Goal: Information Seeking & Learning: Learn about a topic

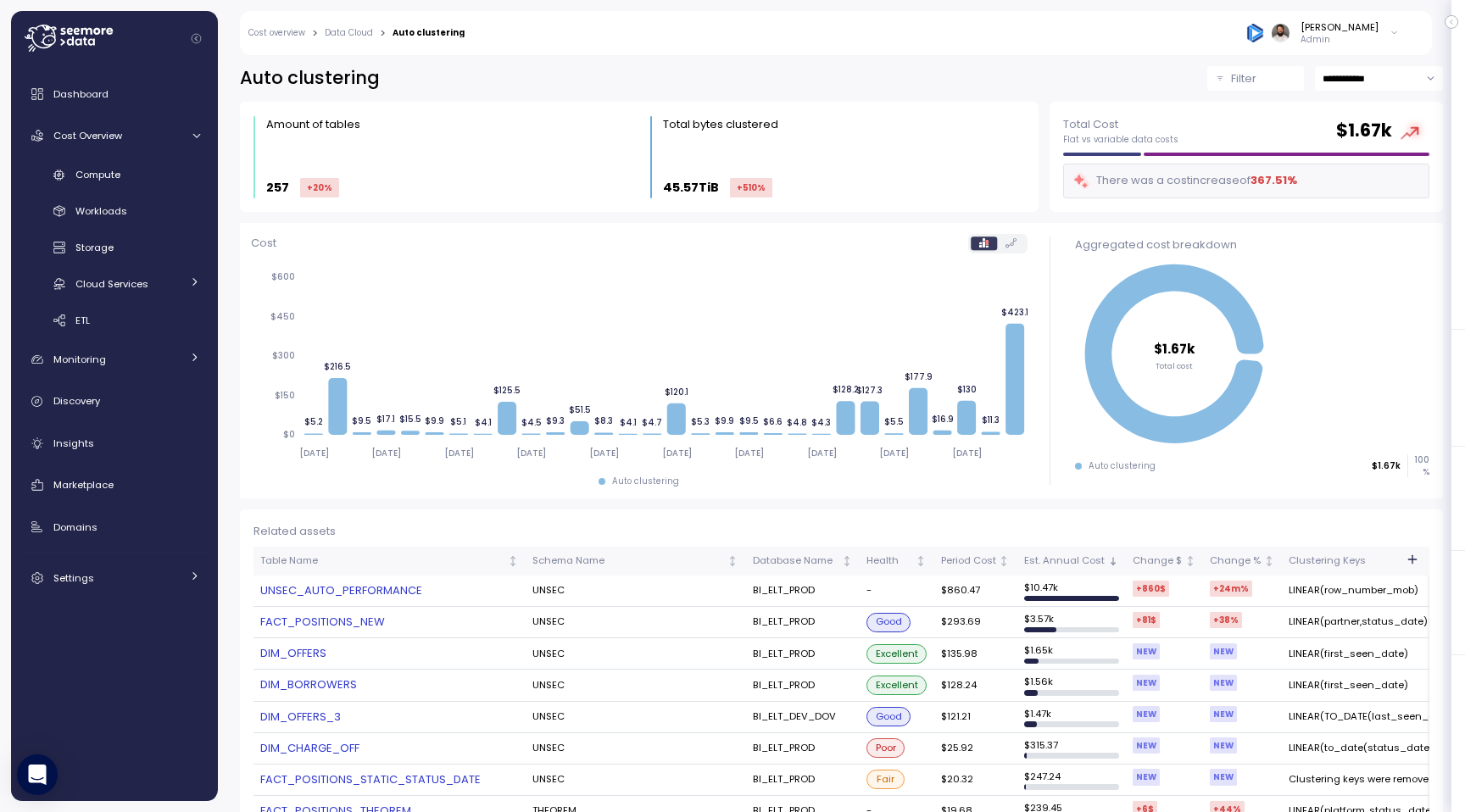
scroll to position [92, 0]
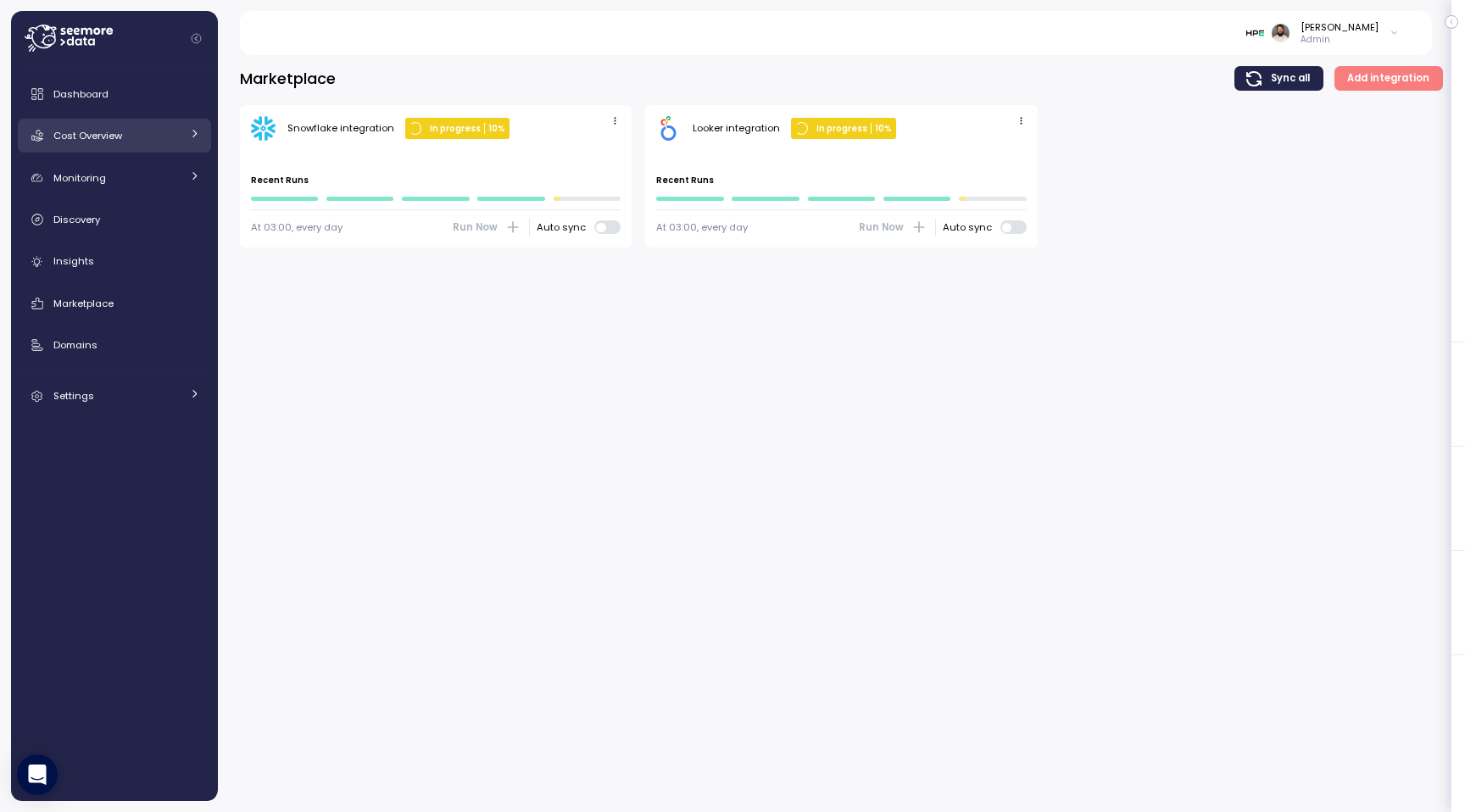
click at [149, 147] on link "Cost Overview" at bounding box center [114, 135] width 194 height 34
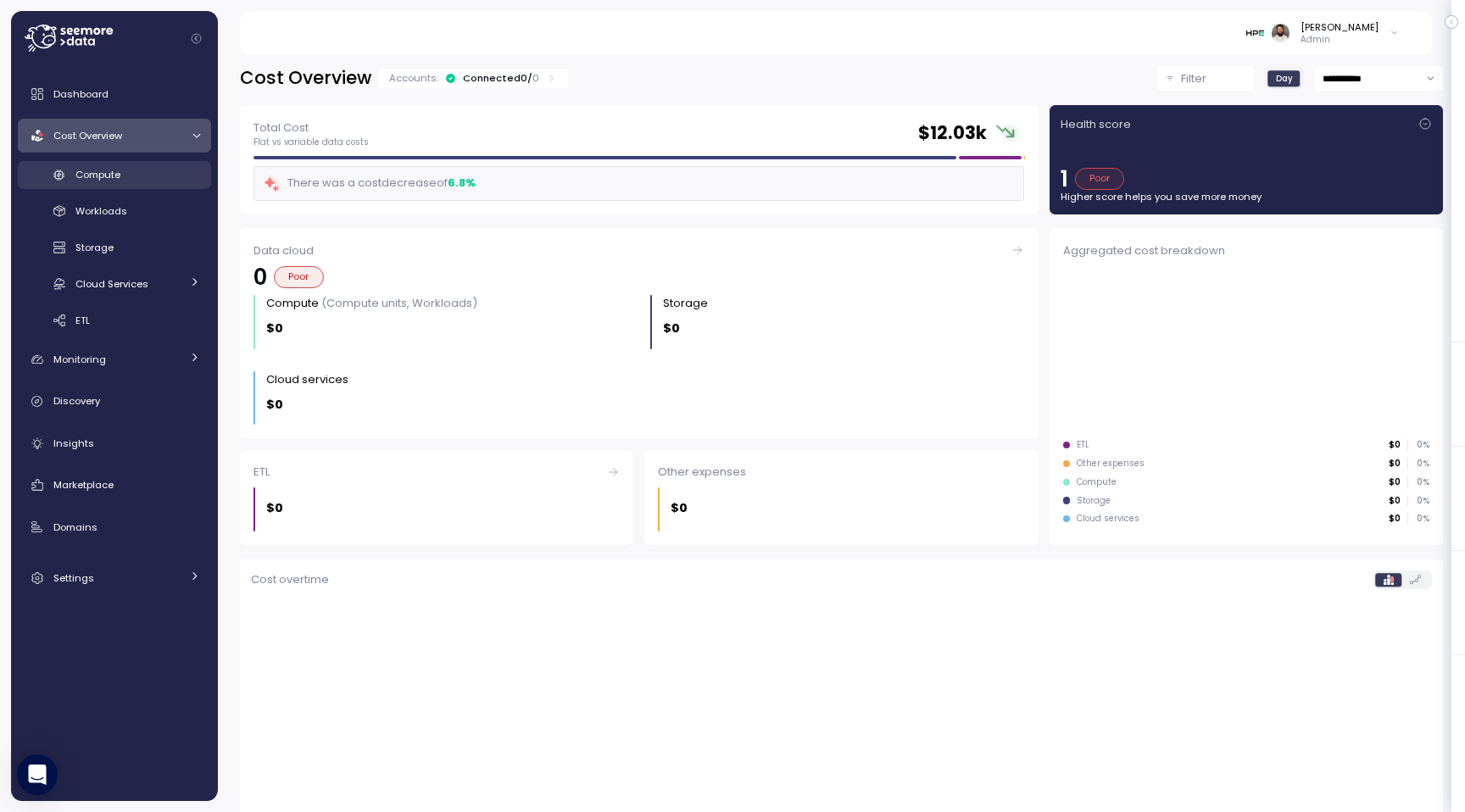
click at [144, 177] on div "Compute" at bounding box center [137, 174] width 124 height 17
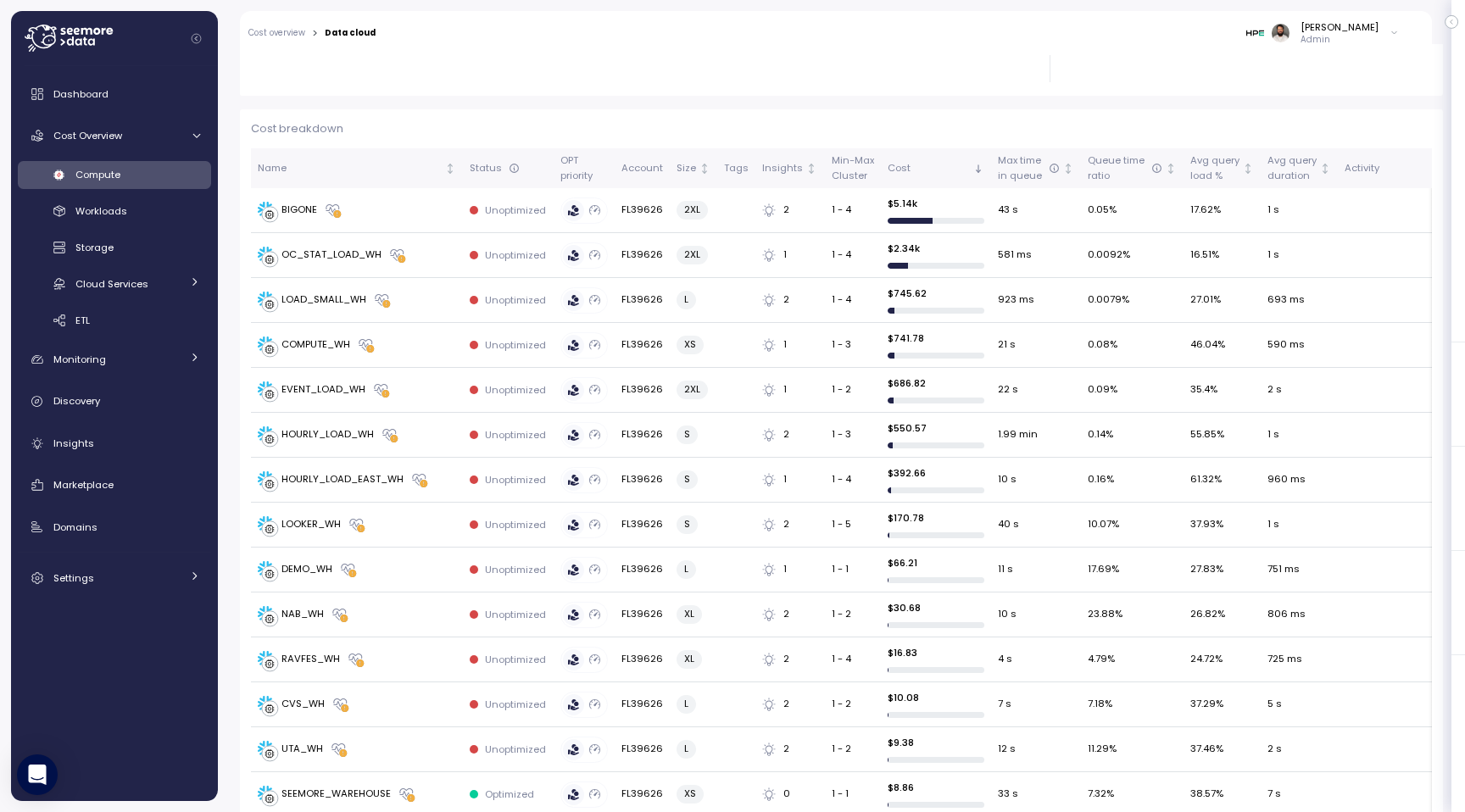
scroll to position [418, 0]
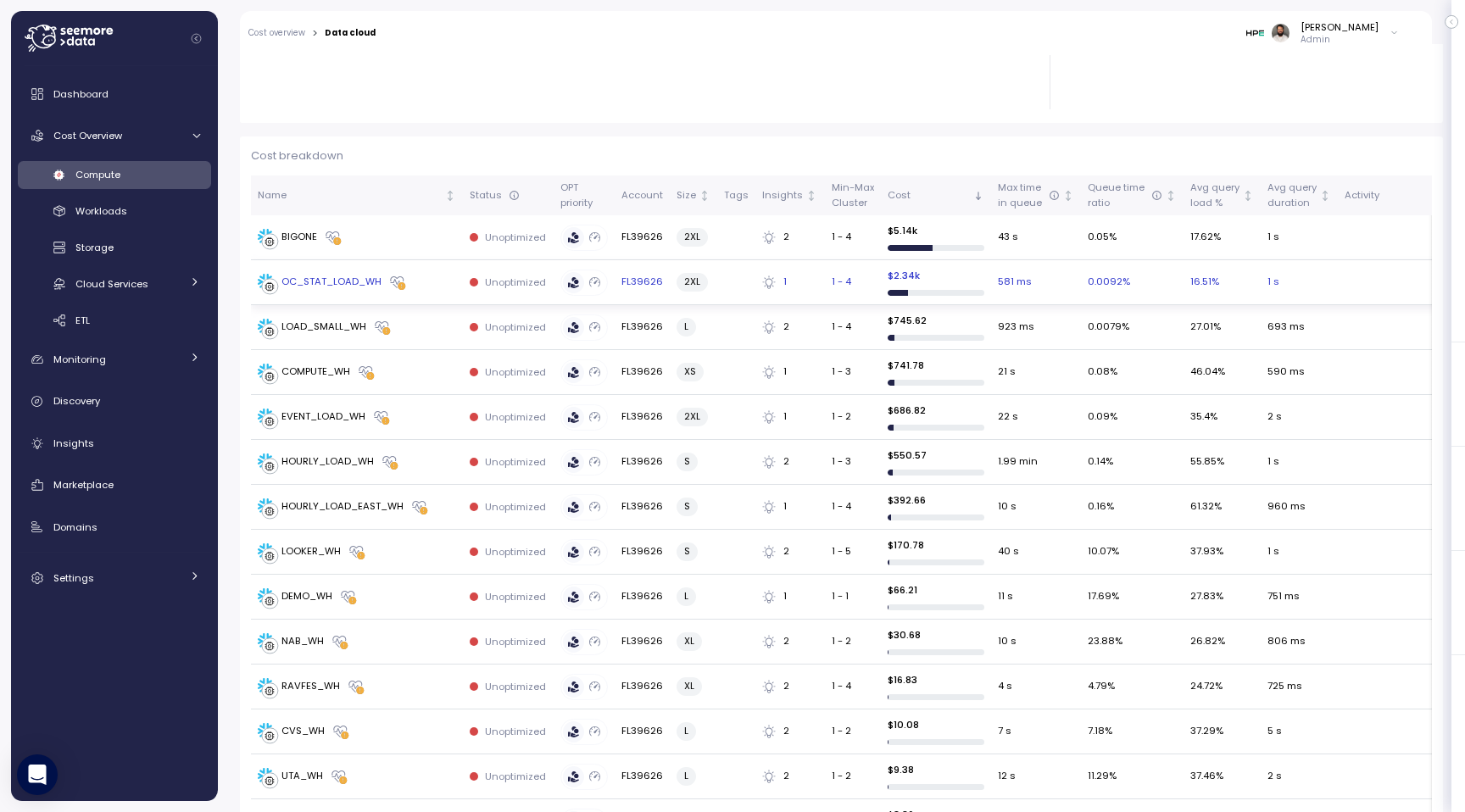
click at [421, 277] on div "OC_STAT_LOAD_WH" at bounding box center [356, 282] width 198 height 17
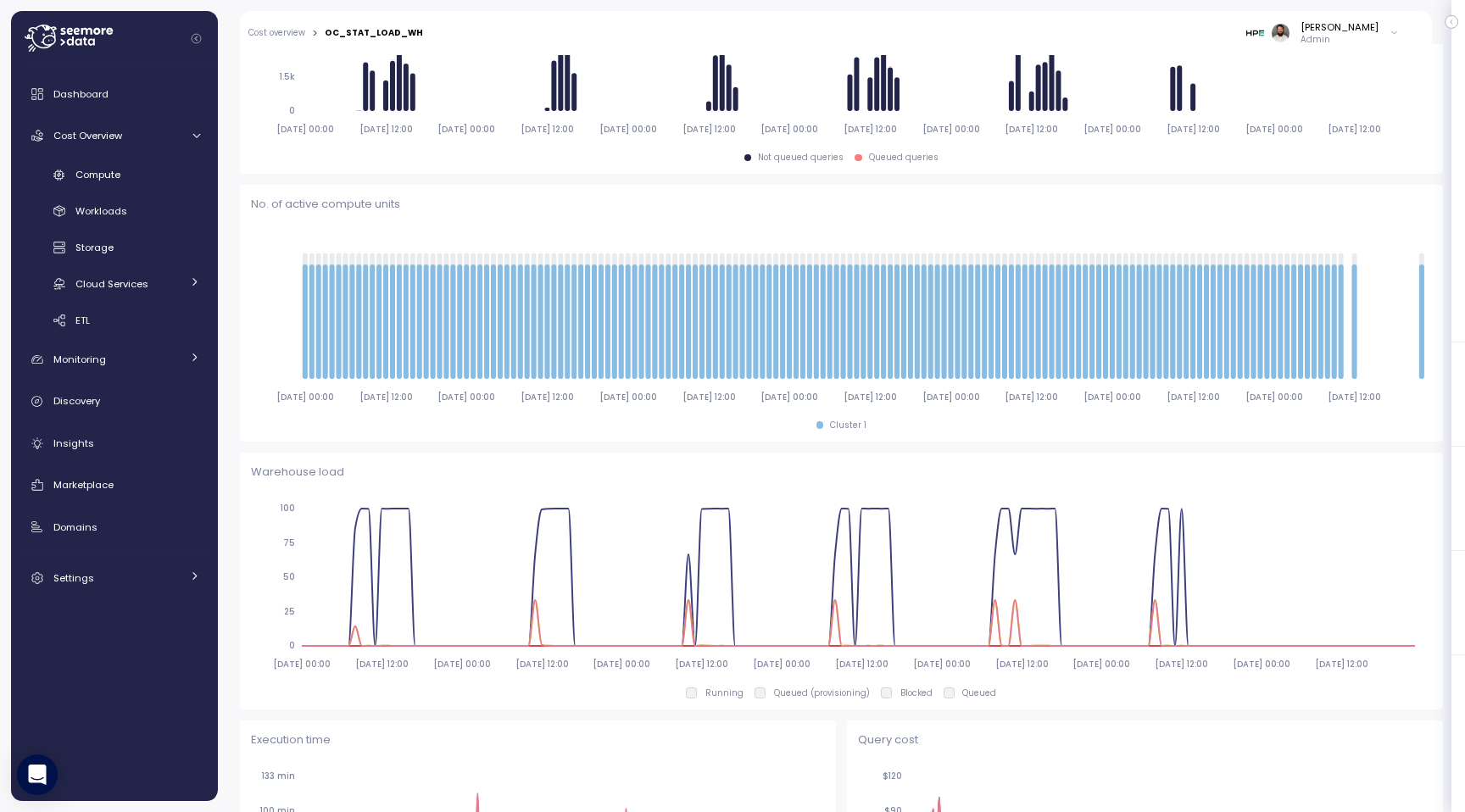
scroll to position [423, 0]
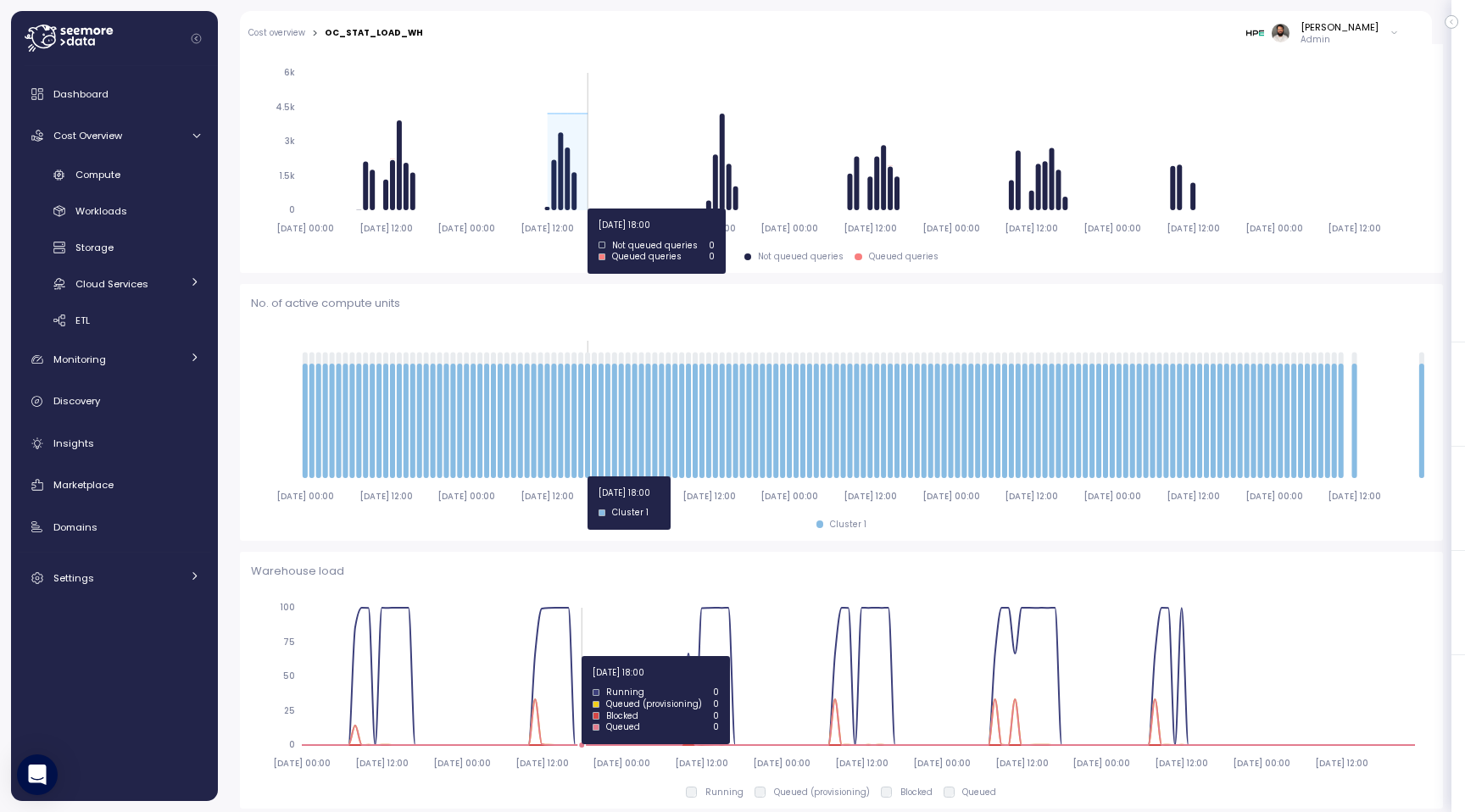
drag, startPoint x: 549, startPoint y: 209, endPoint x: 590, endPoint y: 208, distance: 41.0
click at [591, 208] on icon "2025-08-04 00:00 2025-08-04 12:00 2025-08-05 00:00 2025-08-05 12:00 2025-08-06 …" at bounding box center [841, 150] width 1181 height 188
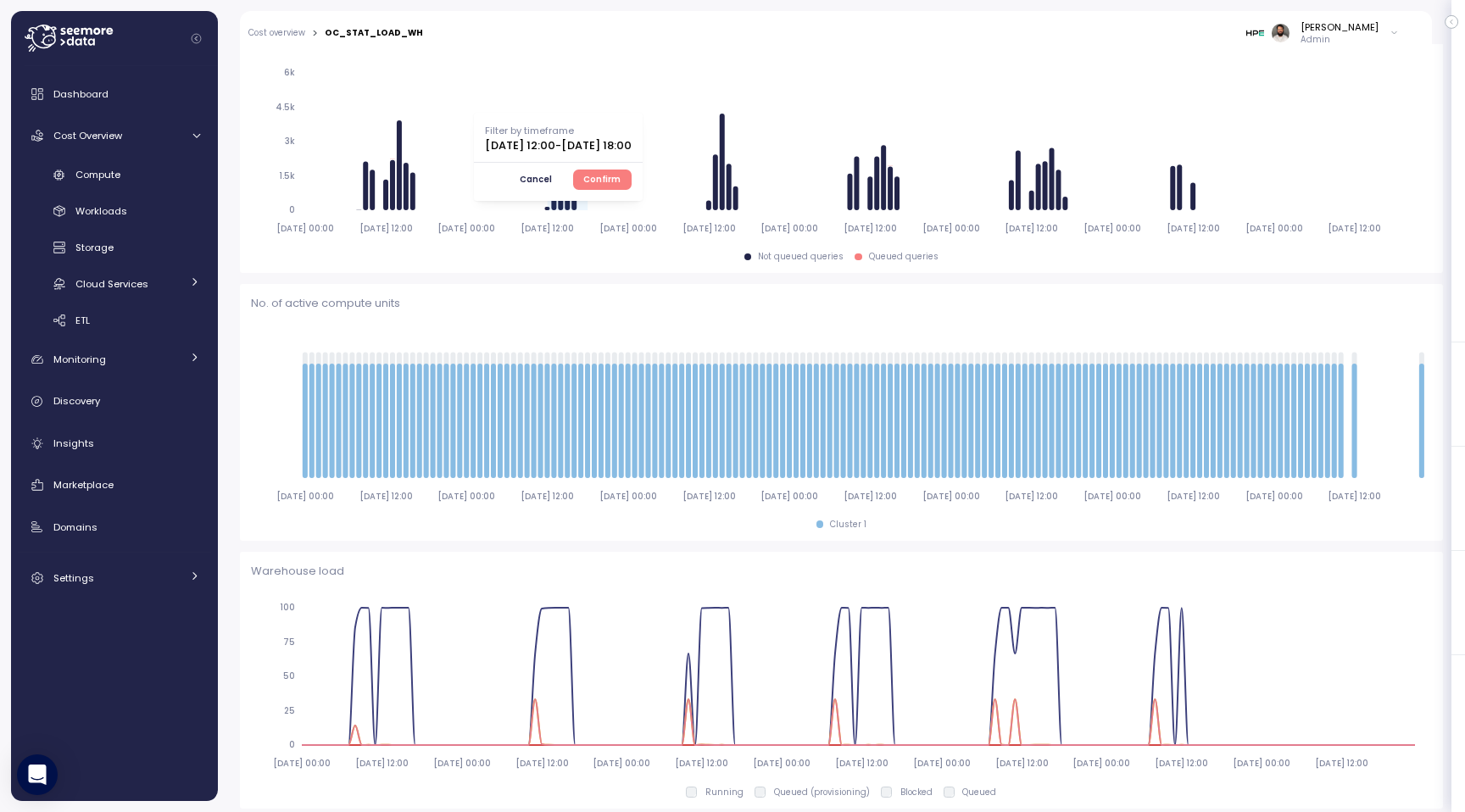
click at [620, 171] on span "Confirm" at bounding box center [602, 180] width 37 height 18
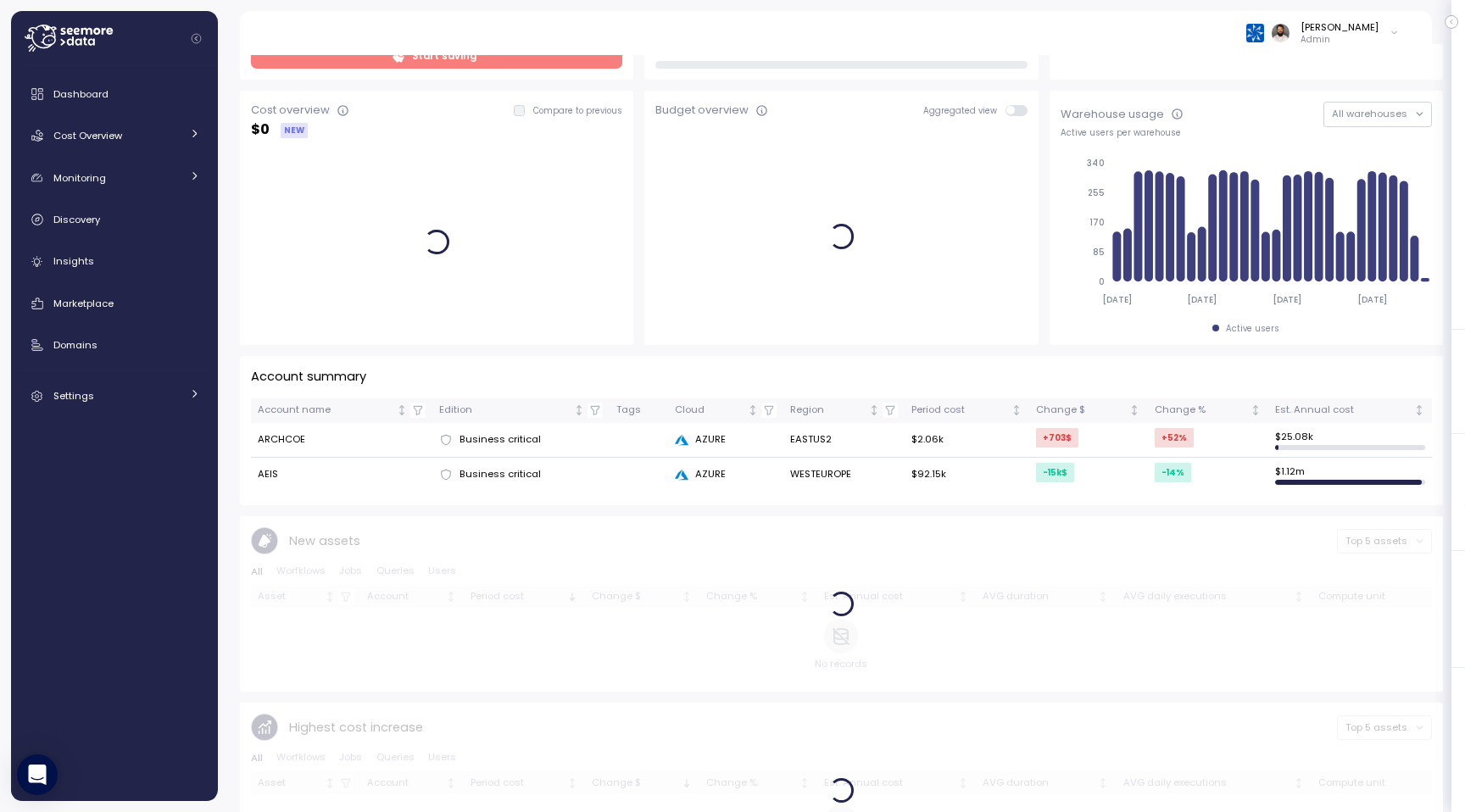
scroll to position [222, 0]
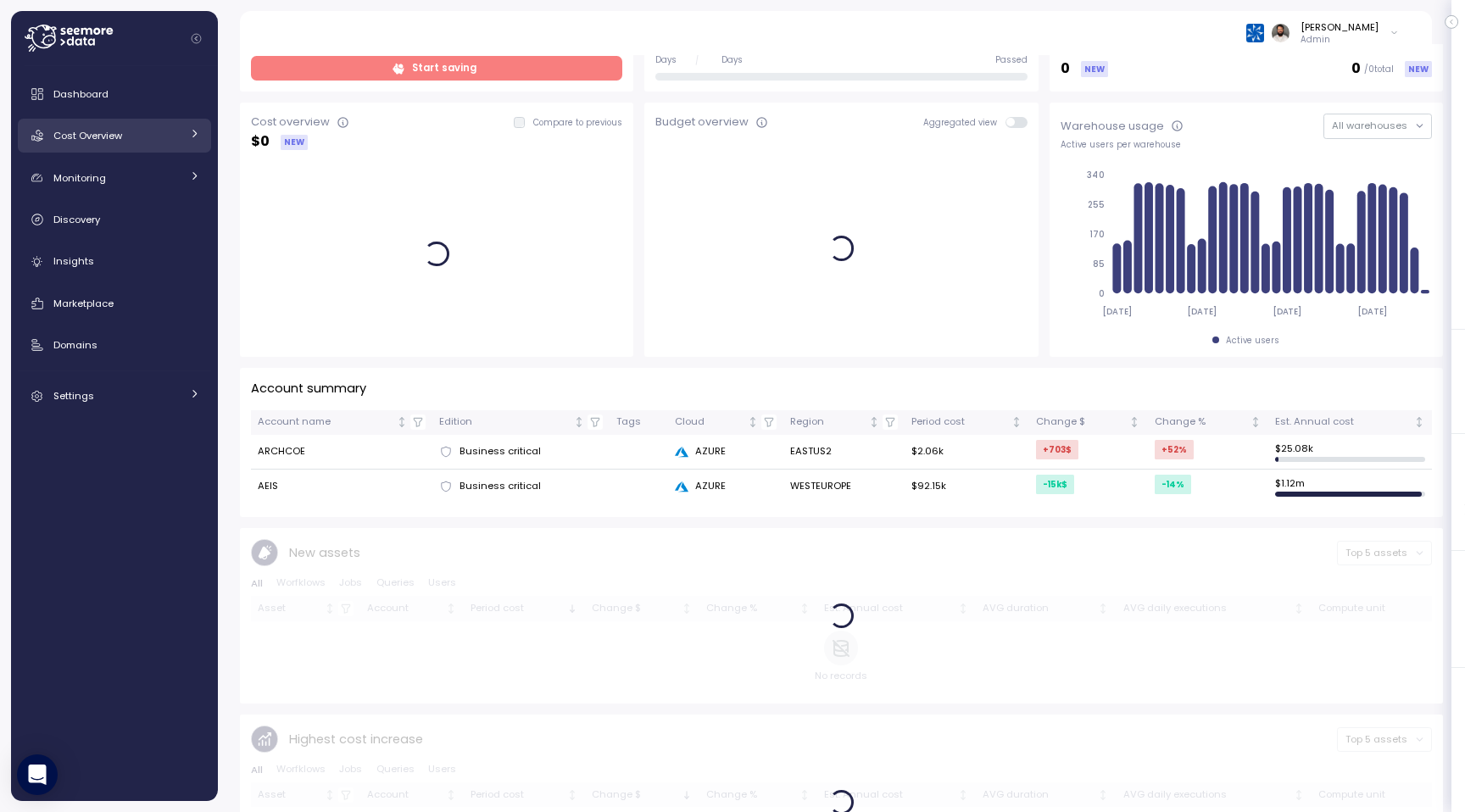
click at [148, 138] on div "Cost Overview" at bounding box center [117, 135] width 127 height 17
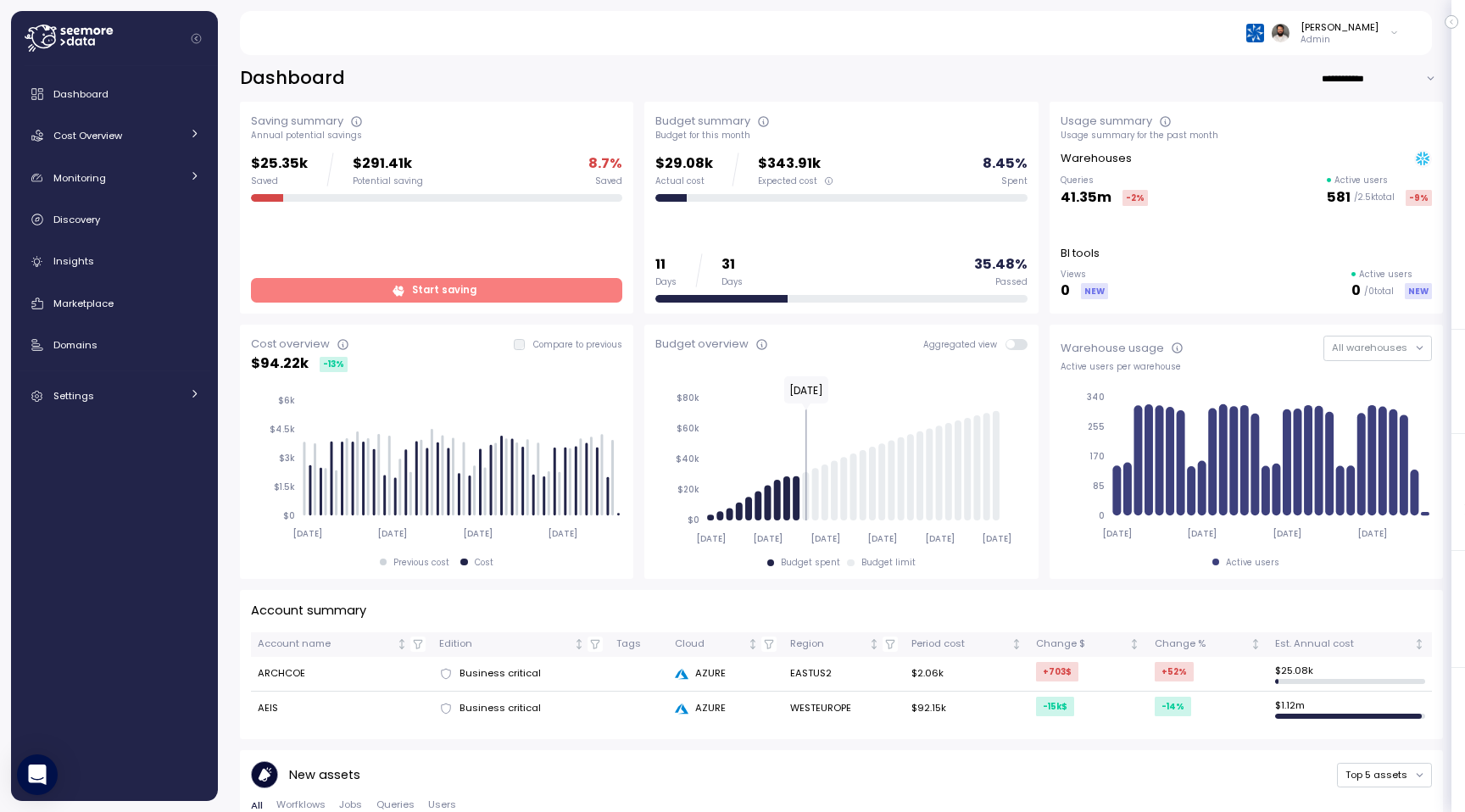
click at [408, 279] on span "Start saving" at bounding box center [434, 289] width 349 height 23
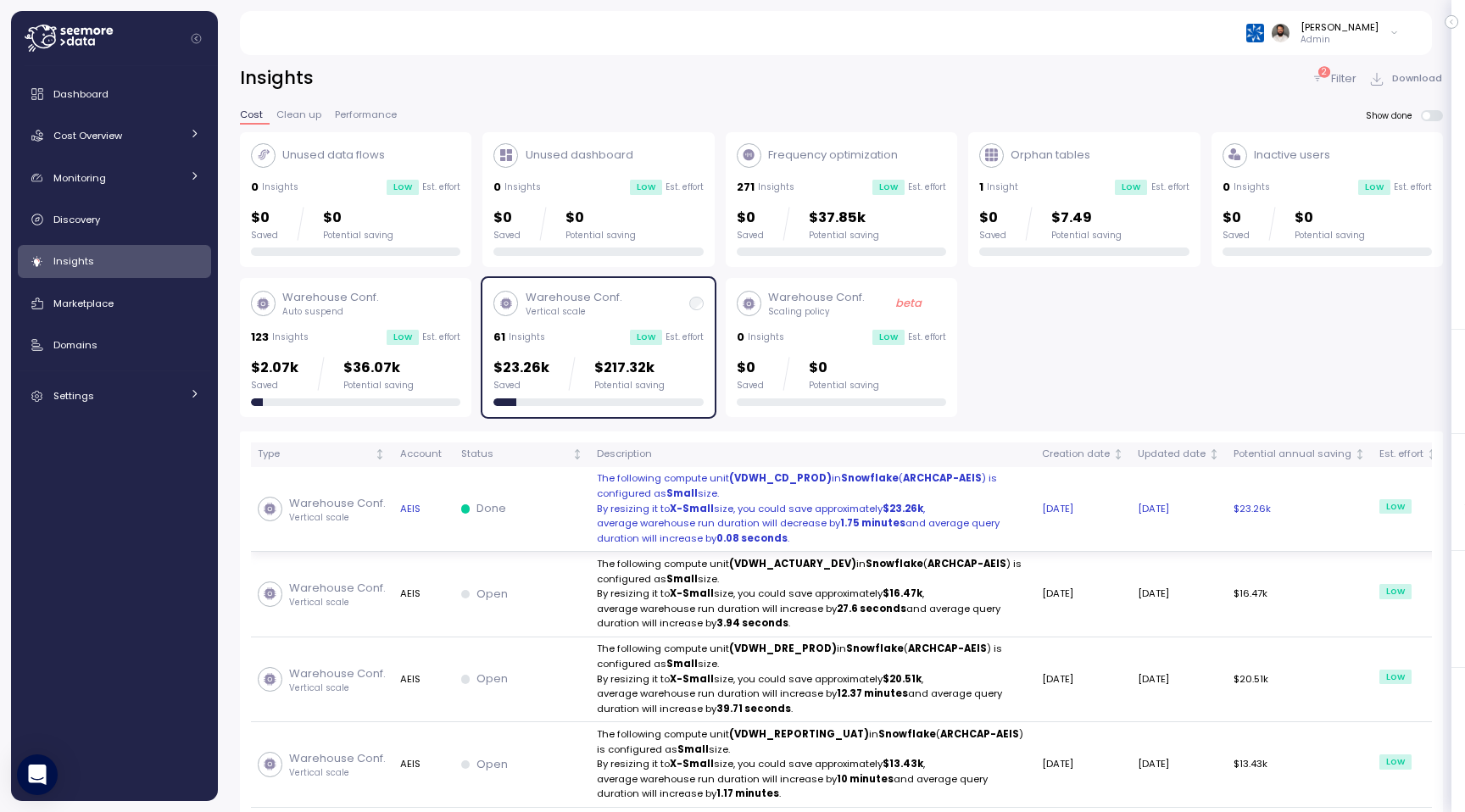
click at [511, 541] on td "Done" at bounding box center [522, 510] width 136 height 86
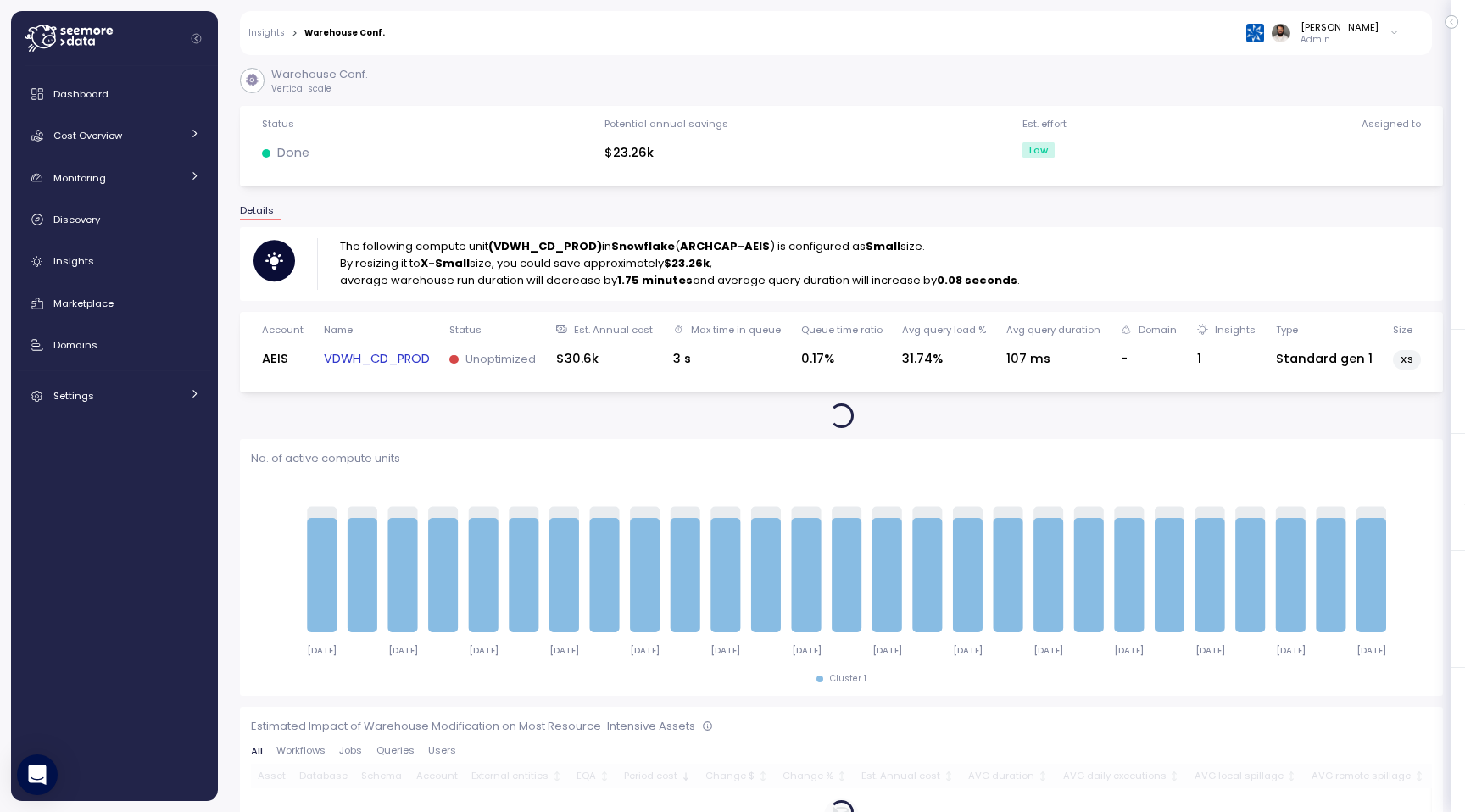
click at [396, 364] on link "VDWH_CD_PROD" at bounding box center [376, 359] width 106 height 19
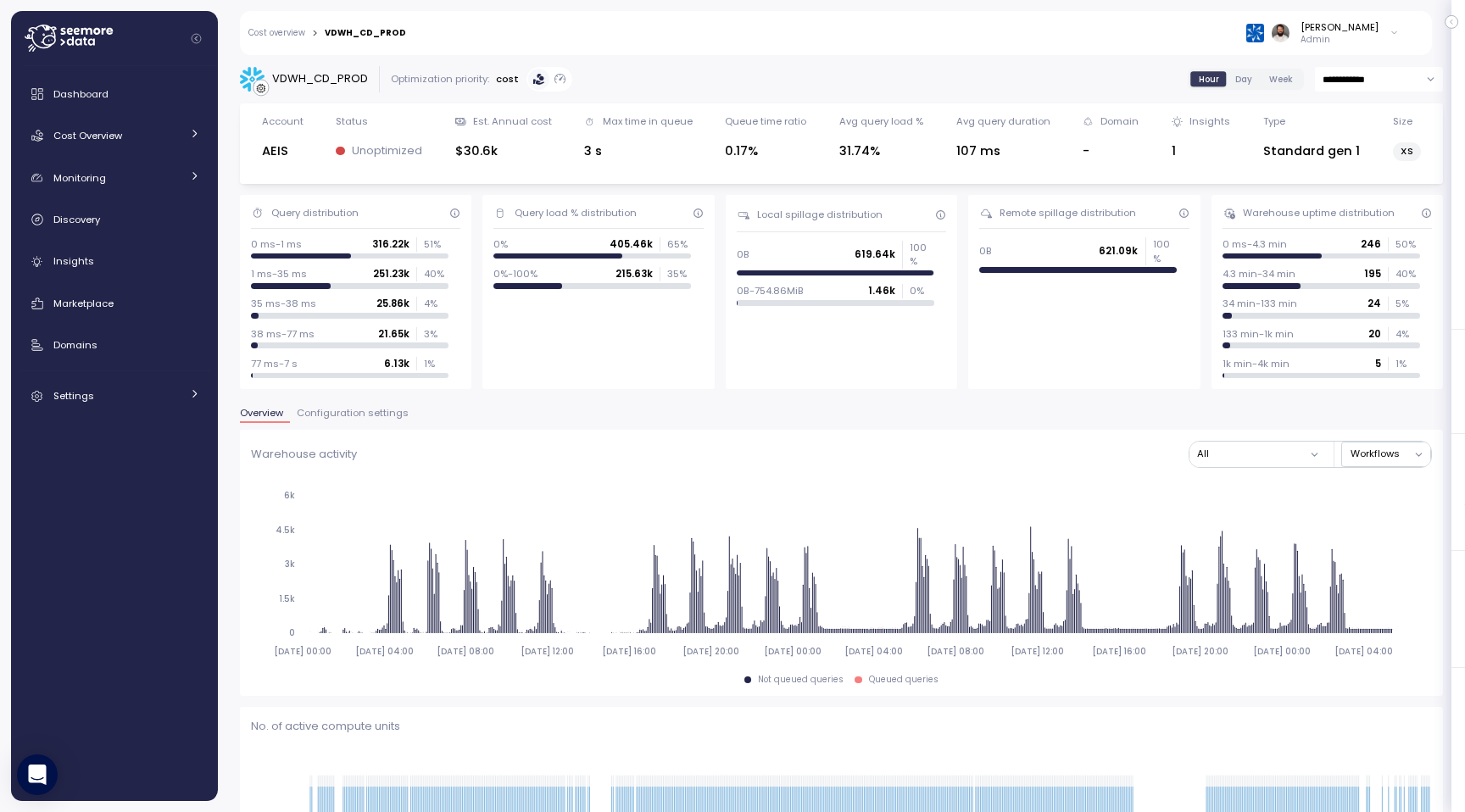
click at [386, 411] on span "Configuration settings" at bounding box center [352, 413] width 112 height 9
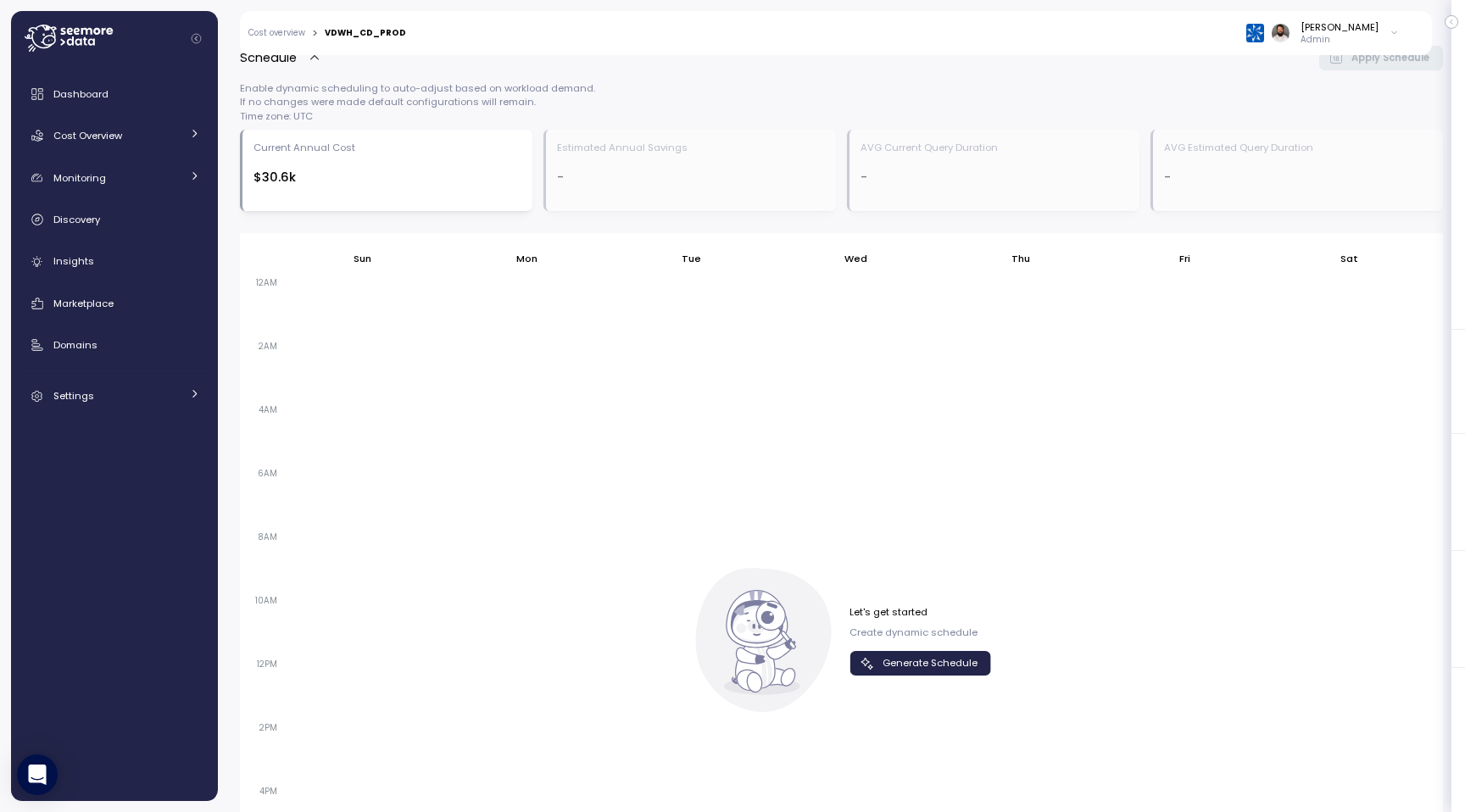
scroll to position [838, 0]
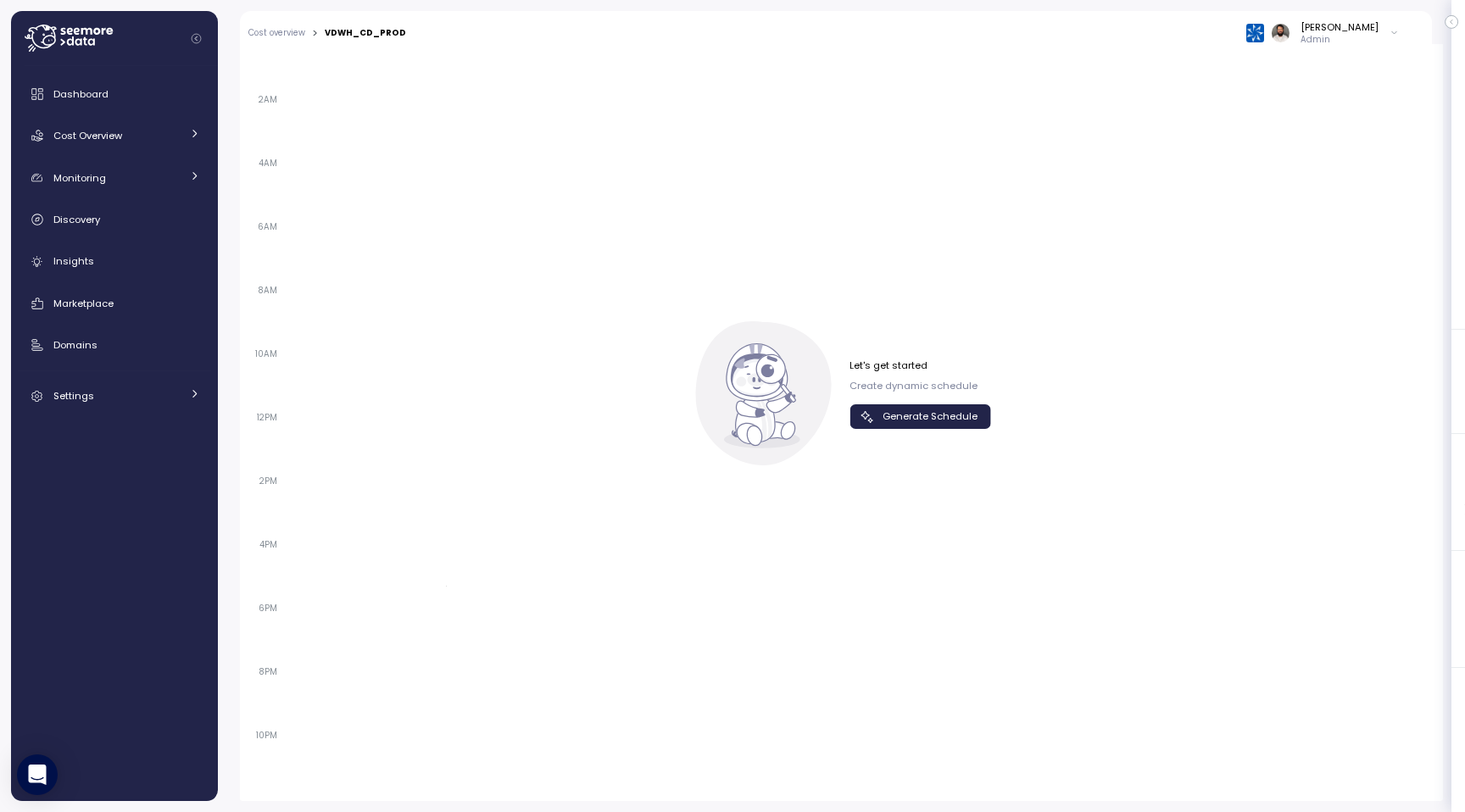
click at [927, 413] on span "Generate Schedule" at bounding box center [929, 416] width 95 height 23
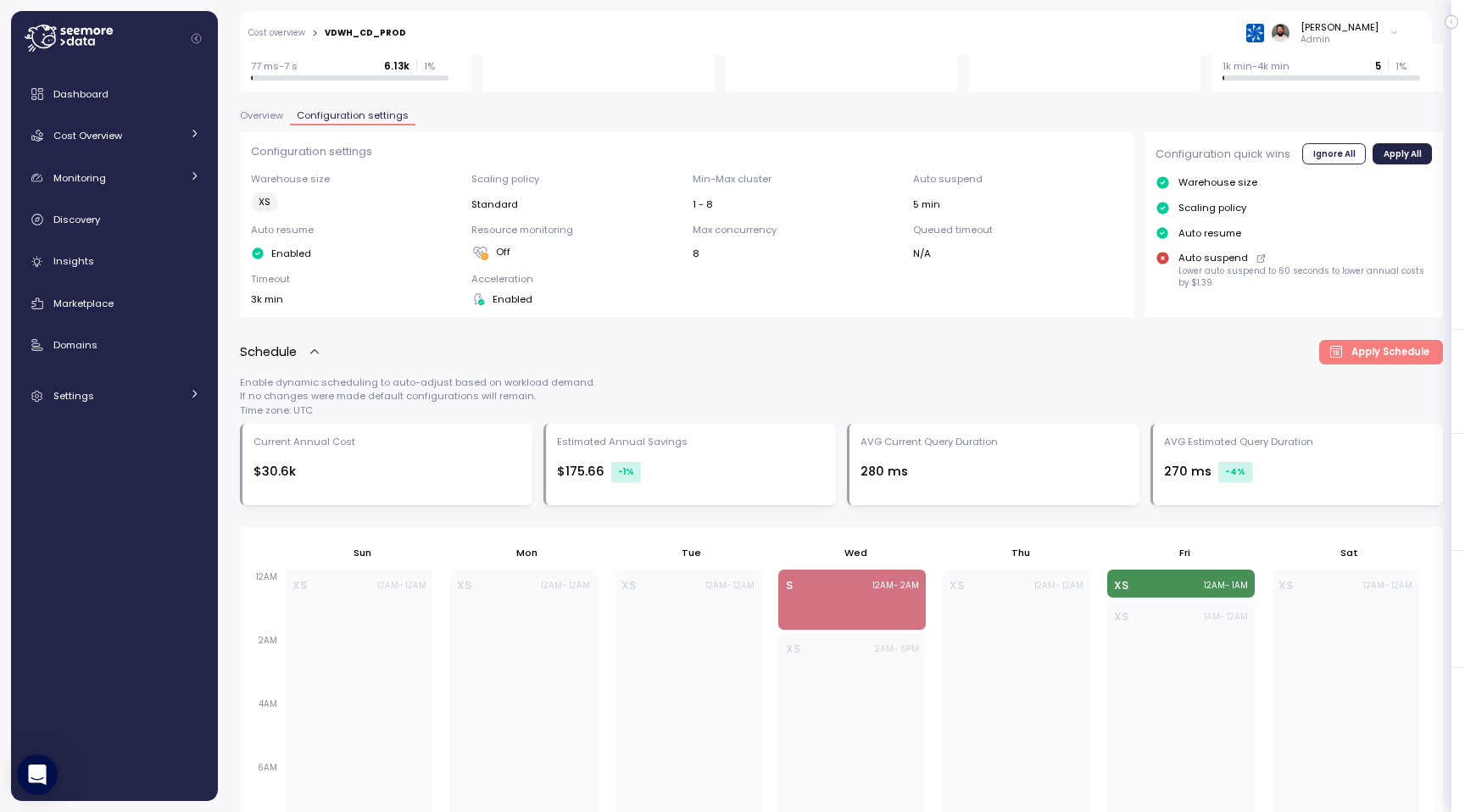
scroll to position [0, 0]
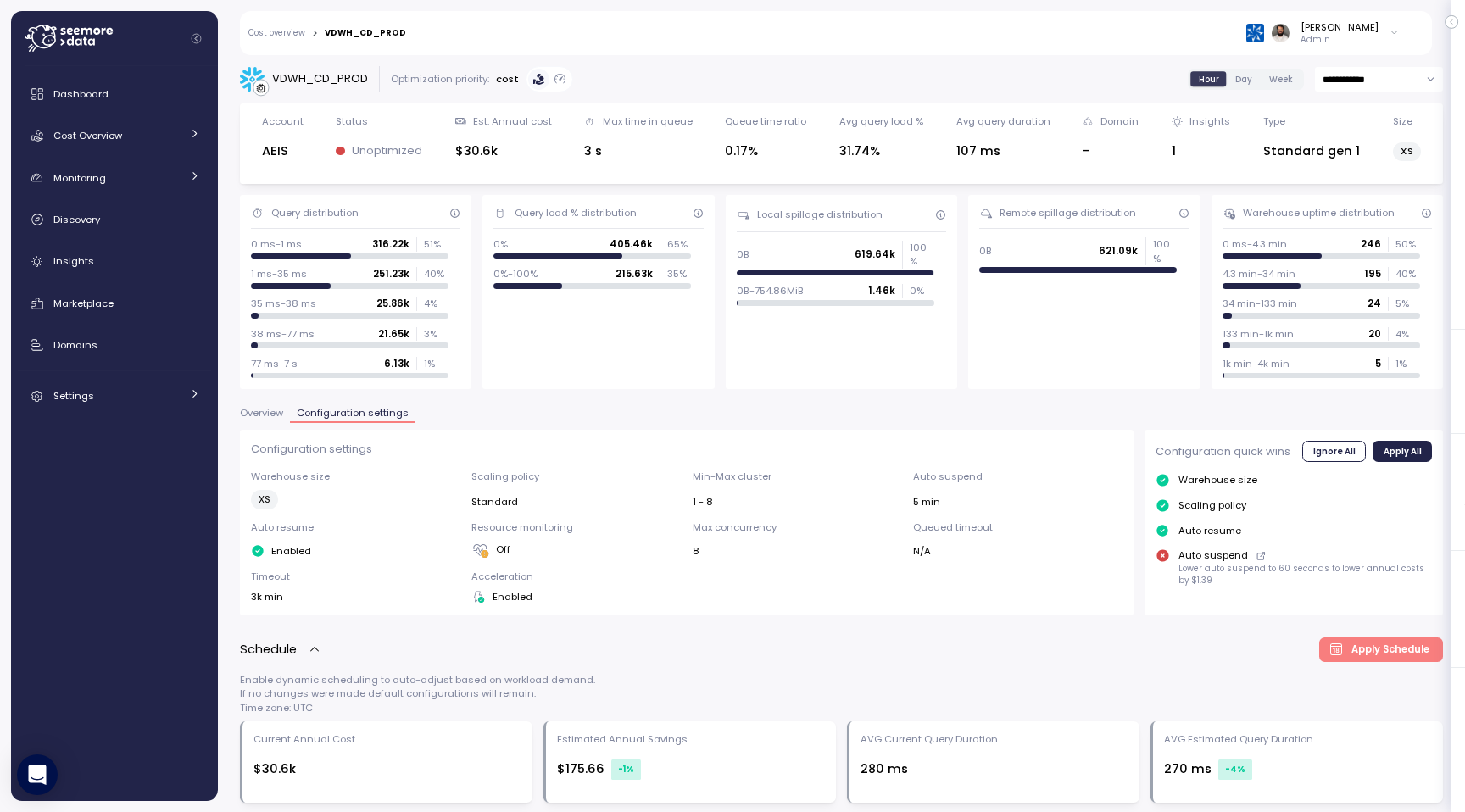
click at [292, 33] on link "Cost overview" at bounding box center [277, 32] width 57 height 8
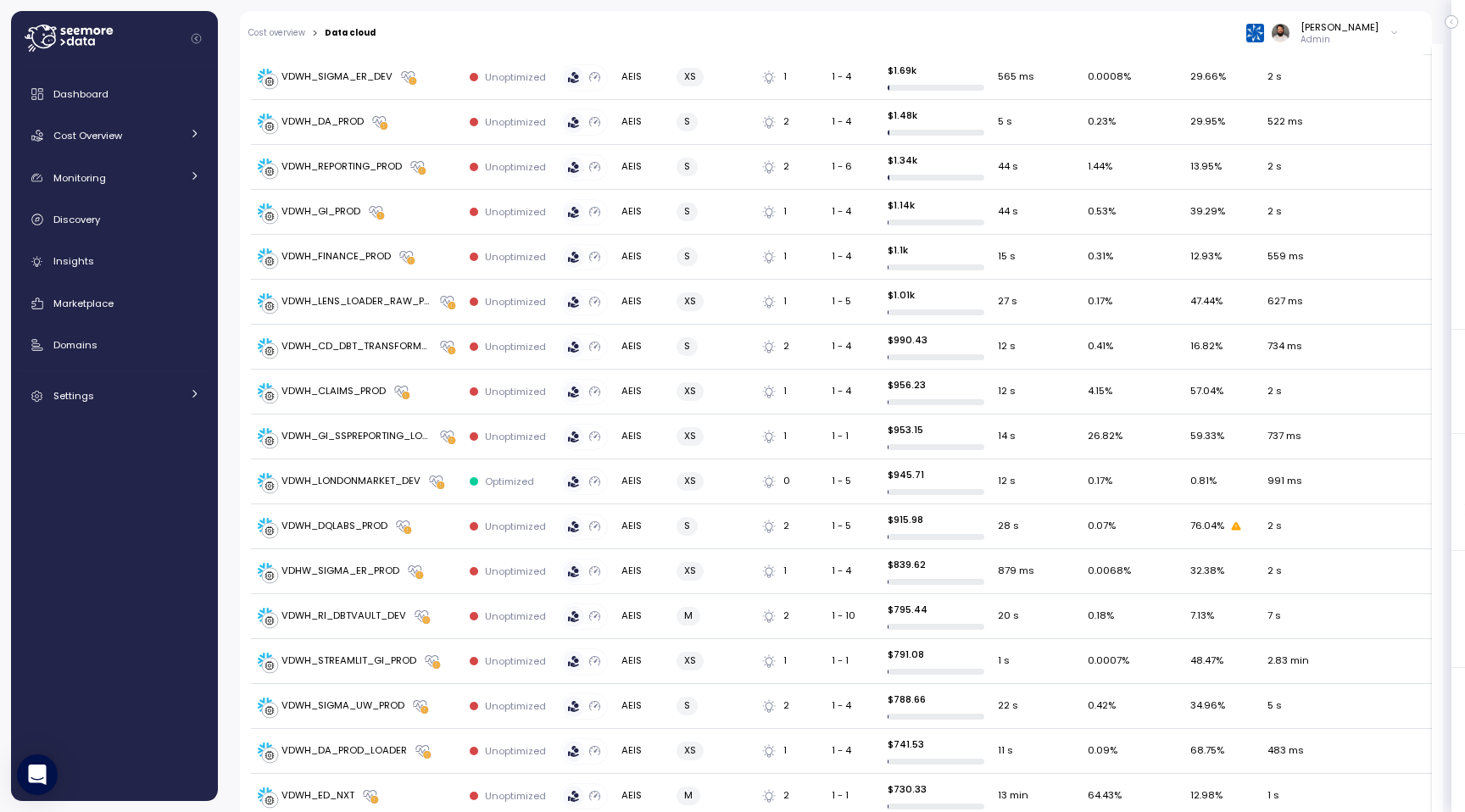
scroll to position [1540, 0]
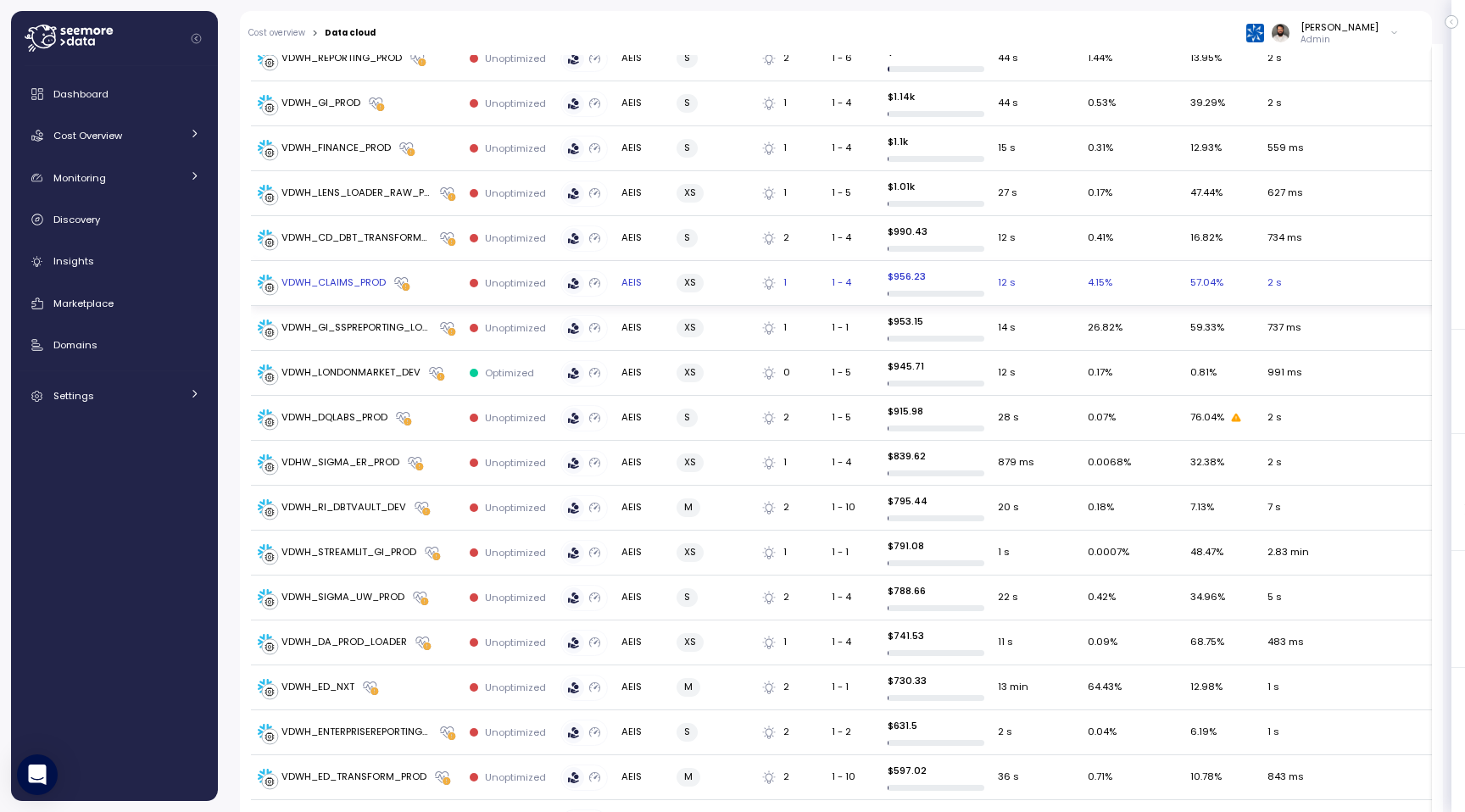
click at [349, 276] on div "VDWH_CLAIMS_PROD" at bounding box center [333, 283] width 104 height 16
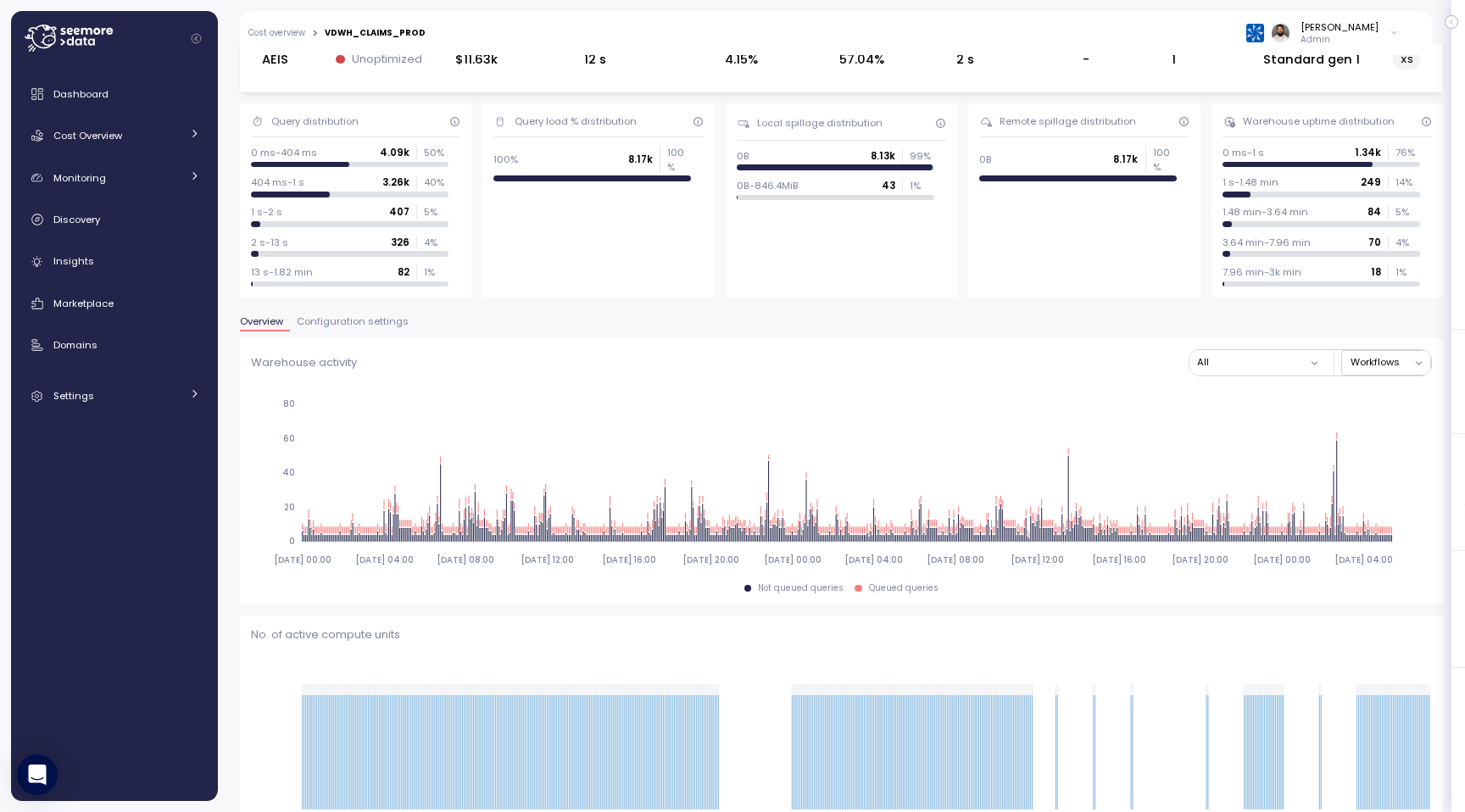
scroll to position [34, 0]
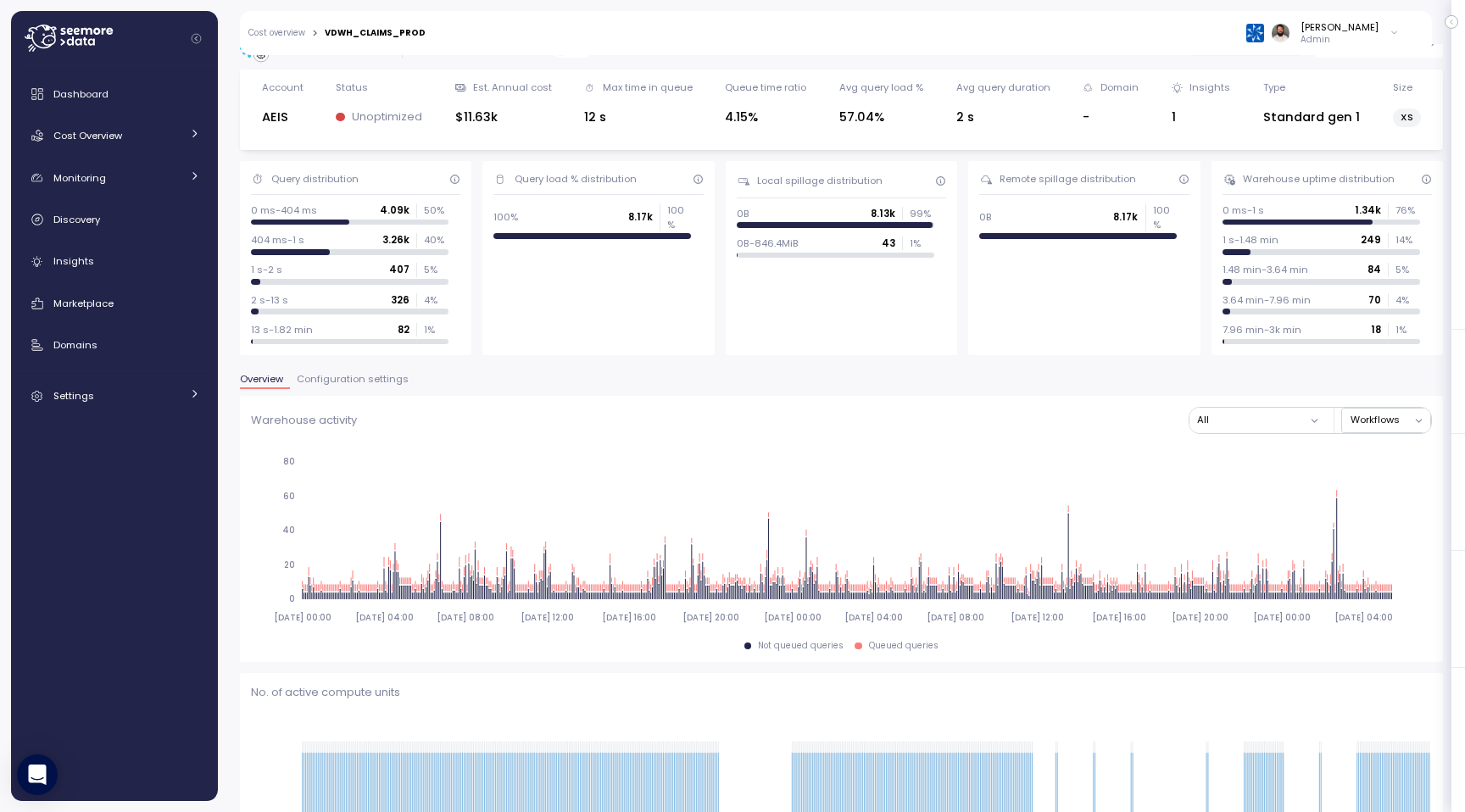
click at [353, 381] on span "Configuration settings" at bounding box center [352, 379] width 112 height 9
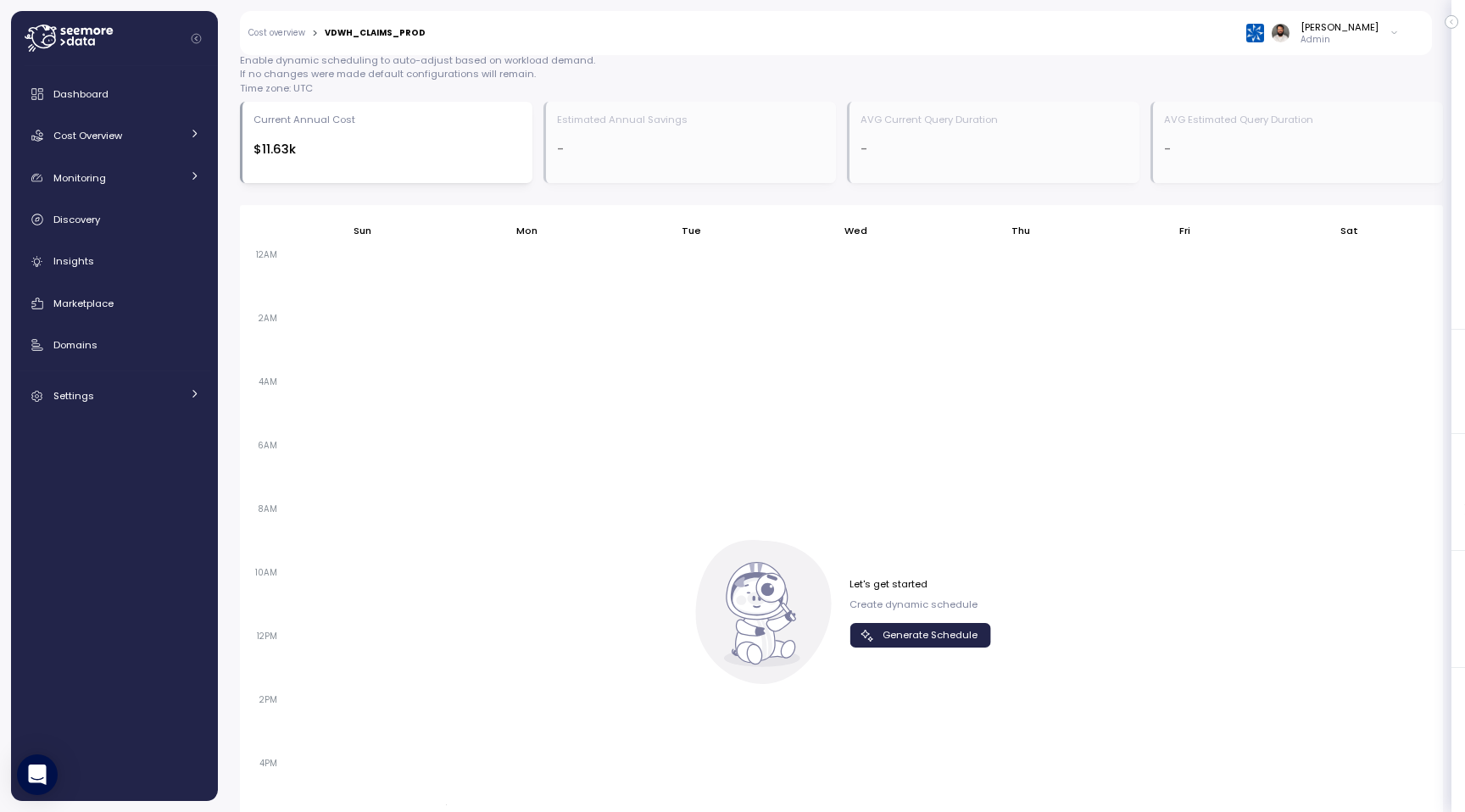
scroll to position [604, 0]
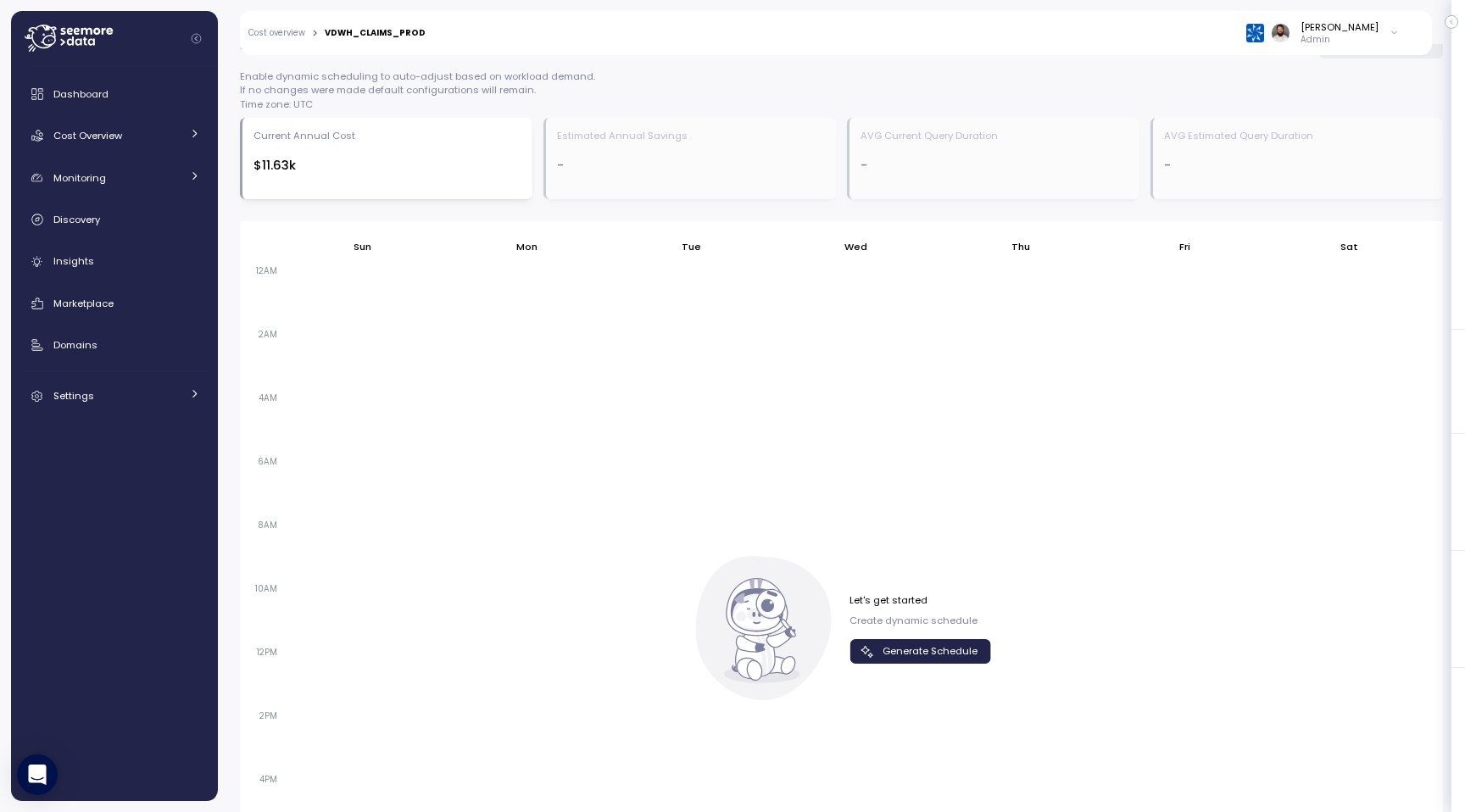
click at [907, 646] on span "Generate Schedule" at bounding box center [929, 651] width 95 height 23
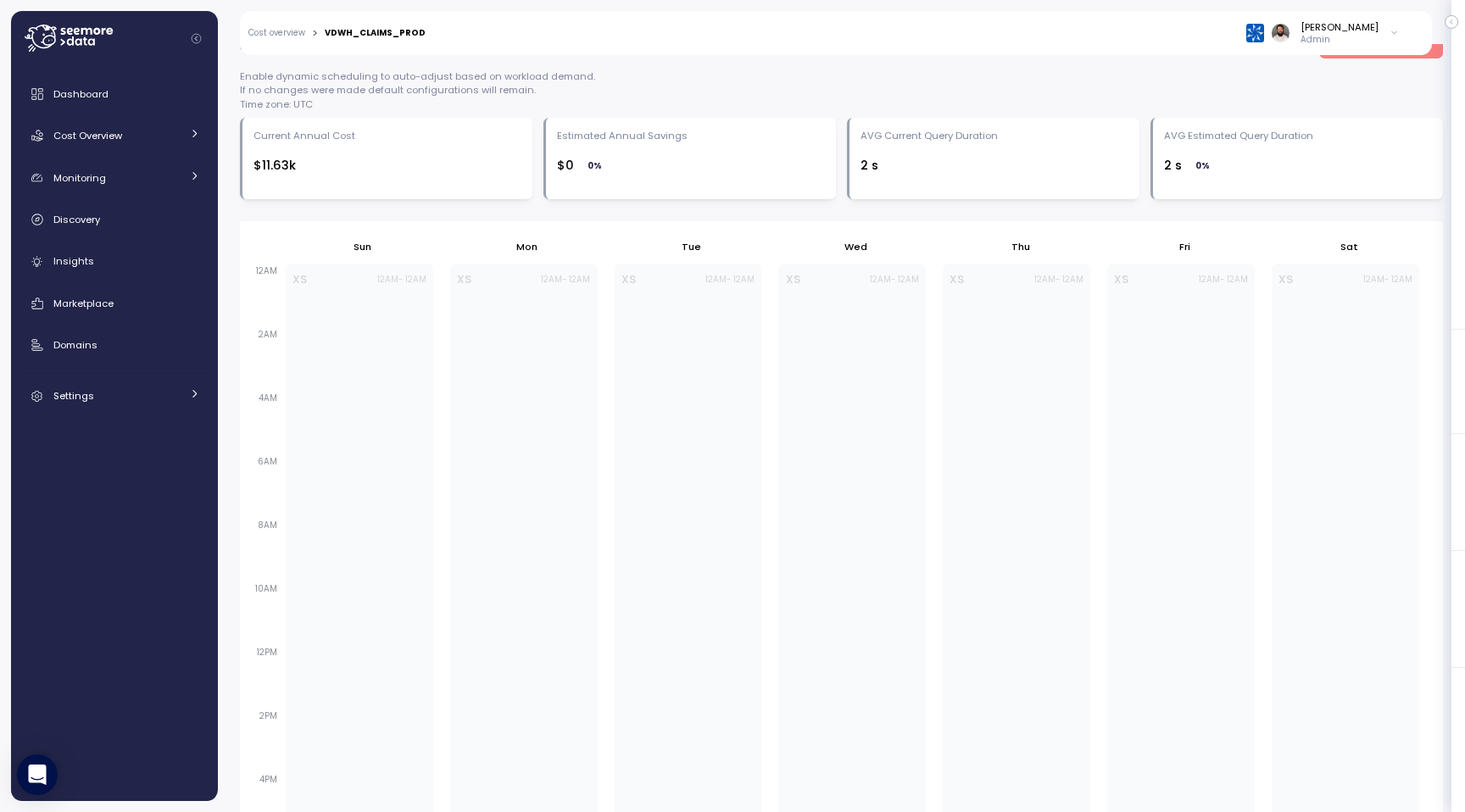
scroll to position [0, 0]
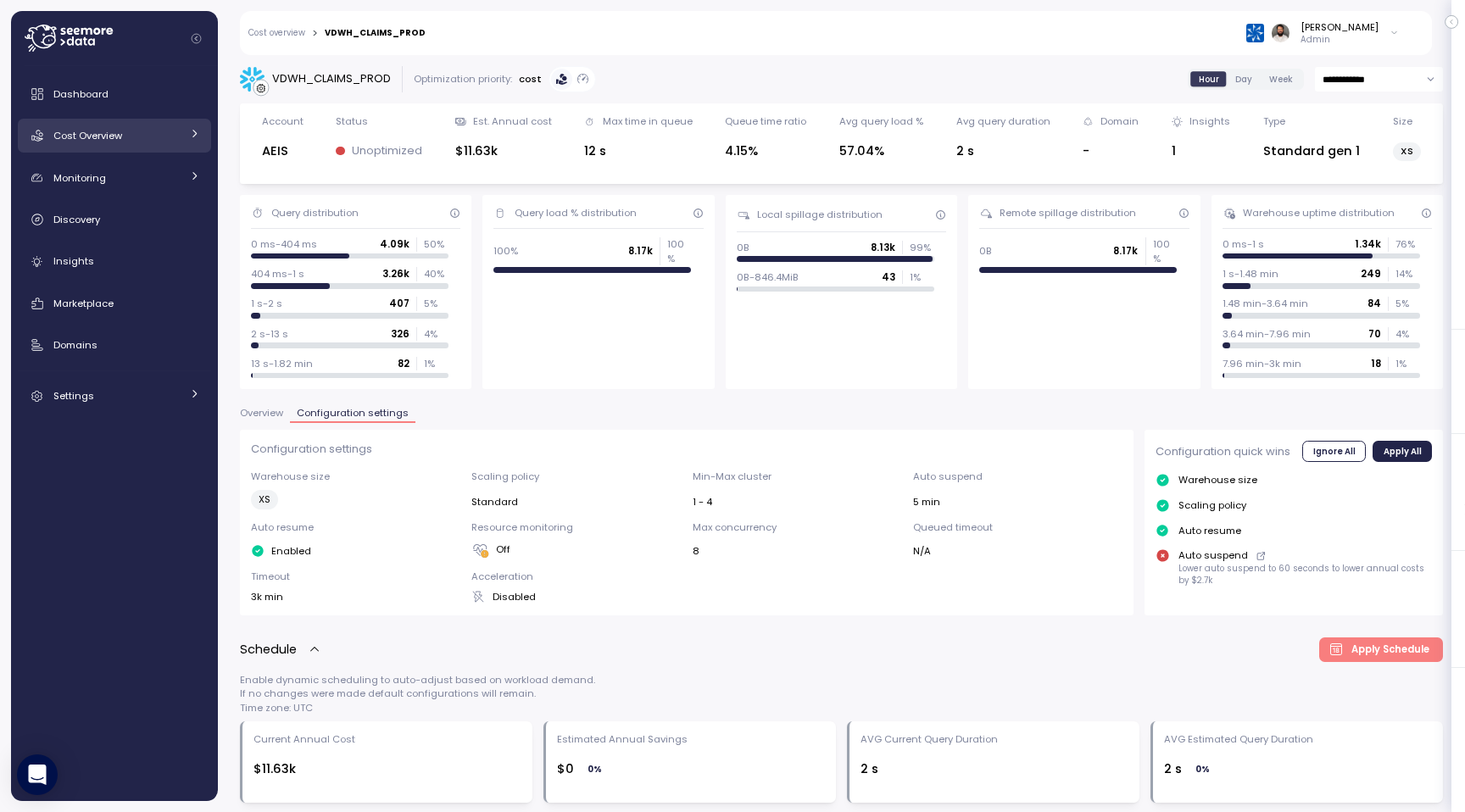
click at [120, 141] on span "Cost Overview" at bounding box center [88, 135] width 68 height 14
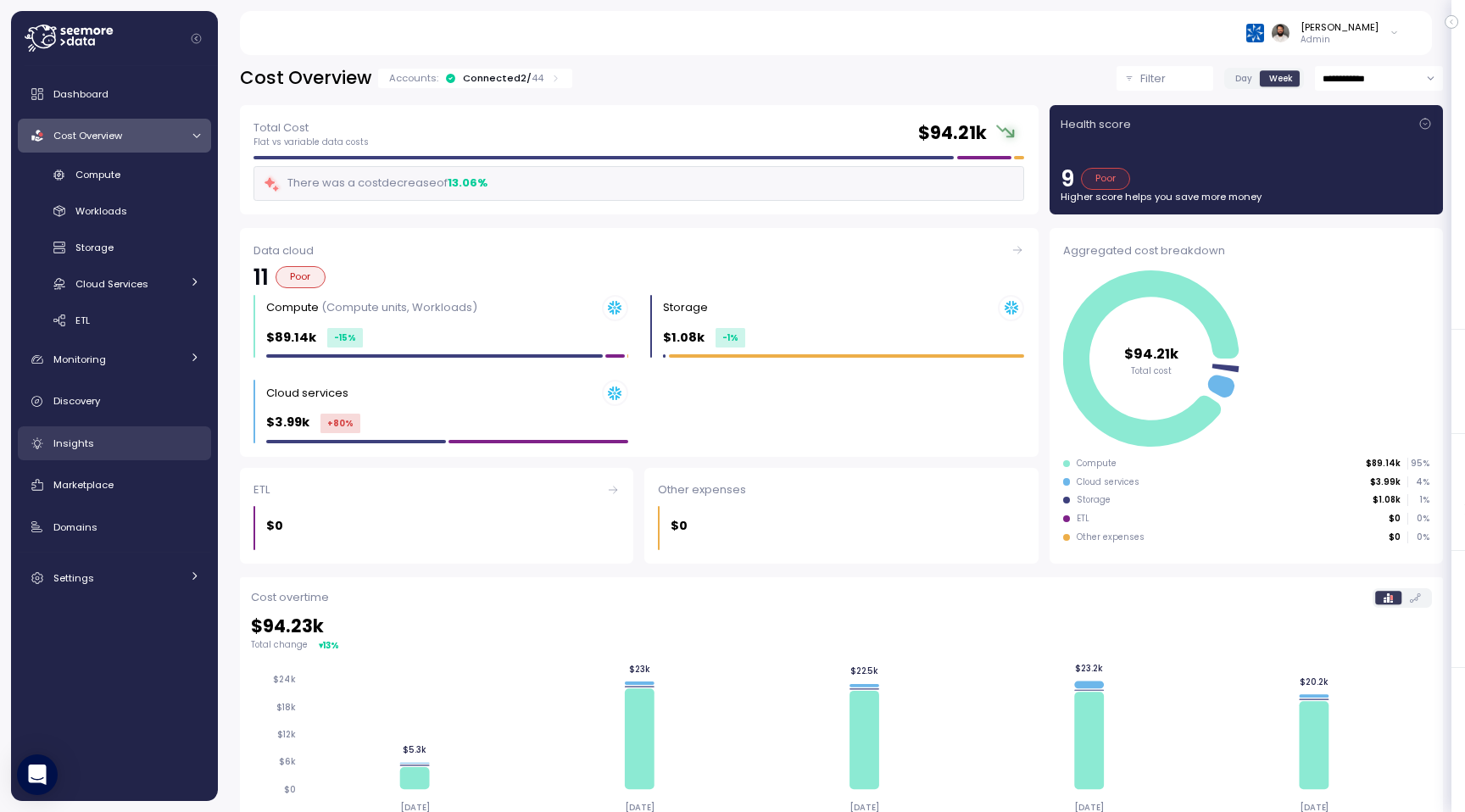
click at [123, 440] on div "Insights" at bounding box center [126, 443] width 147 height 17
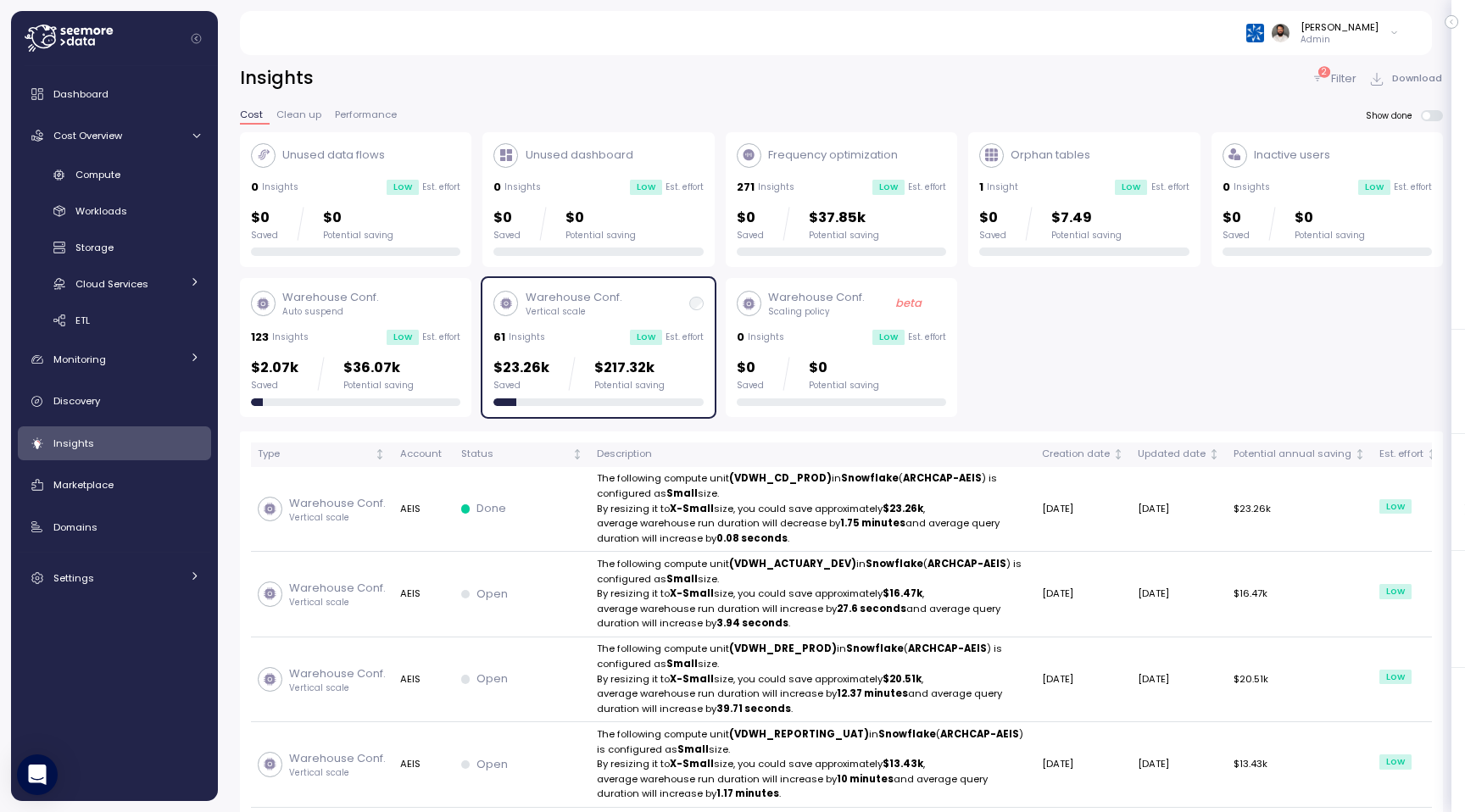
click at [551, 369] on div "$23.26k Saved $217.32k Potential saving" at bounding box center [579, 373] width 171 height 34
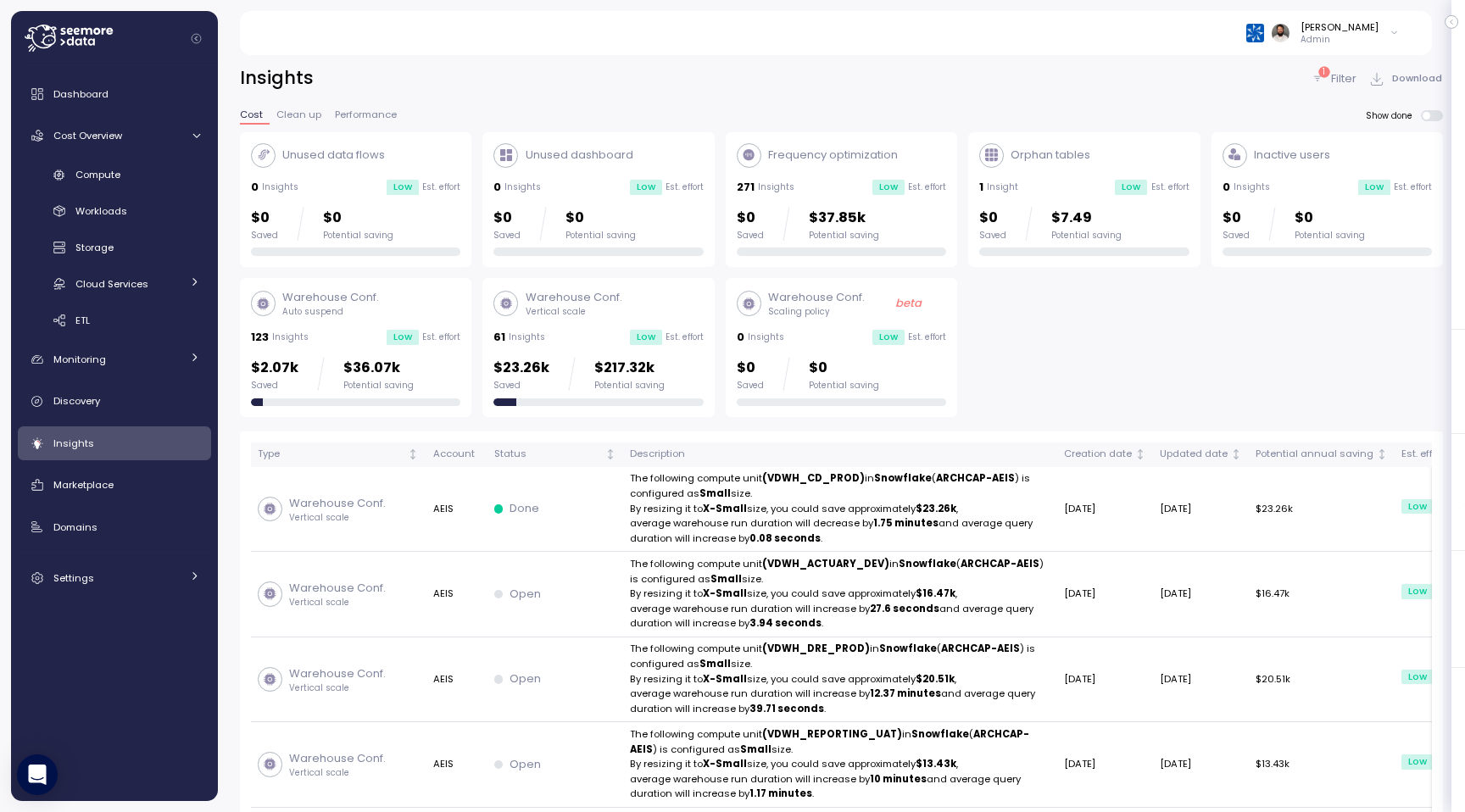
click at [408, 364] on div "$2.07k Saved $36.07k Potential saving" at bounding box center [355, 373] width 209 height 34
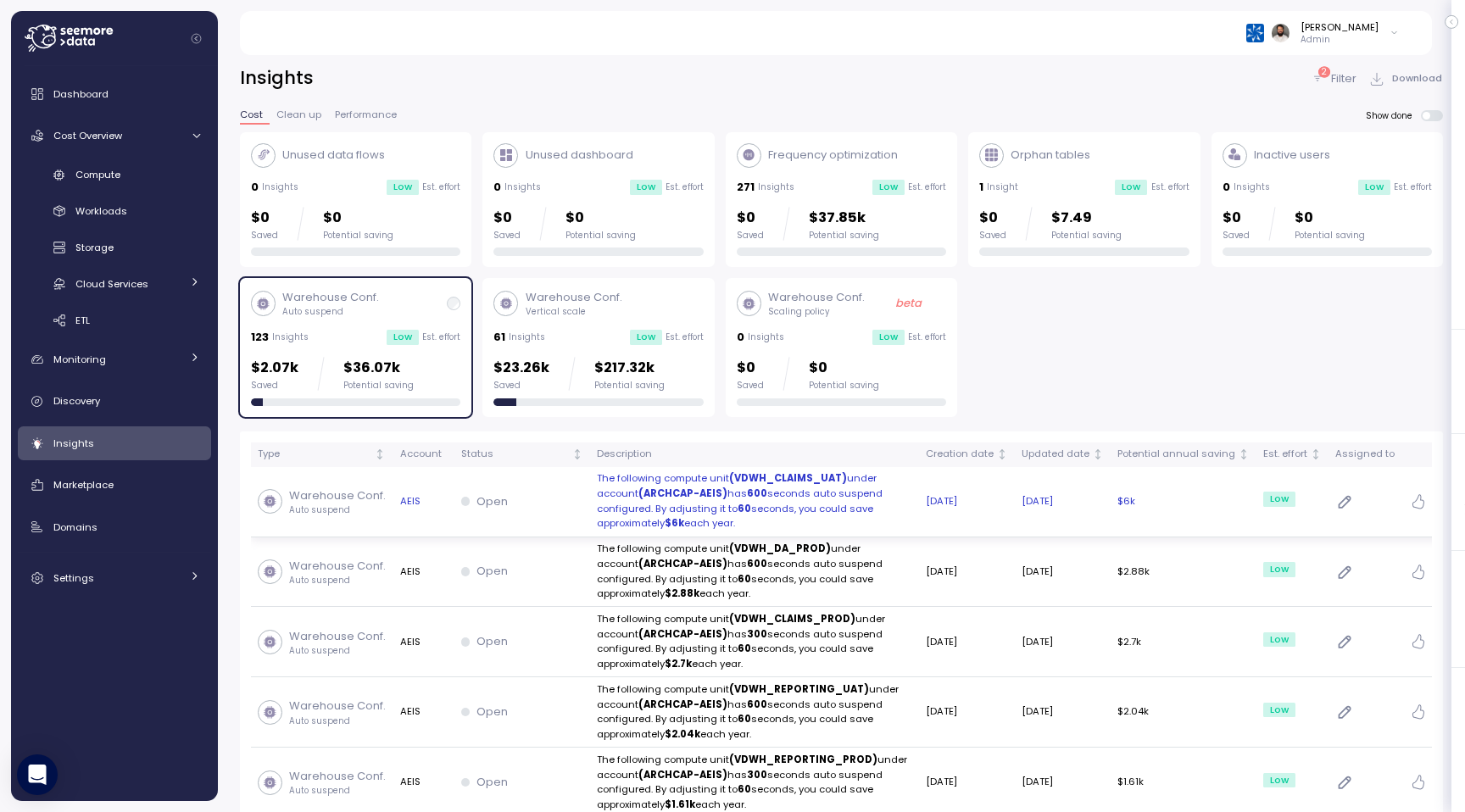
click at [717, 521] on p "The following compute unit (VDWH_CLAIMS_UAT) under account (ARCHCAP-AEIS) has 6…" at bounding box center [754, 500] width 315 height 60
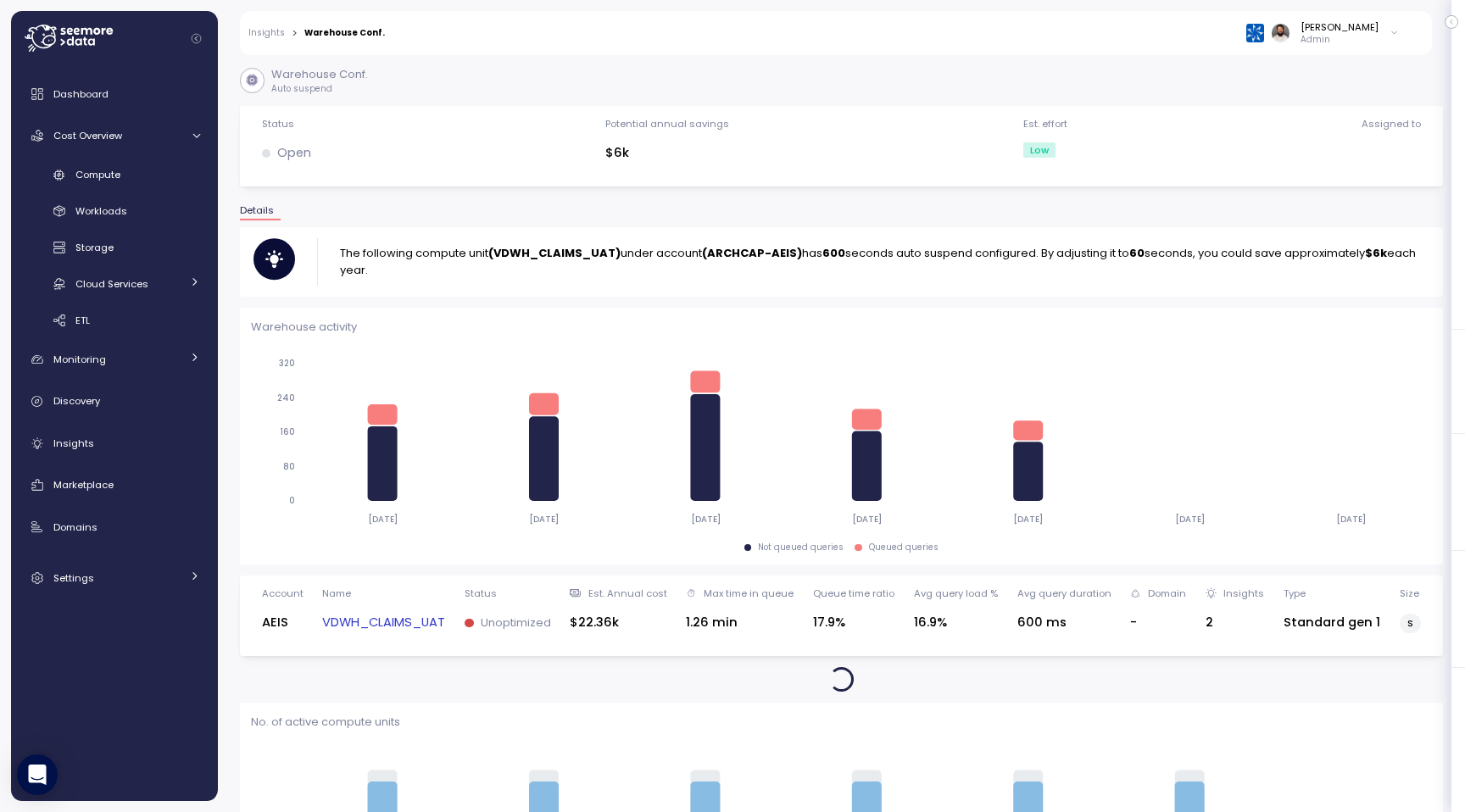
click at [564, 255] on strong "(VDWH_CLAIMS_UAT)" at bounding box center [554, 253] width 132 height 16
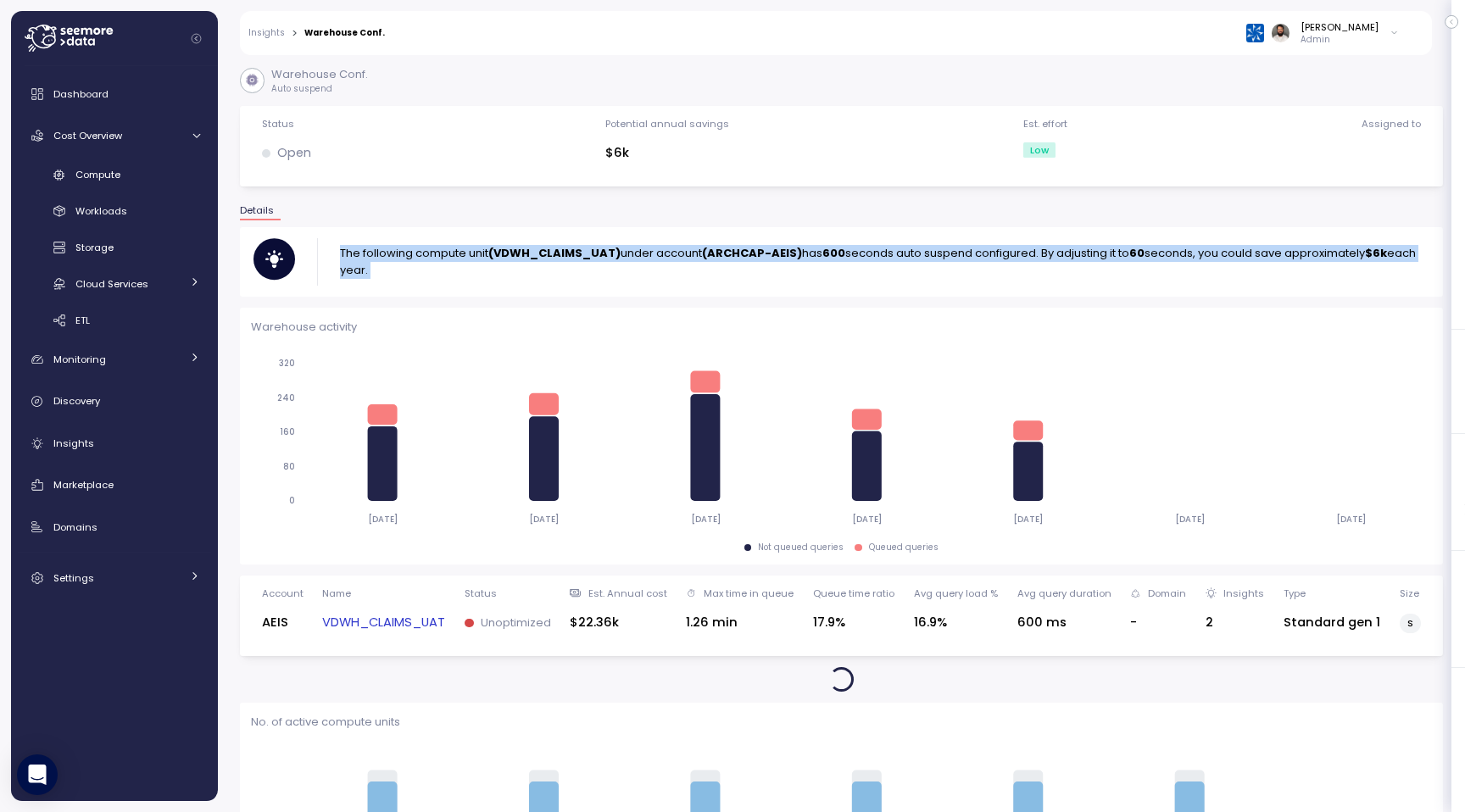
click at [564, 255] on strong "(VDWH_CLAIMS_UAT)" at bounding box center [554, 253] width 132 height 16
copy p "The following compute unit (VDWH_CLAIMS_UAT) under account (ARCHCAP-AEIS) has 6…"
click at [564, 255] on strong "(VDWH_CLAIMS_UAT)" at bounding box center [554, 253] width 132 height 16
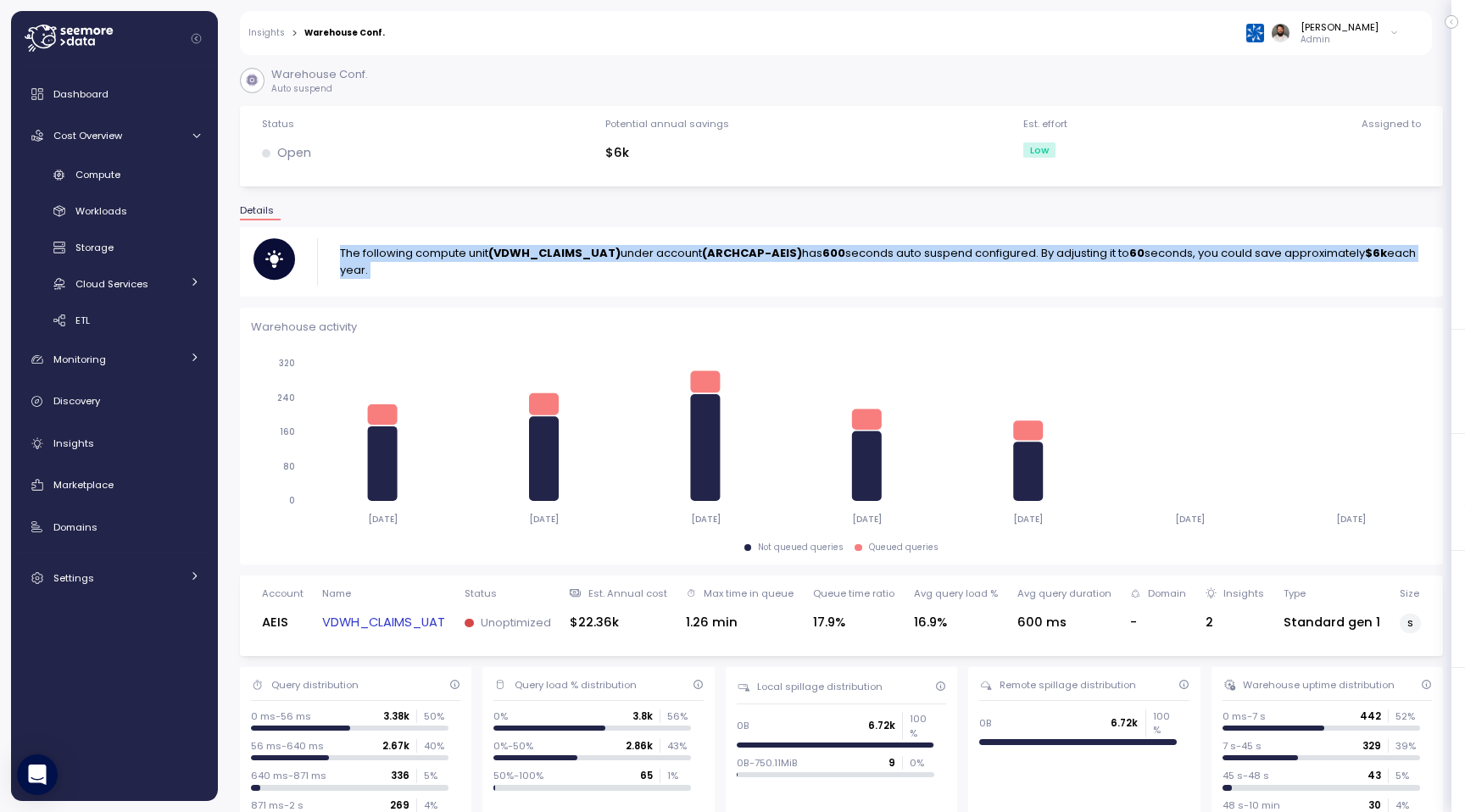
click at [419, 621] on link "VDWH_CLAIMS_UAT" at bounding box center [383, 622] width 123 height 19
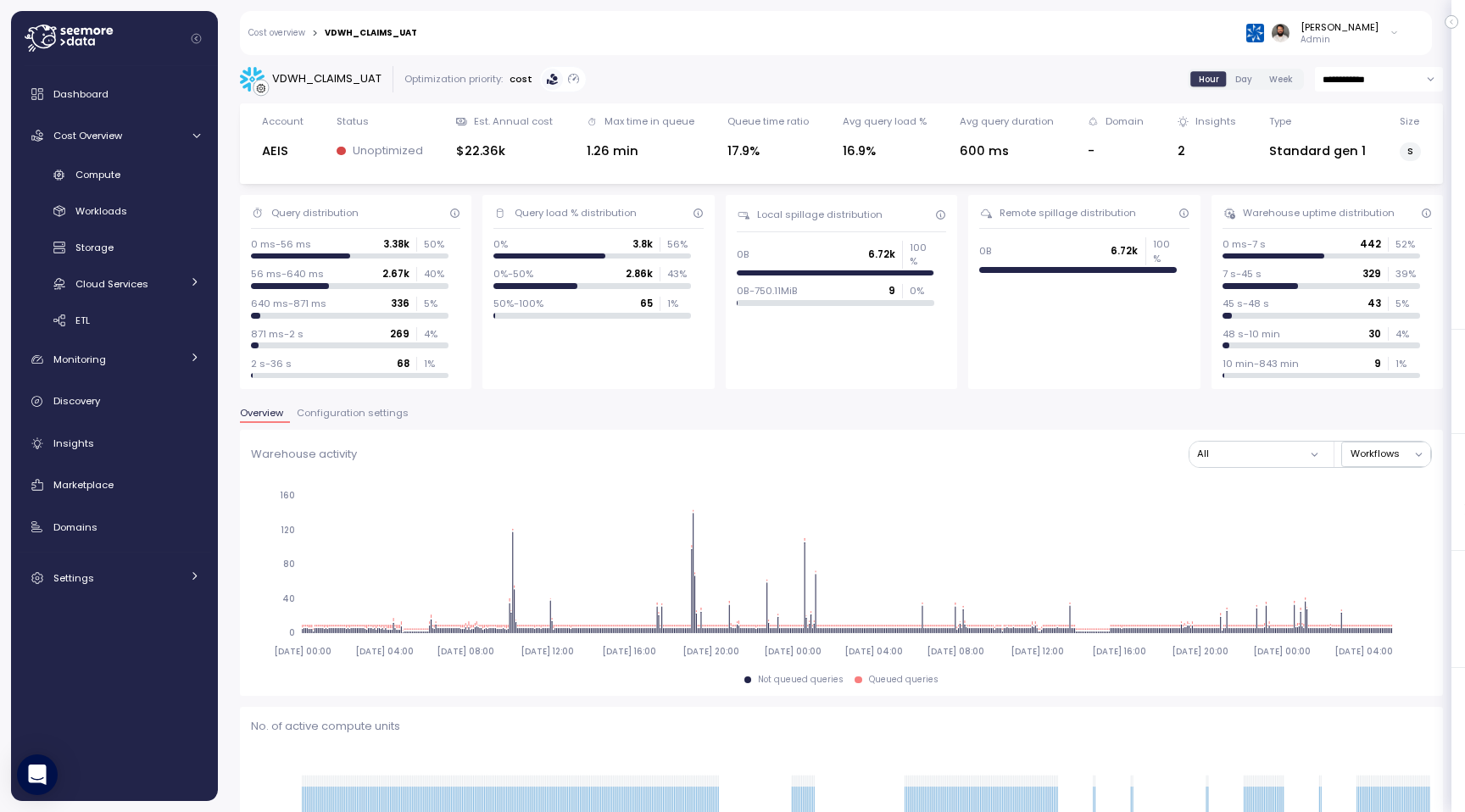
click at [343, 413] on span "Configuration settings" at bounding box center [352, 413] width 112 height 9
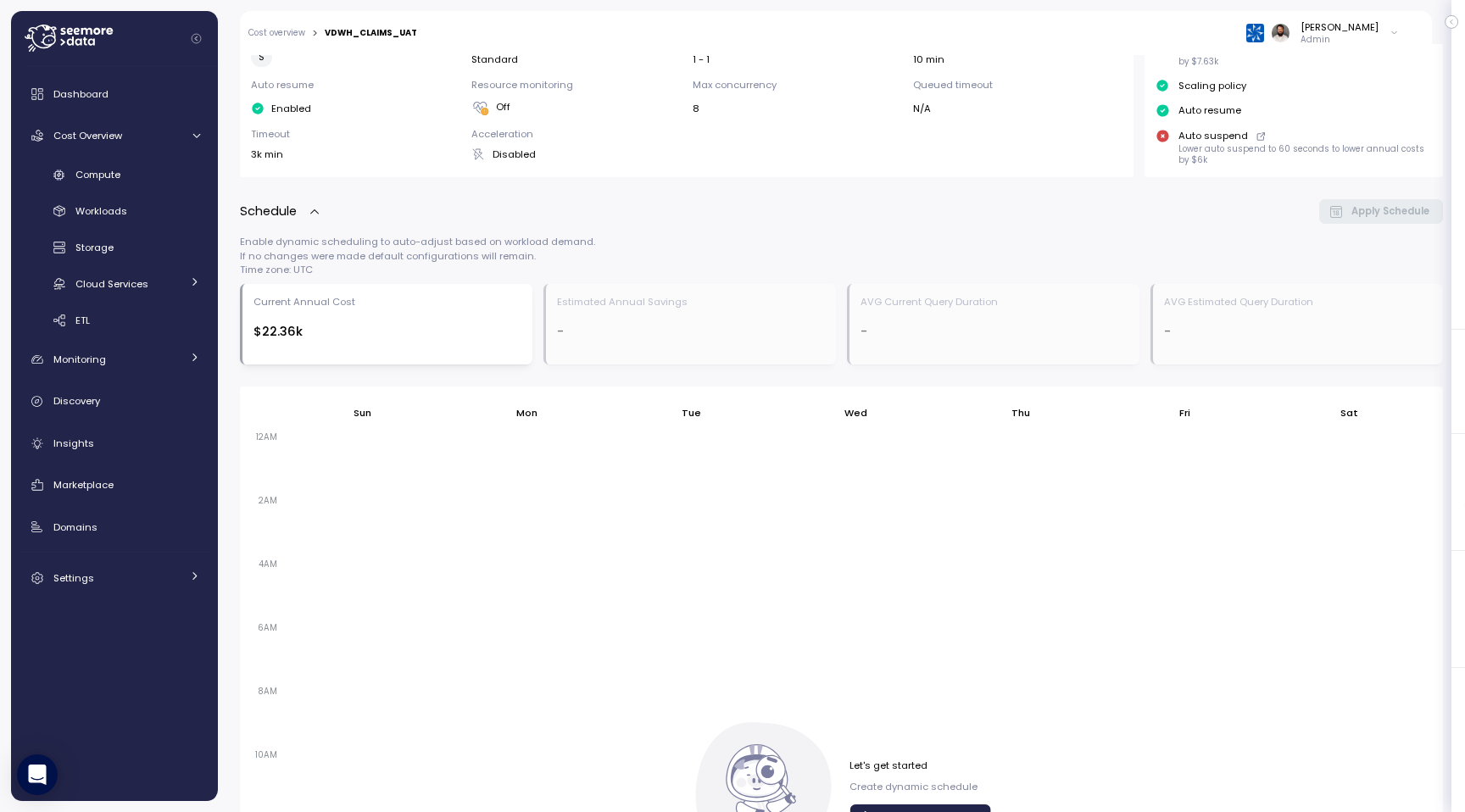
scroll to position [842, 0]
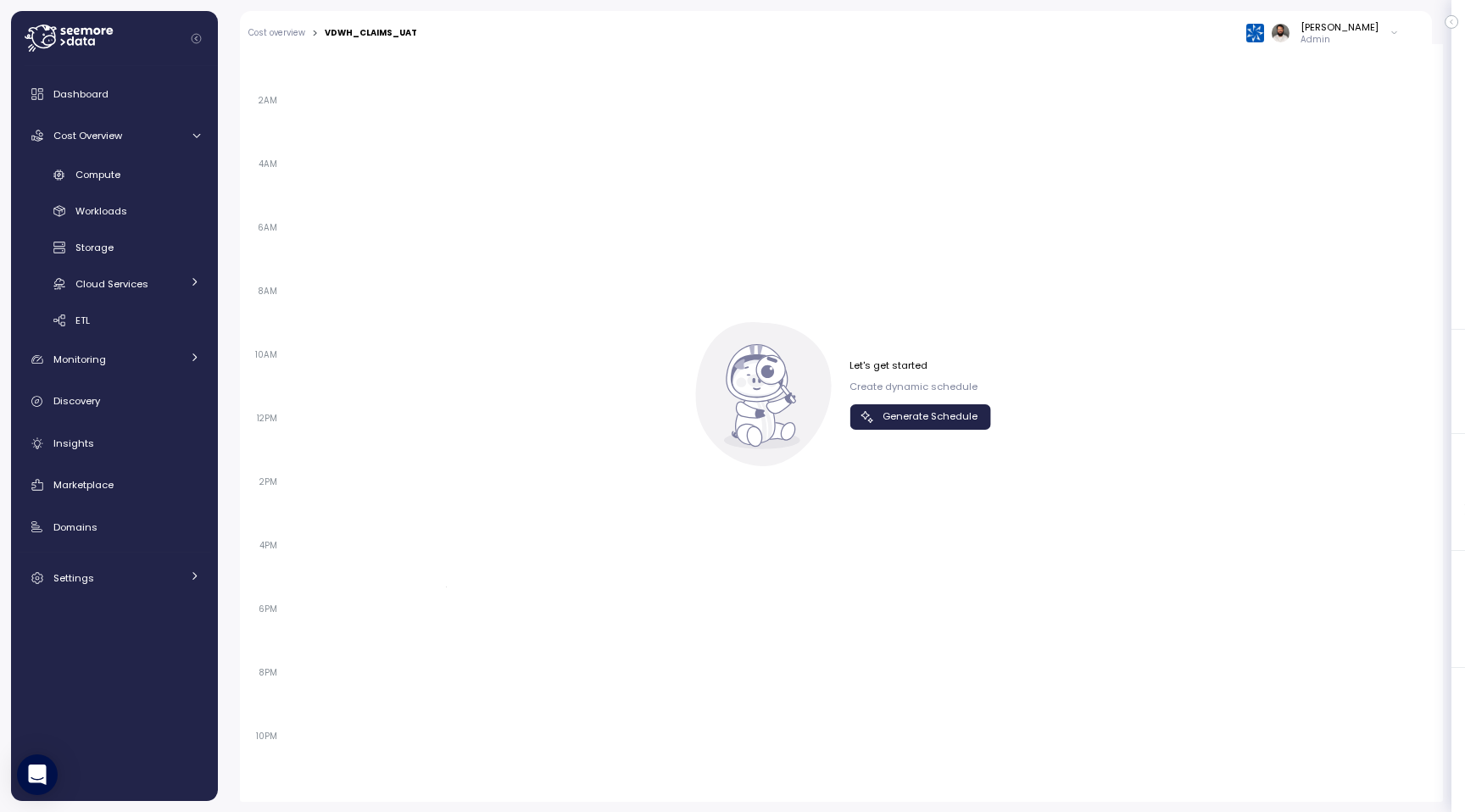
click at [936, 411] on span "Generate Schedule" at bounding box center [929, 416] width 95 height 23
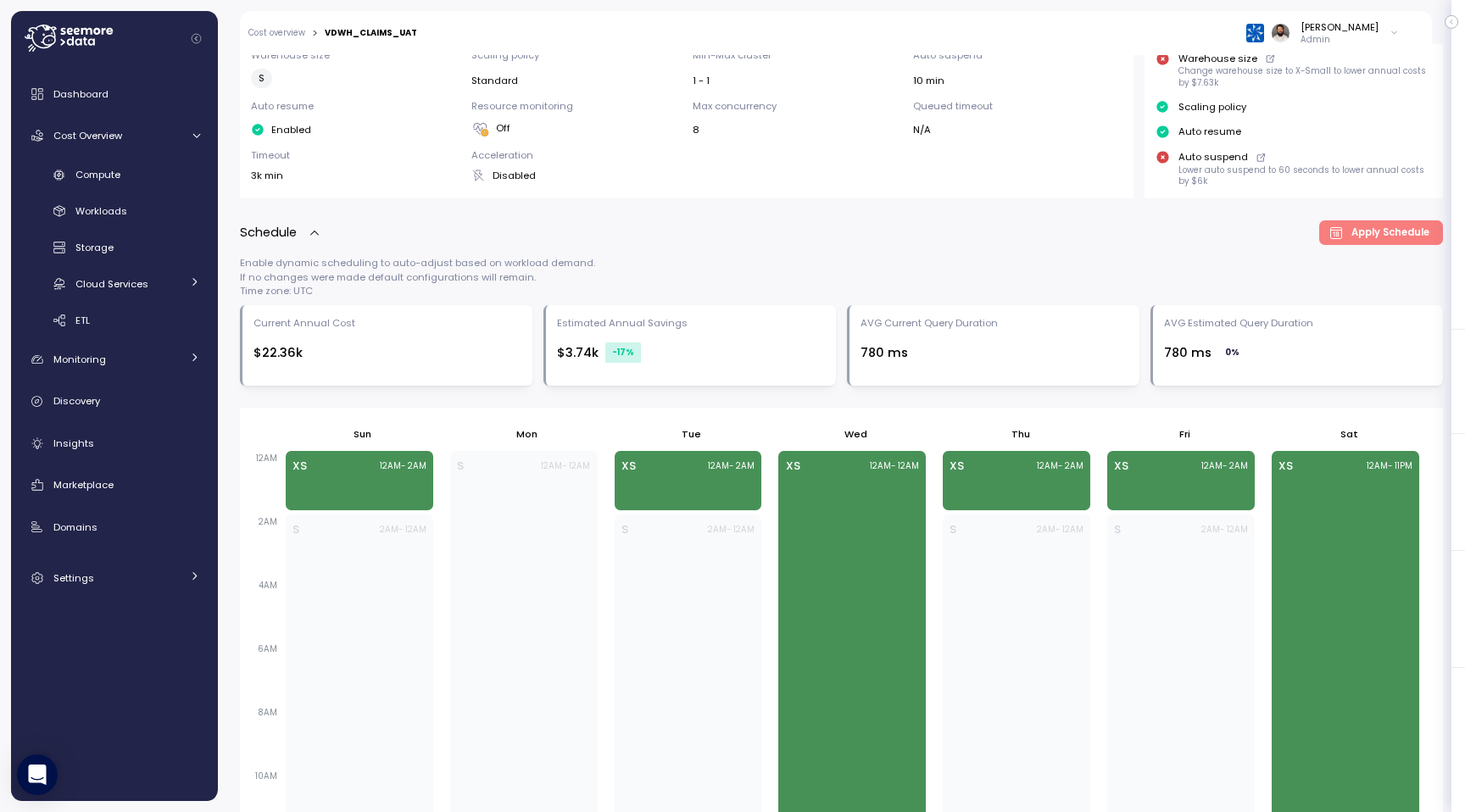
scroll to position [483, 0]
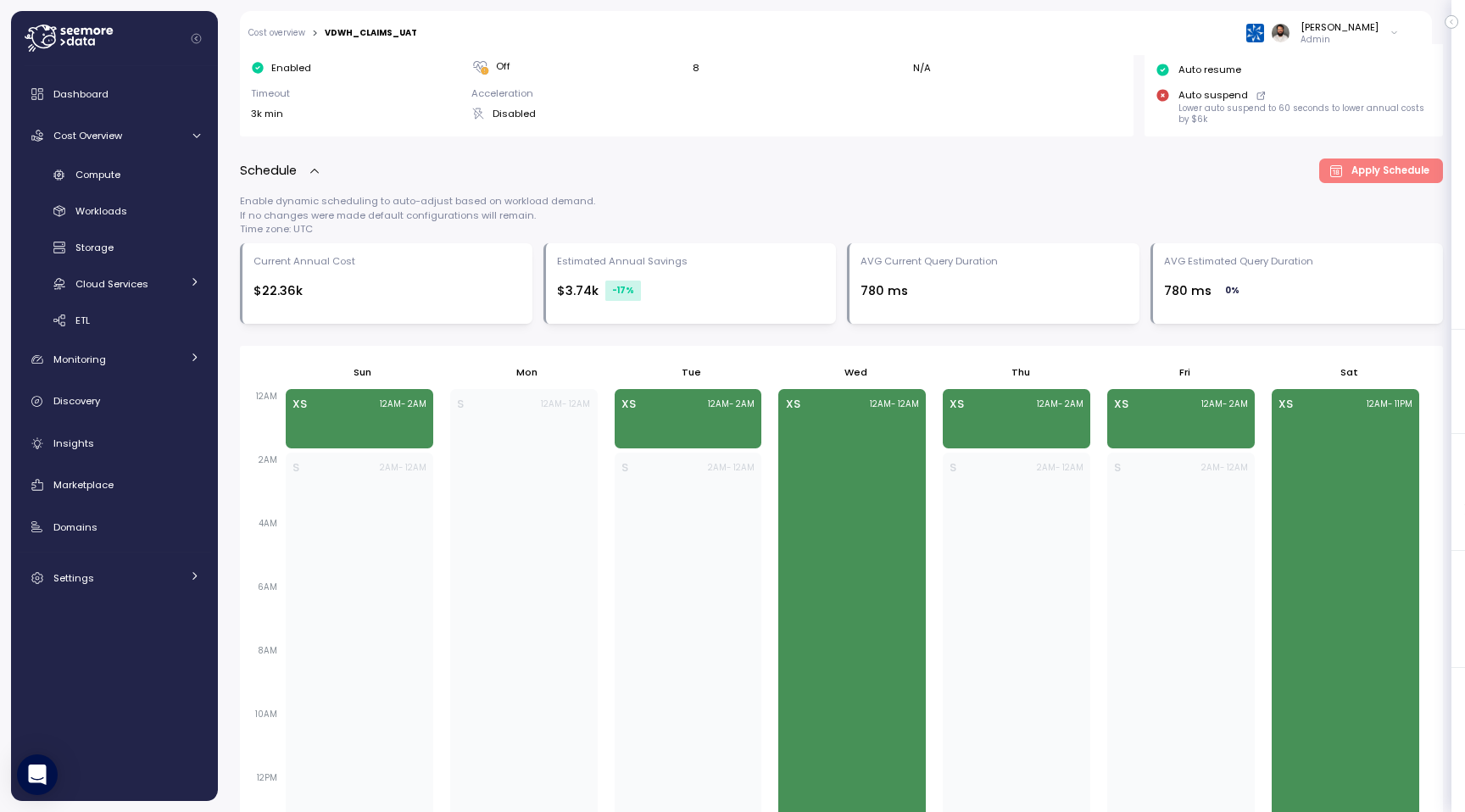
drag, startPoint x: 597, startPoint y: 289, endPoint x: 717, endPoint y: 289, distance: 120.0
click at [716, 289] on div "$3.74k -17 %" at bounding box center [691, 290] width 268 height 20
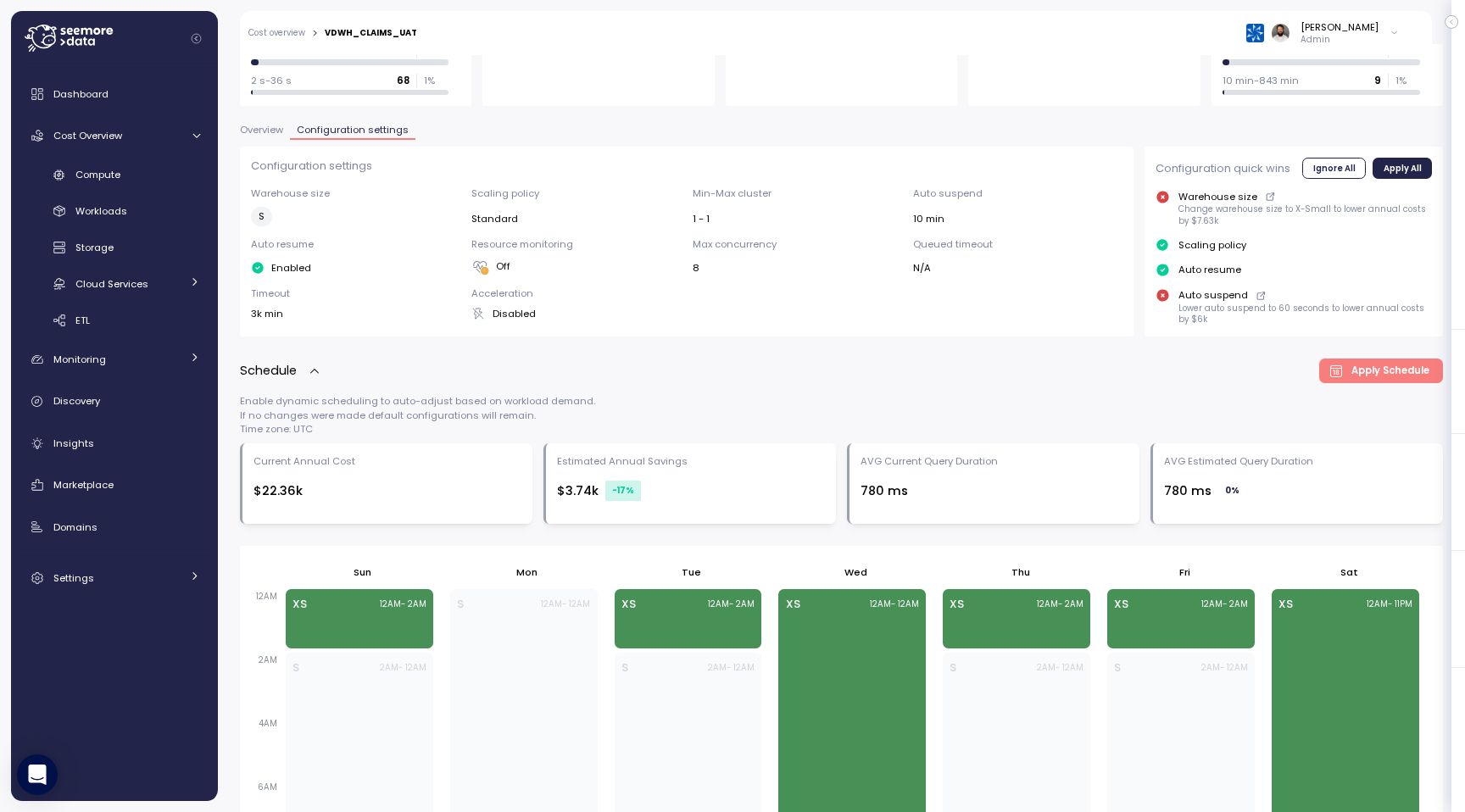
scroll to position [278, 0]
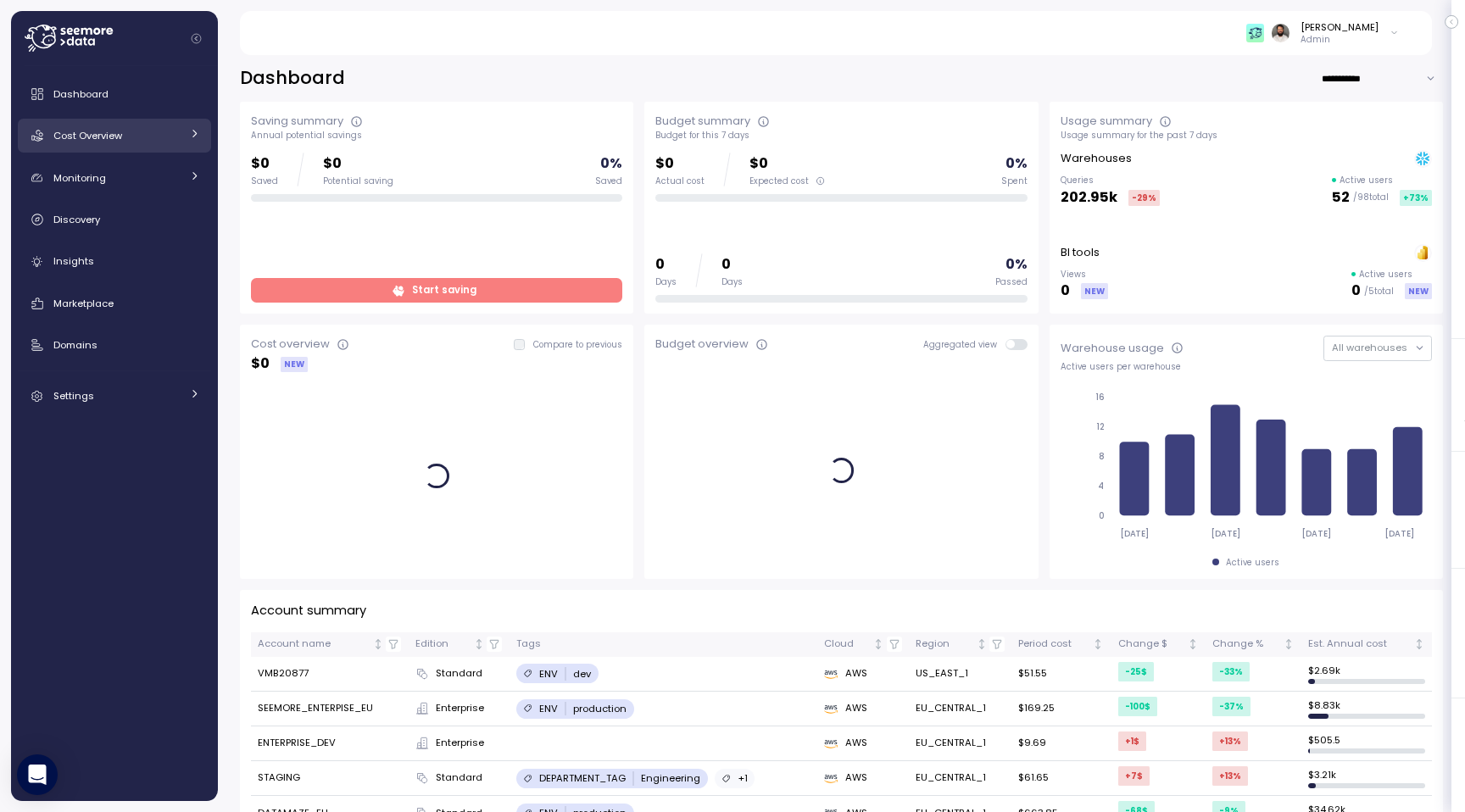
click at [125, 132] on div "Cost Overview" at bounding box center [117, 135] width 127 height 17
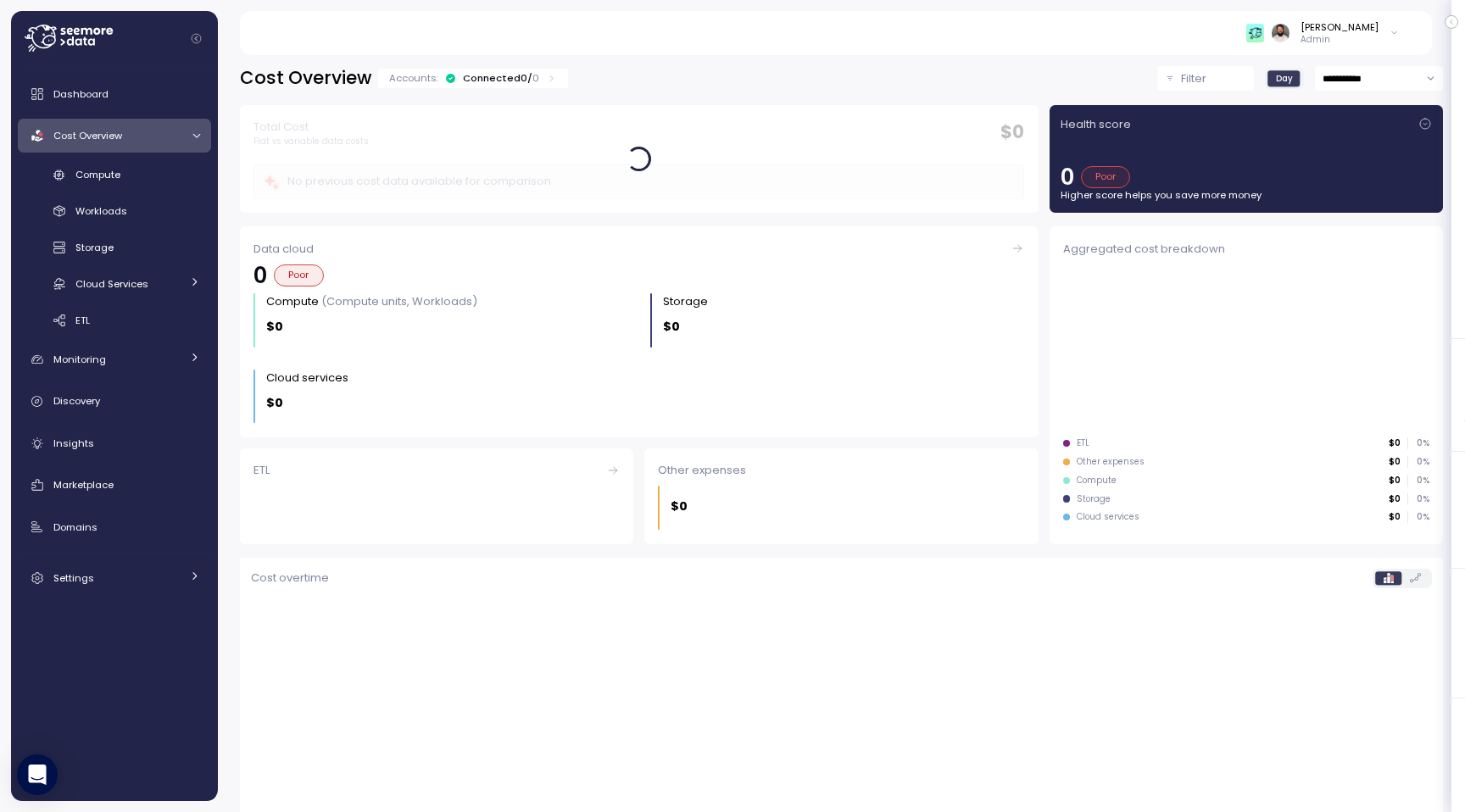
click at [518, 76] on div "Connected 0 / 0" at bounding box center [501, 77] width 77 height 14
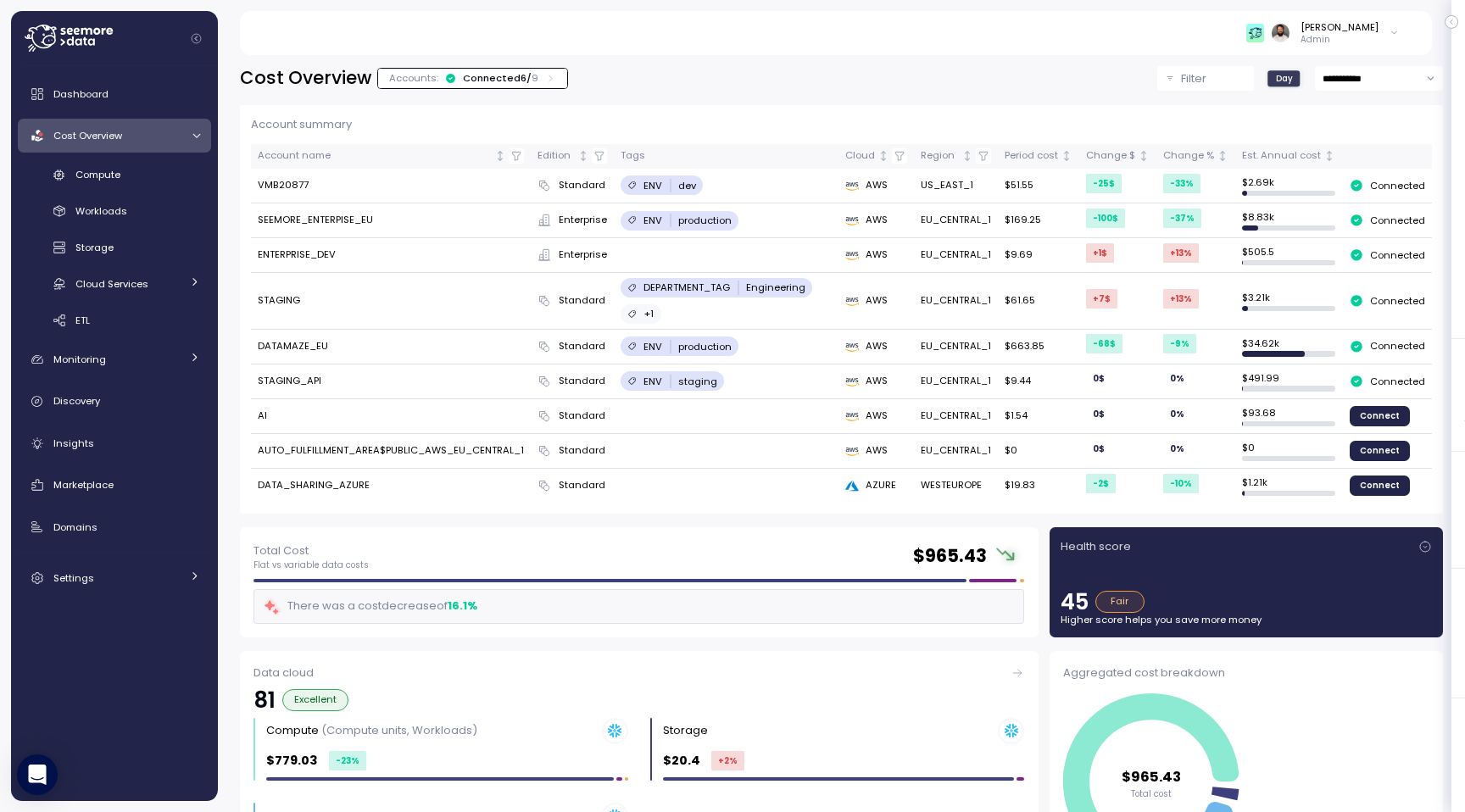
drag, startPoint x: 609, startPoint y: 180, endPoint x: 669, endPoint y: 425, distance: 252.2
click at [669, 425] on tbody "VMB20877 Standard ENV dev AWS US_EAST_1 $51.55 -25 $ -33 % $ 2.69k Connected SE…" at bounding box center [841, 335] width 1181 height 334
drag, startPoint x: 622, startPoint y: 159, endPoint x: 712, endPoint y: 159, distance: 90.0
click at [713, 159] on div "Tags" at bounding box center [726, 156] width 211 height 16
click at [712, 159] on div "Tags" at bounding box center [726, 156] width 211 height 16
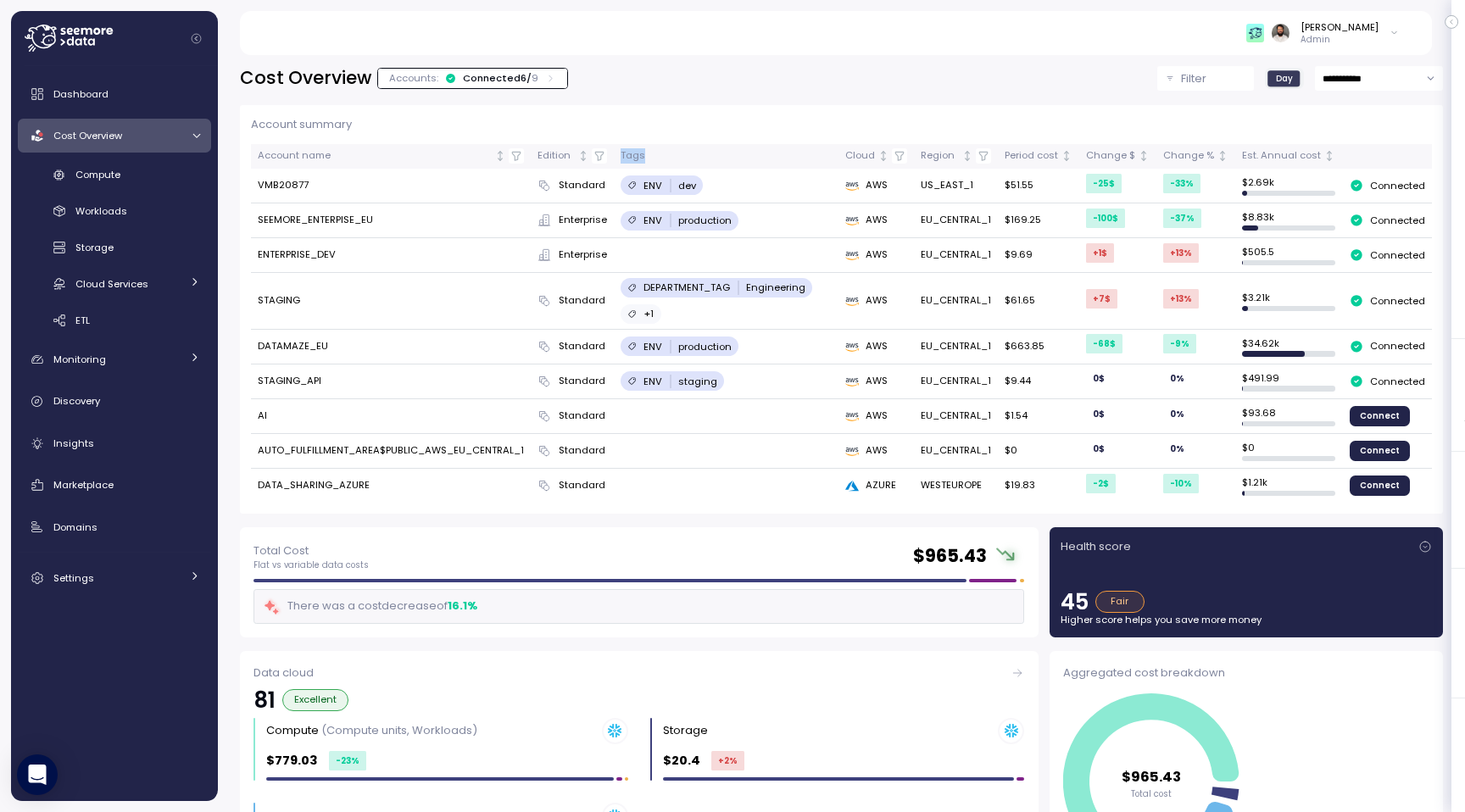
drag, startPoint x: 610, startPoint y: 155, endPoint x: 740, endPoint y: 155, distance: 130.0
click at [740, 155] on th "Tags" at bounding box center [727, 156] width 225 height 25
click at [699, 222] on p "production" at bounding box center [704, 220] width 53 height 14
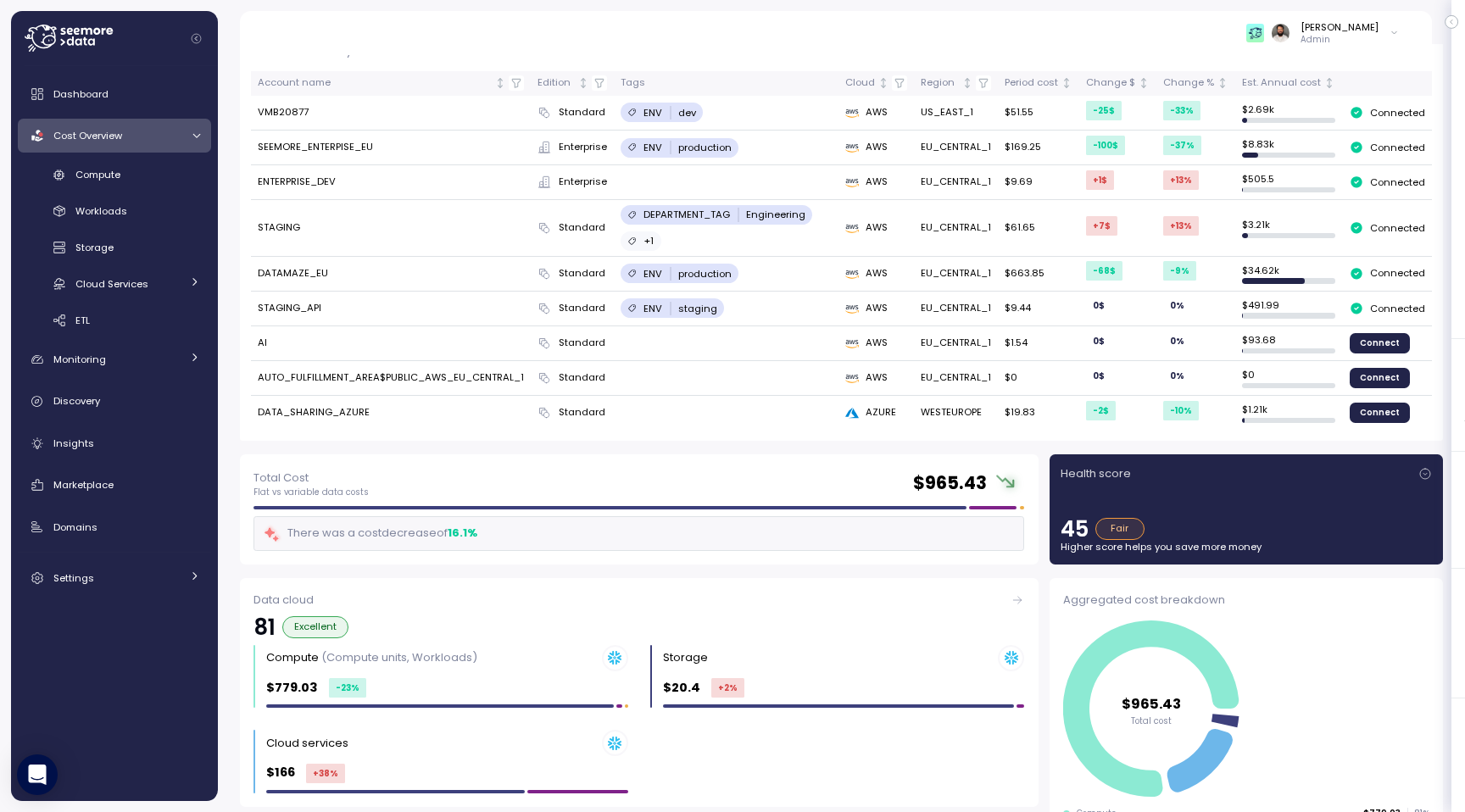
scroll to position [65, 0]
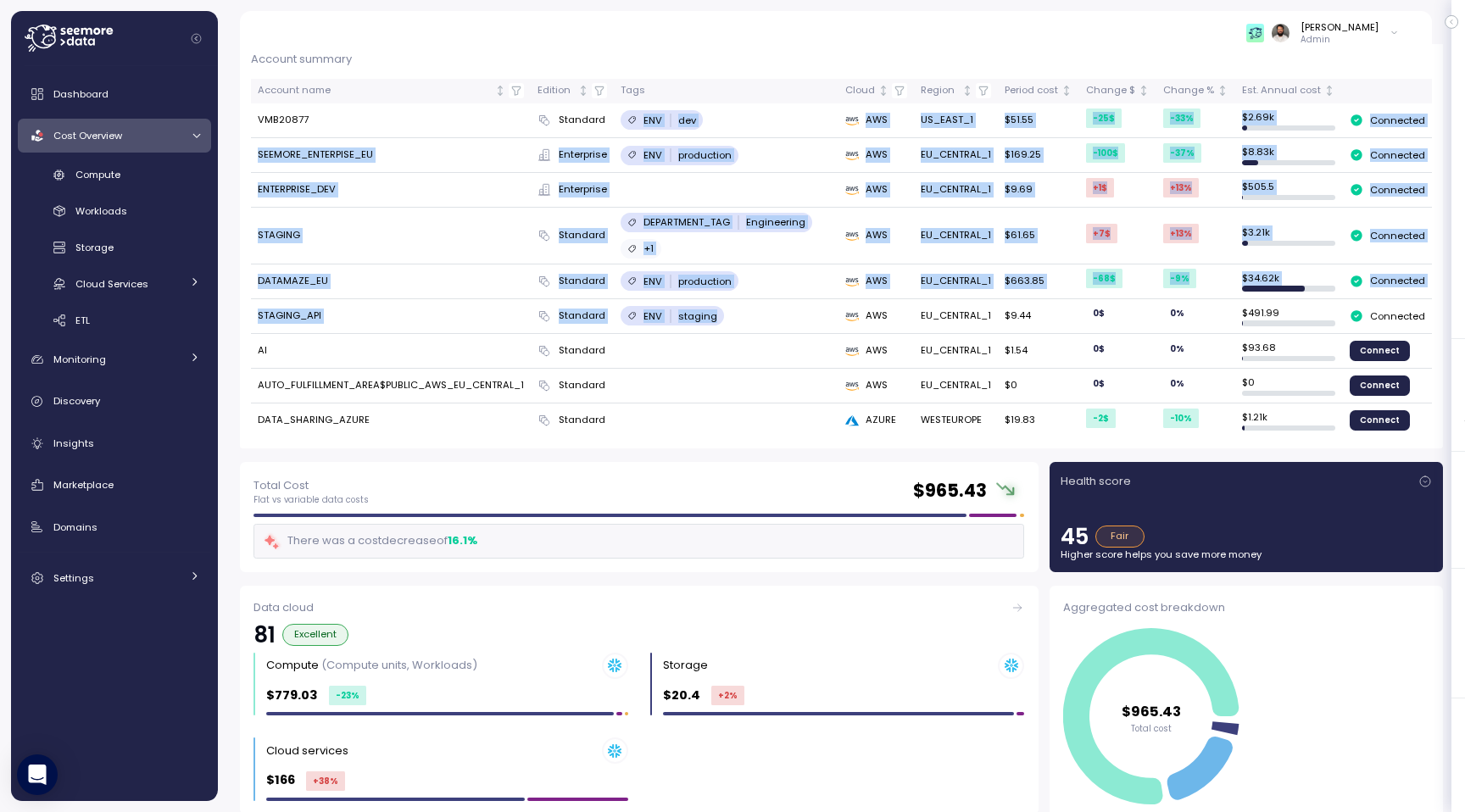
drag, startPoint x: 627, startPoint y: 113, endPoint x: 644, endPoint y: 327, distance: 214.7
click at [644, 327] on tbody "VMB20877 Standard ENV dev AWS US_EAST_1 $51.55 -25 $ -33 % $ 2.69k Connected SE…" at bounding box center [841, 270] width 1181 height 334
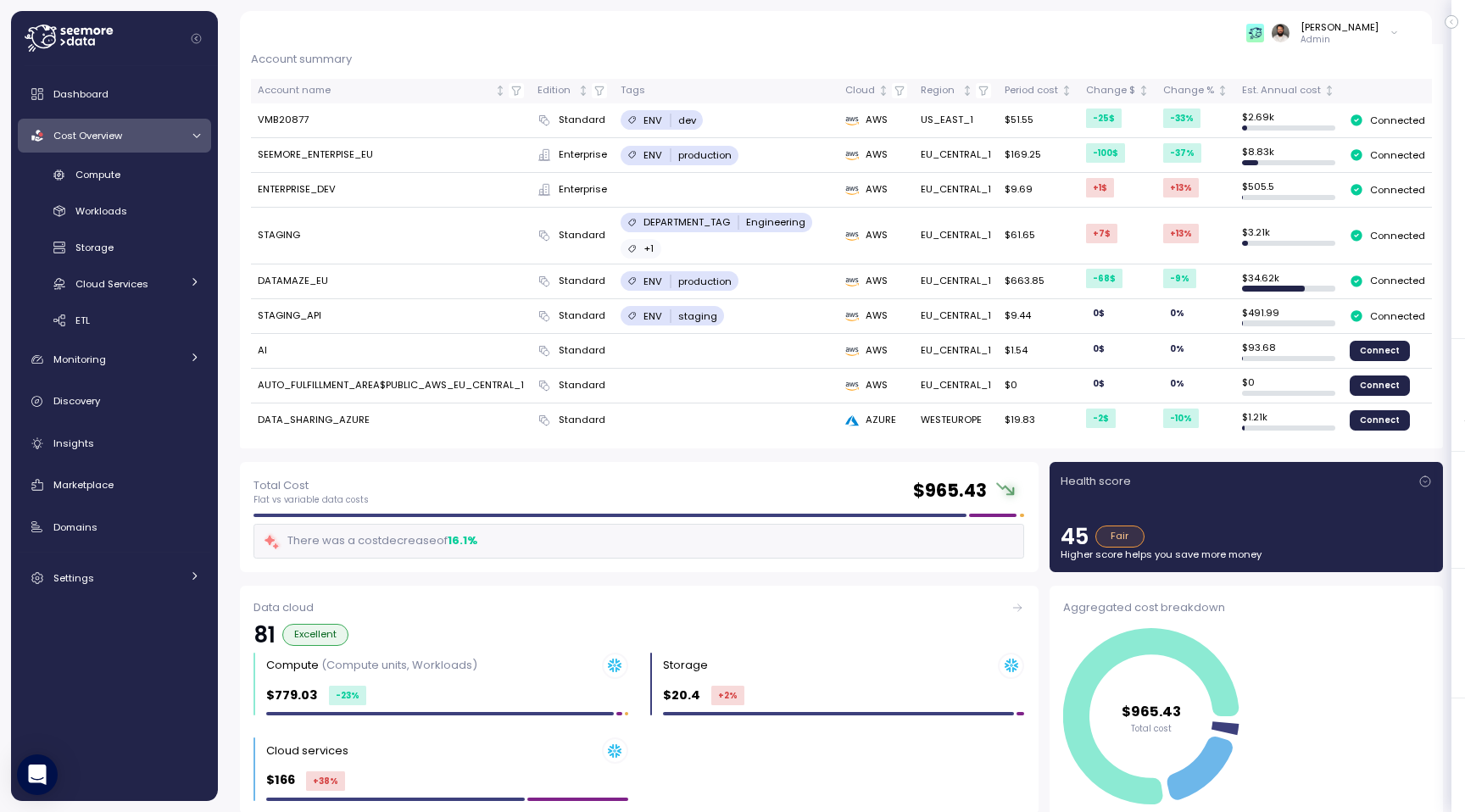
click at [644, 327] on td "ENV staging" at bounding box center [727, 317] width 225 height 35
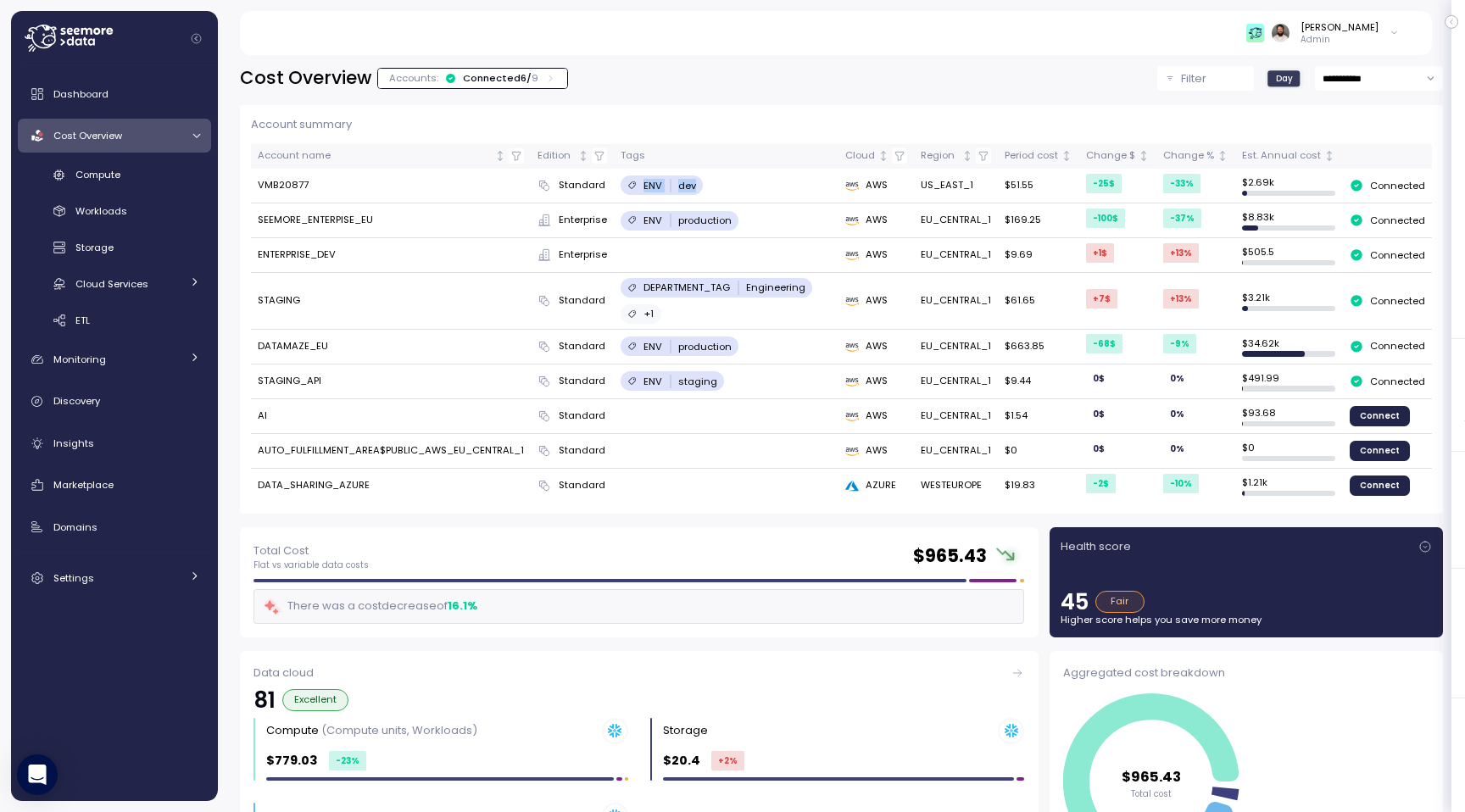
drag, startPoint x: 613, startPoint y: 183, endPoint x: 704, endPoint y: 183, distance: 91.0
click at [704, 183] on td "ENV dev" at bounding box center [727, 186] width 225 height 35
click at [702, 142] on div "Account summary Account name Edition Tags Cloud Region Period cost Change $ Cha…" at bounding box center [841, 310] width 1181 height 387
click at [83, 183] on link "Compute" at bounding box center [114, 175] width 194 height 28
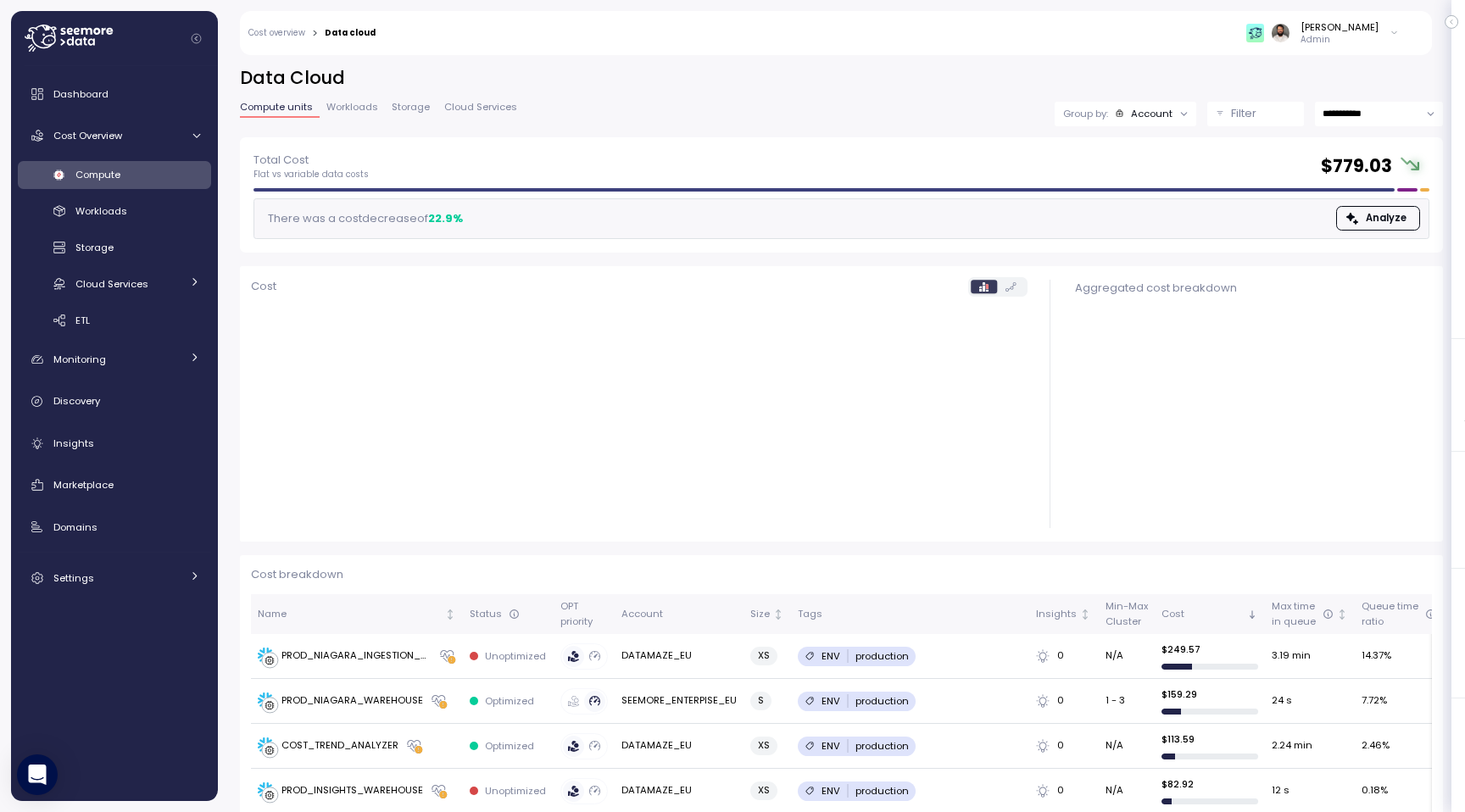
click at [1256, 120] on div "Filter" at bounding box center [1263, 113] width 65 height 17
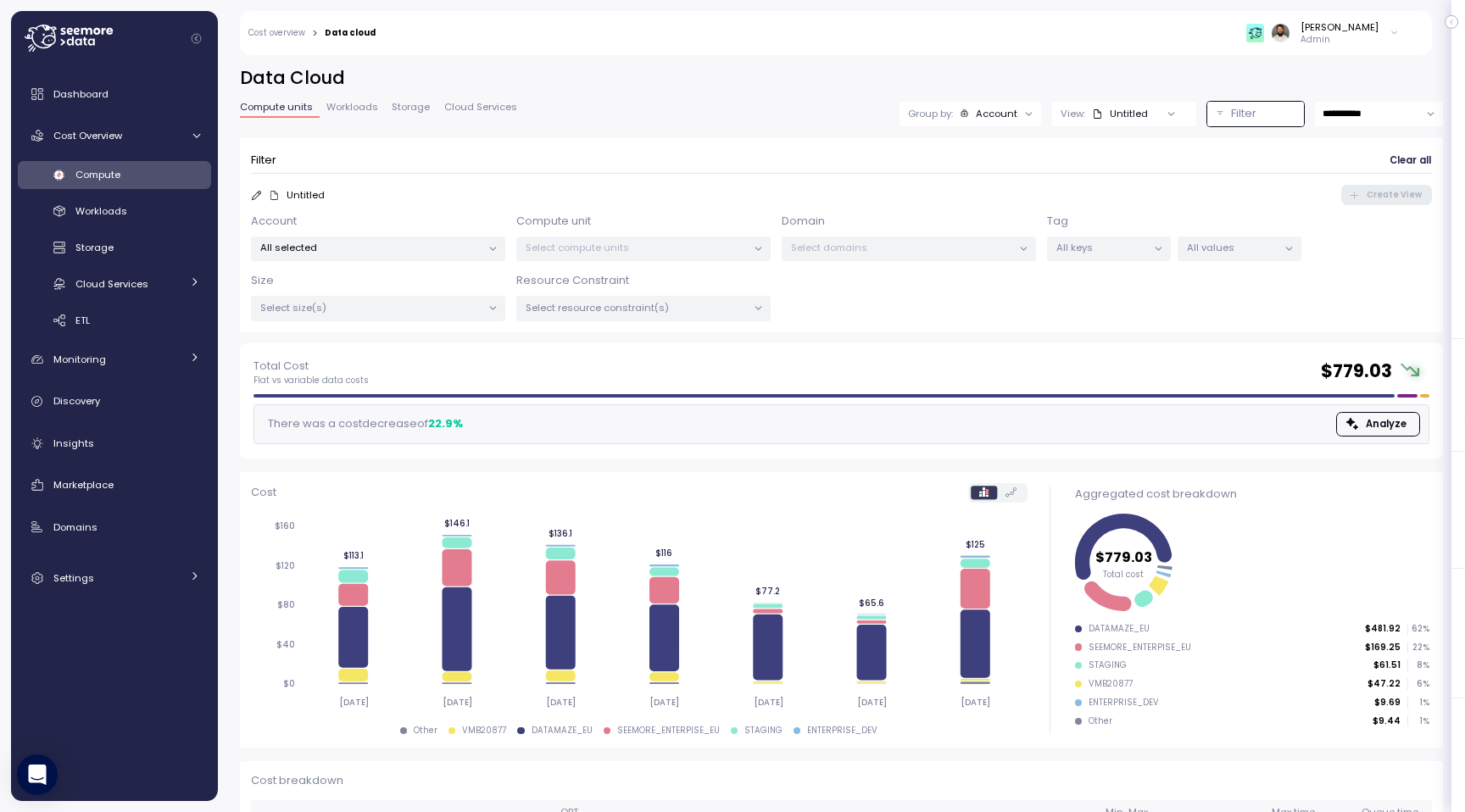
click at [1121, 252] on p "All keys" at bounding box center [1101, 247] width 90 height 14
click at [1040, 371] on p "ENV" at bounding box center [1049, 369] width 18 height 14
click at [1223, 247] on p "All values" at bounding box center [1232, 247] width 90 height 14
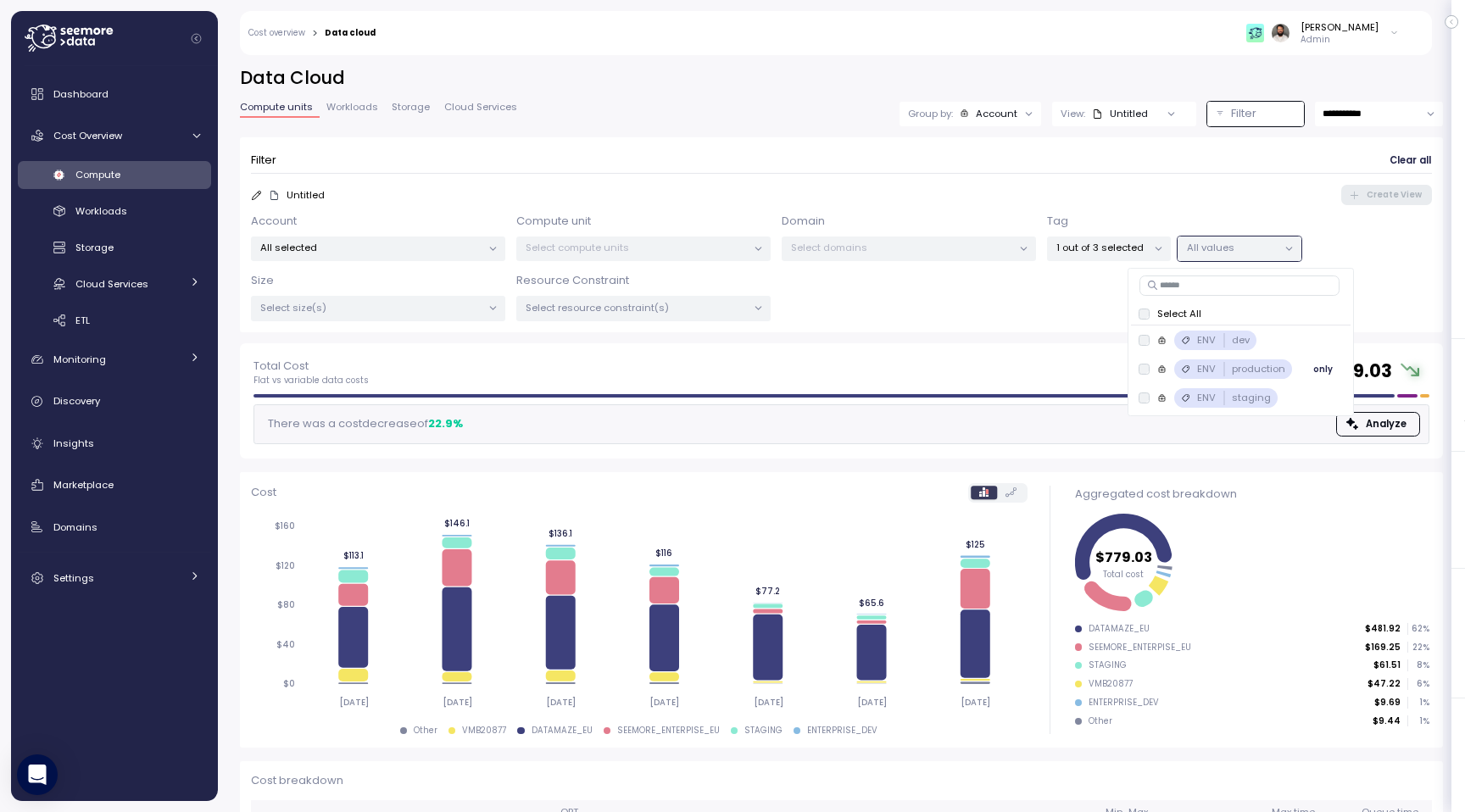
click at [1238, 371] on p "production" at bounding box center [1258, 369] width 53 height 14
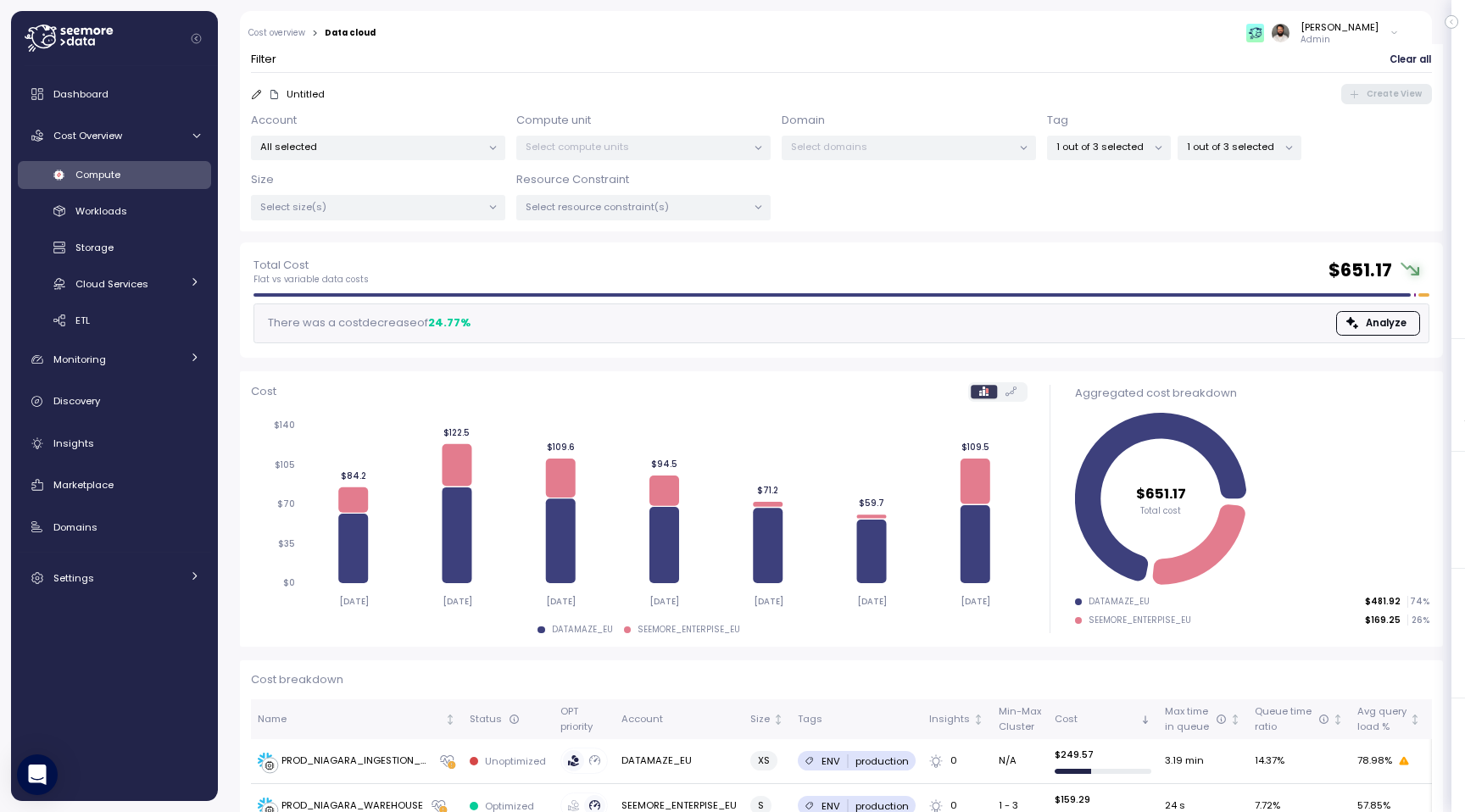
click at [1187, 629] on div "DATAMAZE_EU $481.92 74 % SEEMORE_ENTERPISE_EU $169.25 26 %" at bounding box center [1252, 614] width 354 height 37
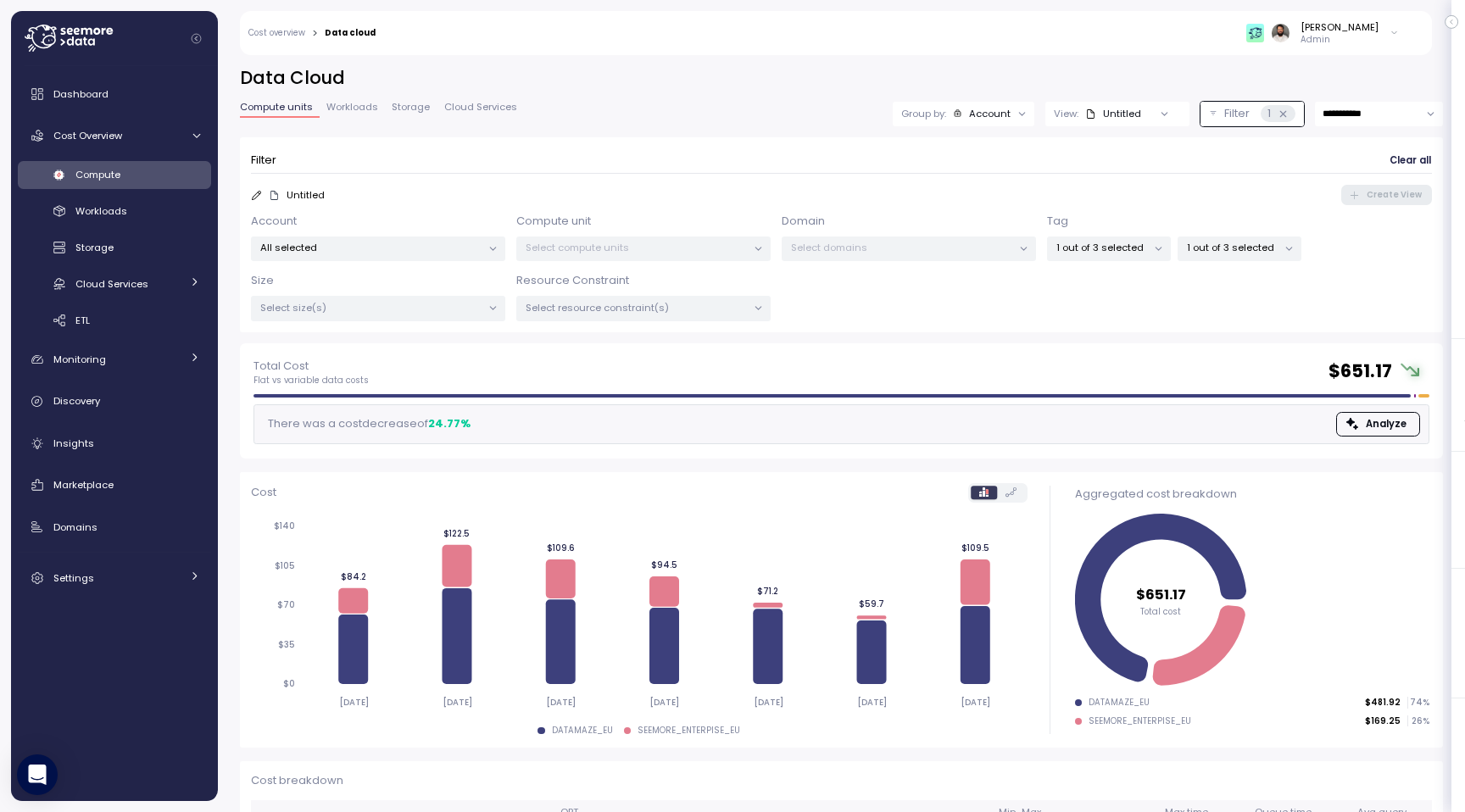
click at [972, 116] on div "Account" at bounding box center [989, 113] width 41 height 14
click at [979, 208] on p "Compute unit" at bounding box center [978, 207] width 67 height 14
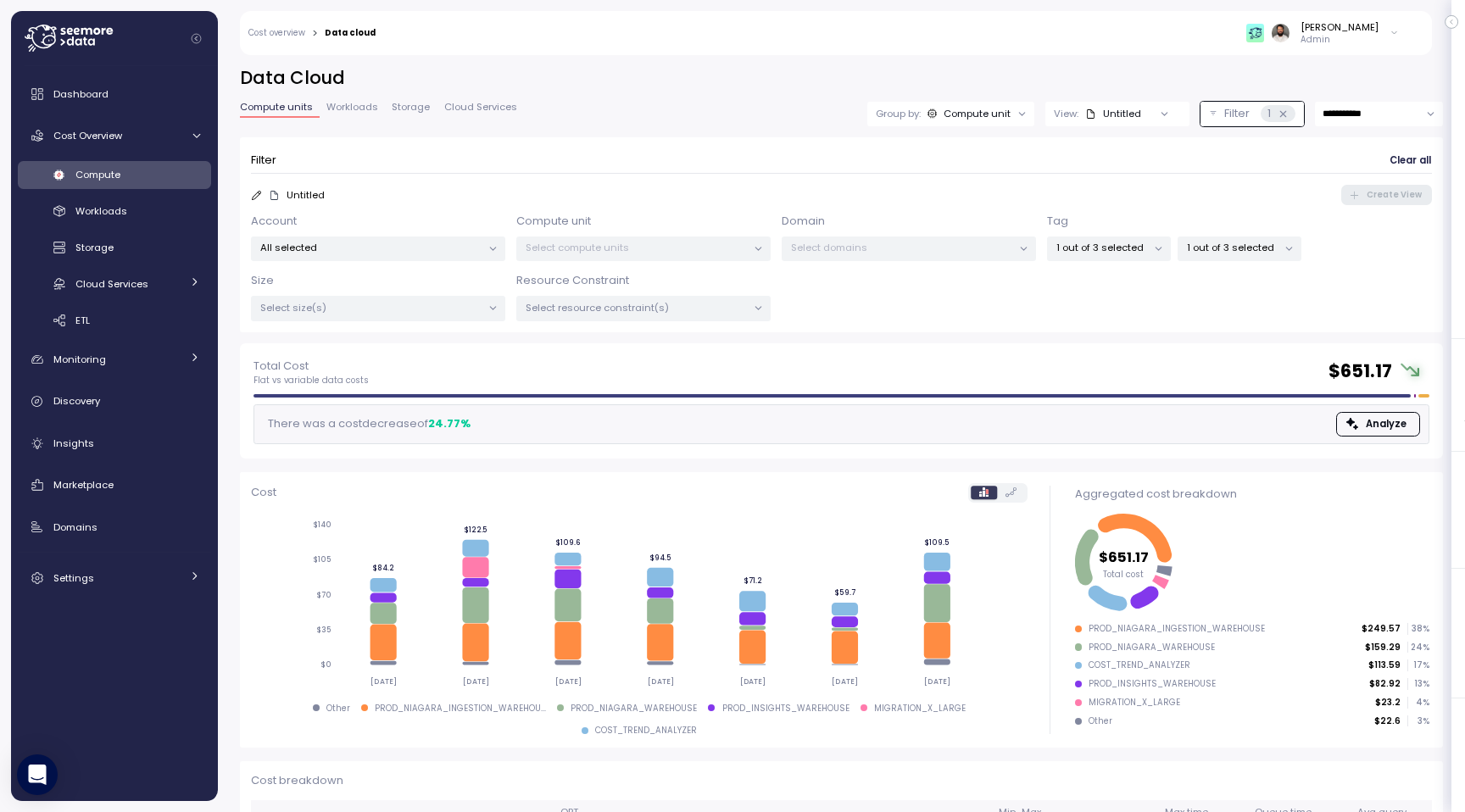
scroll to position [2, 0]
click at [1216, 252] on p "1 out of 3 selected" at bounding box center [1232, 245] width 90 height 14
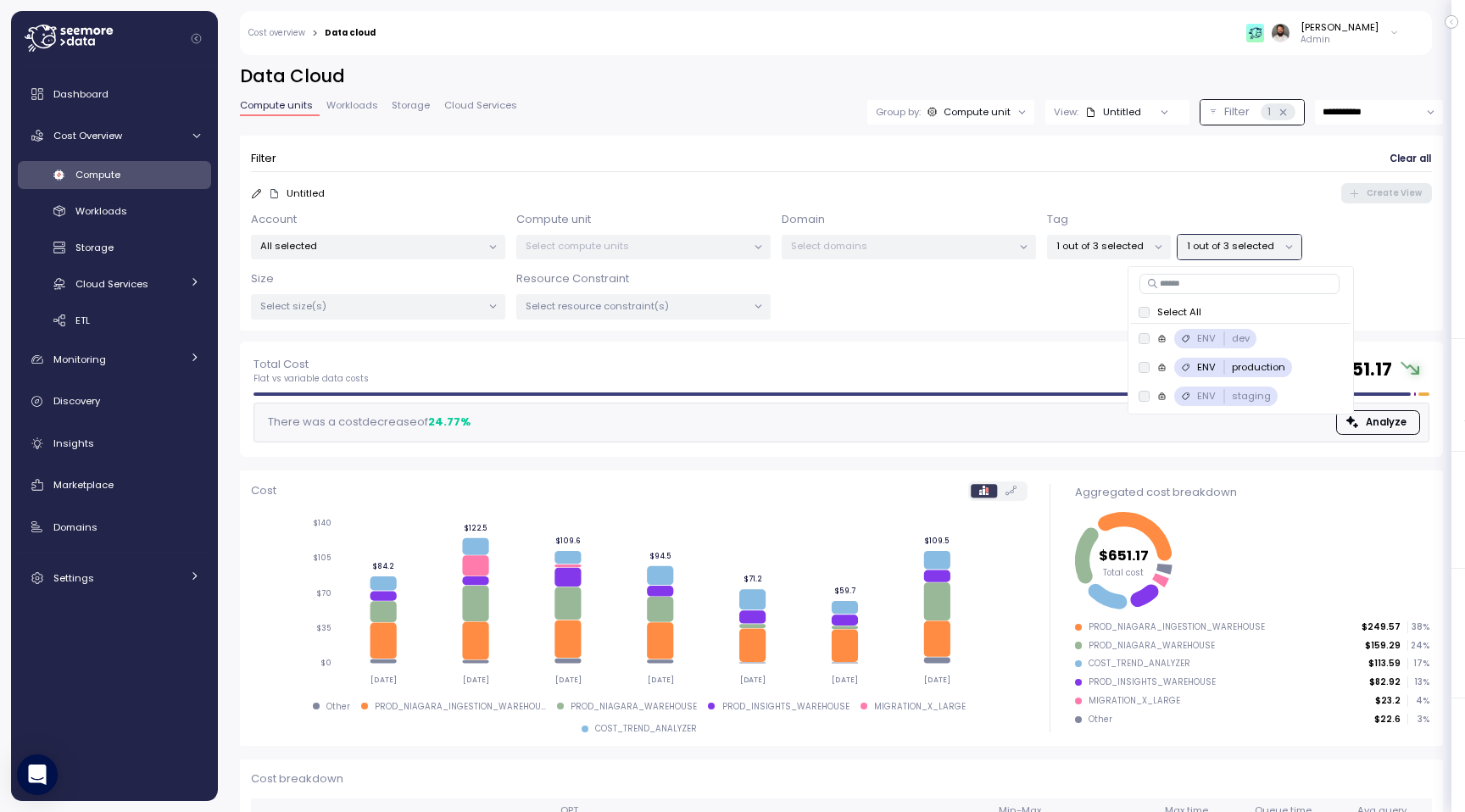
click at [424, 101] on span "Storage" at bounding box center [410, 105] width 38 height 9
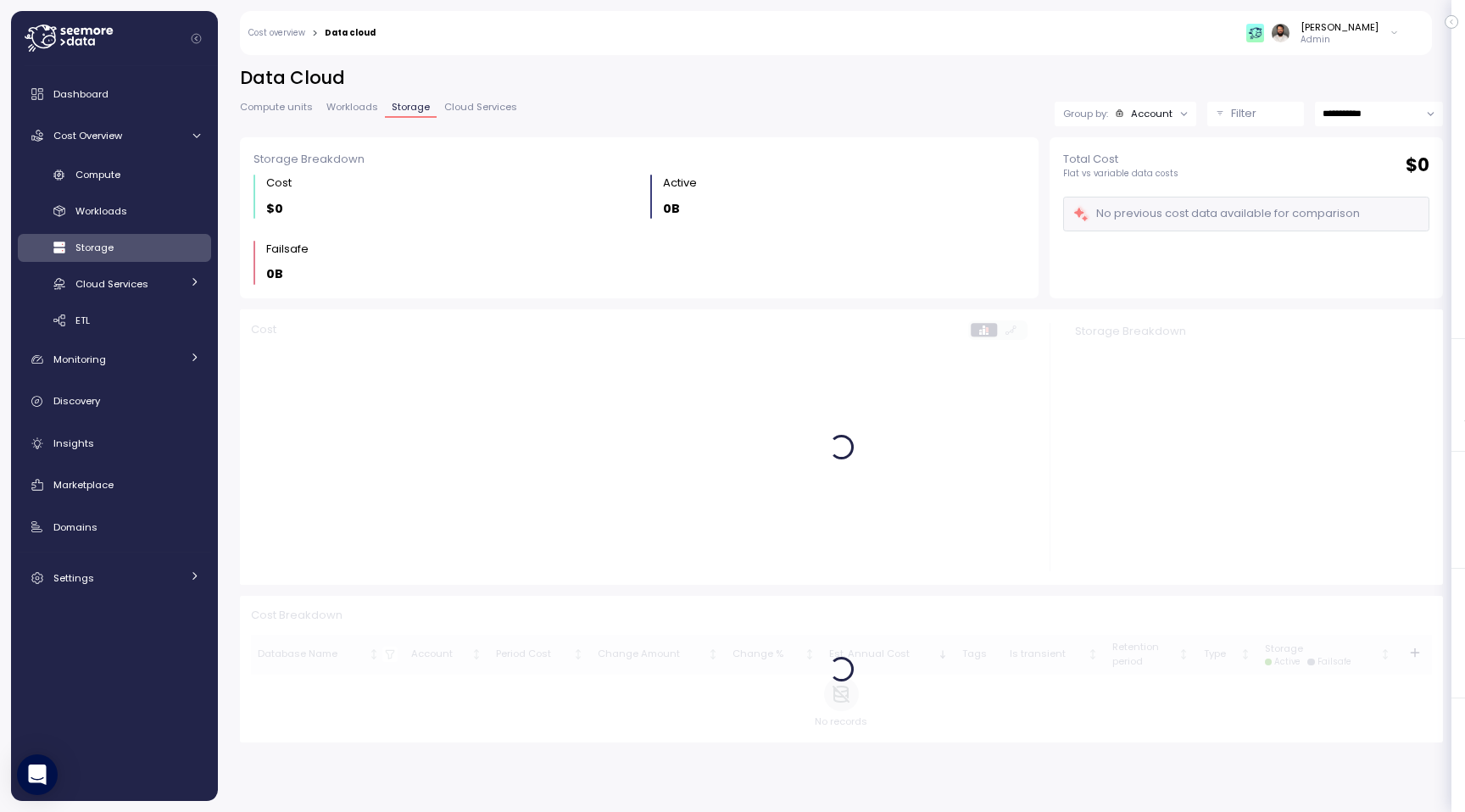
click at [1250, 112] on p "Filter" at bounding box center [1244, 113] width 26 height 17
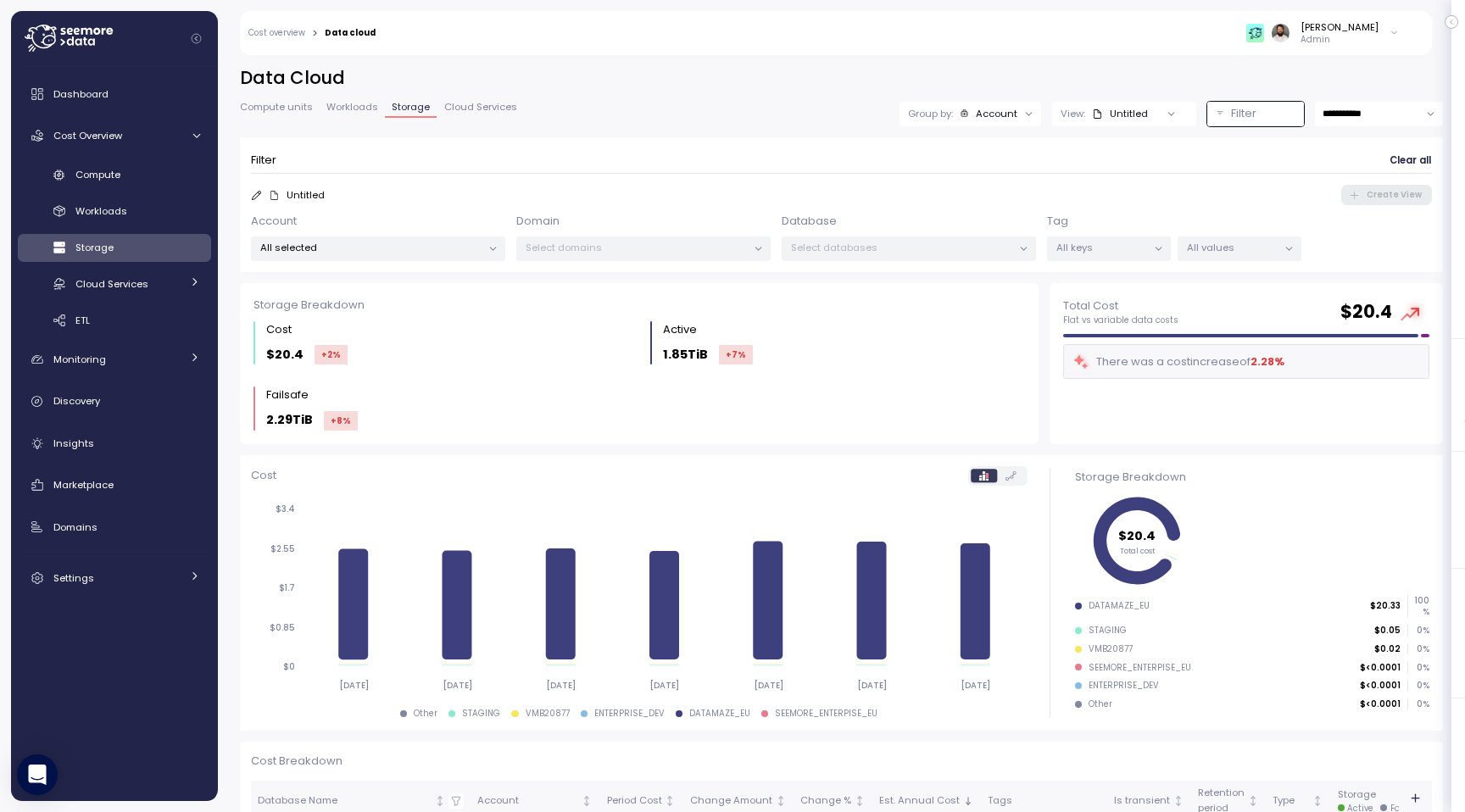
click at [1119, 250] on p "All keys" at bounding box center [1101, 247] width 90 height 14
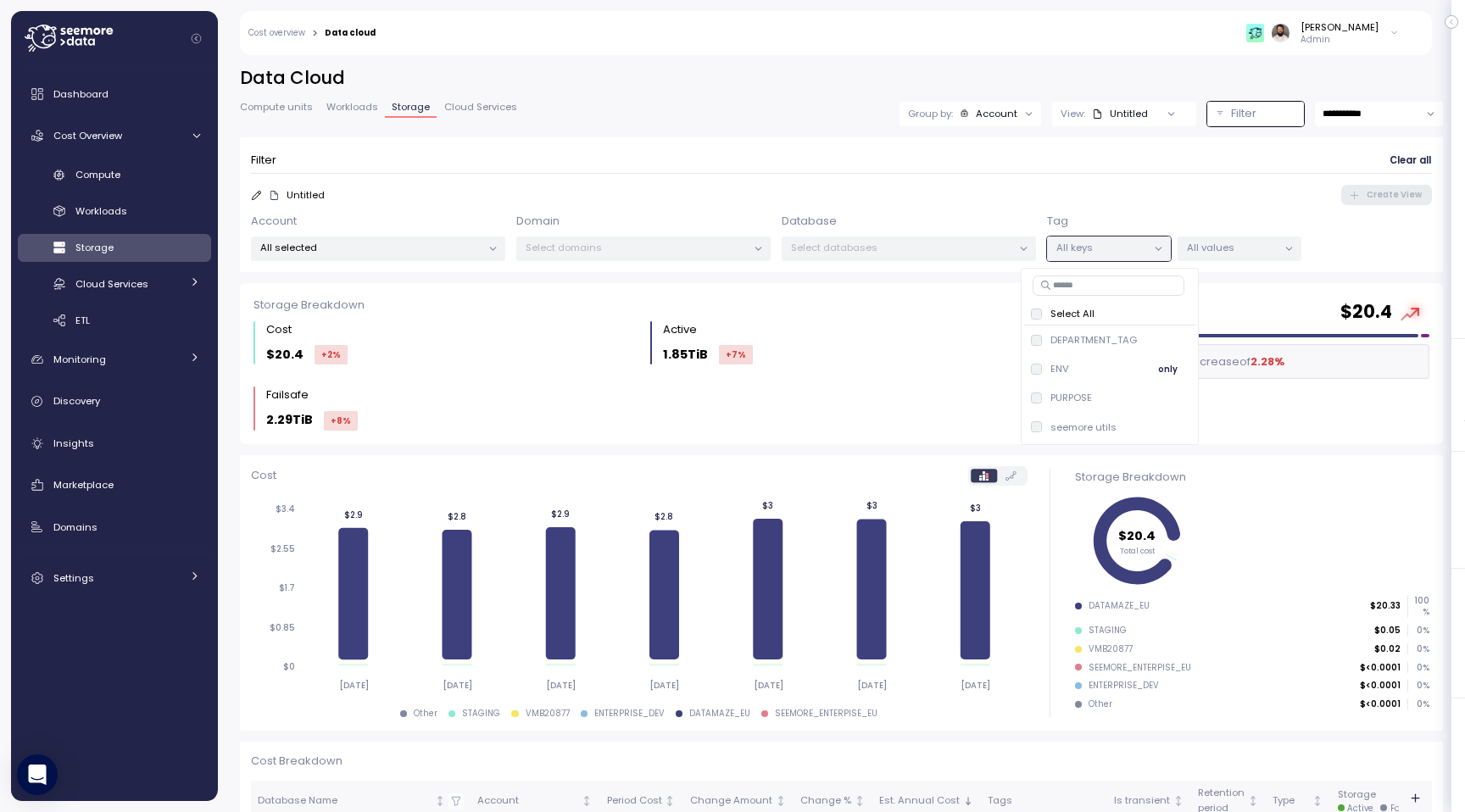
click at [1066, 371] on p "ENV" at bounding box center [1059, 369] width 18 height 14
click at [1224, 243] on p "All values" at bounding box center [1232, 247] width 90 height 14
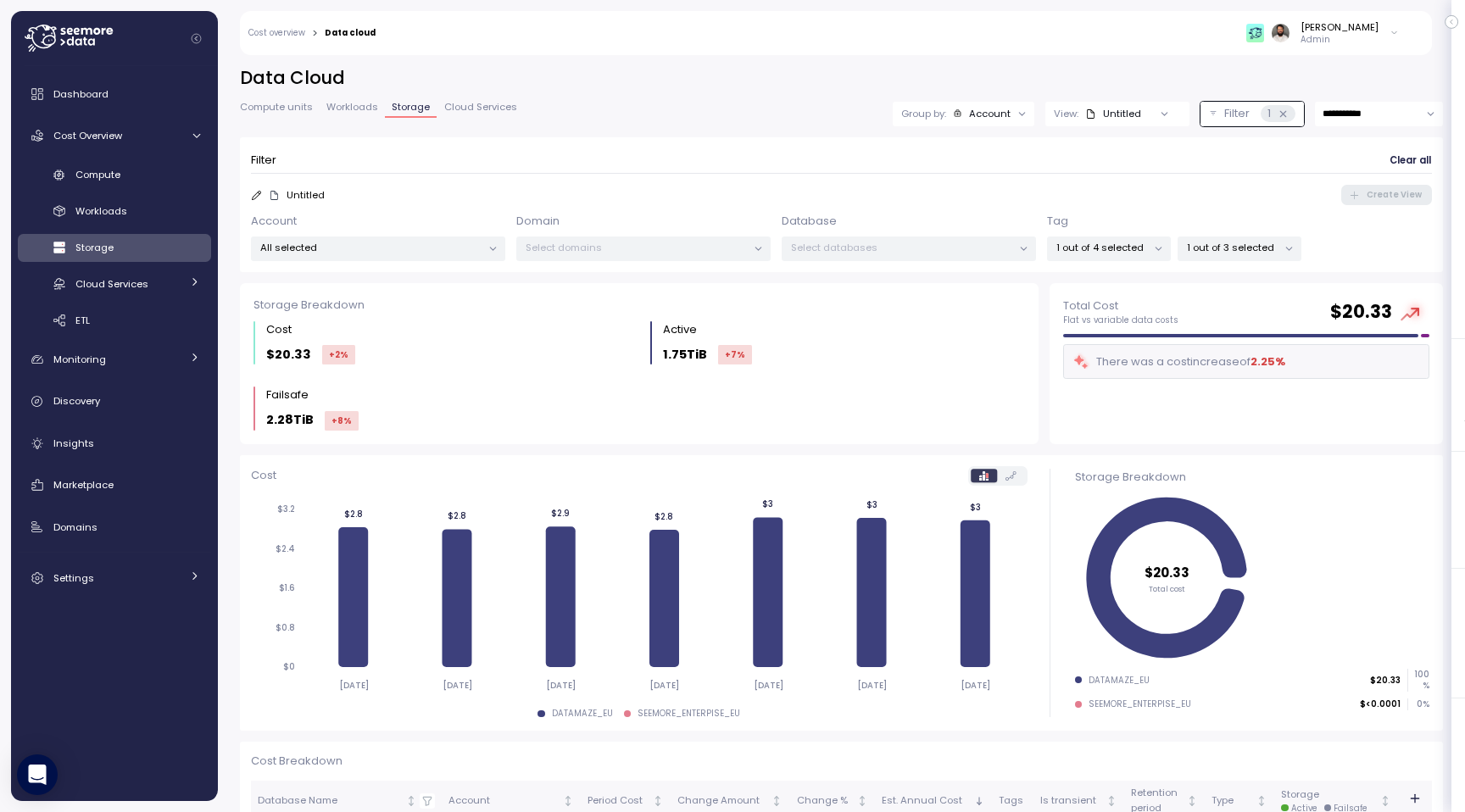
click at [981, 116] on div "Account" at bounding box center [989, 113] width 41 height 14
click at [992, 183] on p "Database" at bounding box center [979, 179] width 48 height 14
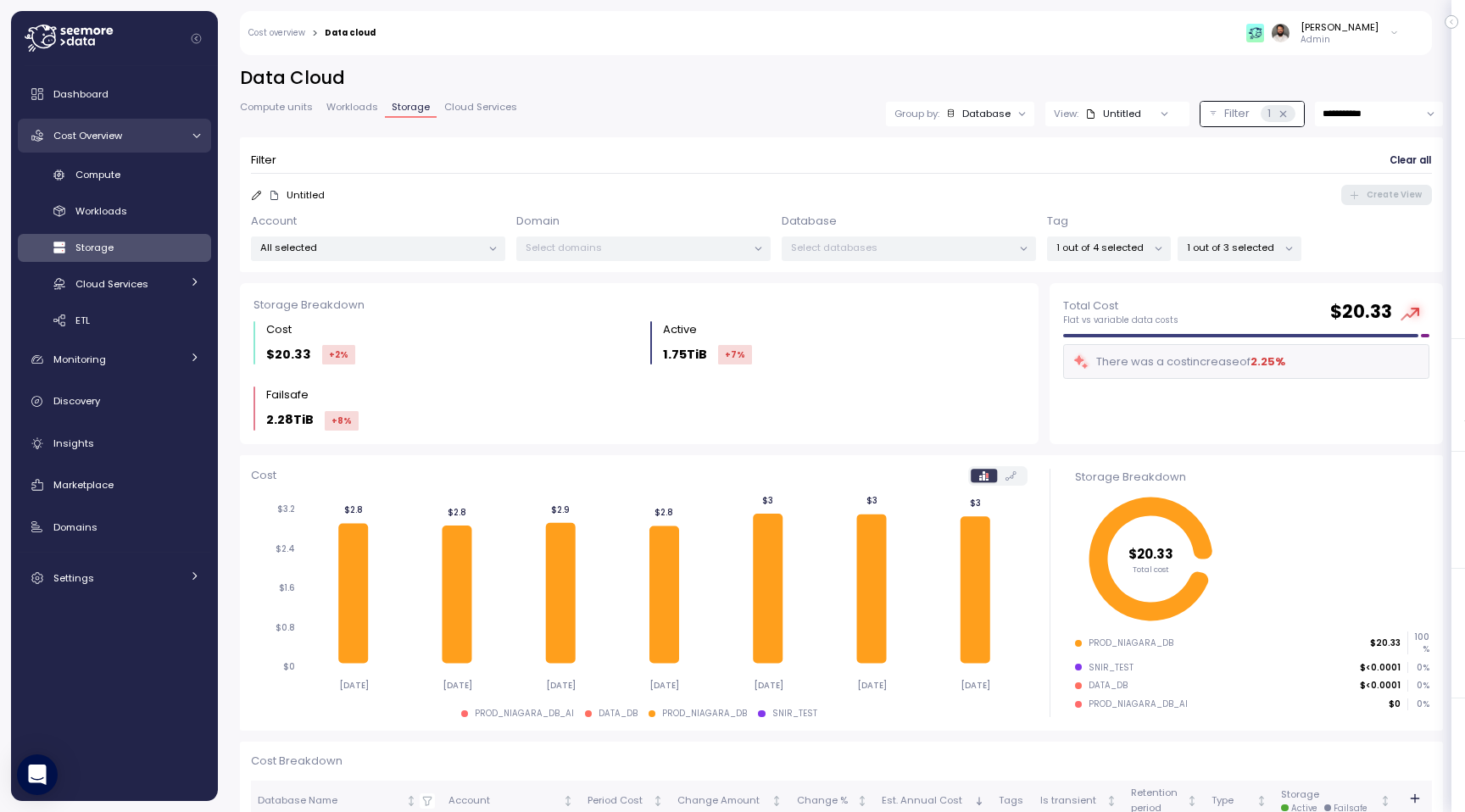
click at [143, 140] on div "Cost Overview" at bounding box center [117, 135] width 127 height 17
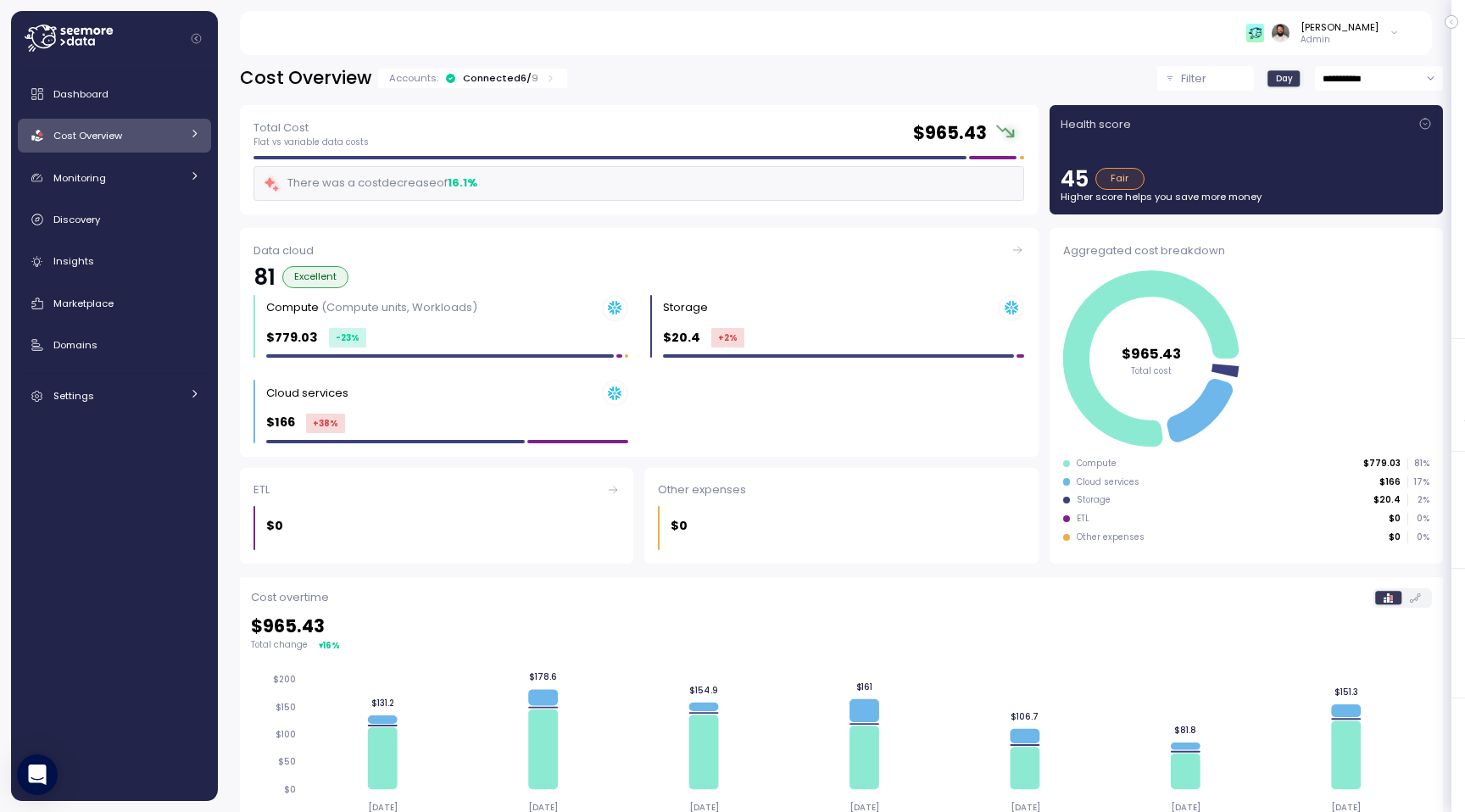
click at [479, 79] on div "Connected 6 / 9" at bounding box center [501, 77] width 76 height 14
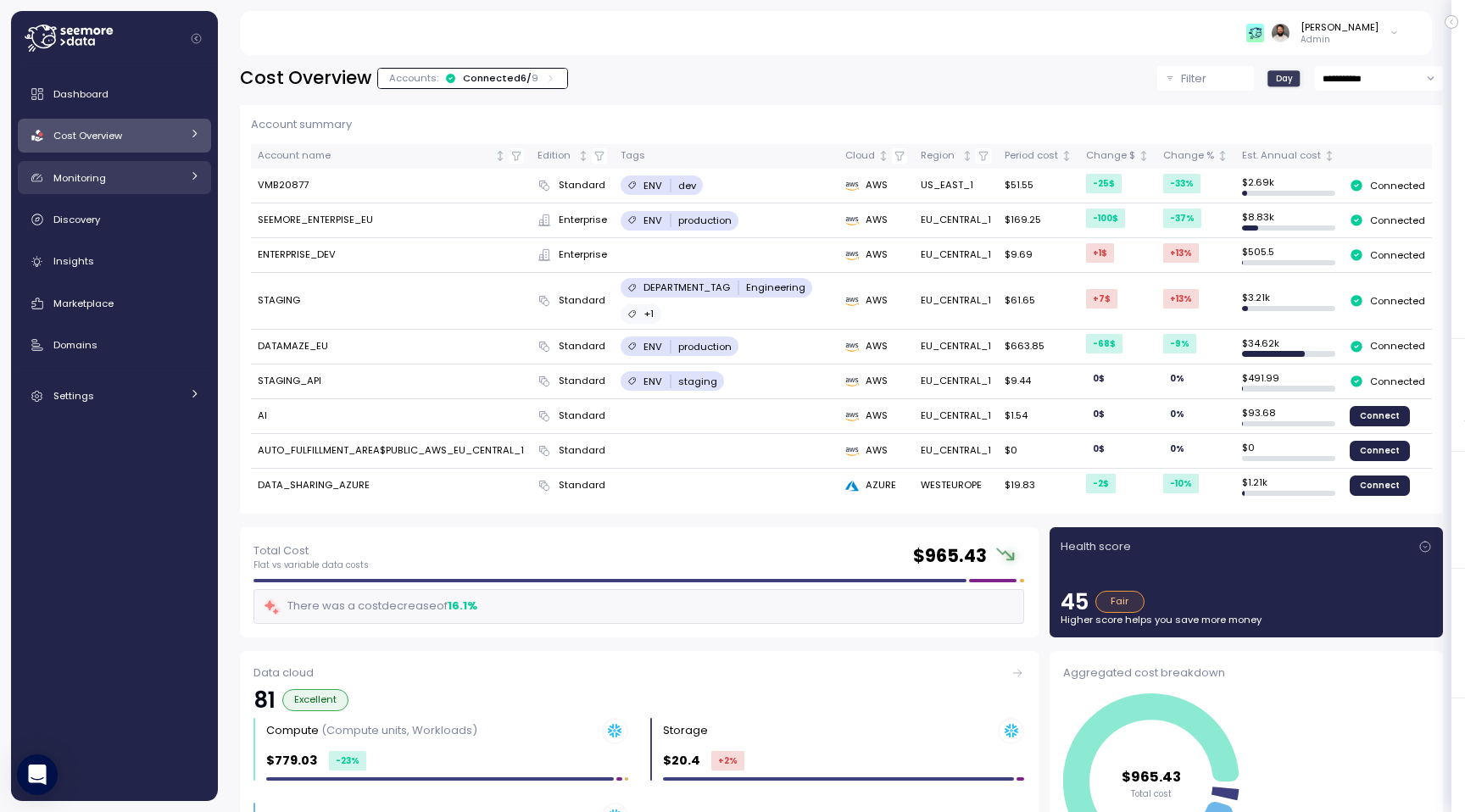
click at [142, 176] on div "Monitoring" at bounding box center [117, 178] width 127 height 17
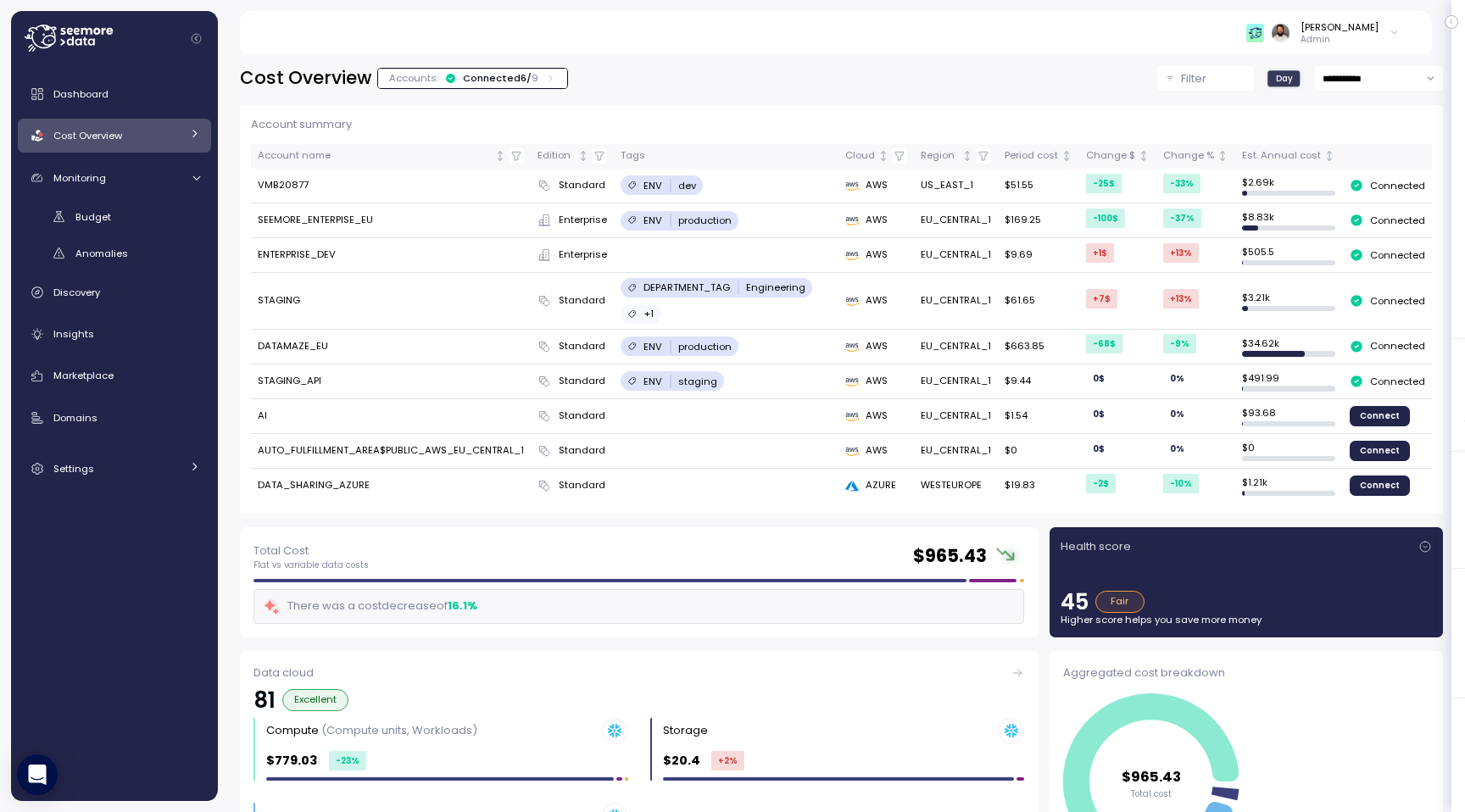
click at [150, 138] on div "Cost Overview" at bounding box center [117, 135] width 127 height 17
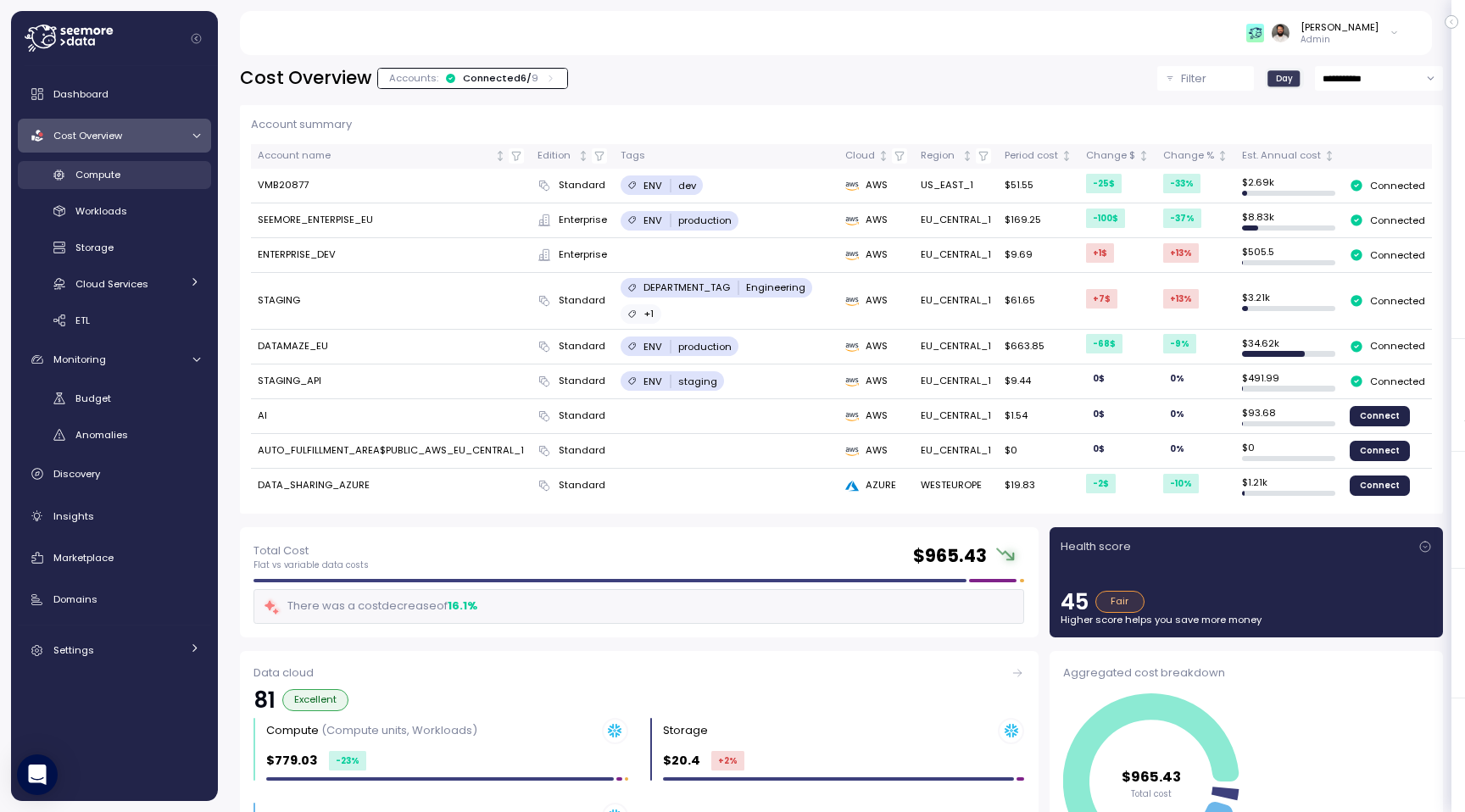
click at [141, 162] on link "Compute" at bounding box center [114, 175] width 194 height 28
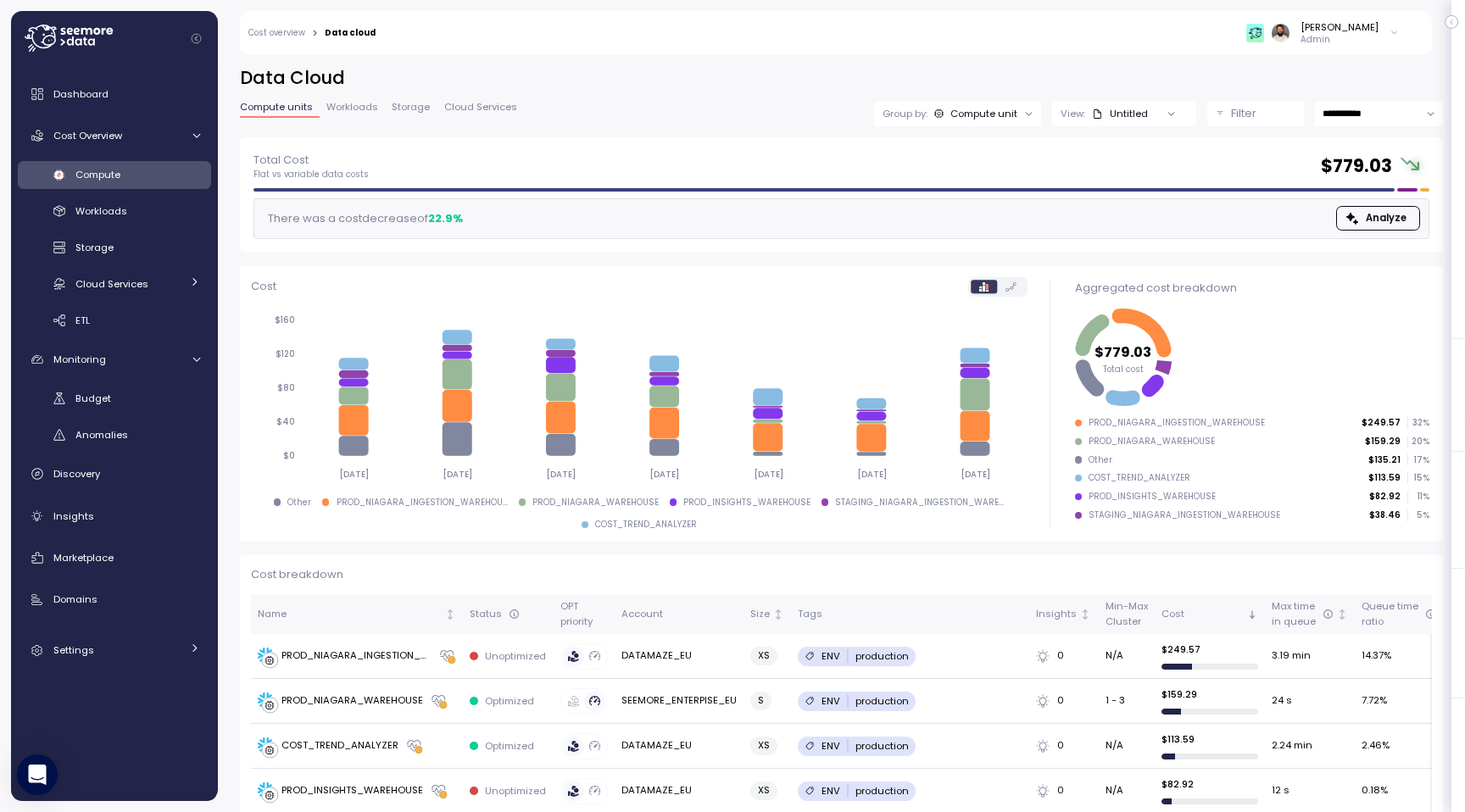
click at [1254, 115] on p "Filter" at bounding box center [1244, 113] width 26 height 17
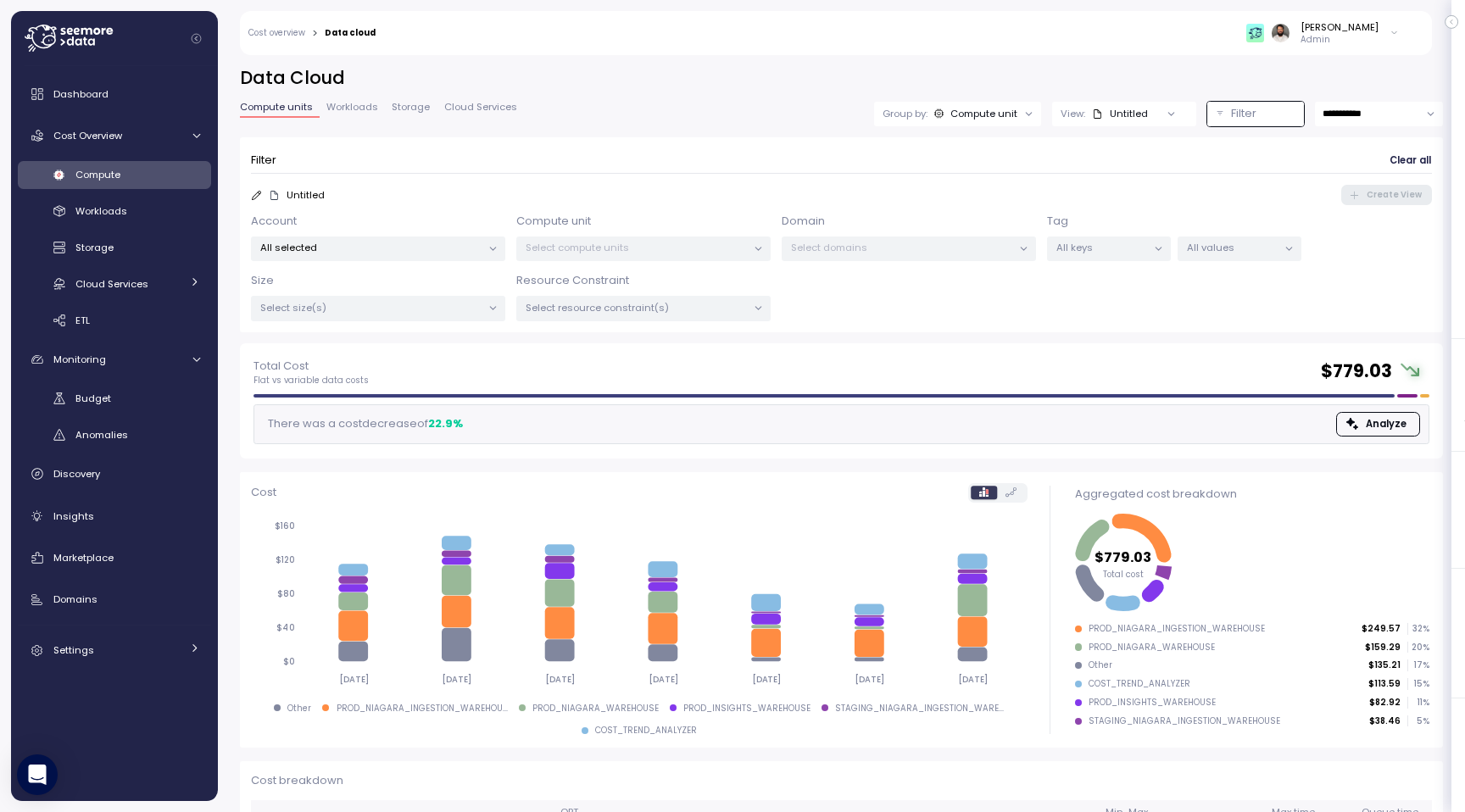
click at [1220, 250] on p "All values" at bounding box center [1232, 247] width 90 height 14
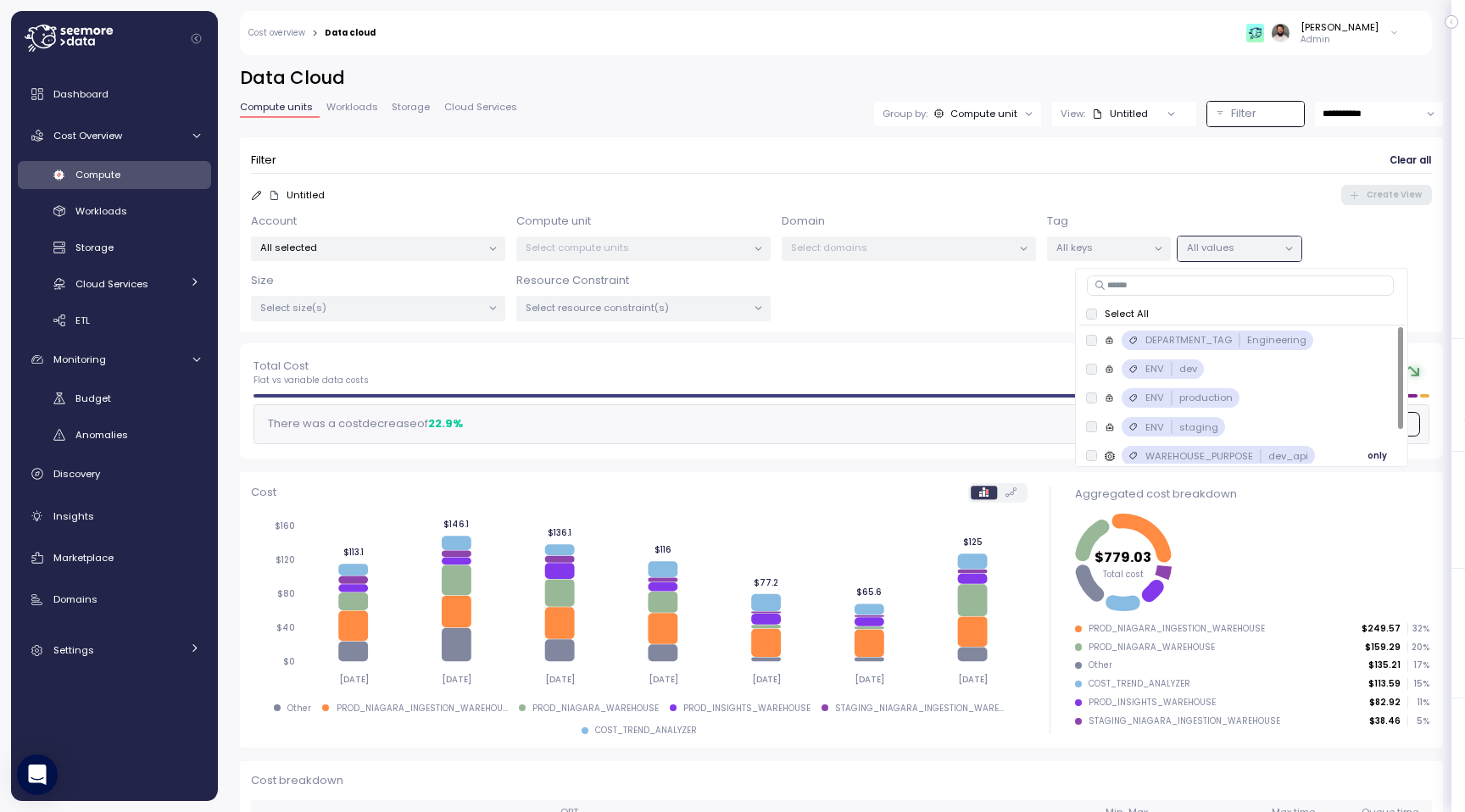
scroll to position [36, 0]
click at [1118, 254] on div "All keys" at bounding box center [1108, 248] width 124 height 25
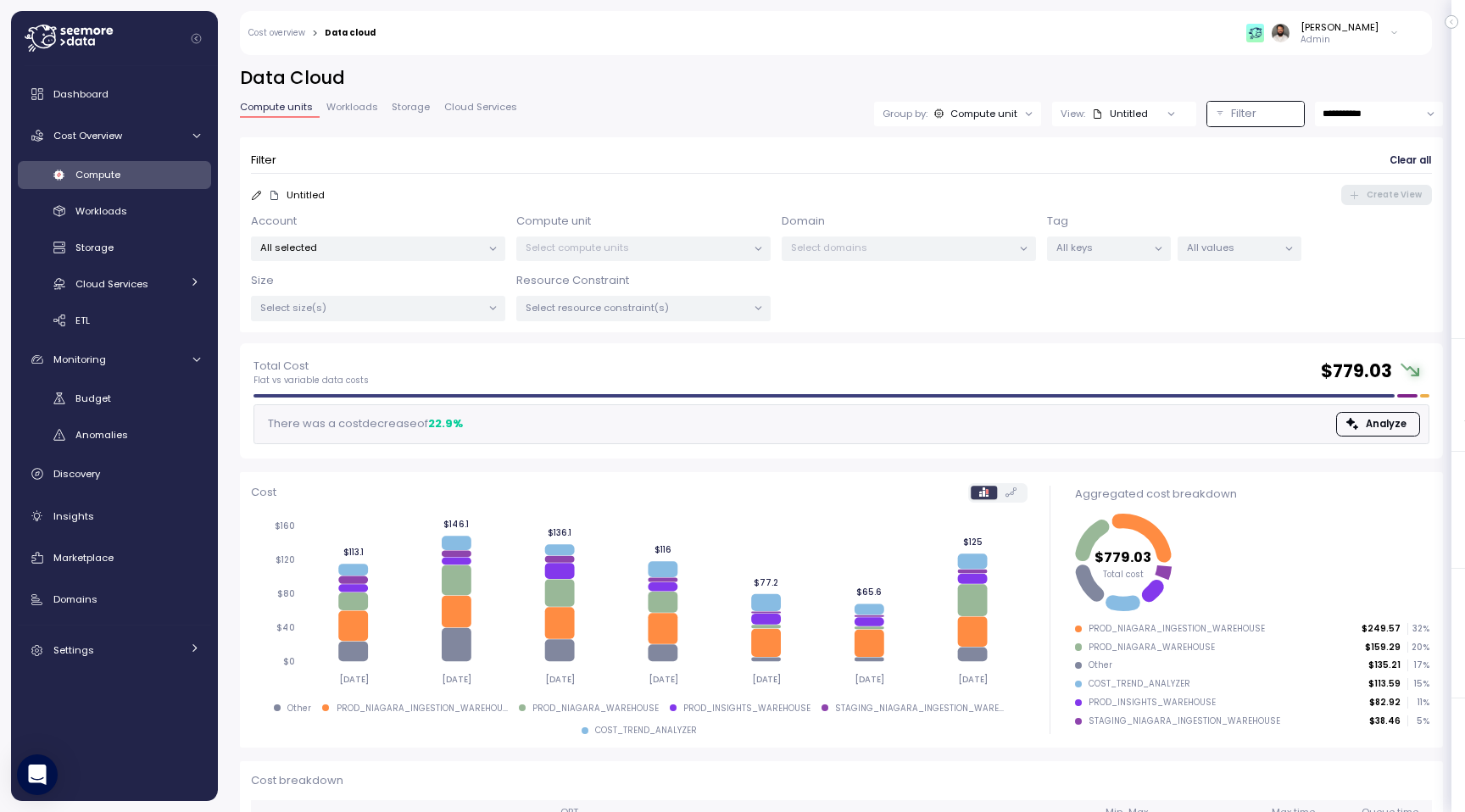
click at [1209, 250] on p "All values" at bounding box center [1232, 247] width 90 height 14
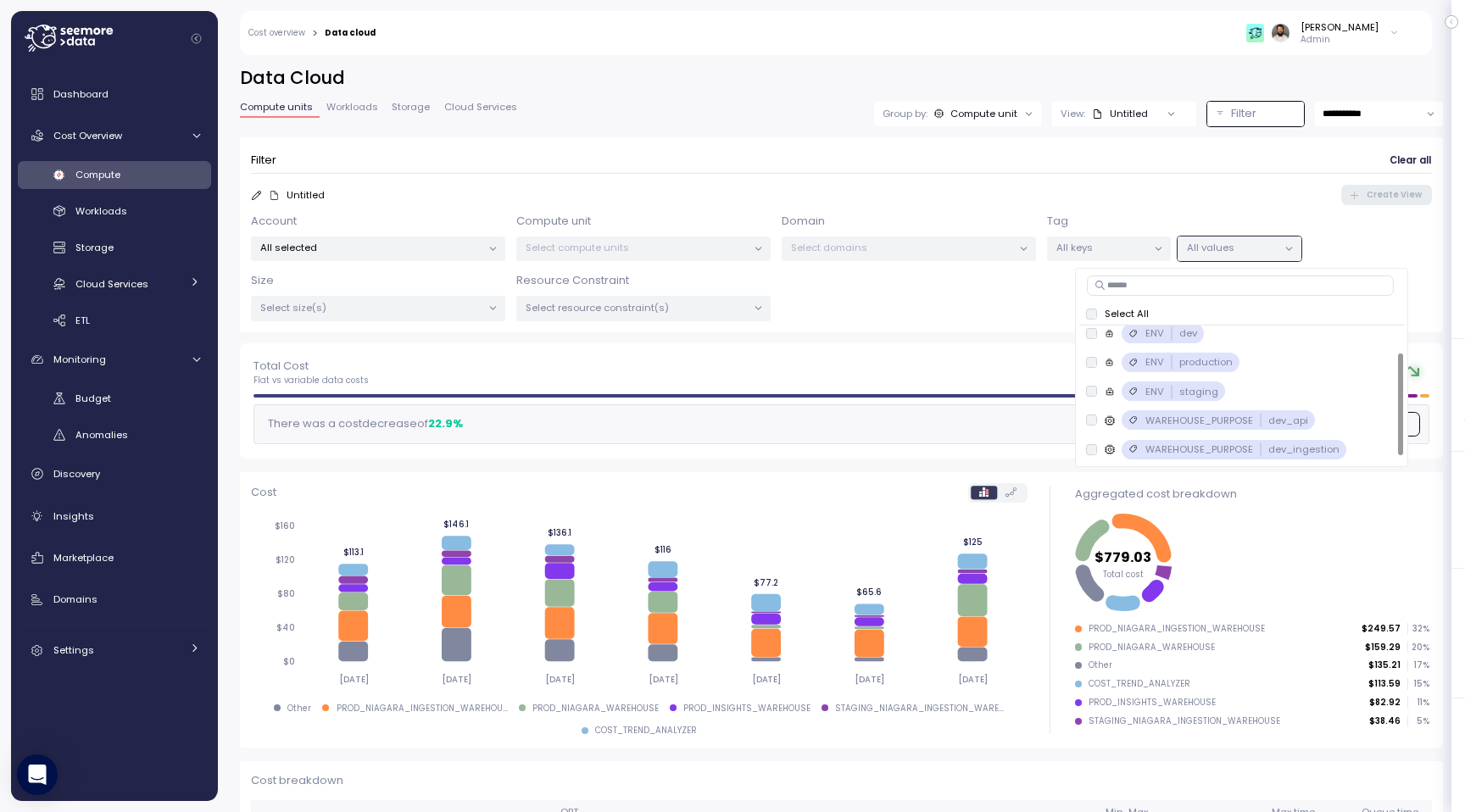
click at [1207, 284] on input at bounding box center [1240, 286] width 307 height 20
type input "****"
type input "***"
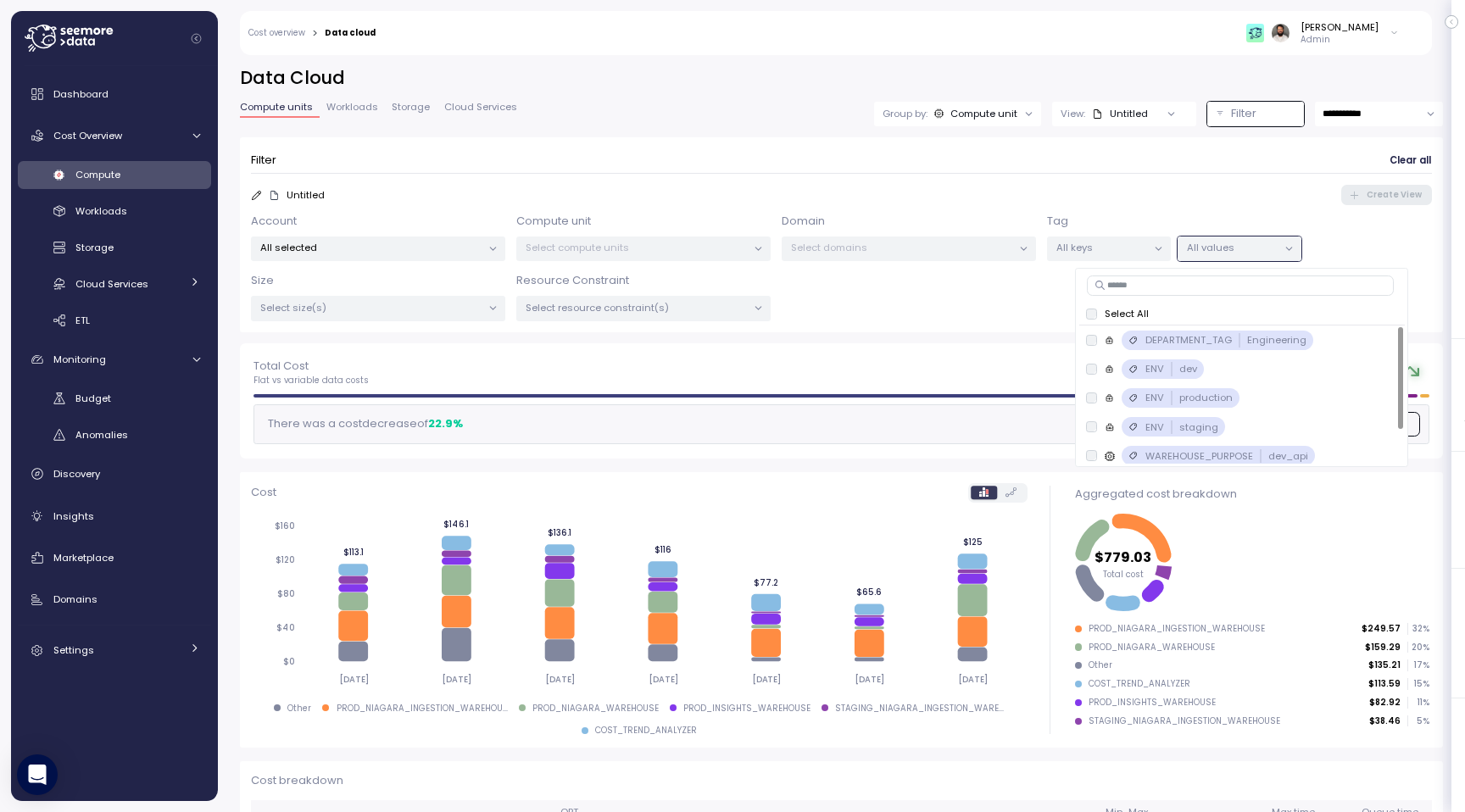
click at [1134, 248] on p "All keys" at bounding box center [1101, 247] width 90 height 14
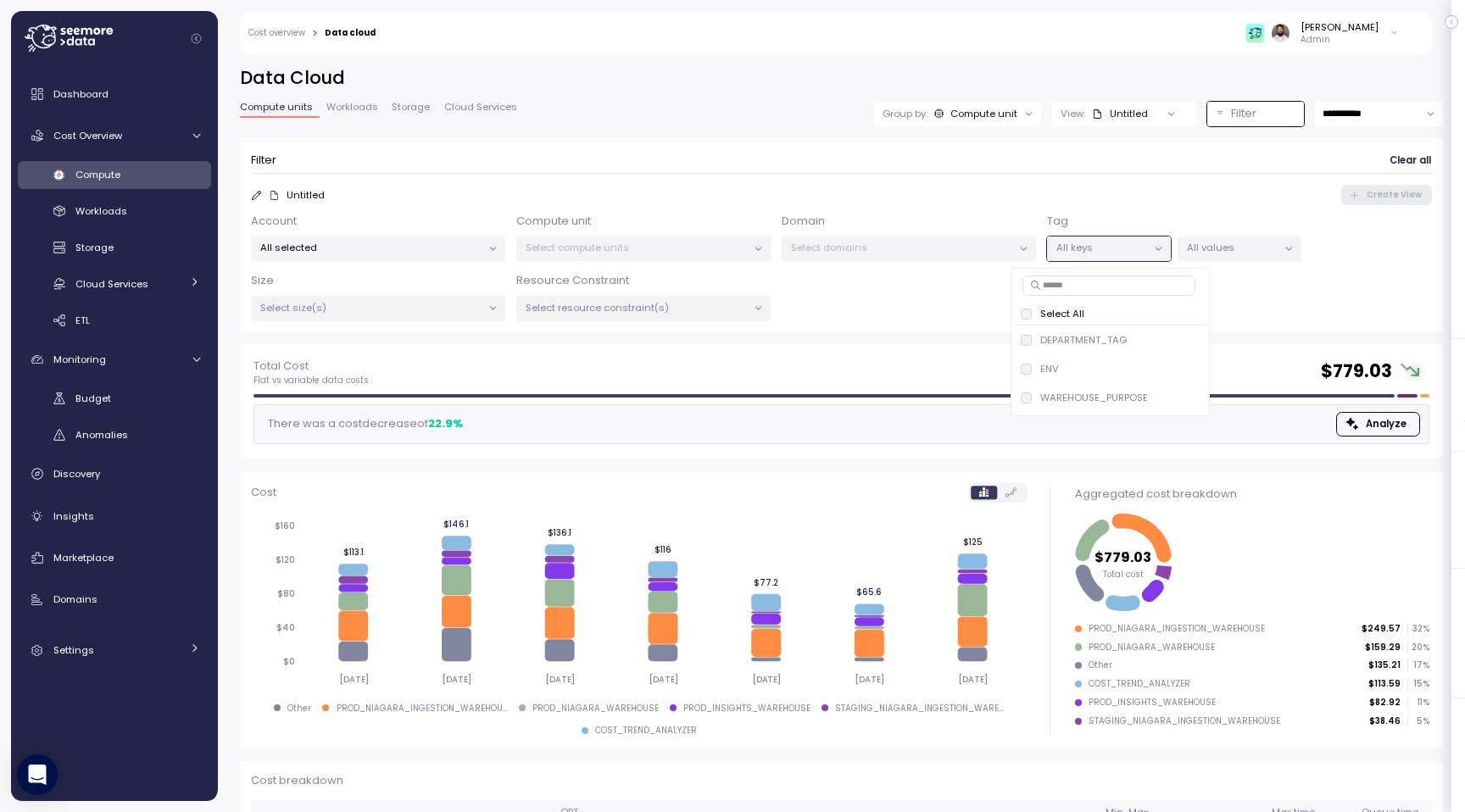
click at [1093, 283] on input at bounding box center [1109, 286] width 173 height 20
click at [1044, 367] on p "ENV" at bounding box center [1049, 369] width 18 height 14
click at [1233, 256] on div "All values" at bounding box center [1239, 248] width 124 height 25
click at [158, 142] on div "Cost Overview" at bounding box center [117, 135] width 127 height 17
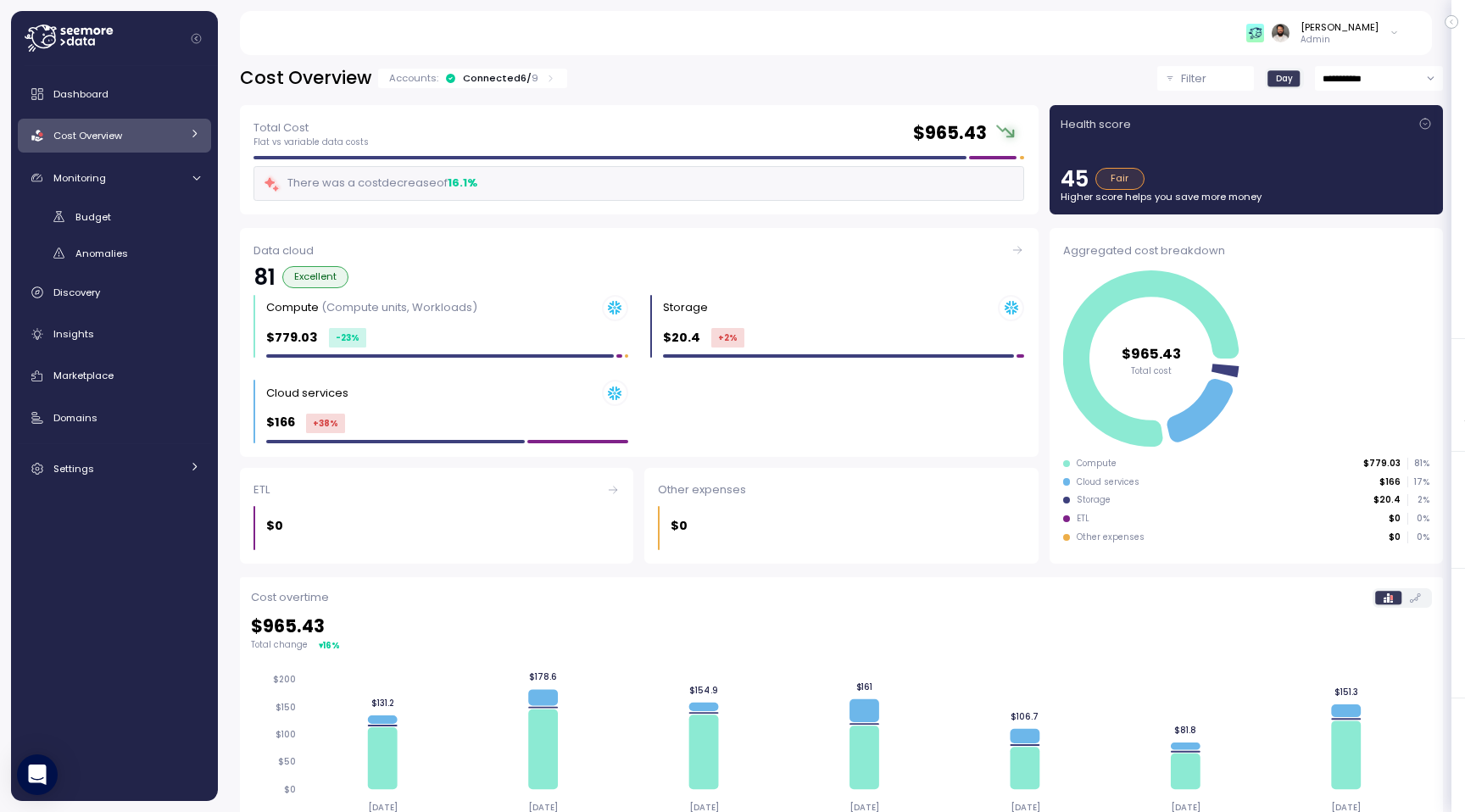
click at [549, 82] on icon at bounding box center [550, 78] width 11 height 11
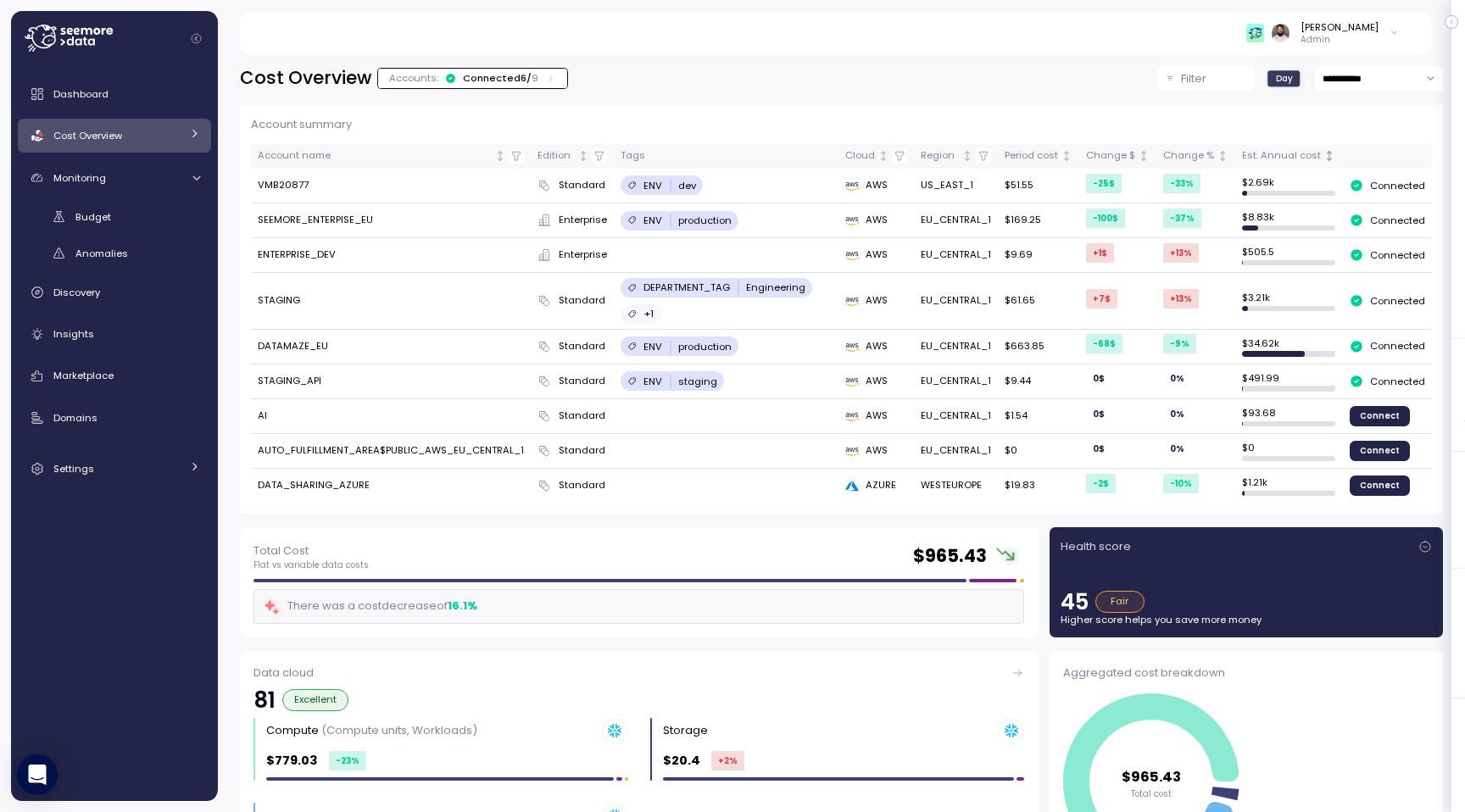
click at [1300, 159] on div "Est. Annual cost" at bounding box center [1281, 156] width 78 height 16
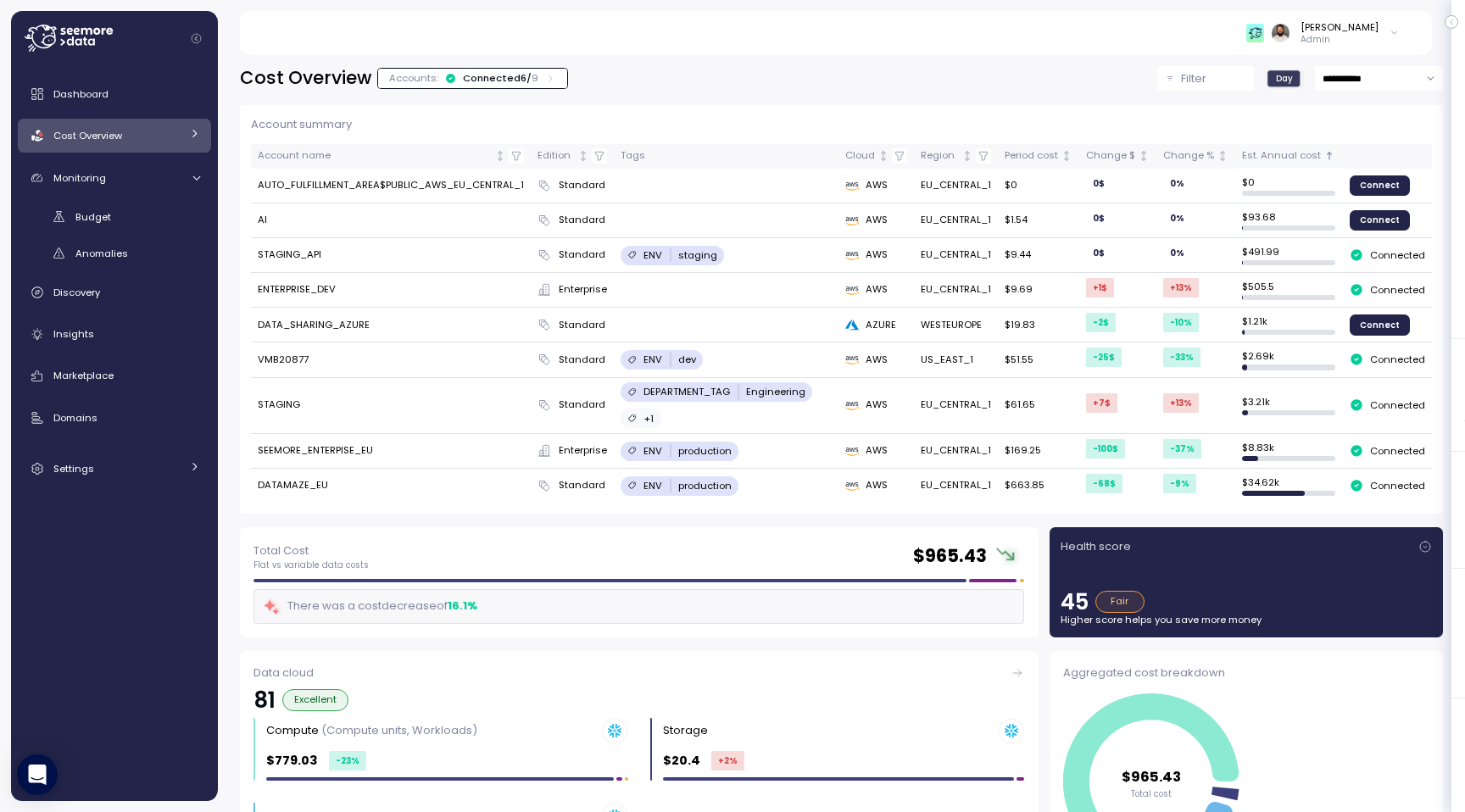
click at [1300, 159] on div "Est. Annual cost" at bounding box center [1281, 156] width 78 height 16
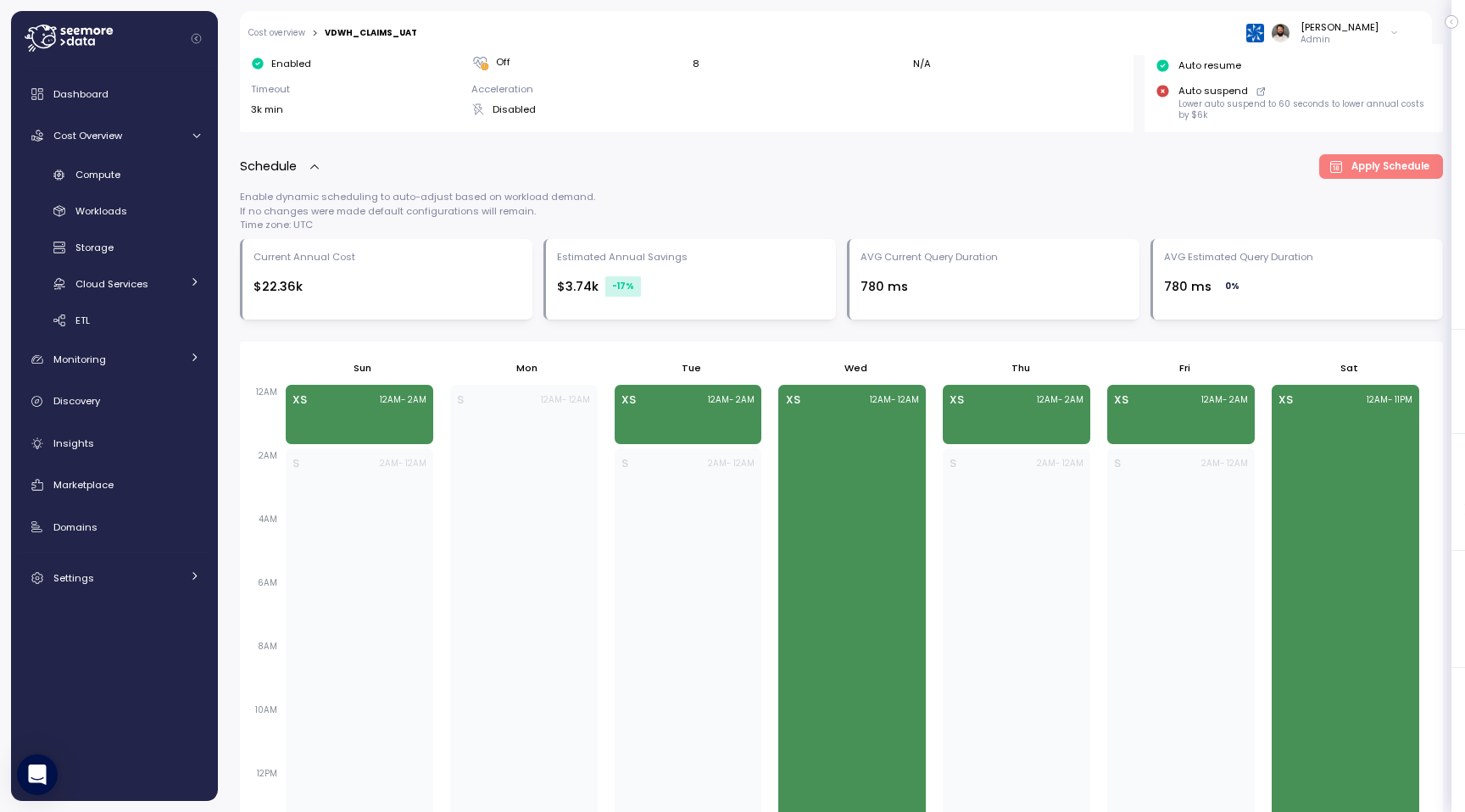
scroll to position [366, 0]
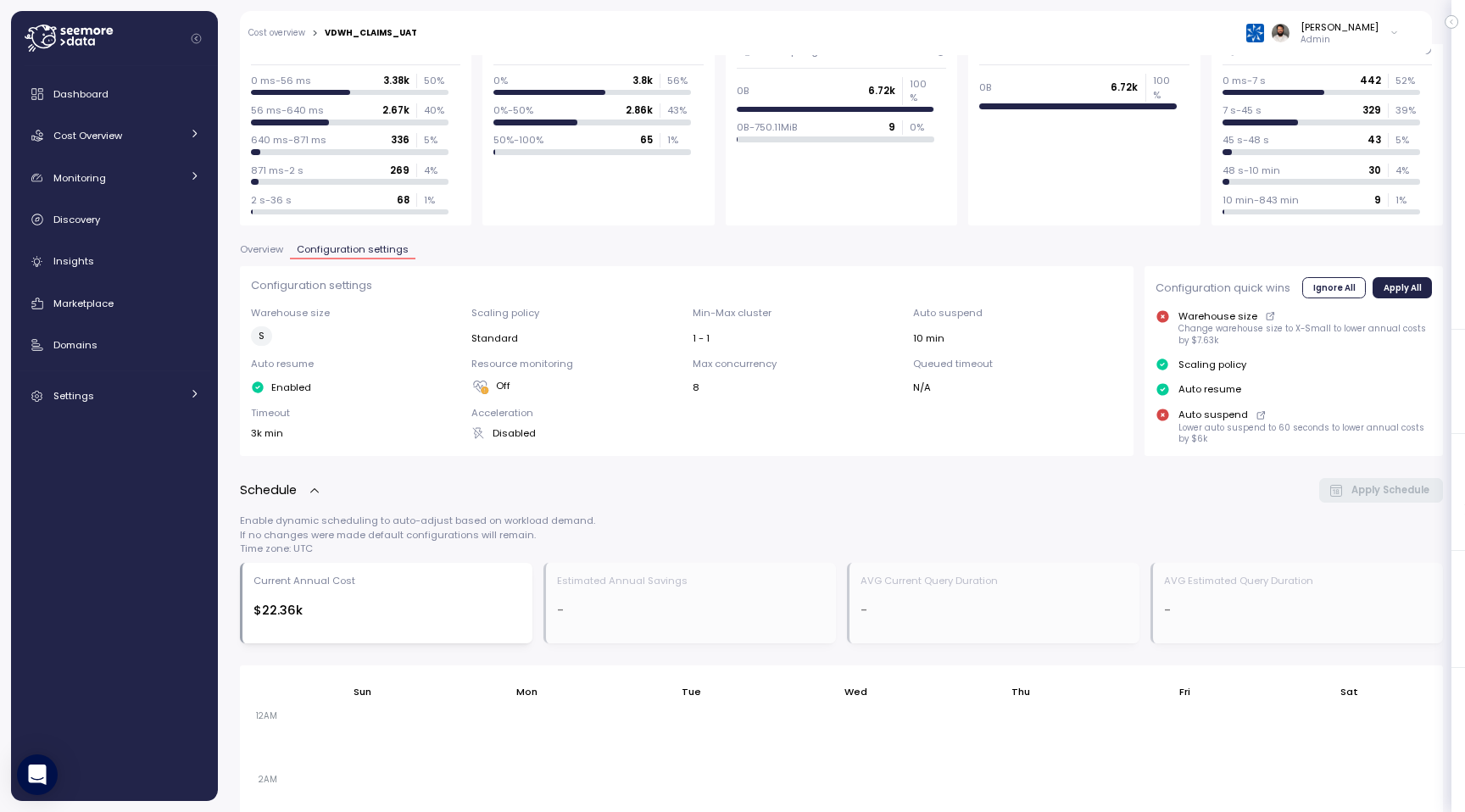
scroll to position [174, 0]
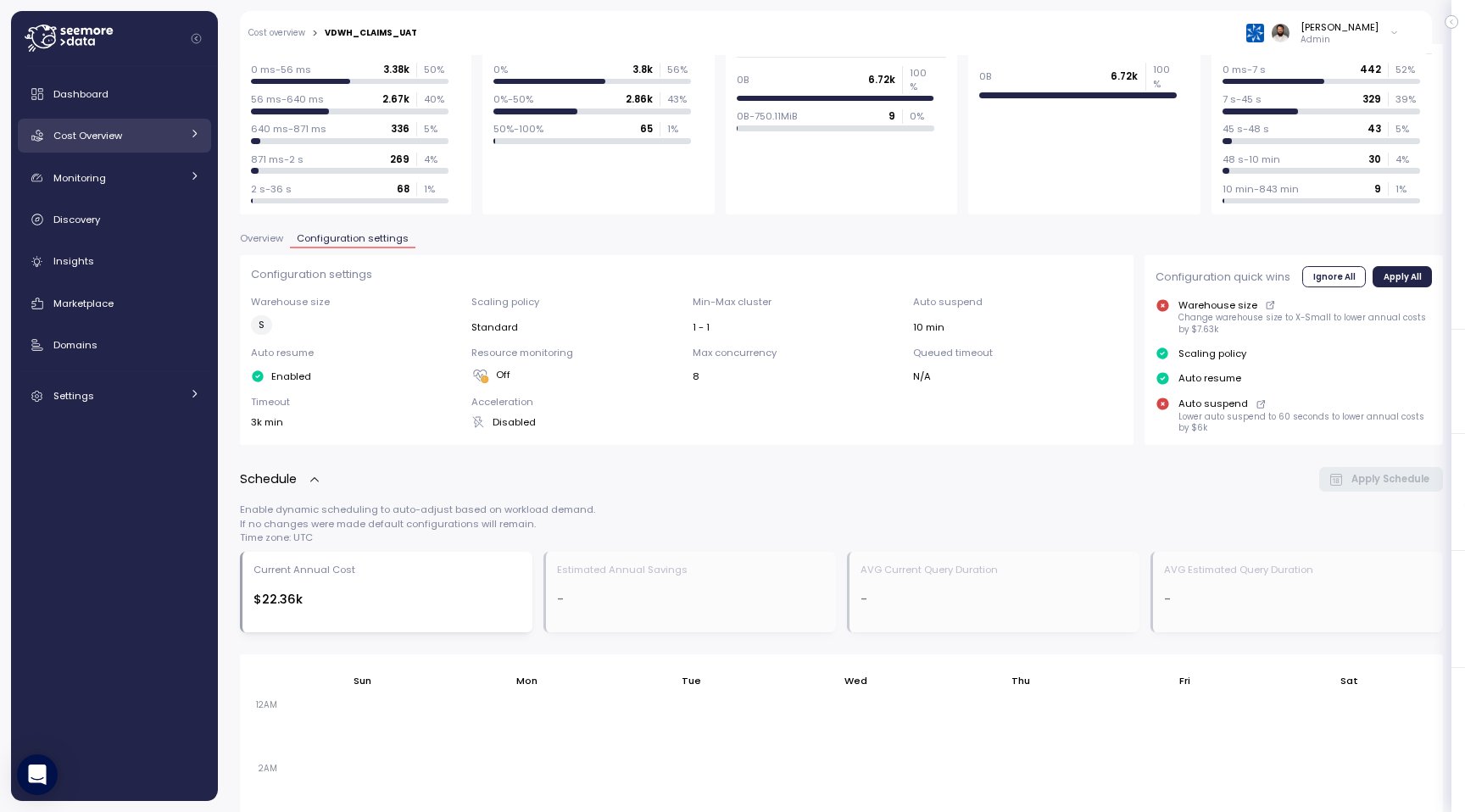
click at [139, 142] on div "Cost Overview" at bounding box center [117, 135] width 127 height 17
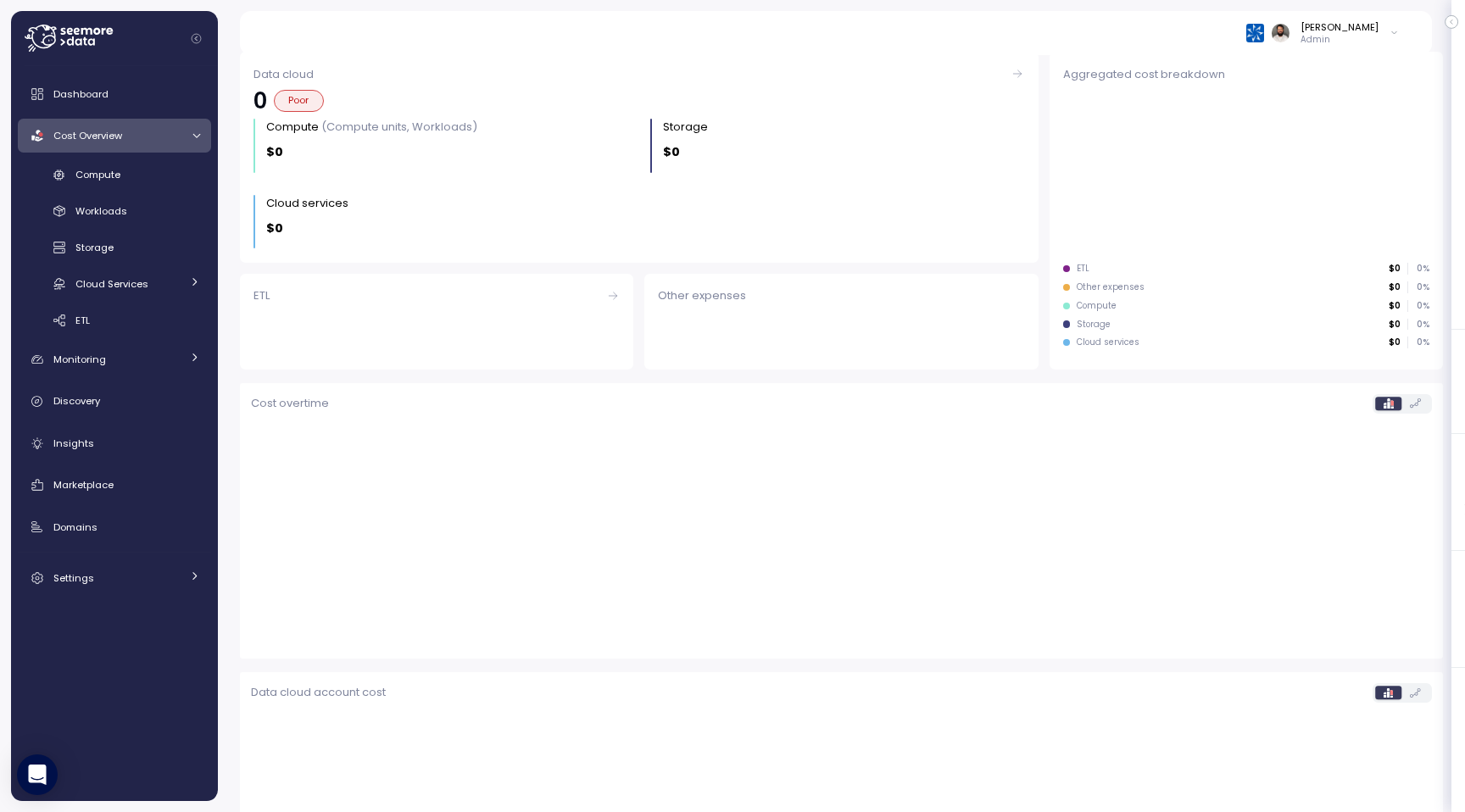
scroll to position [176, 0]
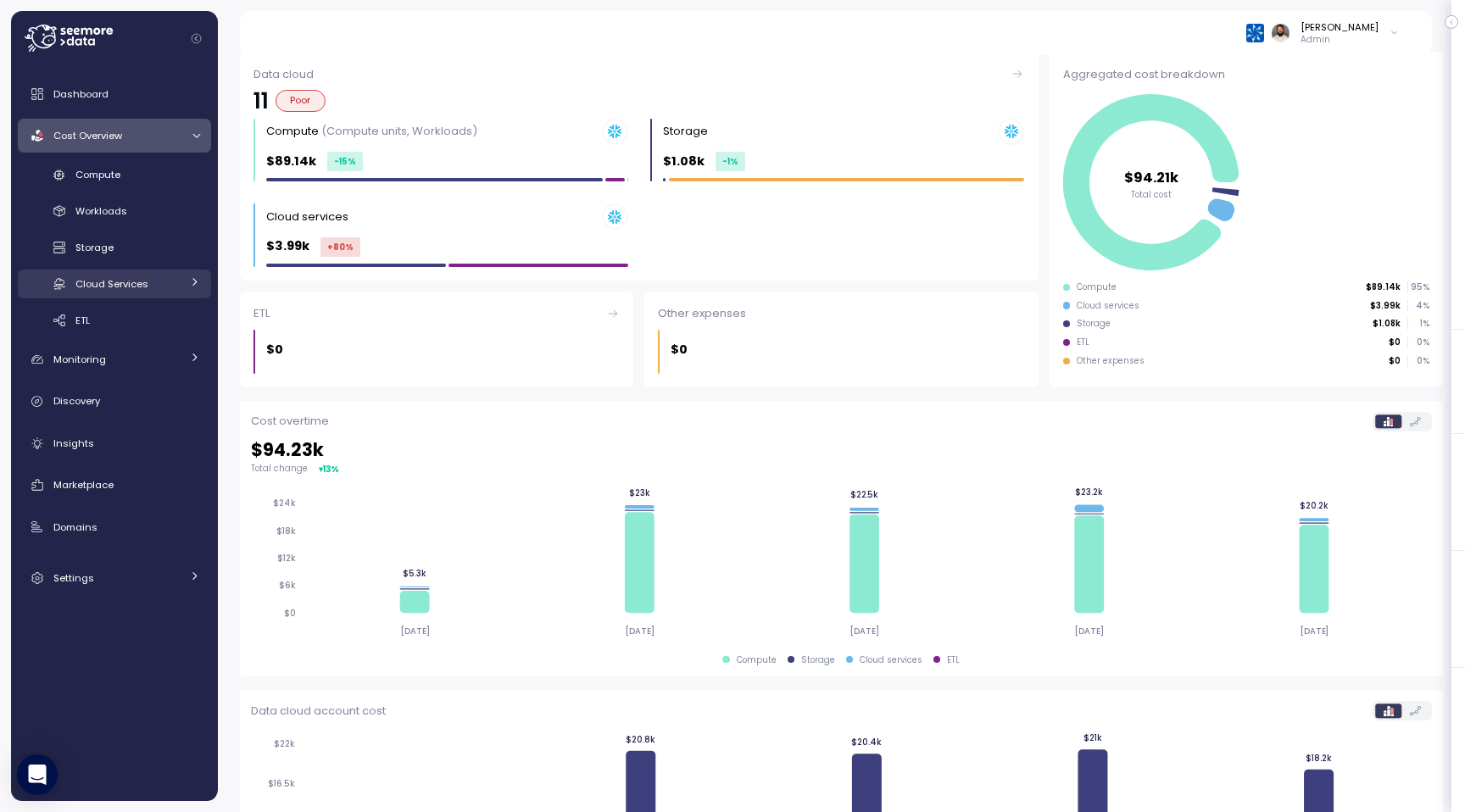
click at [136, 278] on span "Cloud Services" at bounding box center [112, 284] width 73 height 14
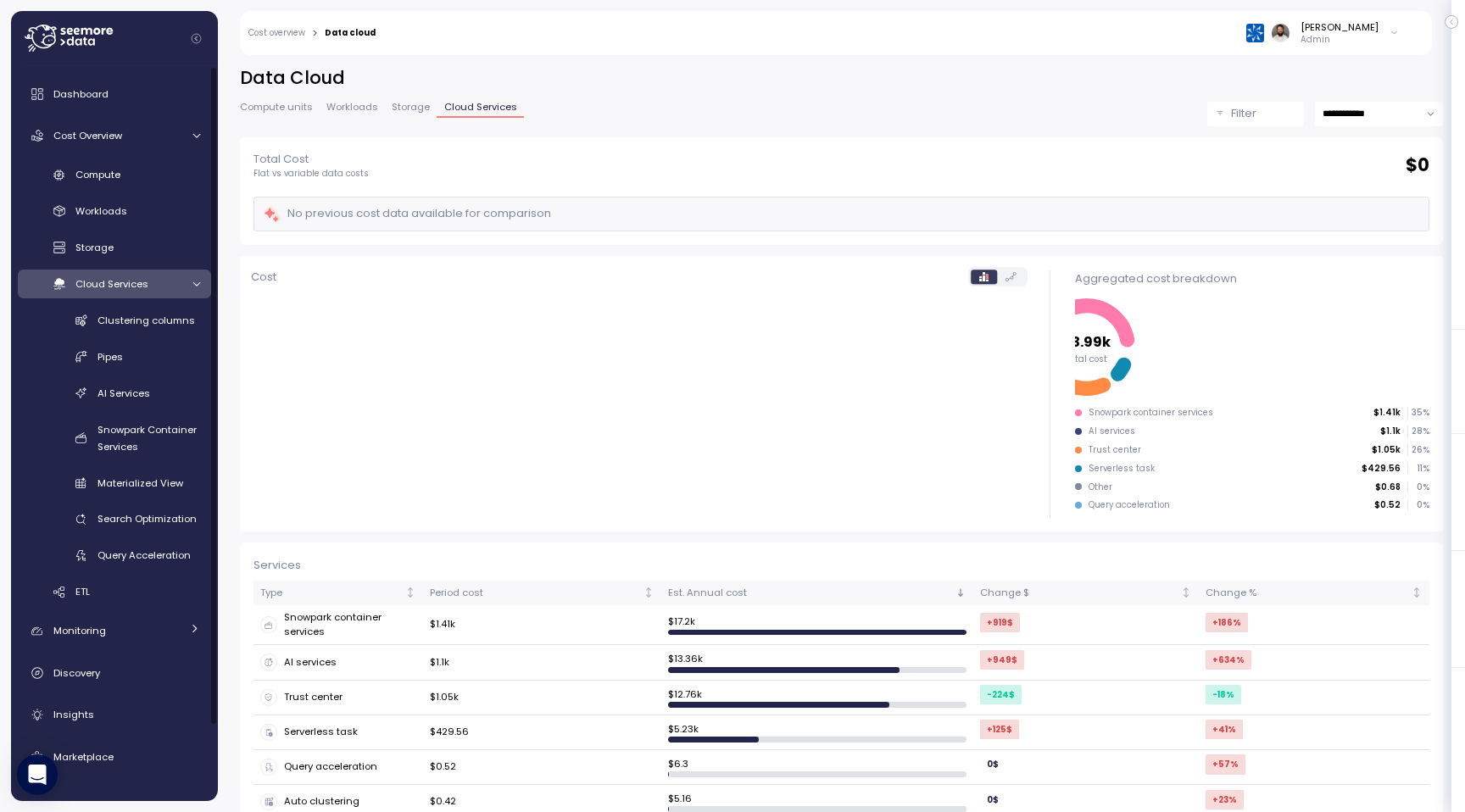
click at [136, 278] on span "Cloud Services" at bounding box center [112, 284] width 73 height 14
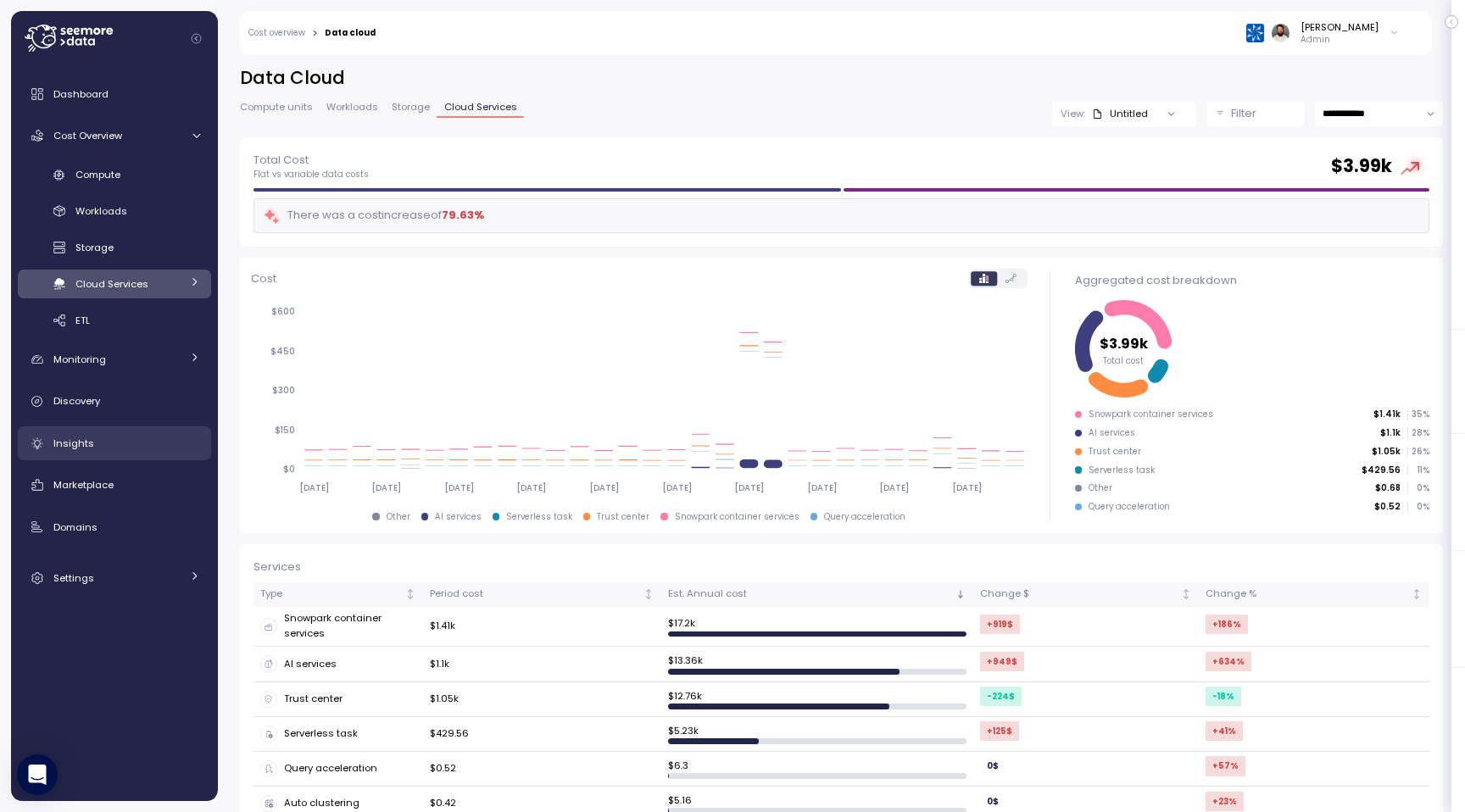
click at [142, 446] on div "Insights" at bounding box center [126, 443] width 147 height 17
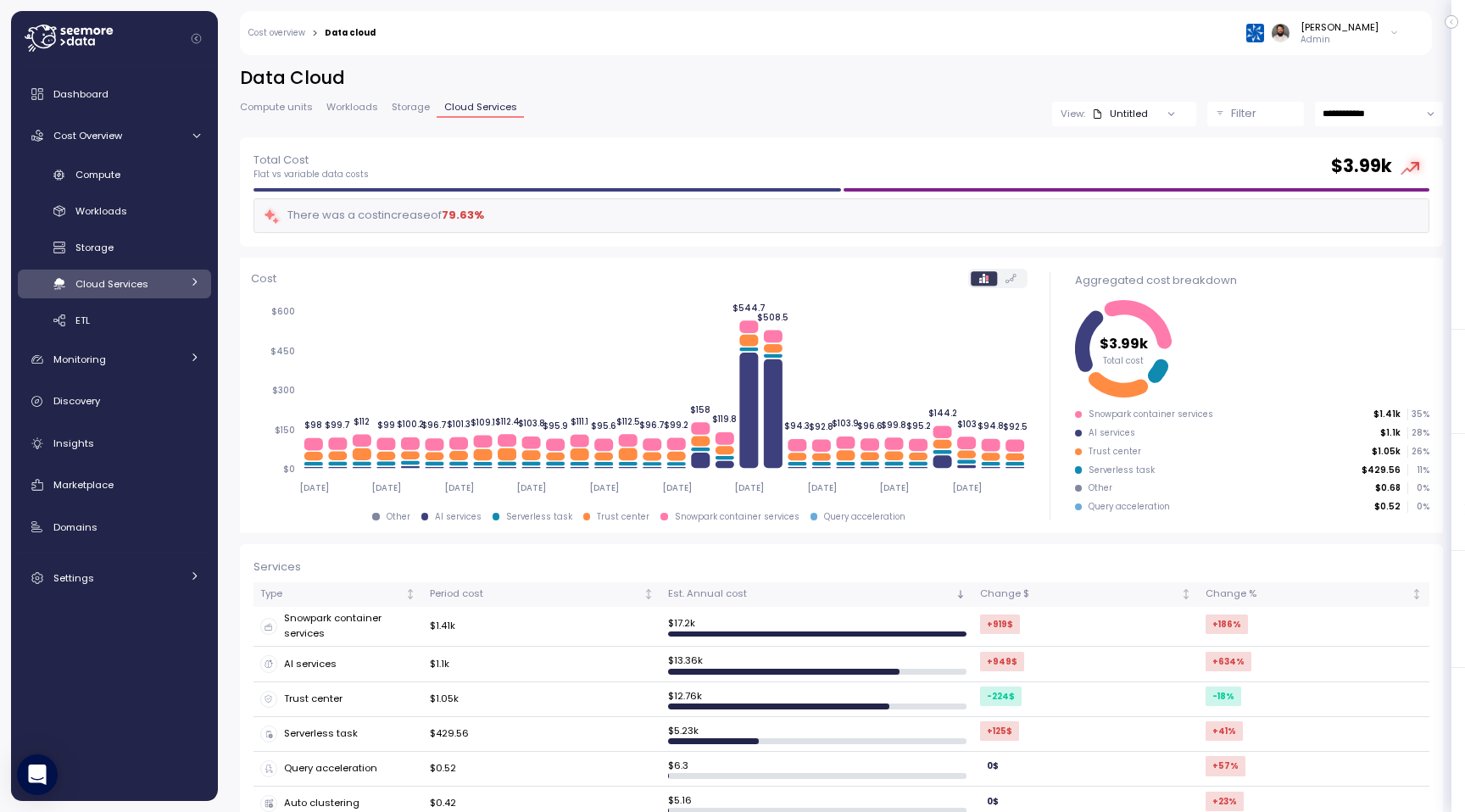
scroll to position [164, 0]
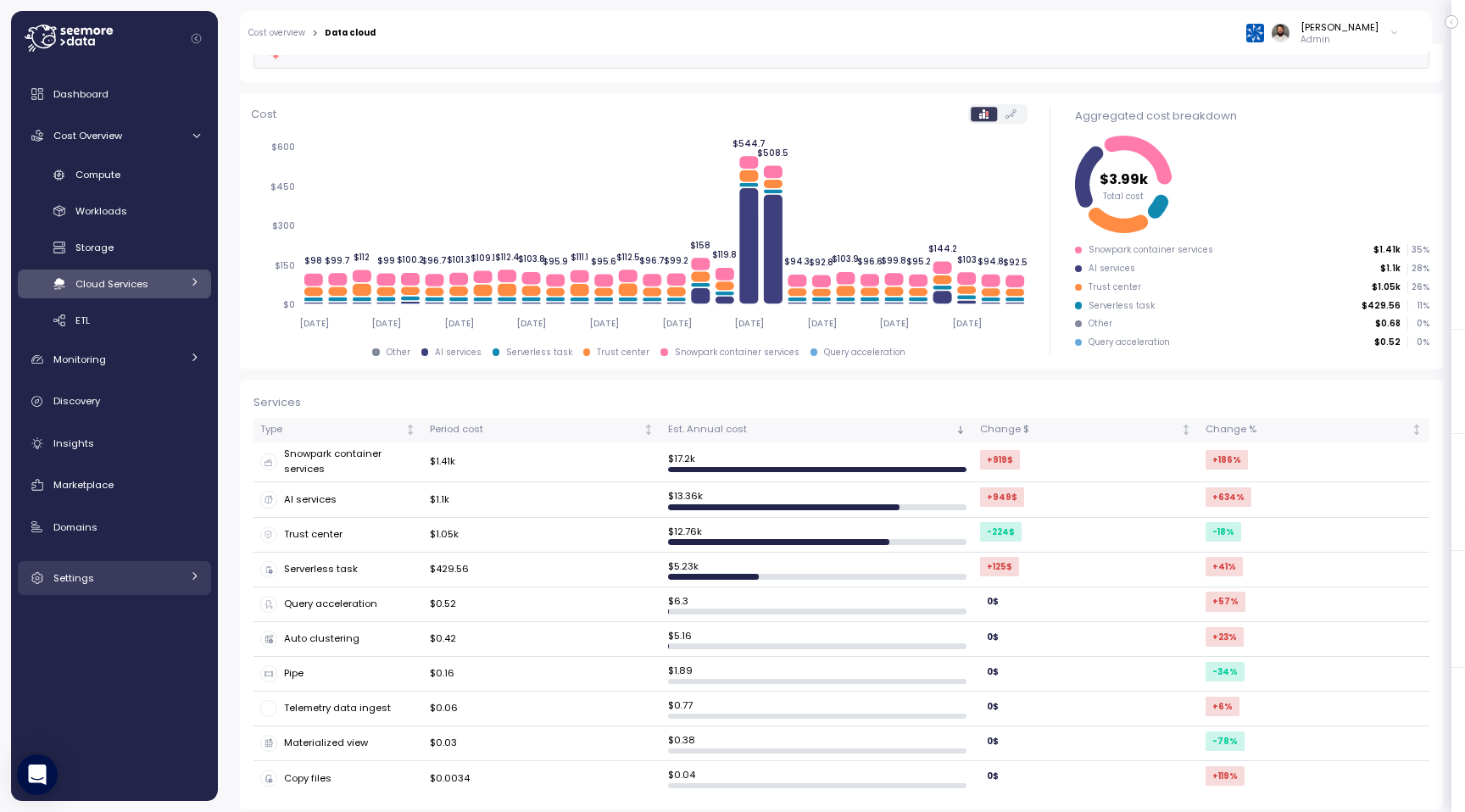
click at [149, 576] on div "Settings" at bounding box center [117, 578] width 127 height 17
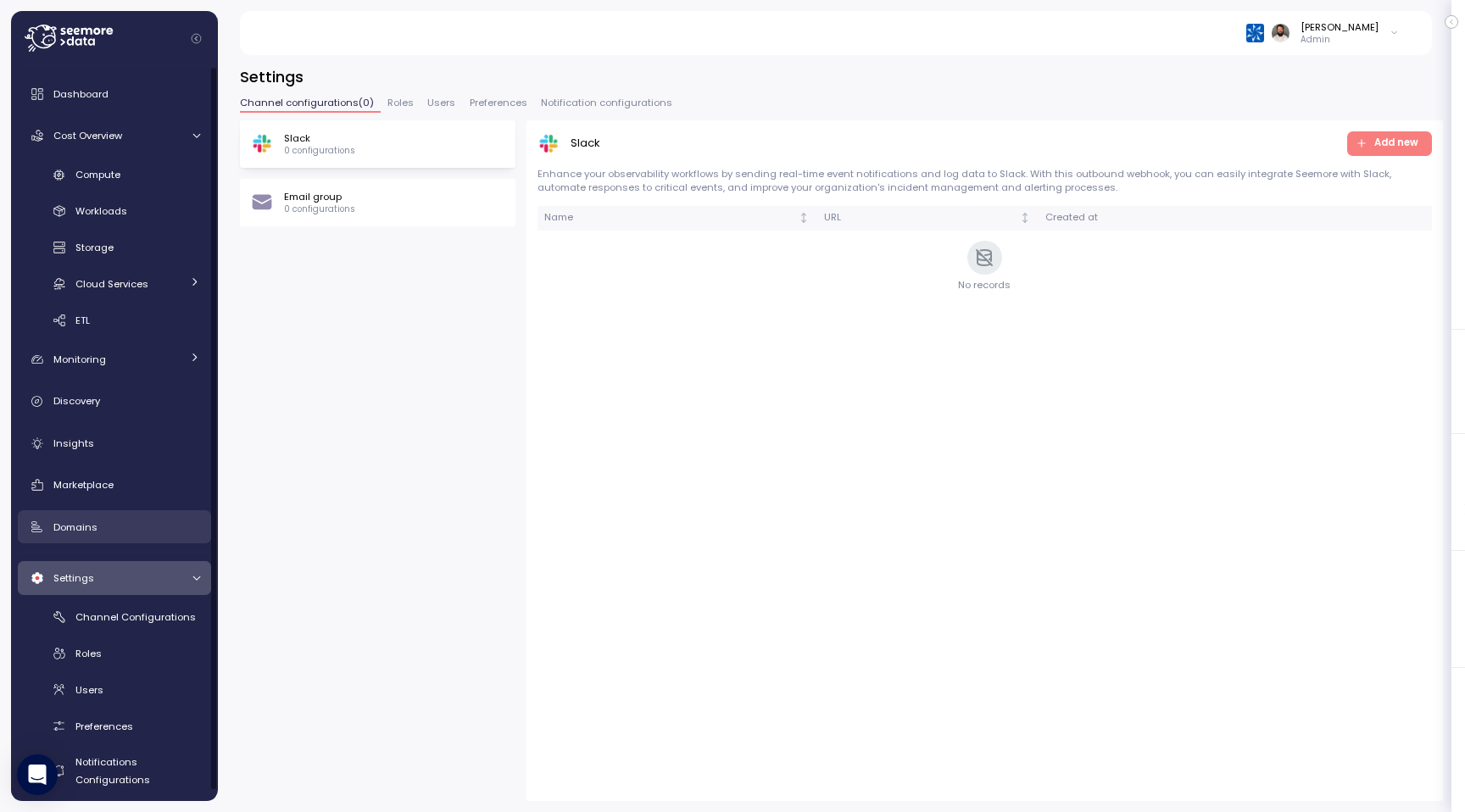
scroll to position [11, 0]
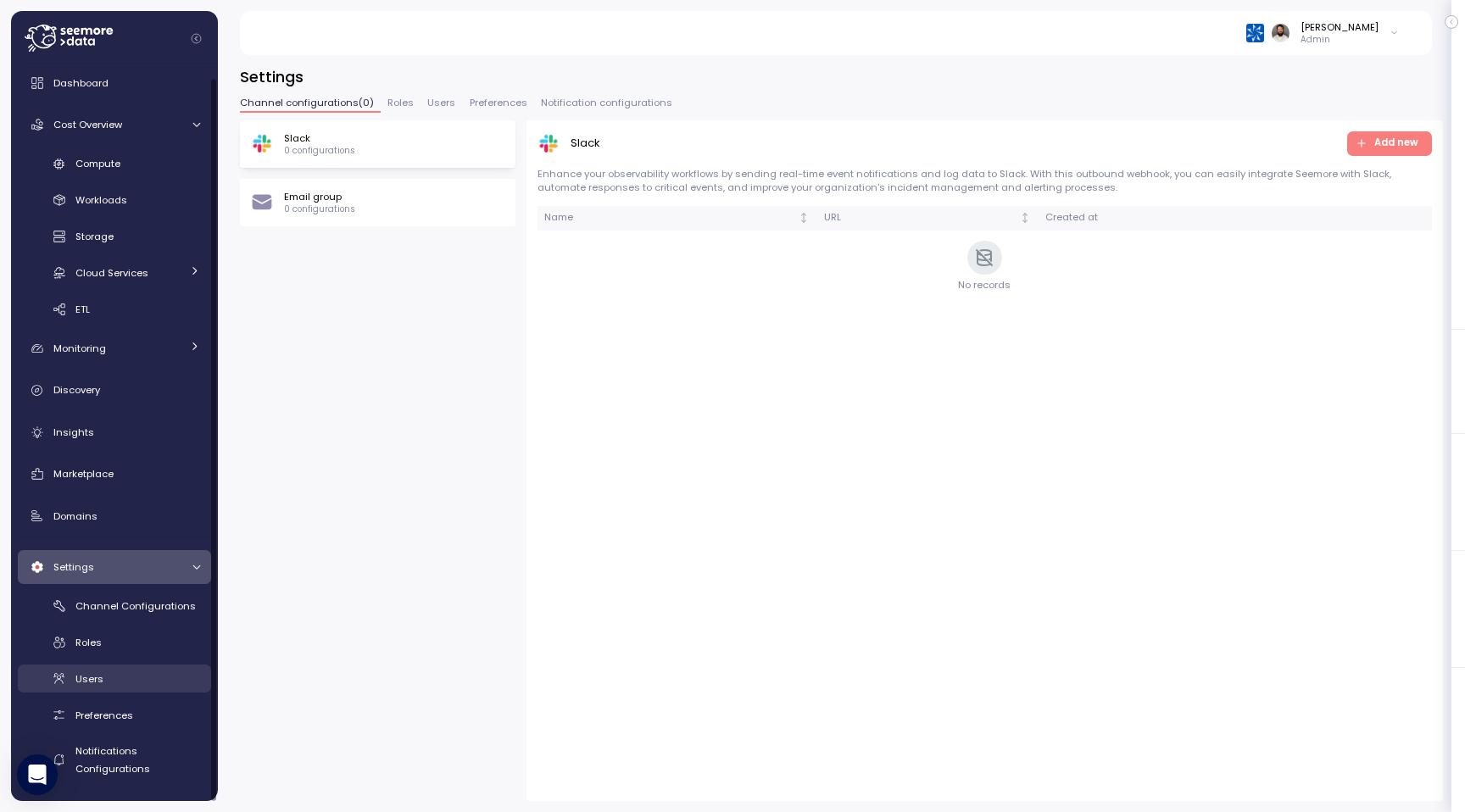
click at [136, 673] on div "Users" at bounding box center [137, 678] width 124 height 17
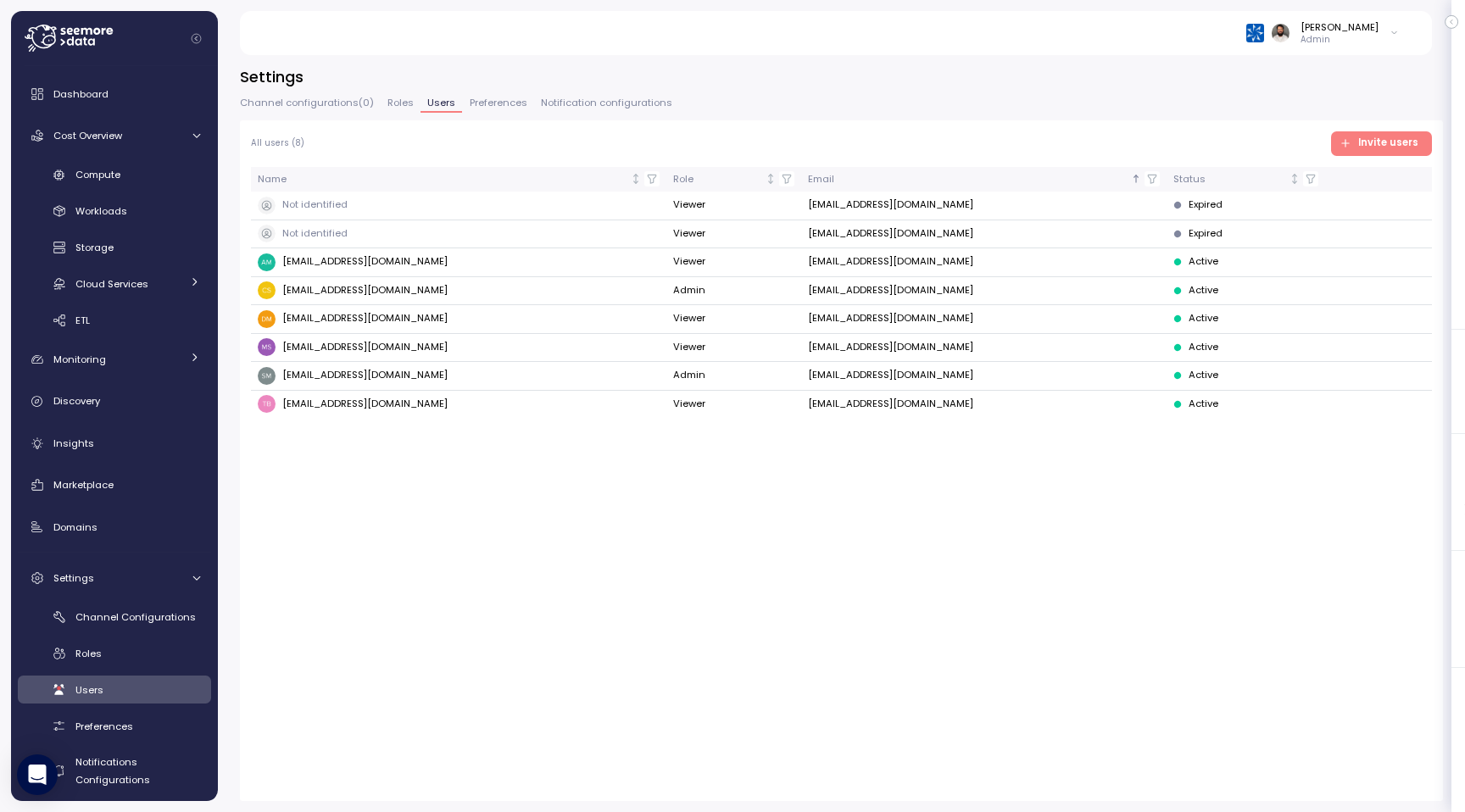
click at [1452, 23] on icon "button" at bounding box center [1451, 22] width 2 height 5
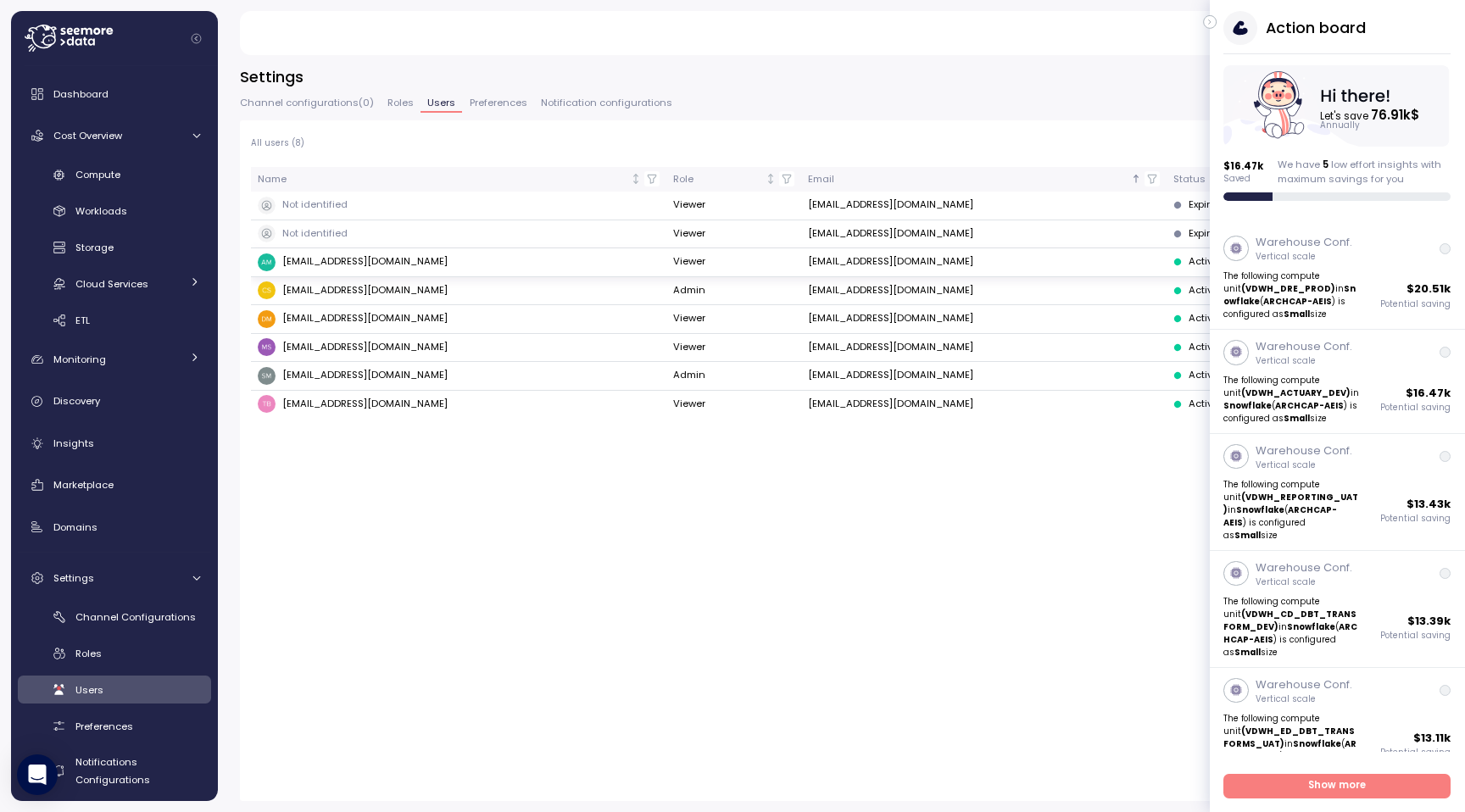
click at [341, 265] on span "[EMAIL_ADDRESS][DOMAIN_NAME]" at bounding box center [364, 262] width 165 height 16
click at [1315, 411] on p "The following compute unit (VDWH_ACTUARY_DEV) in Snowflake ( ARCHCAP-AEIS ) is …" at bounding box center [1293, 398] width 136 height 51
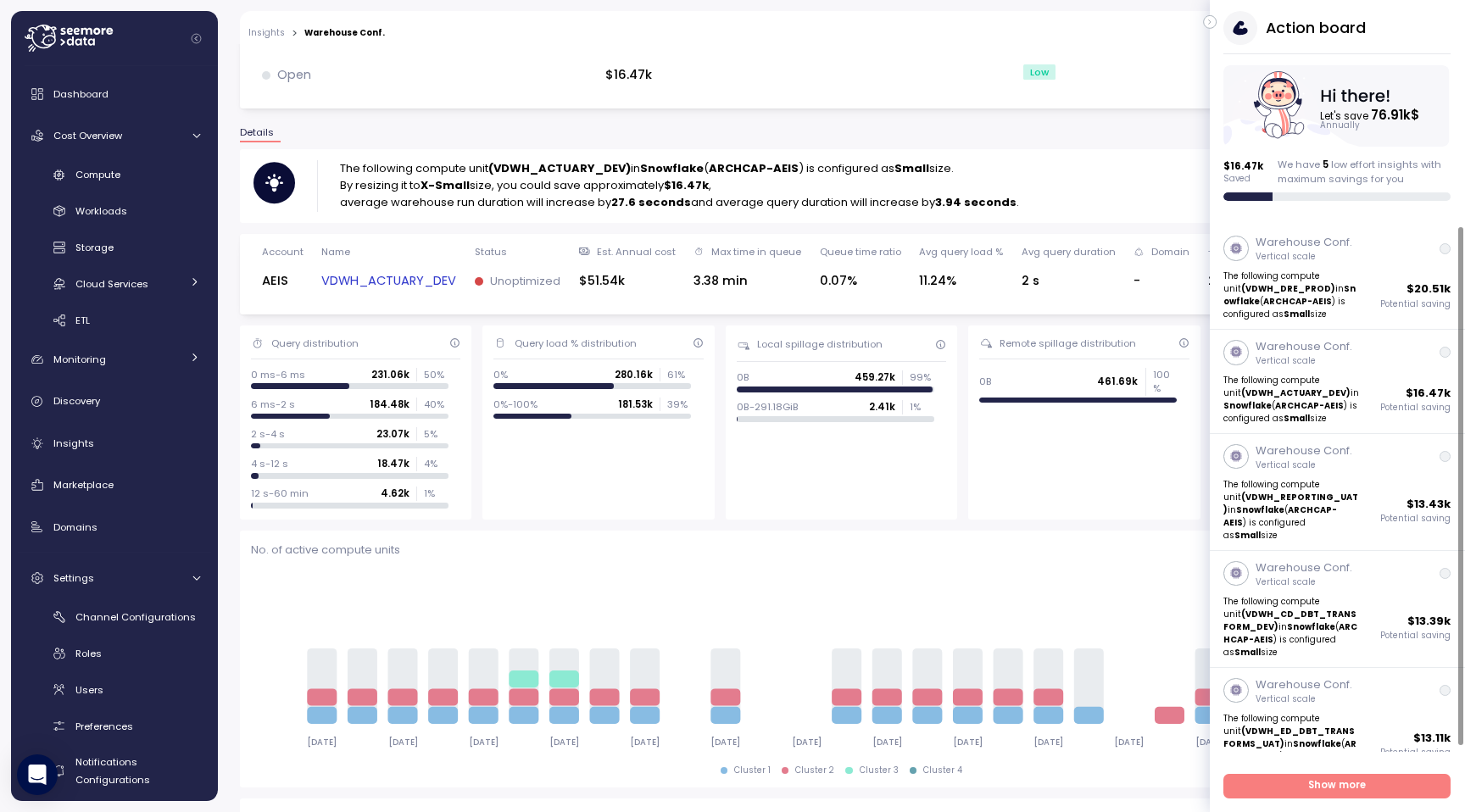
scroll to position [93, 0]
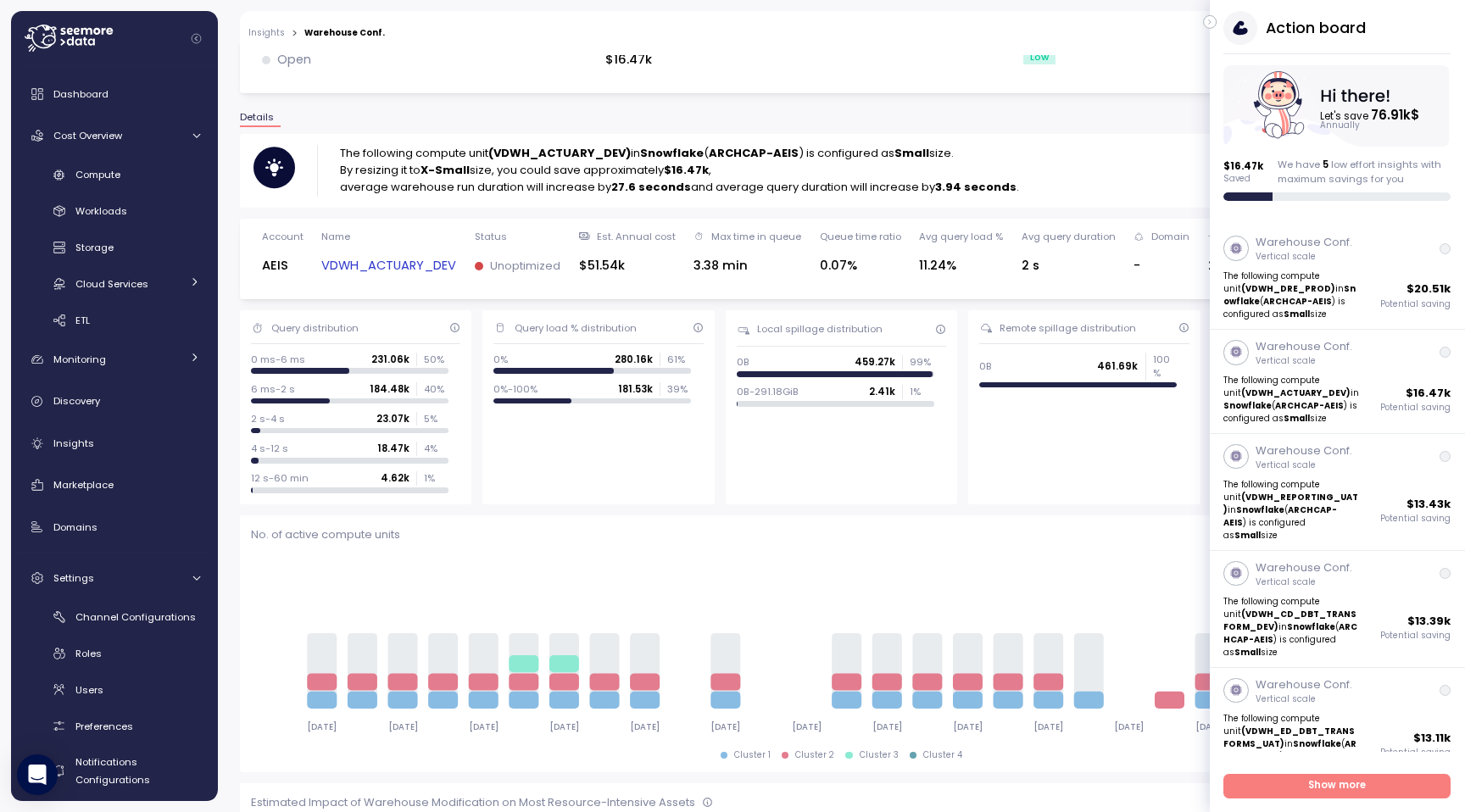
click at [418, 263] on link "VDWH_ACTUARY_DEV" at bounding box center [388, 265] width 135 height 19
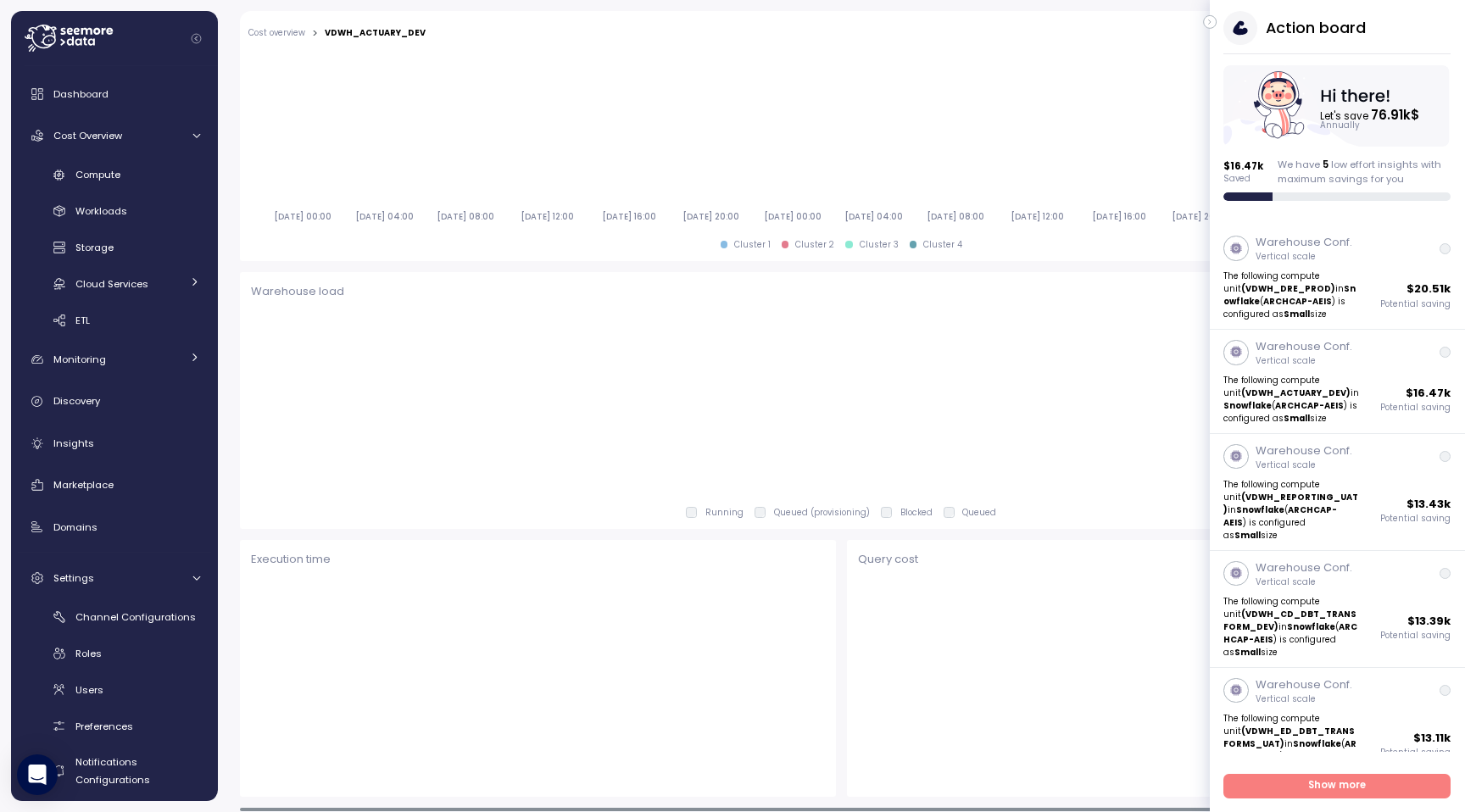
scroll to position [946, 0]
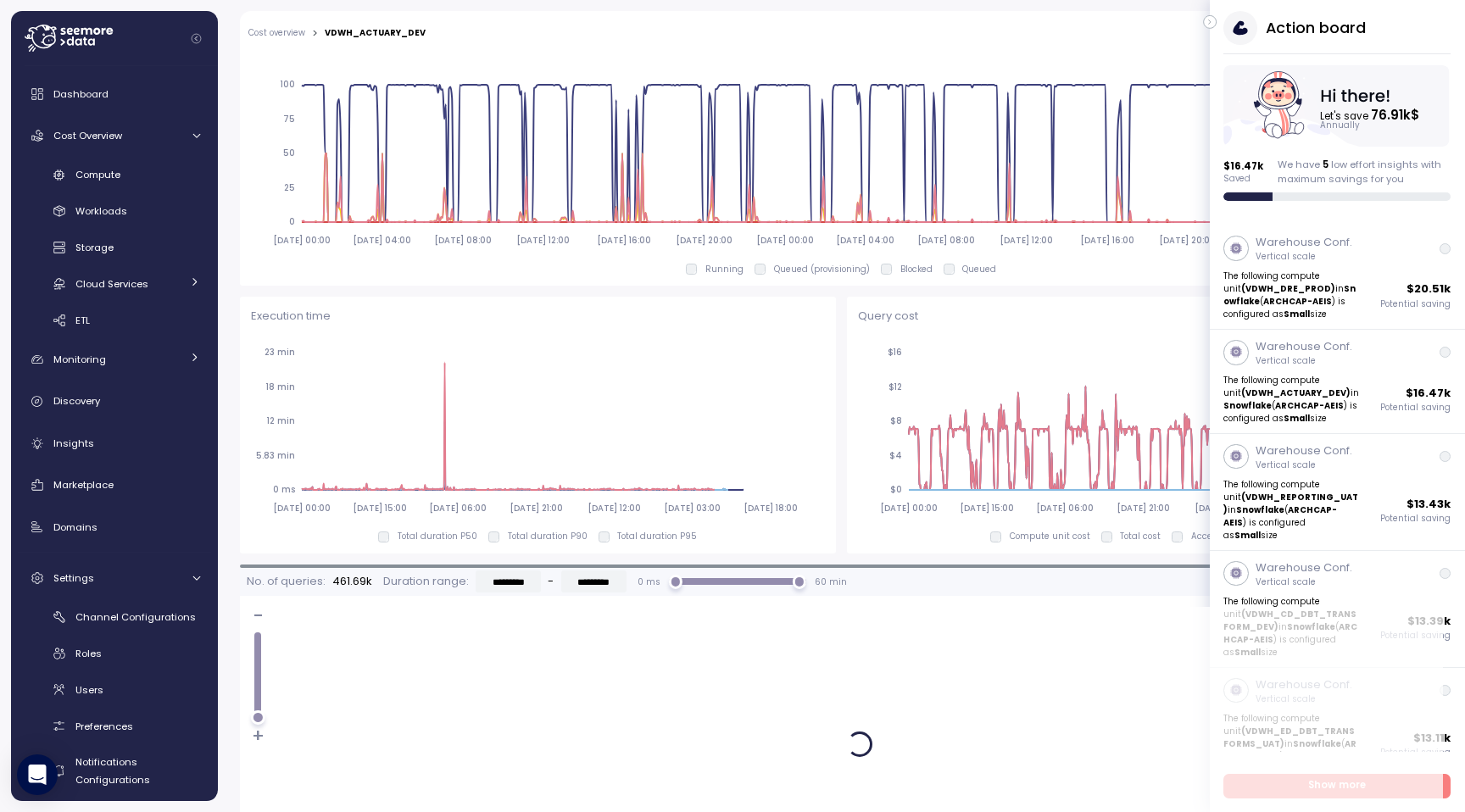
click at [1214, 18] on button "button" at bounding box center [1210, 22] width 14 height 14
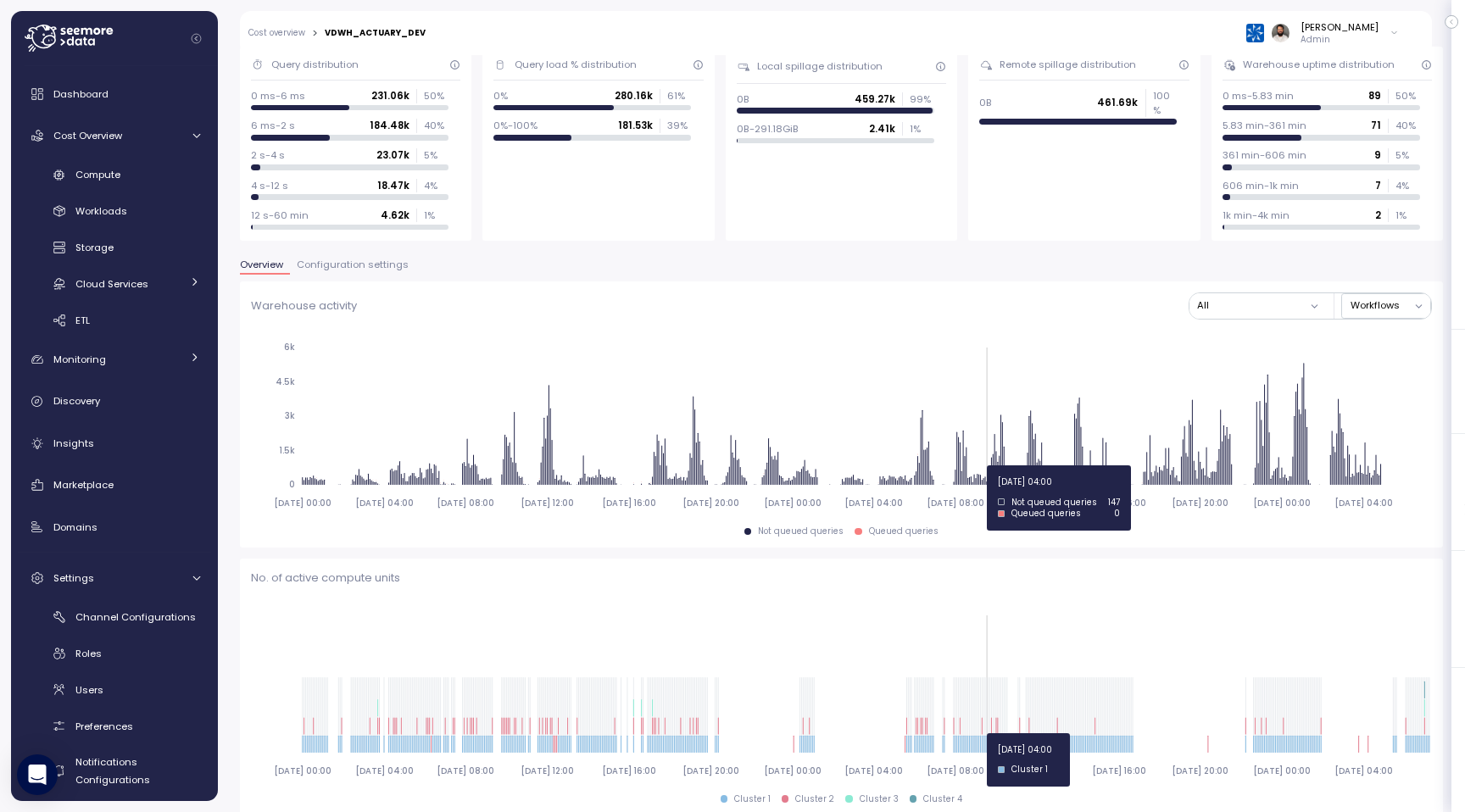
scroll to position [0, 0]
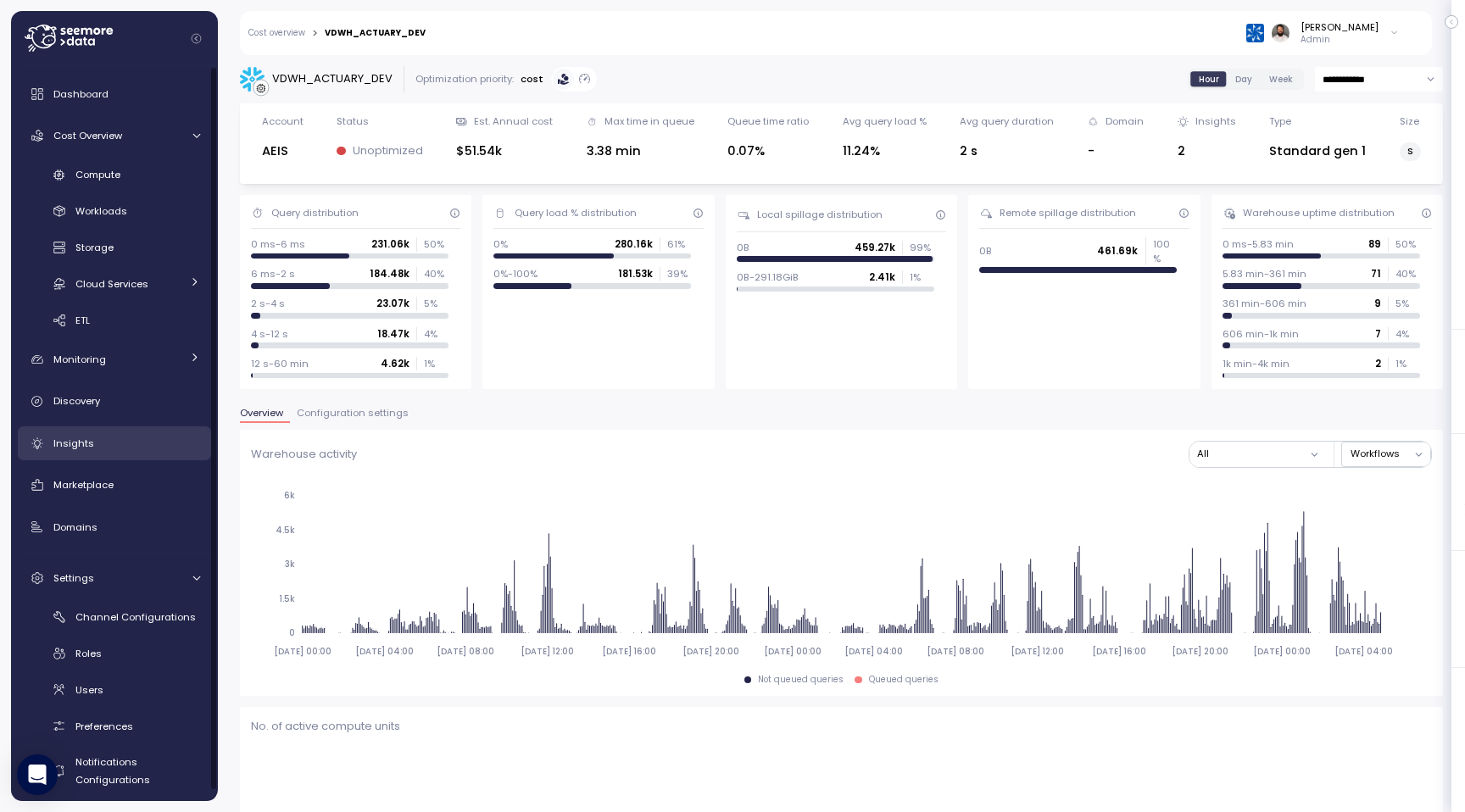
click at [121, 445] on div "Insights" at bounding box center [126, 443] width 147 height 17
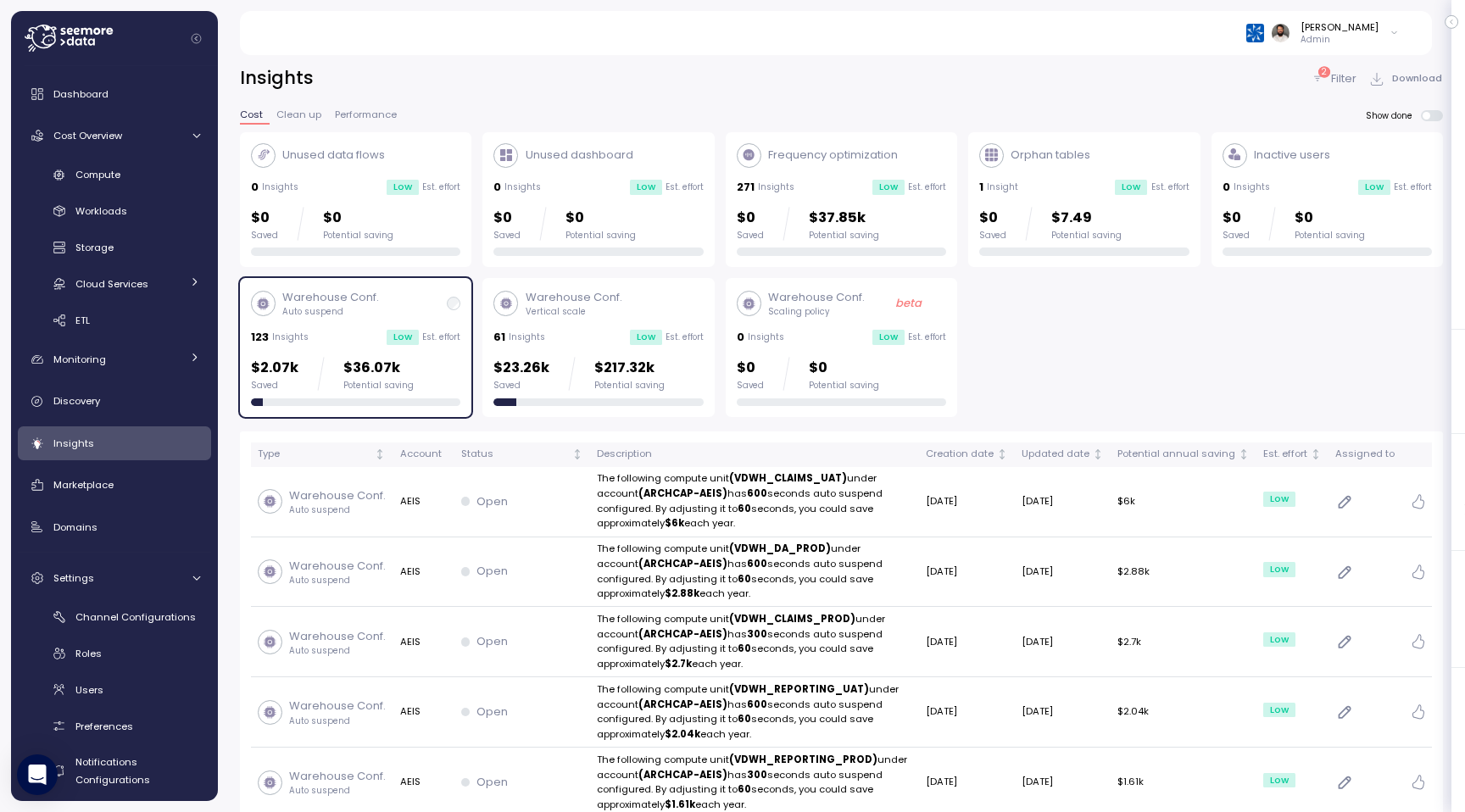
click at [584, 334] on div "61 Insights Low Est. effort" at bounding box center [597, 337] width 209 height 17
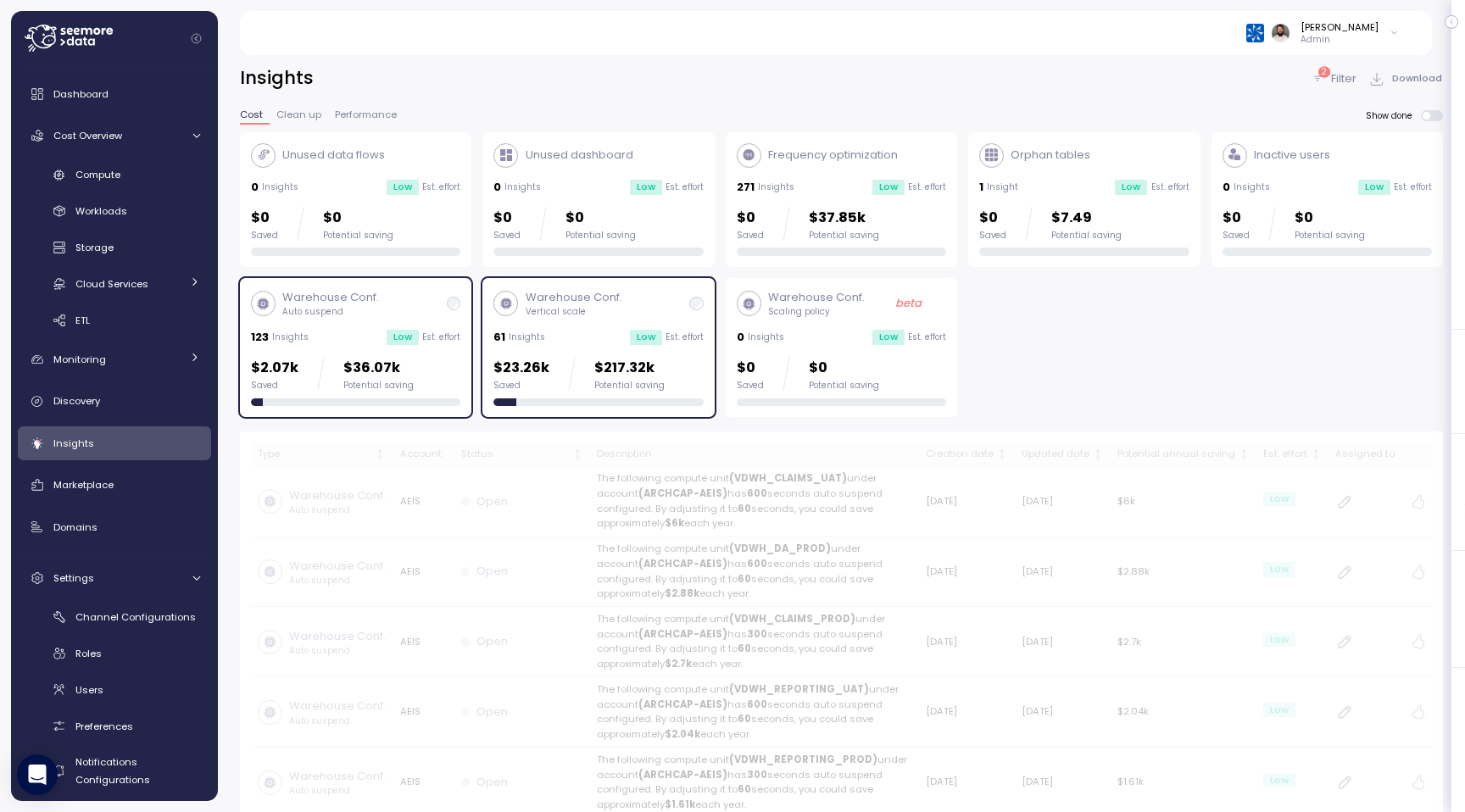
click at [383, 339] on div "123 Insights Low Est. effort" at bounding box center [355, 337] width 209 height 17
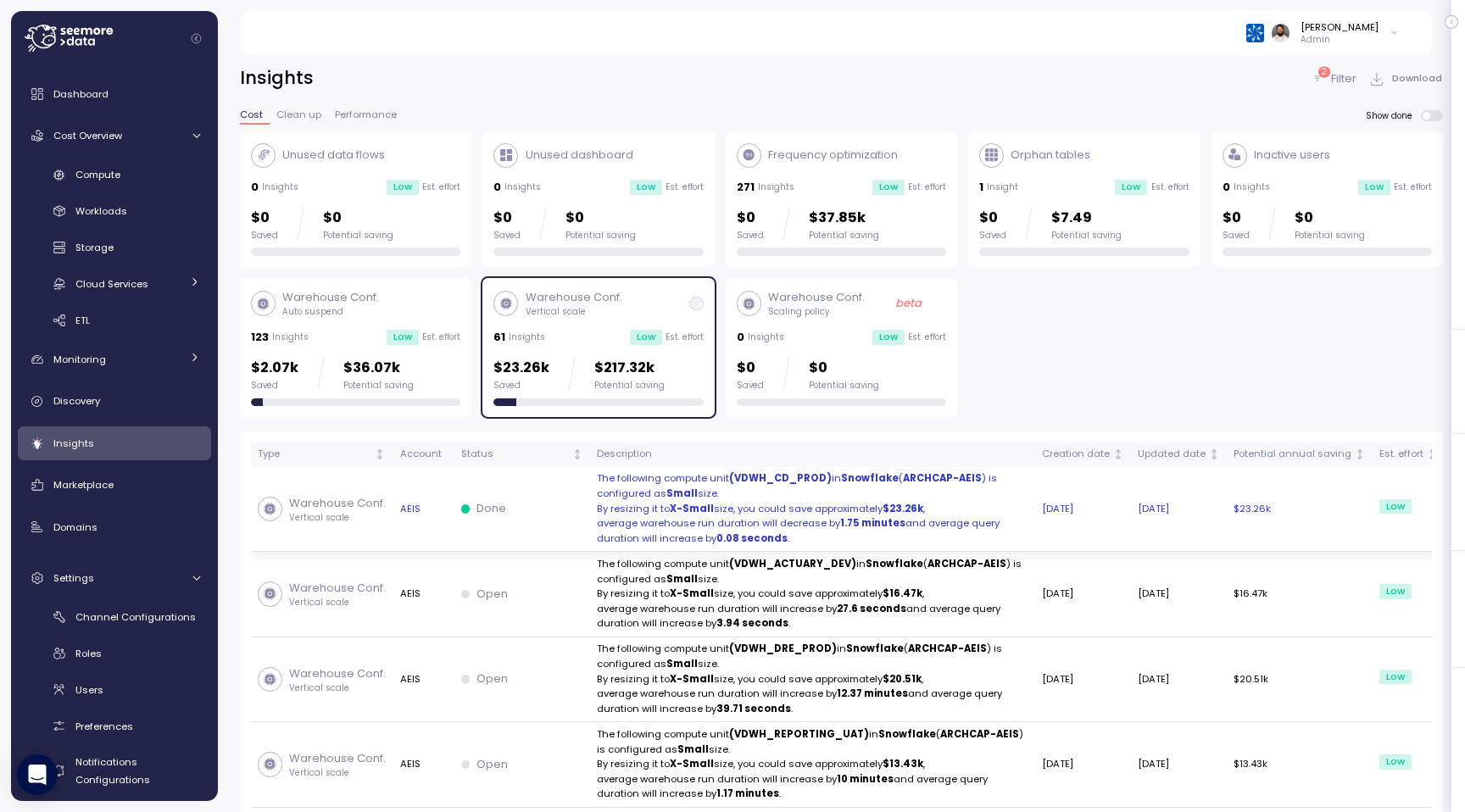
click at [1035, 515] on td "26 Jul 2025" at bounding box center [1083, 510] width 96 height 86
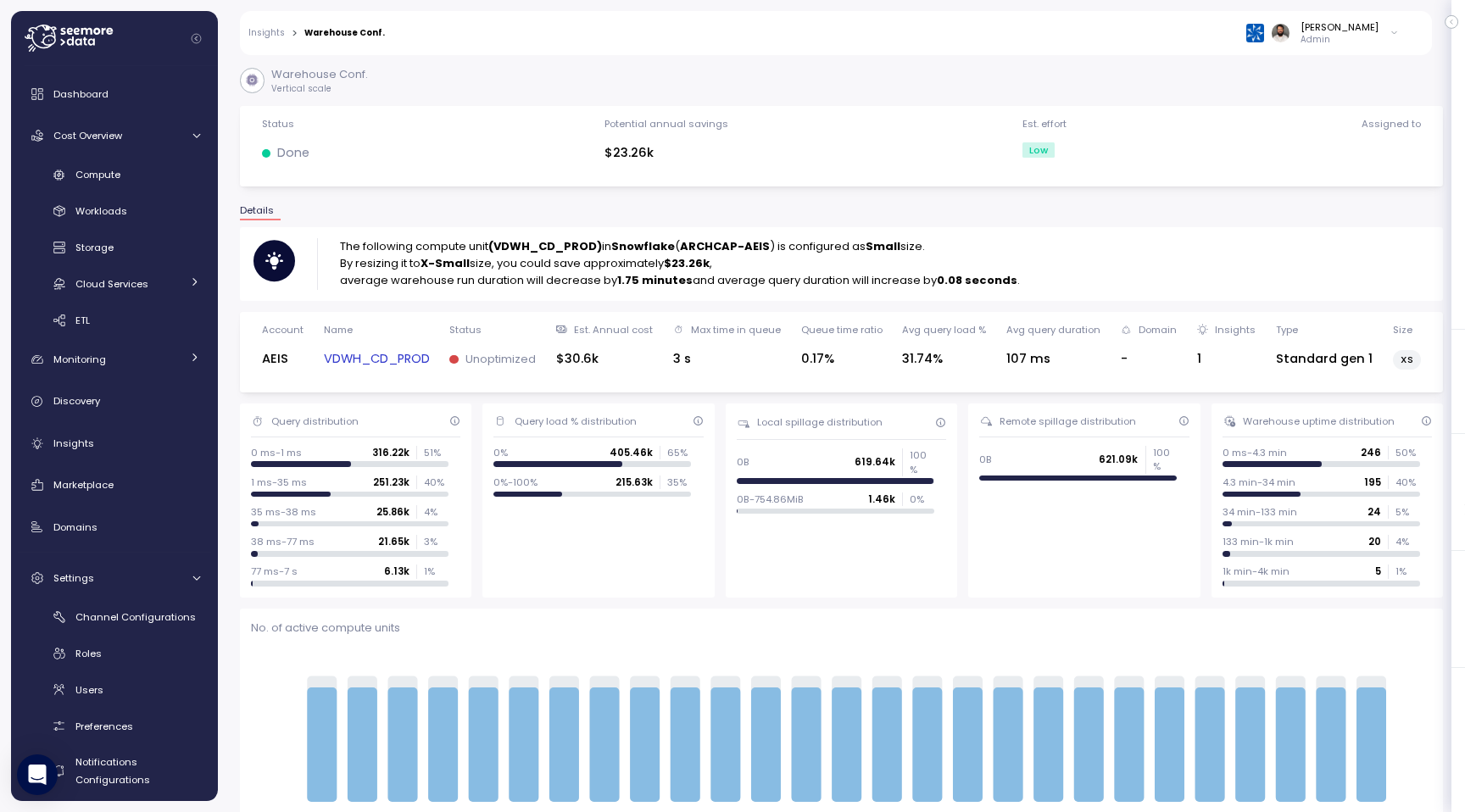
click at [553, 242] on strong "(VDWH_CD_PROD)" at bounding box center [545, 245] width 113 height 16
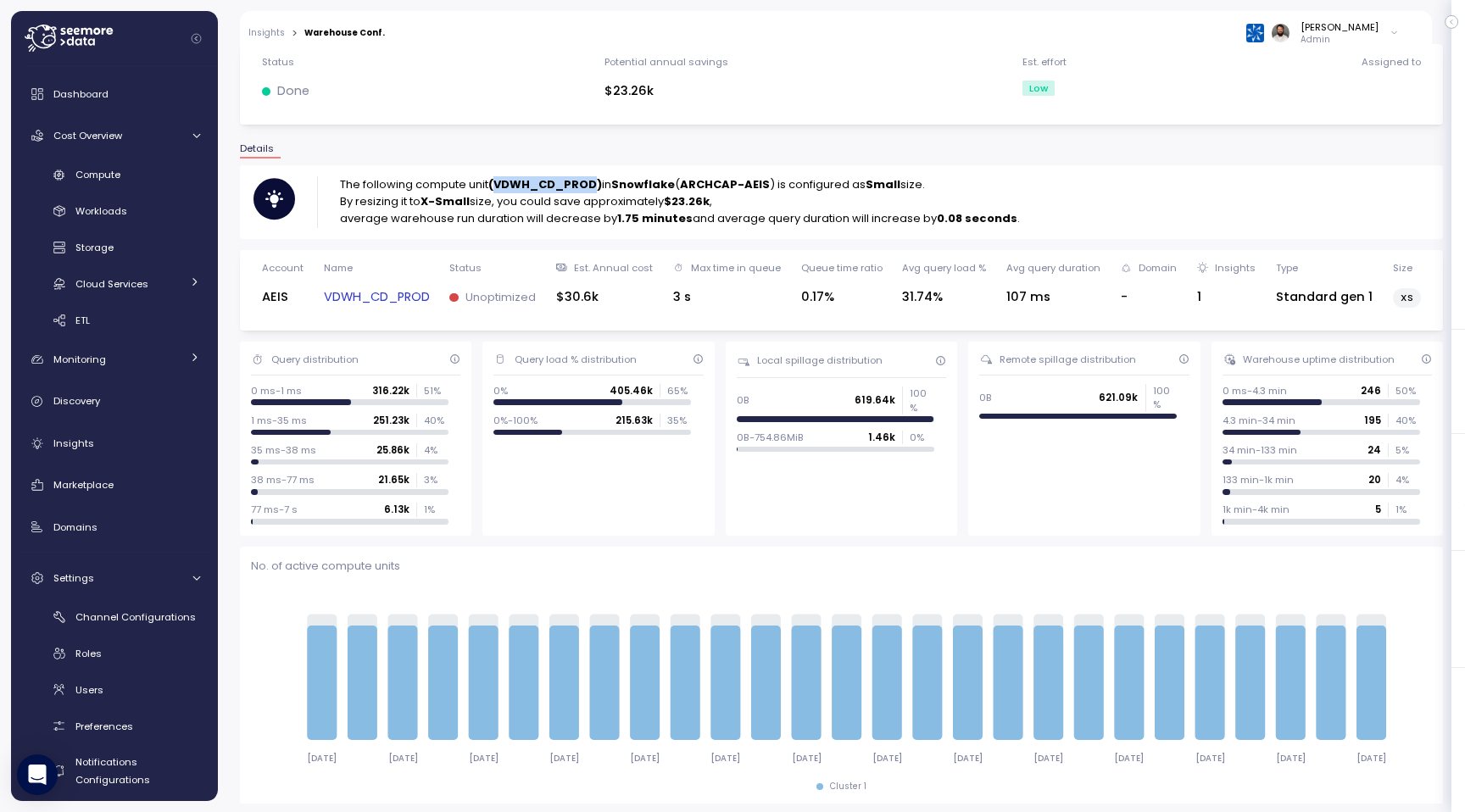
scroll to position [65, 0]
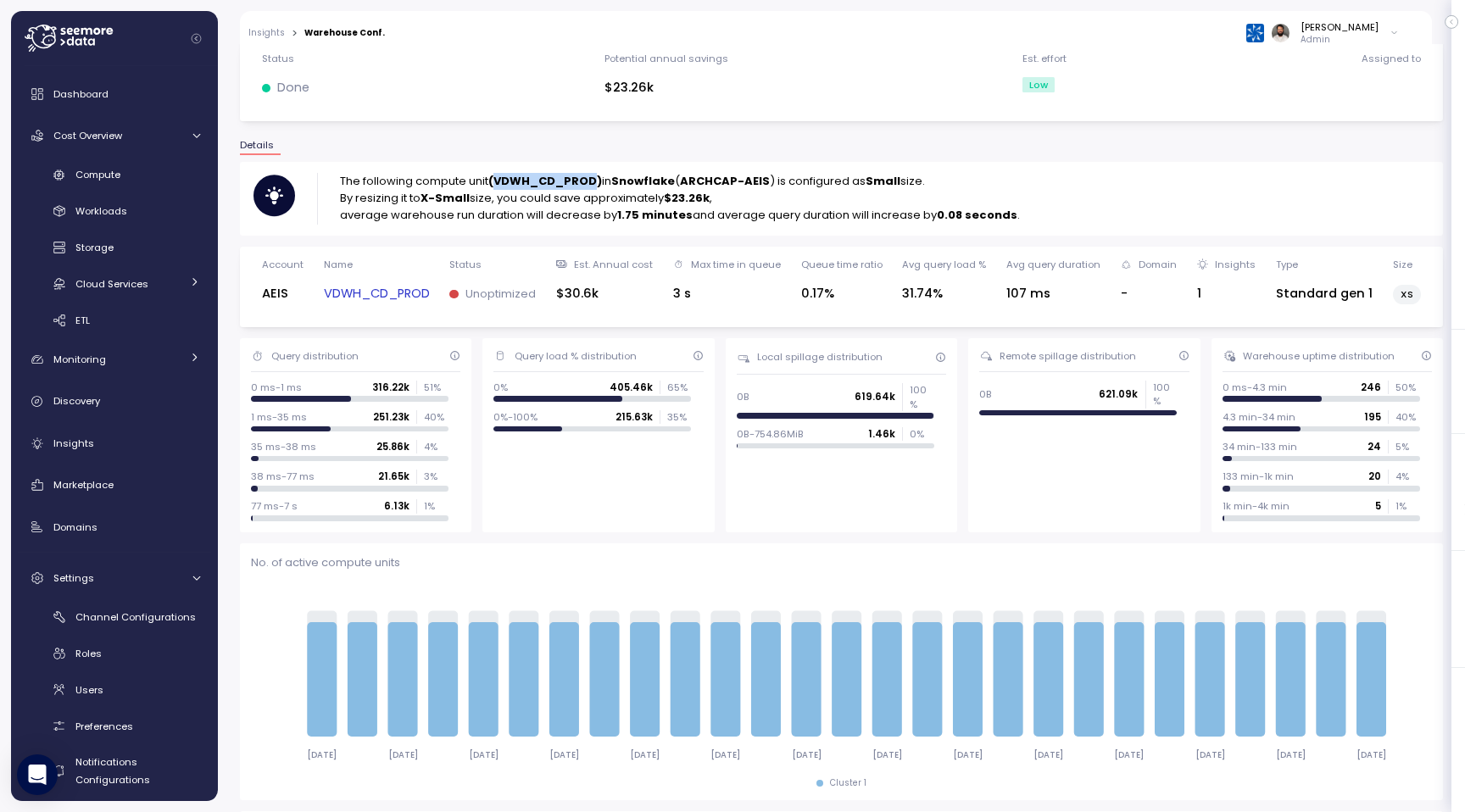
click at [381, 294] on link "VDWH_CD_PROD" at bounding box center [376, 293] width 106 height 19
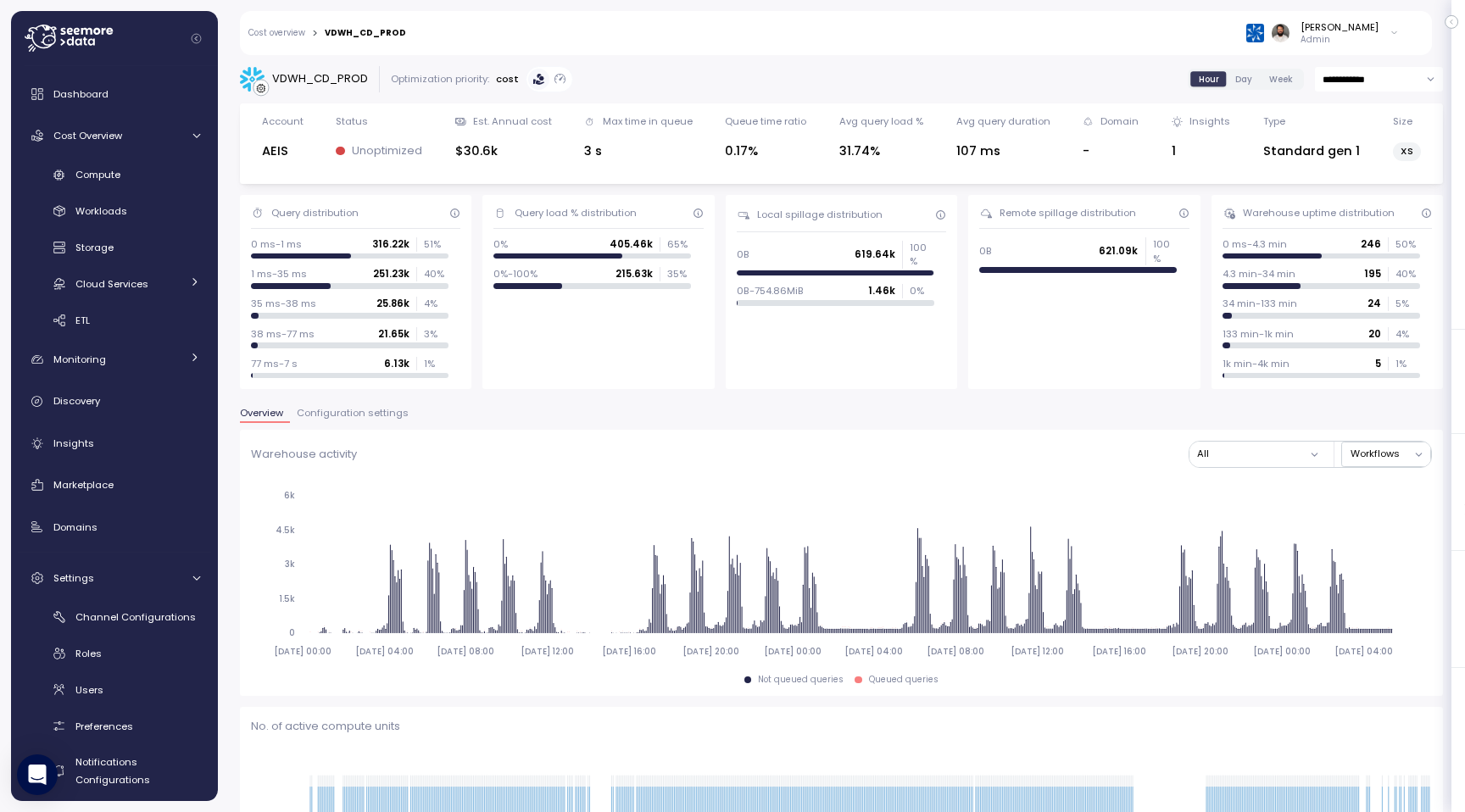
click at [1249, 80] on span "Day" at bounding box center [1243, 79] width 17 height 13
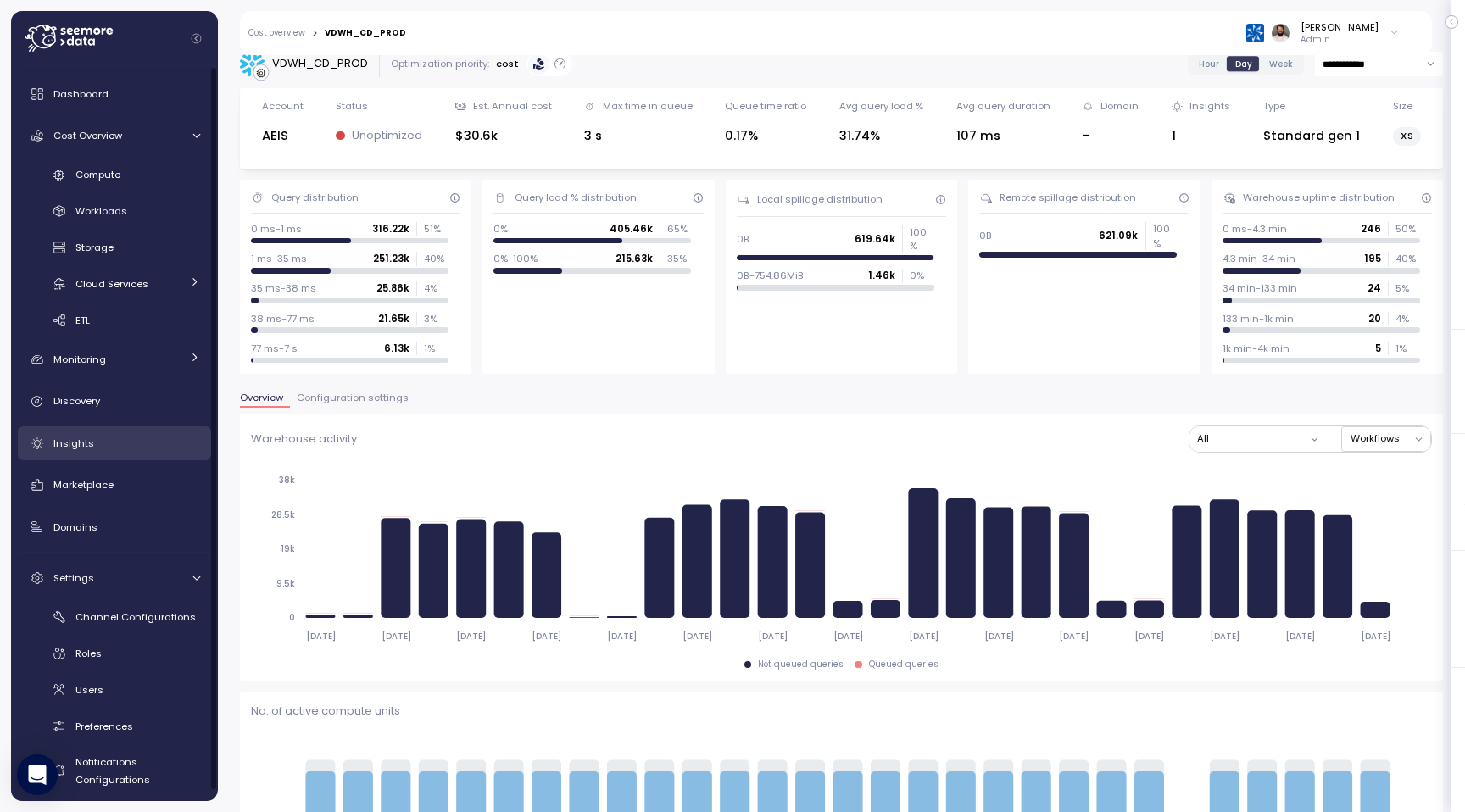
scroll to position [11, 0]
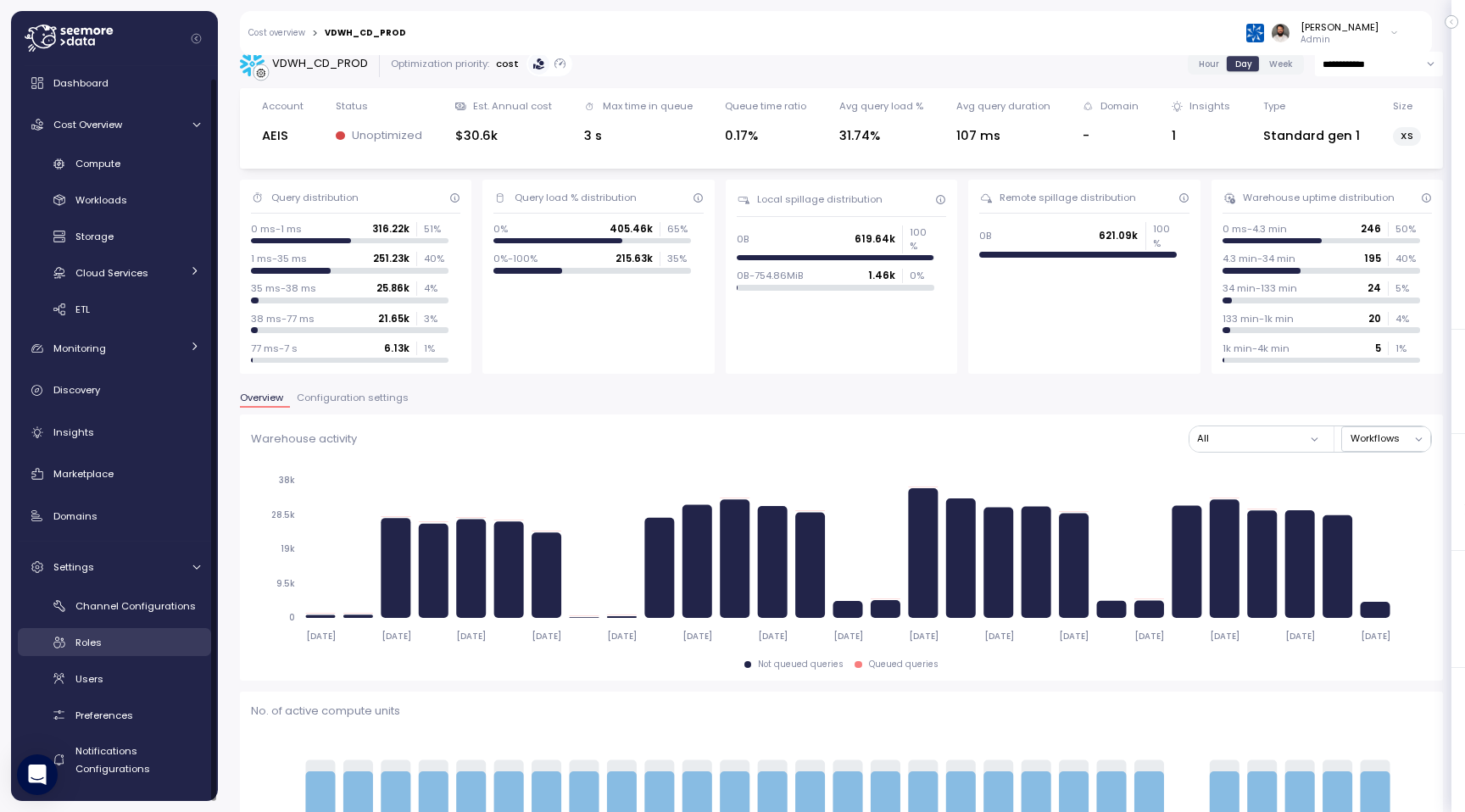
click at [115, 642] on div "Roles" at bounding box center [137, 642] width 124 height 17
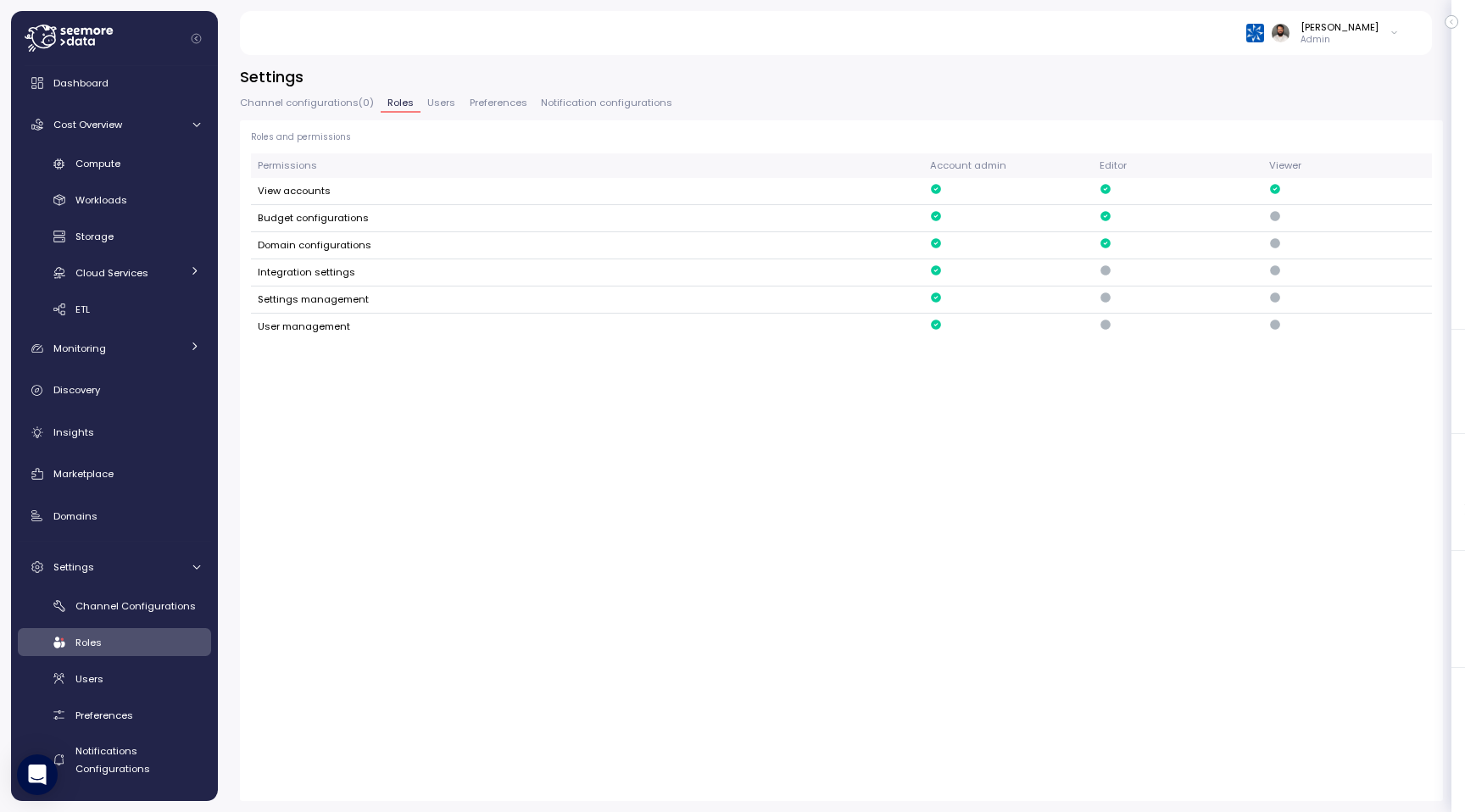
click at [431, 105] on span "Users" at bounding box center [441, 103] width 28 height 9
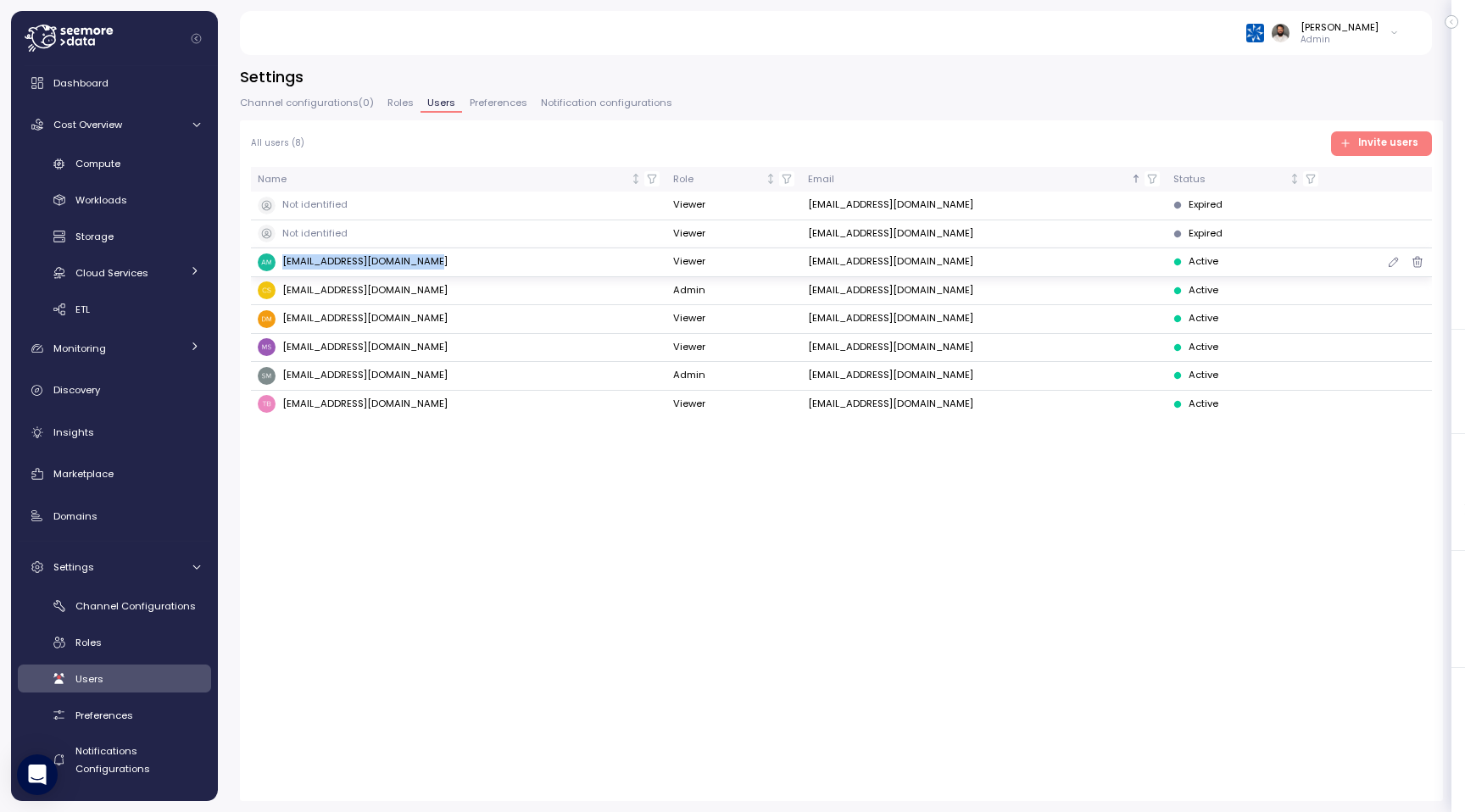
drag, startPoint x: 282, startPoint y: 263, endPoint x: 455, endPoint y: 263, distance: 173.0
click at [455, 263] on div "amarshall@archinsurance.com" at bounding box center [458, 262] width 402 height 18
click at [144, 127] on div "Cost Overview" at bounding box center [117, 124] width 127 height 17
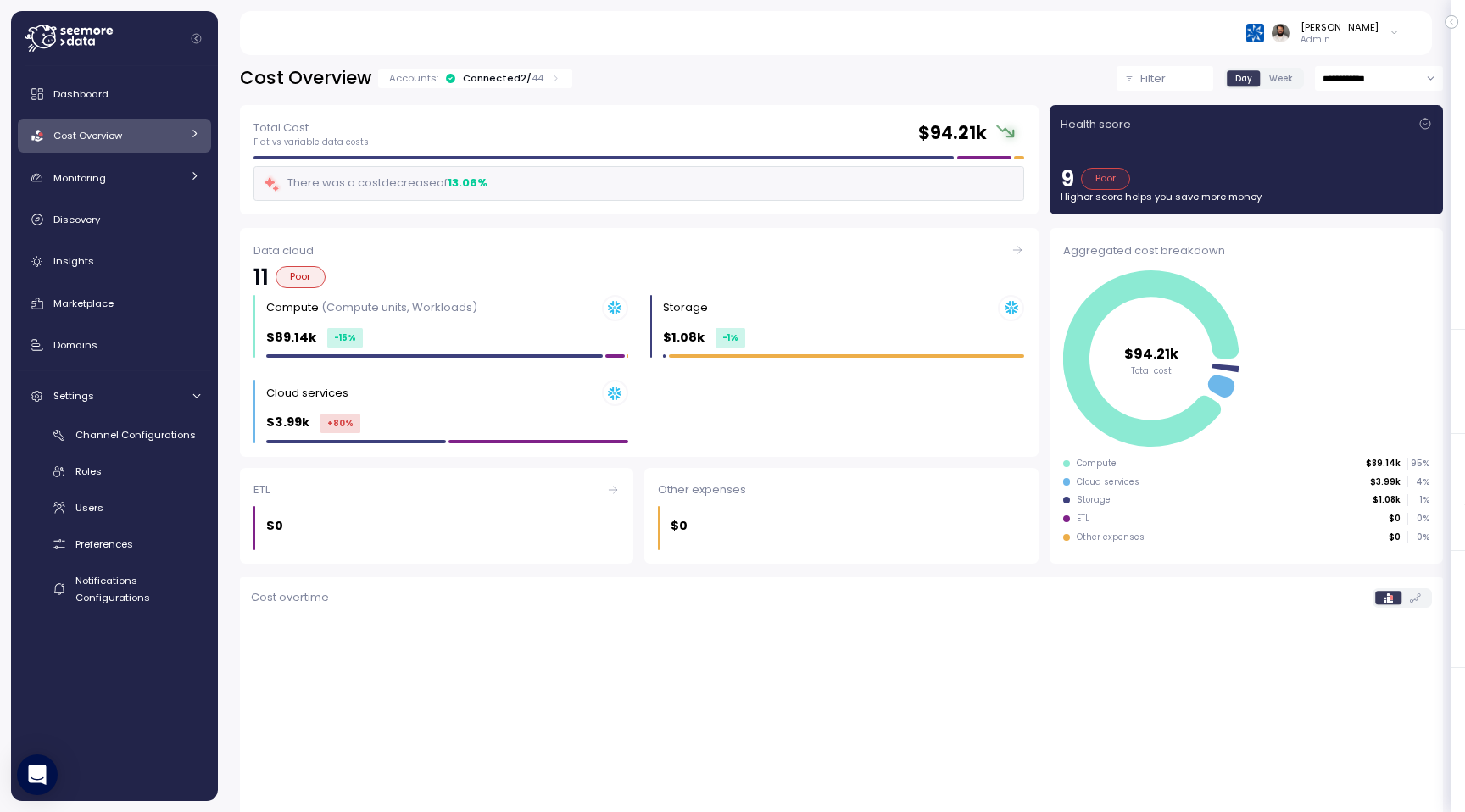
click at [144, 127] on div "Cost Overview" at bounding box center [117, 135] width 127 height 17
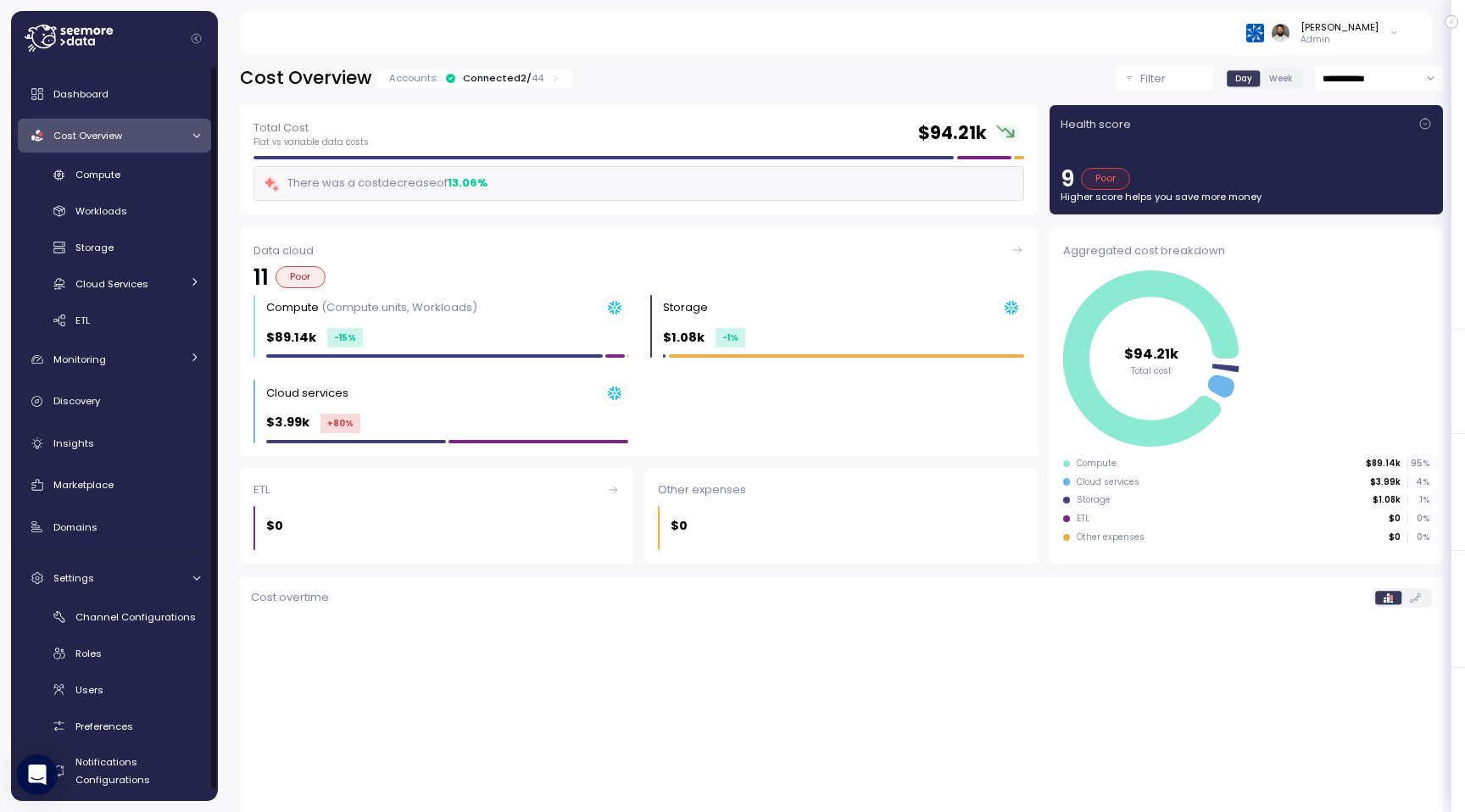
click at [538, 81] on div "Accounts: Connected 2 / 44" at bounding box center [475, 77] width 172 height 14
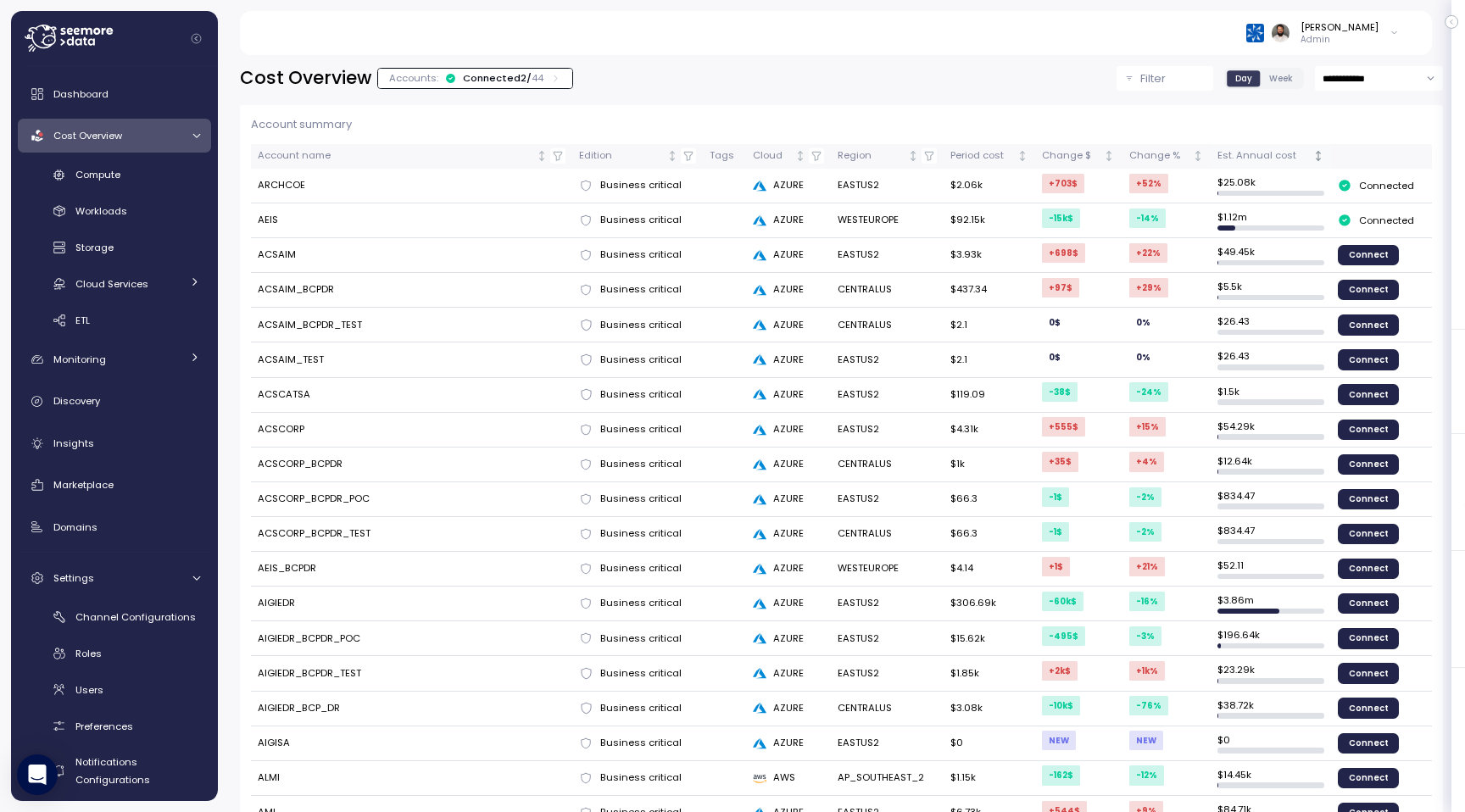
click at [1285, 154] on div "Est. Annual cost" at bounding box center [1263, 156] width 92 height 16
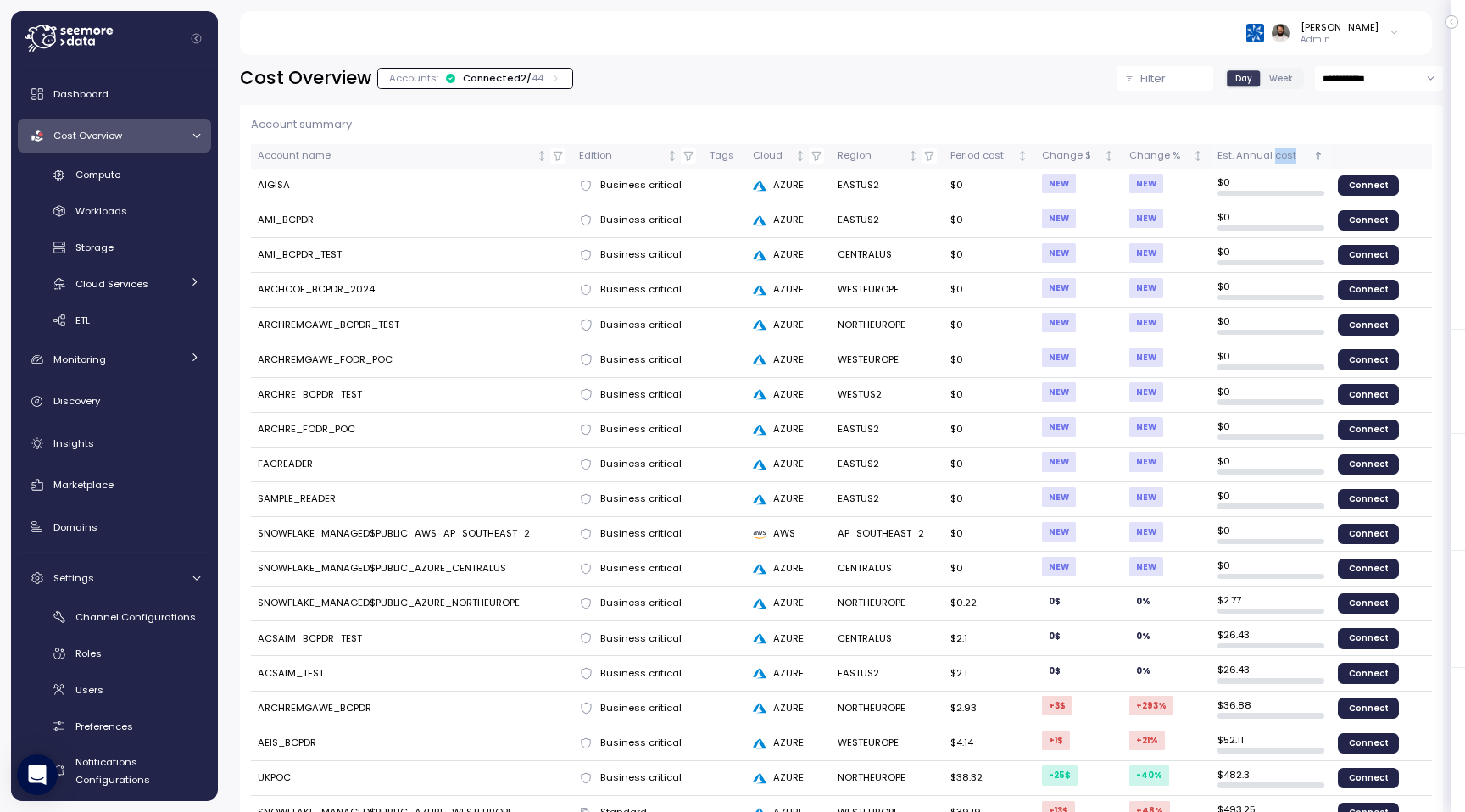
click at [1285, 154] on div "Est. Annual cost" at bounding box center [1263, 156] width 92 height 16
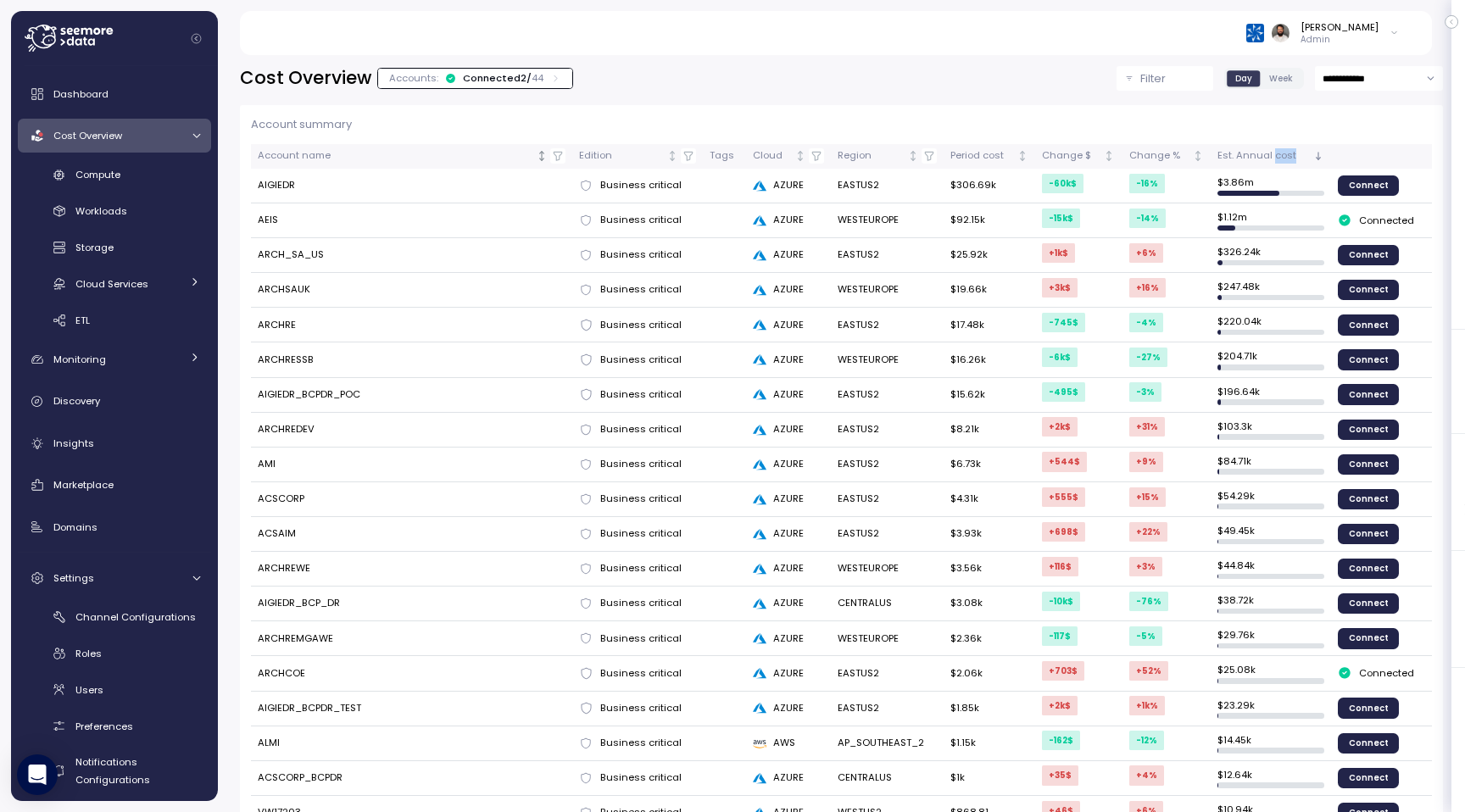
click at [561, 158] on icon "button" at bounding box center [557, 156] width 12 height 12
click at [132, 206] on div "Workloads" at bounding box center [137, 211] width 124 height 17
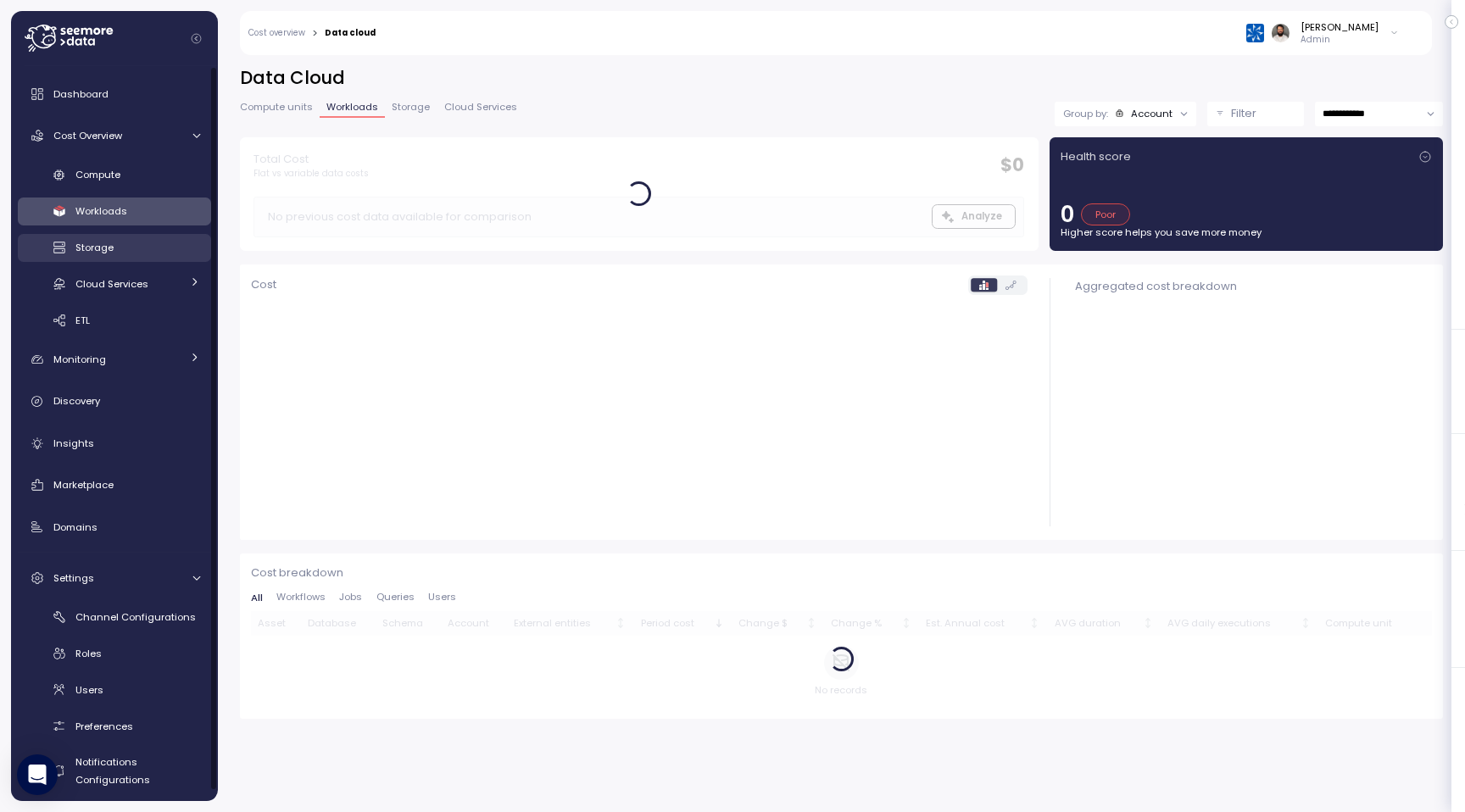
click at [125, 236] on link "Storage" at bounding box center [114, 248] width 194 height 28
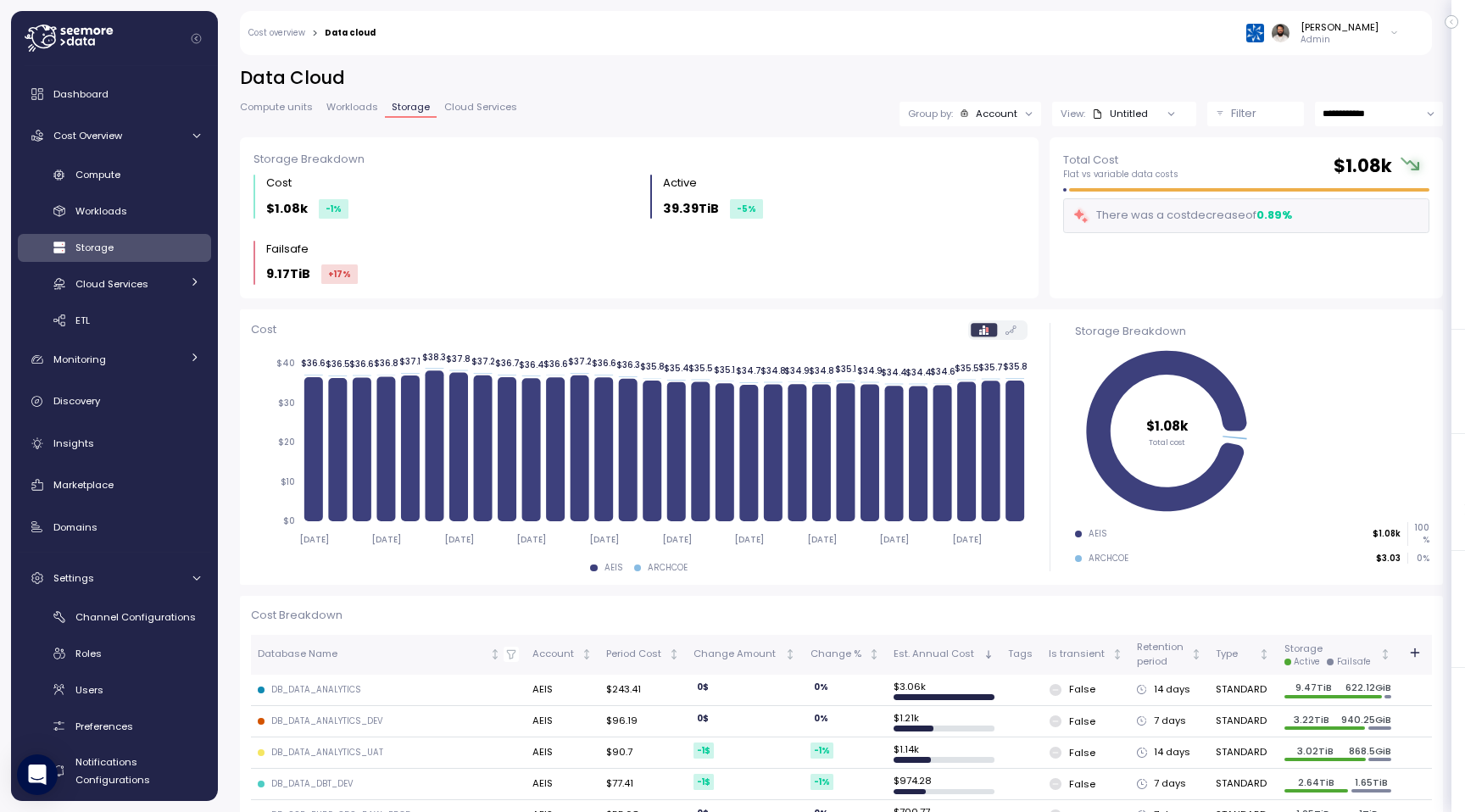
click at [1346, 111] on input "**********" at bounding box center [1378, 113] width 128 height 25
click at [1347, 214] on span "Last 14 days" at bounding box center [1352, 218] width 59 height 16
type input "**********"
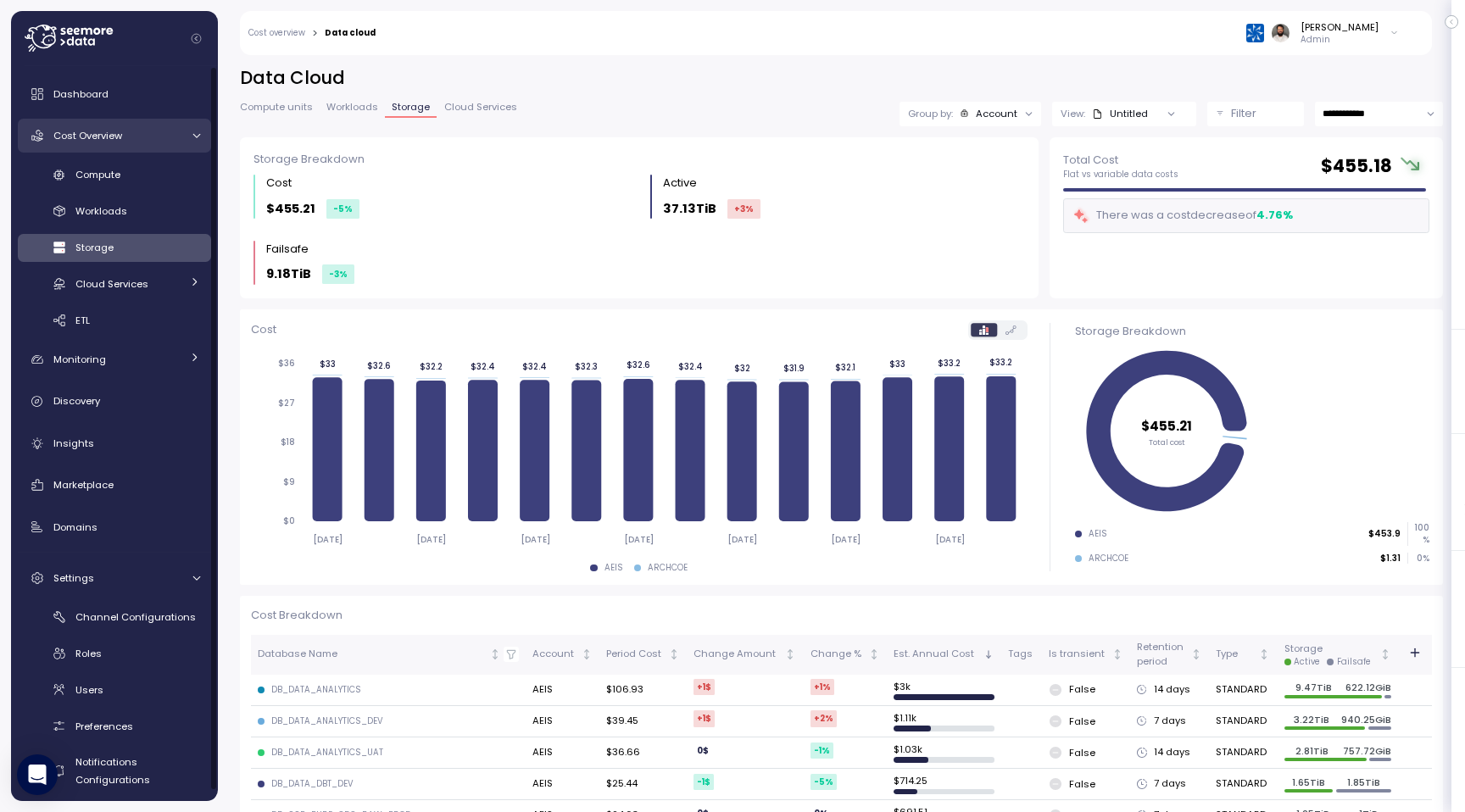
click at [128, 145] on link "Cost Overview" at bounding box center [114, 135] width 194 height 34
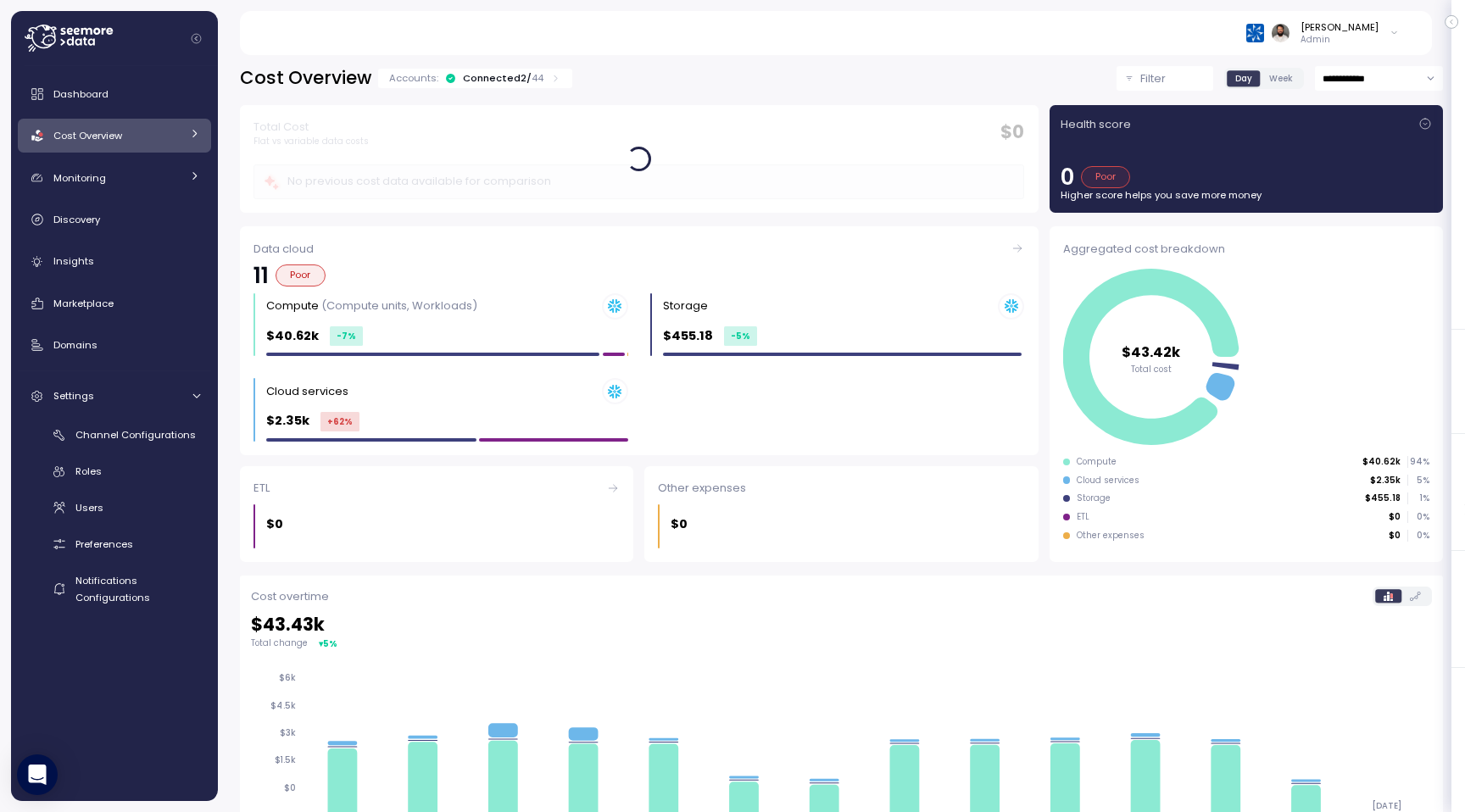
click at [1363, 86] on input "**********" at bounding box center [1378, 78] width 128 height 25
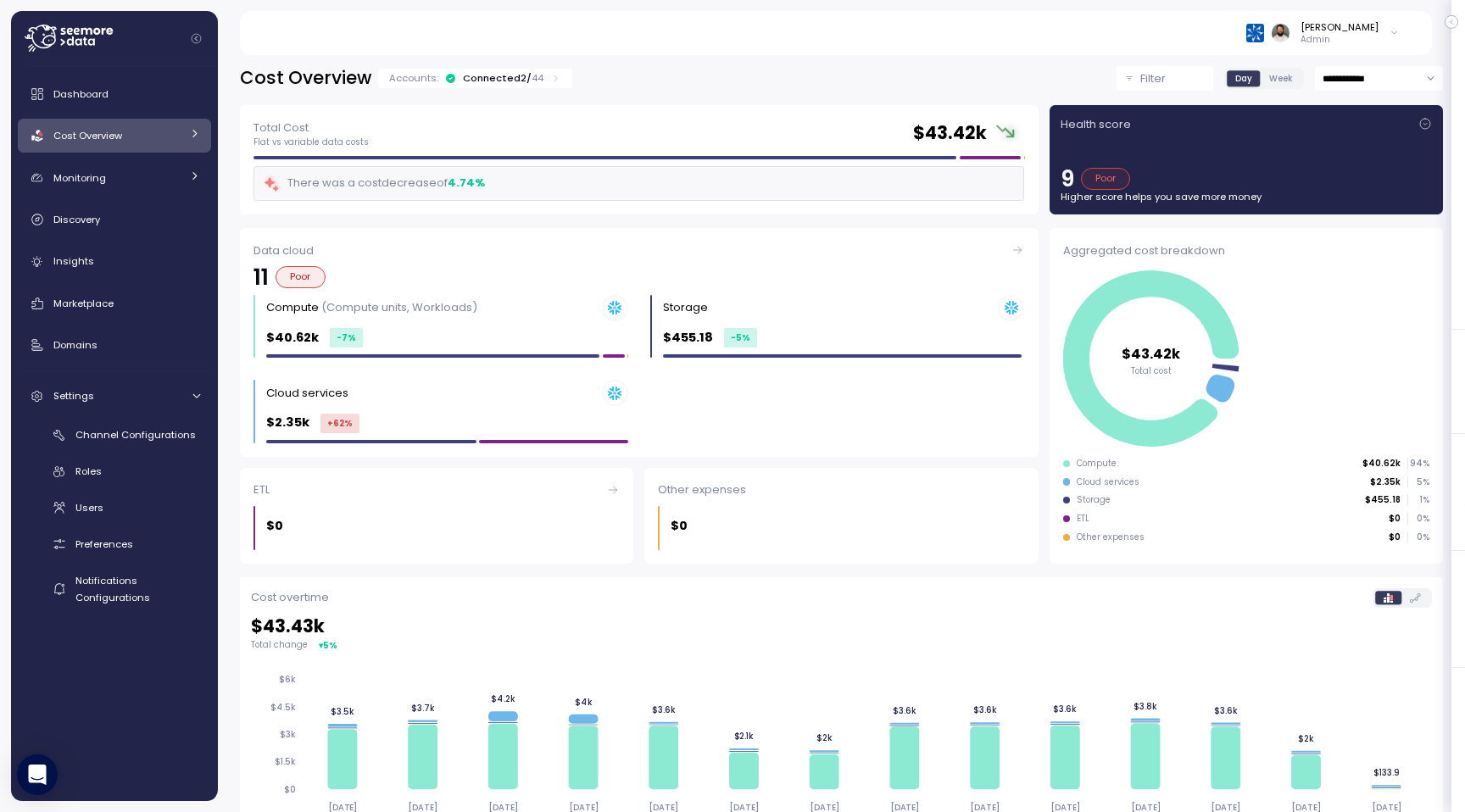
click at [1104, 73] on div "**********" at bounding box center [841, 78] width 1203 height 25
click at [550, 78] on icon at bounding box center [556, 78] width 11 height 11
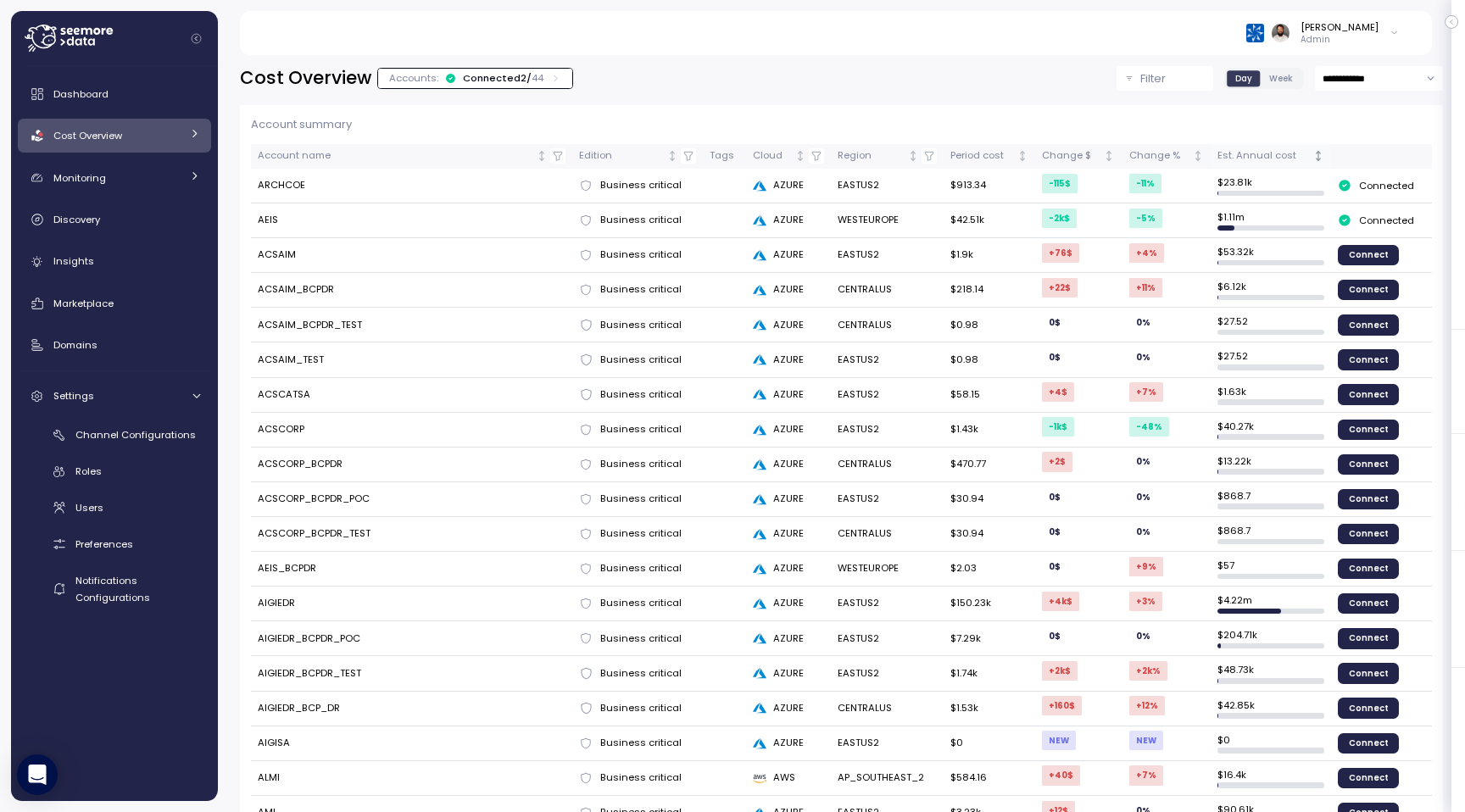
click at [1282, 151] on div "Est. Annual cost" at bounding box center [1263, 156] width 92 height 16
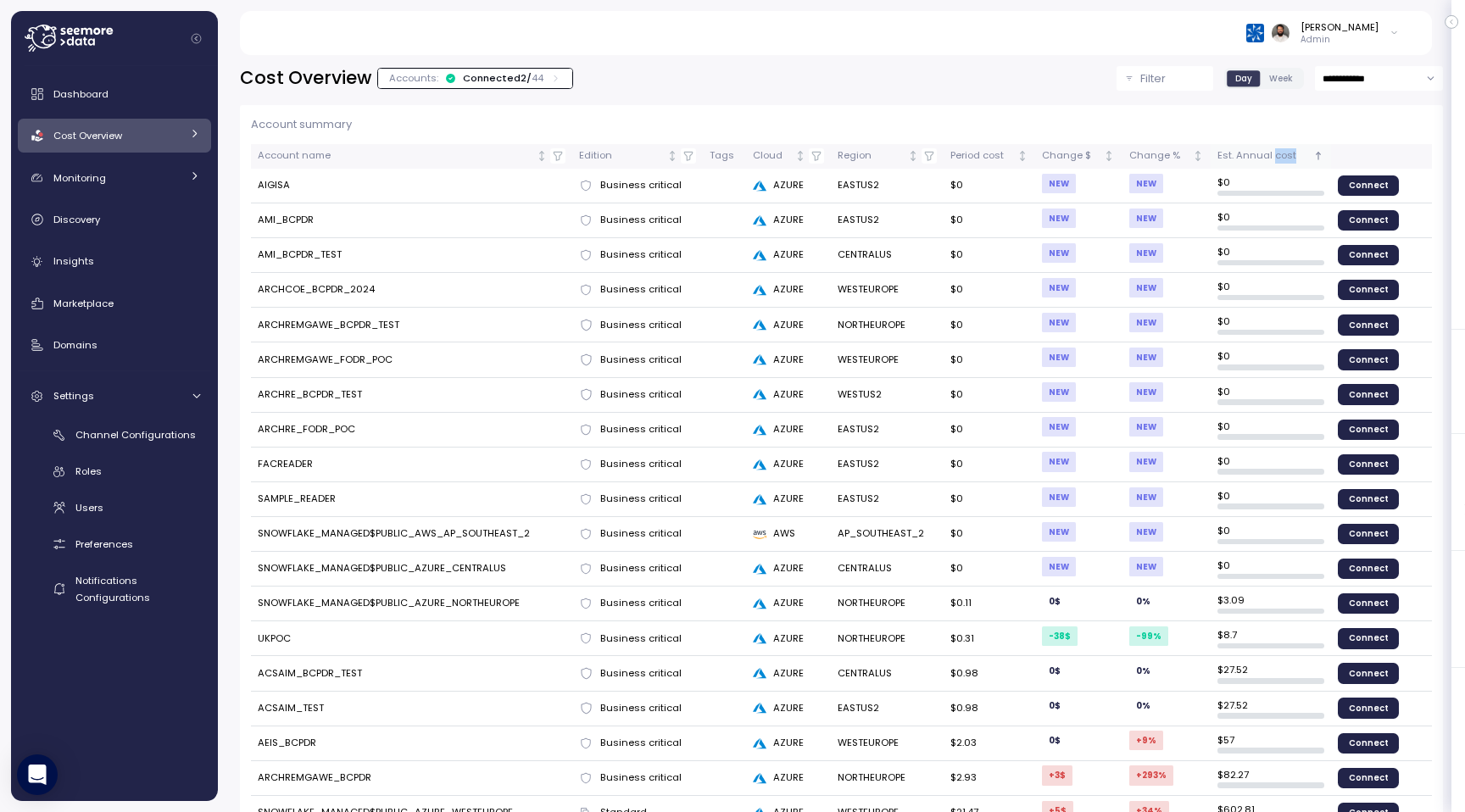
click at [1282, 151] on div "Est. Annual cost" at bounding box center [1263, 156] width 92 height 16
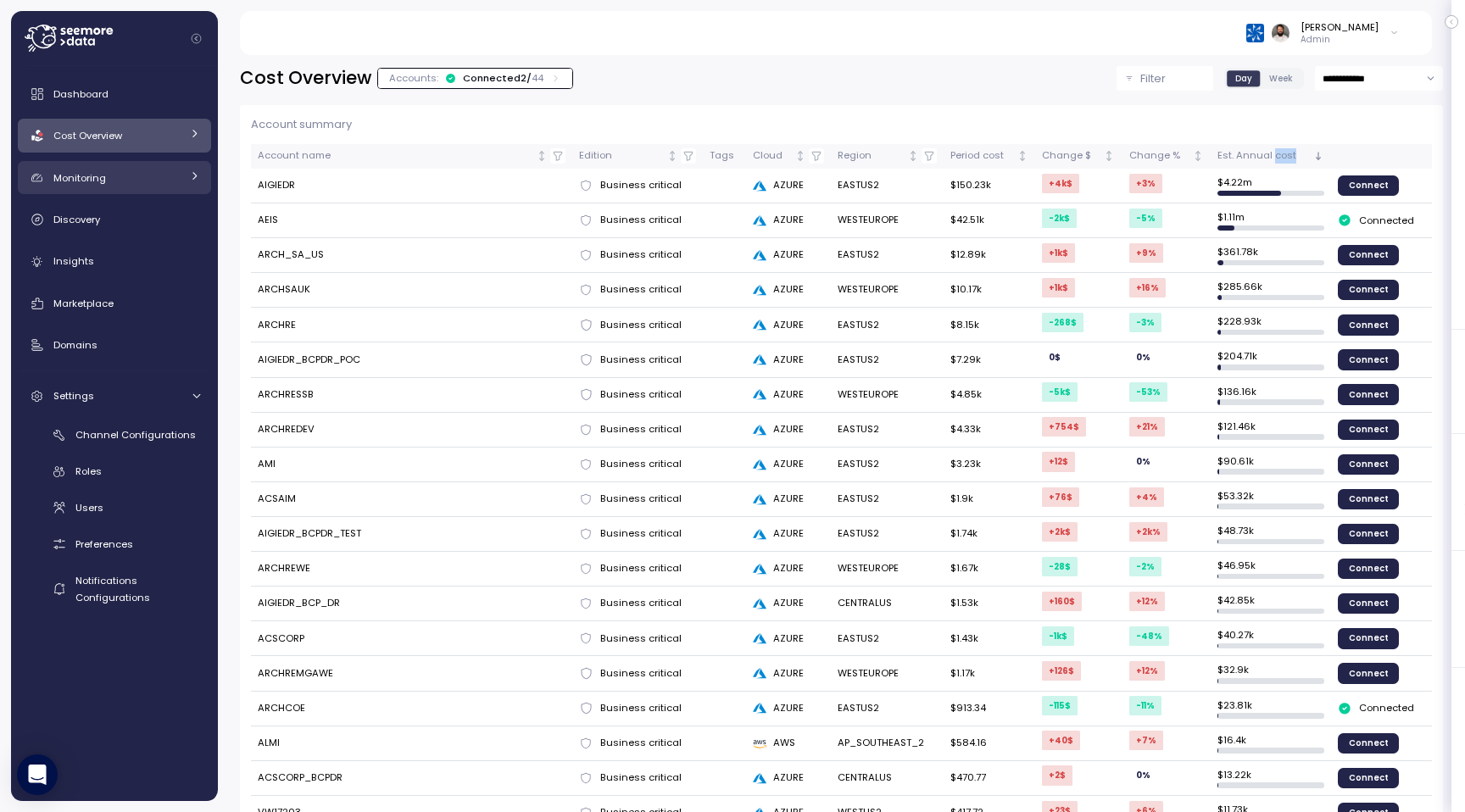
click at [173, 180] on div "Monitoring" at bounding box center [117, 178] width 127 height 17
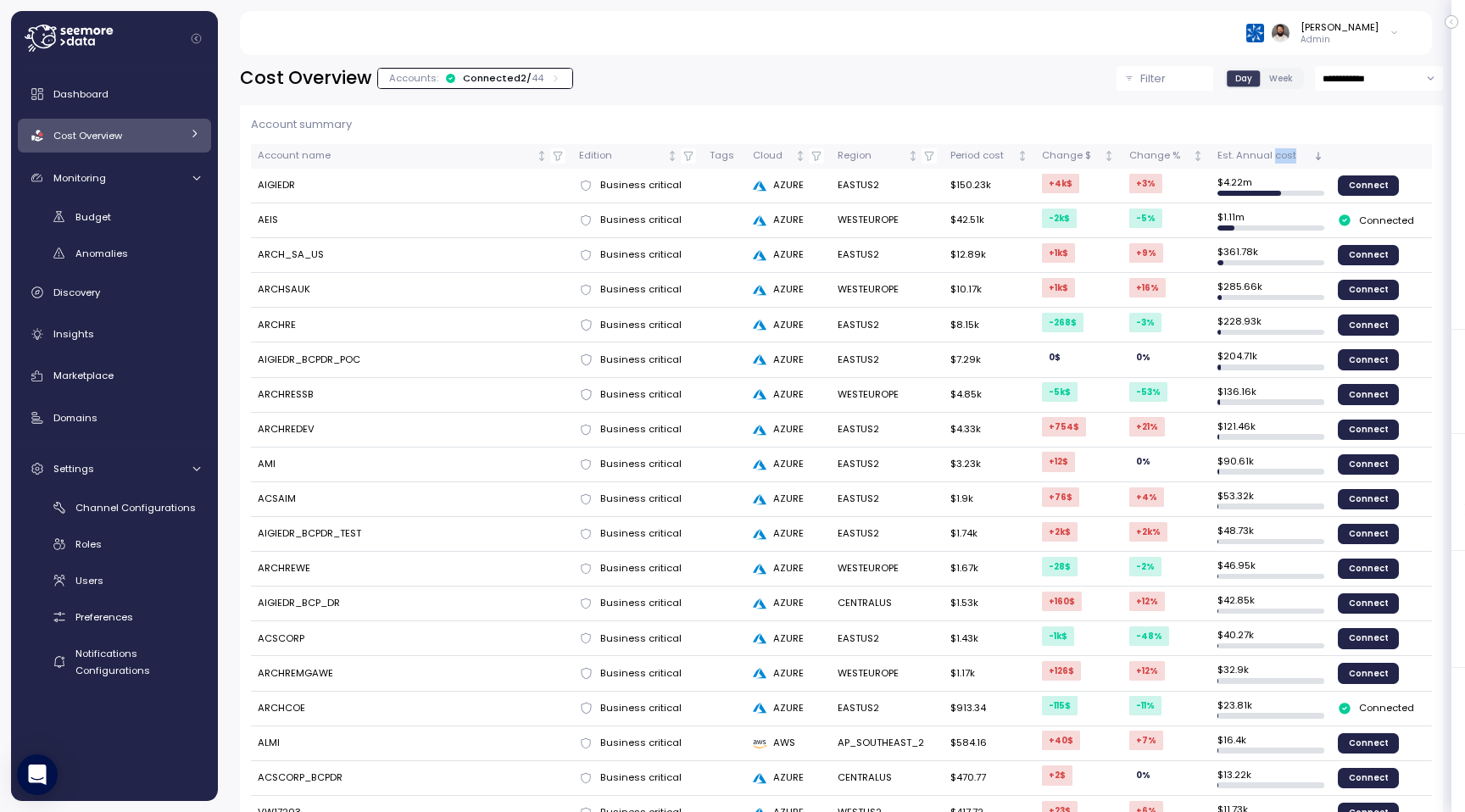
click at [171, 145] on link "Cost Overview" at bounding box center [114, 135] width 194 height 34
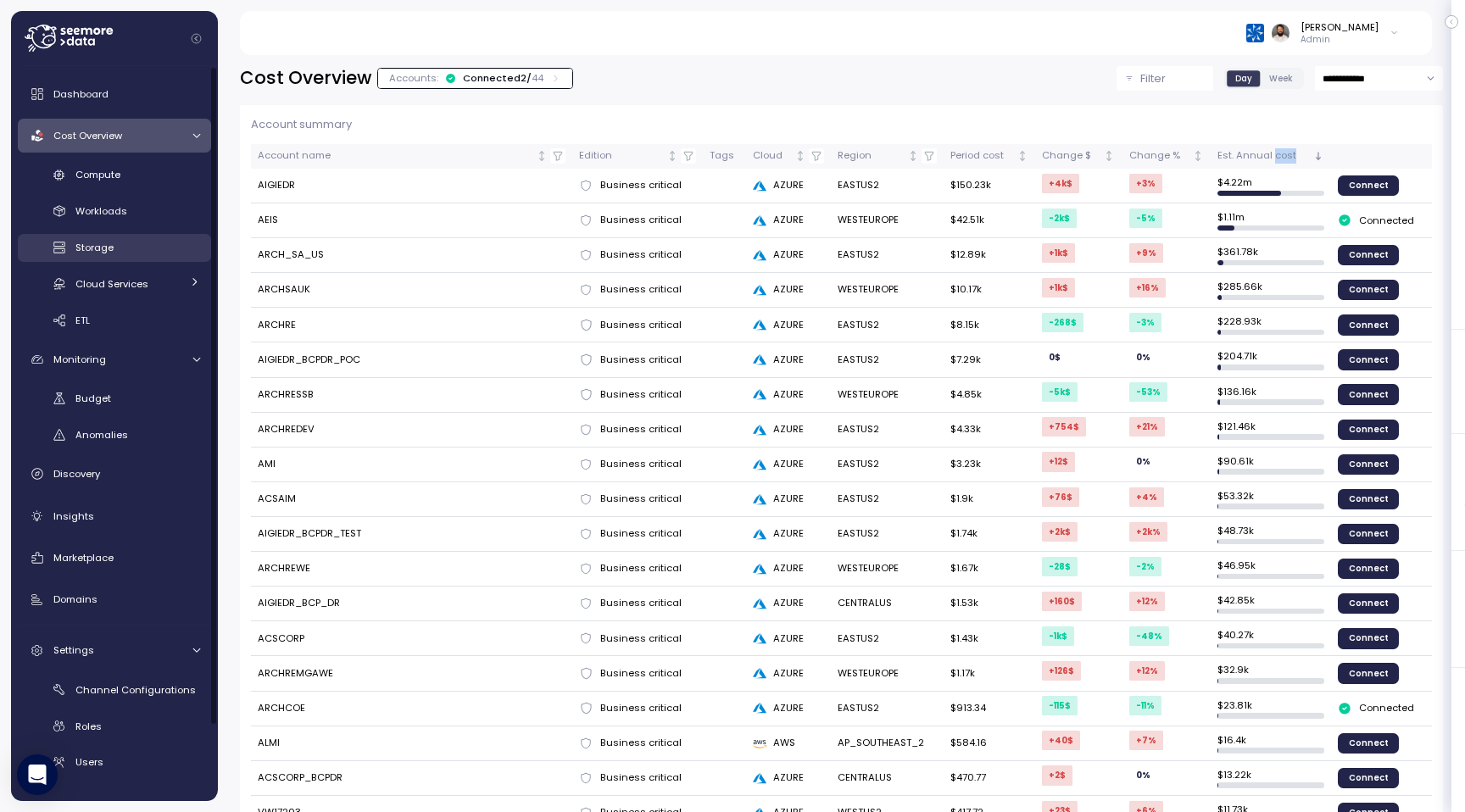
click at [142, 253] on div "Storage" at bounding box center [137, 247] width 124 height 17
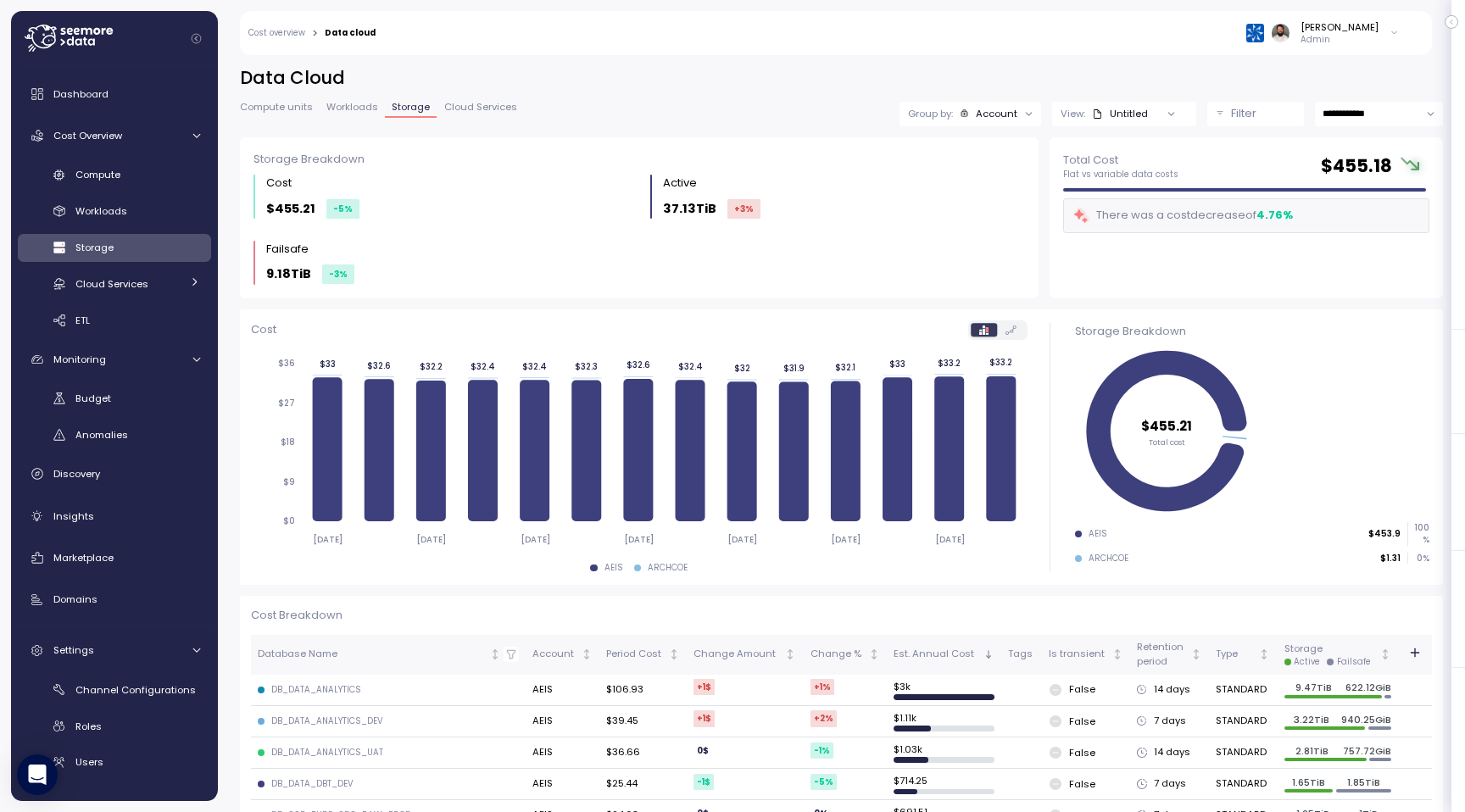
click at [1385, 110] on input "**********" at bounding box center [1378, 113] width 128 height 25
click at [1371, 263] on span "Last 6 months" at bounding box center [1357, 265] width 70 height 16
type input "**********"
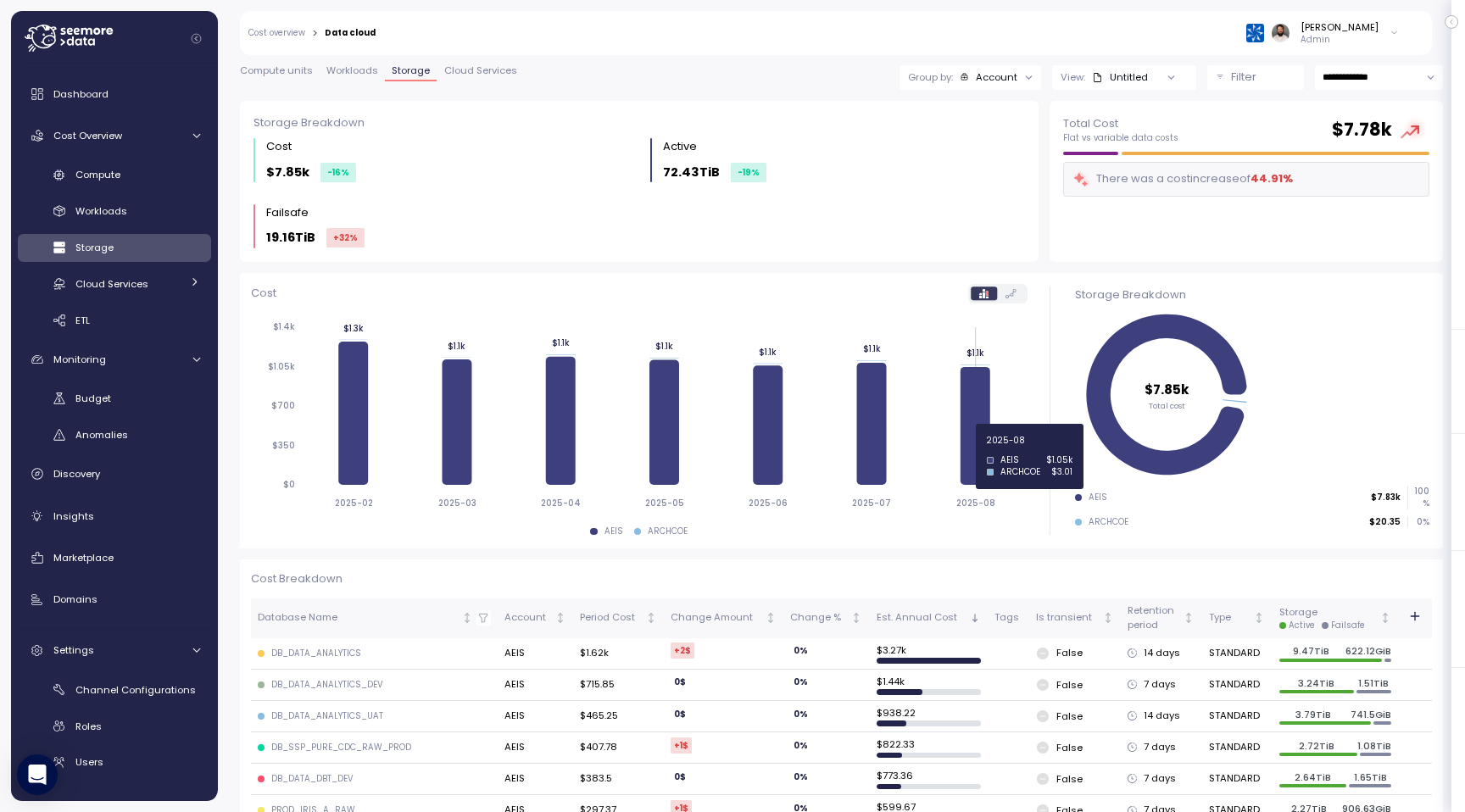
scroll to position [38, 0]
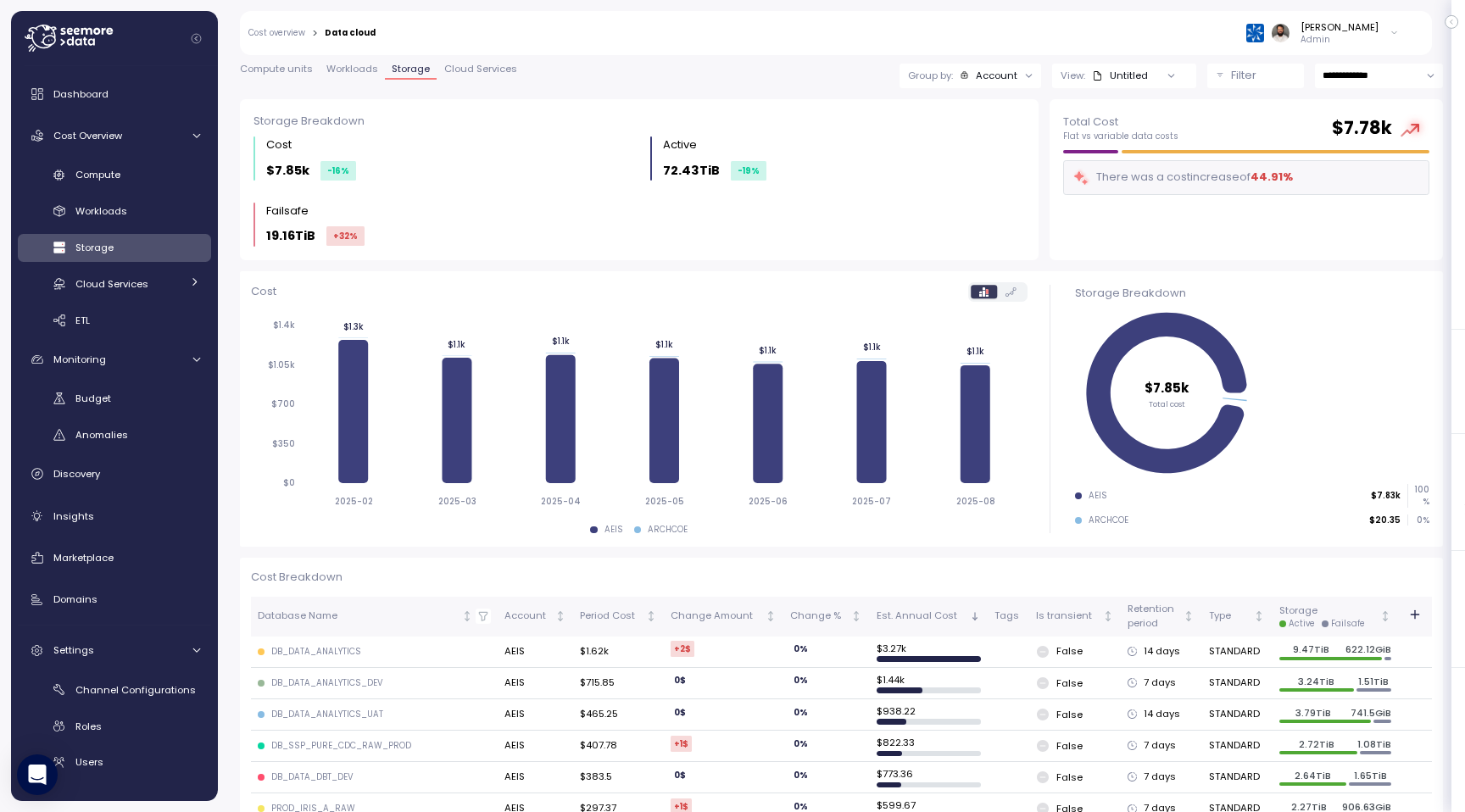
click at [1340, 78] on input "**********" at bounding box center [1378, 76] width 128 height 25
click at [1358, 239] on div "Last year" at bounding box center [1376, 248] width 123 height 23
type input "*********"
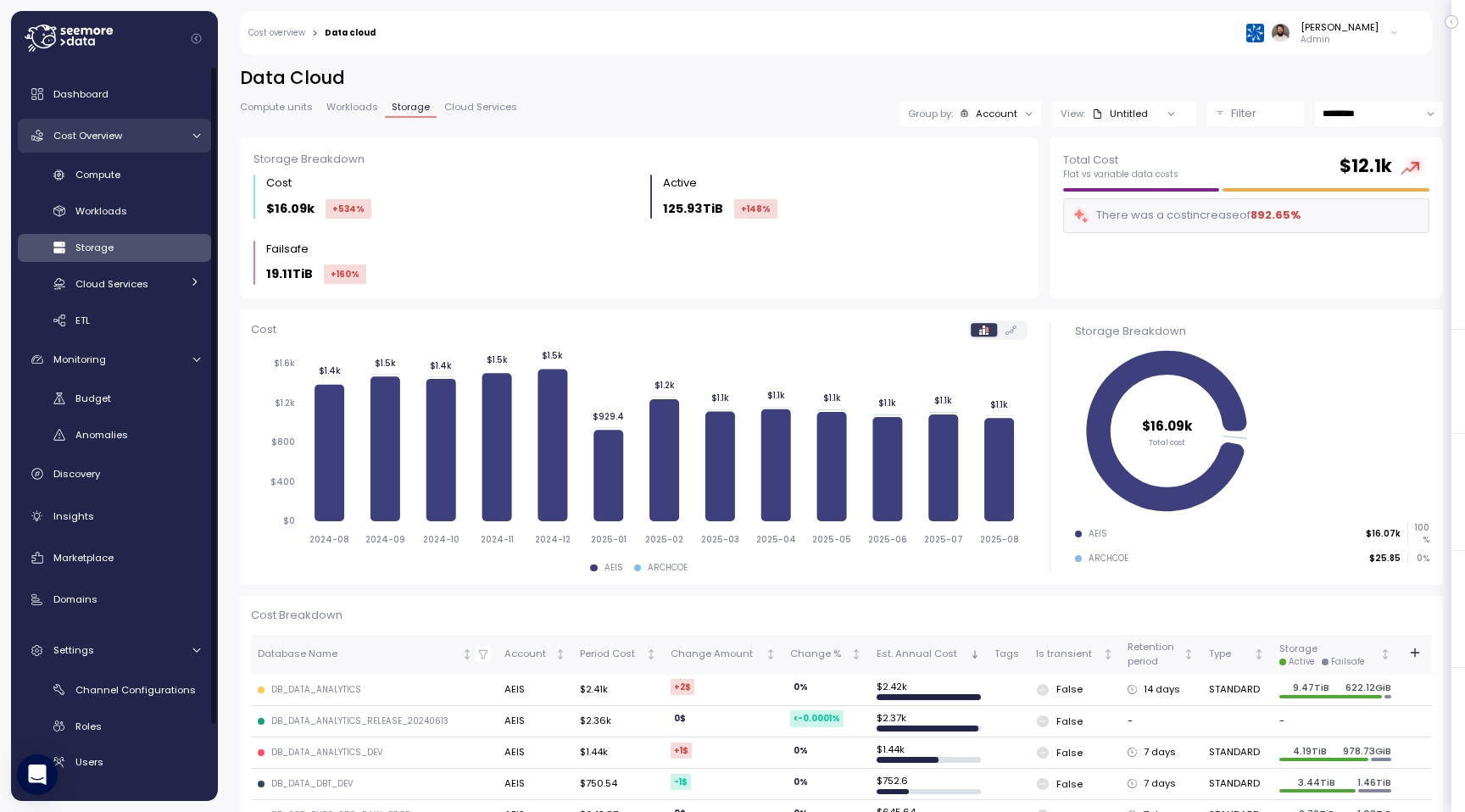
click at [105, 142] on span "Cost Overview" at bounding box center [88, 135] width 68 height 14
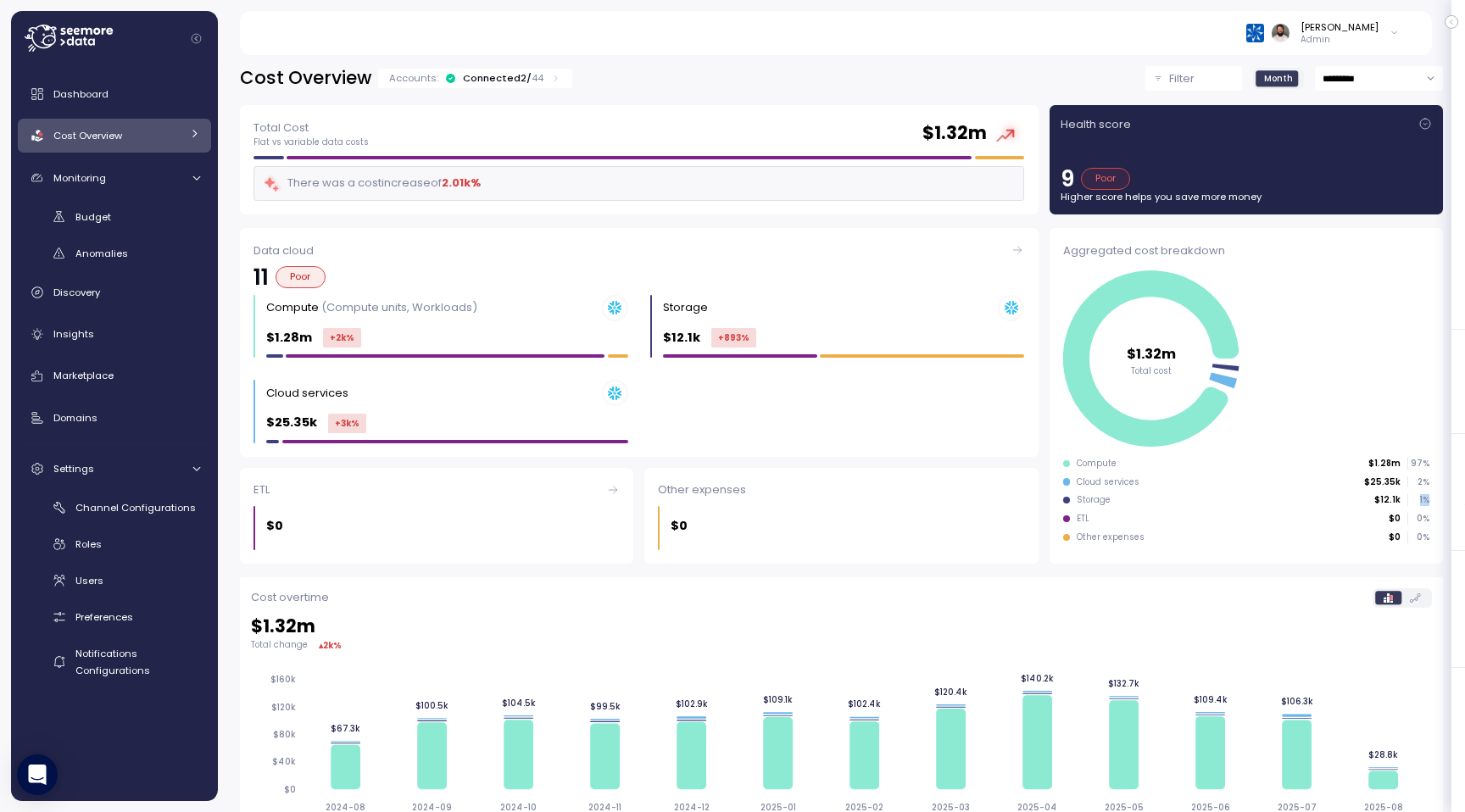
click at [1425, 500] on p "1 %" at bounding box center [1418, 500] width 20 height 12
click at [1417, 466] on p "97 %" at bounding box center [1418, 463] width 20 height 12
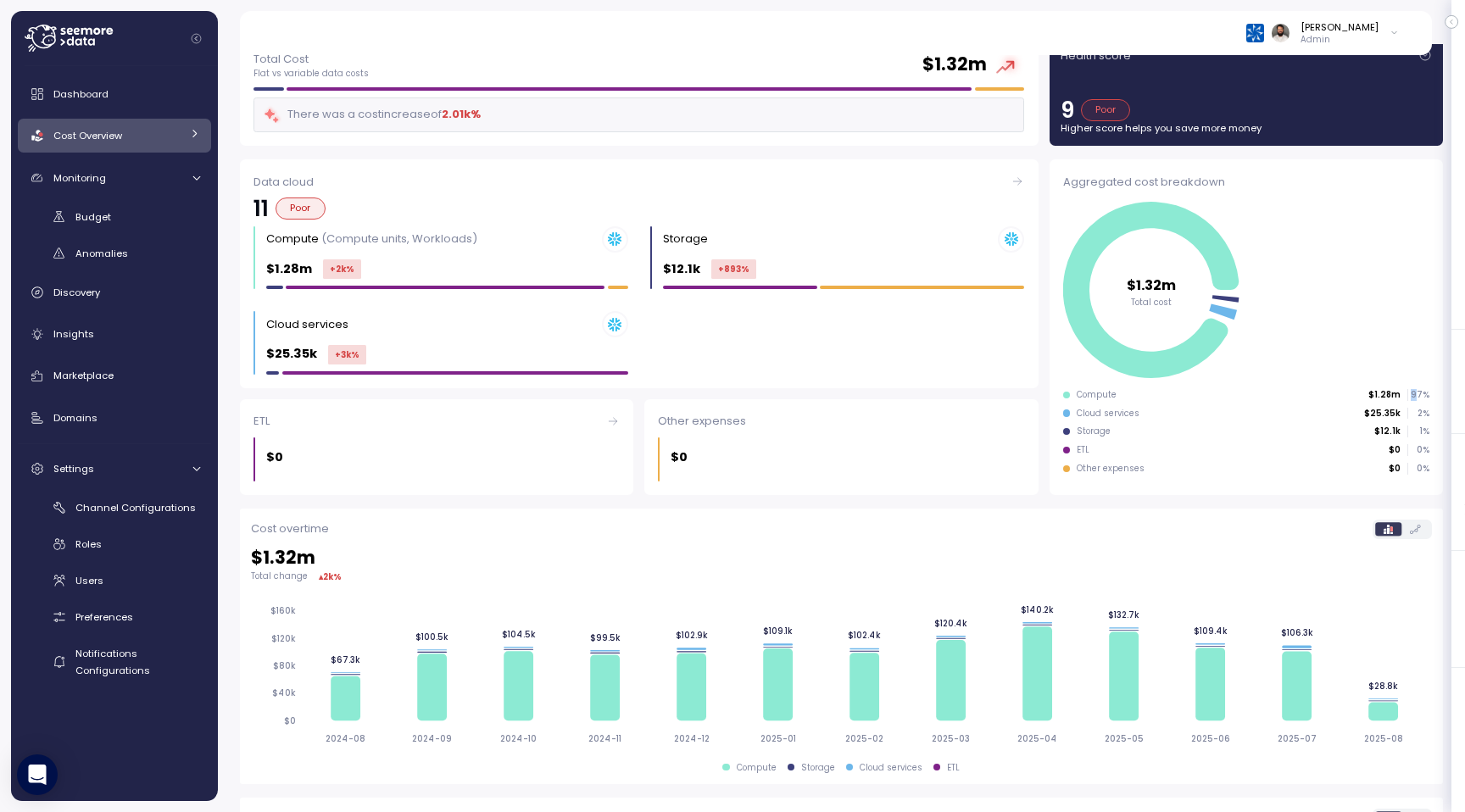
scroll to position [79, 0]
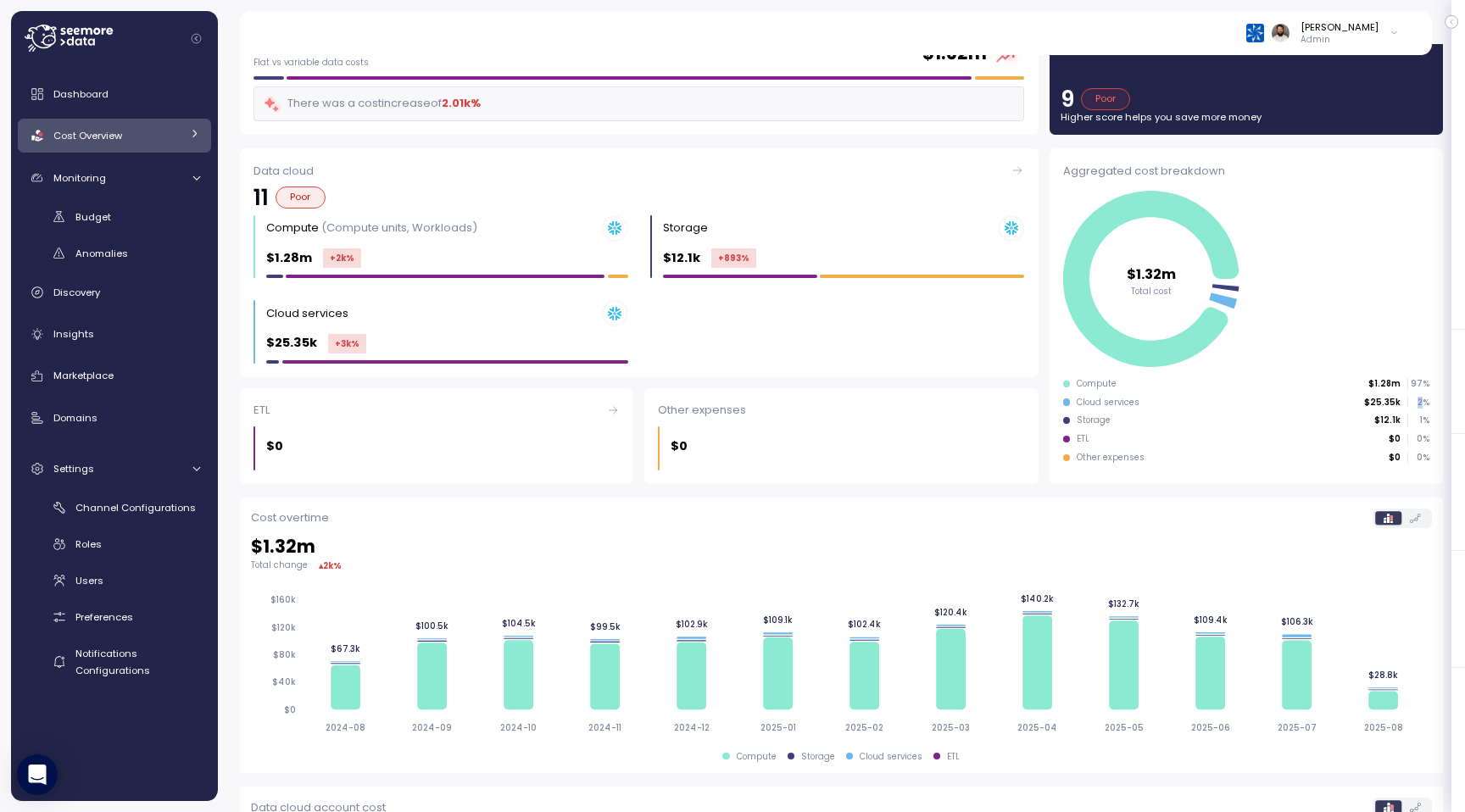
drag, startPoint x: 1411, startPoint y: 404, endPoint x: 1424, endPoint y: 404, distance: 13.0
click at [1424, 404] on p "2 %" at bounding box center [1418, 402] width 20 height 12
drag, startPoint x: 1078, startPoint y: 404, endPoint x: 1148, endPoint y: 404, distance: 70.0
click at [1149, 404] on div "Cloud services $25.35k 2 %" at bounding box center [1246, 402] width 366 height 12
click at [1148, 404] on div "Cloud services $25.35k 2 %" at bounding box center [1246, 402] width 366 height 12
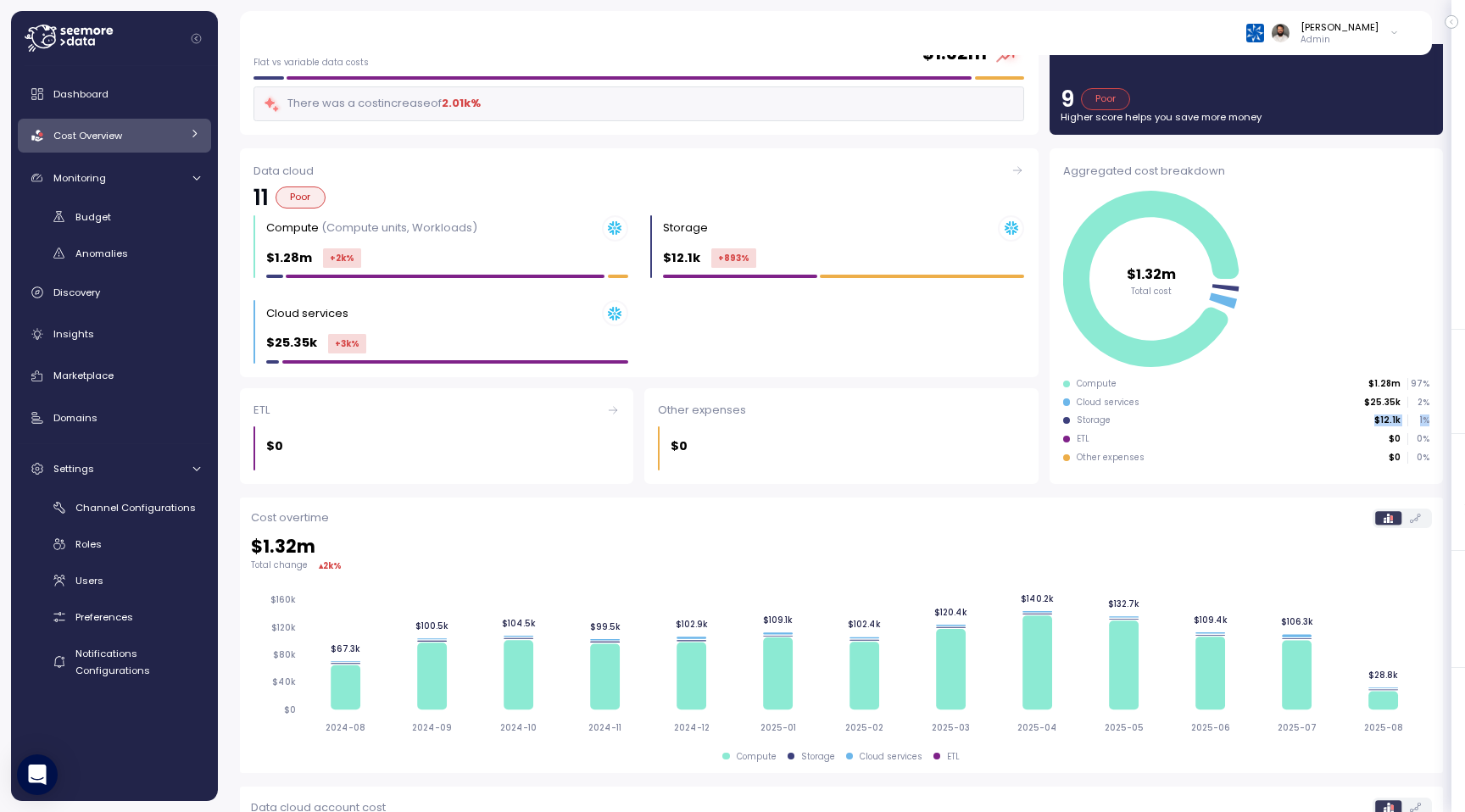
drag, startPoint x: 1367, startPoint y: 426, endPoint x: 1426, endPoint y: 426, distance: 59.0
click at [1426, 426] on div "Storage $12.1k 1 %" at bounding box center [1246, 420] width 366 height 12
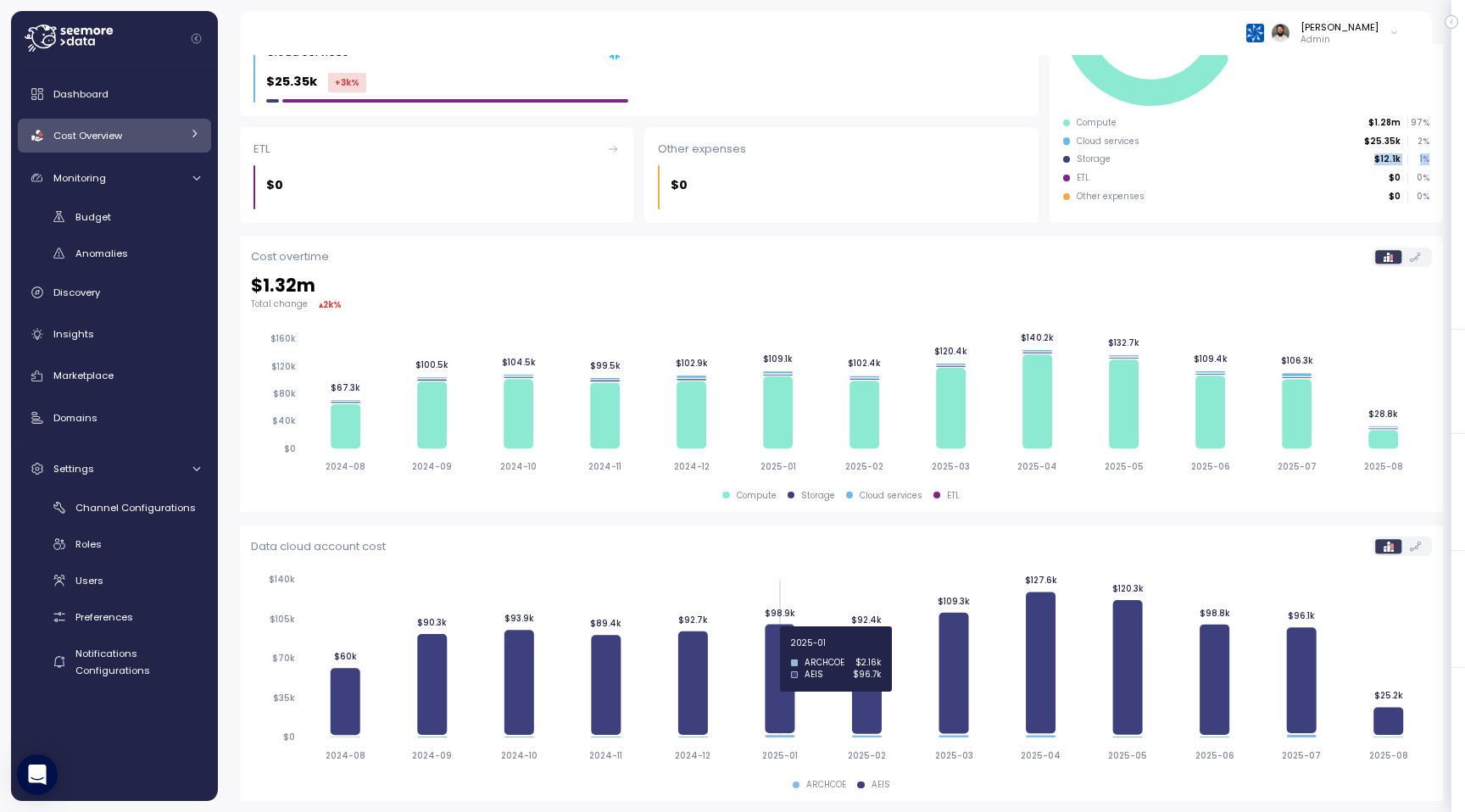
scroll to position [0, 0]
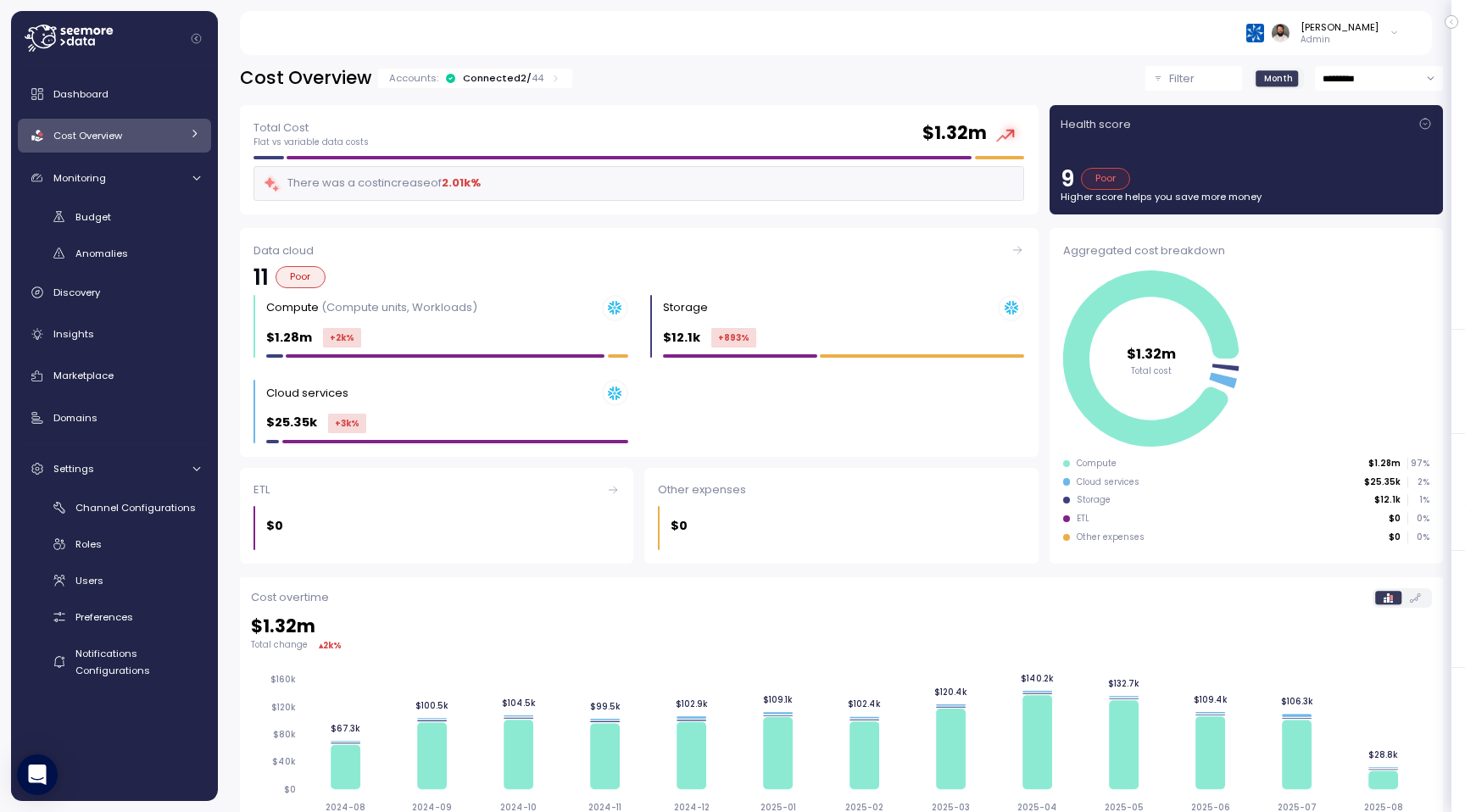
click at [532, 83] on p "44" at bounding box center [537, 77] width 12 height 14
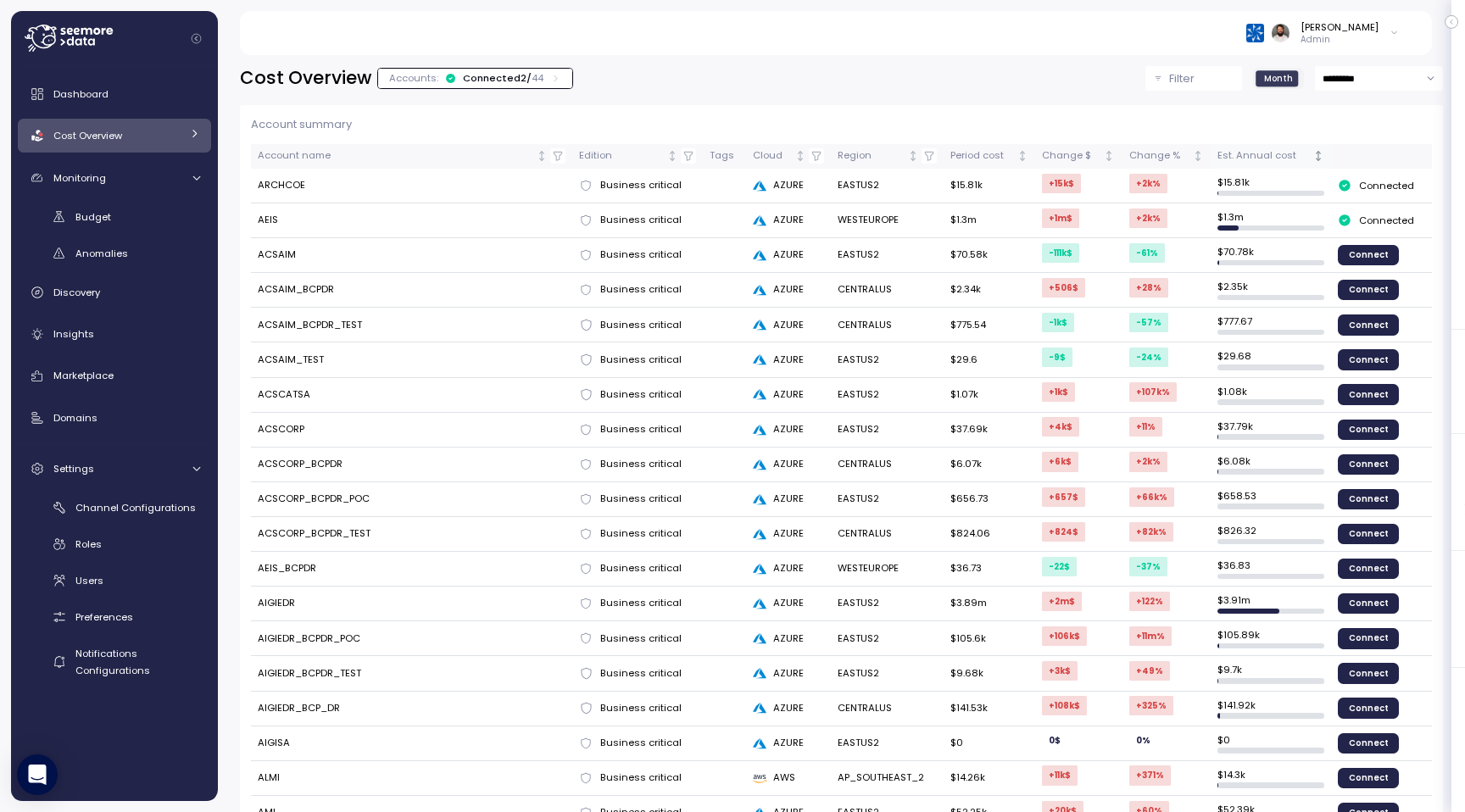
click at [1280, 155] on div "Est. Annual cost" at bounding box center [1263, 156] width 92 height 16
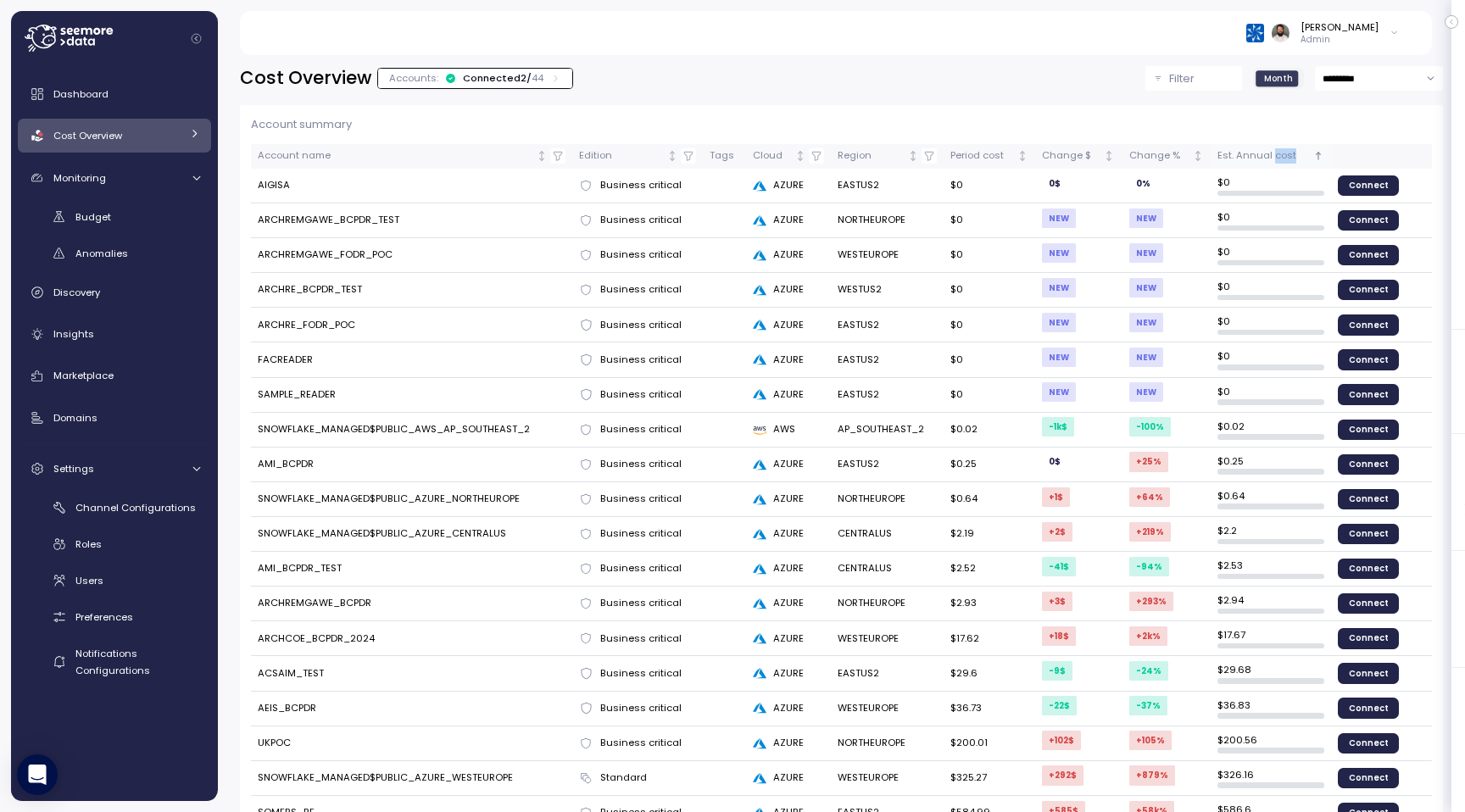
click at [1280, 155] on div "Est. Annual cost" at bounding box center [1263, 156] width 92 height 16
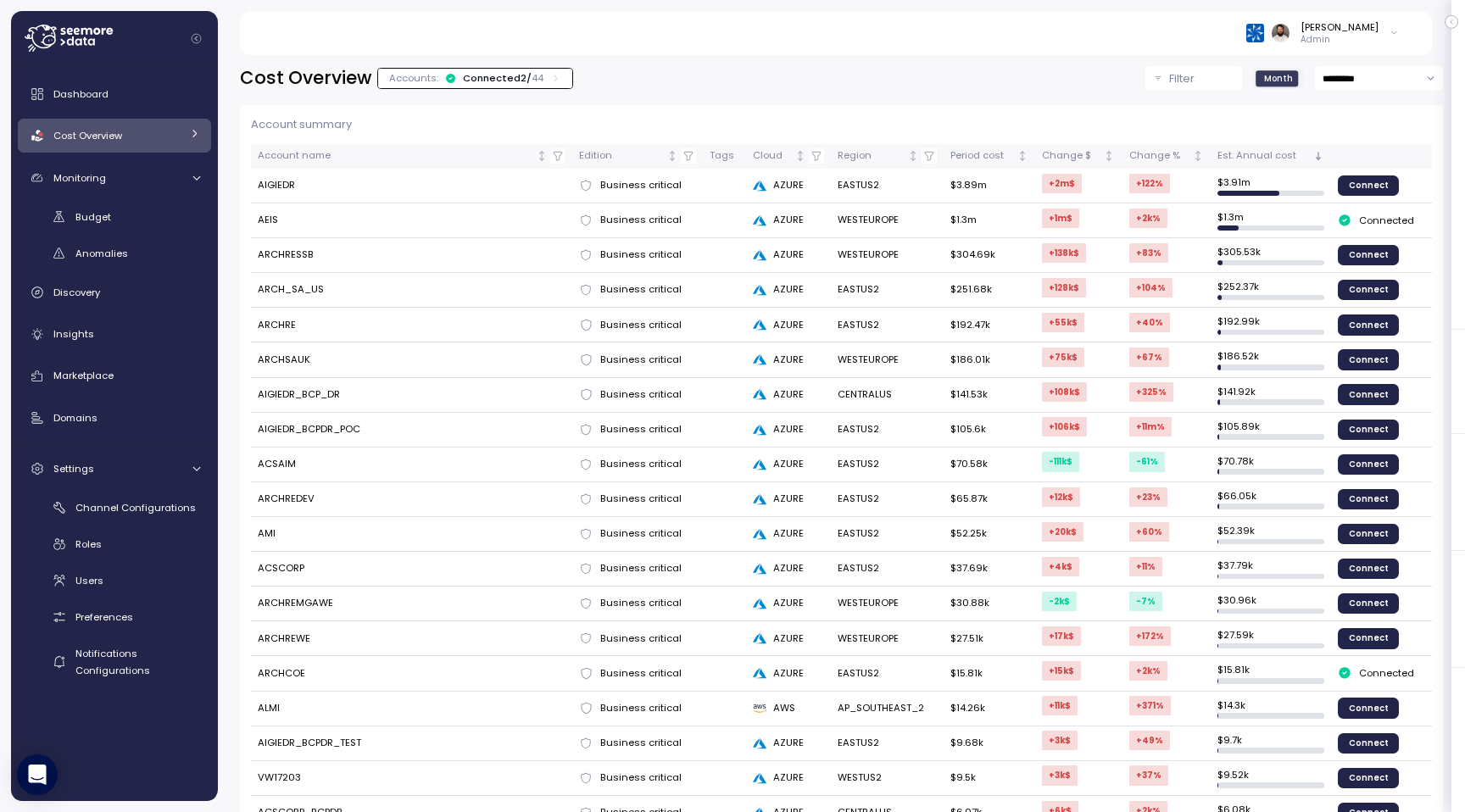
click at [1363, 86] on input "*********" at bounding box center [1378, 78] width 128 height 25
click at [1369, 152] on span "Last 7 days" at bounding box center [1350, 149] width 55 height 16
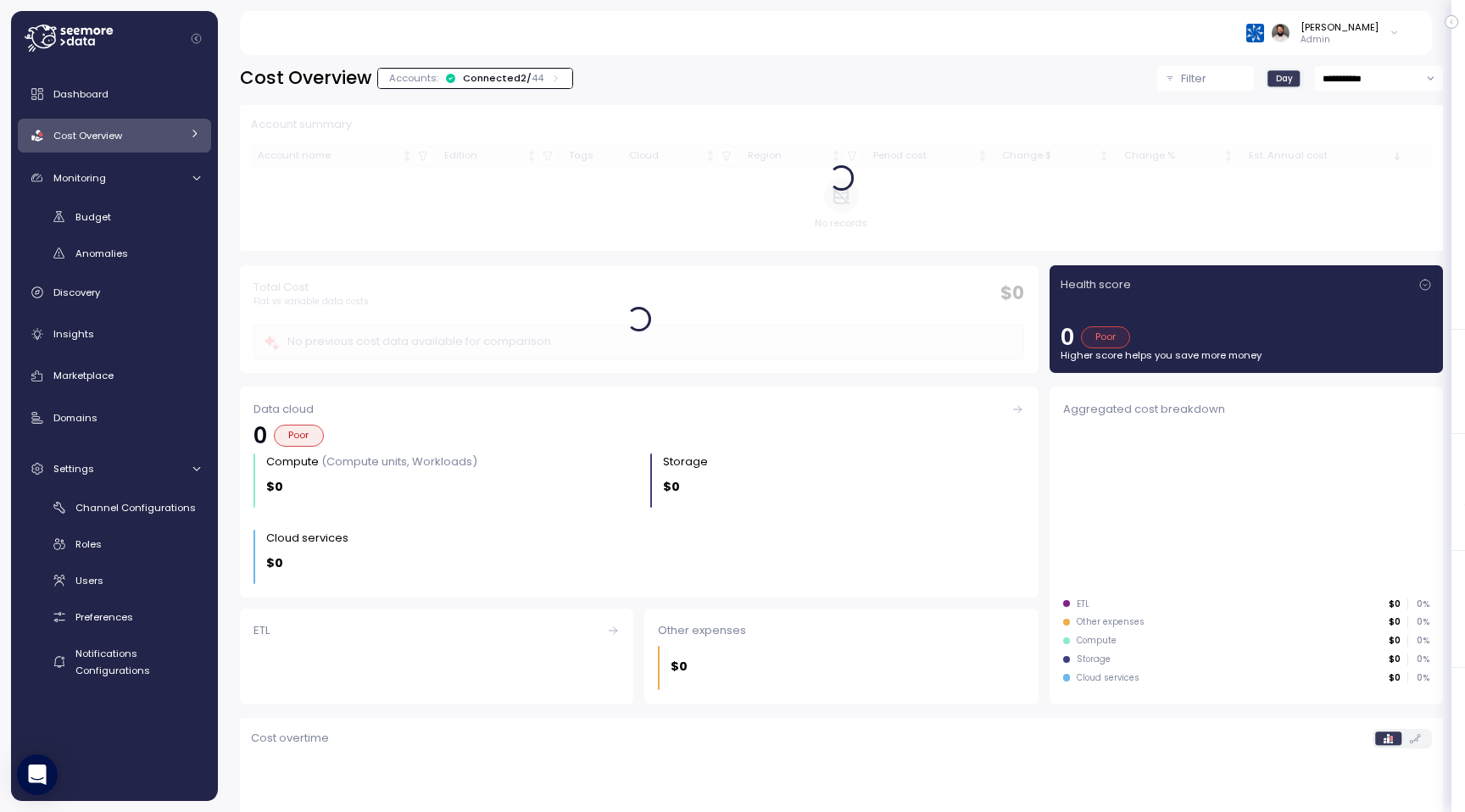
click at [1361, 83] on input "**********" at bounding box center [1378, 78] width 128 height 25
click at [1358, 175] on span "Last 14 days" at bounding box center [1352, 182] width 59 height 16
type input "**********"
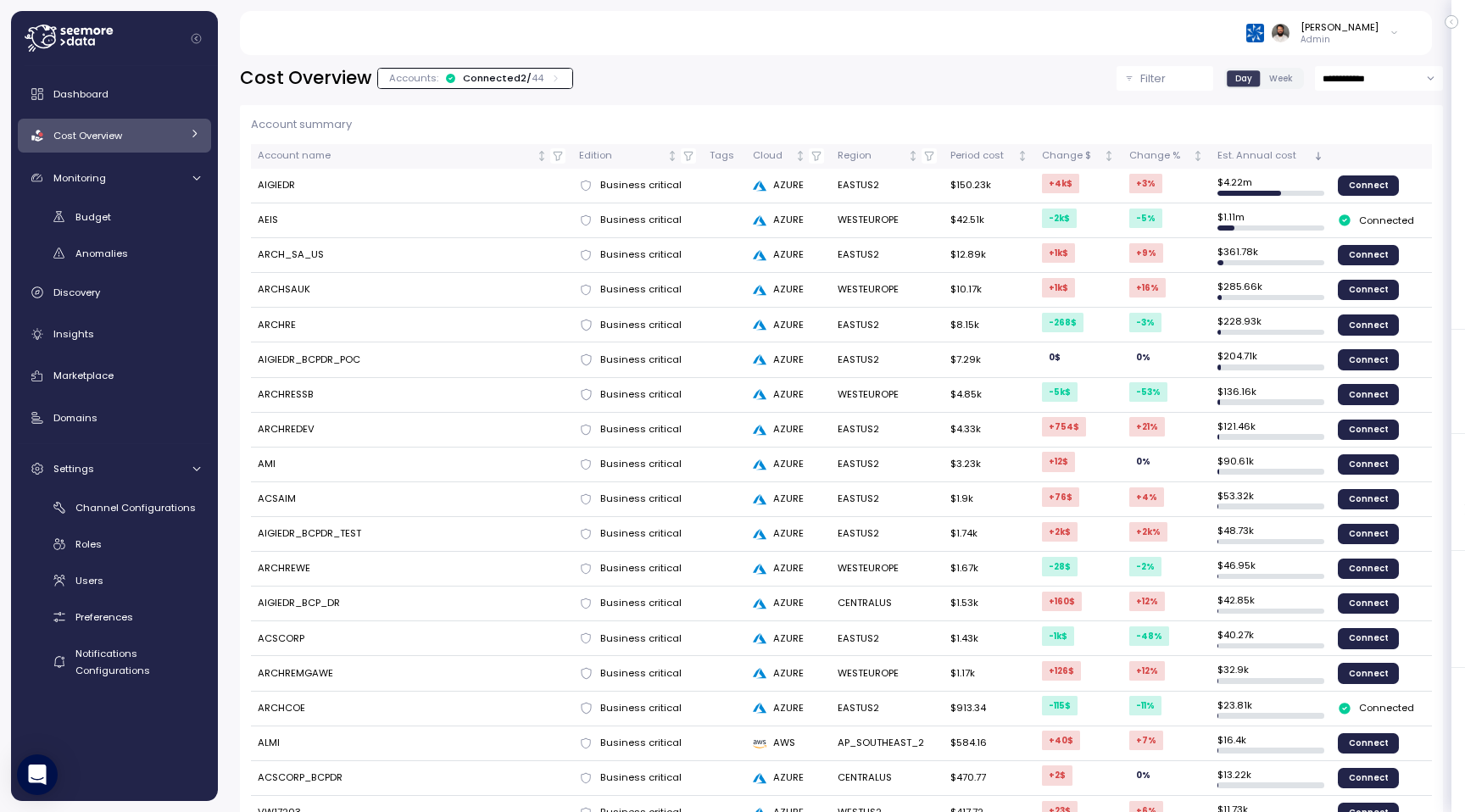
click at [550, 83] on icon at bounding box center [556, 78] width 11 height 11
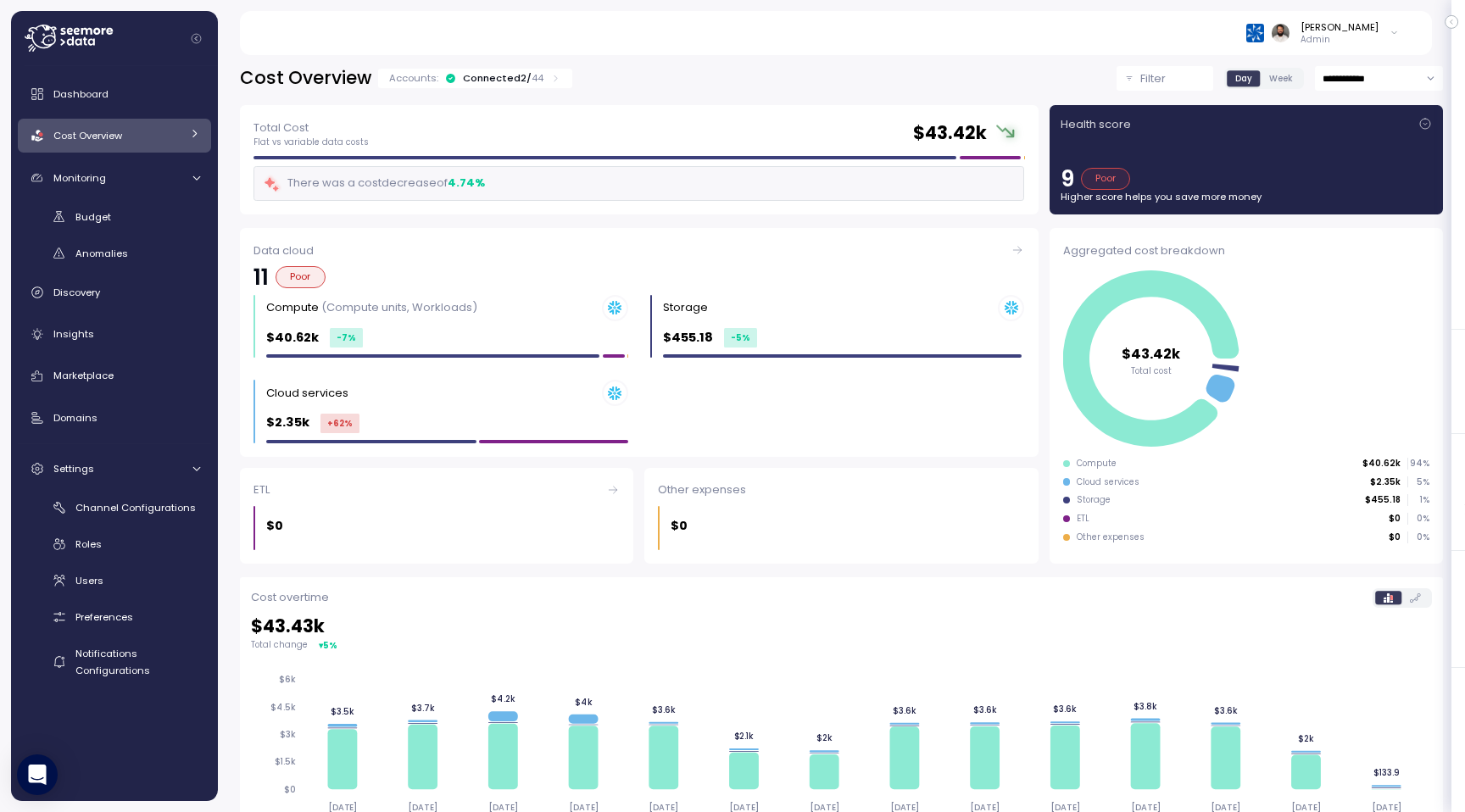
click at [500, 67] on div "Cost Overview Accounts: Connected 2 / 44" at bounding box center [406, 78] width 333 height 25
click at [502, 78] on div "Connected 2 / 44" at bounding box center [502, 77] width 80 height 14
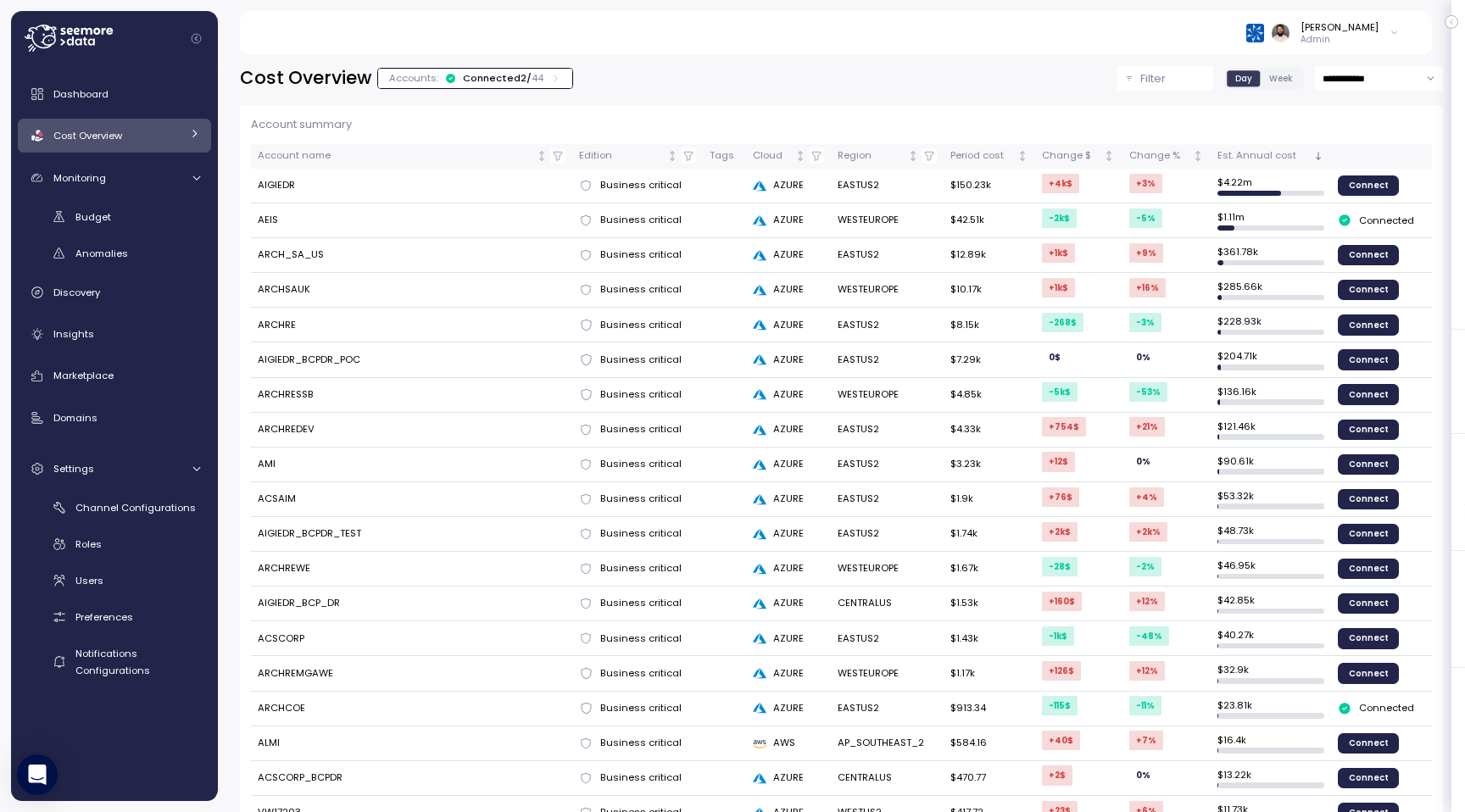
click at [550, 80] on icon at bounding box center [556, 78] width 11 height 11
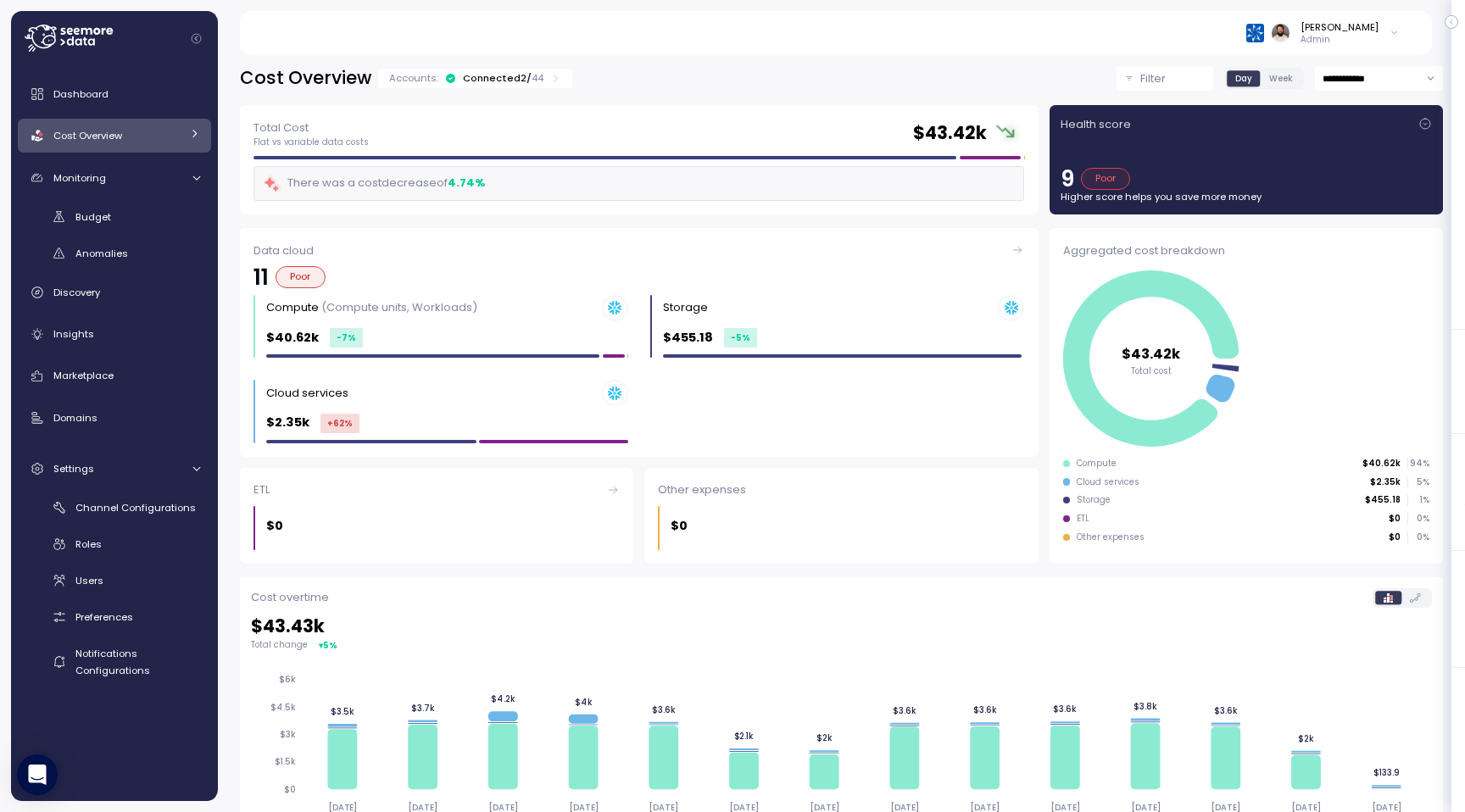
click at [550, 80] on icon at bounding box center [556, 78] width 11 height 11
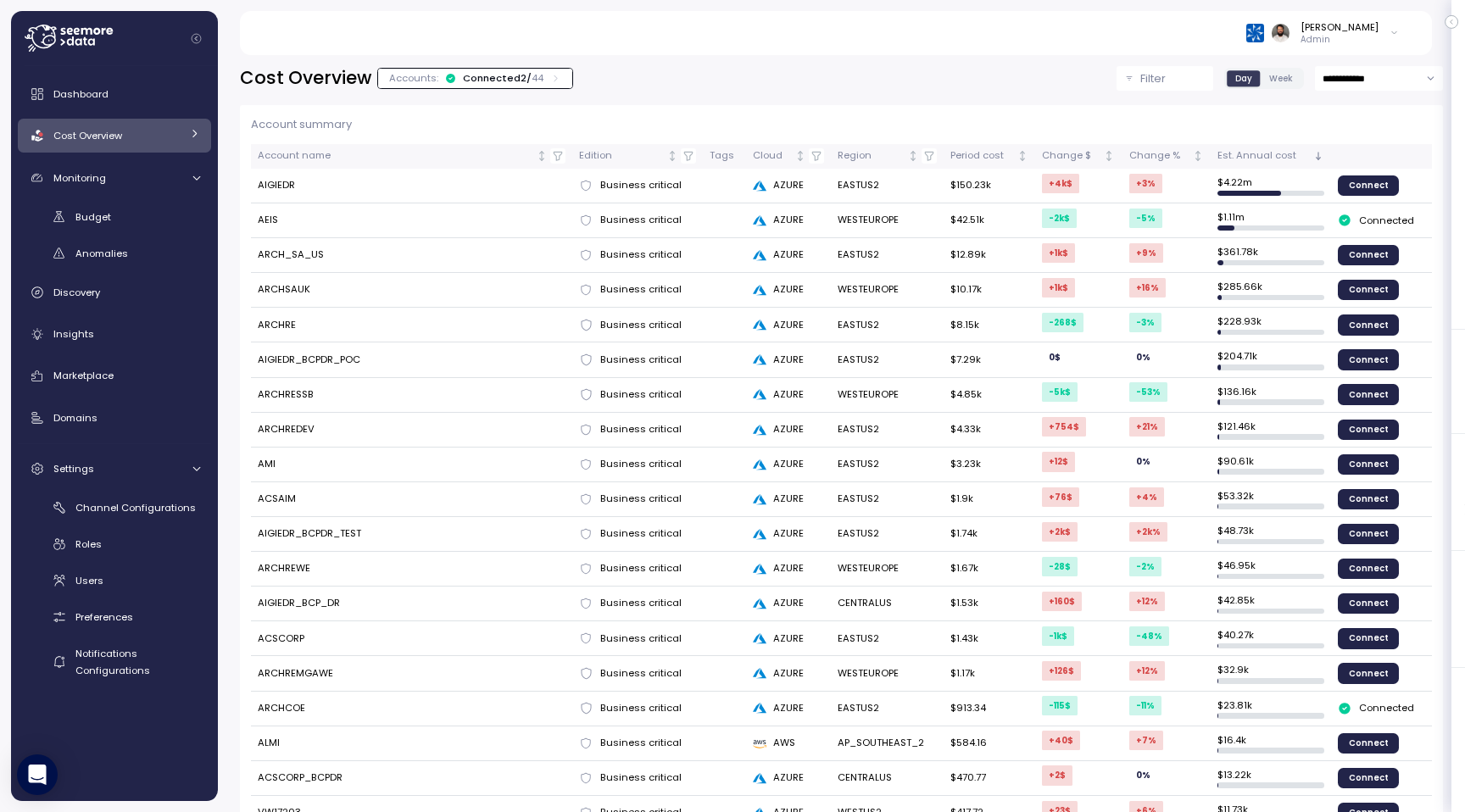
click at [550, 78] on icon at bounding box center [556, 78] width 11 height 11
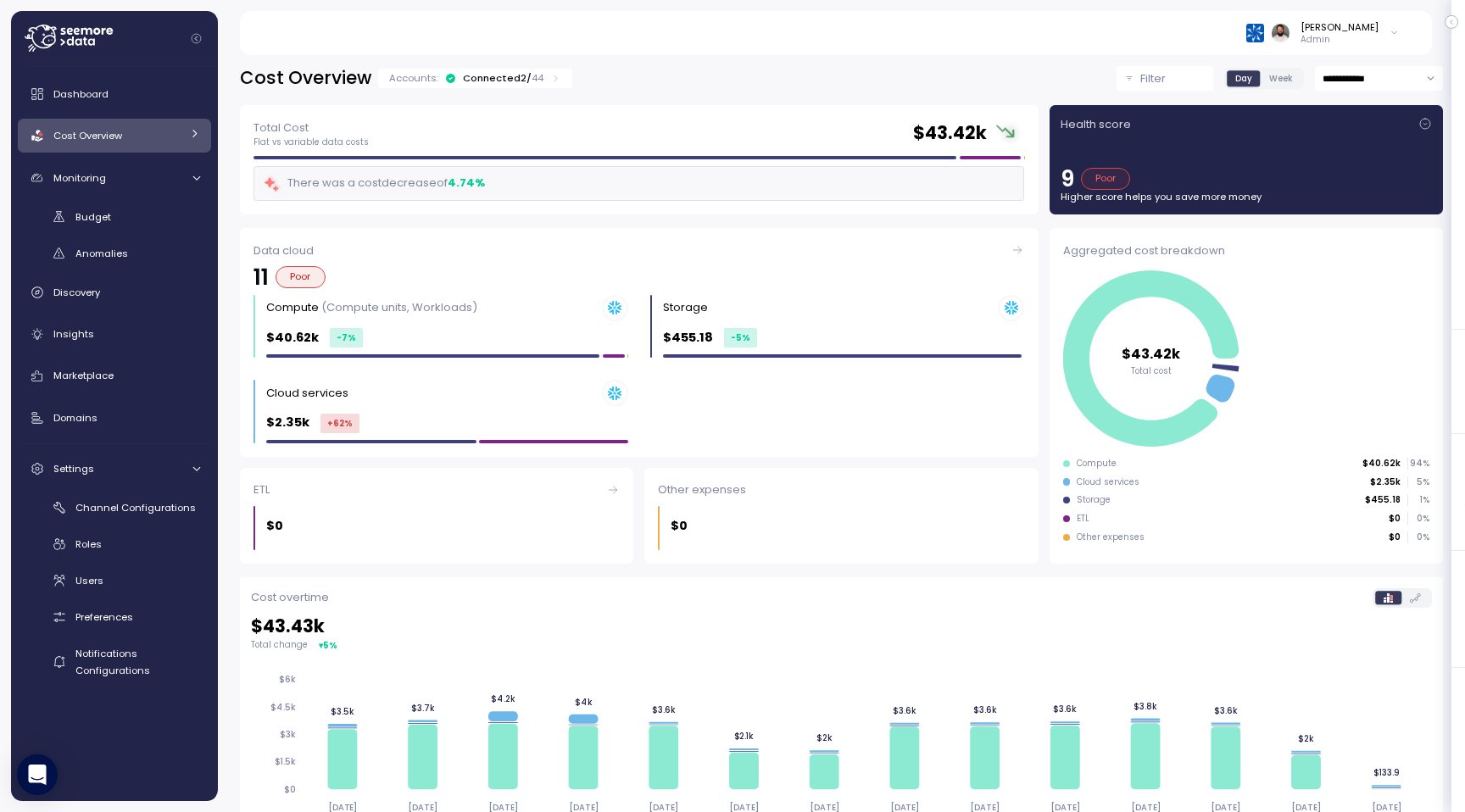
click at [531, 72] on p "44" at bounding box center [537, 77] width 12 height 14
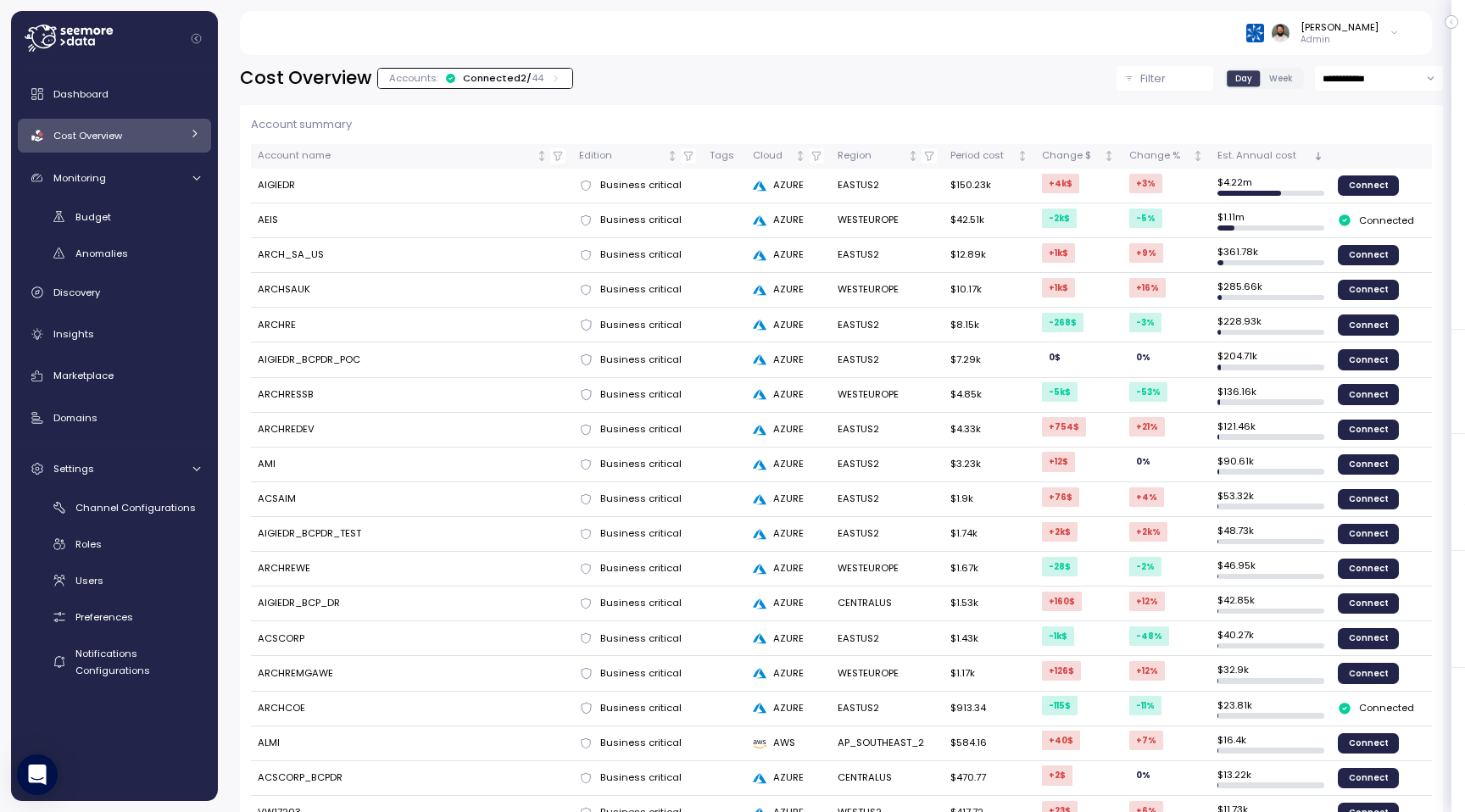
click at [163, 149] on link "Cost Overview" at bounding box center [114, 135] width 194 height 34
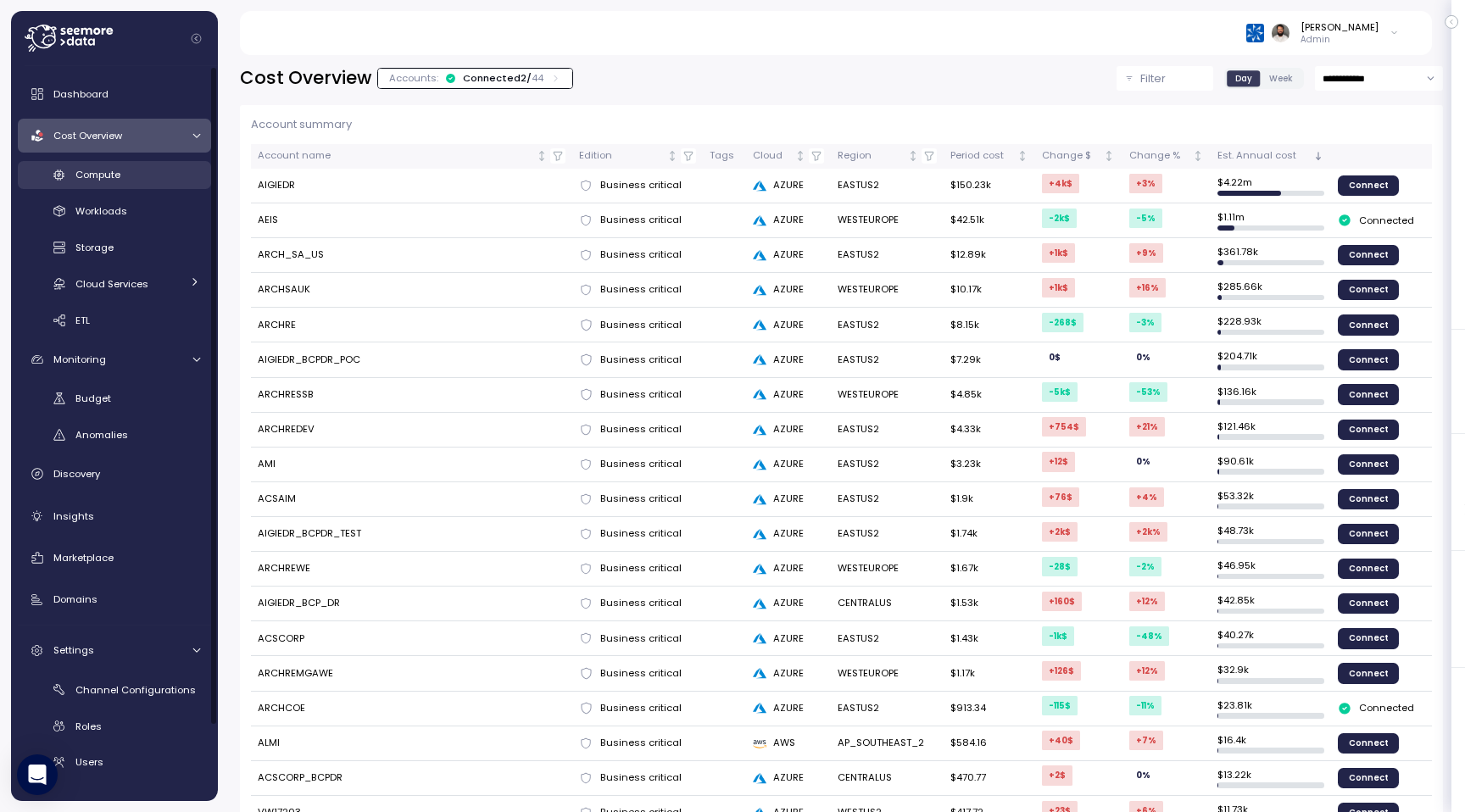
click at [153, 182] on div "Compute" at bounding box center [137, 174] width 124 height 17
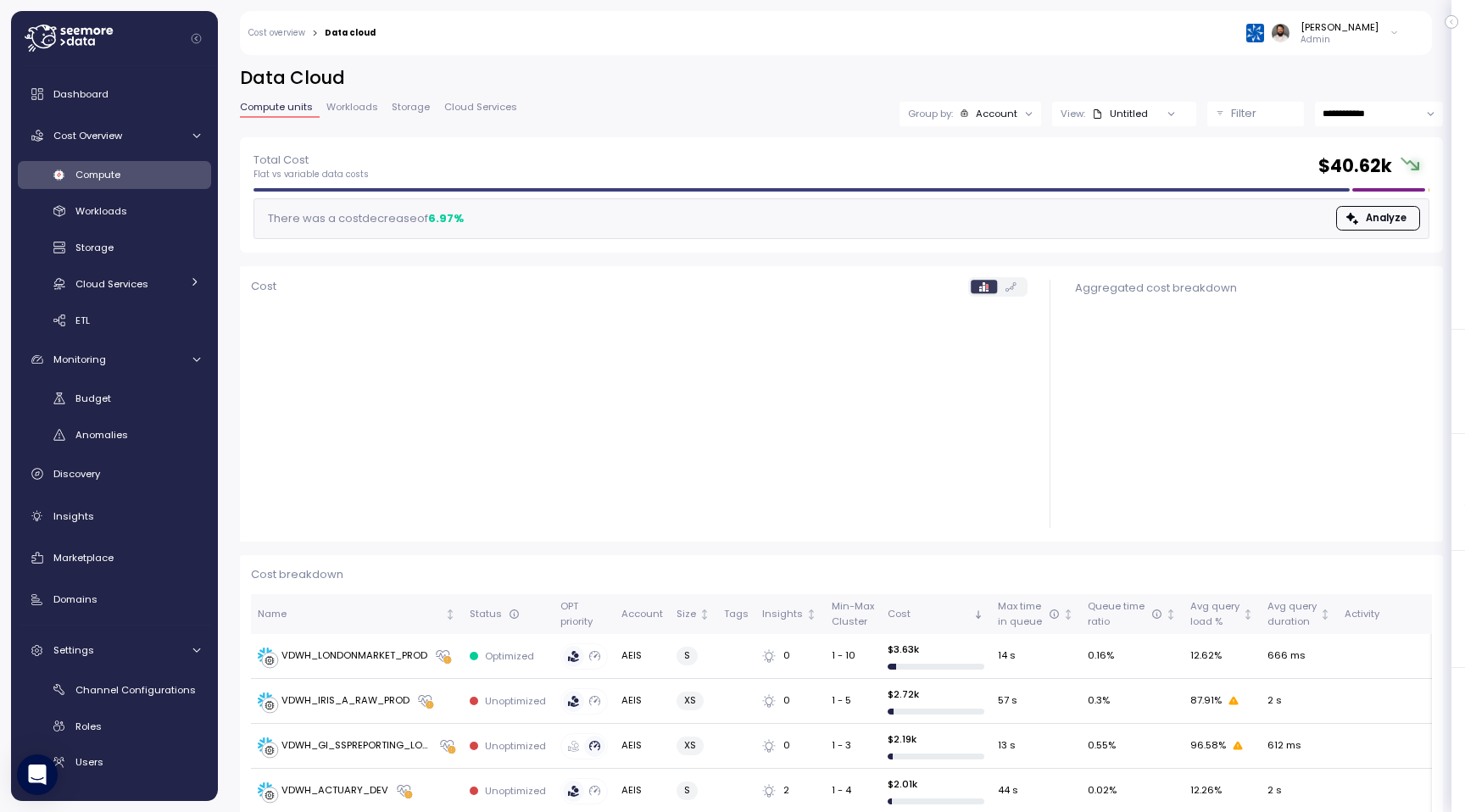
click at [1365, 122] on input "**********" at bounding box center [1378, 113] width 128 height 25
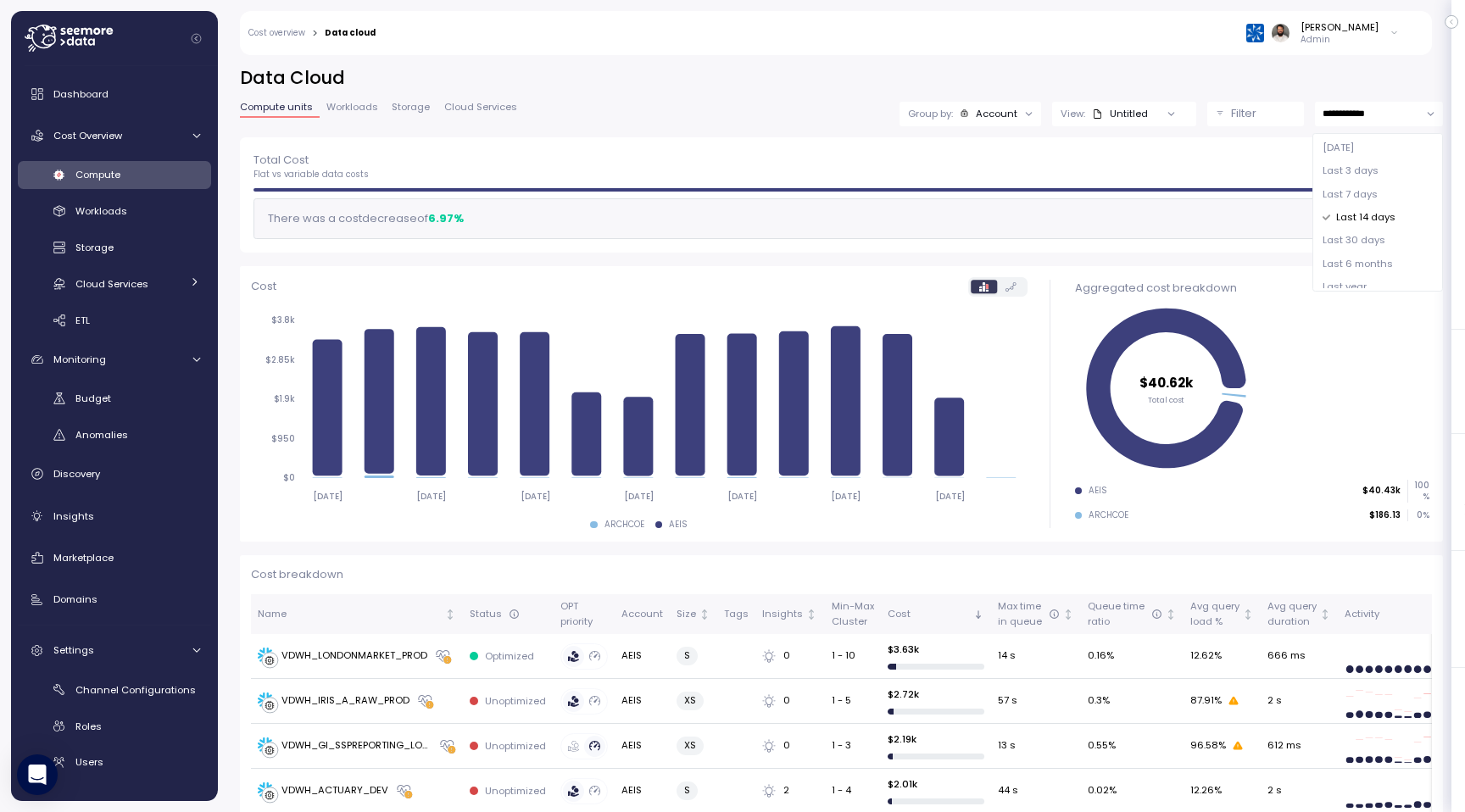
click at [1352, 190] on span "Last 7 days" at bounding box center [1350, 194] width 55 height 16
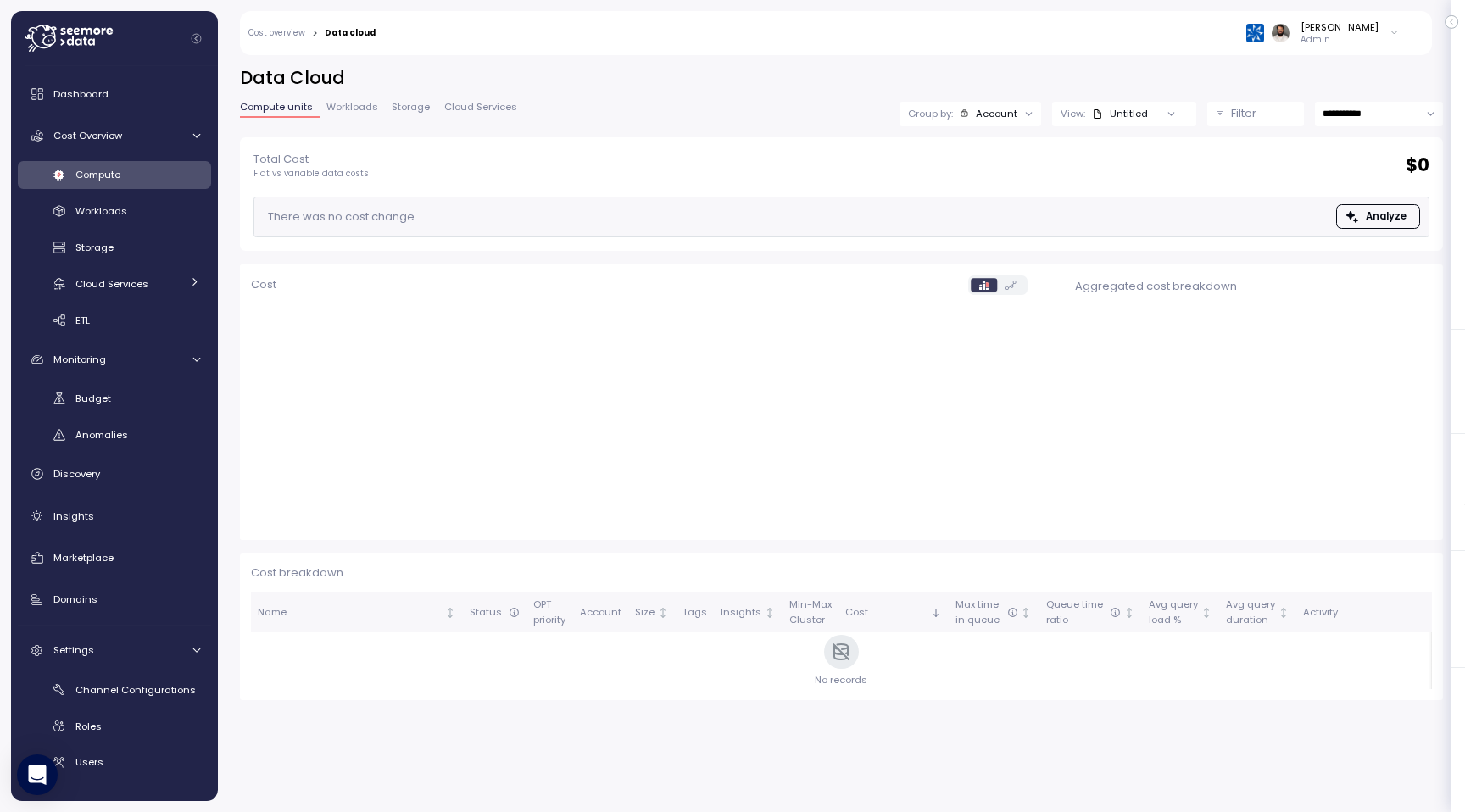
type input "**********"
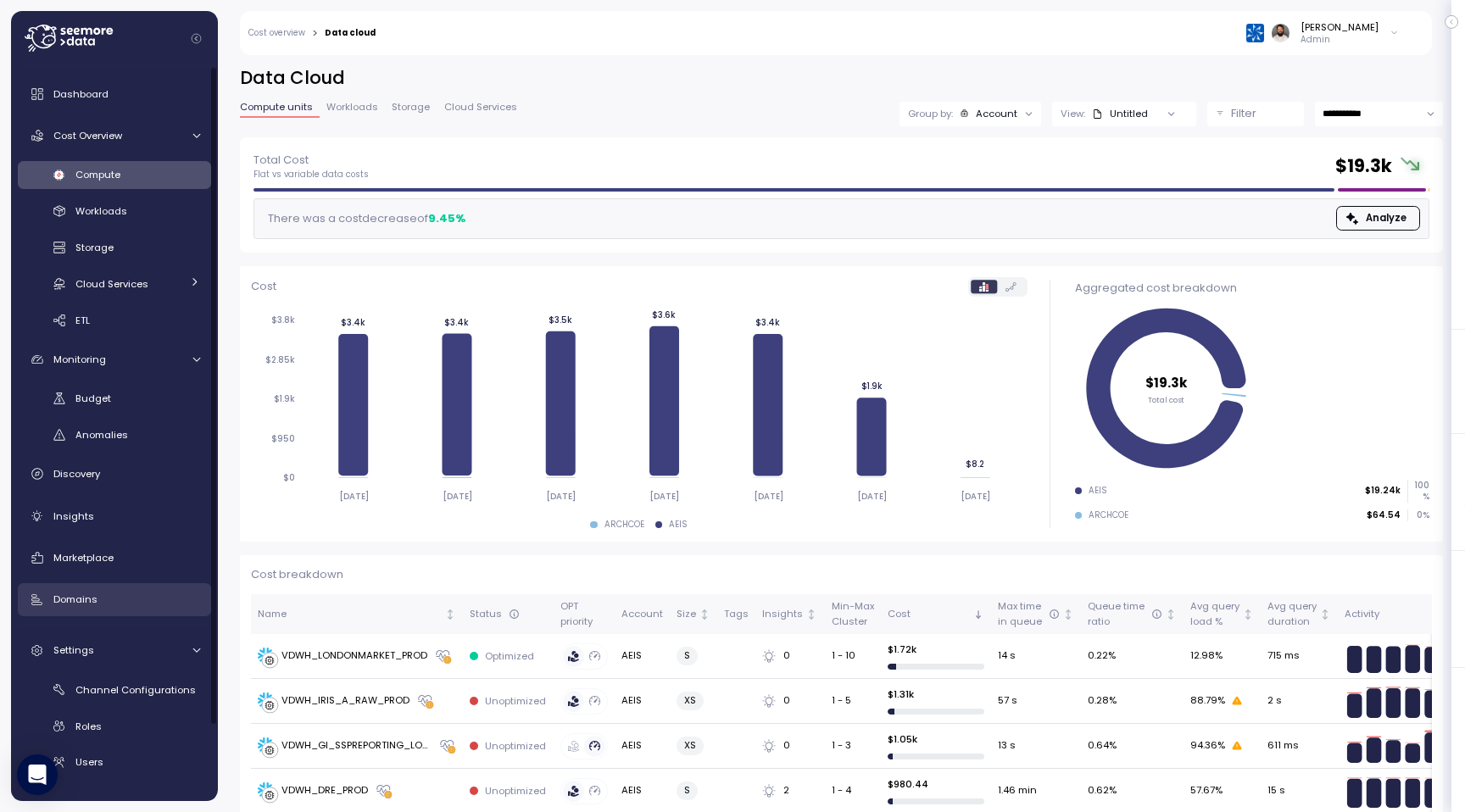
click at [116, 593] on div "Domains" at bounding box center [126, 599] width 147 height 17
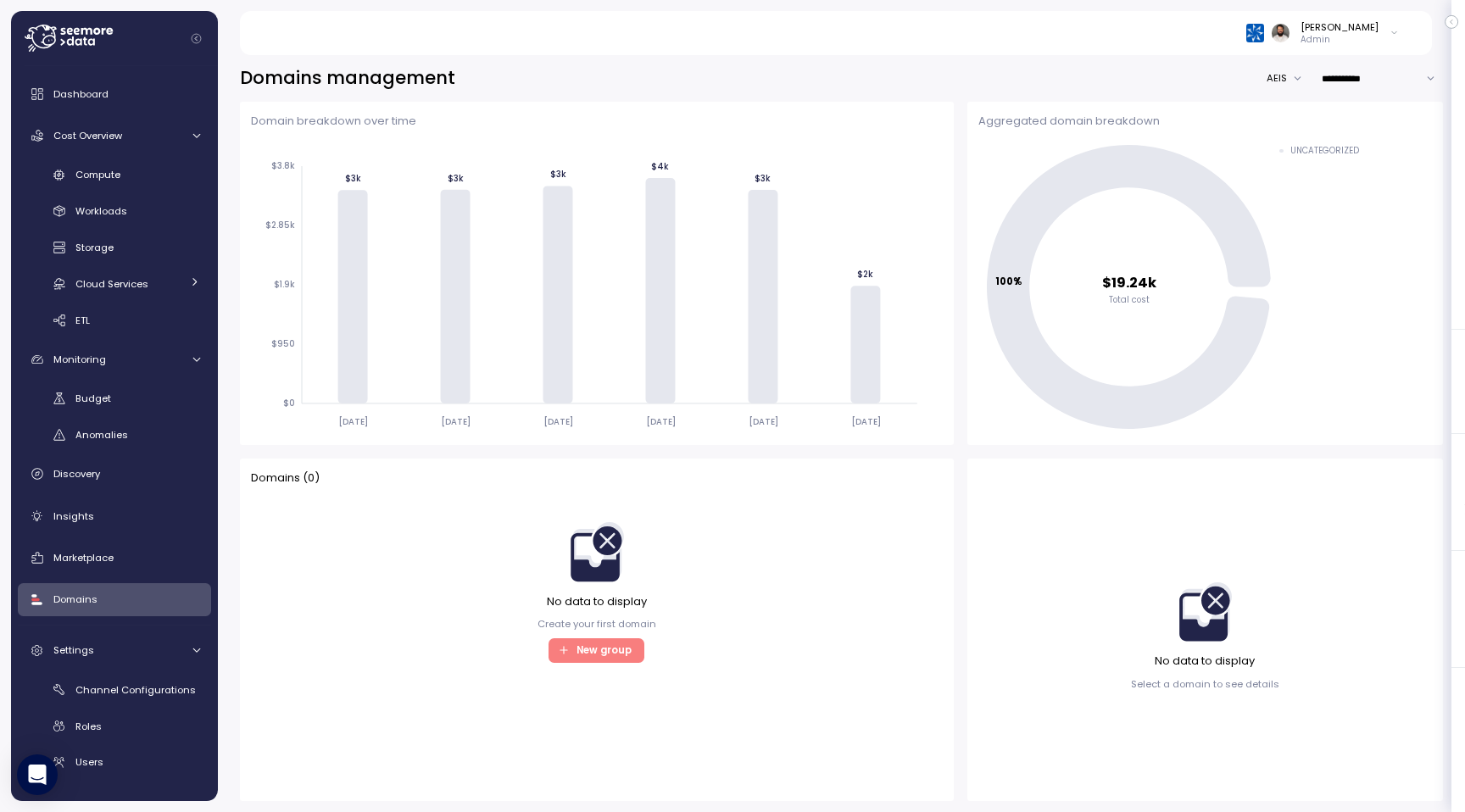
click at [1285, 78] on button "AEIS" at bounding box center [1288, 78] width 44 height 25
click at [1289, 142] on div "ARCHCOE" at bounding box center [1287, 151] width 36 height 53
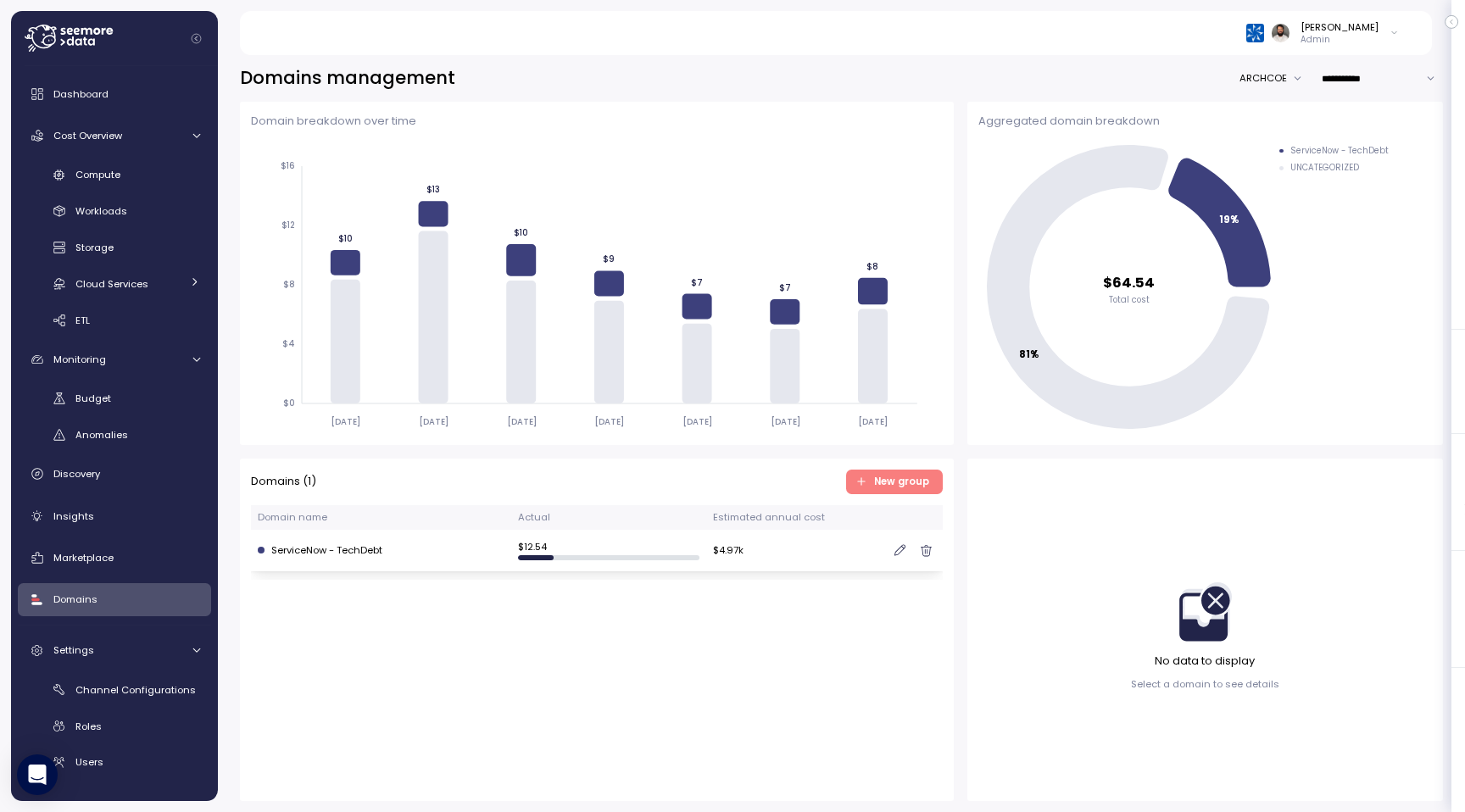
click at [733, 559] on div "$ 4.97k" at bounding box center [824, 550] width 223 height 19
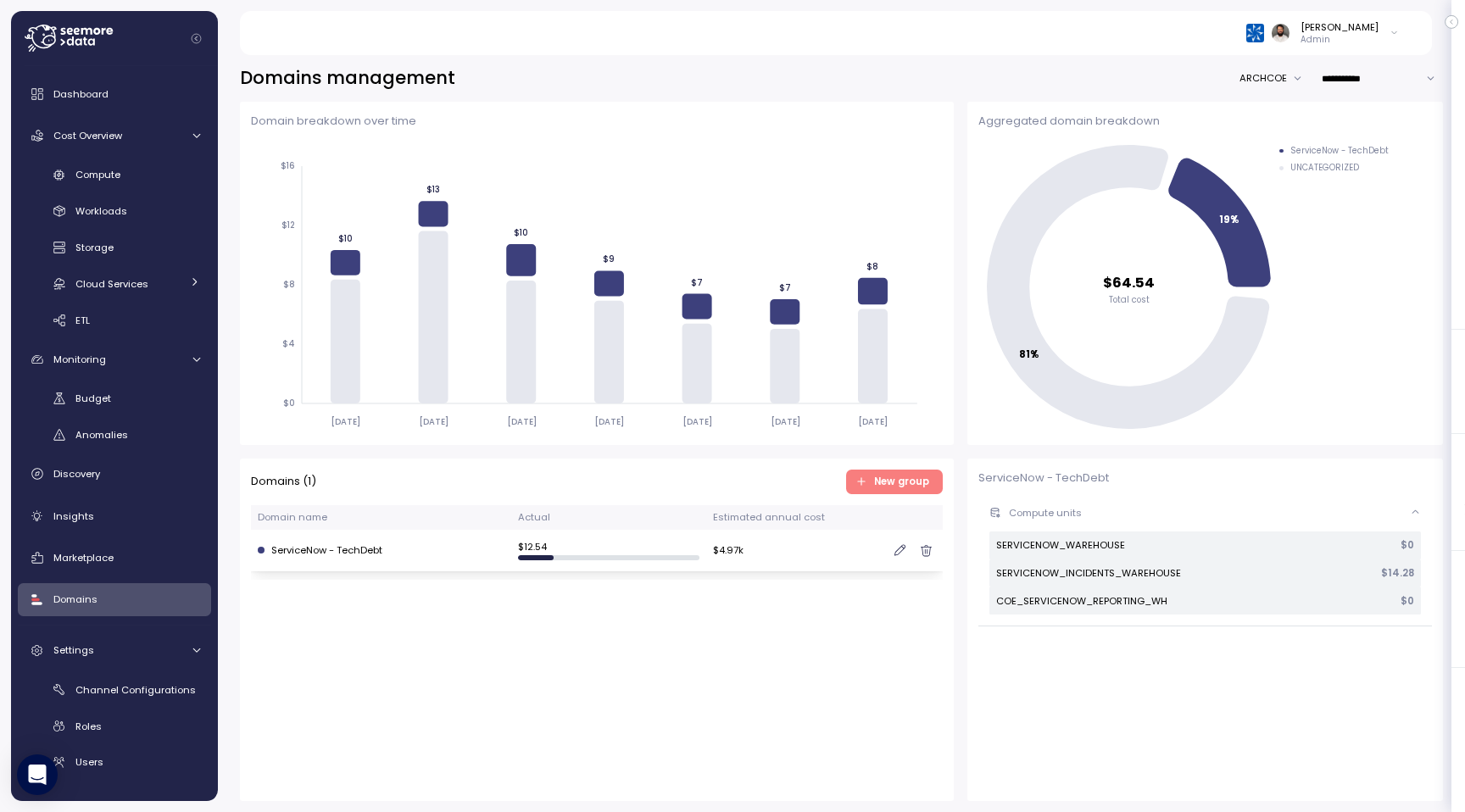
click at [1030, 576] on p "SERVICENOW_INCIDENTS_WAREHOUSE" at bounding box center [1088, 572] width 184 height 14
click at [1048, 514] on p "Compute units" at bounding box center [1209, 512] width 401 height 14
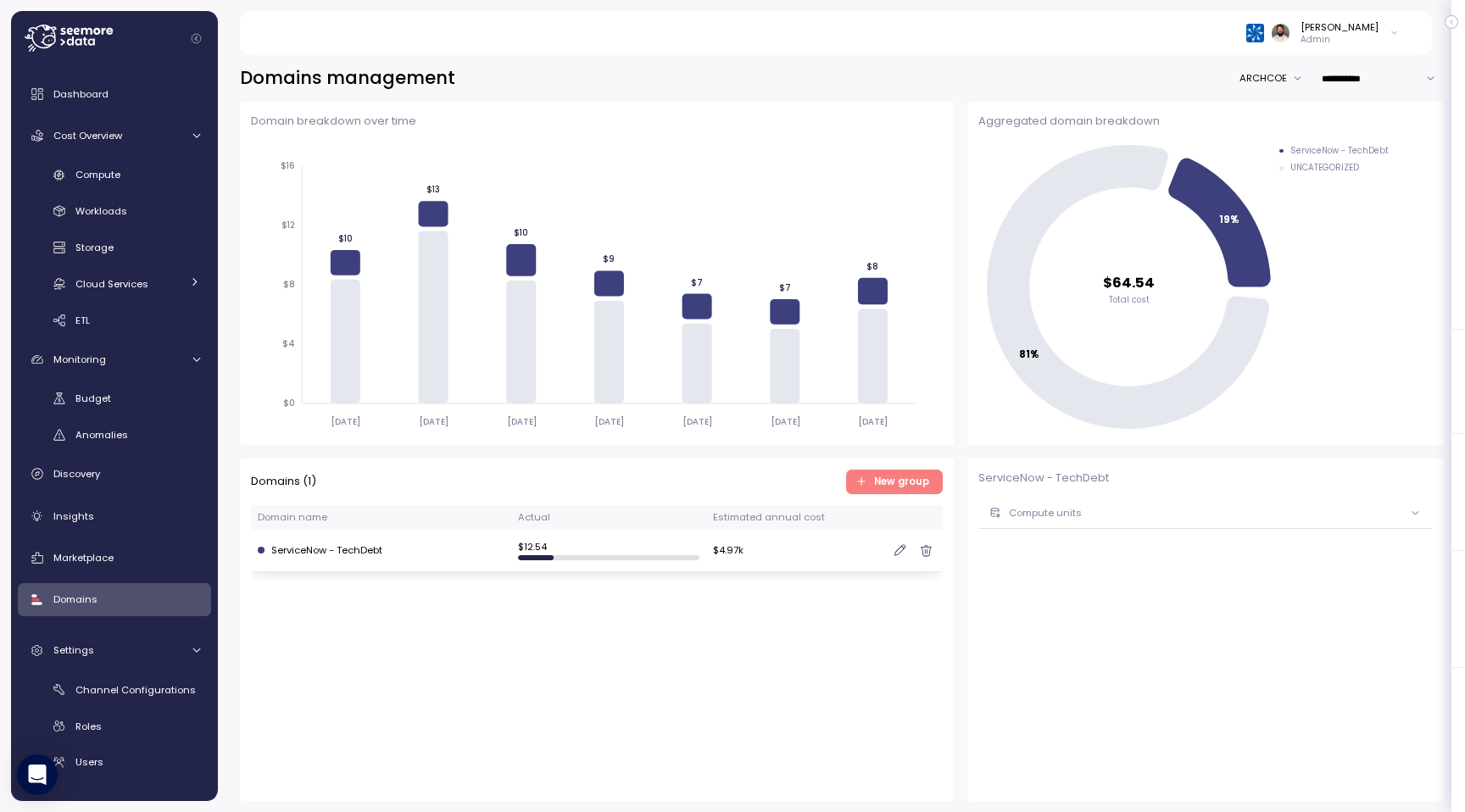
click at [1048, 514] on p "Compute units" at bounding box center [1209, 512] width 401 height 14
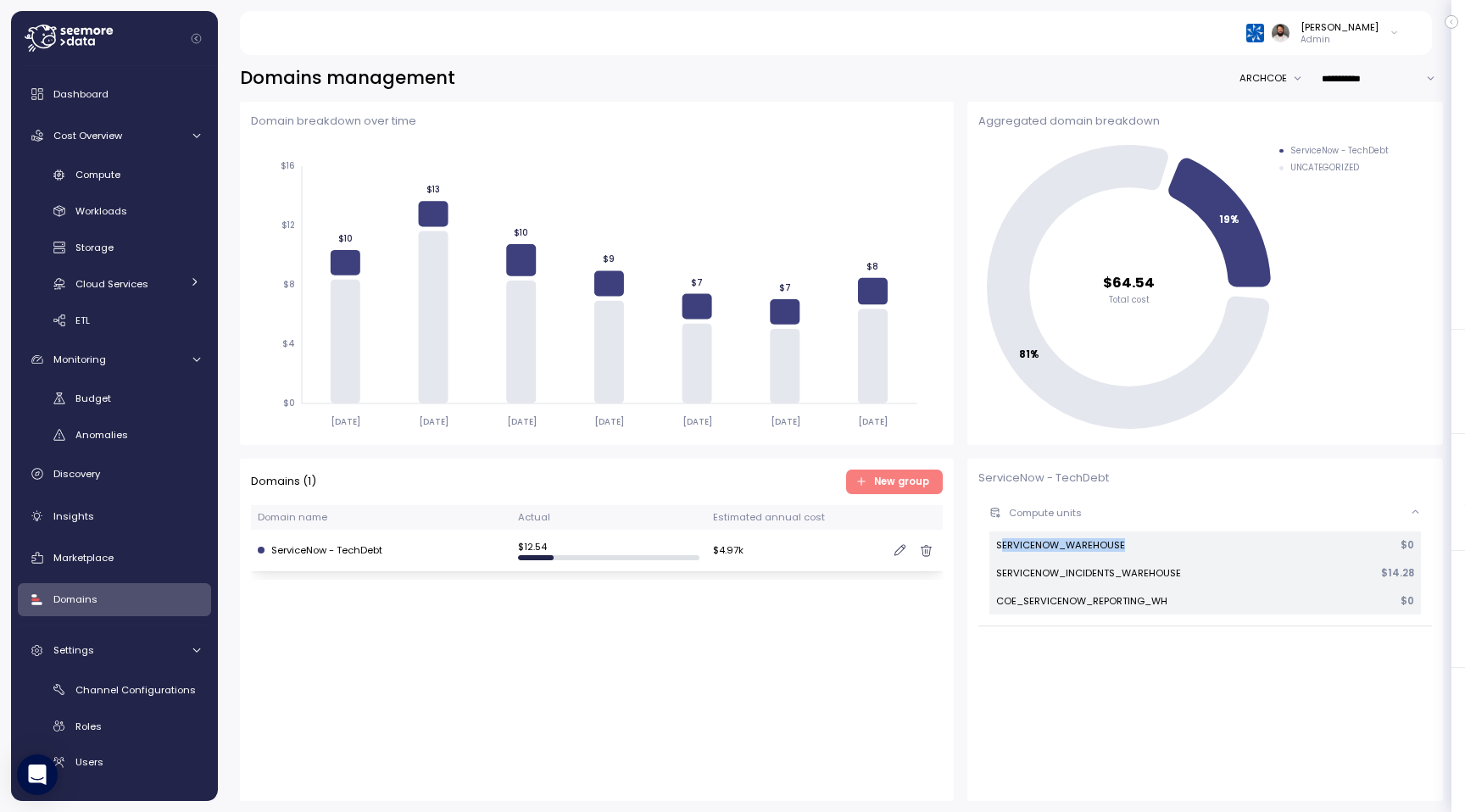
drag, startPoint x: 1000, startPoint y: 541, endPoint x: 1132, endPoint y: 541, distance: 132.0
click at [1132, 541] on div "SERVICENOW_WAREHOUSE $ 0" at bounding box center [1205, 545] width 431 height 28
click at [1093, 566] on p "SERVICENOW_INCIDENTS_WAREHOUSE" at bounding box center [1088, 572] width 184 height 14
click at [1072, 605] on p "COE_SERVICENOW_REPORTING_WH" at bounding box center [1081, 600] width 171 height 14
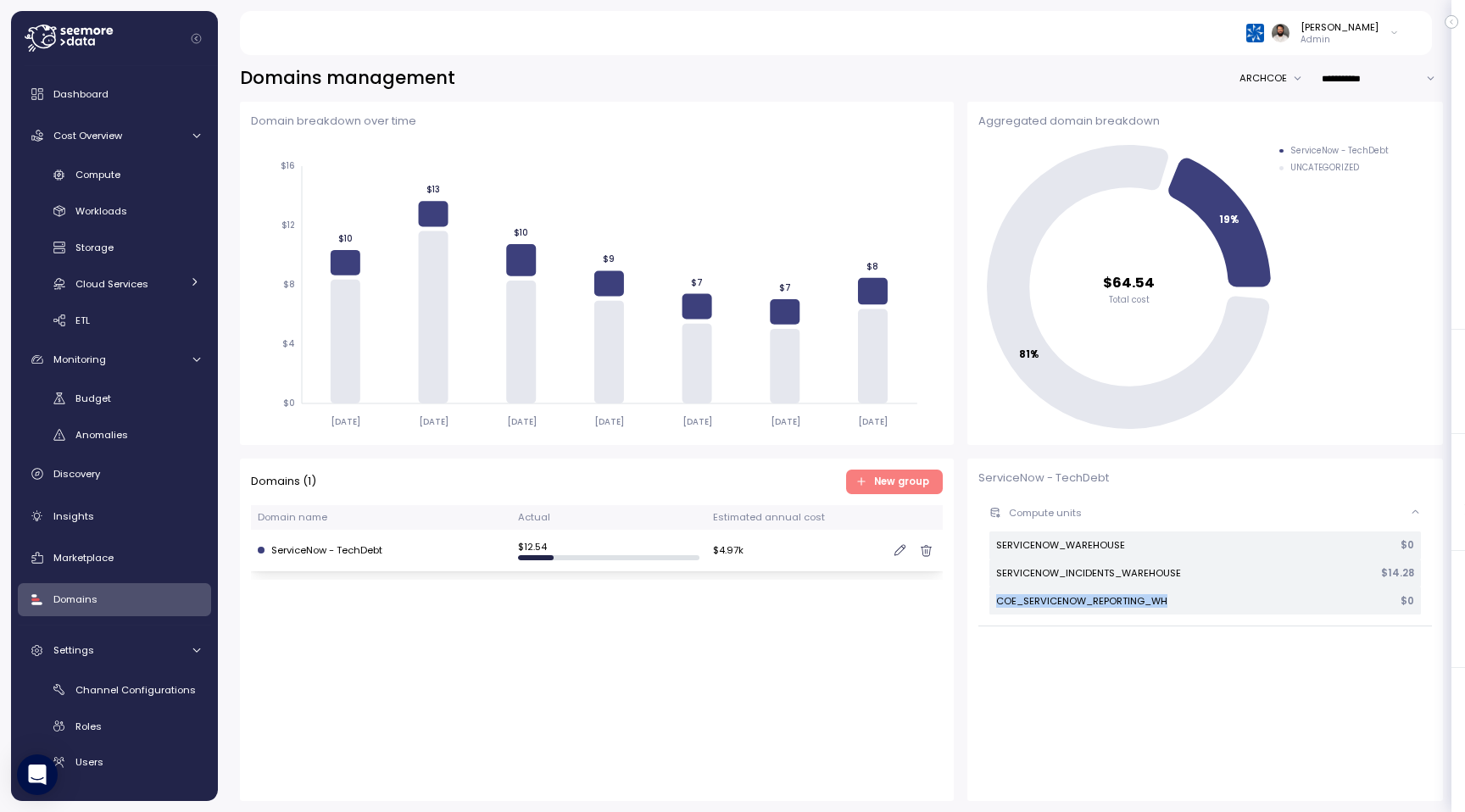
click at [1072, 605] on p "COE_SERVICENOW_REPORTING_WH" at bounding box center [1081, 600] width 171 height 14
click at [115, 211] on span "Workloads" at bounding box center [101, 211] width 52 height 14
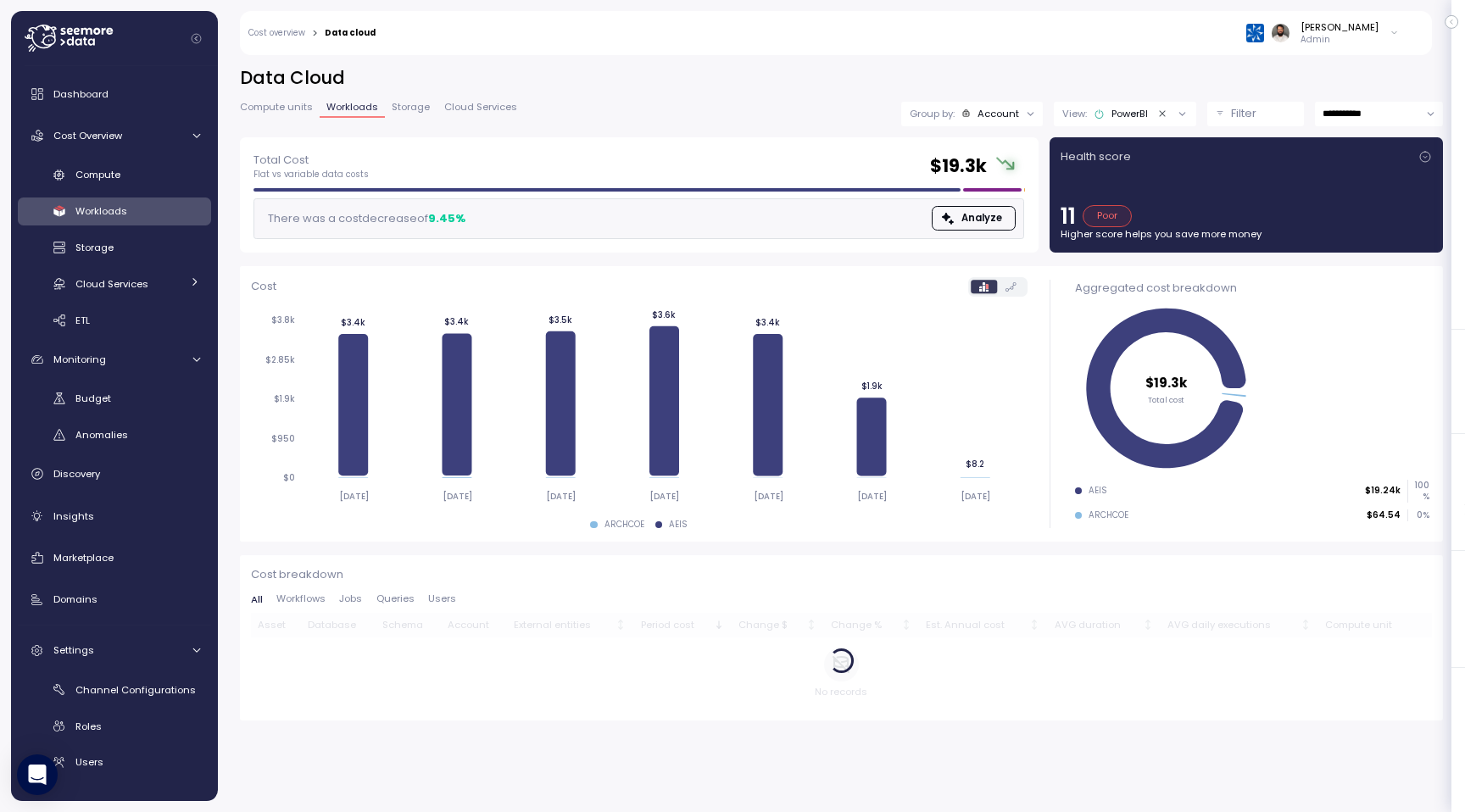
click at [1157, 115] on icon "Clear value" at bounding box center [1163, 114] width 11 height 11
click at [1014, 117] on div "Account" at bounding box center [996, 113] width 41 height 14
click at [998, 174] on icon at bounding box center [1002, 179] width 11 height 11
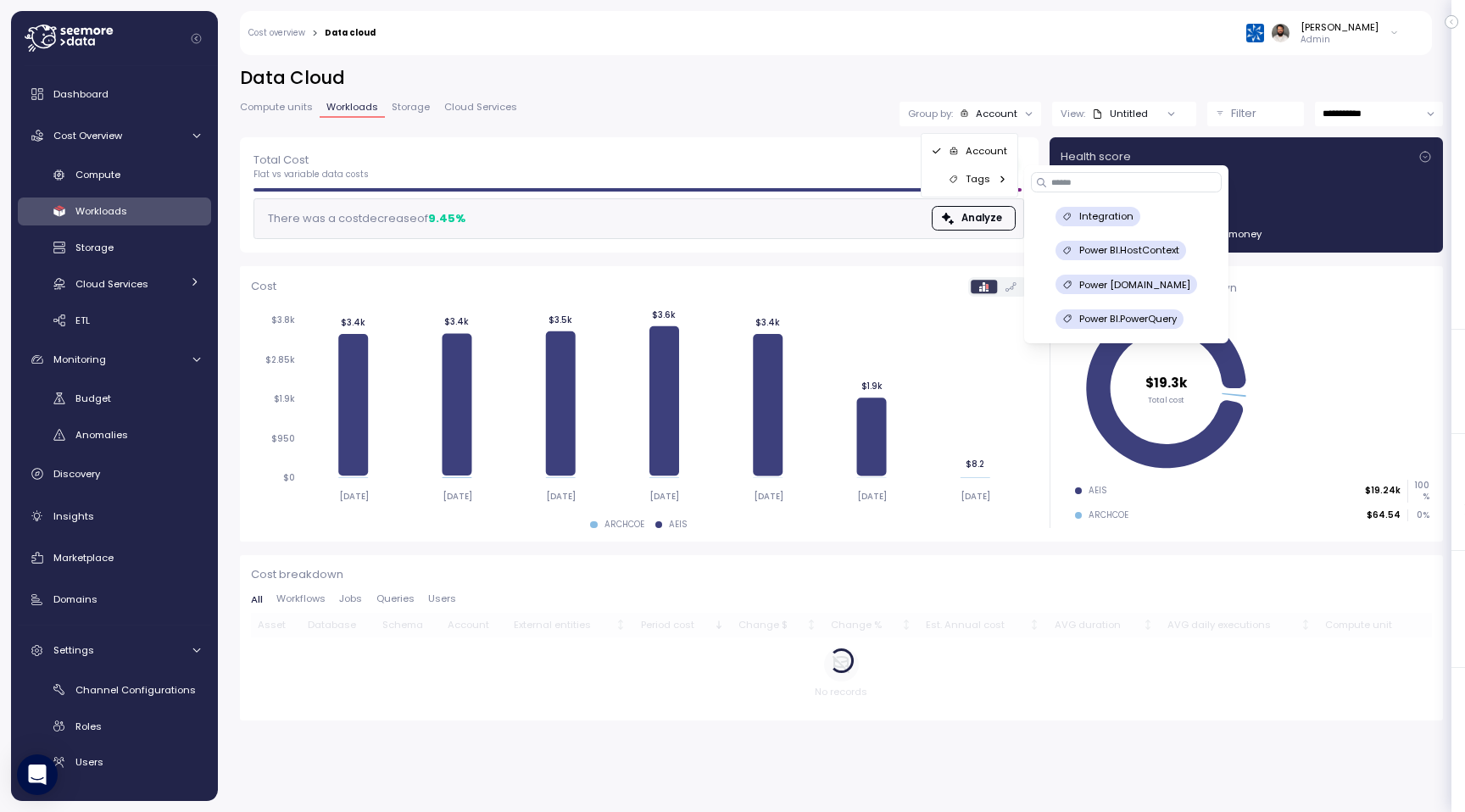
click at [1057, 82] on h2 "Data Cloud" at bounding box center [841, 78] width 1203 height 25
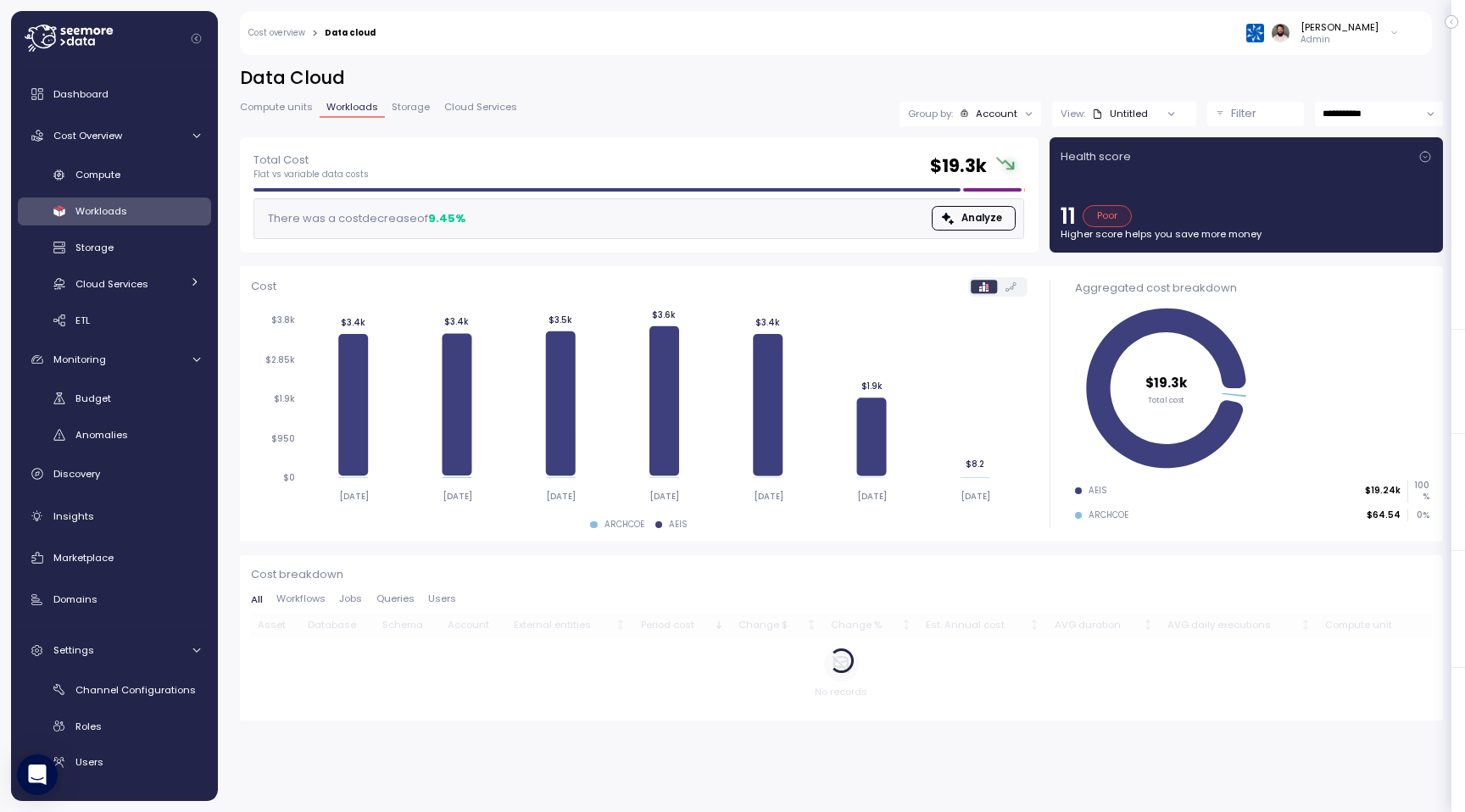
click at [1277, 118] on div "Filter" at bounding box center [1263, 113] width 65 height 17
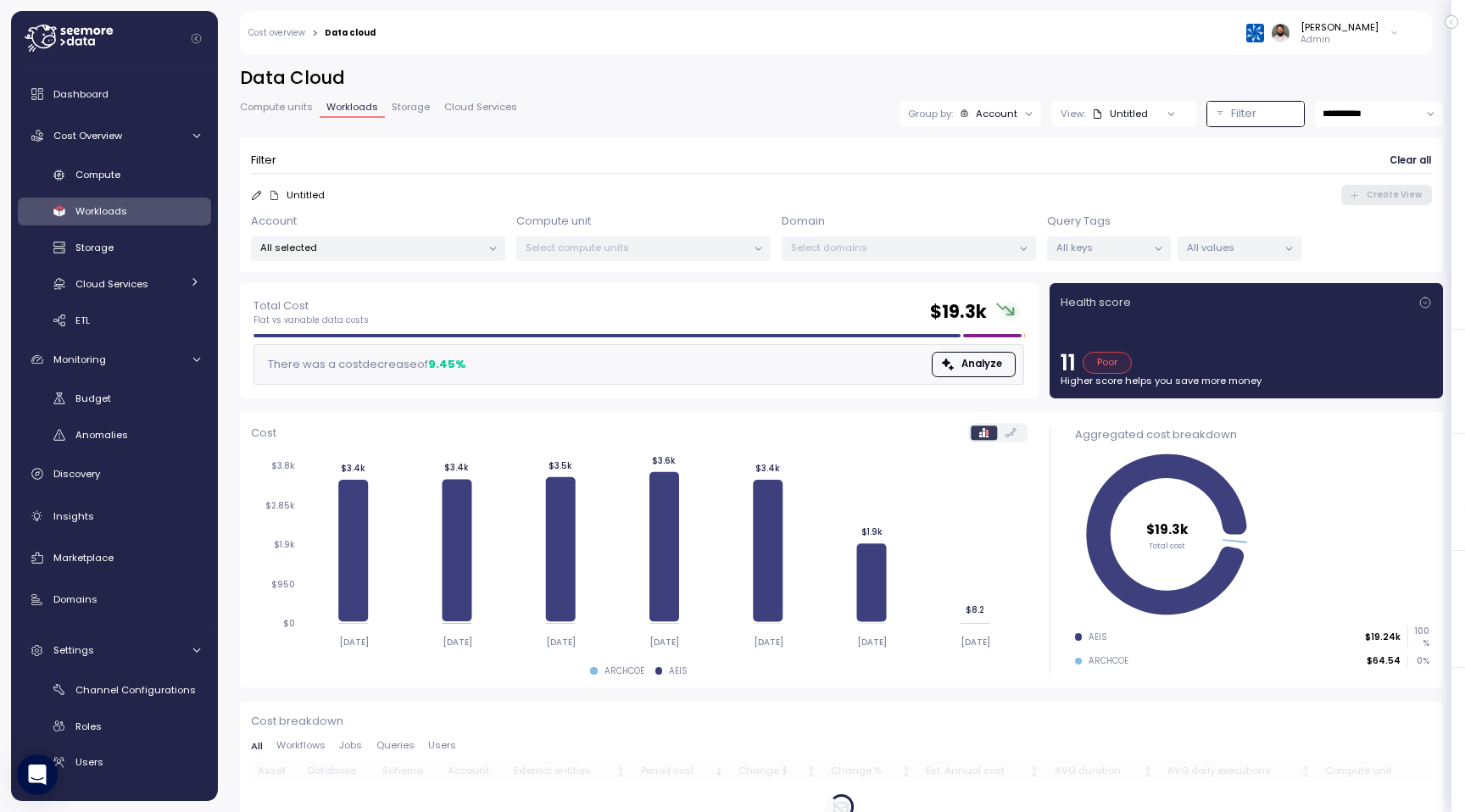
click at [1252, 252] on p "All values" at bounding box center [1232, 247] width 90 height 14
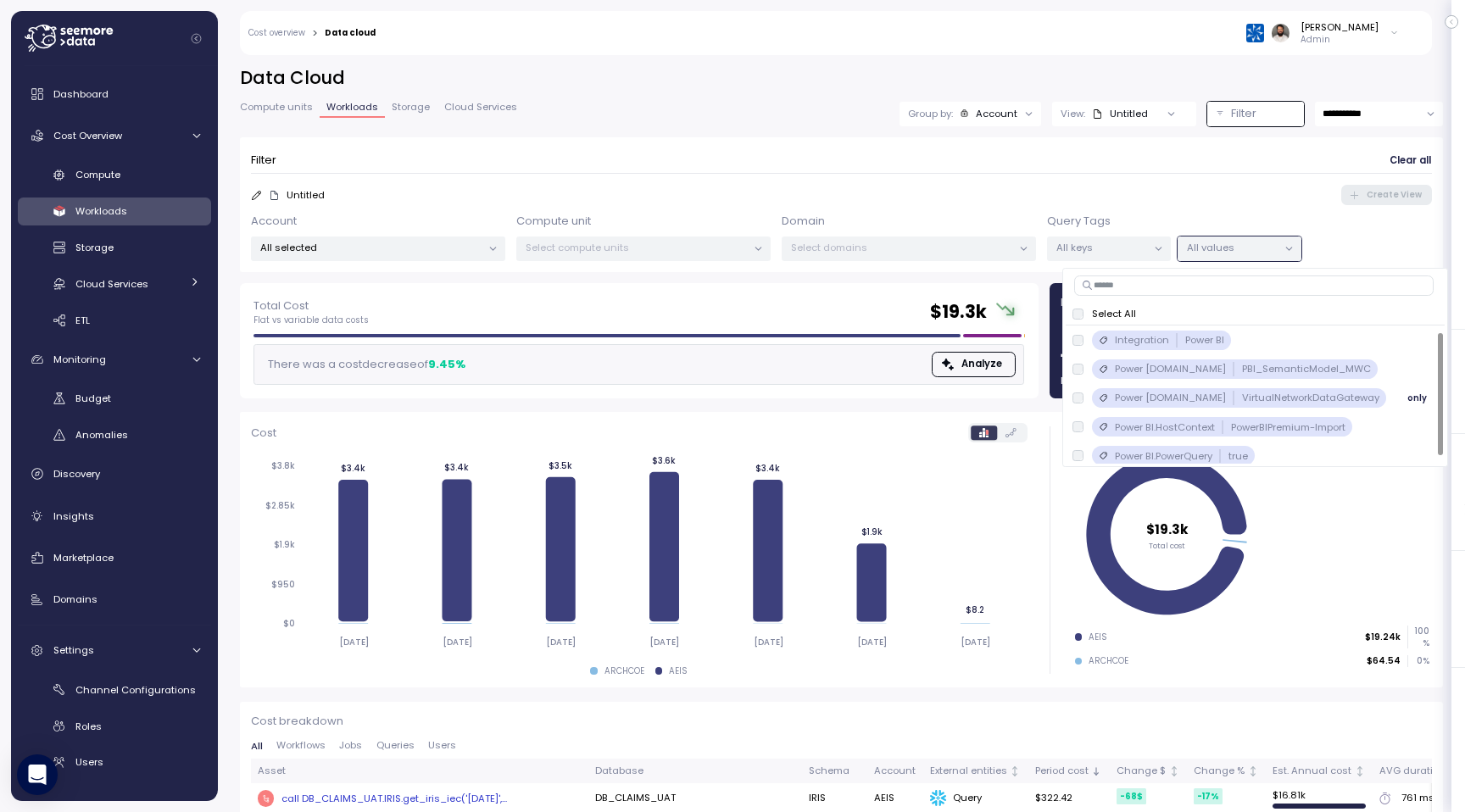
scroll to position [6, 0]
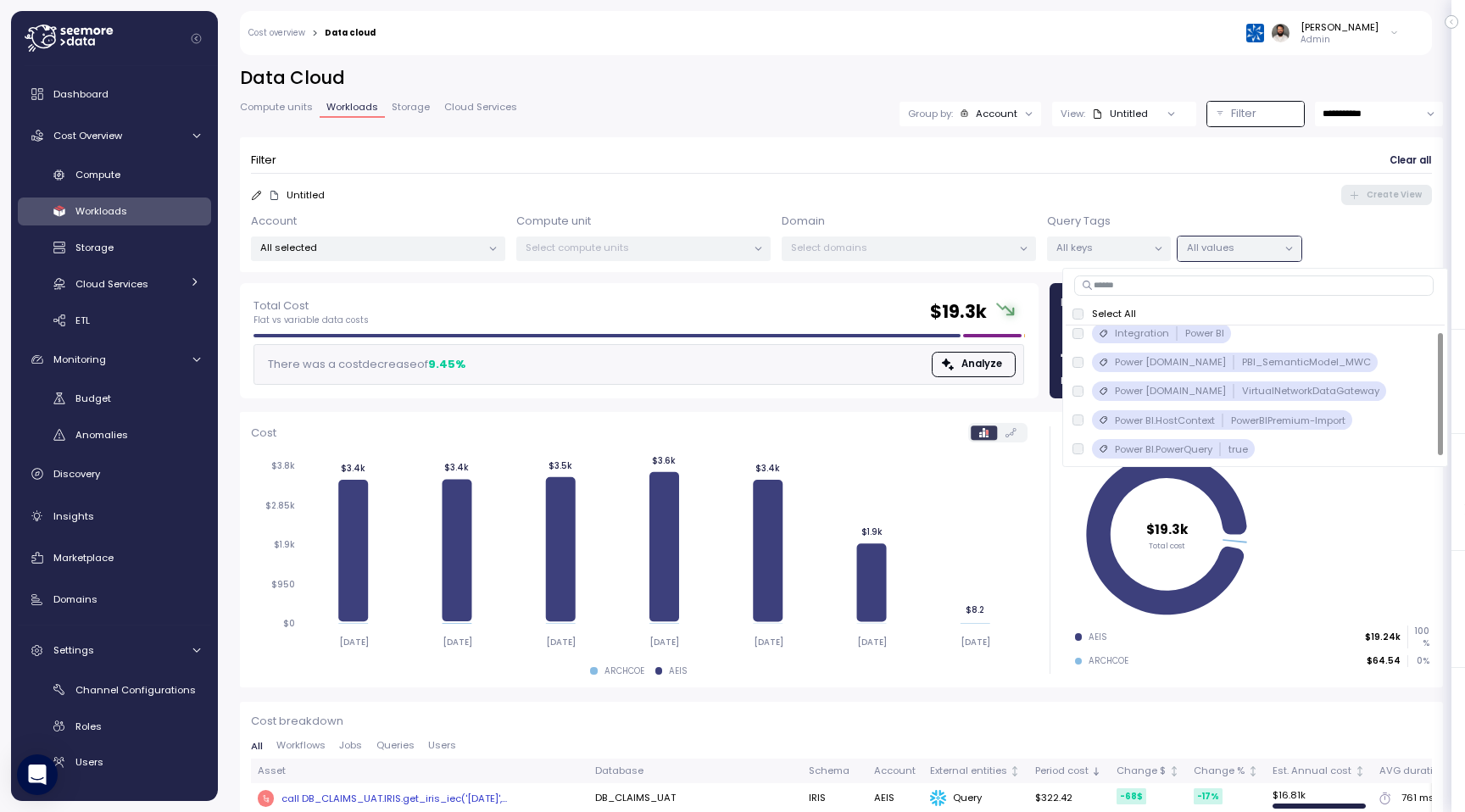
click at [1205, 190] on div "Untitled Create View" at bounding box center [841, 194] width 1181 height 20
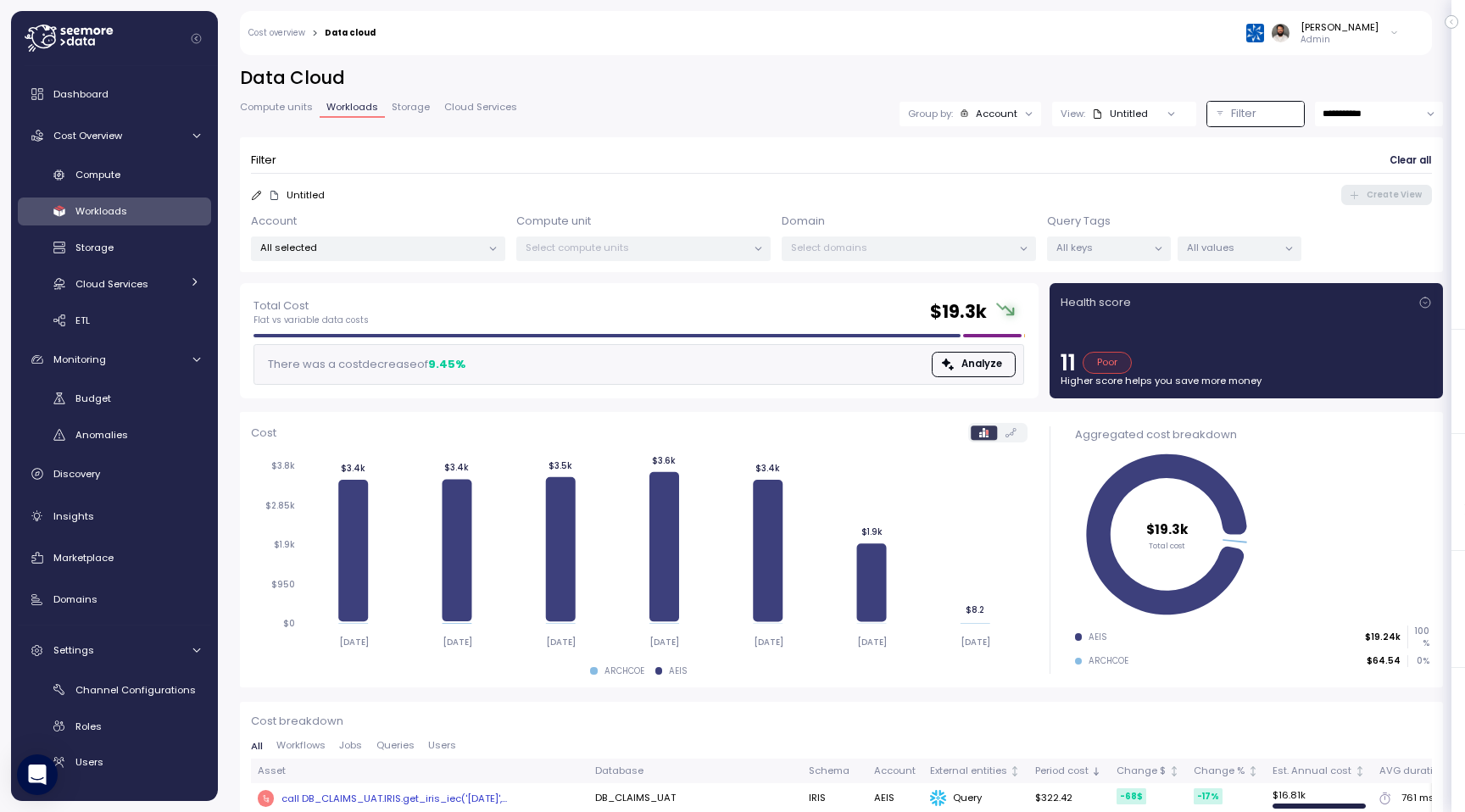
click at [294, 106] on span "Compute units" at bounding box center [276, 107] width 73 height 9
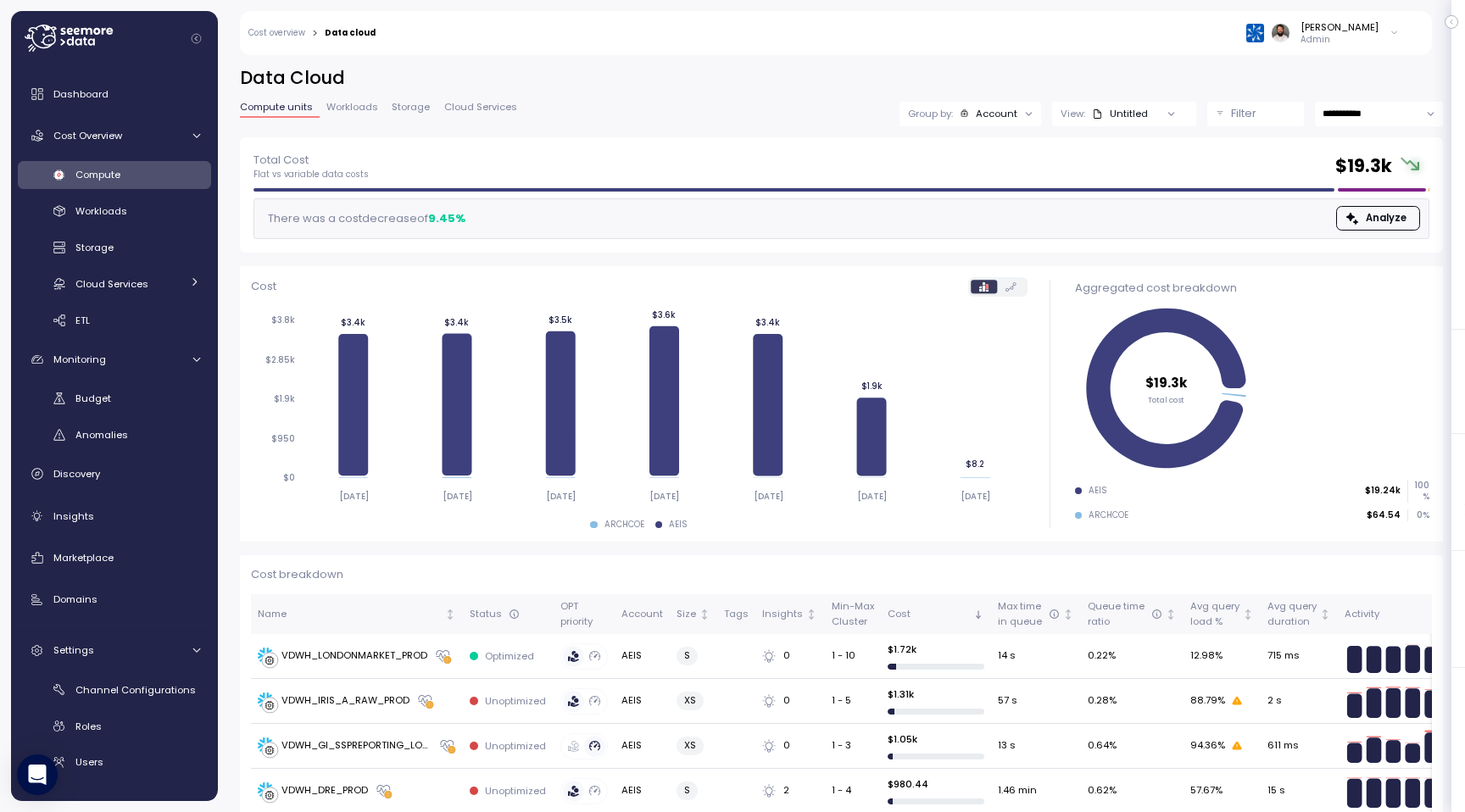
click at [1231, 111] on p "Filter" at bounding box center [1244, 113] width 26 height 17
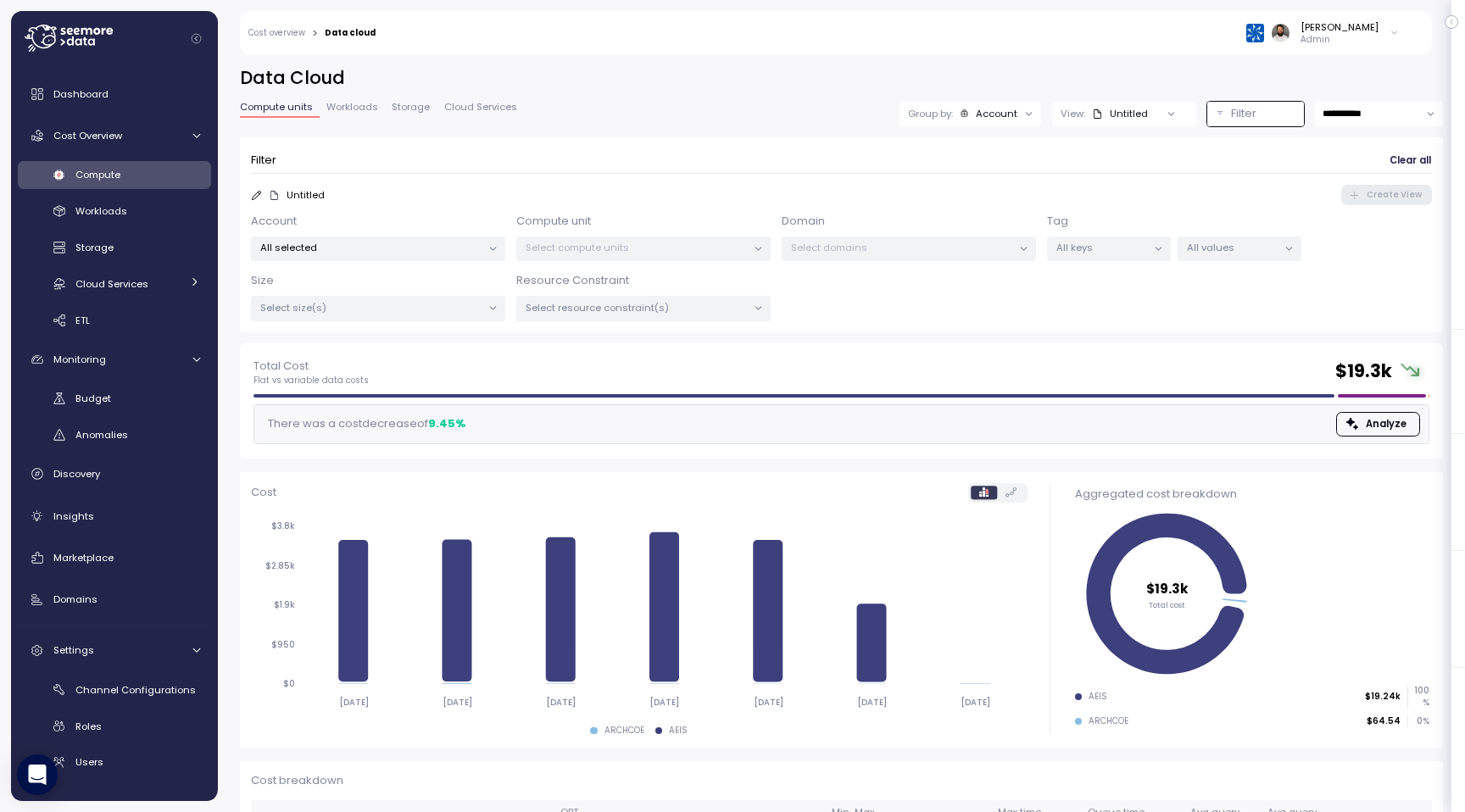
click at [1205, 236] on div "All values" at bounding box center [1239, 248] width 124 height 25
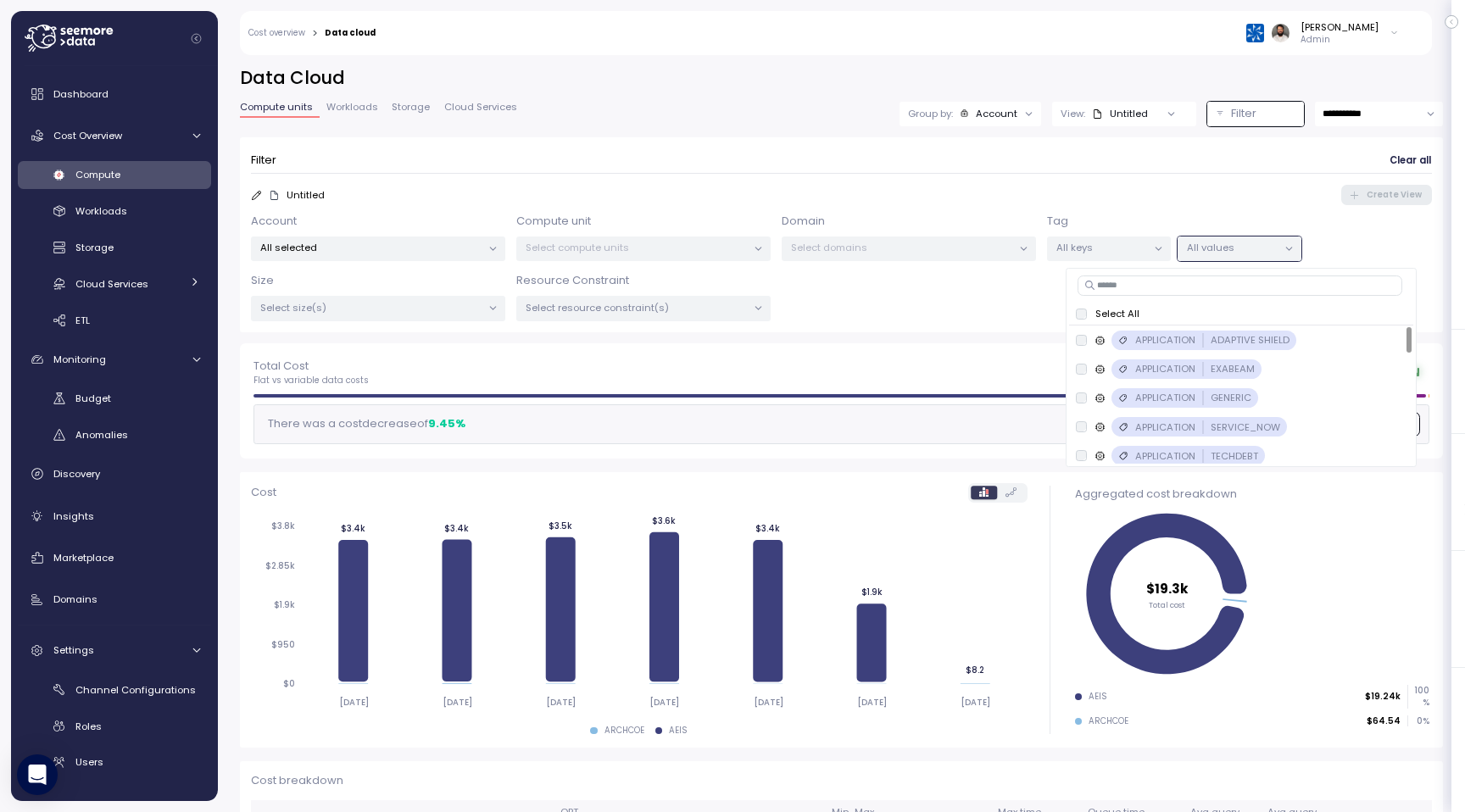
click at [993, 257] on div "Select domains" at bounding box center [909, 248] width 254 height 25
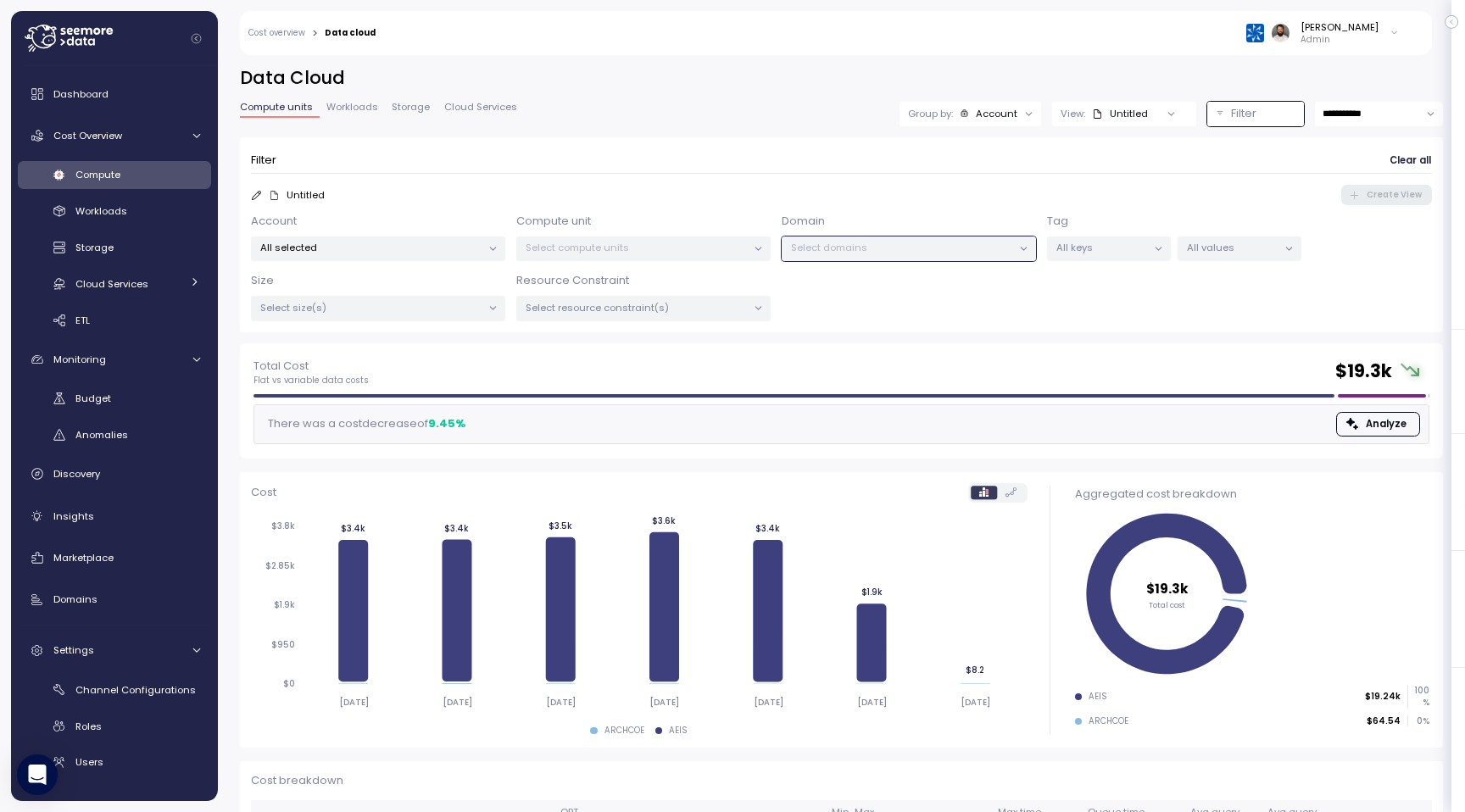
click at [478, 245] on p "All selected" at bounding box center [371, 247] width 221 height 14
click at [426, 359] on button "only" at bounding box center [419, 369] width 41 height 20
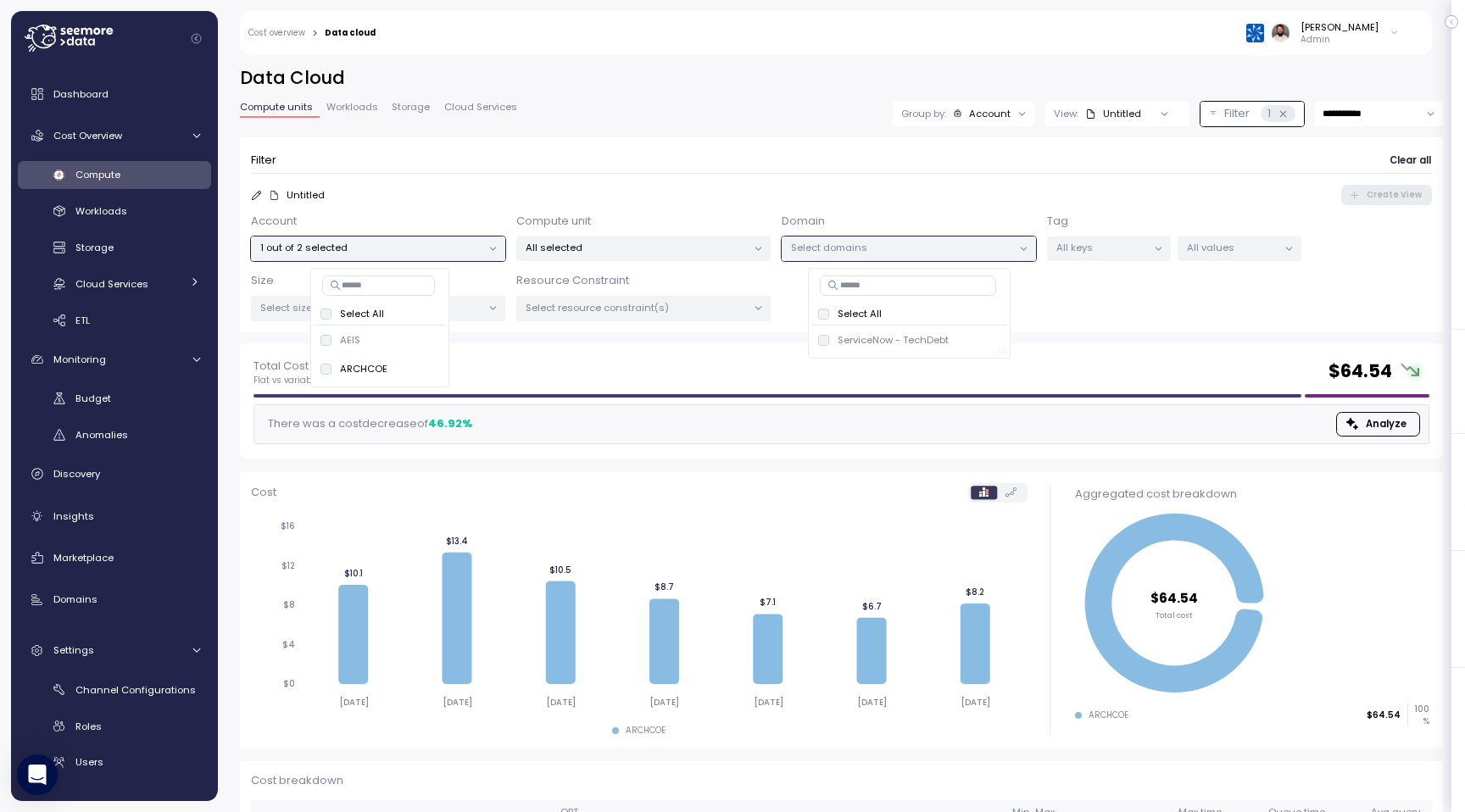
click at [827, 347] on div at bounding box center [904, 350] width 187 height 8
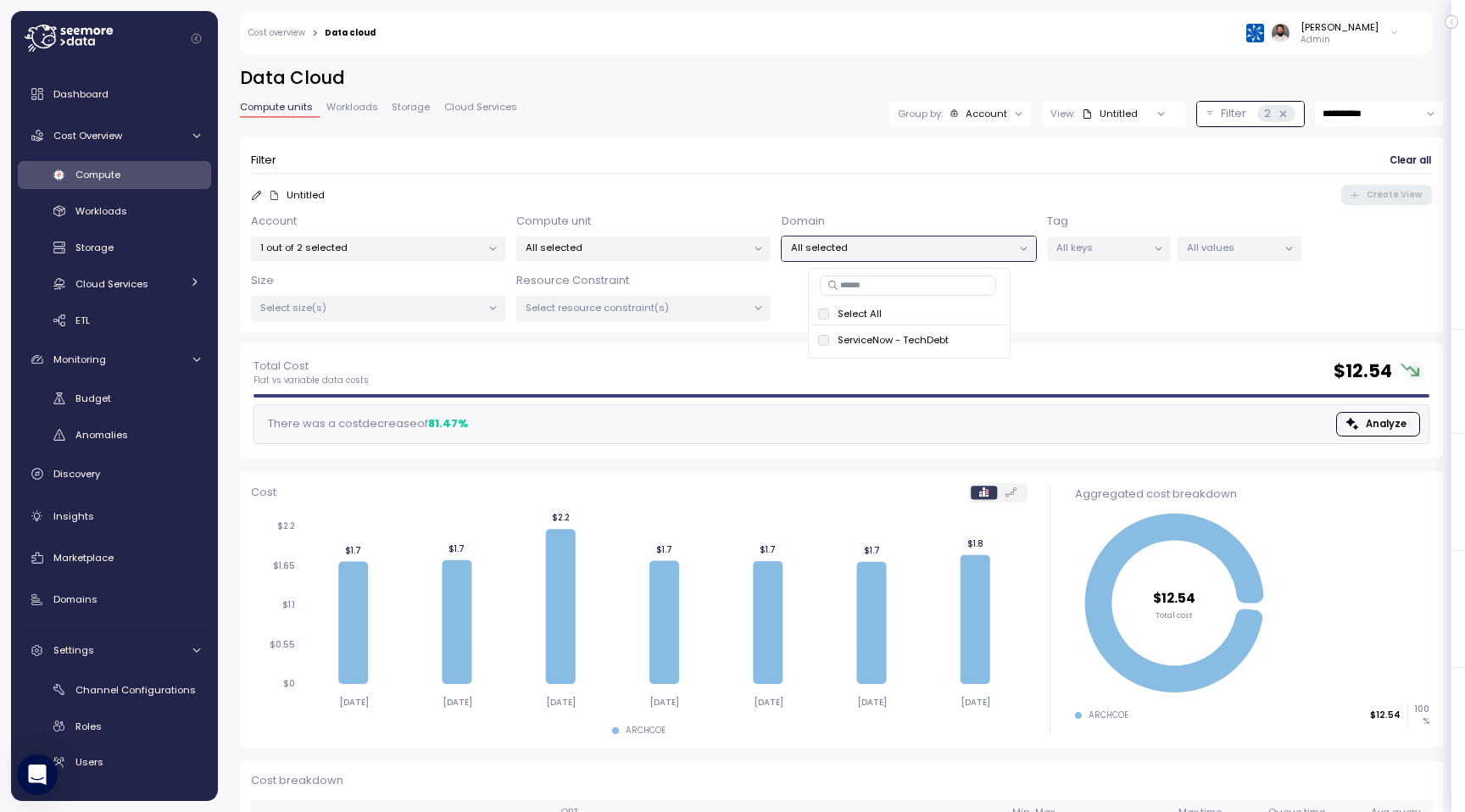
click at [1007, 114] on div at bounding box center [1019, 113] width 24 height 24
click at [998, 112] on div "Account" at bounding box center [986, 113] width 41 height 14
click at [983, 201] on p "Compute unit" at bounding box center [975, 207] width 67 height 14
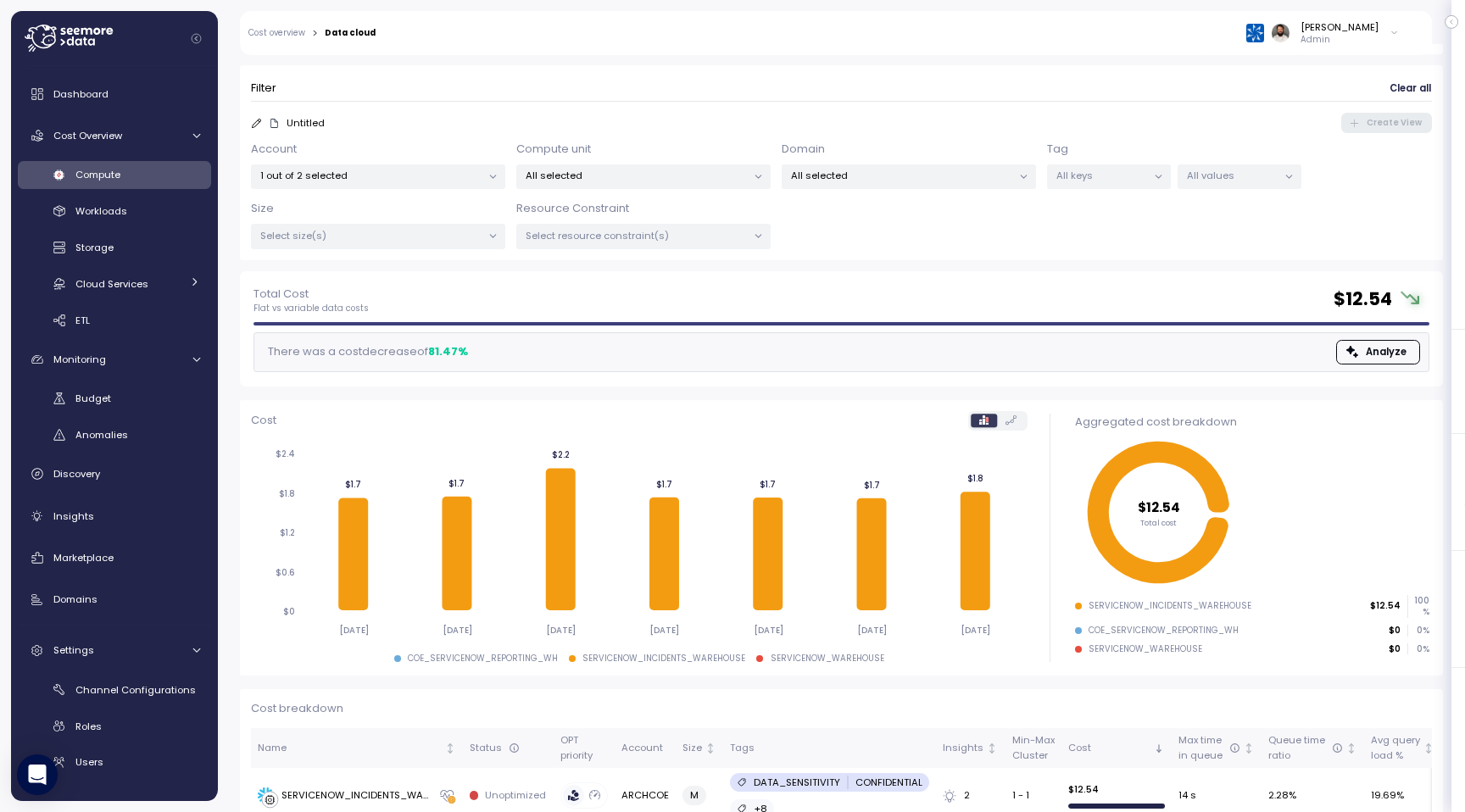
scroll to position [65, 0]
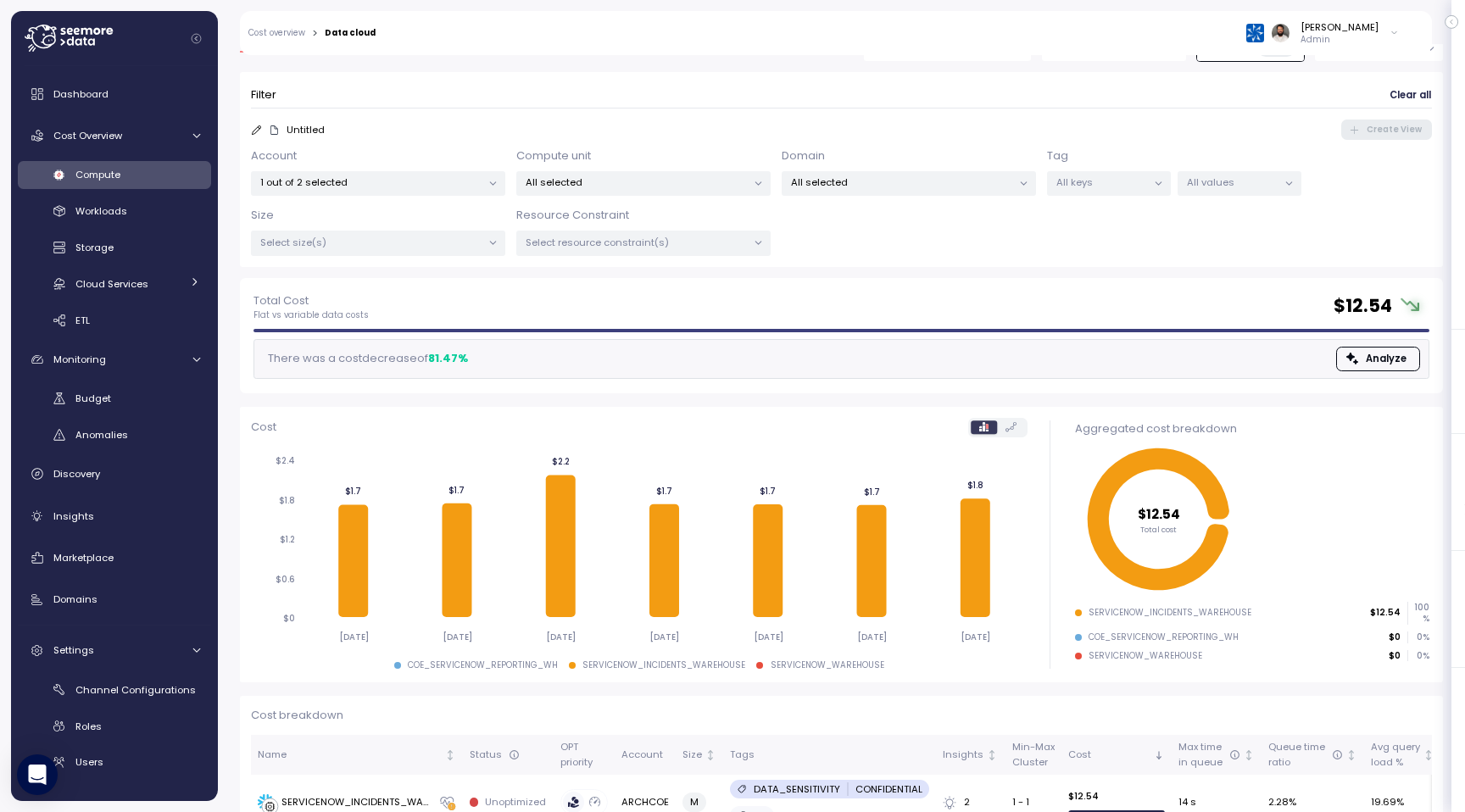
click at [1195, 182] on p "All values" at bounding box center [1232, 182] width 90 height 14
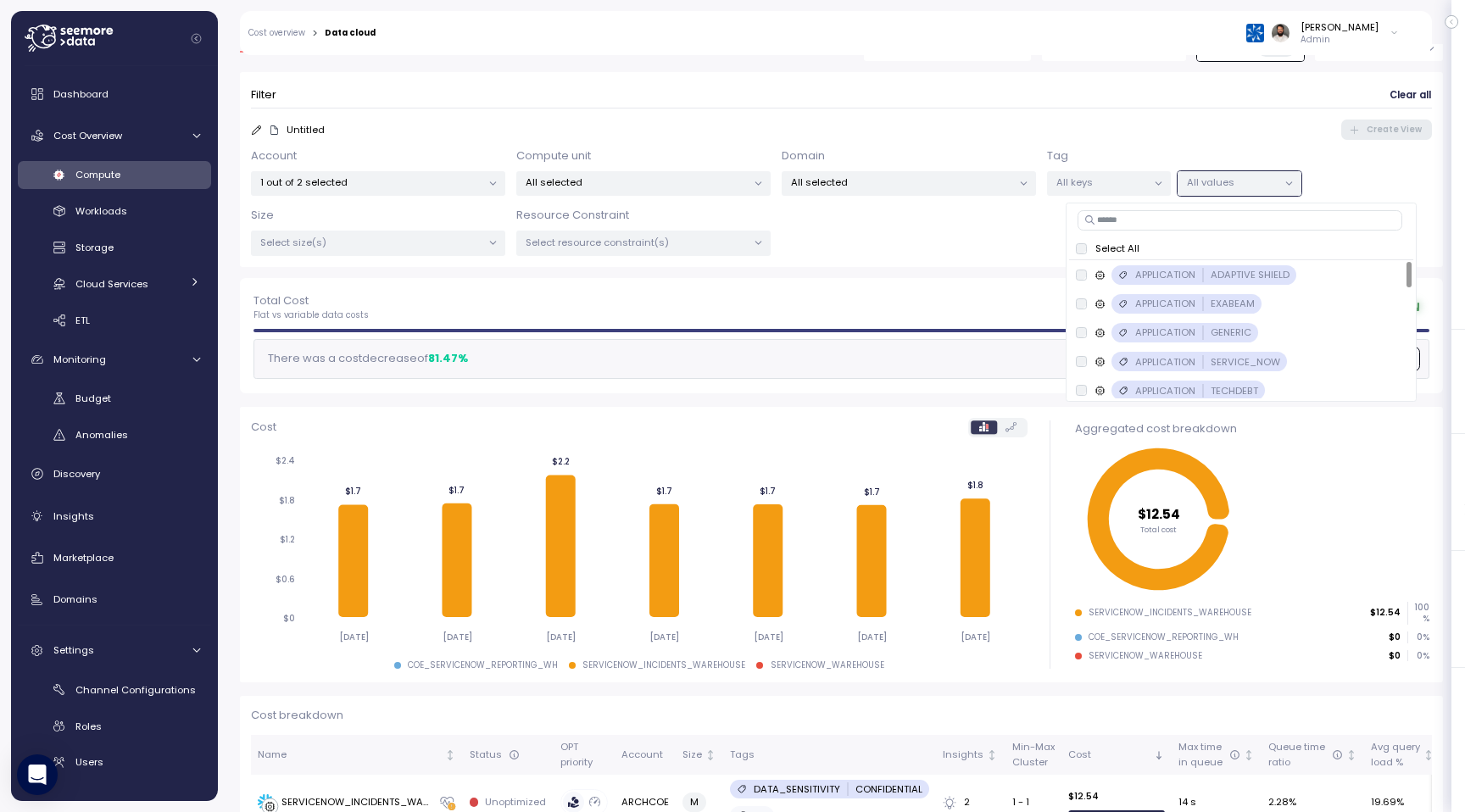
click at [1116, 224] on input at bounding box center [1239, 220] width 325 height 20
type input "**"
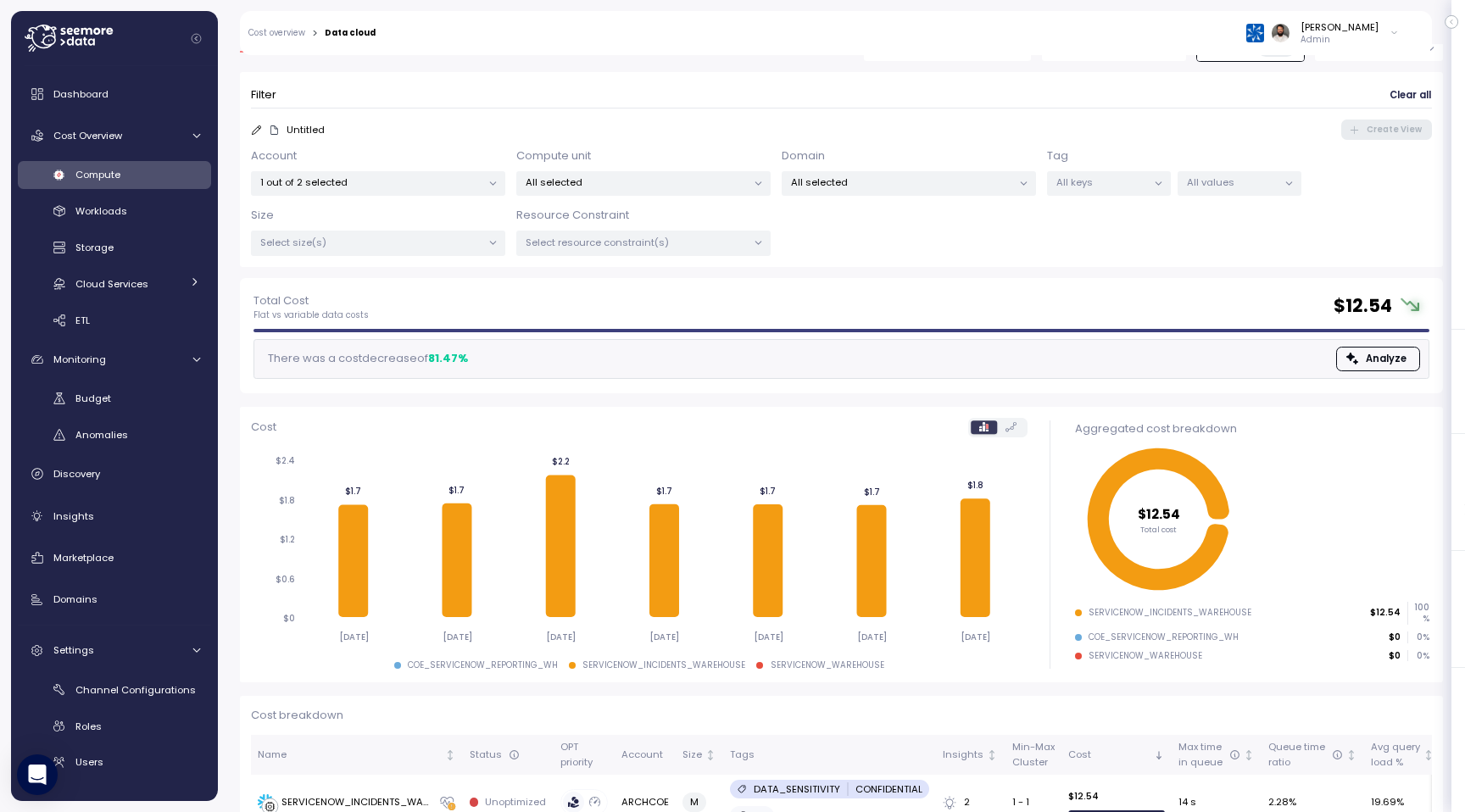
click at [932, 185] on p "All selected" at bounding box center [902, 182] width 221 height 14
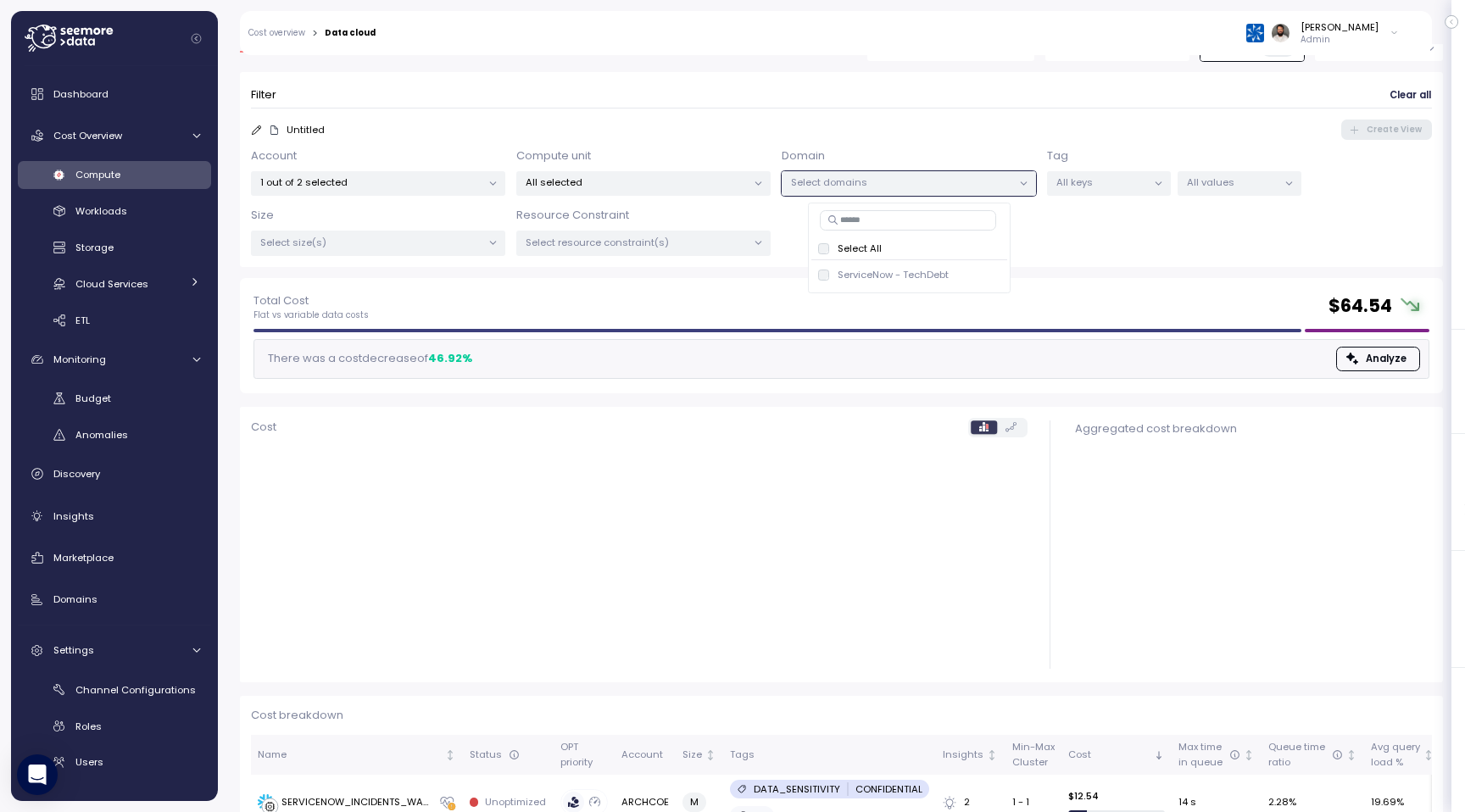
click at [691, 182] on p "All selected" at bounding box center [636, 182] width 221 height 14
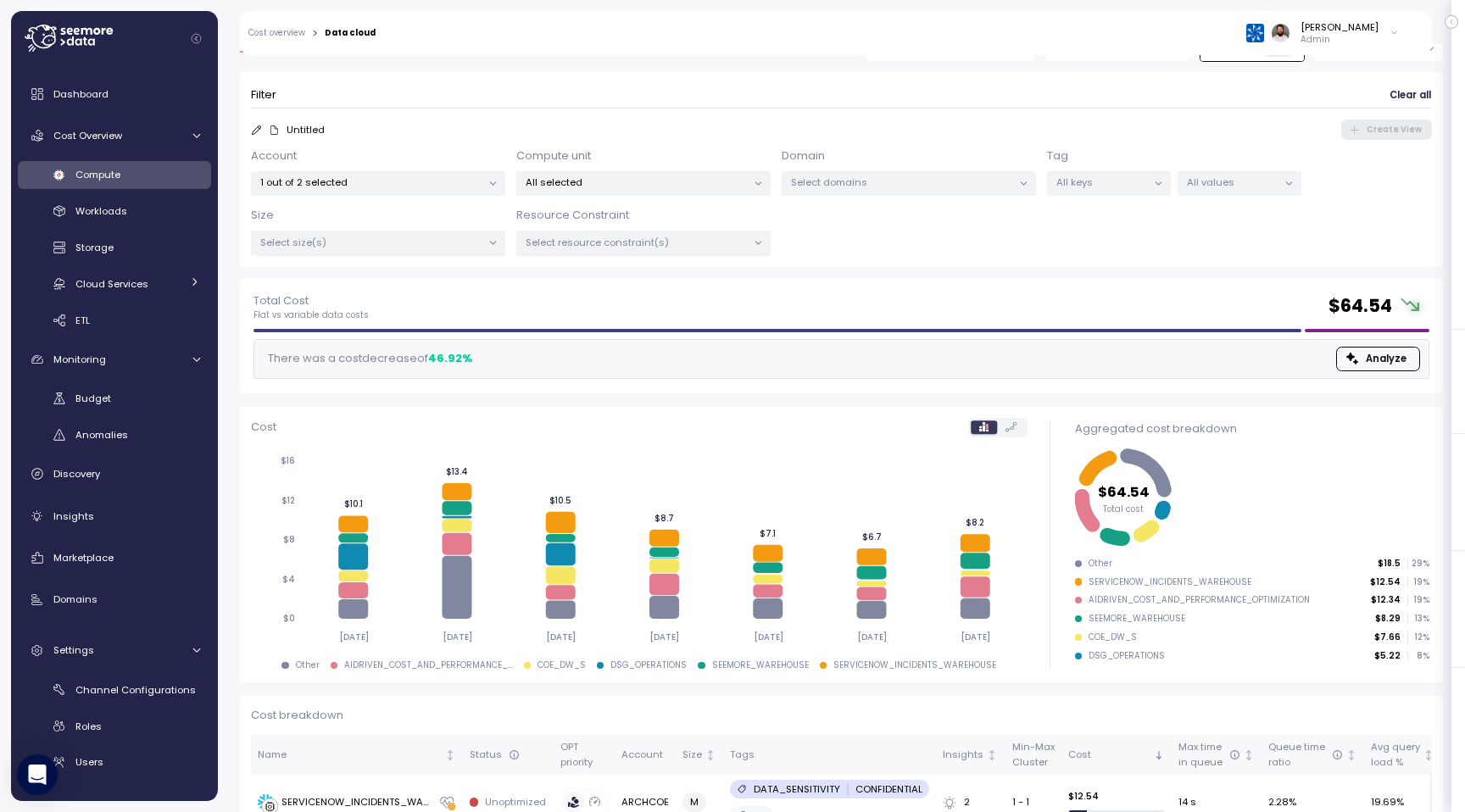
click at [694, 133] on div "Untitled Create View" at bounding box center [841, 130] width 1181 height 20
click at [484, 178] on div at bounding box center [492, 184] width 24 height 24
click at [462, 191] on div "1 out of 2 selected" at bounding box center [378, 183] width 254 height 25
click at [1223, 195] on div "Account 1 out of 2 selected Compute unit All selected Domain Select domains Tag…" at bounding box center [841, 202] width 1181 height 109
click at [1223, 183] on p "All values" at bounding box center [1232, 182] width 90 height 14
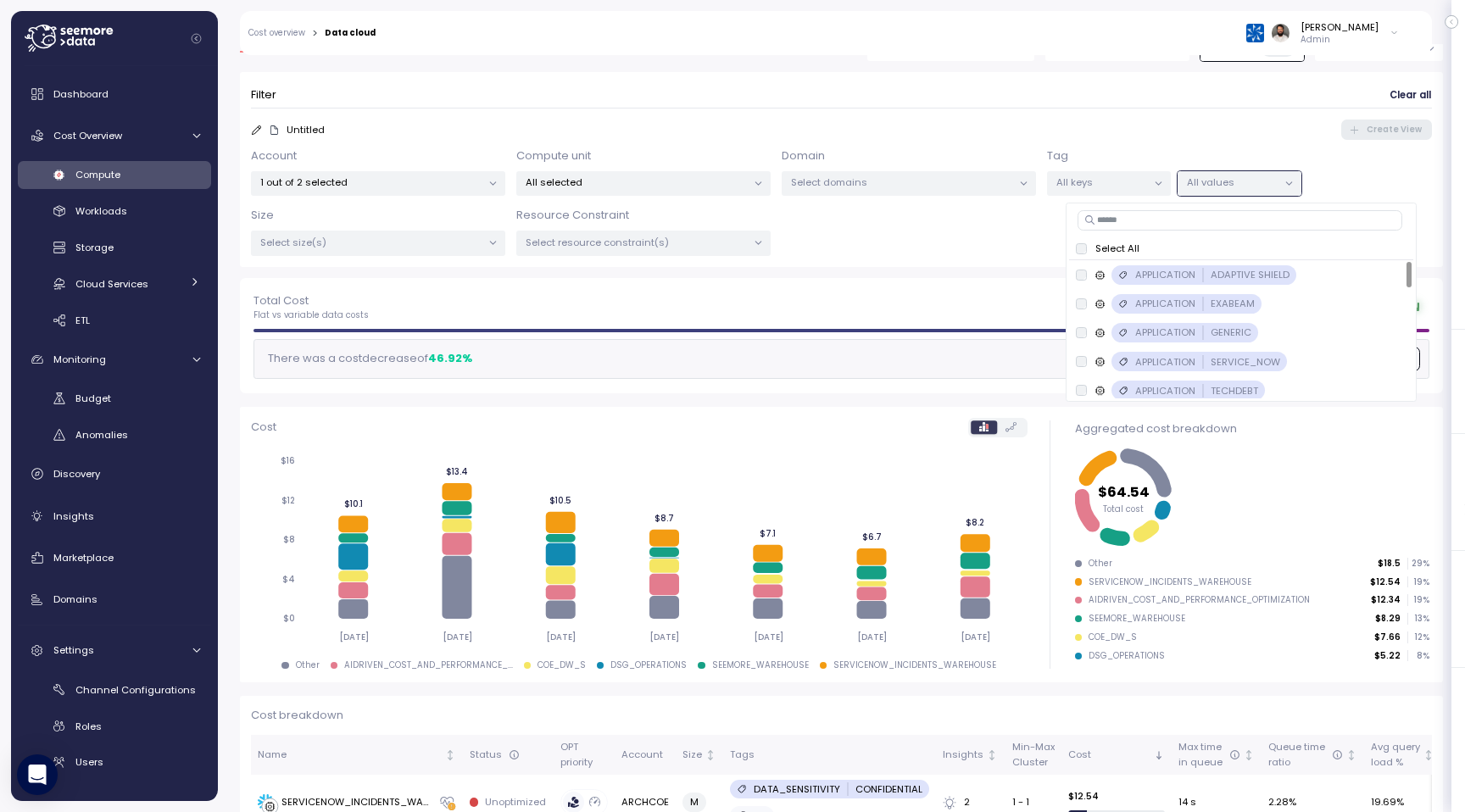
click at [1220, 218] on input at bounding box center [1239, 220] width 325 height 20
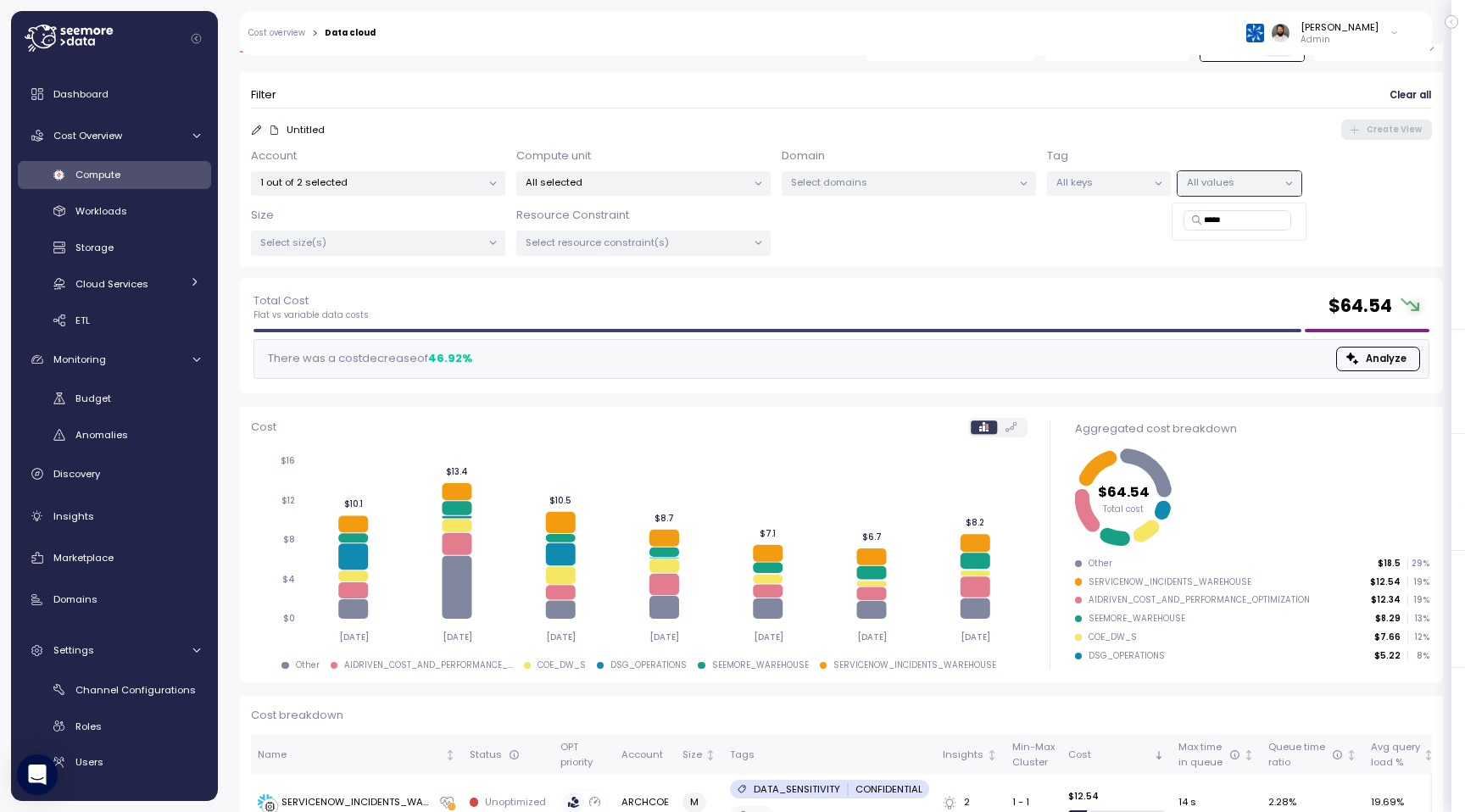
type input "****"
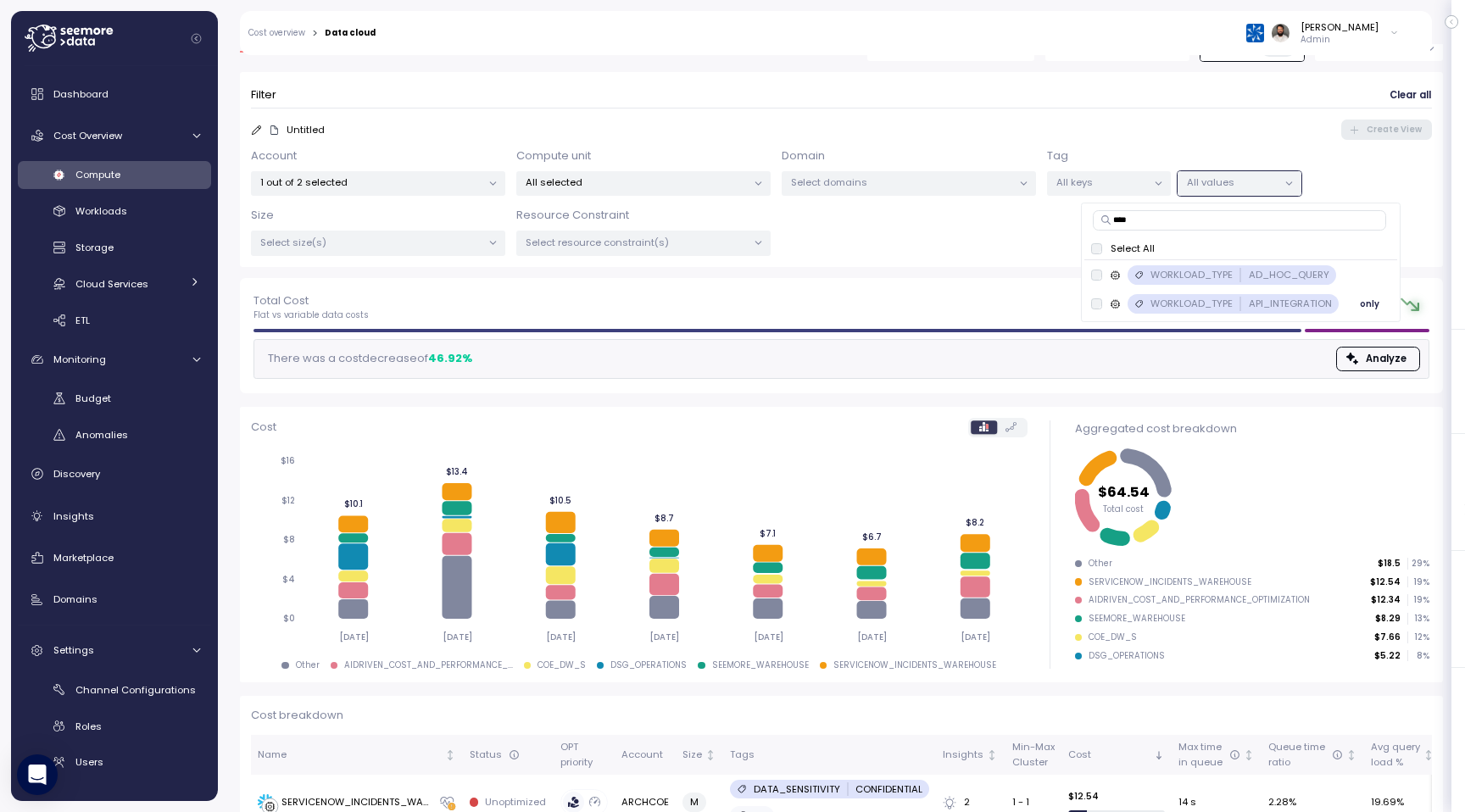
click at [1244, 300] on div "WORKLOAD_TYPE API_INTEGRATION" at bounding box center [1241, 303] width 181 height 14
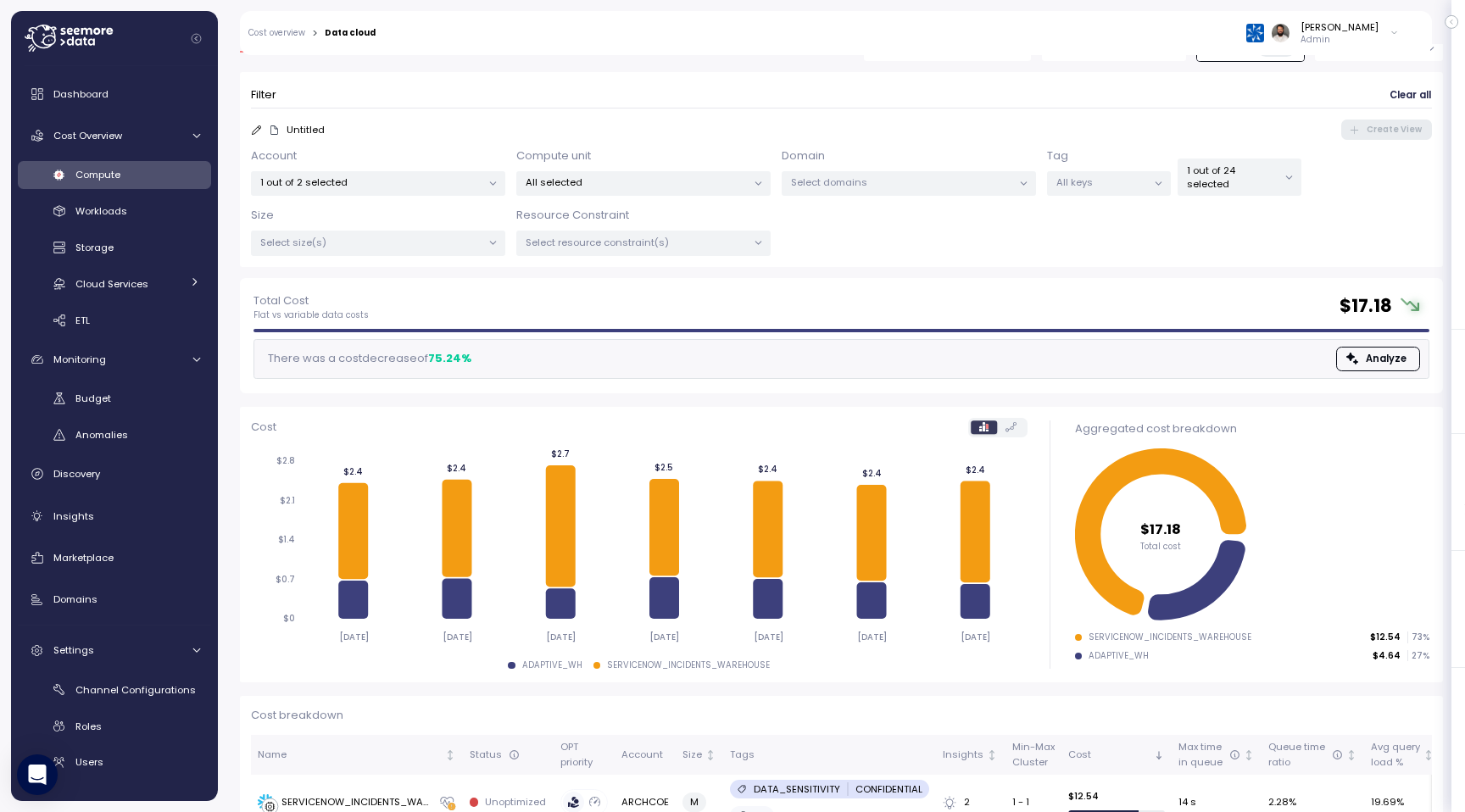
click at [1141, 169] on div "Tag All keys" at bounding box center [1108, 171] width 124 height 49
click at [1221, 182] on p "1 out of 24 selected" at bounding box center [1232, 177] width 90 height 28
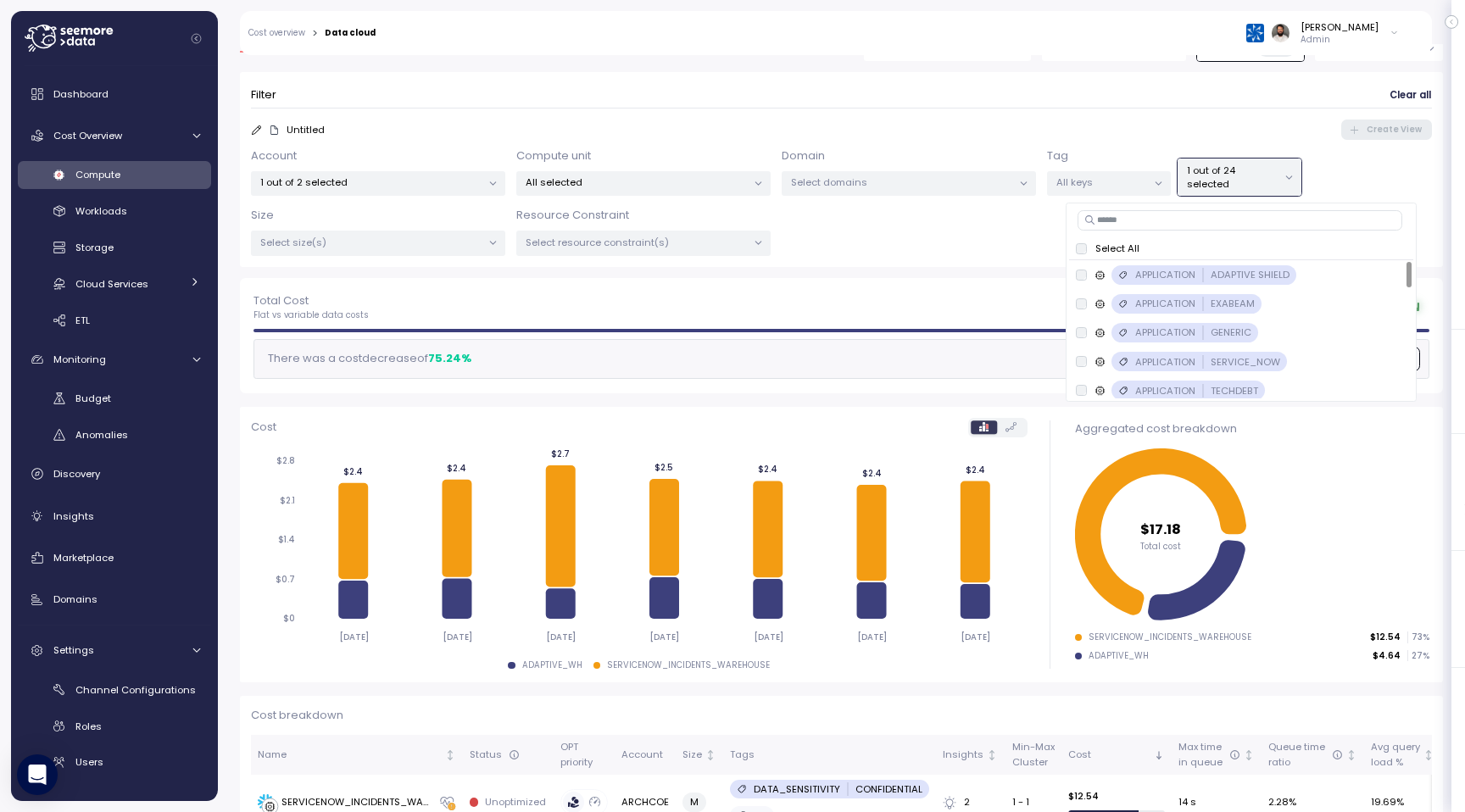
click at [1150, 159] on div "Tag All keys" at bounding box center [1108, 171] width 124 height 49
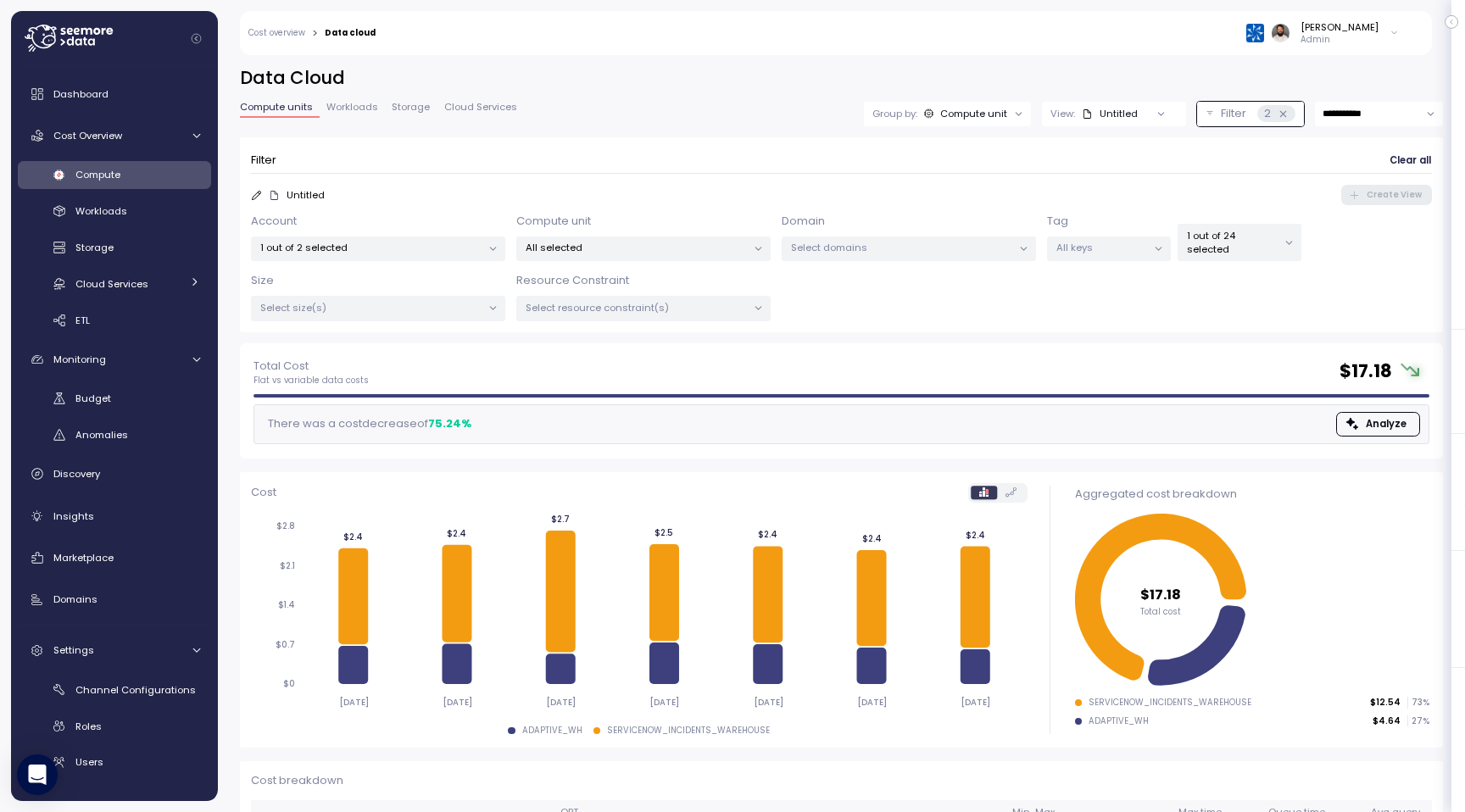
click at [1235, 243] on p "1 out of 24 selected" at bounding box center [1232, 242] width 90 height 28
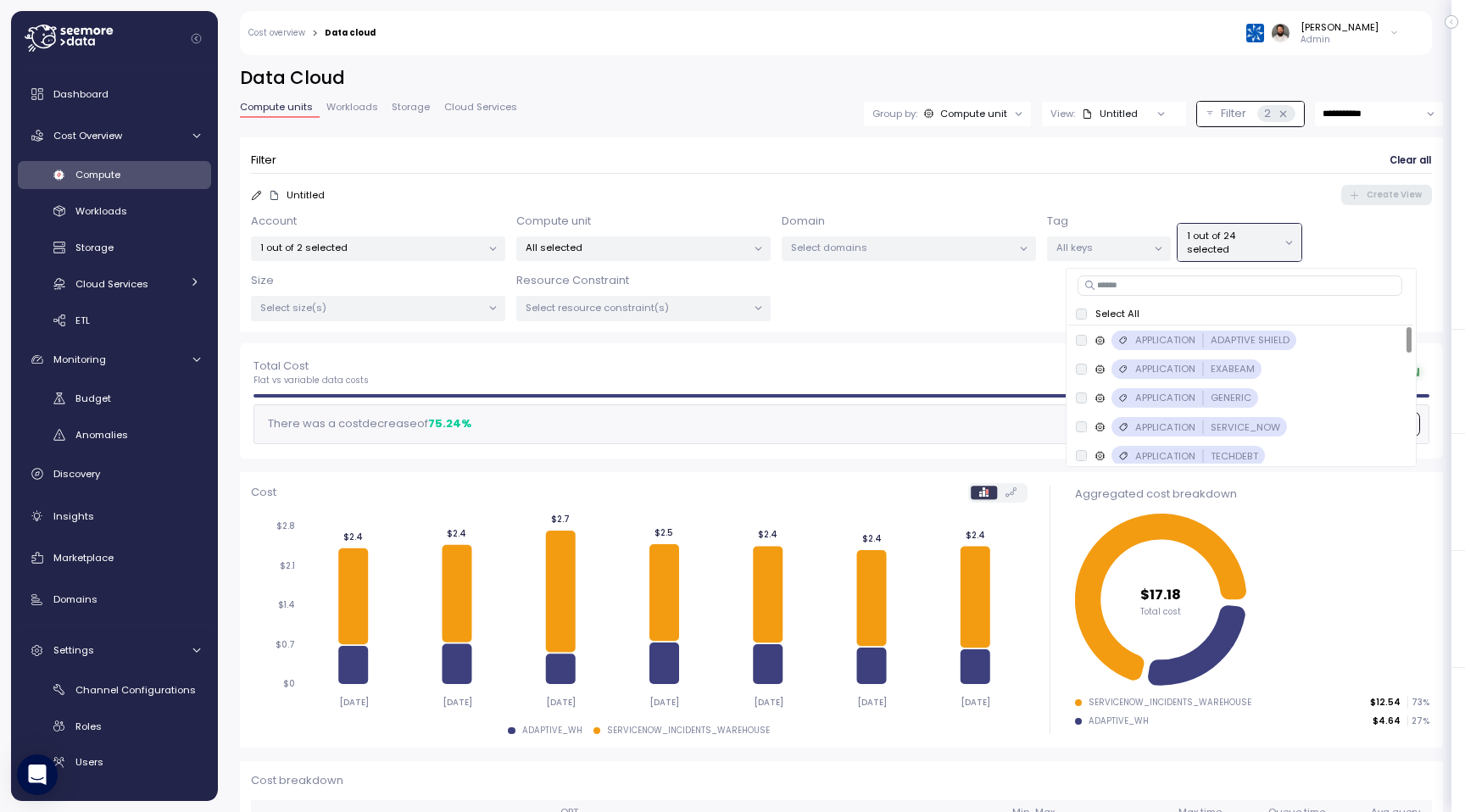
click at [1198, 286] on input at bounding box center [1239, 286] width 325 height 20
type input "*****"
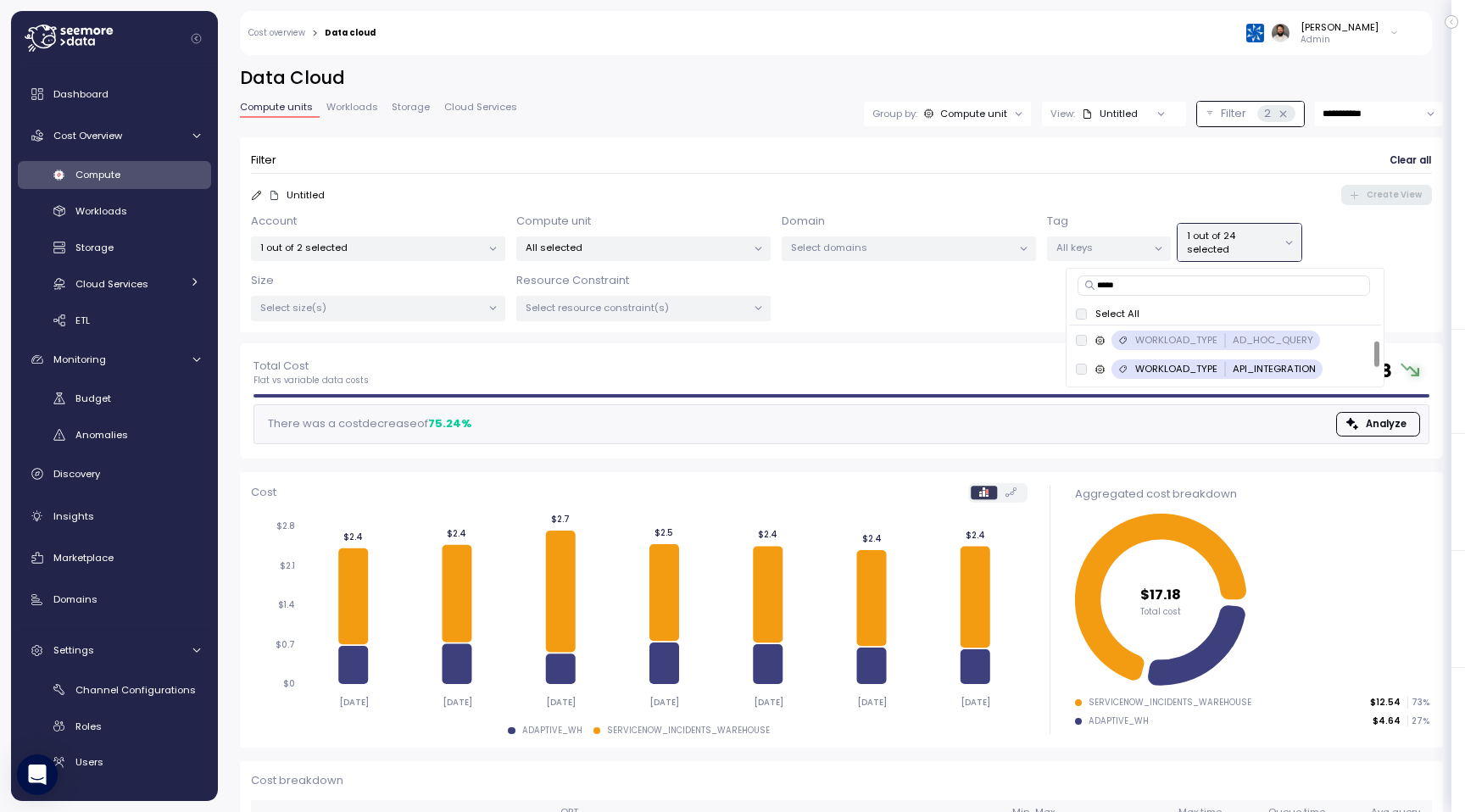
scroll to position [0, 0]
click at [1109, 216] on div "Tag All keys" at bounding box center [1108, 237] width 124 height 49
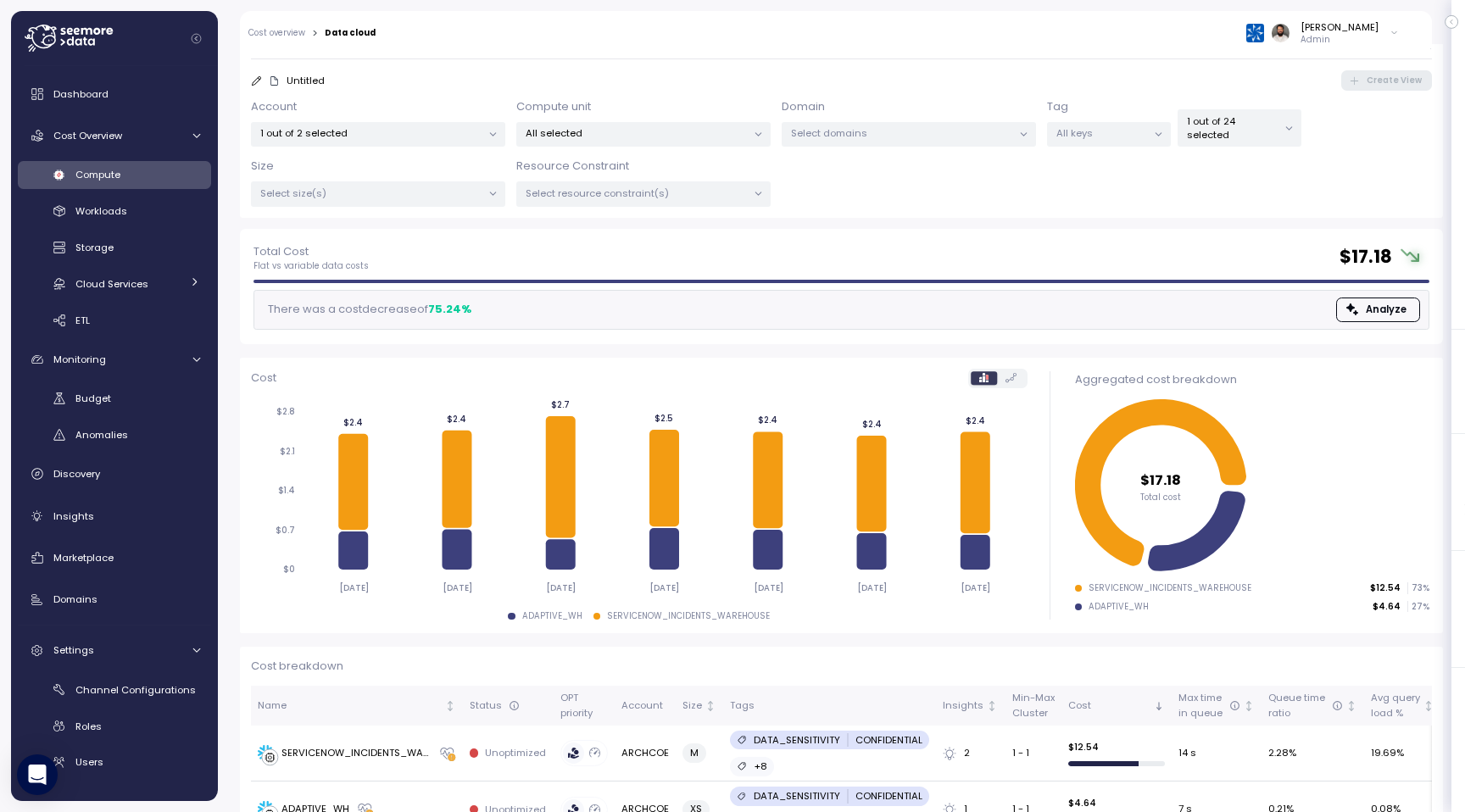
scroll to position [72, 0]
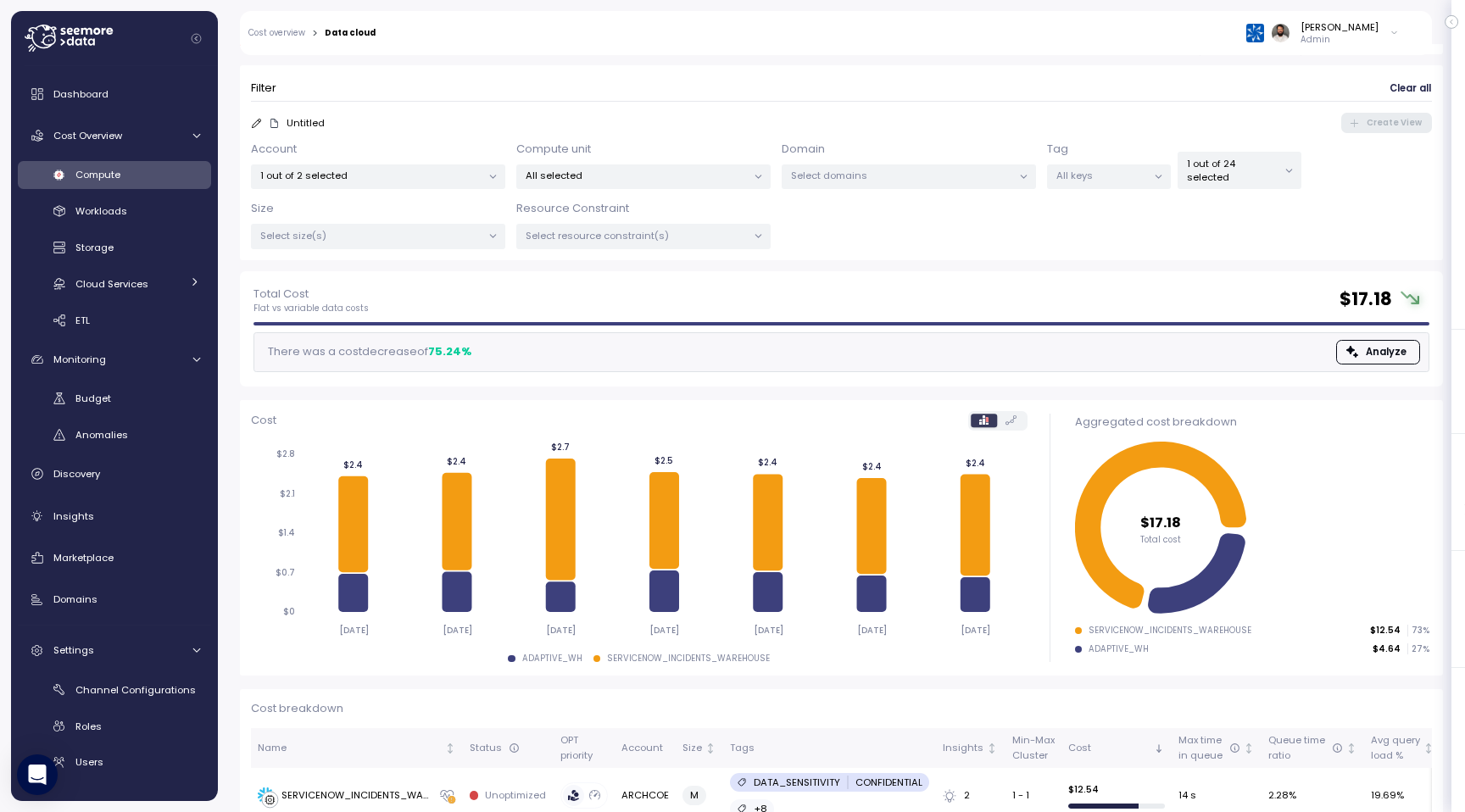
click at [1198, 168] on p "1 out of 24 selected" at bounding box center [1232, 171] width 90 height 28
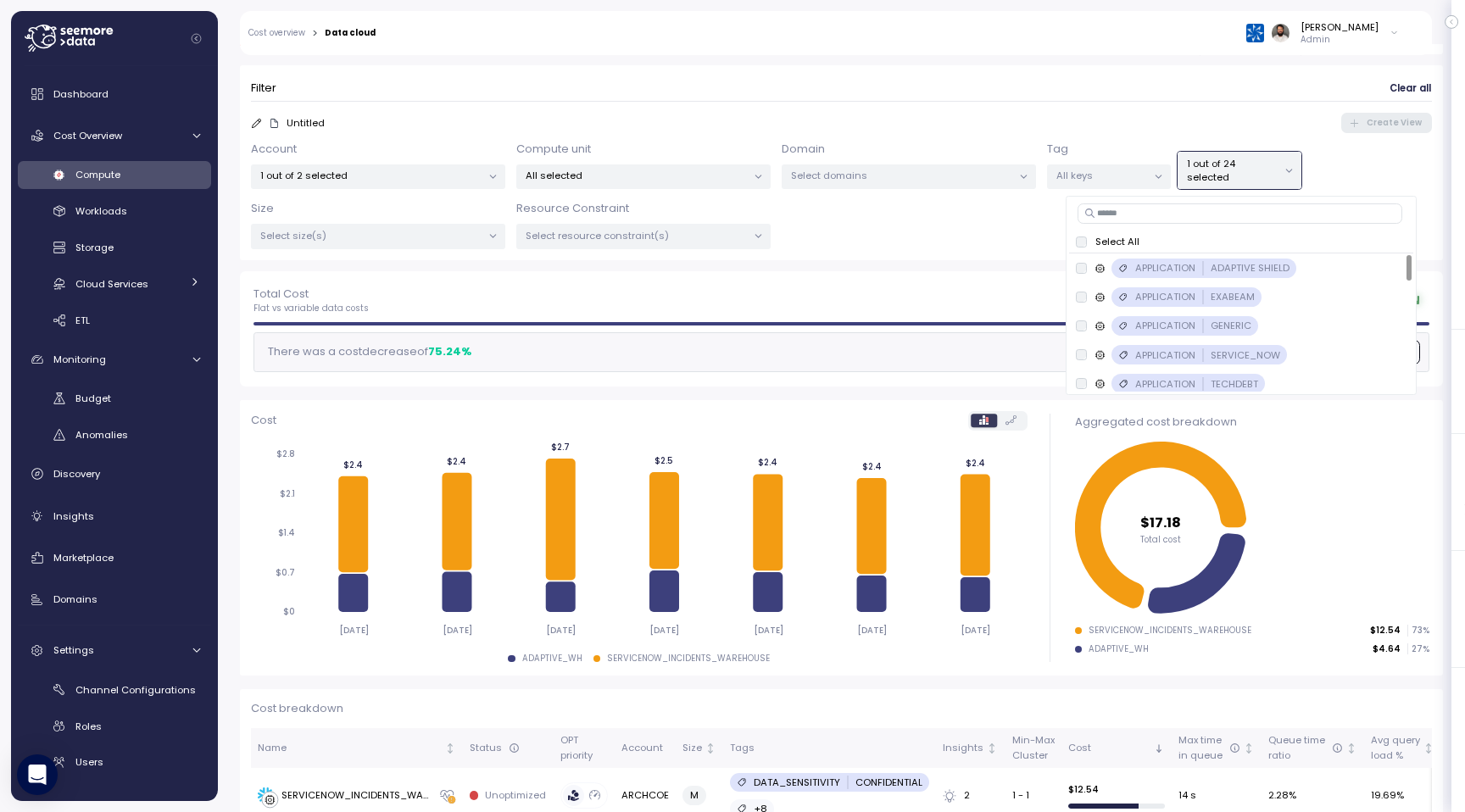
click at [1099, 137] on form "Filter Clear all Untitled Create View Account 1 out of 2 selected Compute unit …" at bounding box center [841, 163] width 1181 height 173
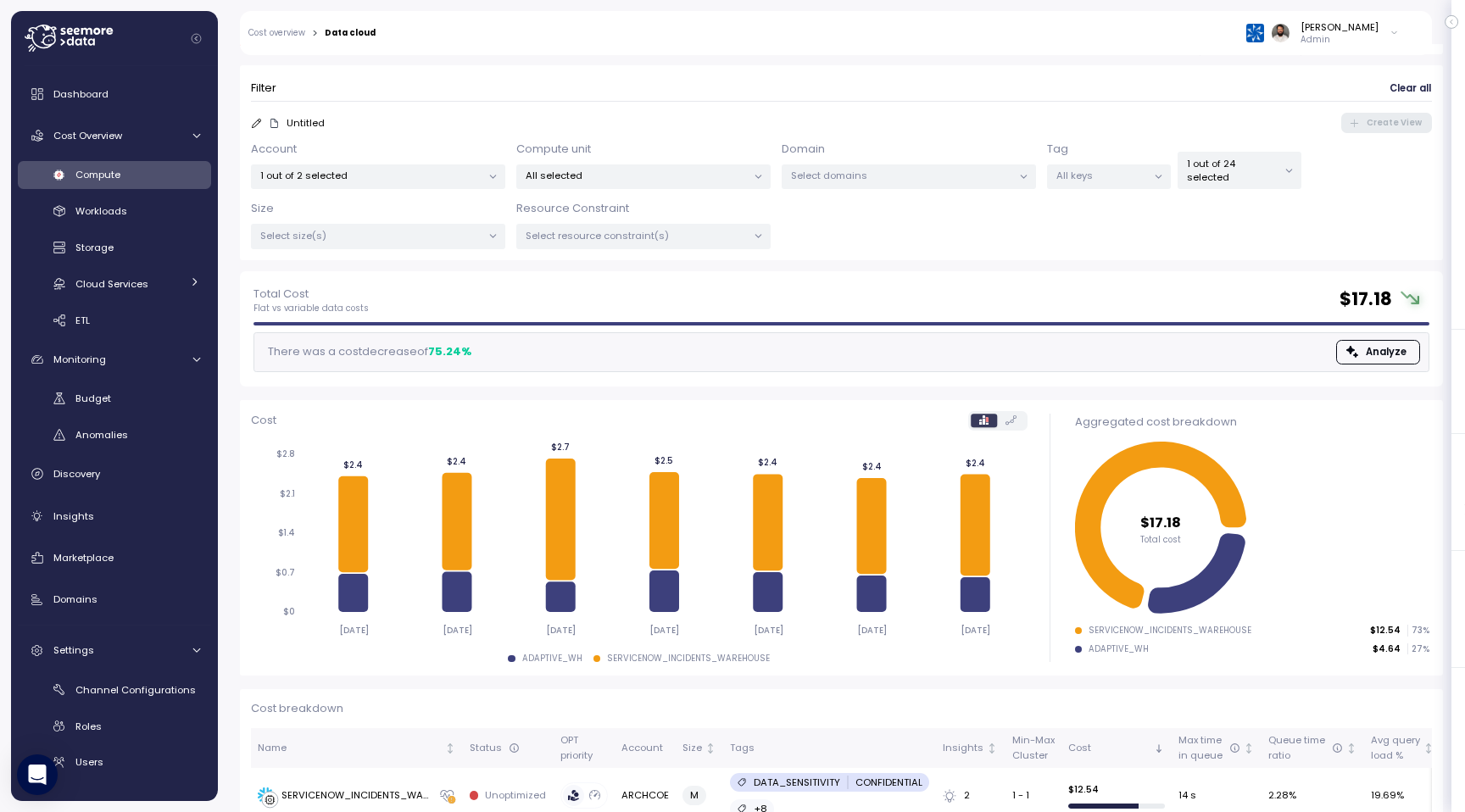
scroll to position [0, 0]
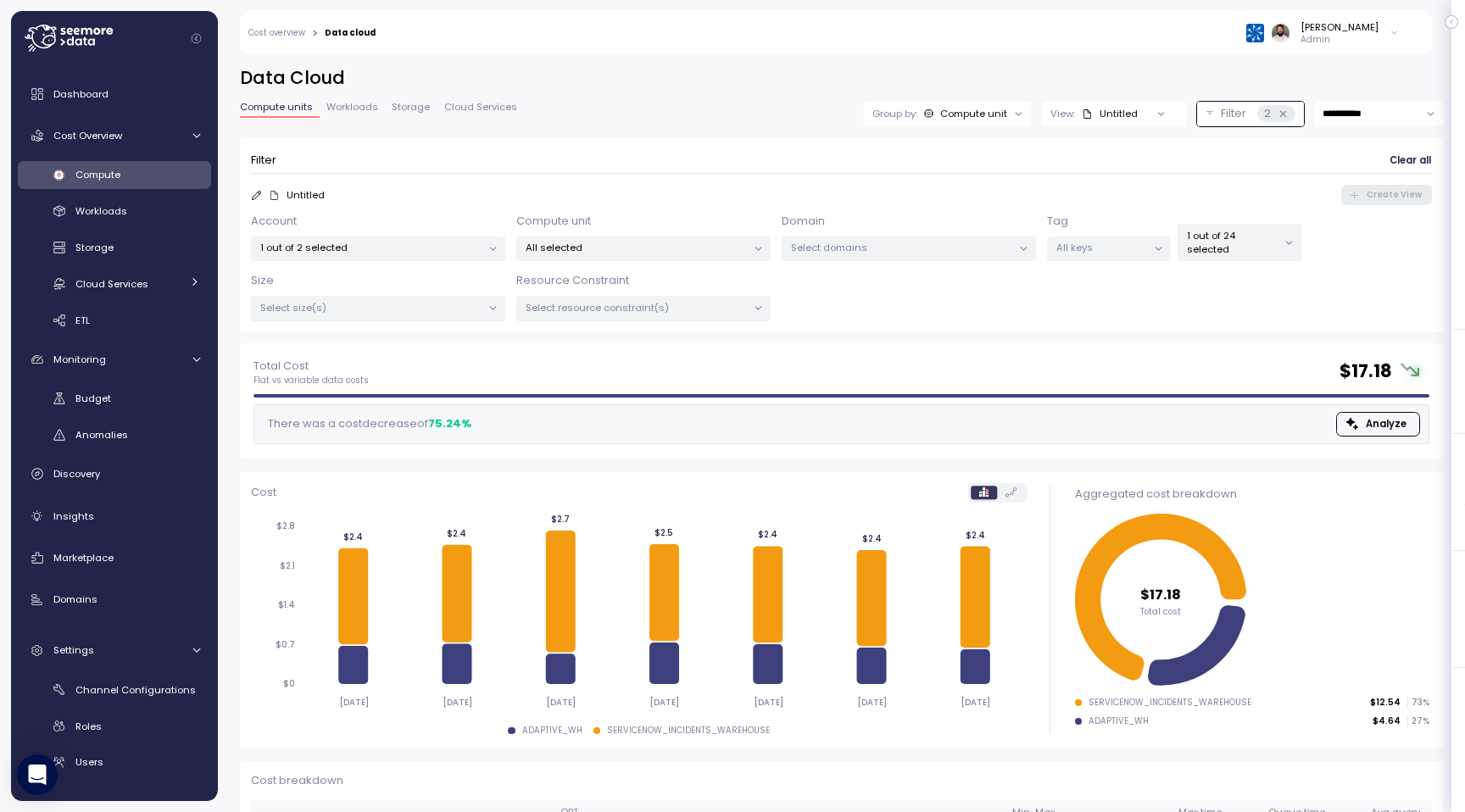
click at [367, 112] on span "Workloads" at bounding box center [352, 107] width 52 height 9
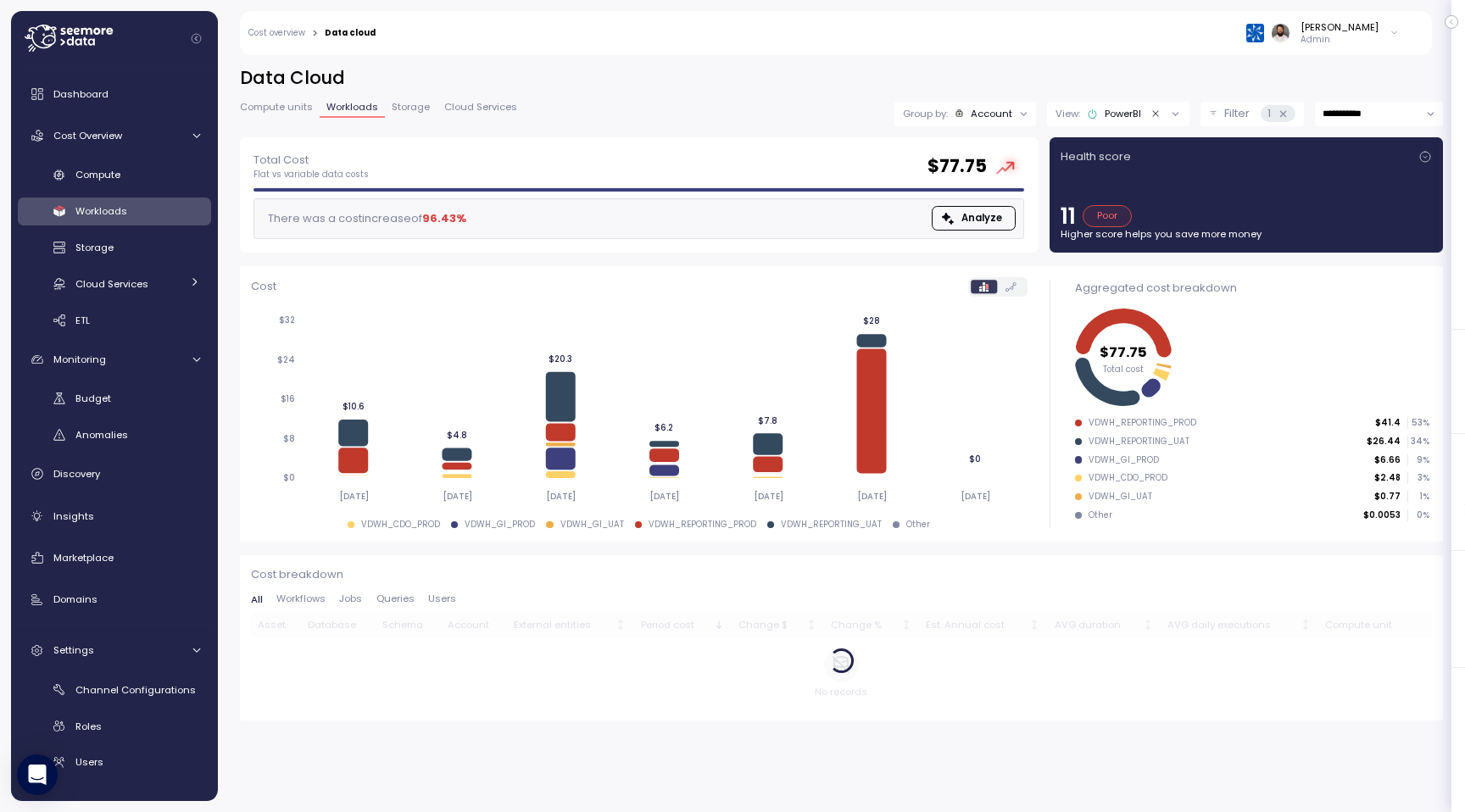
click at [1214, 109] on button "Filter 1" at bounding box center [1252, 113] width 103 height 25
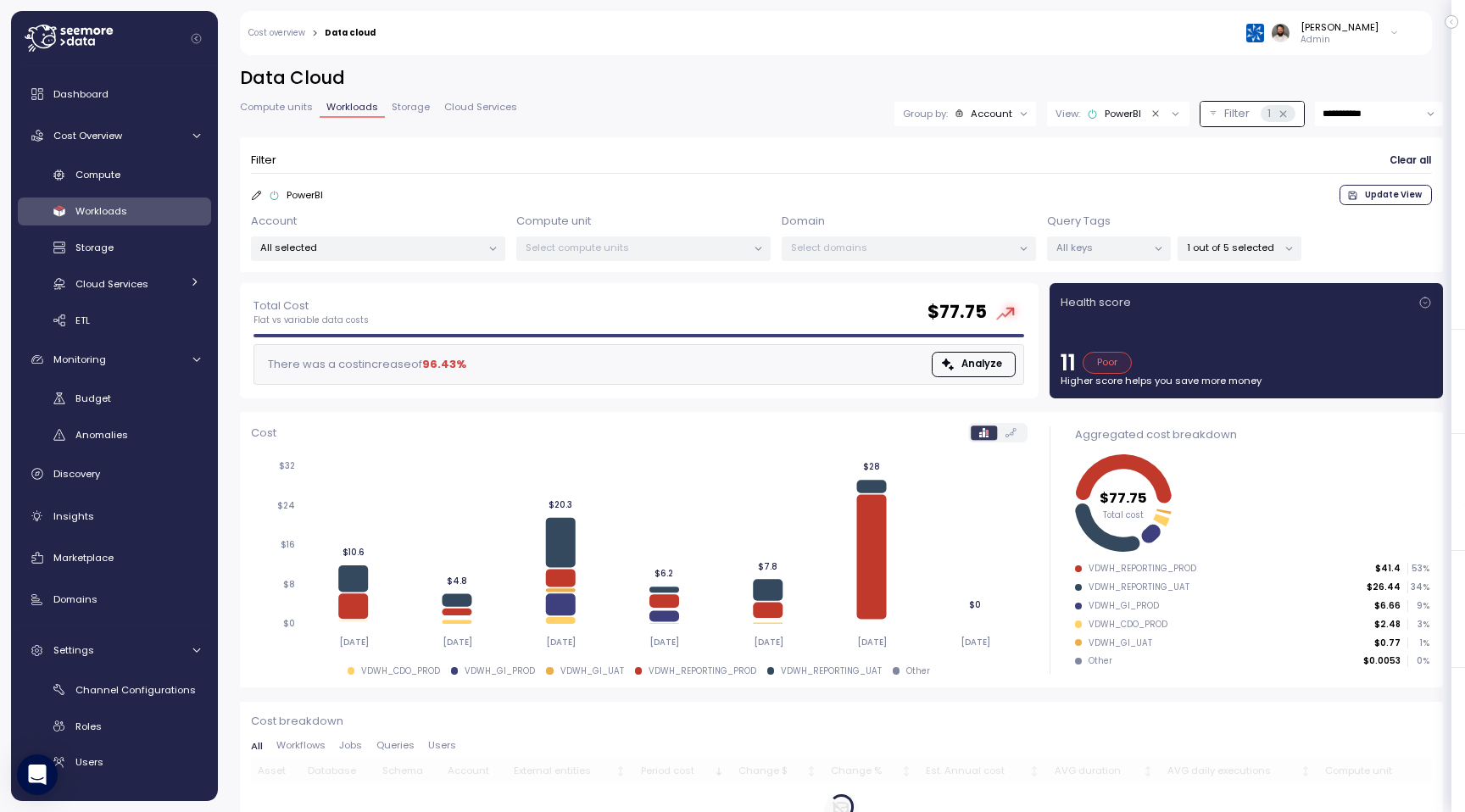
click at [1214, 109] on button "Filter 1" at bounding box center [1252, 113] width 103 height 25
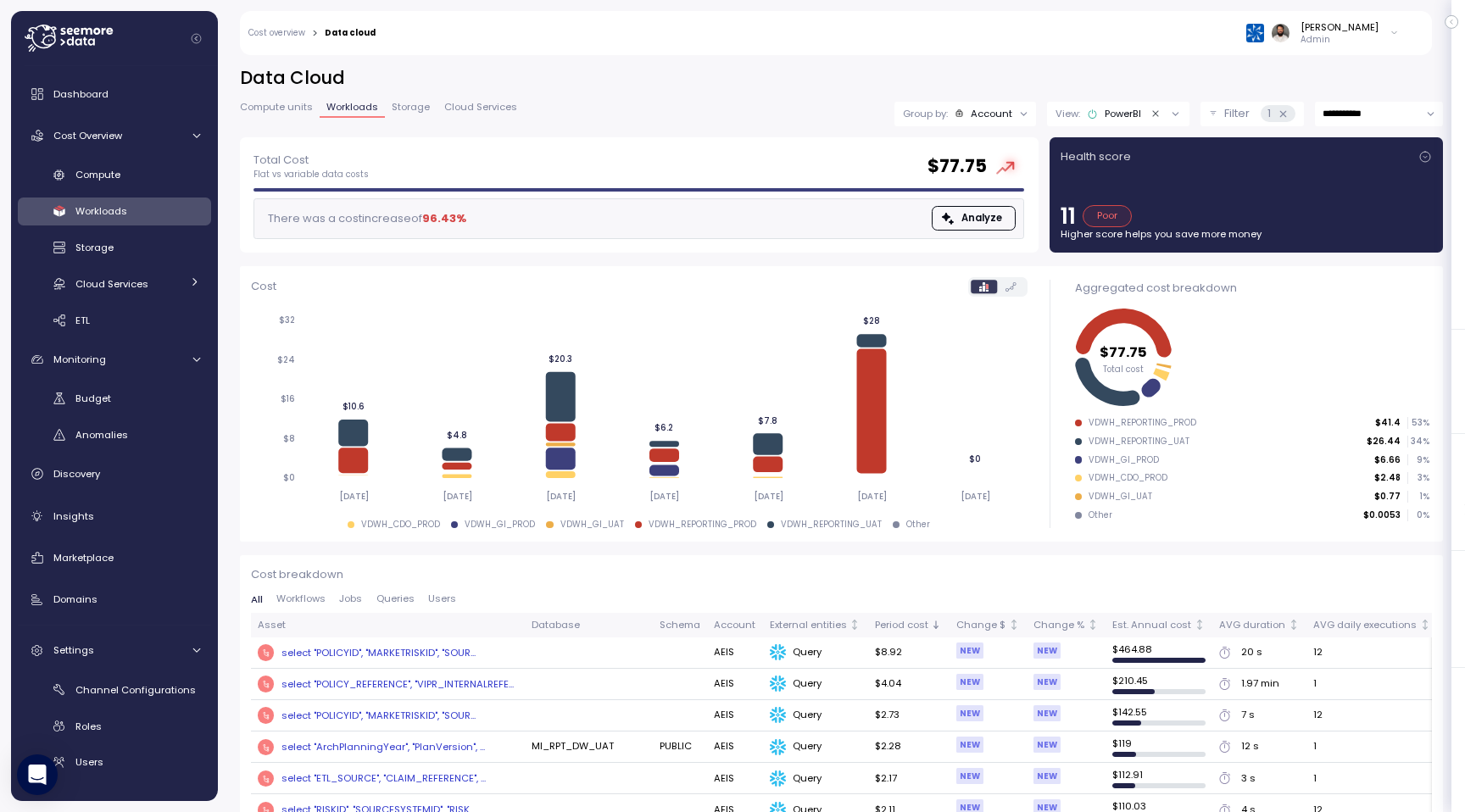
click at [1151, 110] on icon "Clear value" at bounding box center [1156, 114] width 11 height 11
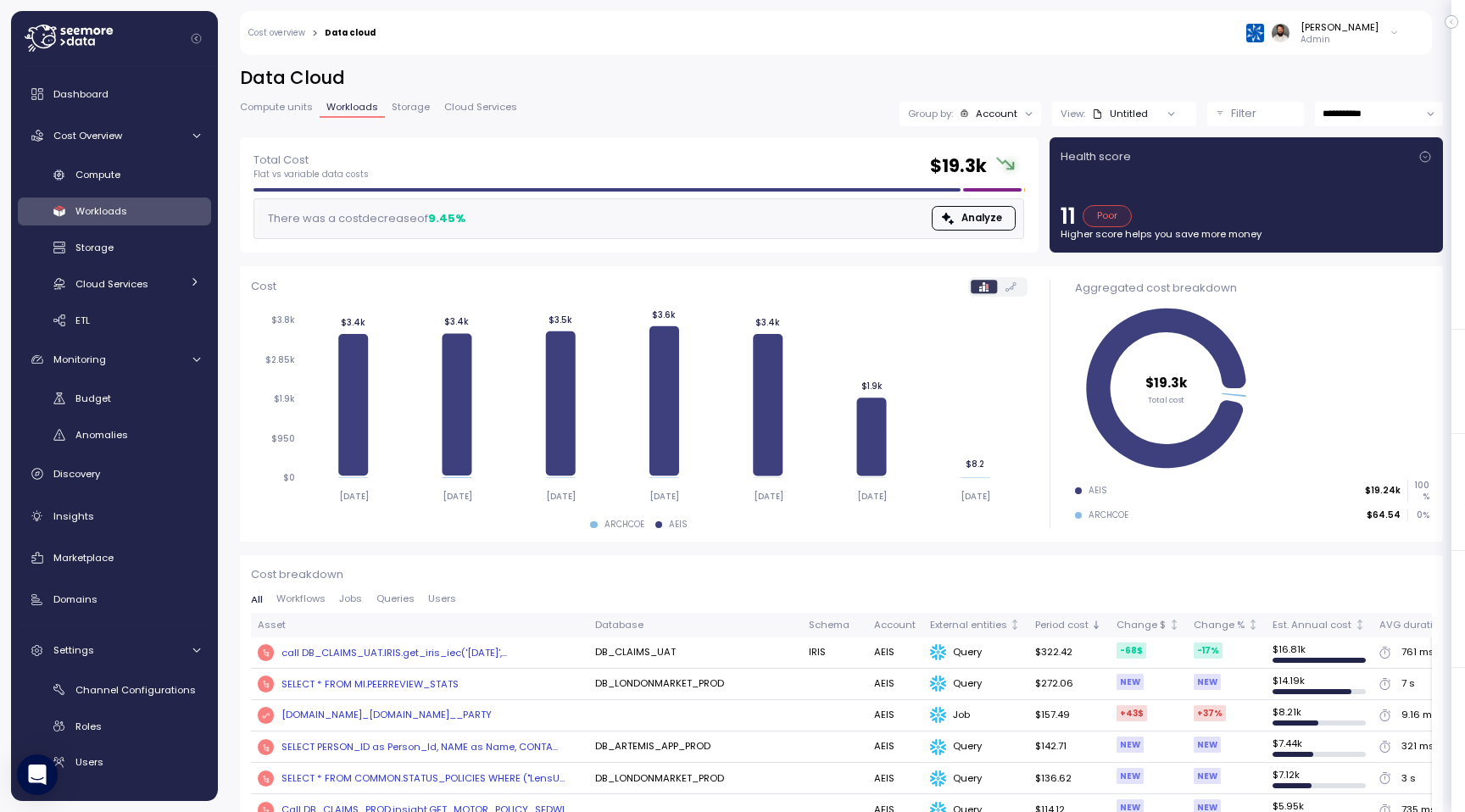
click at [1349, 109] on input "**********" at bounding box center [1378, 113] width 128 height 25
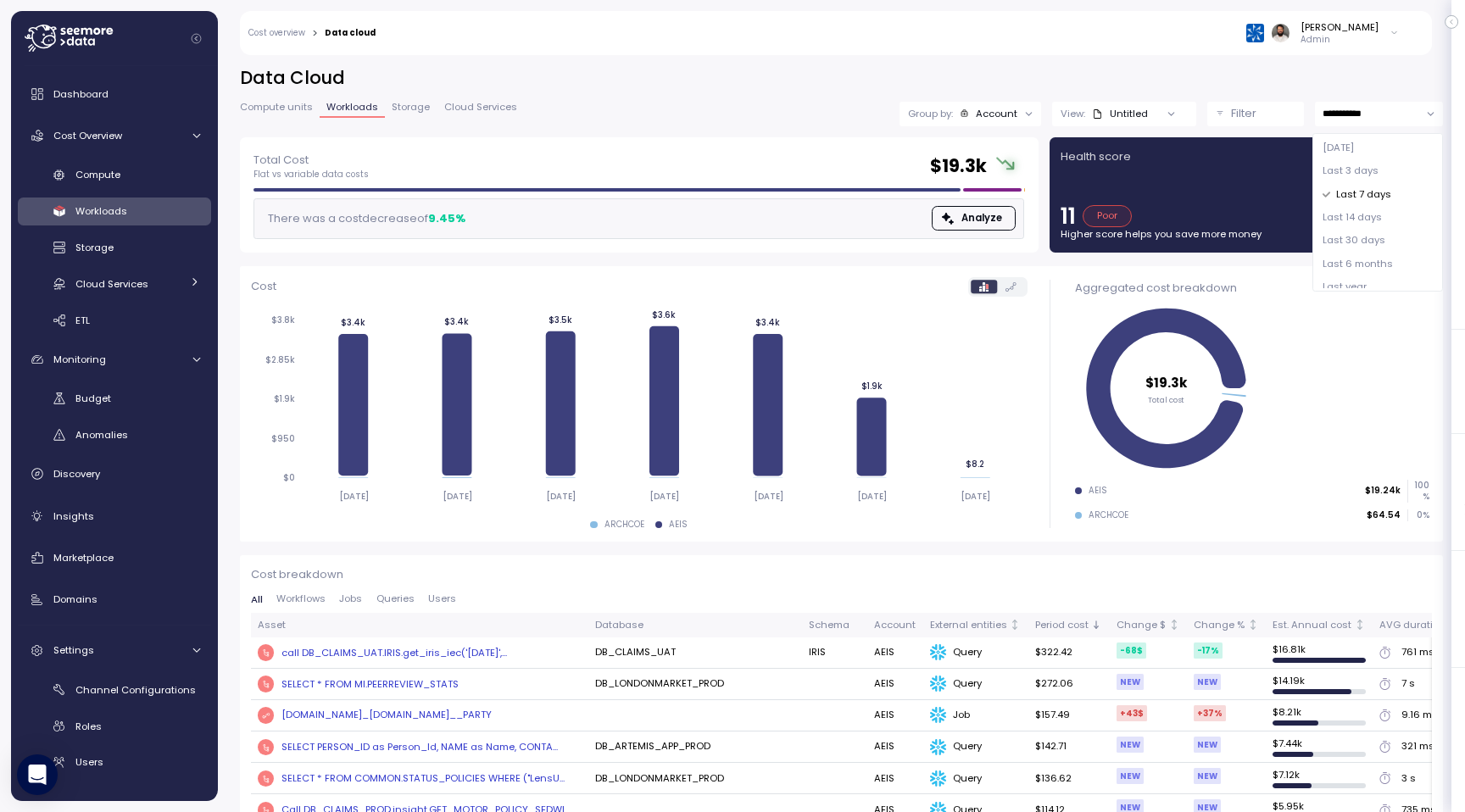
click at [1355, 221] on span "Last 14 days" at bounding box center [1352, 218] width 59 height 16
type input "**********"
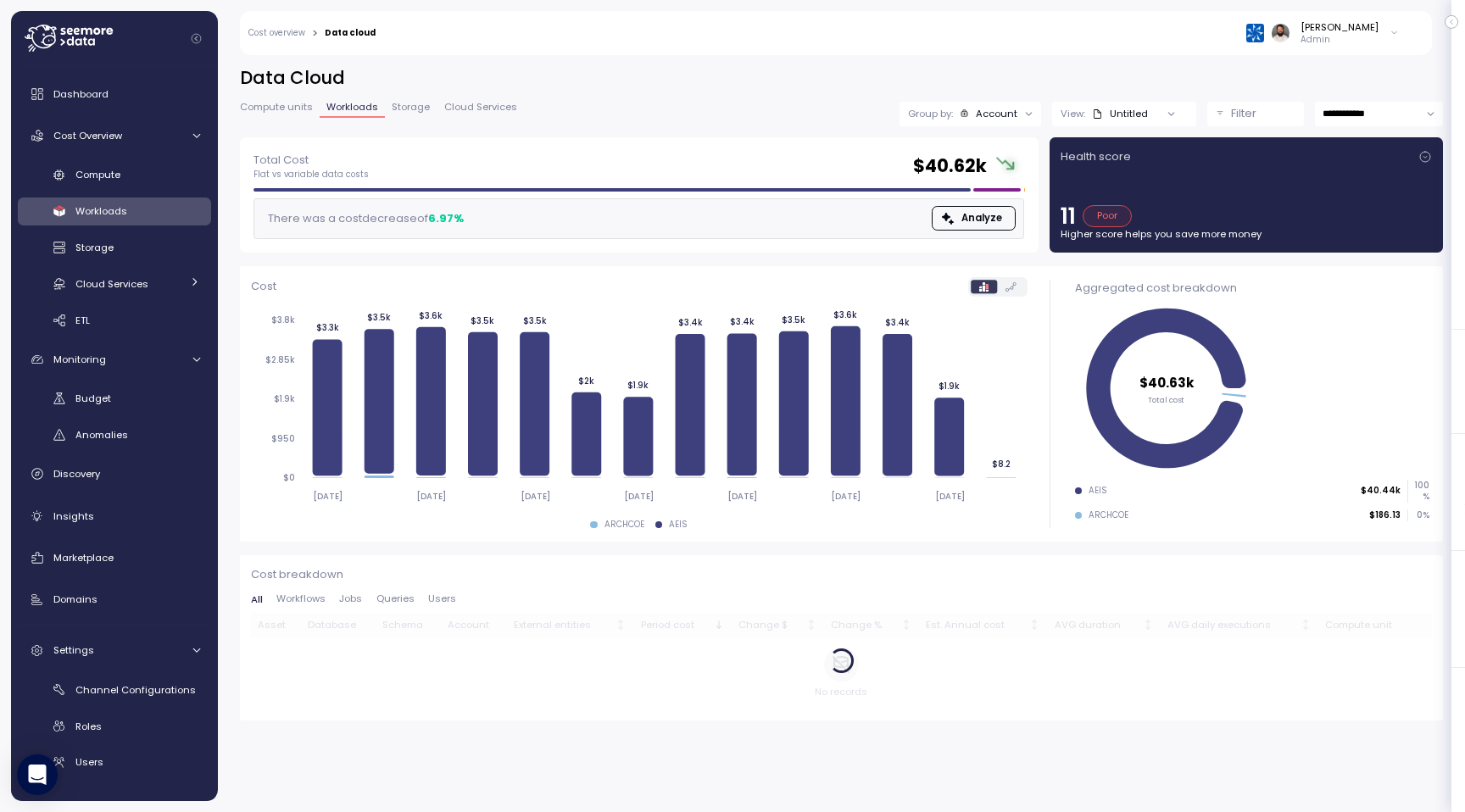
click at [290, 106] on span "Compute units" at bounding box center [276, 107] width 73 height 9
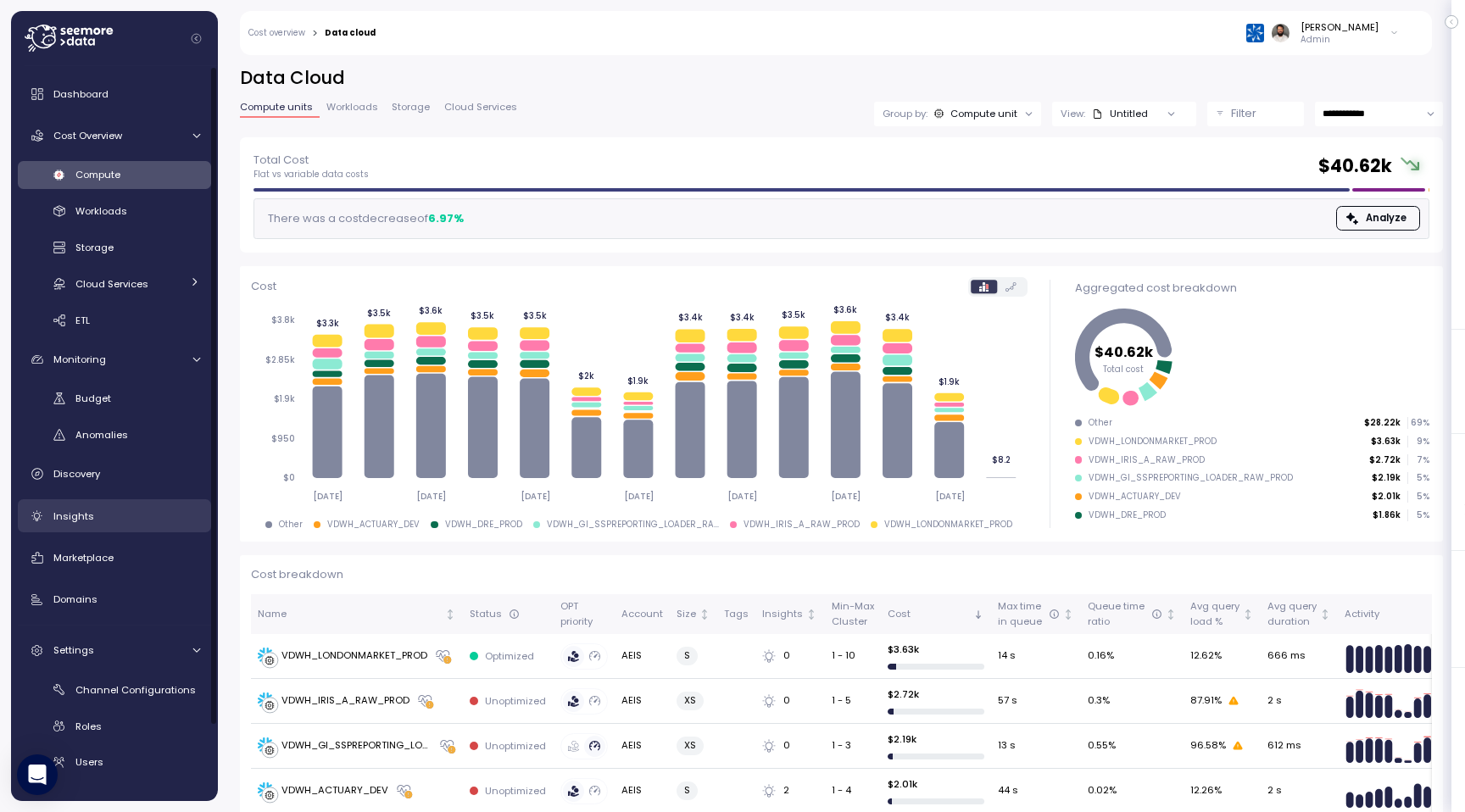
click at [144, 518] on div "Insights" at bounding box center [126, 516] width 147 height 17
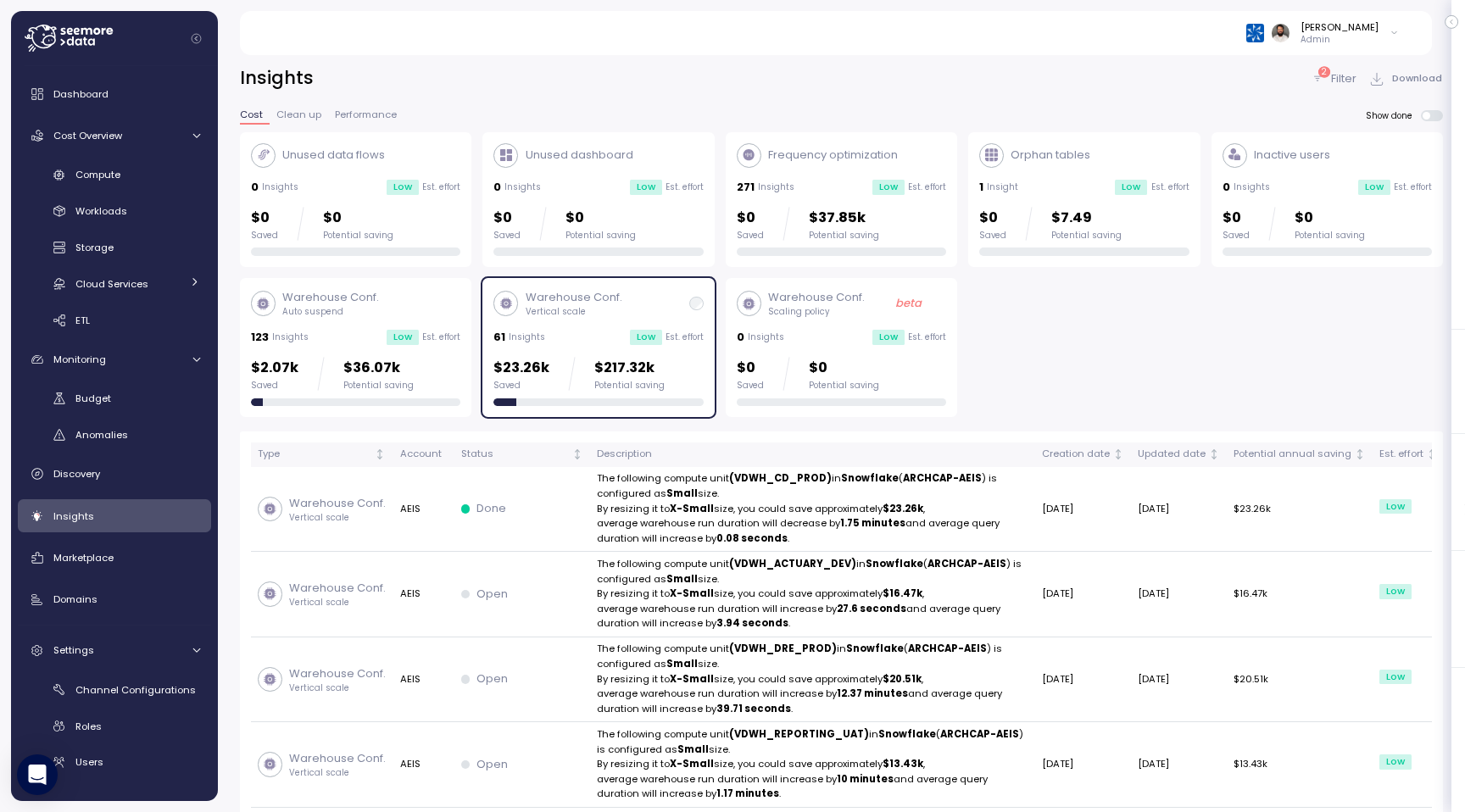
click at [581, 347] on div "Warehouse Conf. Vertical scale 61 Insights Low Est. effort $23.26k Saved $217.3…" at bounding box center [597, 347] width 209 height 117
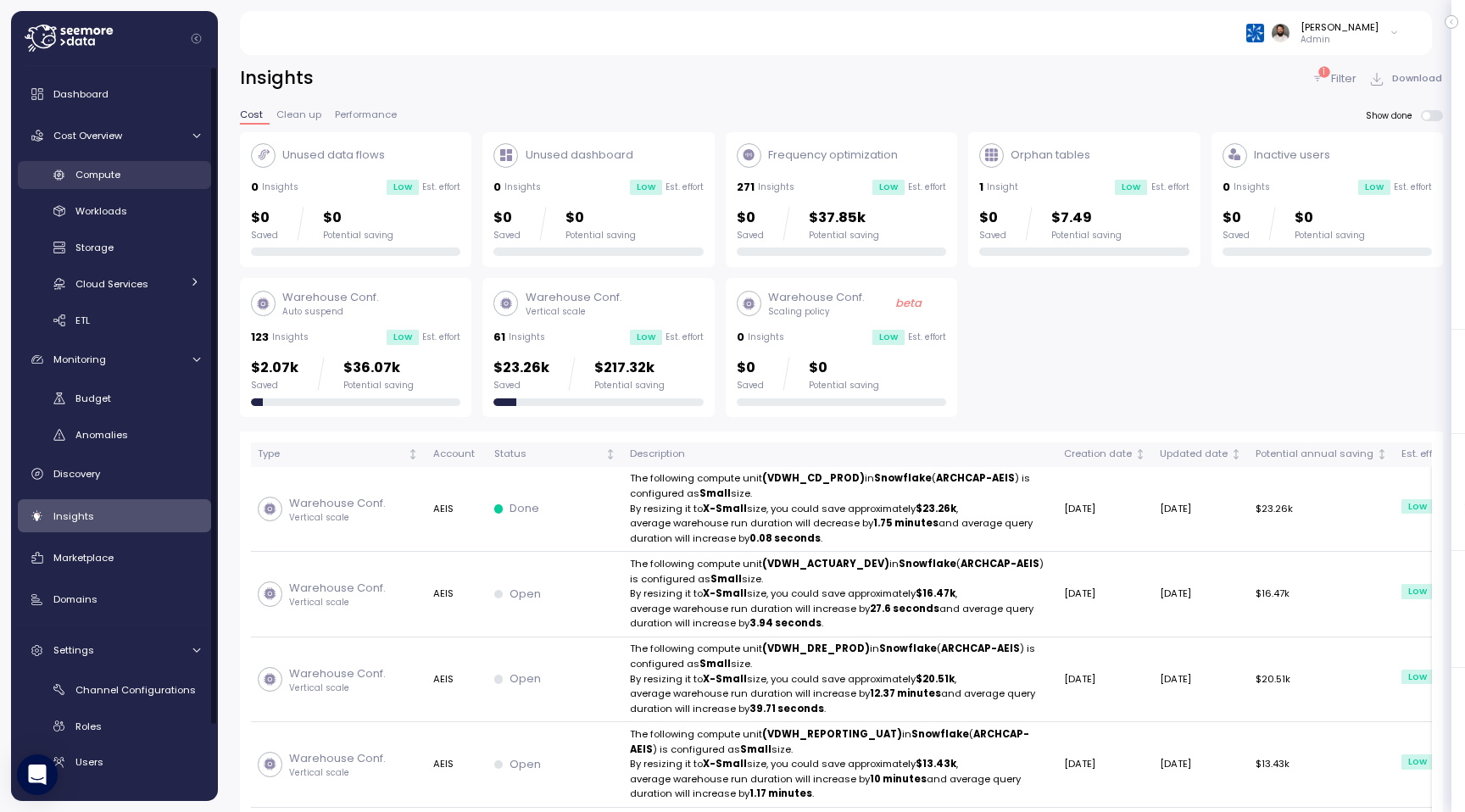
click at [143, 176] on div "Compute" at bounding box center [137, 174] width 124 height 17
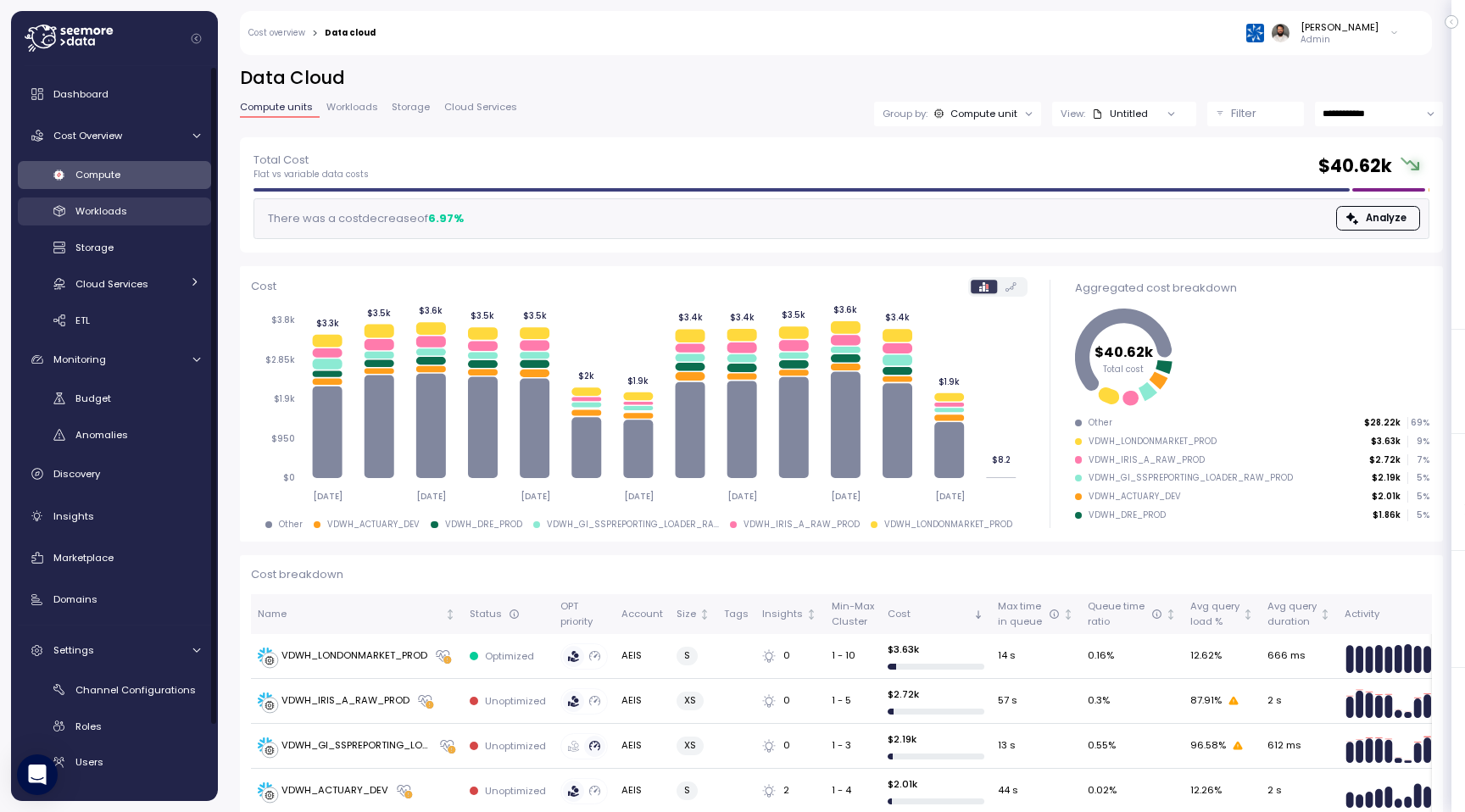
click at [145, 215] on div "Workloads" at bounding box center [137, 211] width 124 height 17
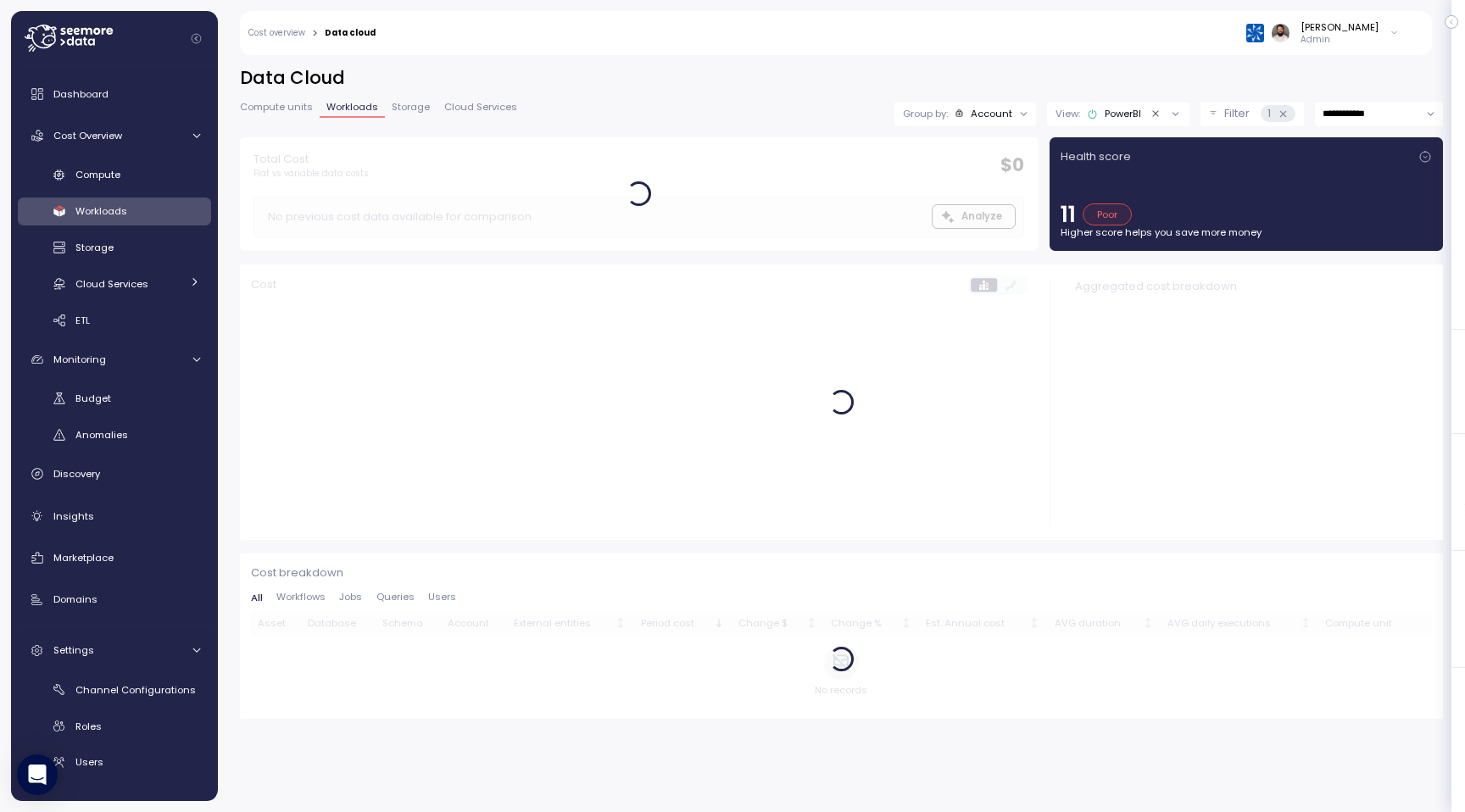
click at [1153, 115] on icon "Clear value" at bounding box center [1156, 114] width 11 height 11
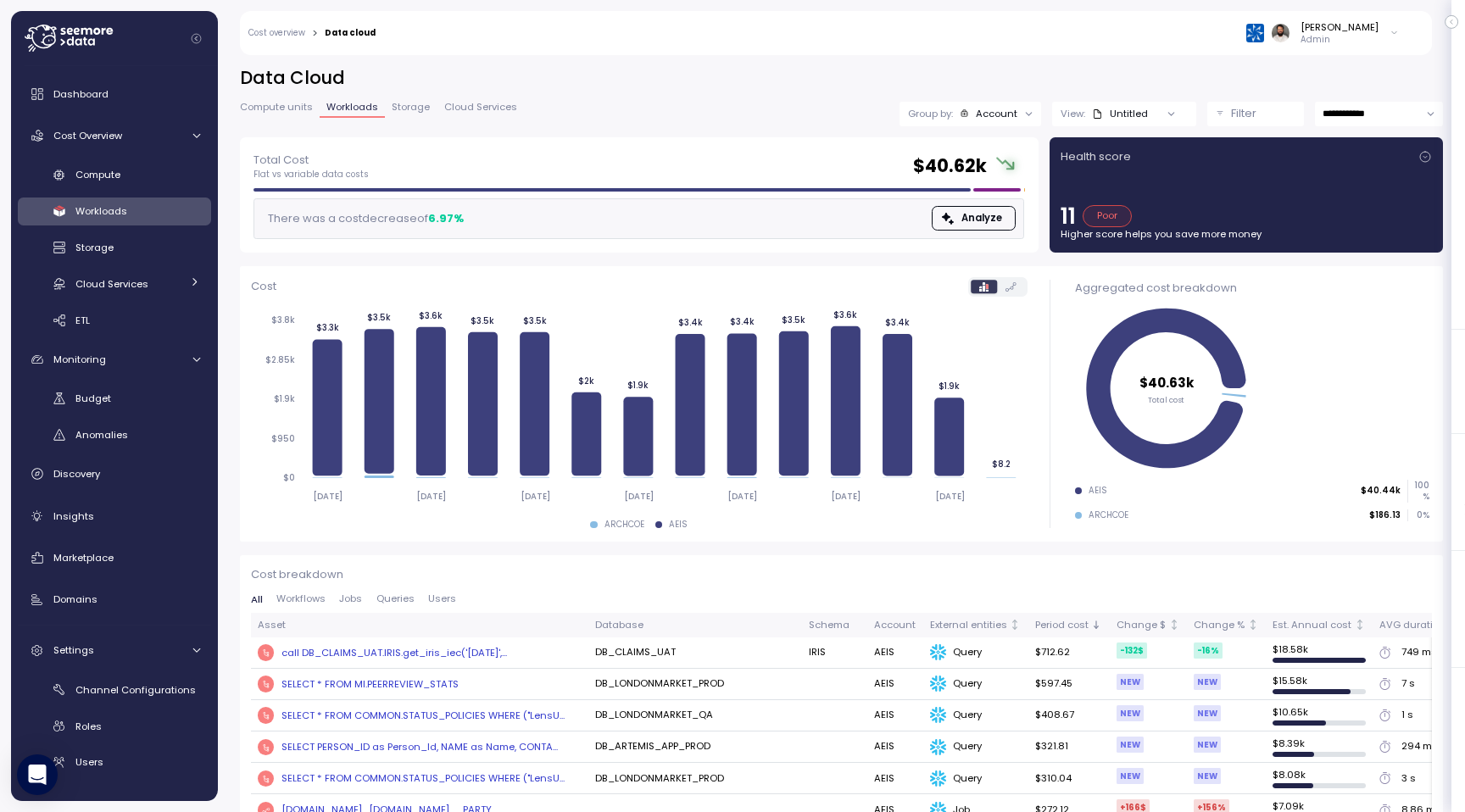
click at [1126, 102] on div "View: Untitled" at bounding box center [1124, 113] width 144 height 25
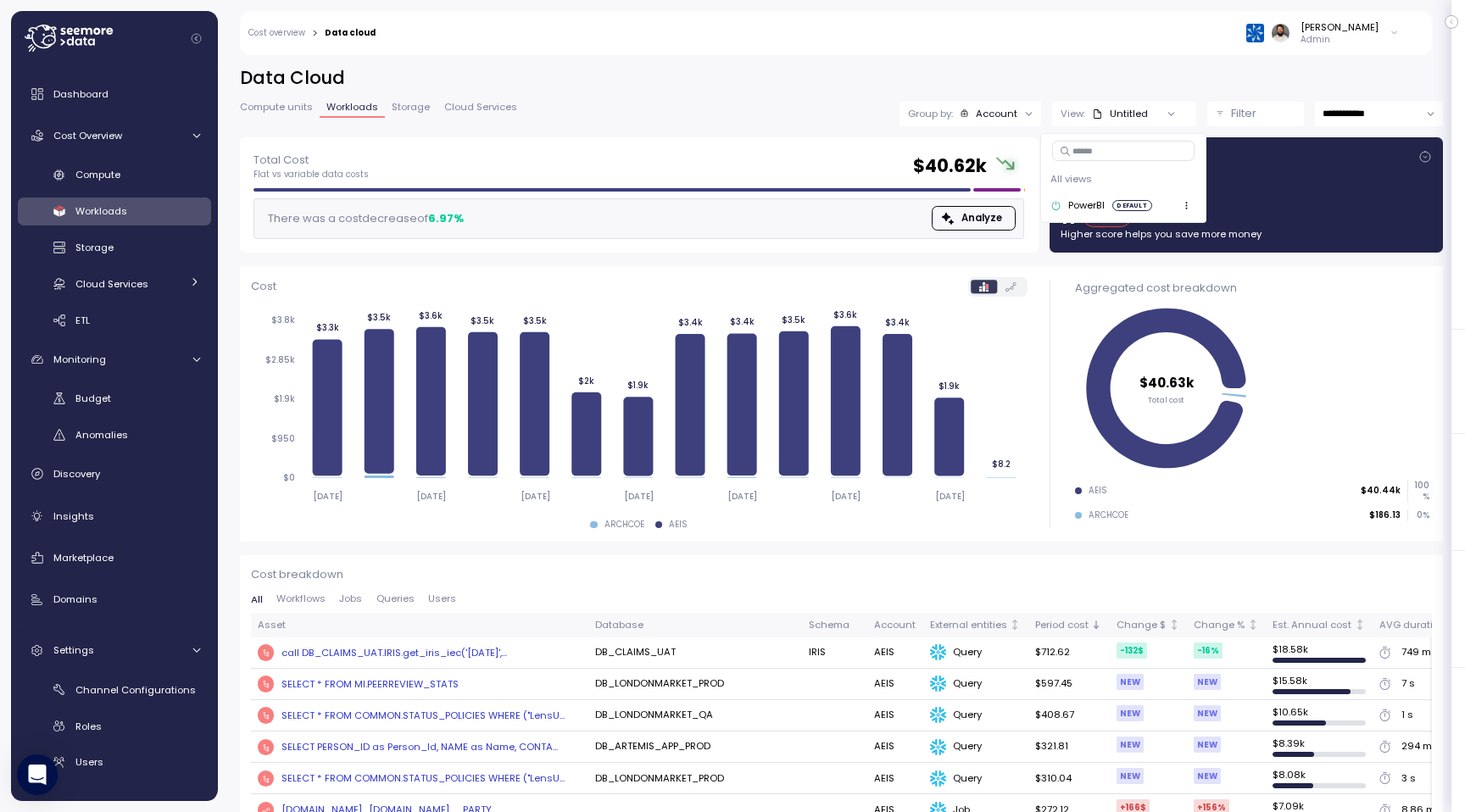
click at [1085, 207] on div "PowerBI" at bounding box center [1077, 206] width 54 height 16
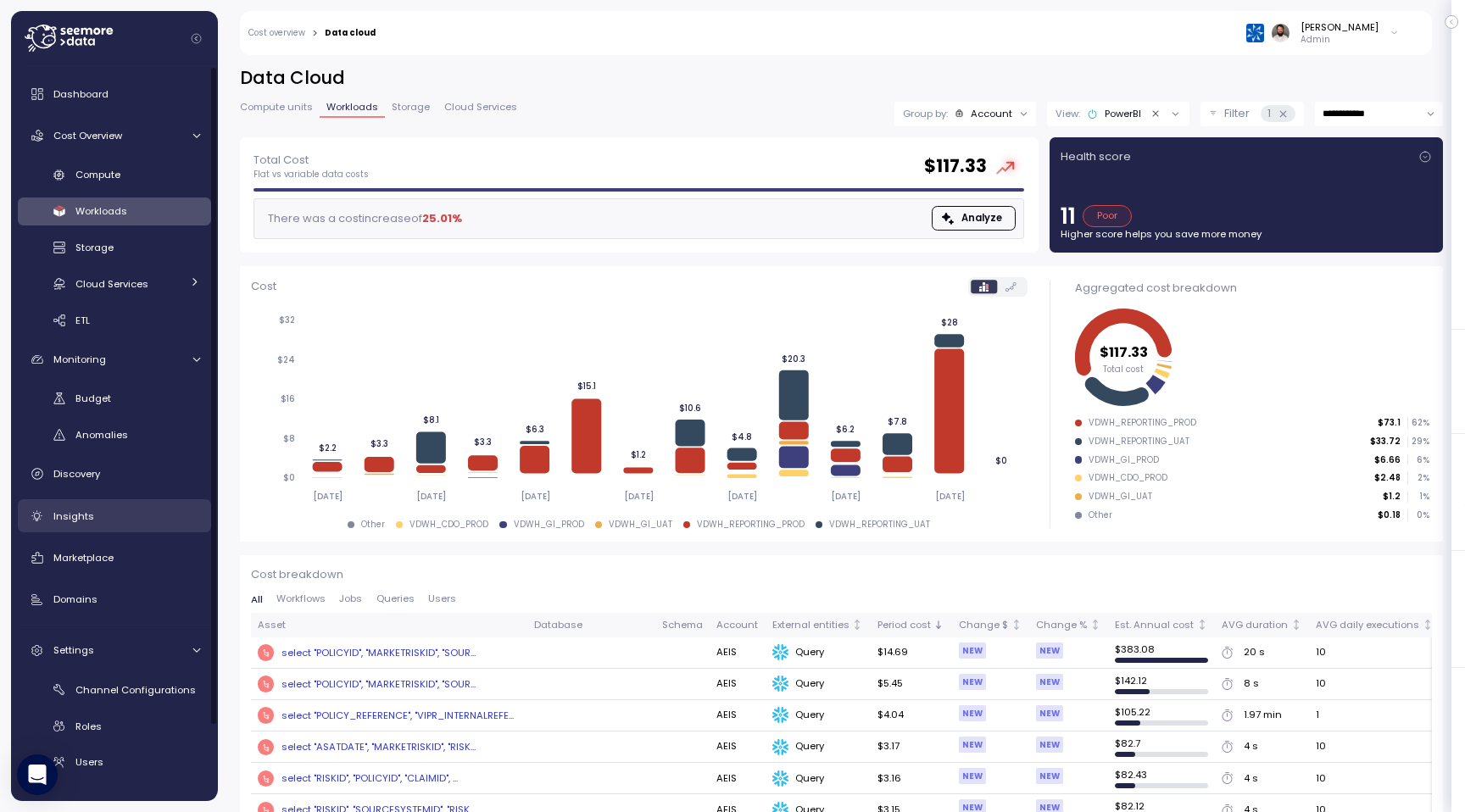
click at [131, 514] on div "Insights" at bounding box center [126, 516] width 147 height 17
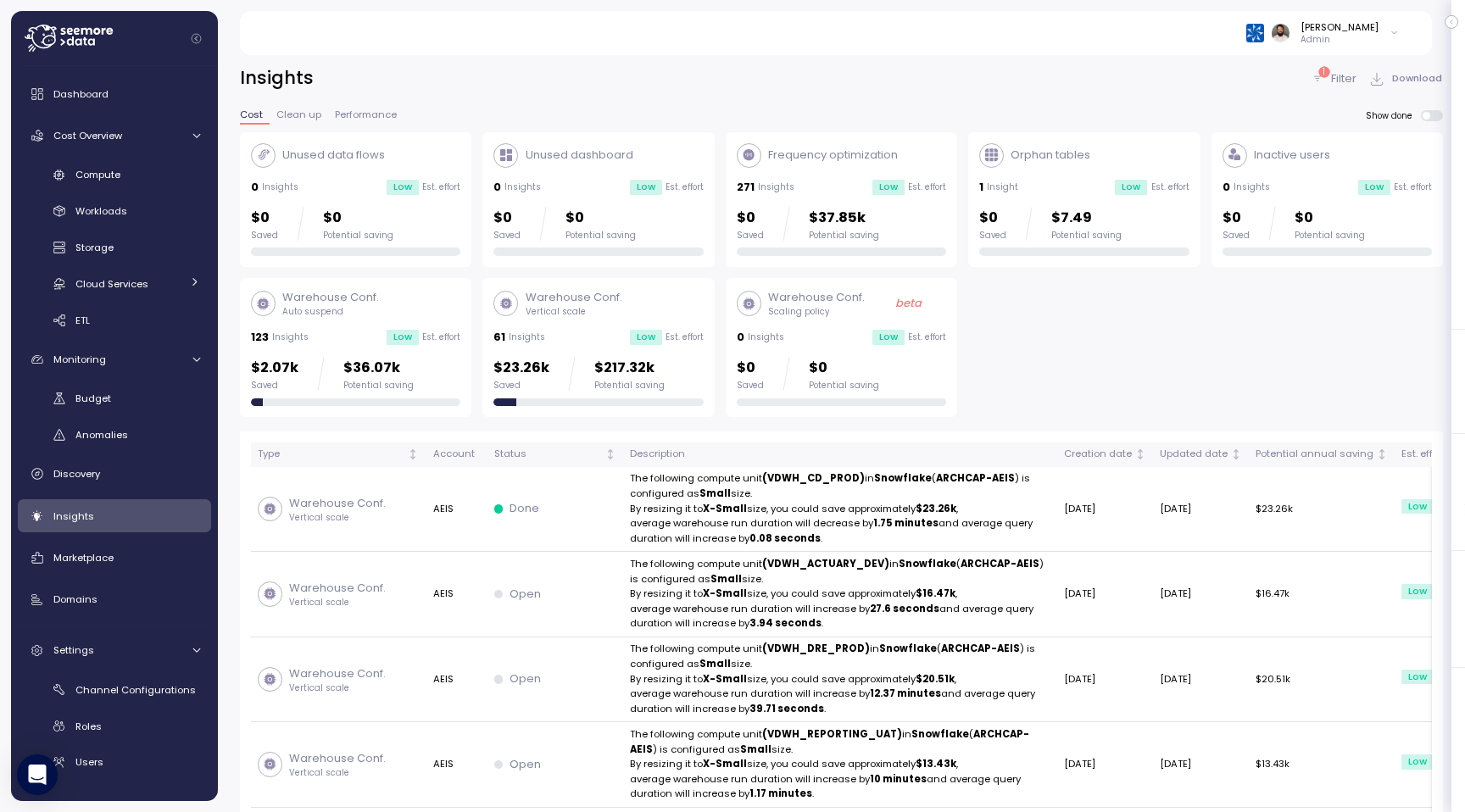
click at [1342, 72] on p "Filter" at bounding box center [1343, 78] width 26 height 17
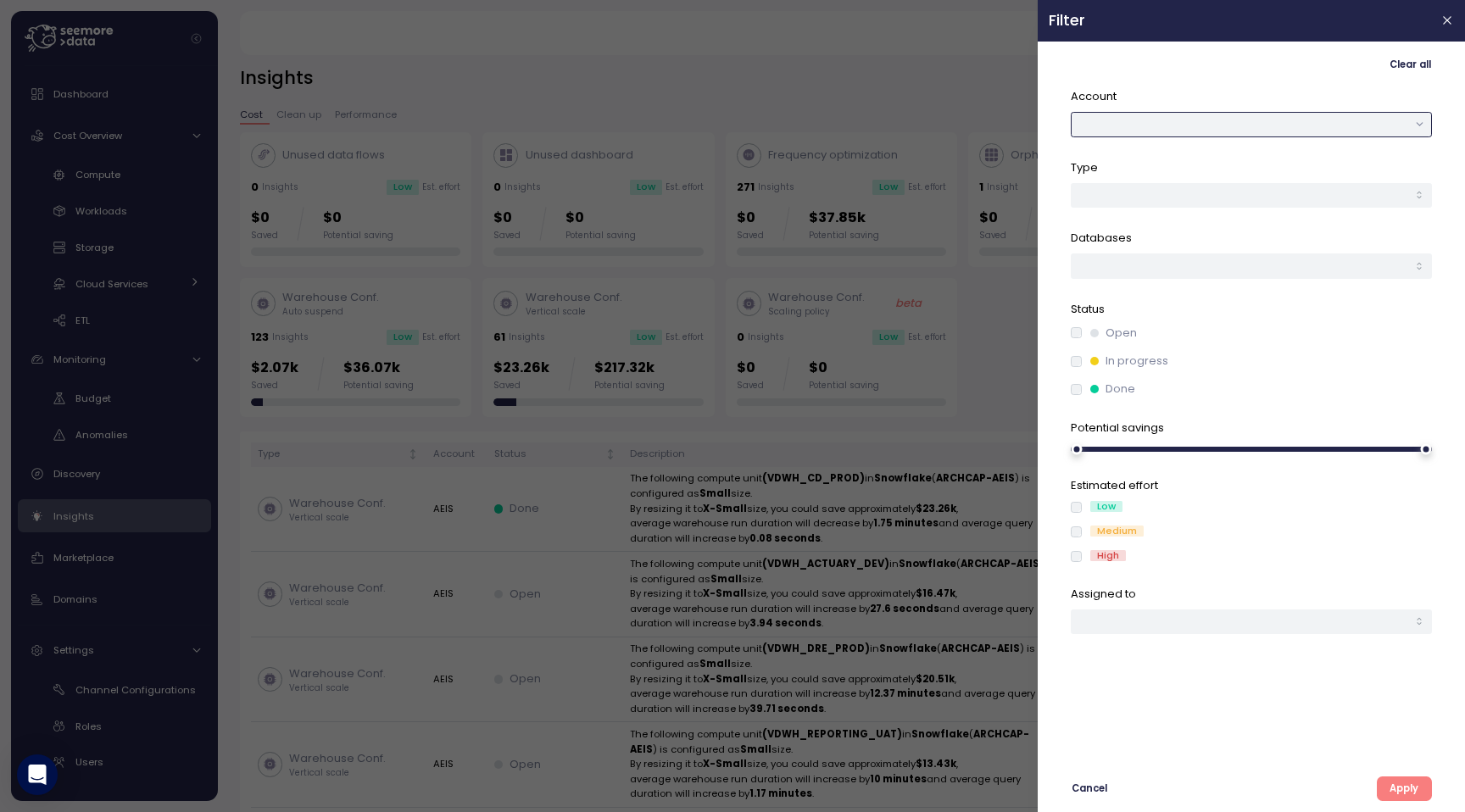
click at [1262, 120] on button "button" at bounding box center [1251, 124] width 361 height 25
click at [1106, 184] on div "AEIS" at bounding box center [1251, 182] width 353 height 23
click at [1421, 783] on button "Apply" at bounding box center [1404, 788] width 55 height 25
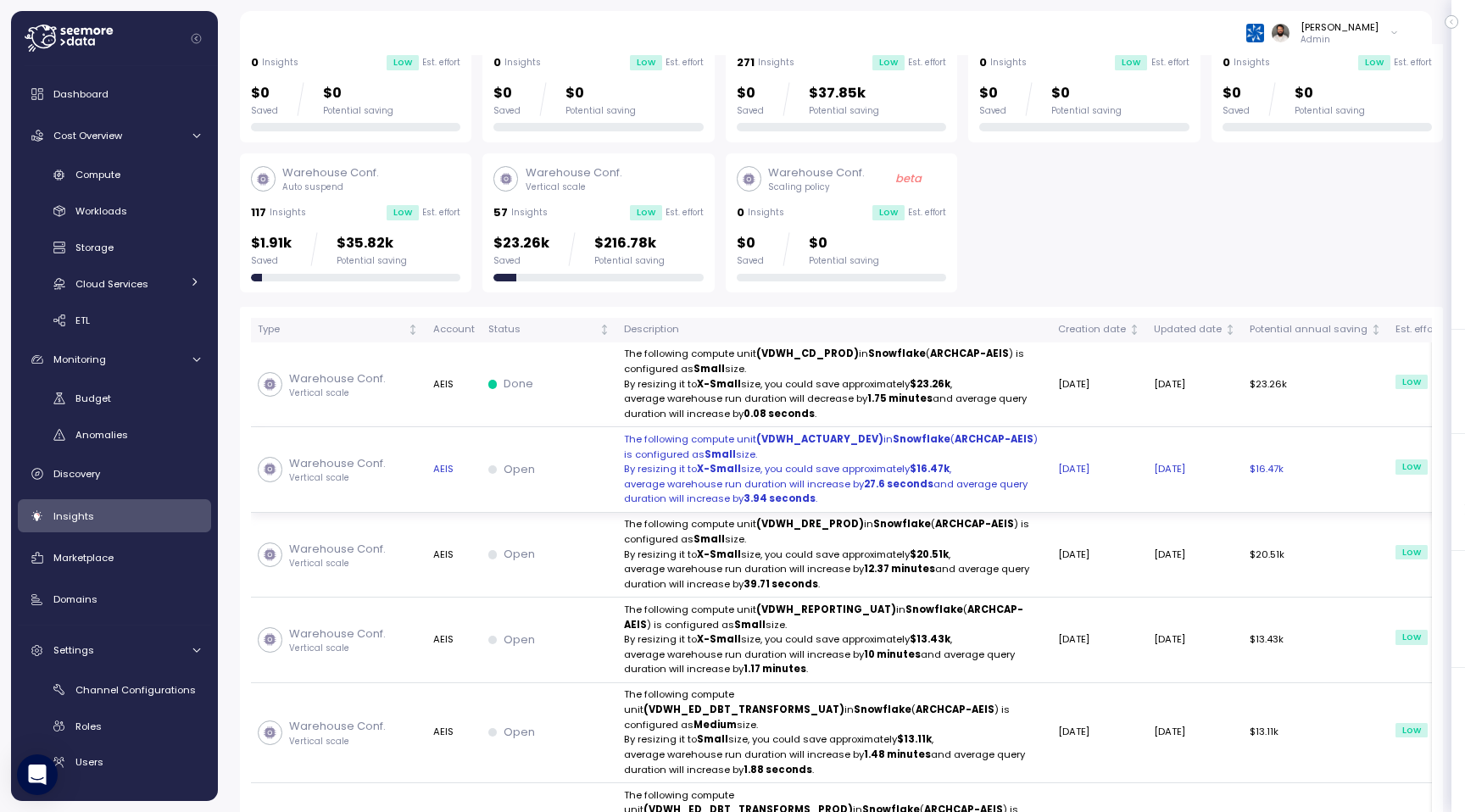
scroll to position [127, 0]
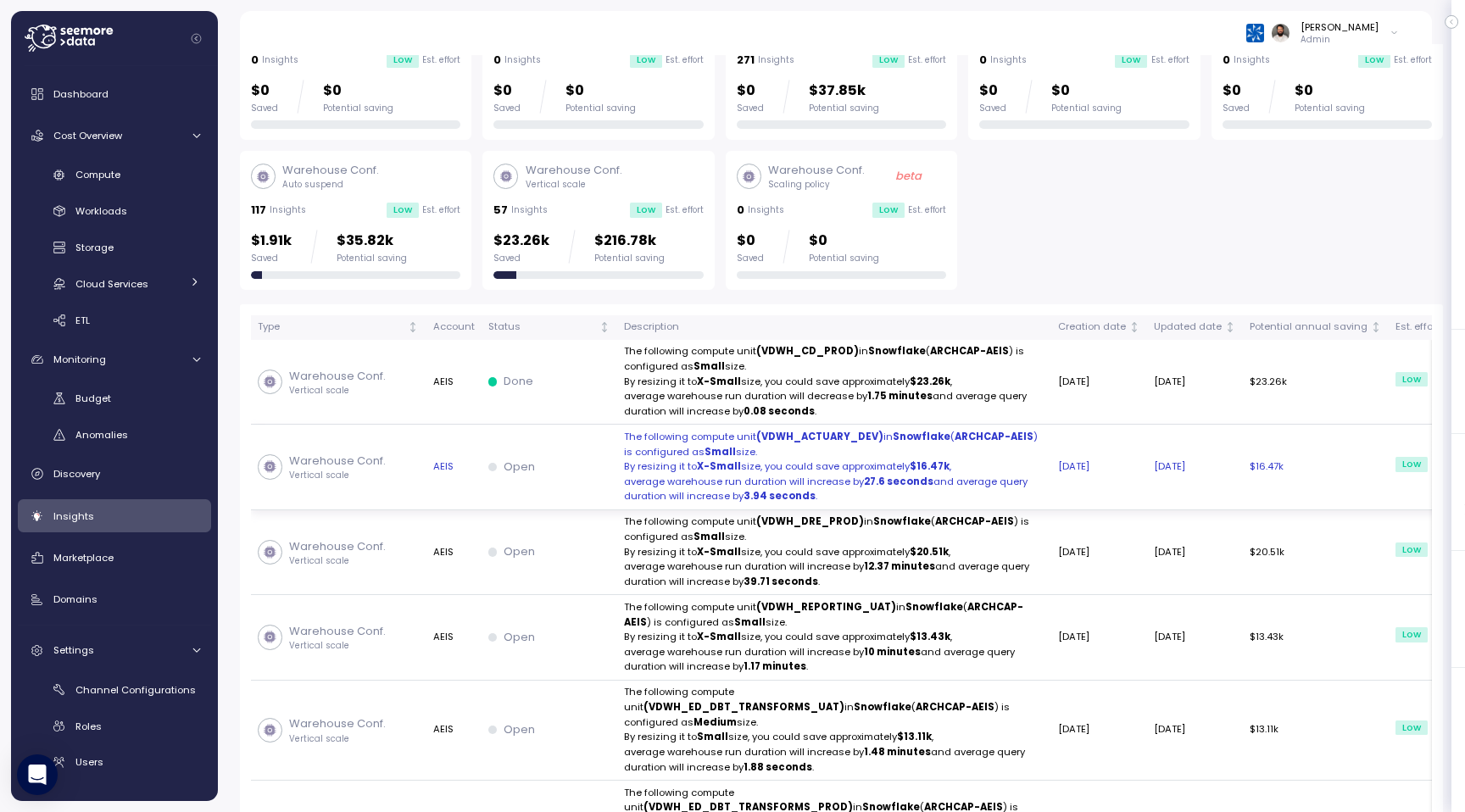
click at [894, 475] on strong "27.6 seconds" at bounding box center [898, 481] width 69 height 14
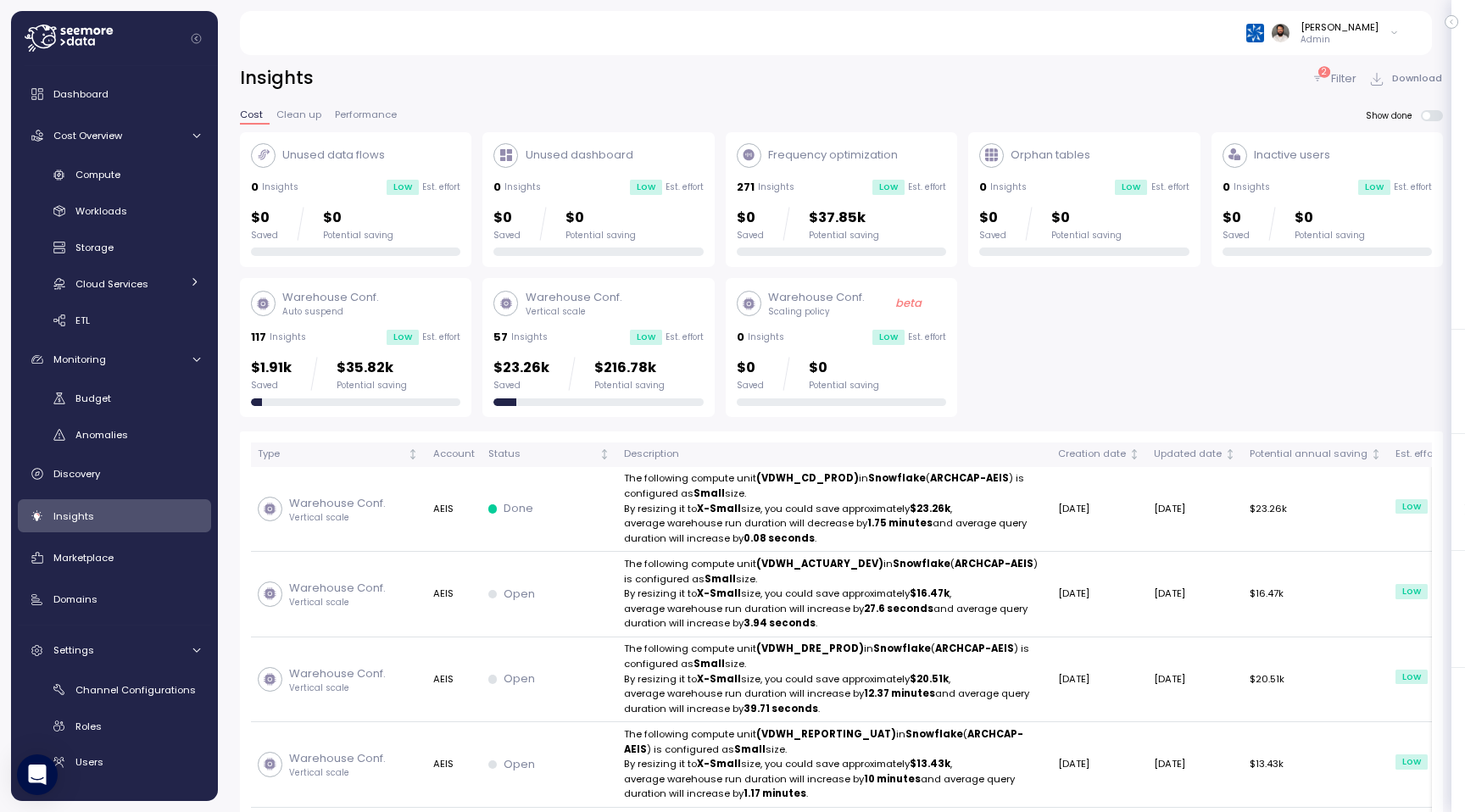
click at [433, 379] on div "$1.91k Saved $35.82k Potential saving" at bounding box center [355, 373] width 209 height 34
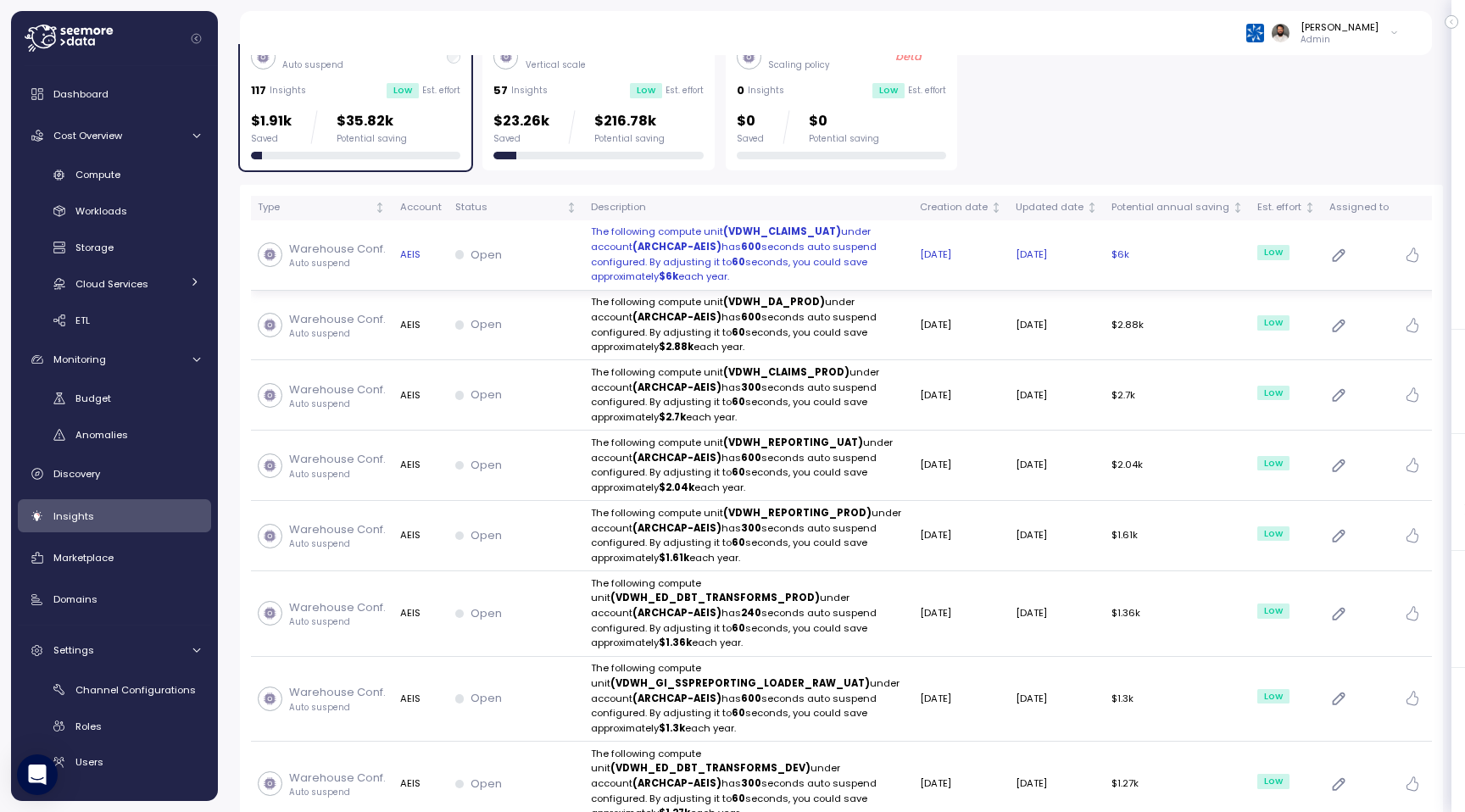
scroll to position [263, 0]
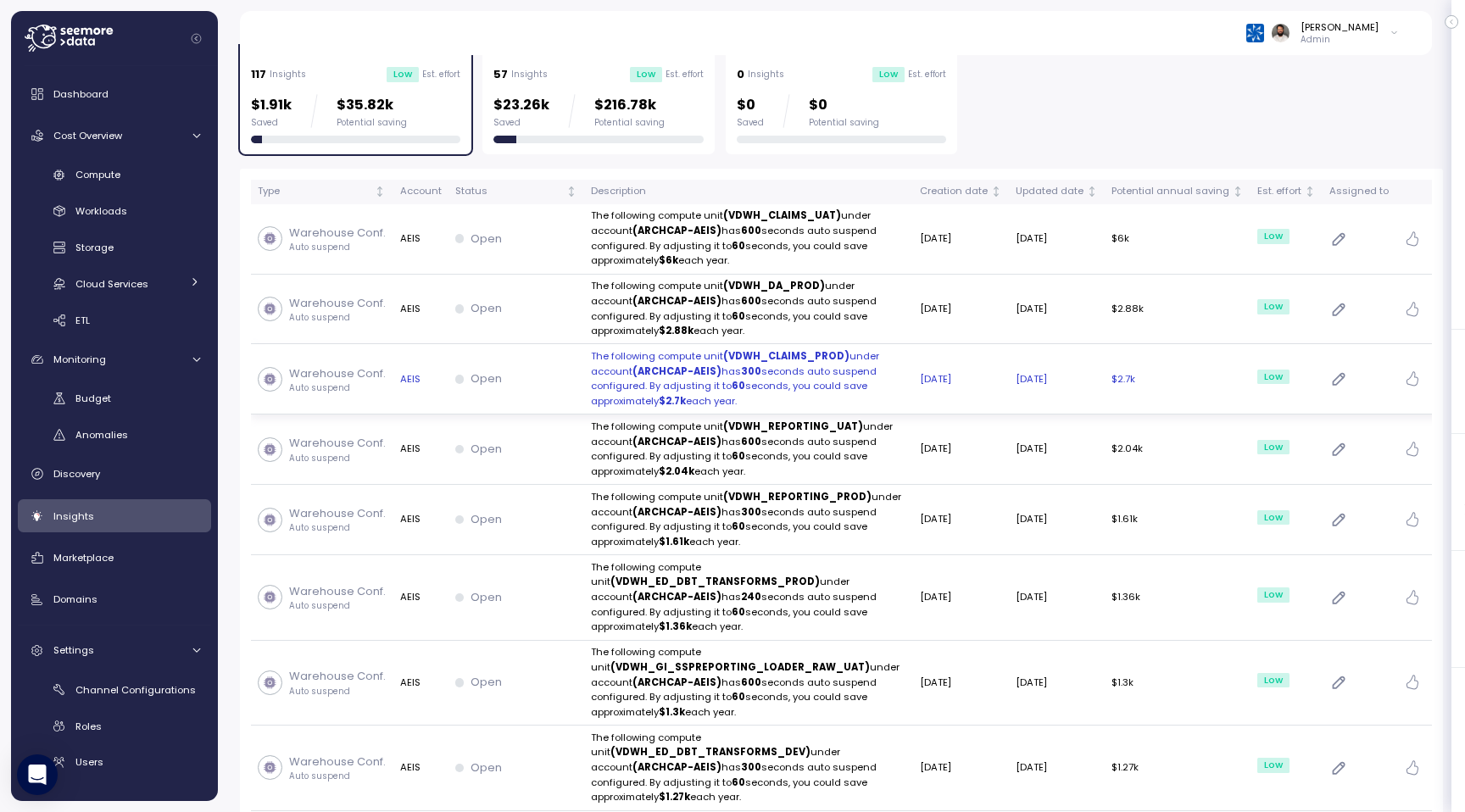
click at [567, 389] on td "Open" at bounding box center [515, 379] width 136 height 70
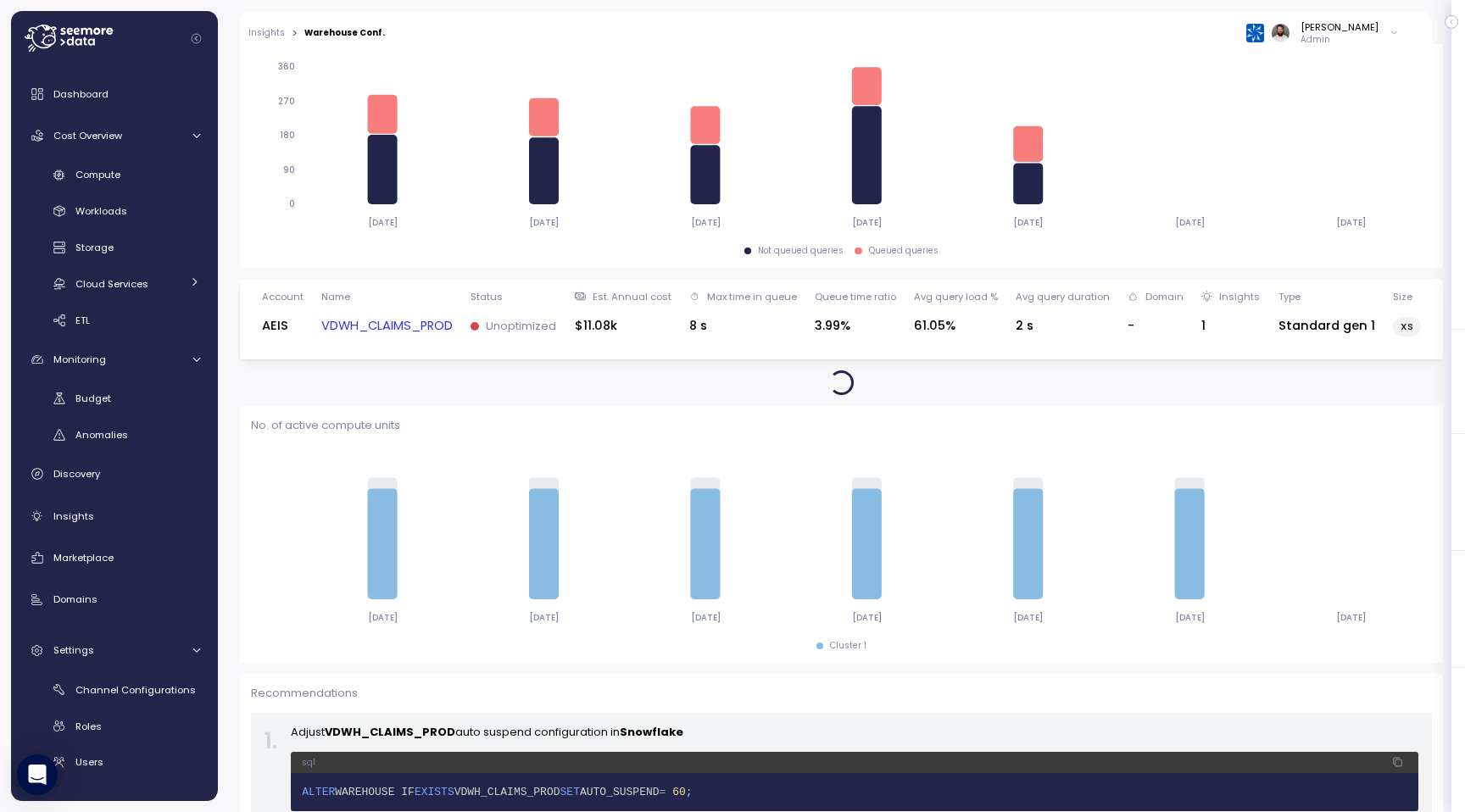
scroll to position [328, 0]
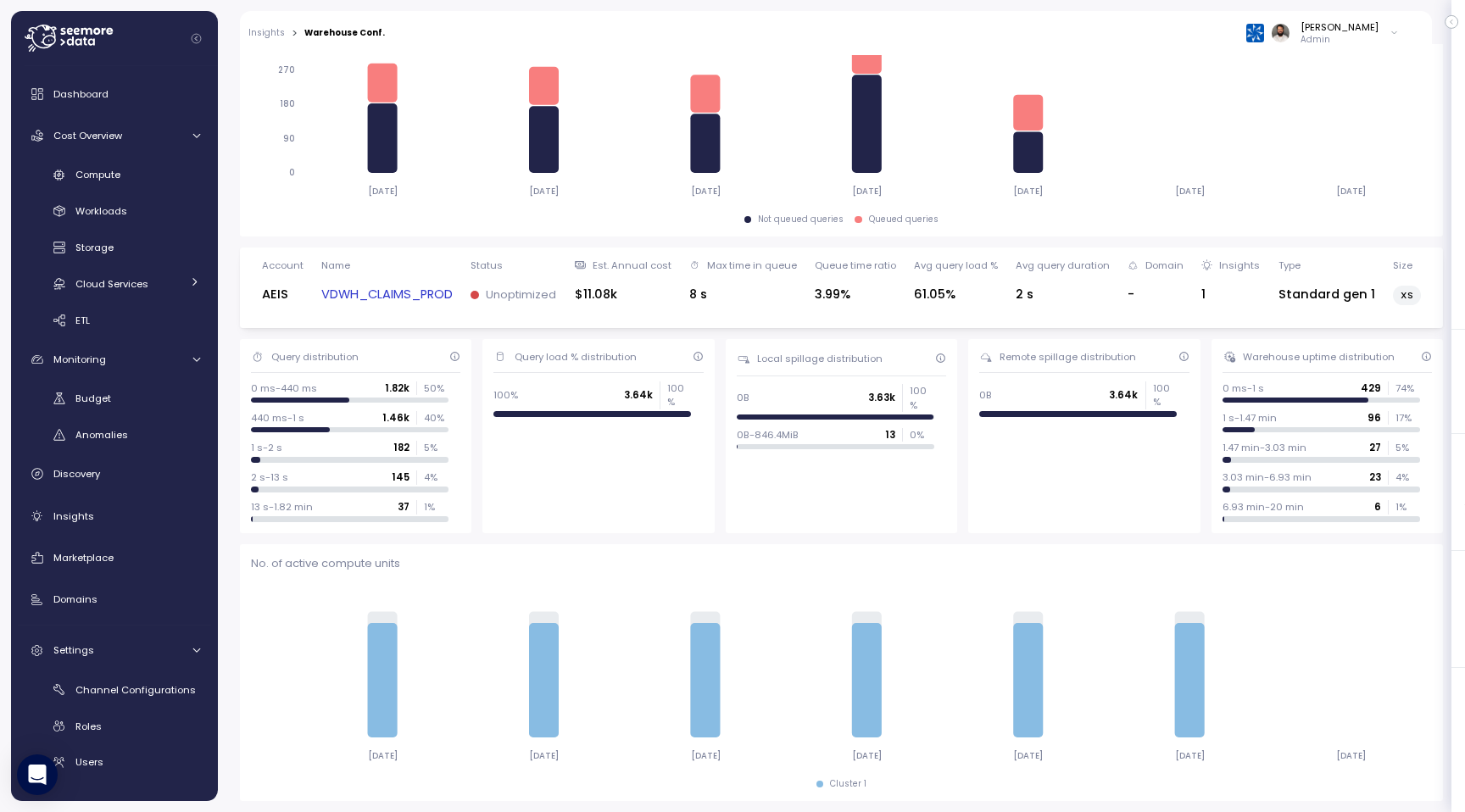
click at [438, 297] on link "VDWH_CLAIMS_PROD" at bounding box center [386, 294] width 131 height 19
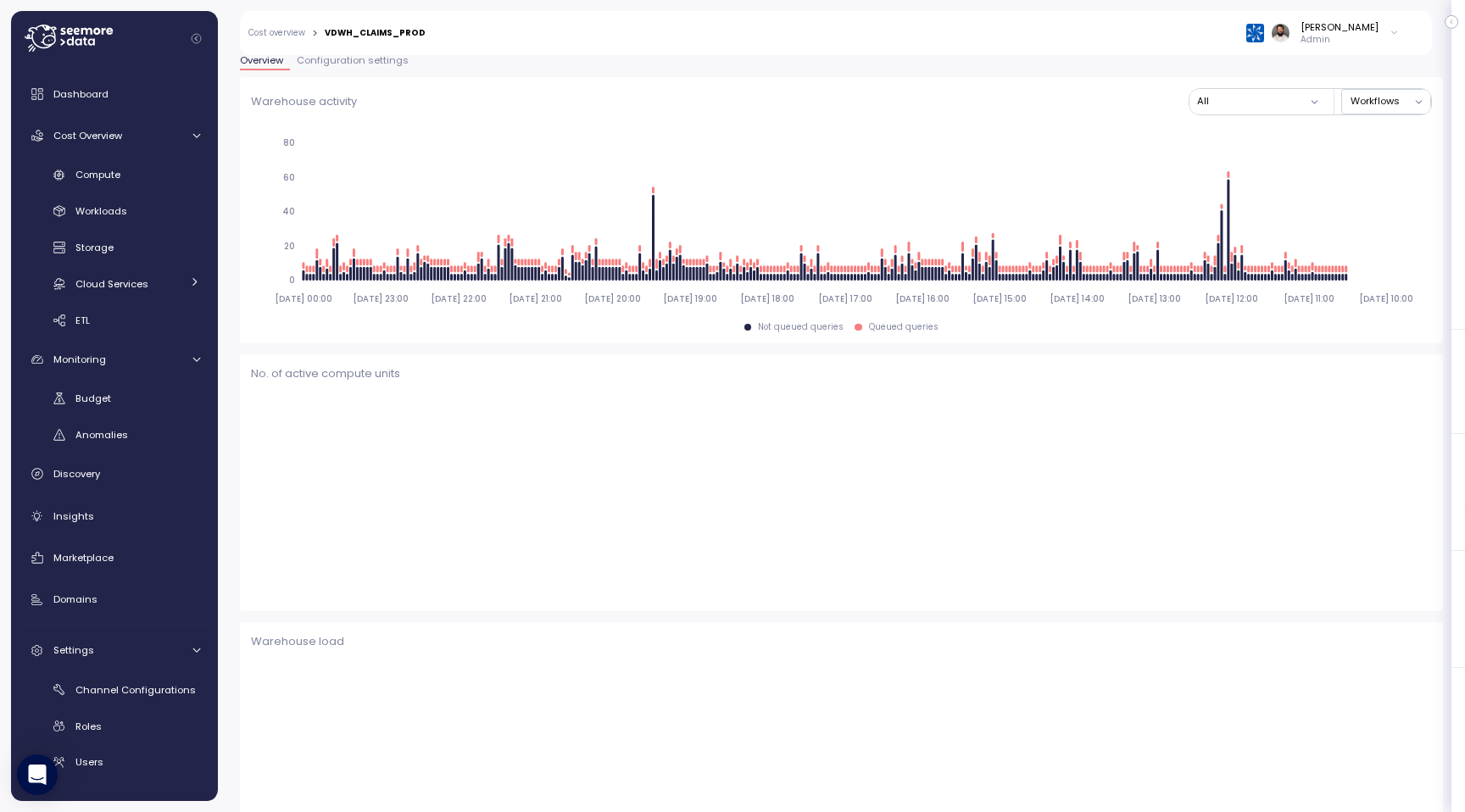
scroll to position [336, 0]
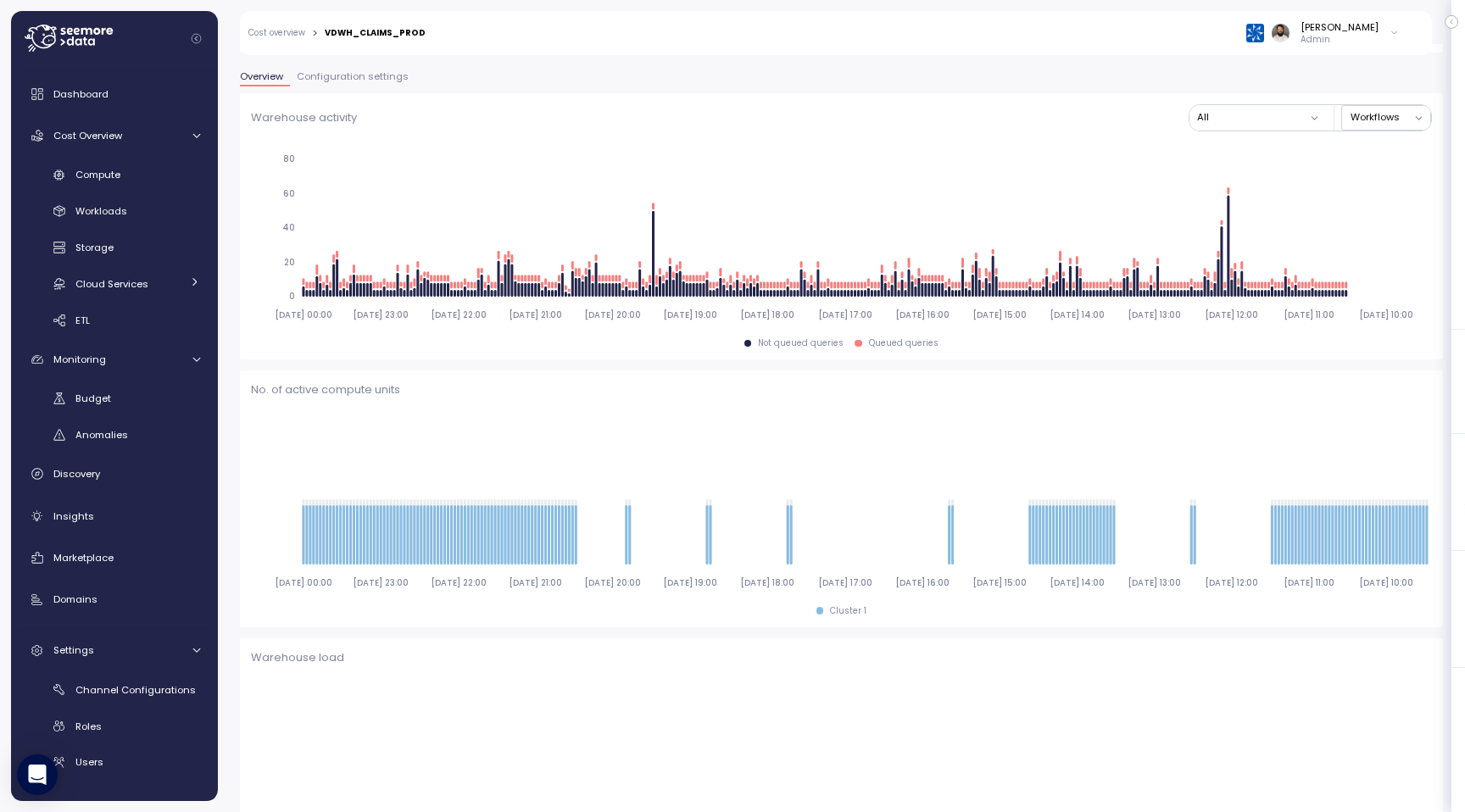
type input "*********"
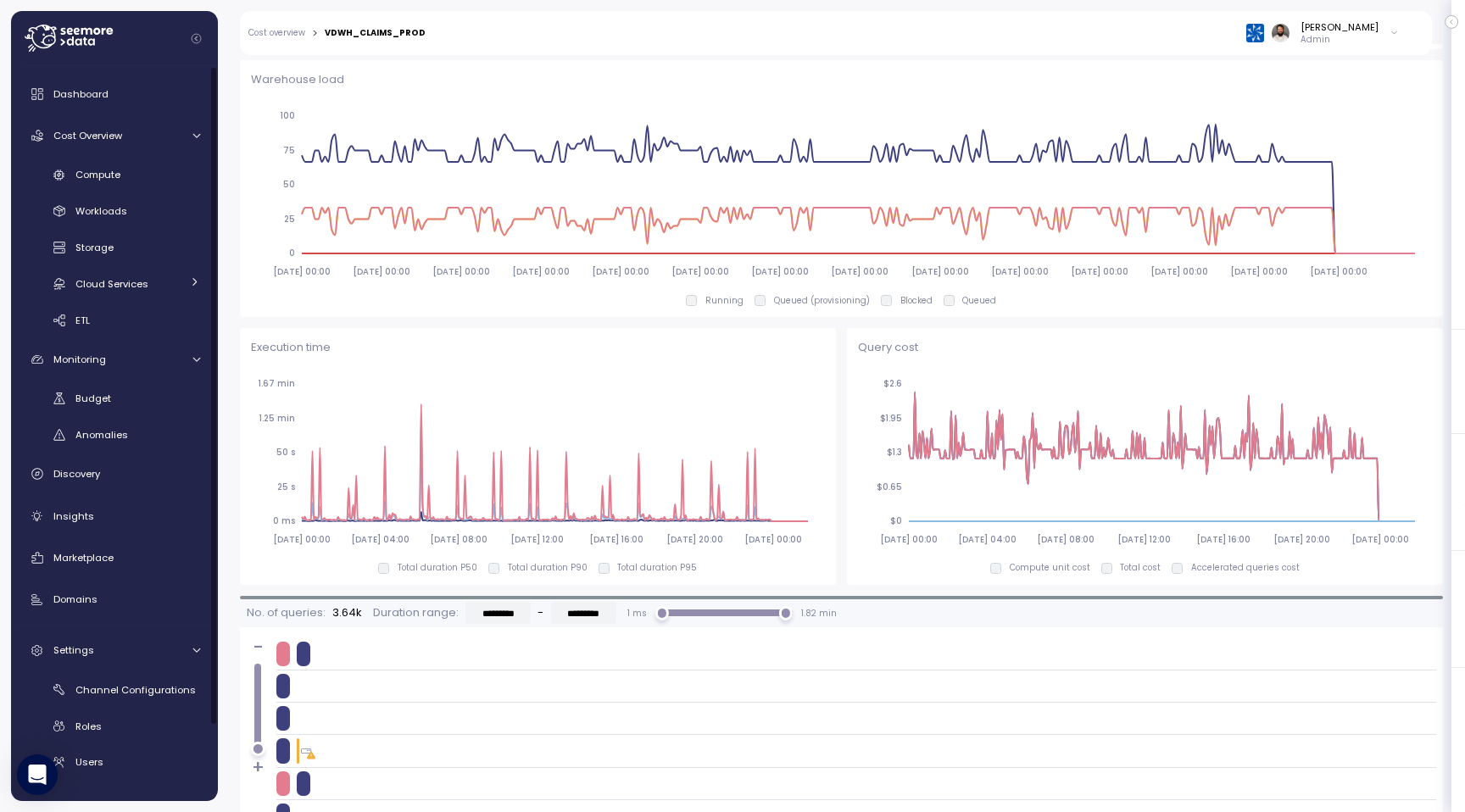
scroll to position [376, 0]
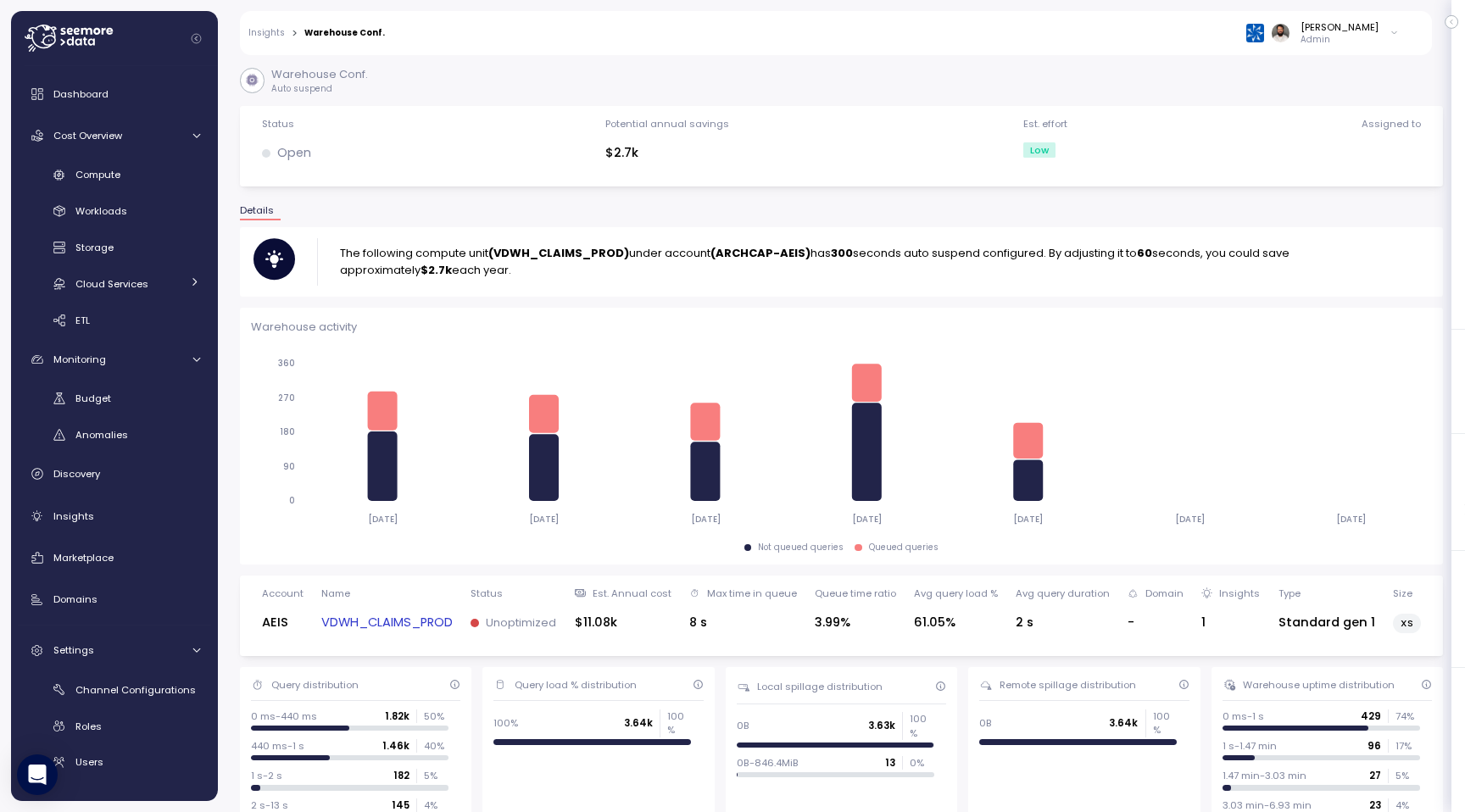
click at [537, 250] on strong "(VDWH_CLAIMS_PROD)" at bounding box center [559, 253] width 141 height 16
copy strong "VDWH_CLAIMS_PROD"
click at [424, 627] on link "VDWH_CLAIMS_PROD" at bounding box center [386, 622] width 131 height 19
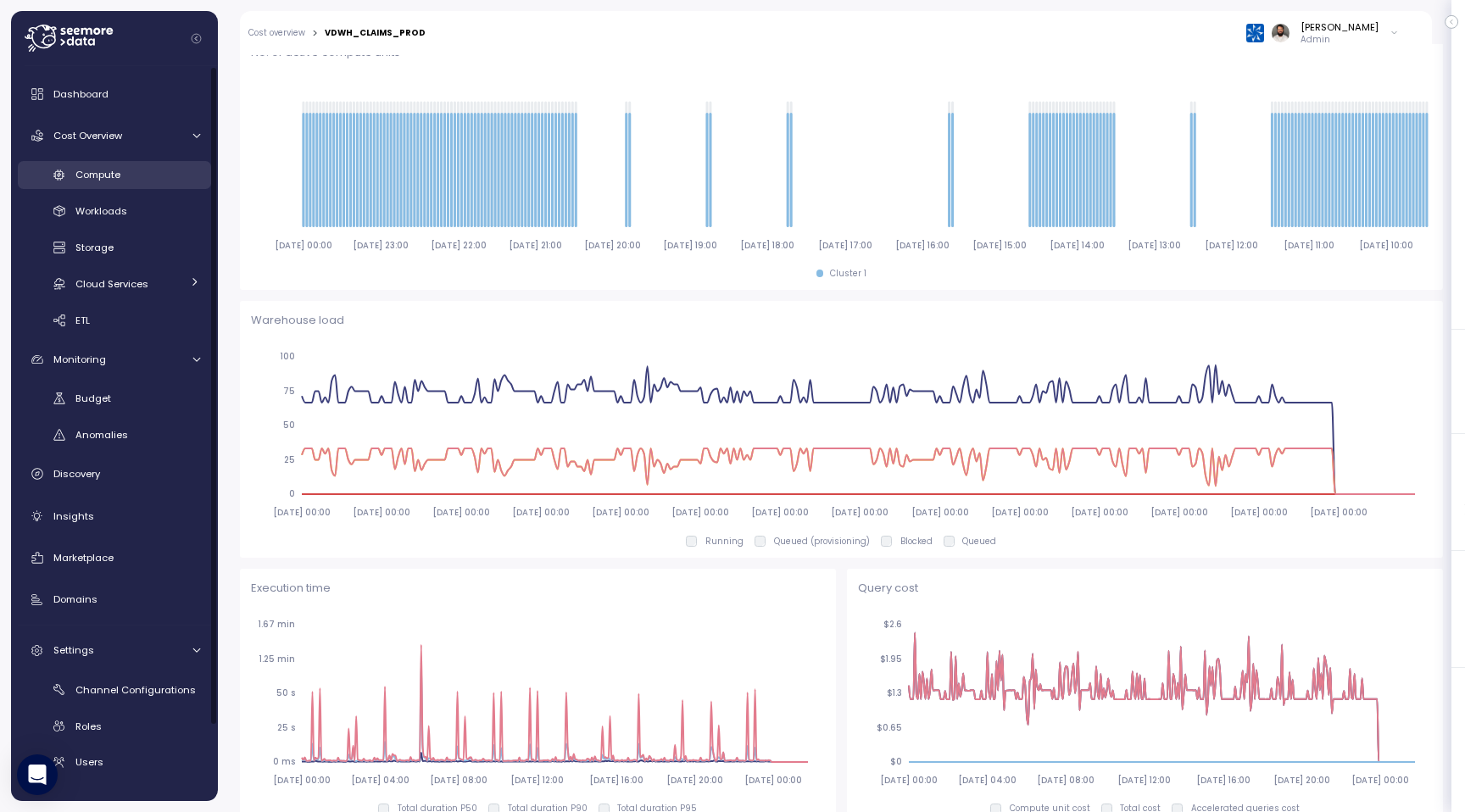
click at [130, 179] on div "Compute" at bounding box center [137, 174] width 124 height 17
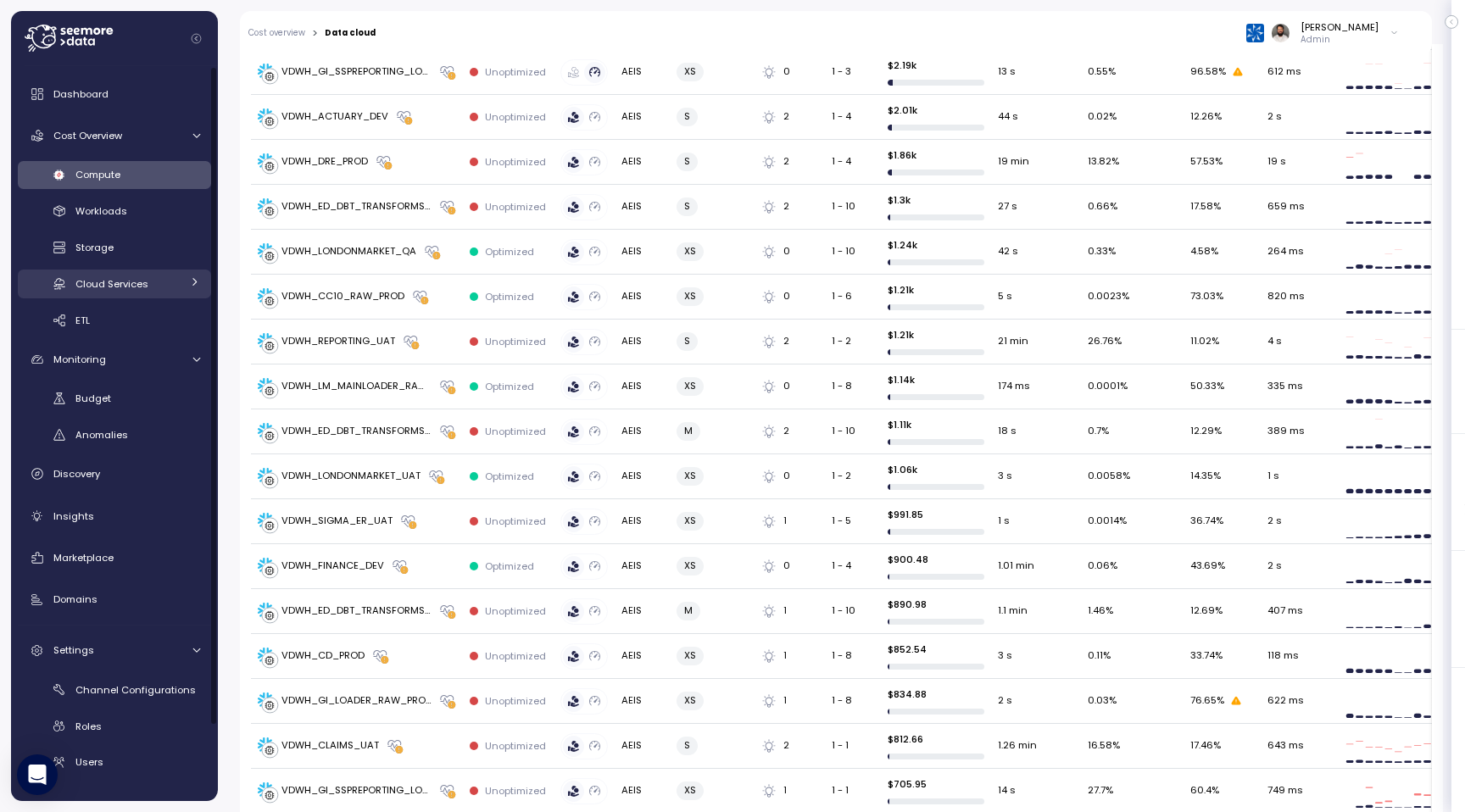
click at [113, 278] on span "Cloud Services" at bounding box center [112, 284] width 73 height 14
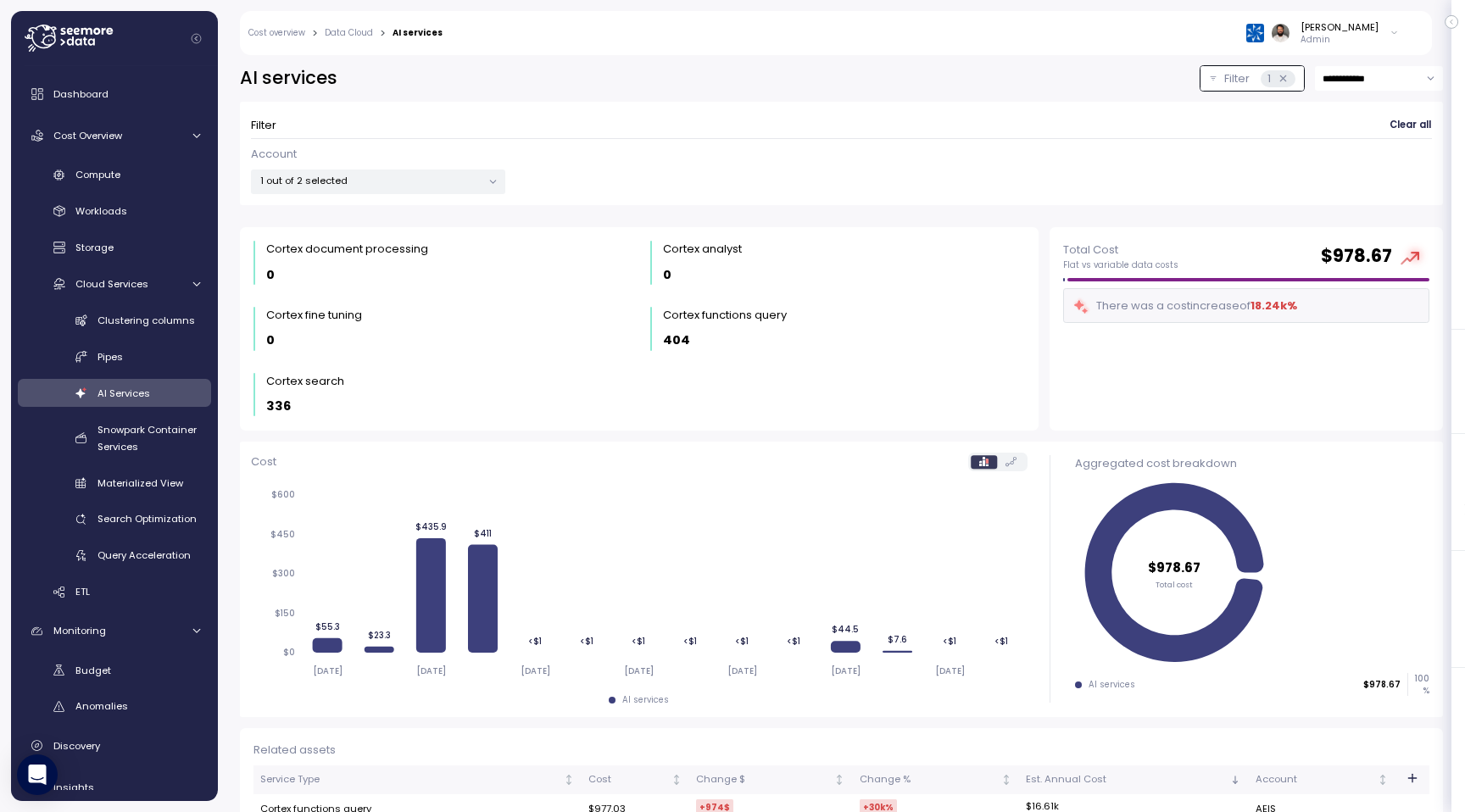
scroll to position [159, 0]
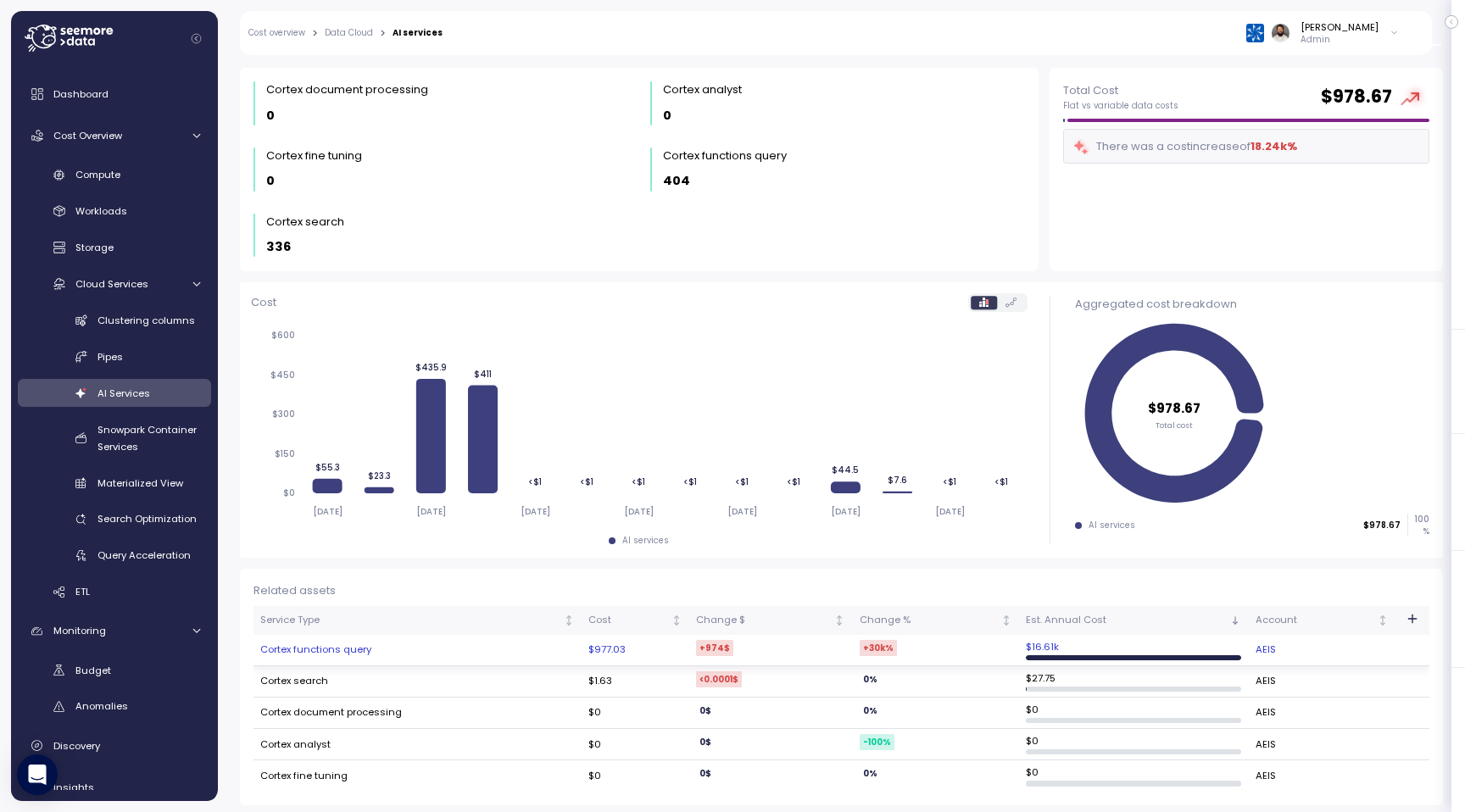
click at [343, 655] on td "Cortex functions query" at bounding box center [418, 651] width 328 height 31
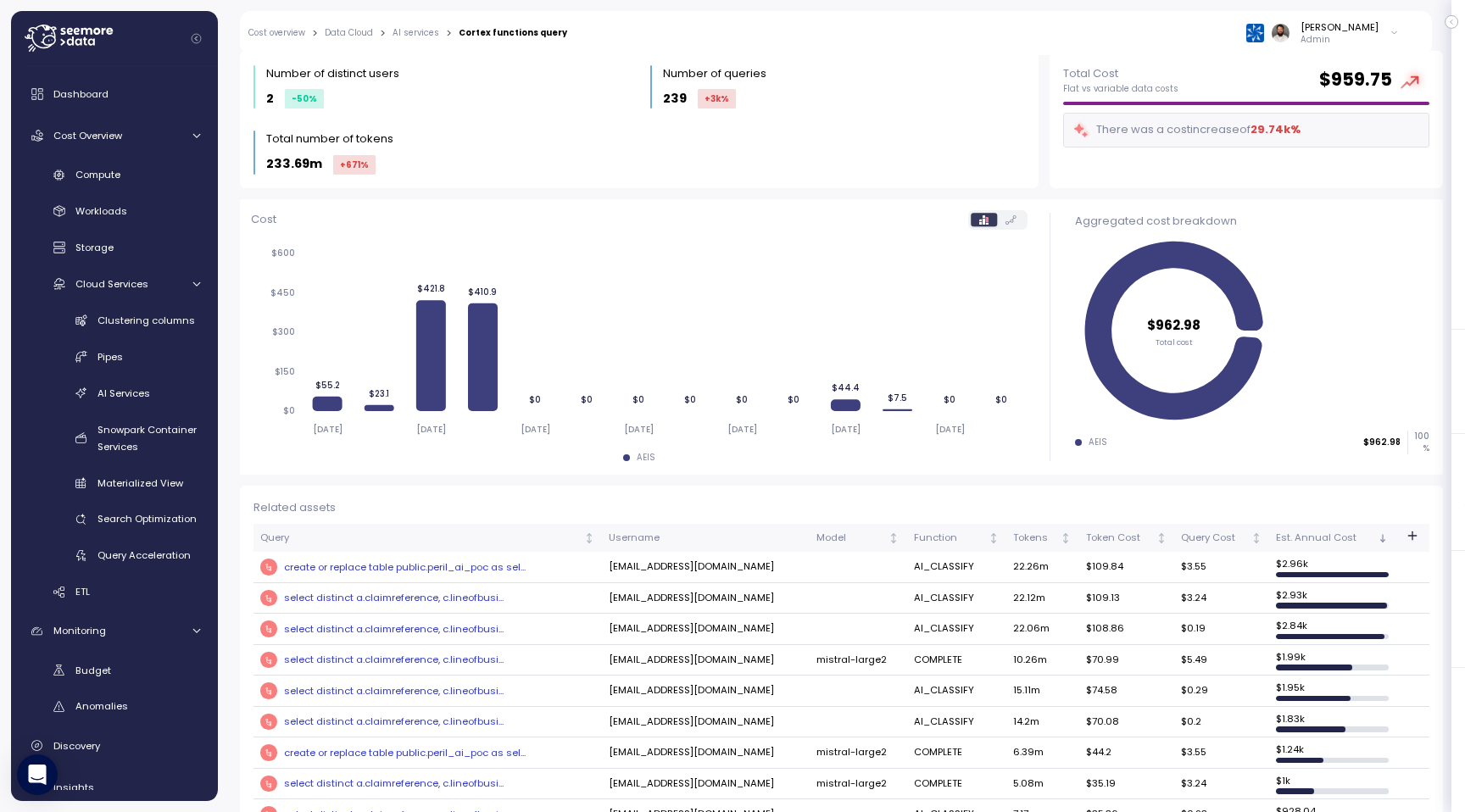
scroll to position [53, 0]
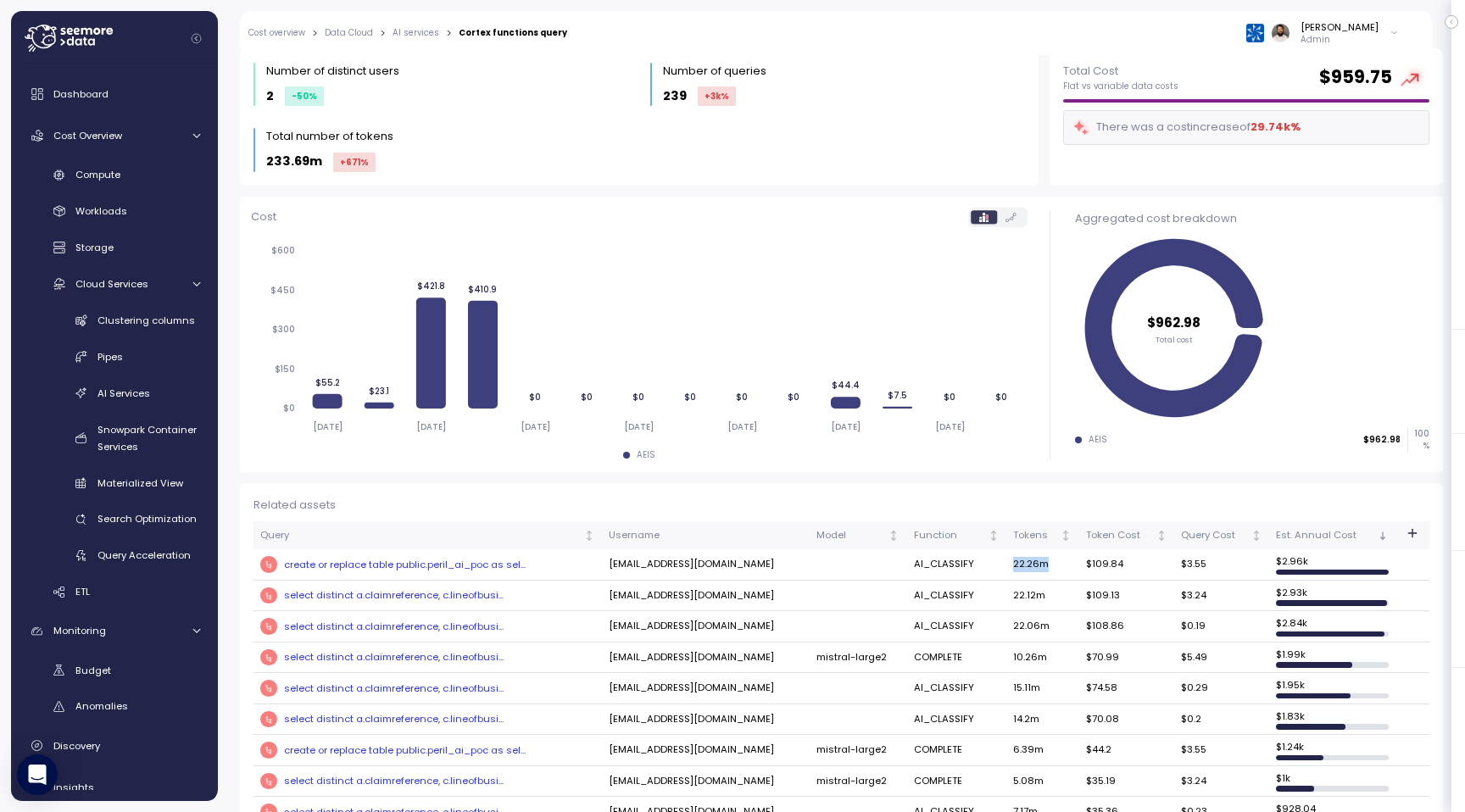
drag, startPoint x: 1017, startPoint y: 565, endPoint x: 1083, endPoint y: 565, distance: 66.0
click at [1080, 565] on tr "create or replace table public.peril_ai_poc as sel... [EMAIL_ADDRESS][DOMAIN_NA…" at bounding box center [841, 565] width 1176 height 31
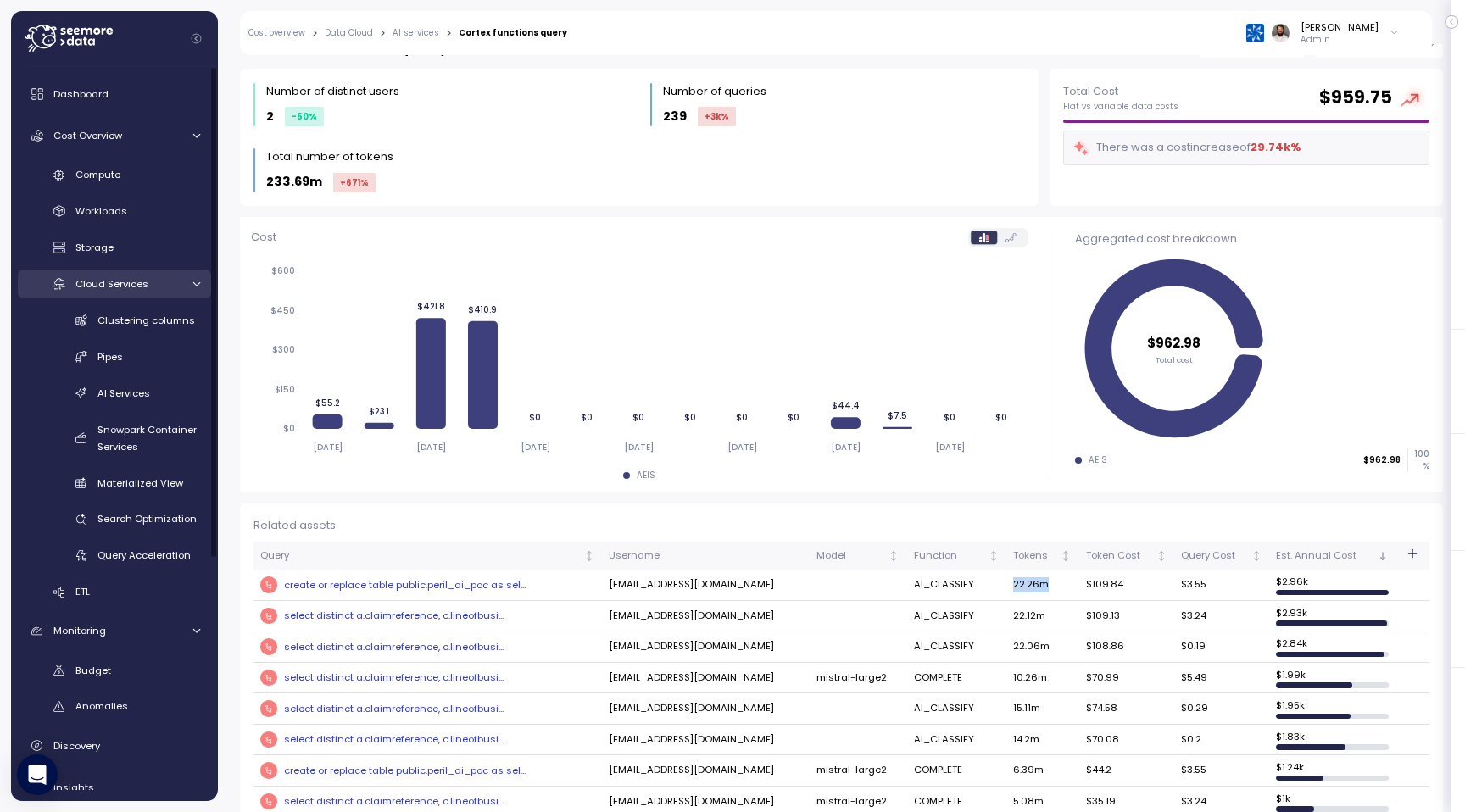
click at [162, 285] on div "Cloud Services" at bounding box center [128, 284] width 105 height 17
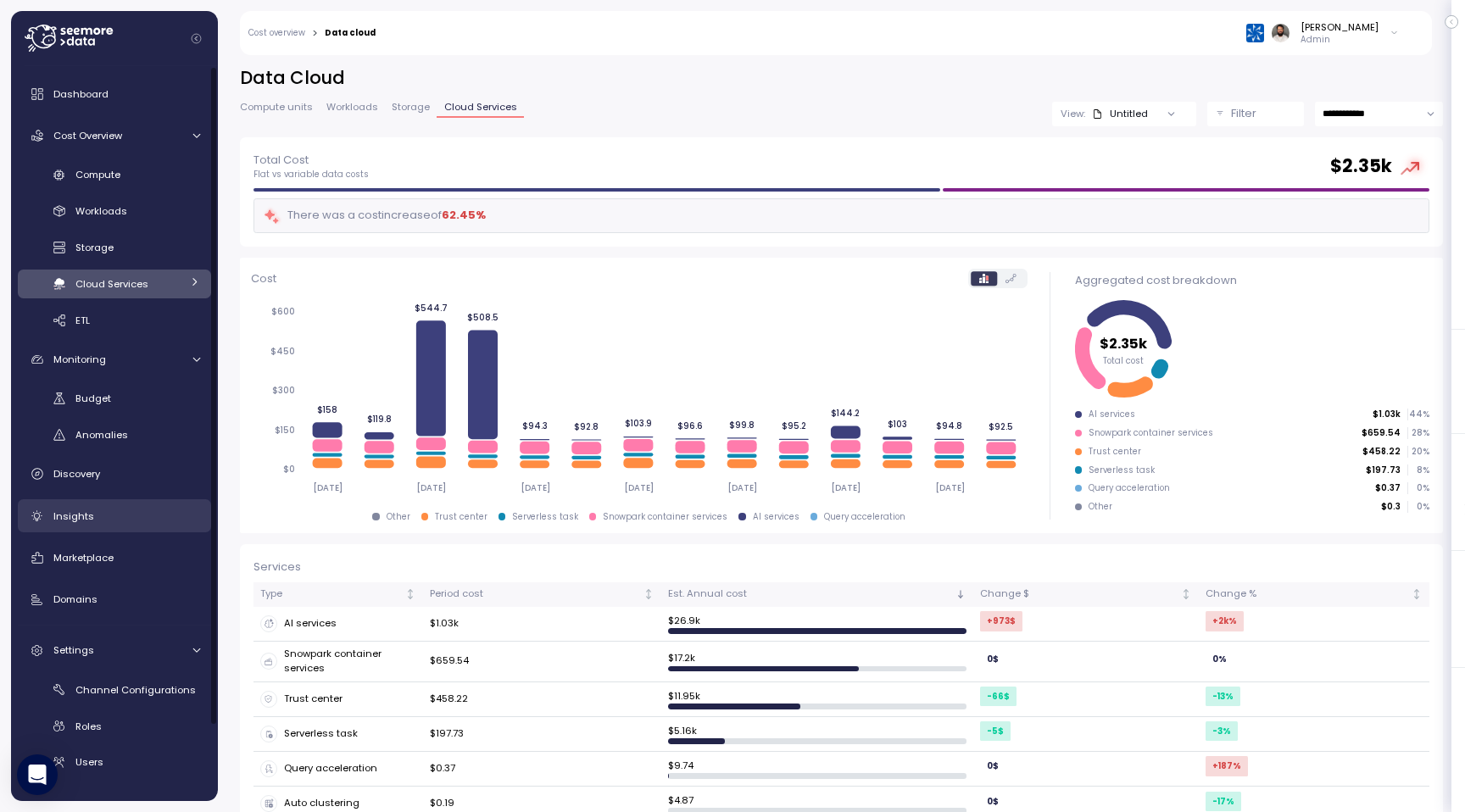
click at [126, 519] on div "Insights" at bounding box center [126, 516] width 147 height 17
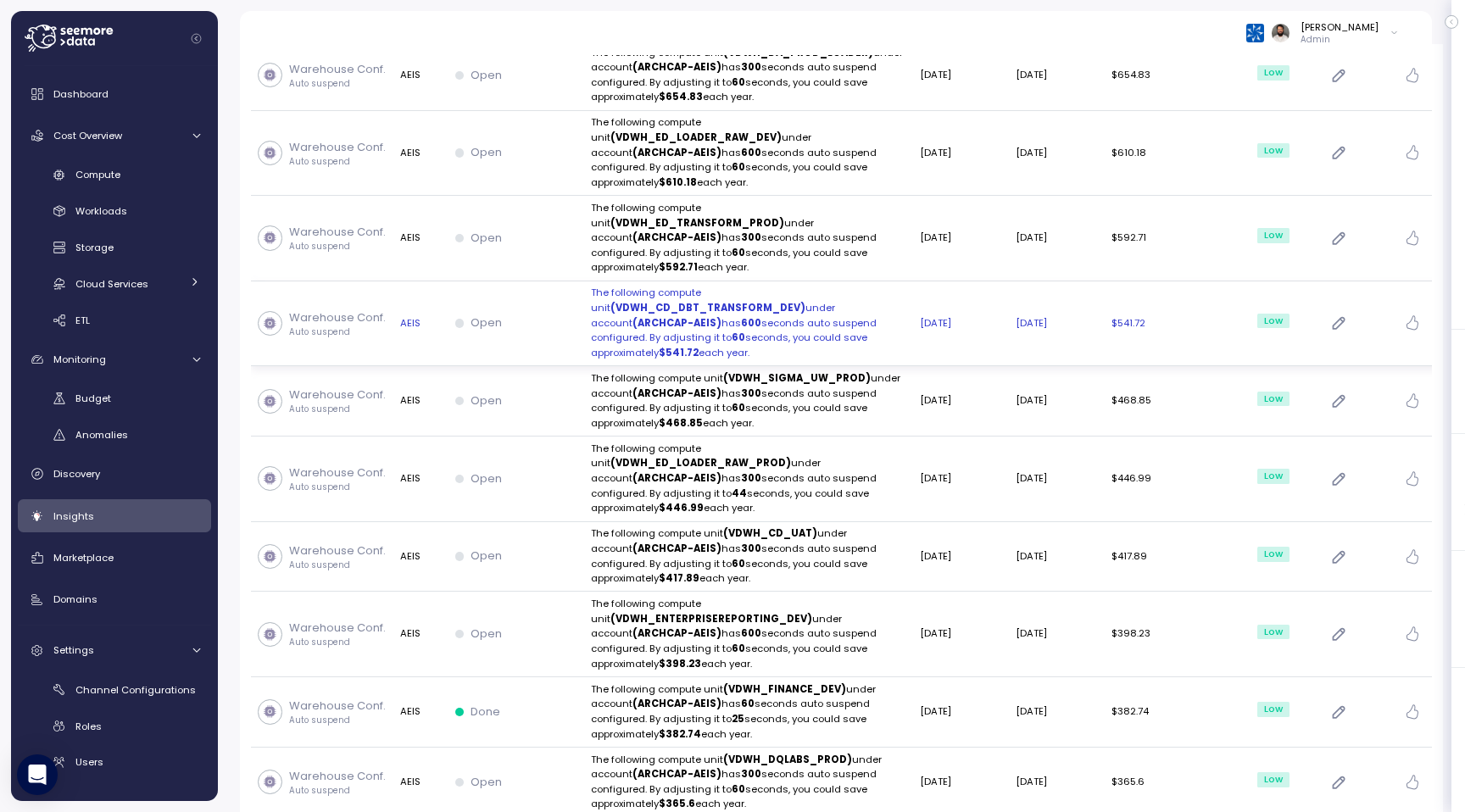
scroll to position [1287, 0]
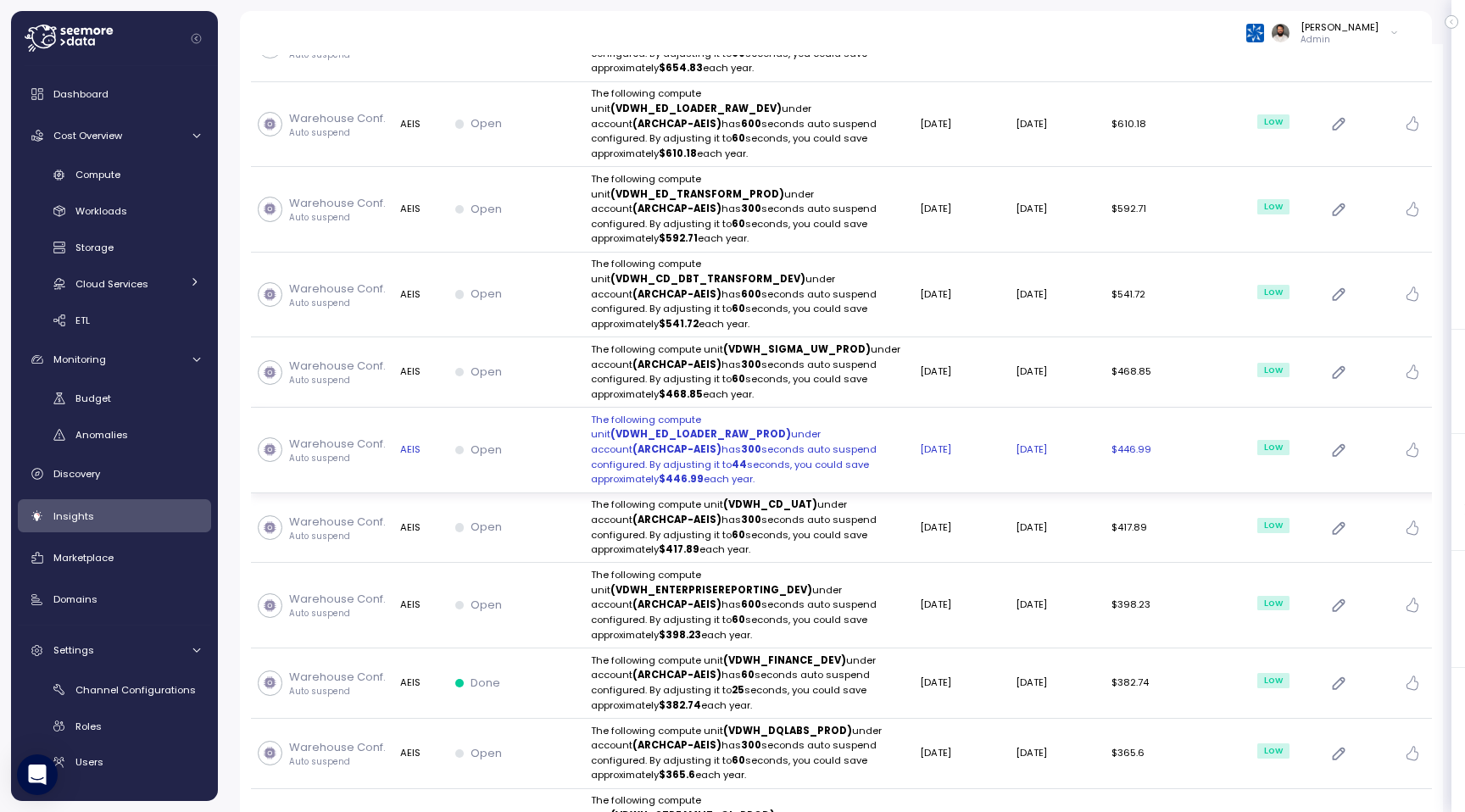
click at [793, 413] on p "The following compute unit (VDWH_ED_LOADER_RAW_PROD) under account (ARCHCAP-AEI…" at bounding box center [749, 450] width 315 height 75
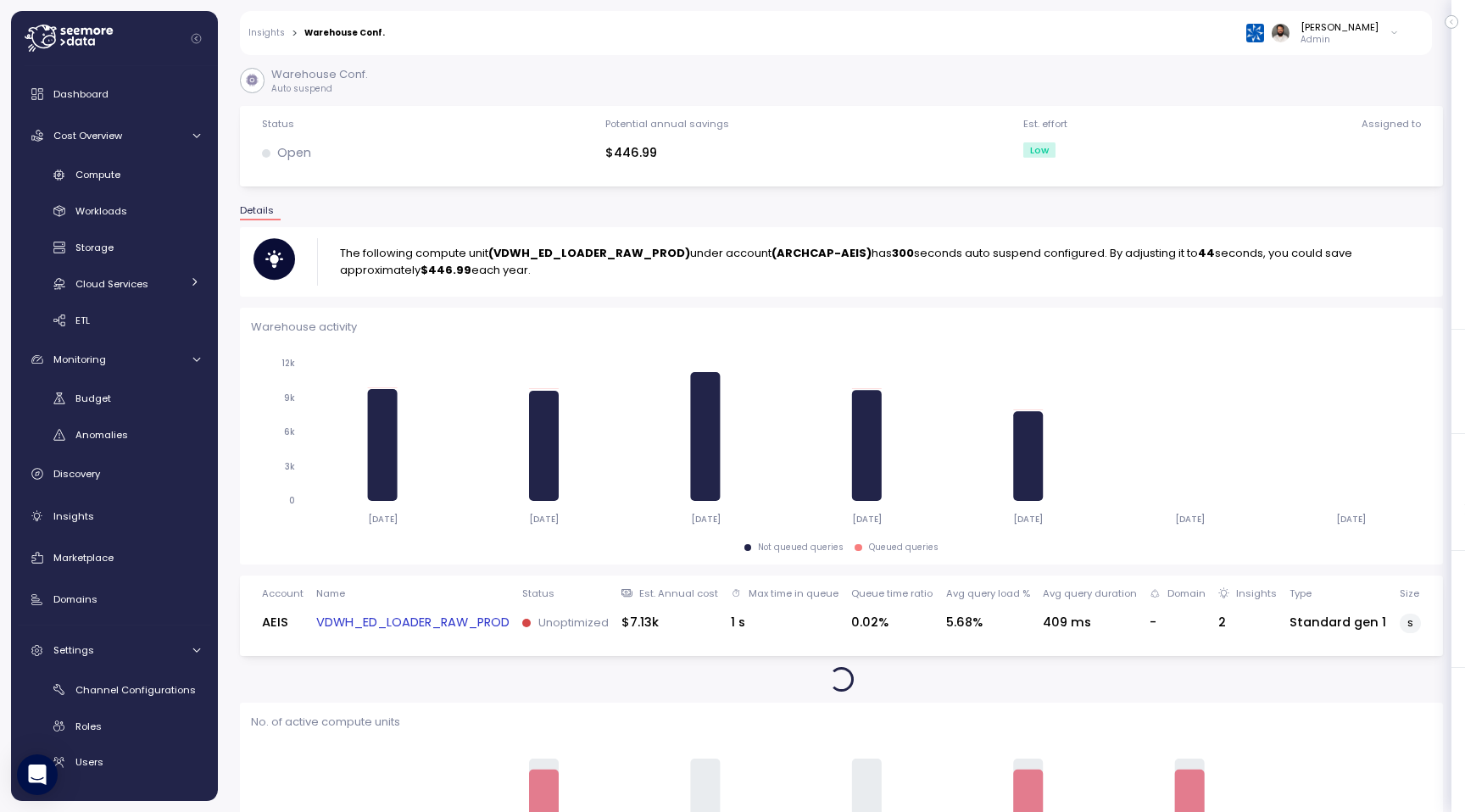
click at [395, 606] on div "Name VDWH_ED_LOADER_RAW_PROD" at bounding box center [413, 615] width 194 height 58
click at [395, 622] on link "VDWH_ED_LOADER_RAW_PROD" at bounding box center [413, 622] width 194 height 19
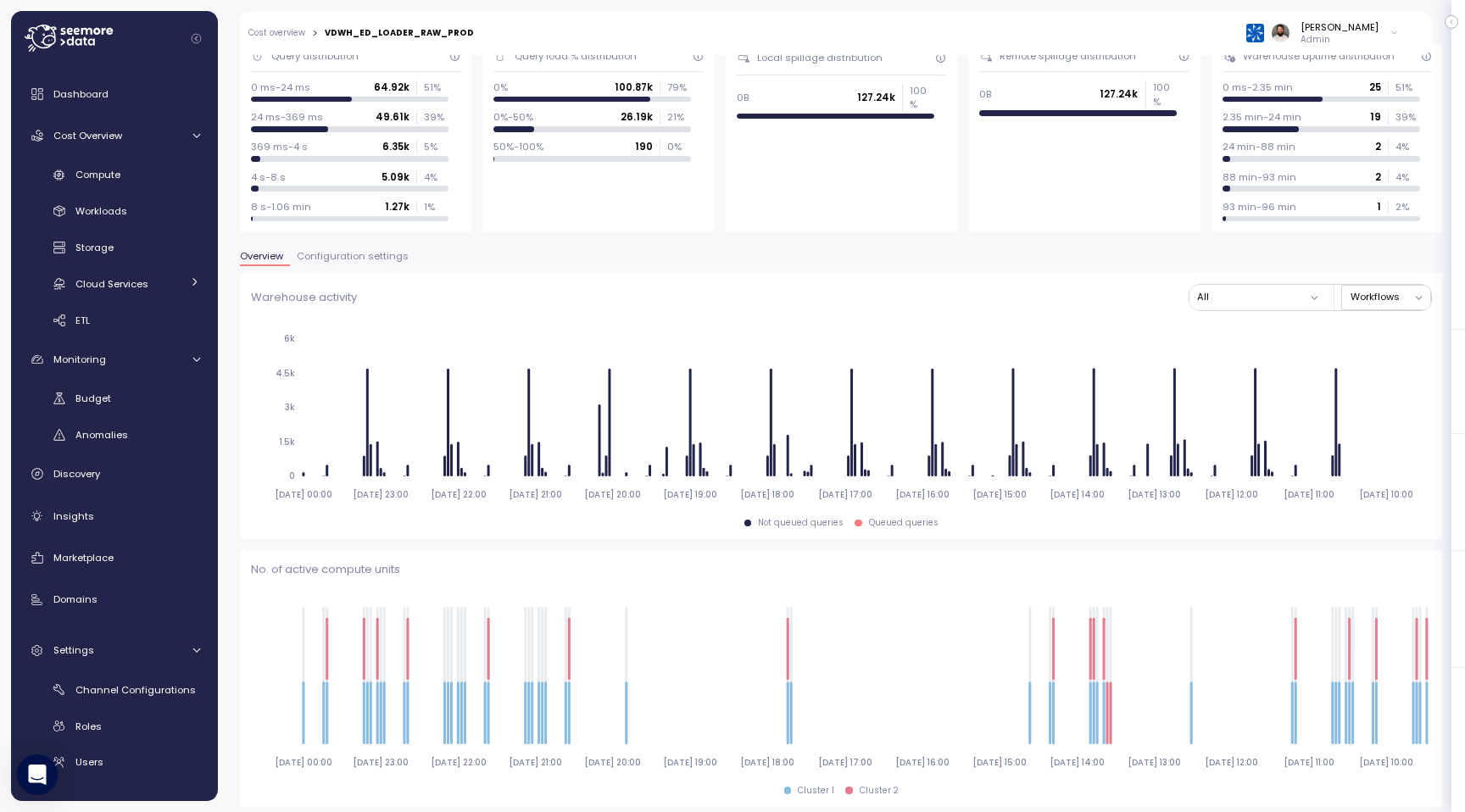
scroll to position [173, 0]
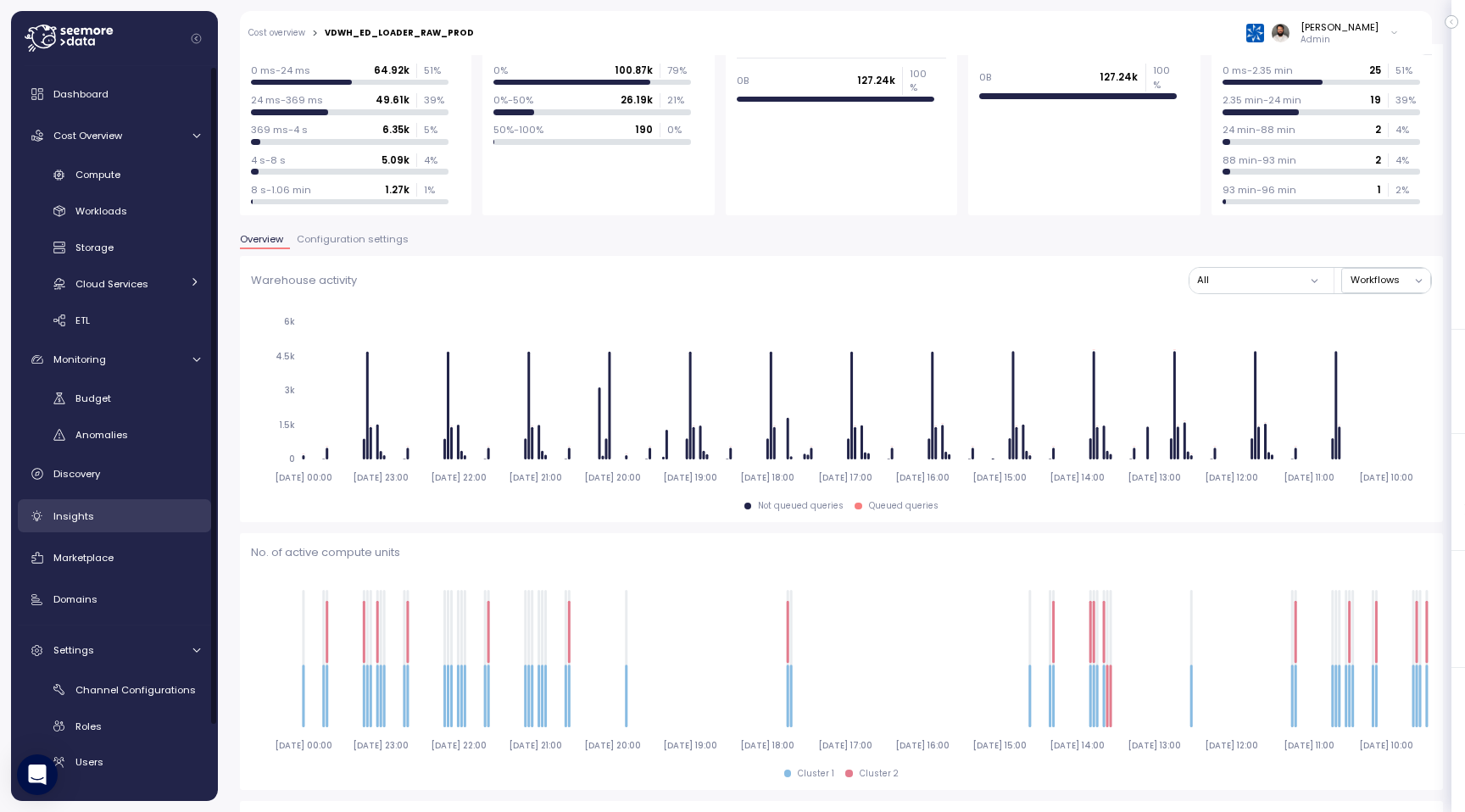
click at [99, 519] on div "Insights" at bounding box center [126, 516] width 147 height 17
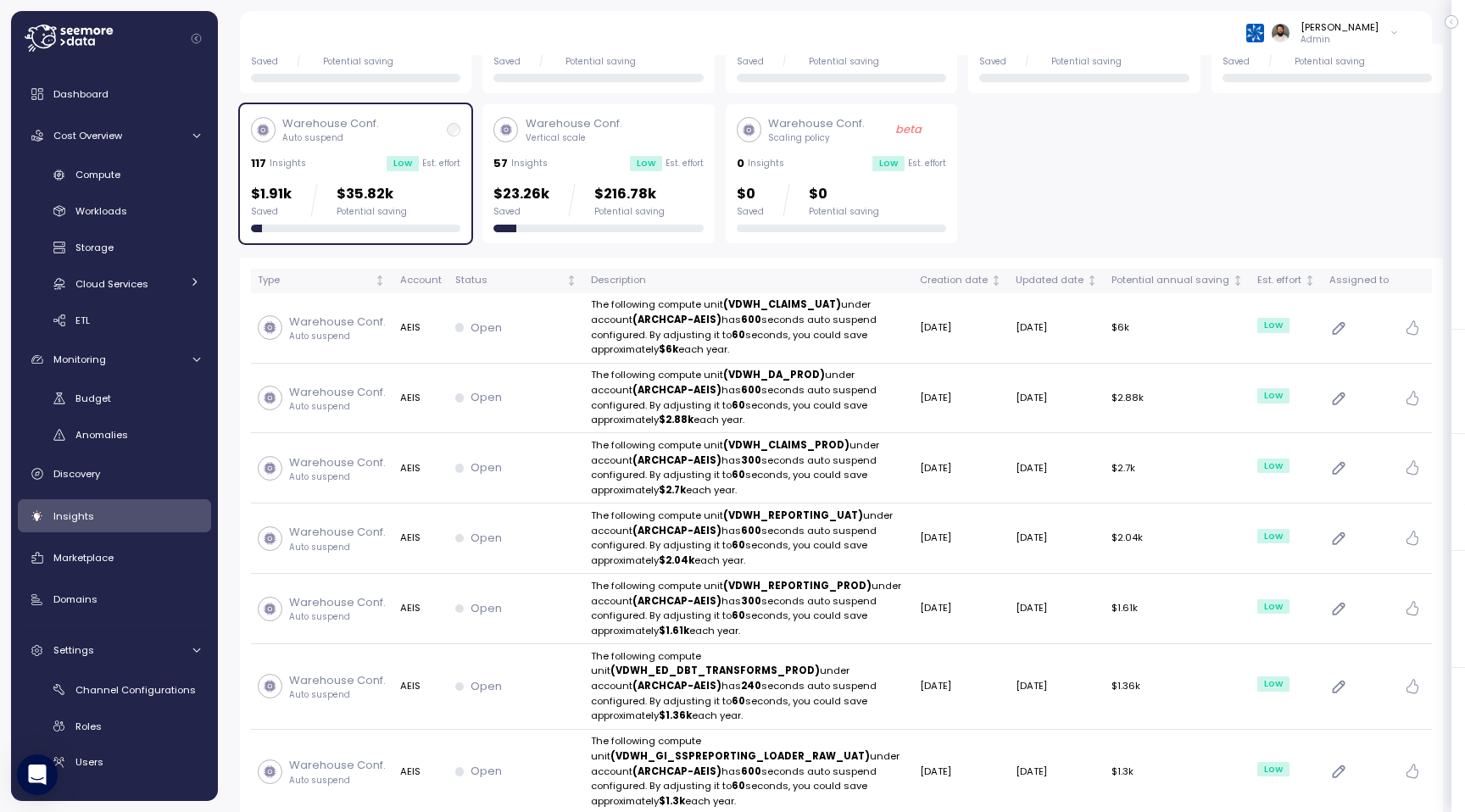
click at [398, 229] on div at bounding box center [355, 229] width 209 height 8
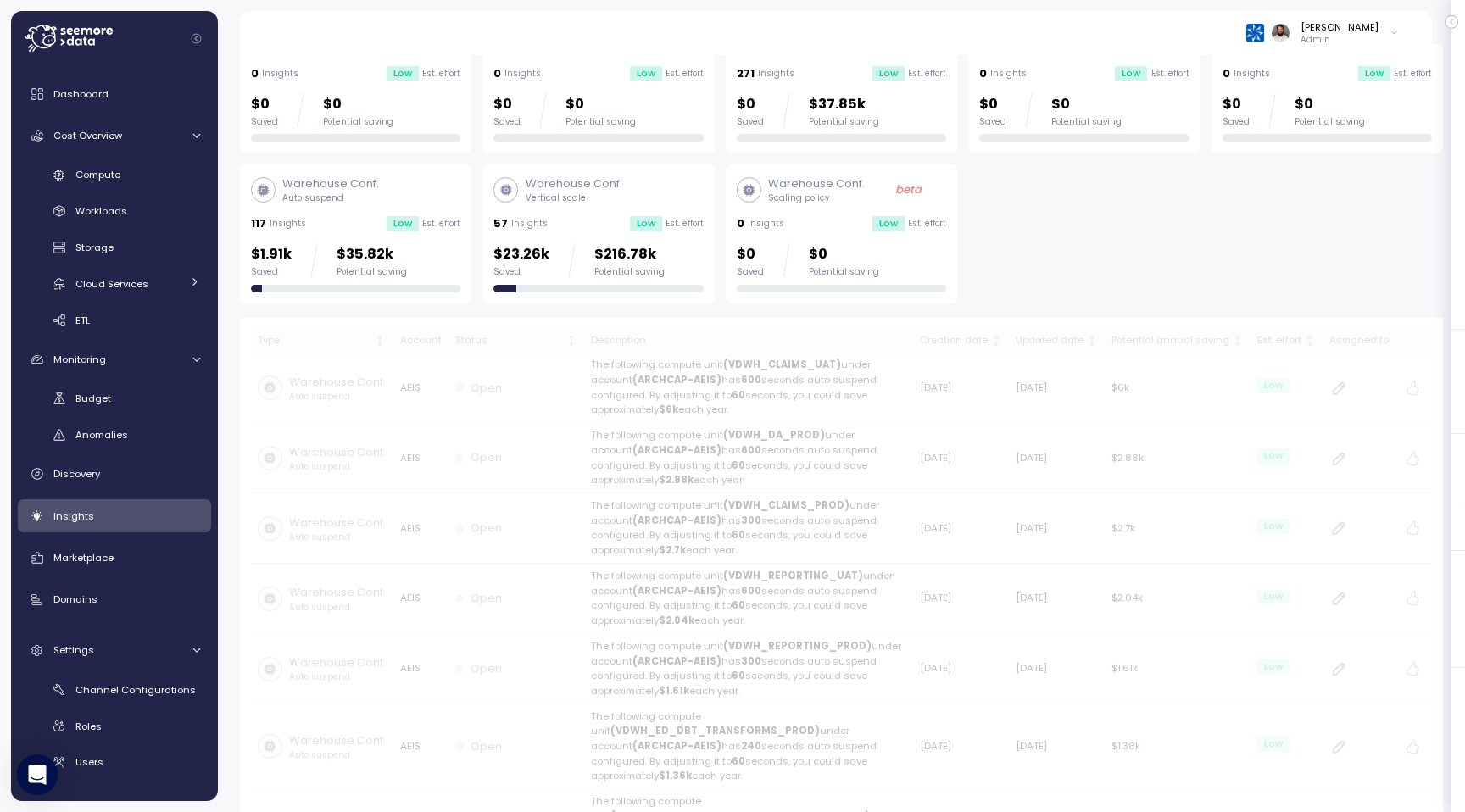
scroll to position [111, 0]
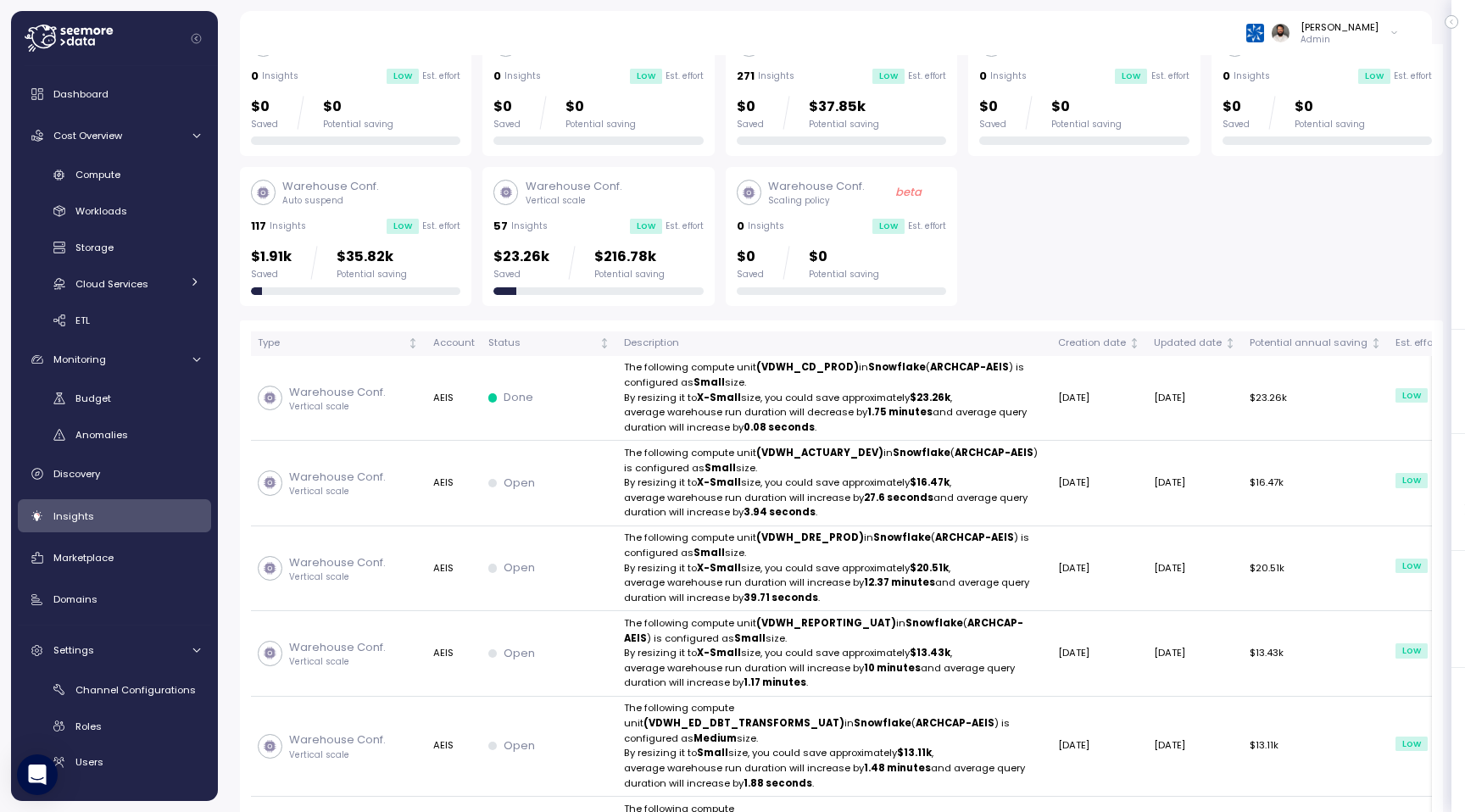
click at [385, 276] on div "Potential saving" at bounding box center [372, 274] width 70 height 12
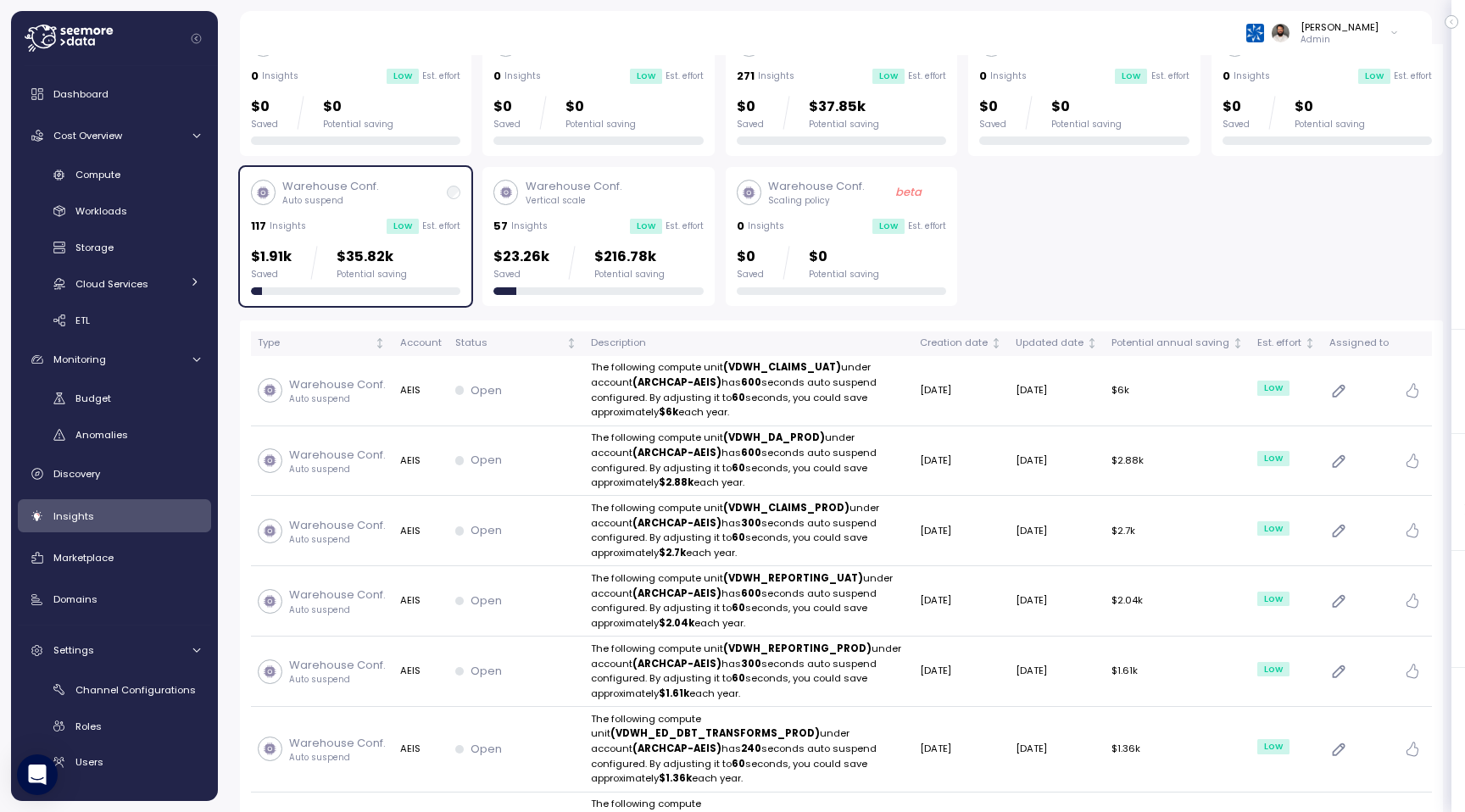
click at [541, 249] on p "$23.26k" at bounding box center [521, 257] width 56 height 23
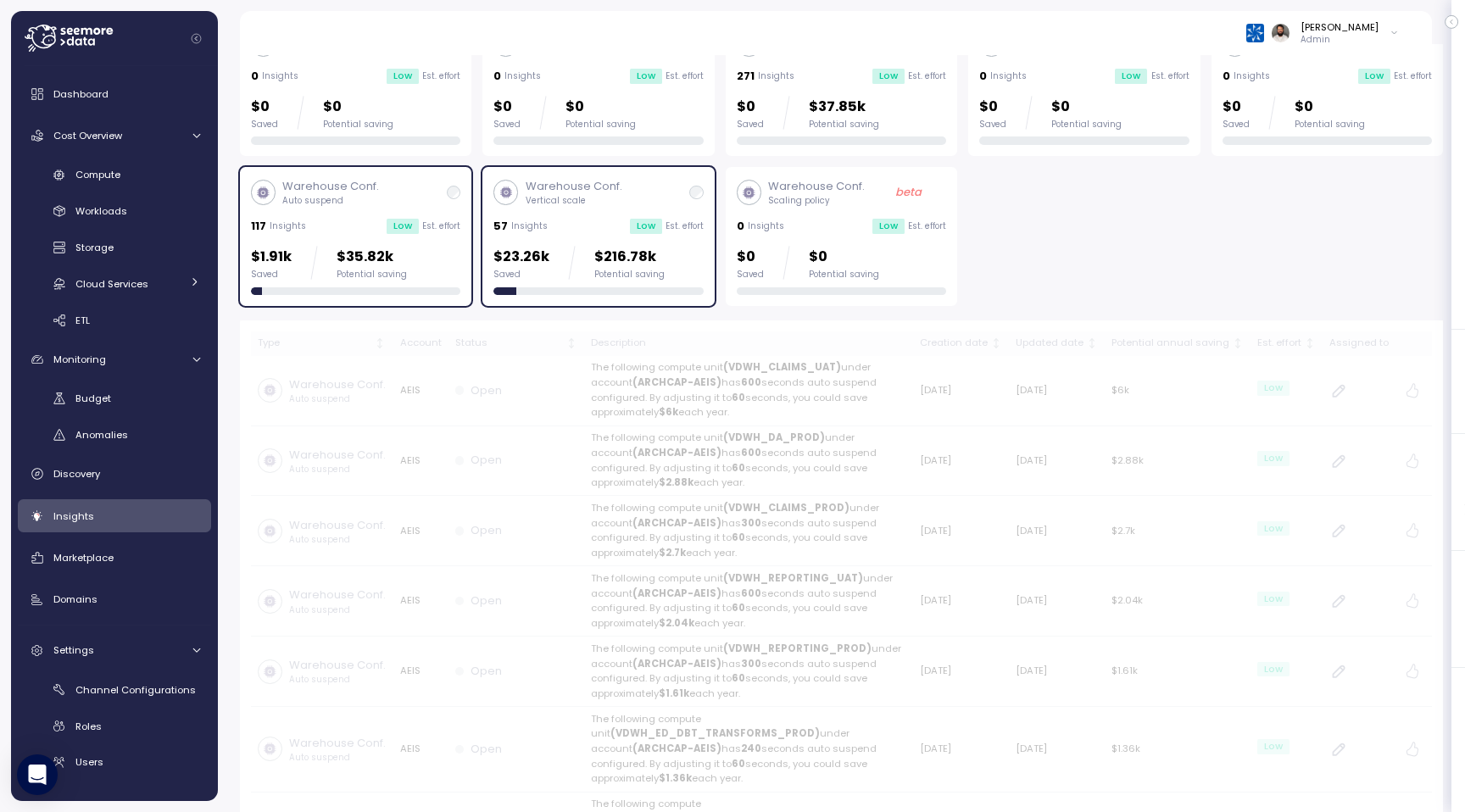
click at [396, 266] on p "$35.82k" at bounding box center [372, 257] width 70 height 23
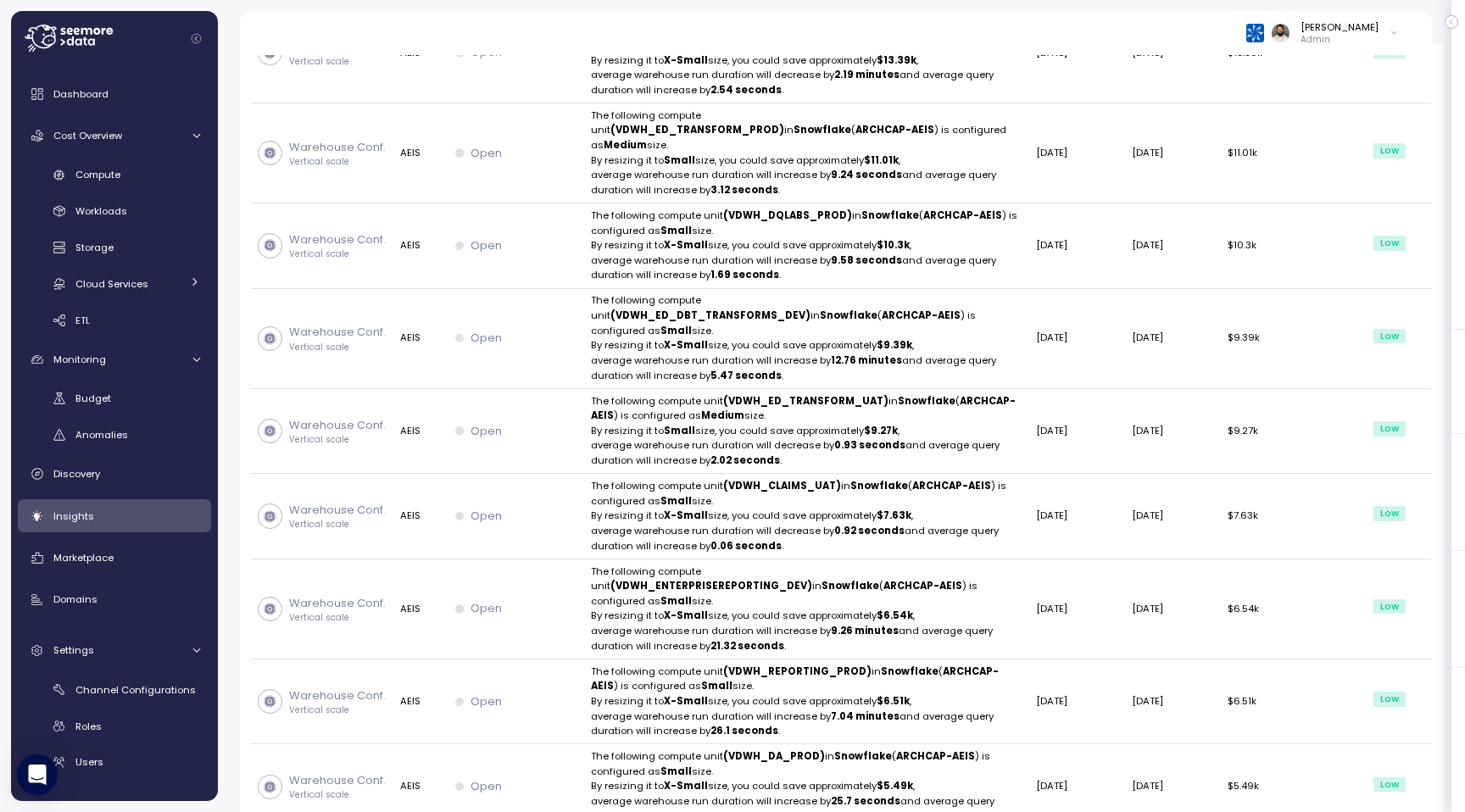
scroll to position [1105, 0]
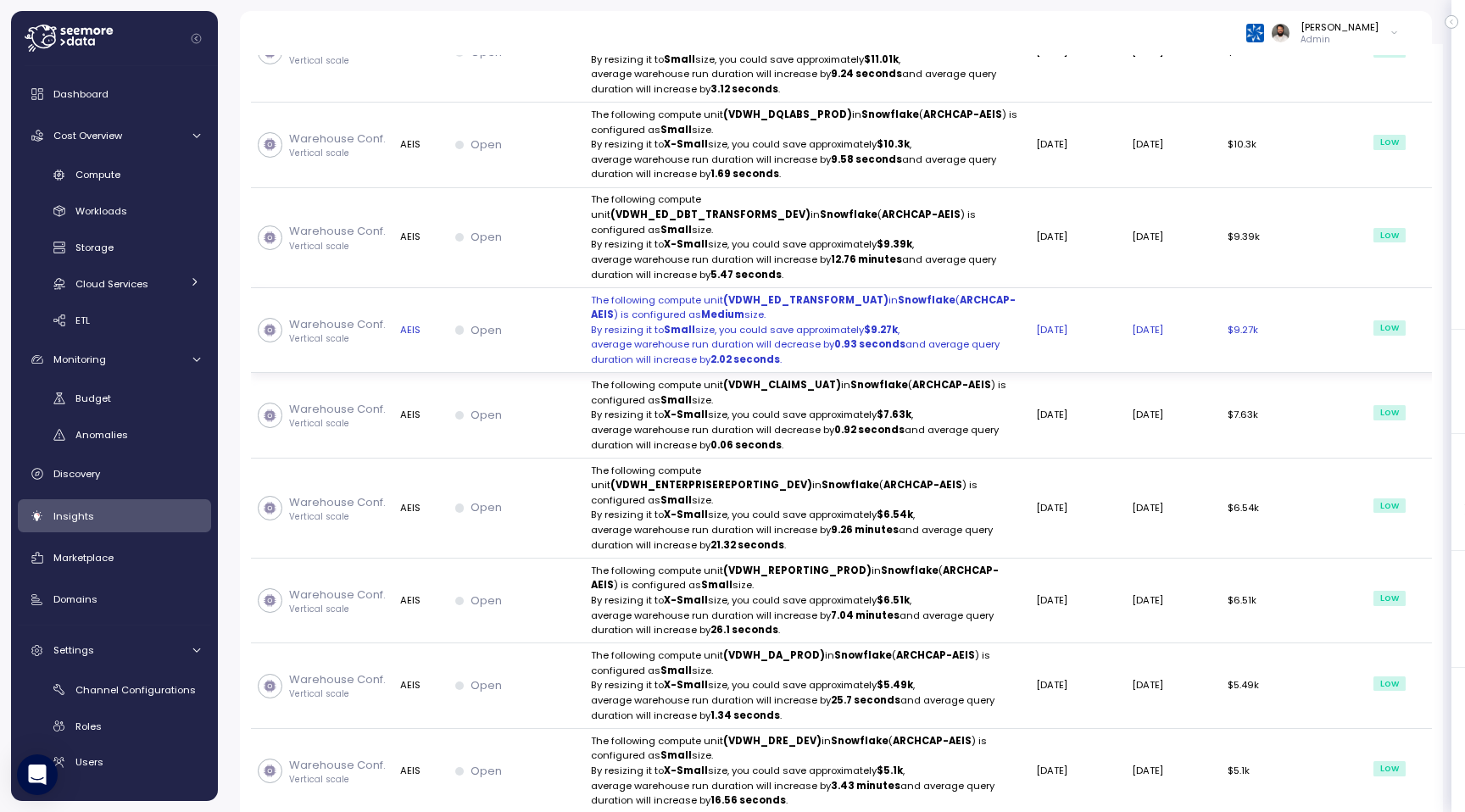
click at [671, 367] on p "average warehouse run duration will decrease by 0.93 seconds and average query …" at bounding box center [807, 352] width 431 height 29
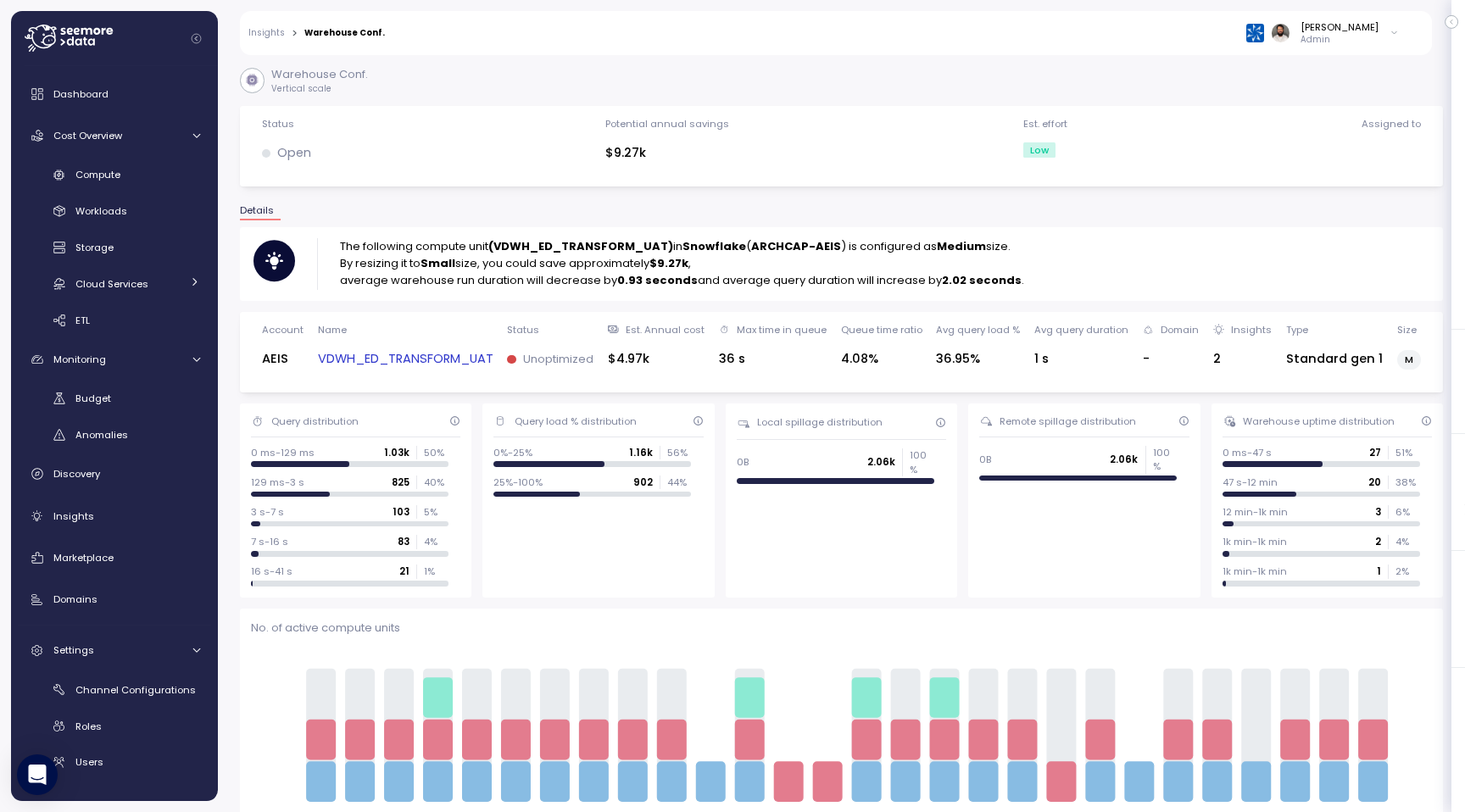
click at [456, 361] on link "VDWH_ED_TRANSFORM_UAT" at bounding box center [406, 359] width 175 height 19
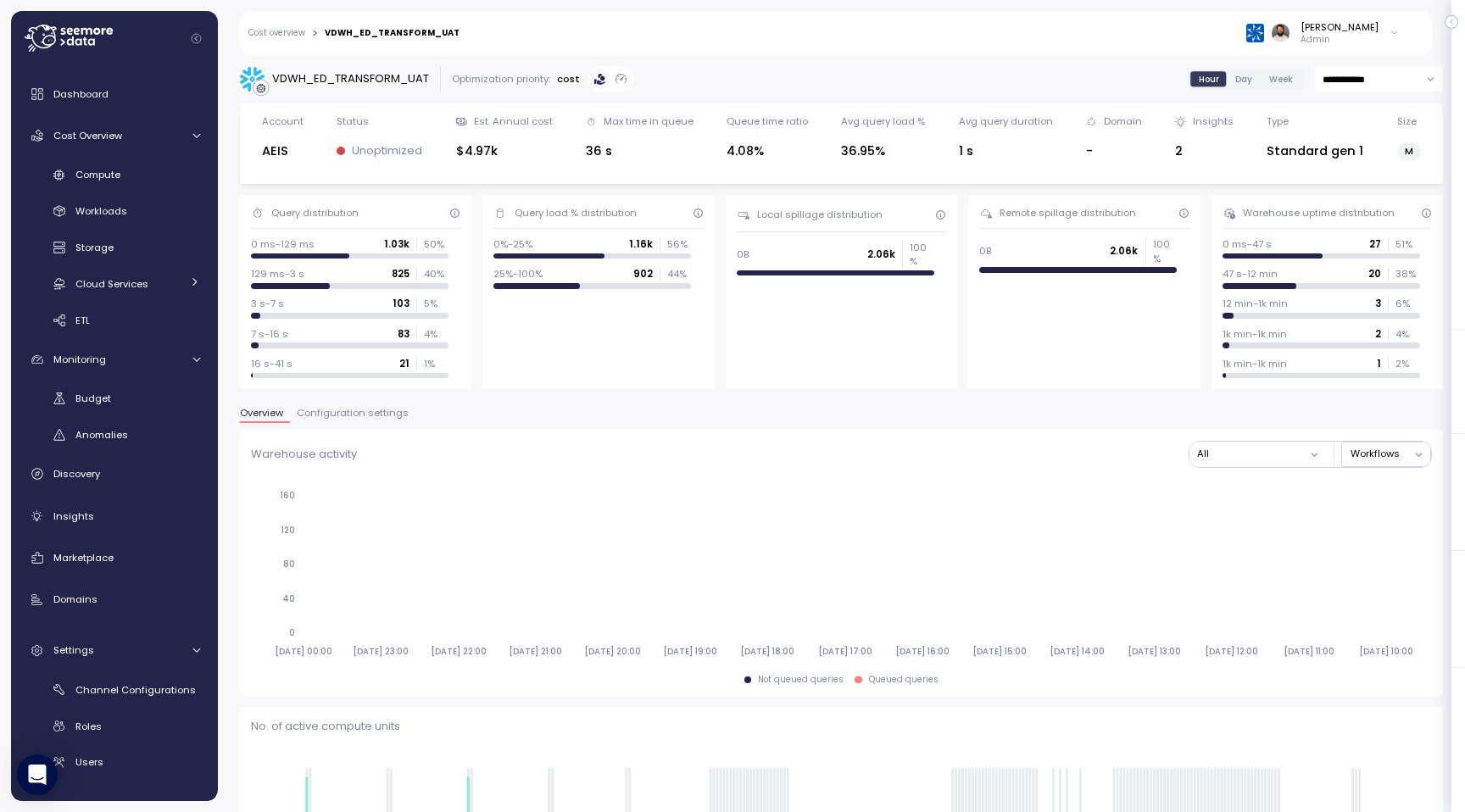
type input "*********"
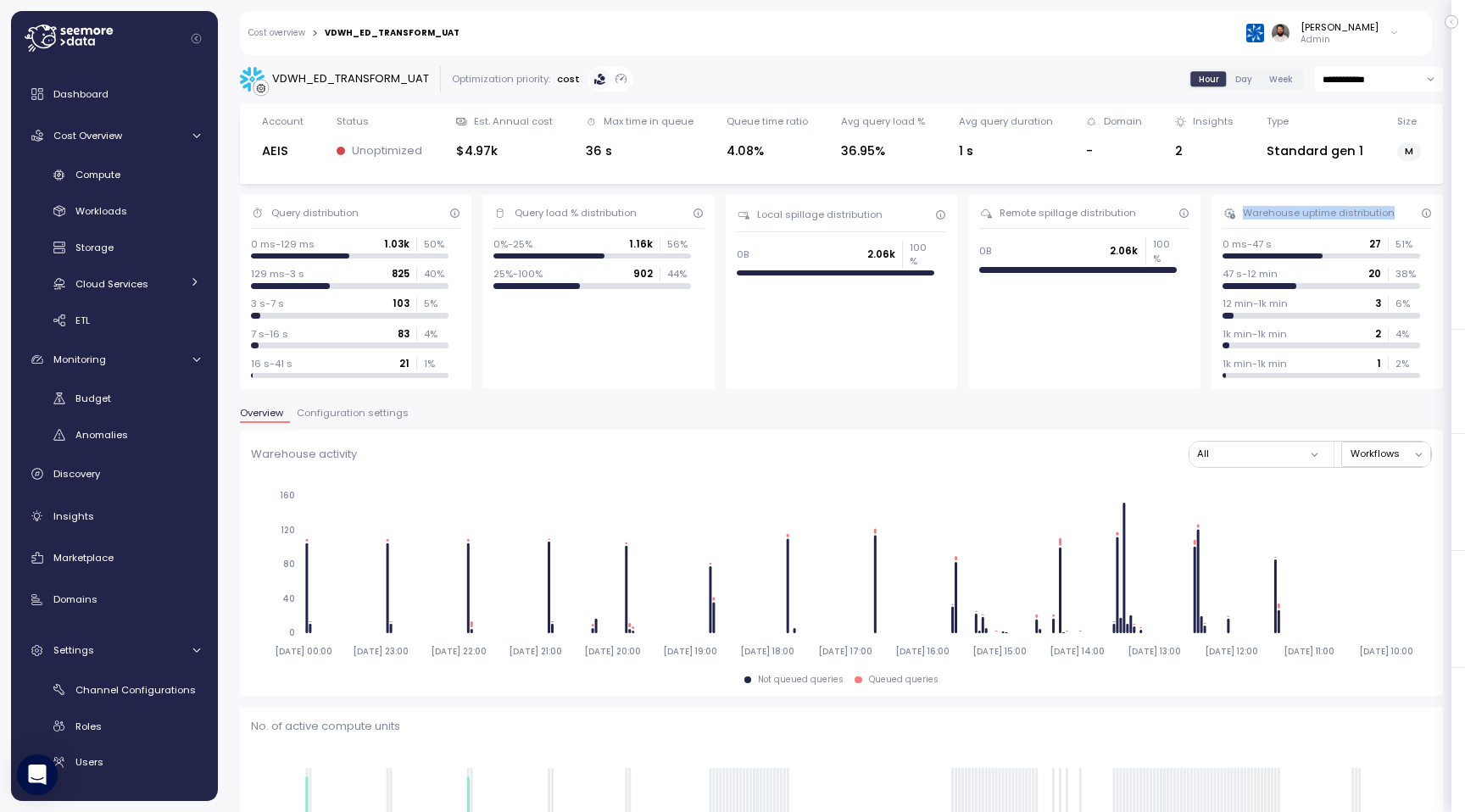
drag, startPoint x: 1242, startPoint y: 215, endPoint x: 1394, endPoint y: 216, distance: 152.0
click at [1394, 216] on div "Warehouse uptime distribution" at bounding box center [1327, 212] width 209 height 14
click at [1375, 216] on div "Warehouse uptime distribution" at bounding box center [1318, 212] width 152 height 14
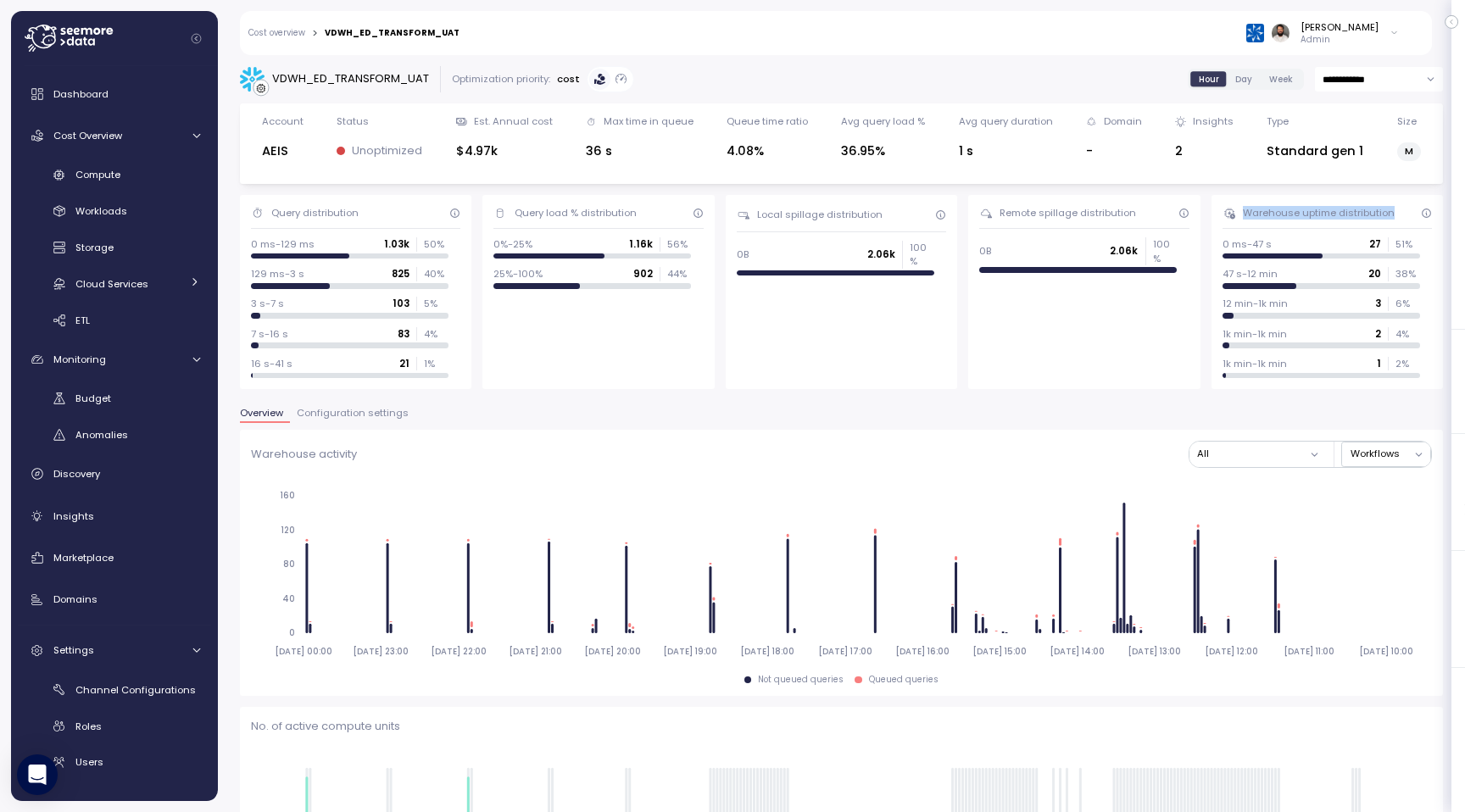
click at [361, 416] on span "Configuration settings" at bounding box center [352, 413] width 112 height 9
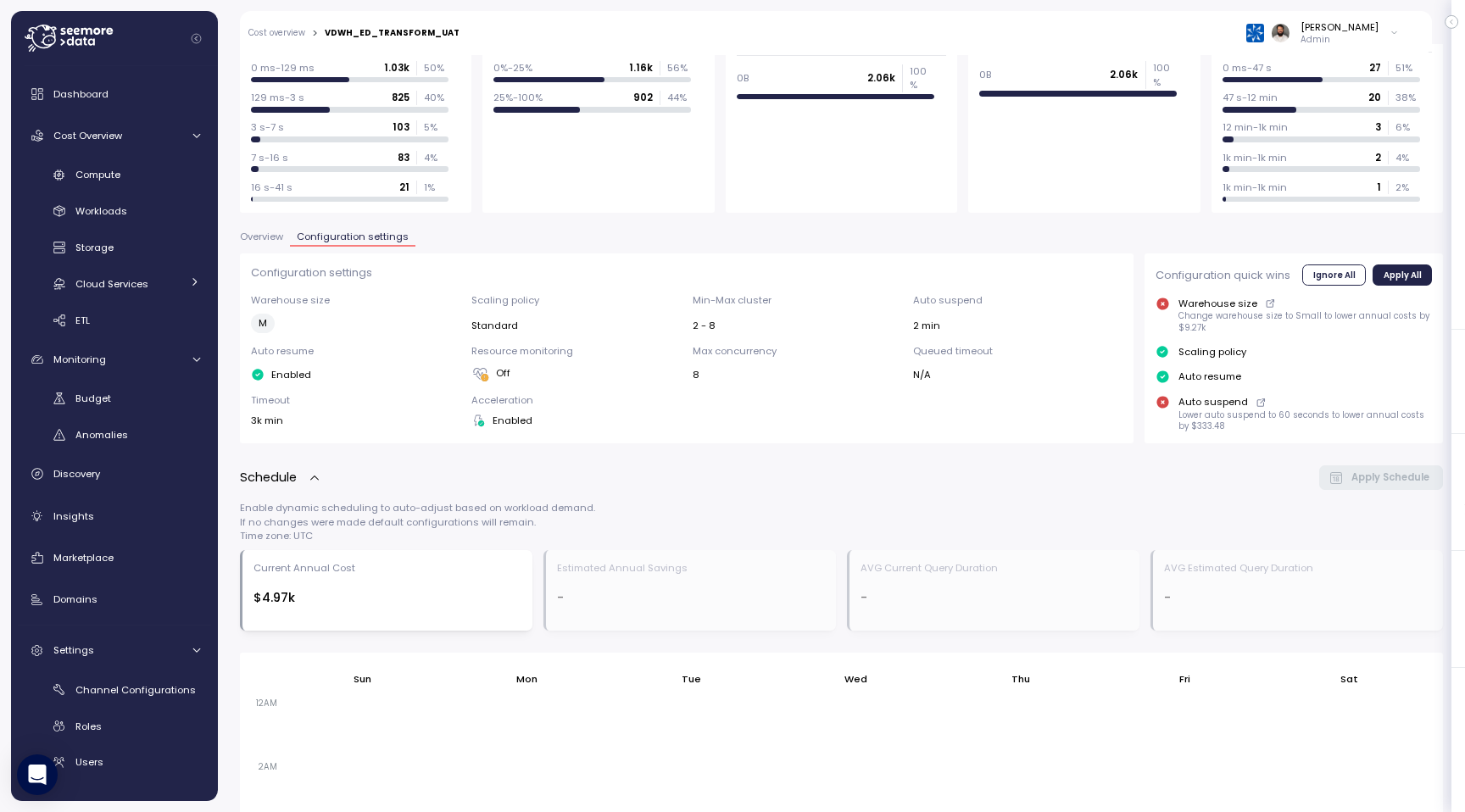
scroll to position [103, 0]
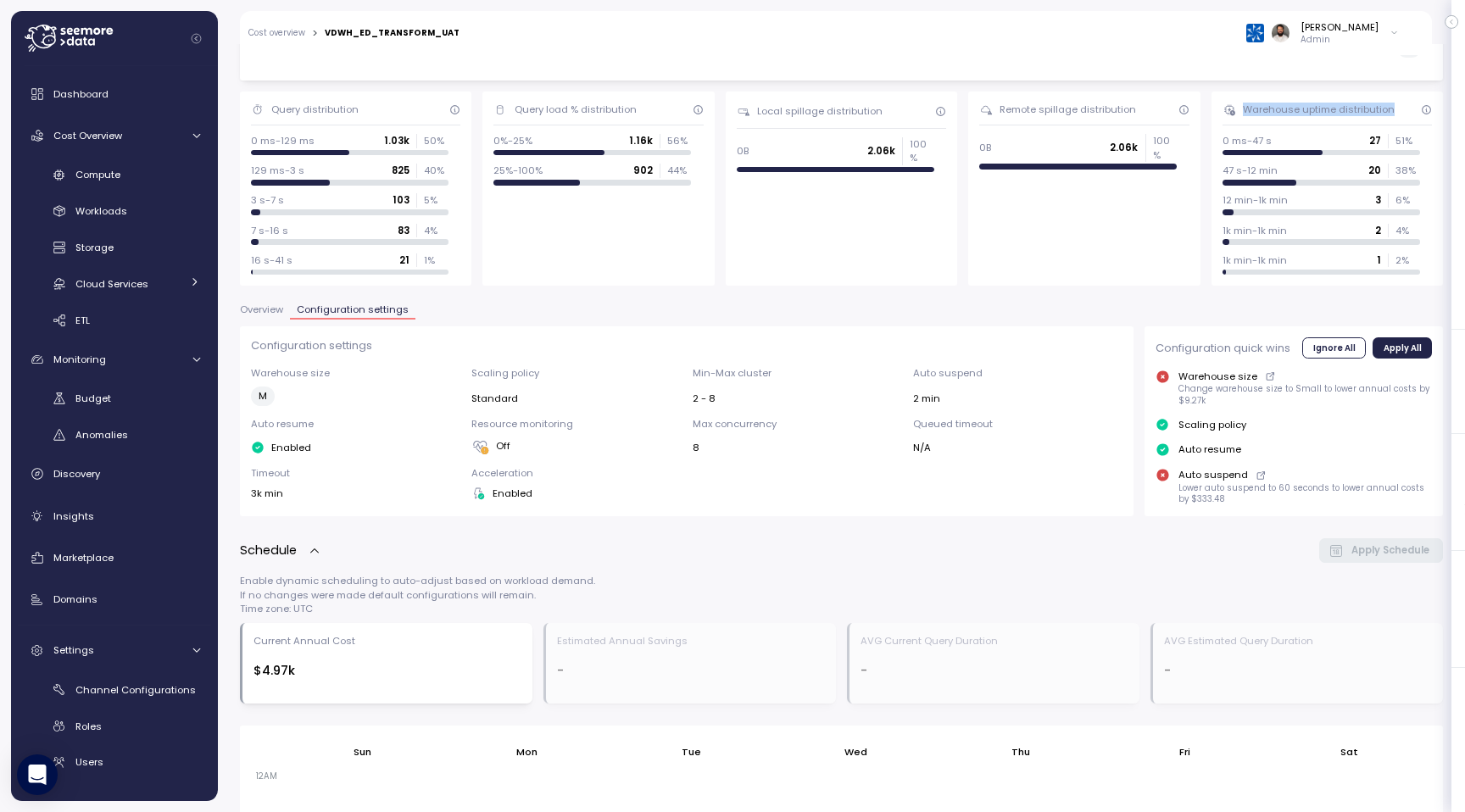
click at [276, 310] on span "Overview" at bounding box center [261, 310] width 43 height 9
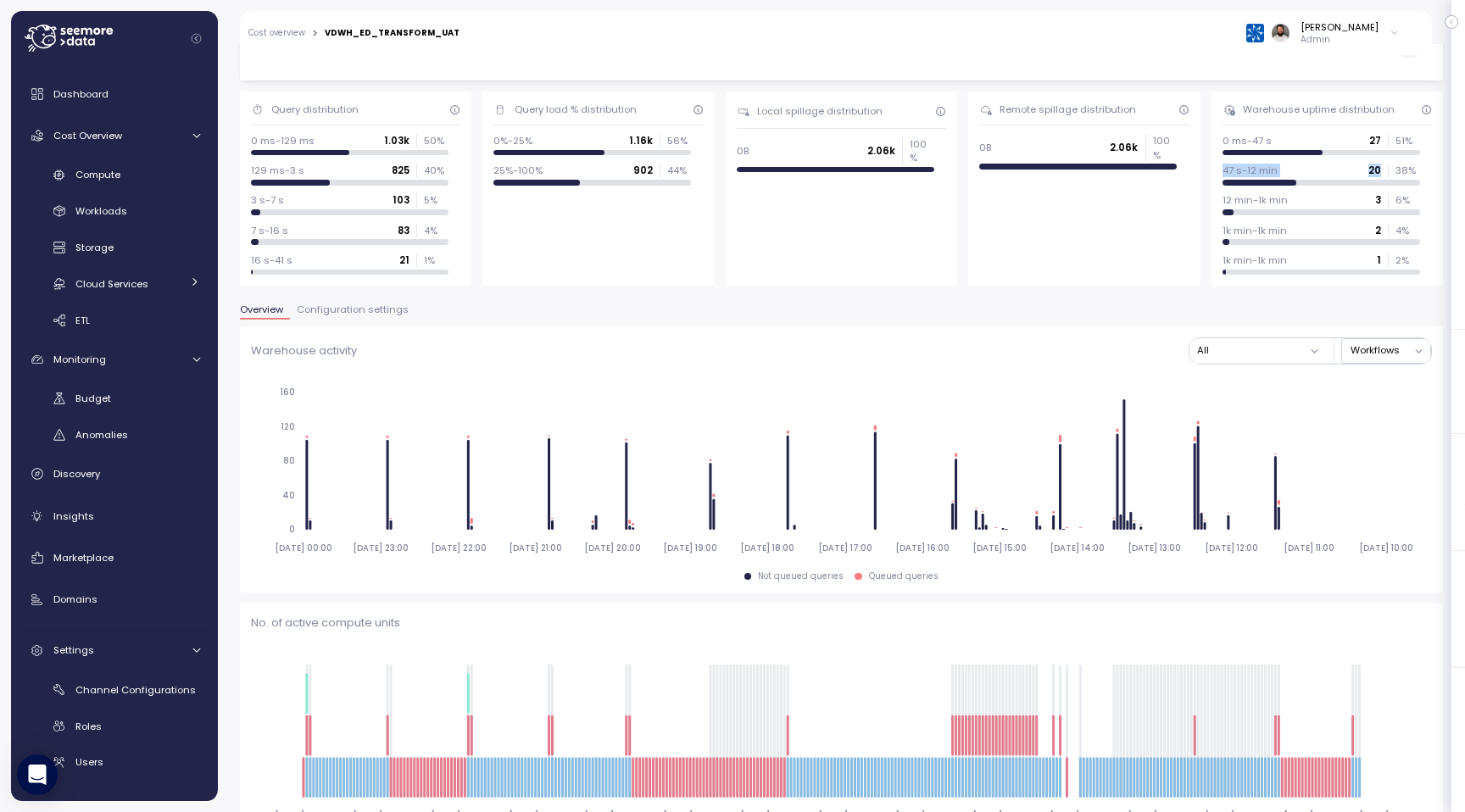
drag, startPoint x: 1218, startPoint y: 172, endPoint x: 1383, endPoint y: 172, distance: 165.0
click at [1383, 172] on div "Warehouse uptime distribution 0 ms-47 s 27 51 % 47 s-12 min 20 38 % 12 min-1k m…" at bounding box center [1327, 188] width 231 height 194
drag, startPoint x: 1413, startPoint y: 170, endPoint x: 1218, endPoint y: 174, distance: 195.0
click at [1218, 174] on div "Warehouse uptime distribution 0 ms-47 s 27 51 % 47 s-12 min 20 38 % 12 min-1k m…" at bounding box center [1327, 188] width 231 height 194
drag, startPoint x: 1228, startPoint y: 142, endPoint x: 1324, endPoint y: 142, distance: 96.0
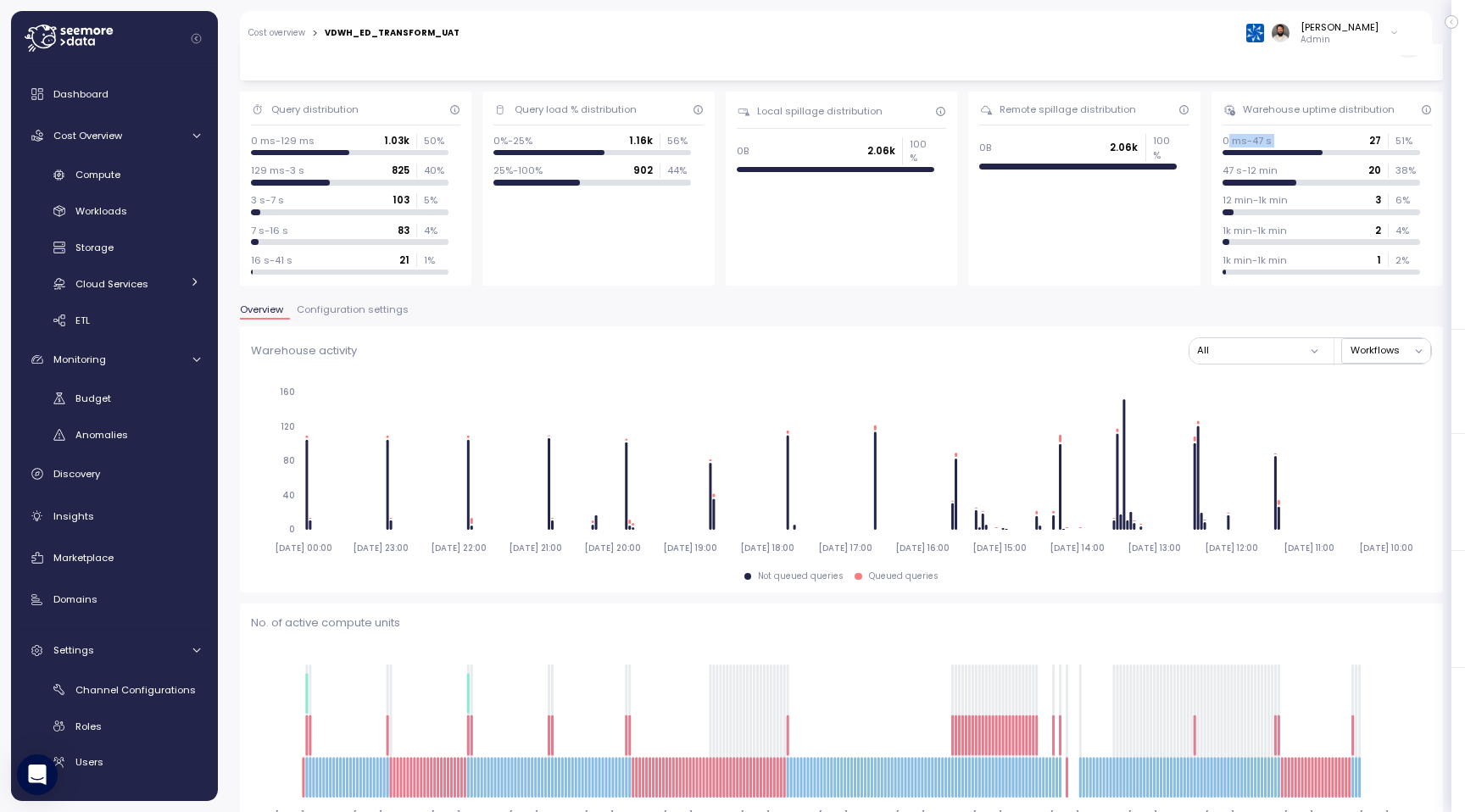
click at [1324, 142] on div "0 ms-47 s 27 51 %" at bounding box center [1321, 140] width 197 height 14
click at [358, 312] on span "Configuration settings" at bounding box center [352, 310] width 112 height 9
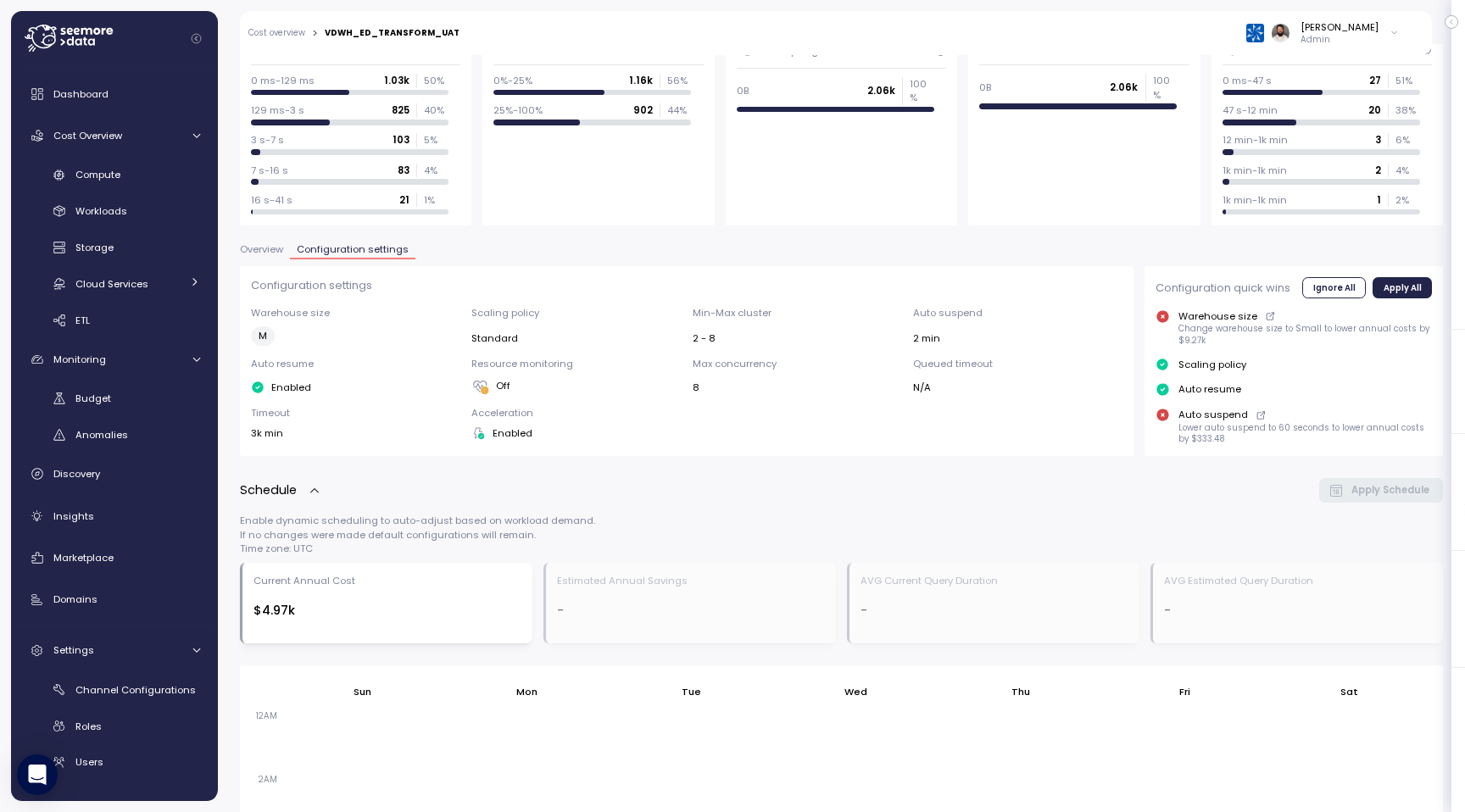
scroll to position [162, 0]
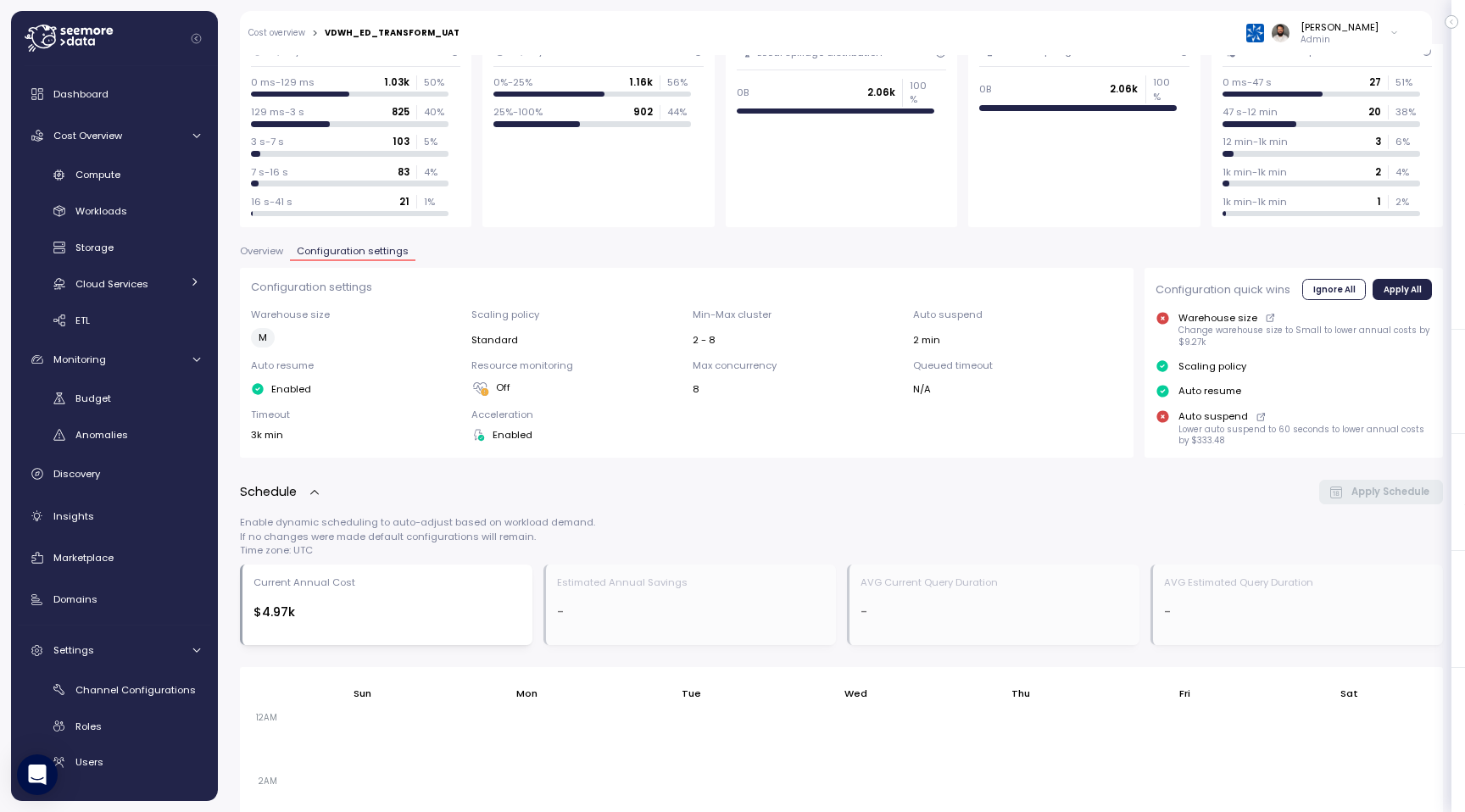
click at [266, 256] on span "Overview" at bounding box center [261, 252] width 43 height 9
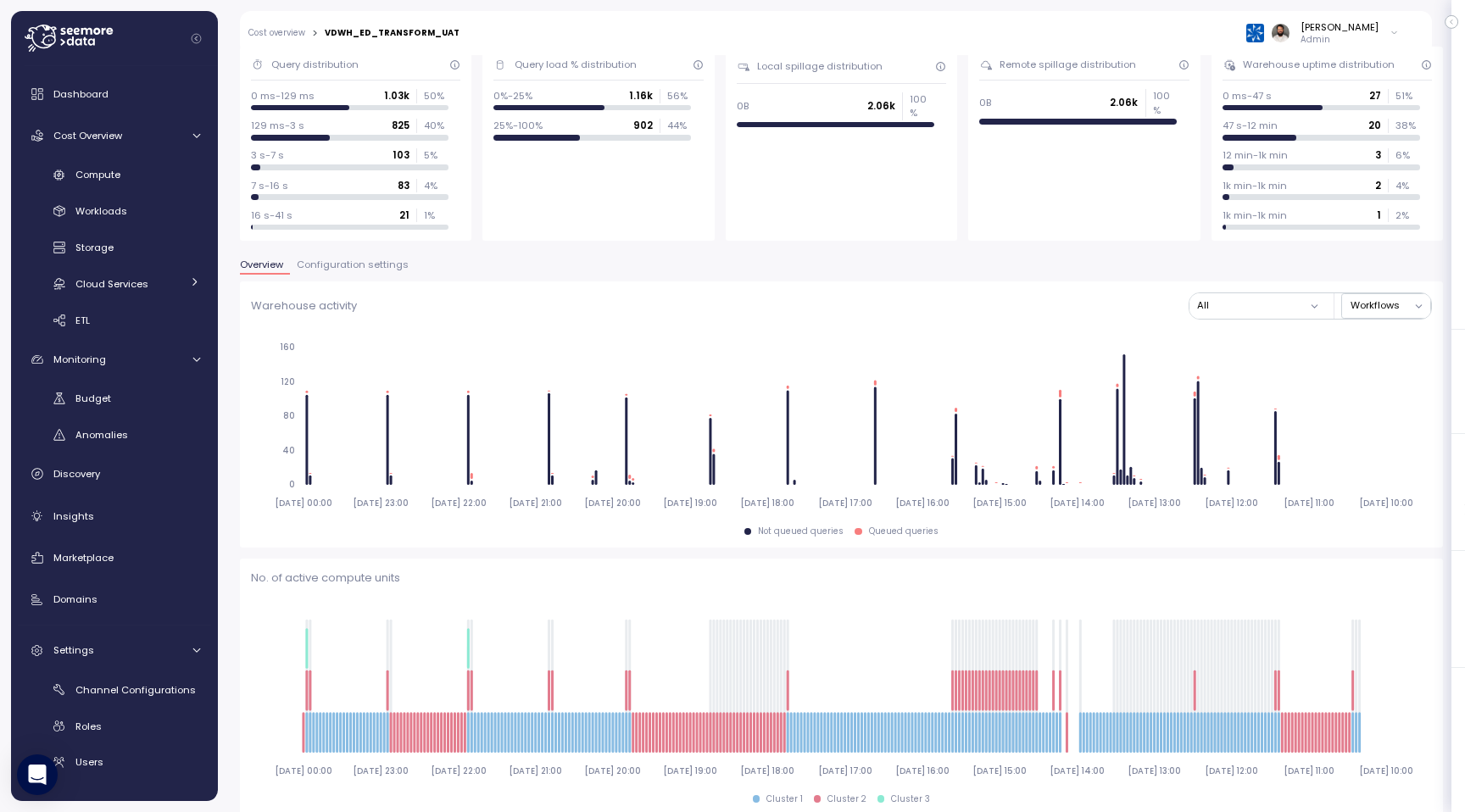
scroll to position [178, 0]
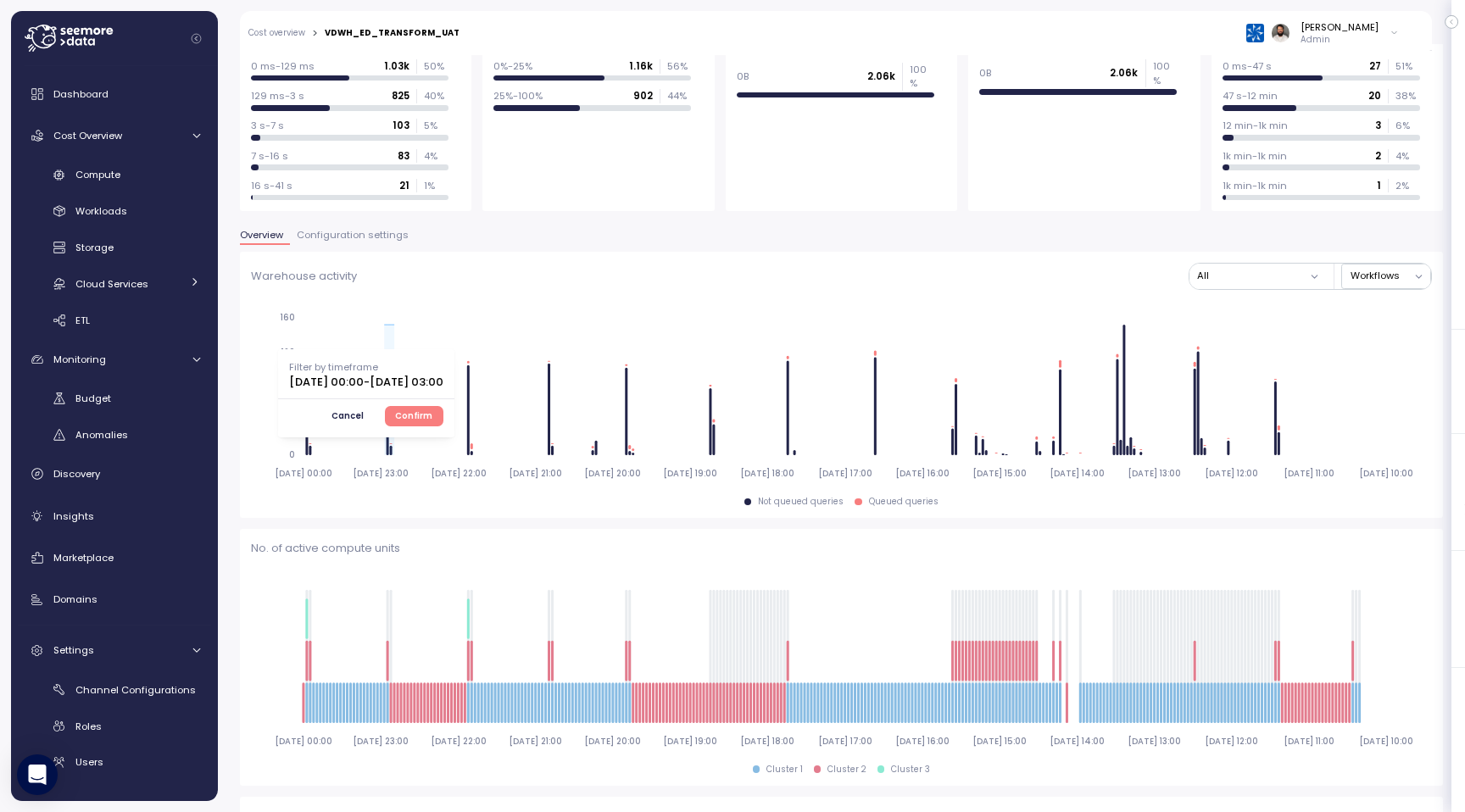
click at [363, 415] on span "Cancel" at bounding box center [347, 416] width 32 height 18
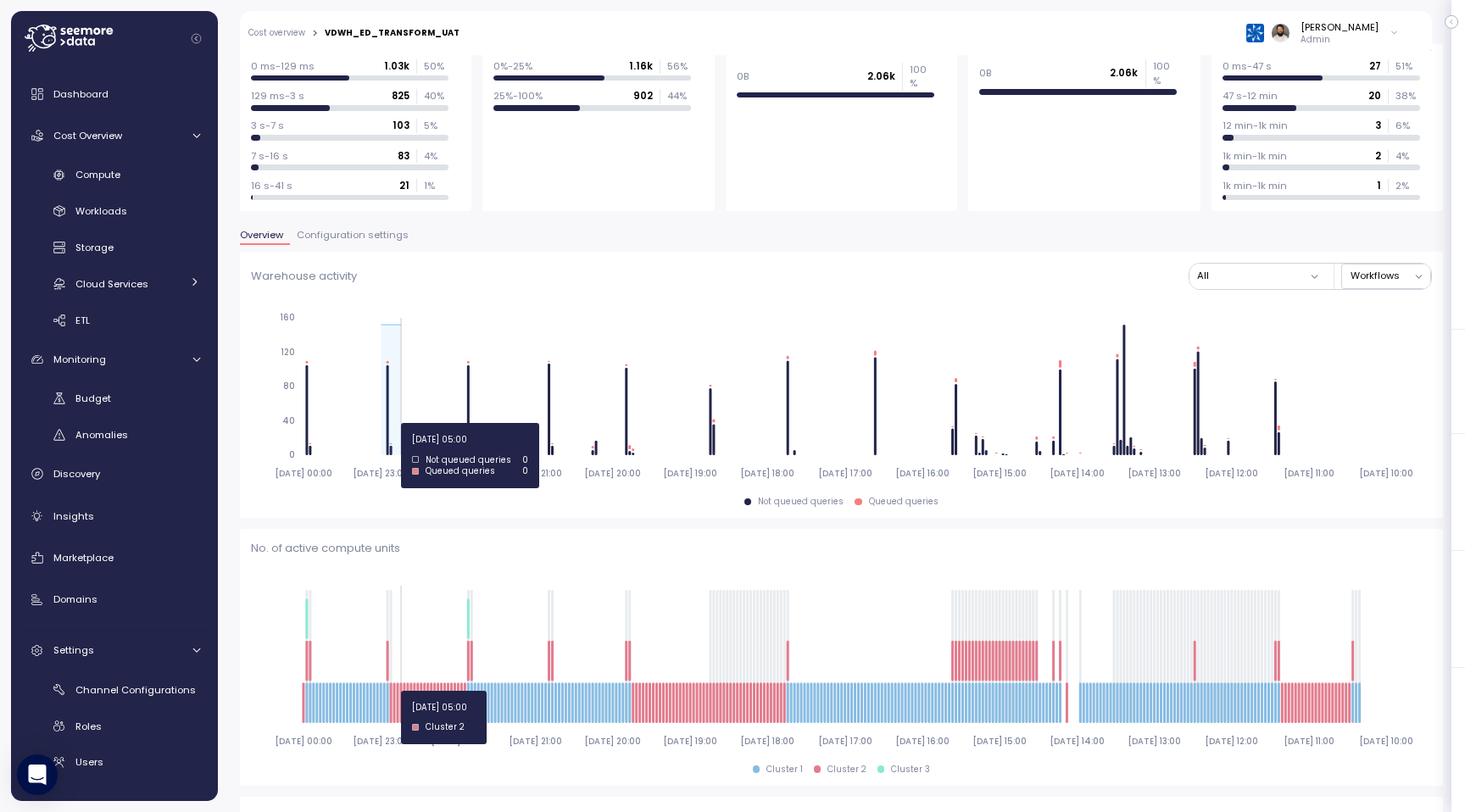
drag, startPoint x: 383, startPoint y: 423, endPoint x: 402, endPoint y: 423, distance: 19.0
click at [402, 423] on icon "2025-07-28 00:00 2025-07-28 23:00 2025-07-29 22:00 2025-07-30 21:00 2025-07-31 …" at bounding box center [841, 394] width 1181 height 188
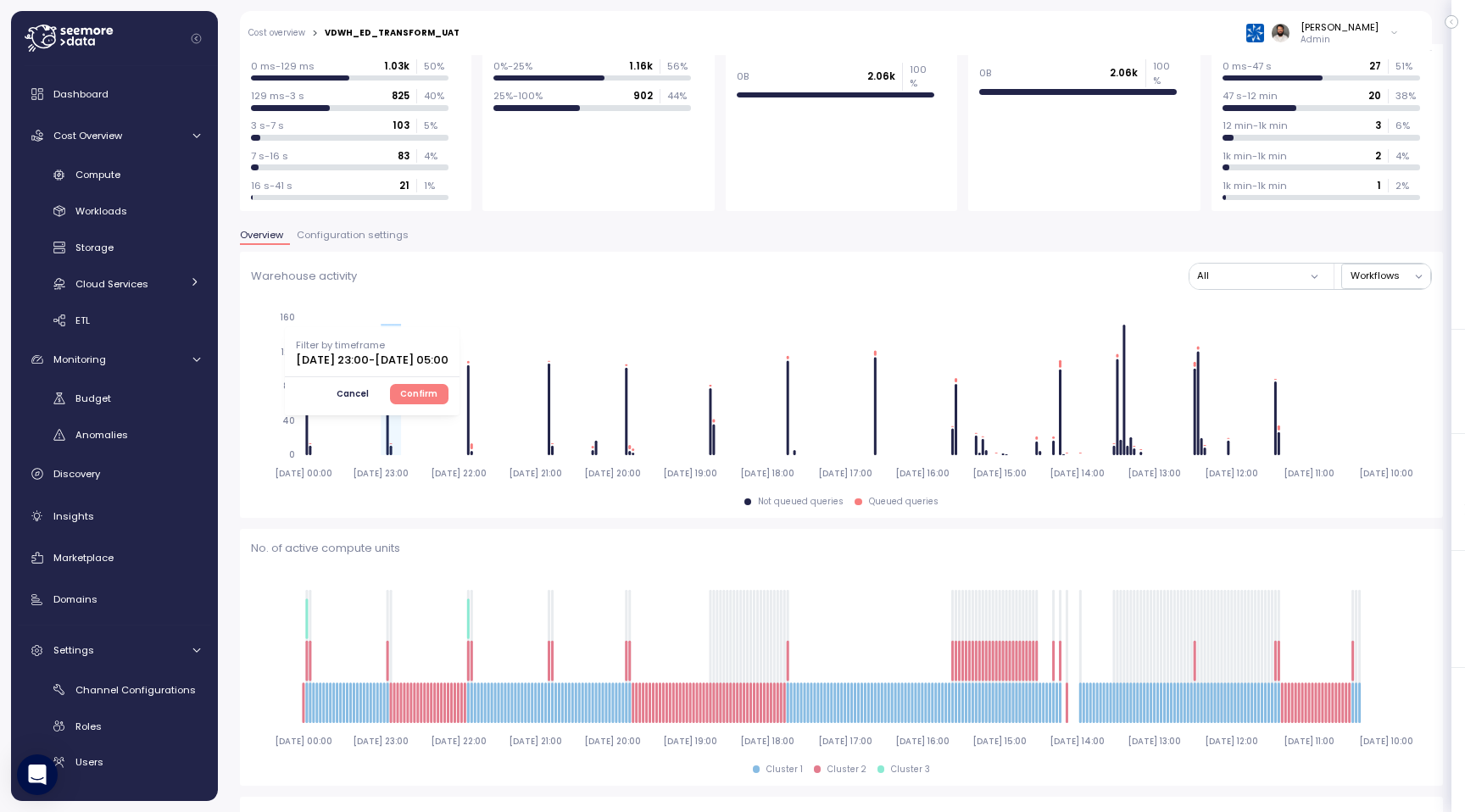
click at [437, 395] on span "Confirm" at bounding box center [419, 394] width 37 height 18
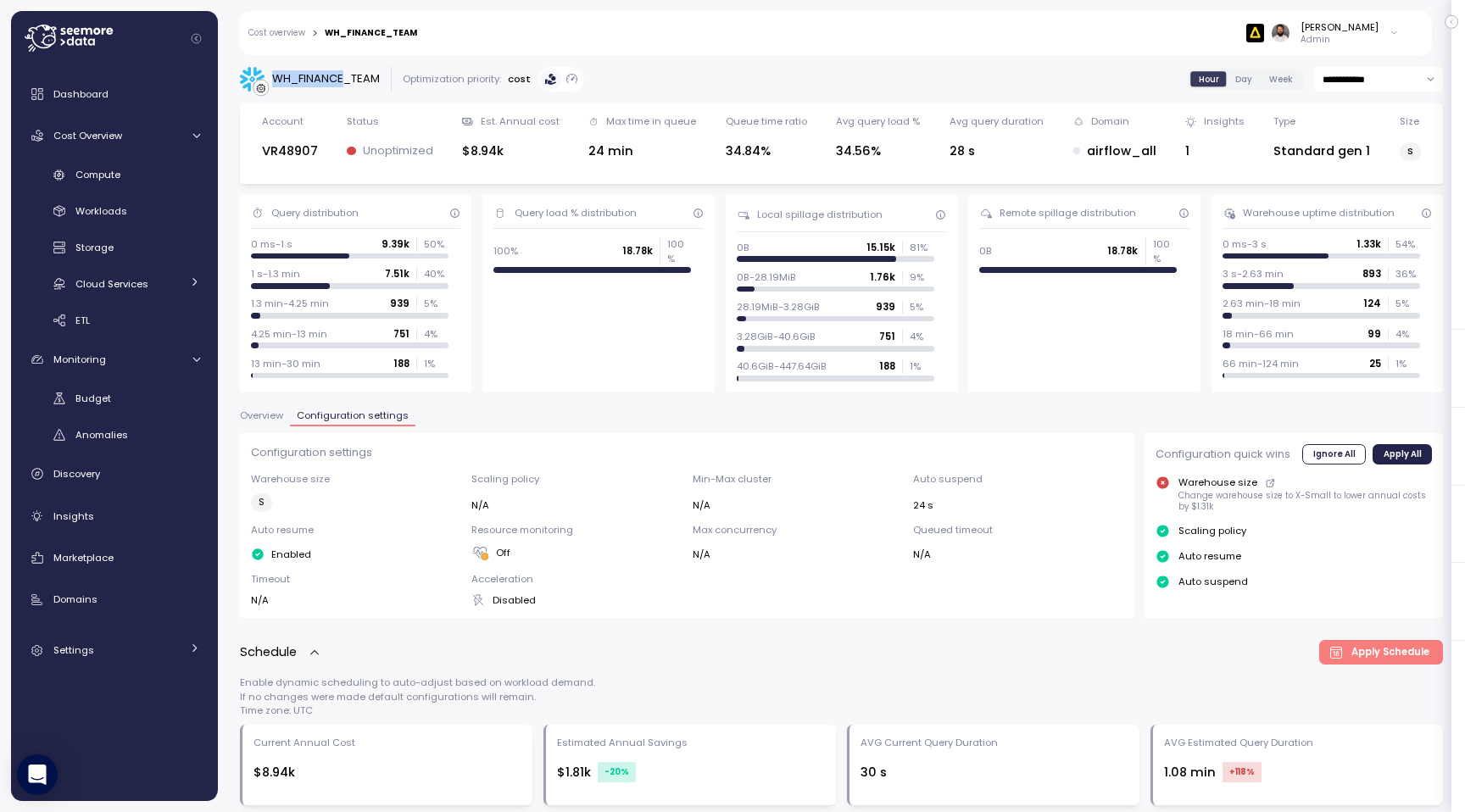
drag, startPoint x: 273, startPoint y: 77, endPoint x: 346, endPoint y: 77, distance: 73.0
click at [346, 77] on div "WH_FINANCE_TEAM" at bounding box center [325, 78] width 108 height 17
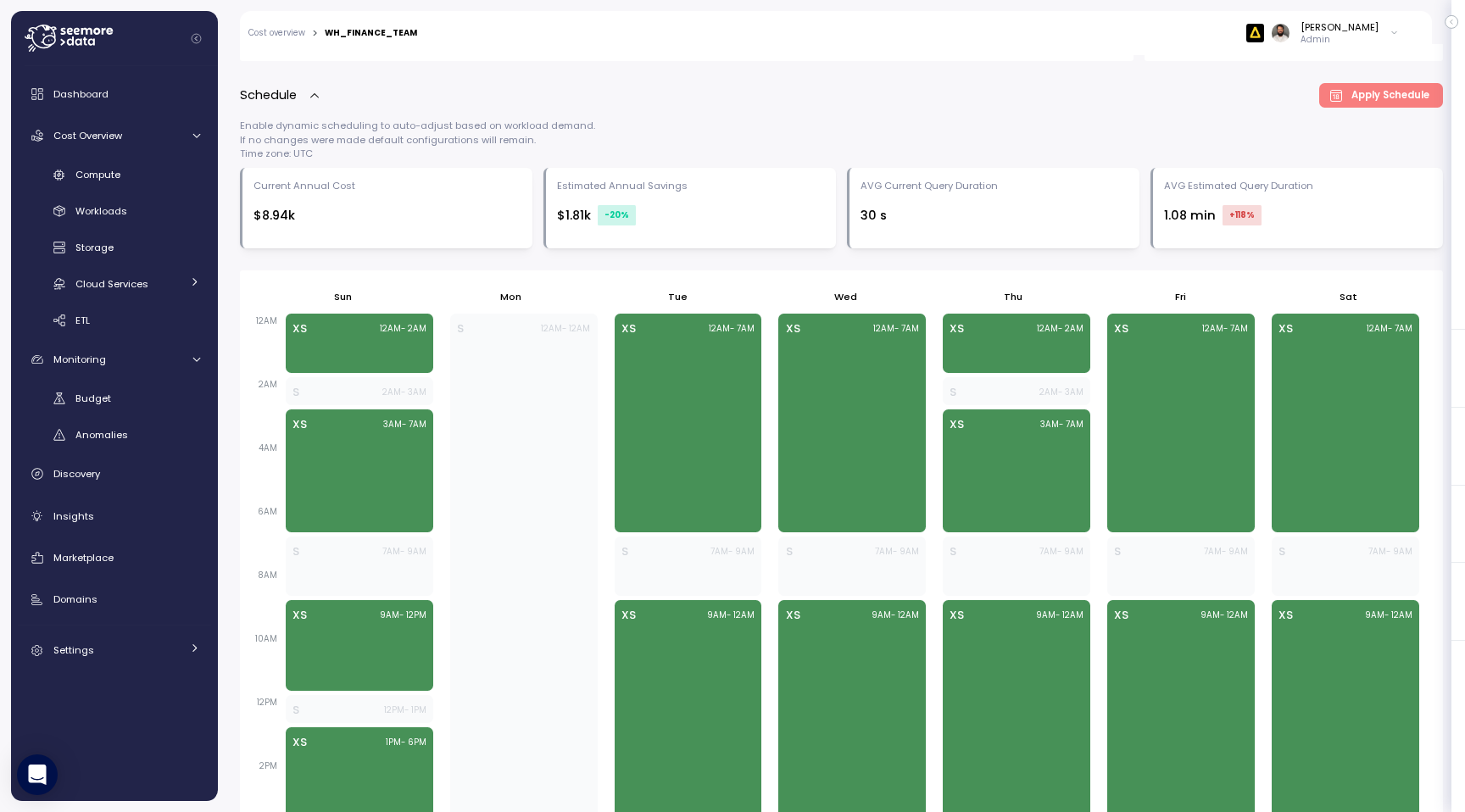
scroll to position [562, 0]
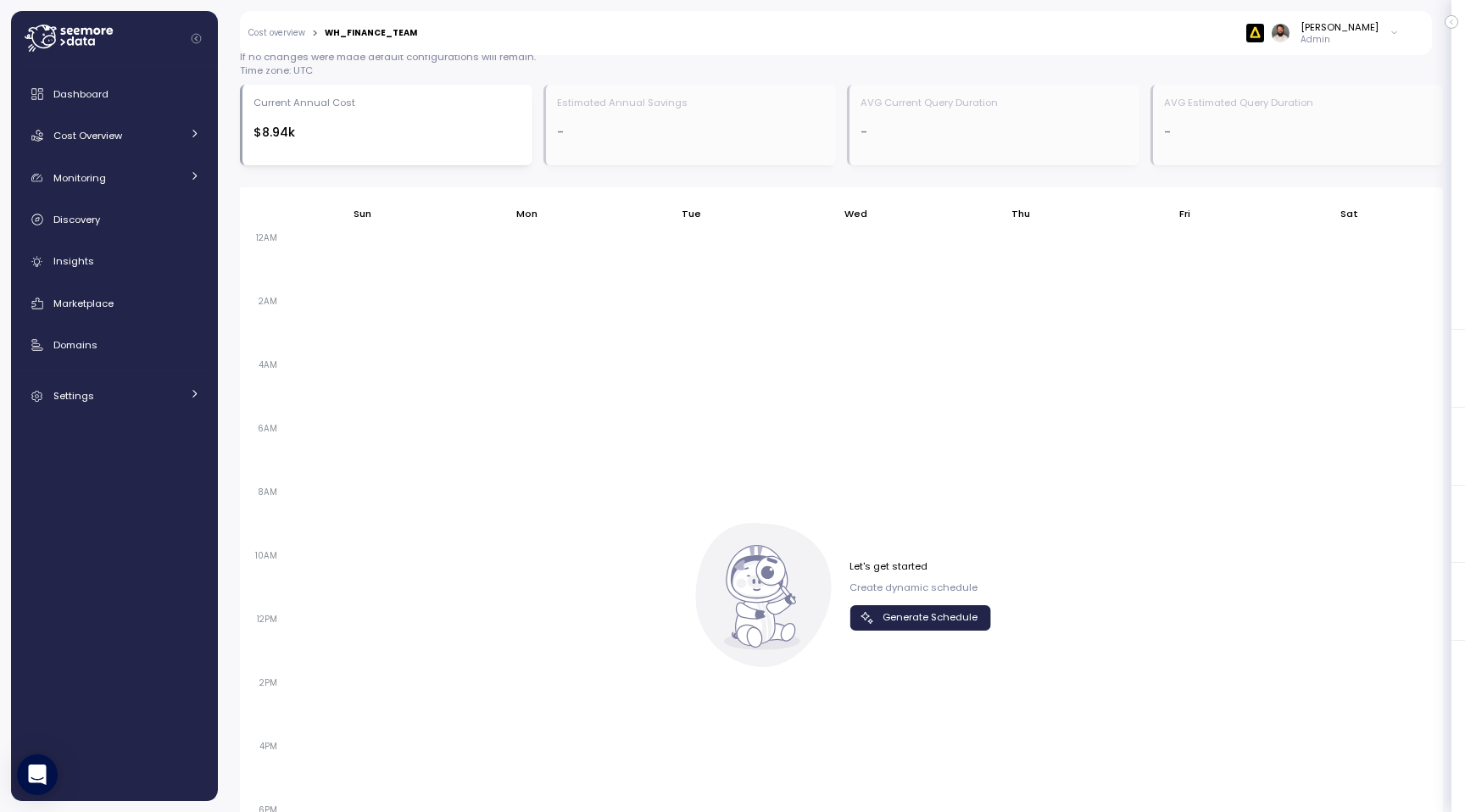
scroll to position [527, 0]
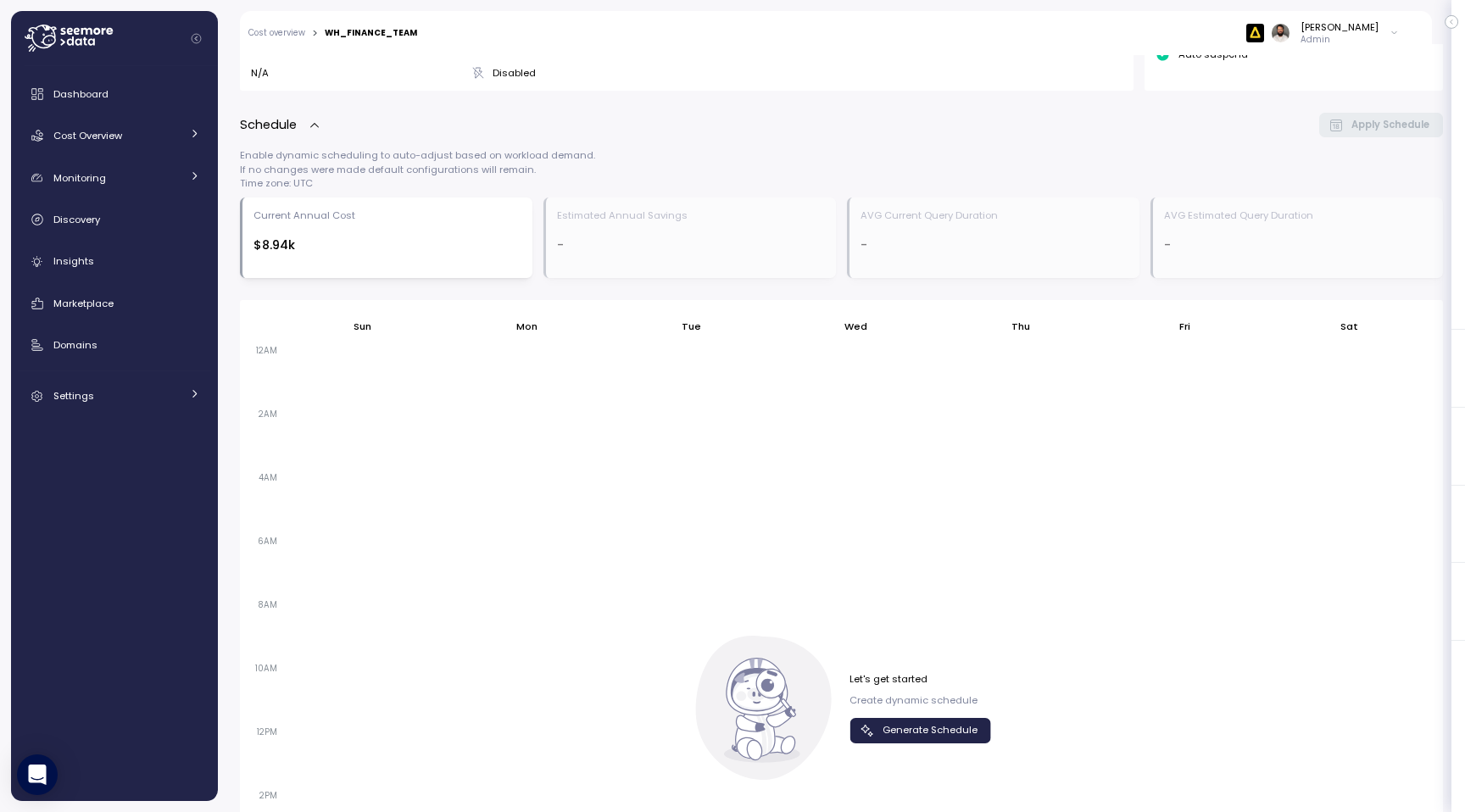
click at [913, 733] on span "Generate Schedule" at bounding box center [929, 730] width 95 height 23
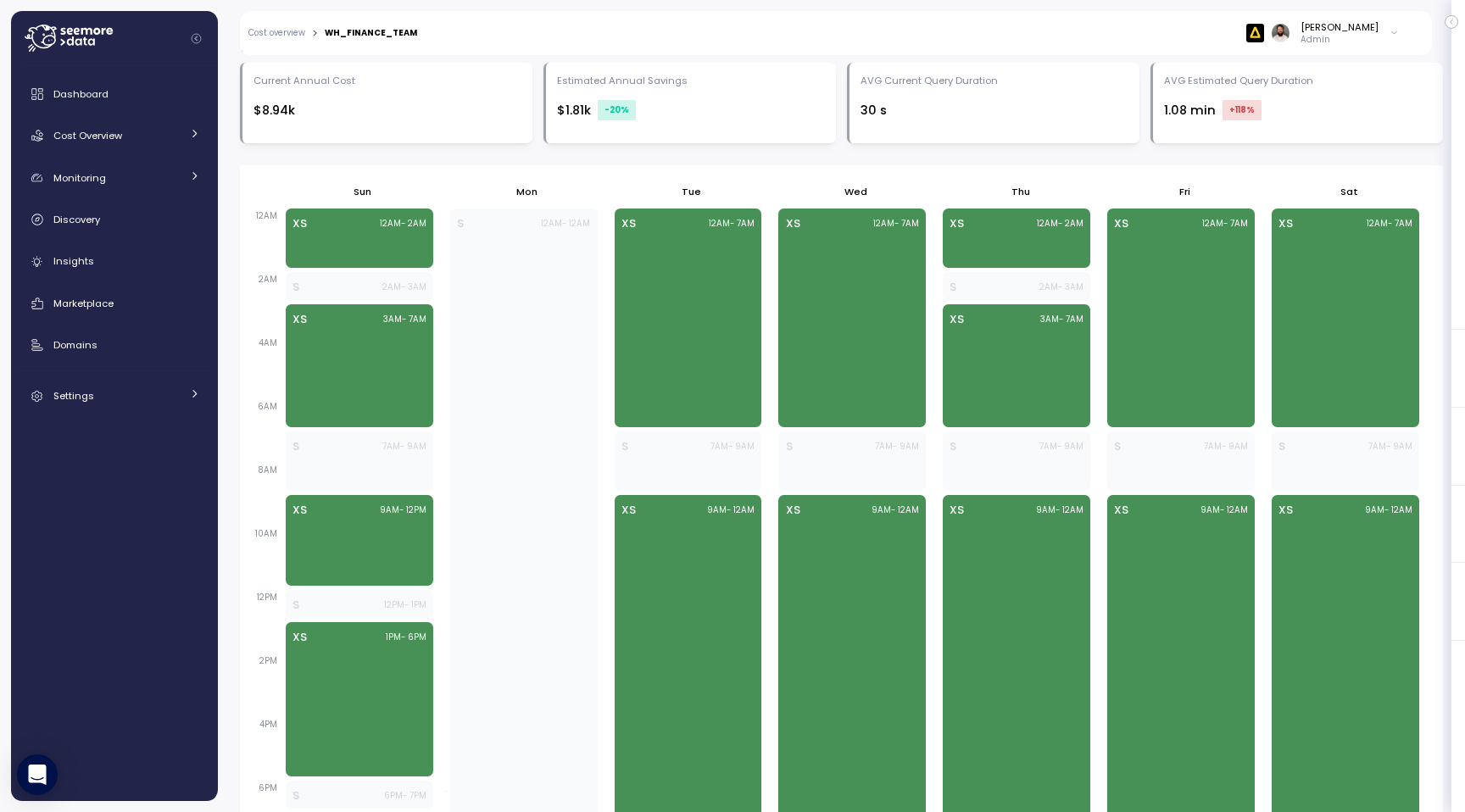
scroll to position [663, 0]
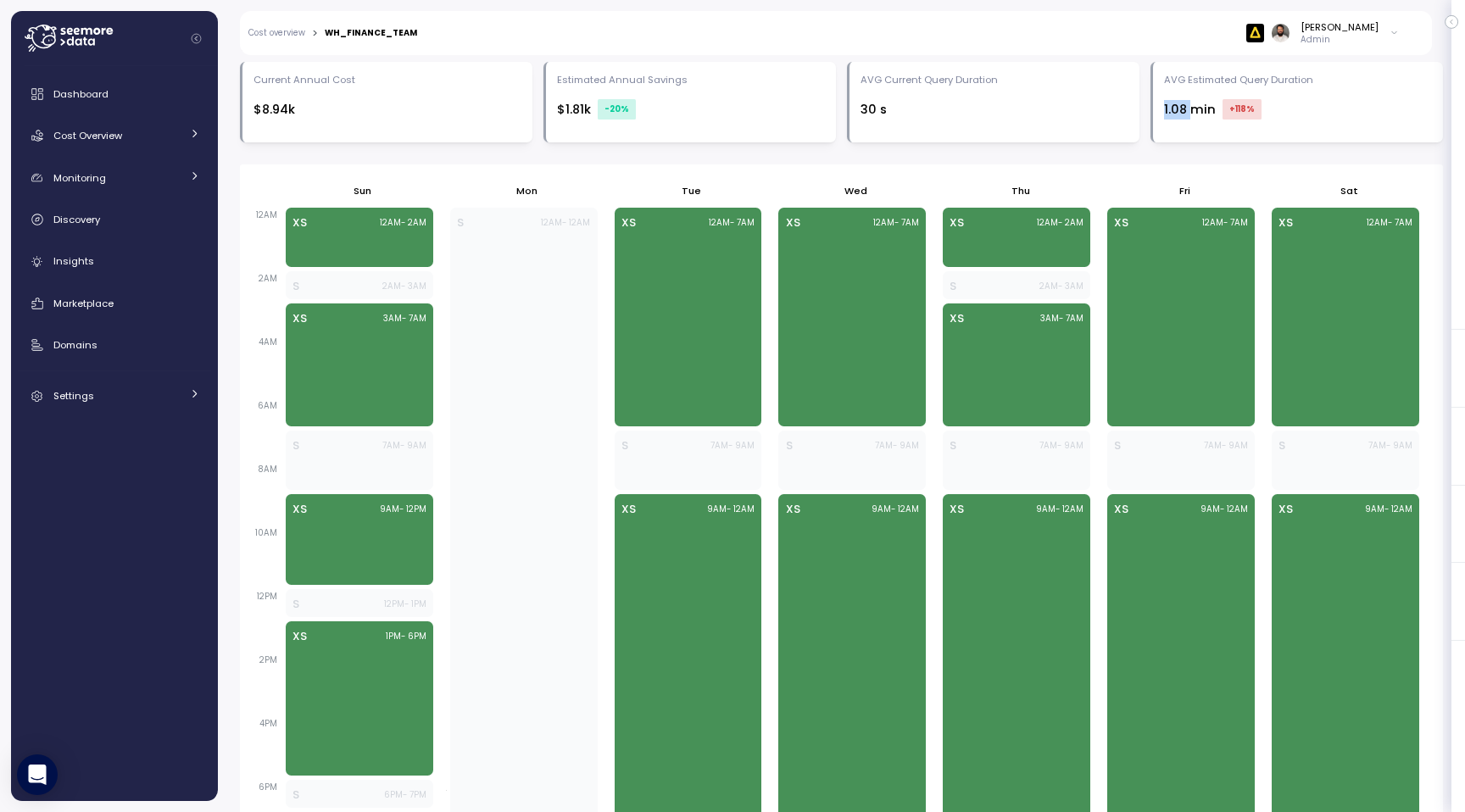
drag, startPoint x: 1168, startPoint y: 113, endPoint x: 1194, endPoint y: 113, distance: 26.0
click at [1194, 113] on div "1.08 min +118 %" at bounding box center [1297, 110] width 268 height 20
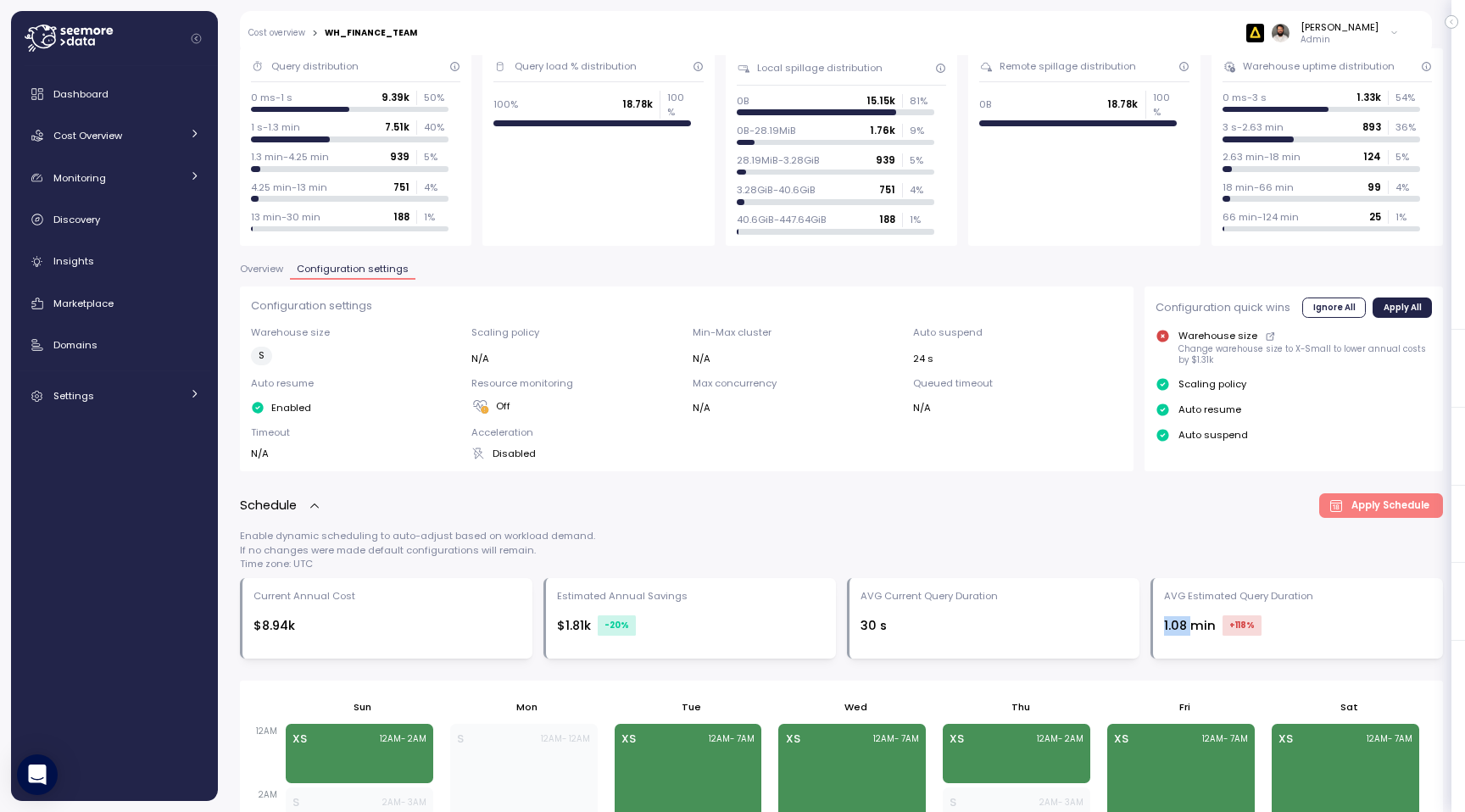
scroll to position [148, 0]
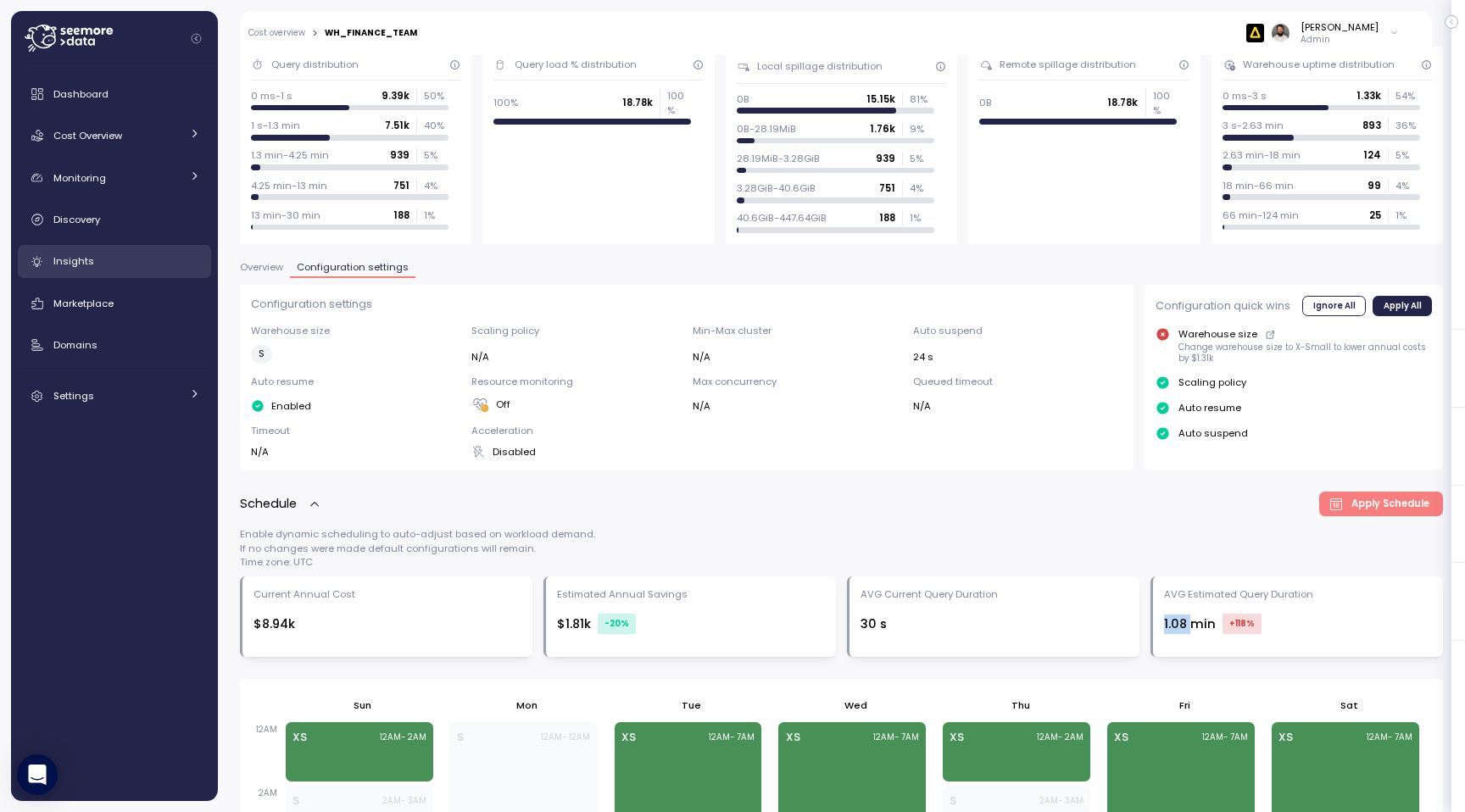
click at [128, 259] on div "Insights" at bounding box center [126, 261] width 147 height 17
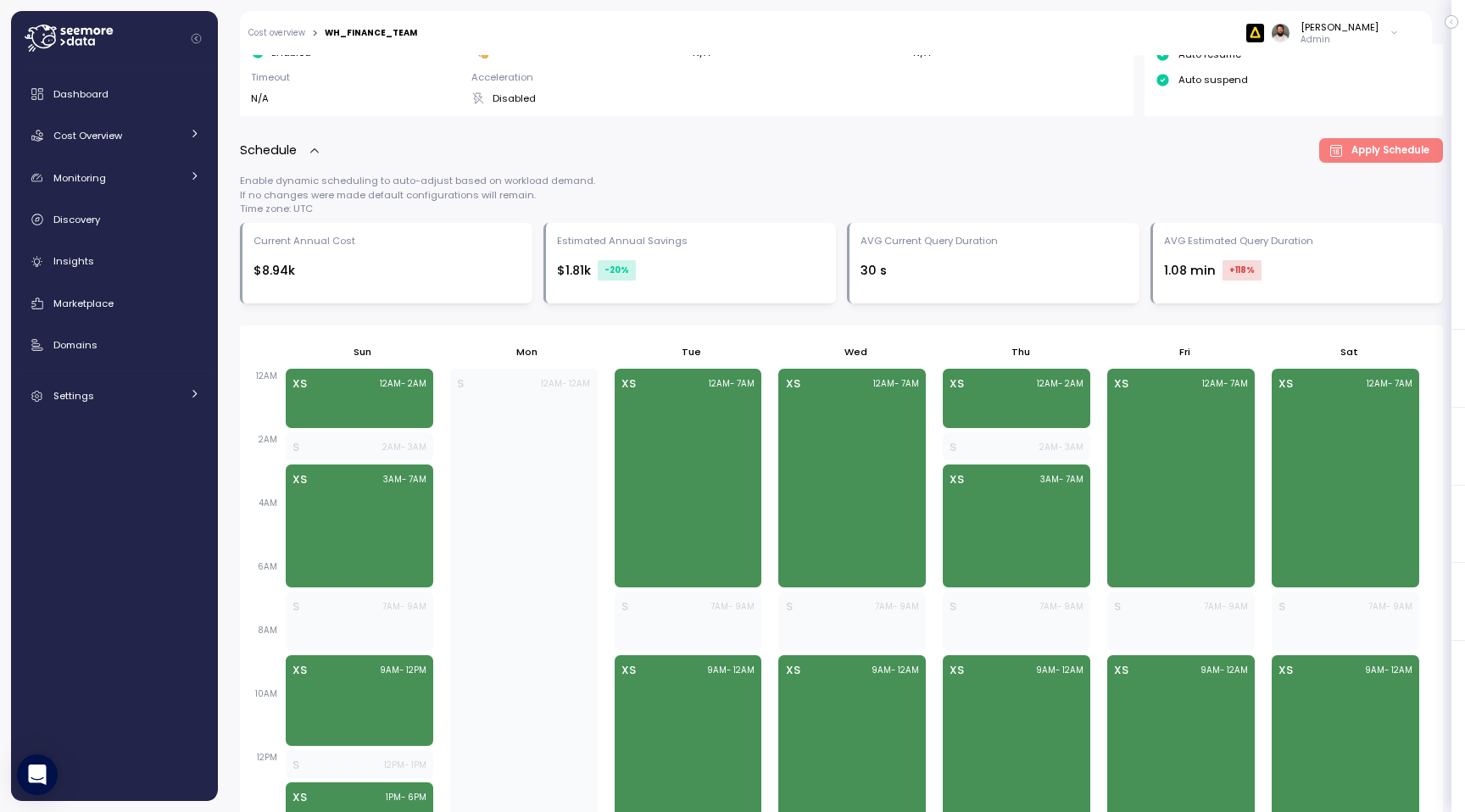
scroll to position [505, 0]
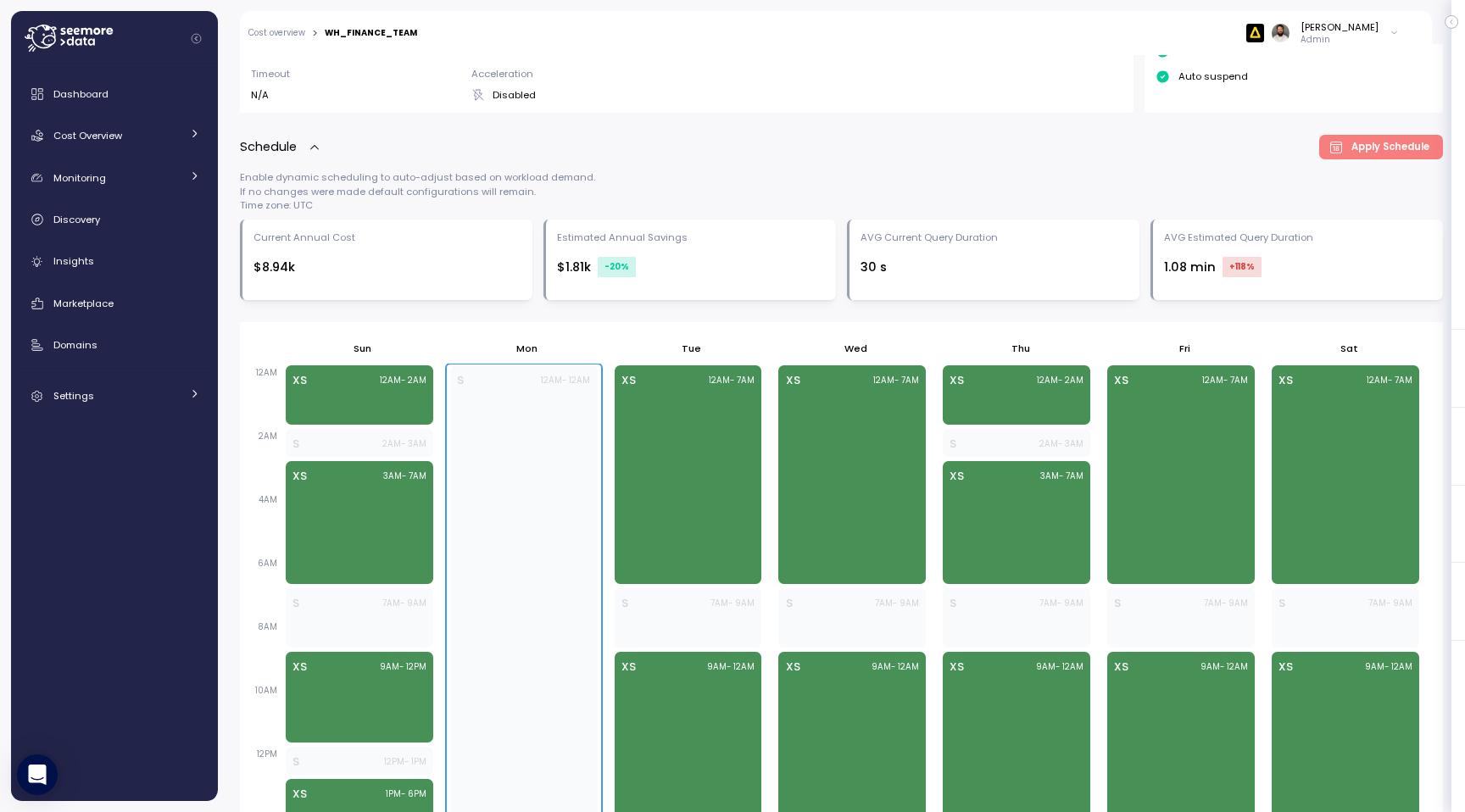
click at [567, 377] on p "12AM - 12AM" at bounding box center [565, 380] width 49 height 12
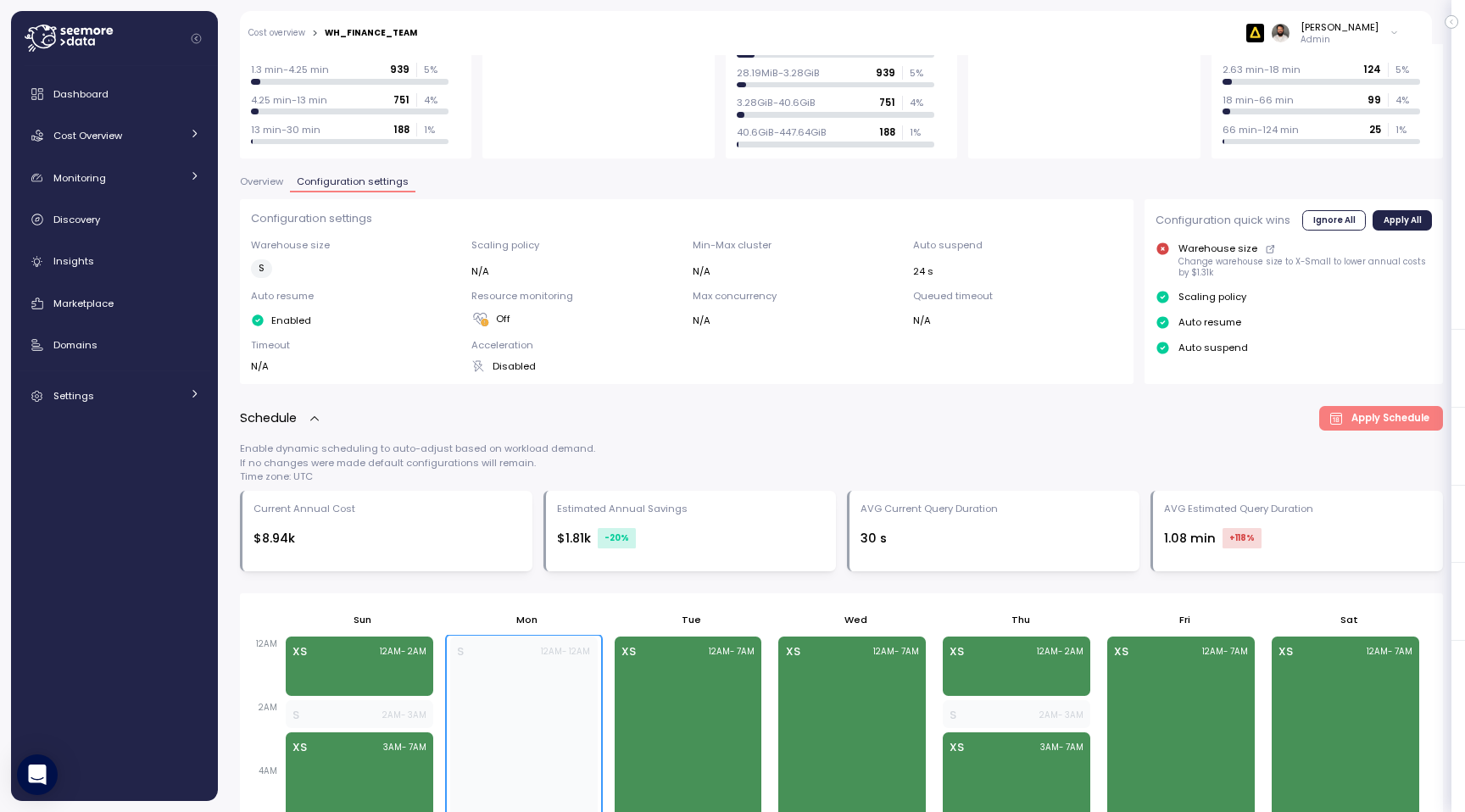
scroll to position [233, 0]
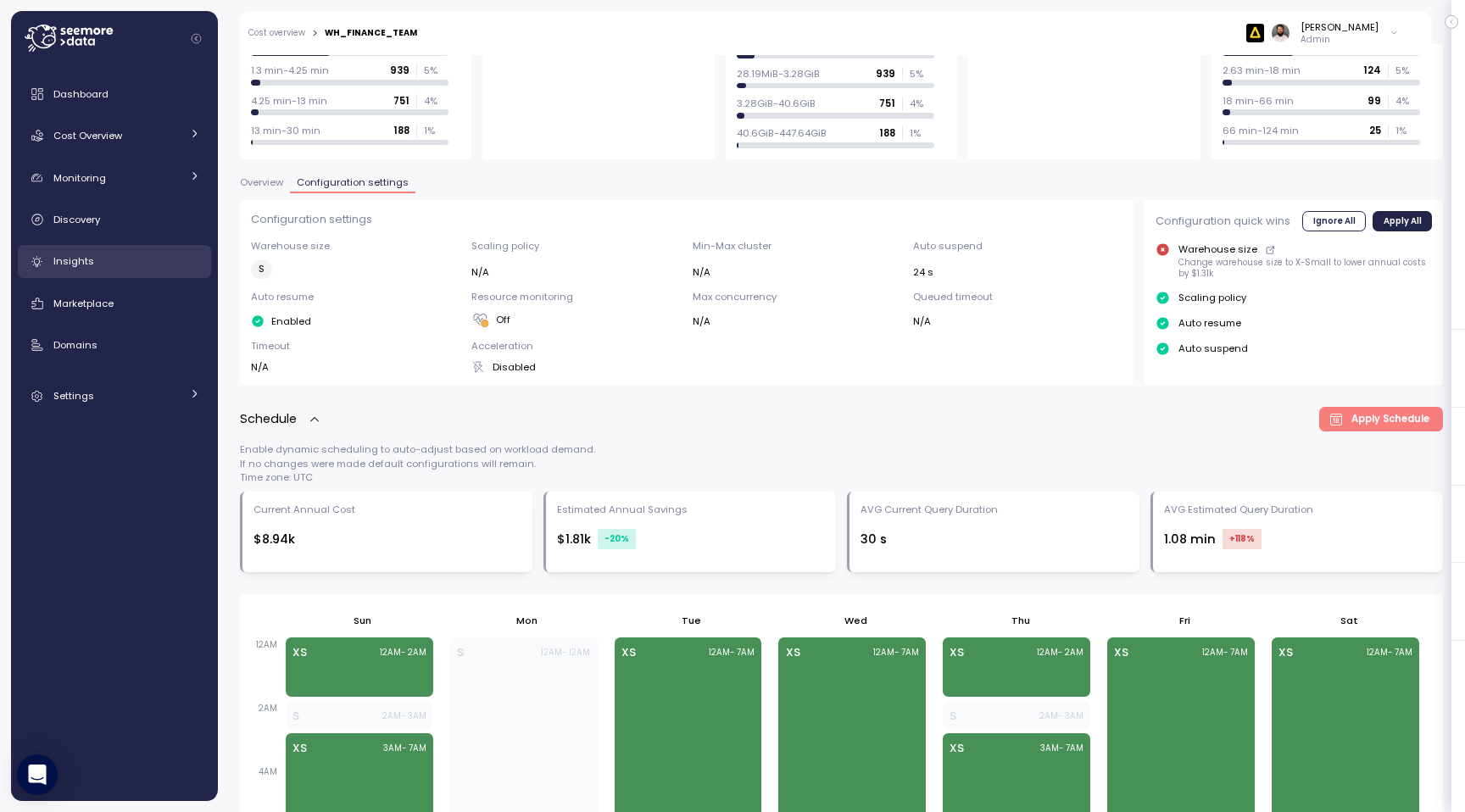
click at [107, 261] on div "Insights" at bounding box center [126, 261] width 147 height 17
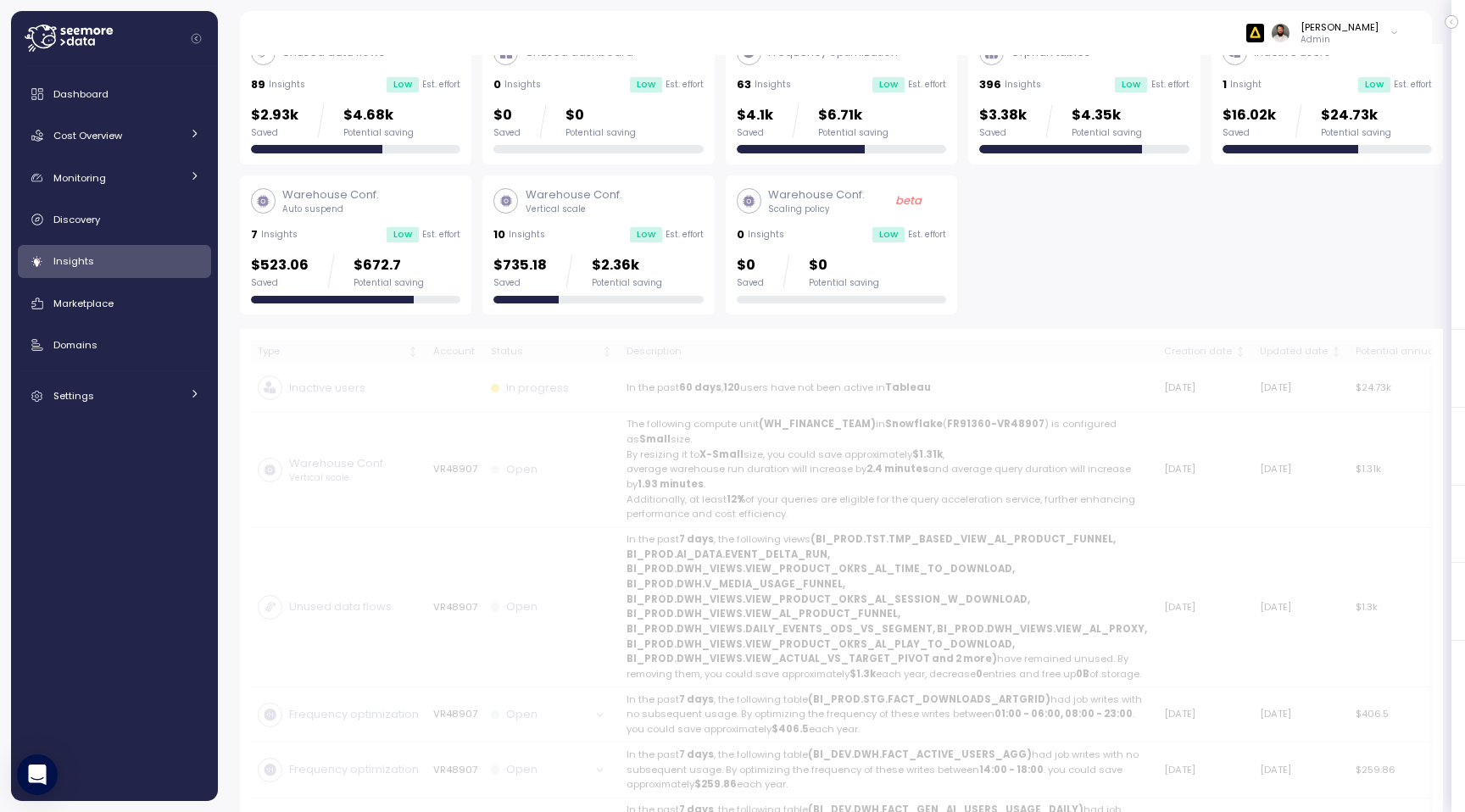
scroll to position [96, 0]
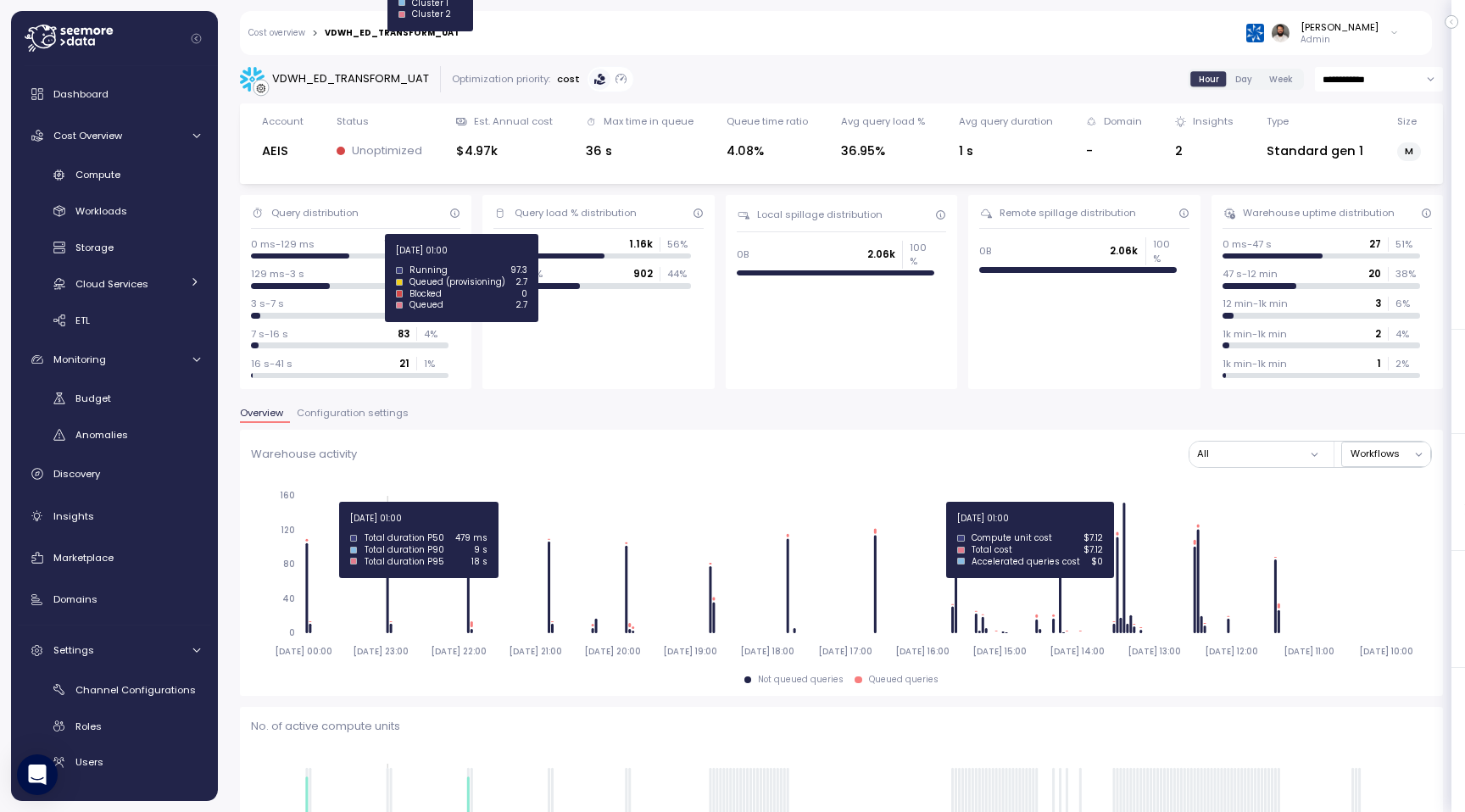
scroll to position [803, 0]
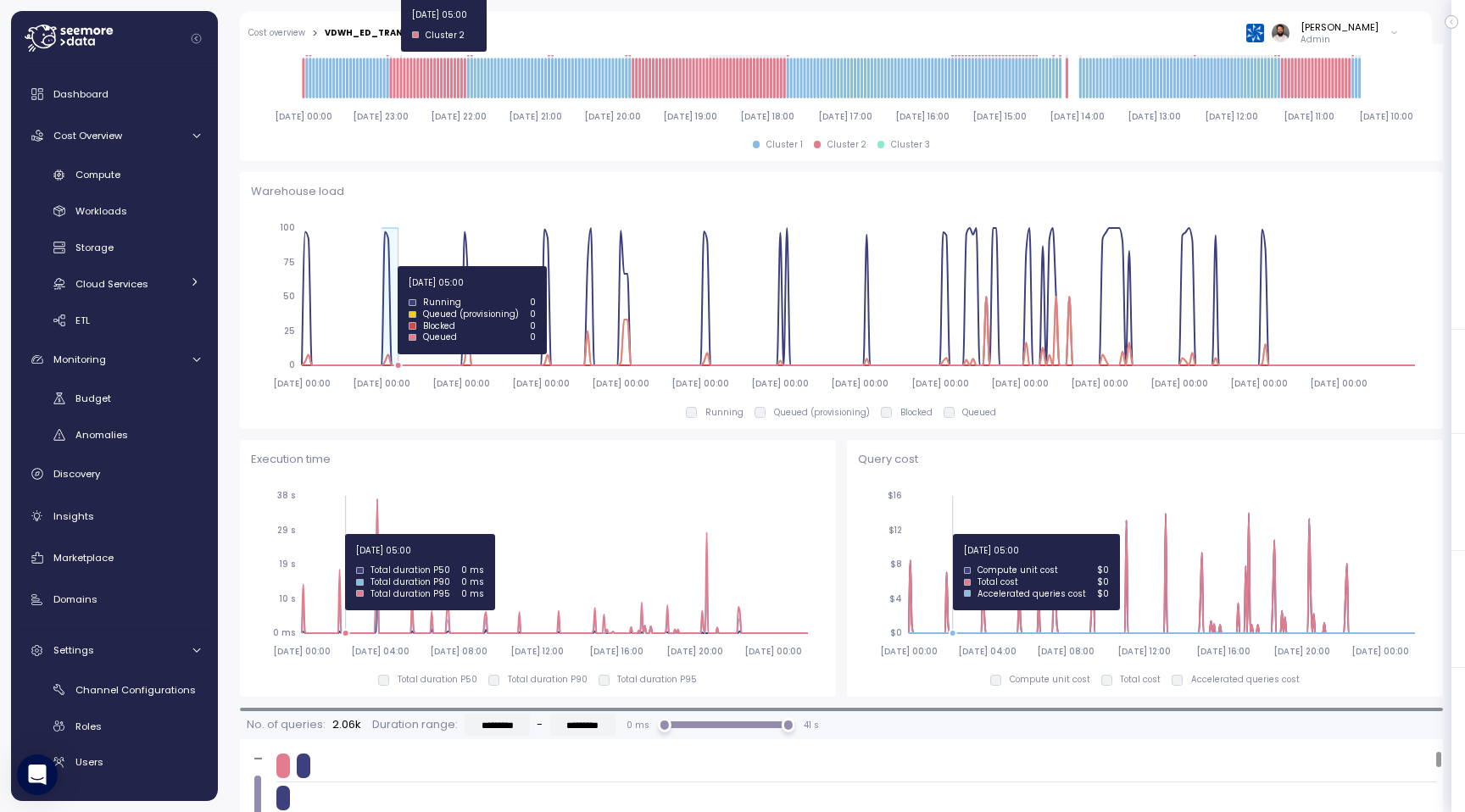
drag, startPoint x: 383, startPoint y: 266, endPoint x: 399, endPoint y: 267, distance: 16.0
click at [399, 267] on icon "[DATE] 00:00 [DATE] 00:00 [DATE] 00:00 [DATE] 00:00 [DATE] 00:00 [DATE] 00:00 […" at bounding box center [841, 305] width 1181 height 188
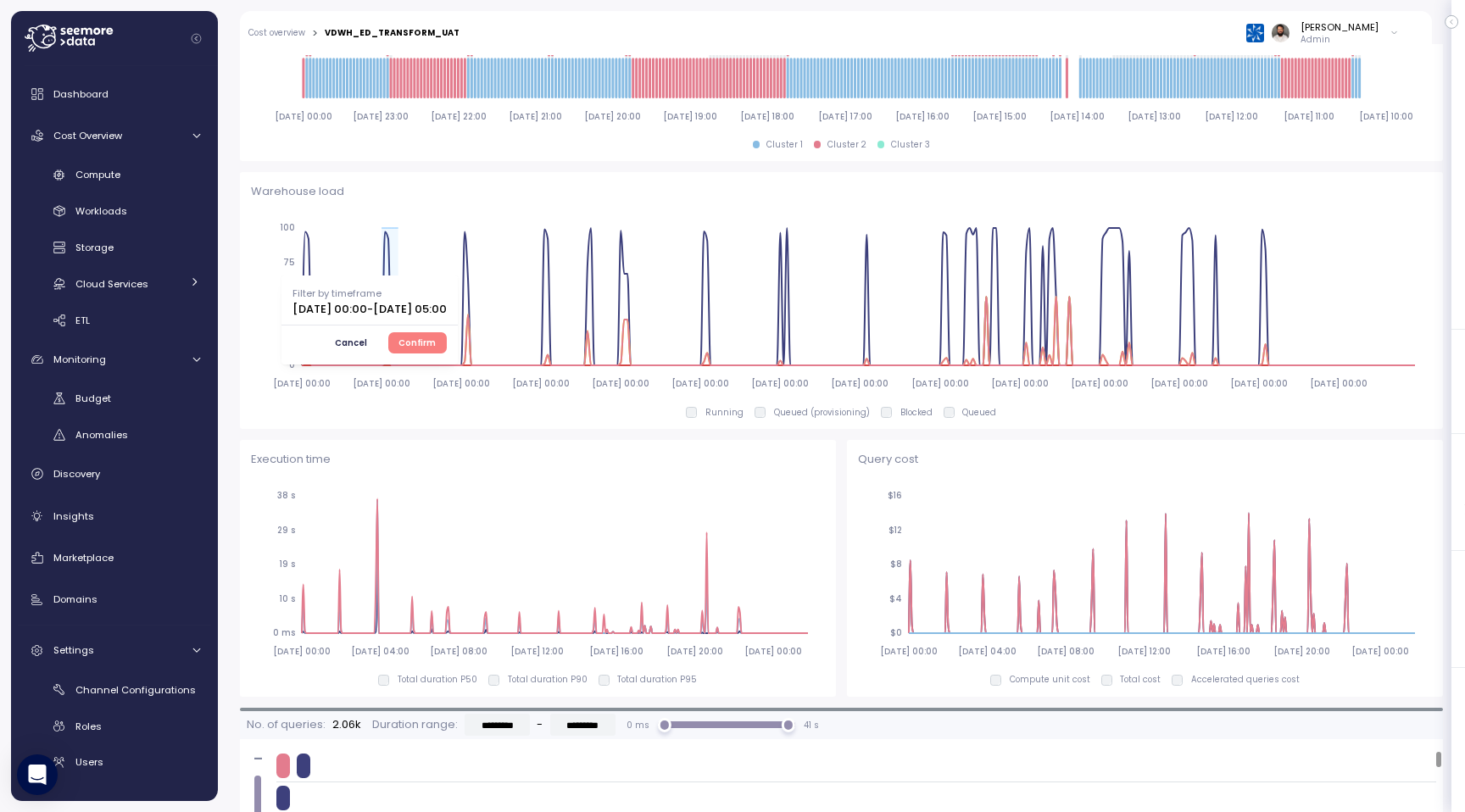
click at [436, 341] on span "Confirm" at bounding box center [417, 342] width 37 height 18
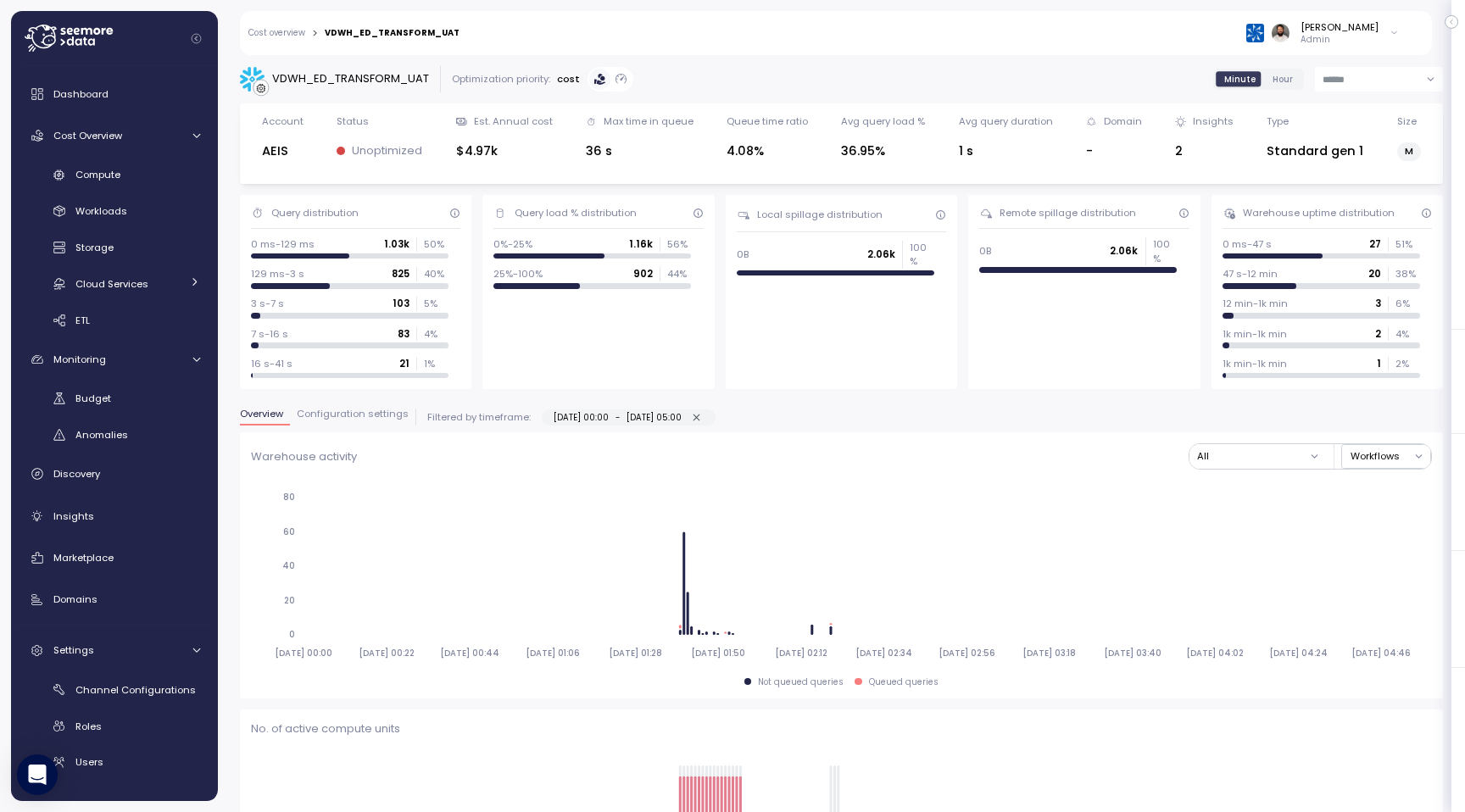
click at [372, 418] on span "Configuration settings" at bounding box center [352, 414] width 112 height 9
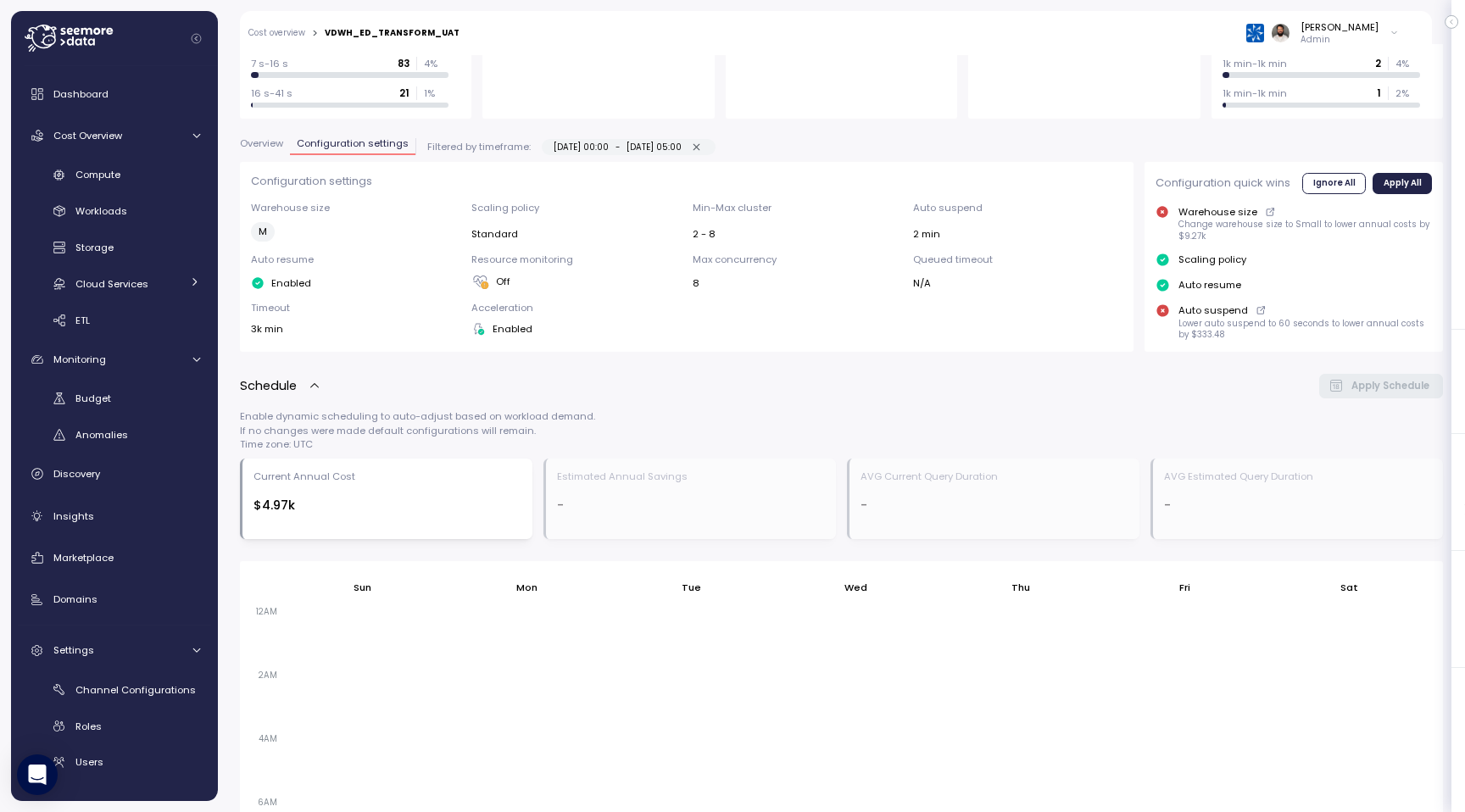
scroll to position [221, 0]
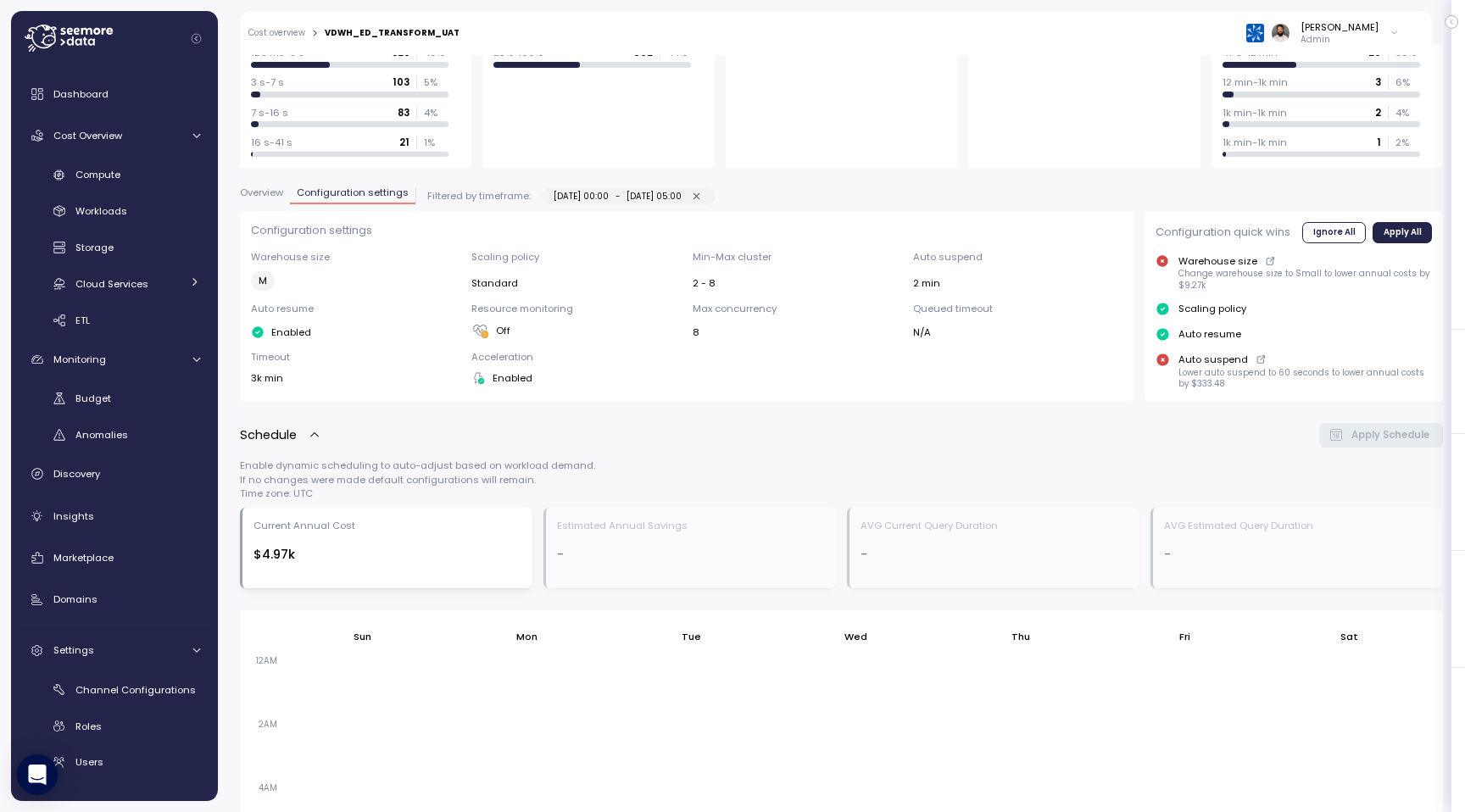
click at [266, 193] on span "Overview" at bounding box center [261, 193] width 43 height 9
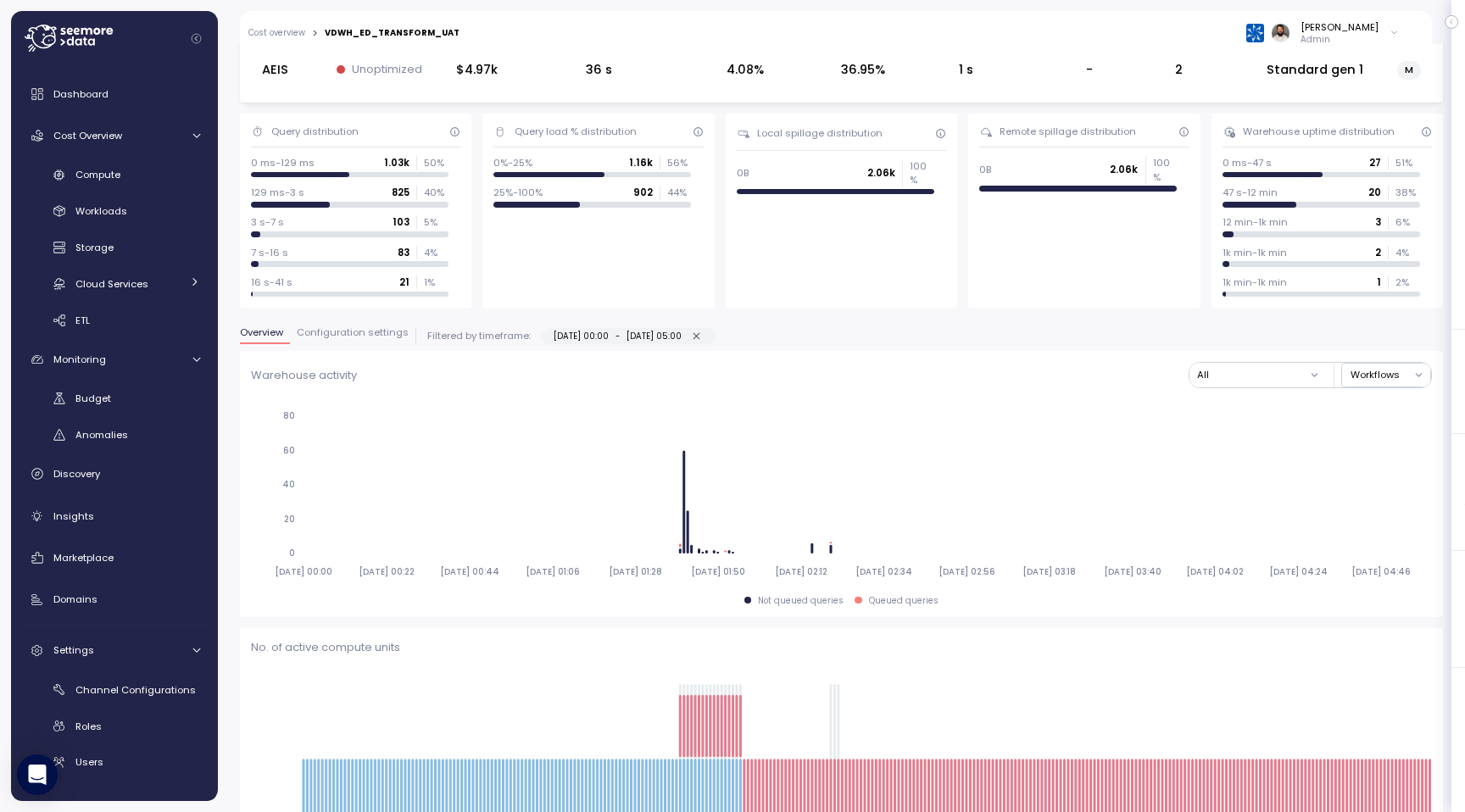
scroll to position [72, 0]
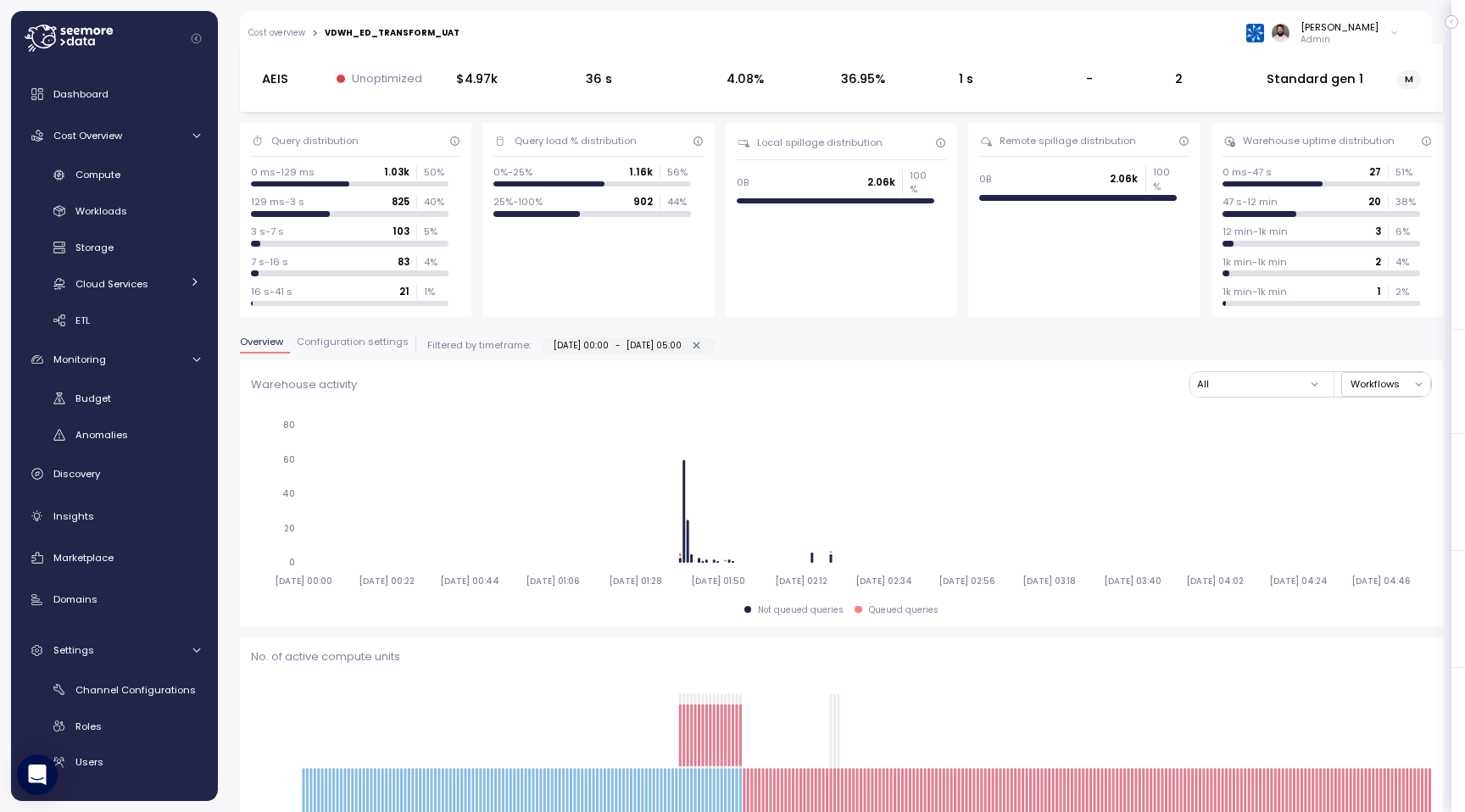
click at [702, 342] on icon "button" at bounding box center [696, 346] width 11 height 11
click at [729, 346] on div "Overview Configuration settings Filtered by timeframe: [DATE] 00:00 - [DATE] 05…" at bounding box center [841, 348] width 1203 height 24
click at [728, 347] on div "Overview Configuration settings Filtered by timeframe: [DATE] 00:00 - [DATE] 05…" at bounding box center [841, 348] width 1203 height 24
type input "**********"
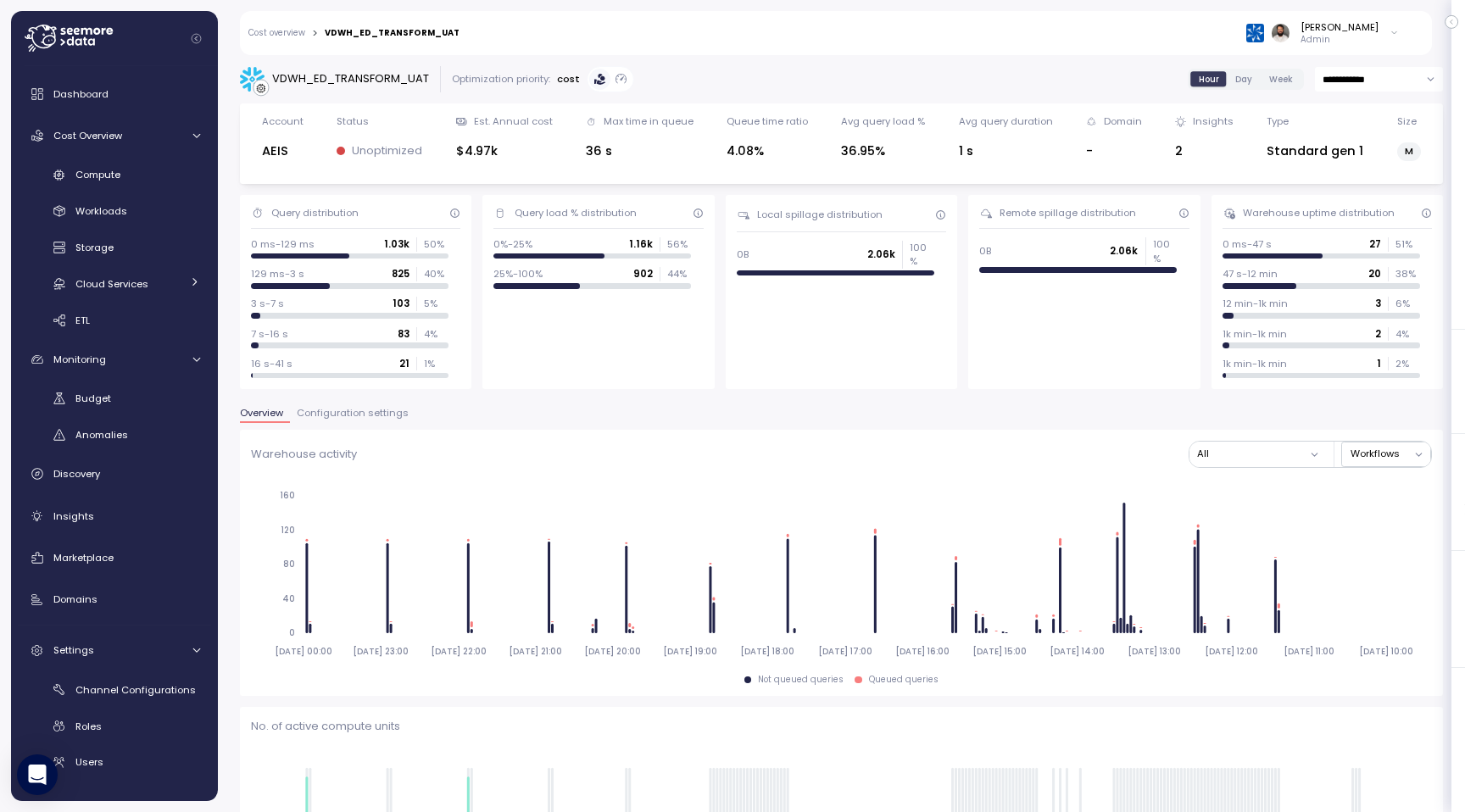
click at [390, 408] on span "Configuration settings" at bounding box center [352, 413] width 112 height 9
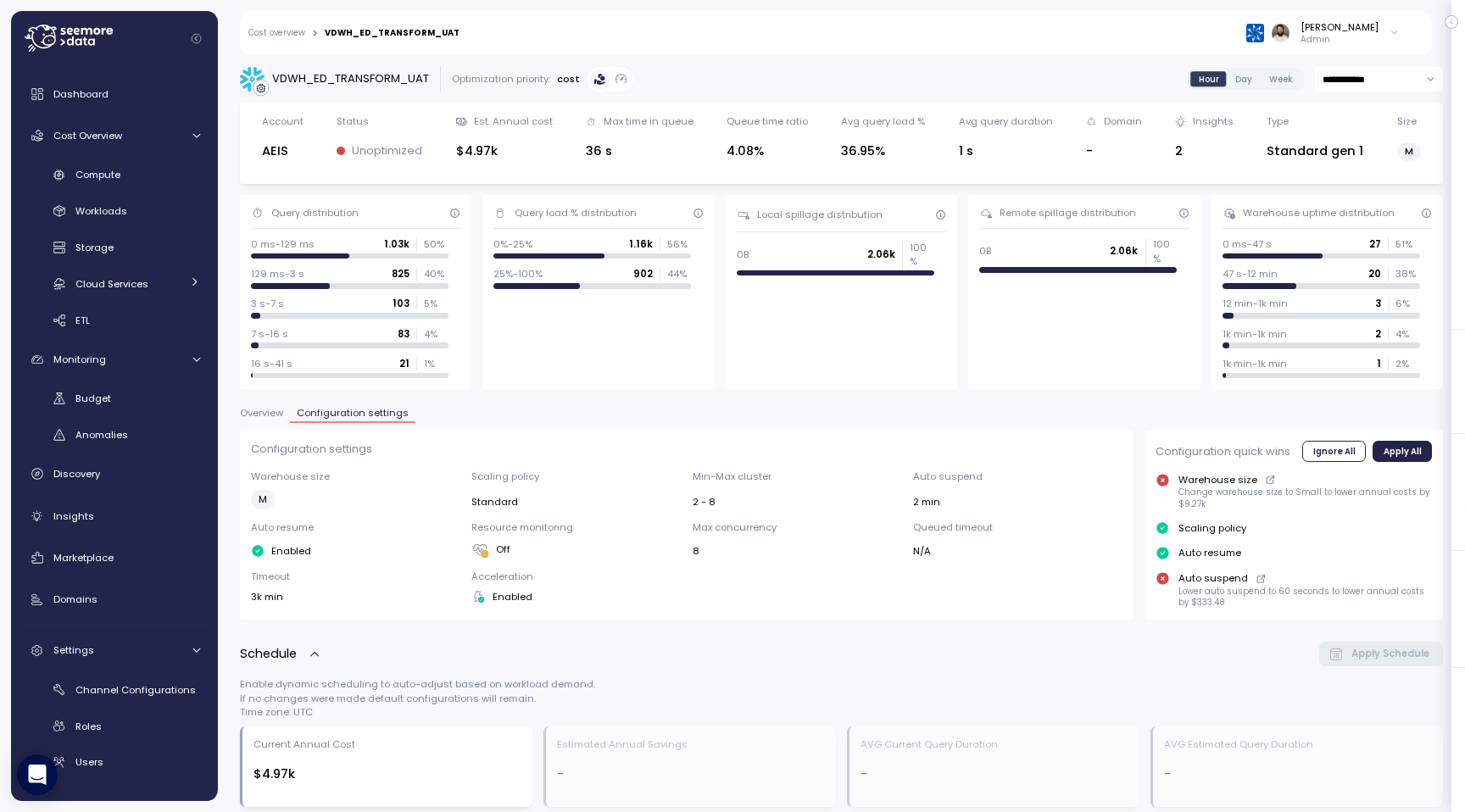
click at [264, 413] on span "Overview" at bounding box center [261, 413] width 43 height 9
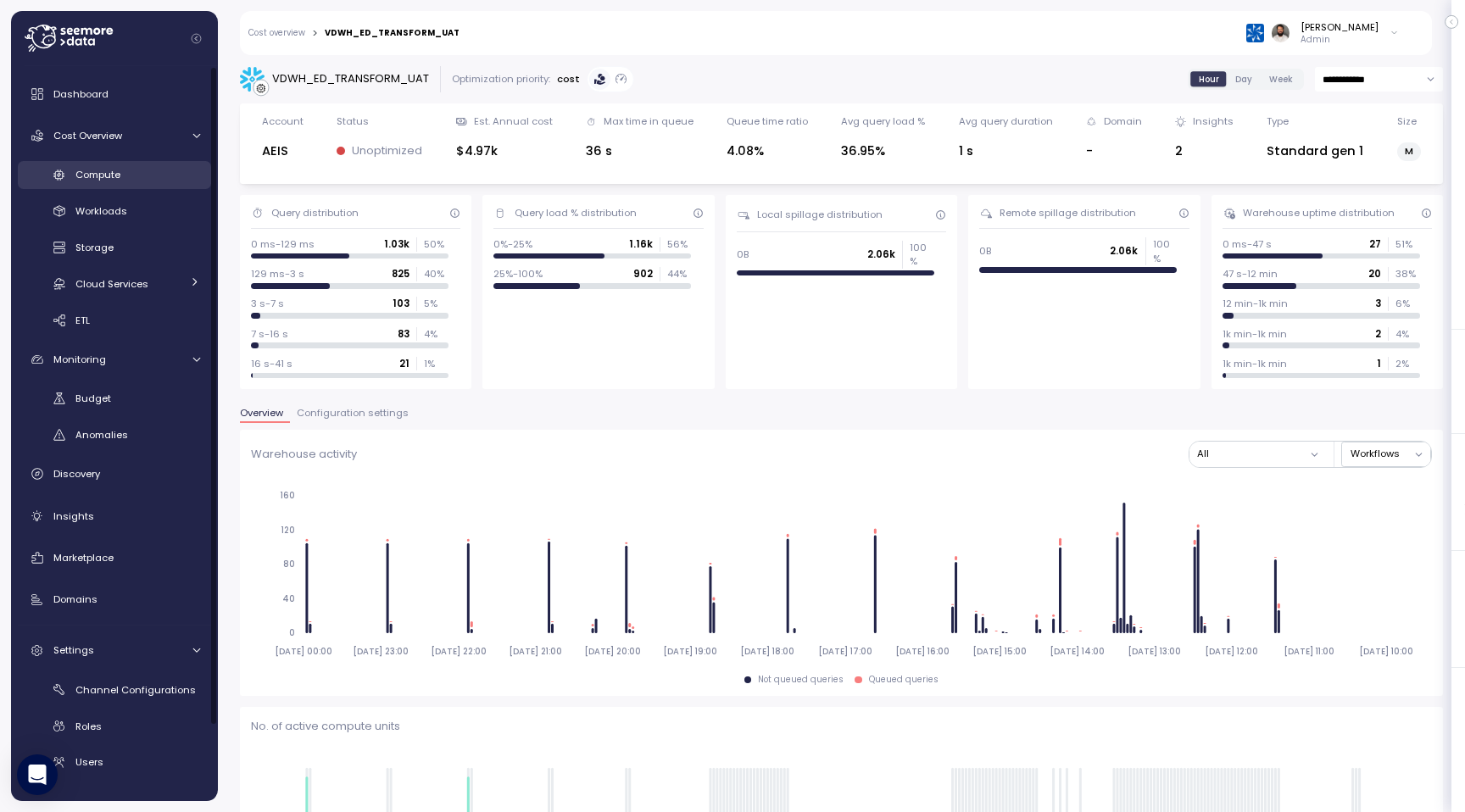
click at [142, 172] on div "Compute" at bounding box center [137, 174] width 124 height 17
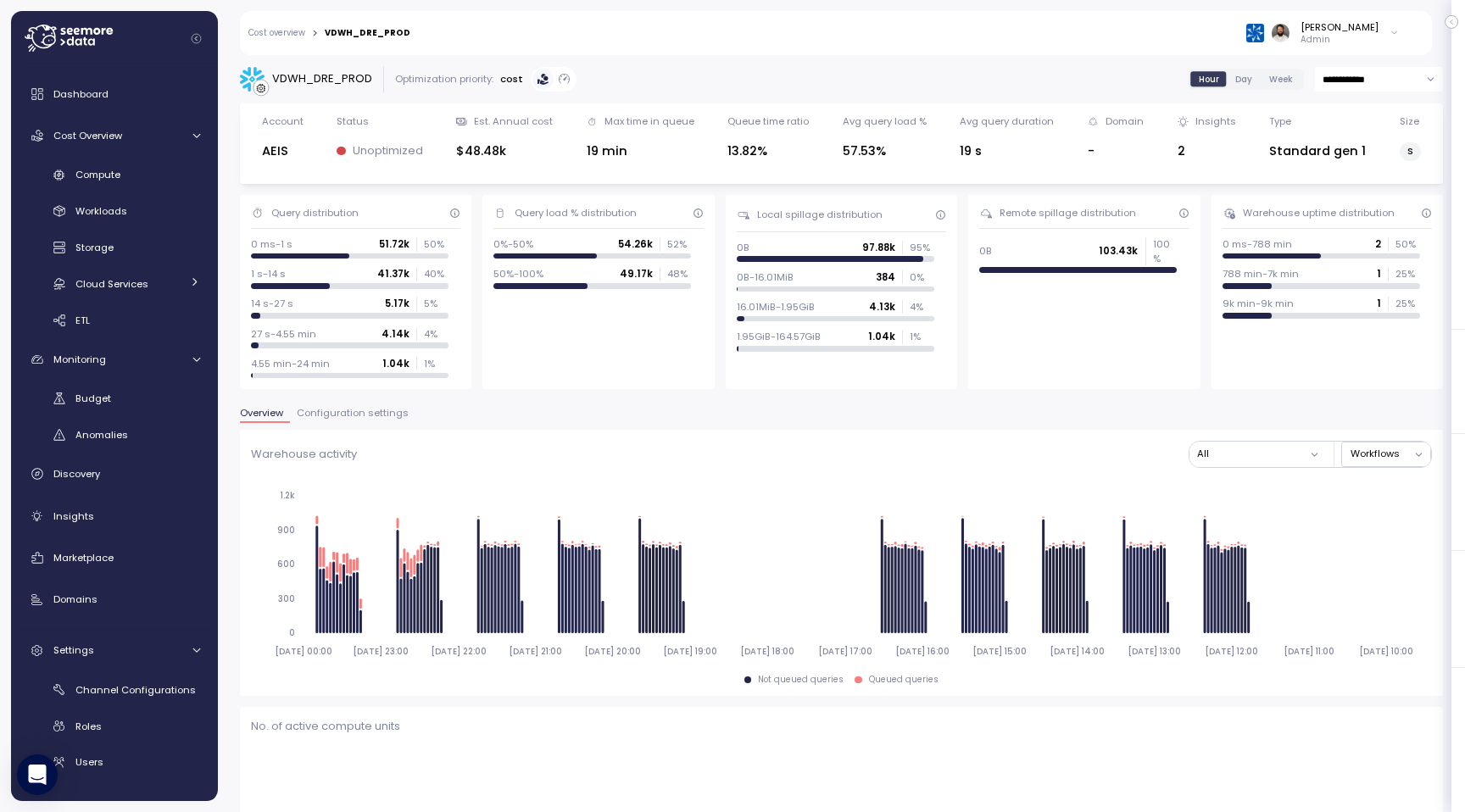
click at [357, 418] on span "Configuration settings" at bounding box center [352, 413] width 112 height 9
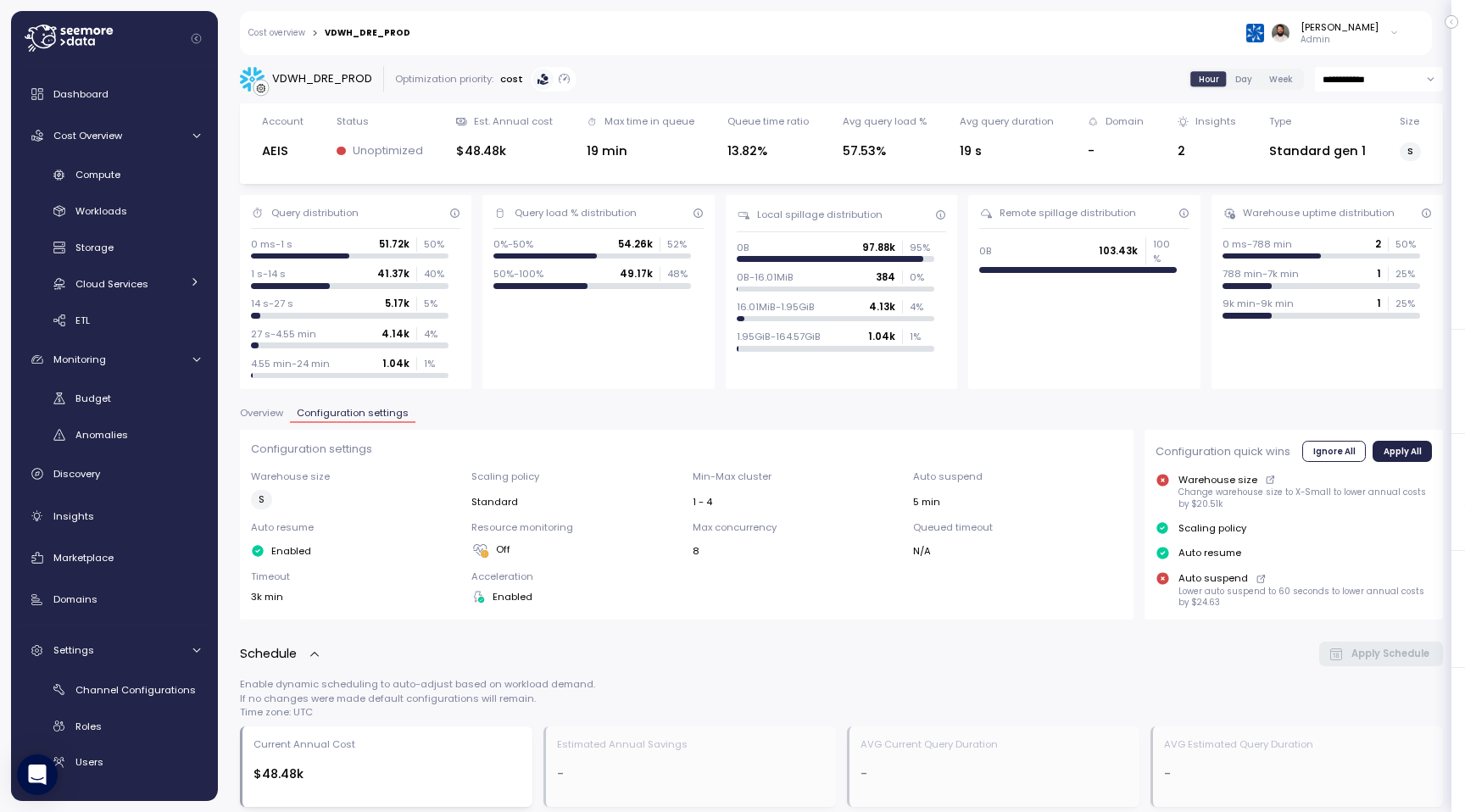
click at [273, 408] on span "Overview" at bounding box center [261, 413] width 43 height 9
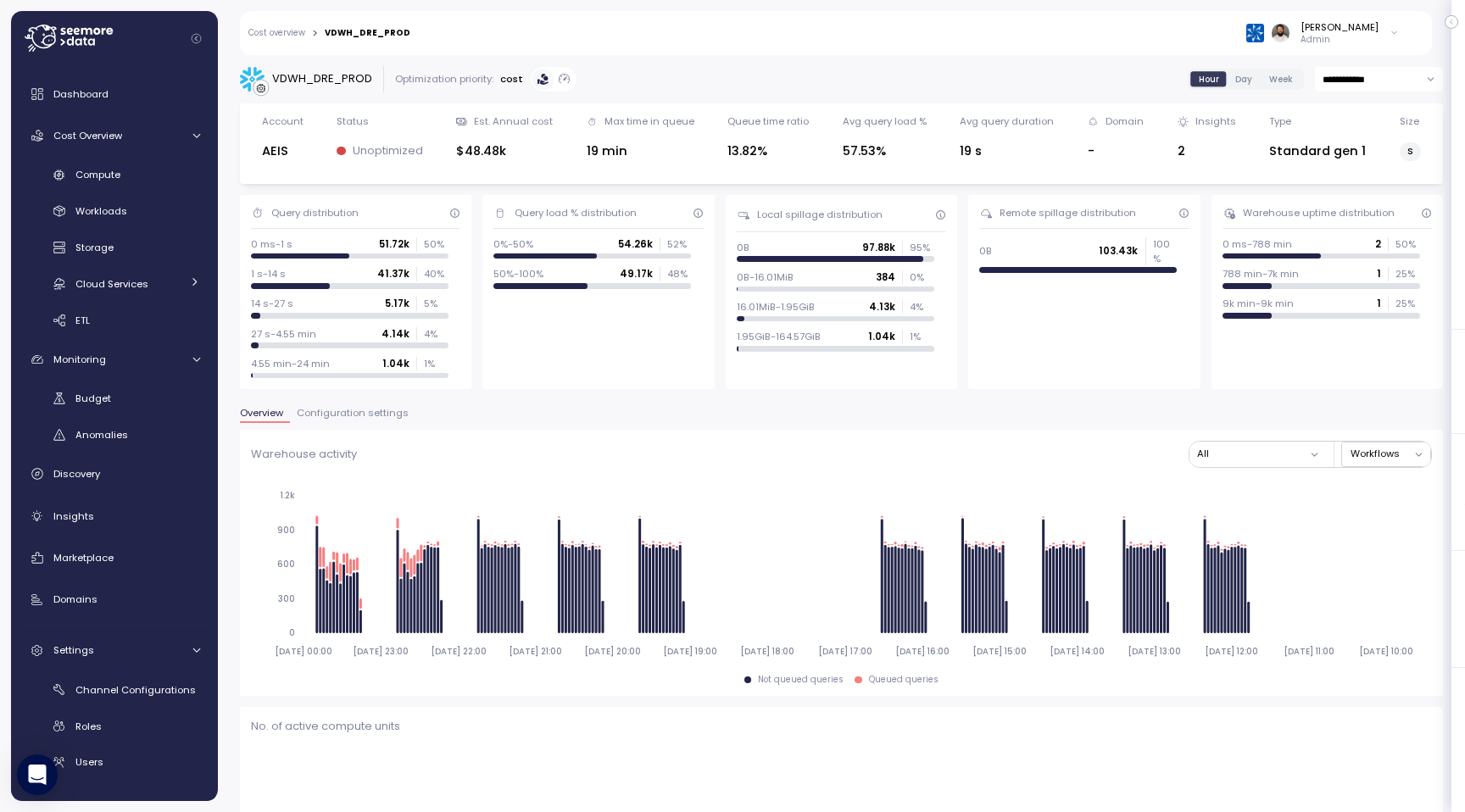
click at [304, 409] on span "Configuration settings" at bounding box center [352, 413] width 112 height 9
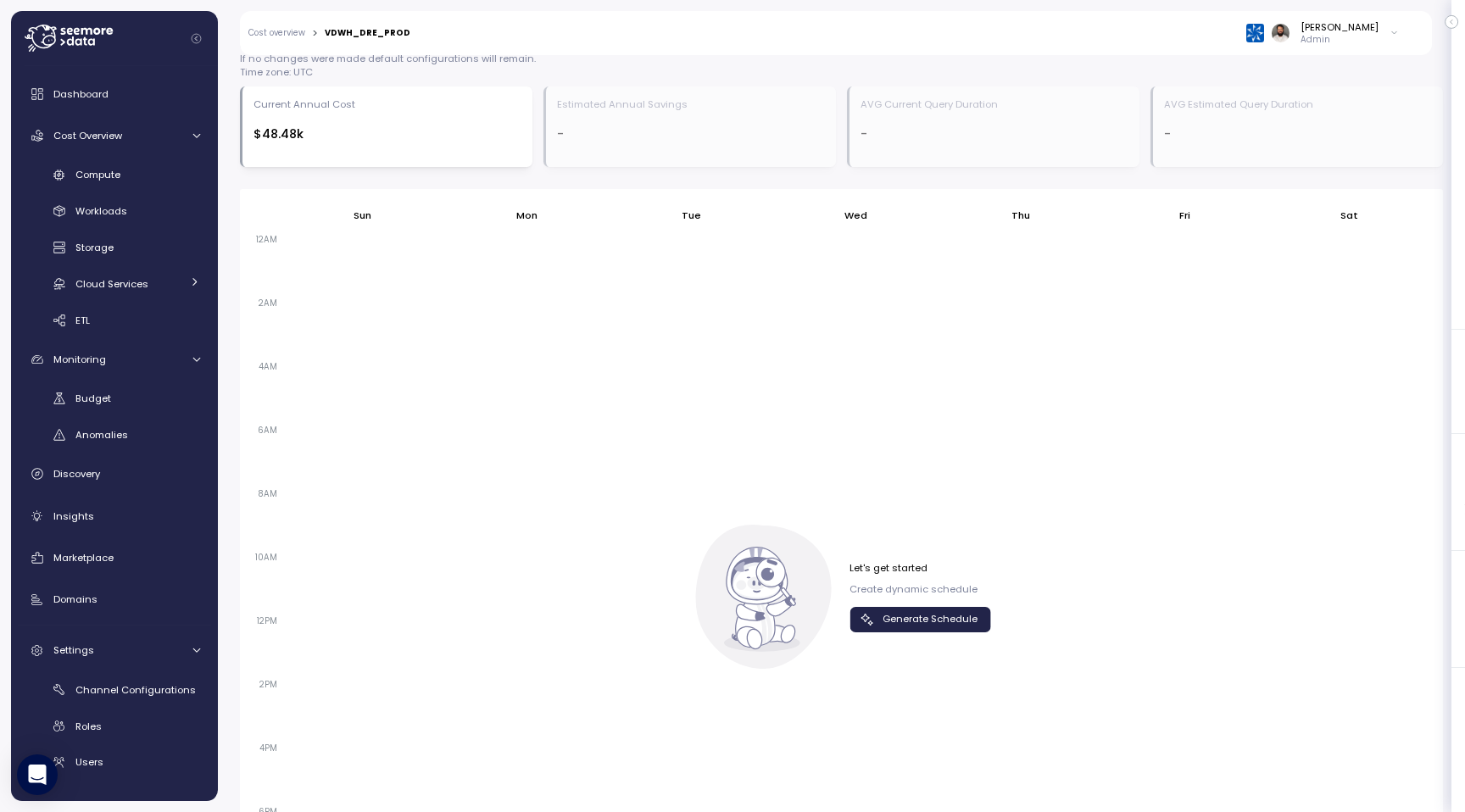
scroll to position [677, 0]
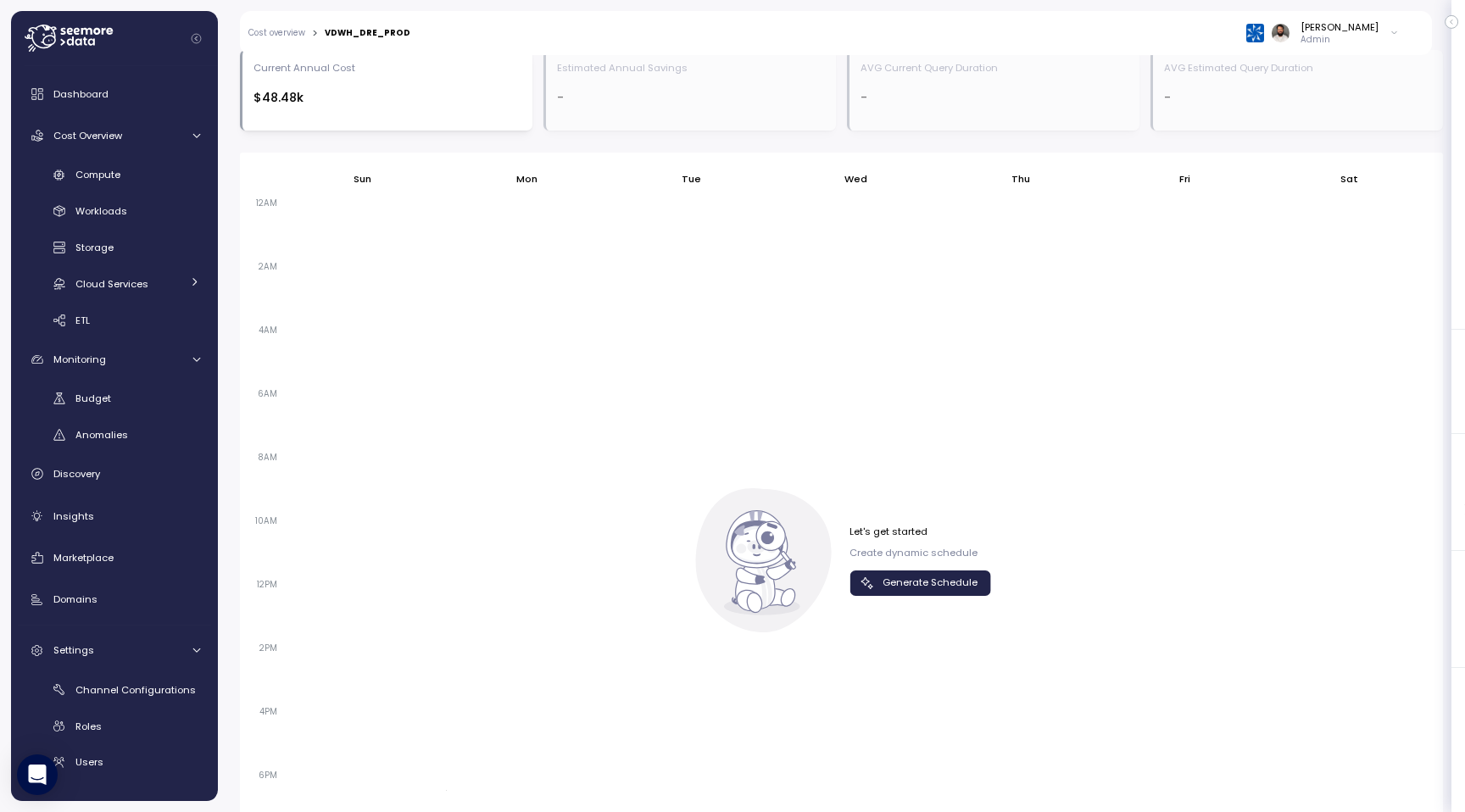
click at [887, 583] on span "Generate Schedule" at bounding box center [929, 583] width 95 height 23
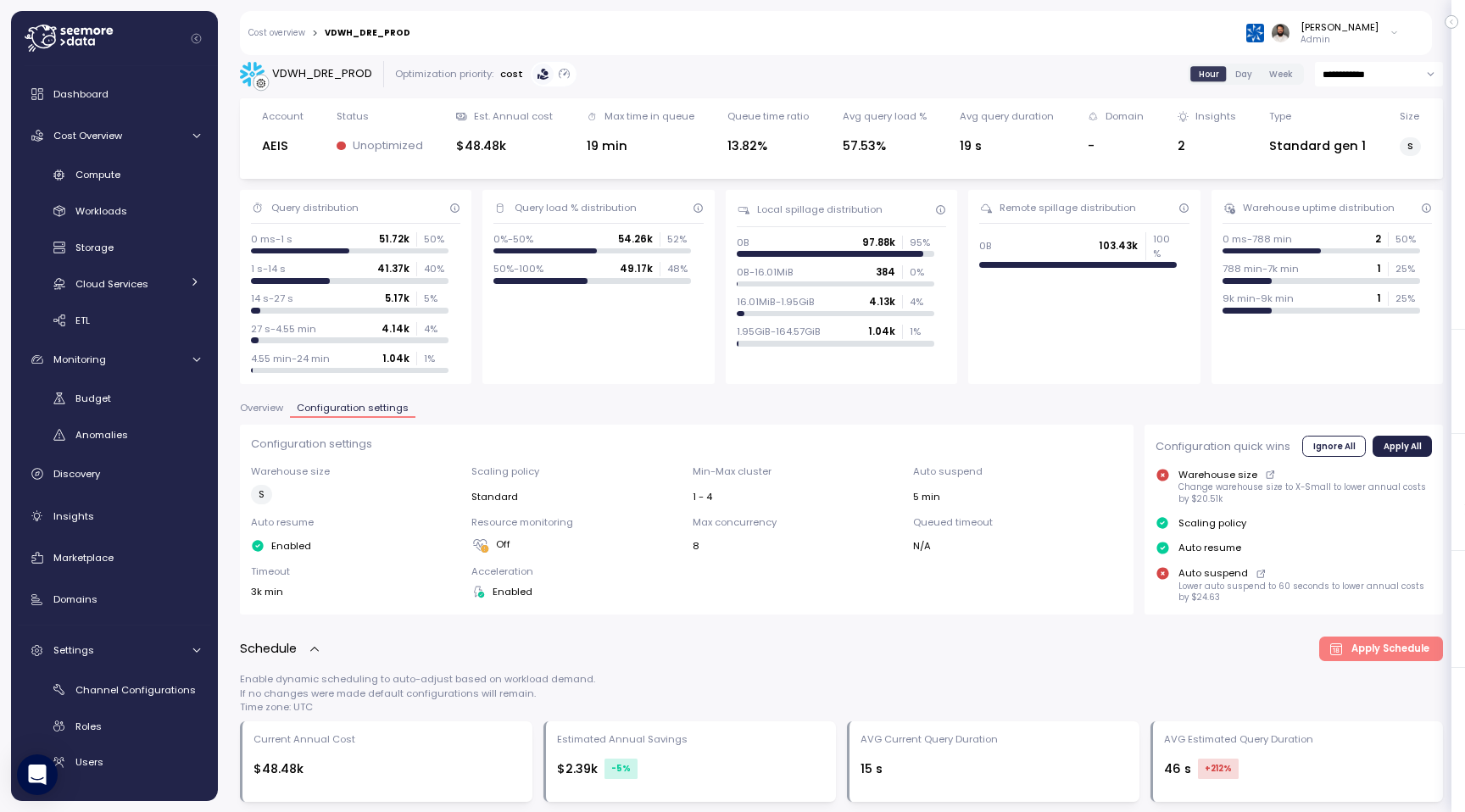
scroll to position [0, 0]
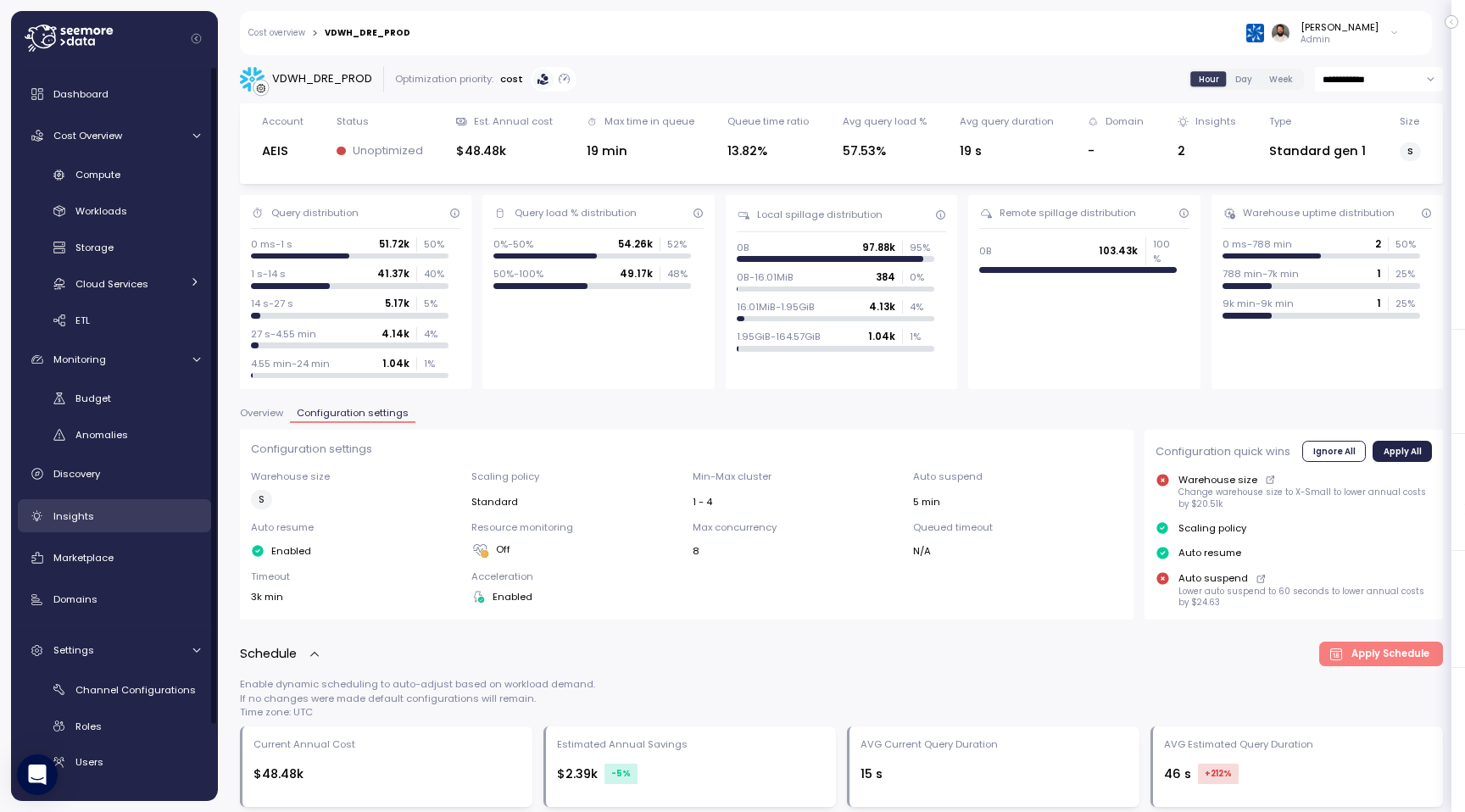
click at [126, 512] on div "Insights" at bounding box center [126, 516] width 147 height 17
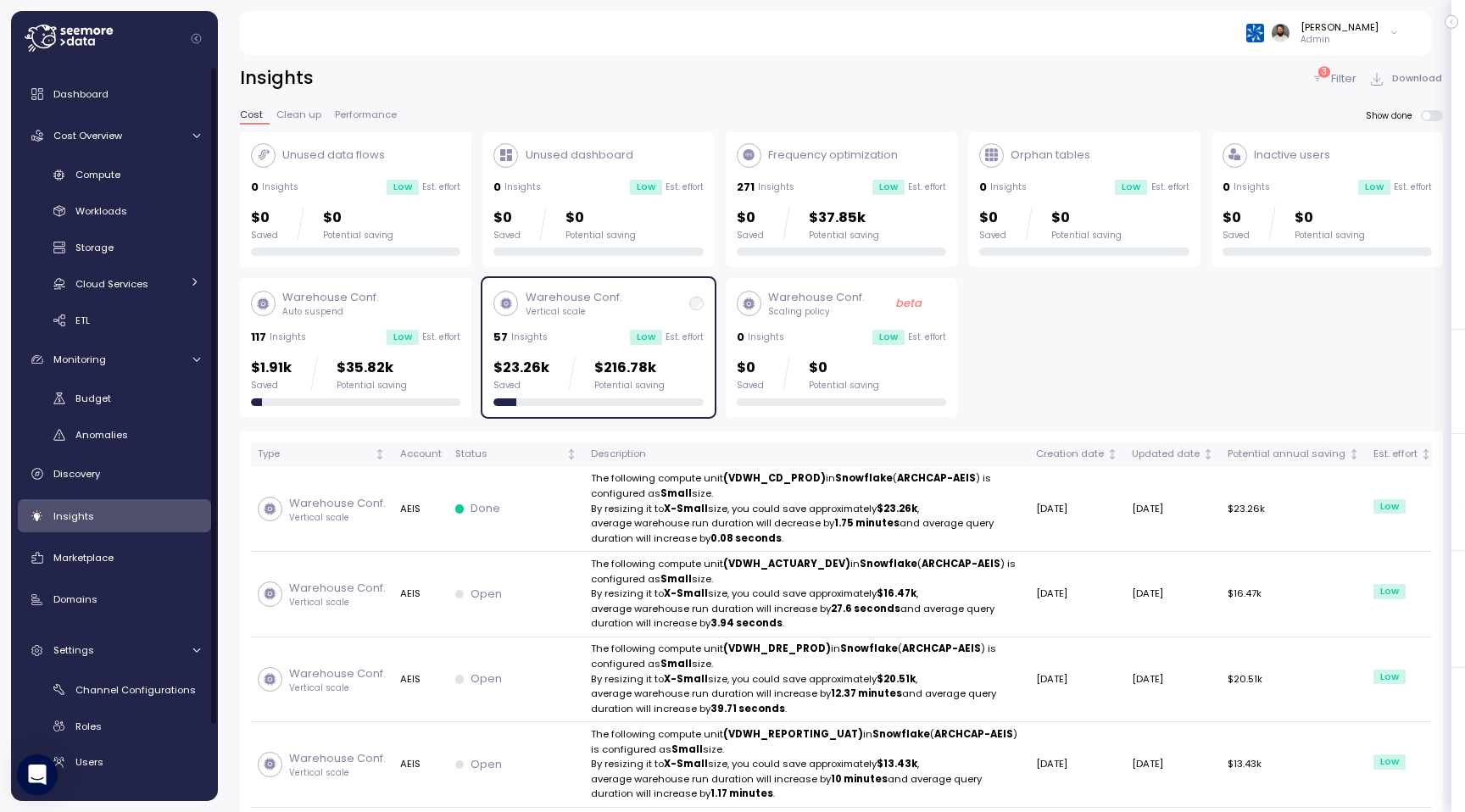
click at [286, 394] on div "$1.91k Saved $35.82k Potential saving" at bounding box center [355, 381] width 209 height 49
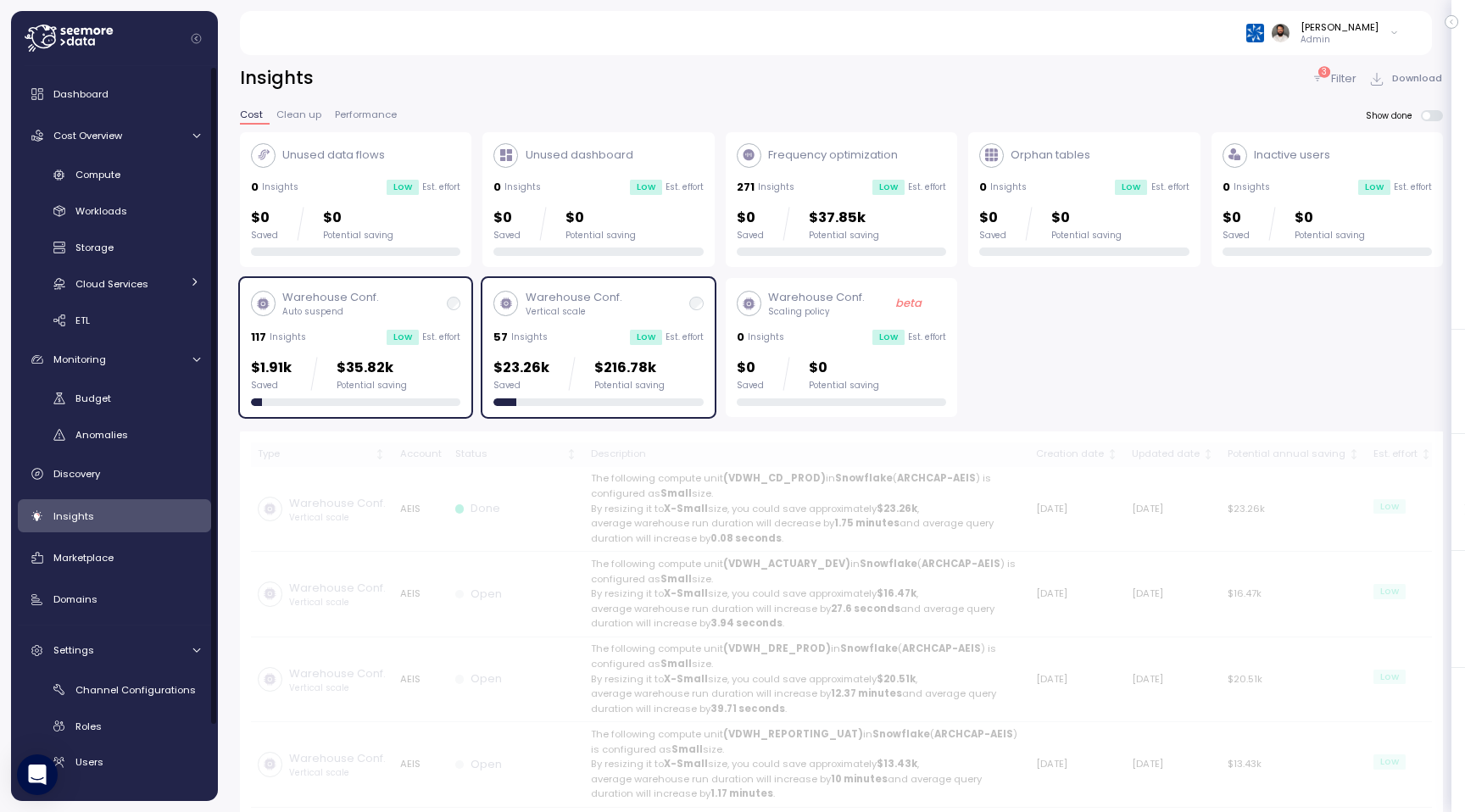
click at [598, 357] on p "$216.78k" at bounding box center [629, 368] width 70 height 23
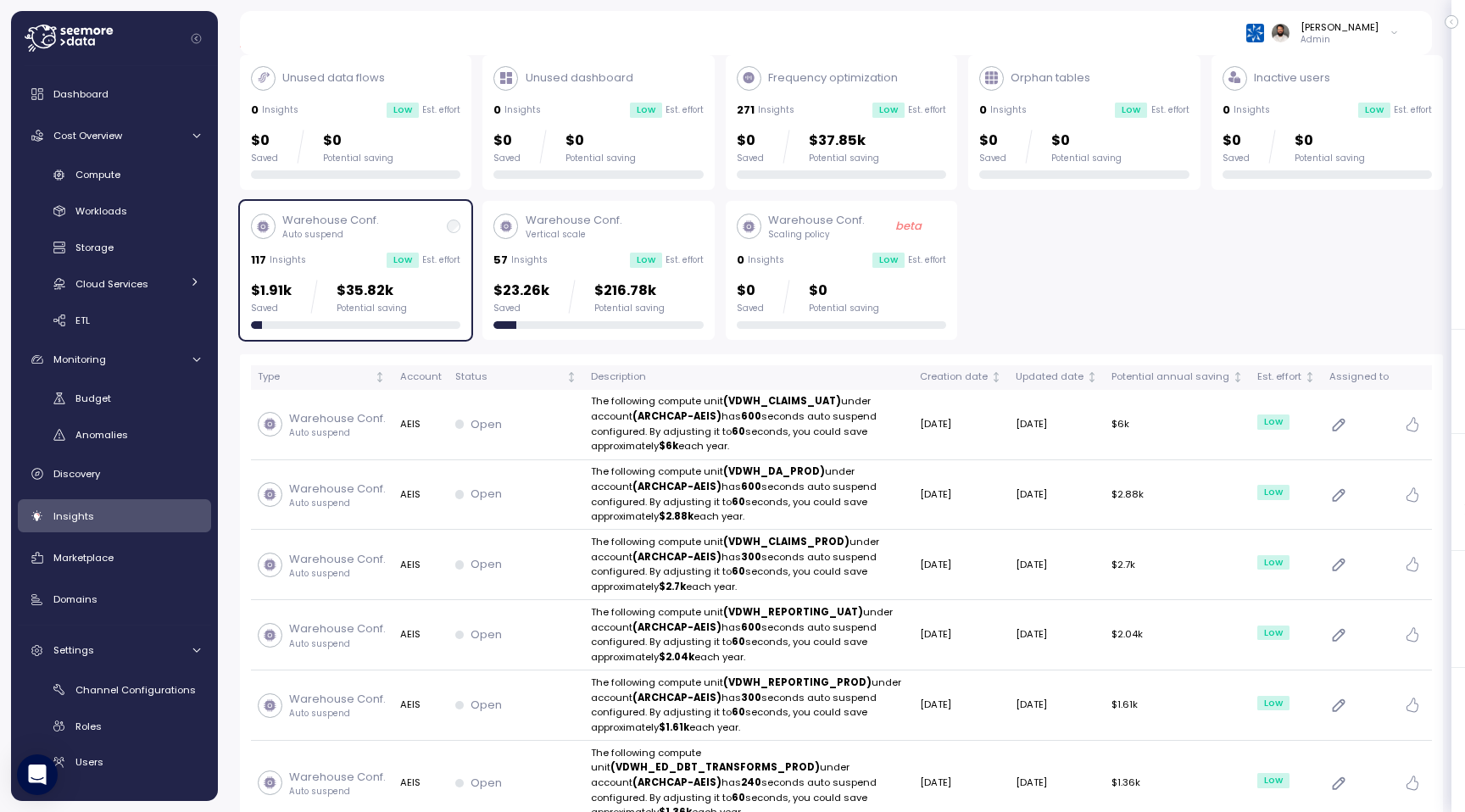
scroll to position [80, 0]
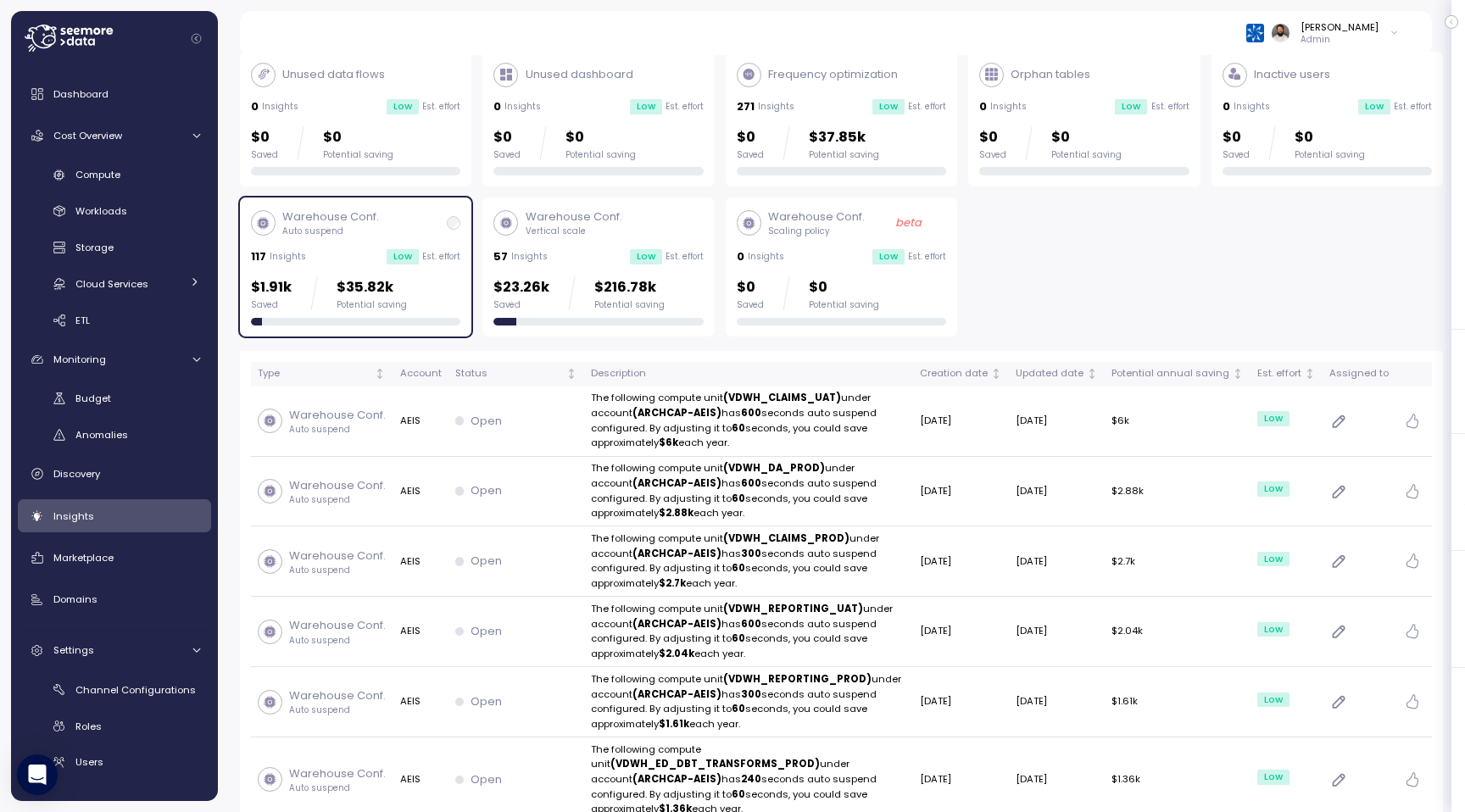
click at [439, 243] on div "Warehouse Conf. Auto suspend 117 Insights Low Est. effort $1.91k Saved $35.82k …" at bounding box center [355, 266] width 209 height 117
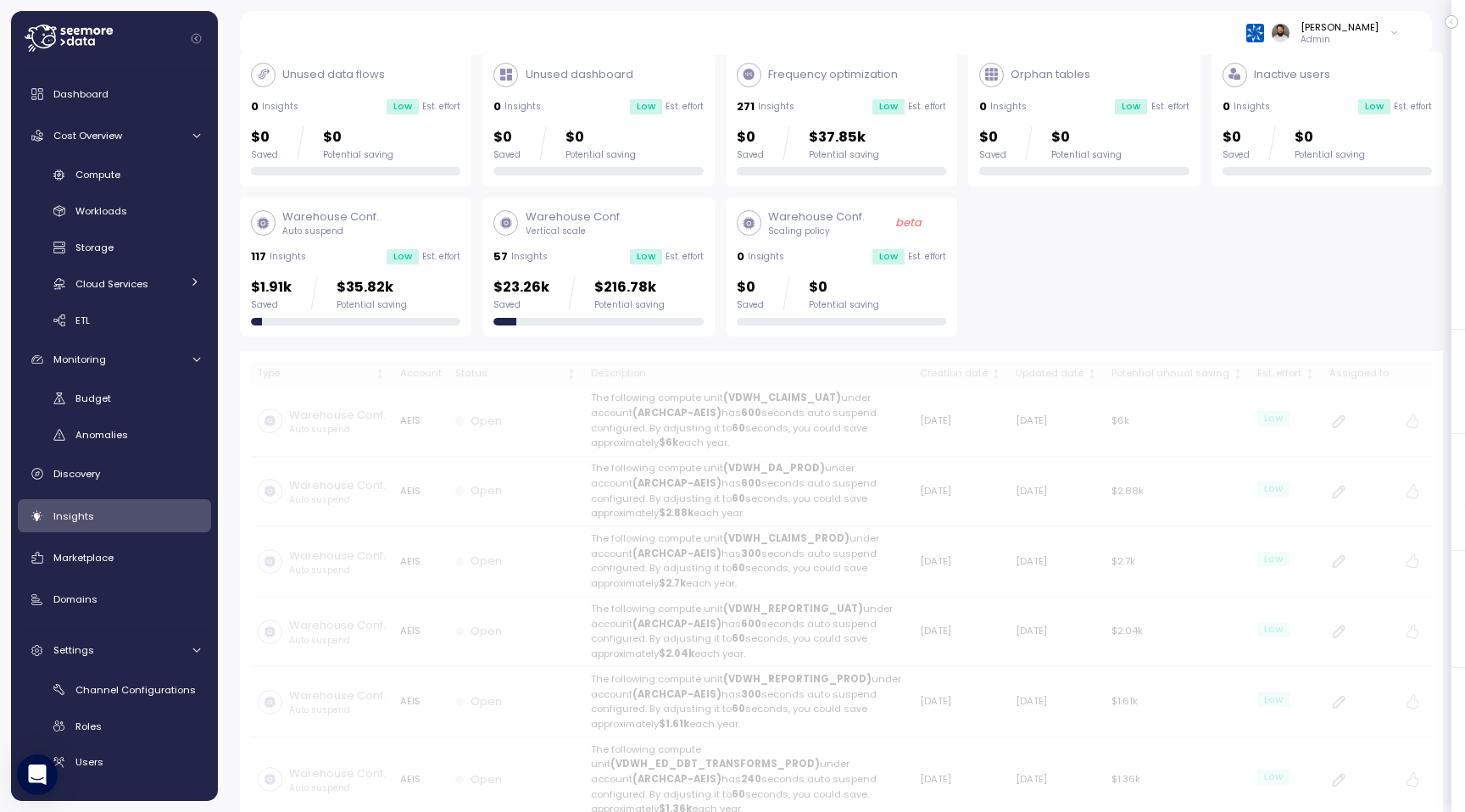
click at [597, 253] on div "57 Insights Low Est. effort" at bounding box center [597, 256] width 209 height 17
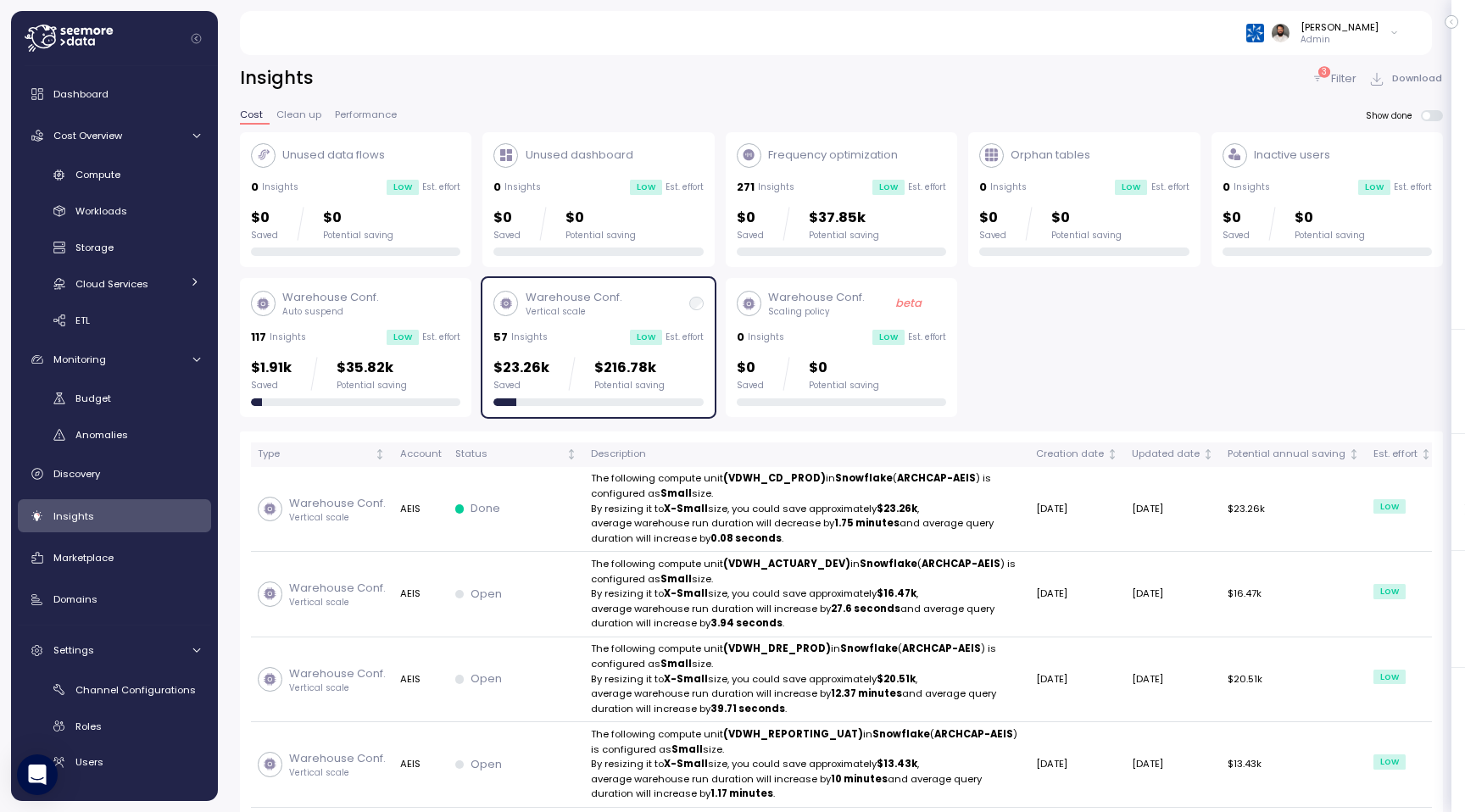
click at [395, 365] on p "$35.82k" at bounding box center [372, 368] width 70 height 23
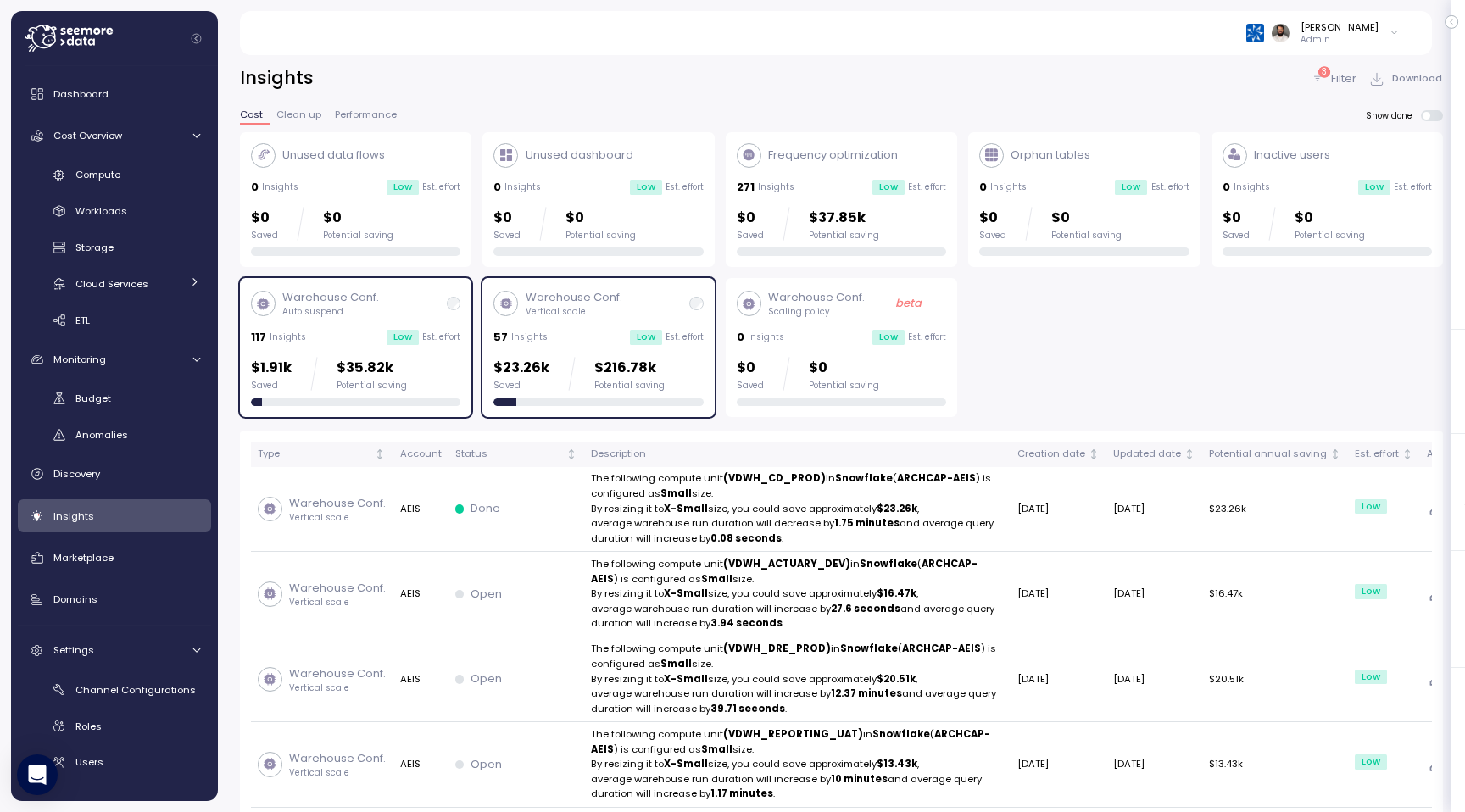
click at [588, 352] on div "Warehouse Conf. Vertical scale 57 Insights Low Est. effort $23.26k Saved $216.7…" at bounding box center [597, 347] width 209 height 117
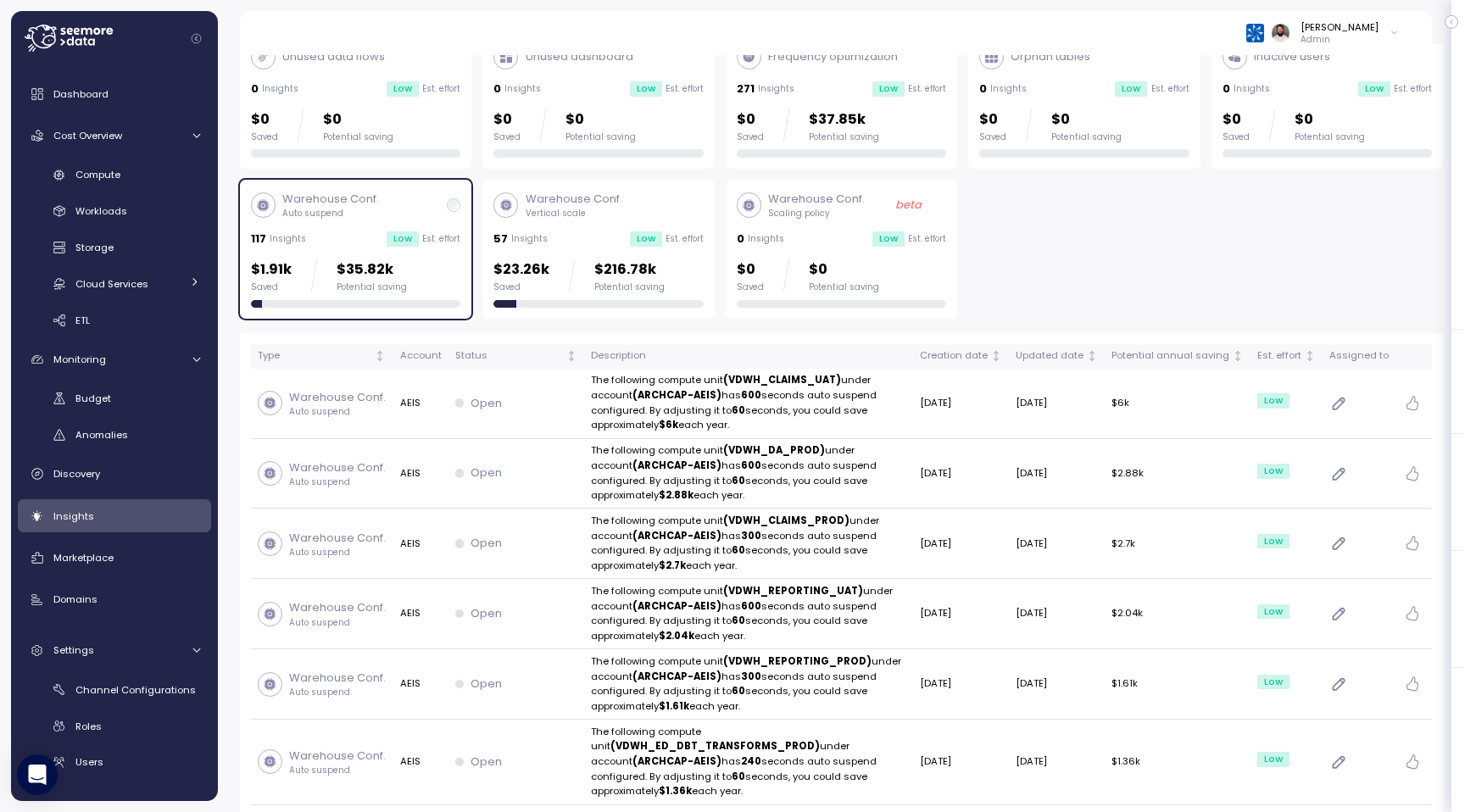
scroll to position [98, 0]
click at [435, 236] on p "Est. effort" at bounding box center [441, 240] width 38 height 12
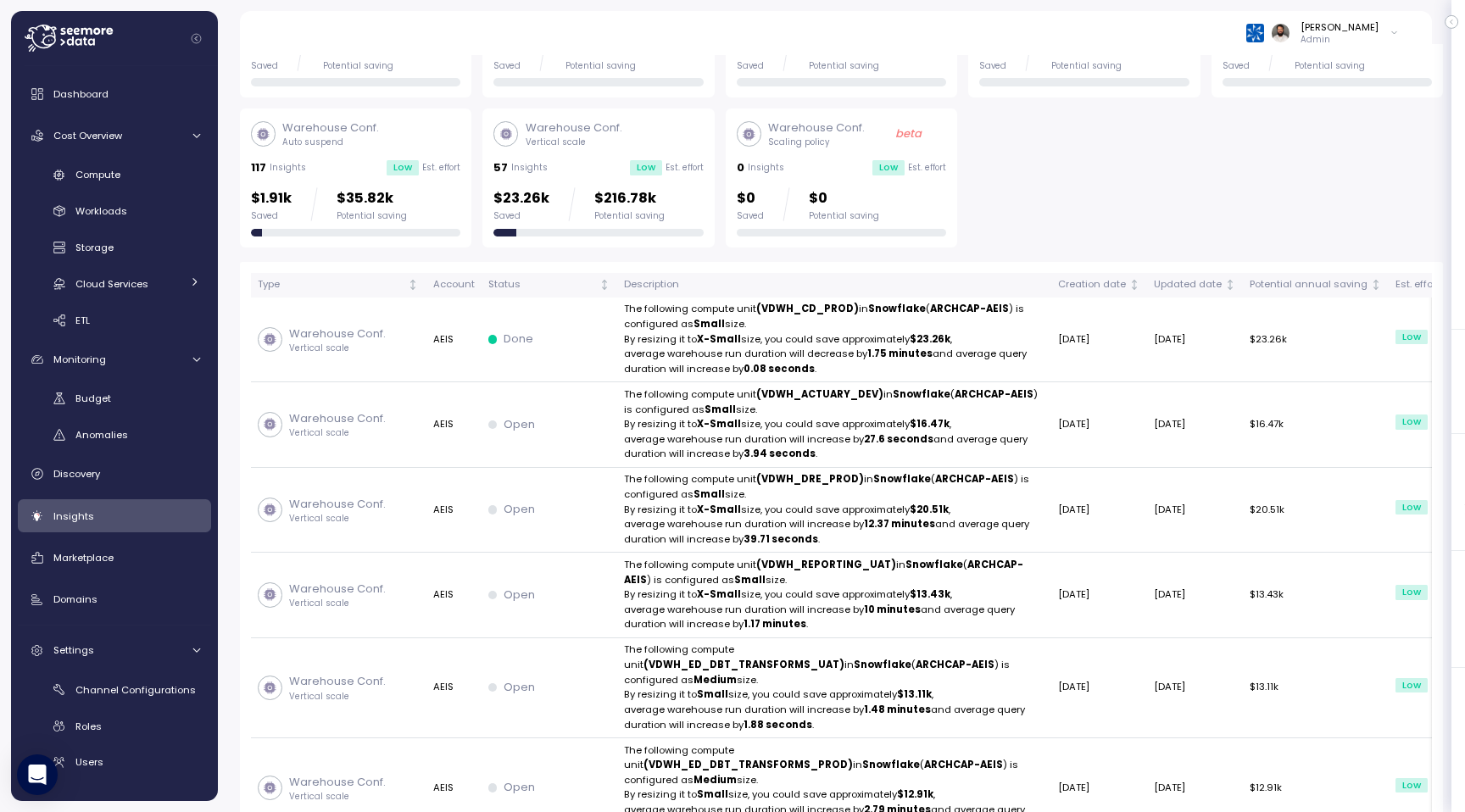
scroll to position [178, 0]
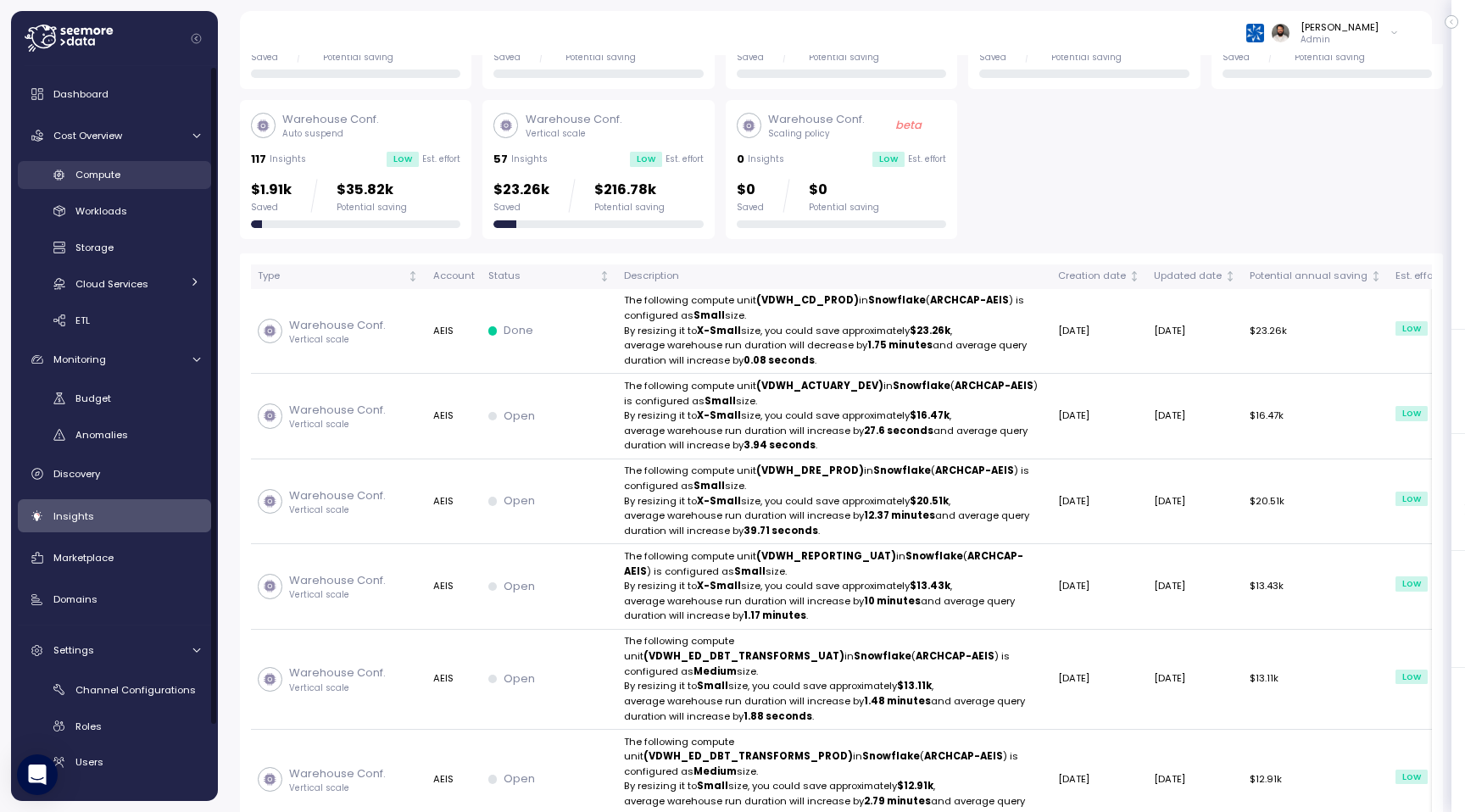
click at [142, 182] on div "Compute" at bounding box center [137, 174] width 124 height 17
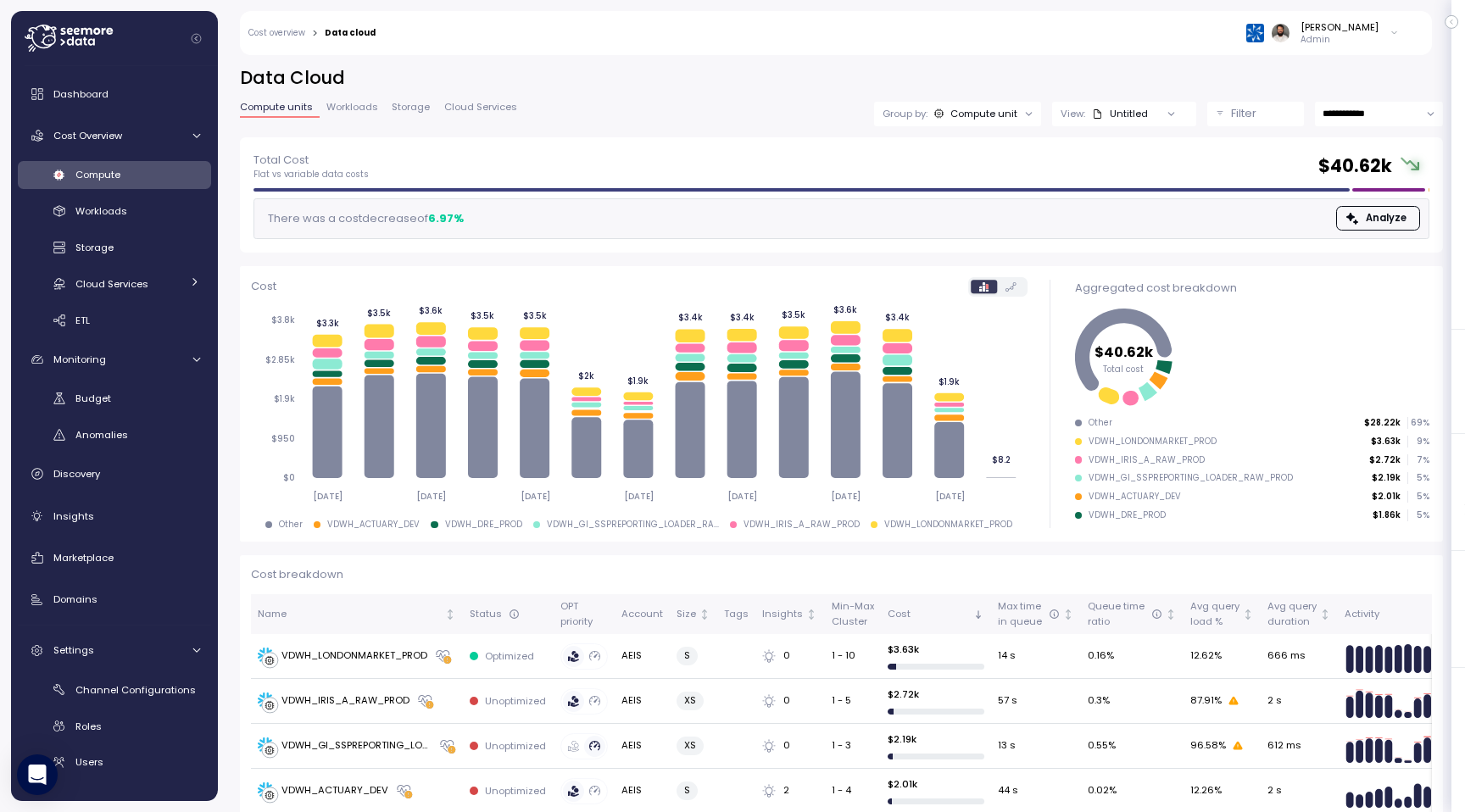
click at [1272, 112] on div "Filter" at bounding box center [1263, 113] width 65 height 17
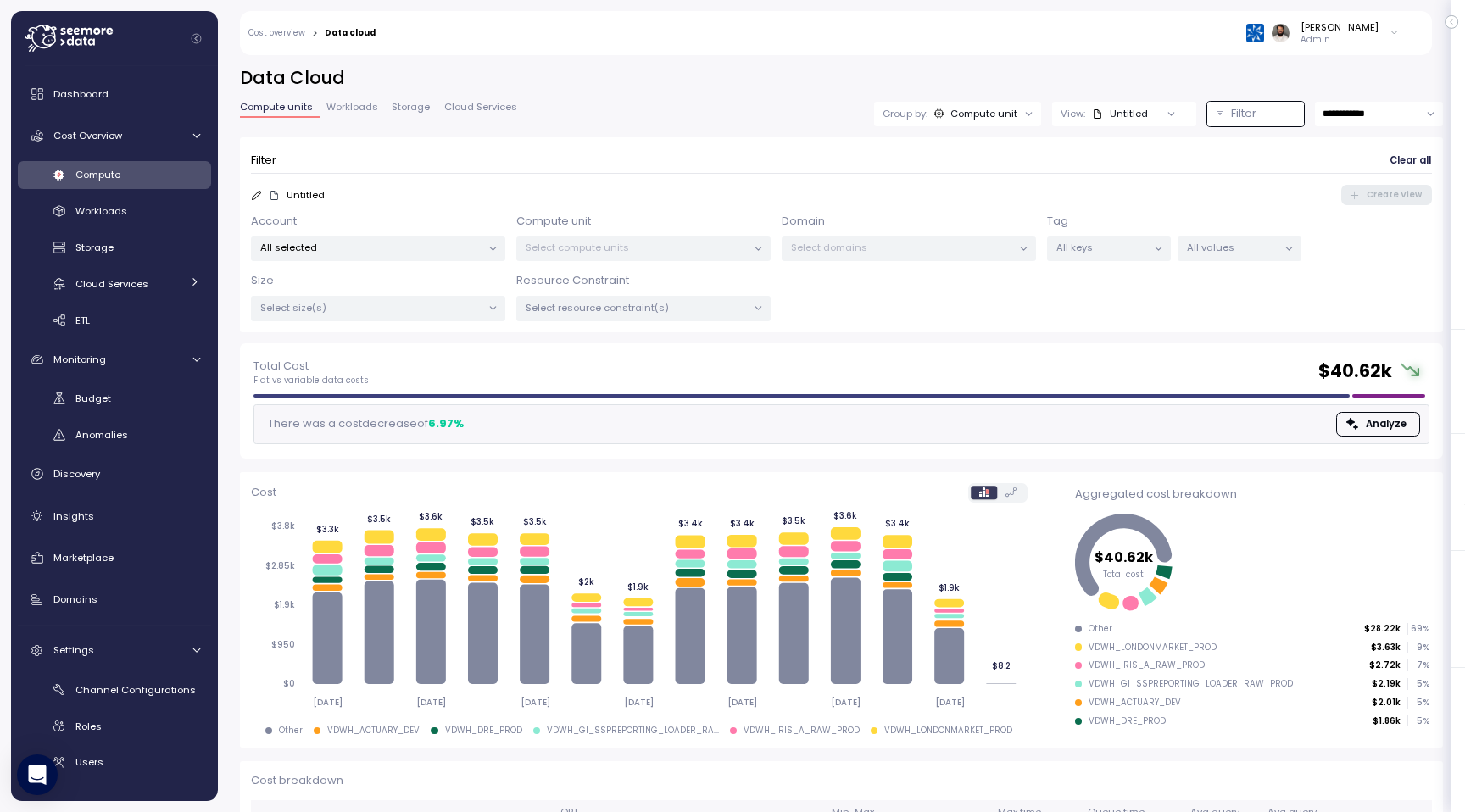
click at [1268, 114] on div "Filter" at bounding box center [1263, 113] width 65 height 17
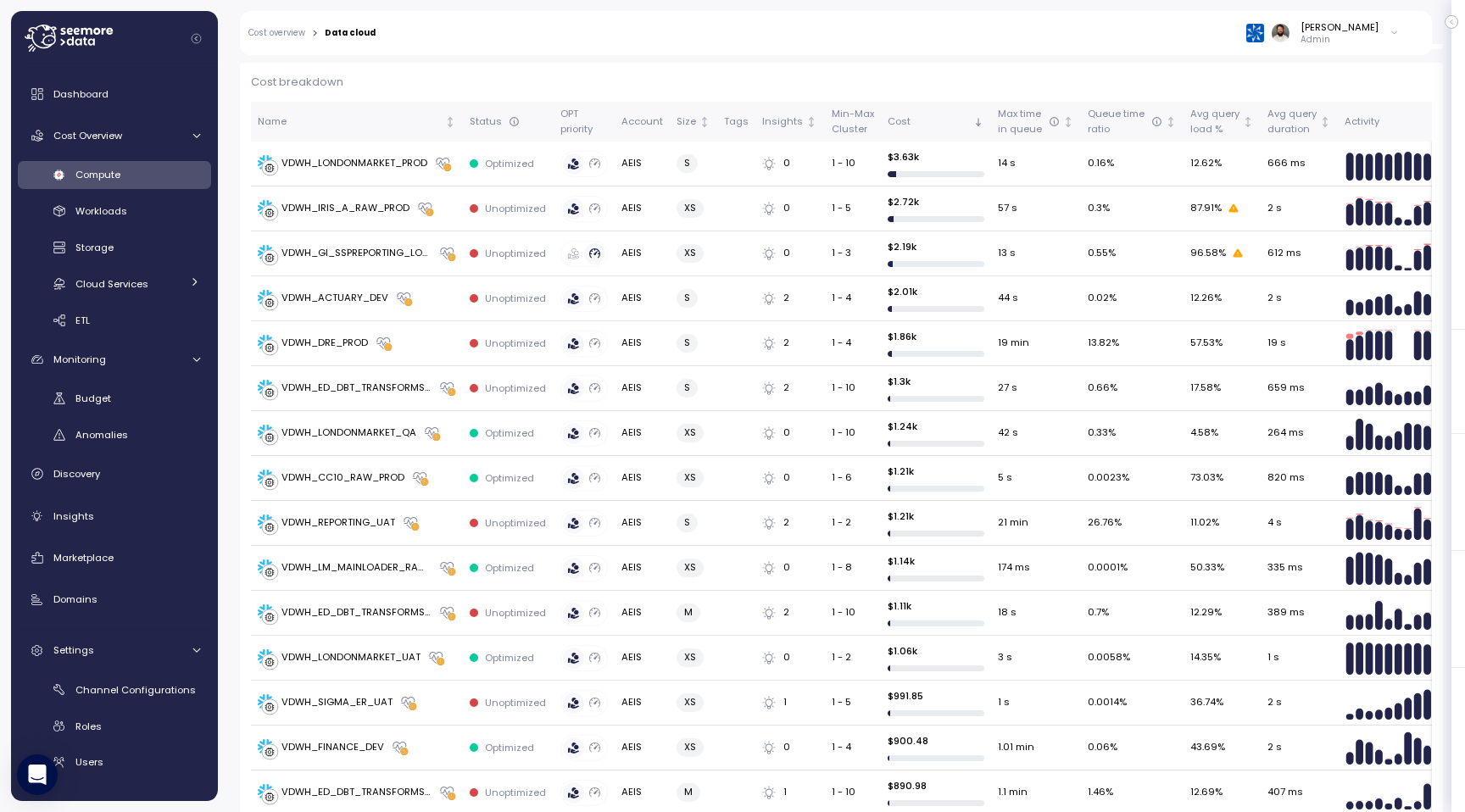
scroll to position [443, 0]
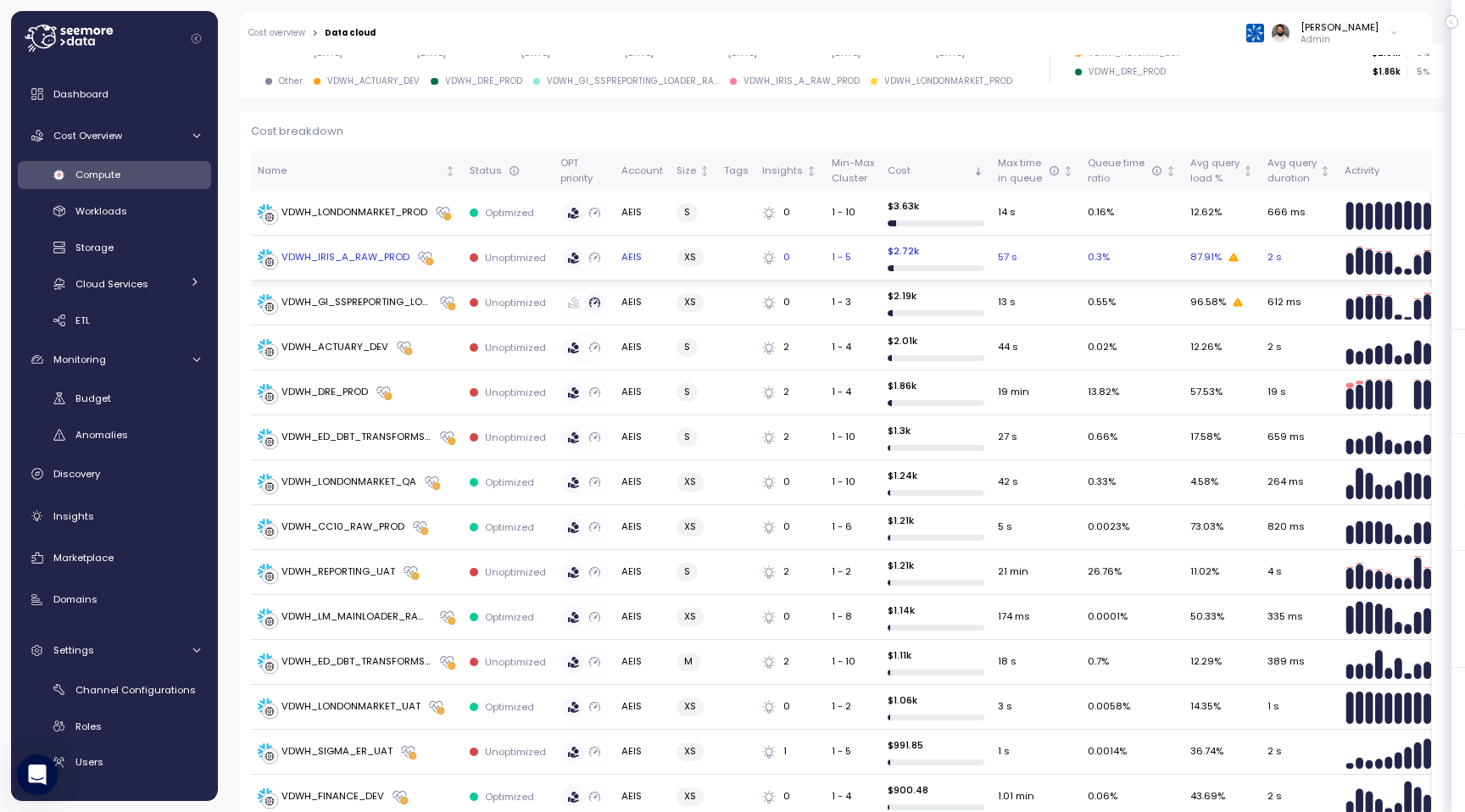
click at [520, 260] on p "Unoptimized" at bounding box center [515, 257] width 61 height 14
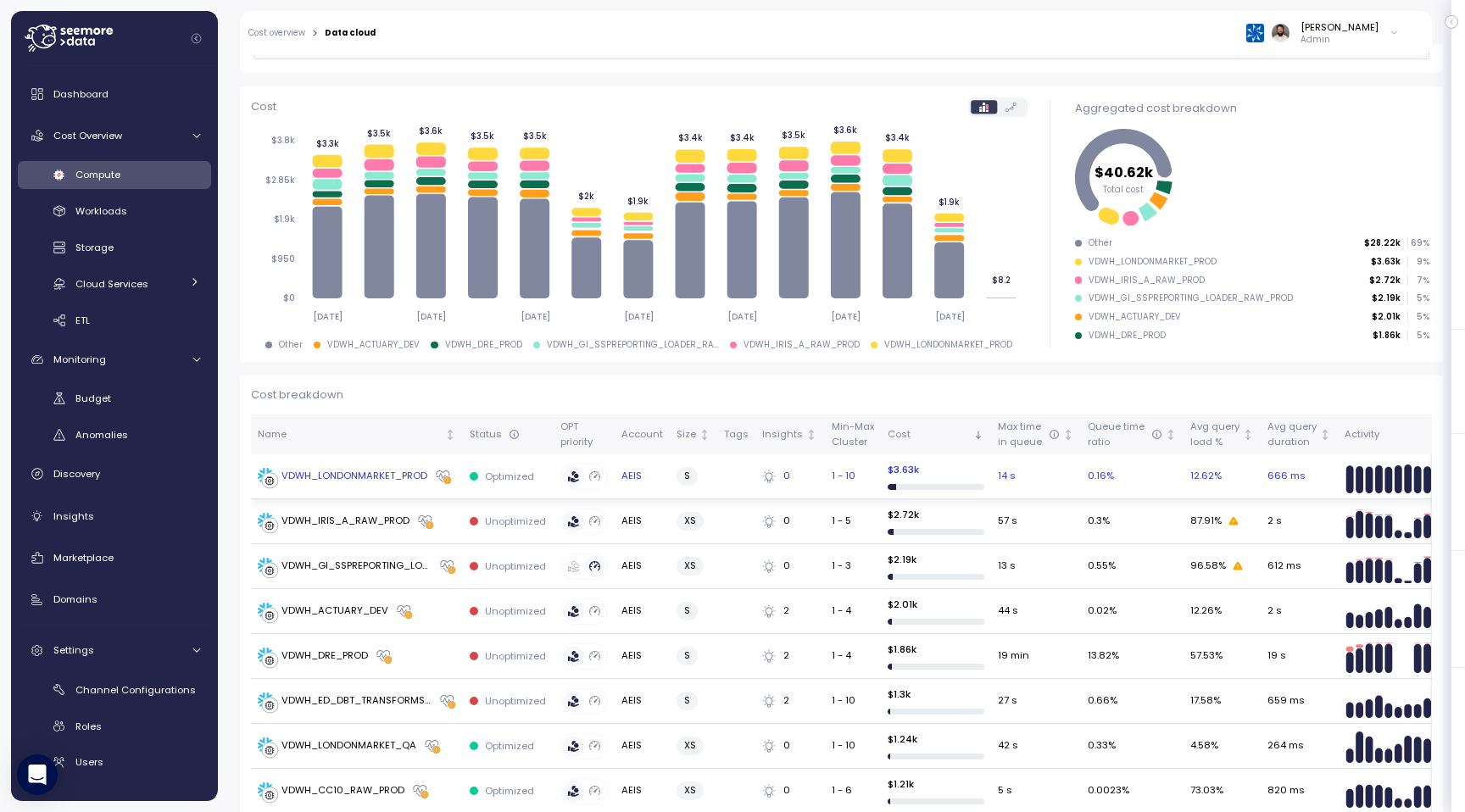
scroll to position [181, 0]
click at [1202, 436] on div "Avg query load %" at bounding box center [1214, 433] width 49 height 29
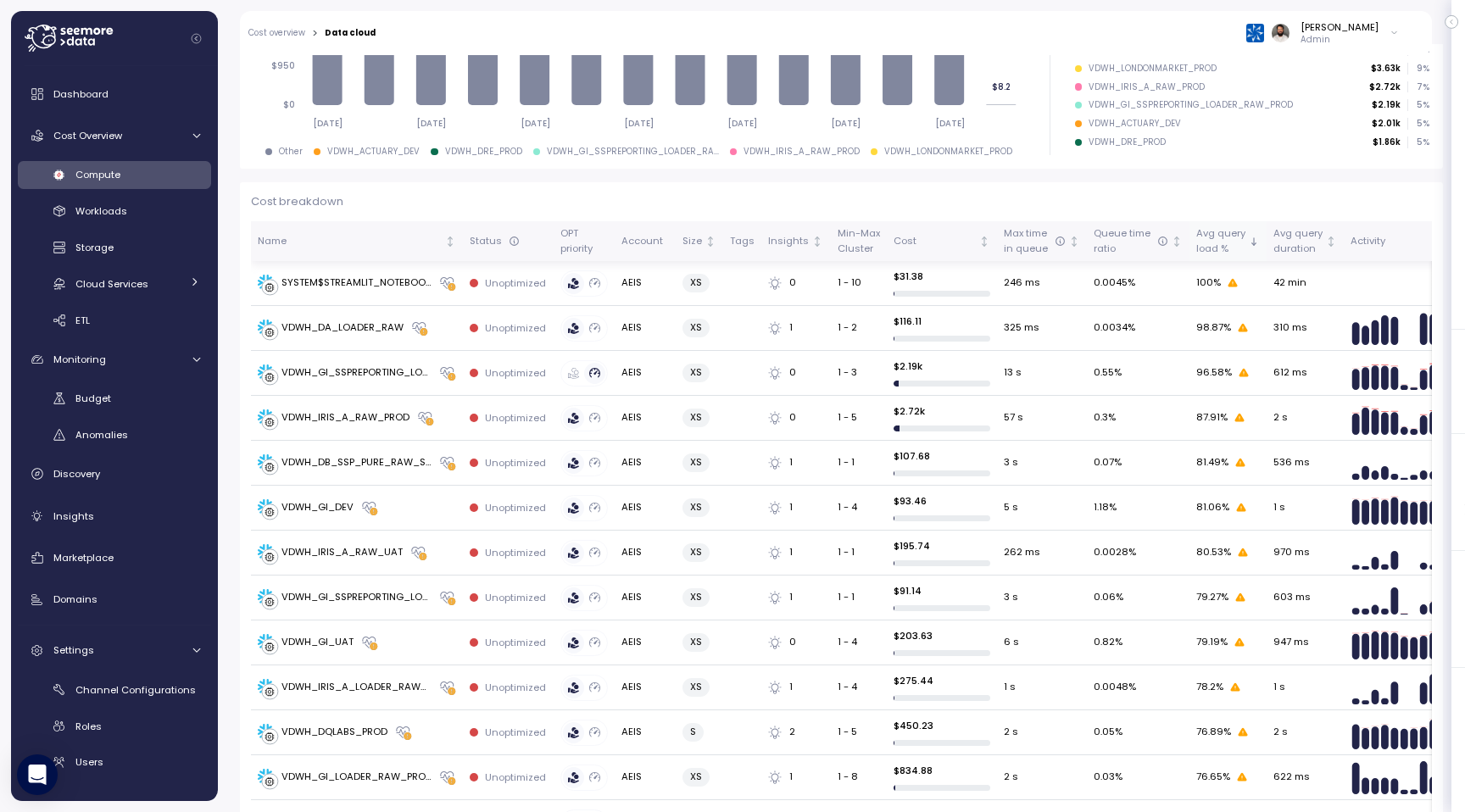
scroll to position [365, 0]
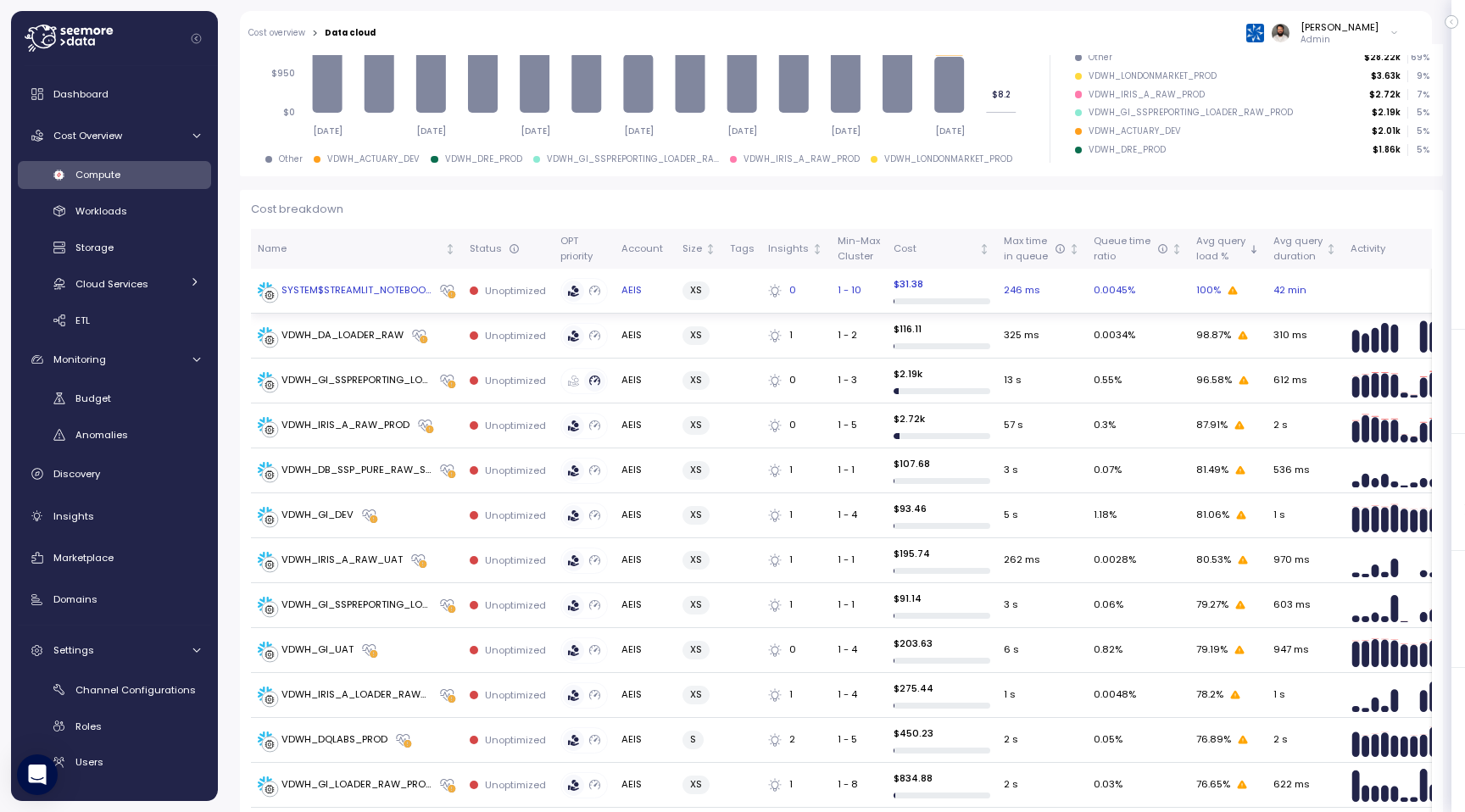
click at [1211, 269] on td "100 %" at bounding box center [1228, 290] width 77 height 45
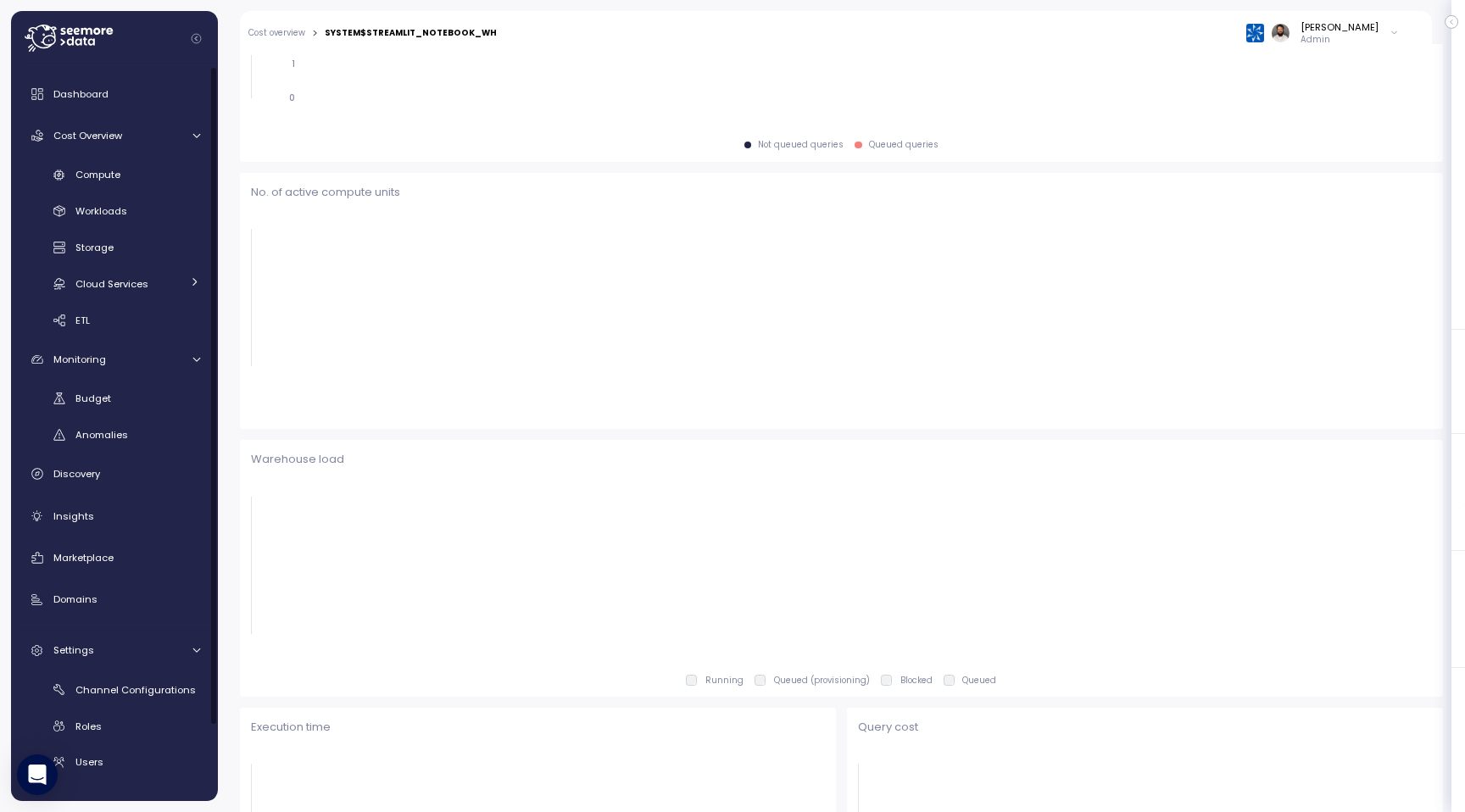
scroll to position [367, 0]
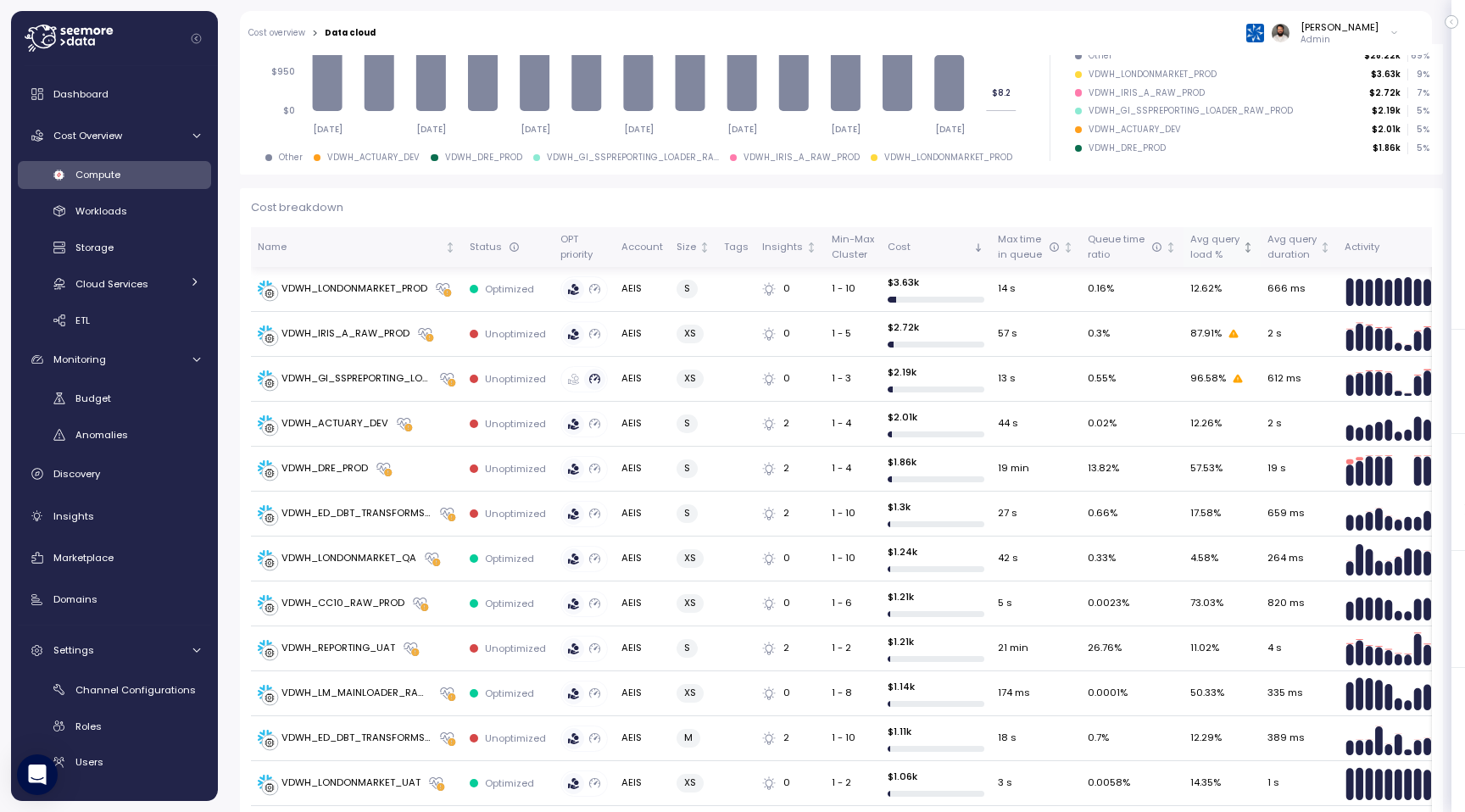
click at [1218, 257] on div "Avg query load %" at bounding box center [1214, 247] width 49 height 29
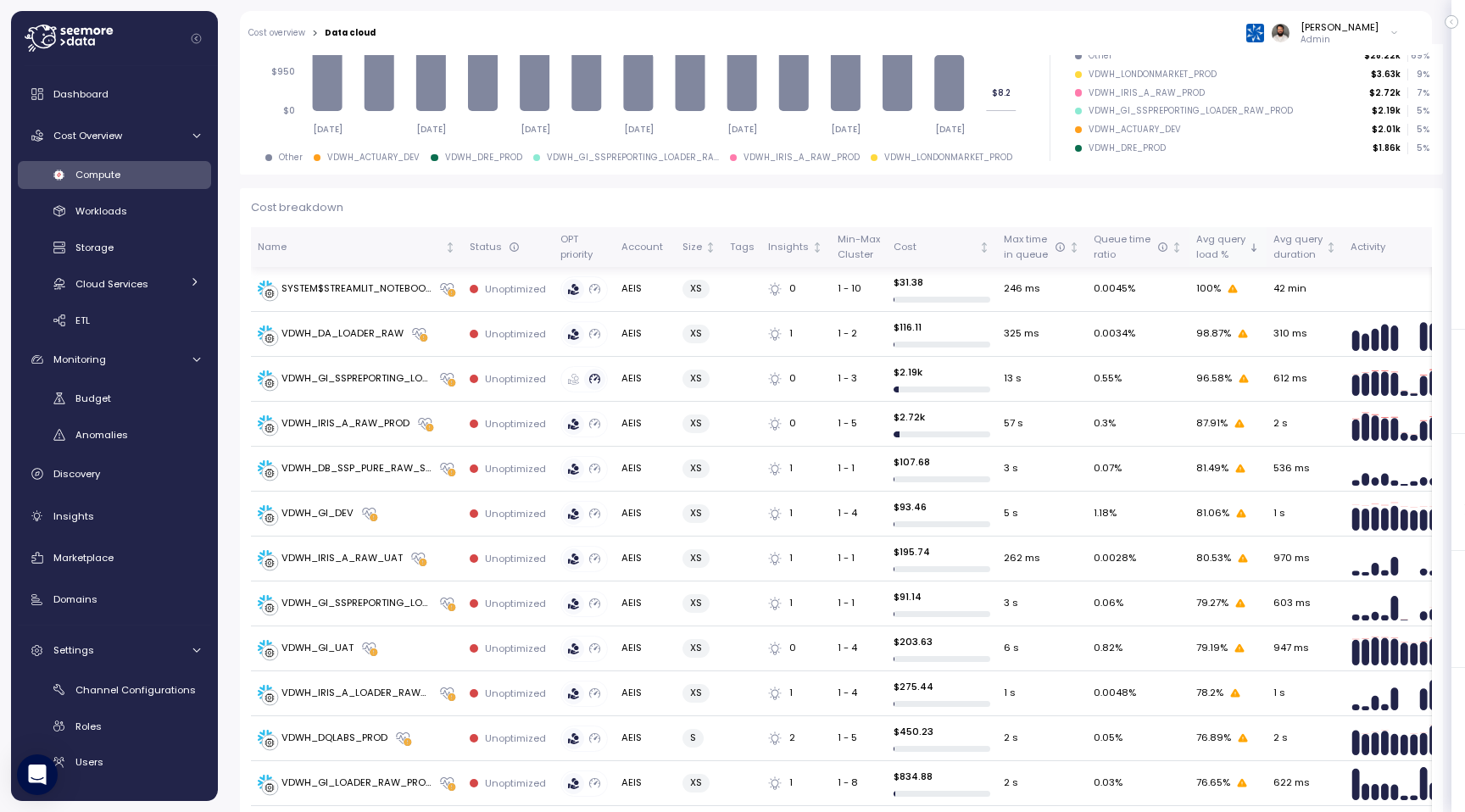
click at [1218, 257] on div "Avg query load %" at bounding box center [1220, 247] width 49 height 29
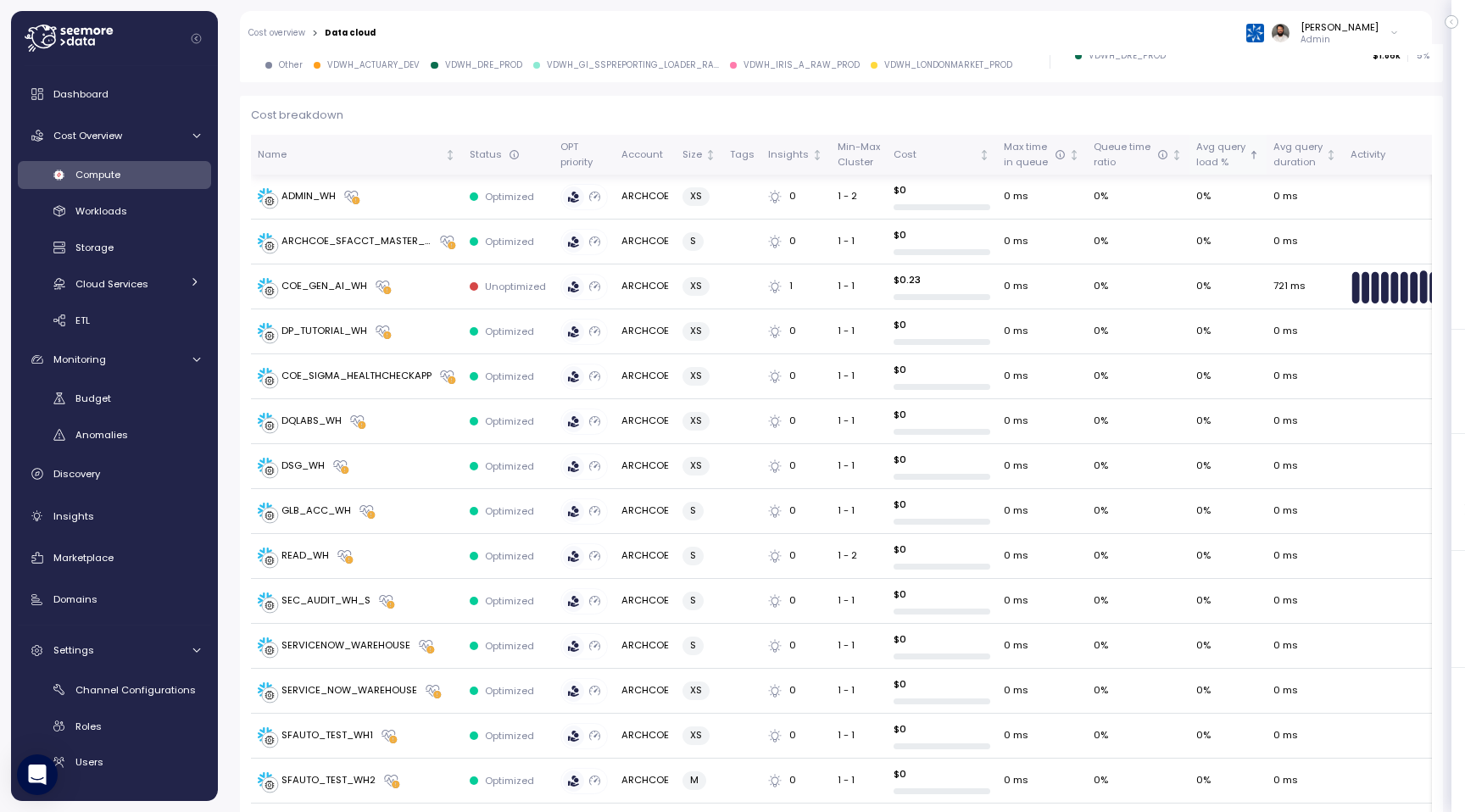
scroll to position [163, 0]
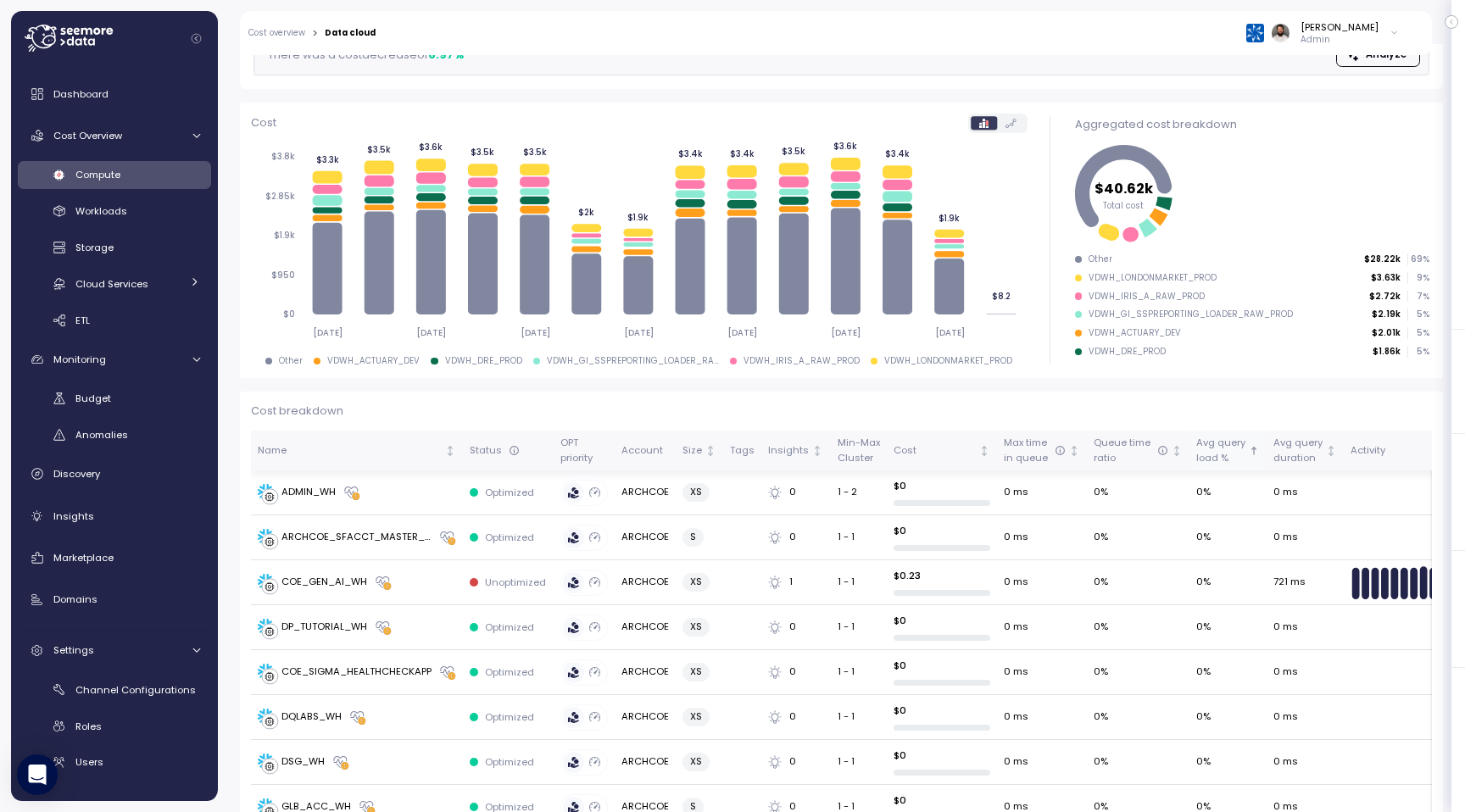
click at [1201, 441] on div "Avg query load %" at bounding box center [1220, 451] width 49 height 29
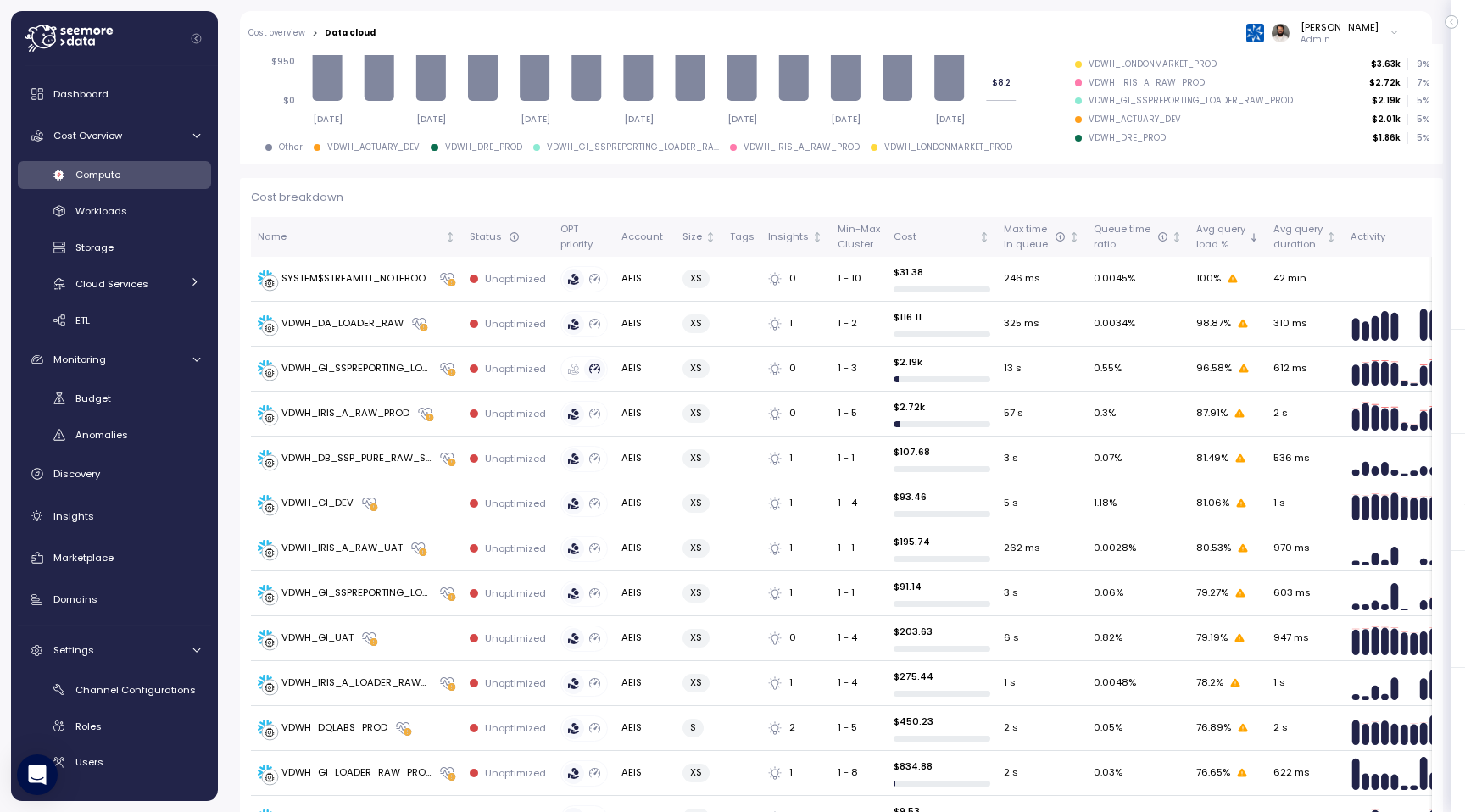
scroll to position [376, 0]
click at [1115, 241] on div "Queue time ratio" at bounding box center [1130, 238] width 75 height 29
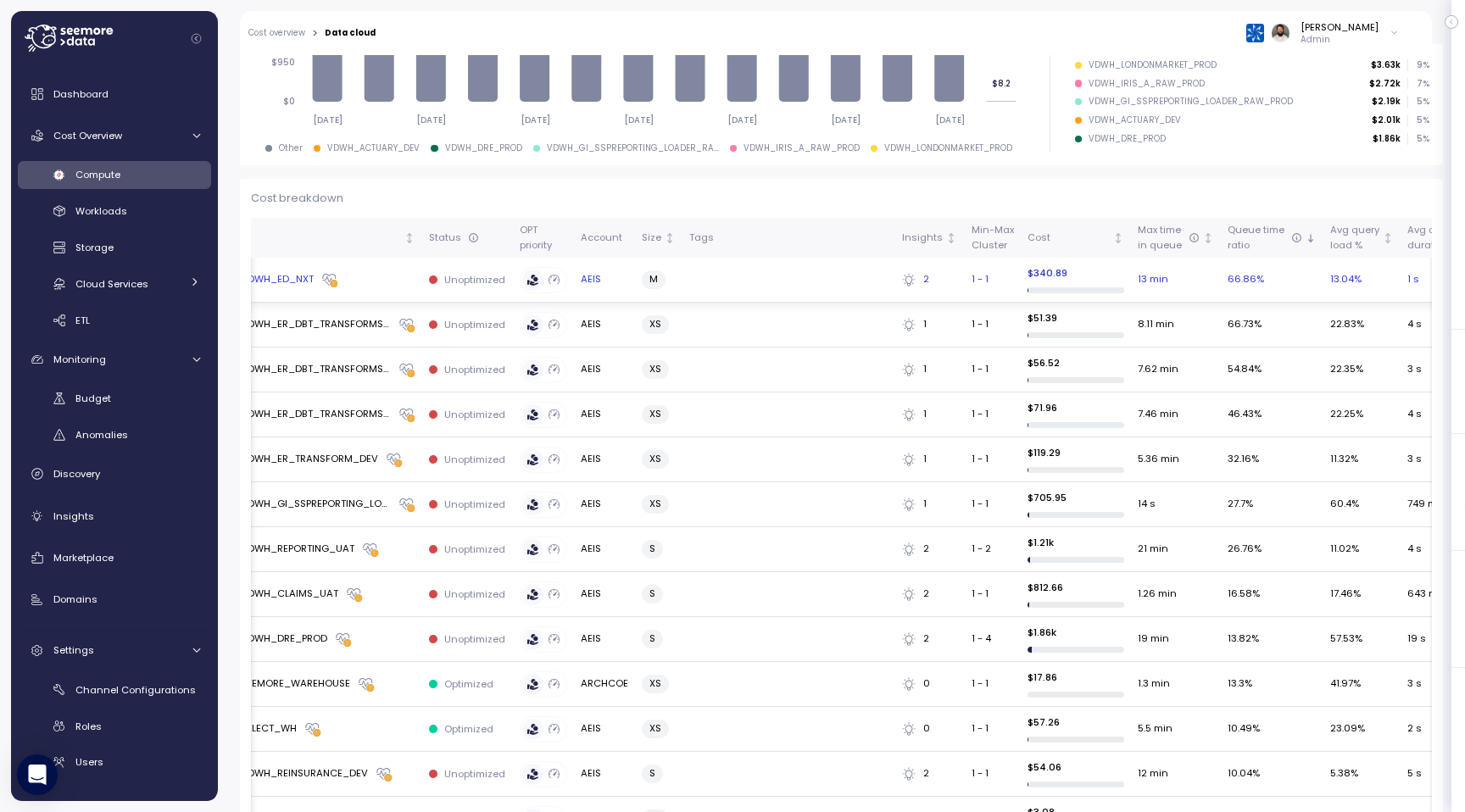
scroll to position [0, 52]
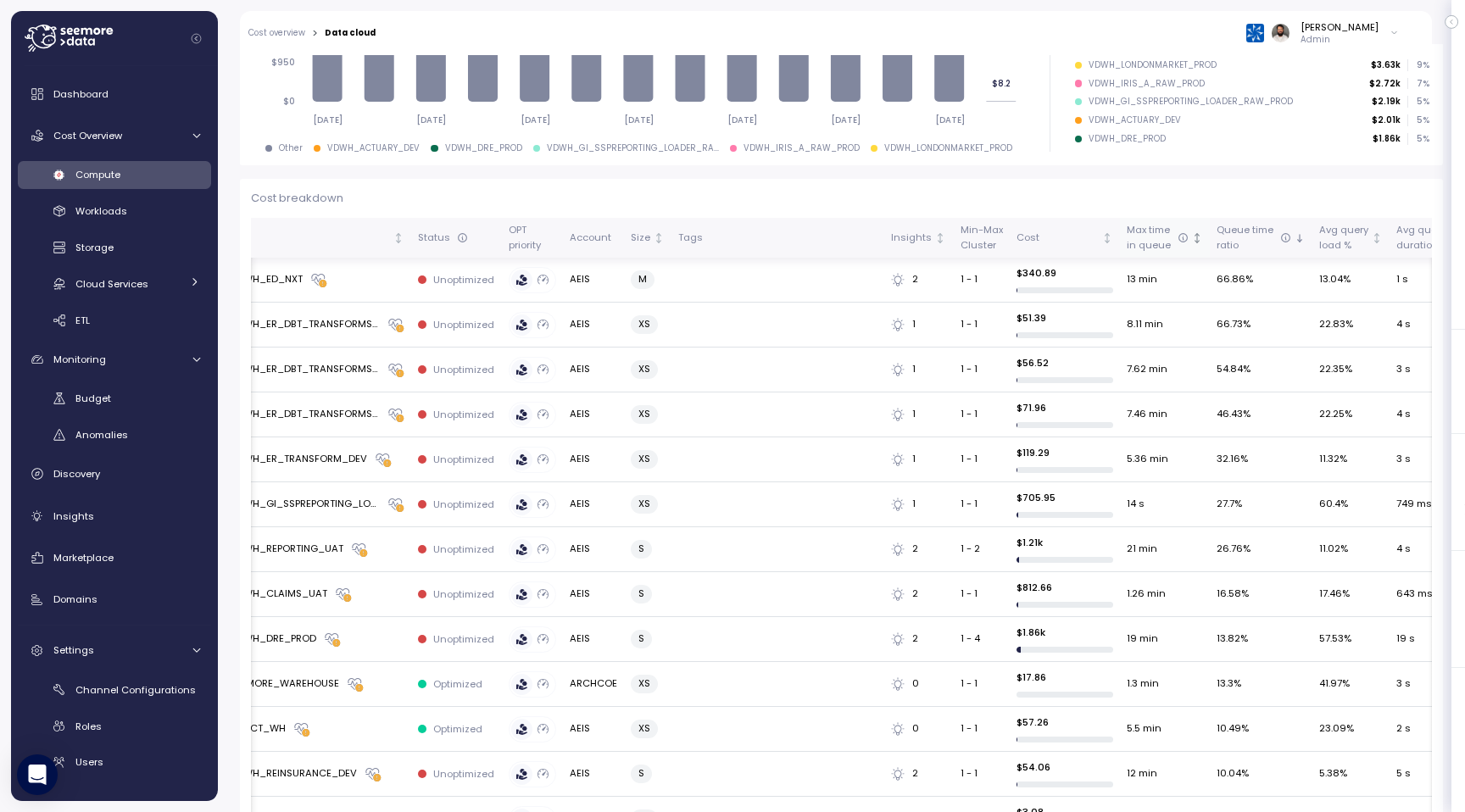
click at [1140, 241] on div "Max time in queue" at bounding box center [1157, 238] width 62 height 29
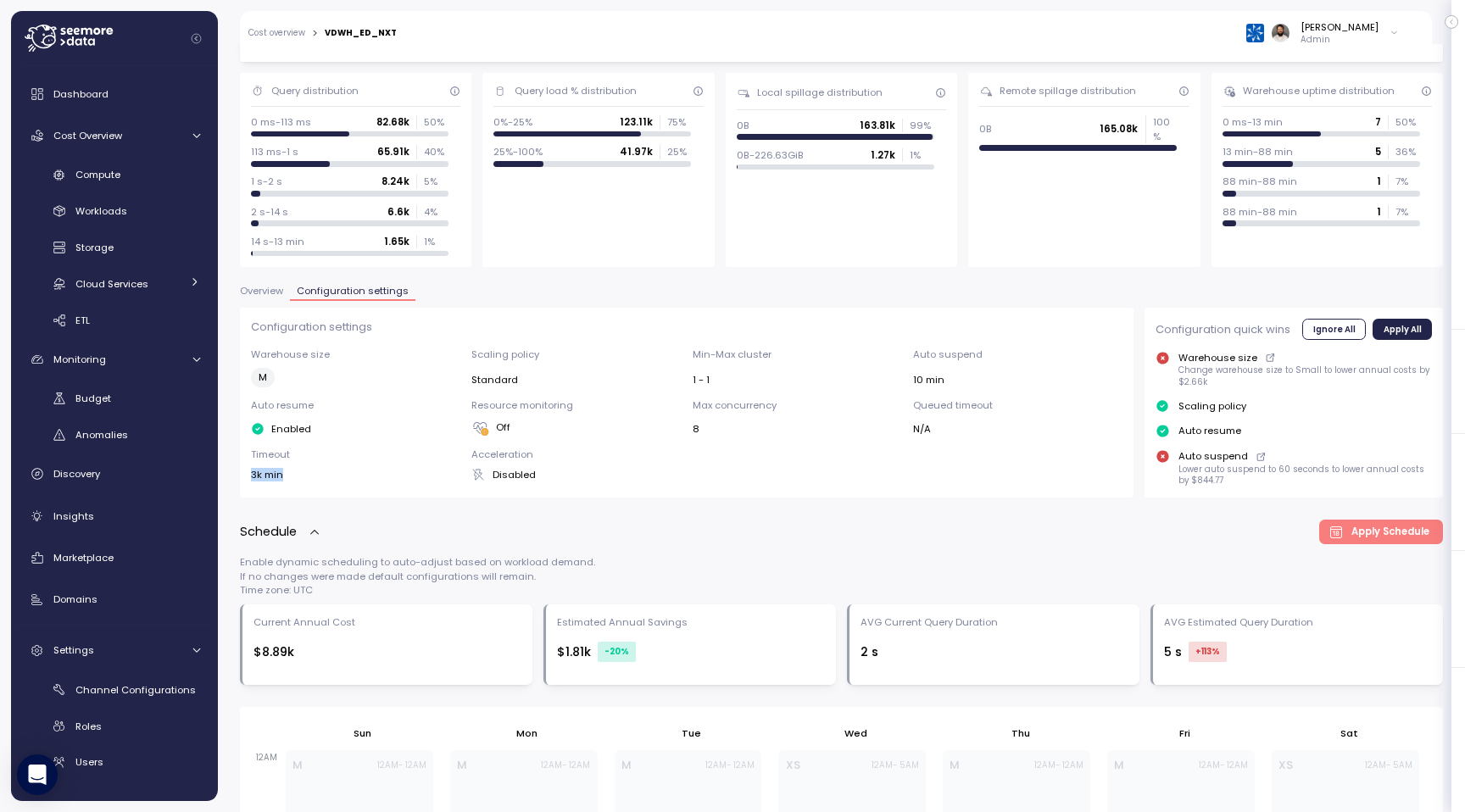
scroll to position [128, 0]
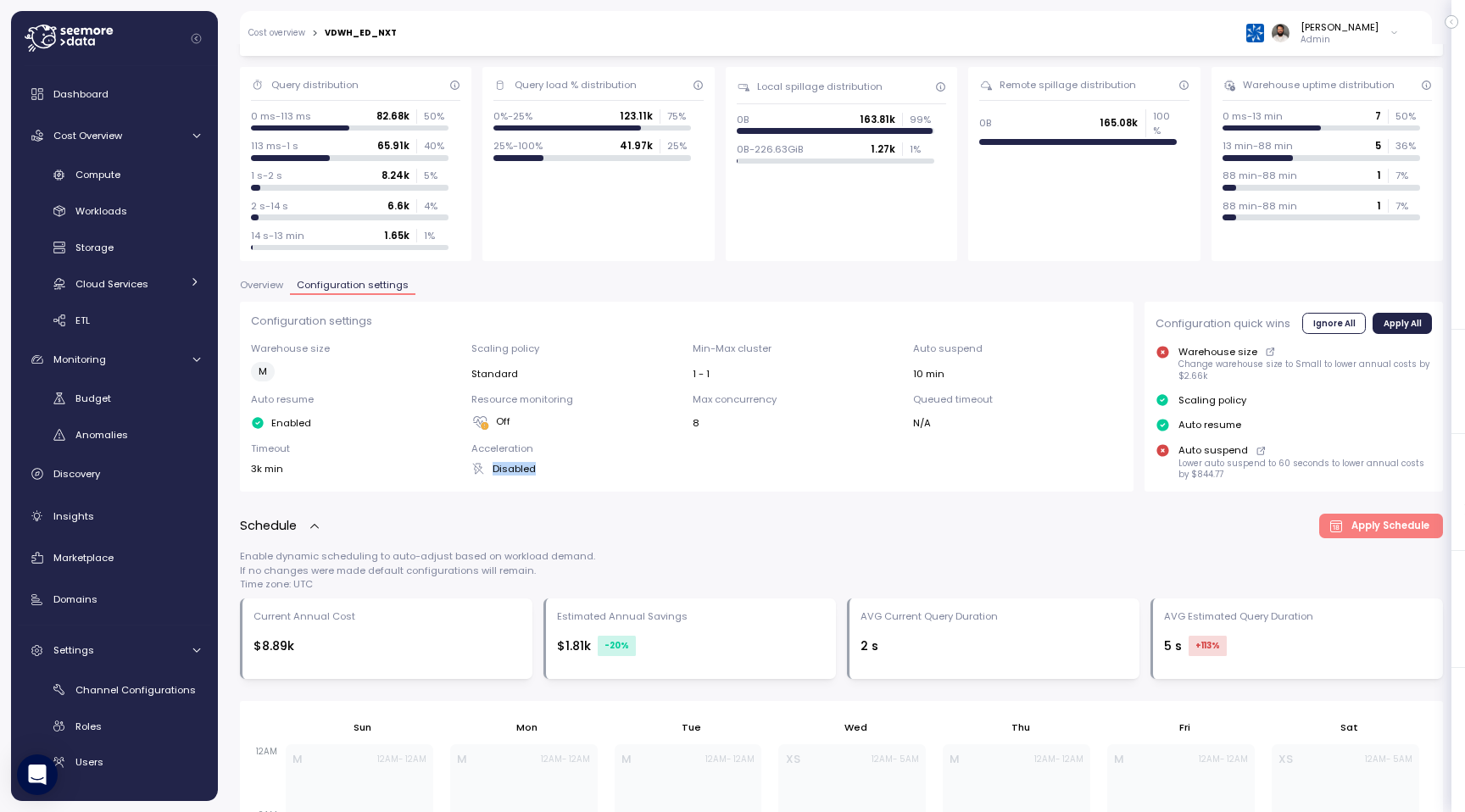
drag, startPoint x: 502, startPoint y: 469, endPoint x: 533, endPoint y: 469, distance: 31.0
click at [534, 469] on div "Disabled" at bounding box center [575, 468] width 209 height 14
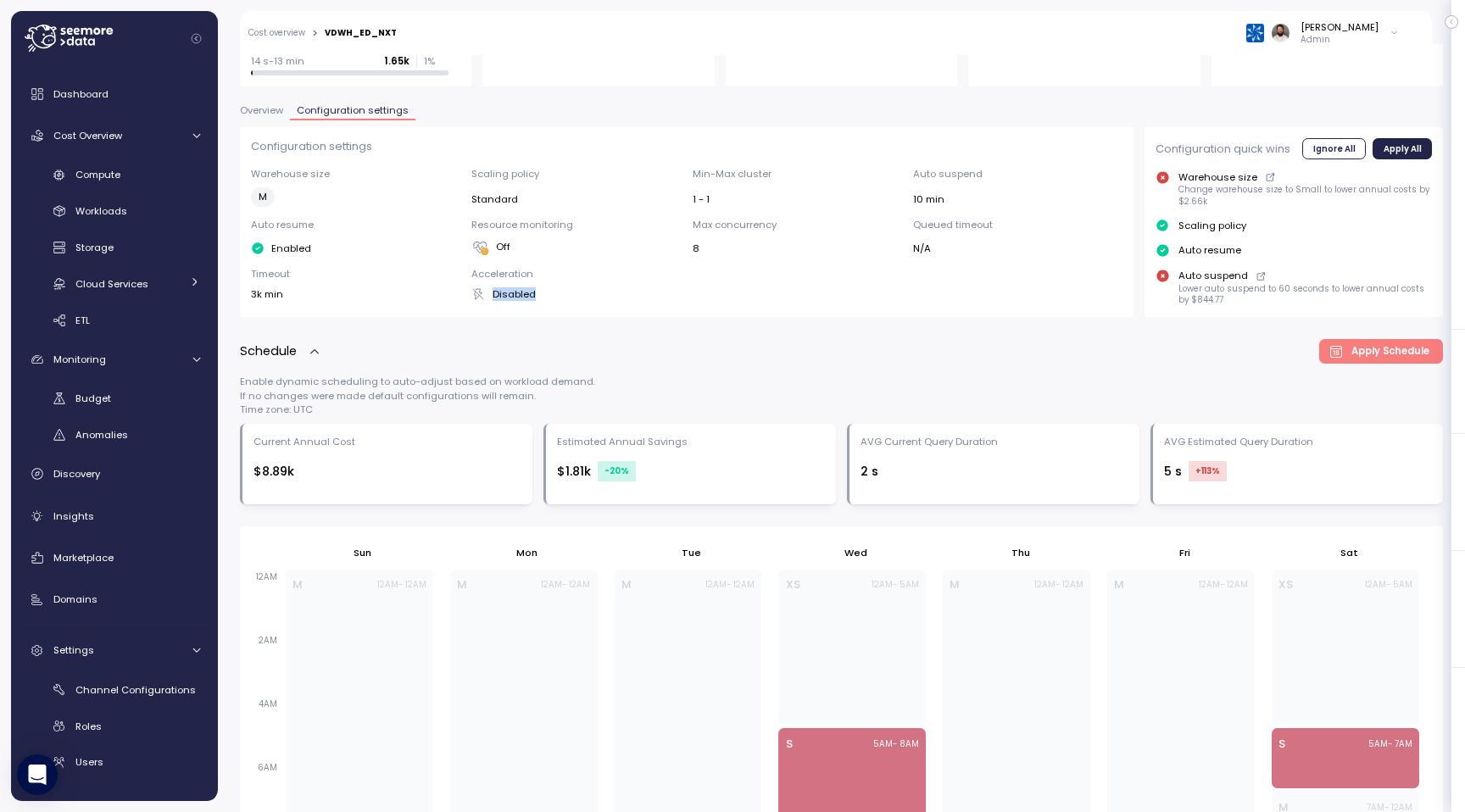
scroll to position [306, 0]
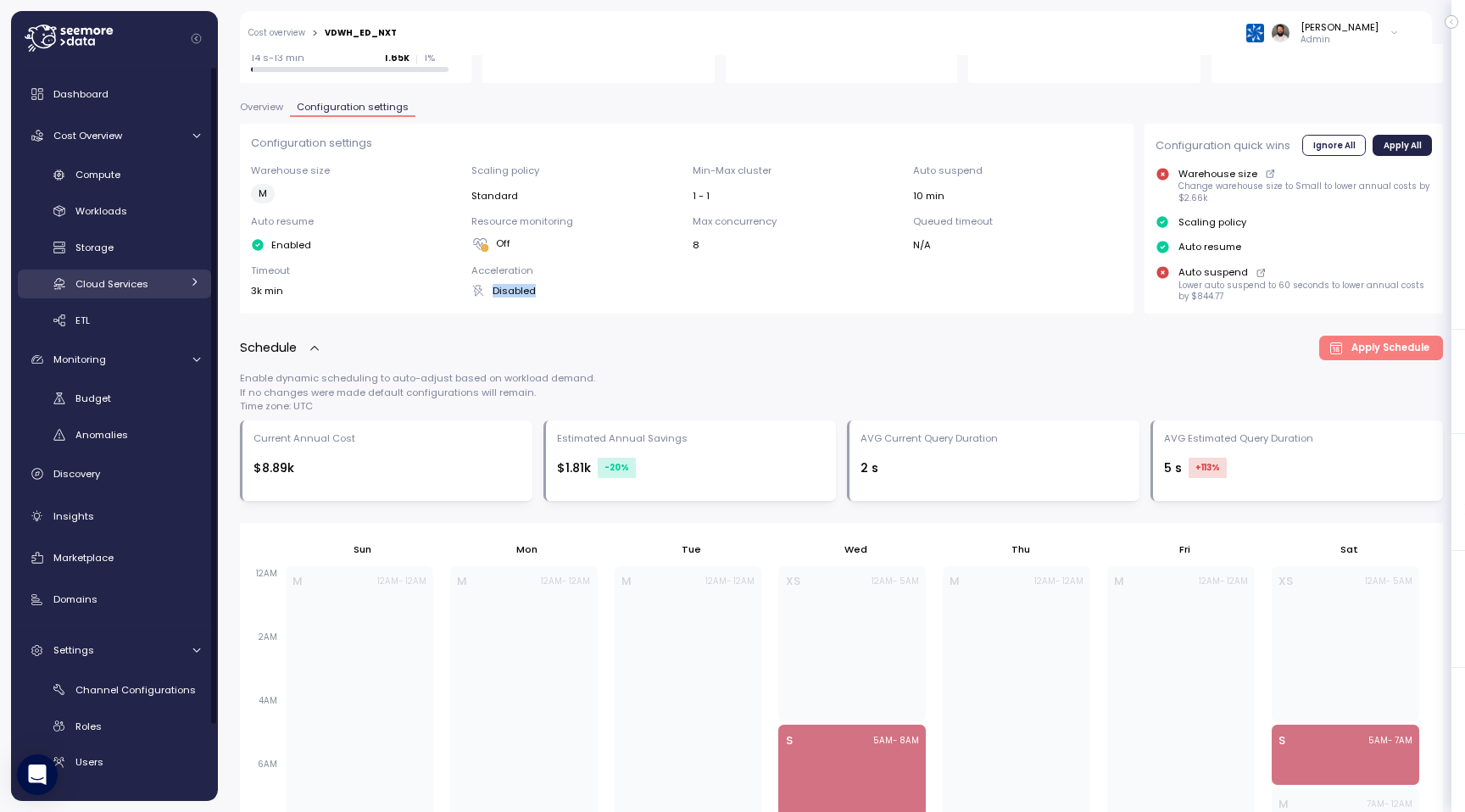
click at [183, 288] on link "Cloud Services" at bounding box center [114, 283] width 194 height 28
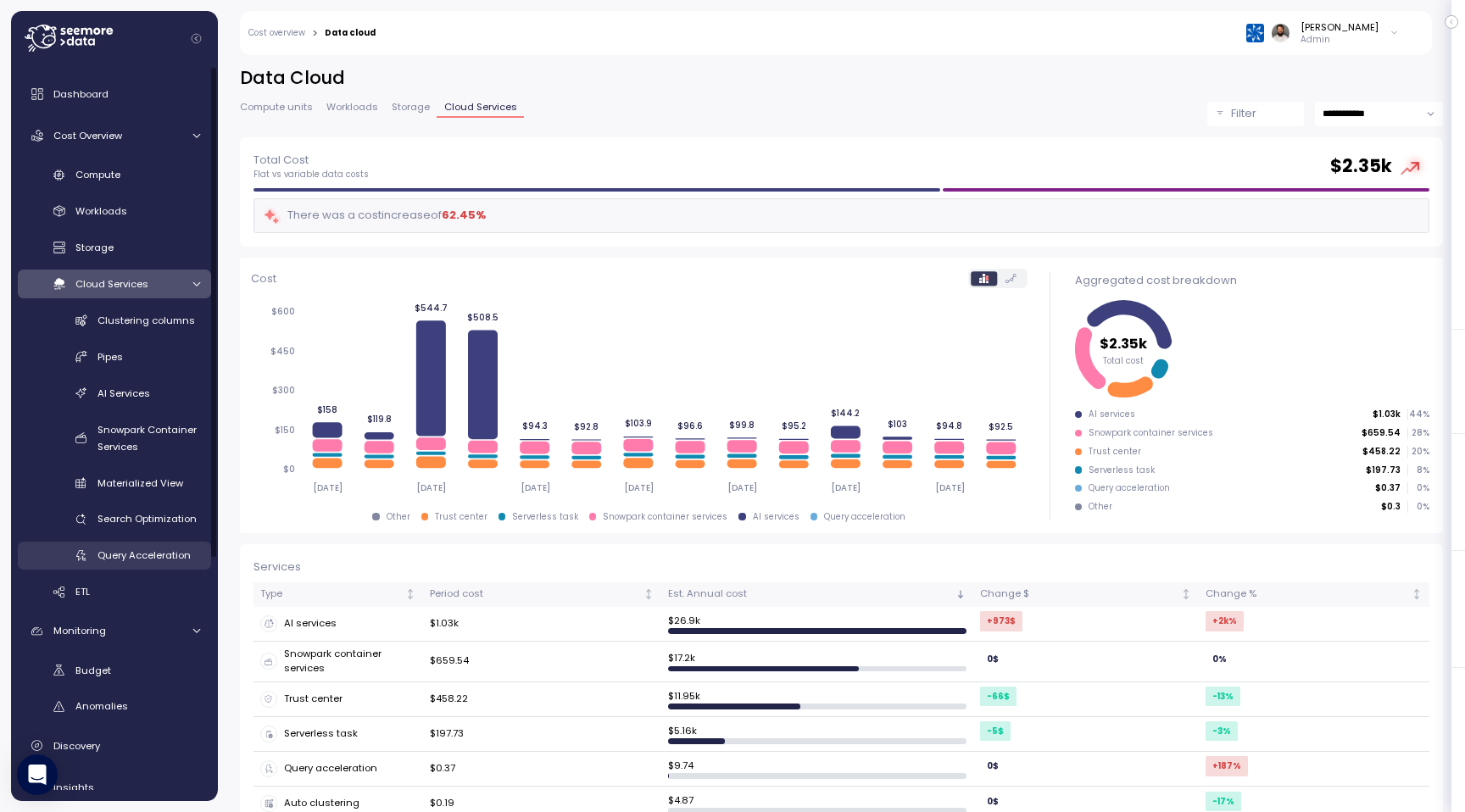
click at [155, 554] on span "Query Acceleration" at bounding box center [144, 555] width 93 height 14
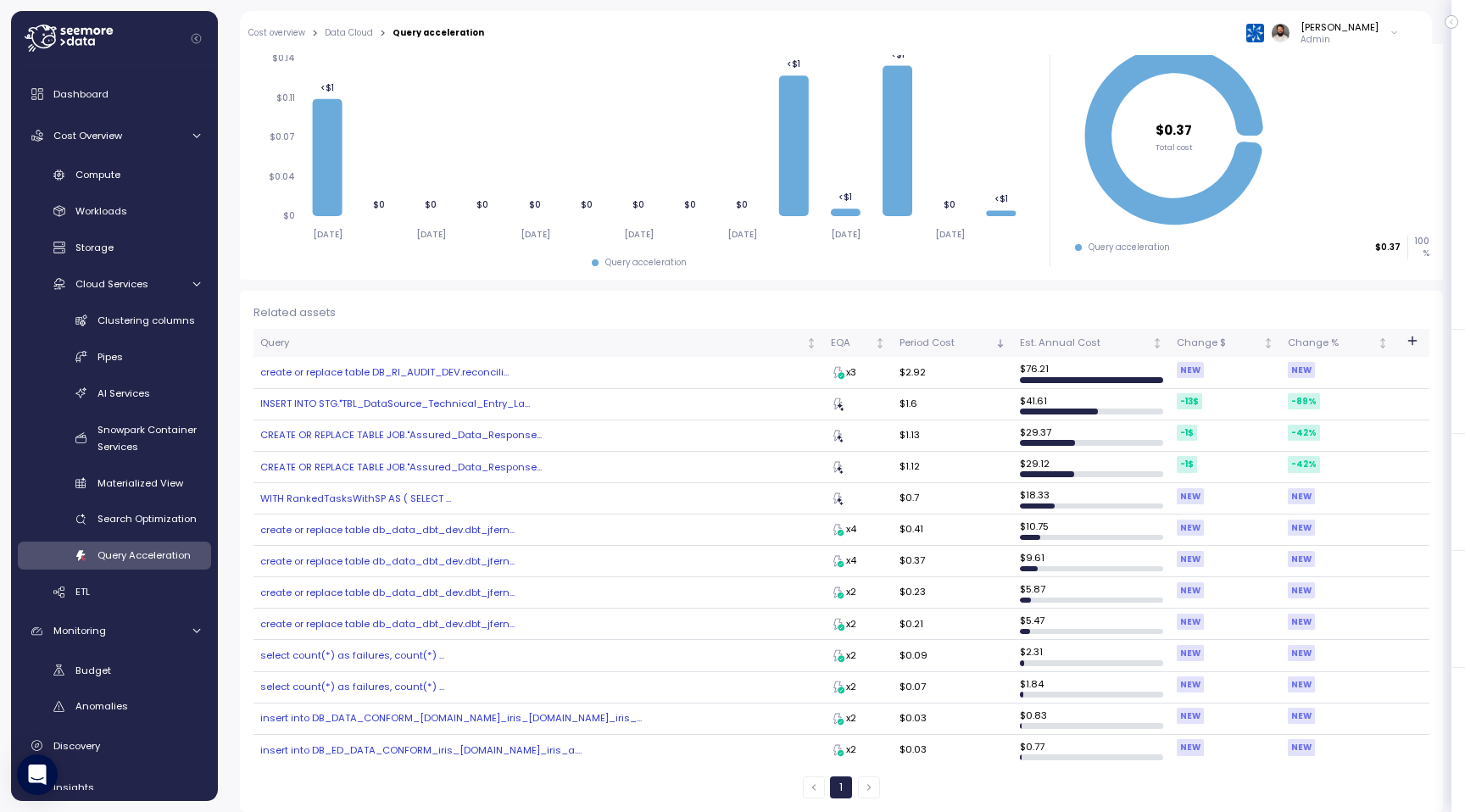
scroll to position [218, 0]
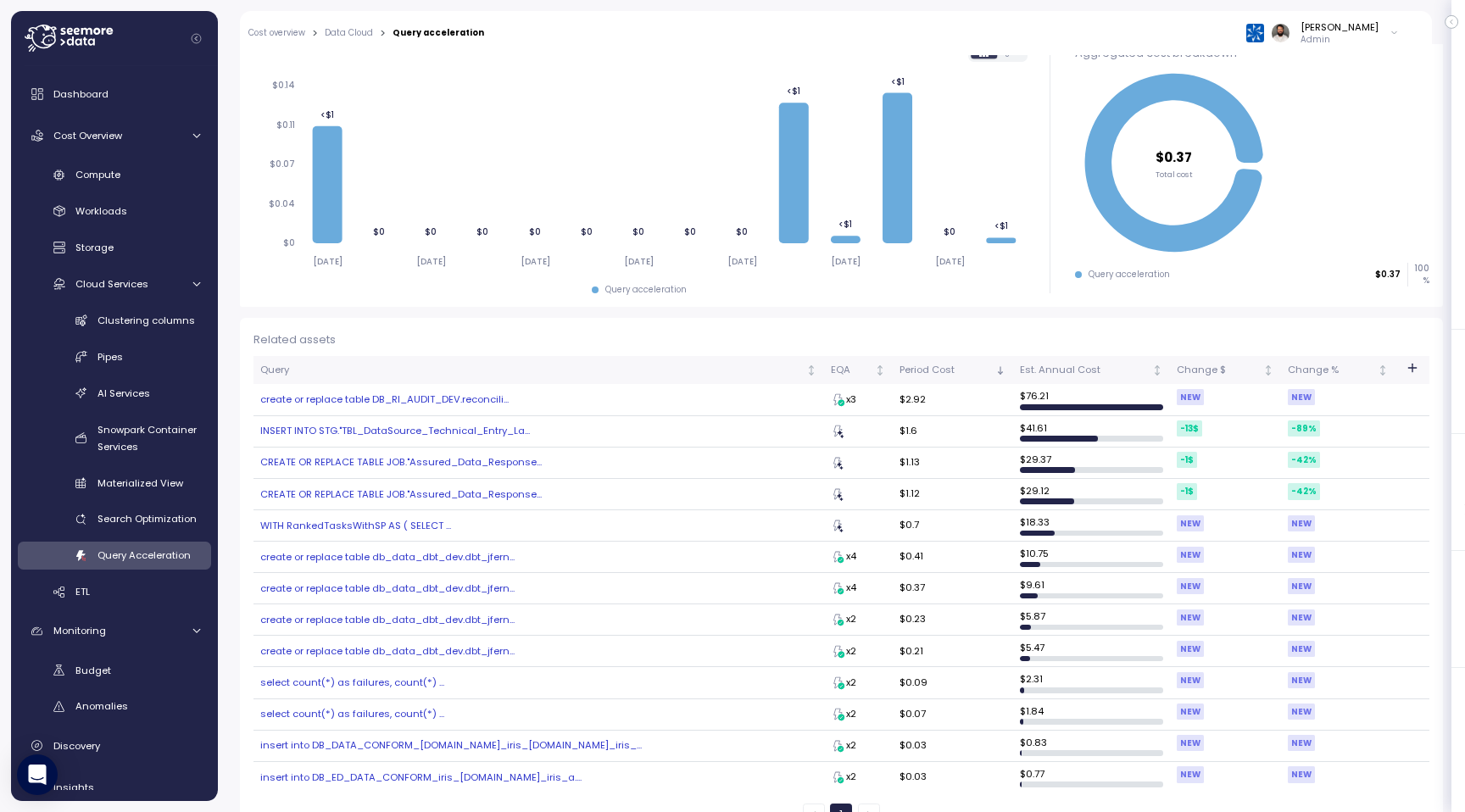
click at [1410, 369] on icon "button" at bounding box center [1412, 368] width 14 height 14
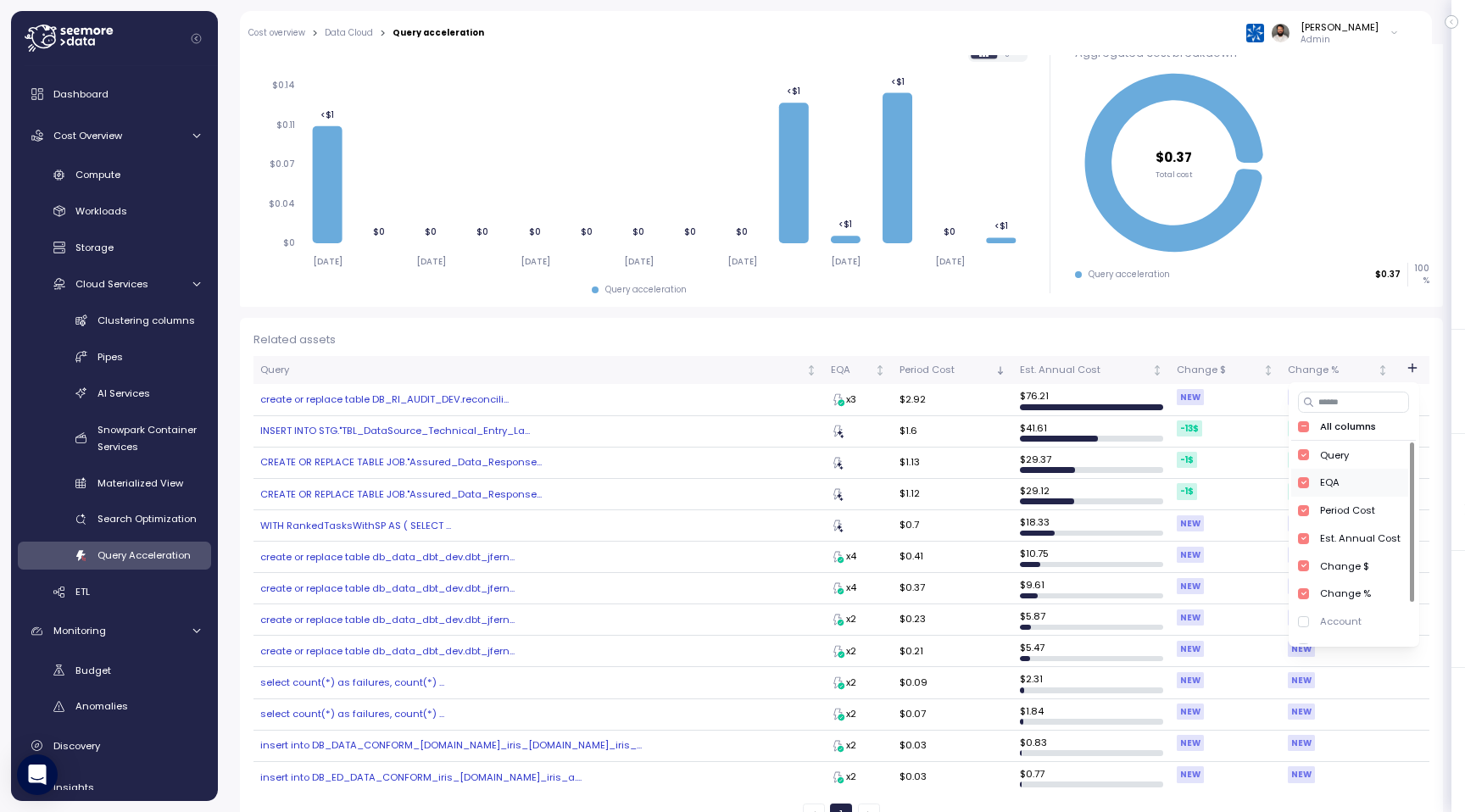
scroll to position [55, 0]
click at [1359, 620] on div "Compute unit" at bounding box center [1353, 621] width 67 height 14
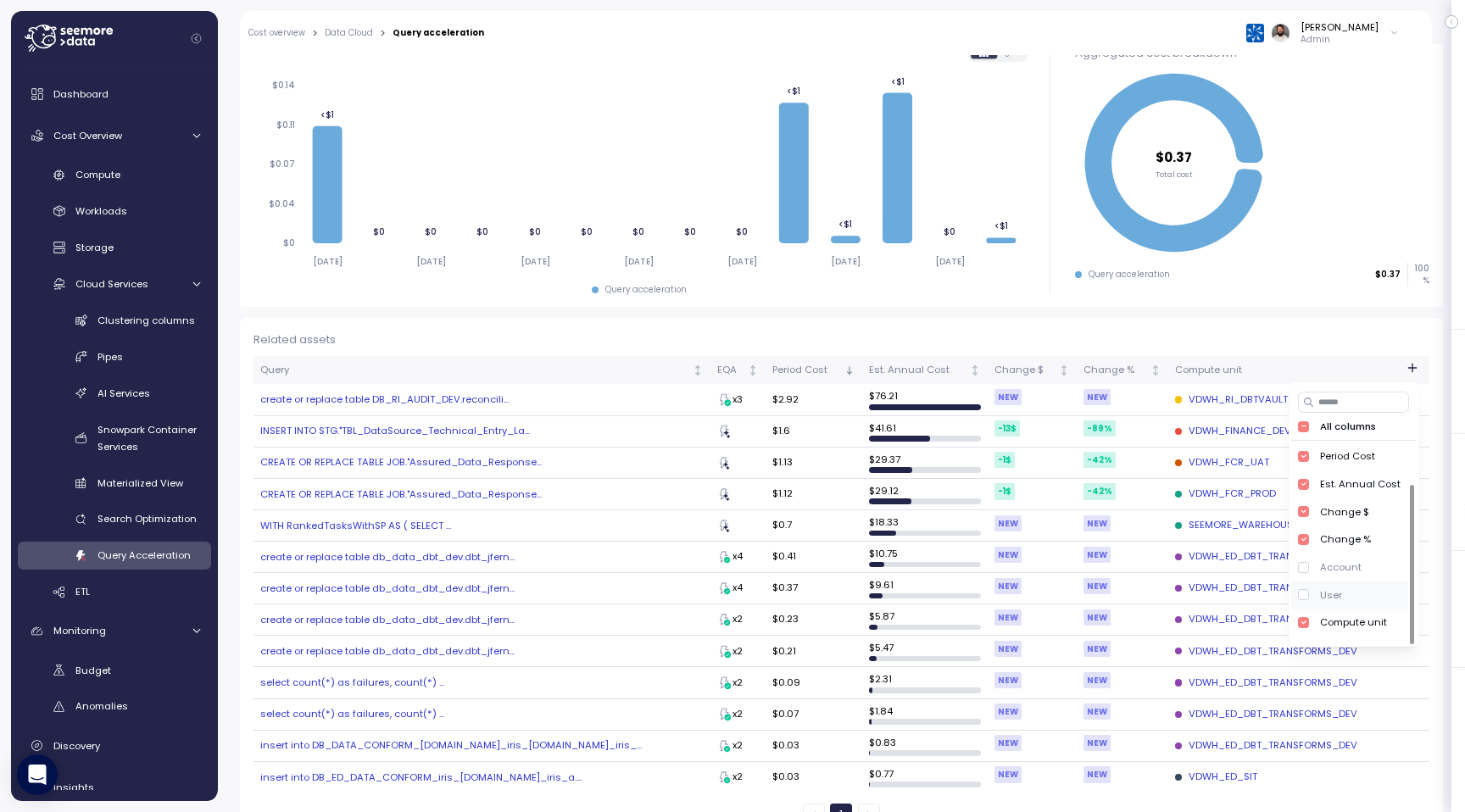
click at [1340, 599] on div "User" at bounding box center [1330, 594] width 22 height 14
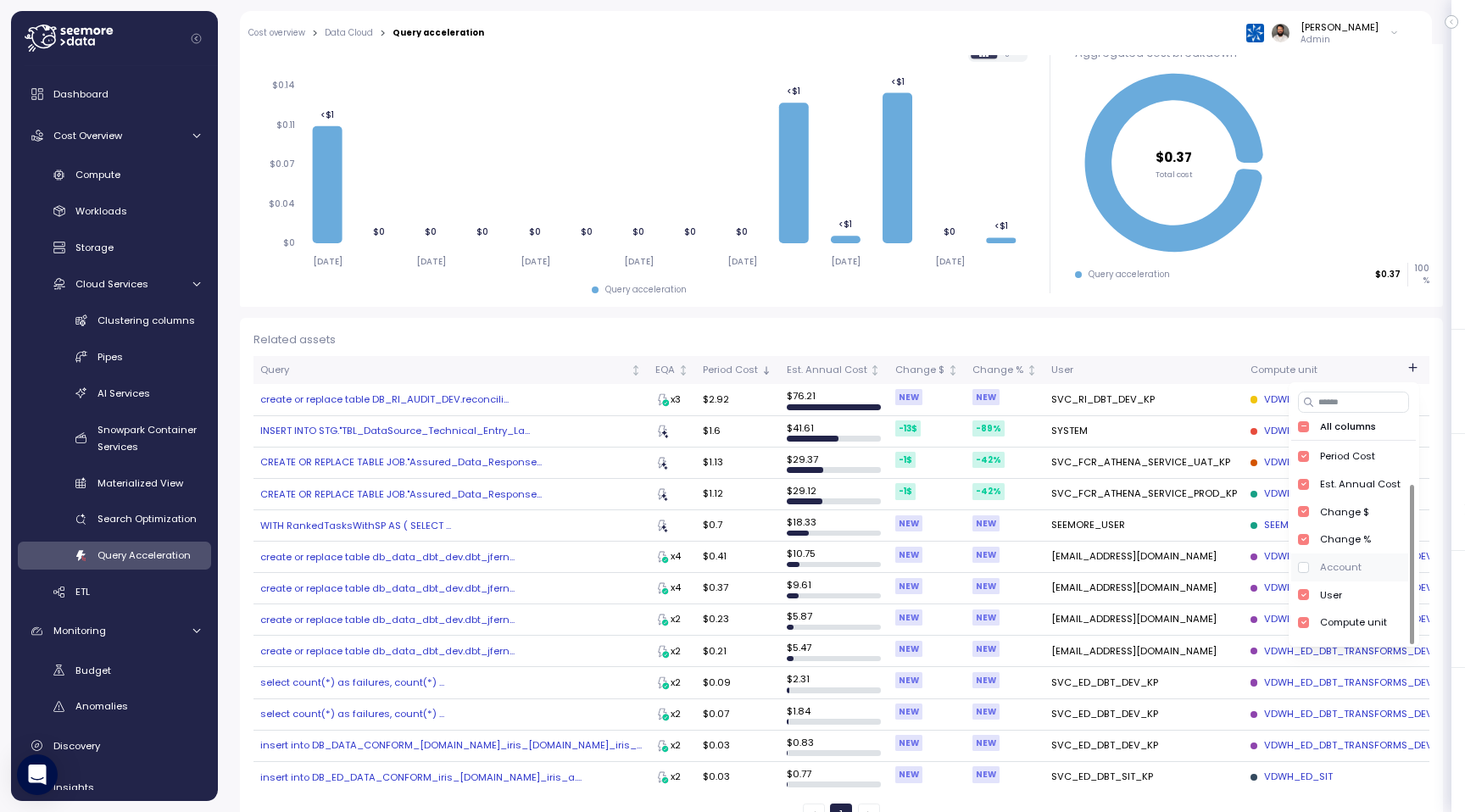
click at [1339, 572] on div "Account" at bounding box center [1340, 567] width 41 height 14
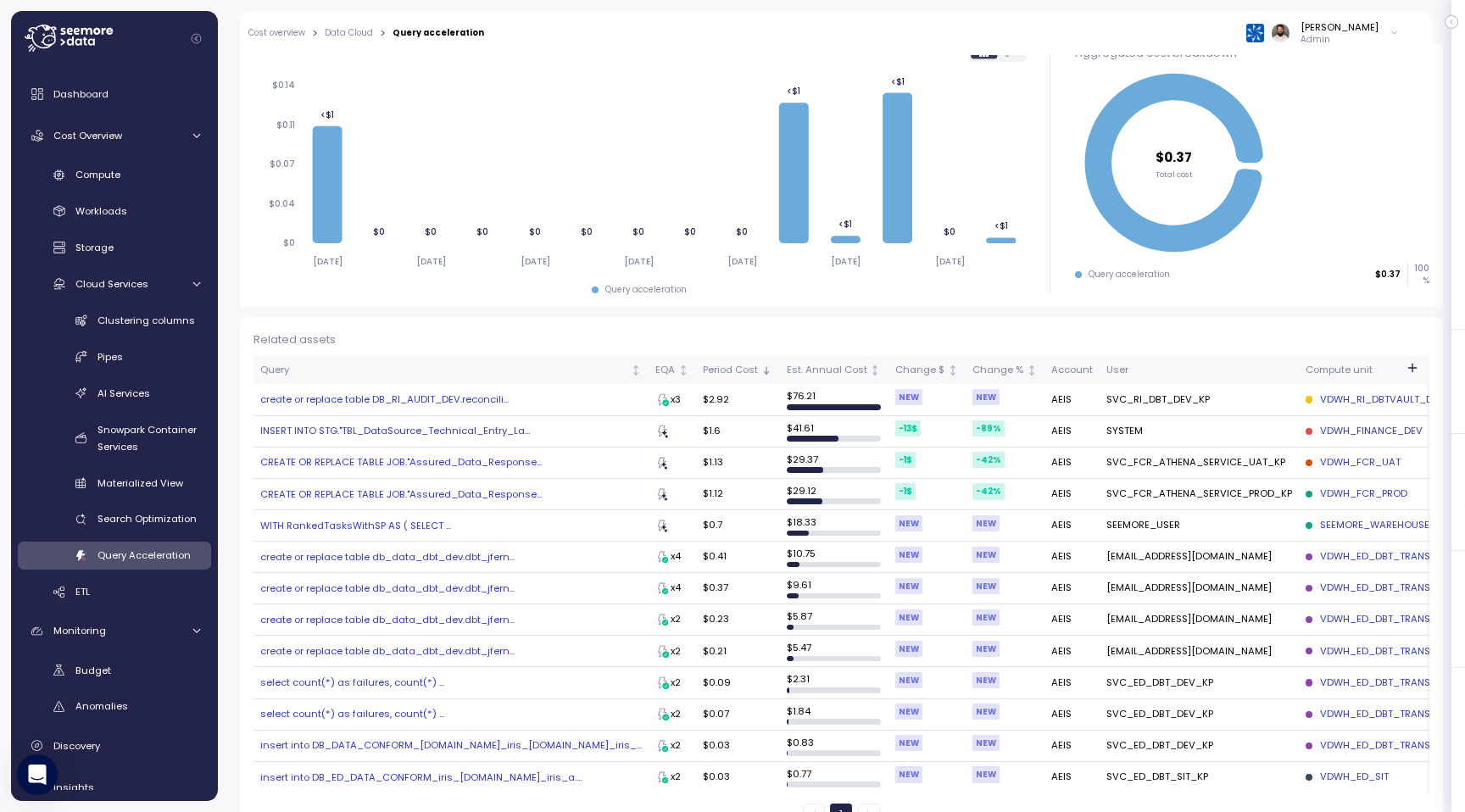
click at [1160, 334] on div "Related assets" at bounding box center [841, 339] width 1176 height 17
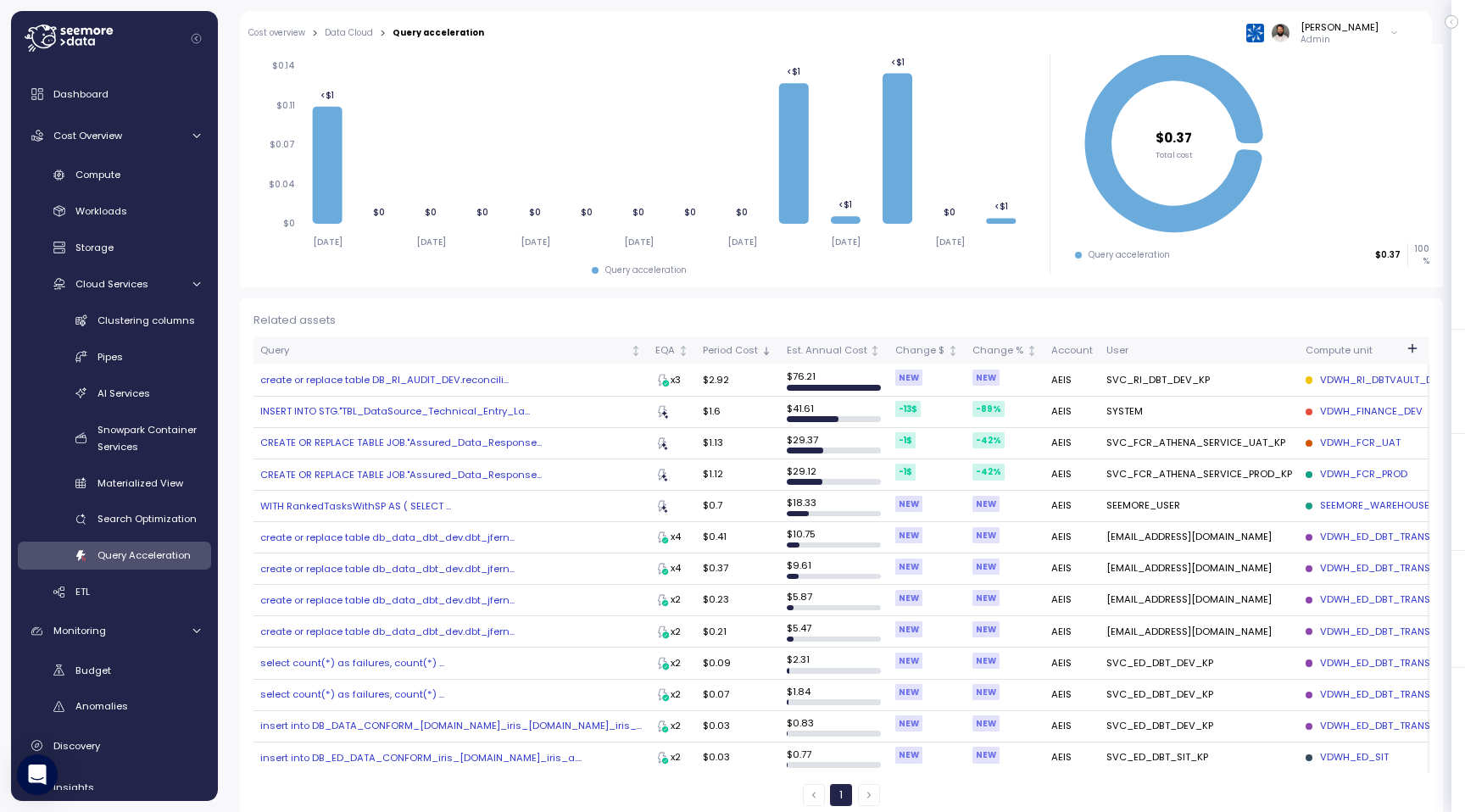
scroll to position [246, 0]
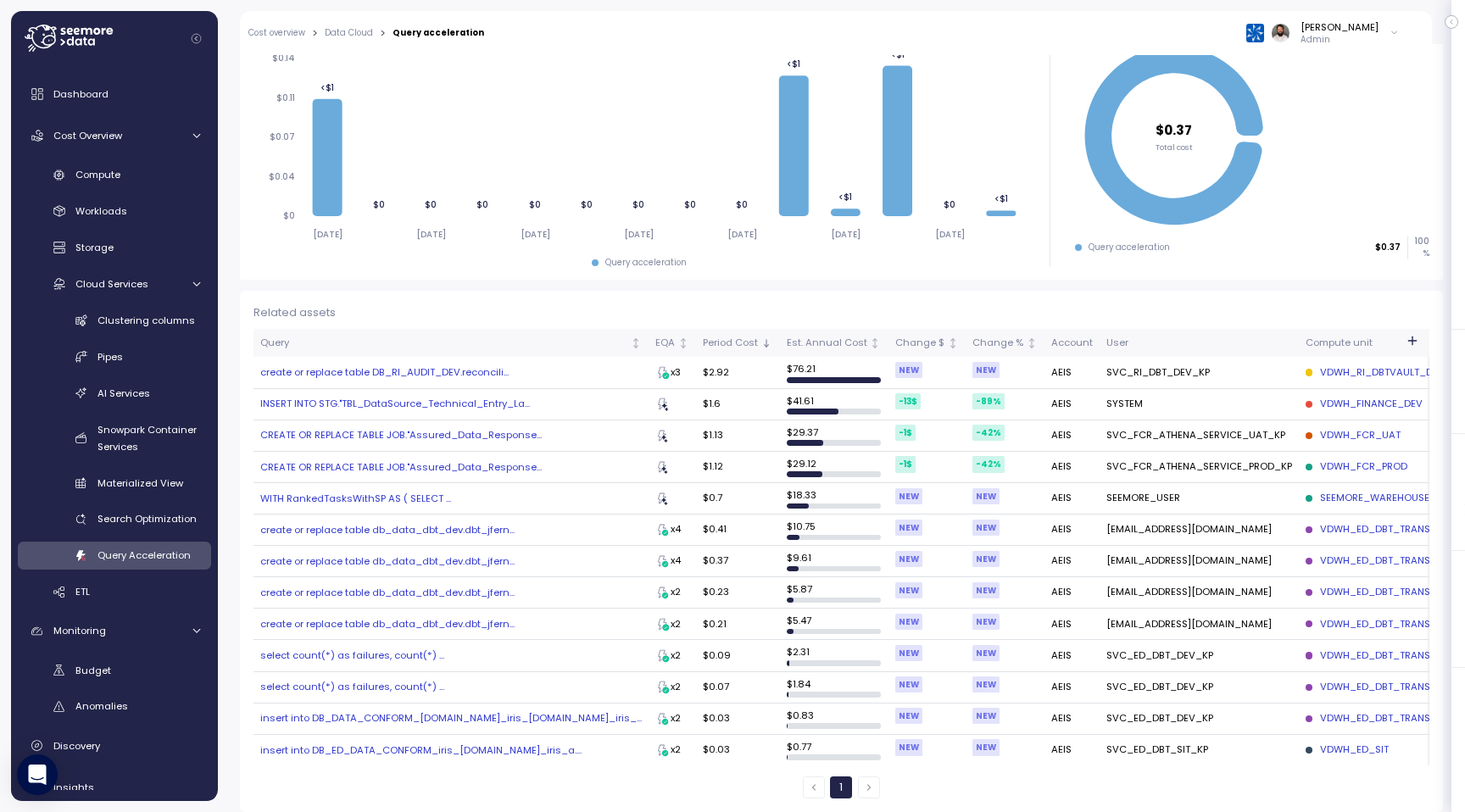
click at [1306, 406] on div "VDWH_FINANCE_DEV" at bounding box center [1364, 404] width 116 height 16
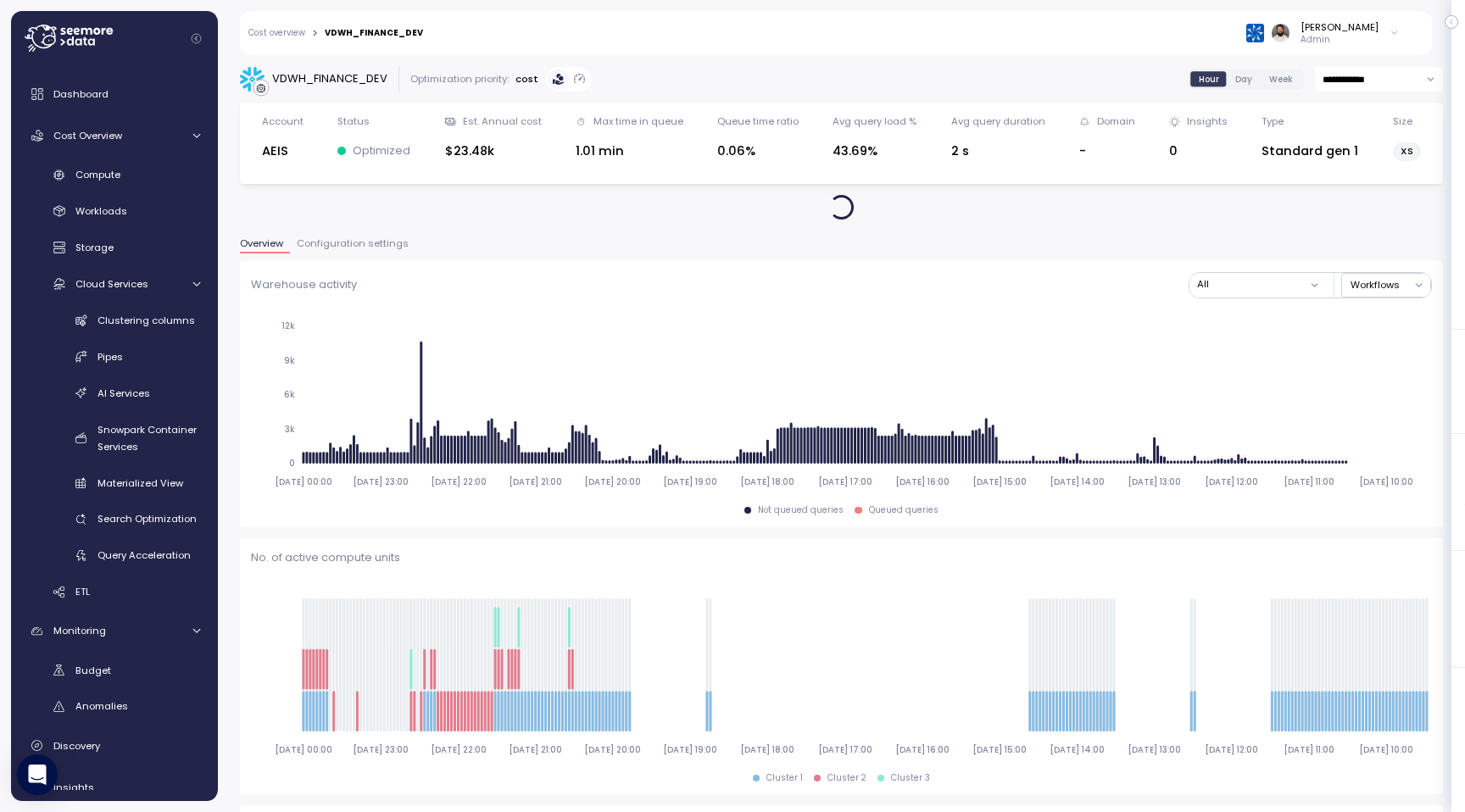
click at [384, 248] on span "Configuration settings" at bounding box center [352, 243] width 112 height 9
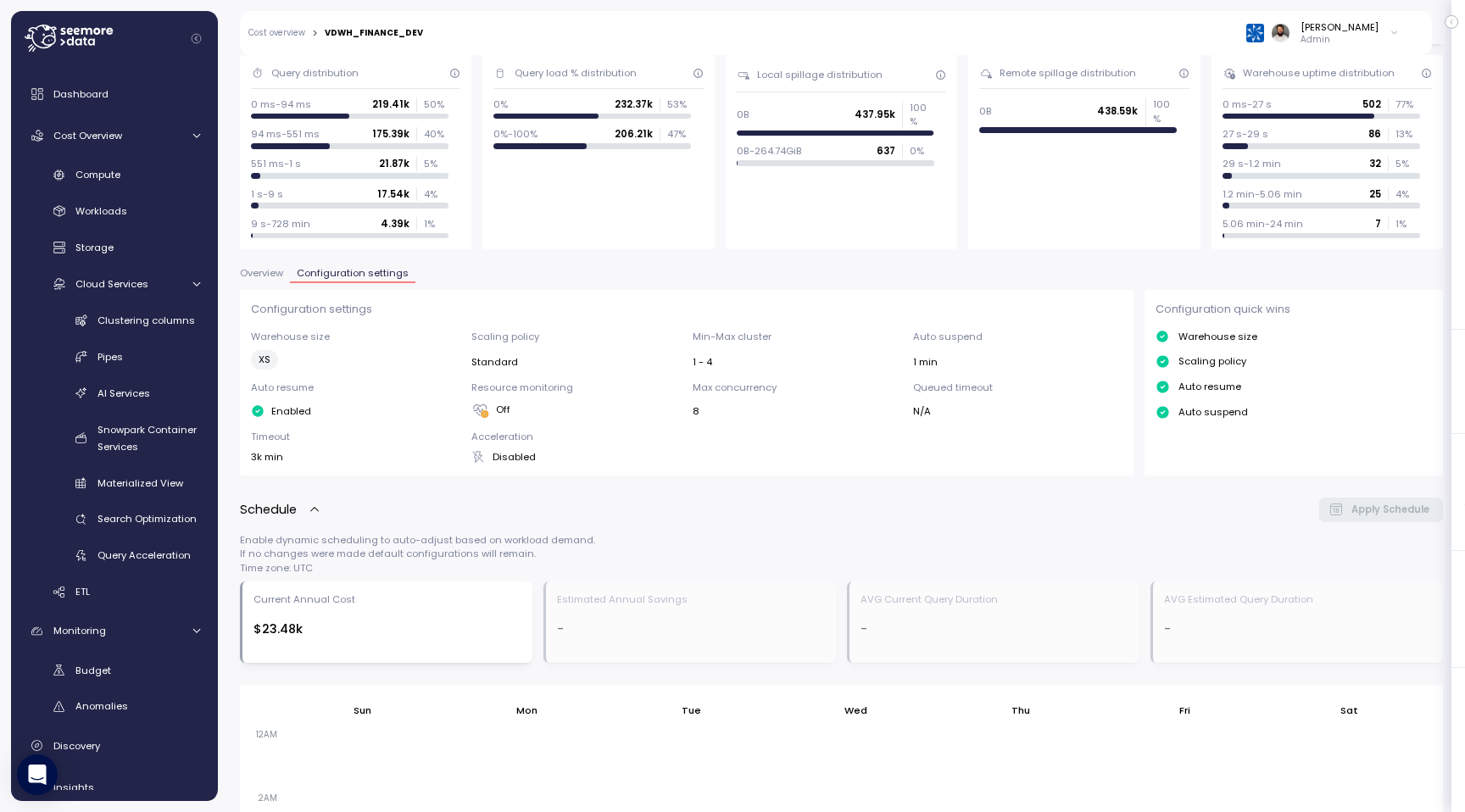
scroll to position [139, 0]
drag, startPoint x: 478, startPoint y: 431, endPoint x: 511, endPoint y: 469, distance: 50.3
click at [511, 469] on div "Configuration settings Warehouse size XS Scaling policy Standard Min-Max cluste…" at bounding box center [687, 382] width 894 height 184
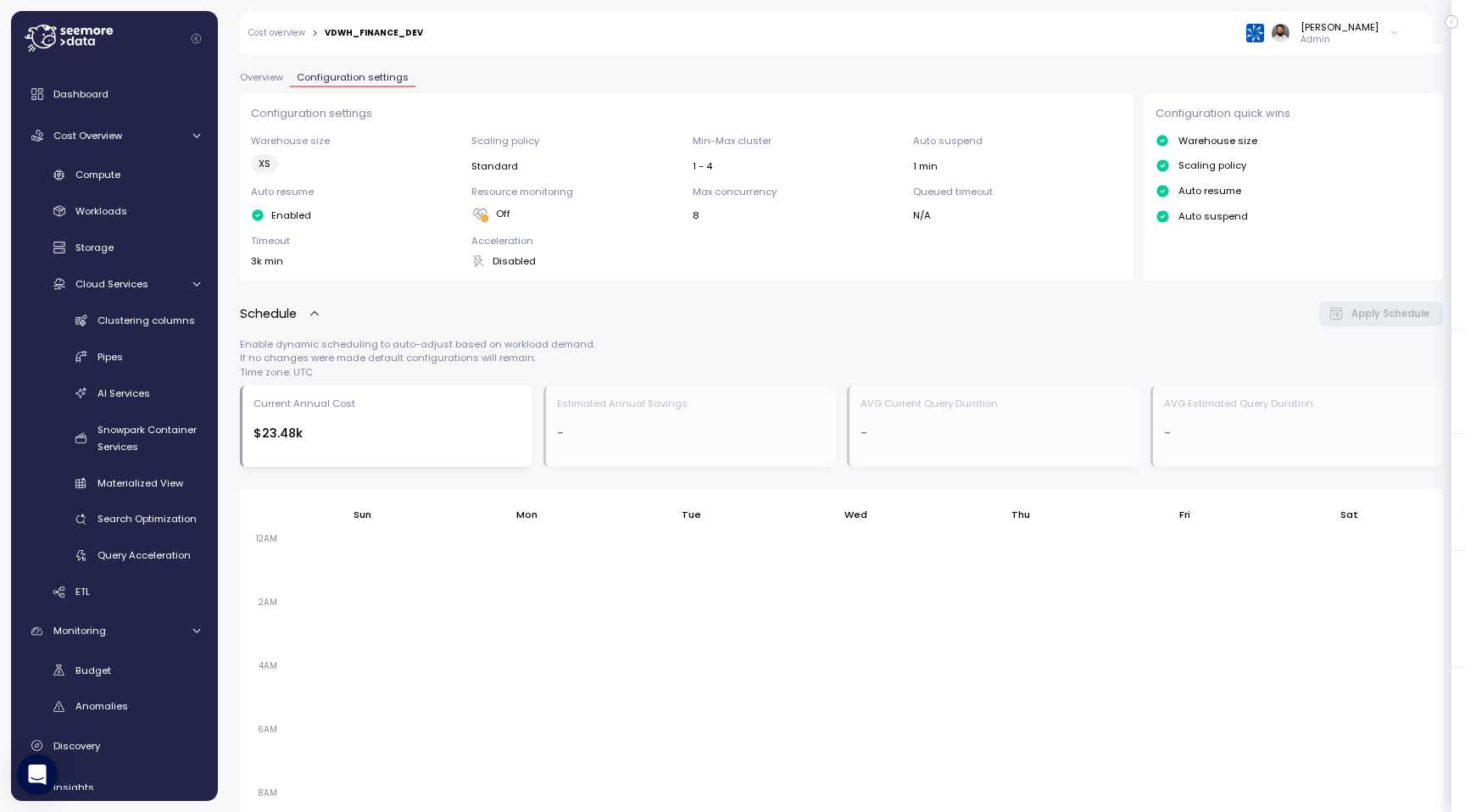
scroll to position [320, 0]
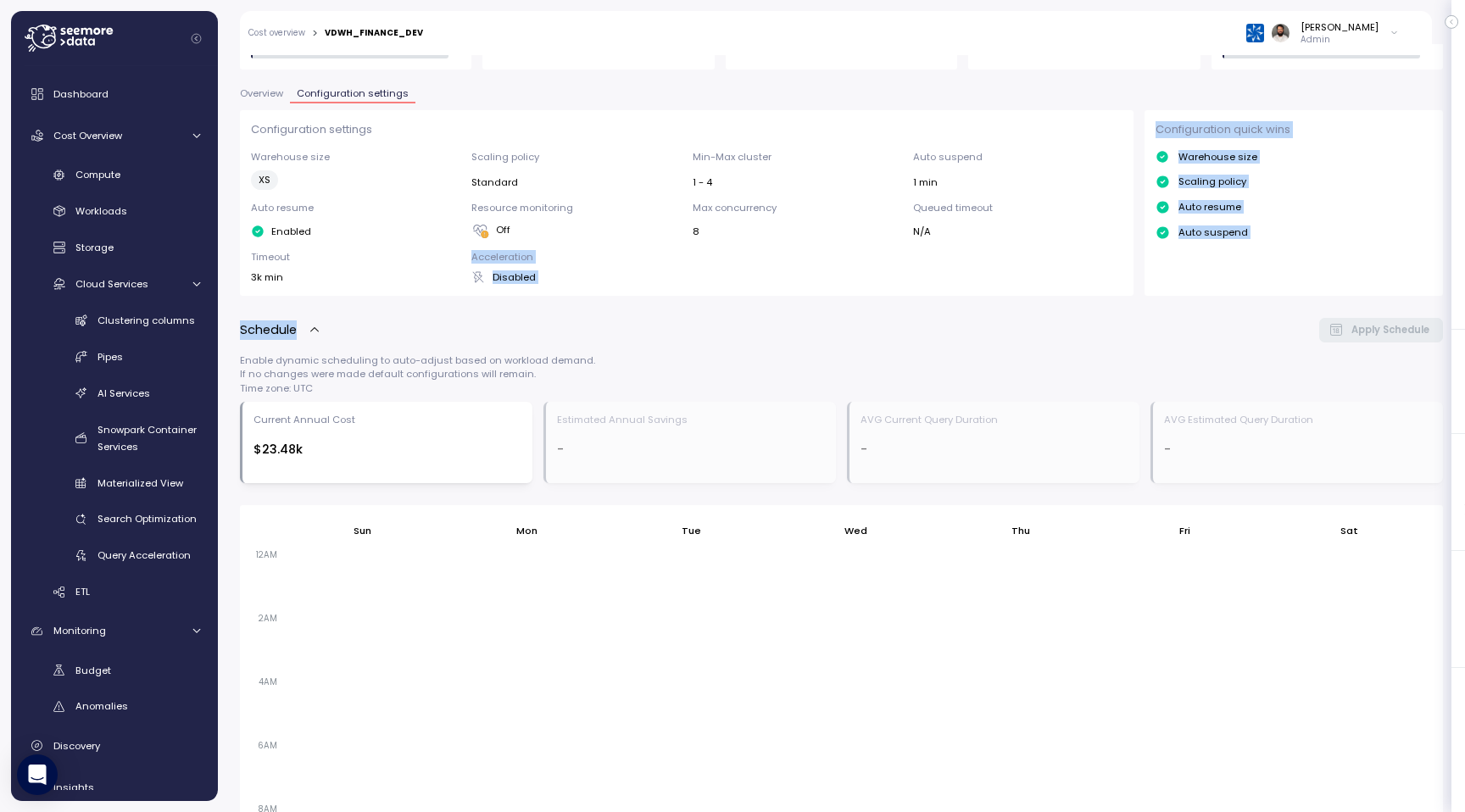
drag, startPoint x: 469, startPoint y: 263, endPoint x: 510, endPoint y: 310, distance: 62.4
click at [510, 310] on div "Configuration settings Warehouse size XS Scaling policy Standard Min-Max cluste…" at bounding box center [841, 715] width 1203 height 1209
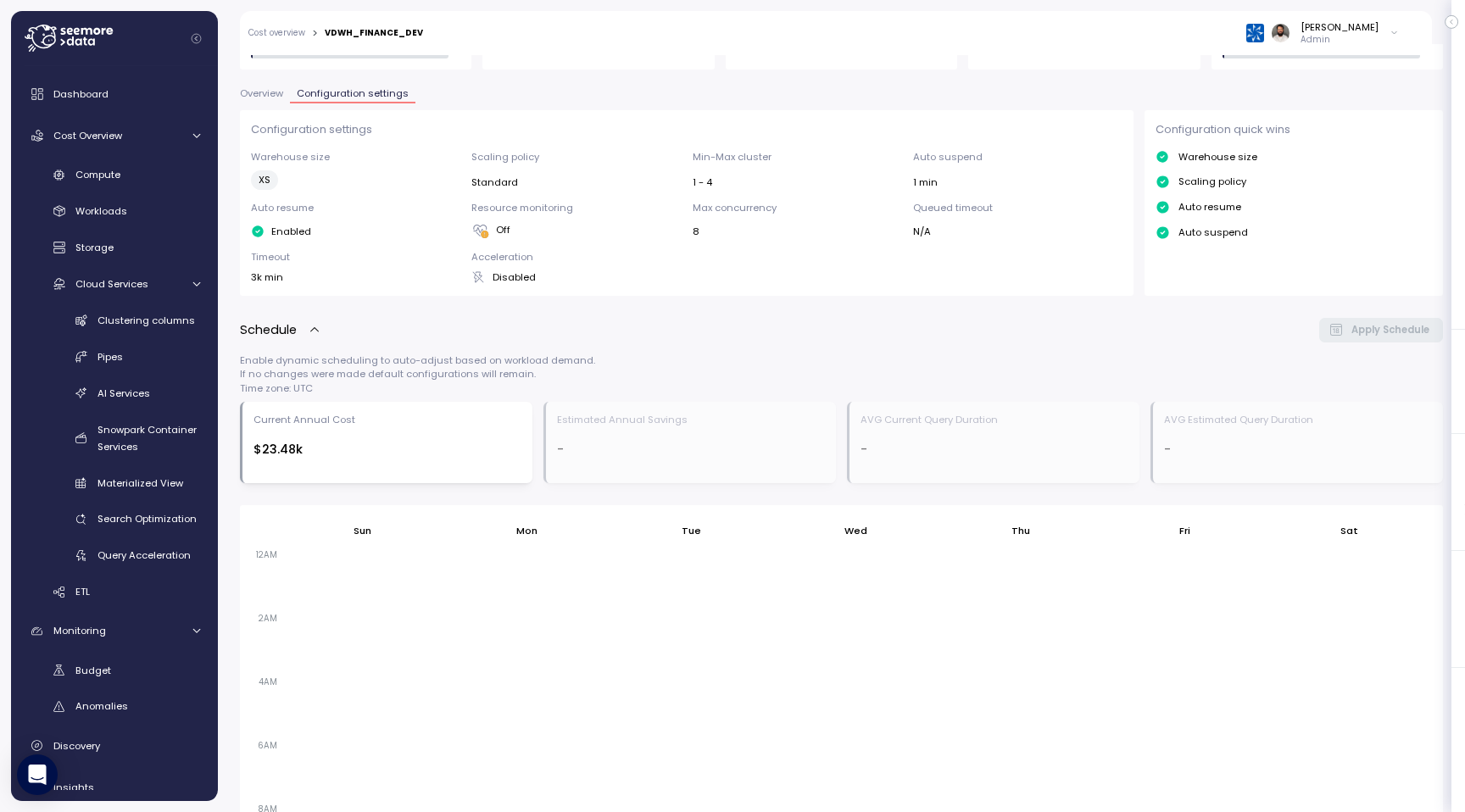
click at [510, 306] on div "Configuration settings Warehouse size XS Scaling policy Standard Min-Max cluste…" at bounding box center [841, 715] width 1203 height 1209
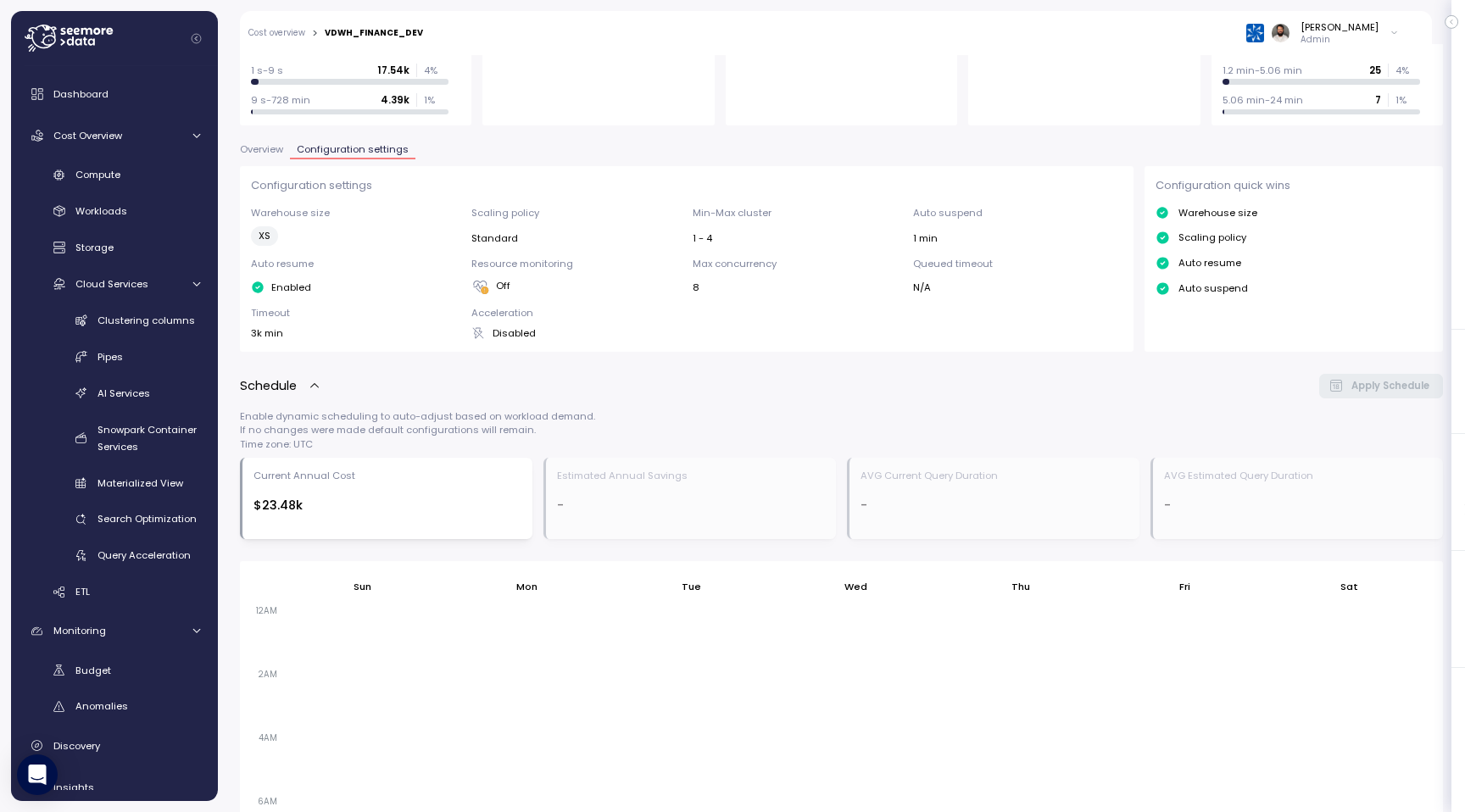
scroll to position [259, 0]
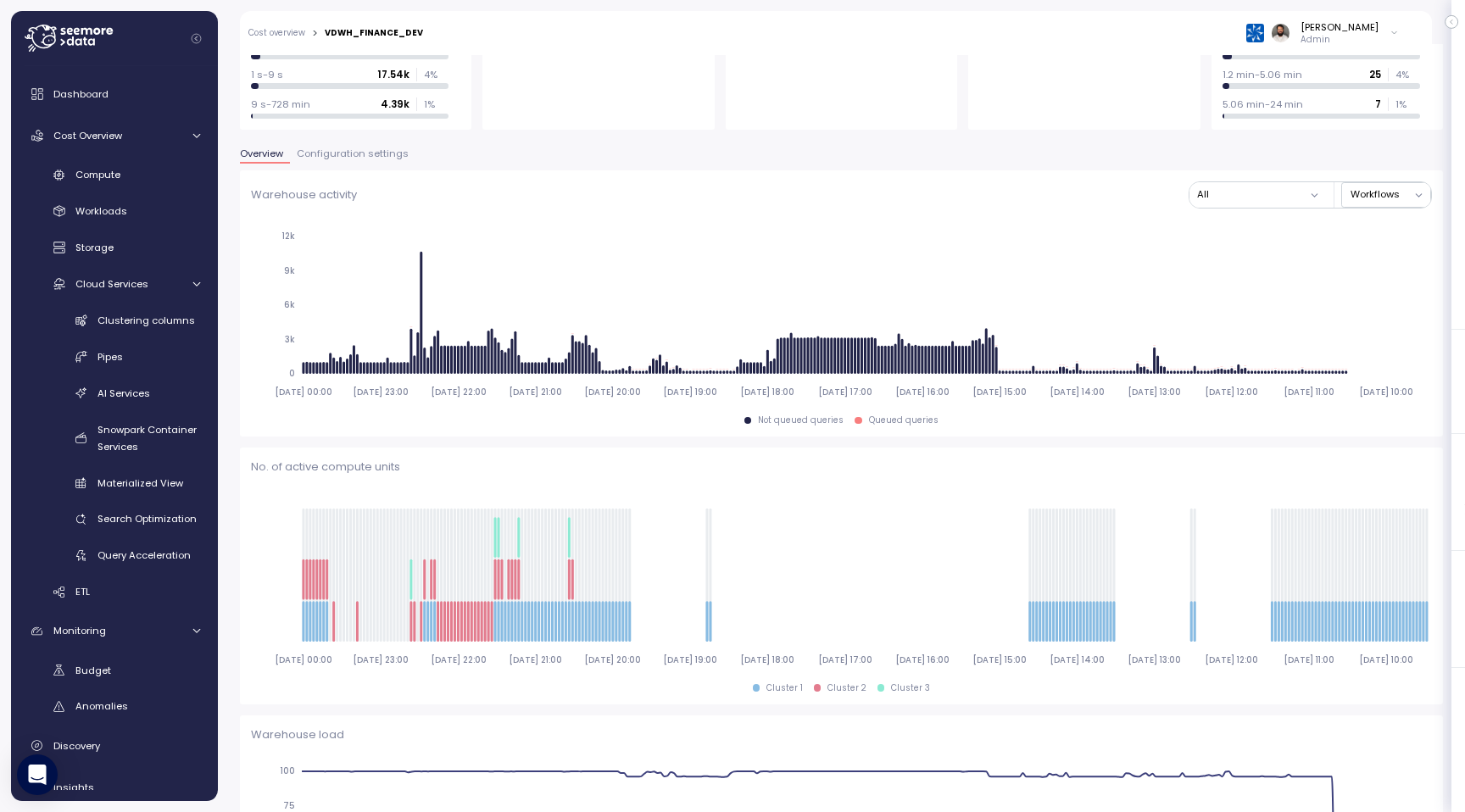
scroll to position [246, 0]
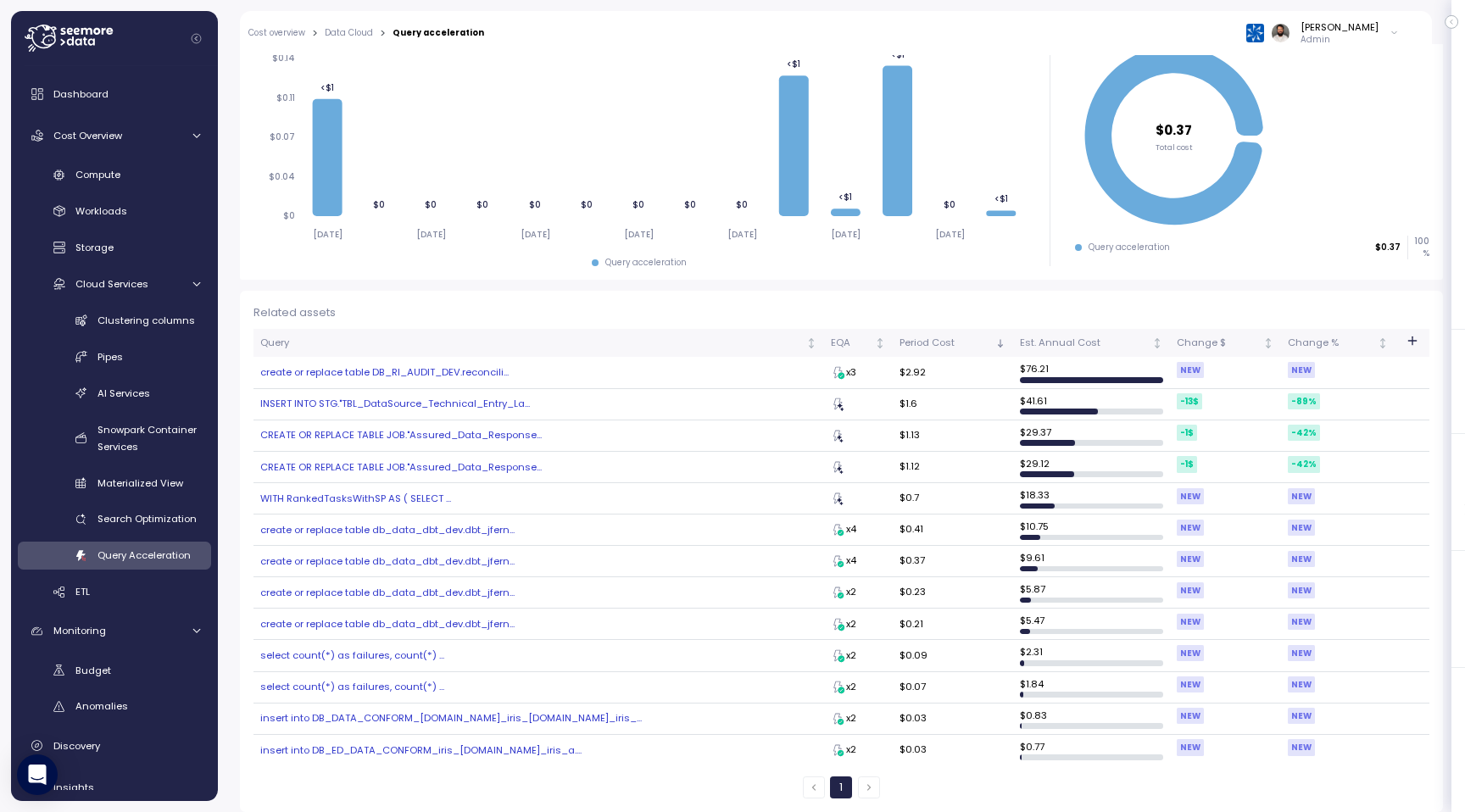
click at [437, 369] on div "create or replace table DB_RI_AUDIT_DEV.reconcili..." at bounding box center [538, 371] width 557 height 14
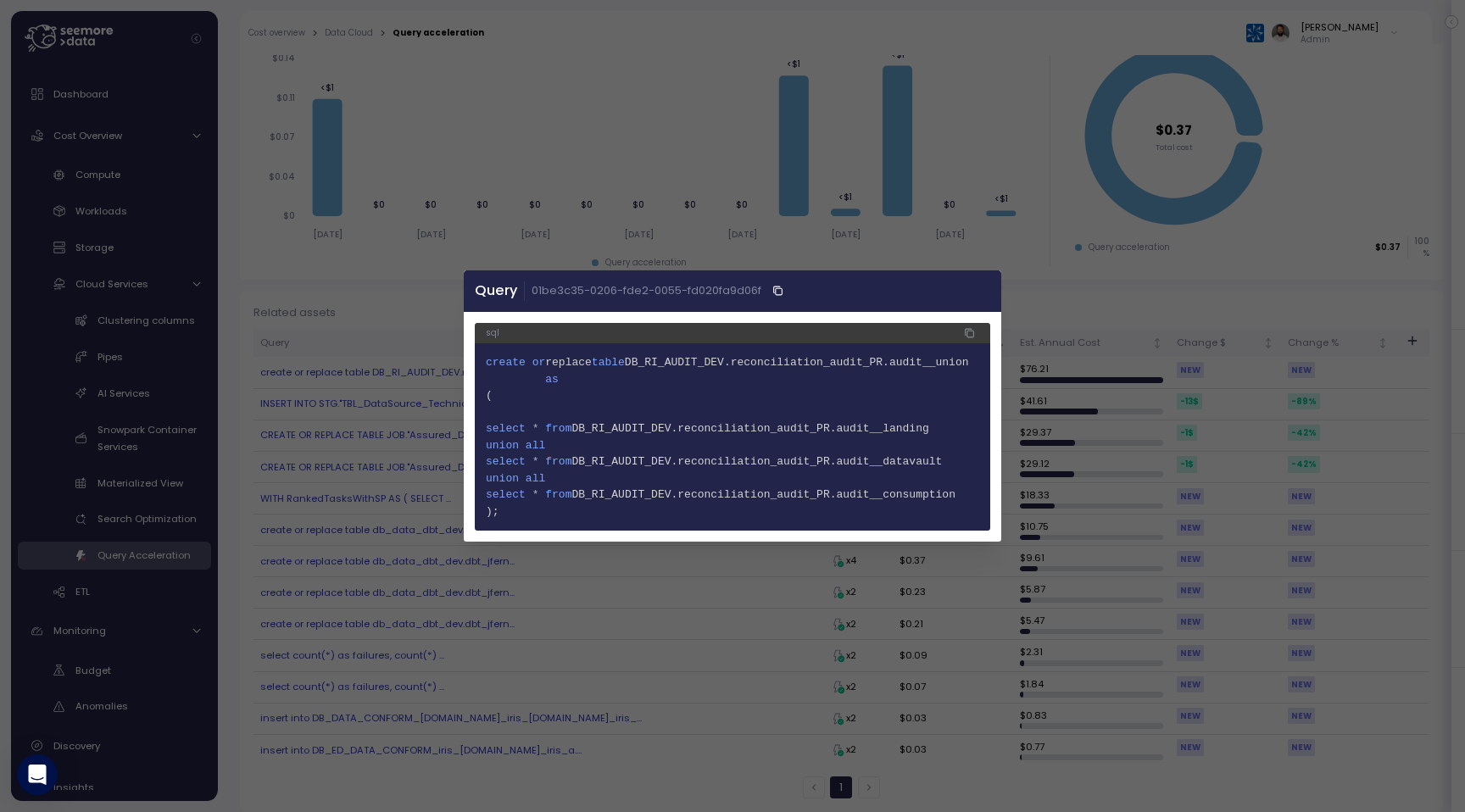
click at [991, 292] on button "button" at bounding box center [983, 290] width 19 height 19
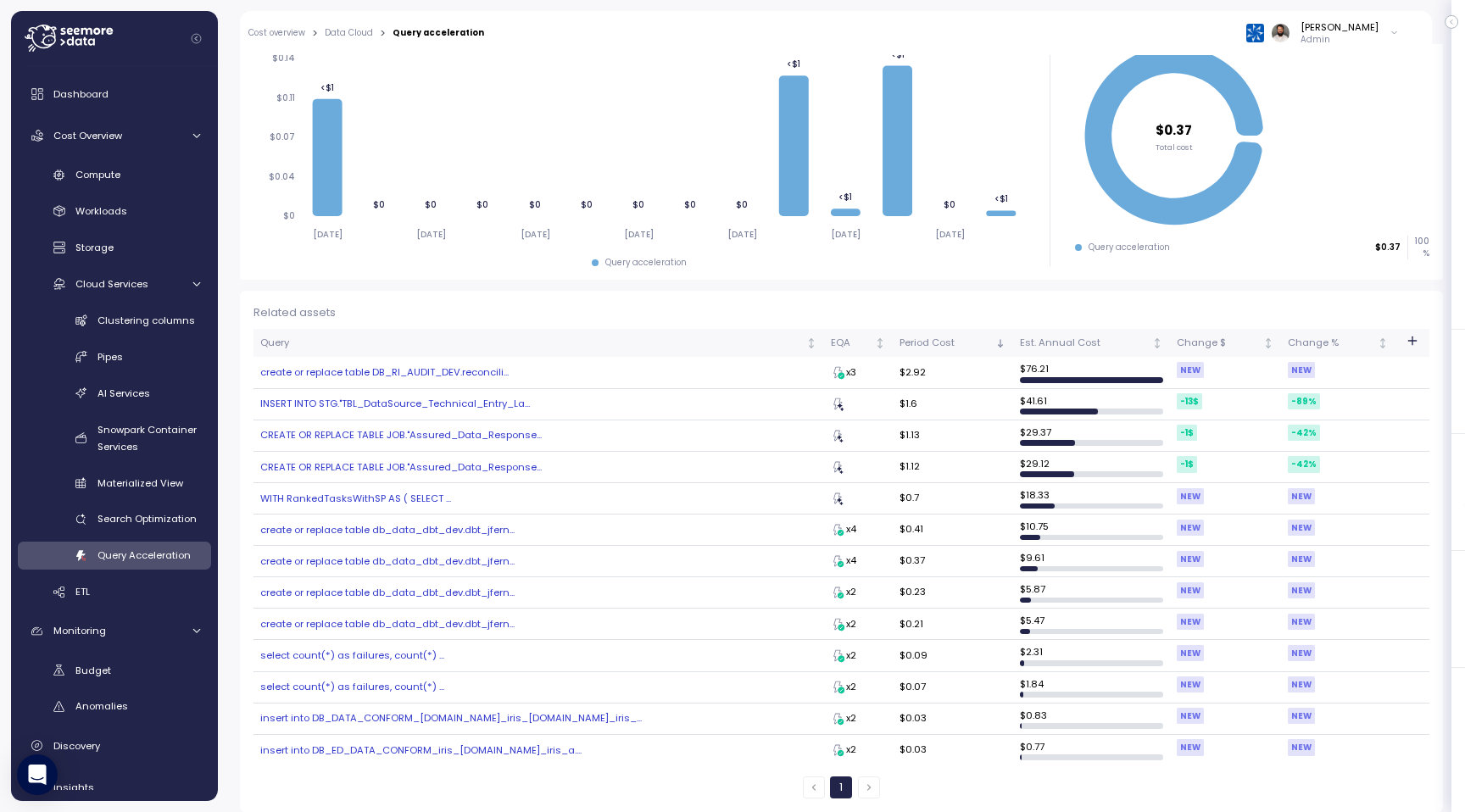
click at [1417, 346] on icon "button" at bounding box center [1412, 340] width 14 height 14
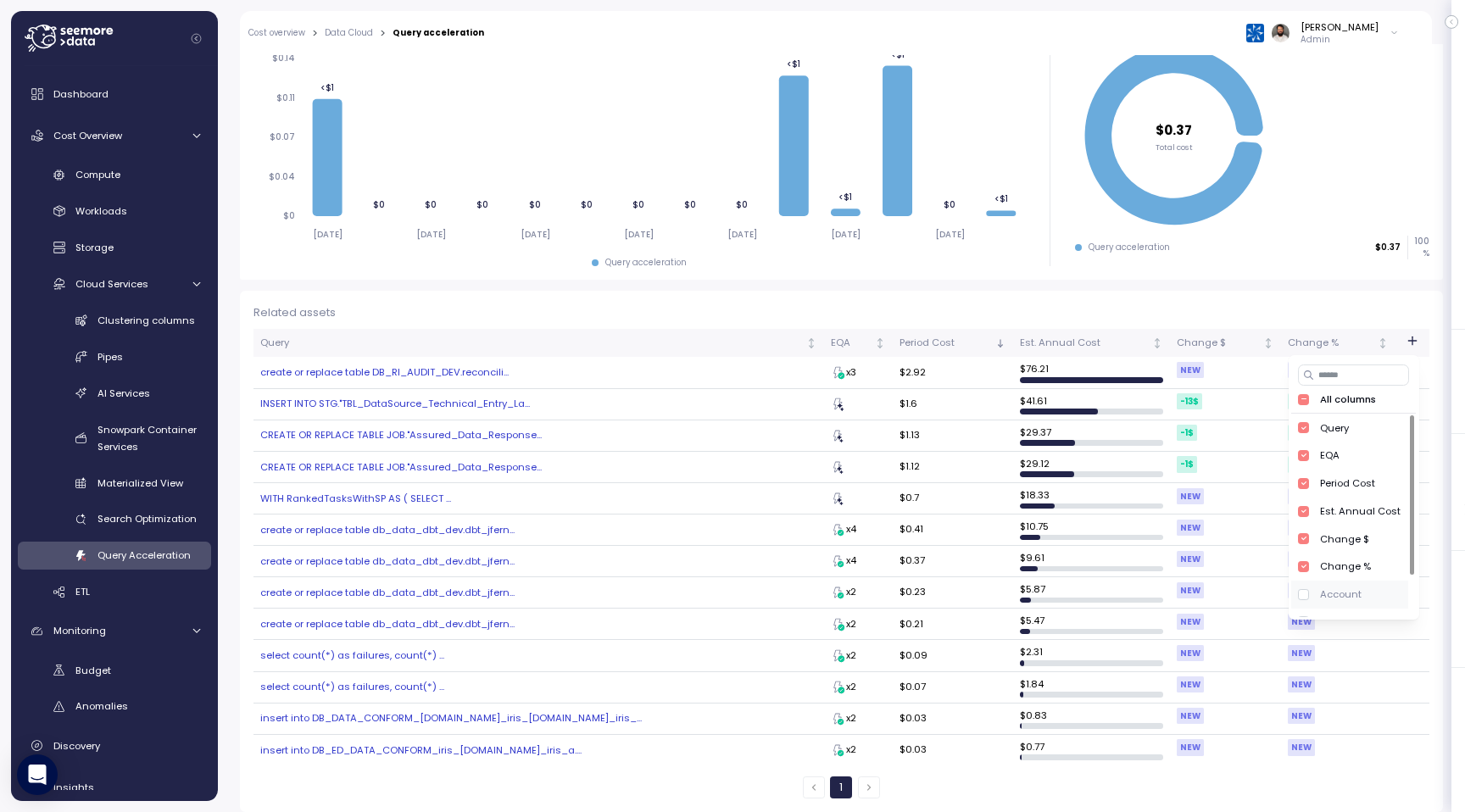
scroll to position [55, 0]
click at [1329, 548] on div "Account" at bounding box center [1349, 540] width 116 height 28
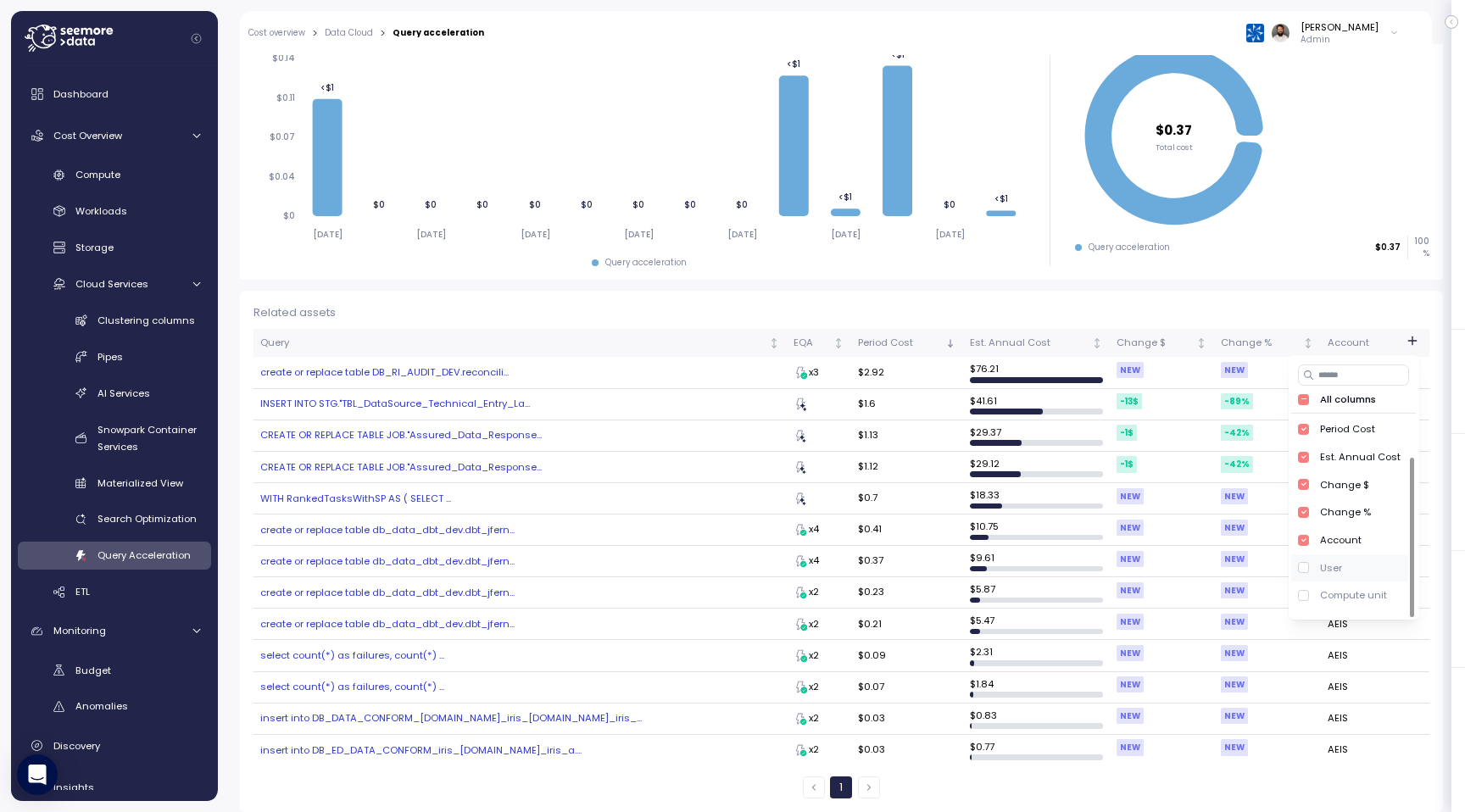
click at [1329, 562] on div "User" at bounding box center [1330, 567] width 22 height 14
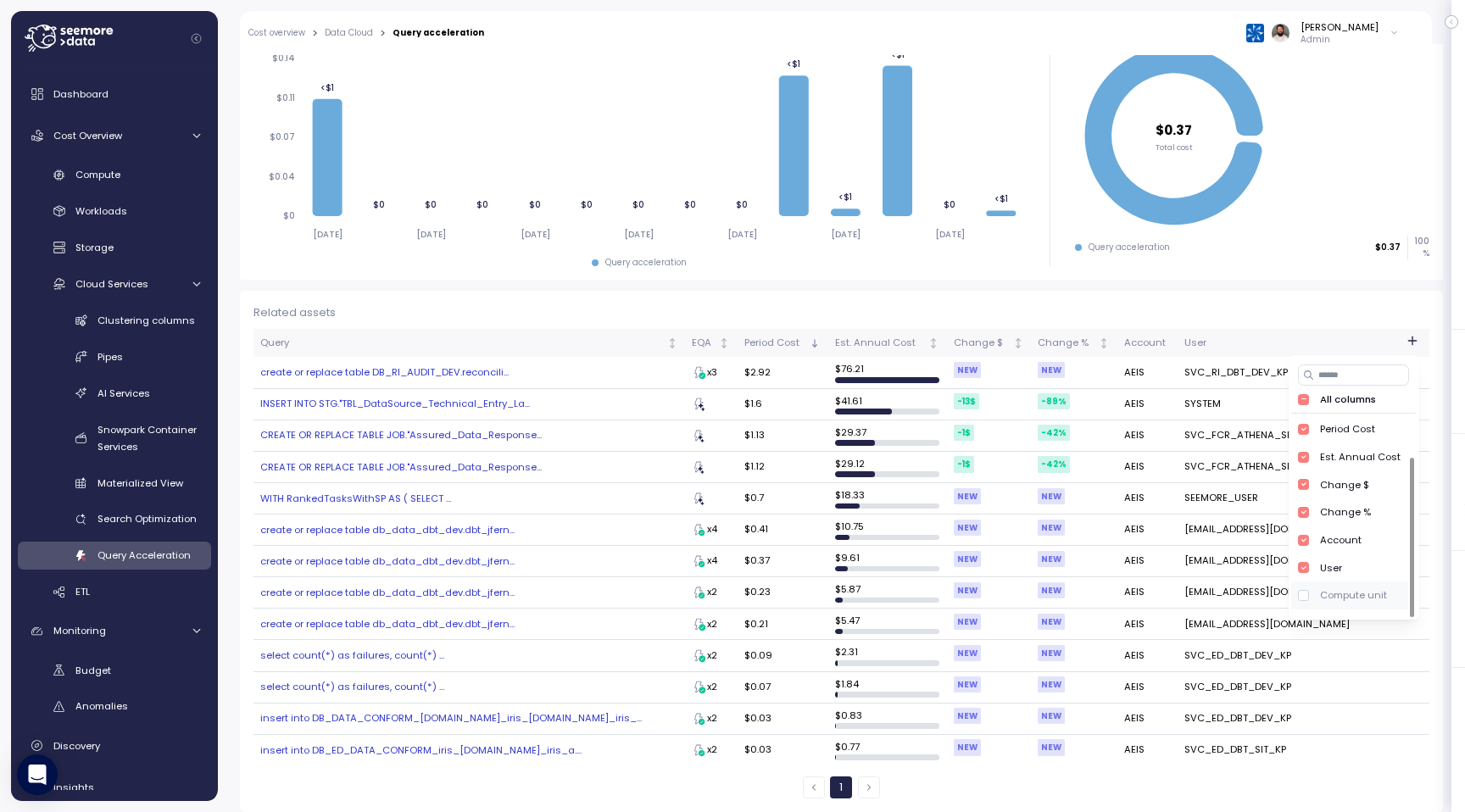
click at [1329, 583] on div "Compute unit" at bounding box center [1349, 595] width 116 height 28
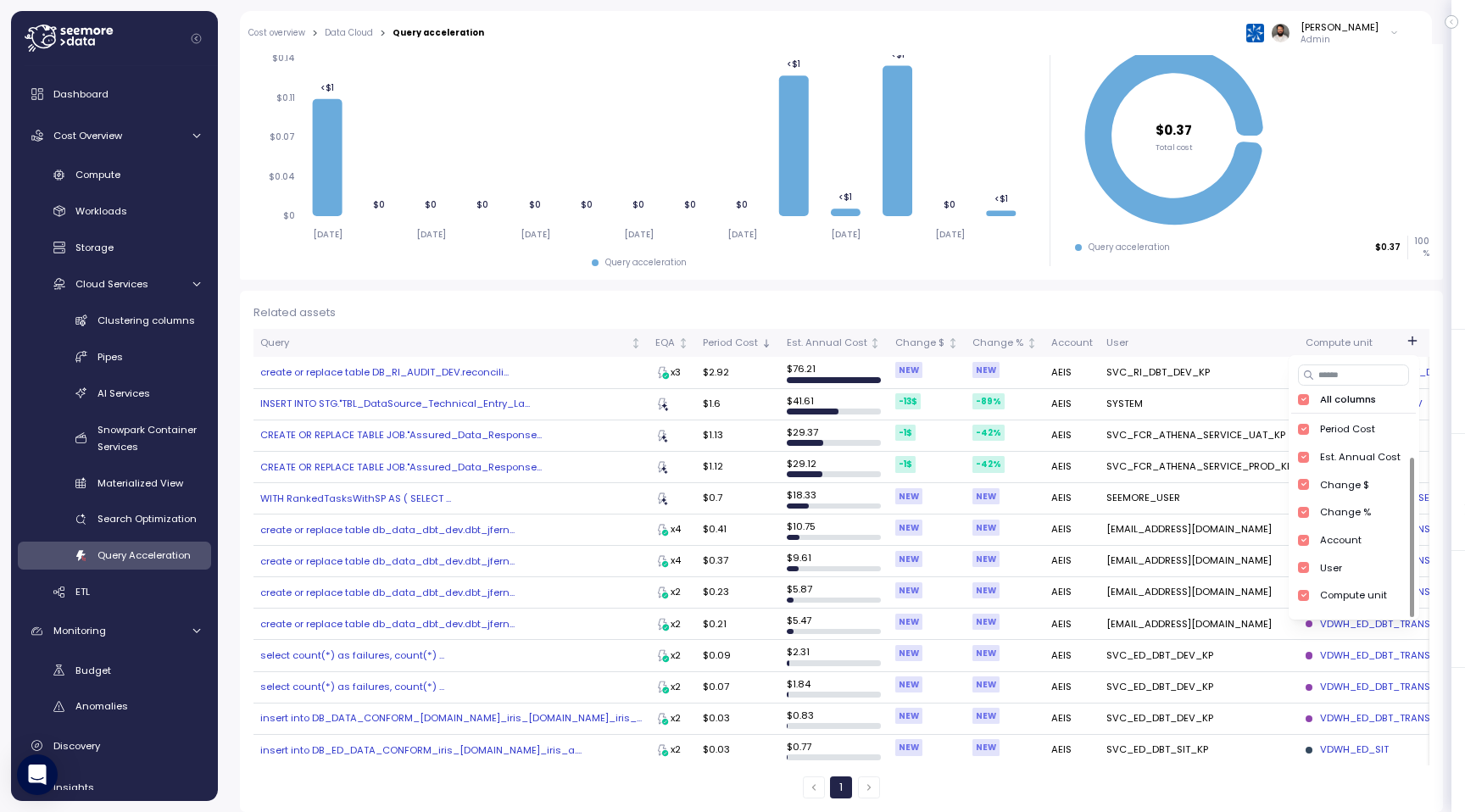
click at [1306, 342] on div "Compute unit" at bounding box center [1397, 343] width 183 height 16
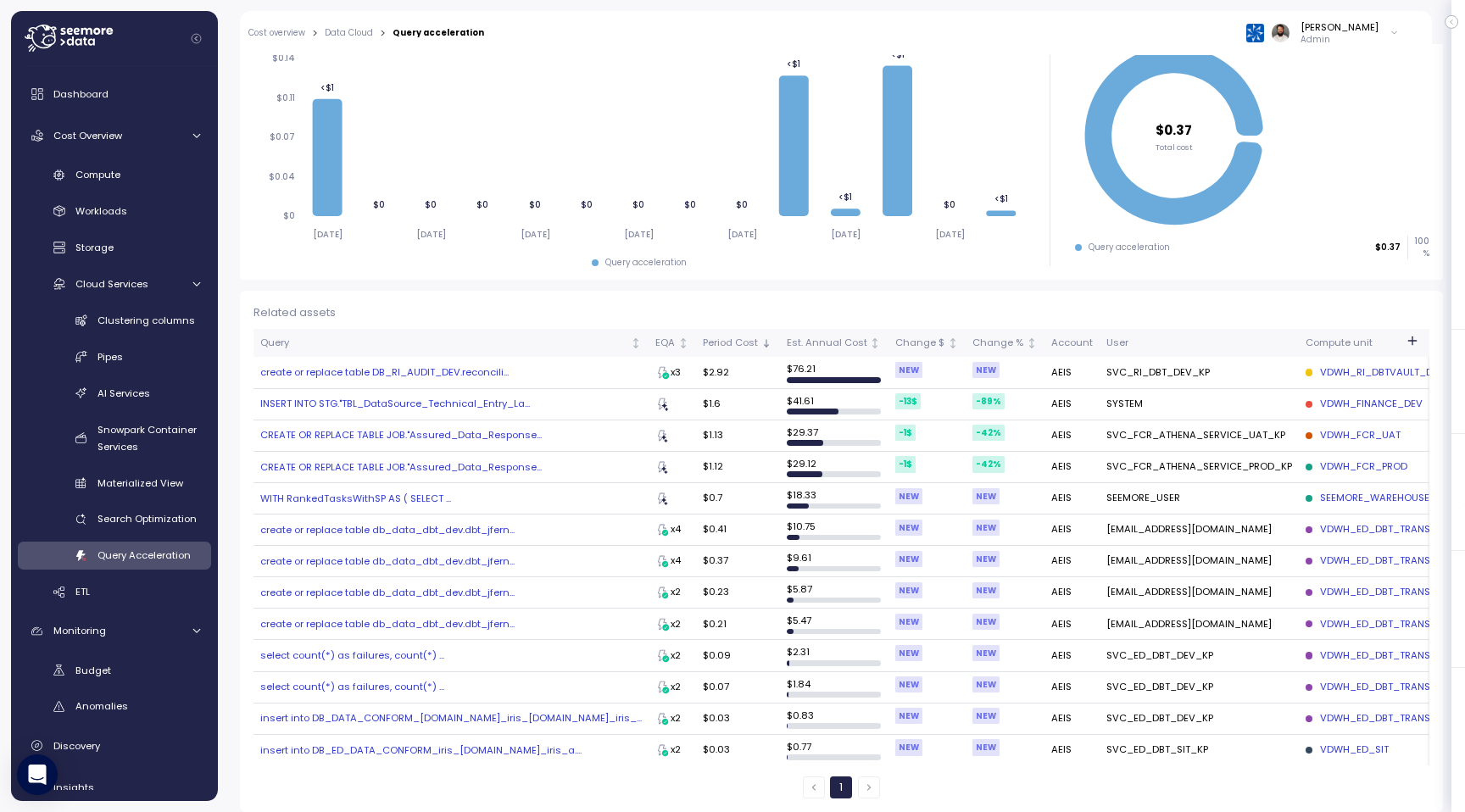
click at [1316, 373] on div "VDWH_RI_DBTVAULT_DEV" at bounding box center [1375, 372] width 138 height 16
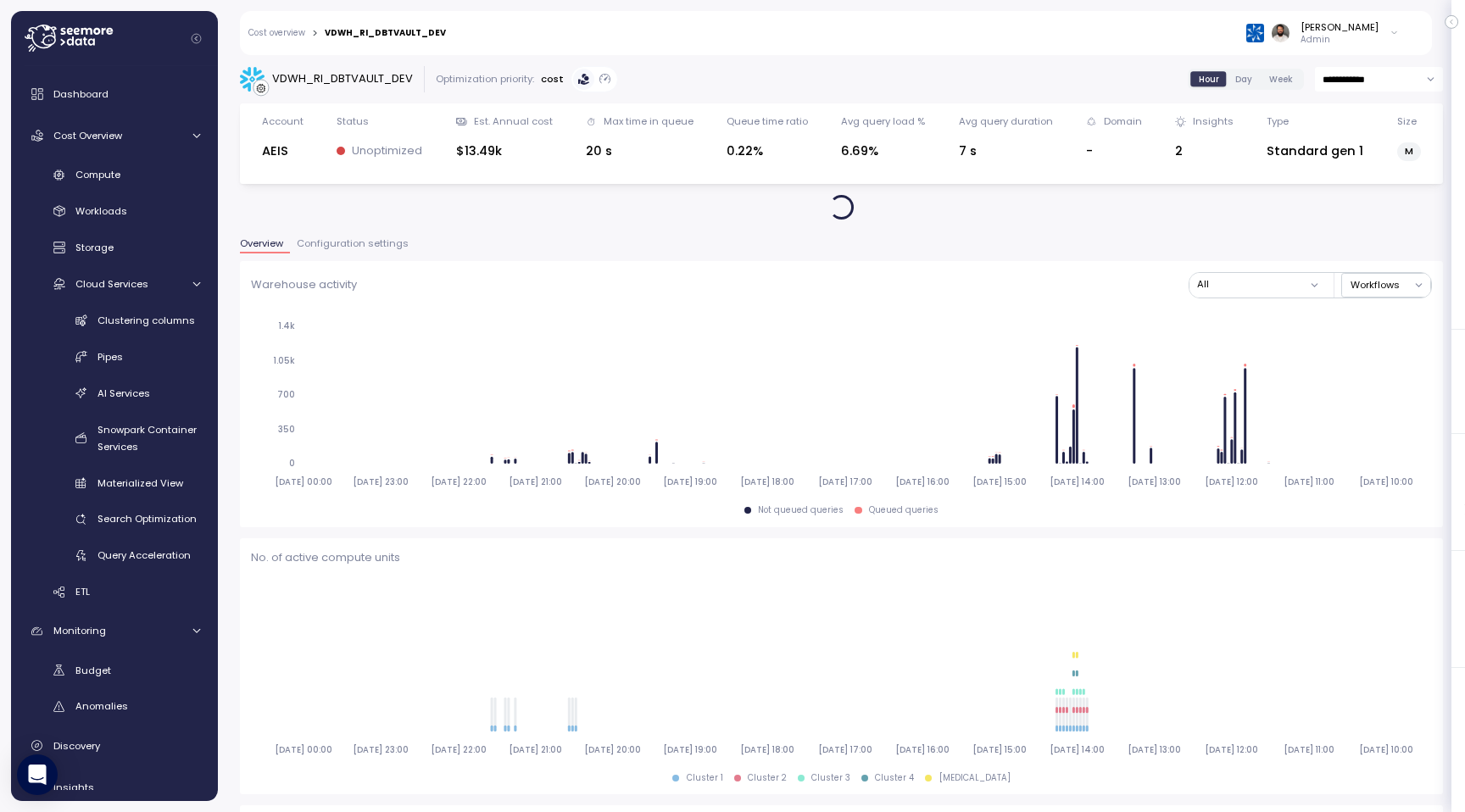
click at [381, 239] on span "Configuration settings" at bounding box center [352, 243] width 112 height 9
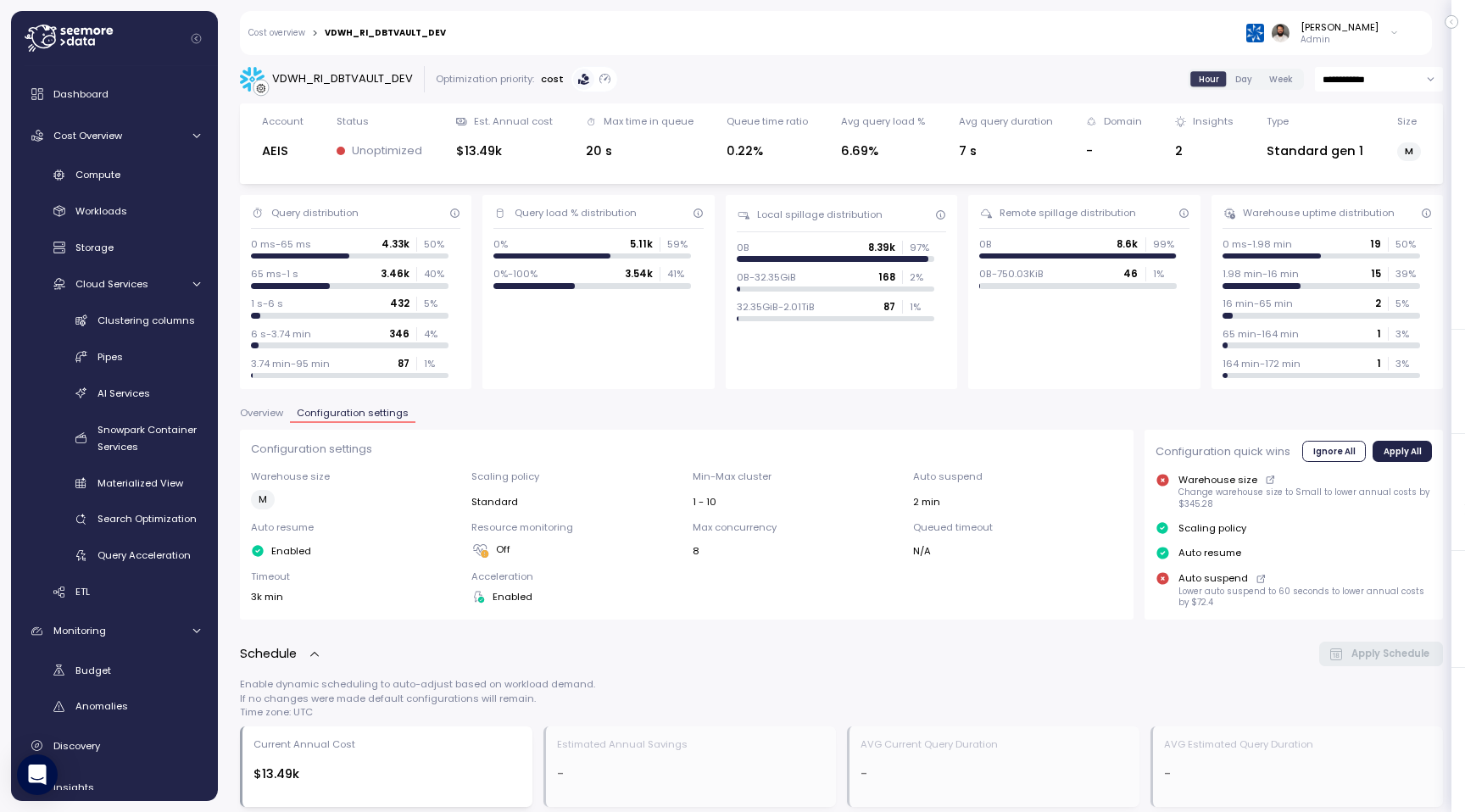
click at [272, 408] on span "Overview" at bounding box center [261, 413] width 43 height 9
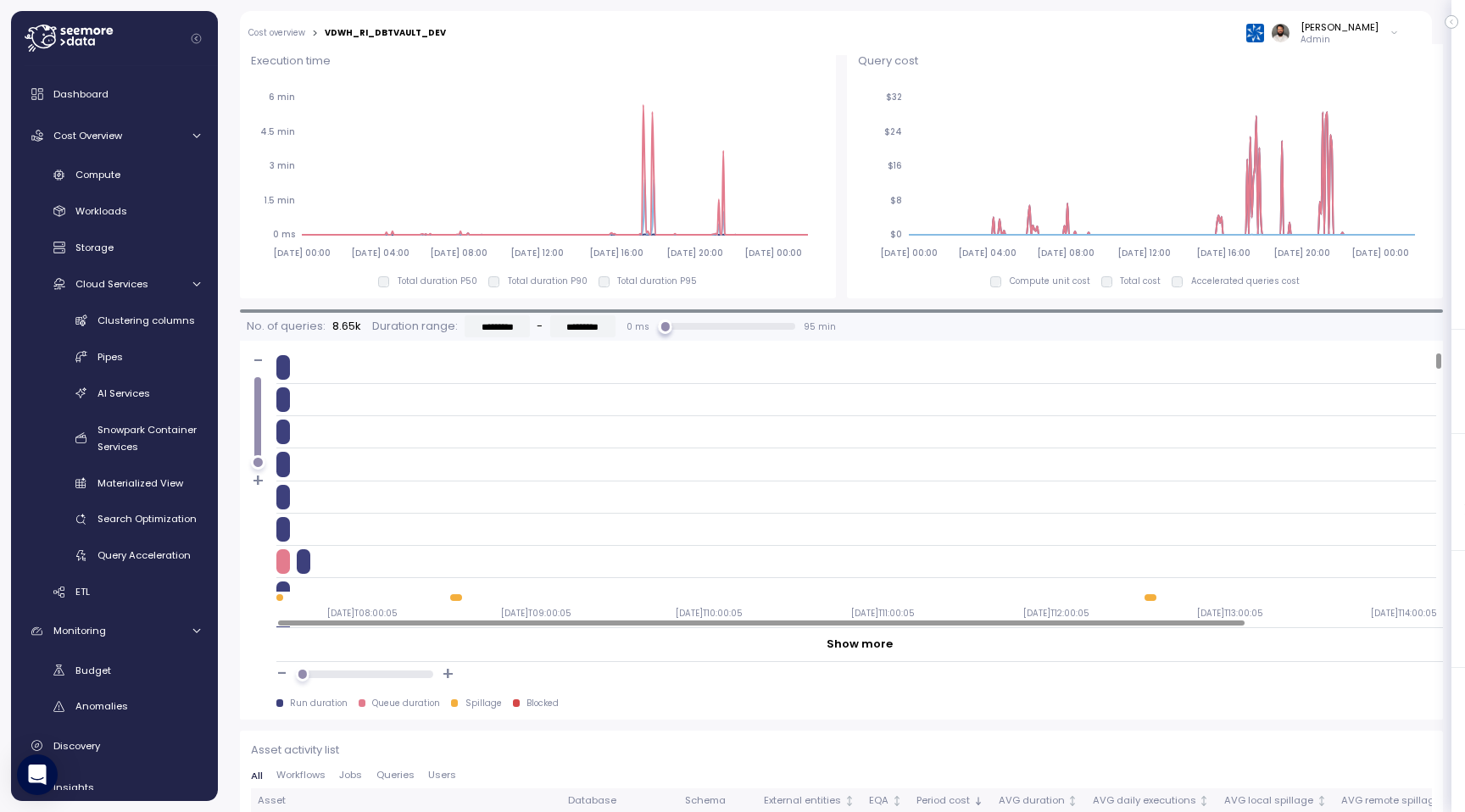
scroll to position [1199, 0]
click at [1053, 285] on p "Compute unit cost" at bounding box center [1049, 283] width 80 height 12
drag, startPoint x: 1189, startPoint y: 286, endPoint x: 1288, endPoint y: 288, distance: 99.0
click at [1288, 288] on label "Accelerated queries cost" at bounding box center [1240, 283] width 117 height 12
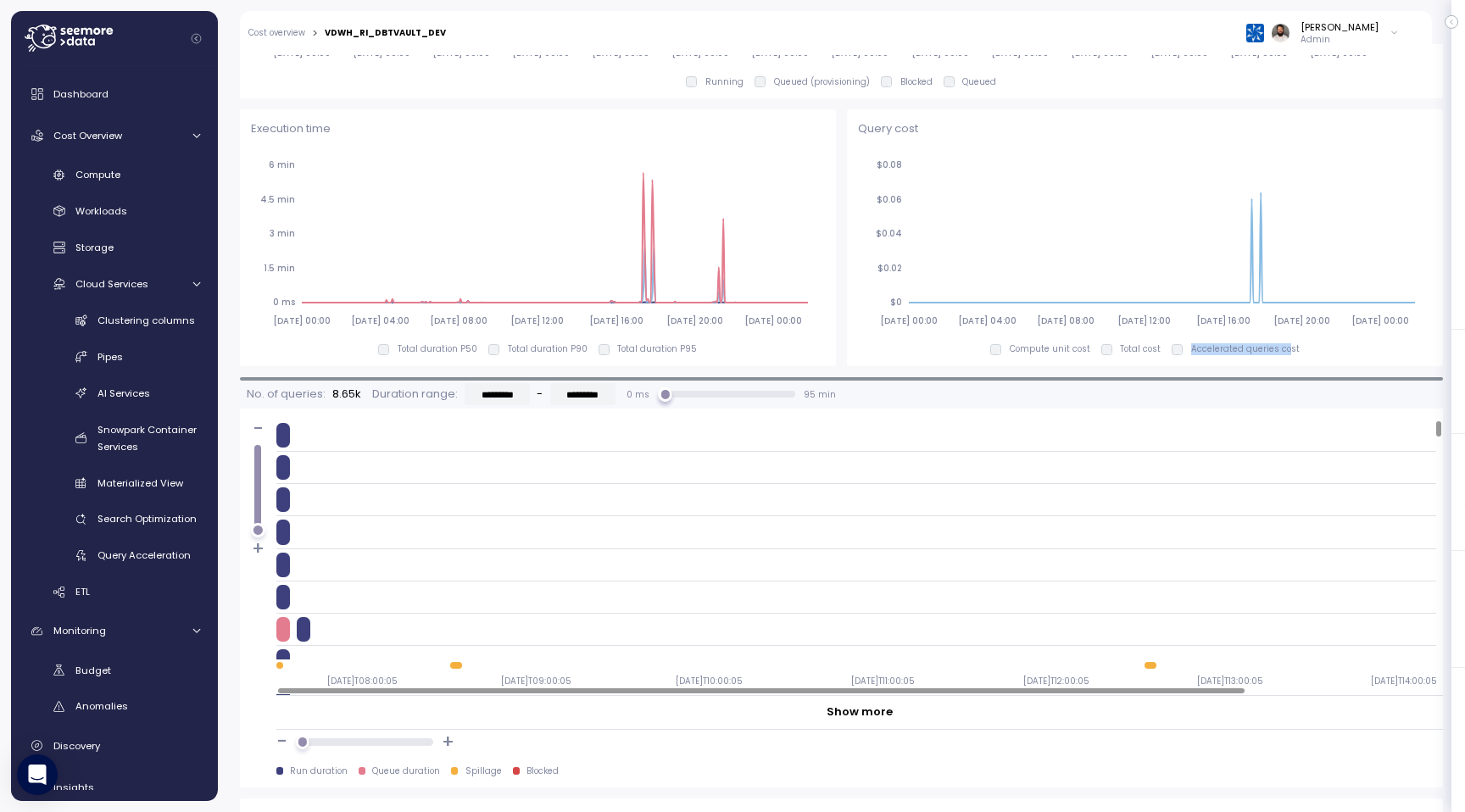
scroll to position [1132, 0]
click at [1121, 352] on p "Total cost" at bounding box center [1140, 349] width 41 height 12
click at [1046, 352] on p "Compute unit cost" at bounding box center [1049, 349] width 80 height 12
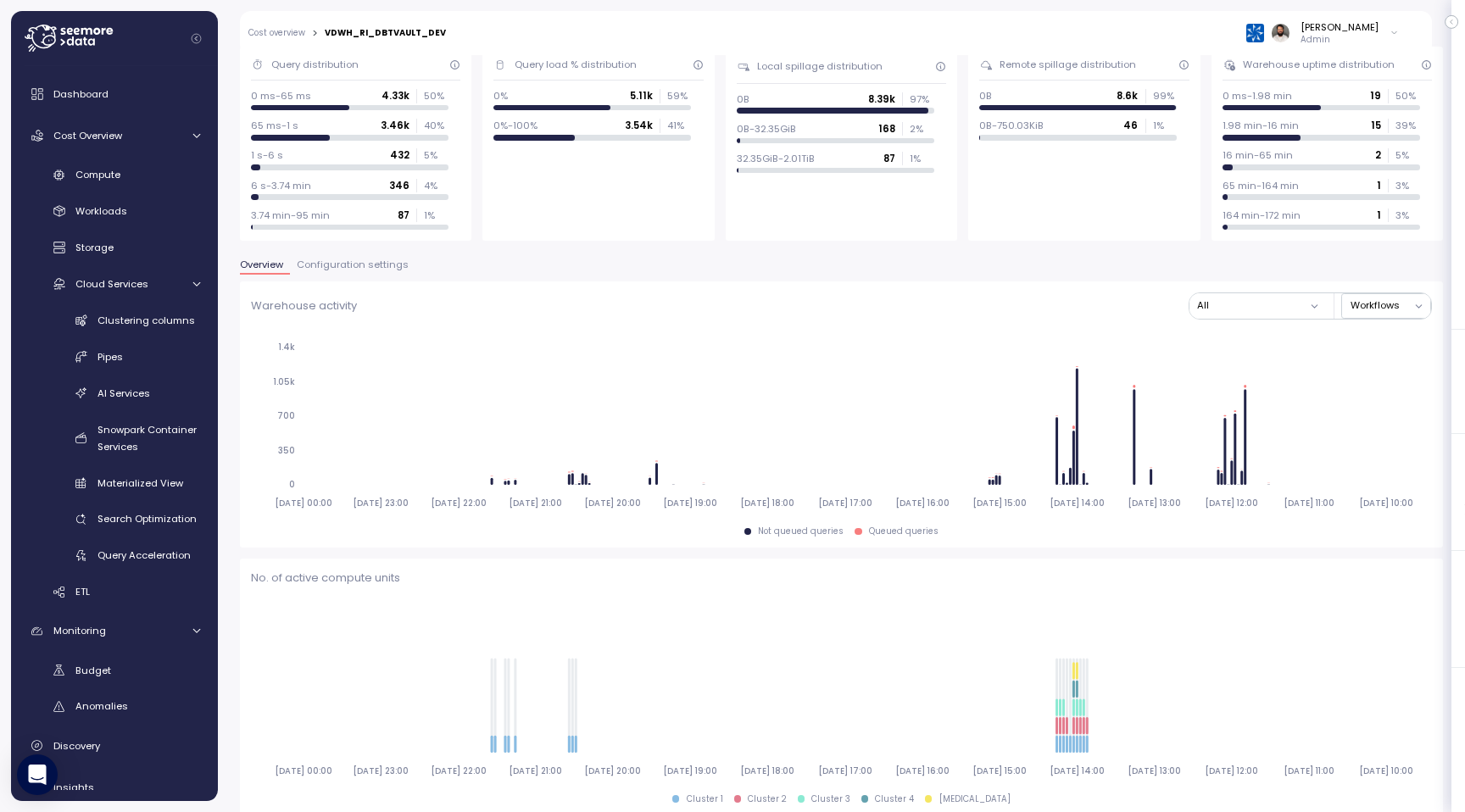
scroll to position [0, 0]
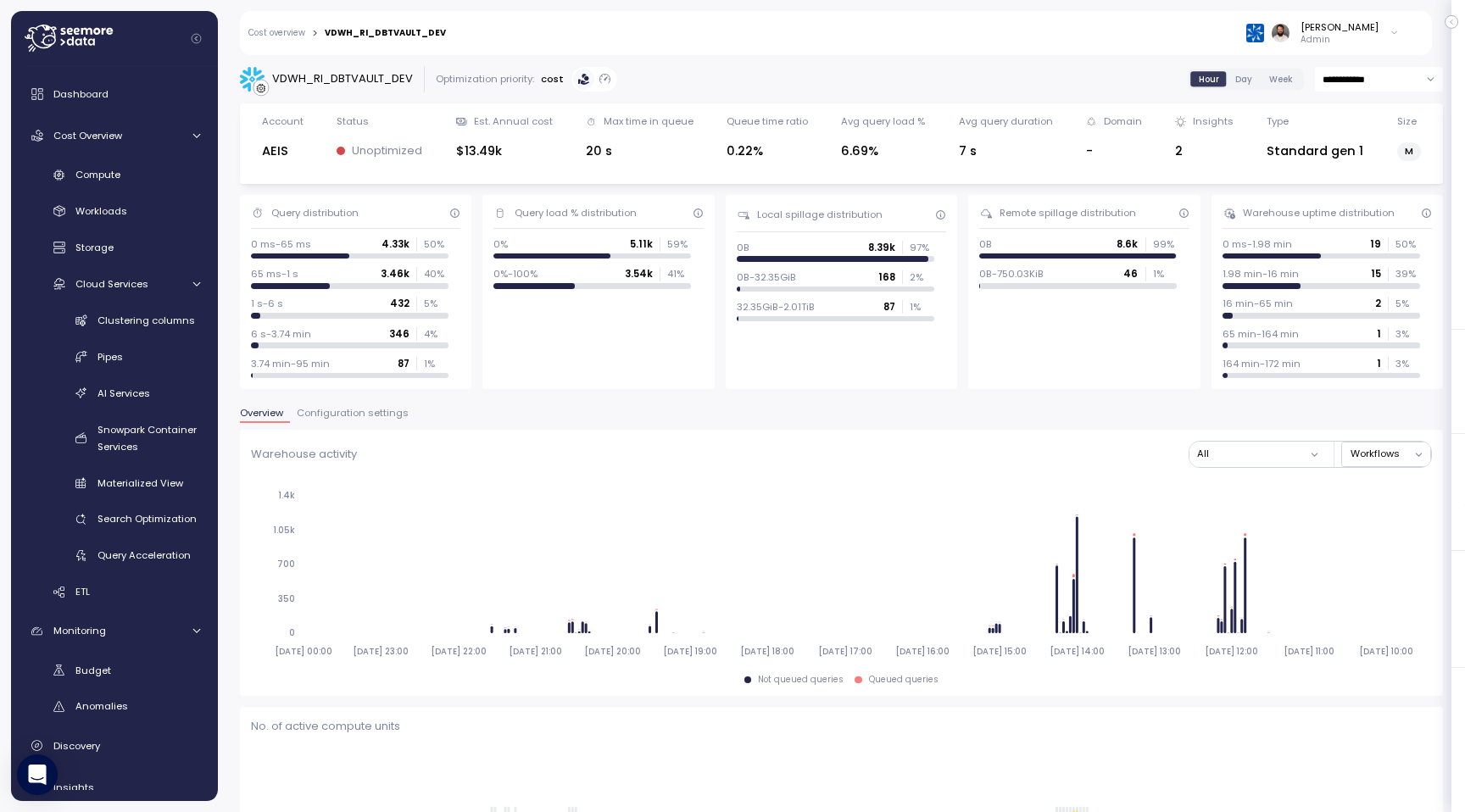
click at [384, 411] on span "Configuration settings" at bounding box center [352, 413] width 112 height 9
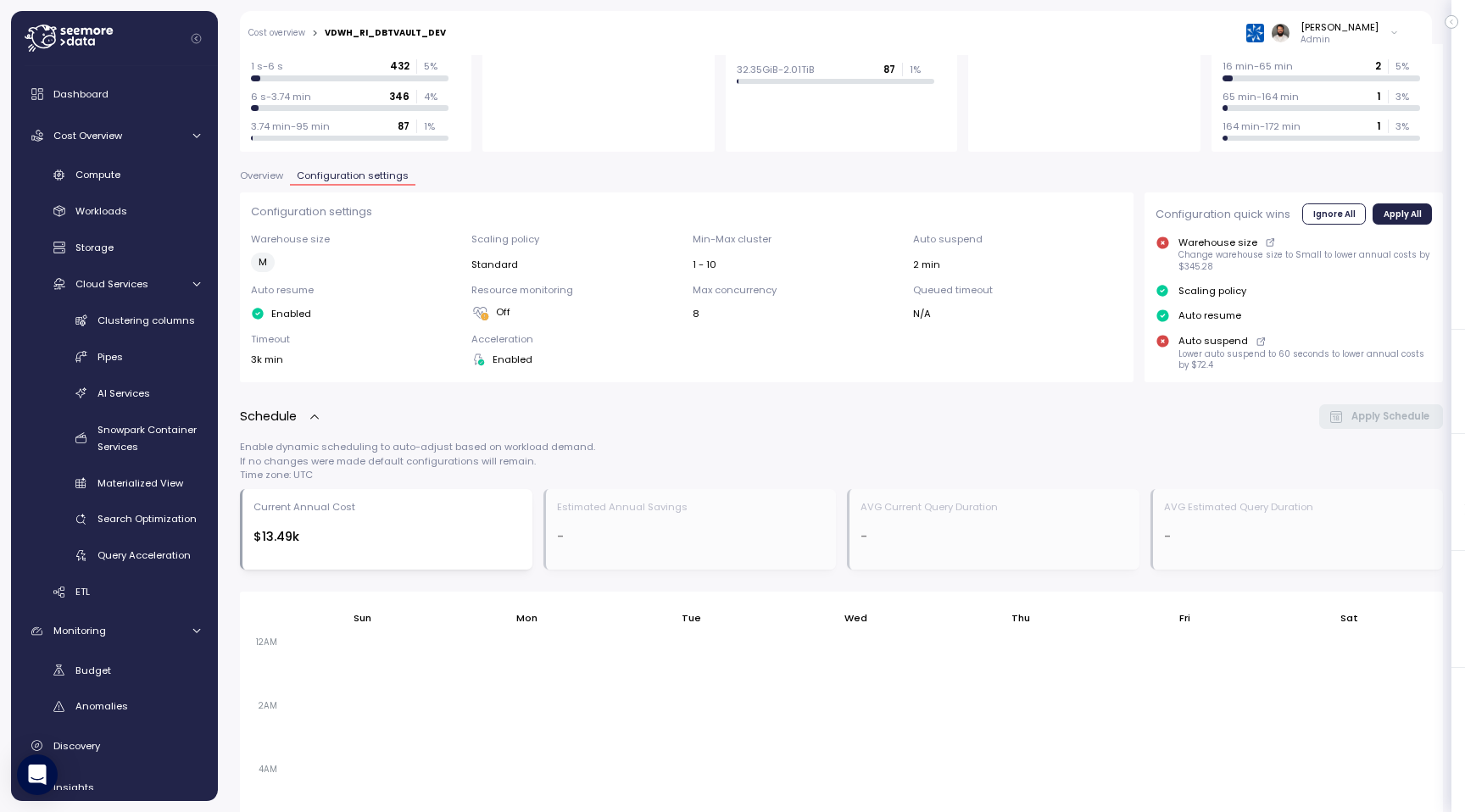
scroll to position [256, 0]
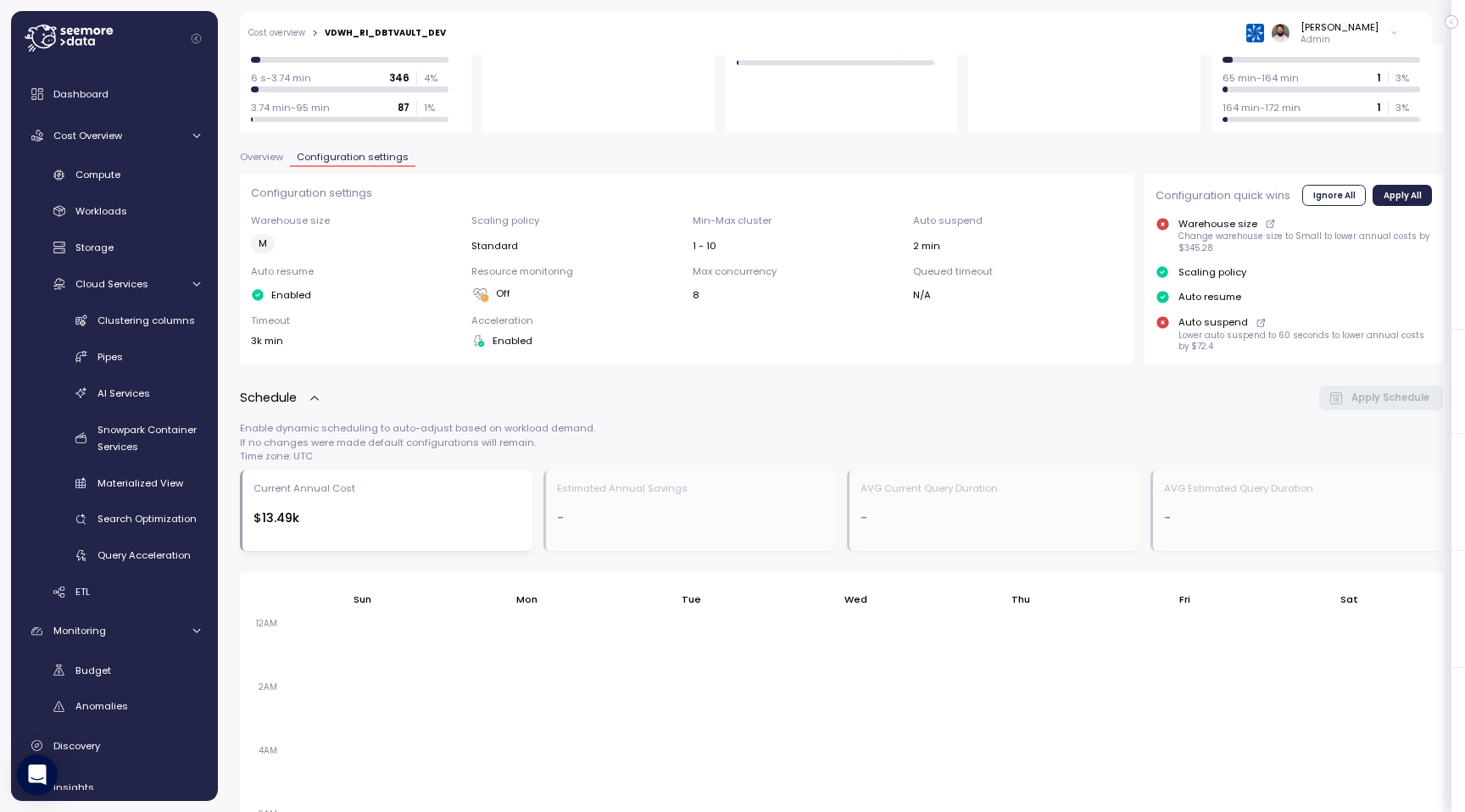
click at [273, 157] on span "Overview" at bounding box center [261, 157] width 43 height 9
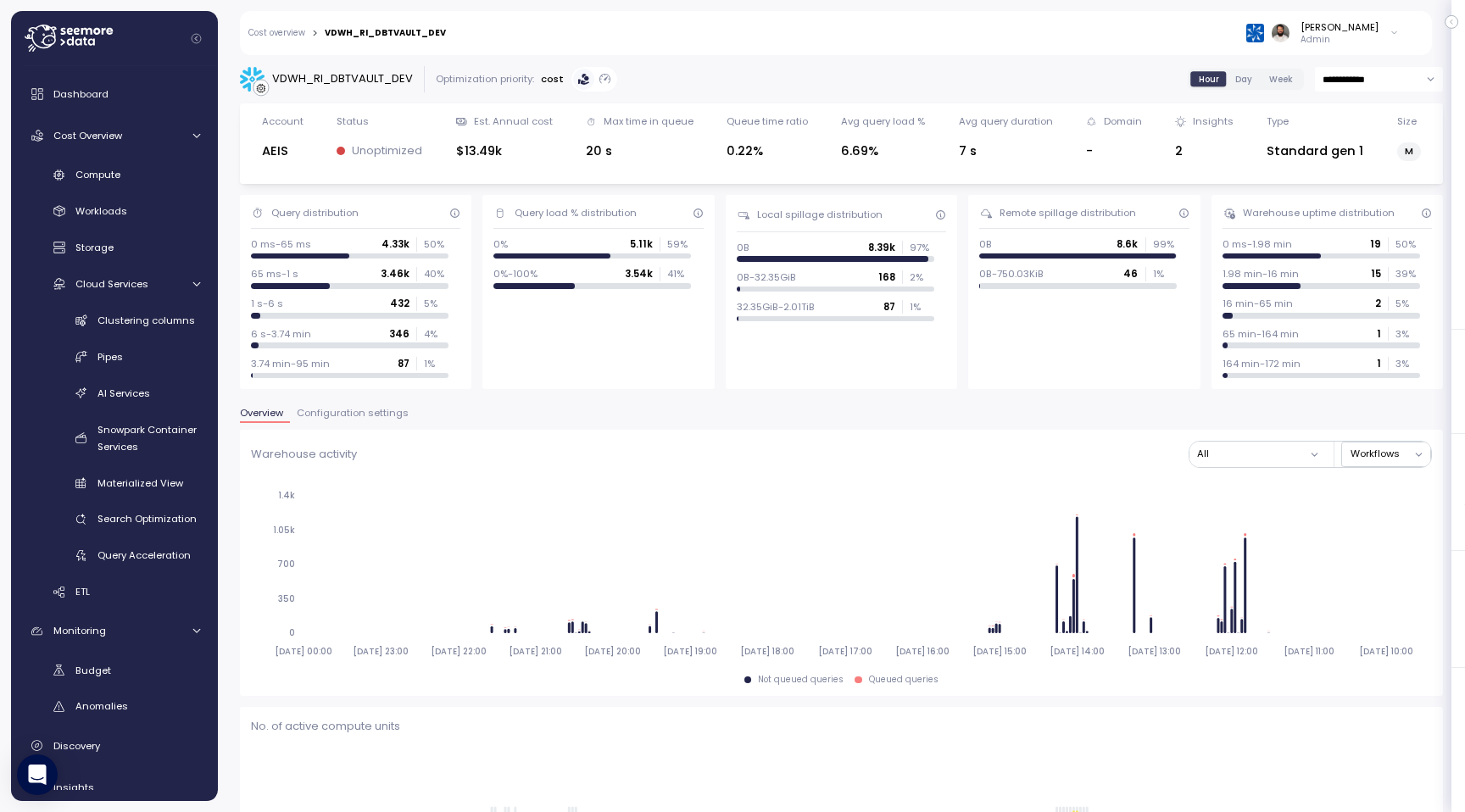
click at [371, 421] on button "Configuration settings" at bounding box center [352, 416] width 125 height 15
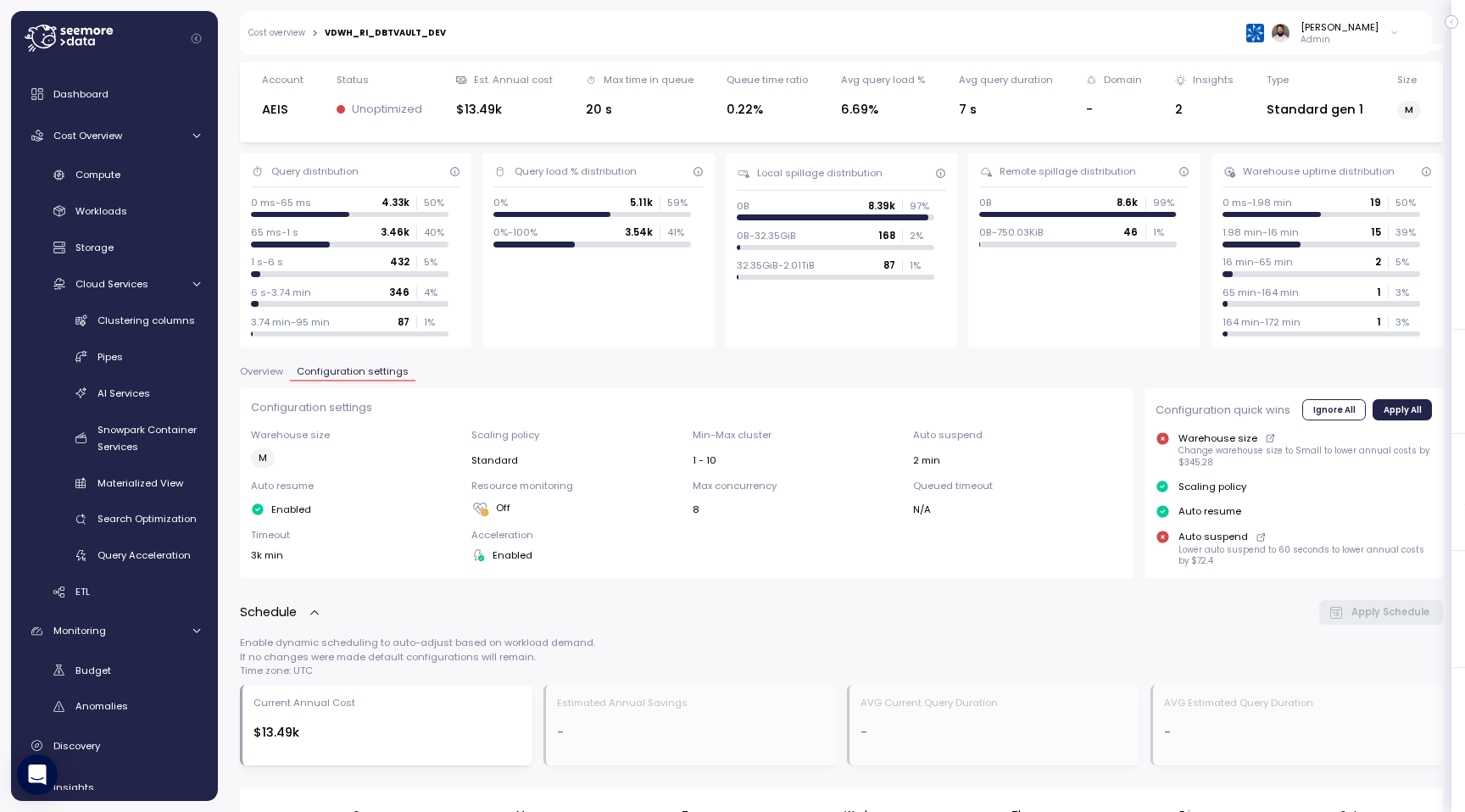
scroll to position [56, 0]
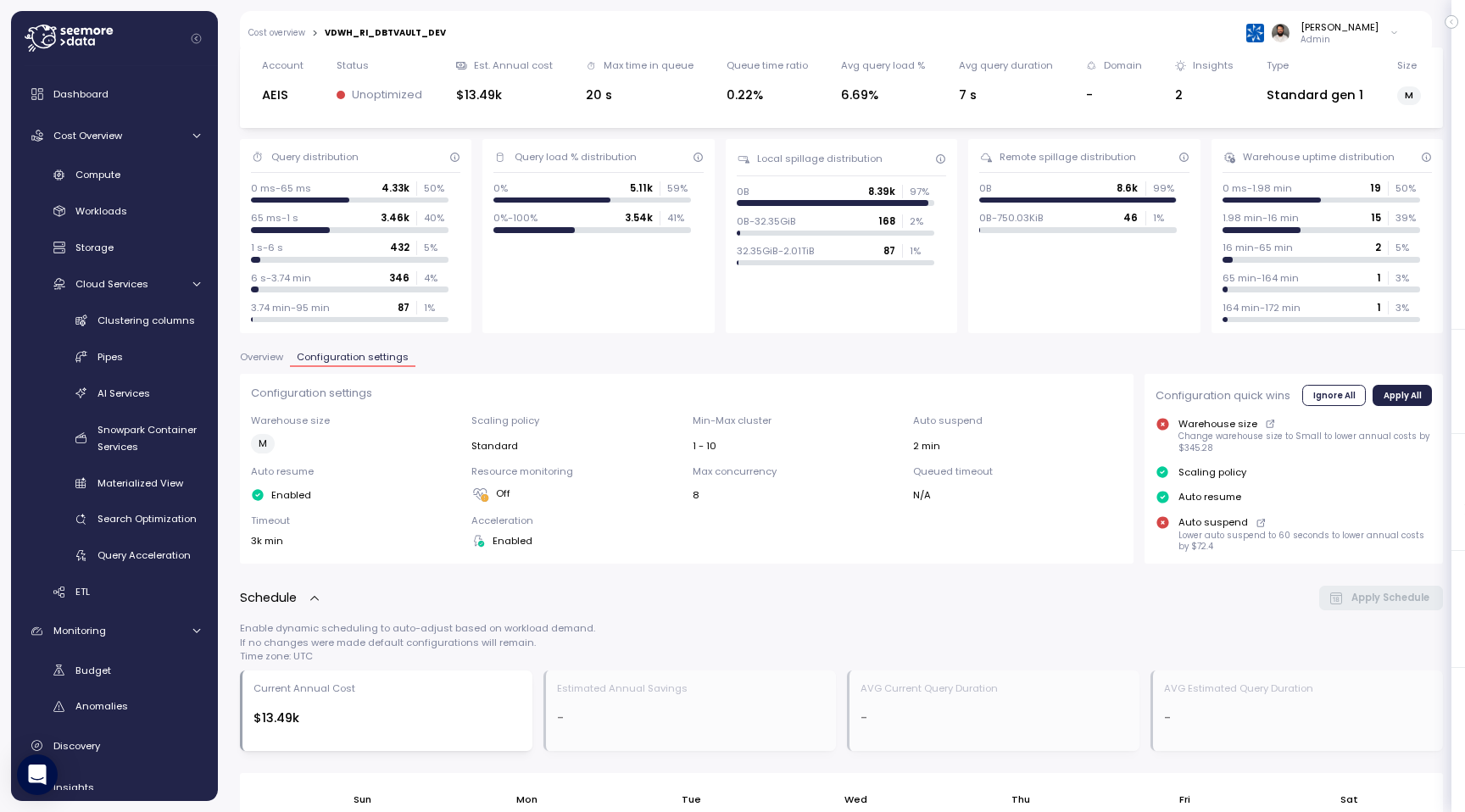
click at [265, 362] on span "Overview" at bounding box center [261, 357] width 43 height 9
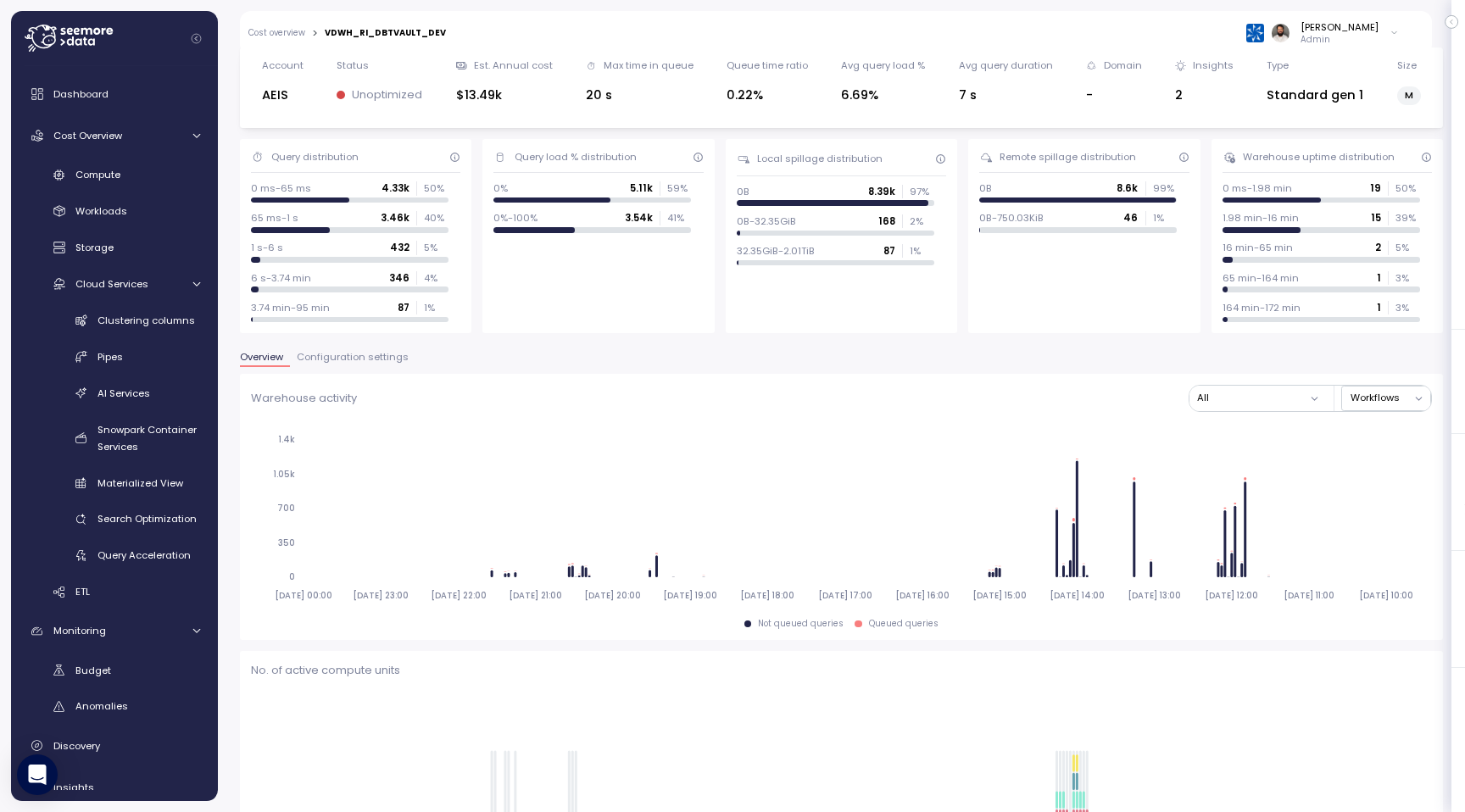
click at [292, 31] on link "Cost overview" at bounding box center [277, 32] width 57 height 8
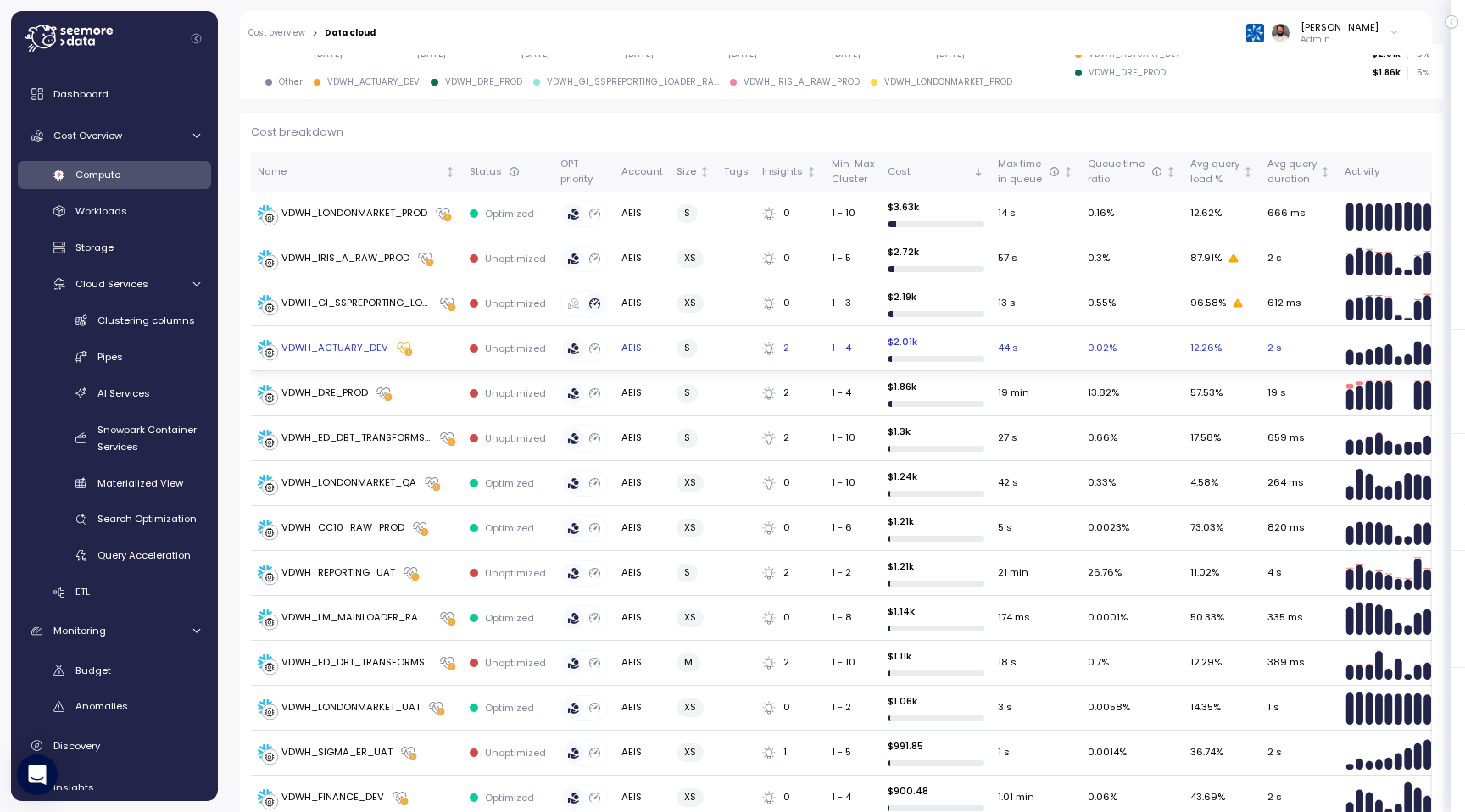
scroll to position [477, 0]
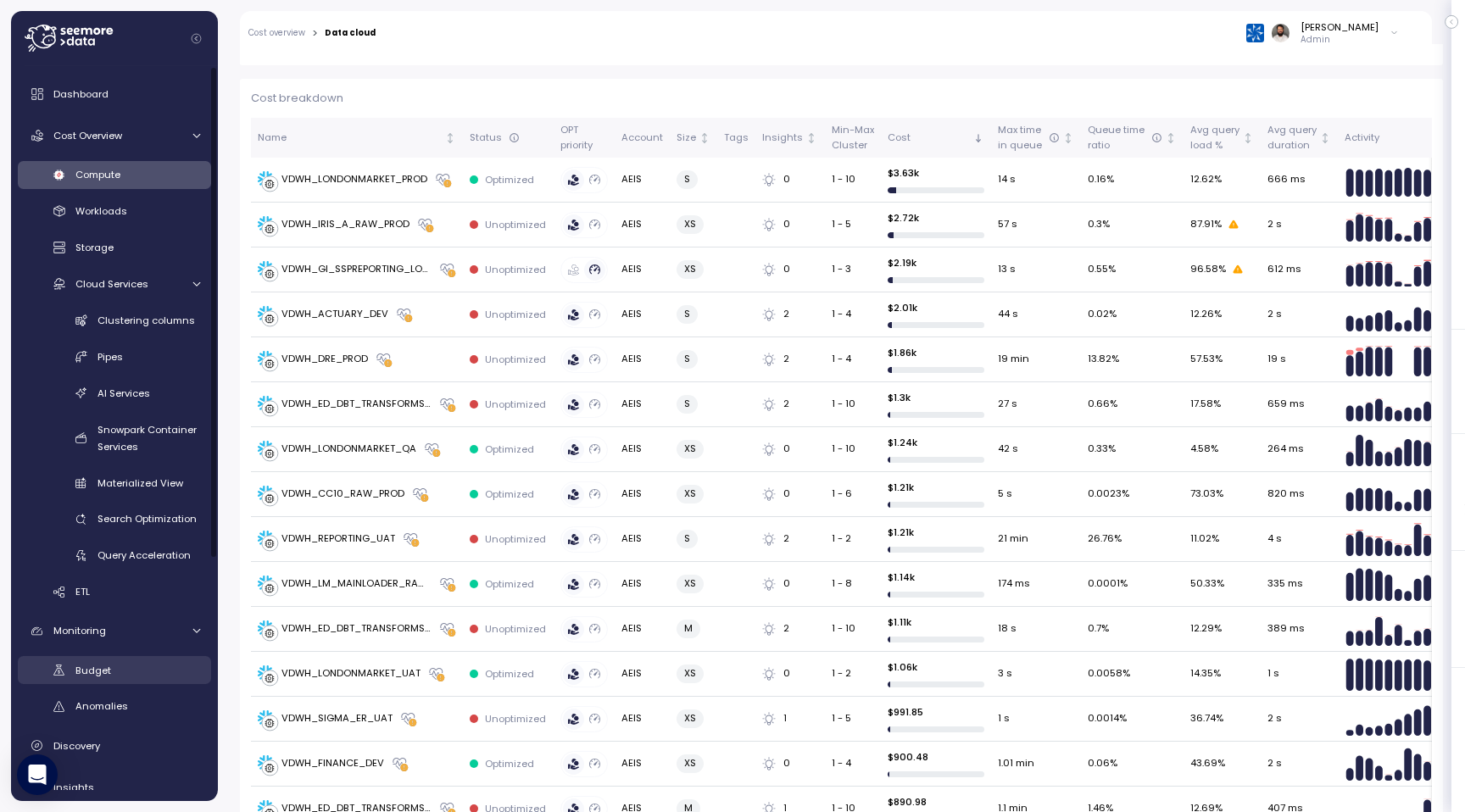
click at [120, 672] on div "Budget" at bounding box center [137, 670] width 124 height 17
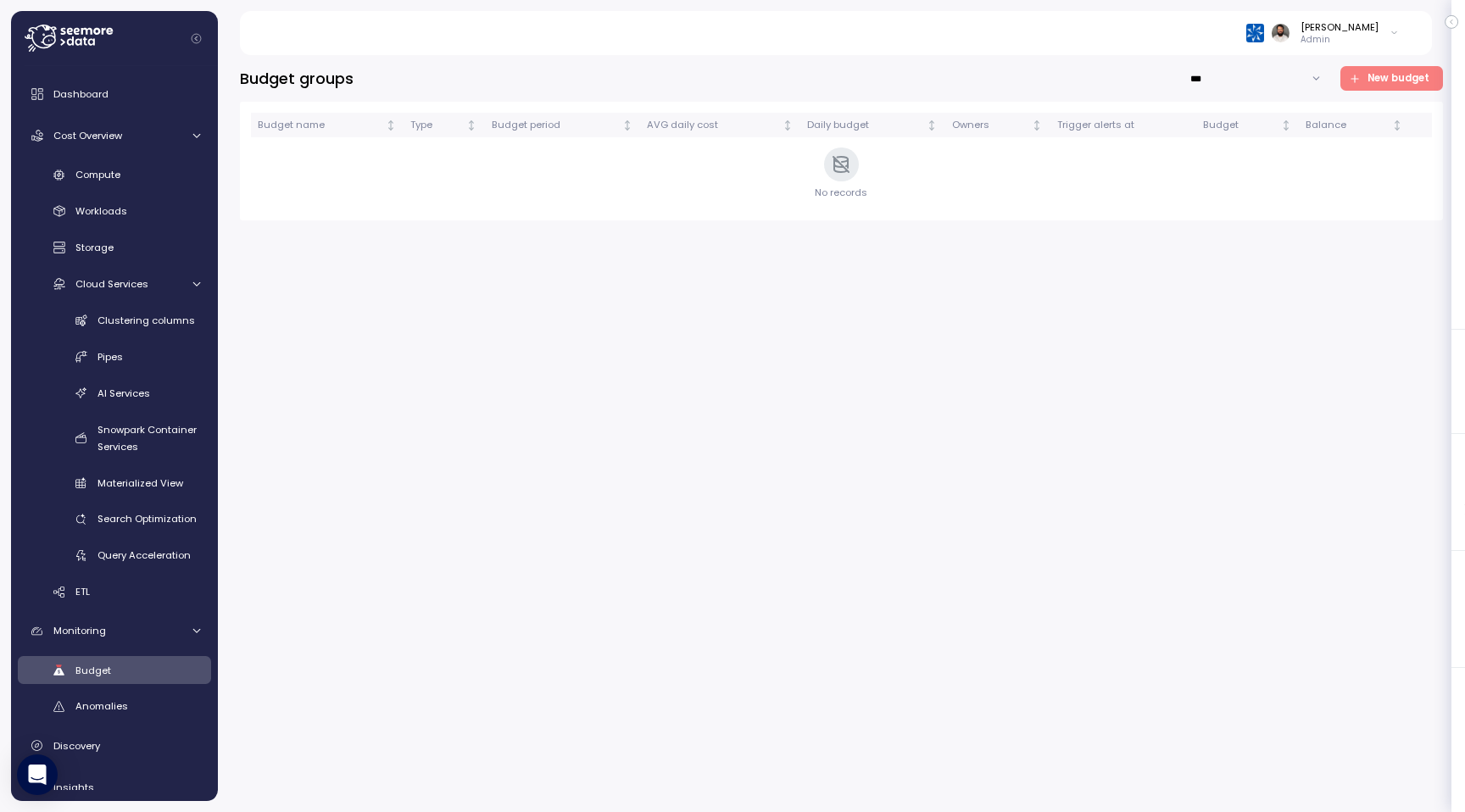
click at [1366, 80] on span "New budget" at bounding box center [1388, 78] width 80 height 23
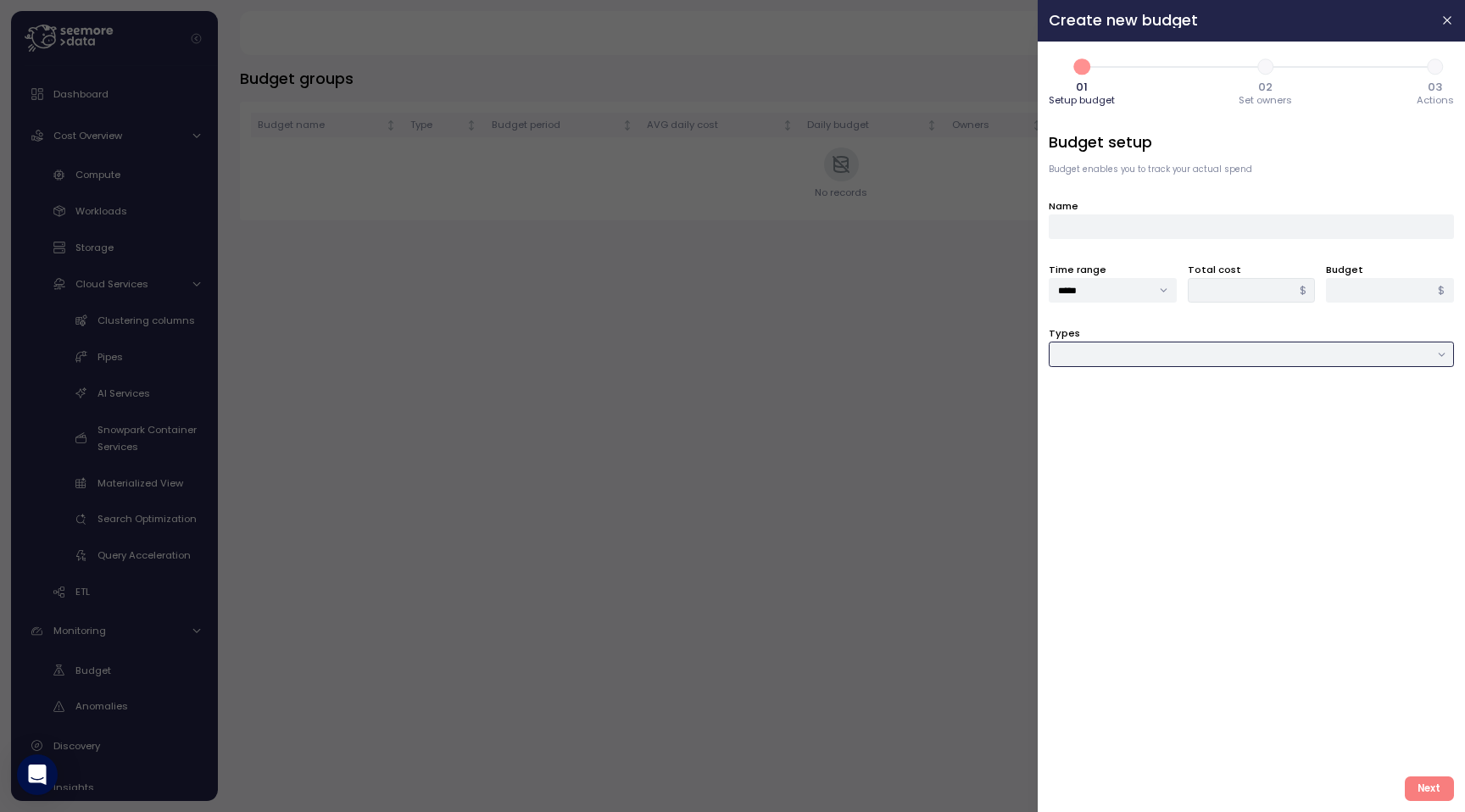
click at [1148, 349] on input "Types" at bounding box center [1250, 353] width 405 height 25
click at [1140, 394] on span "Compute unit & Database" at bounding box center [1123, 389] width 128 height 16
type input "**********"
click at [1122, 406] on div at bounding box center [1250, 418] width 405 height 25
click at [1112, 458] on div "Compute unit" at bounding box center [1116, 454] width 84 height 17
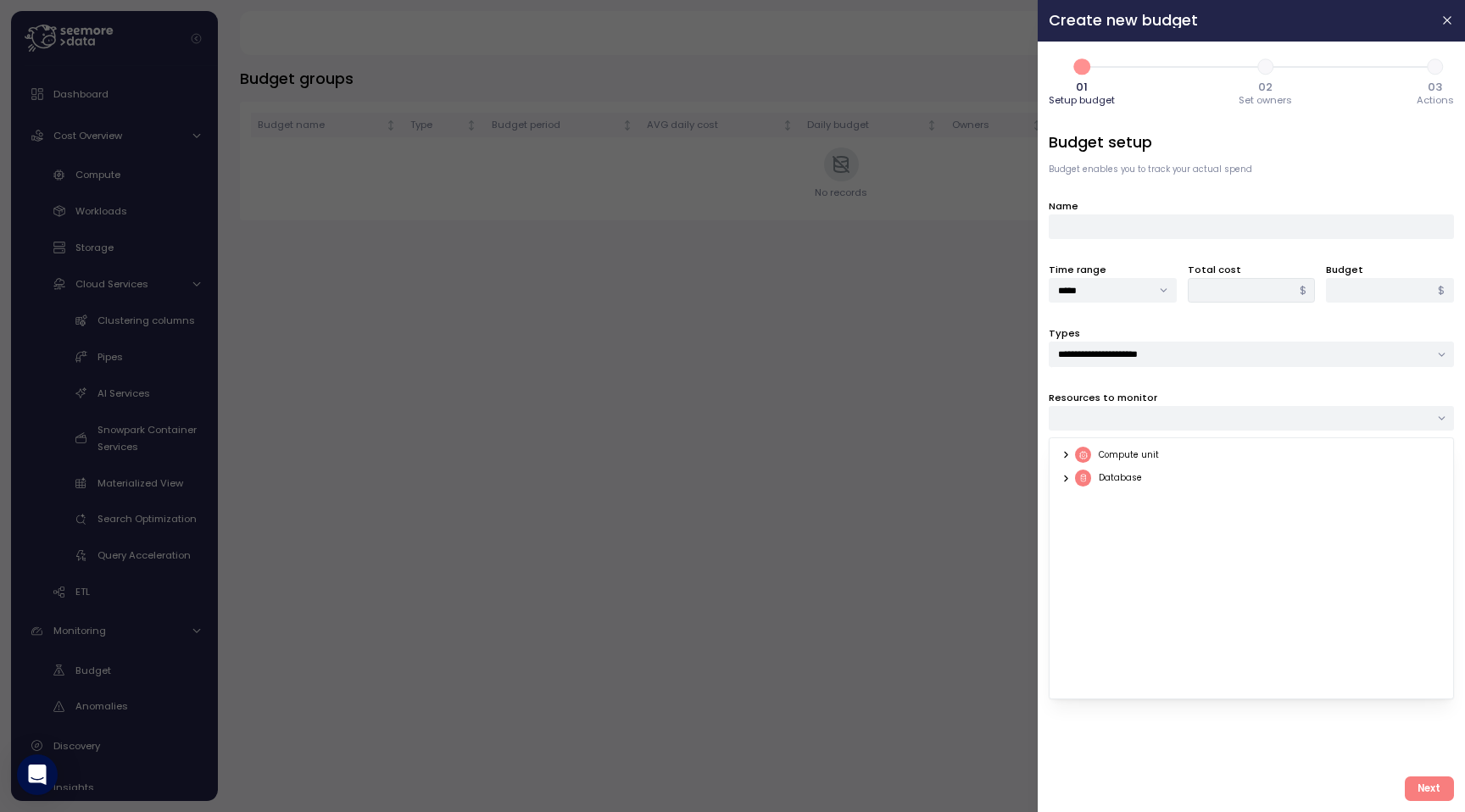
click at [1057, 450] on div "Compute unit Database" at bounding box center [1250, 568] width 405 height 262
click at [1063, 453] on icon at bounding box center [1066, 454] width 11 height 11
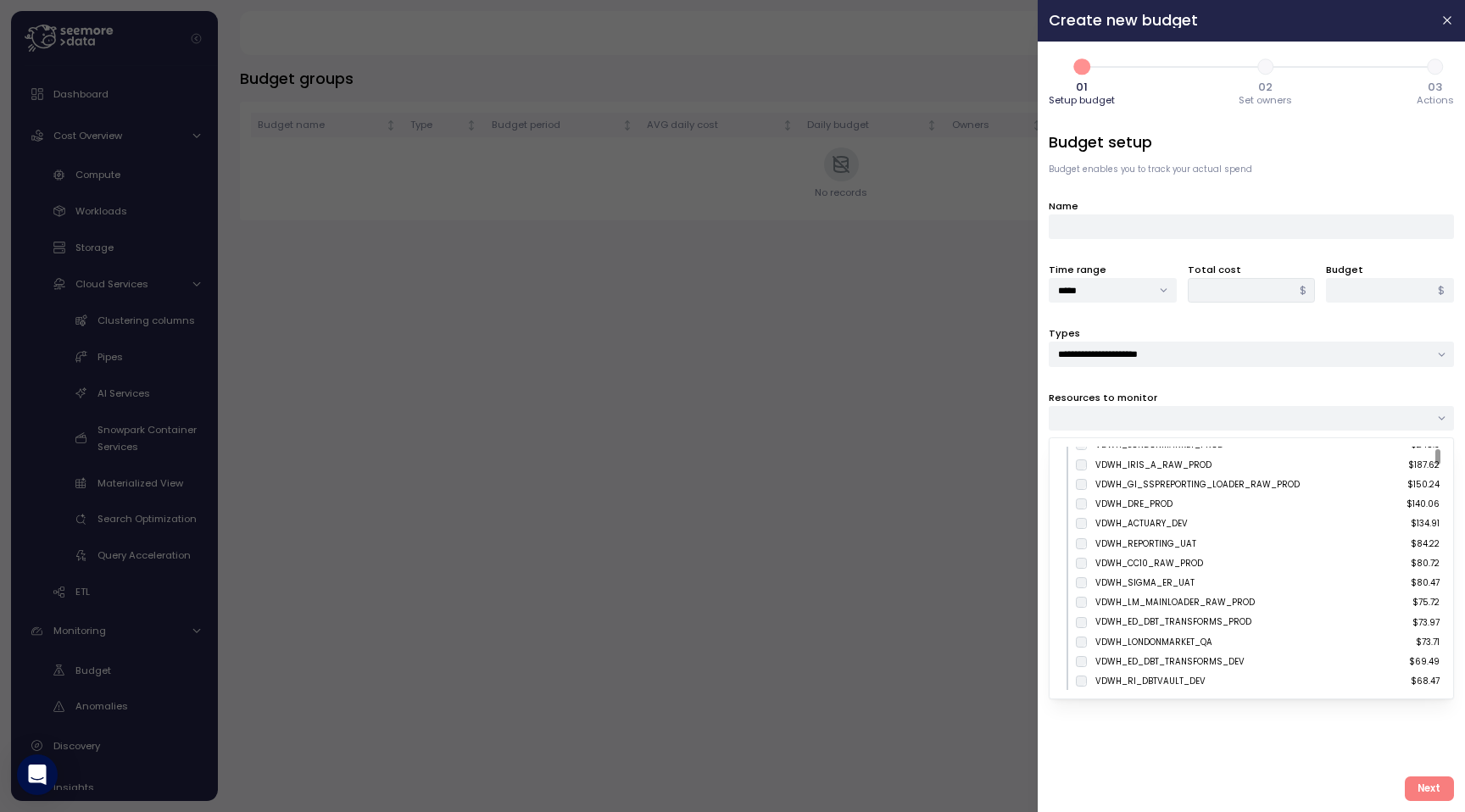
scroll to position [18, 0]
click at [1131, 290] on input "*****" at bounding box center [1112, 290] width 128 height 25
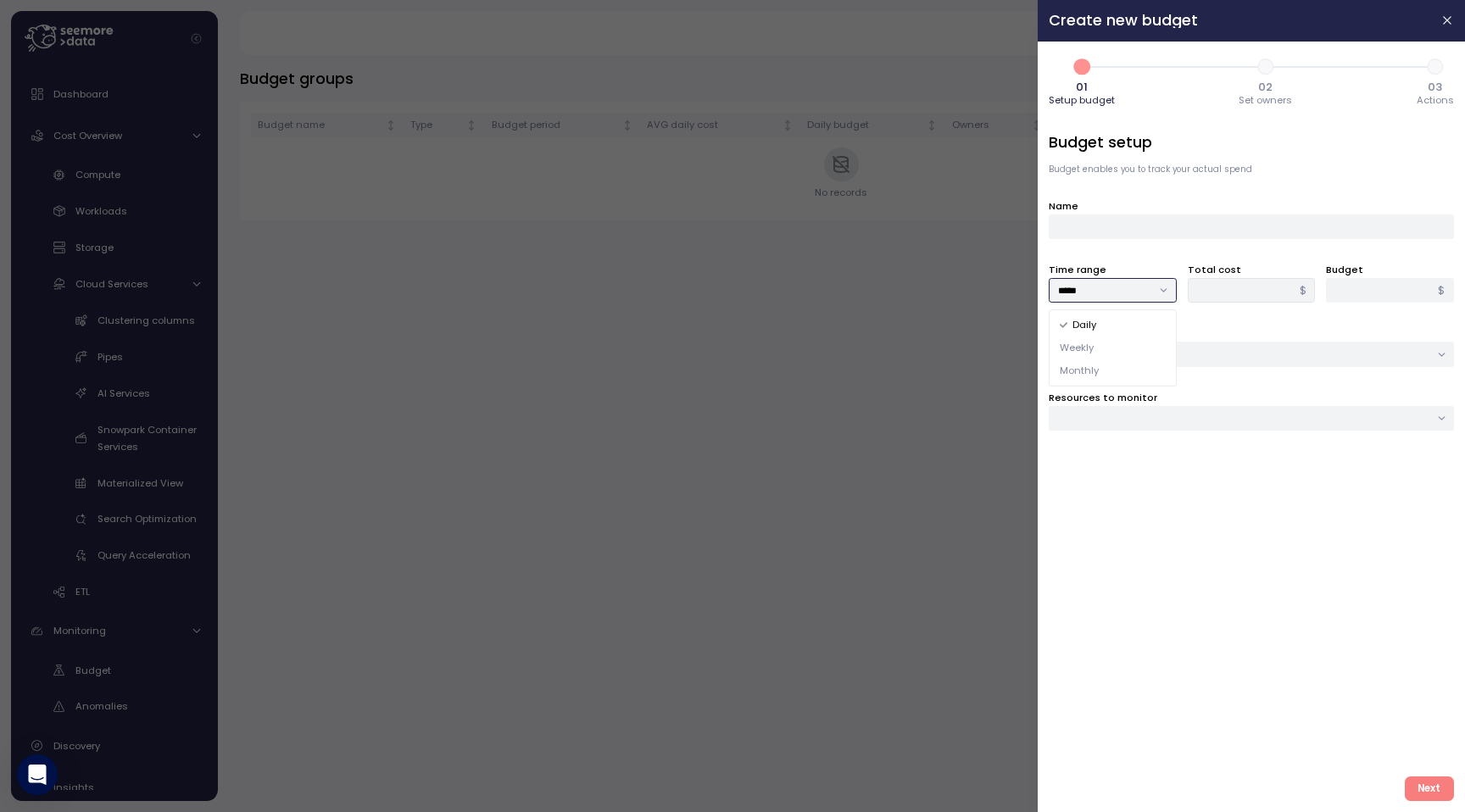
click at [1128, 349] on div "Weekly" at bounding box center [1113, 347] width 121 height 23
type input "******"
click at [1119, 418] on div at bounding box center [1250, 418] width 405 height 25
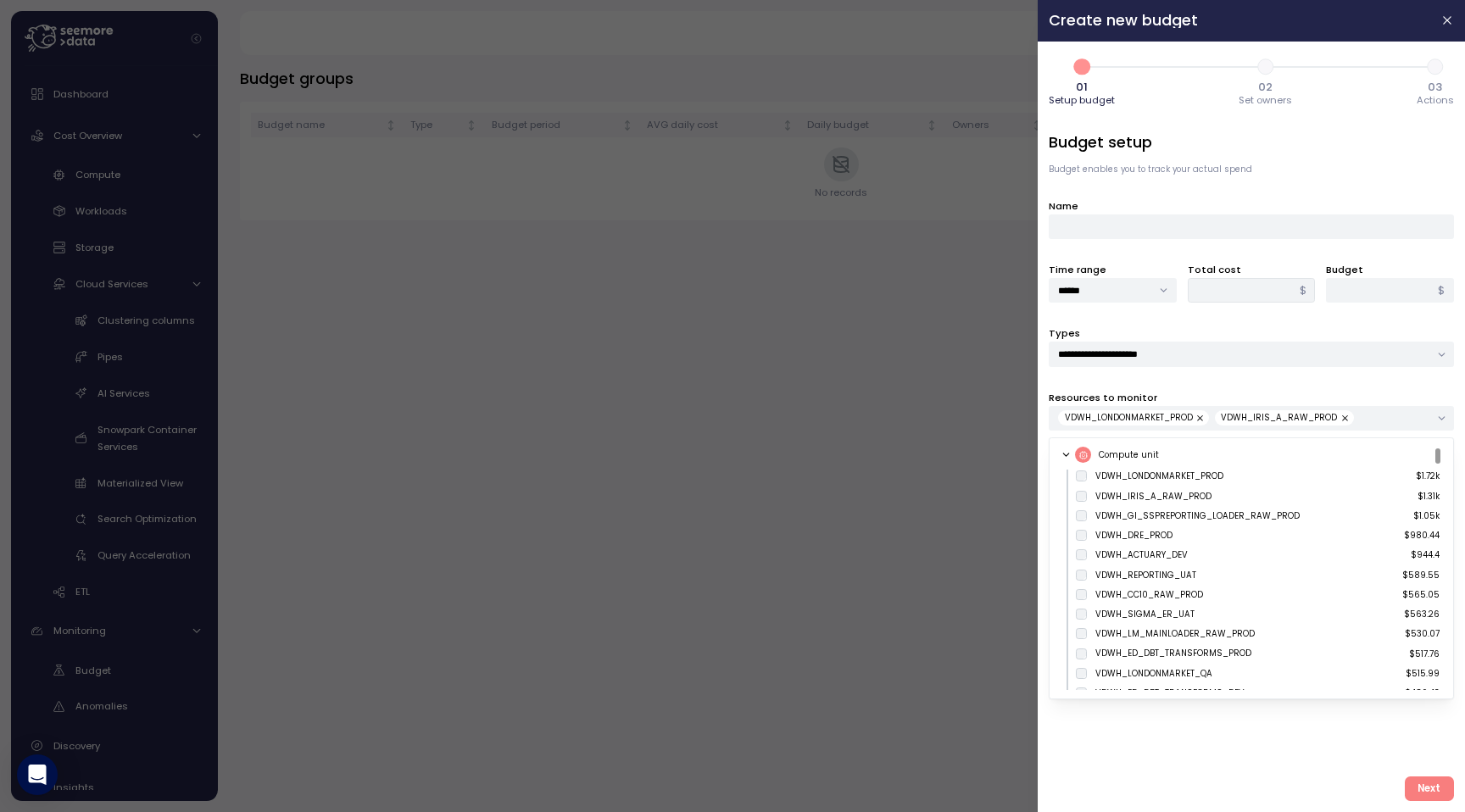
type input "*****"
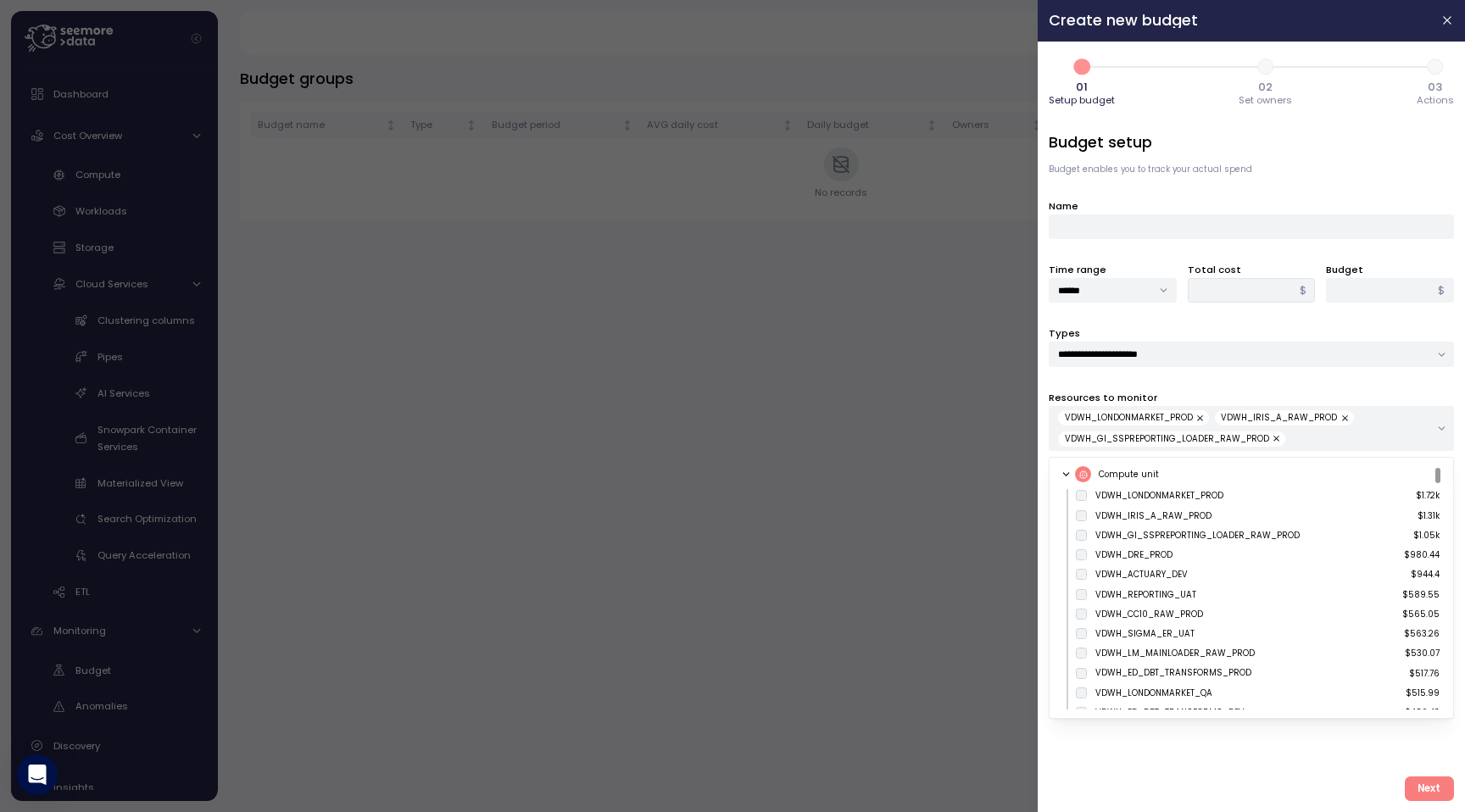
type input "*****"
click at [1067, 474] on icon at bounding box center [1066, 474] width 11 height 11
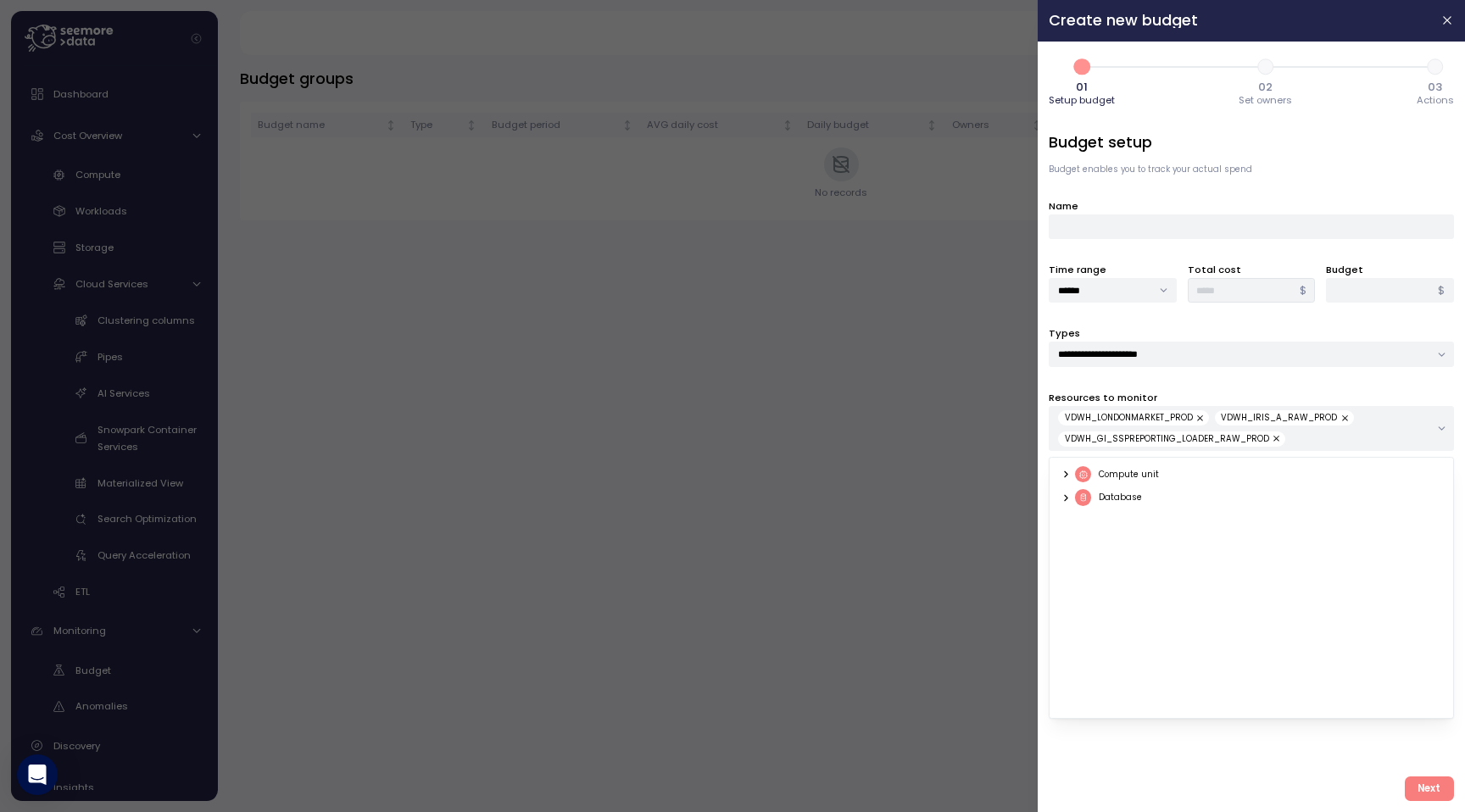
click at [1067, 478] on icon at bounding box center [1066, 474] width 11 height 11
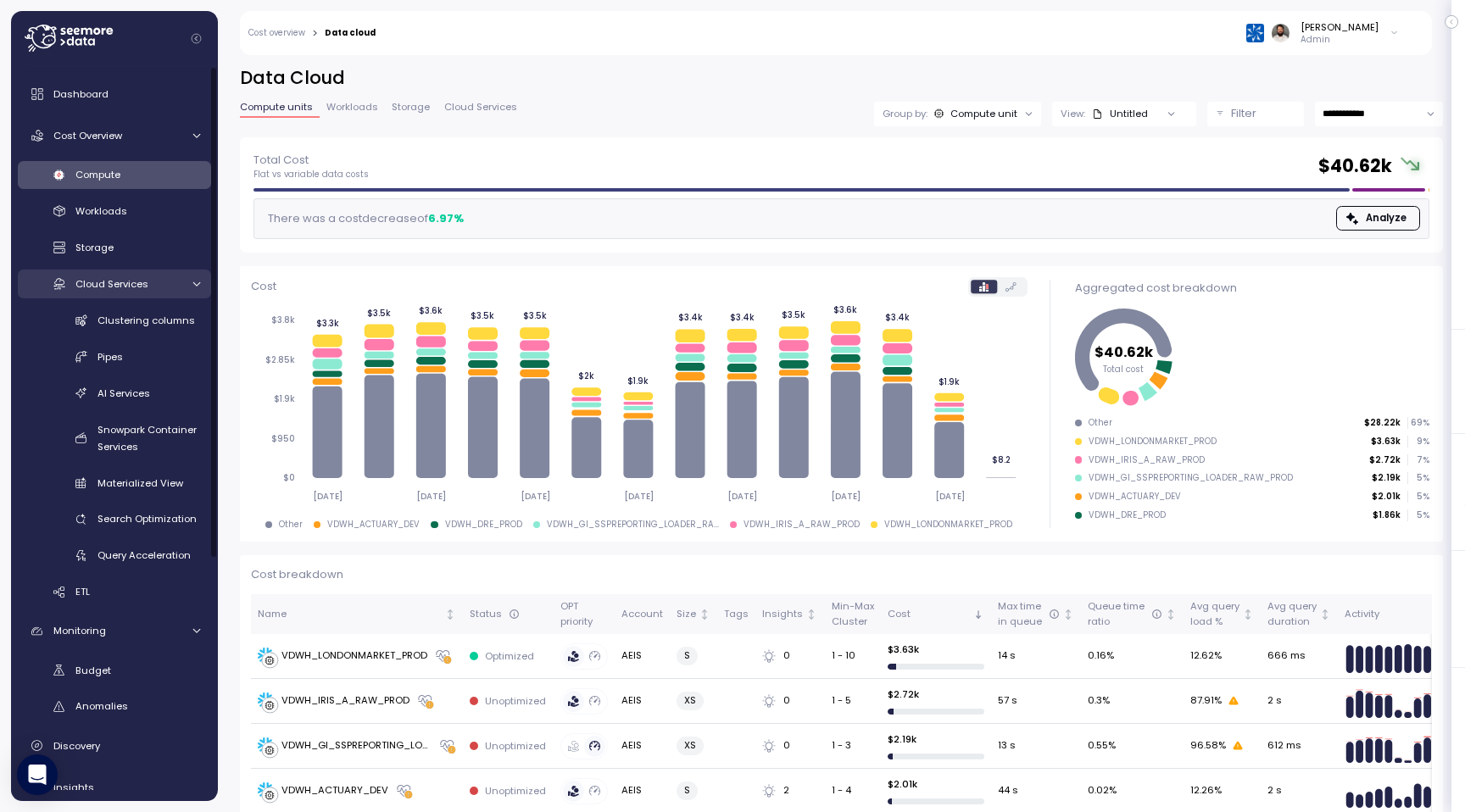
click at [183, 283] on link "Cloud Services" at bounding box center [114, 283] width 194 height 28
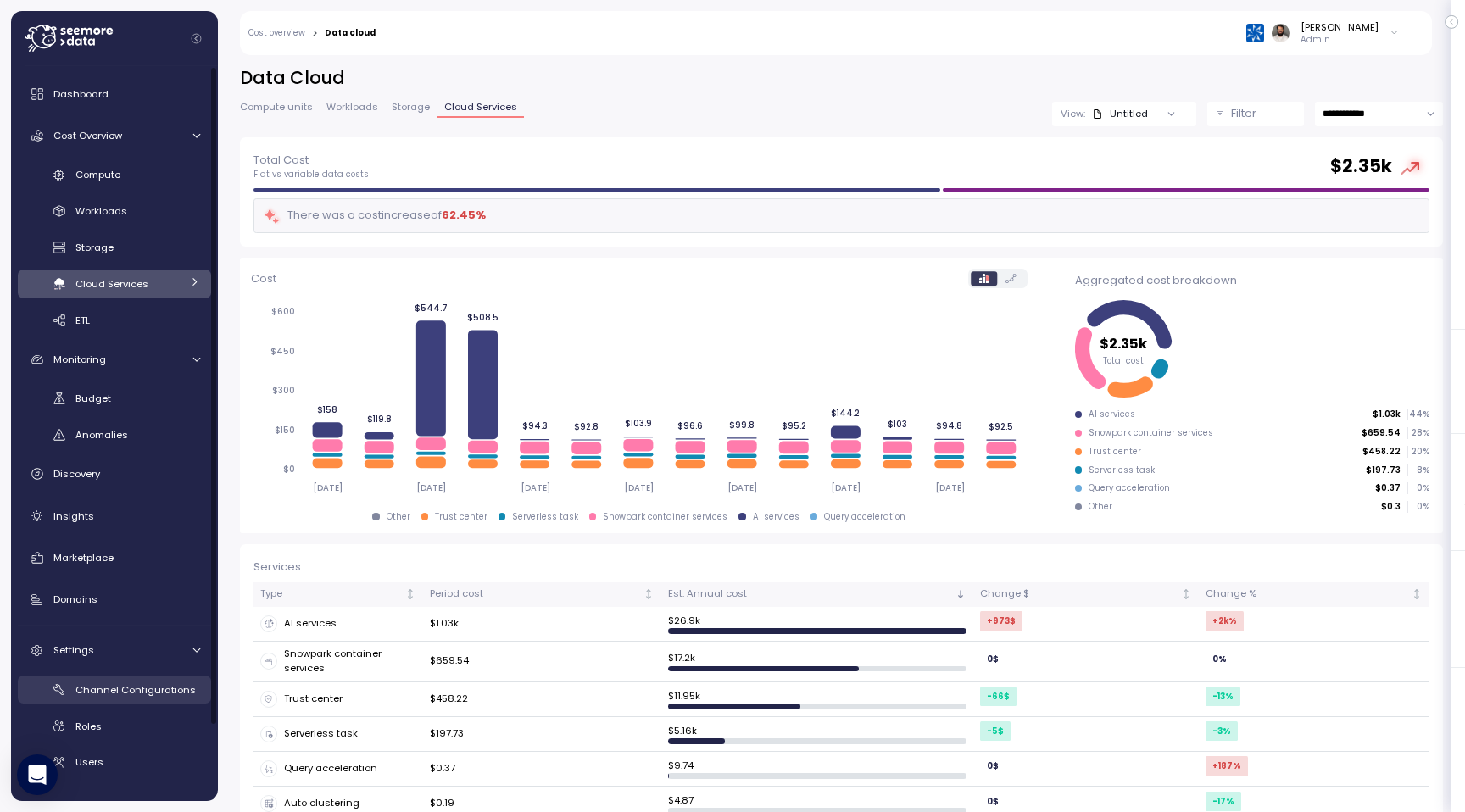
click at [143, 698] on link "Channel Configurations" at bounding box center [114, 689] width 194 height 28
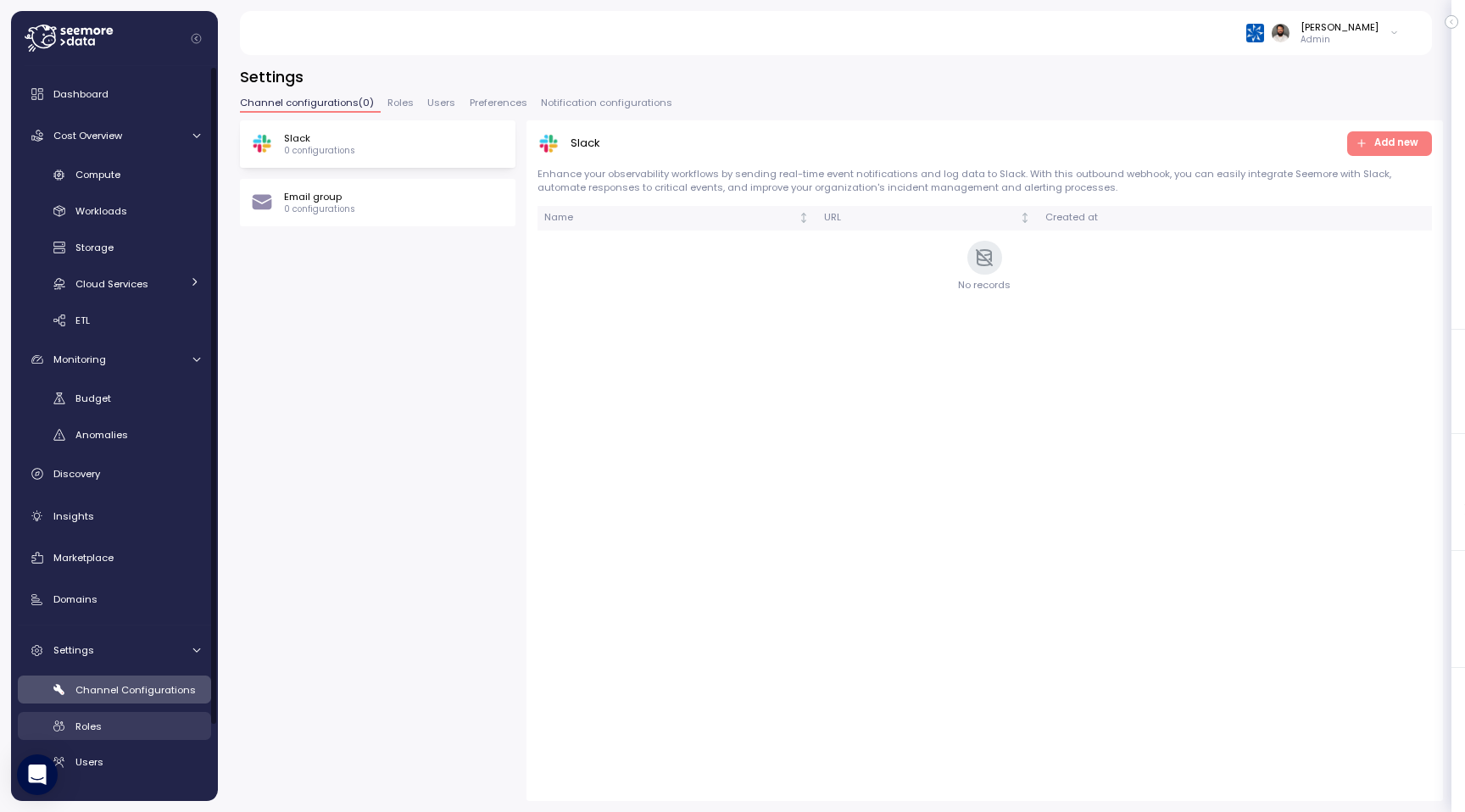
click at [140, 728] on div "Roles" at bounding box center [137, 726] width 124 height 17
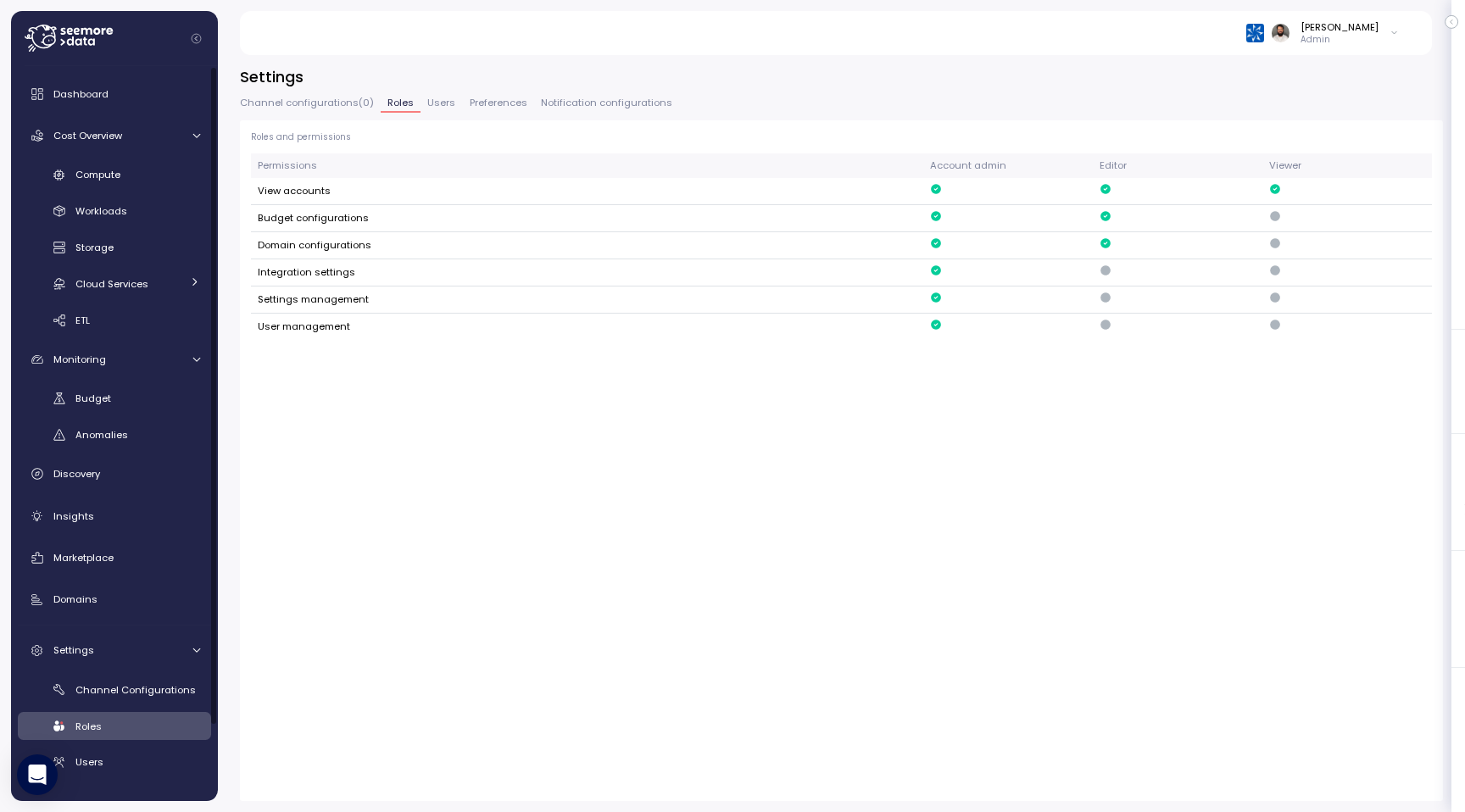
click at [159, 194] on div "Compute Workloads Storage Cloud Services Clustering columns Pipes AI Services S…" at bounding box center [114, 248] width 194 height 173
click at [159, 218] on div "Workloads" at bounding box center [137, 211] width 124 height 17
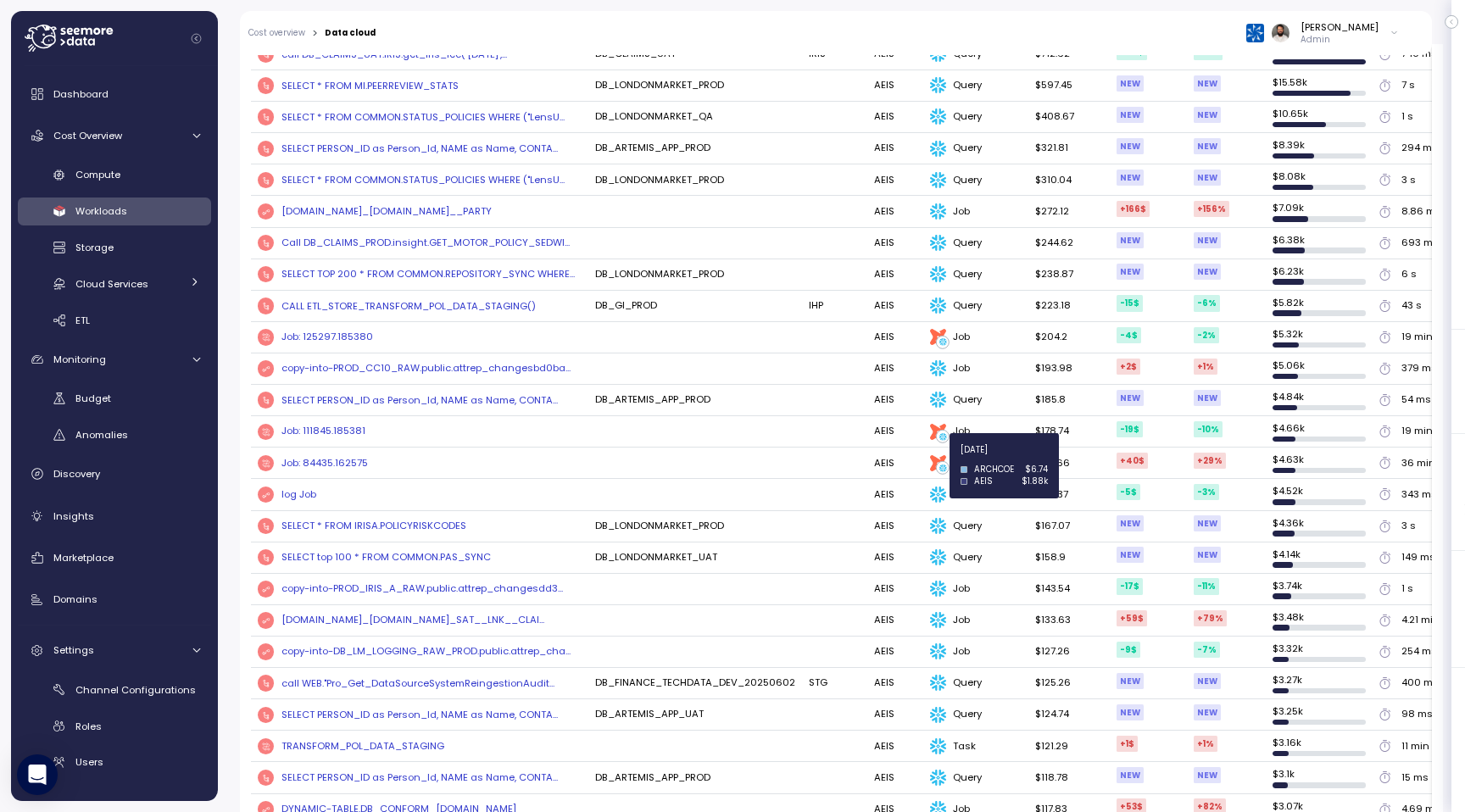
scroll to position [667, 0]
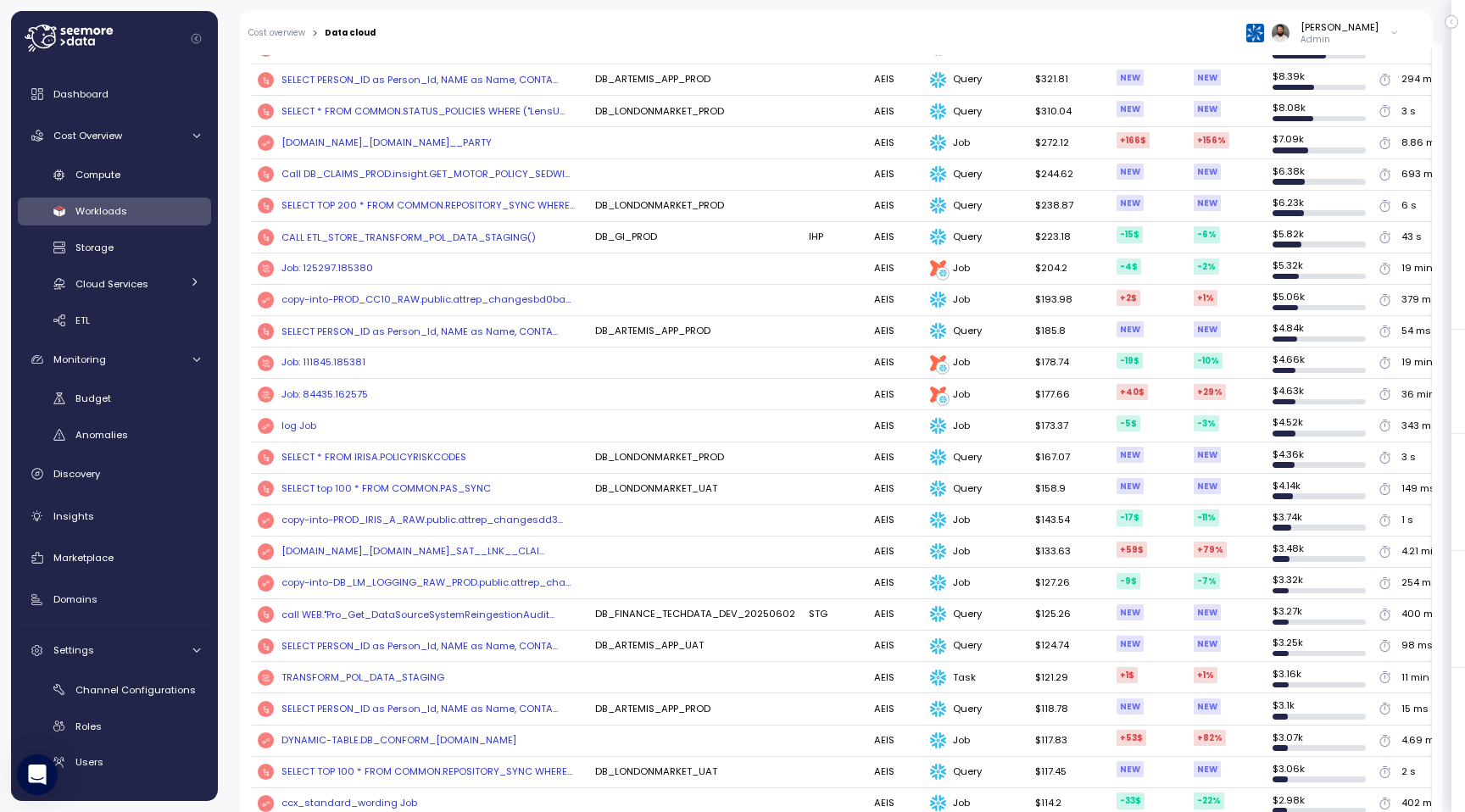
click at [354, 355] on div "Job: 111845.185381" at bounding box center [323, 362] width 84 height 16
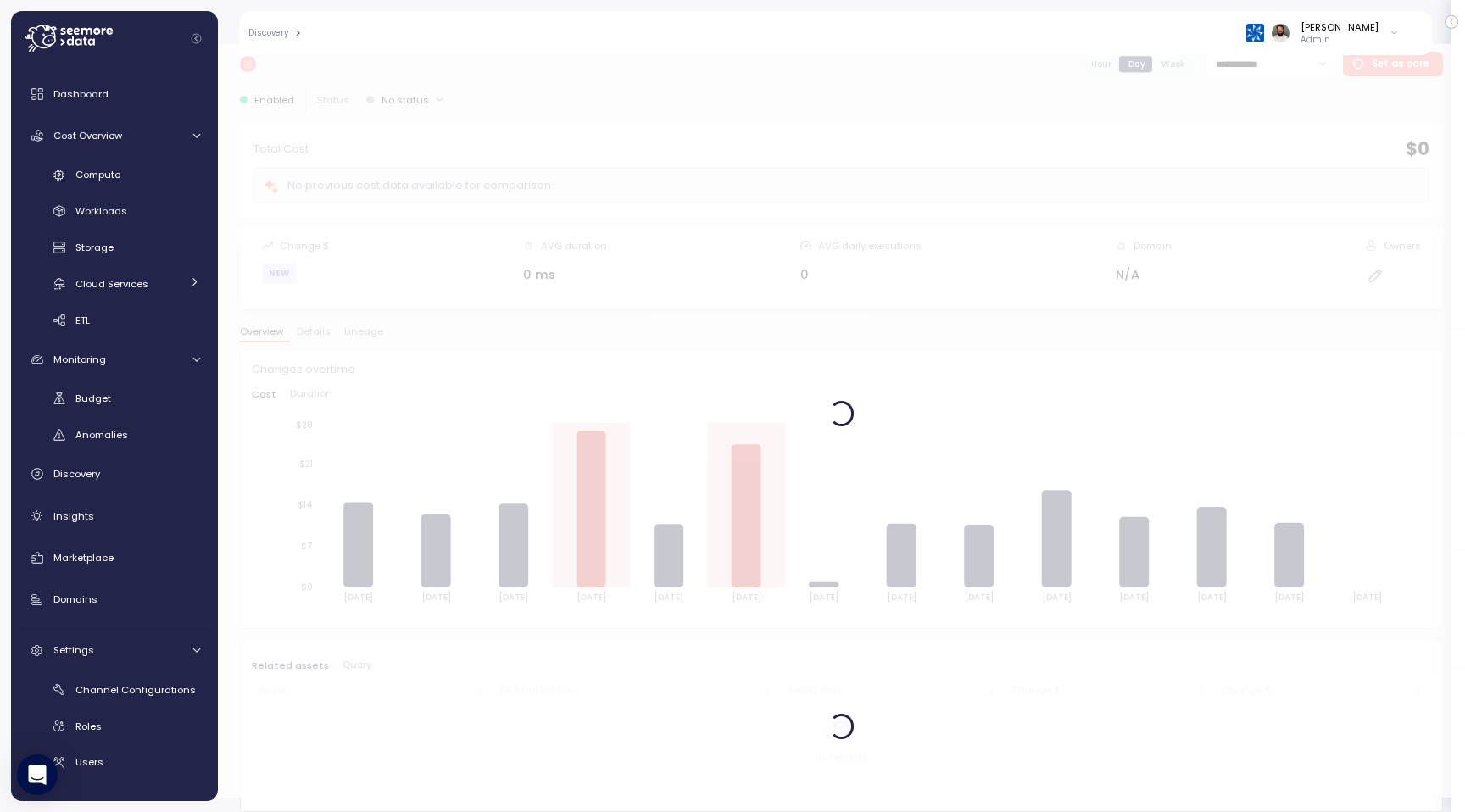
click at [369, 332] on div at bounding box center [841, 413] width 1246 height 768
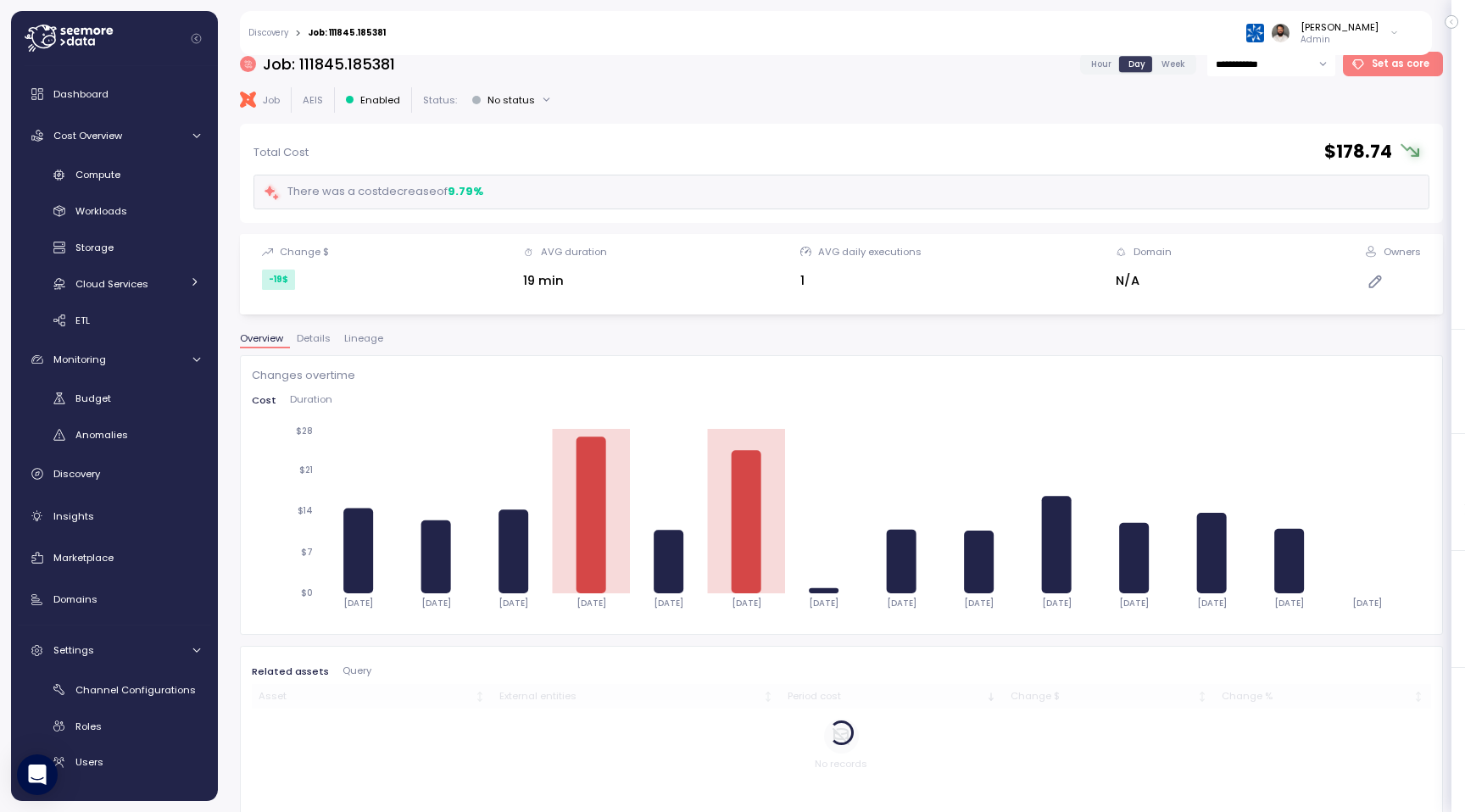
click at [369, 334] on span "Lineage" at bounding box center [363, 338] width 39 height 9
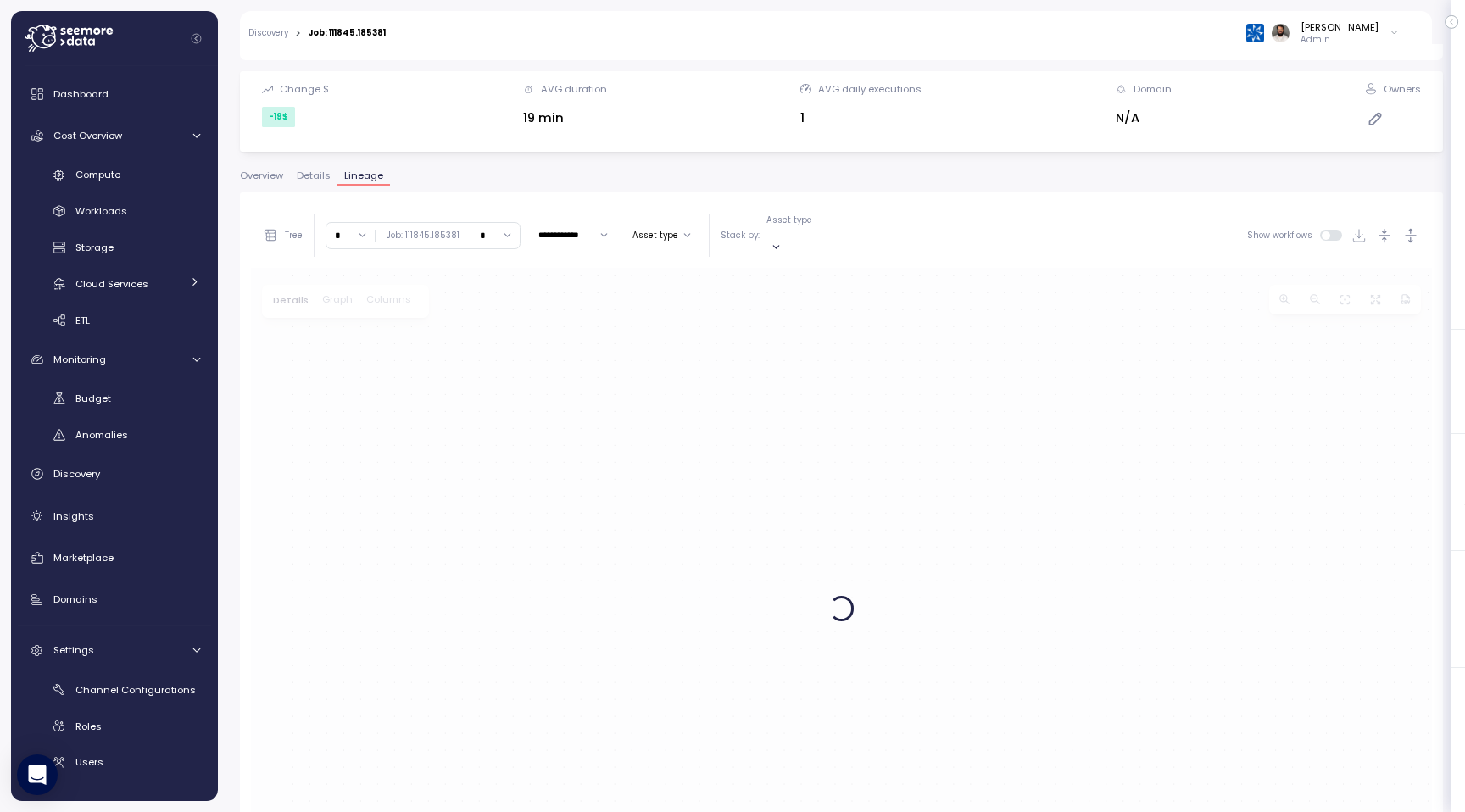
scroll to position [179, 0]
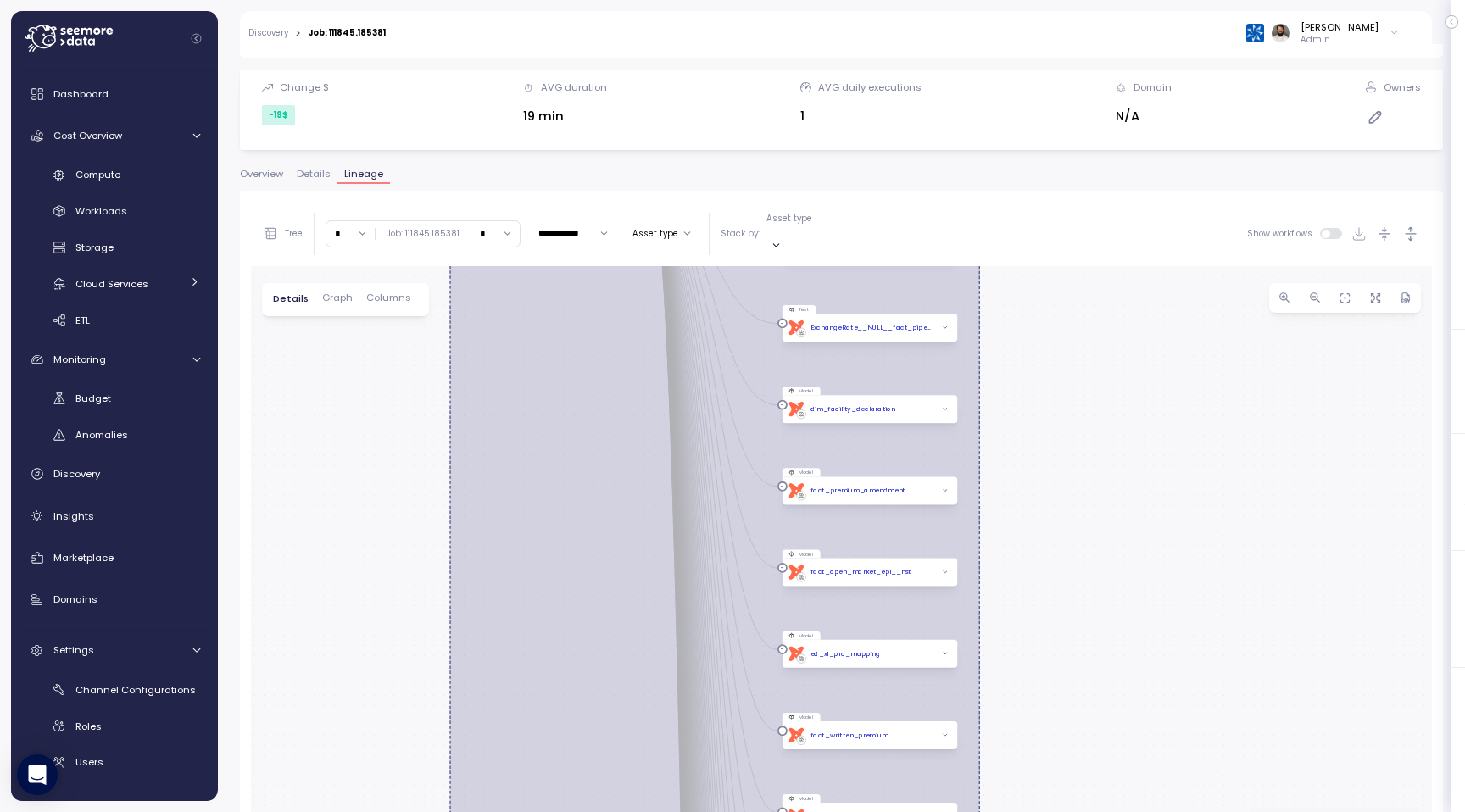
click at [492, 221] on input "*" at bounding box center [495, 233] width 48 height 25
click at [489, 357] on div "3" at bounding box center [492, 352] width 41 height 23
type input "*"
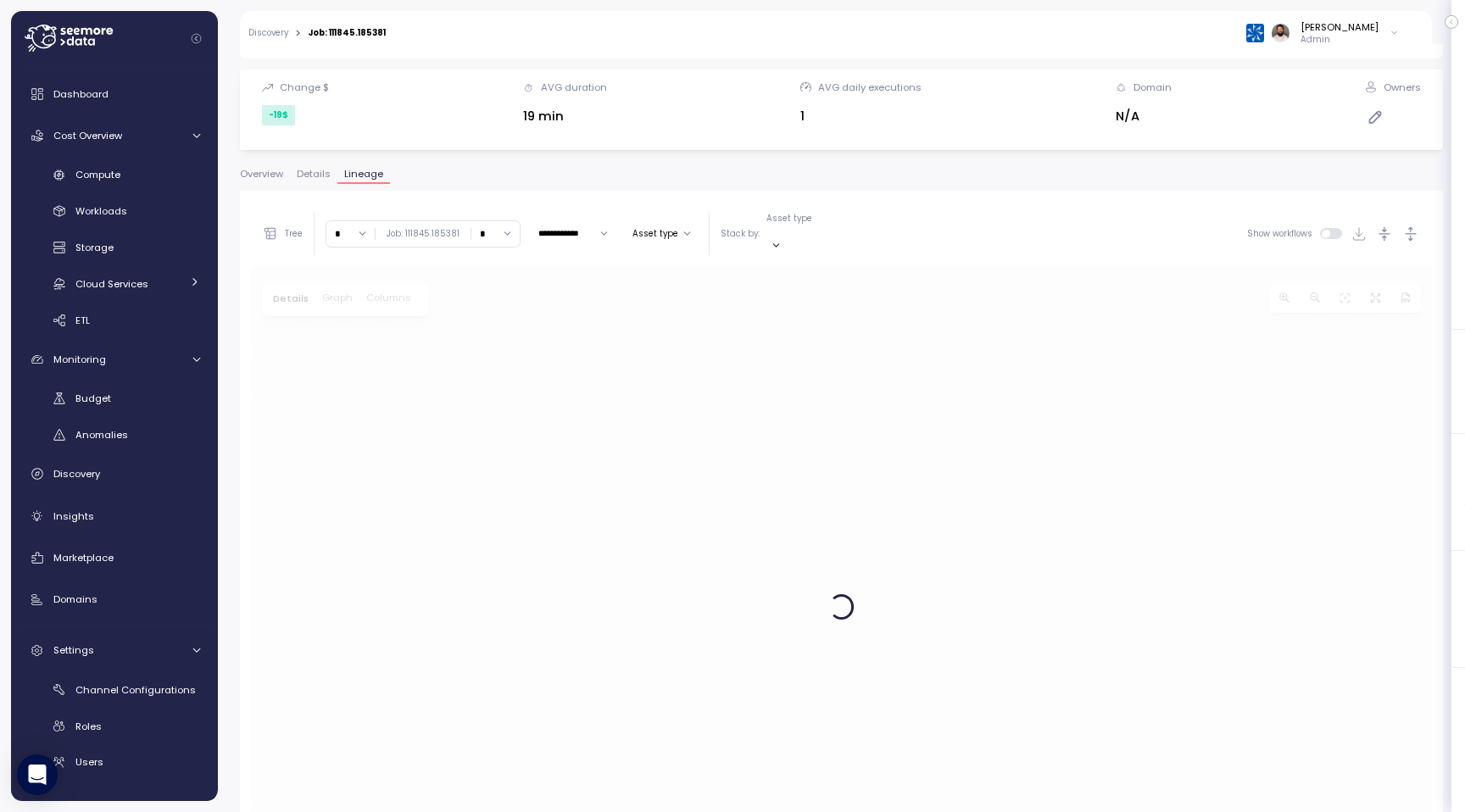
click at [498, 225] on input "*" at bounding box center [495, 233] width 48 height 25
click at [123, 206] on span "Workloads" at bounding box center [101, 211] width 52 height 14
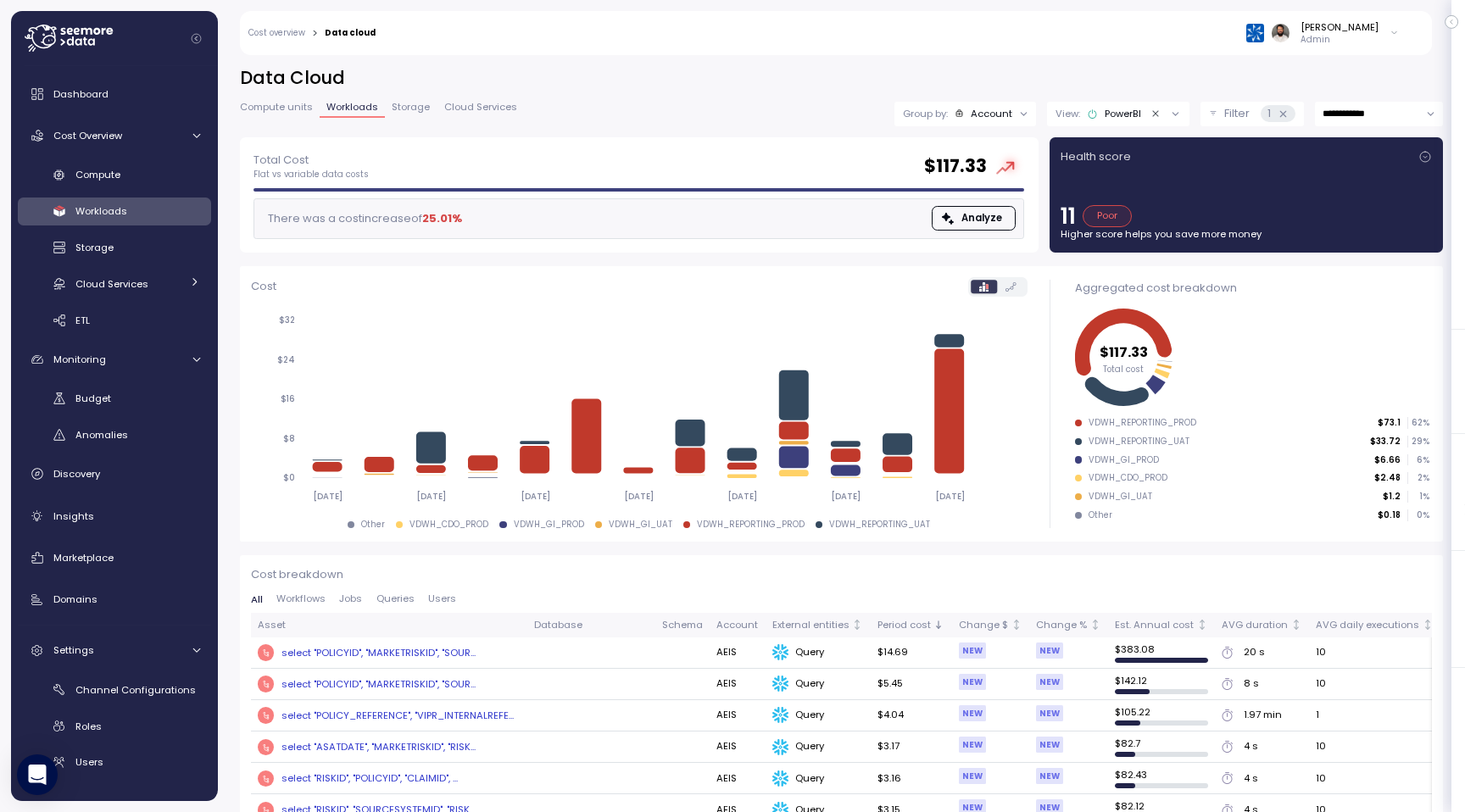
click at [1153, 115] on icon "Clear value" at bounding box center [1156, 114] width 11 height 11
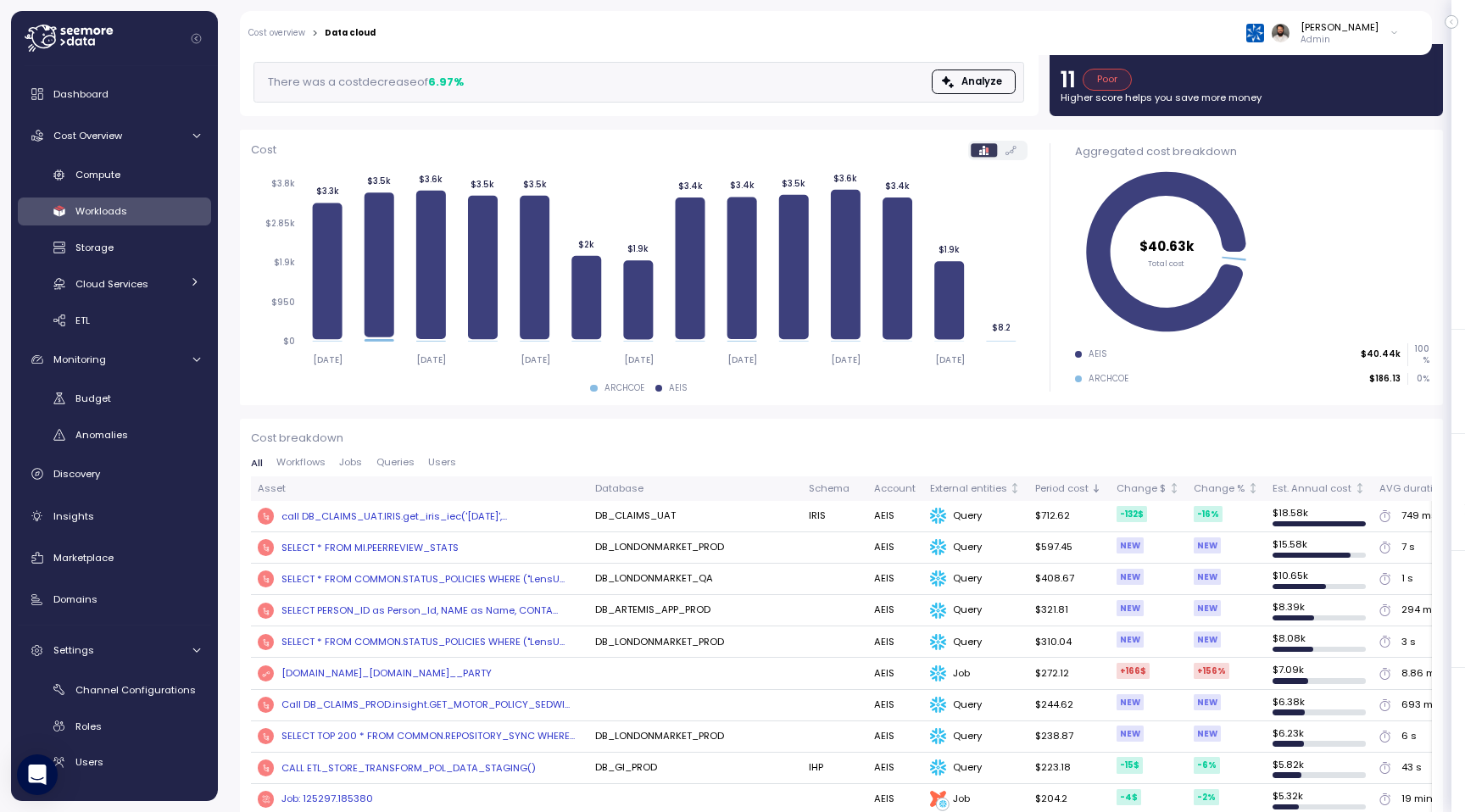
scroll to position [231, 0]
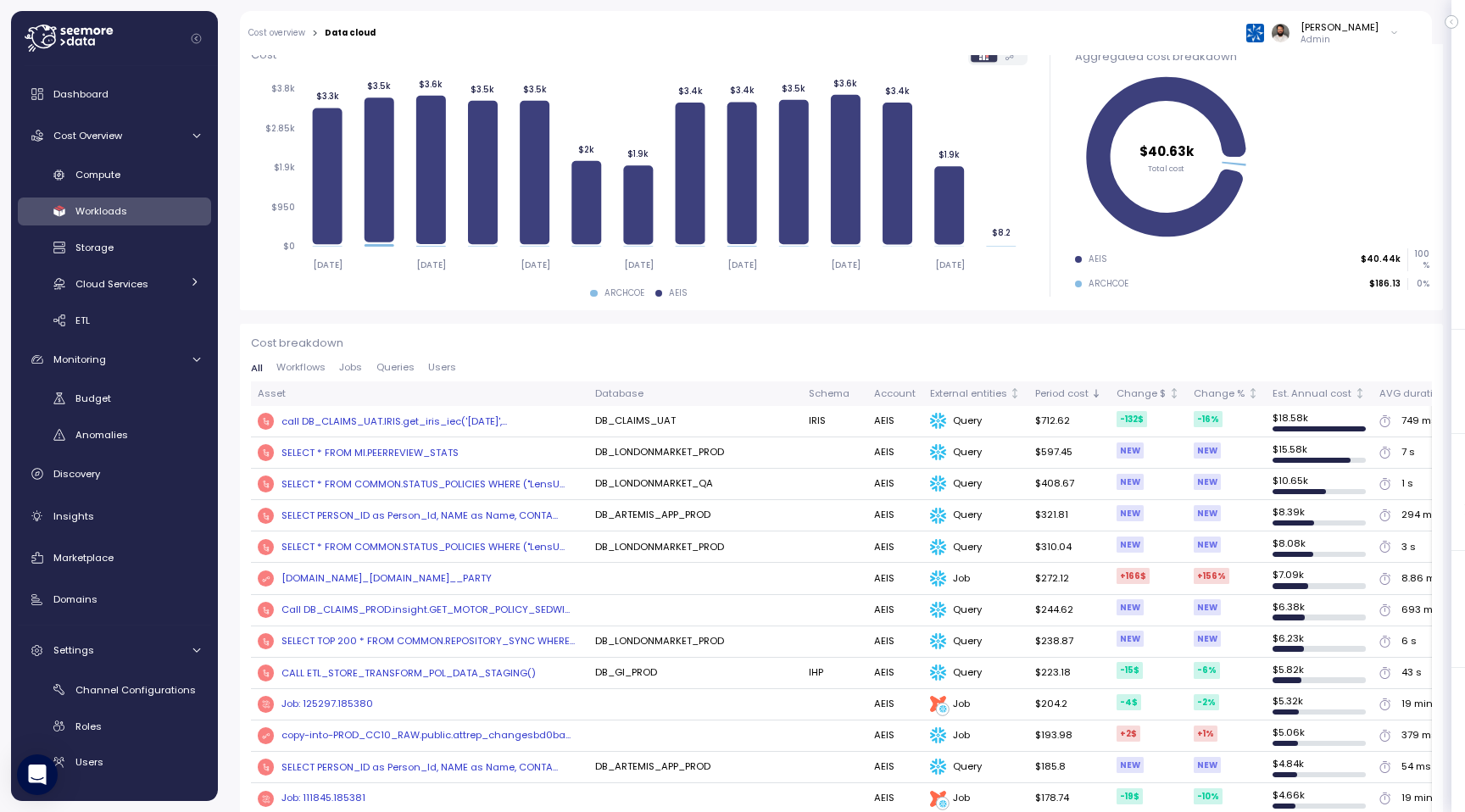
click at [475, 490] on td "SELECT * FROM COMMON.STATUS_POLICIES WHERE ("LensU..." at bounding box center [419, 484] width 337 height 31
click at [478, 481] on div "SELECT * FROM COMMON.STATUS_POLICIES WHERE ("LensU..." at bounding box center [422, 484] width 283 height 14
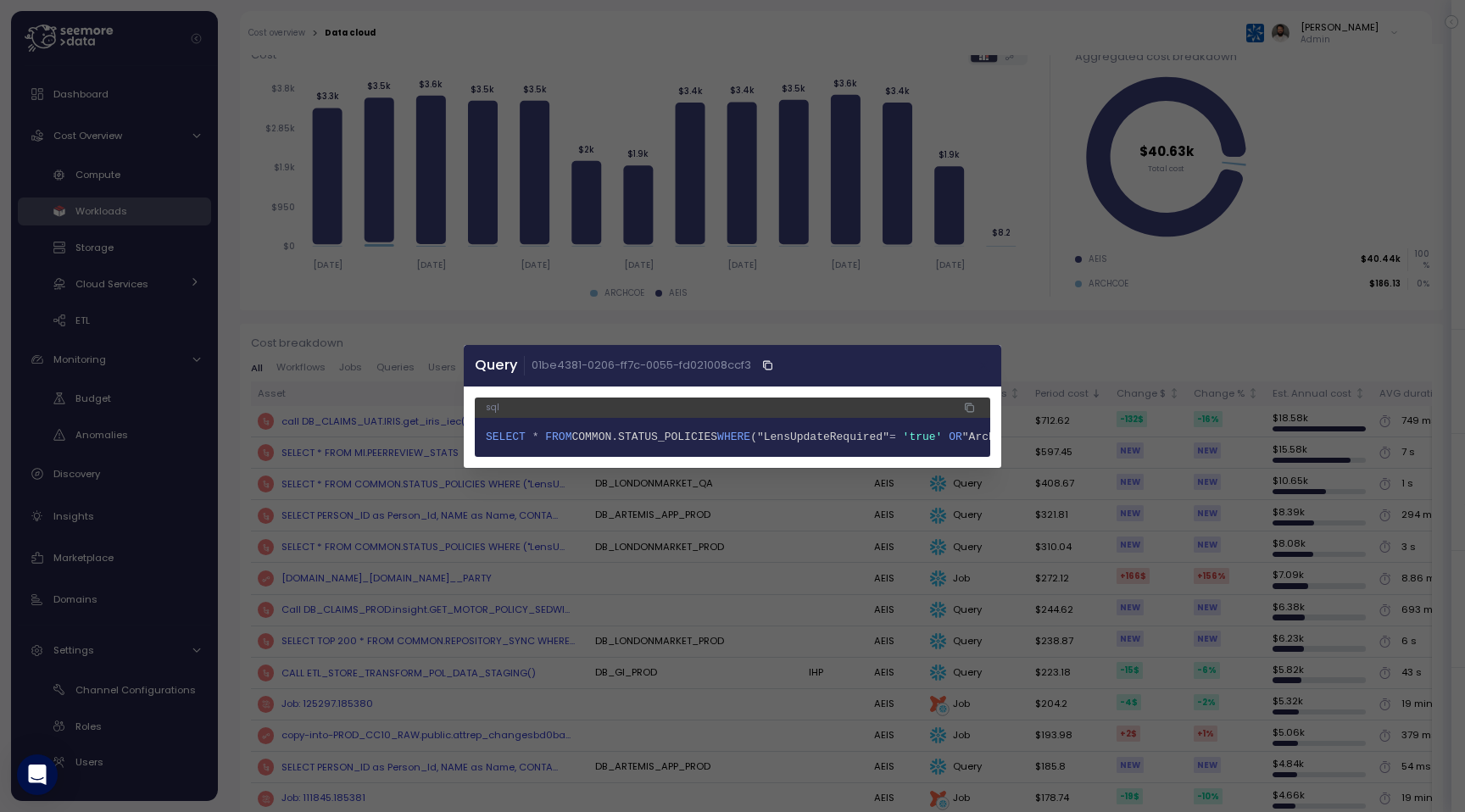
click at [983, 361] on icon "button" at bounding box center [984, 365] width 14 height 14
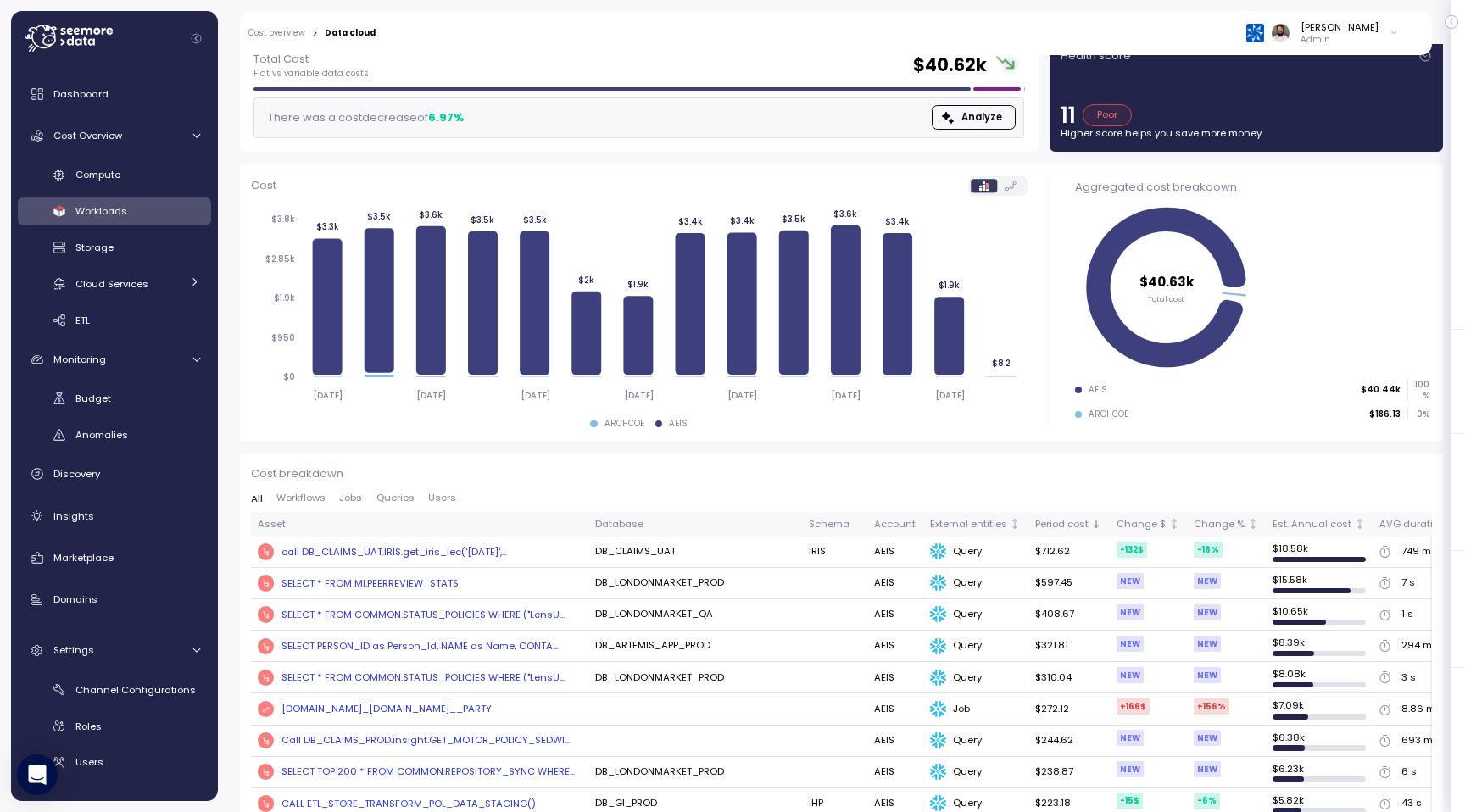
scroll to position [0, 0]
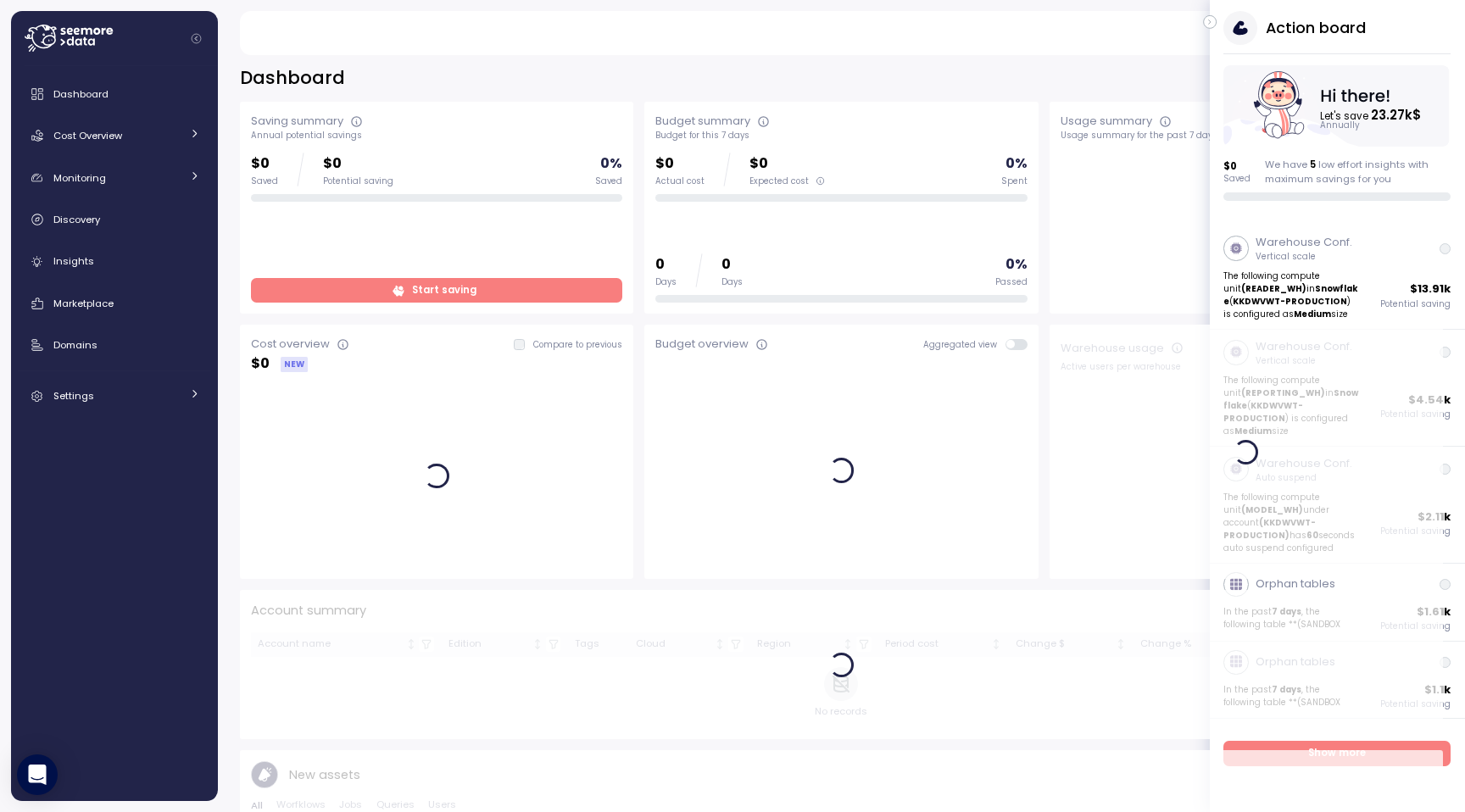
click at [1213, 26] on button "button" at bounding box center [1210, 22] width 14 height 14
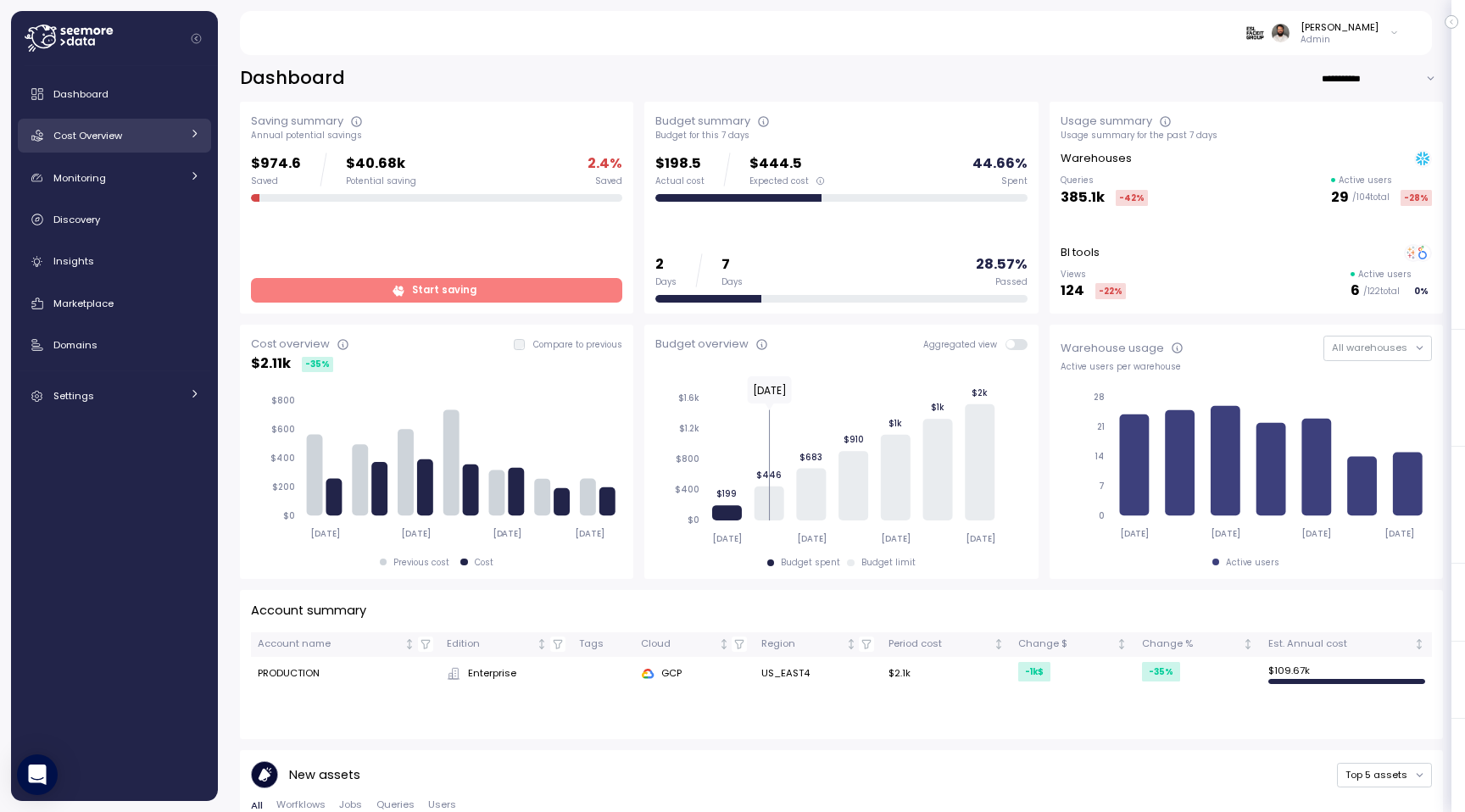
click at [134, 132] on div "Cost Overview" at bounding box center [117, 135] width 127 height 17
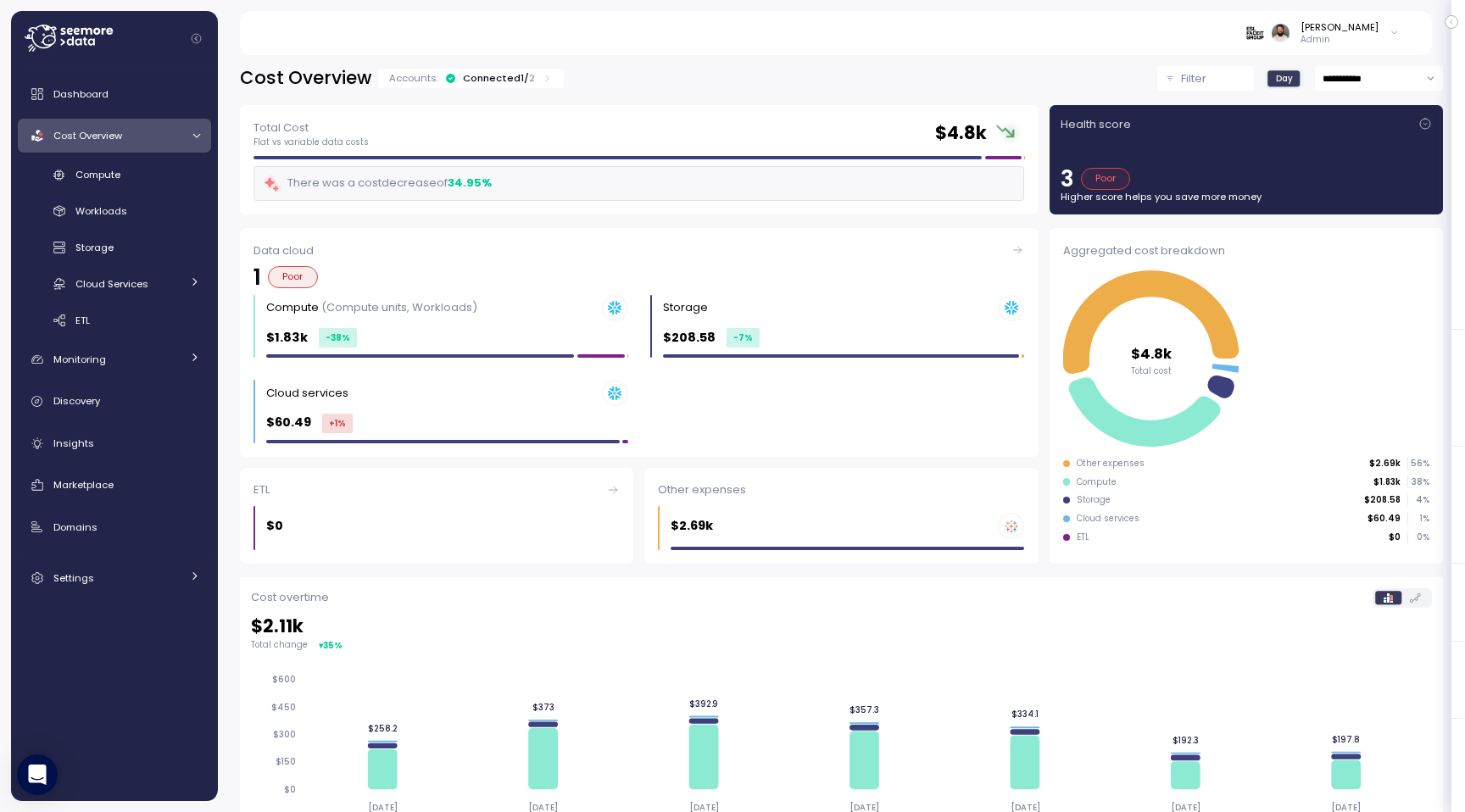
click at [511, 81] on div "Connected 1 / 2" at bounding box center [499, 77] width 72 height 14
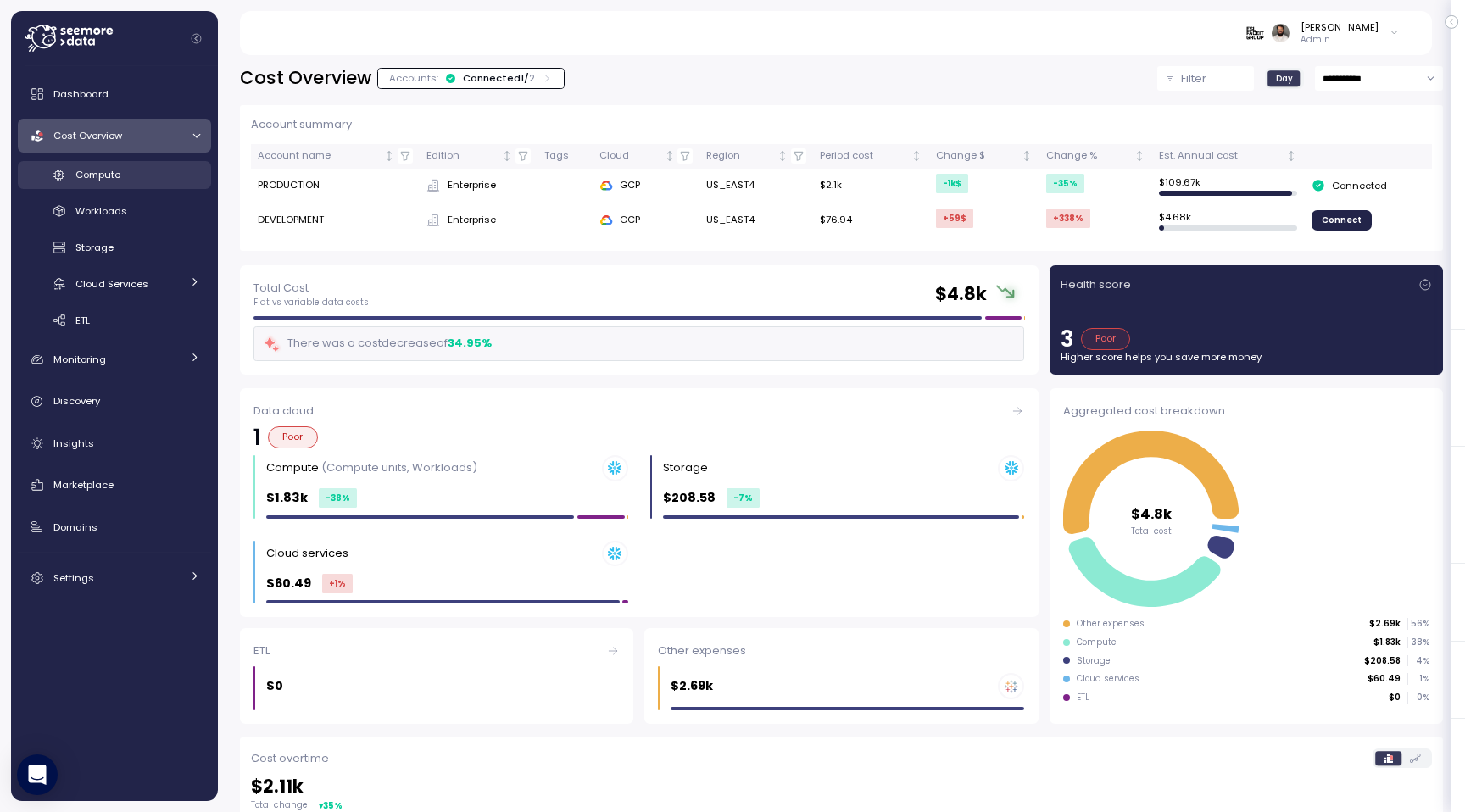
click at [164, 181] on div "Compute" at bounding box center [137, 174] width 124 height 17
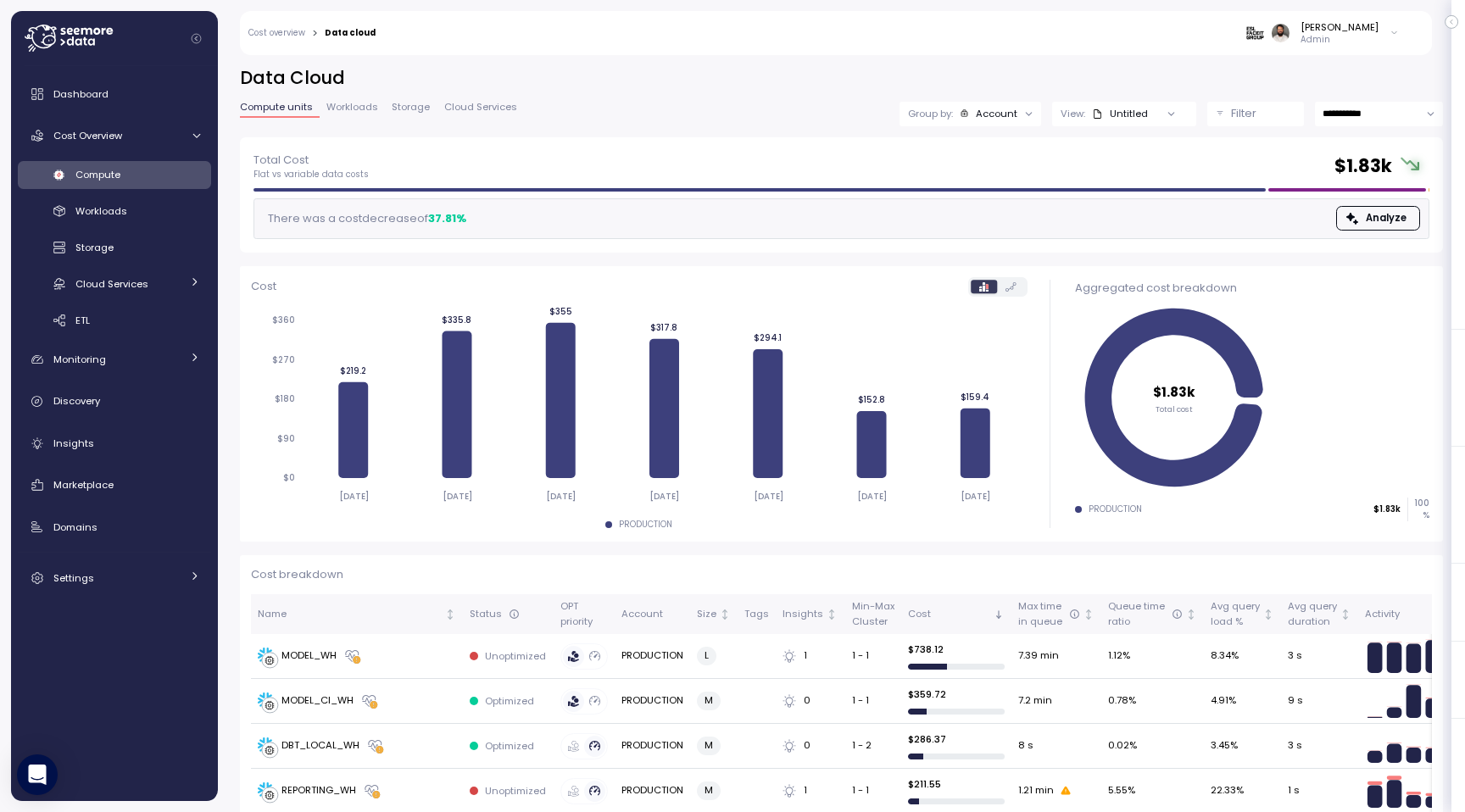
click at [360, 112] on span "Workloads" at bounding box center [352, 107] width 52 height 9
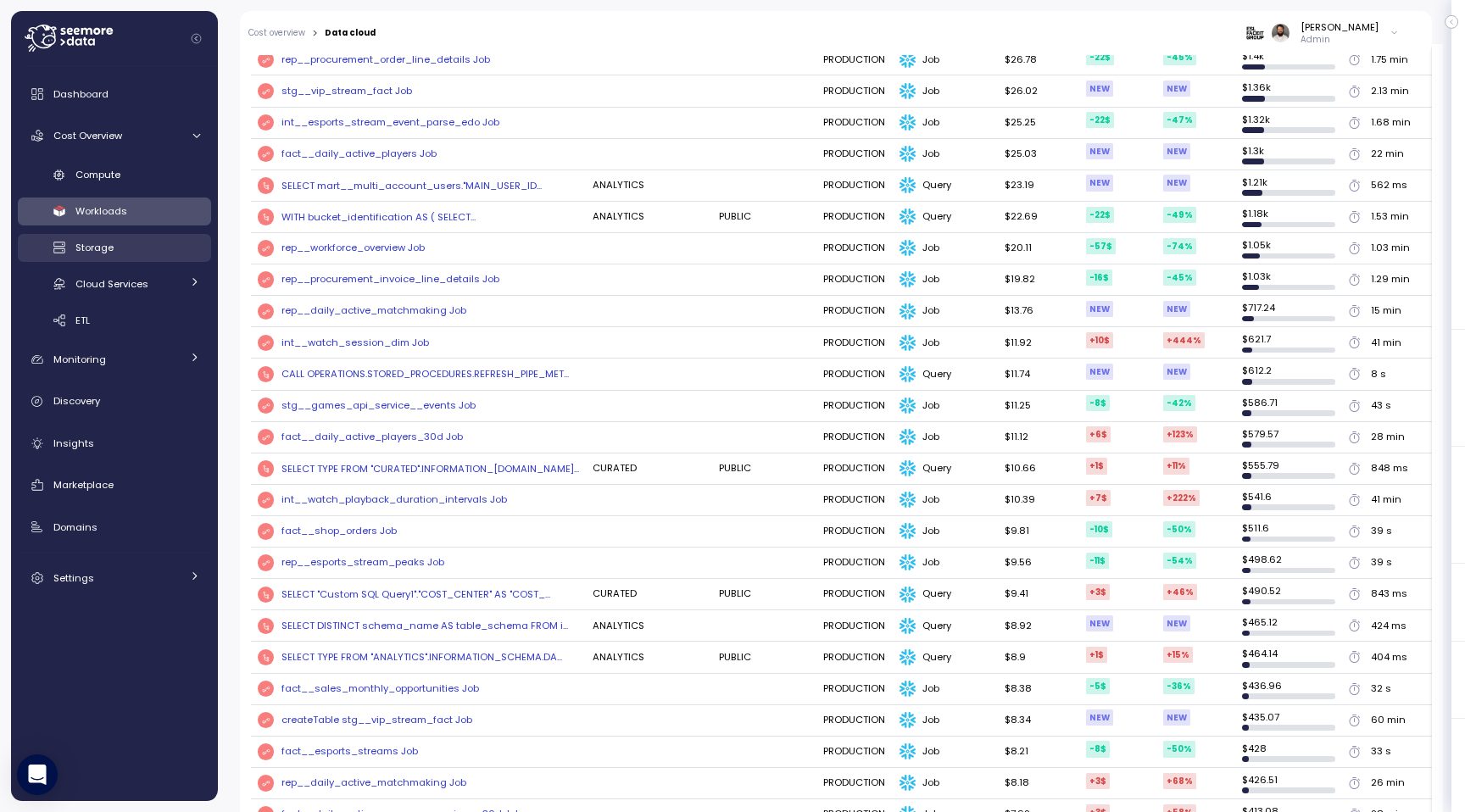
scroll to position [764, 0]
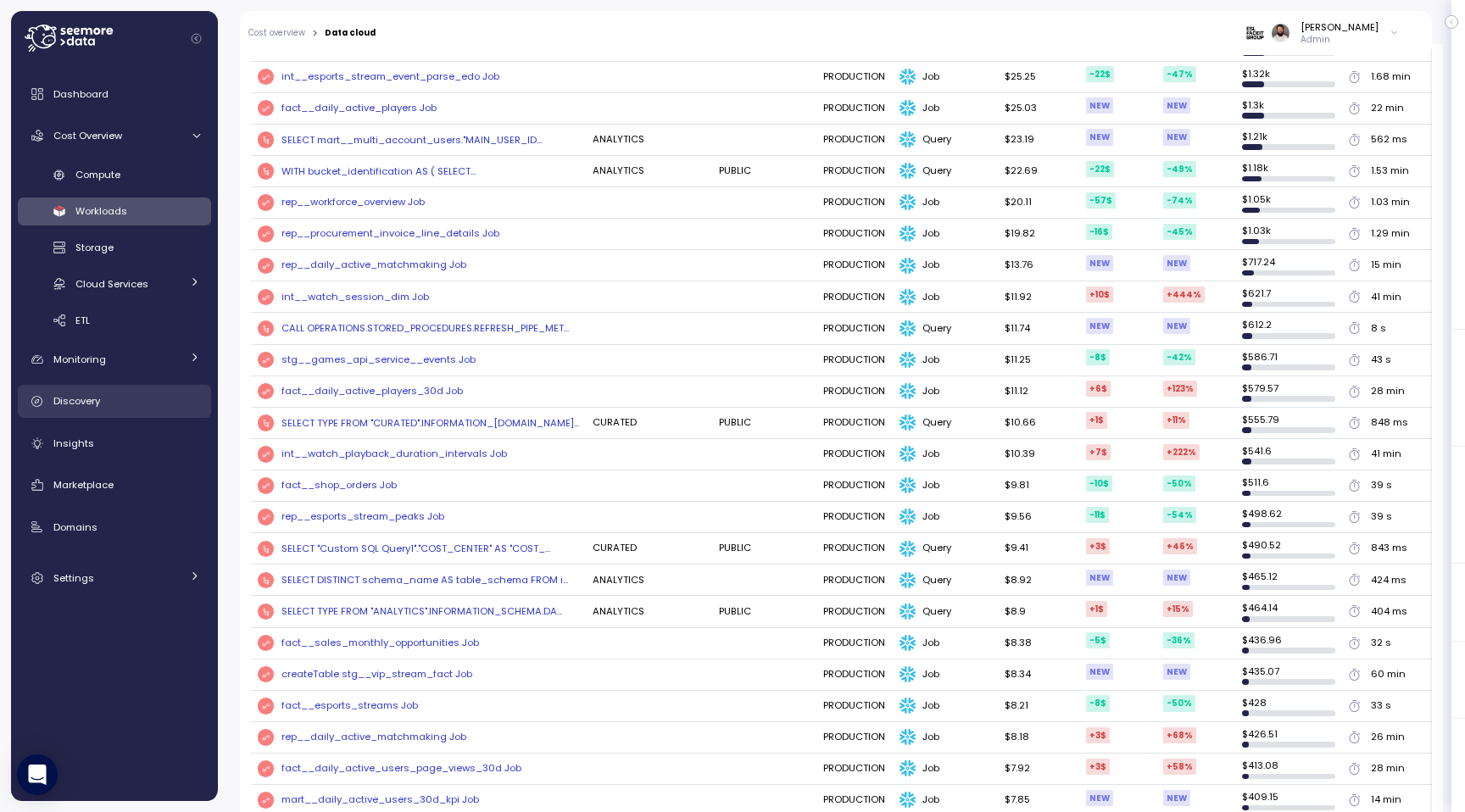
click at [139, 406] on div "Discovery" at bounding box center [126, 401] width 147 height 17
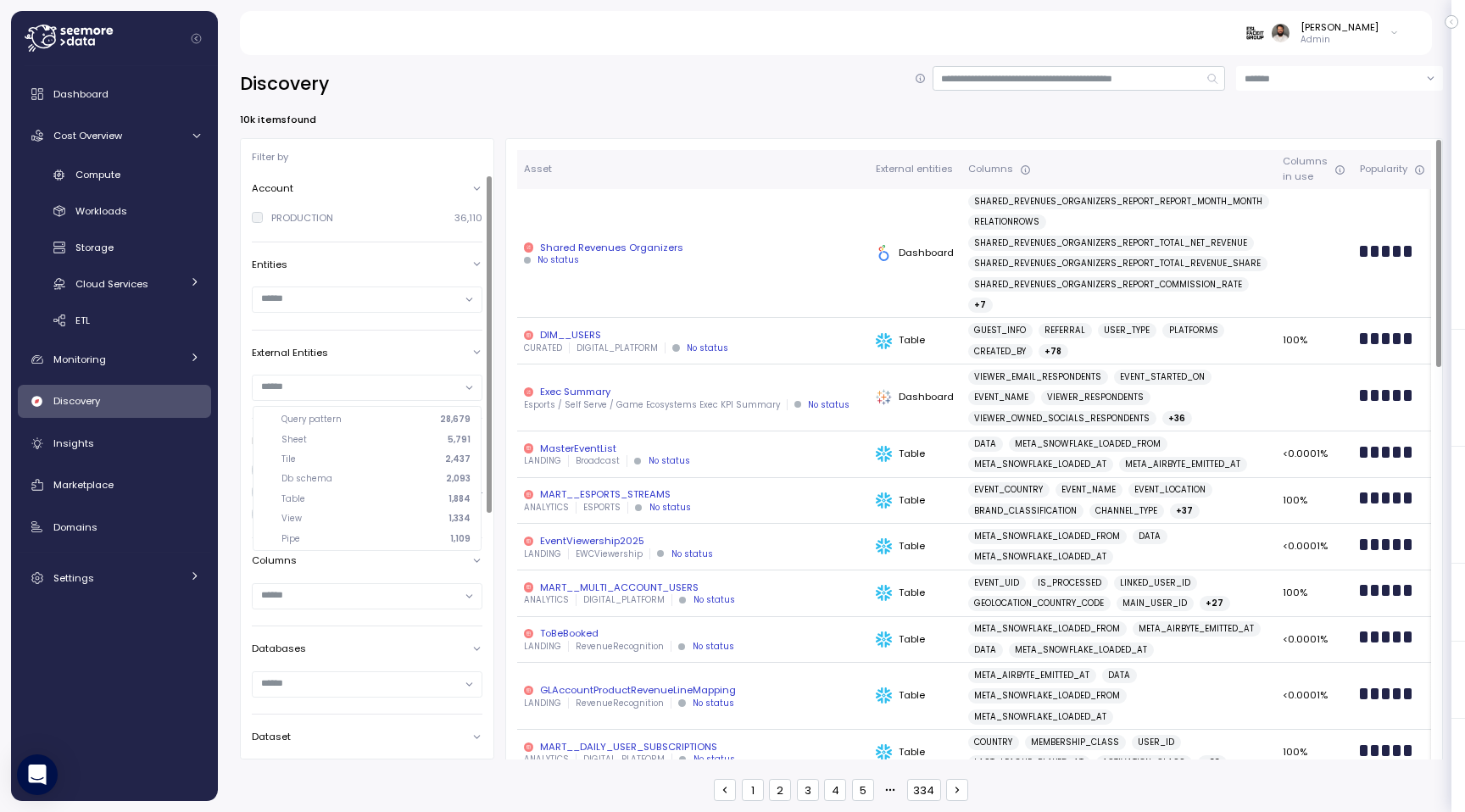
click at [409, 391] on input "text" at bounding box center [360, 386] width 197 height 16
click at [441, 346] on div "External Entities" at bounding box center [367, 352] width 230 height 14
click at [293, 472] on div "Looker" at bounding box center [286, 471] width 30 height 14
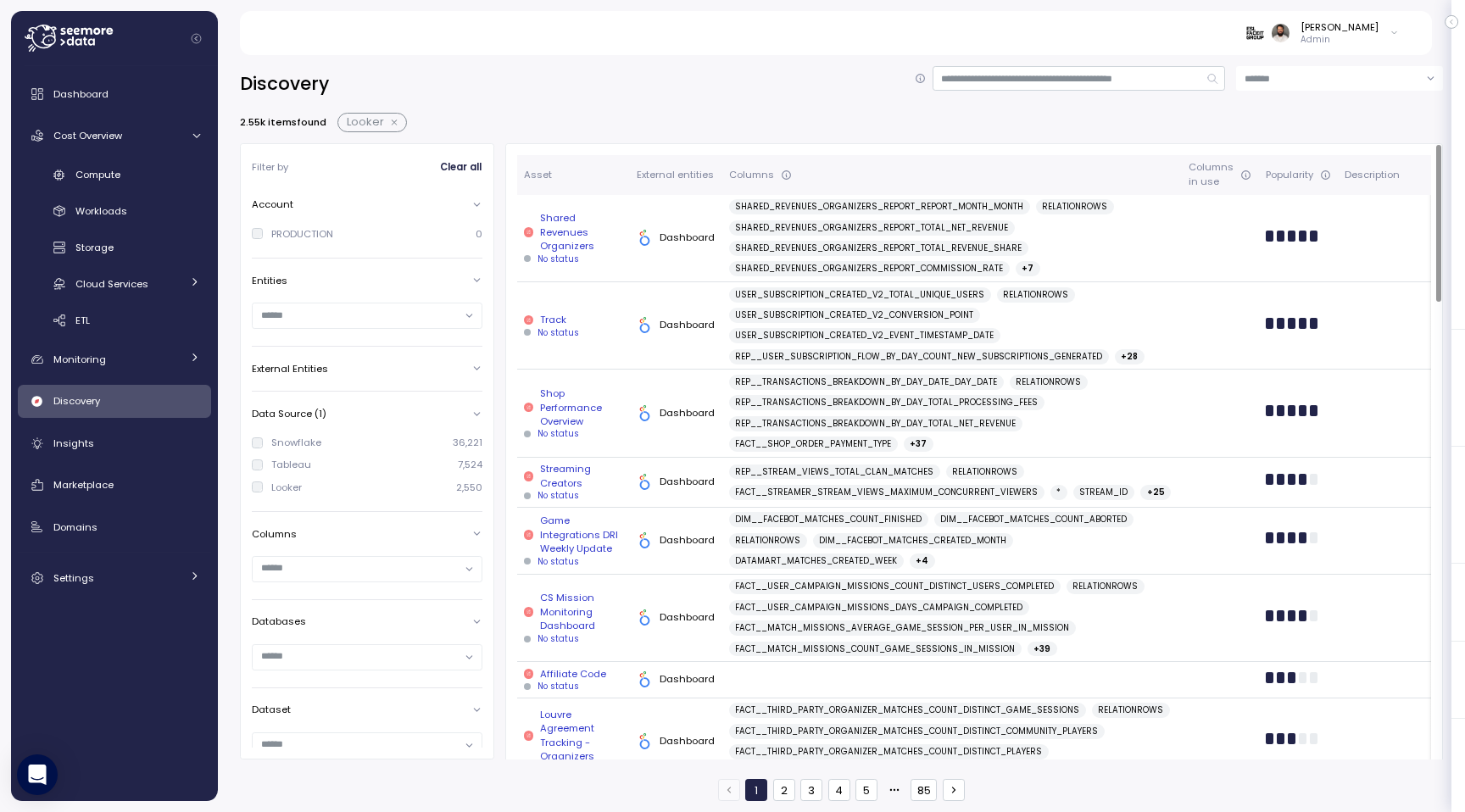
click at [611, 229] on td "Shared Revenues Organizers No status" at bounding box center [573, 238] width 112 height 88
click at [574, 229] on div "Shared Revenues Organizers" at bounding box center [573, 231] width 100 height 41
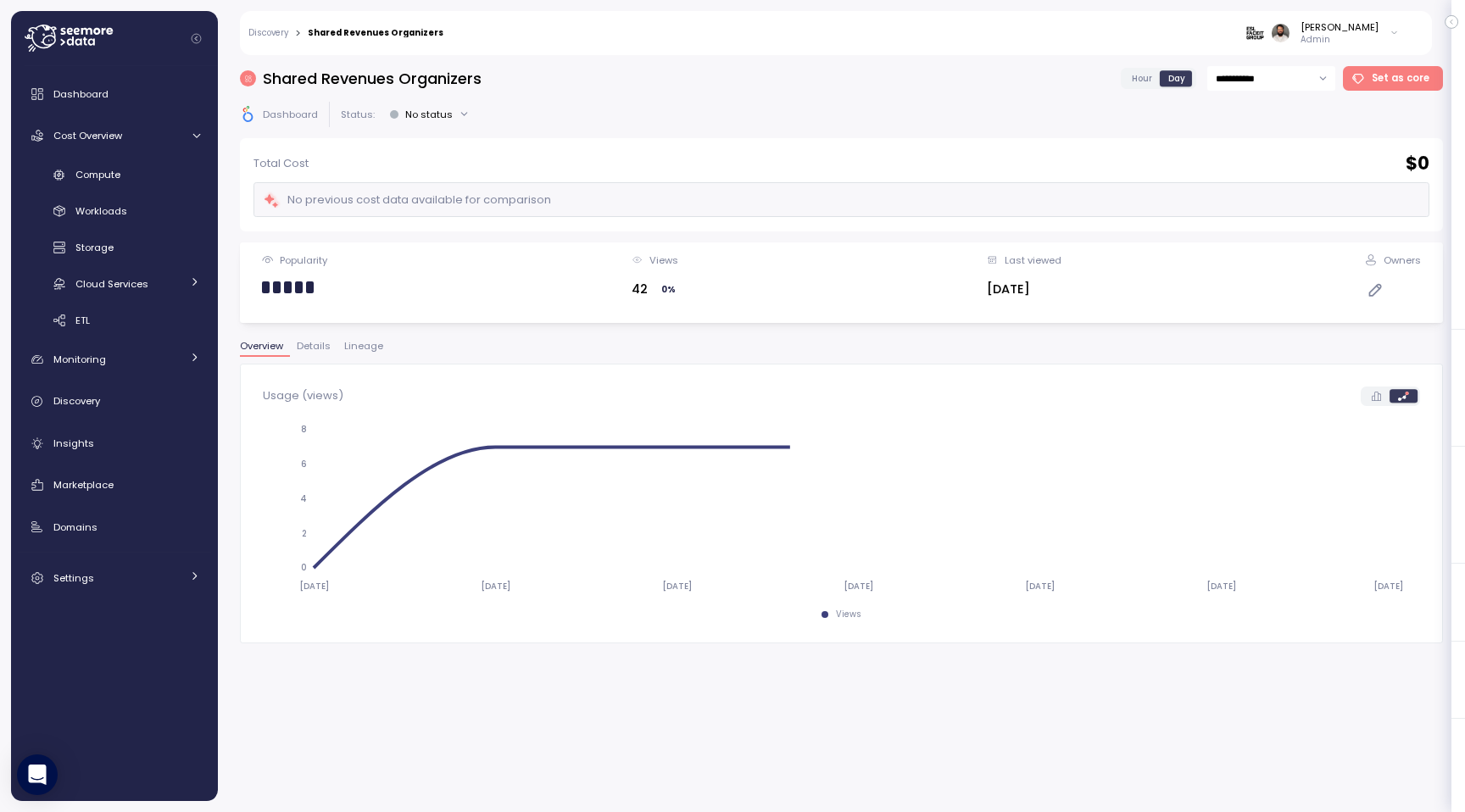
click at [375, 343] on span "Lineage" at bounding box center [363, 346] width 39 height 9
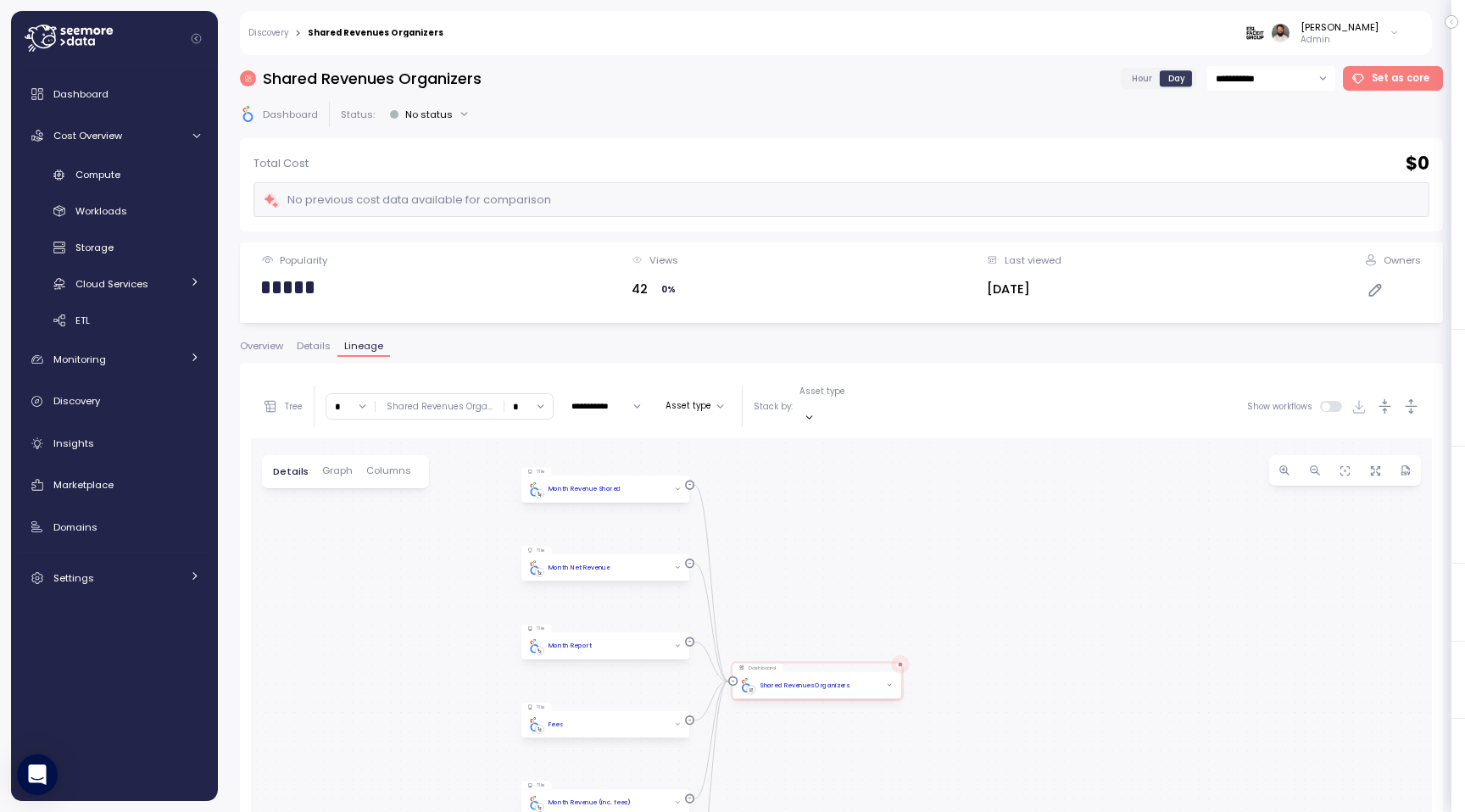
click at [349, 396] on input "*" at bounding box center [350, 406] width 48 height 25
click at [351, 550] on div "4" at bounding box center [350, 548] width 41 height 23
type input "*"
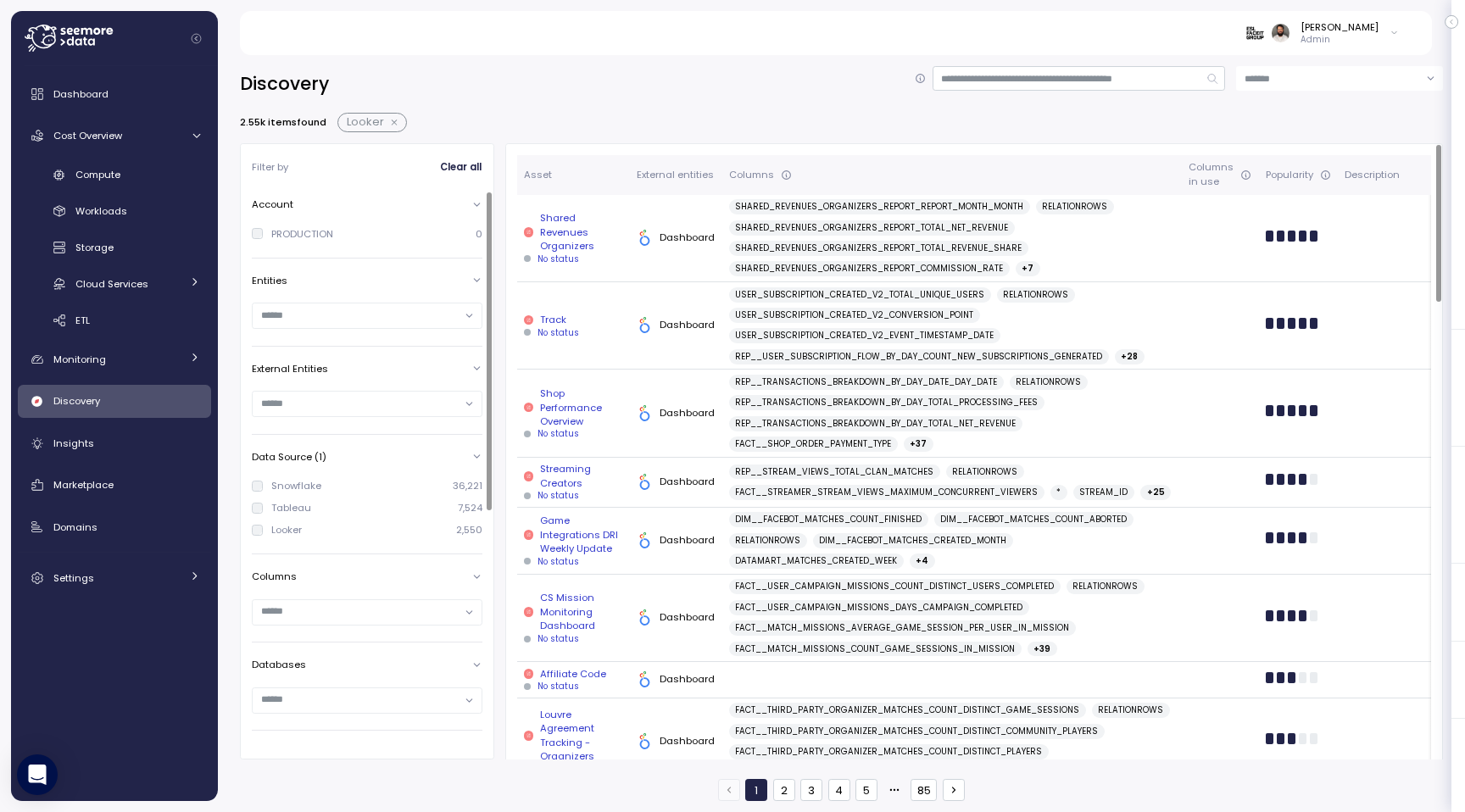
click at [604, 484] on div "Streaming Creators" at bounding box center [573, 476] width 100 height 28
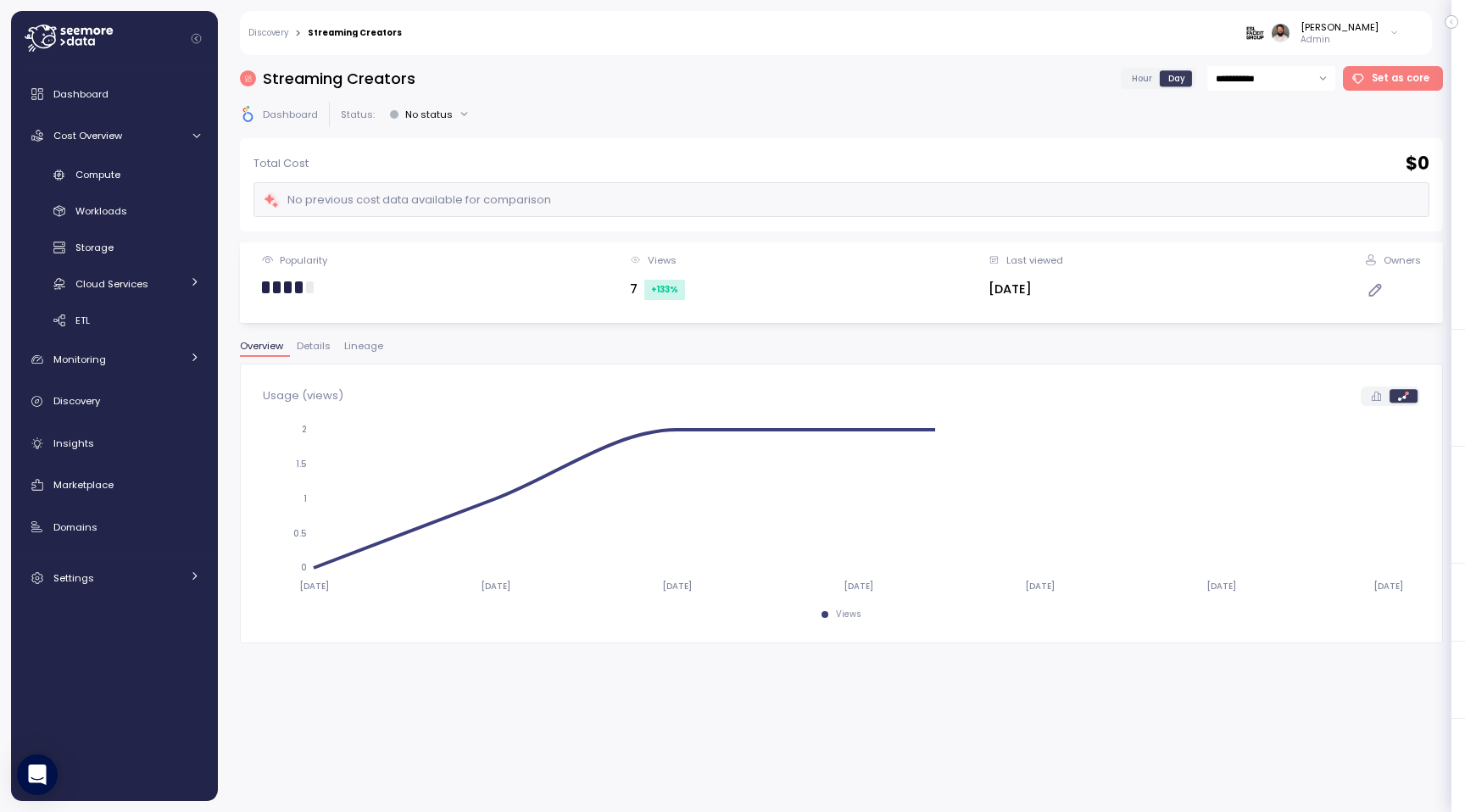
click at [372, 362] on div "Overview Details Lineage" at bounding box center [841, 352] width 1203 height 22
click at [372, 347] on span "Lineage" at bounding box center [363, 346] width 39 height 9
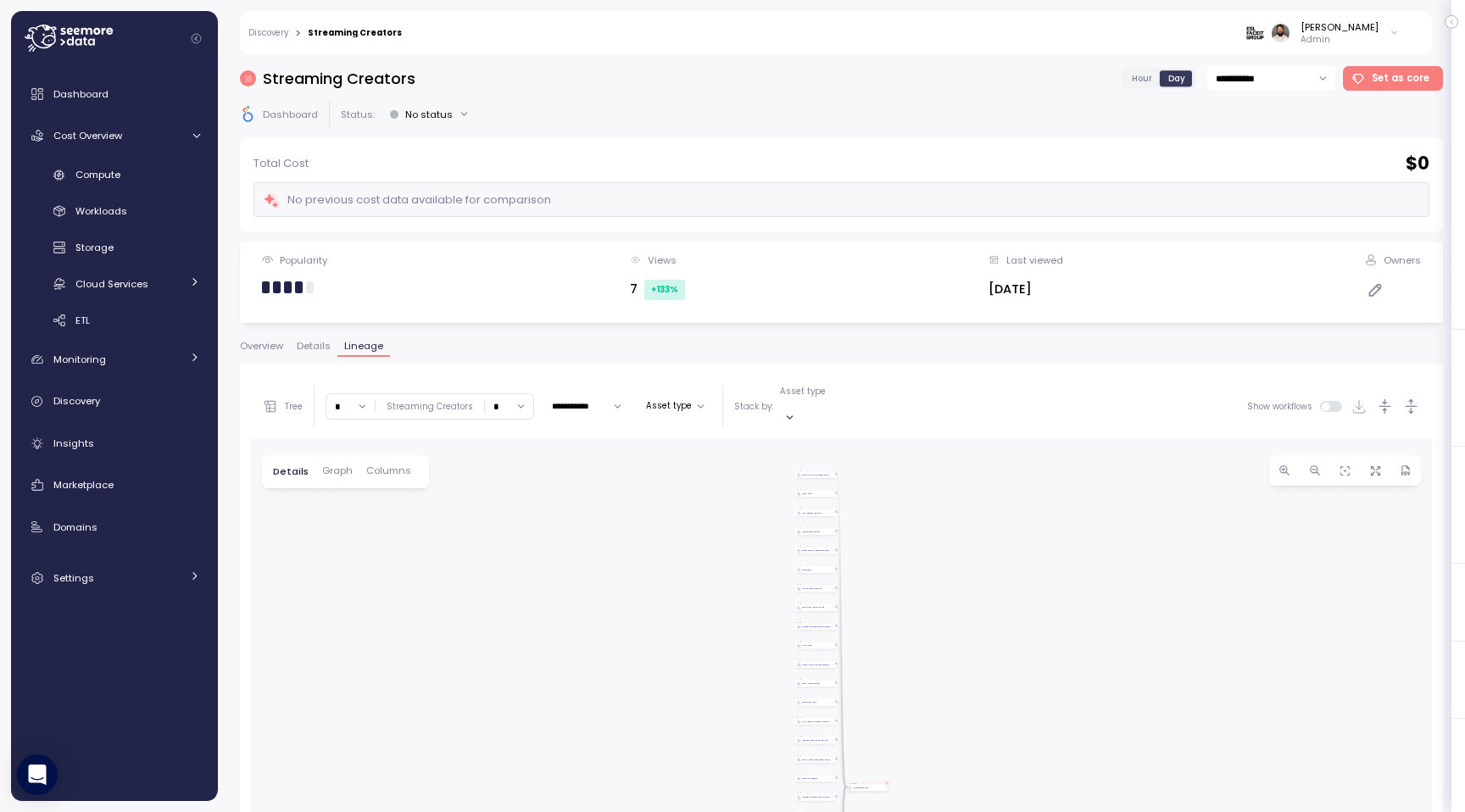
scroll to position [320, 0]
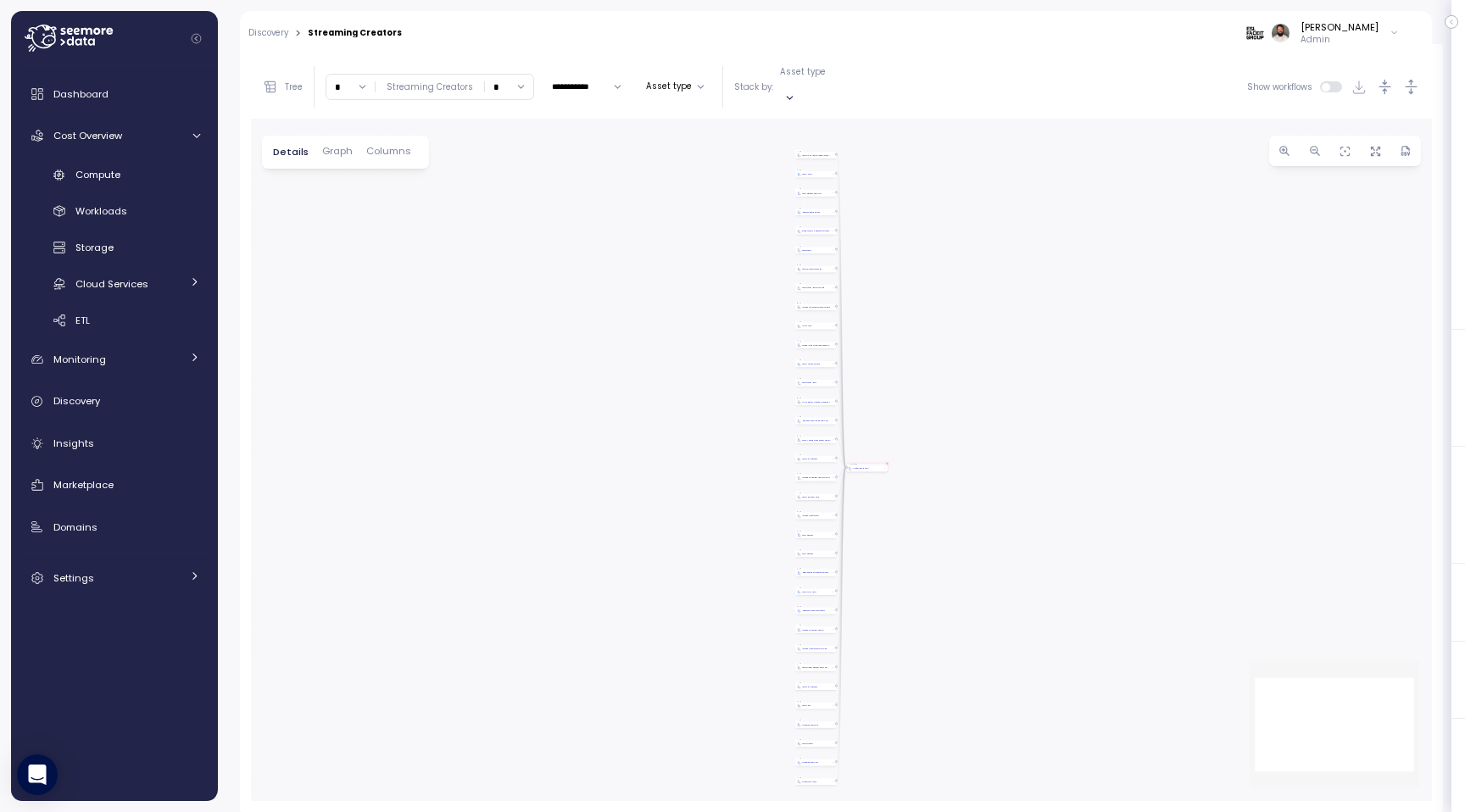
click at [333, 84] on input "*" at bounding box center [350, 87] width 48 height 25
click at [349, 238] on div "4" at bounding box center [350, 229] width 41 height 23
type input "*"
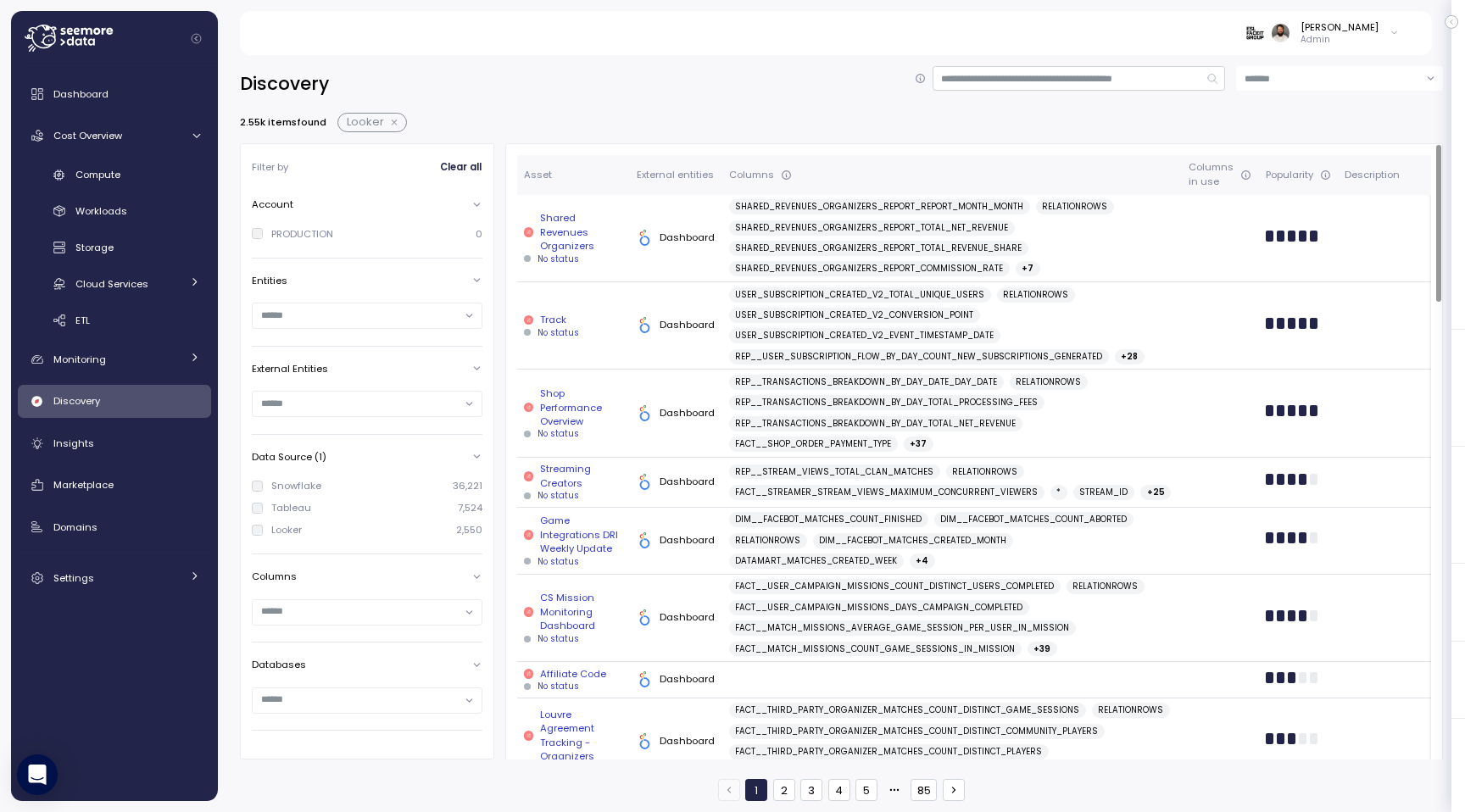
click at [588, 330] on div "No status" at bounding box center [573, 333] width 100 height 12
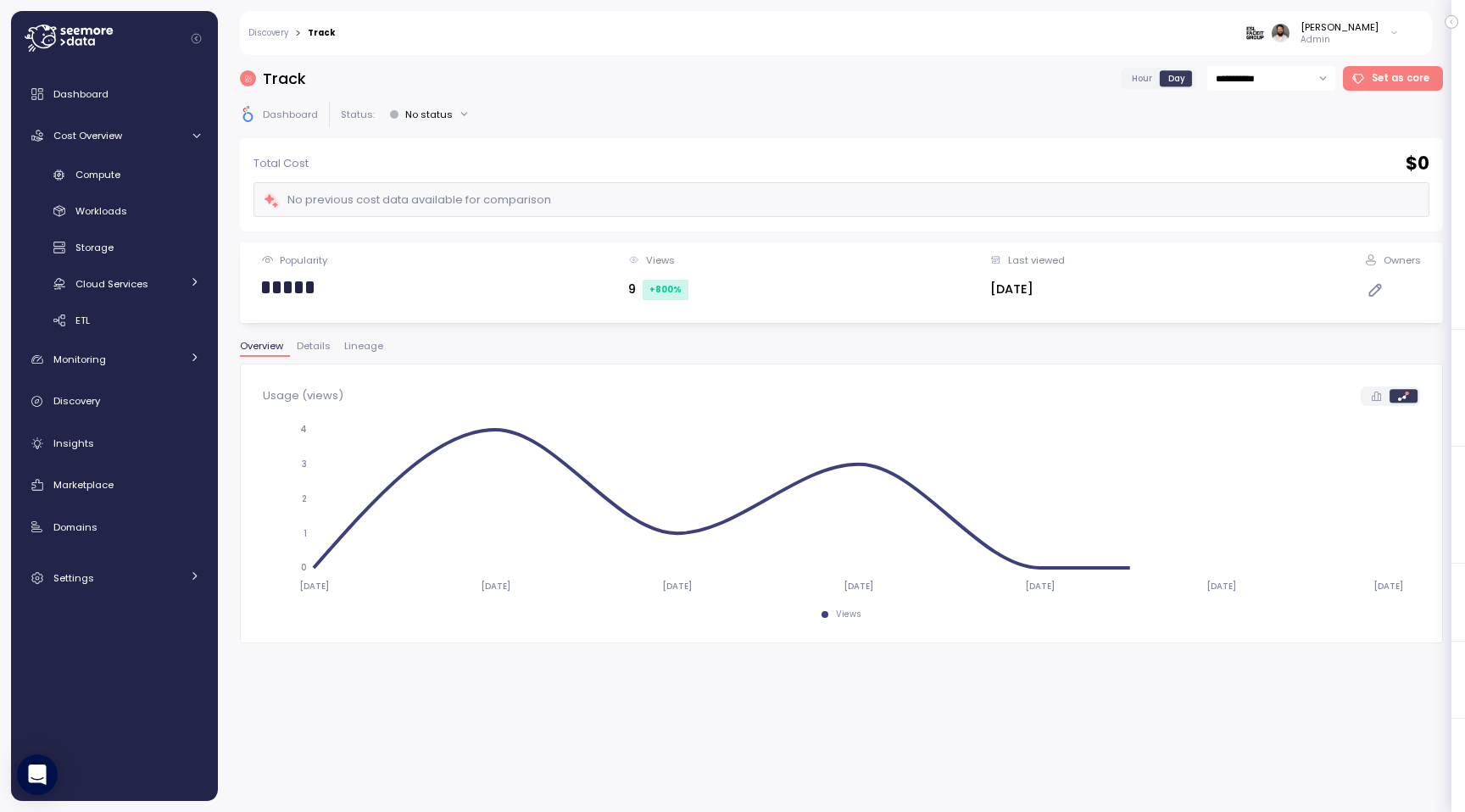
click at [360, 353] on button "Lineage" at bounding box center [363, 348] width 53 height 15
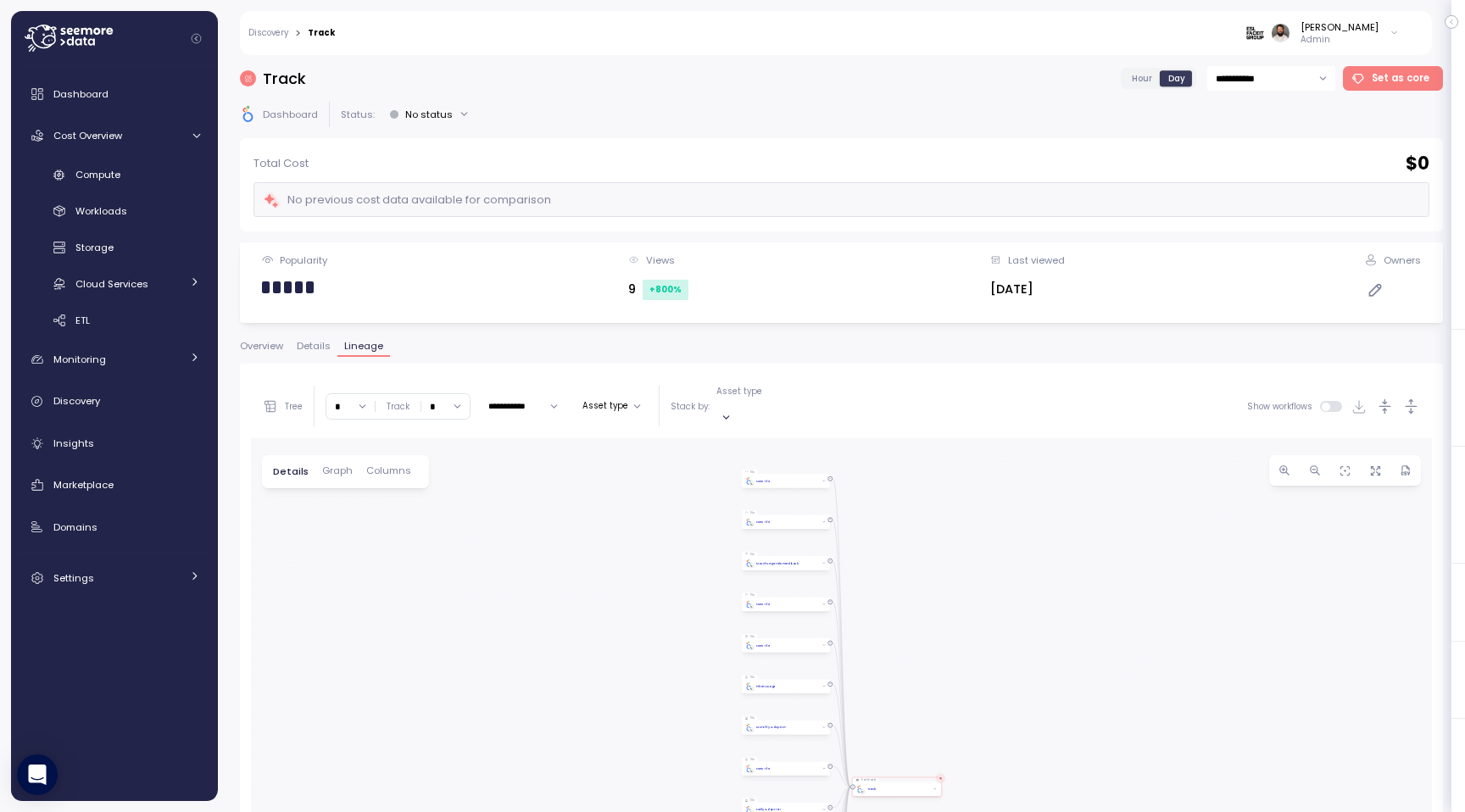
click at [361, 400] on input "*" at bounding box center [350, 406] width 48 height 25
click at [356, 559] on div "4" at bounding box center [350, 548] width 41 height 23
type input "*"
drag, startPoint x: 362, startPoint y: 646, endPoint x: 363, endPoint y: 507, distance: 139.0
click at [363, 507] on div "0 0 0 0 0 0 0 0 0 0 0 0 0 0 0 0 0 0 0 0 0 0 0 0 0 0 0 0 0 Tile New Tile Dashboa…" at bounding box center [841, 779] width 1181 height 682
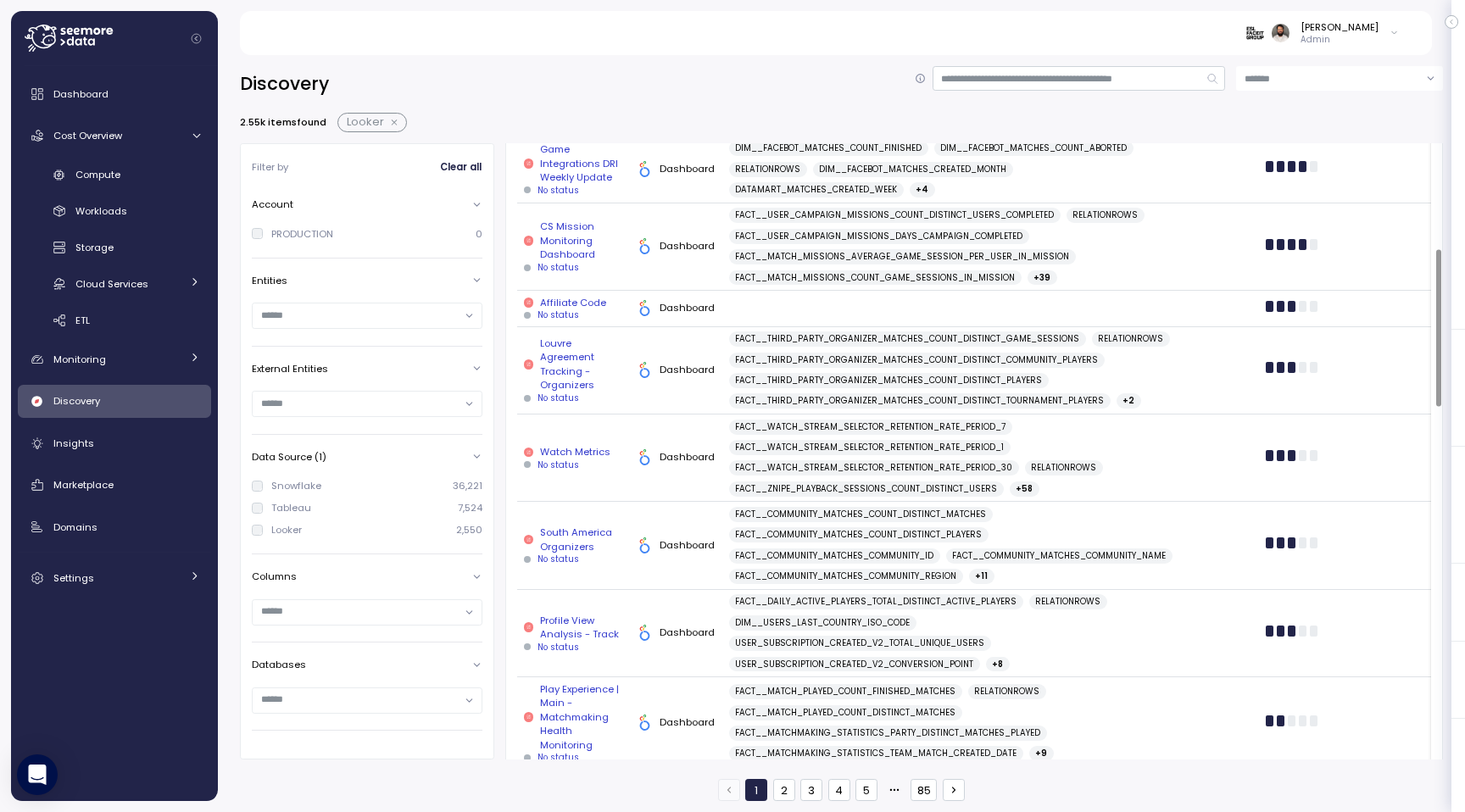
scroll to position [410, 0]
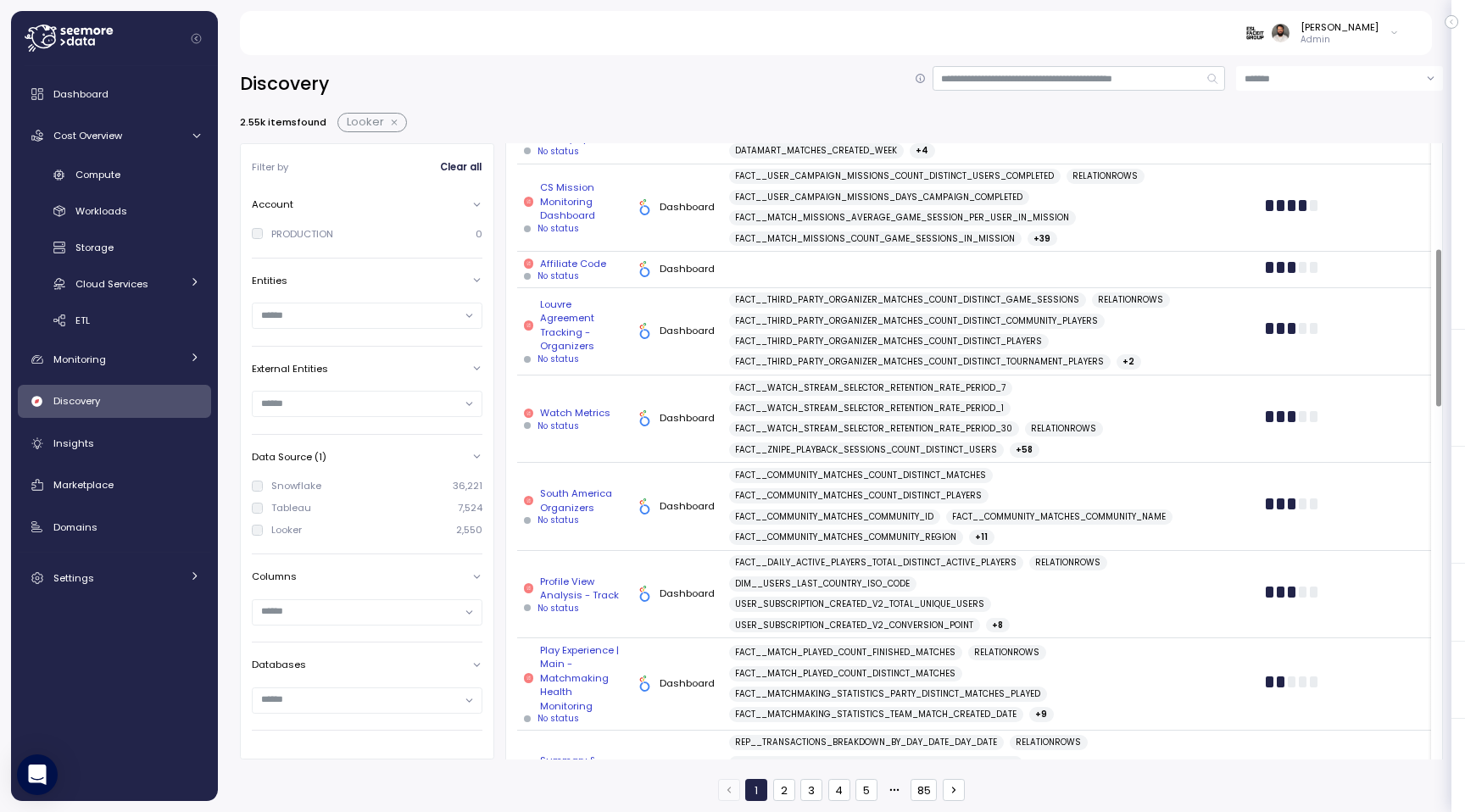
click at [592, 432] on div "No status" at bounding box center [573, 426] width 100 height 12
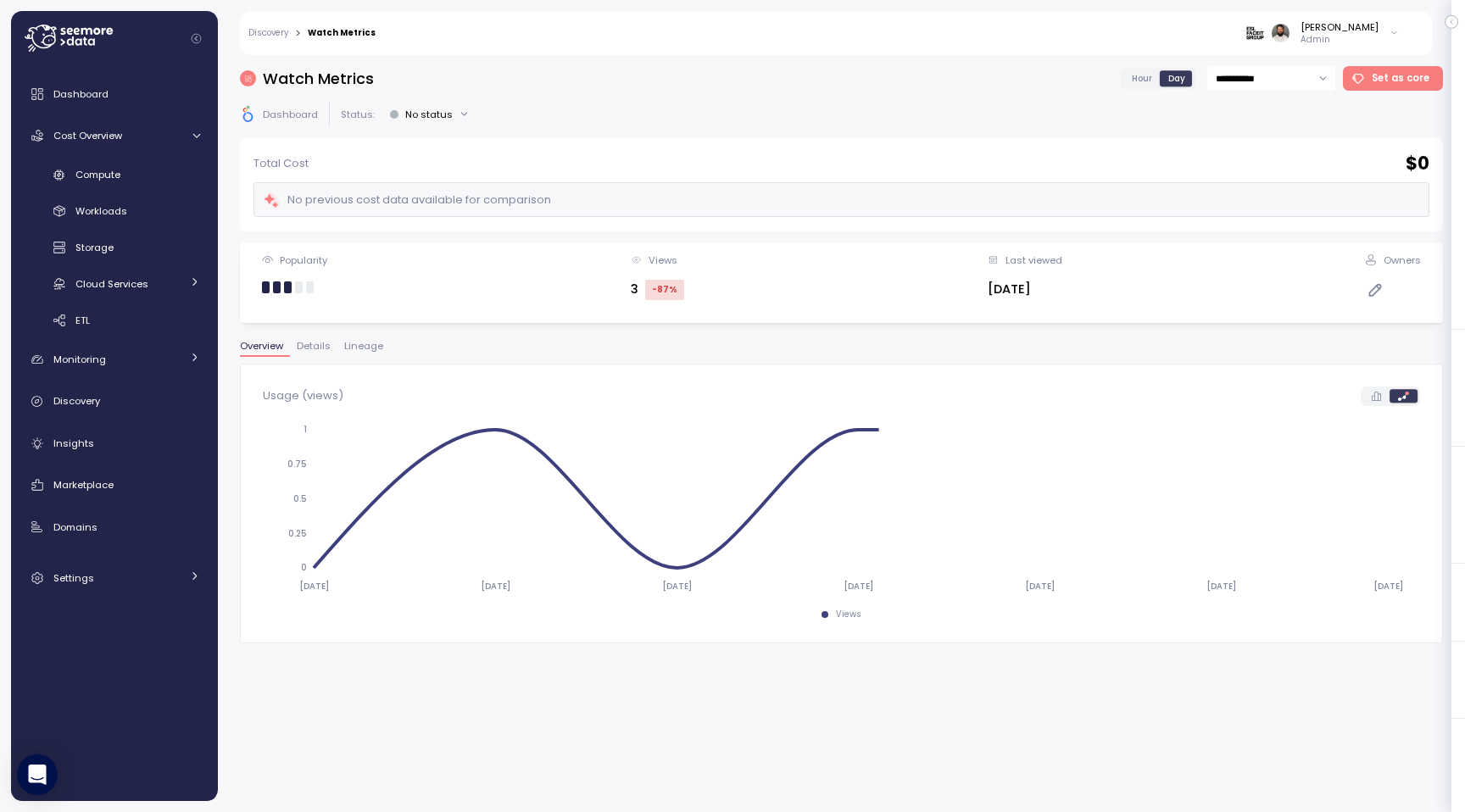
click at [363, 347] on span "Lineage" at bounding box center [363, 346] width 39 height 9
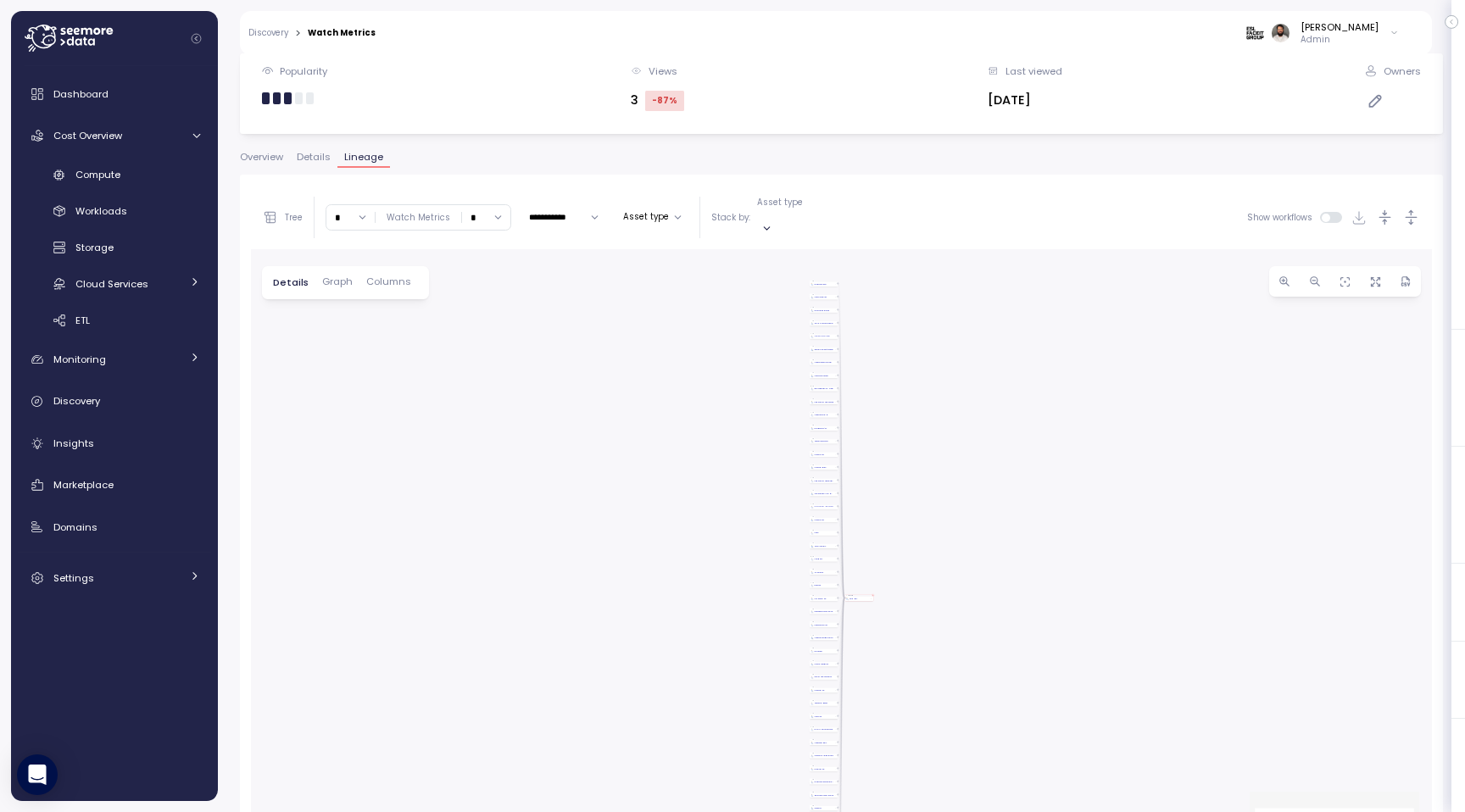
scroll to position [193, 0]
click at [359, 202] on input "*" at bounding box center [350, 214] width 48 height 25
click at [350, 377] on div "5" at bounding box center [350, 380] width 41 height 23
type input "*"
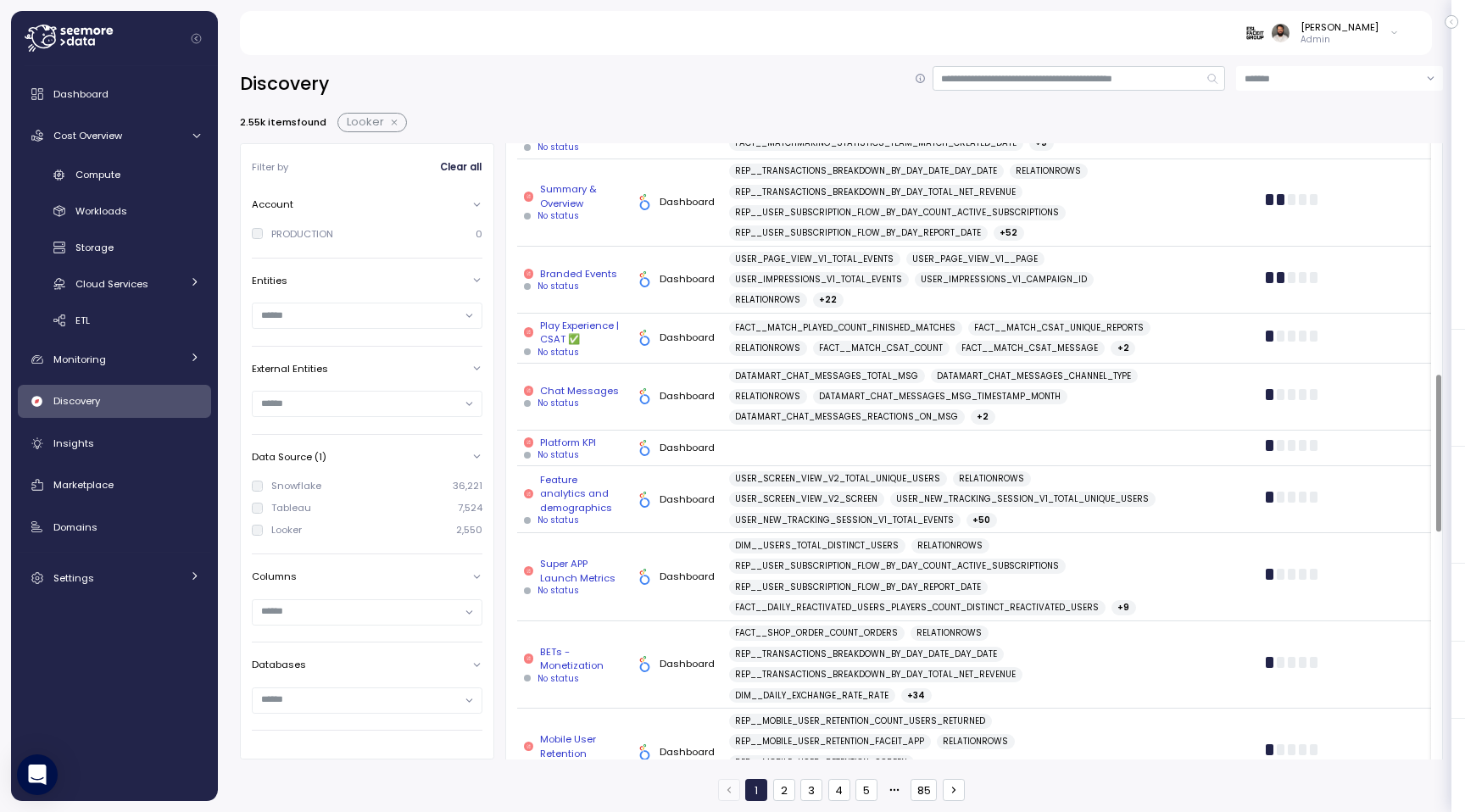
scroll to position [1022, 0]
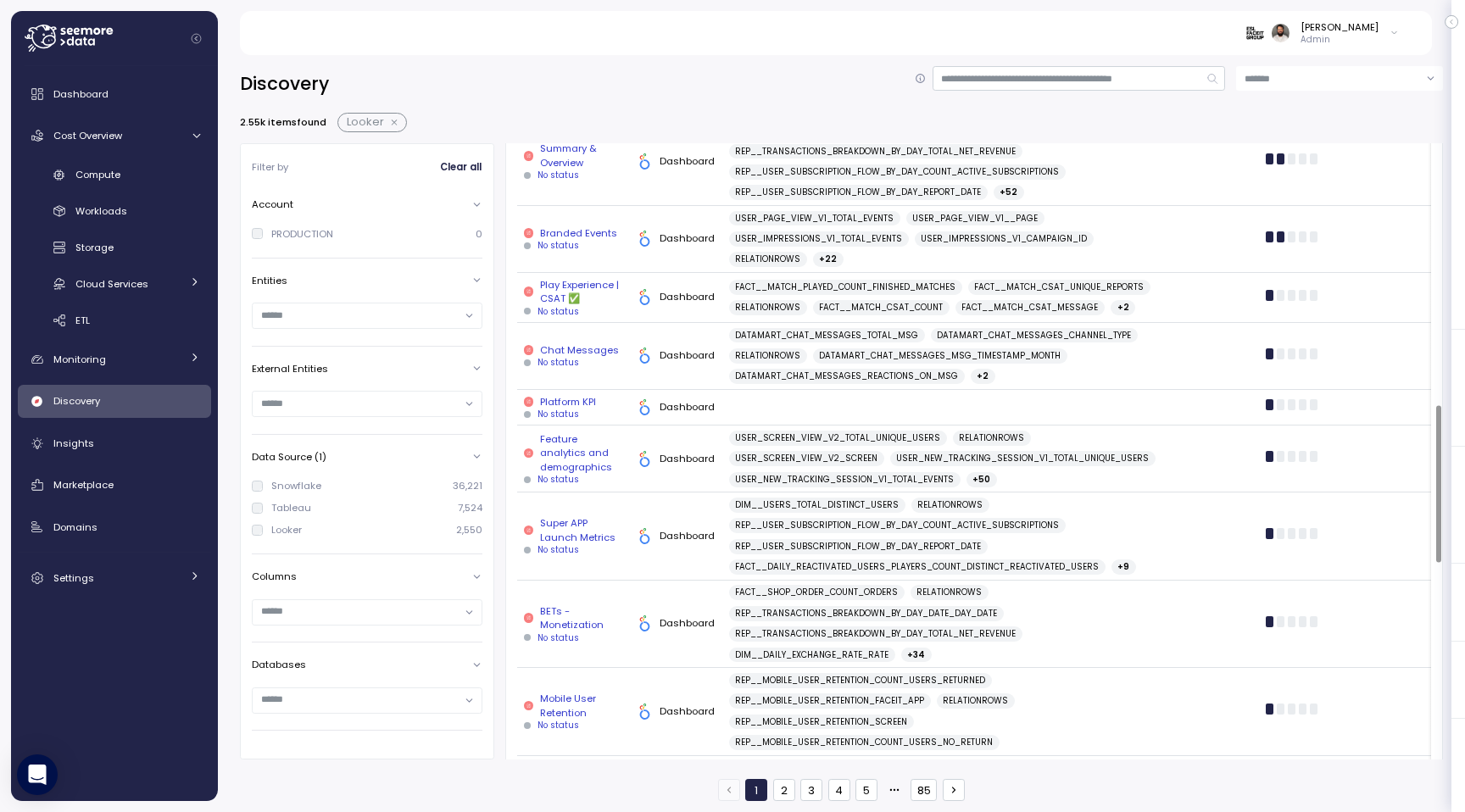
click at [595, 544] on div "Super APP Launch Metrics" at bounding box center [573, 530] width 100 height 28
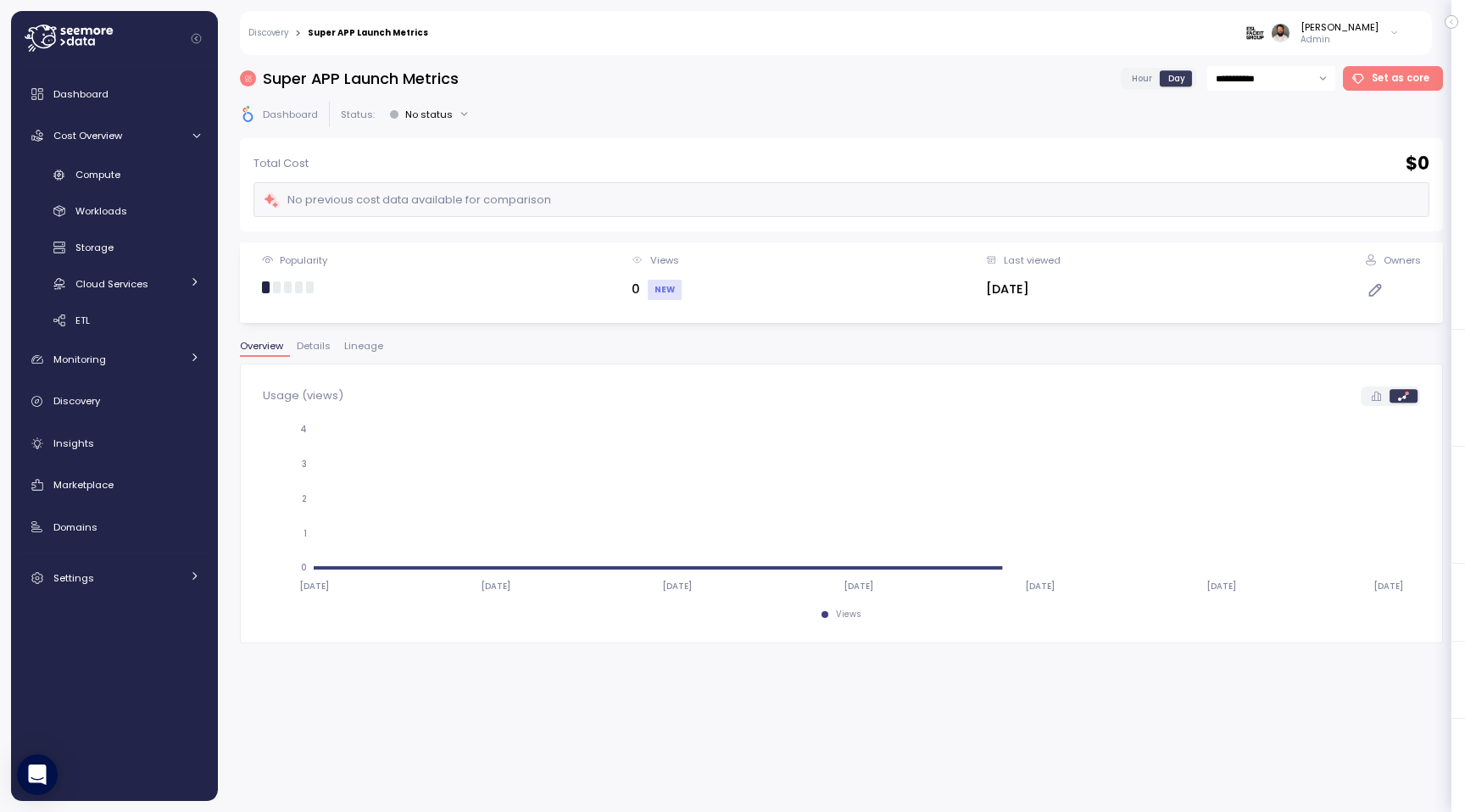
click at [356, 347] on span "Lineage" at bounding box center [363, 346] width 39 height 9
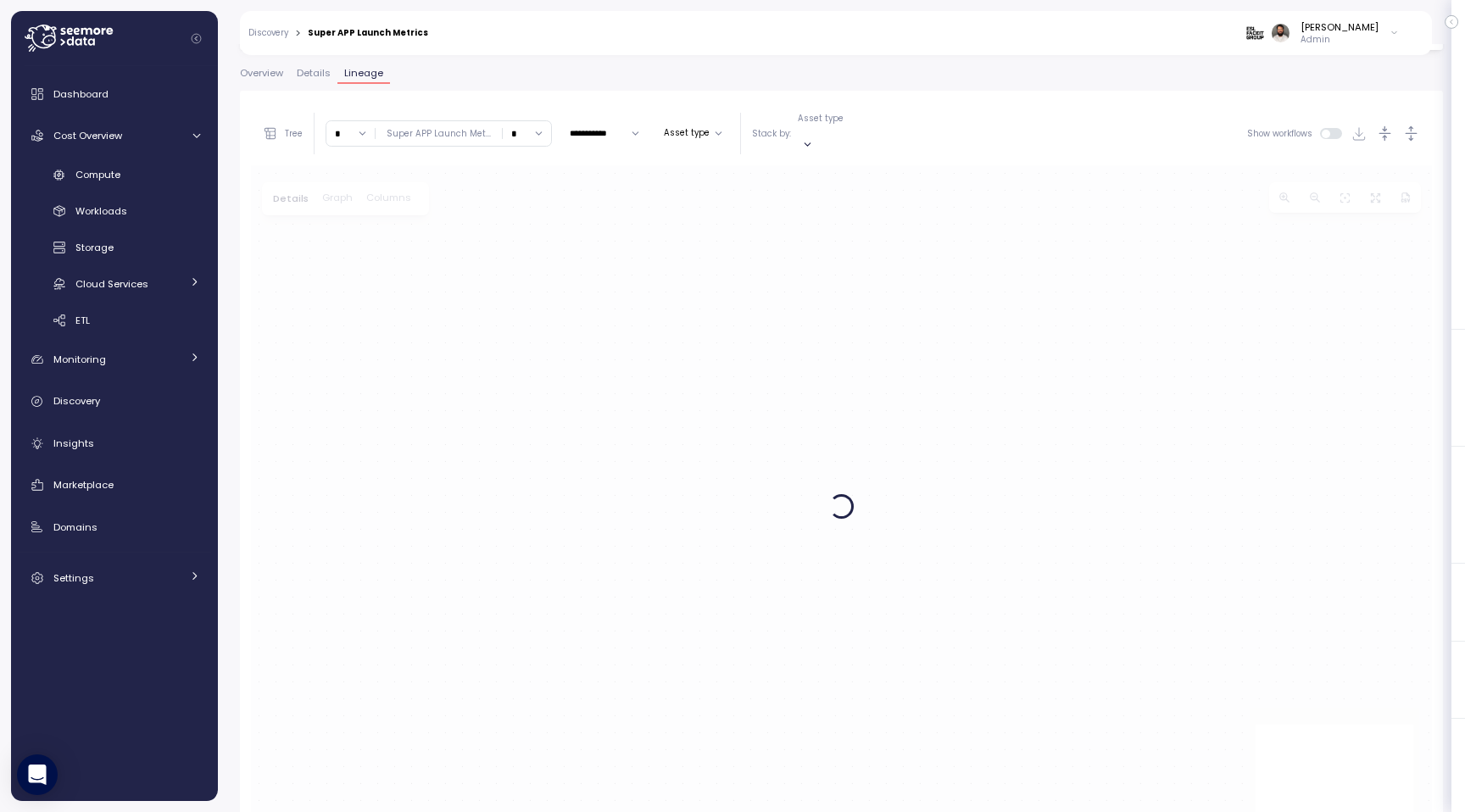
scroll to position [320, 0]
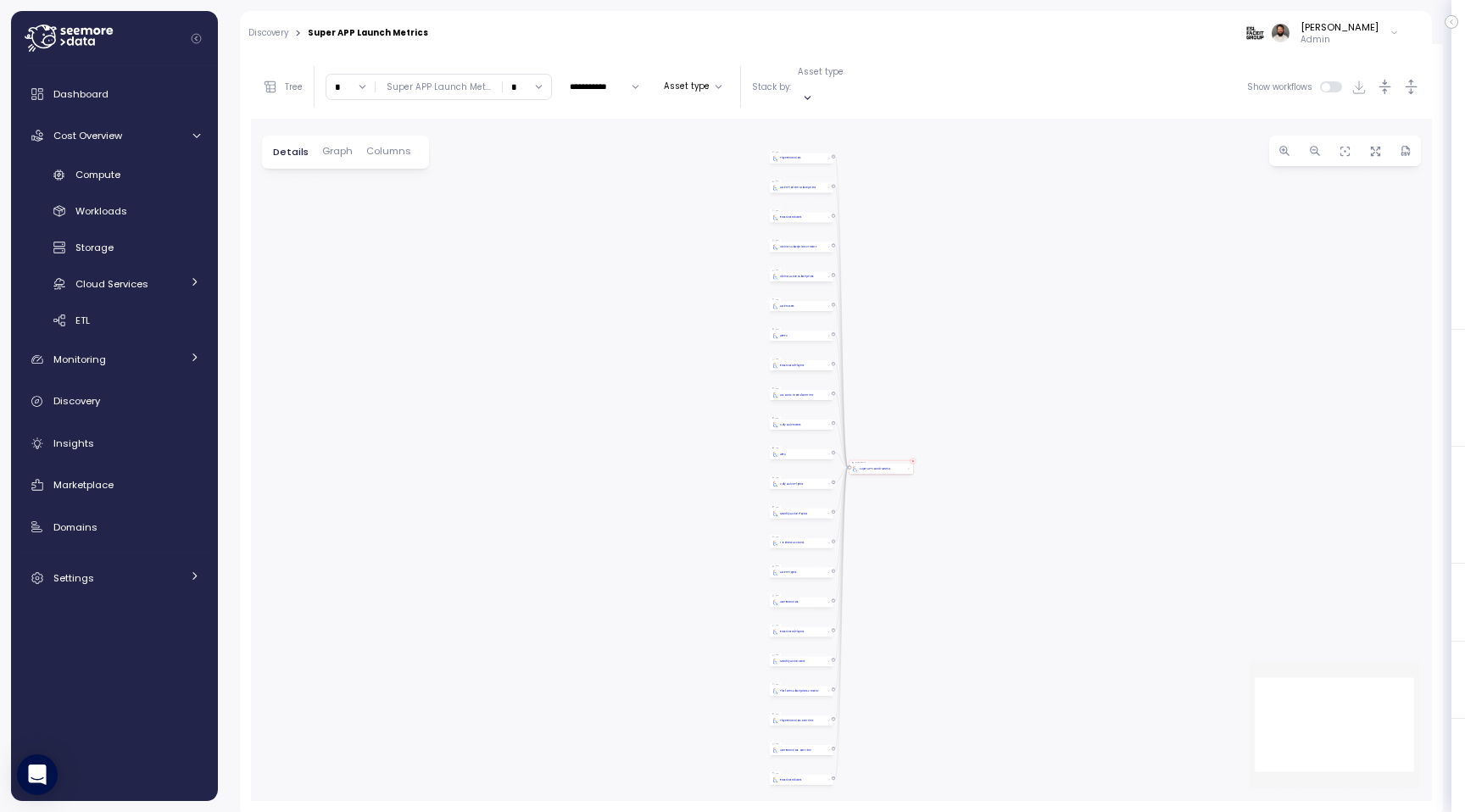
click at [350, 80] on input "*" at bounding box center [350, 87] width 48 height 25
click at [350, 241] on div "5" at bounding box center [350, 253] width 41 height 23
type input "*"
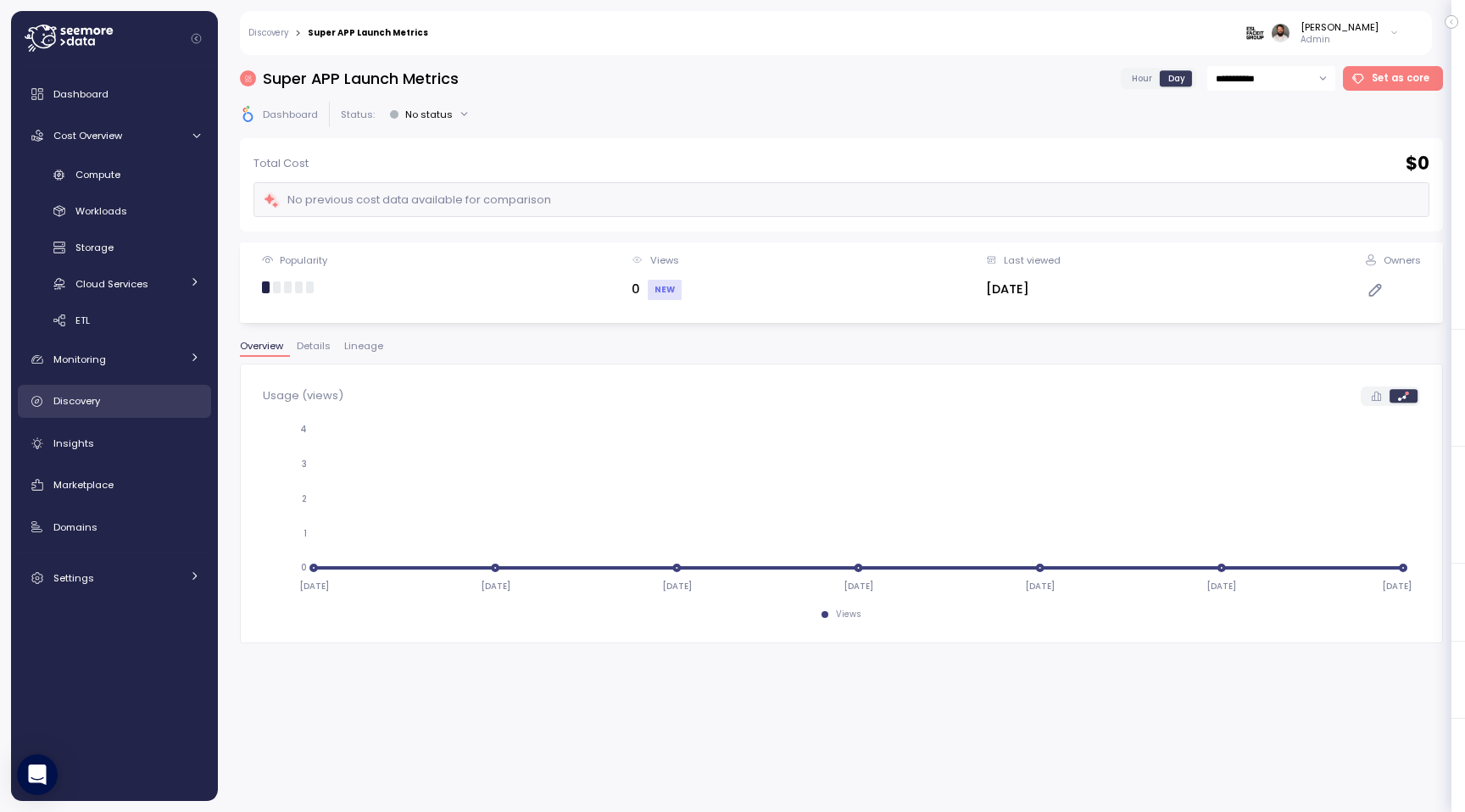
click at [116, 403] on div "Discovery" at bounding box center [126, 401] width 147 height 17
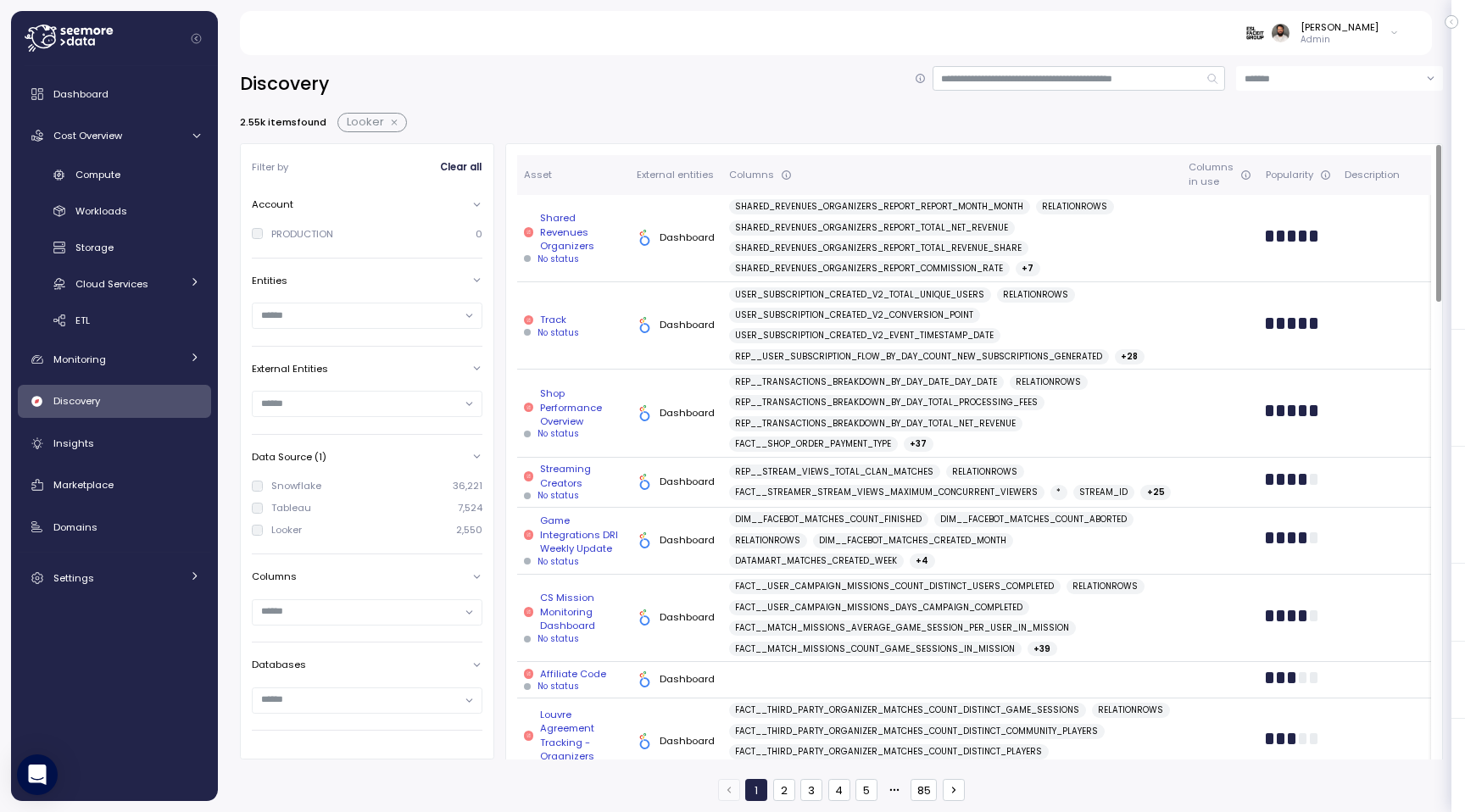
click at [591, 326] on div "Track" at bounding box center [573, 319] width 100 height 14
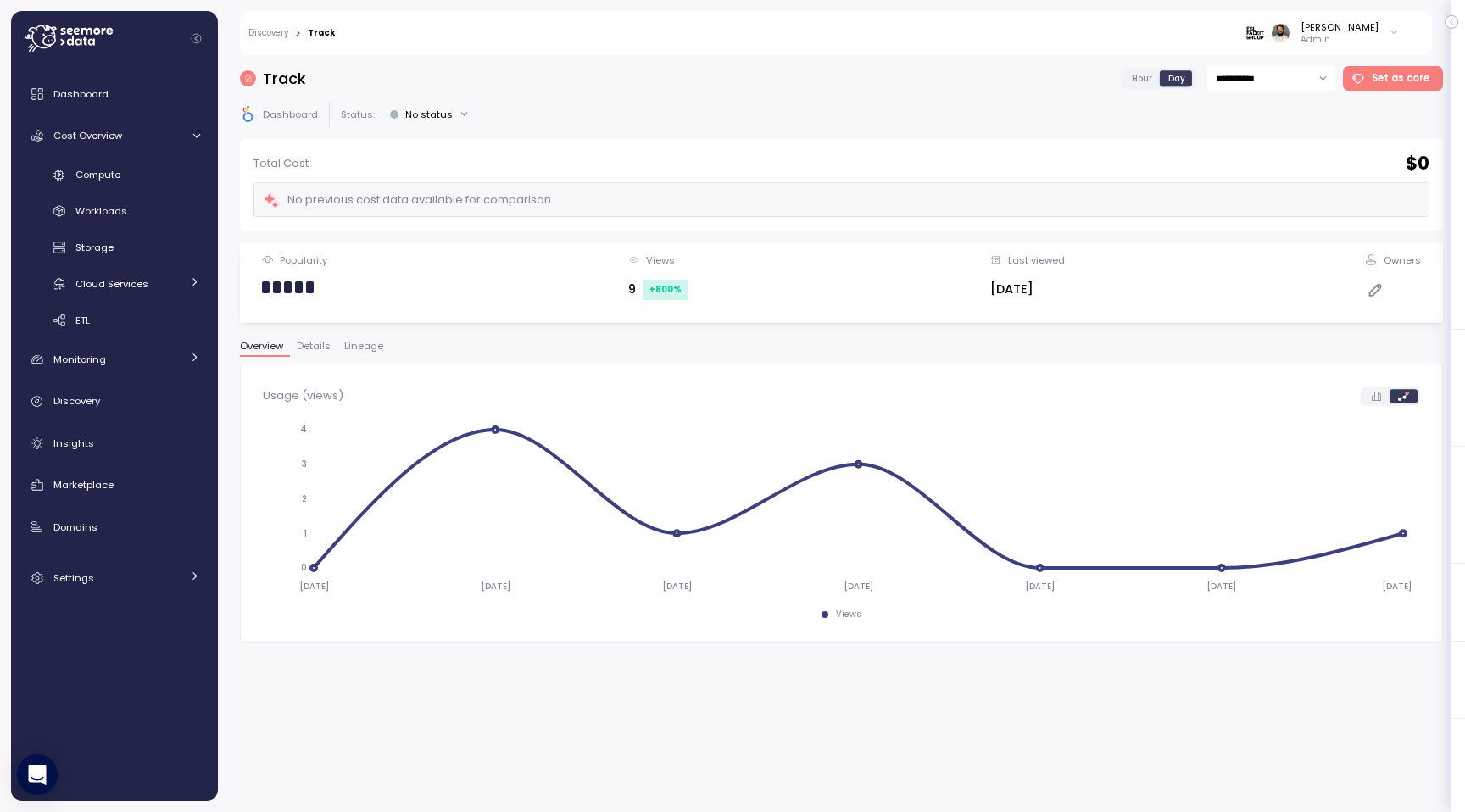
click at [320, 349] on span "Details" at bounding box center [313, 346] width 34 height 9
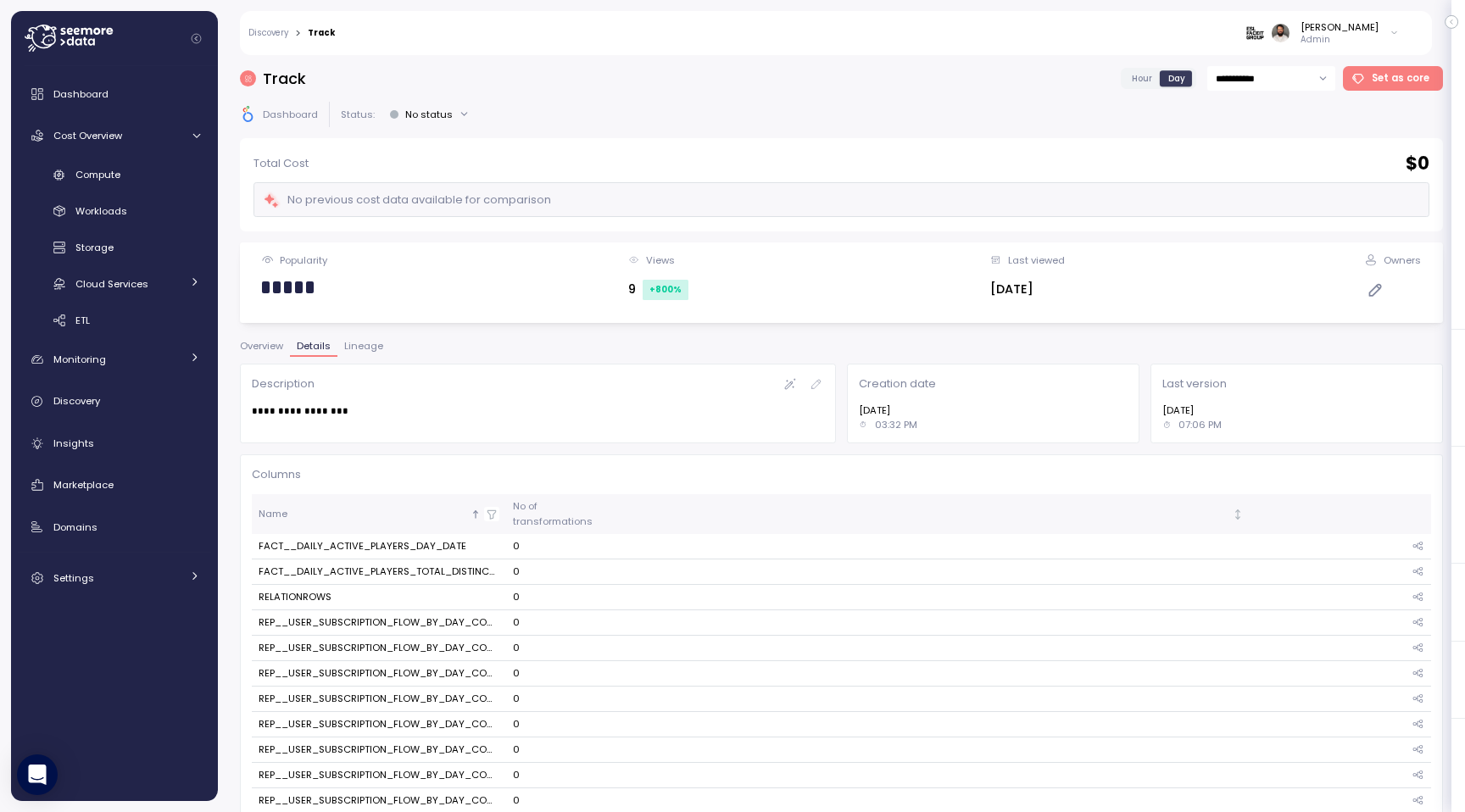
click at [367, 346] on span "Lineage" at bounding box center [363, 346] width 39 height 9
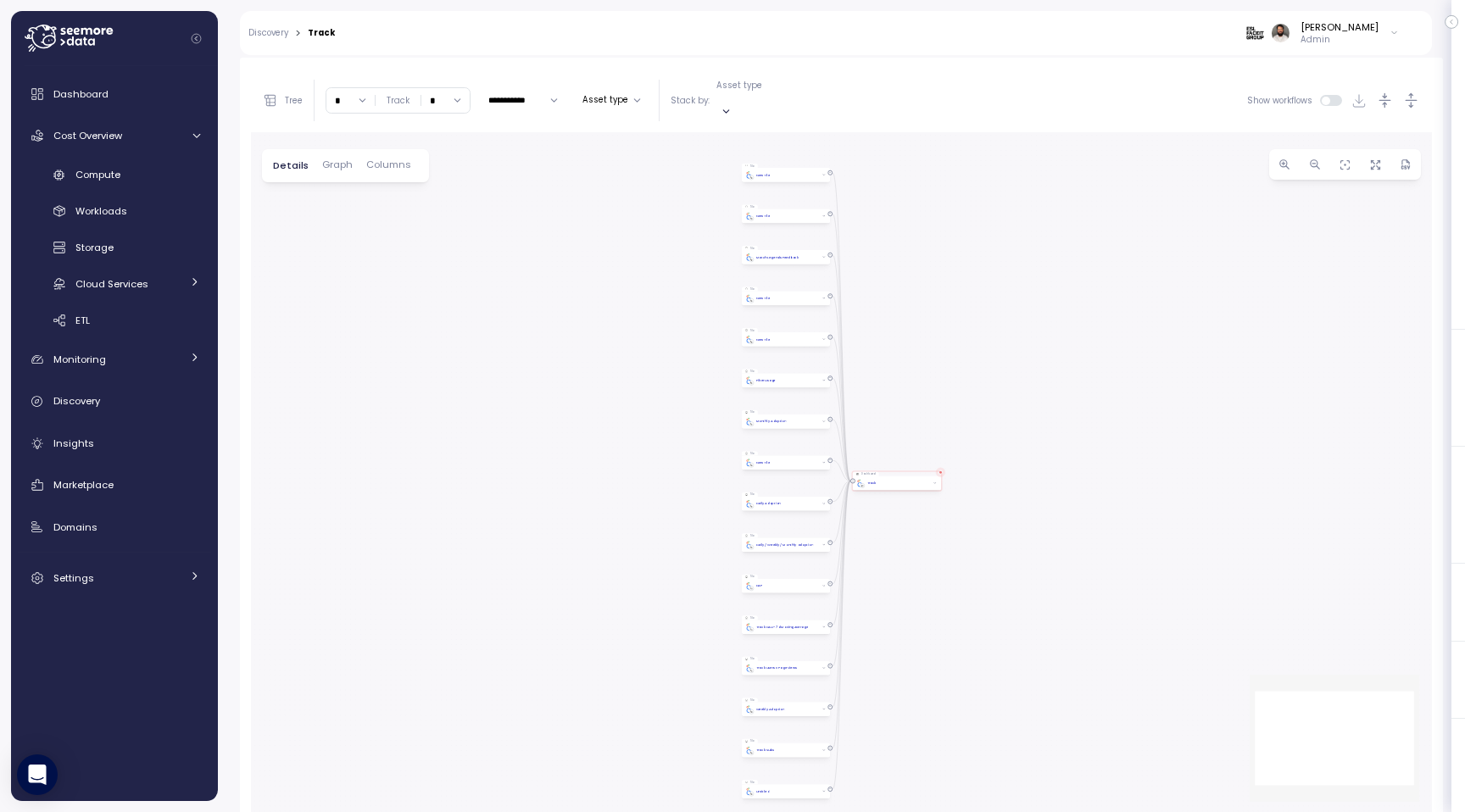
scroll to position [311, 0]
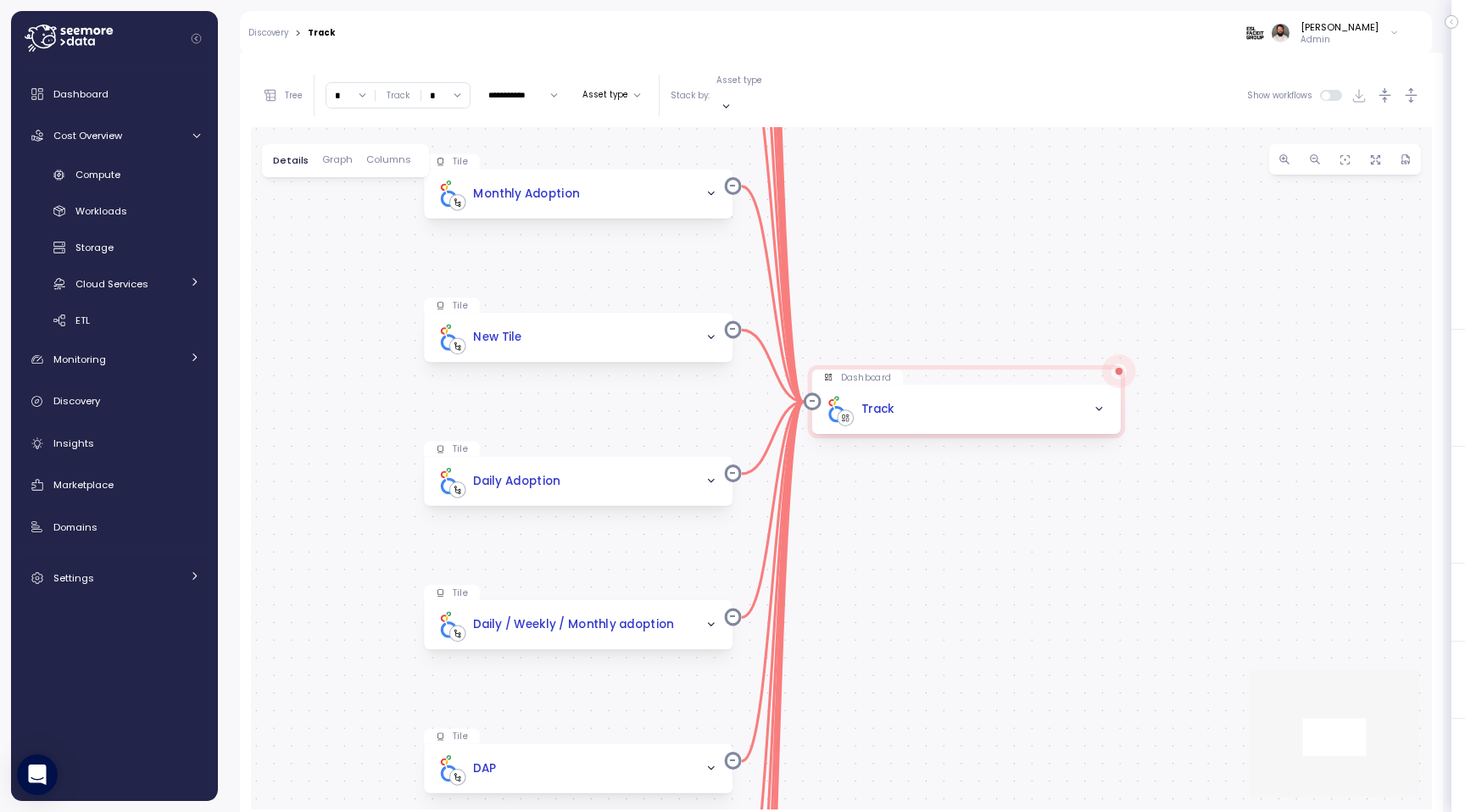
click at [1100, 404] on icon "button" at bounding box center [1099, 409] width 12 height 12
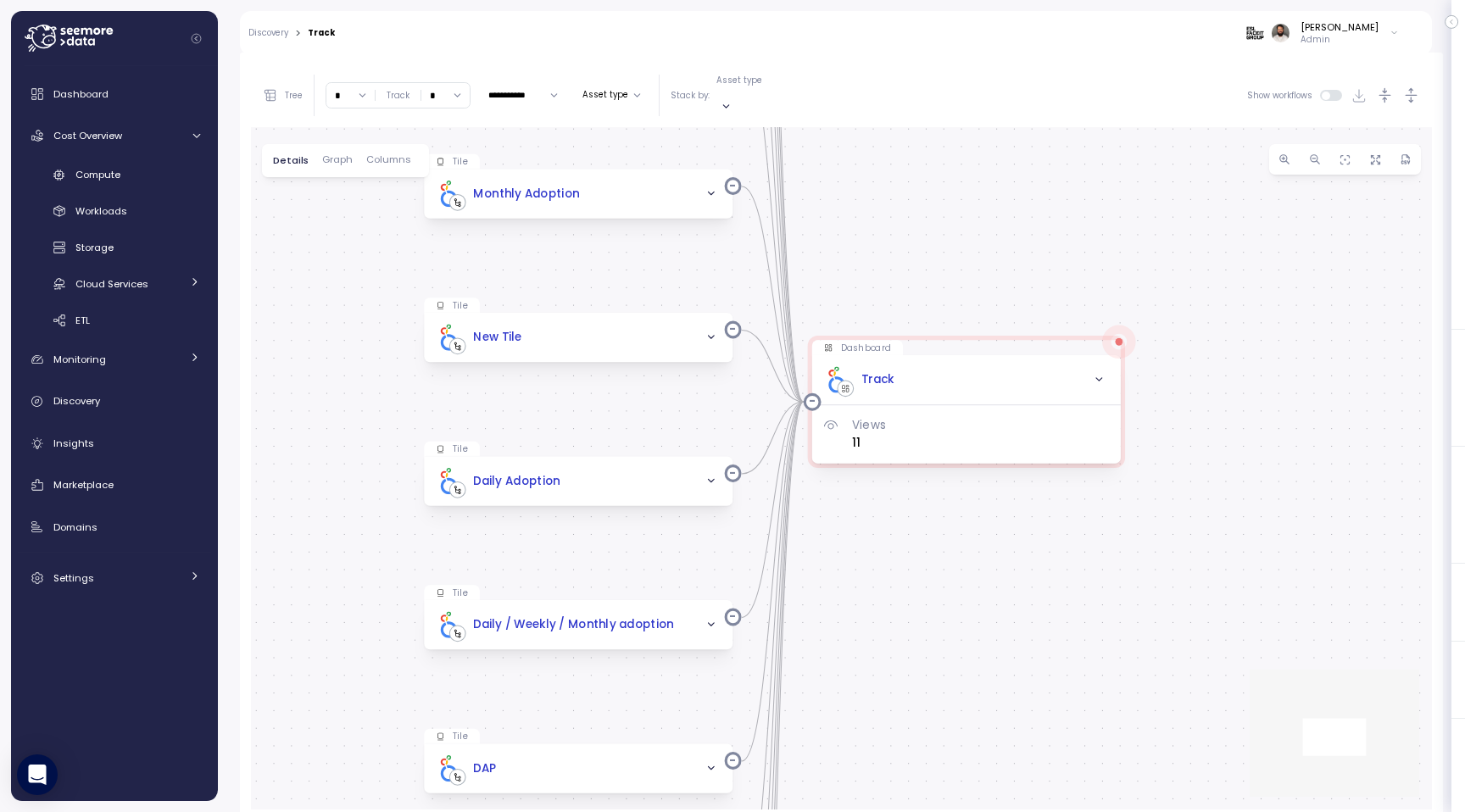
click at [355, 88] on input "*" at bounding box center [350, 95] width 48 height 25
click at [357, 194] on div "2" at bounding box center [350, 192] width 41 height 23
type input "*"
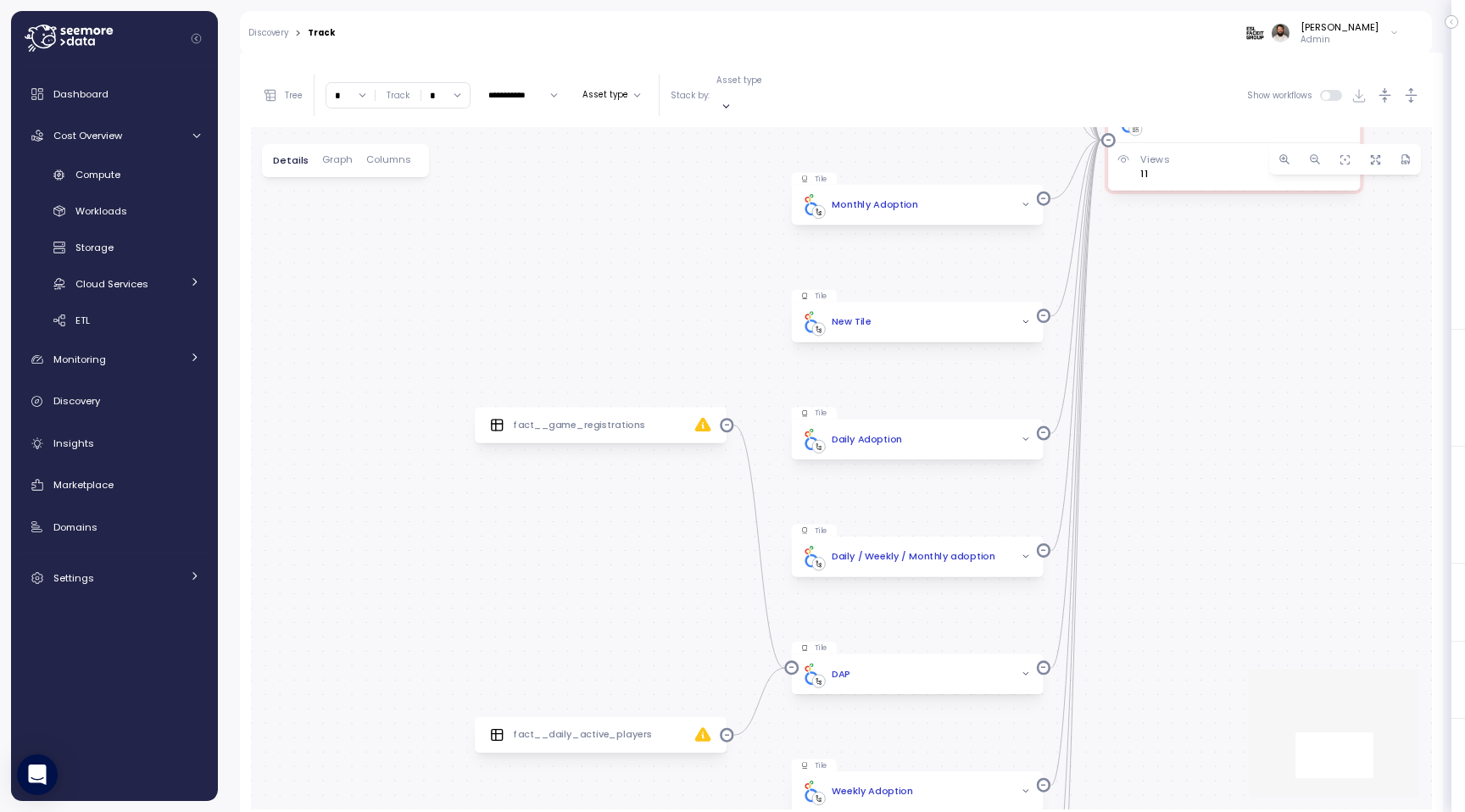
drag, startPoint x: 612, startPoint y: 518, endPoint x: 612, endPoint y: 76, distance: 442.0
click at [612, 76] on div "**********" at bounding box center [841, 436] width 1181 height 746
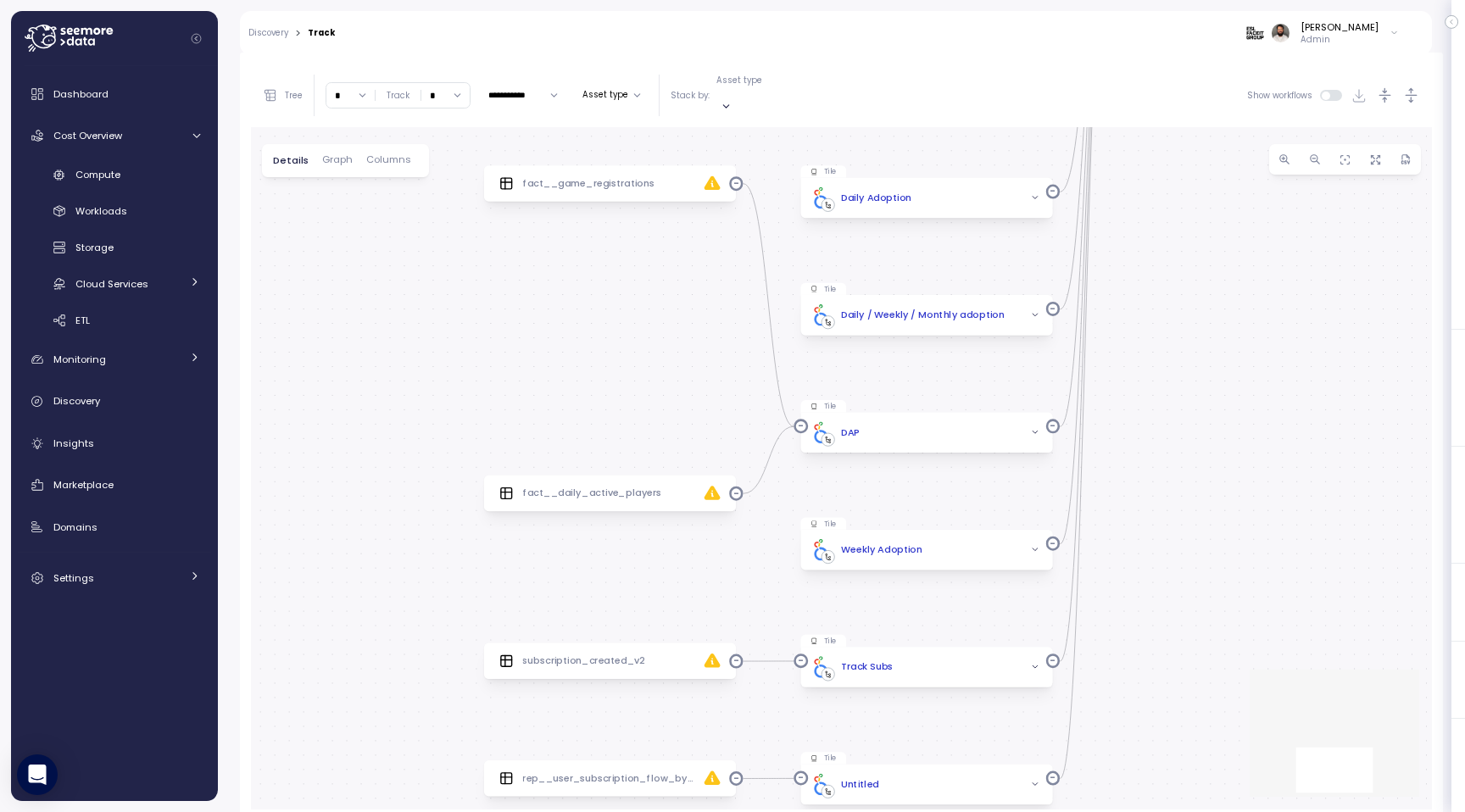
drag, startPoint x: 597, startPoint y: 563, endPoint x: 622, endPoint y: 166, distance: 397.8
click at [622, 166] on div "0 0 0 0 0 0 0 0 0 0 0 0 0 0 0 0 0 0 0 0 0 0 0 0 0 0 0 0 0 Tile New Tile Dashboa…" at bounding box center [841, 468] width 1181 height 682
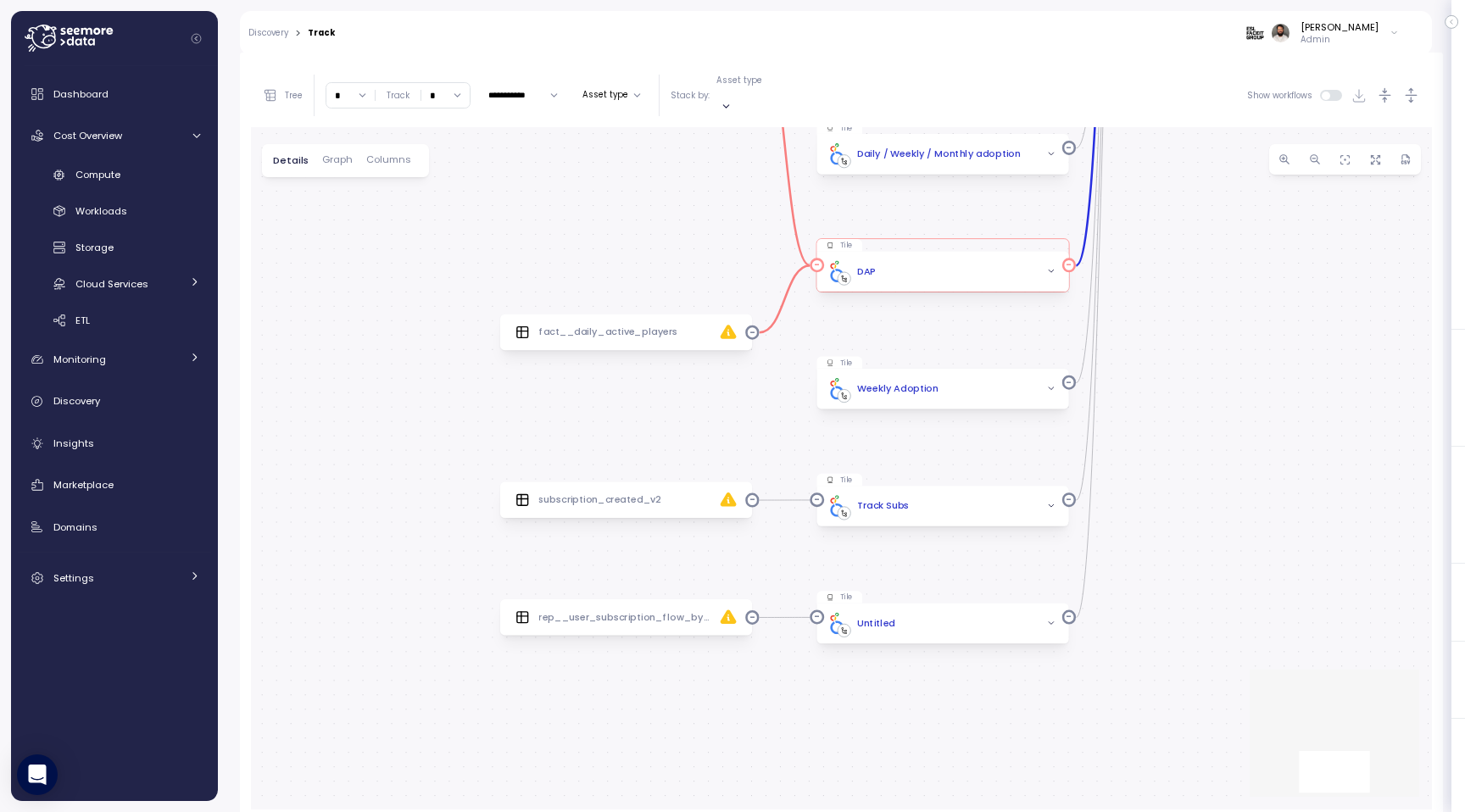
click at [935, 269] on div "DAP" at bounding box center [941, 271] width 252 height 40
click at [935, 265] on div "DAP" at bounding box center [941, 271] width 233 height 21
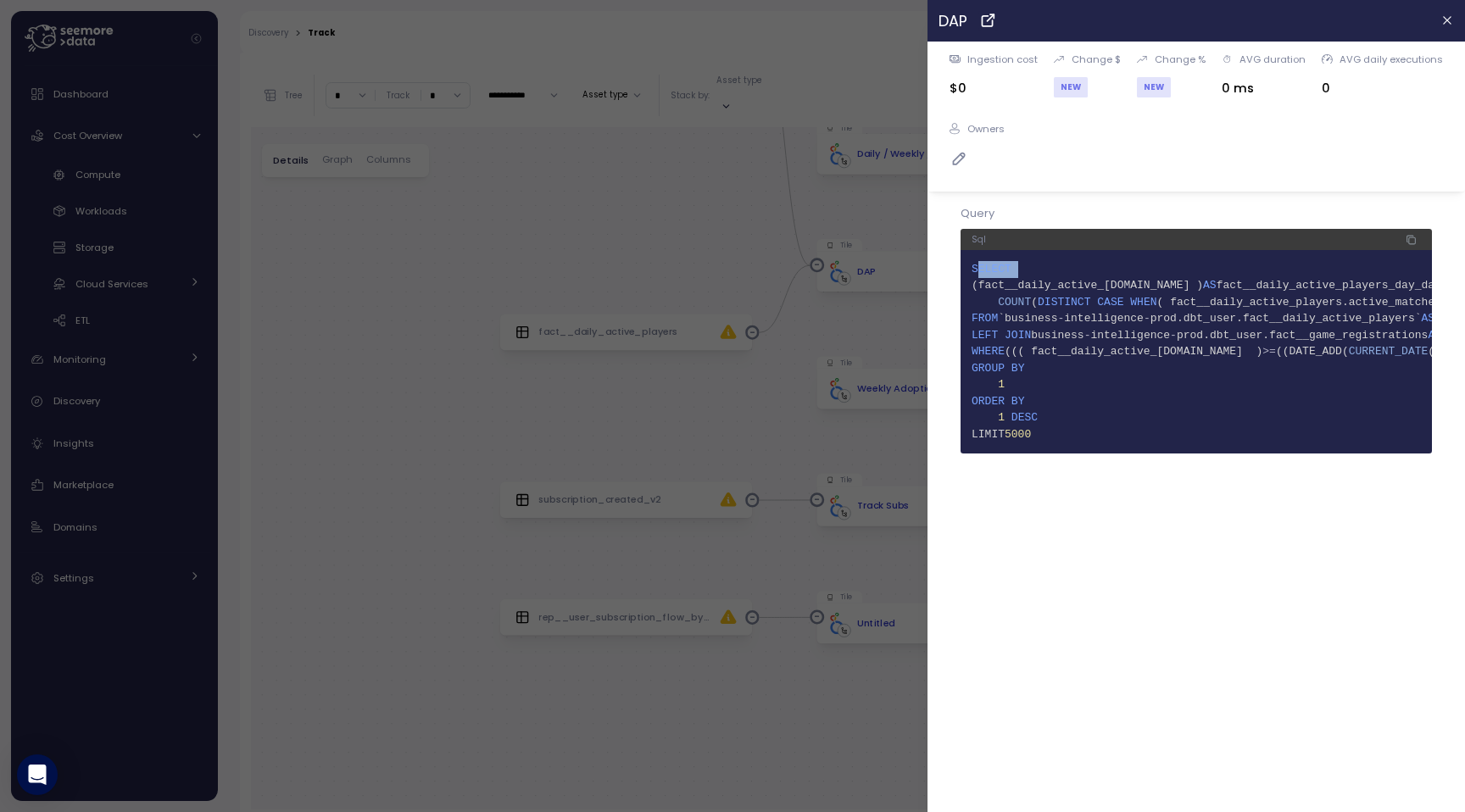
drag, startPoint x: 978, startPoint y: 261, endPoint x: 1031, endPoint y: 488, distance: 233.1
click at [1031, 488] on div "Ingestion cost $0 Change $ NEW Change % NEW AVG duration 0 ms AVG daily executi…" at bounding box center [1196, 427] width 538 height 771
click at [866, 455] on div at bounding box center [732, 406] width 1465 height 812
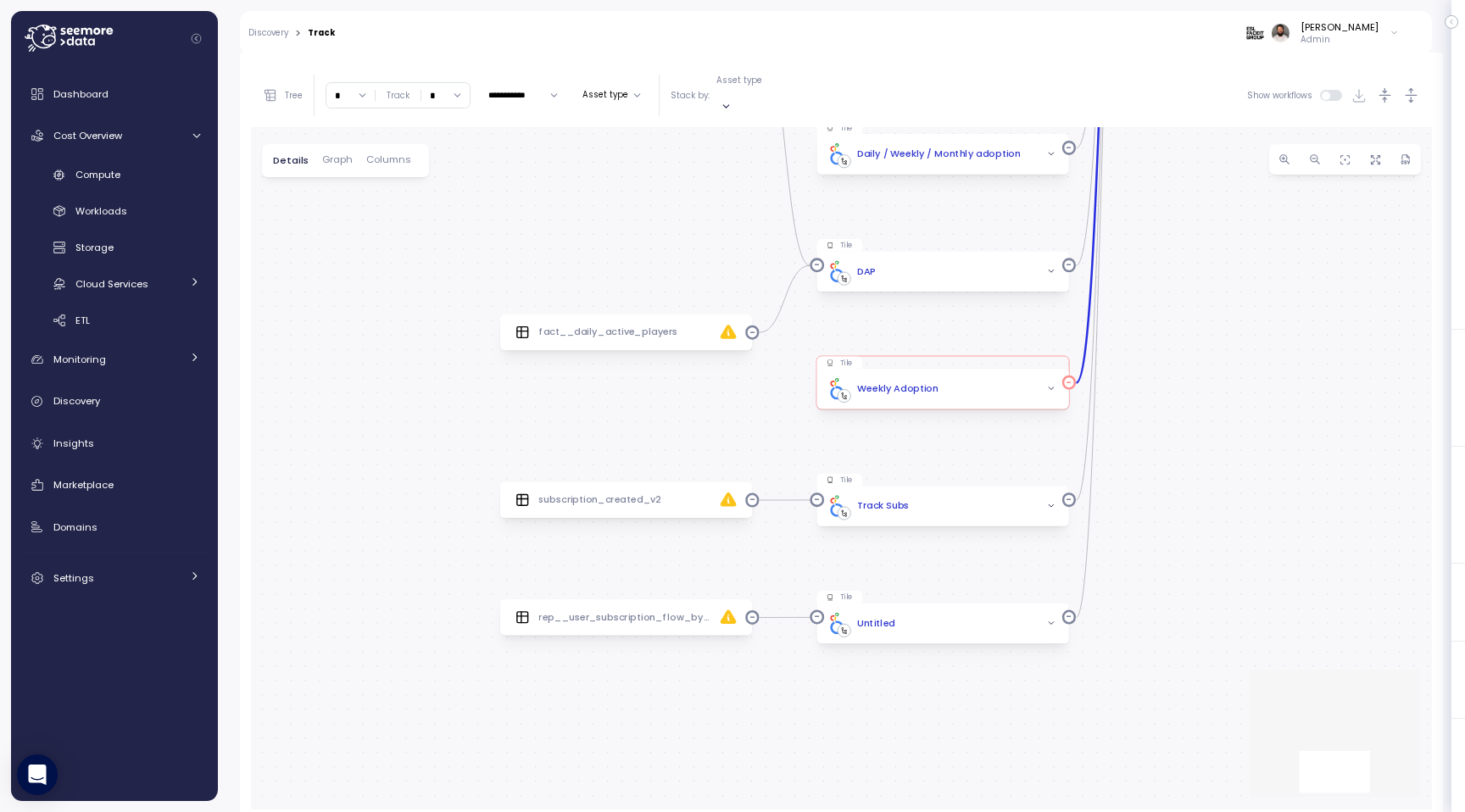
click at [972, 386] on div "Weekly Adoption" at bounding box center [941, 388] width 252 height 40
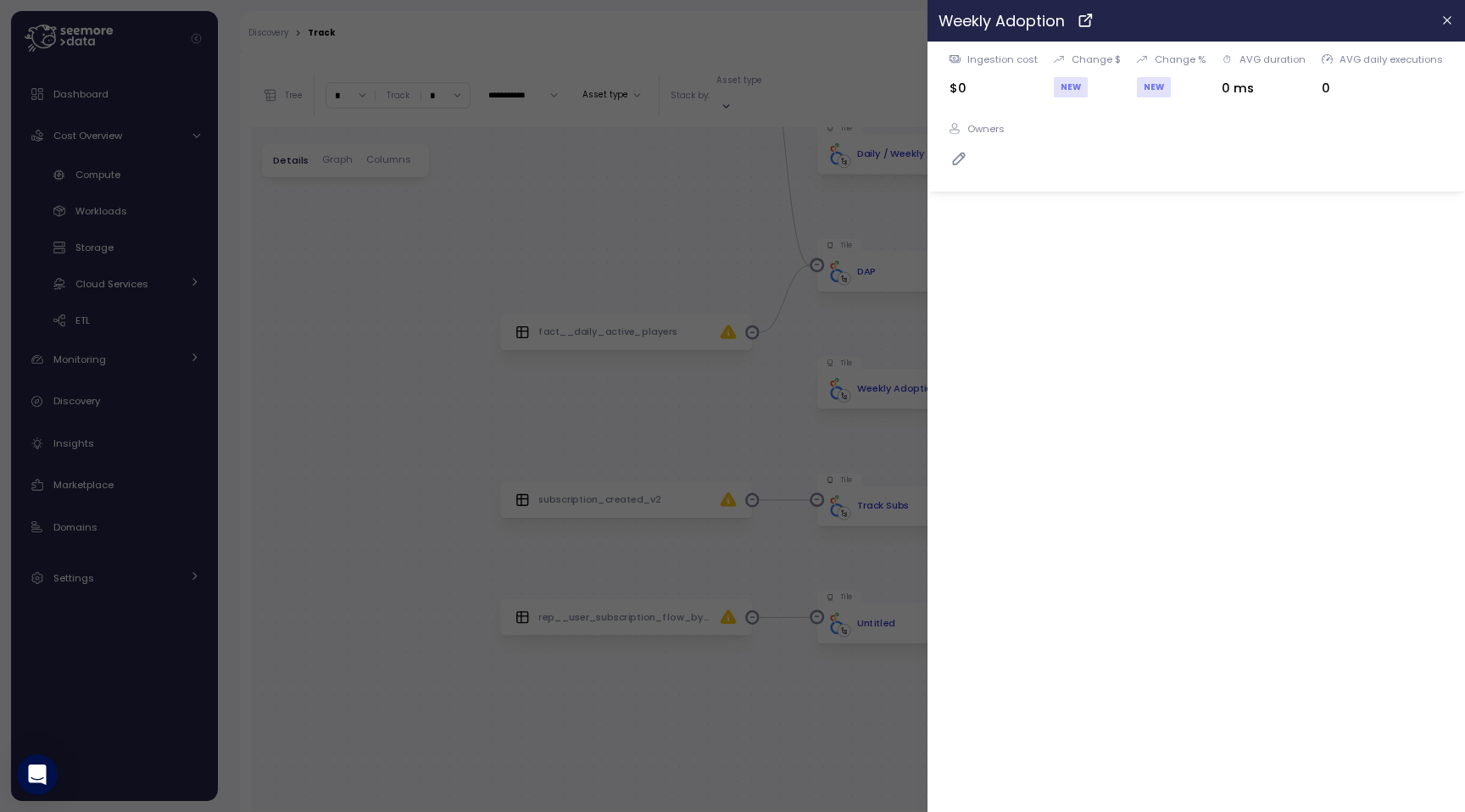
click at [820, 455] on div at bounding box center [732, 406] width 1465 height 812
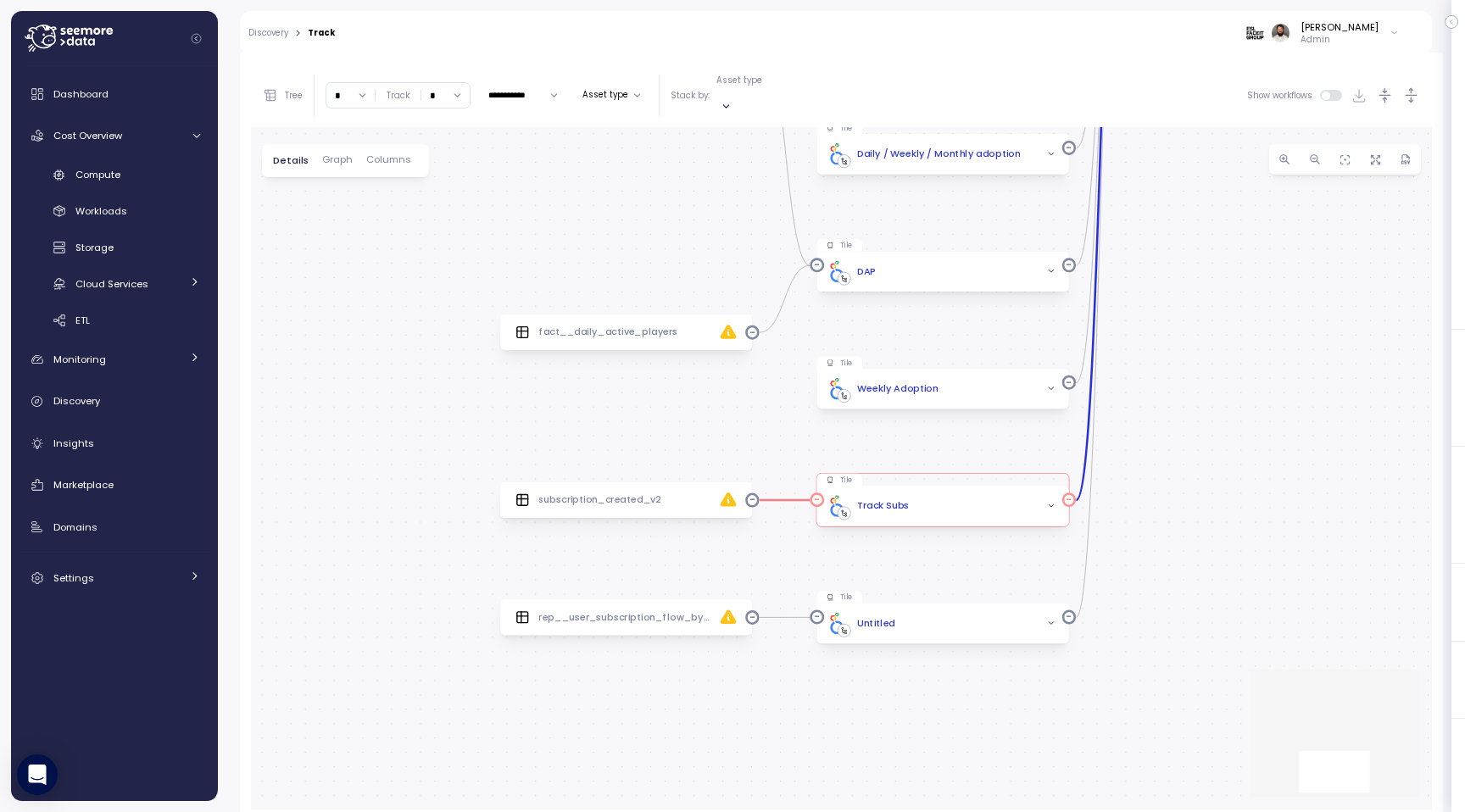
click at [942, 496] on div "Track Subs" at bounding box center [941, 506] width 233 height 21
click at [945, 496] on div "Track Subs" at bounding box center [941, 506] width 233 height 21
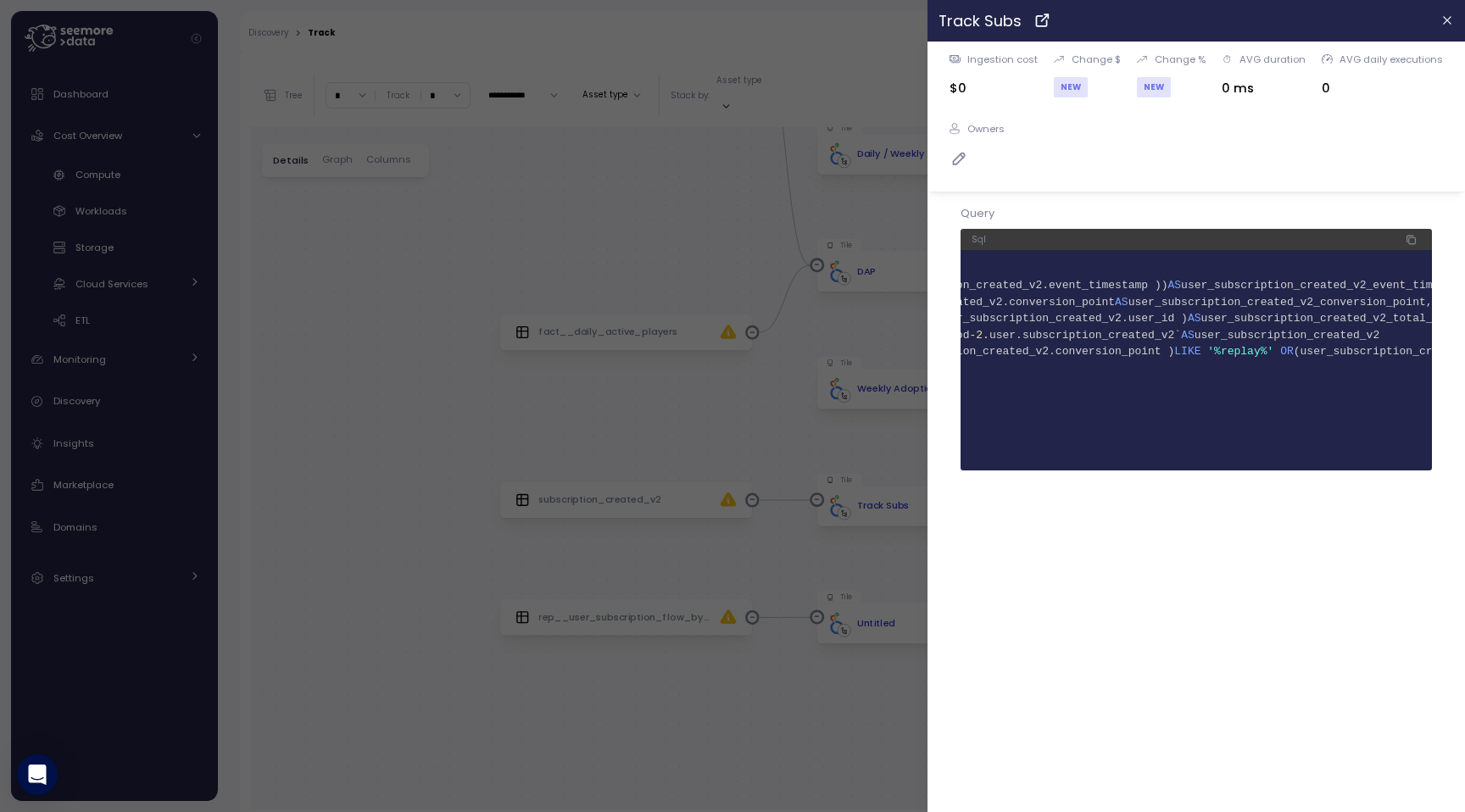
scroll to position [0, 0]
click at [833, 407] on div at bounding box center [732, 406] width 1465 height 812
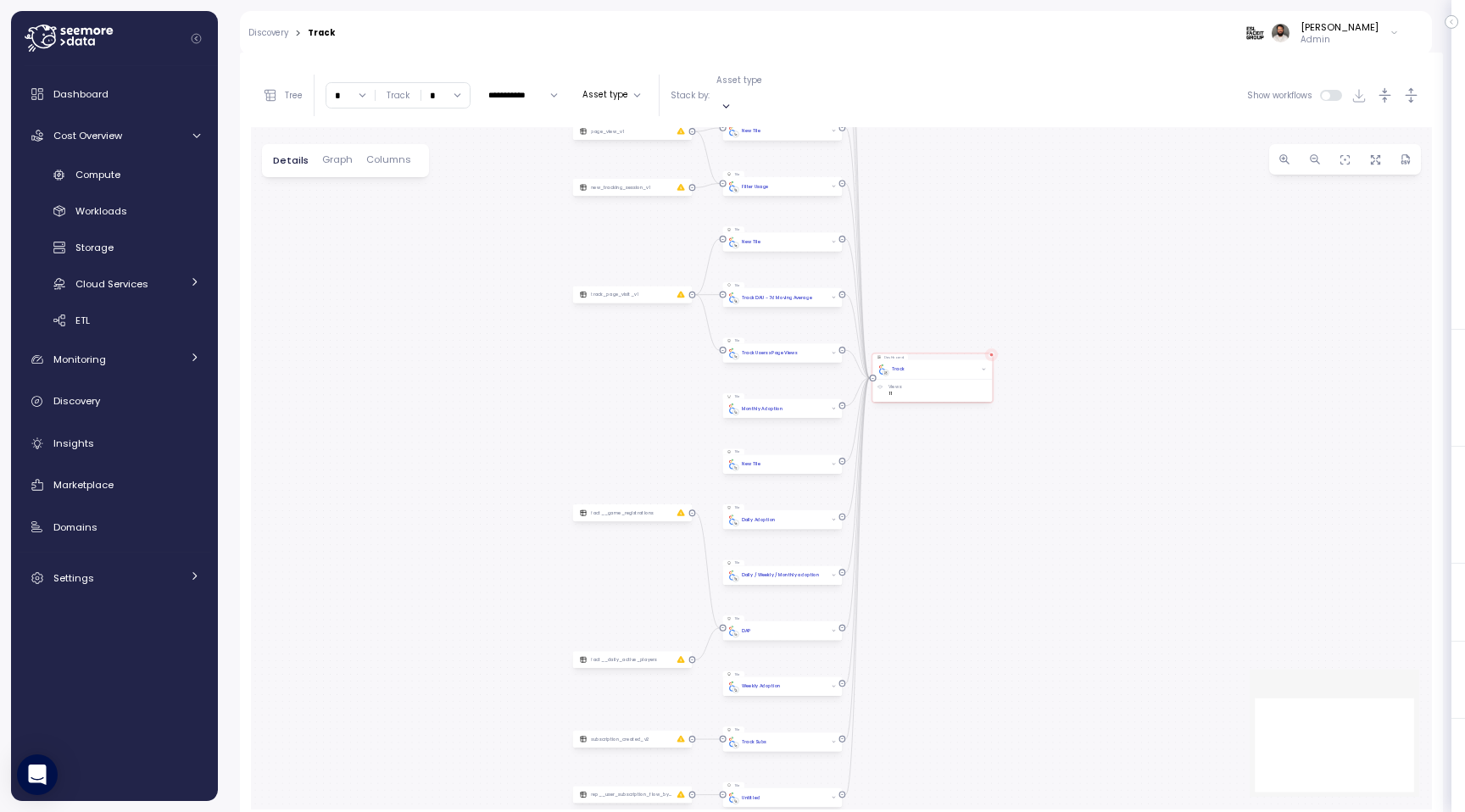
drag, startPoint x: 717, startPoint y: 236, endPoint x: 640, endPoint y: 643, distance: 414.2
click at [640, 643] on div "0 0 0 0 0 0 0 0 0 0 0 0 0 0 0 0 0 0 0 0 0 0 0 0 0 0 0 0 0 Tile New Tile Dashboa…" at bounding box center [841, 468] width 1181 height 682
drag, startPoint x: 627, startPoint y: 480, endPoint x: 615, endPoint y: 710, distance: 230.3
click at [615, 710] on div "0 0 0 0 0 0 0 0 0 0 0 0 0 0 0 0 0 0 0 0 0 0 0 0 0 0 0 0 0 Tile New Tile Dashboa…" at bounding box center [841, 468] width 1181 height 682
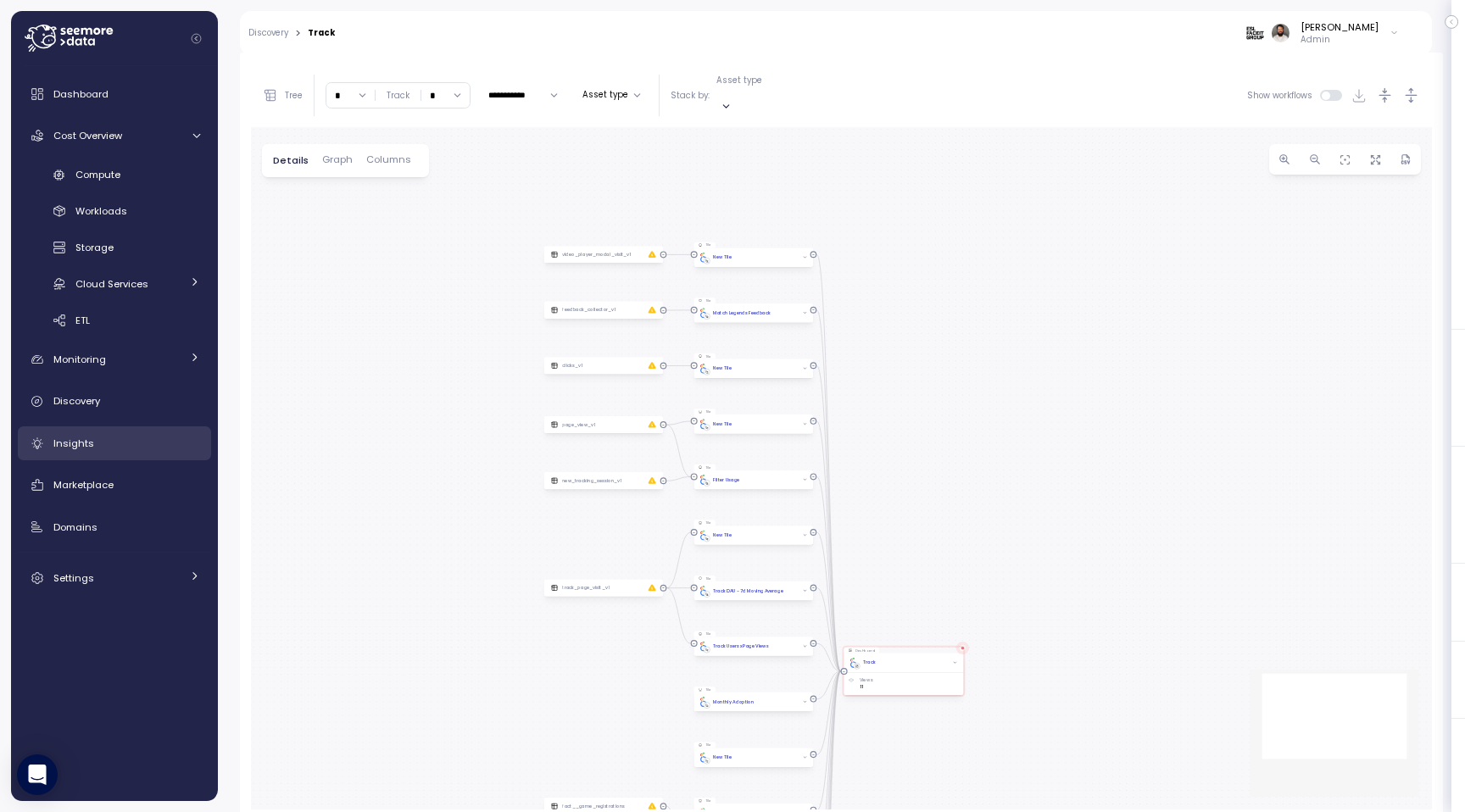
click at [160, 431] on link "Insights" at bounding box center [114, 442] width 194 height 34
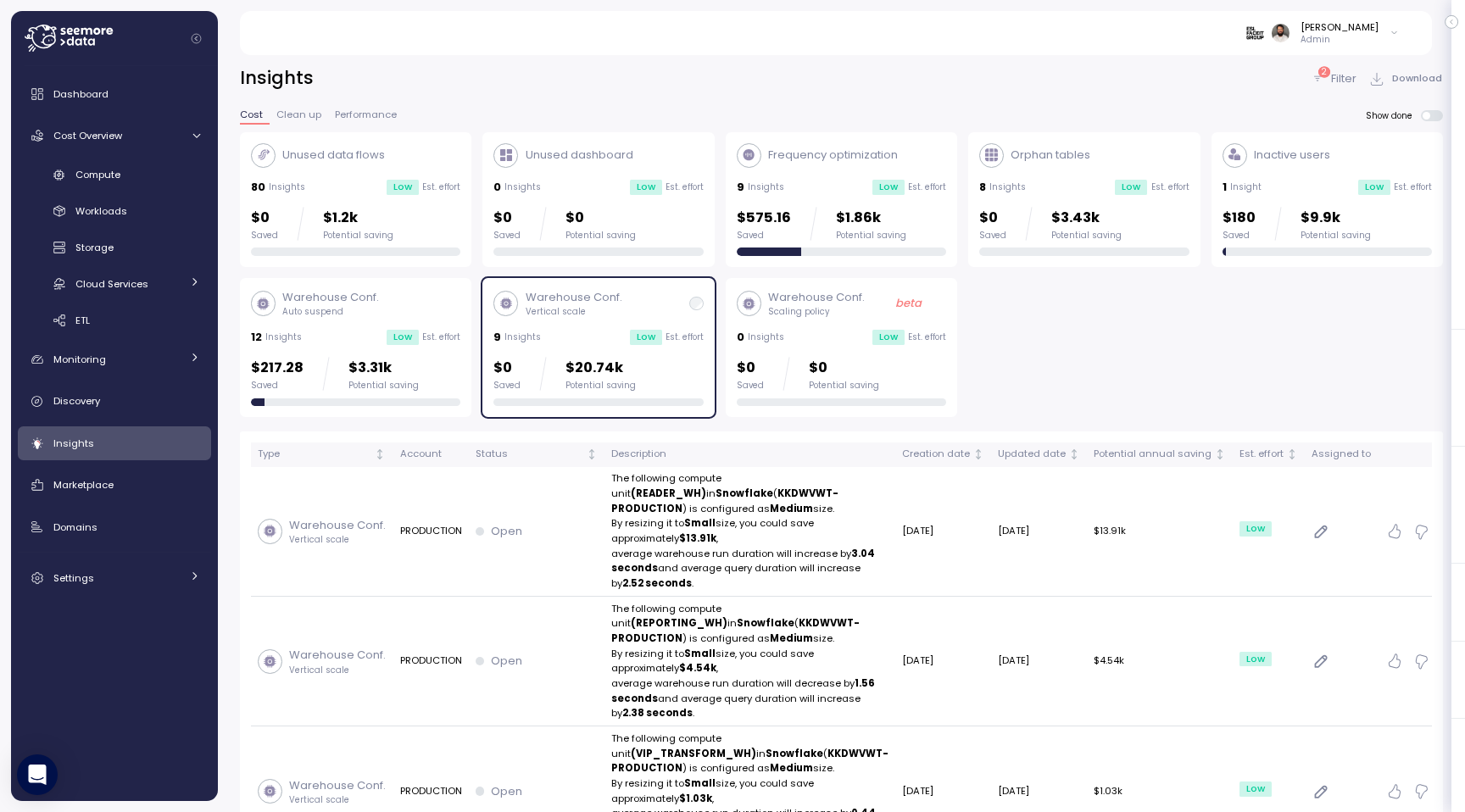
click at [652, 342] on div "Low" at bounding box center [645, 337] width 32 height 16
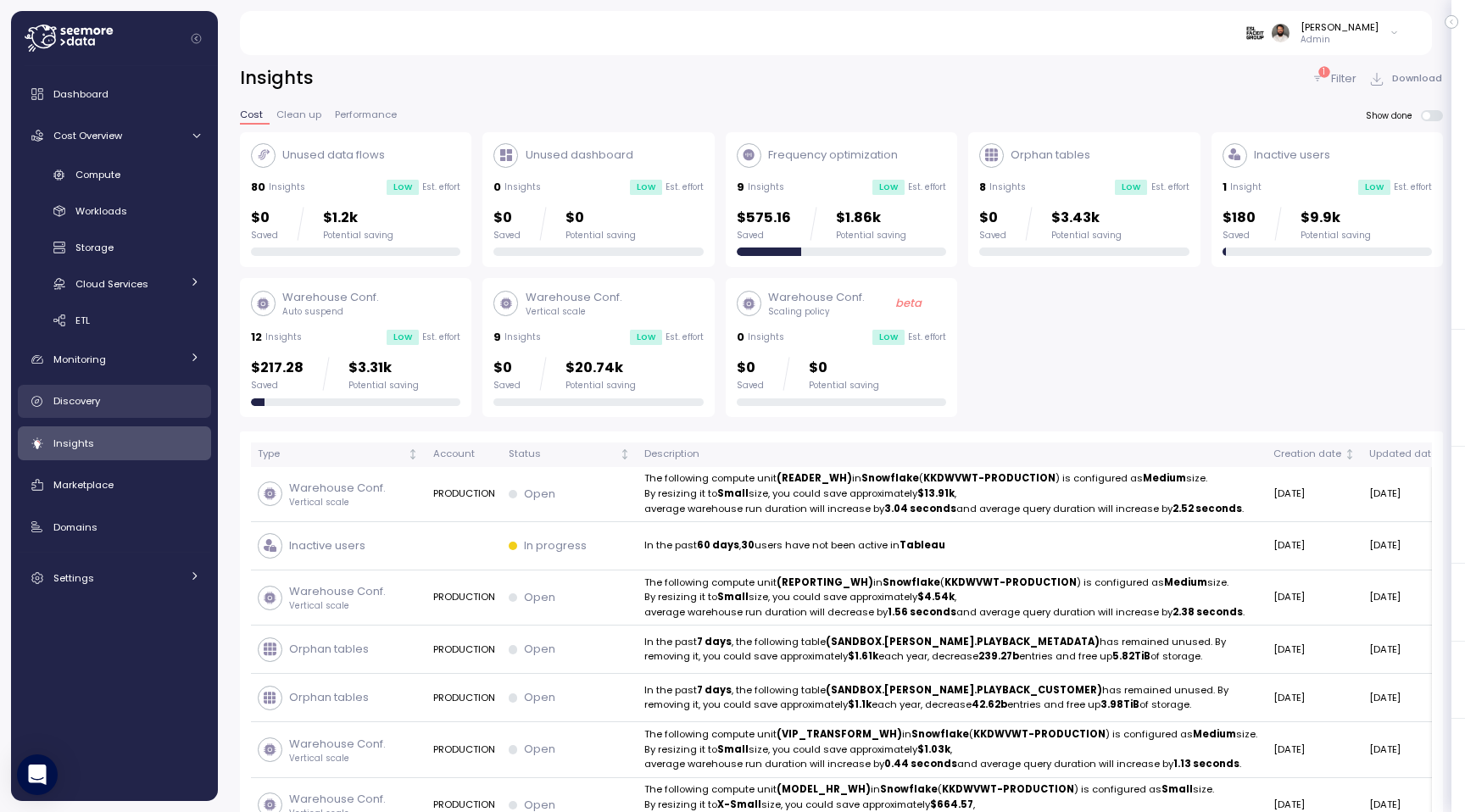
click at [121, 395] on div "Discovery" at bounding box center [126, 401] width 147 height 17
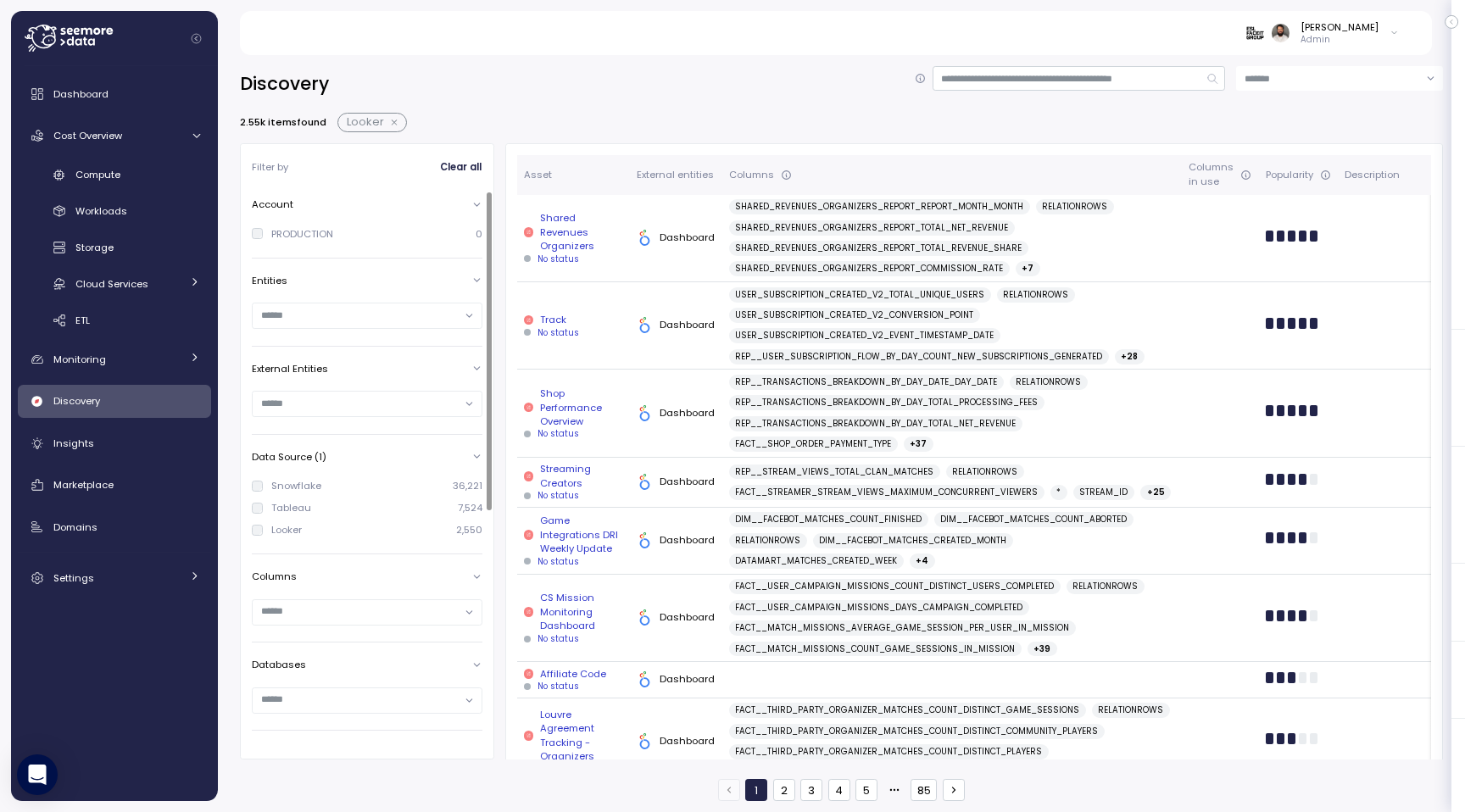
click at [406, 401] on input "text" at bounding box center [360, 402] width 197 height 16
click at [411, 465] on div "Dashboard 112" at bounding box center [367, 455] width 222 height 19
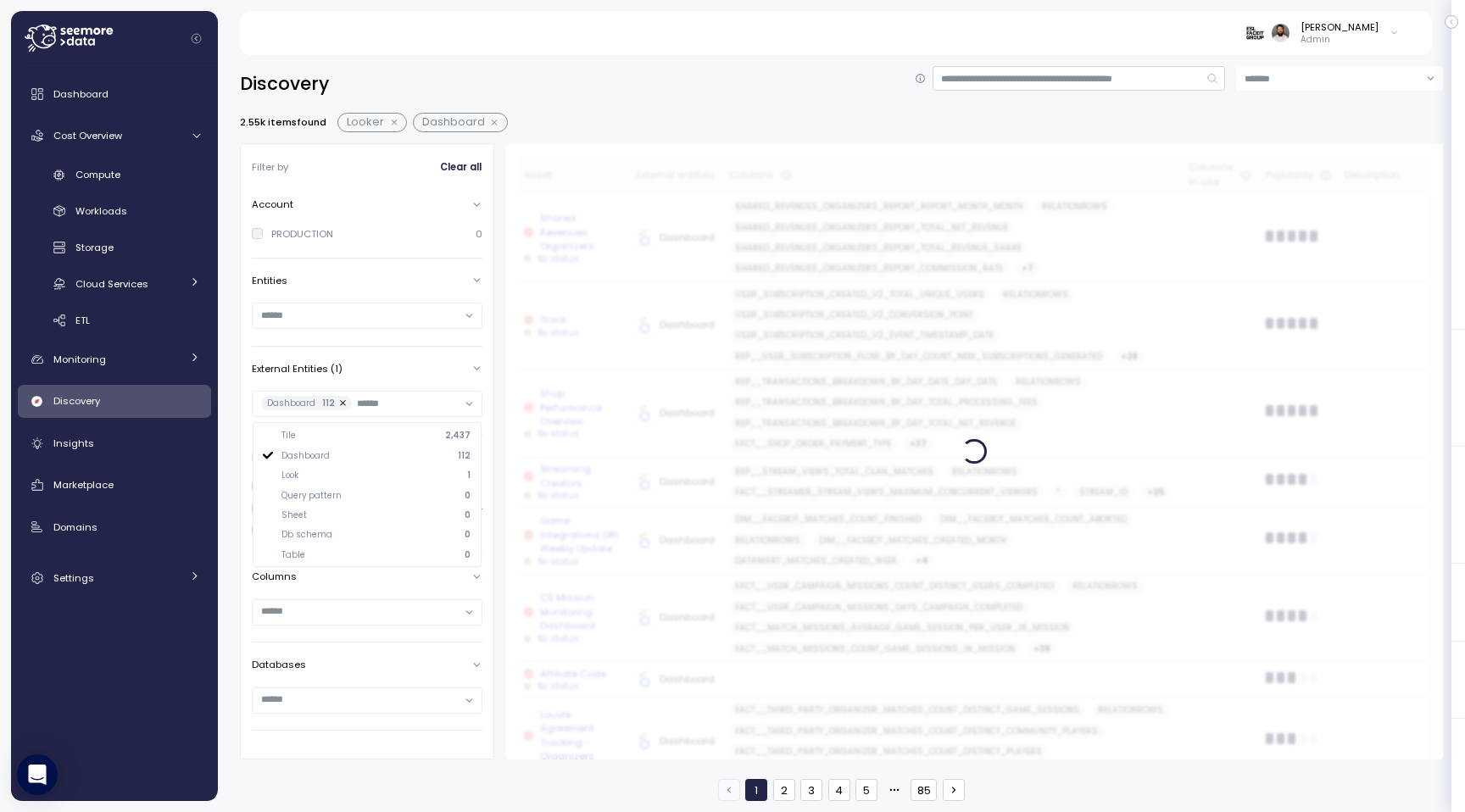
click at [410, 470] on div "Look 1" at bounding box center [376, 475] width 190 height 12
click at [416, 471] on div "Dashboard 112" at bounding box center [376, 474] width 190 height 12
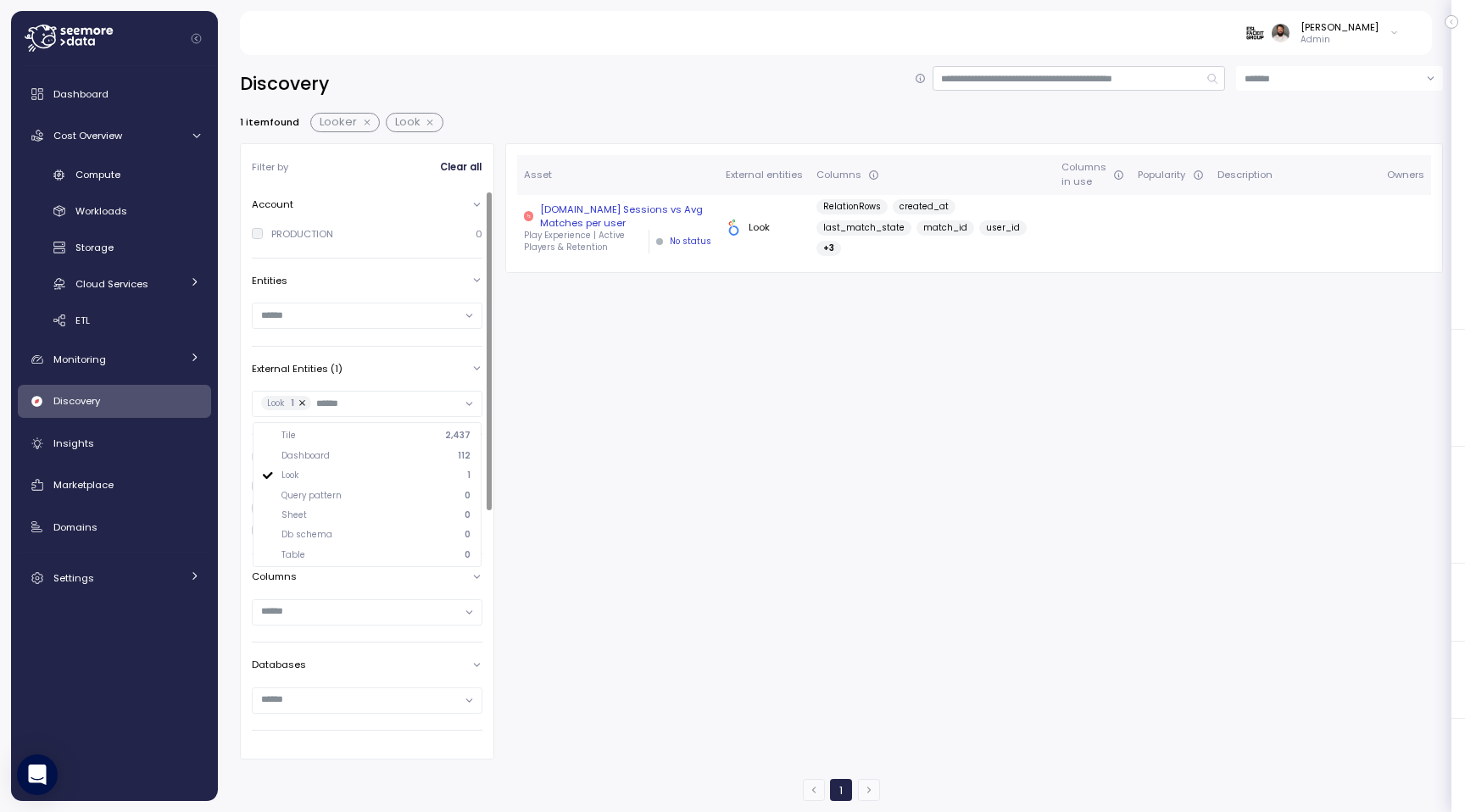
click at [663, 217] on div "Avg.Game Sessions vs Avg Matches per user" at bounding box center [618, 217] width 188 height 28
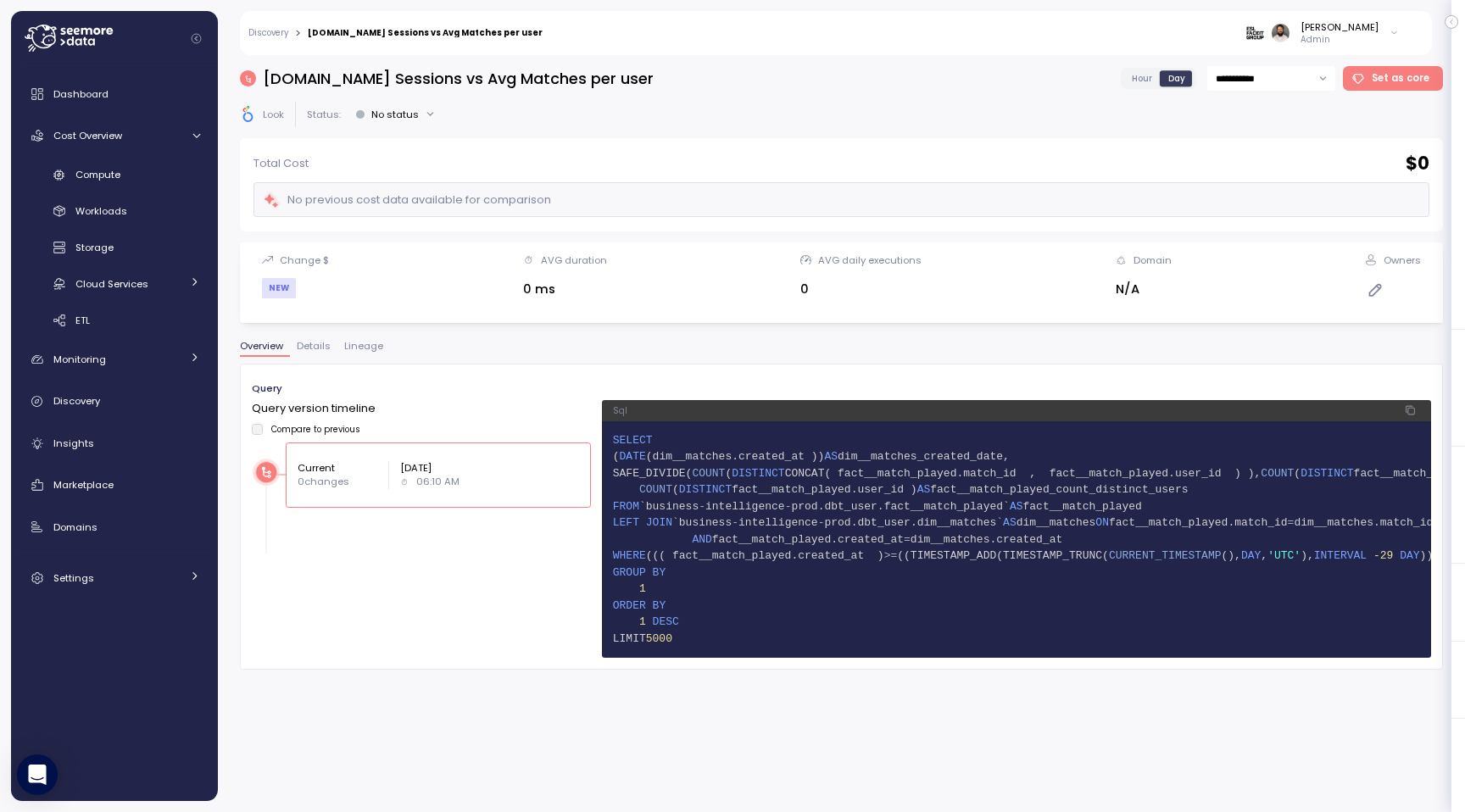
click at [366, 349] on span "Lineage" at bounding box center [363, 346] width 39 height 9
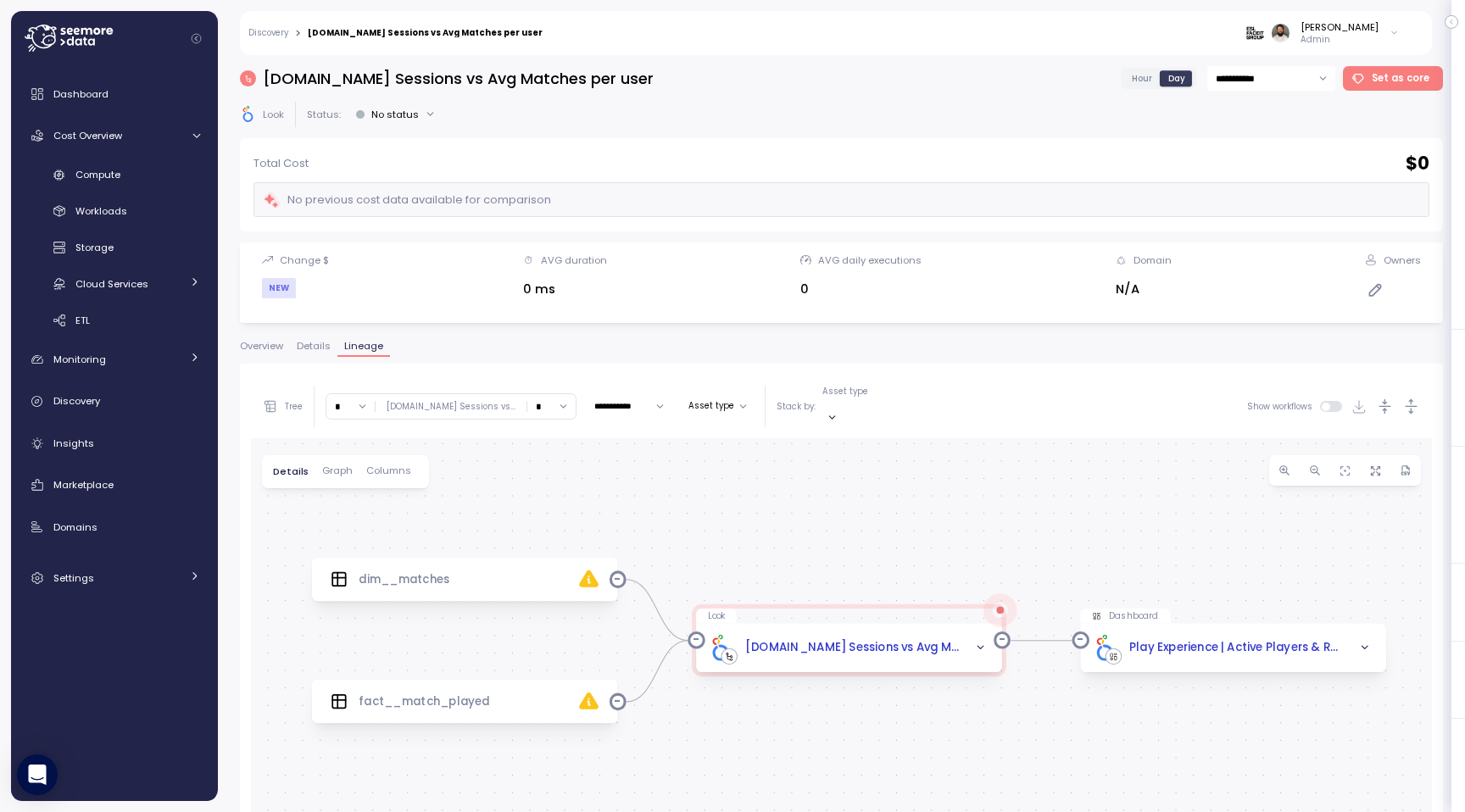
drag, startPoint x: 486, startPoint y: 583, endPoint x: 493, endPoint y: 437, distance: 146.2
click at [493, 438] on div "0 0 0 dim__matches Look Avg.Game Sessions vs Avg Matches per user fact__match_p…" at bounding box center [841, 779] width 1181 height 682
click at [126, 183] on link "Compute" at bounding box center [114, 175] width 194 height 28
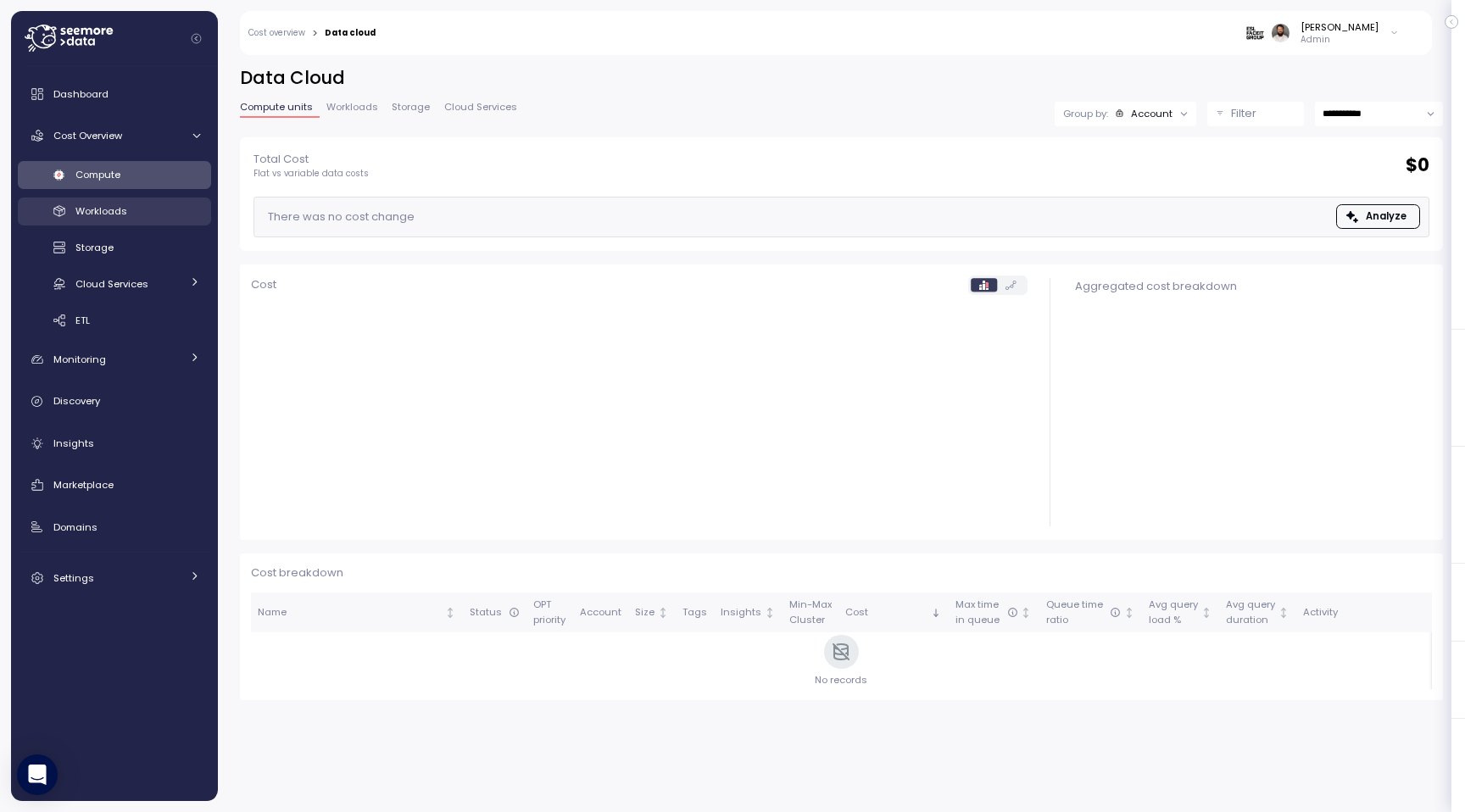
click at [147, 220] on link "Workloads" at bounding box center [114, 211] width 194 height 28
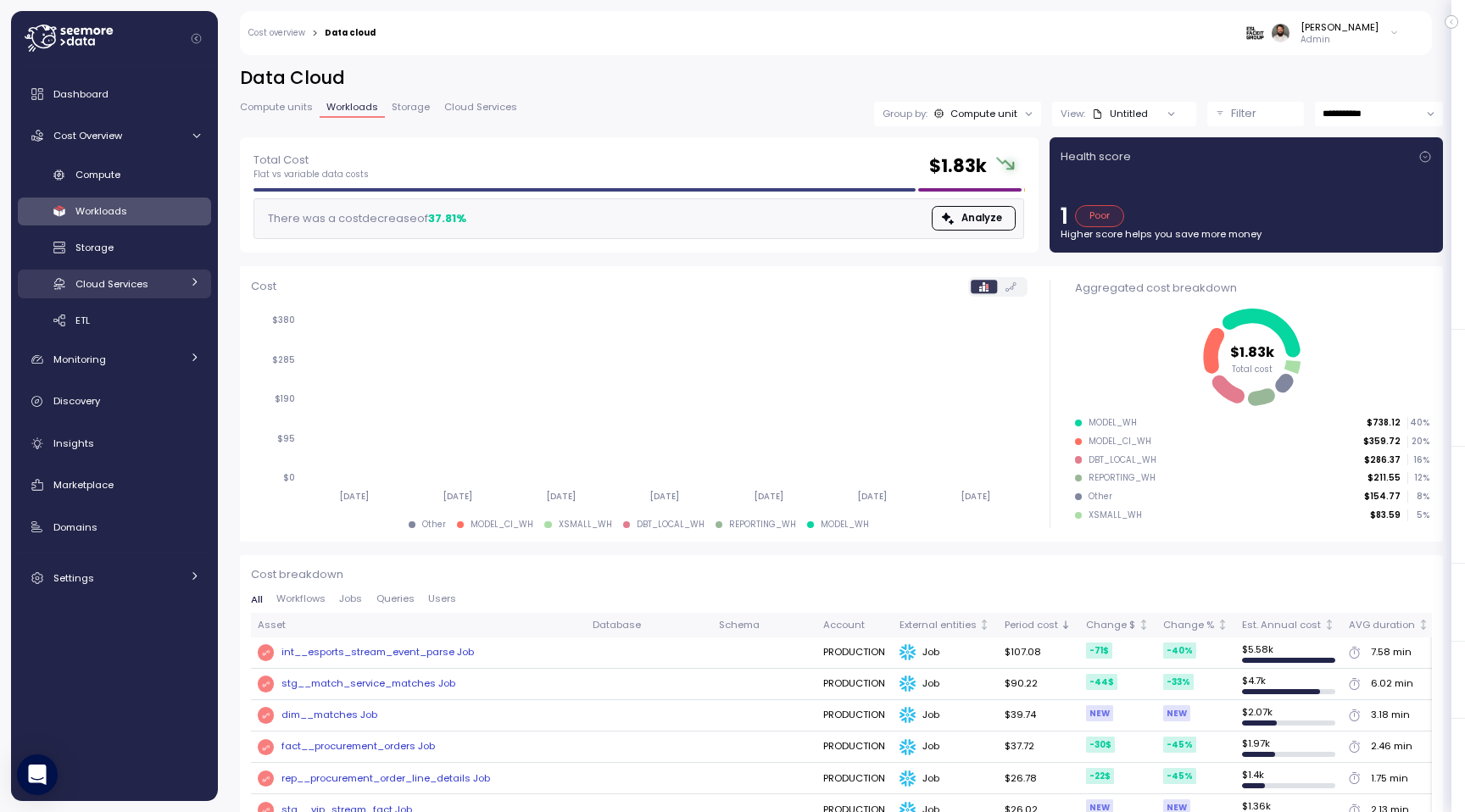
click at [183, 282] on link "Cloud Services" at bounding box center [114, 283] width 194 height 28
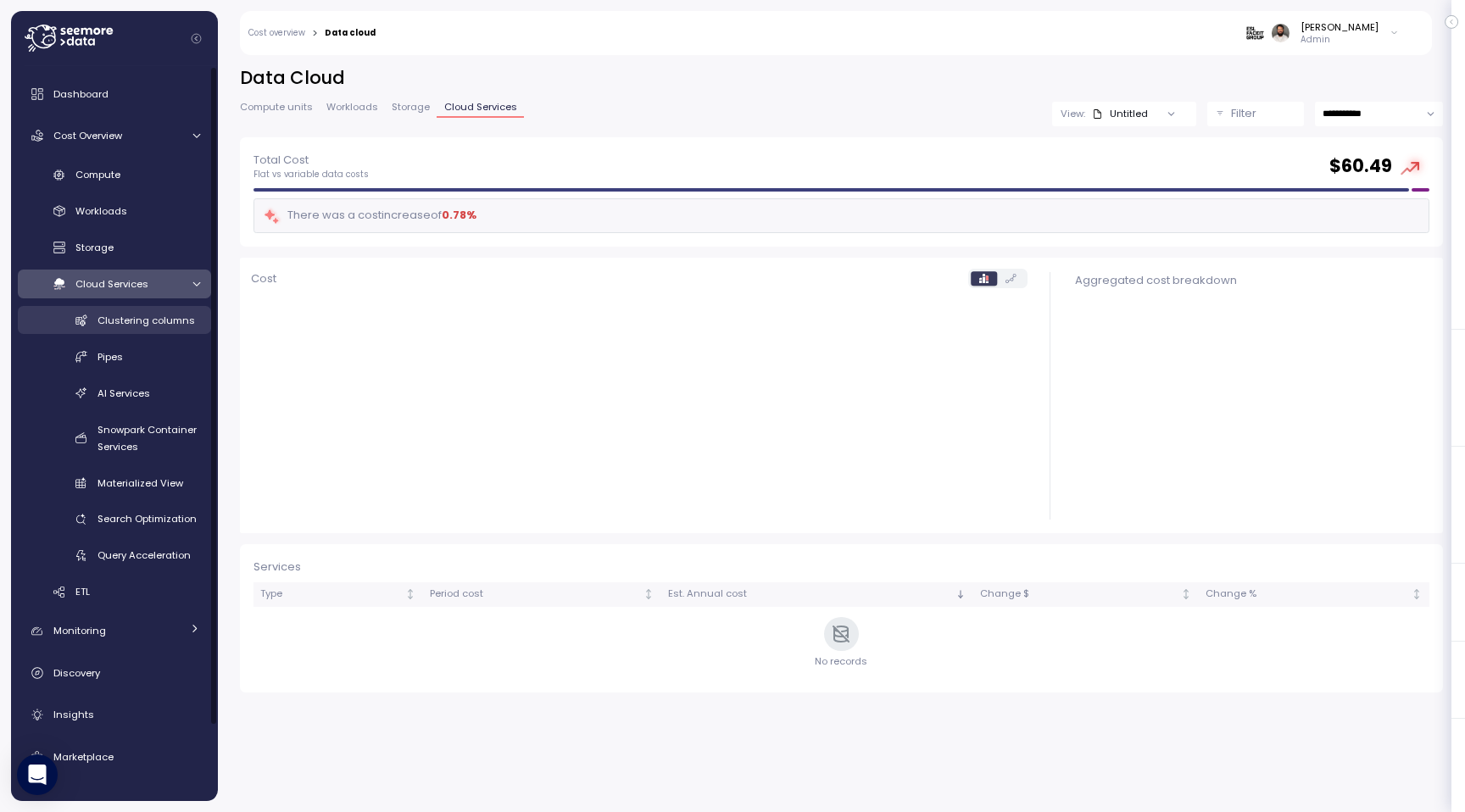
click at [173, 320] on span "Clustering columns" at bounding box center [147, 320] width 98 height 14
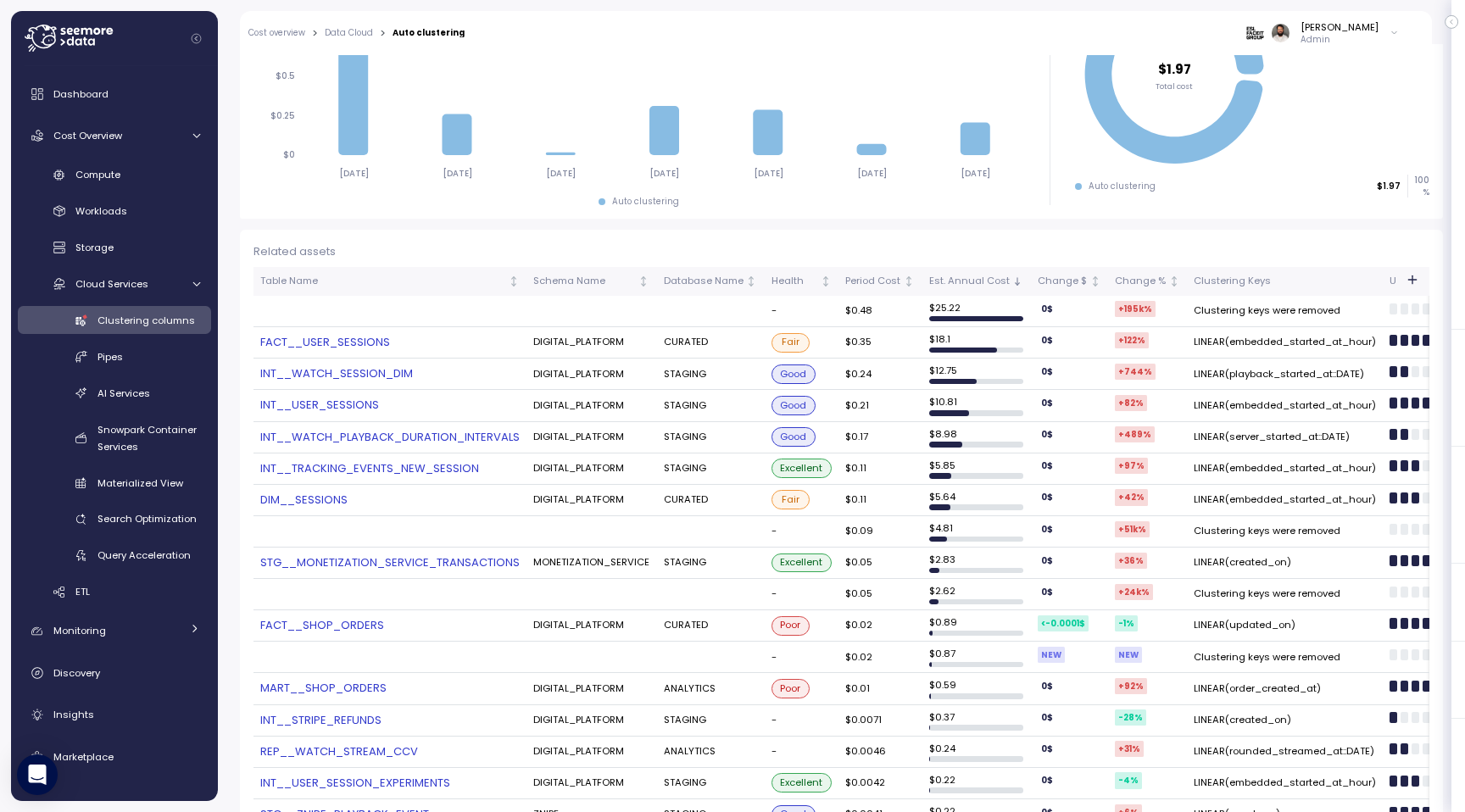
scroll to position [104, 0]
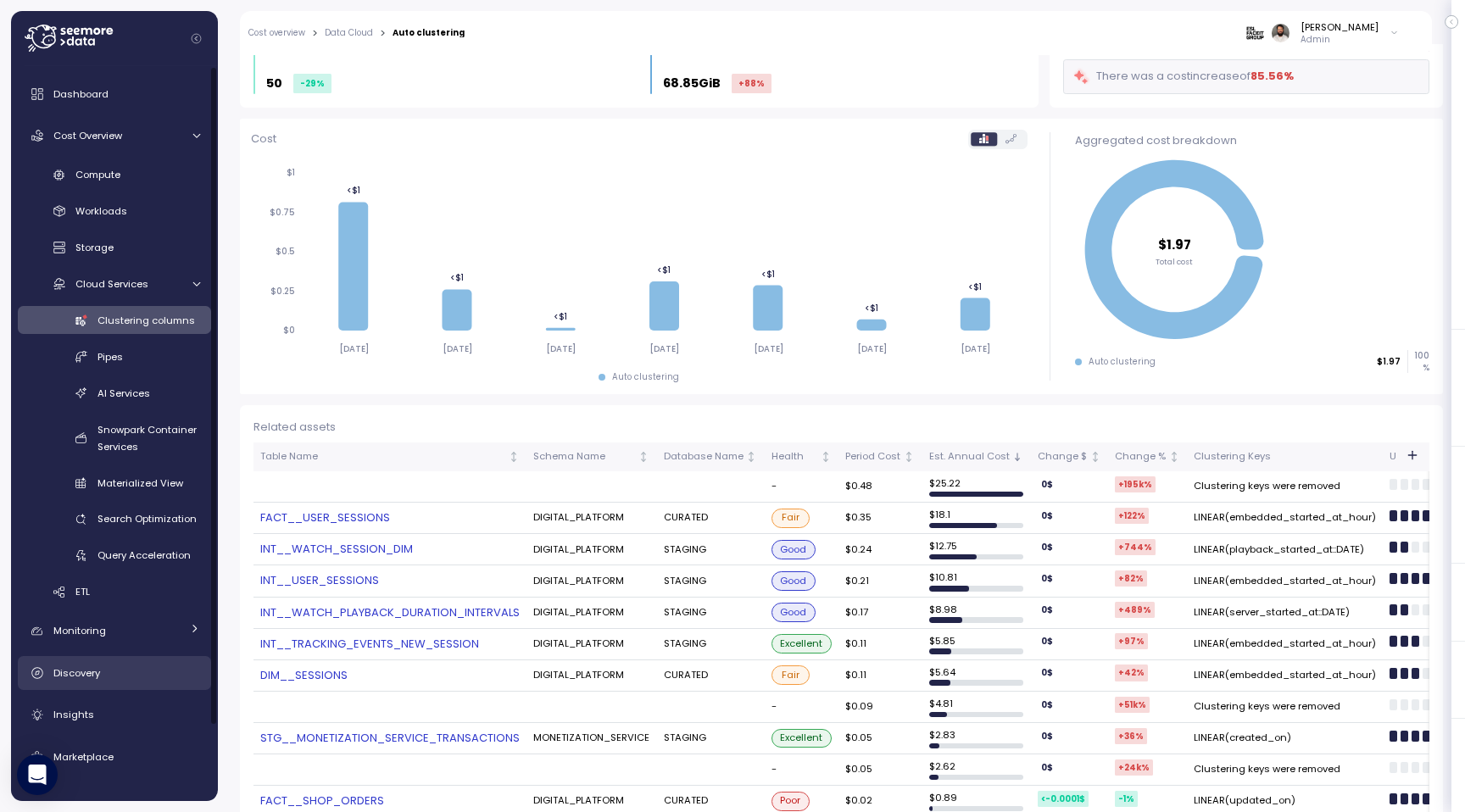
click at [111, 678] on div "Discovery" at bounding box center [126, 673] width 147 height 17
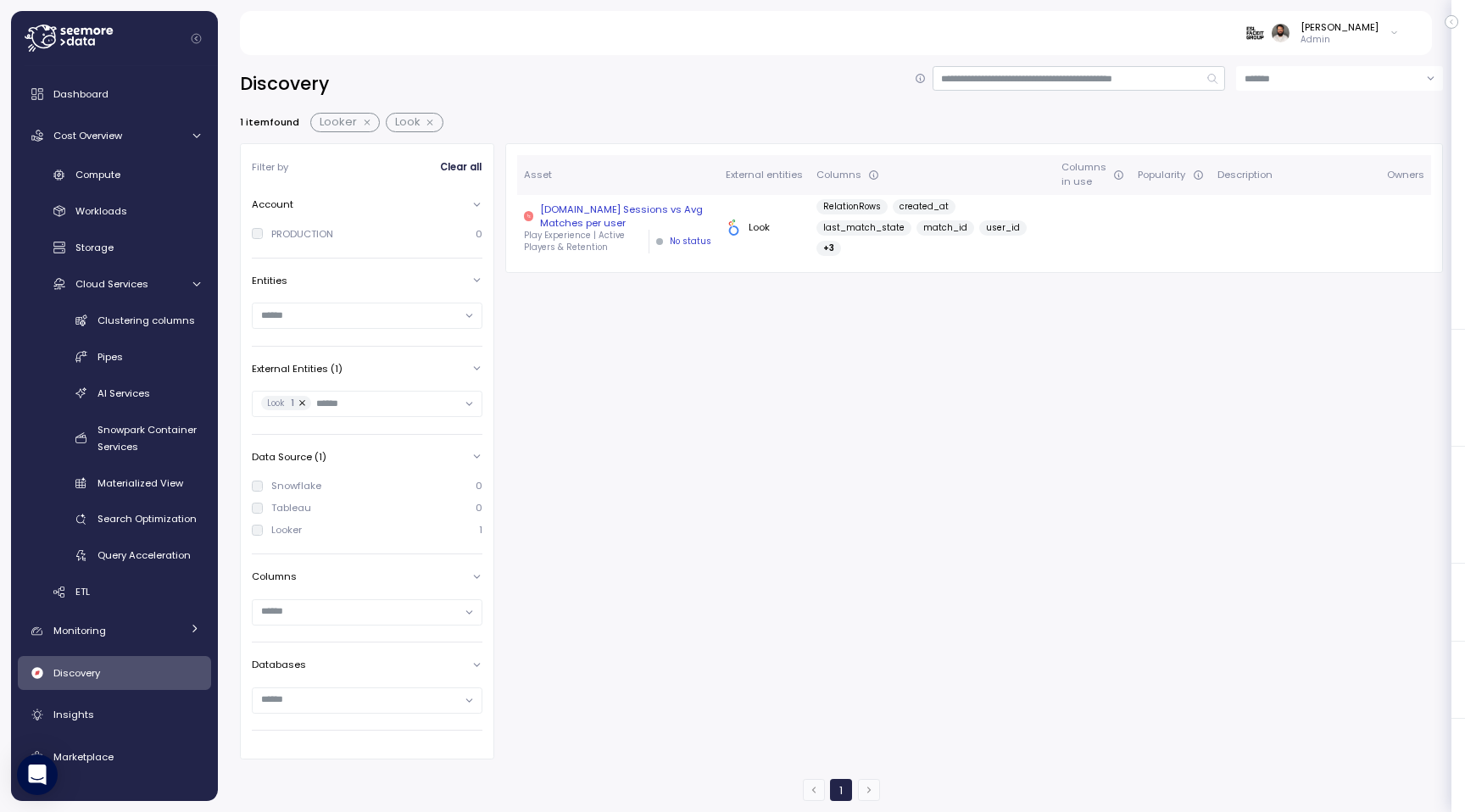
click at [841, 241] on span "+ 3" at bounding box center [828, 248] width 25 height 16
click at [427, 120] on button "button" at bounding box center [431, 123] width 22 height 14
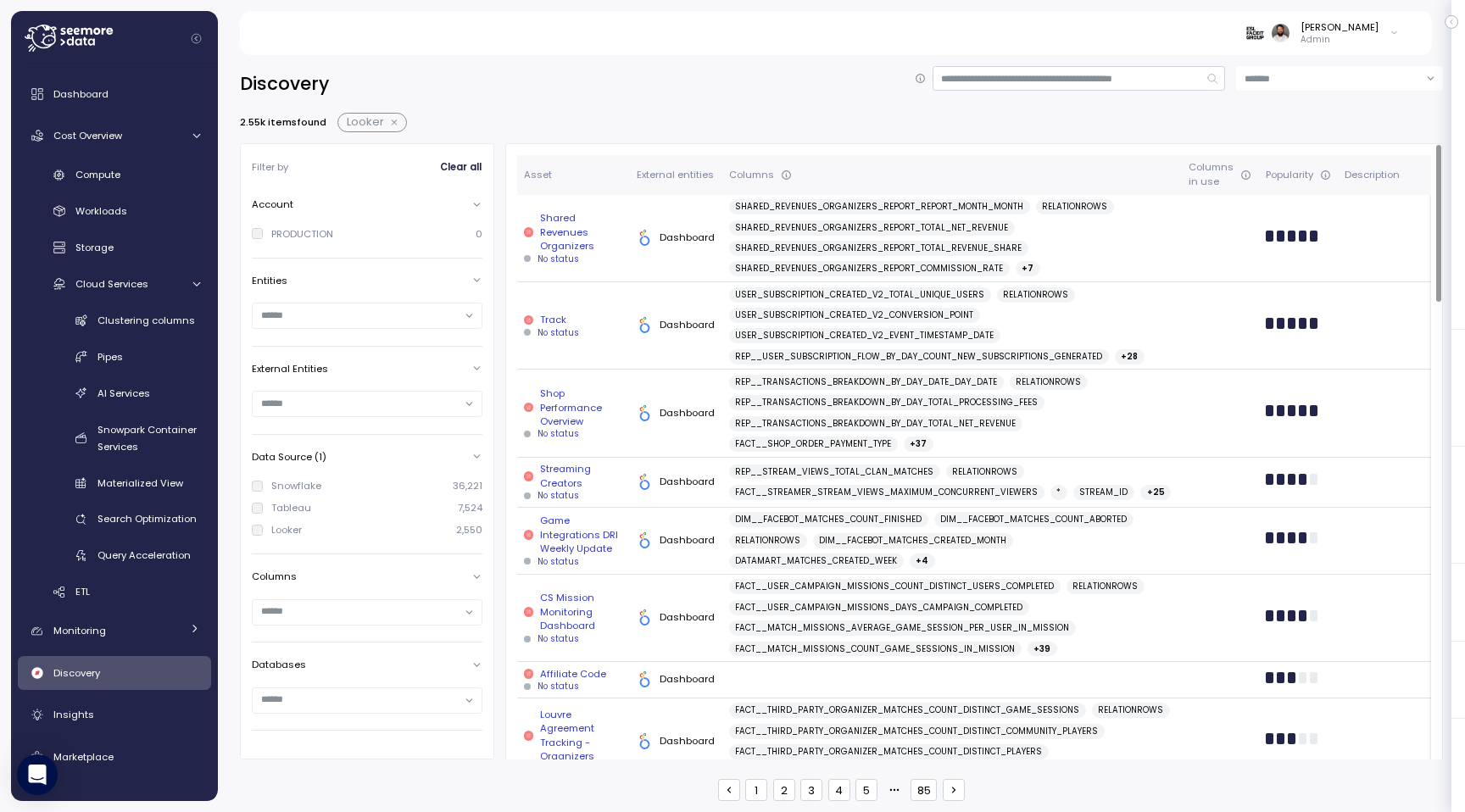
click at [1022, 268] on span "+ 7" at bounding box center [1027, 268] width 12 height 16
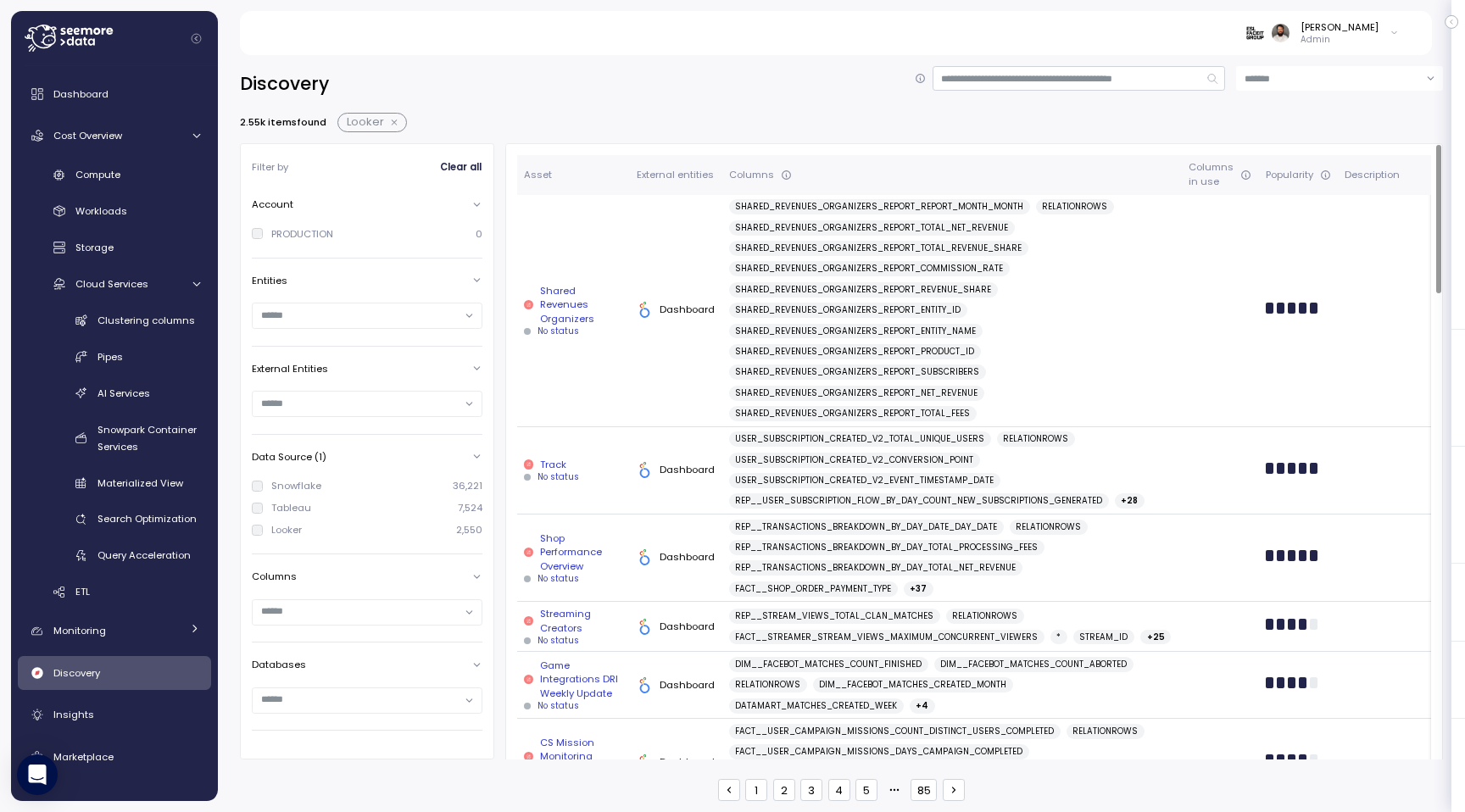
click at [847, 287] on span "SHARED_REVENUES_ORGANIZERS_REPORT_REVENUE_SHARE" at bounding box center [863, 289] width 256 height 16
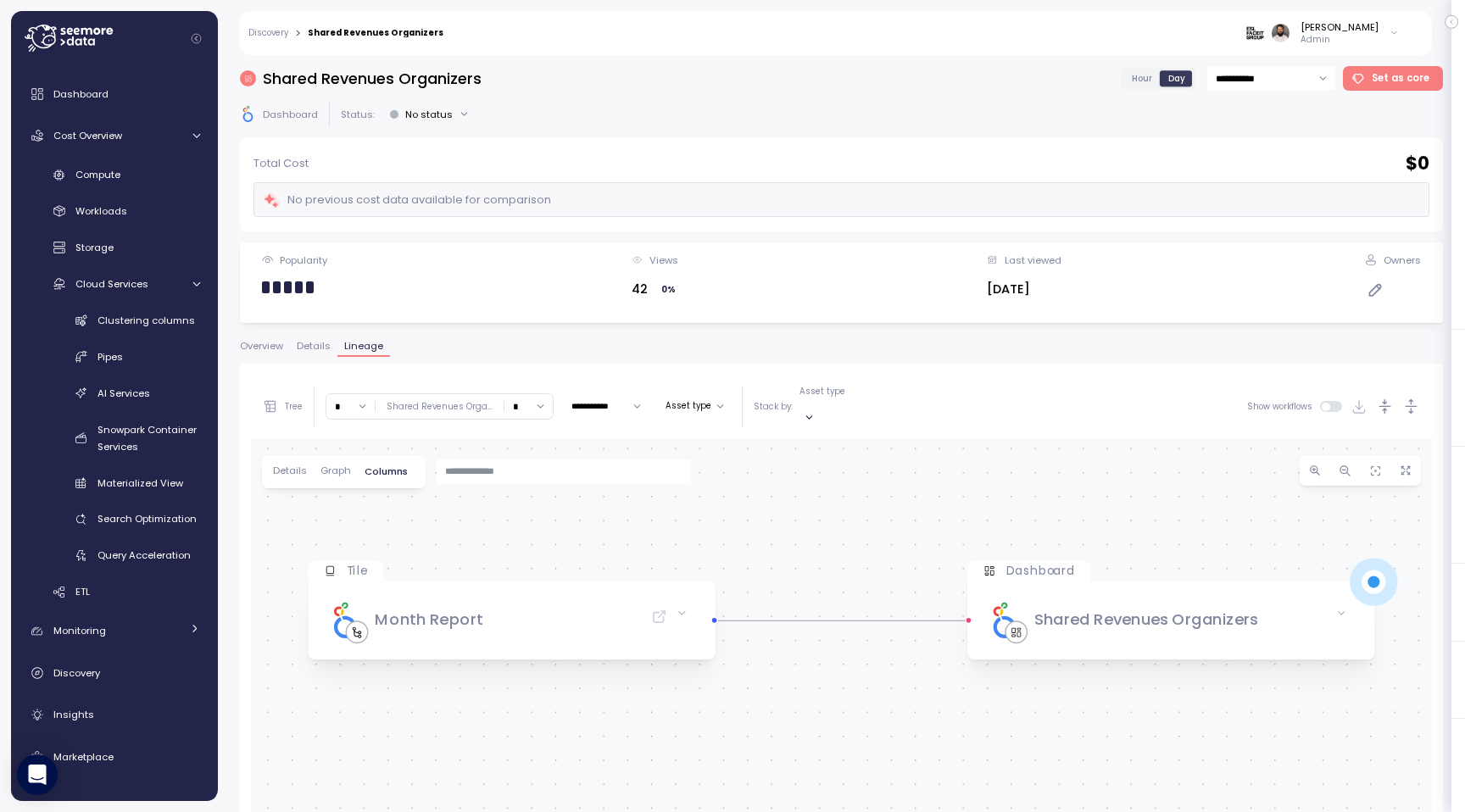
drag, startPoint x: 835, startPoint y: 609, endPoint x: 835, endPoint y: 432, distance: 177.0
click at [835, 438] on div "Tile Month Report Dashboard Shared Revenues Organizers" at bounding box center [841, 779] width 1181 height 682
click at [688, 599] on span at bounding box center [681, 613] width 29 height 29
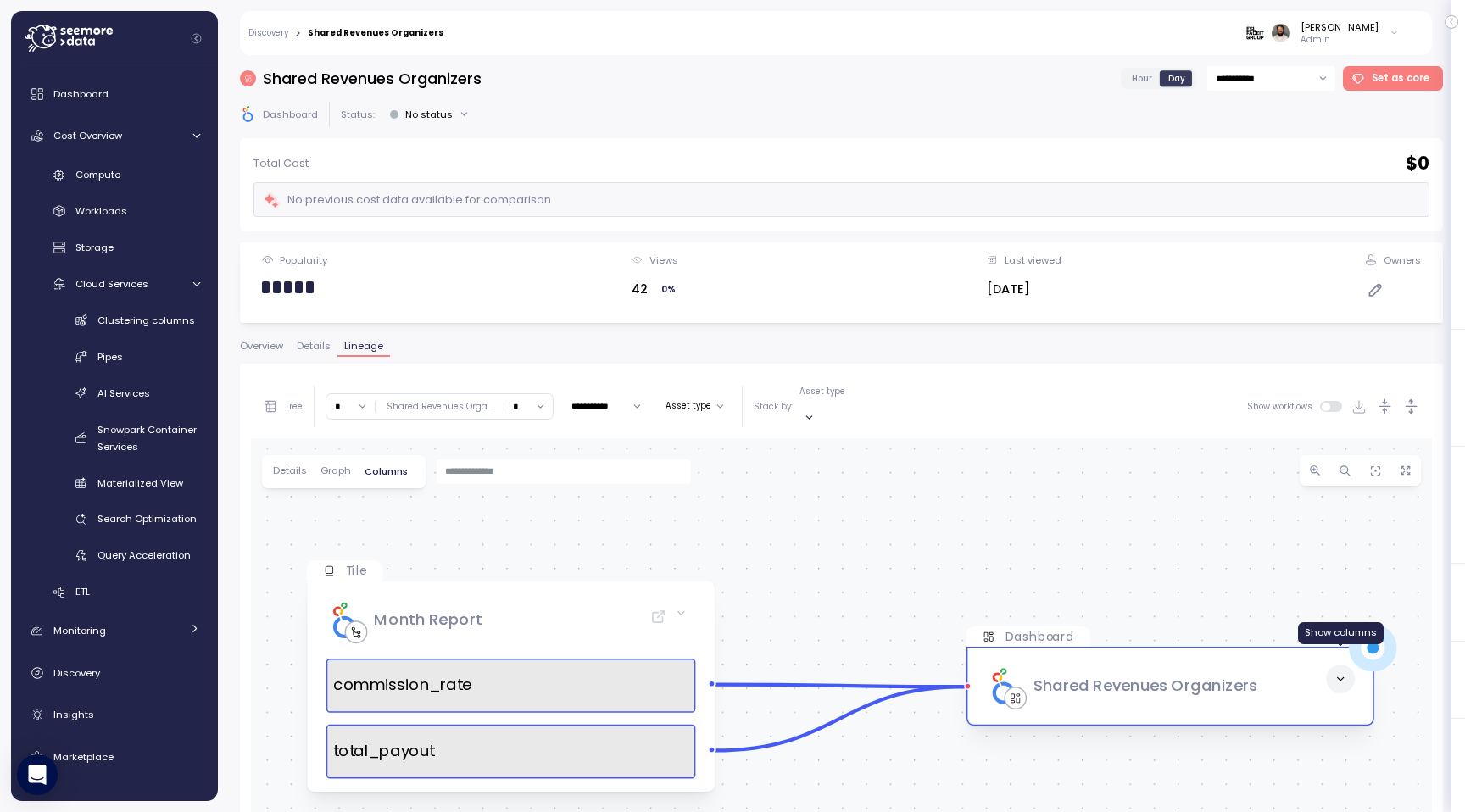
click at [1334, 673] on icon at bounding box center [1340, 678] width 12 height 12
click at [1338, 673] on icon at bounding box center [1340, 678] width 12 height 12
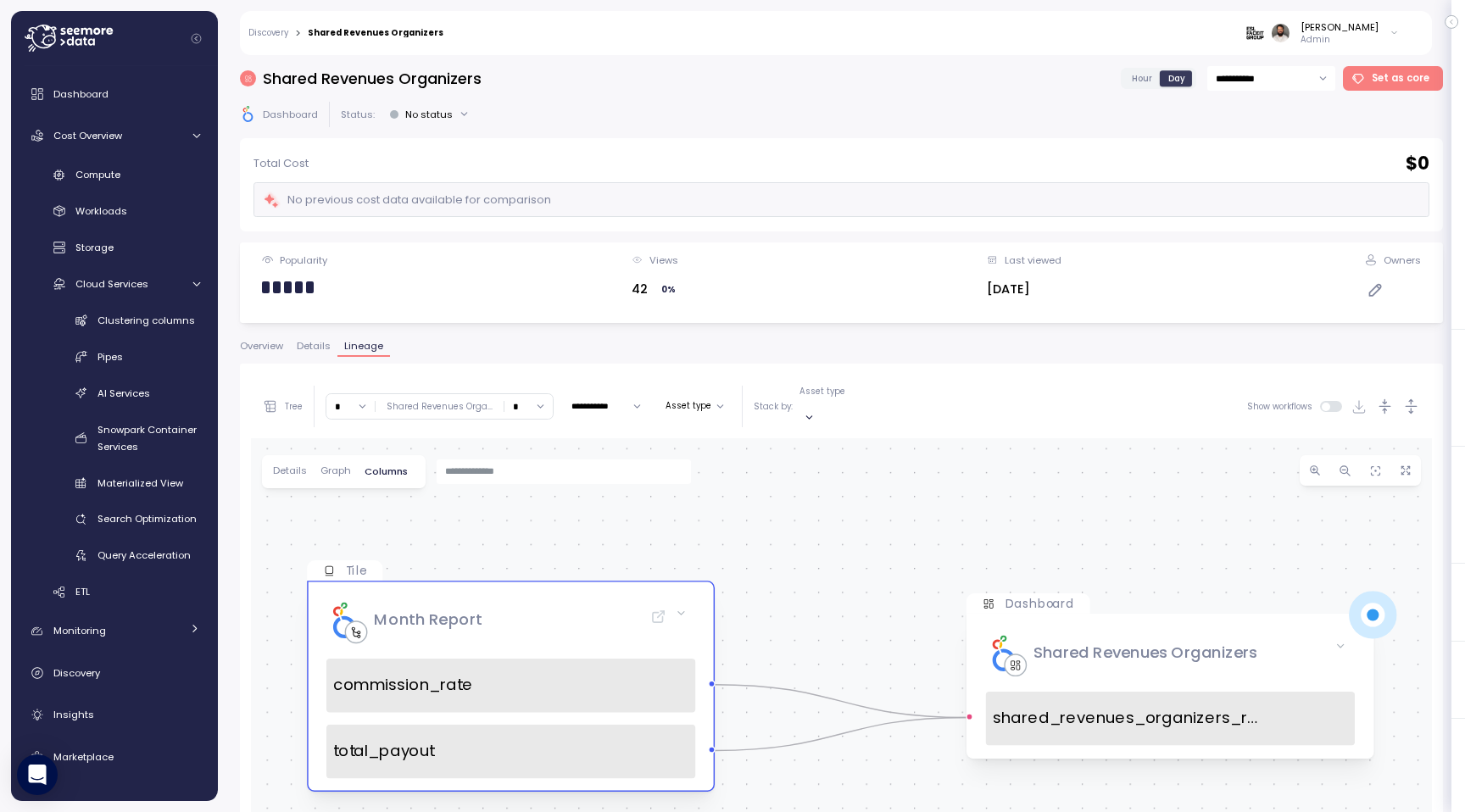
click at [598, 591] on div "Month Report" at bounding box center [497, 620] width 341 height 76
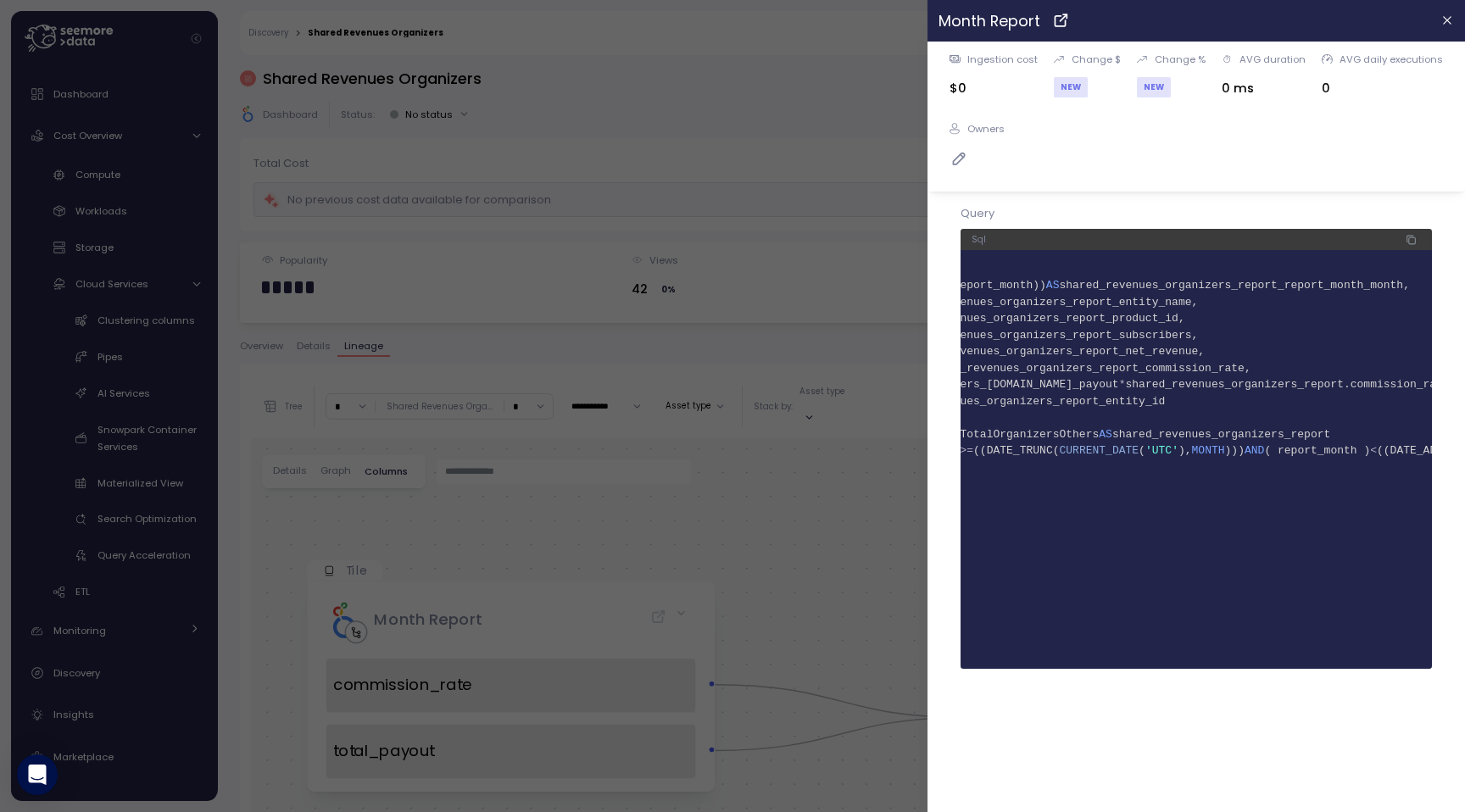
scroll to position [0, 162]
click at [1109, 378] on span "shared_revenues_organizers_report.total_payout" at bounding box center [964, 384] width 311 height 13
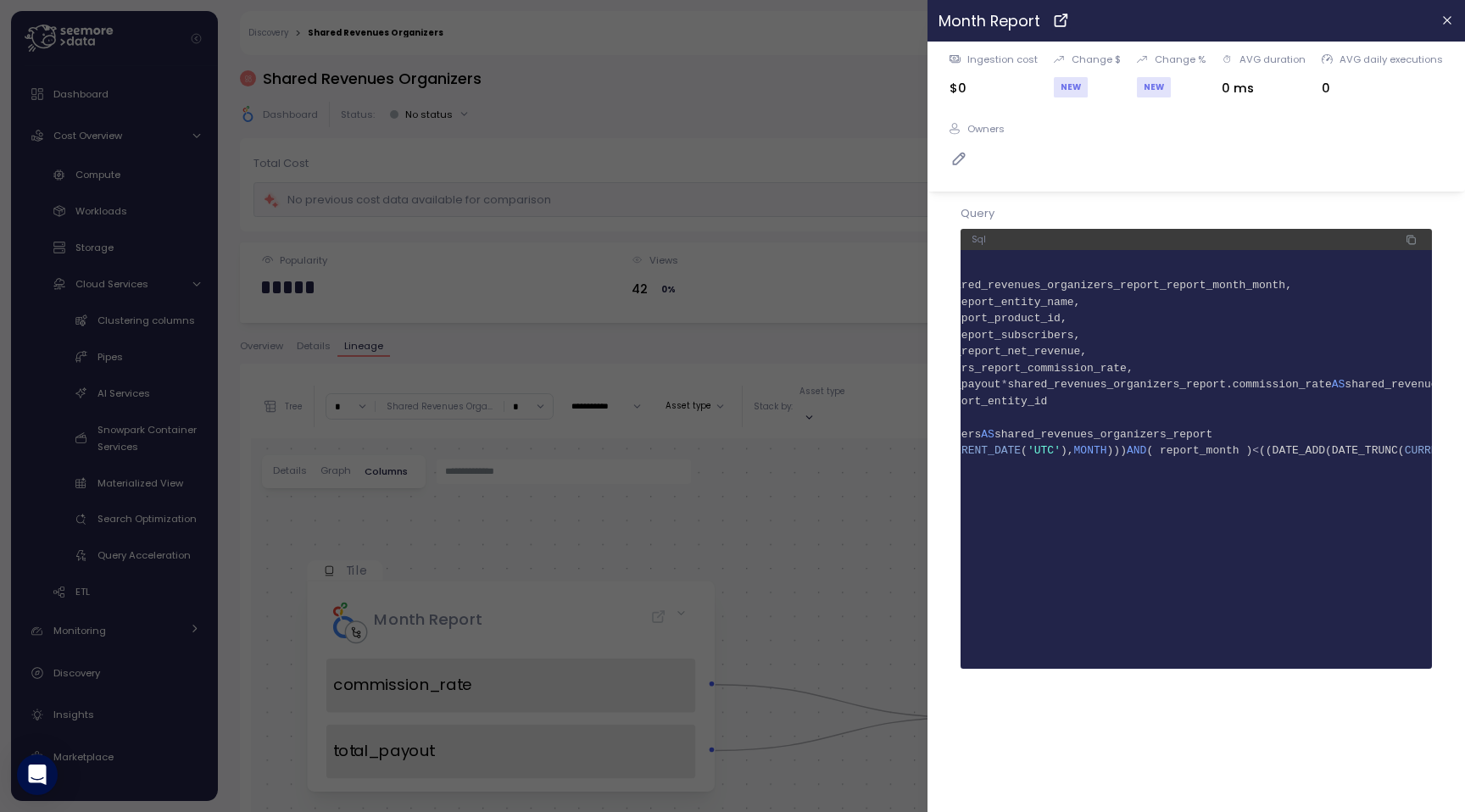
scroll to position [0, 253]
click at [1027, 389] on span "shared_revenues_organizers_report.total_payout" at bounding box center [874, 384] width 311 height 13
click at [1360, 388] on span "shared_revenues_organizers_report.commission_rate" at bounding box center [1198, 384] width 324 height 13
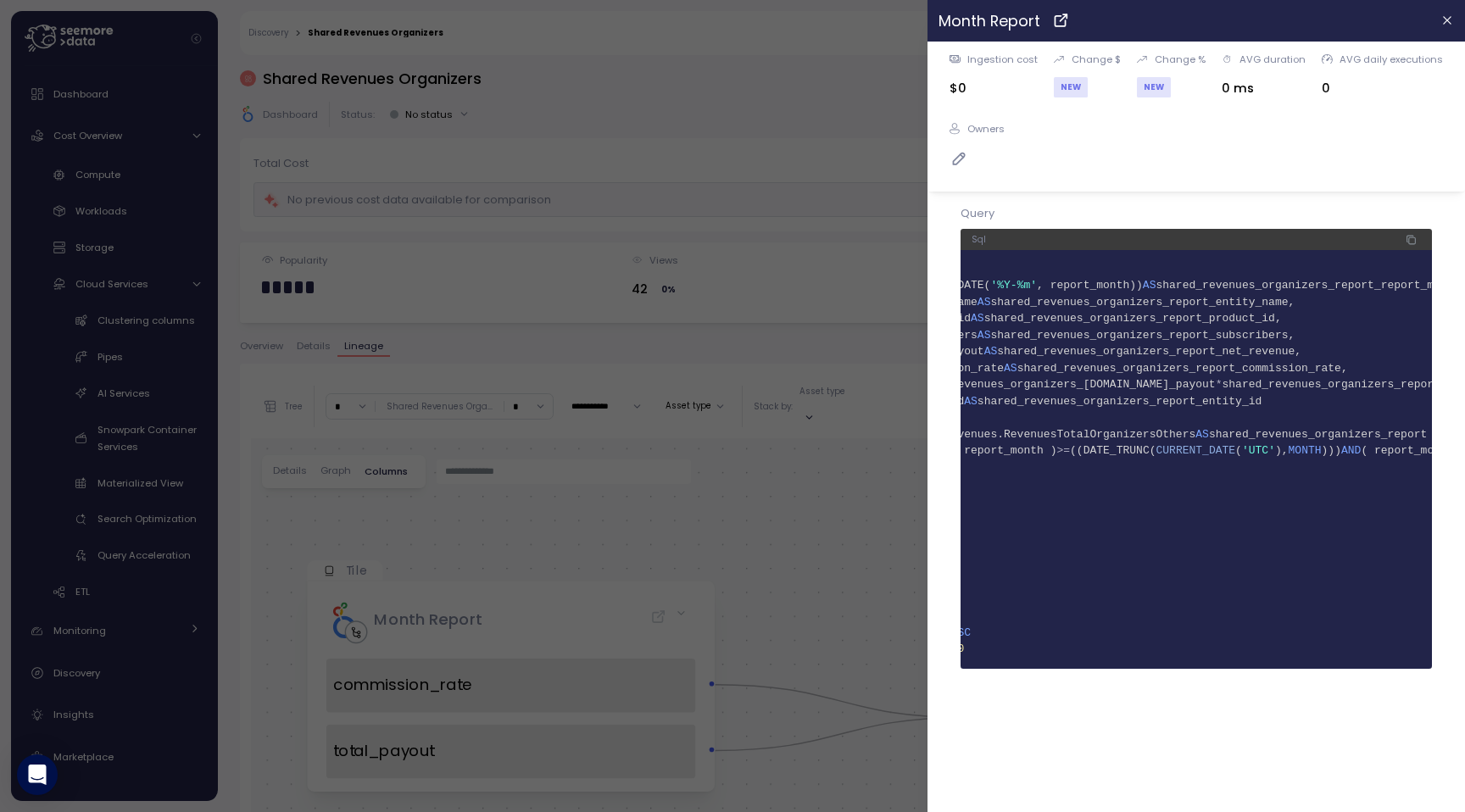
scroll to position [0, 0]
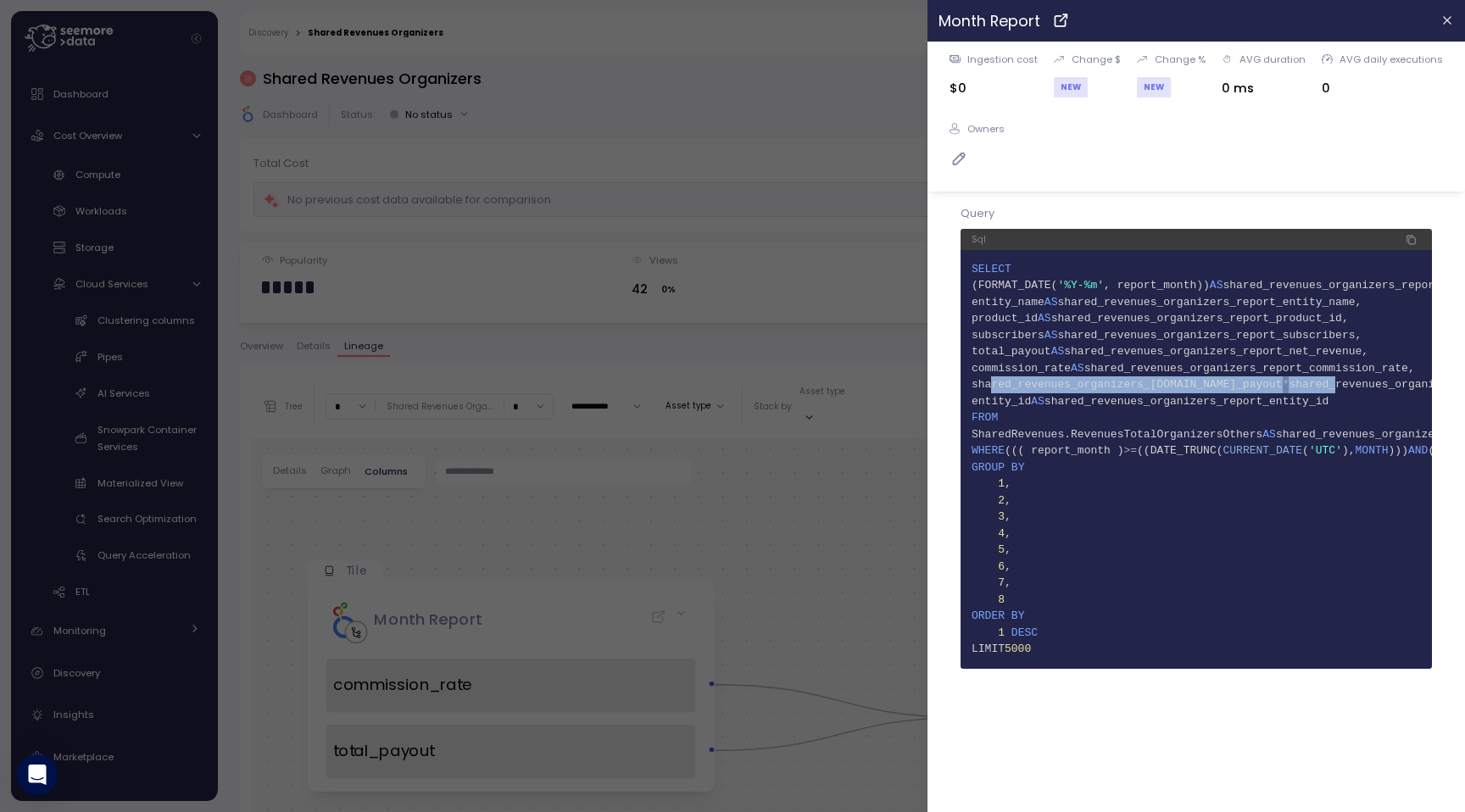
drag, startPoint x: 1049, startPoint y: 384, endPoint x: 1363, endPoint y: 388, distance: 314.0
click at [1363, 388] on span "8 shared_revenues_organizers_report.total_payout * shared_revenues_organizers_r…" at bounding box center [1196, 384] width 449 height 17
click at [1363, 388] on span "shared_revenues_organizers_report.commission_rate" at bounding box center [1450, 384] width 324 height 13
click at [1349, 375] on span "7 commission_rate AS shared_revenues_organizers_report_commission_rate," at bounding box center [1196, 369] width 449 height 17
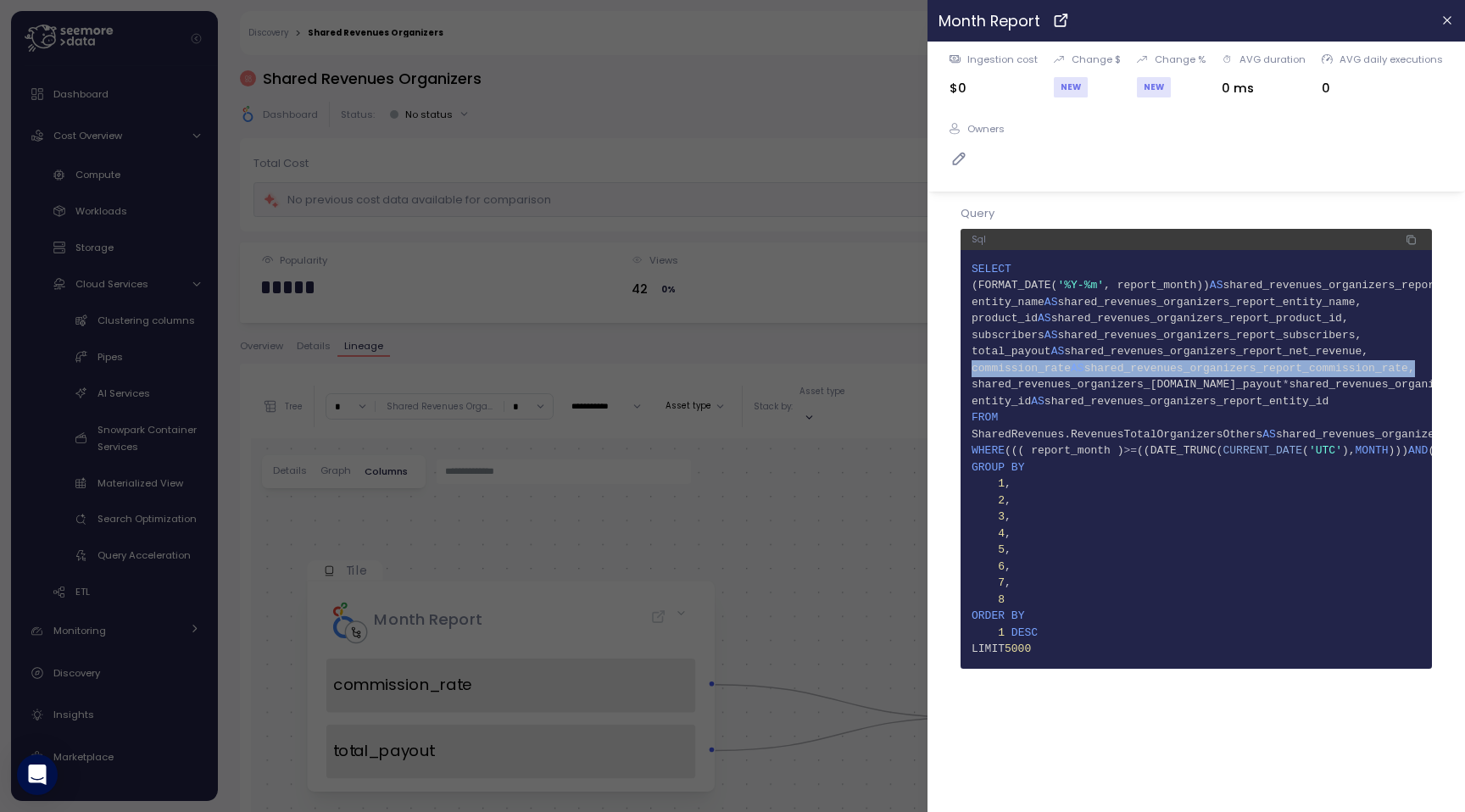
click at [1349, 375] on span "7 commission_rate AS shared_revenues_organizers_report_commission_rate," at bounding box center [1196, 369] width 449 height 17
click at [1057, 379] on span "shared_revenues_organizers_report.total_payout" at bounding box center [1127, 384] width 311 height 13
click at [1057, 374] on span "7 commission_rate AS shared_revenues_organizers_report_commission_rate," at bounding box center [1196, 369] width 449 height 17
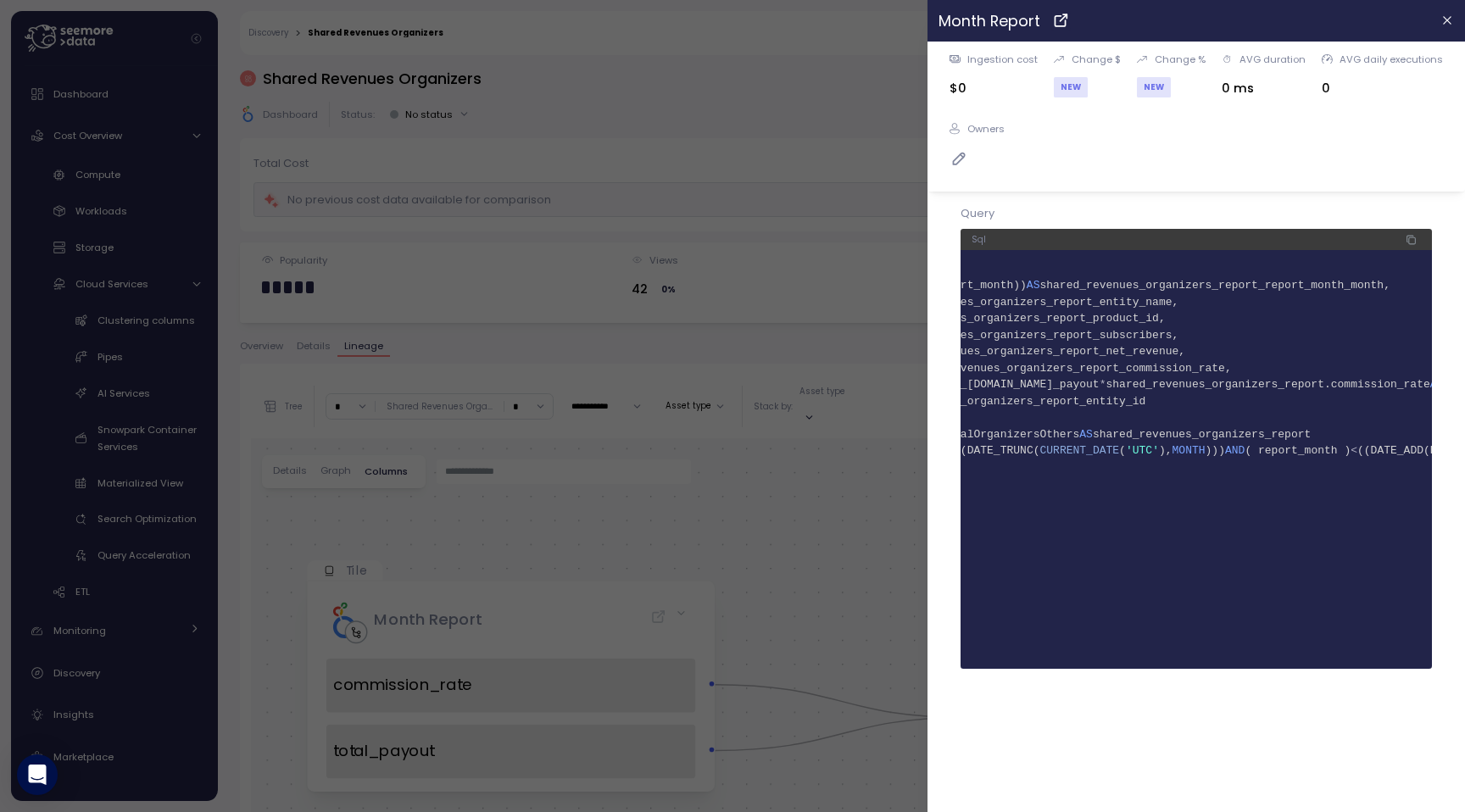
scroll to position [0, 200]
click at [1240, 439] on span "shared_revenues_organizers_report" at bounding box center [1185, 434] width 218 height 13
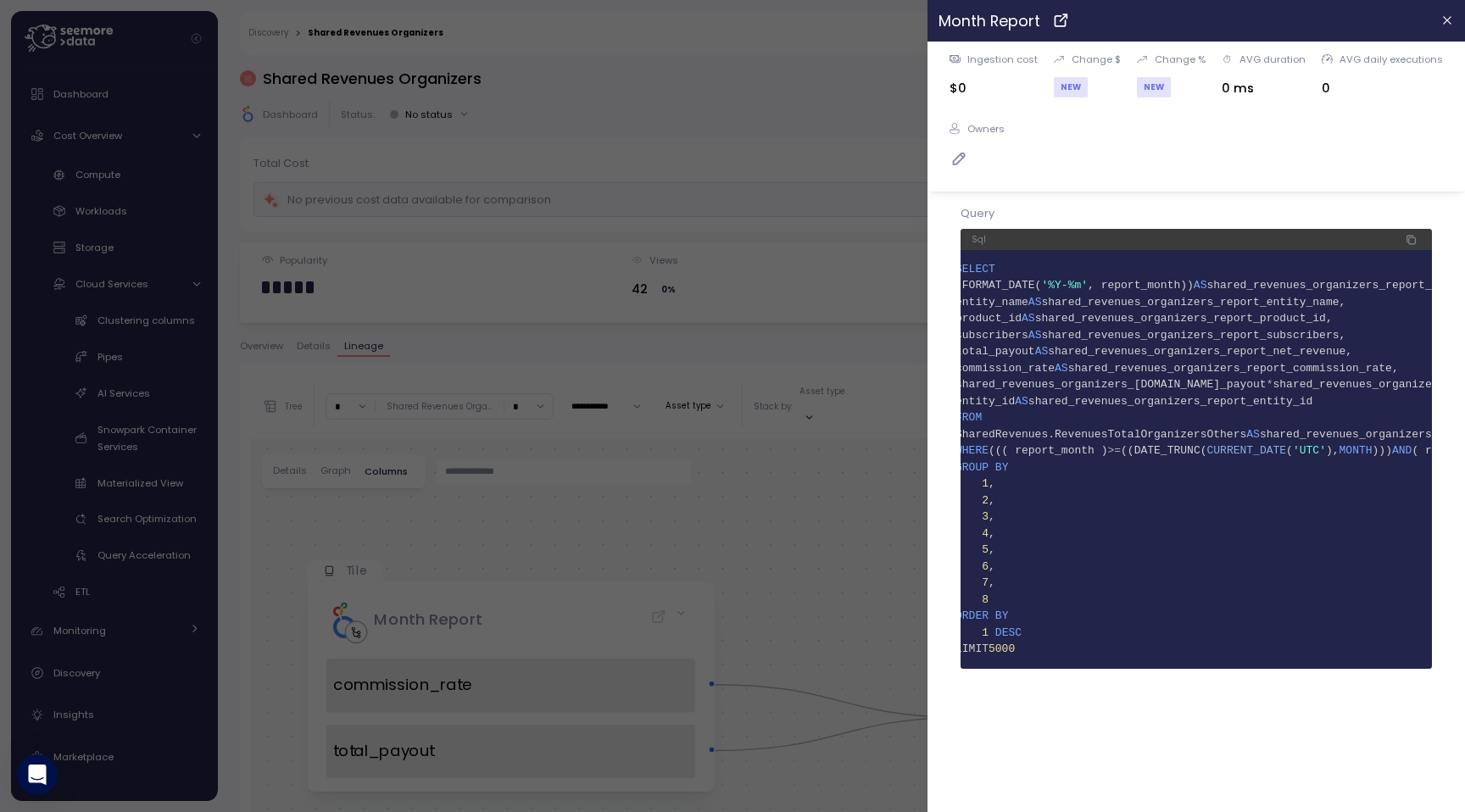
scroll to position [0, 0]
click at [1247, 426] on span "10 FROM" at bounding box center [1196, 418] width 449 height 17
click at [1246, 432] on span "SharedRevenues.RevenuesTotalOrganizersOthers" at bounding box center [1116, 434] width 290 height 13
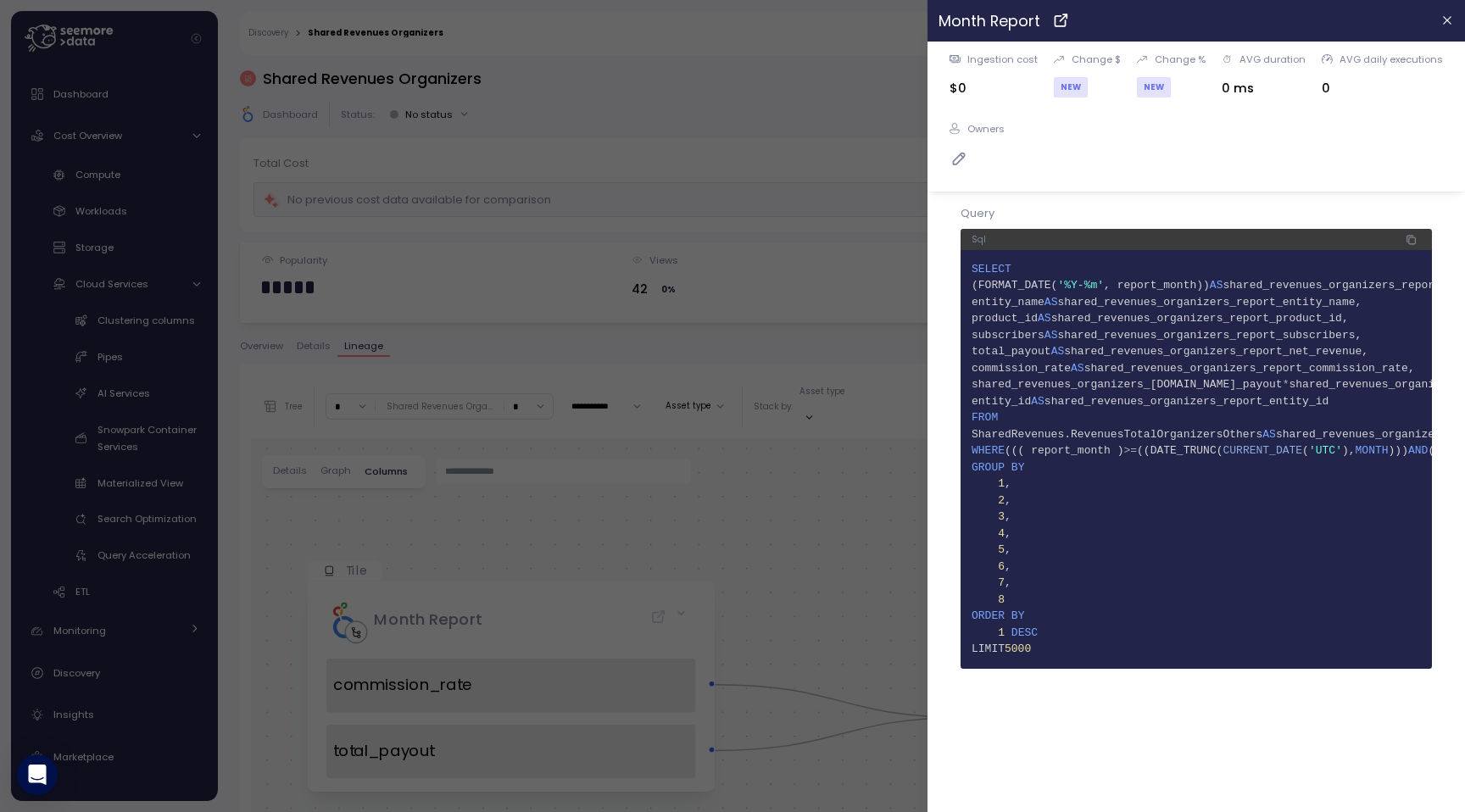
click at [1246, 432] on span "SharedRevenues.RevenuesTotalOrganizersOthers" at bounding box center [1116, 434] width 290 height 13
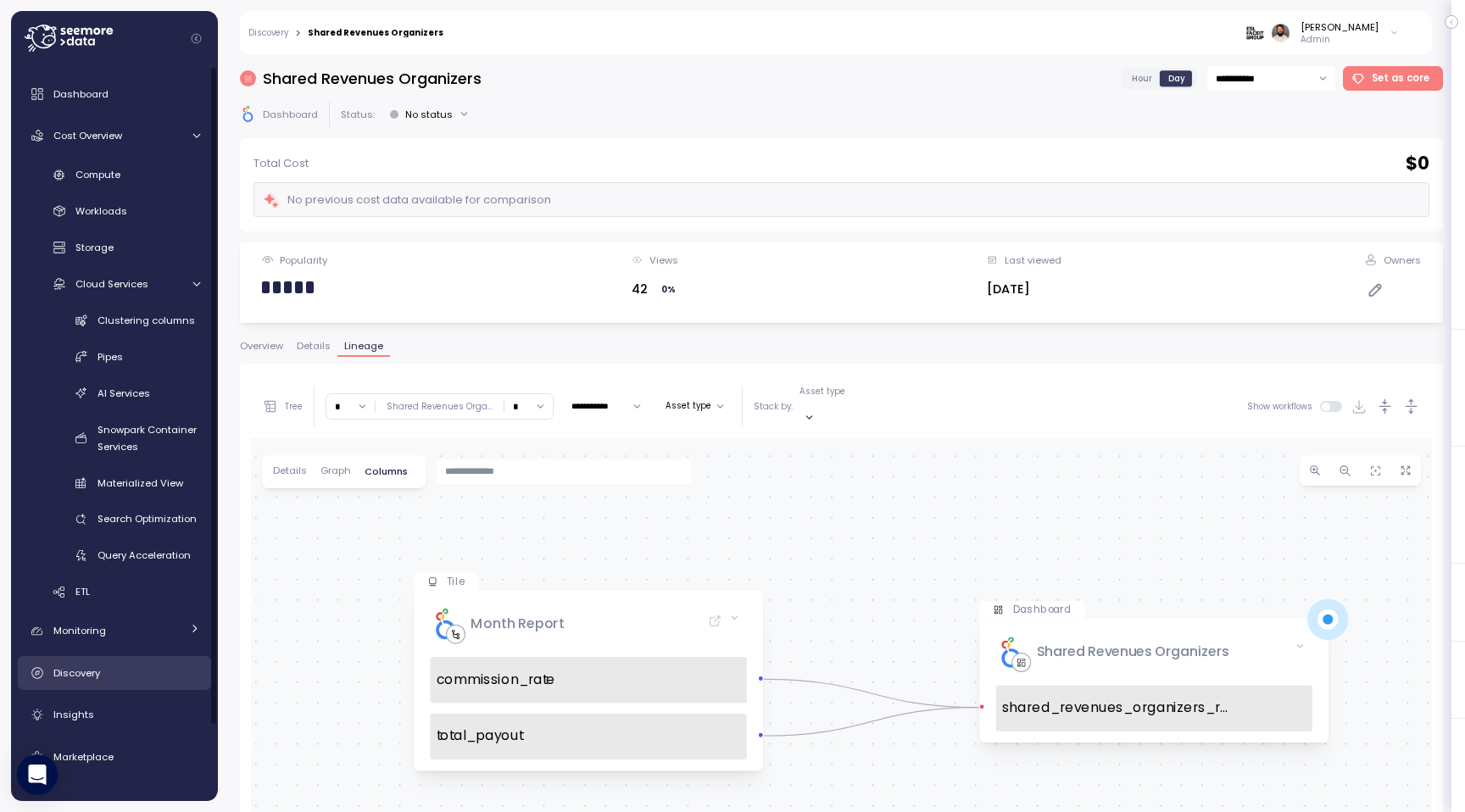
click at [106, 669] on div "Discovery" at bounding box center [126, 673] width 147 height 17
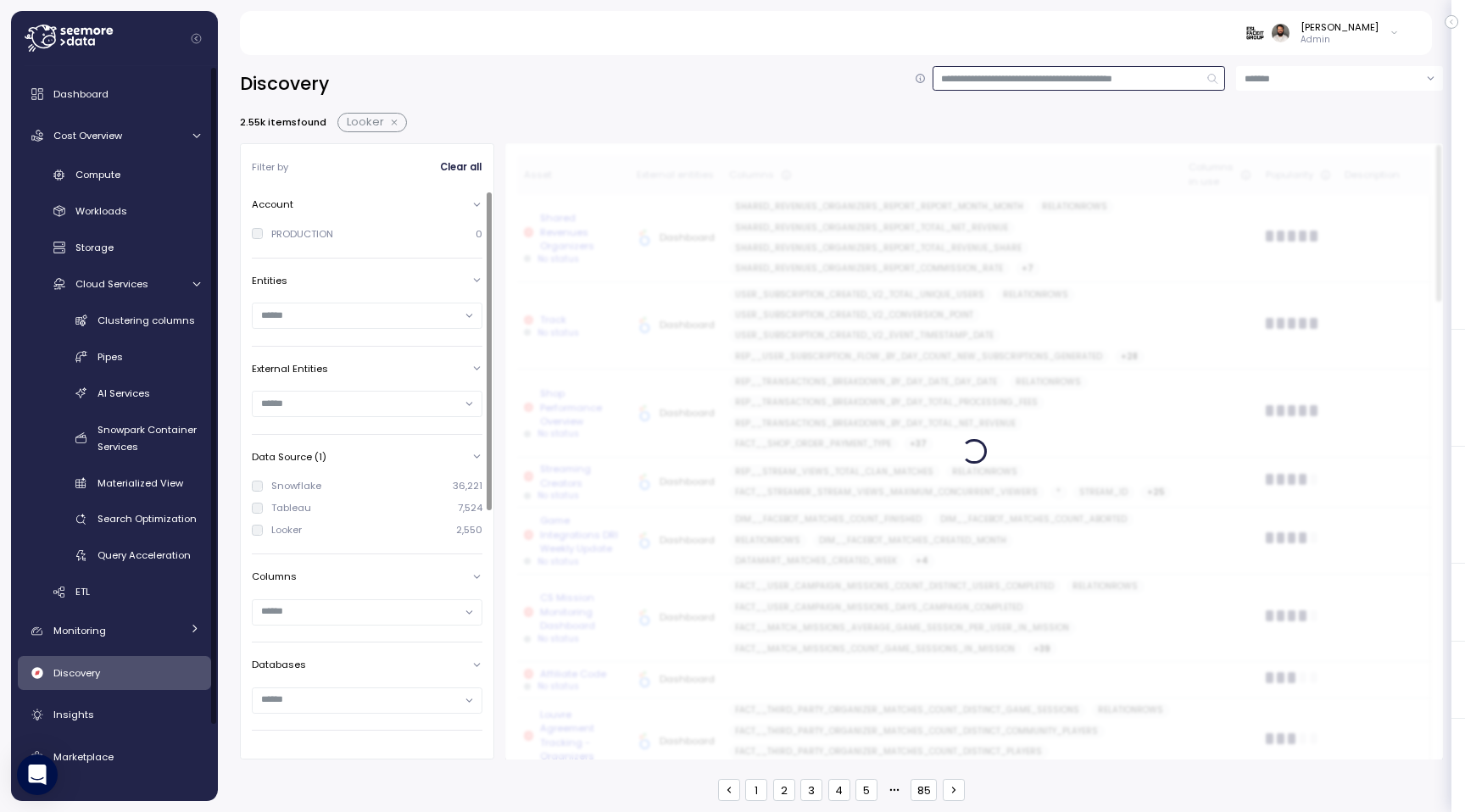
click at [1033, 67] on input at bounding box center [1079, 78] width 293 height 25
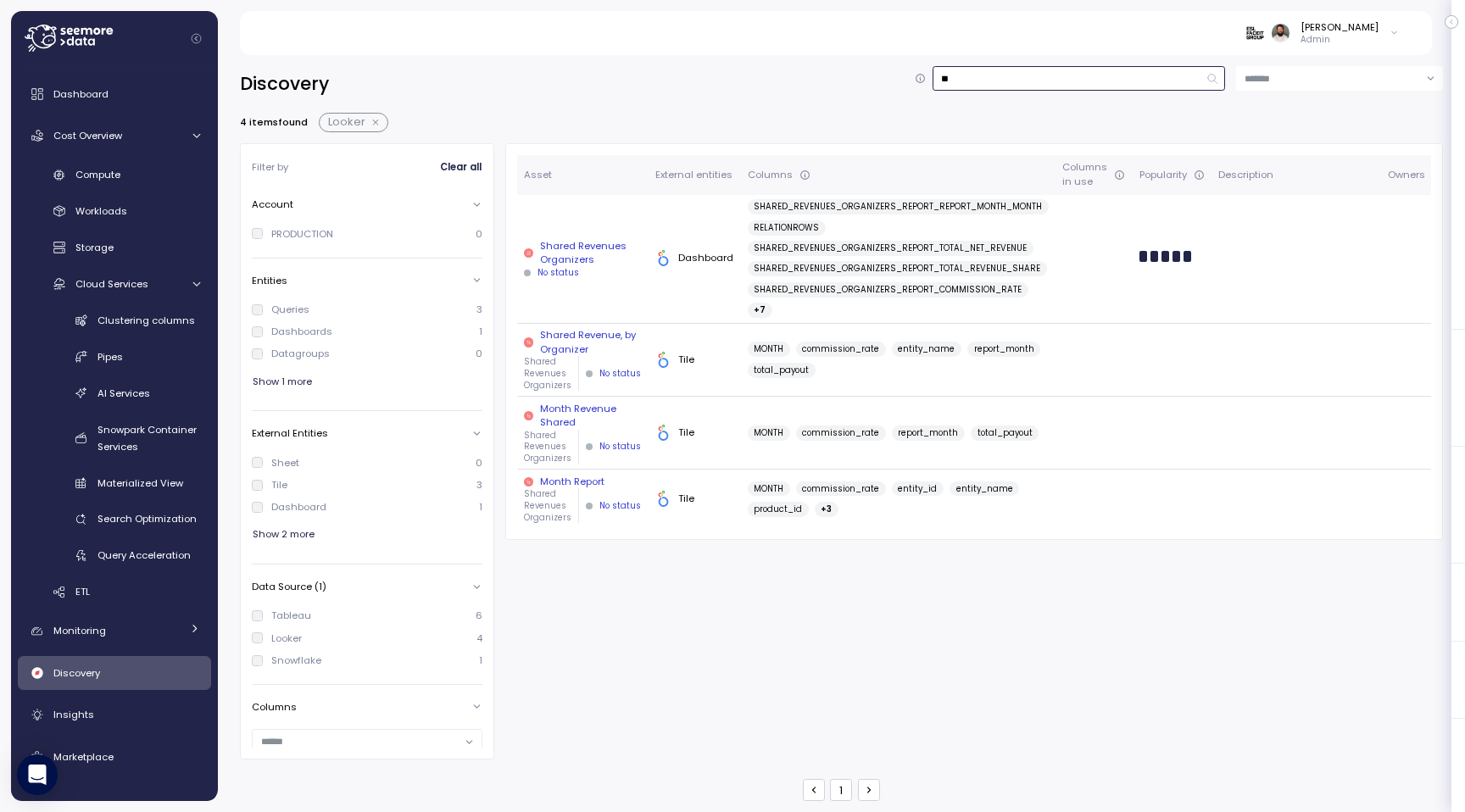
type input "*"
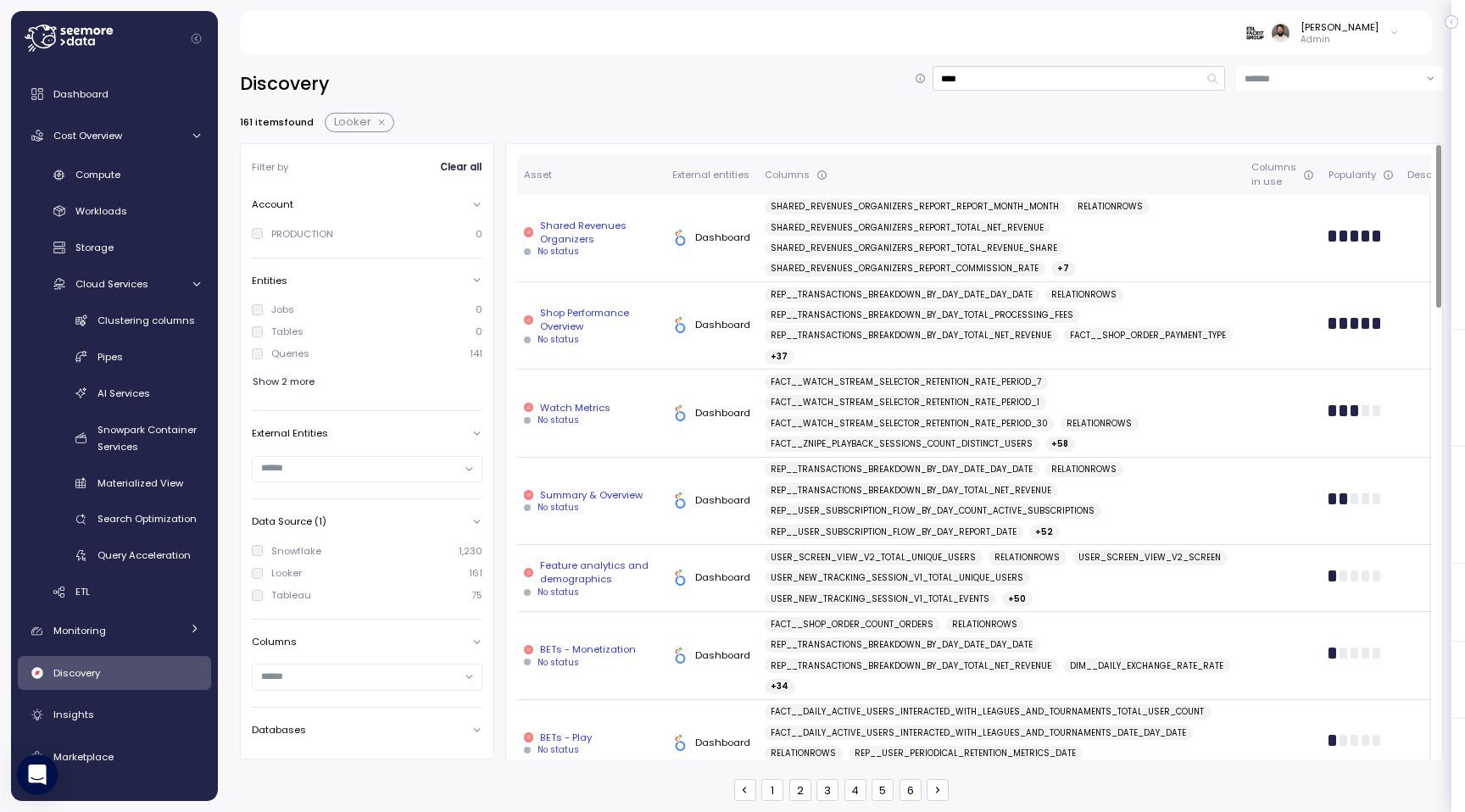
click at [1057, 265] on span "+ 7" at bounding box center [1062, 268] width 12 height 16
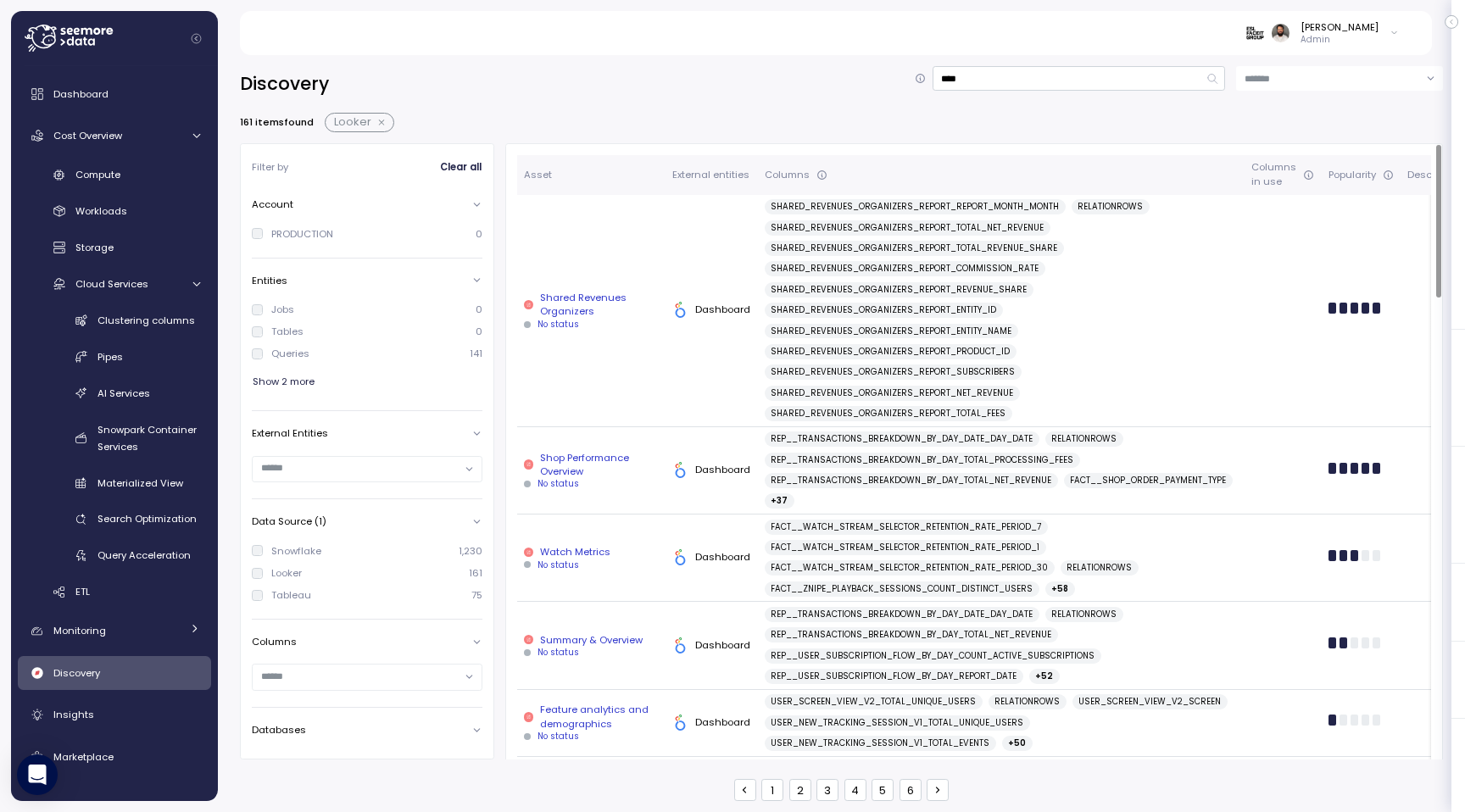
drag, startPoint x: 1036, startPoint y: 271, endPoint x: 953, endPoint y: 272, distance: 83.0
click at [953, 272] on div "SHARED_REVENUES_ORGANIZERS_REPORT_REPORT_MONTH_MONTH RELATIONROWS SHARED_REVENU…" at bounding box center [1001, 310] width 474 height 222
click at [983, 87] on input "****" at bounding box center [1079, 78] width 293 height 25
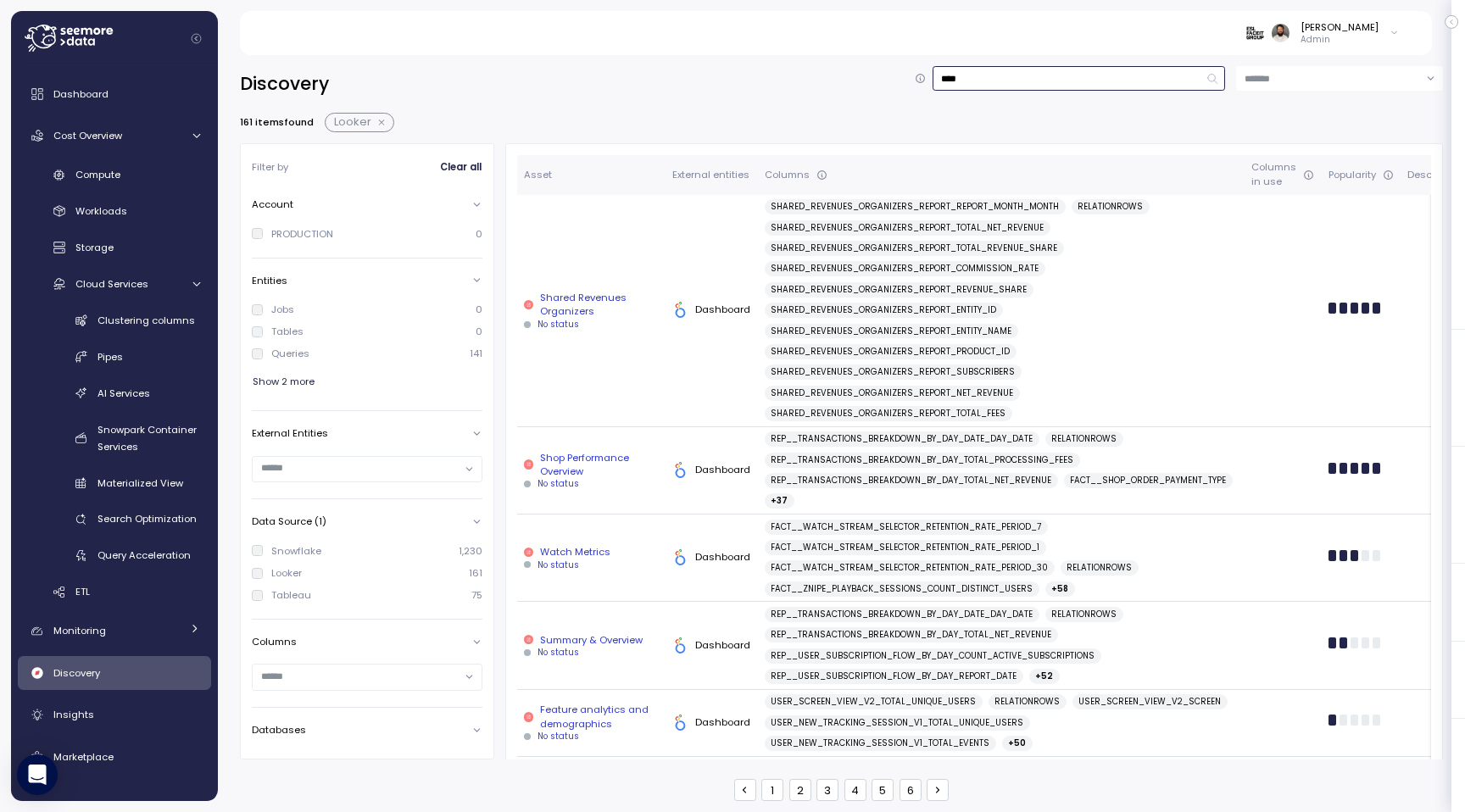
type input "*"
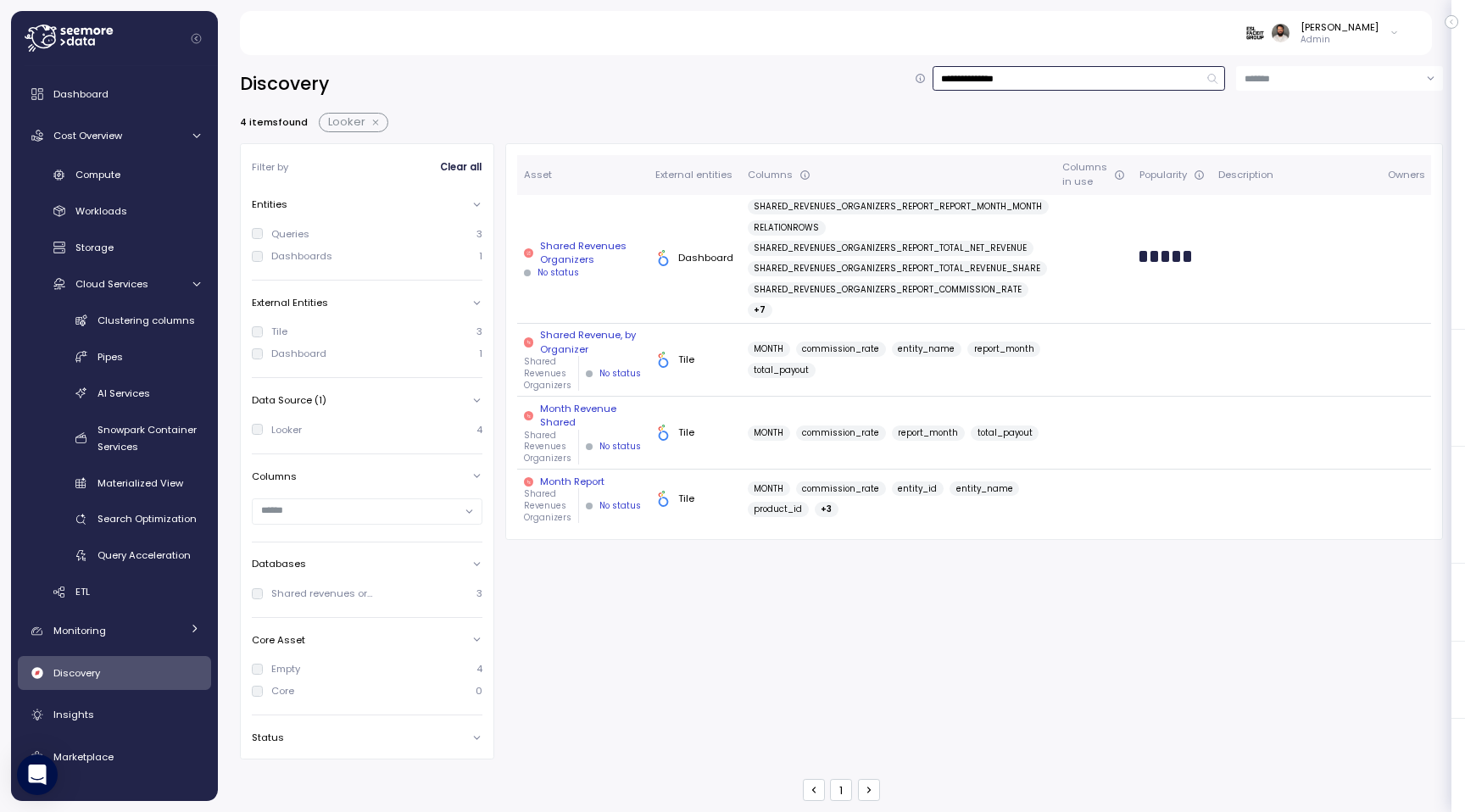
click at [1040, 83] on input "**********" at bounding box center [1079, 78] width 293 height 25
click at [1022, 79] on input "**********" at bounding box center [1079, 78] width 293 height 25
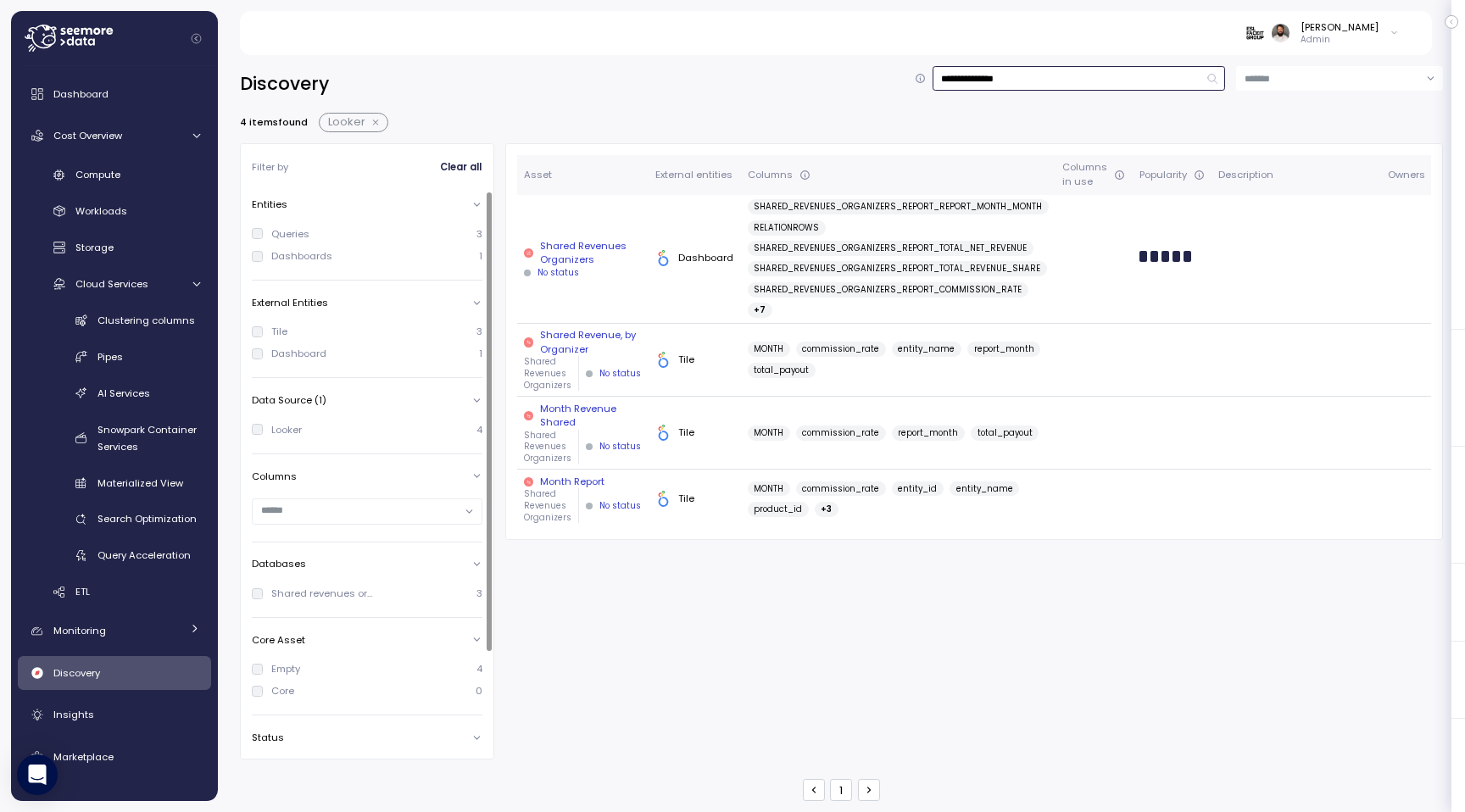
type input "**********"
click at [286, 430] on div "Looker" at bounding box center [286, 430] width 30 height 14
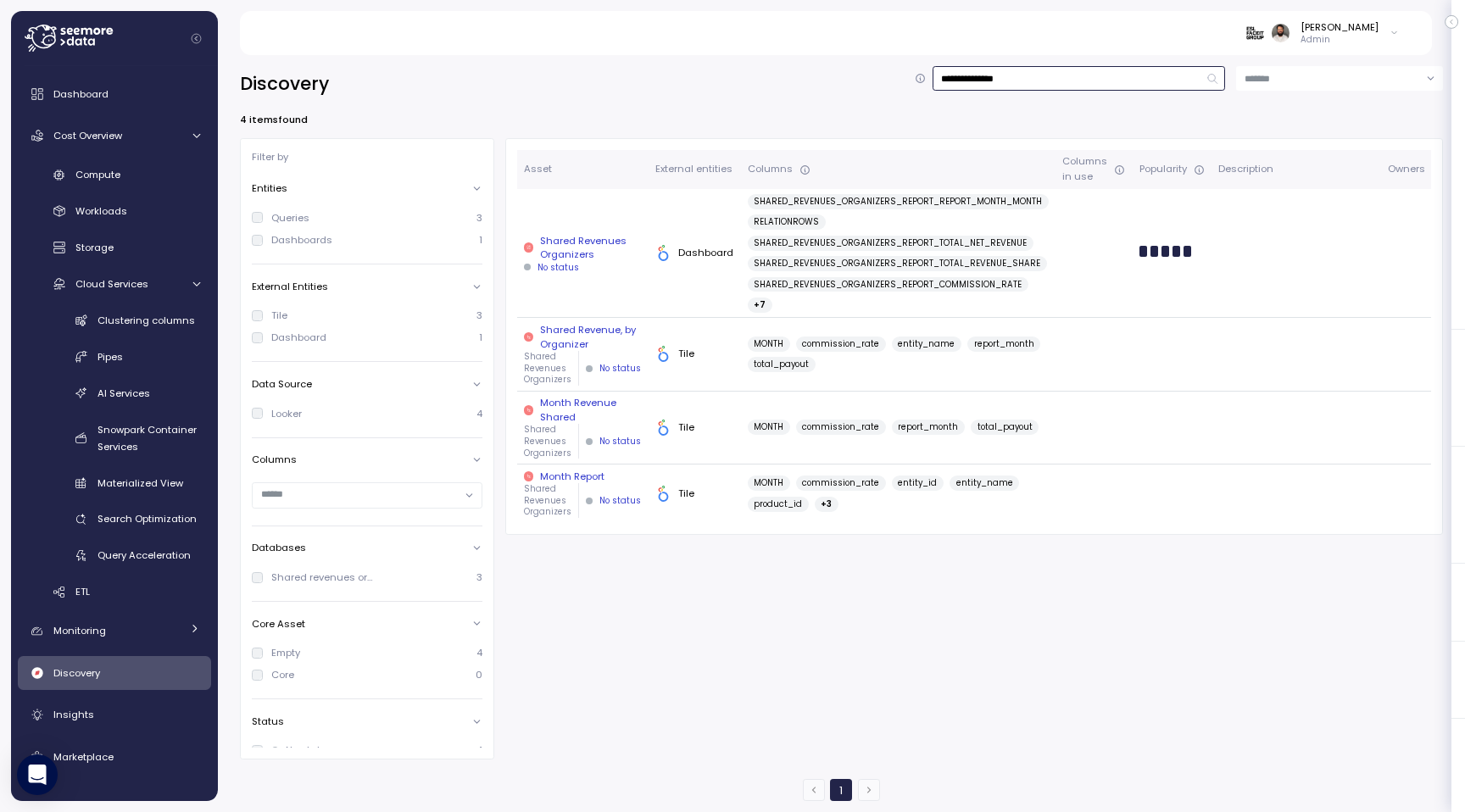
click at [1011, 74] on input "**********" at bounding box center [1079, 78] width 293 height 25
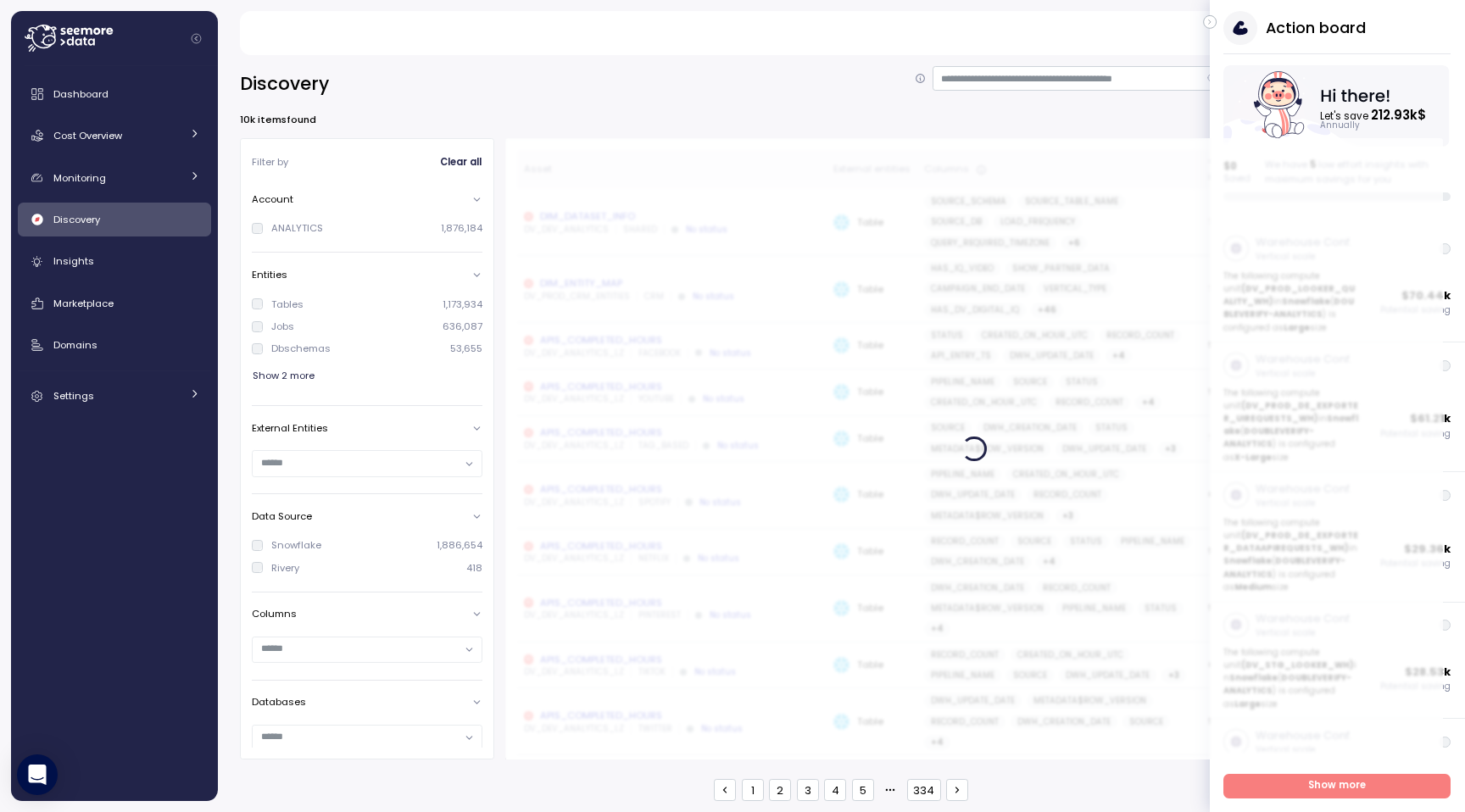
click at [1211, 23] on icon "button" at bounding box center [1210, 22] width 7 height 20
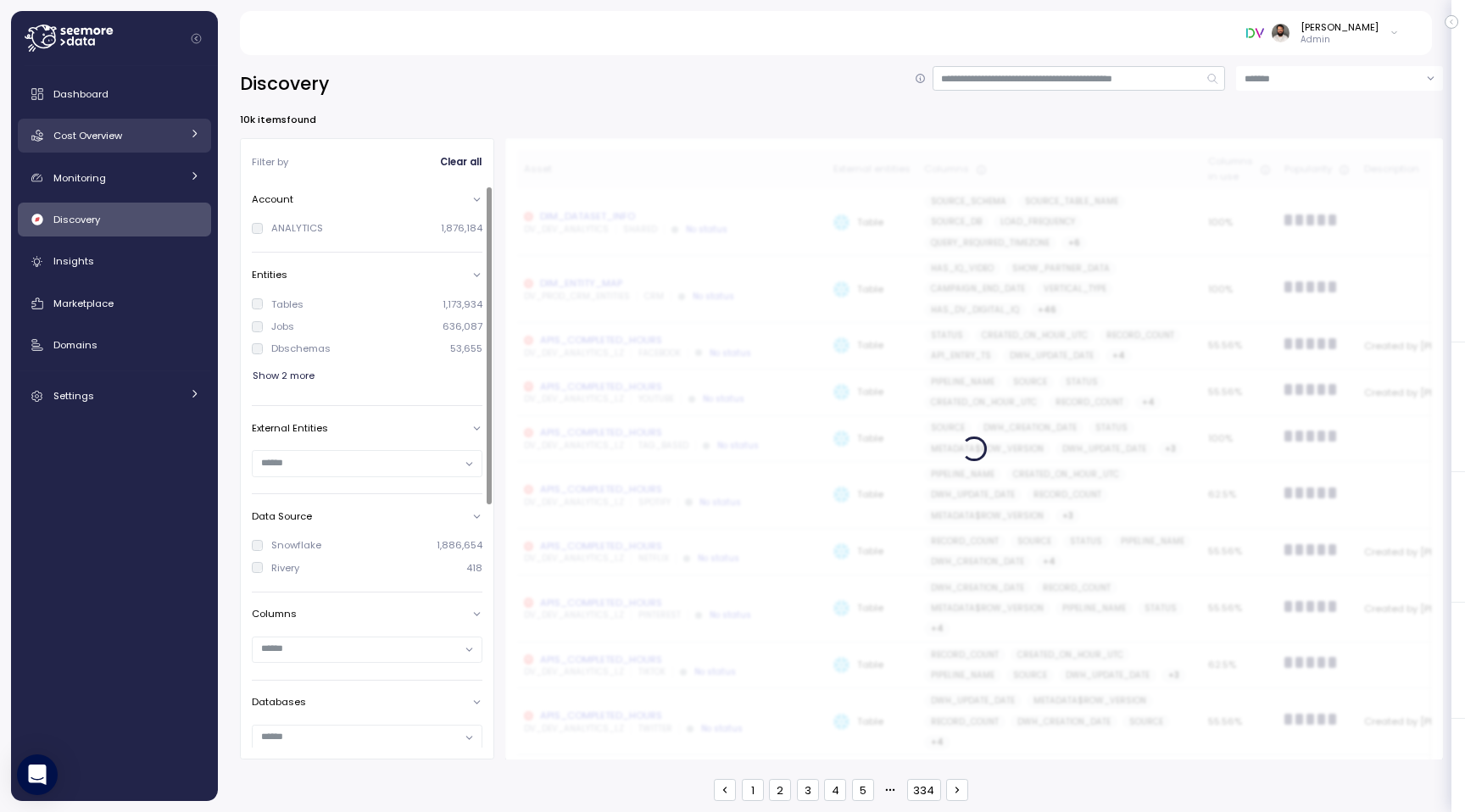
click at [123, 142] on div "Cost Overview" at bounding box center [117, 135] width 127 height 17
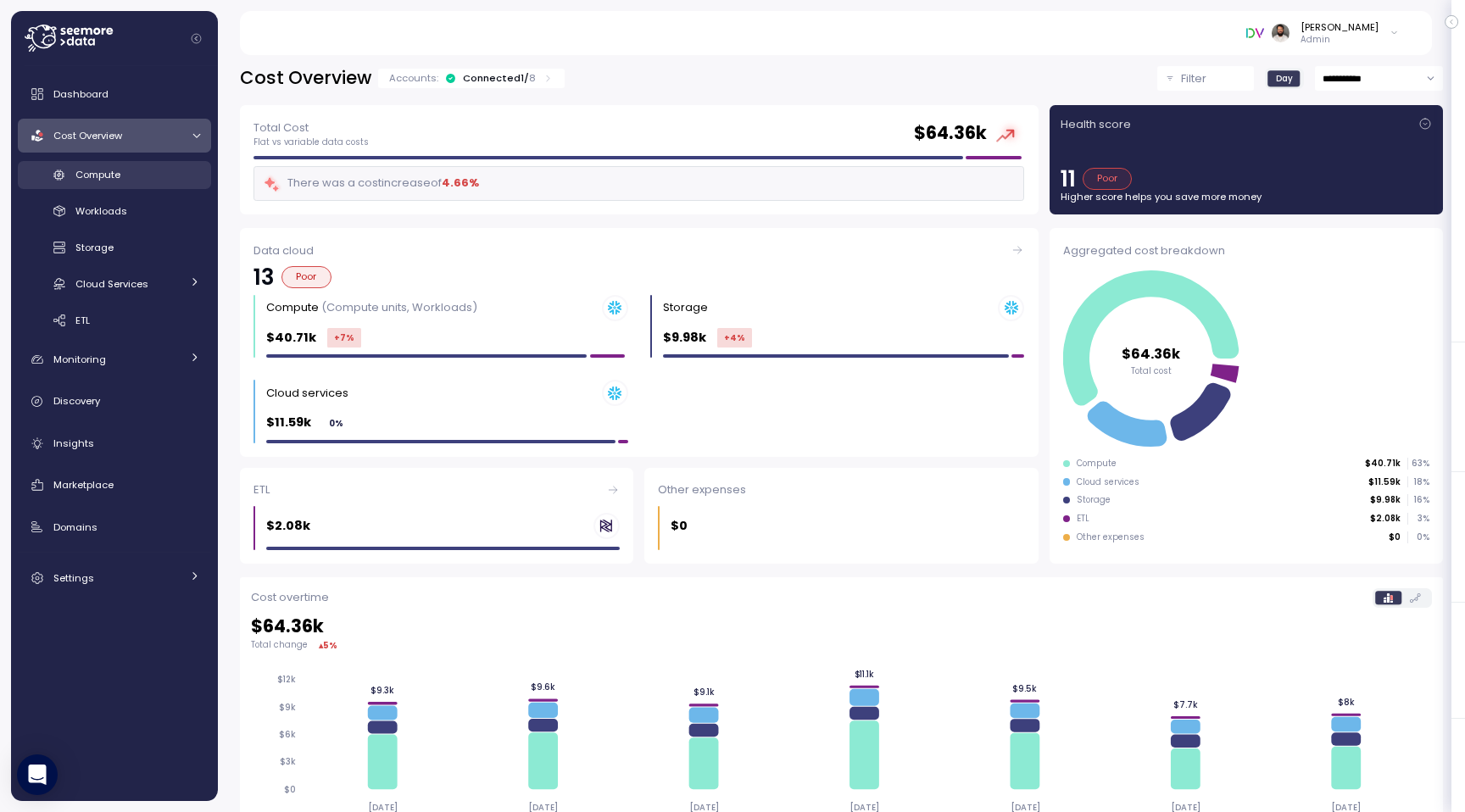
click at [131, 182] on div "Compute" at bounding box center [137, 174] width 124 height 17
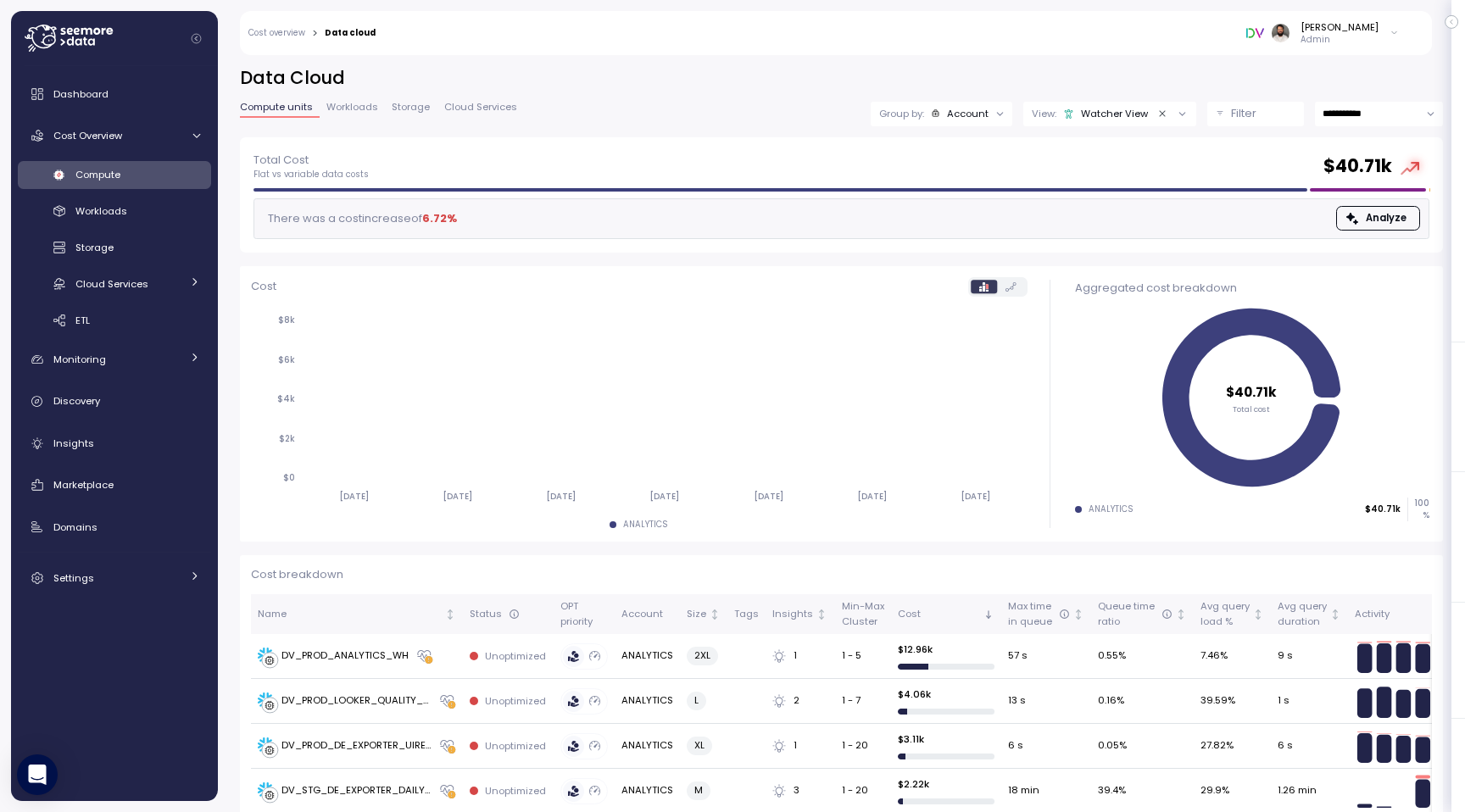
click at [350, 109] on span "Workloads" at bounding box center [352, 107] width 52 height 9
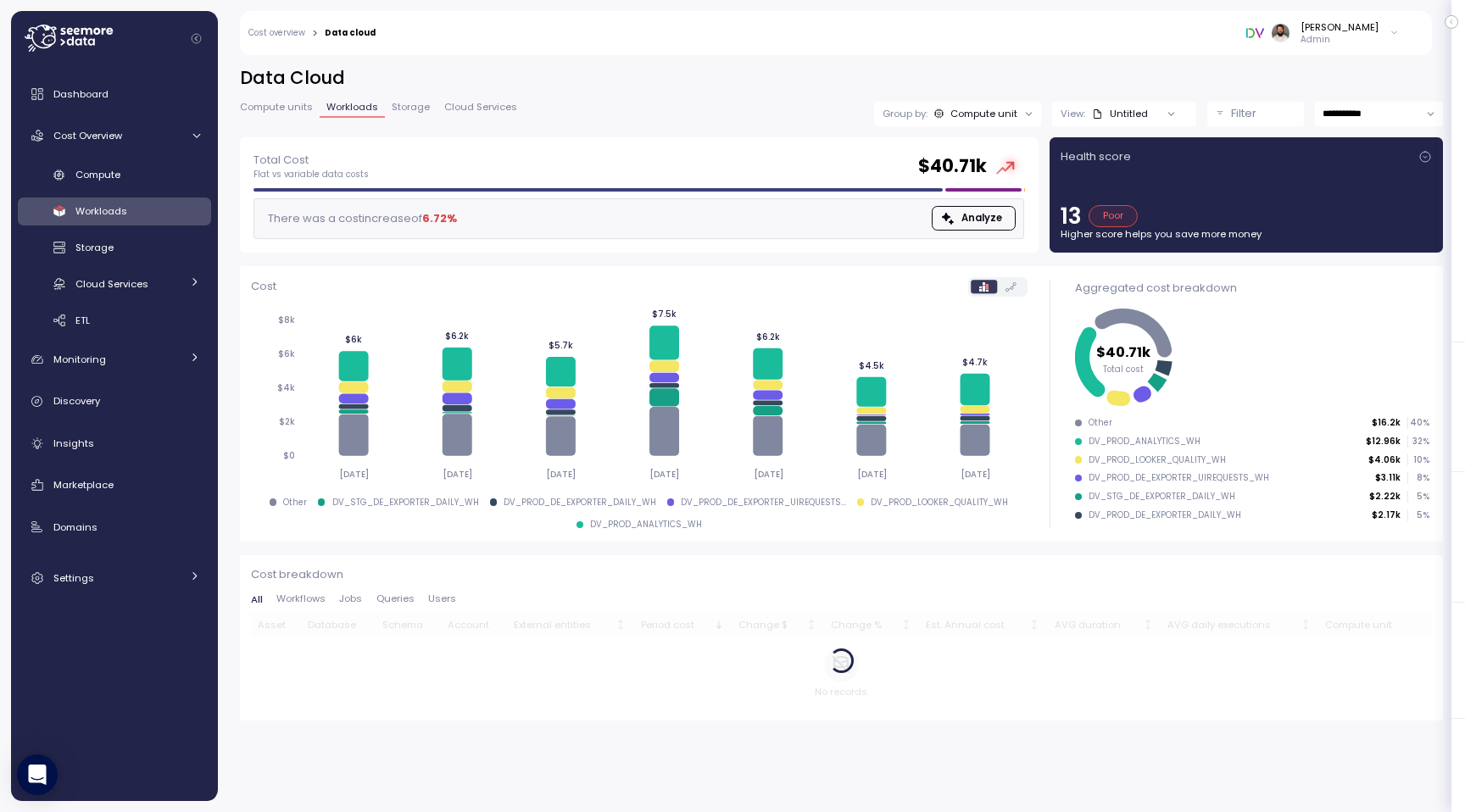
click at [1136, 112] on div "Untitled" at bounding box center [1119, 113] width 56 height 14
click at [1131, 207] on div "Looker View" at bounding box center [1100, 206] width 74 height 16
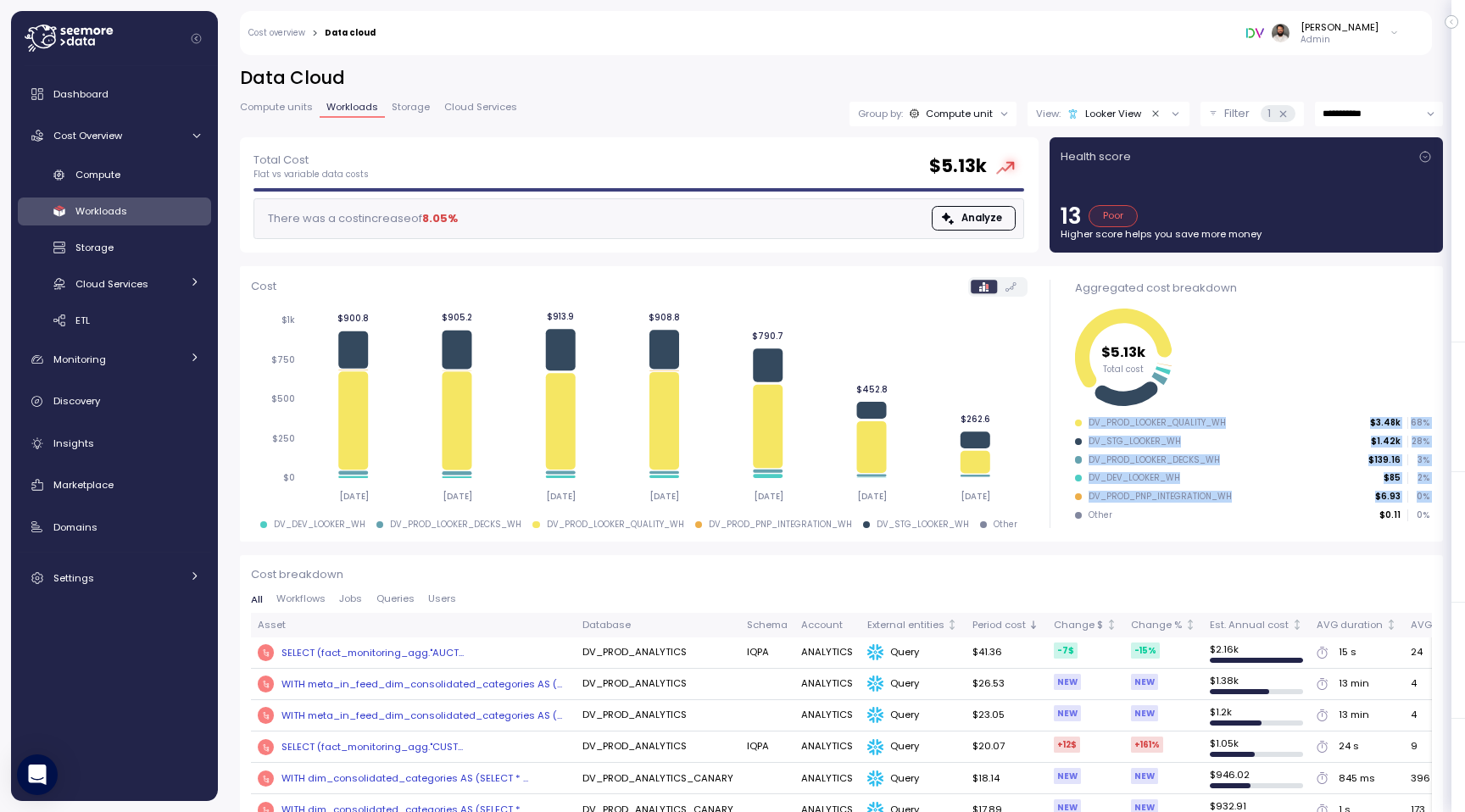
drag, startPoint x: 1083, startPoint y: 424, endPoint x: 1086, endPoint y: 519, distance: 95.0
click at [1086, 519] on ul "DV_PROD_LOOKER_QUALITY_WH $3.48k 68 % DV_STG_LOOKER_WH $1.42k 28 % DV_PROD_LOOK…" at bounding box center [1252, 468] width 354 height 103
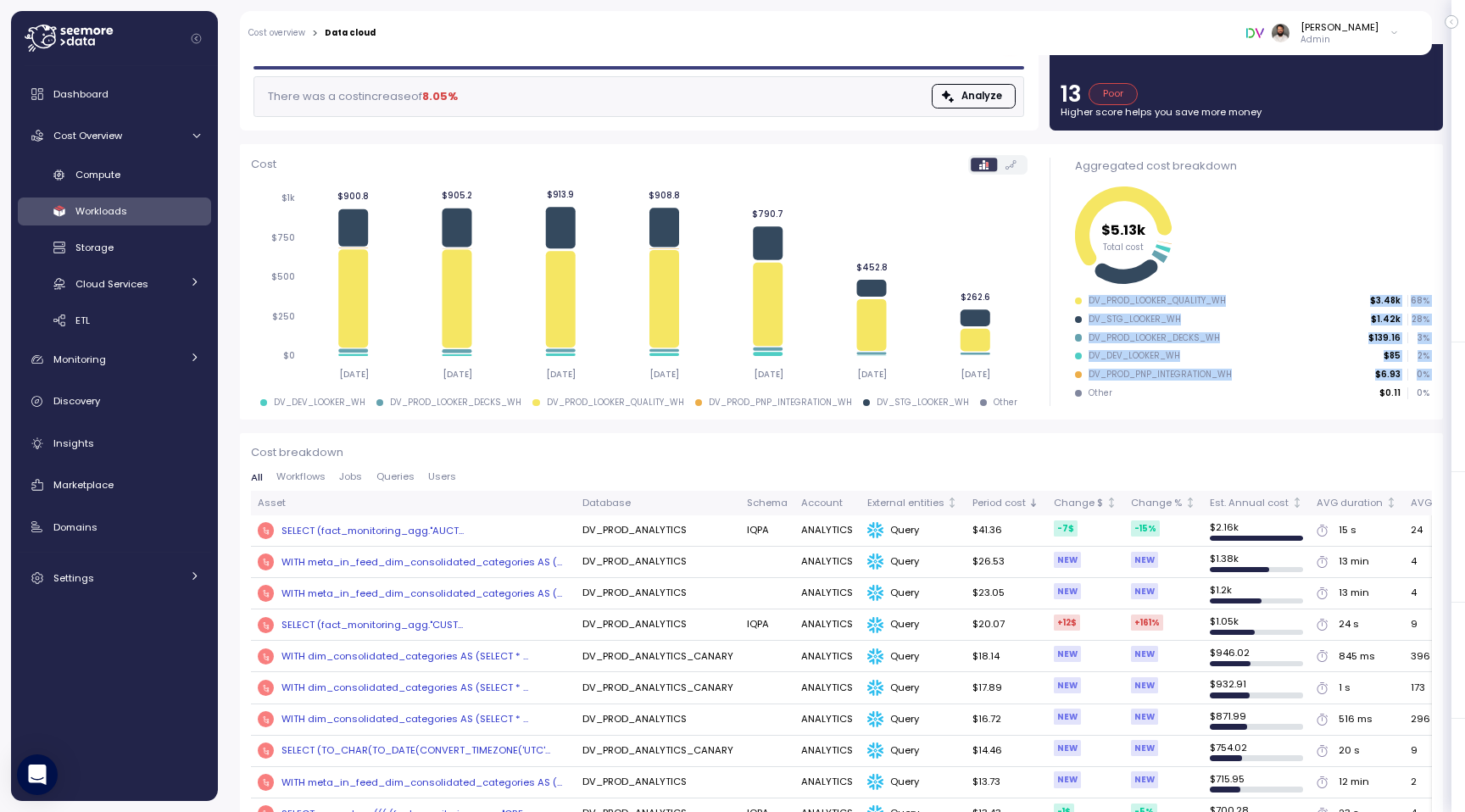
scroll to position [155, 0]
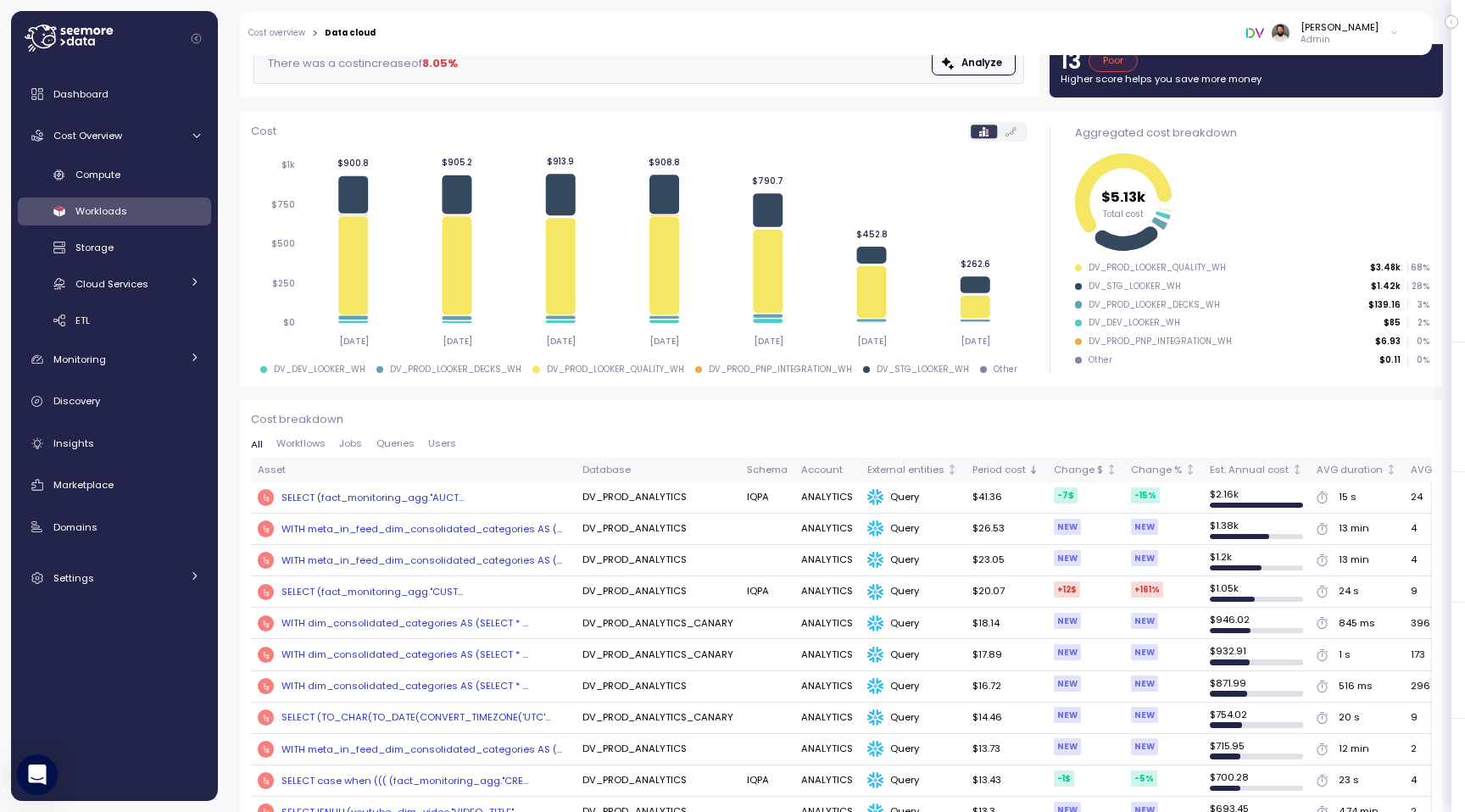
click at [410, 497] on div "SELECT (fact_monitoring_agg."AUCT..." at bounding box center [372, 497] width 183 height 14
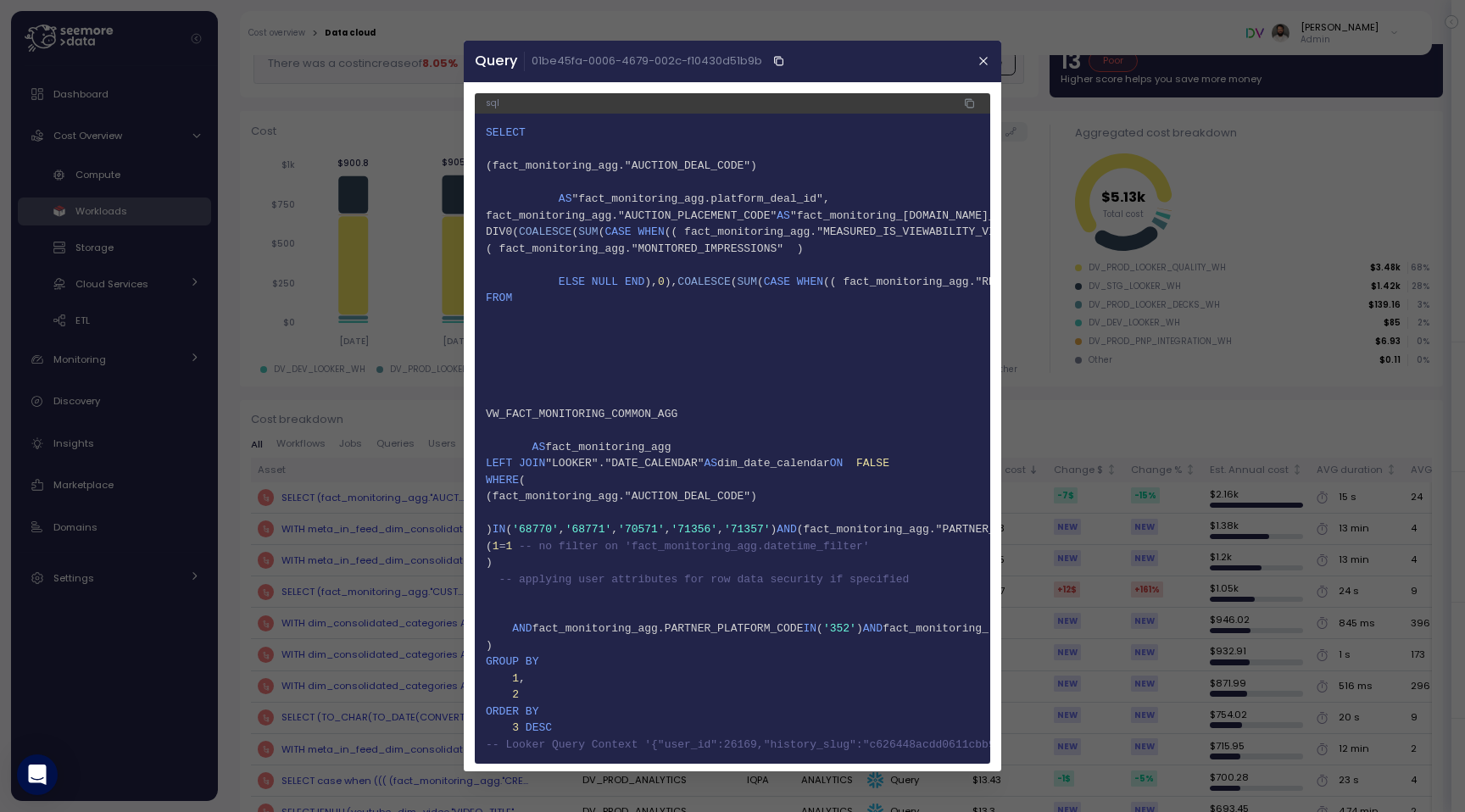
scroll to position [4, 0]
drag, startPoint x: 504, startPoint y: 746, endPoint x: 636, endPoint y: 745, distance: 132.0
click at [636, 745] on span "-- Looker Query Context '{"user_id":26169,"history_slug":"c626448acdd0611cbb9c6…" at bounding box center [962, 741] width 951 height 13
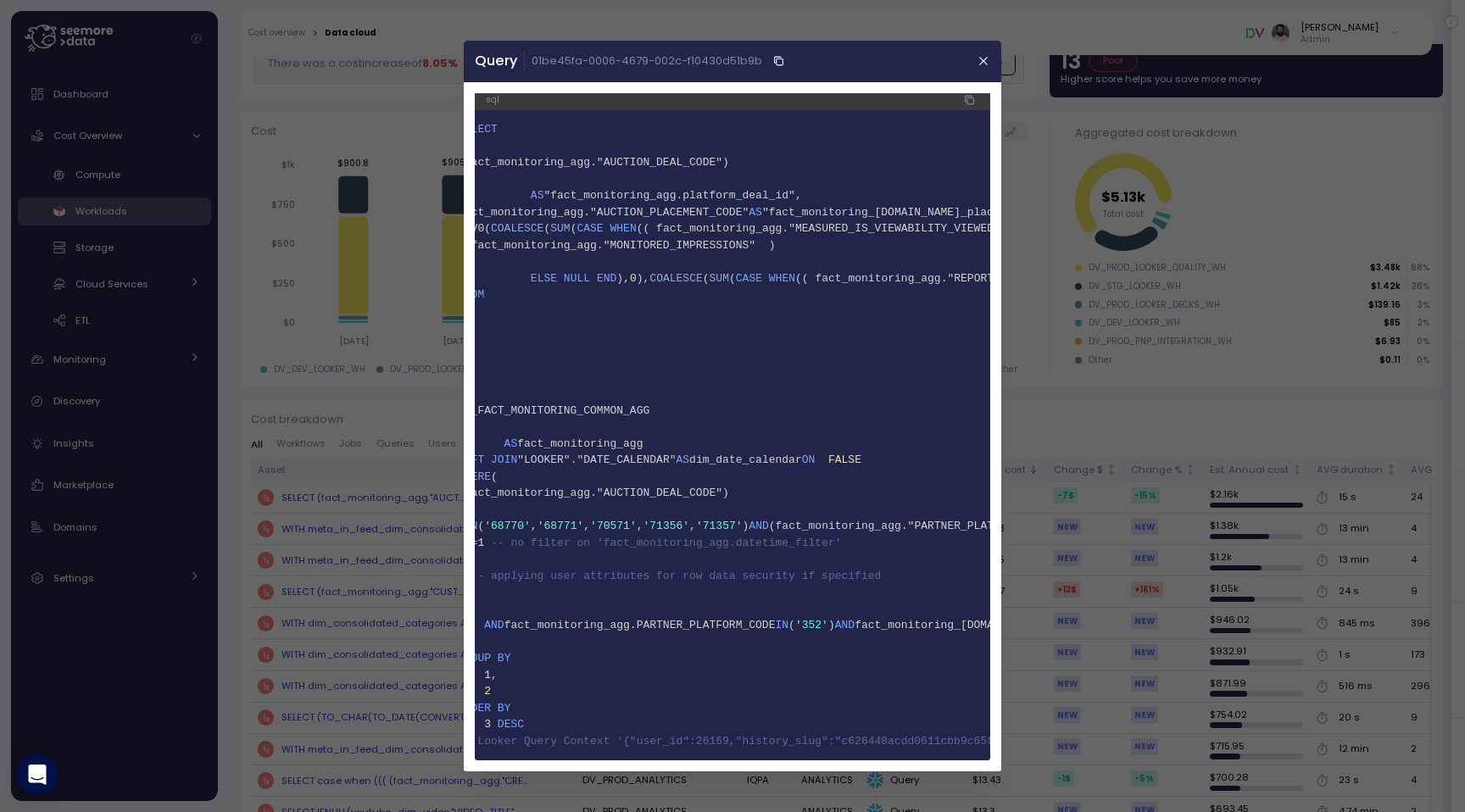
click at [636, 745] on span "-- Looker Query Context '{"user_id":26169,"history_slug":"c626448acdd0611cbb9c6…" at bounding box center [933, 741] width 951 height 13
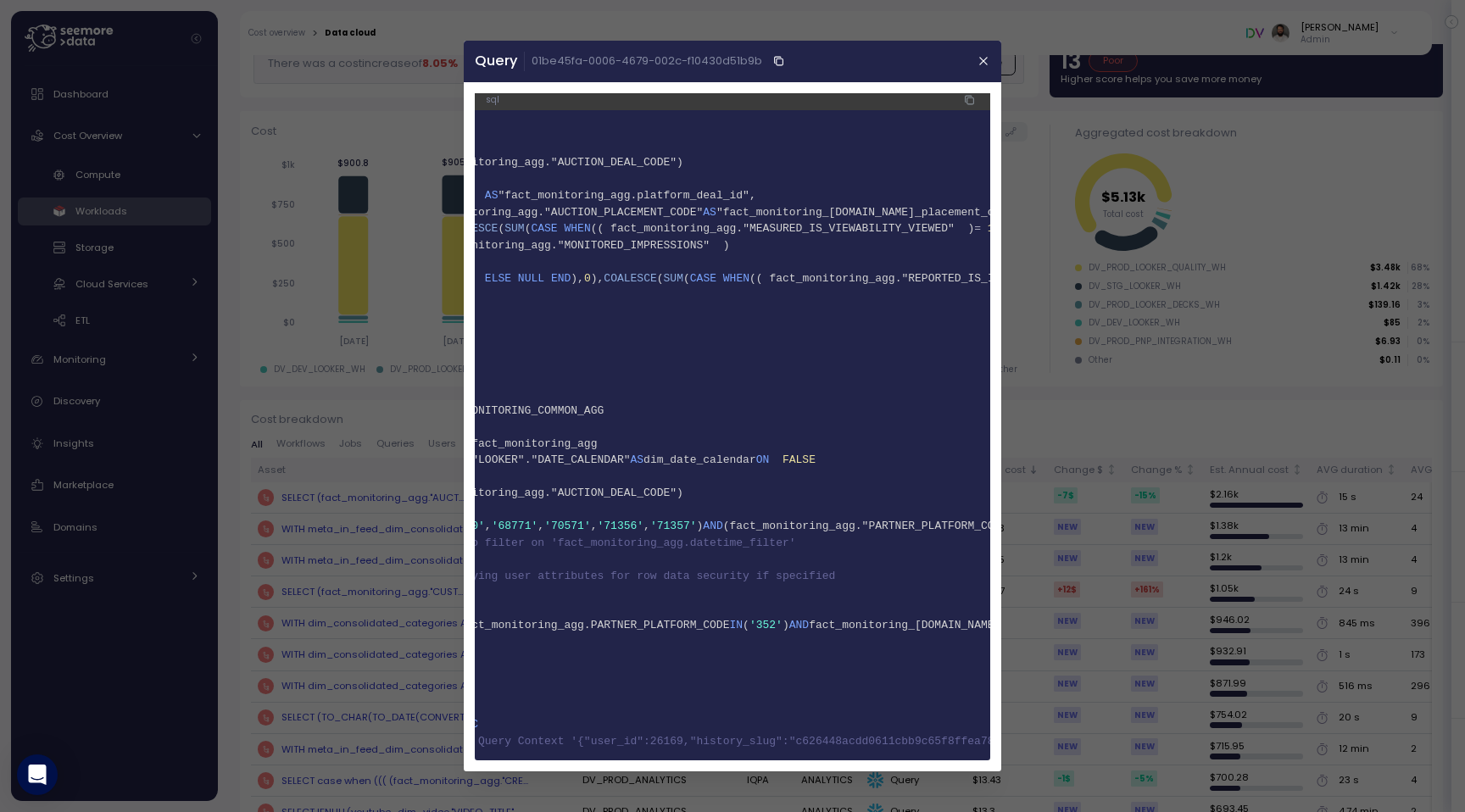
click at [759, 742] on span "-- Looker Query Context '{"user_id":26169,"history_slug":"c626448acdd0611cbb9c6…" at bounding box center [888, 741] width 951 height 13
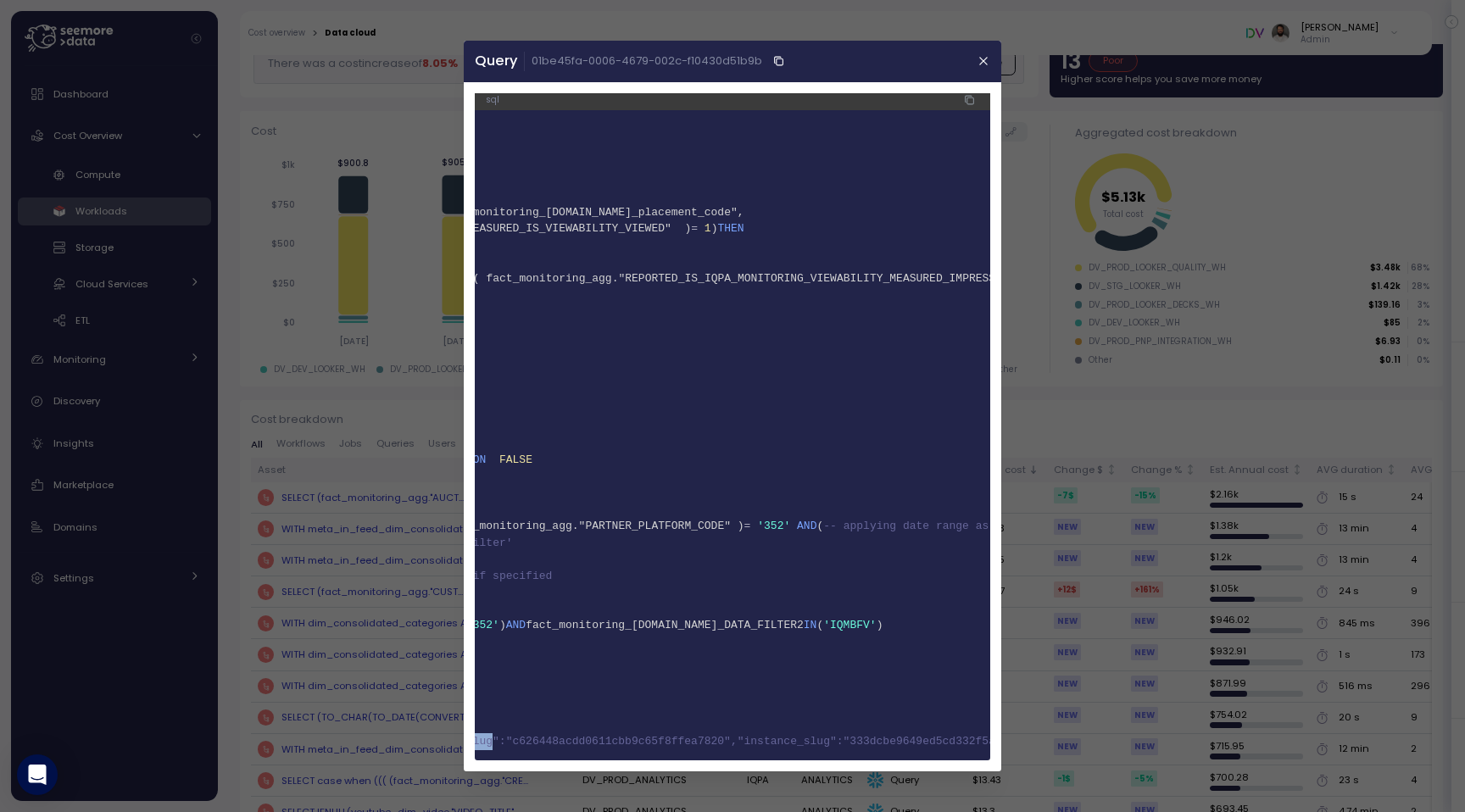
scroll to position [0, 387]
click at [759, 742] on span "-- Looker Query Context '{"user_id":26169,"history_slug":"c626448acdd0611cbb9c6…" at bounding box center [574, 741] width 951 height 13
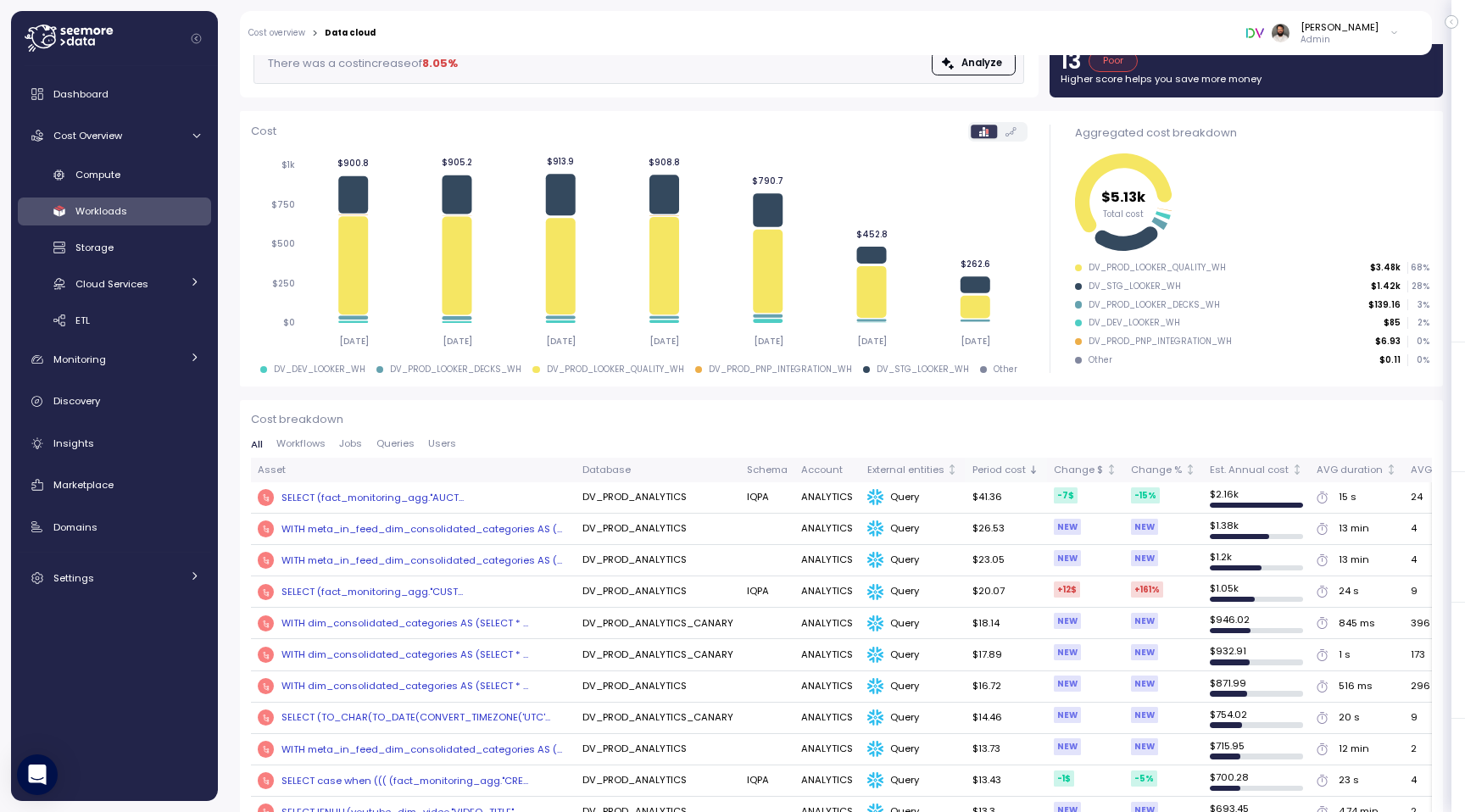
scroll to position [0, 0]
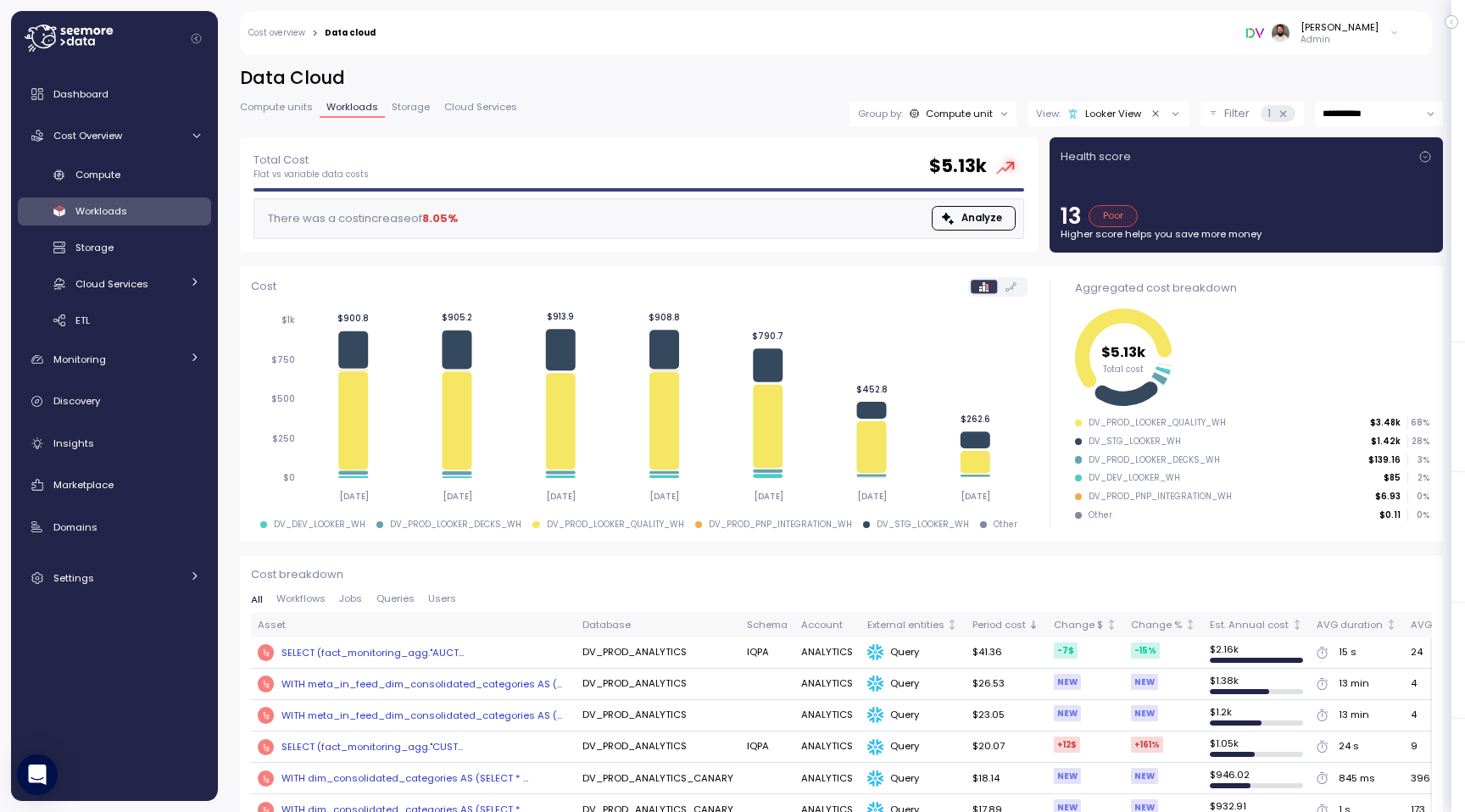
click at [1224, 116] on p "Filter" at bounding box center [1237, 113] width 26 height 17
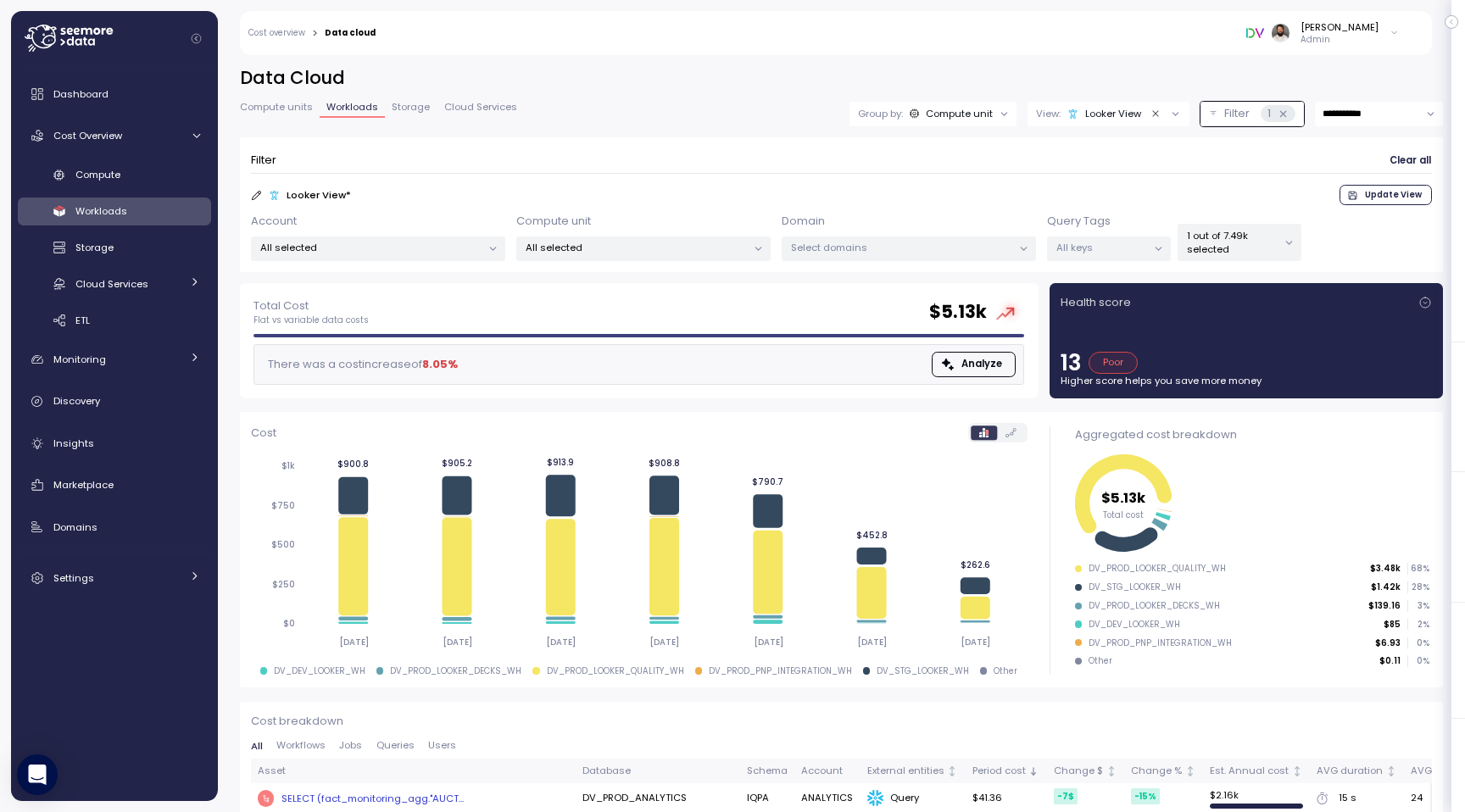
click at [1205, 241] on p "1 out of 7.49k selected" at bounding box center [1232, 242] width 90 height 28
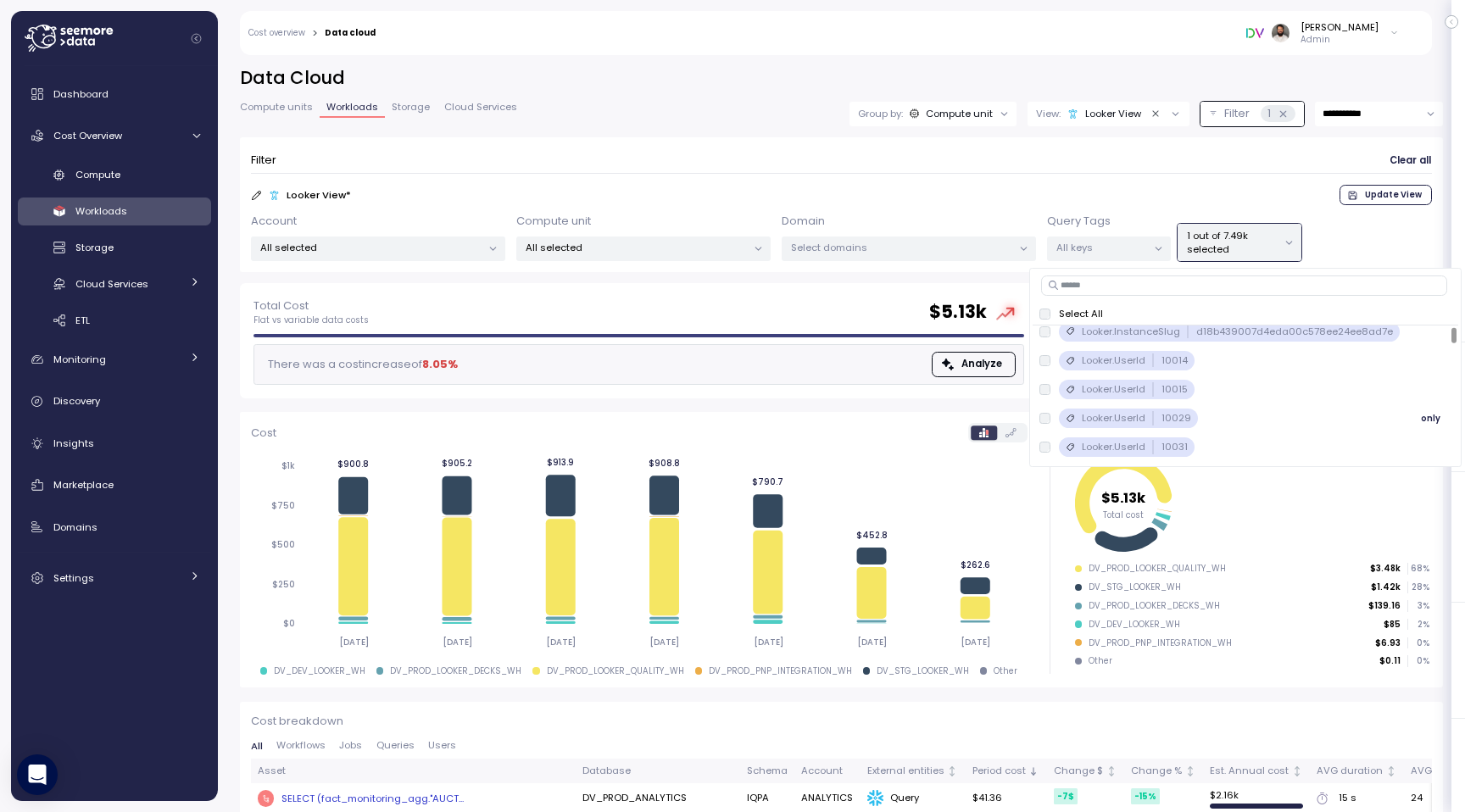
scroll to position [131, 0]
click at [1228, 194] on div "Looker View * Update View" at bounding box center [841, 194] width 1181 height 20
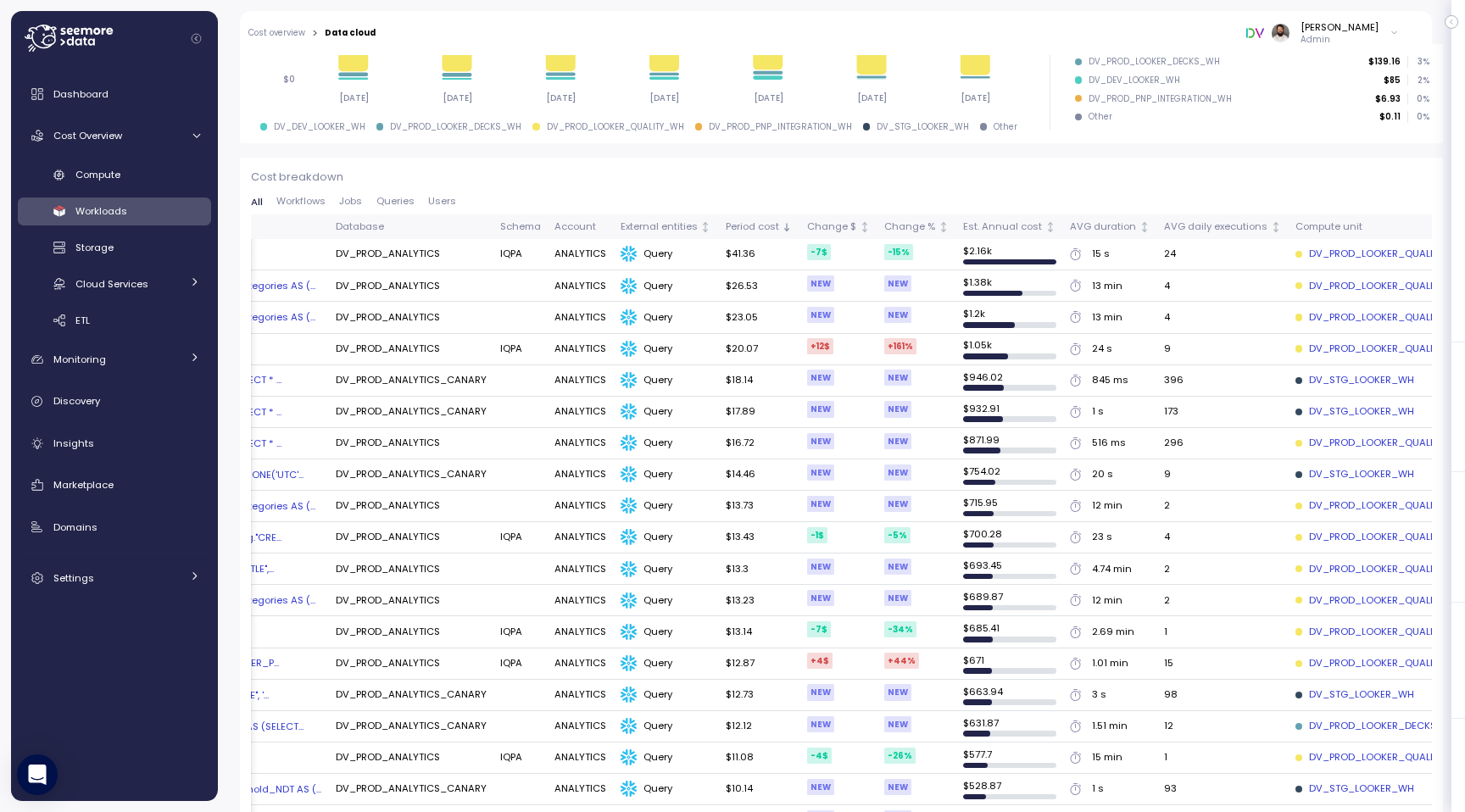
scroll to position [0, 286]
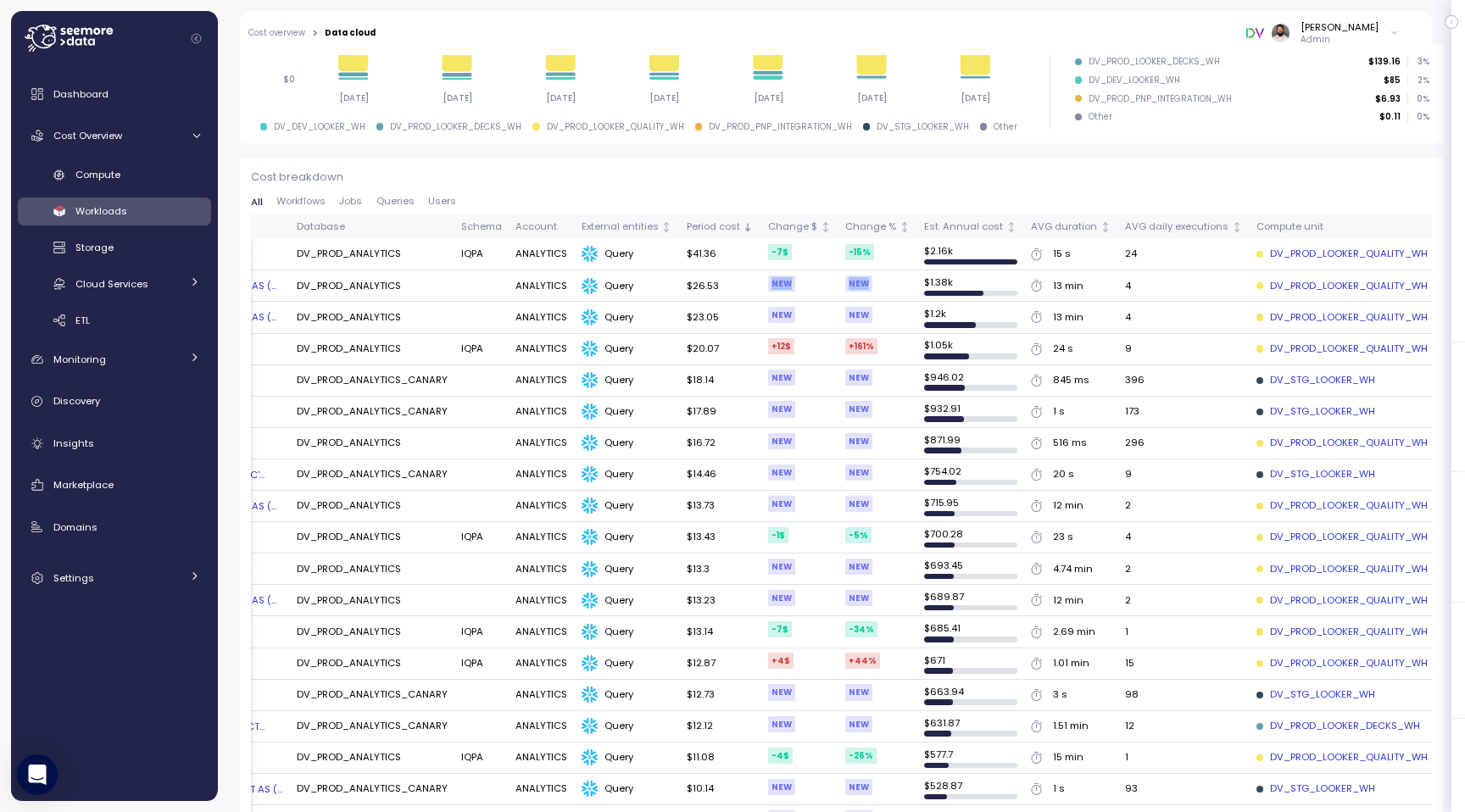
drag, startPoint x: 766, startPoint y: 284, endPoint x: 870, endPoint y: 282, distance: 104.0
click at [870, 282] on tr "WITH meta_in_feed_dim_consolidated_categories AS (... DV_PROD_ANALYTICS ANALYTI…" at bounding box center [706, 286] width 1483 height 31
drag, startPoint x: 1101, startPoint y: 374, endPoint x: 1176, endPoint y: 374, distance: 75.0
click at [1176, 374] on tr "WITH dim_consolidated_categories AS (SELECT * ... DV_PROD_ANALYTICS_CANARY ANAL…" at bounding box center [706, 381] width 1483 height 31
click at [1137, 382] on td "396" at bounding box center [1184, 381] width 131 height 31
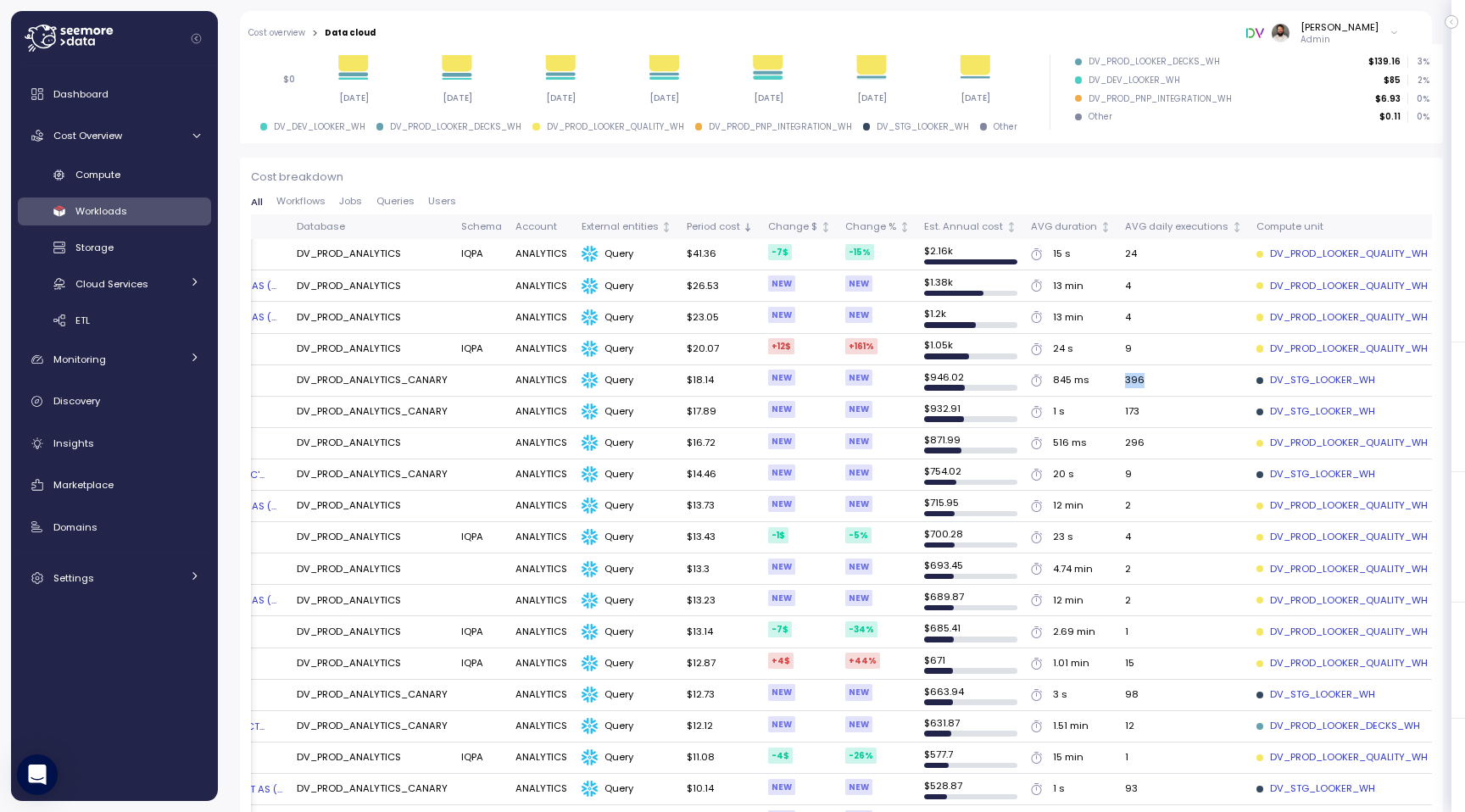
drag, startPoint x: 1110, startPoint y: 378, endPoint x: 1158, endPoint y: 378, distance: 48.0
click at [1142, 378] on td "396" at bounding box center [1184, 381] width 131 height 31
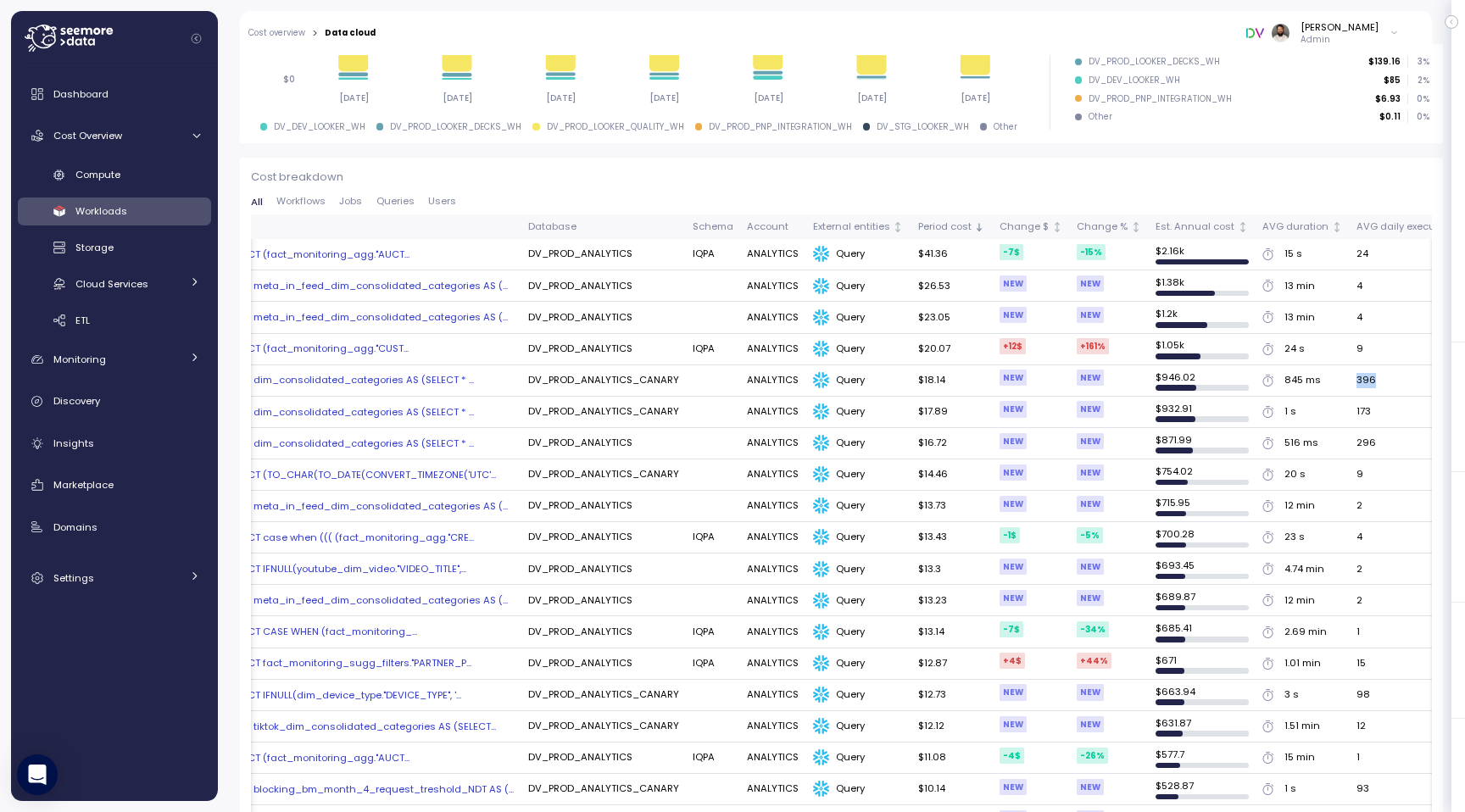
scroll to position [0, 0]
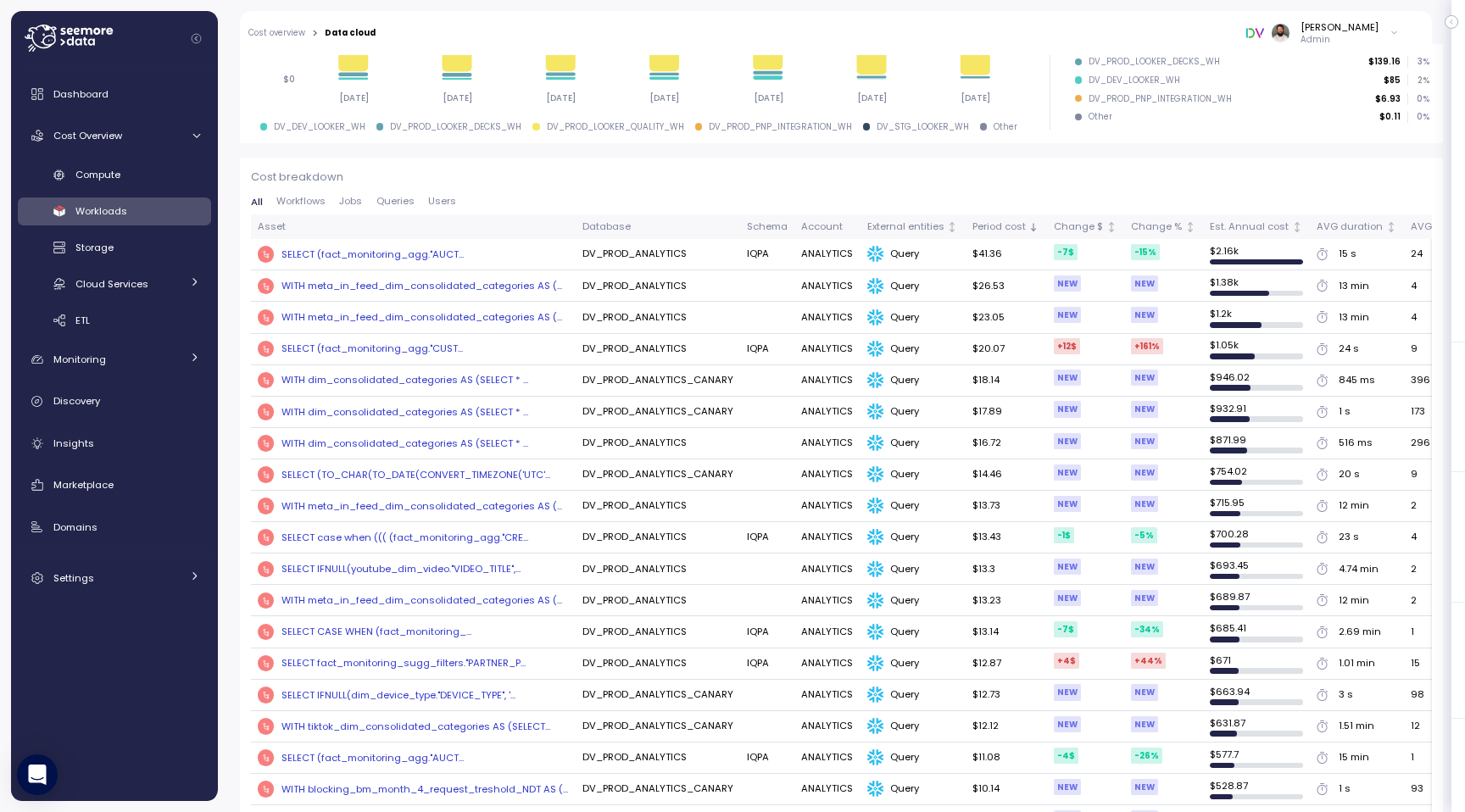
click at [460, 373] on div "WITH dim_consolidated_categories AS (SELECT * ..." at bounding box center [405, 380] width 247 height 14
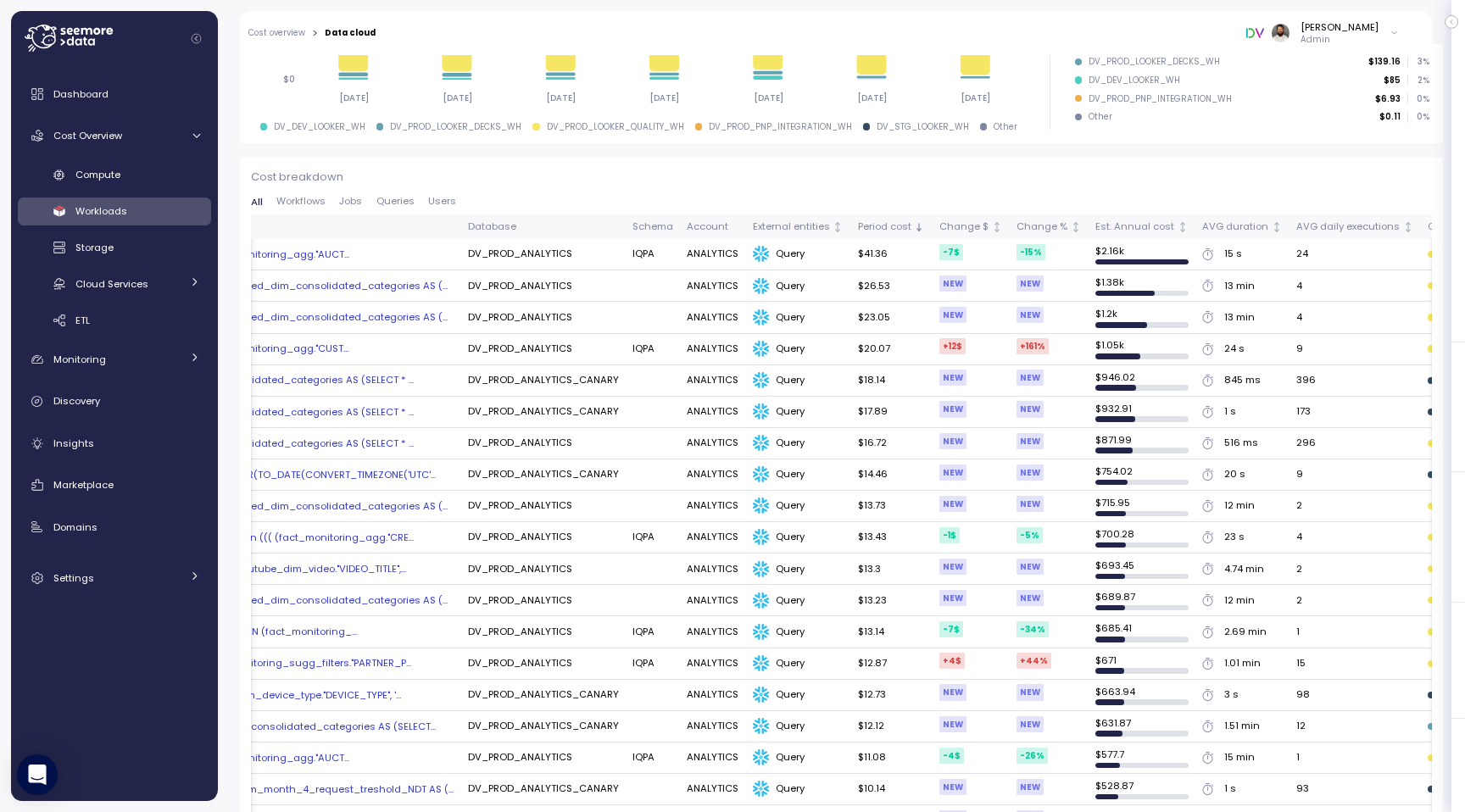
scroll to position [0, 116]
drag, startPoint x: 1208, startPoint y: 382, endPoint x: 1256, endPoint y: 382, distance: 48.0
click at [1256, 382] on div "845 ms" at bounding box center [1240, 381] width 80 height 16
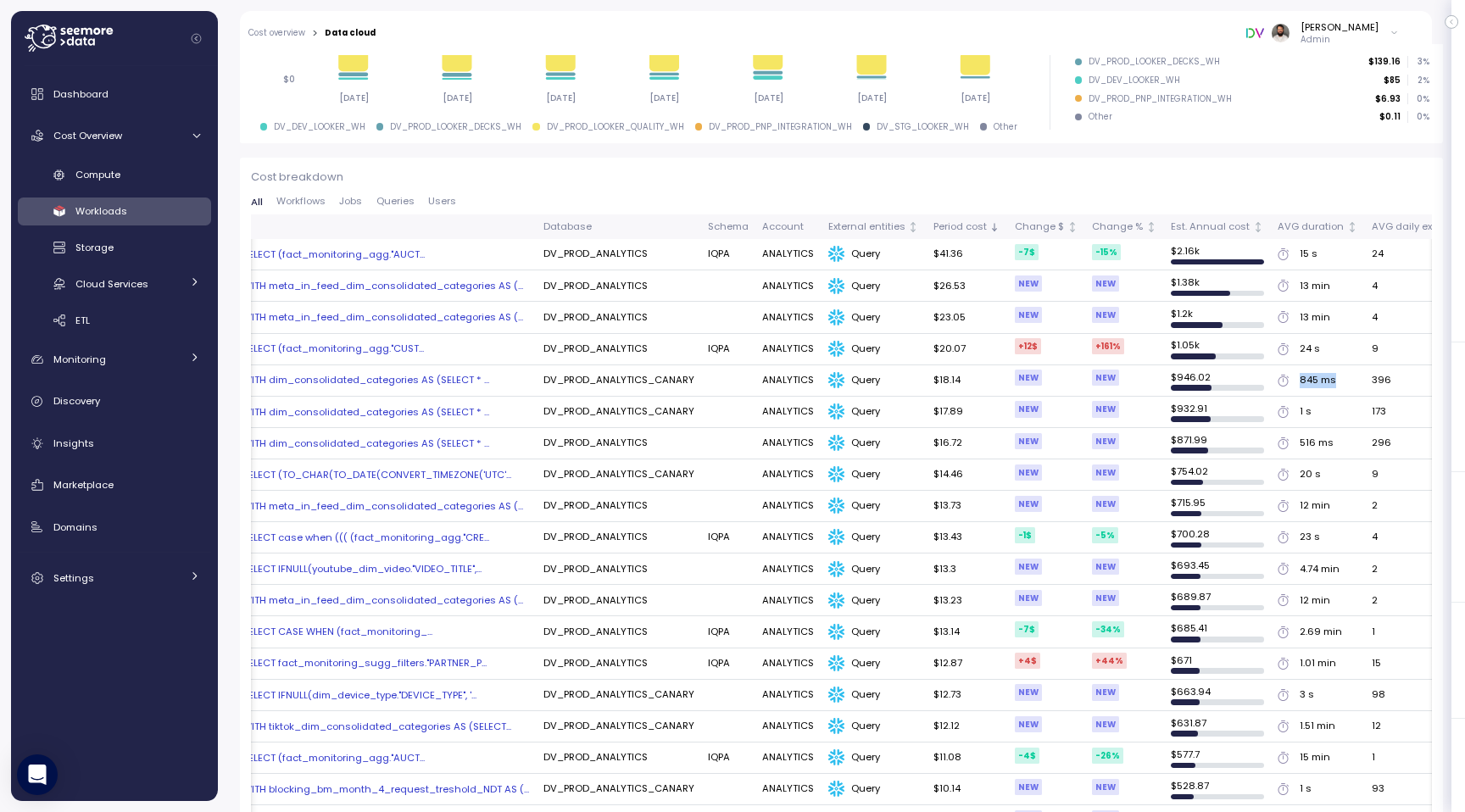
scroll to position [0, 0]
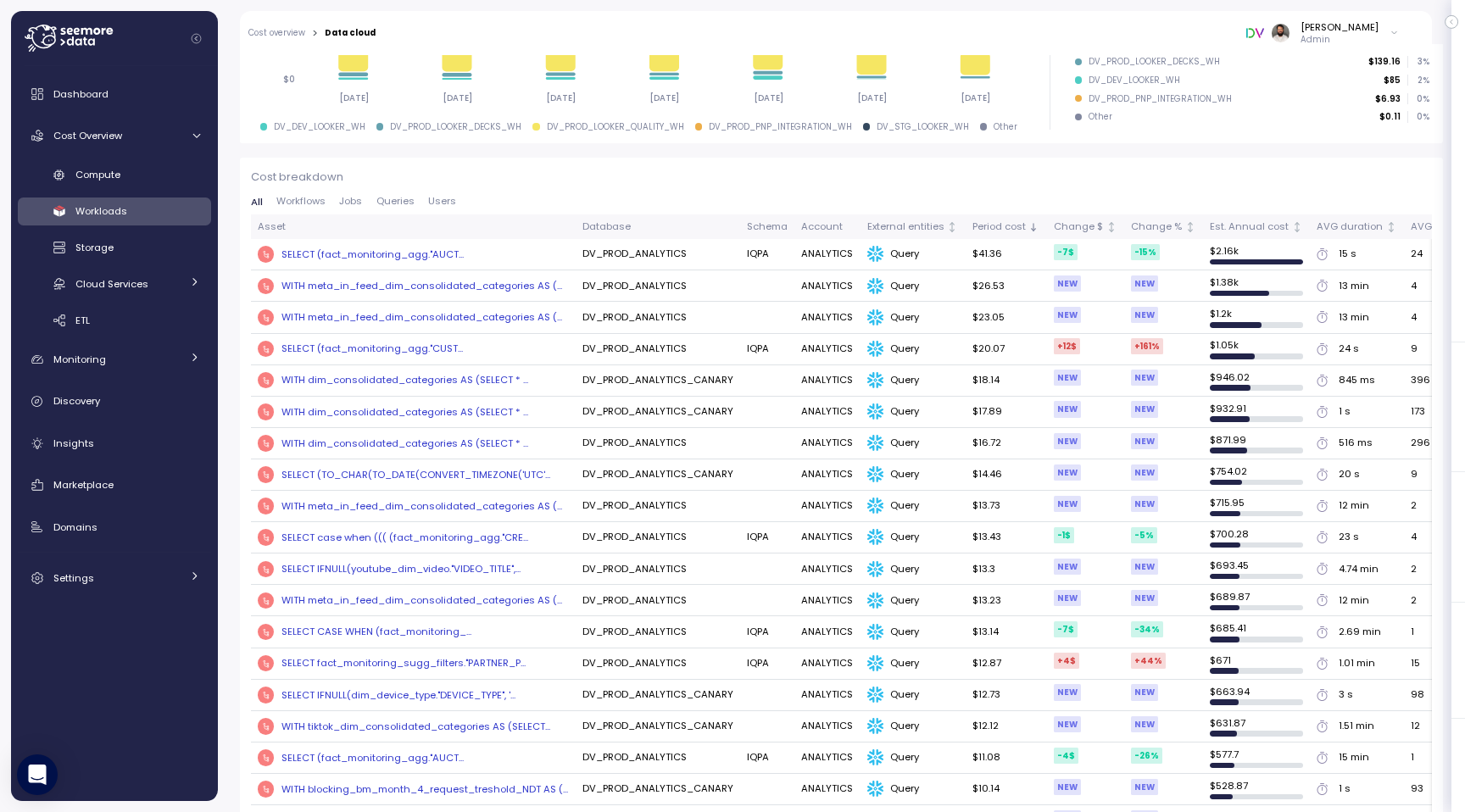
click at [433, 373] on div "WITH dim_consolidated_categories AS (SELECT * ..." at bounding box center [405, 380] width 247 height 14
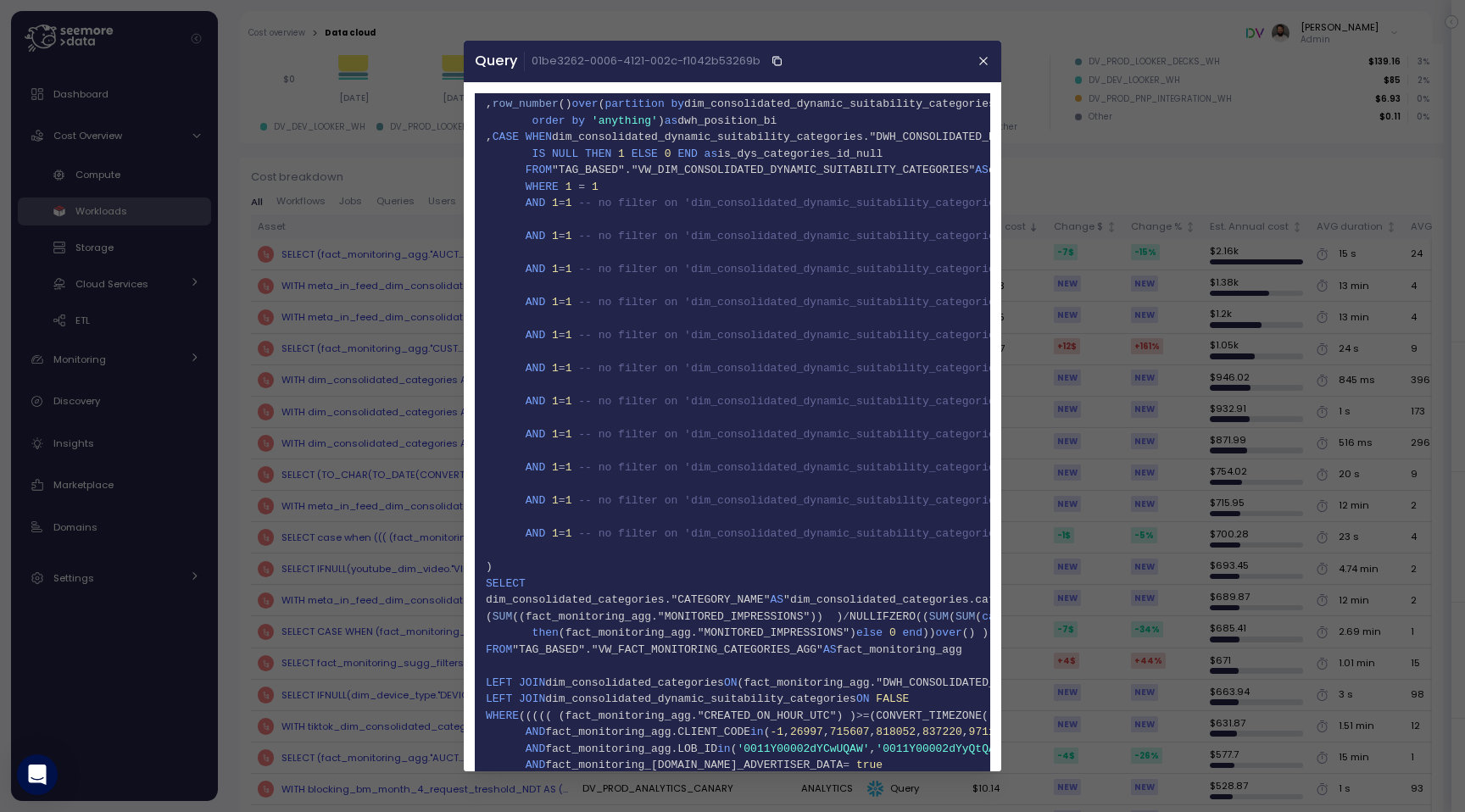
scroll to position [504, 0]
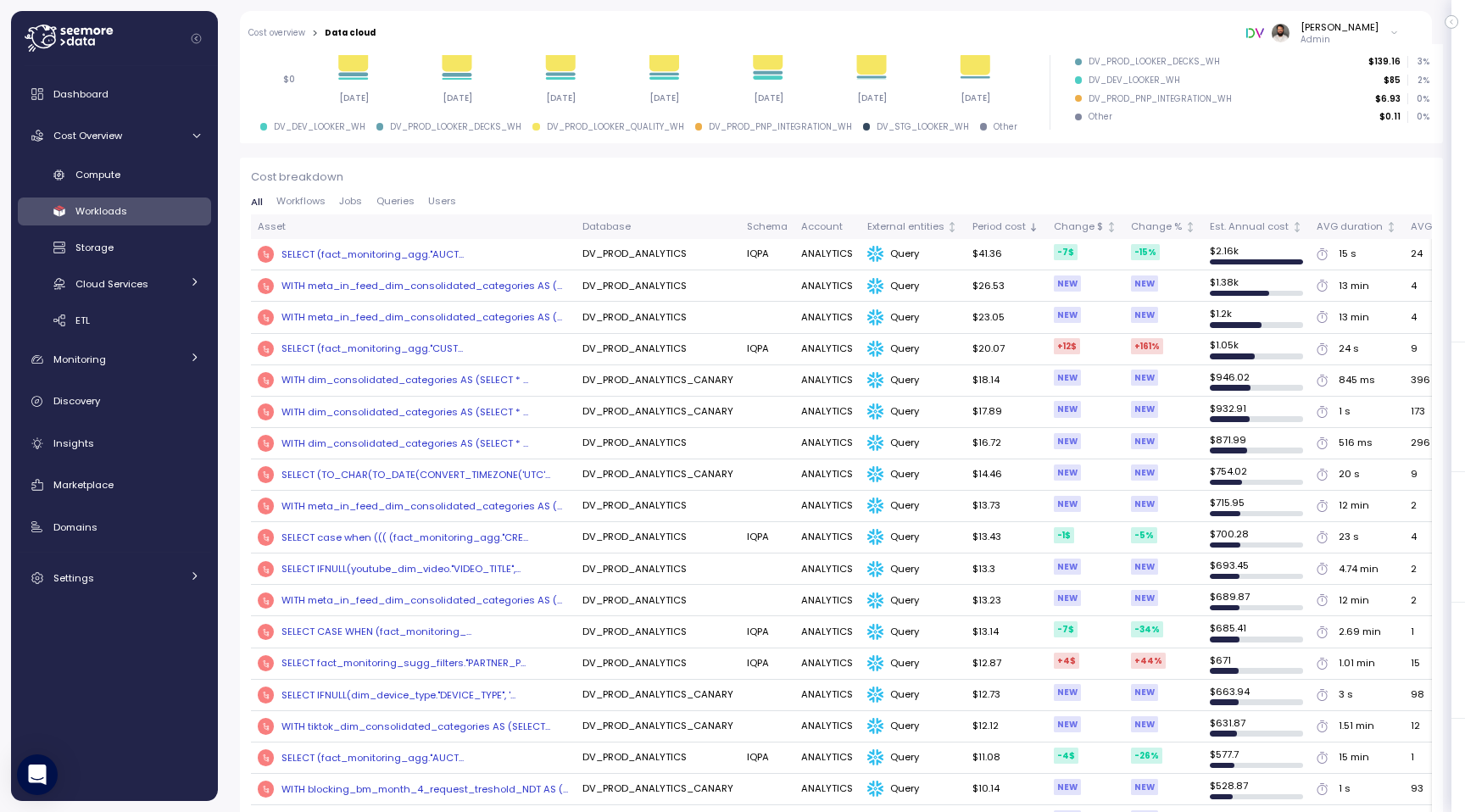
click at [408, 203] on span "Queries" at bounding box center [395, 201] width 38 height 9
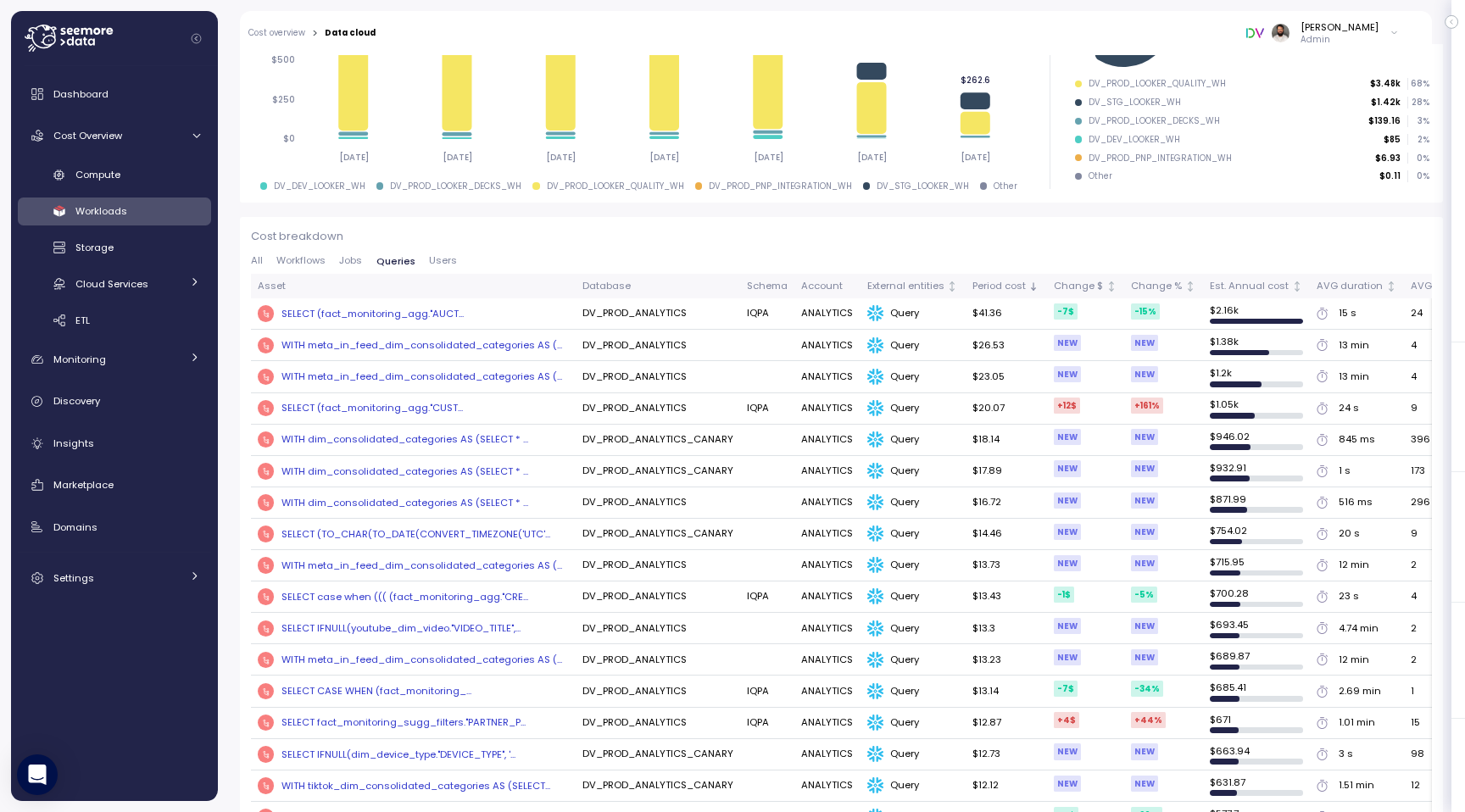
scroll to position [484, 0]
click at [137, 404] on div "Discovery" at bounding box center [126, 401] width 147 height 17
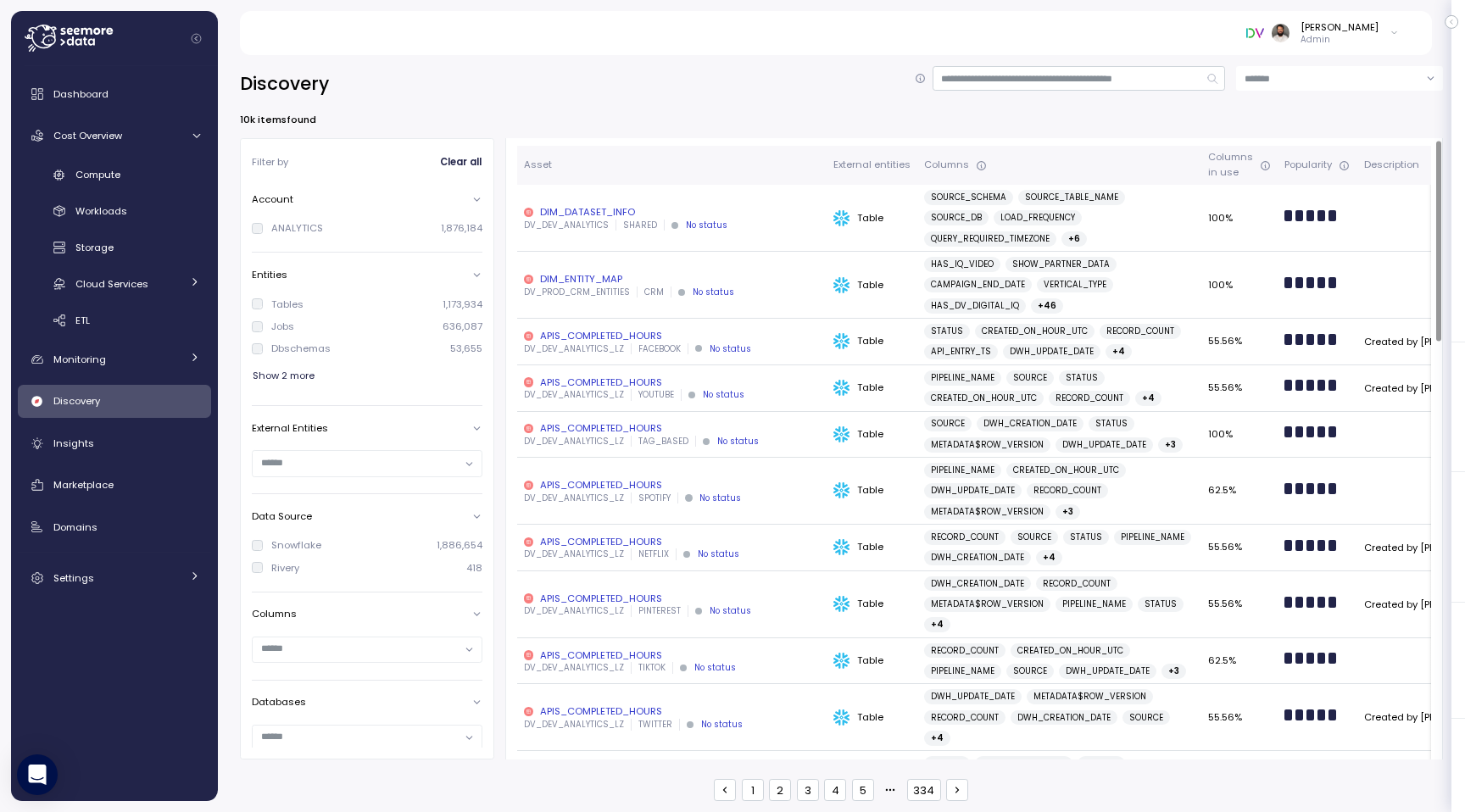
scroll to position [29, 0]
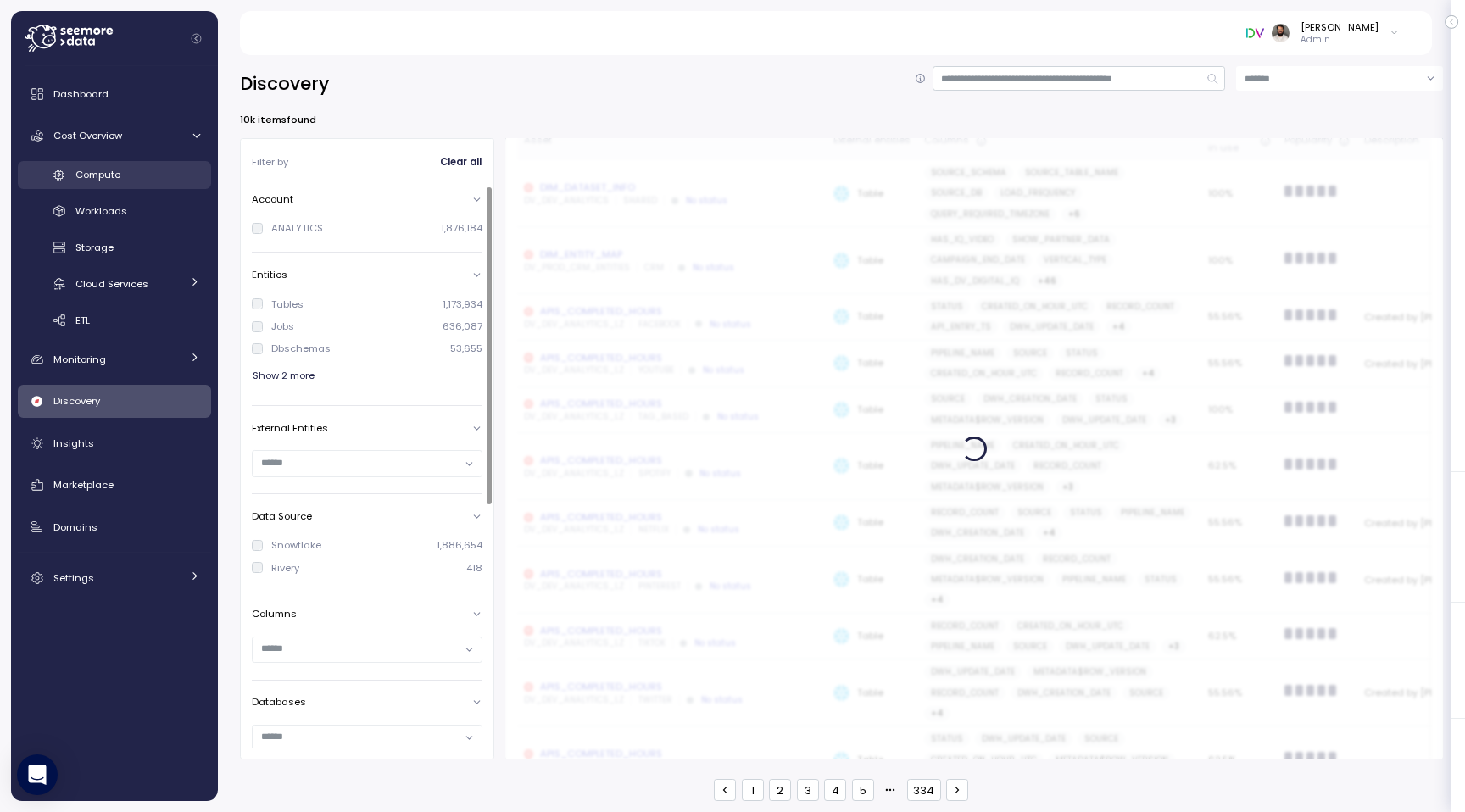
click at [142, 180] on div "Compute" at bounding box center [137, 174] width 124 height 17
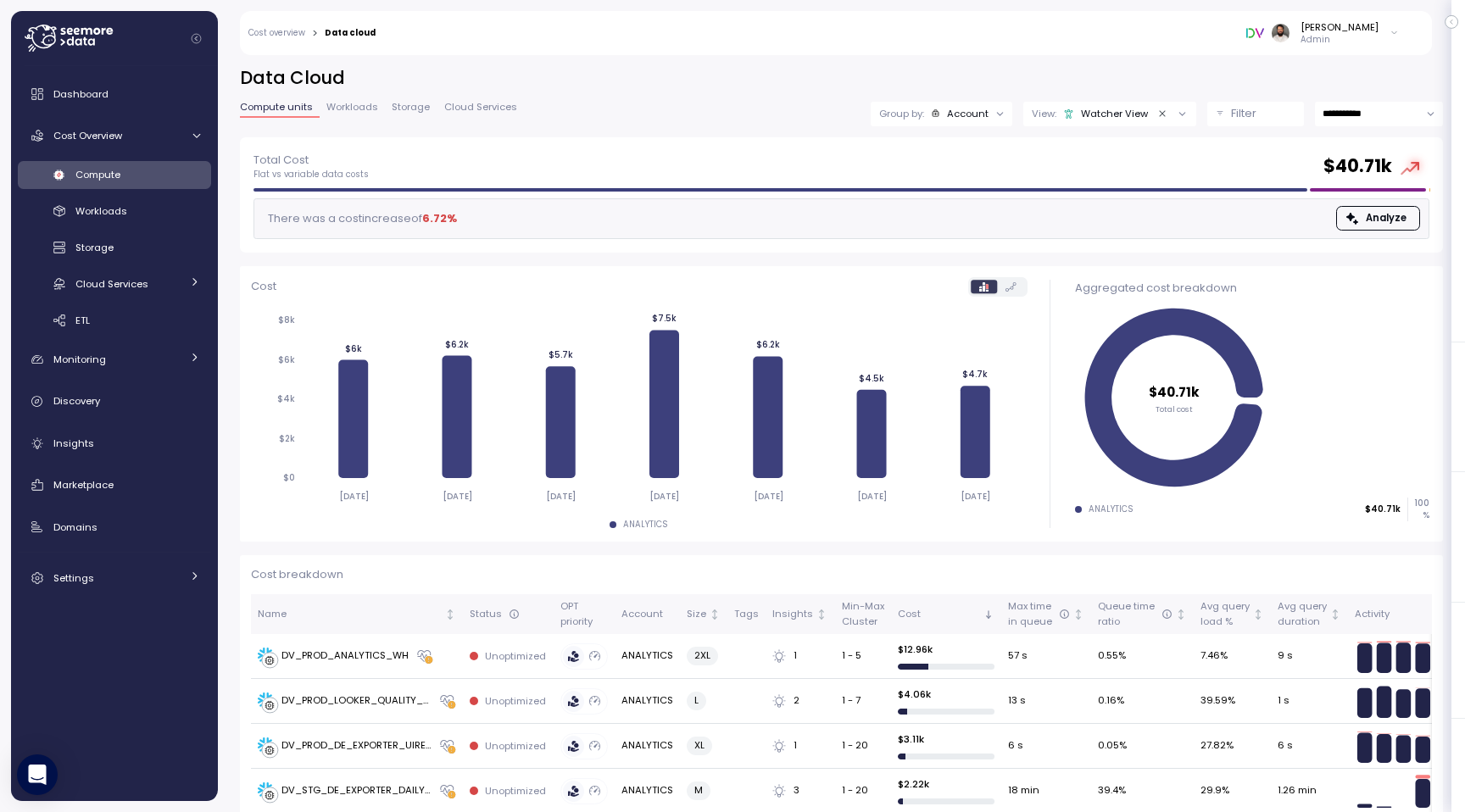
click at [1225, 111] on button "Filter" at bounding box center [1255, 113] width 97 height 25
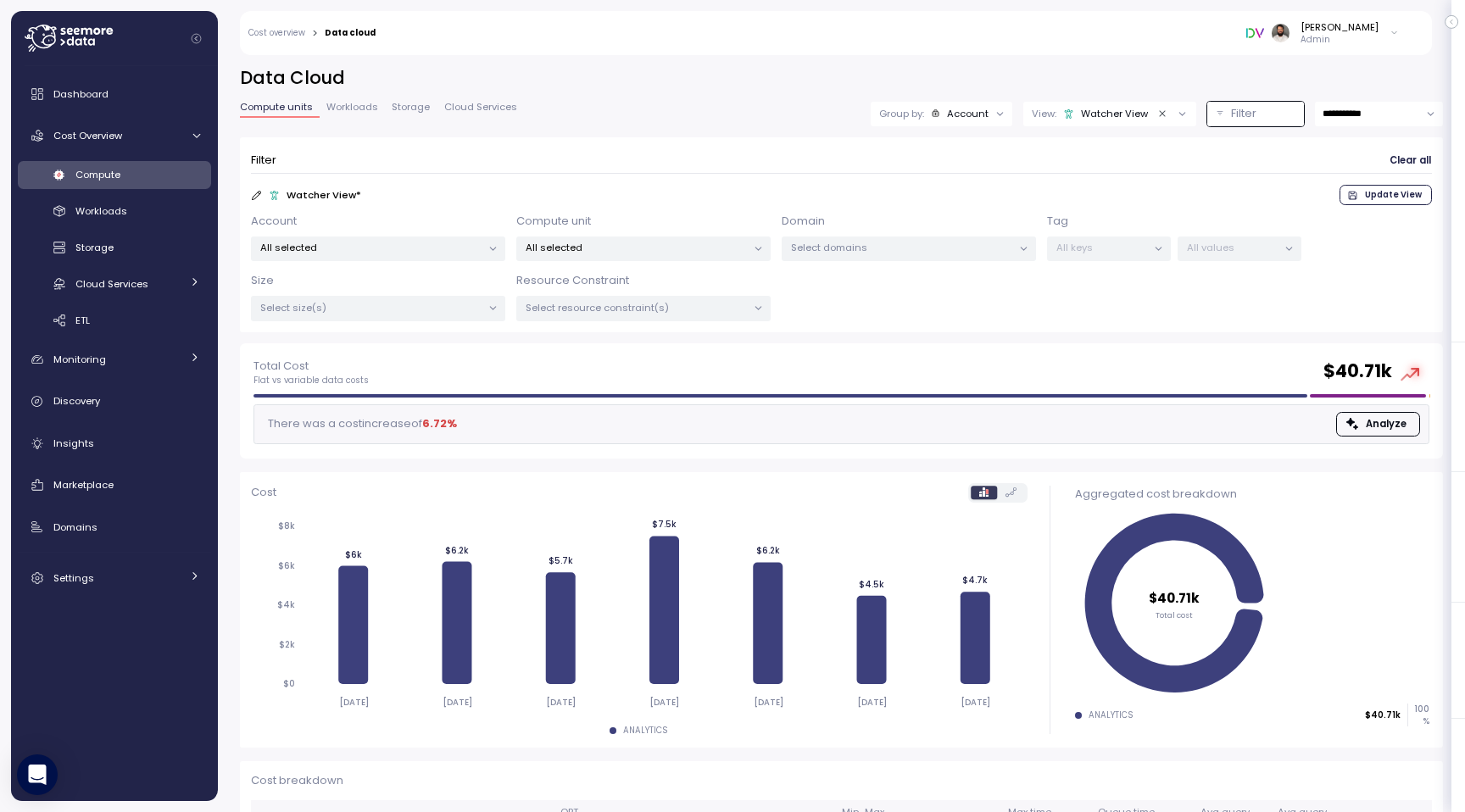
click at [1221, 262] on div "Account All selected Compute unit All selected Domain Select domains Tag All ke…" at bounding box center [841, 267] width 1181 height 109
click at [1256, 111] on div "Filter" at bounding box center [1263, 113] width 65 height 17
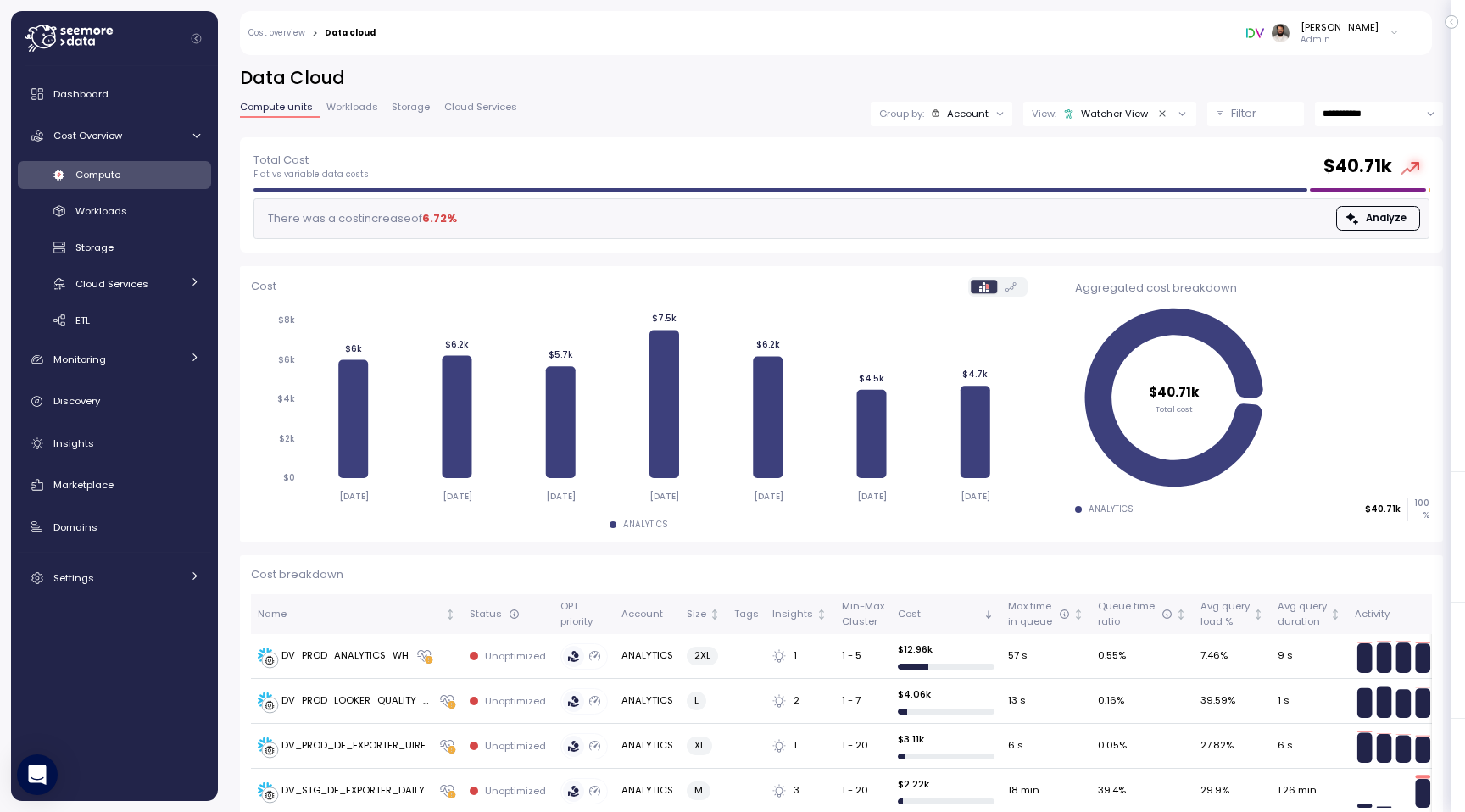
click at [1246, 110] on p "Filter" at bounding box center [1244, 113] width 26 height 17
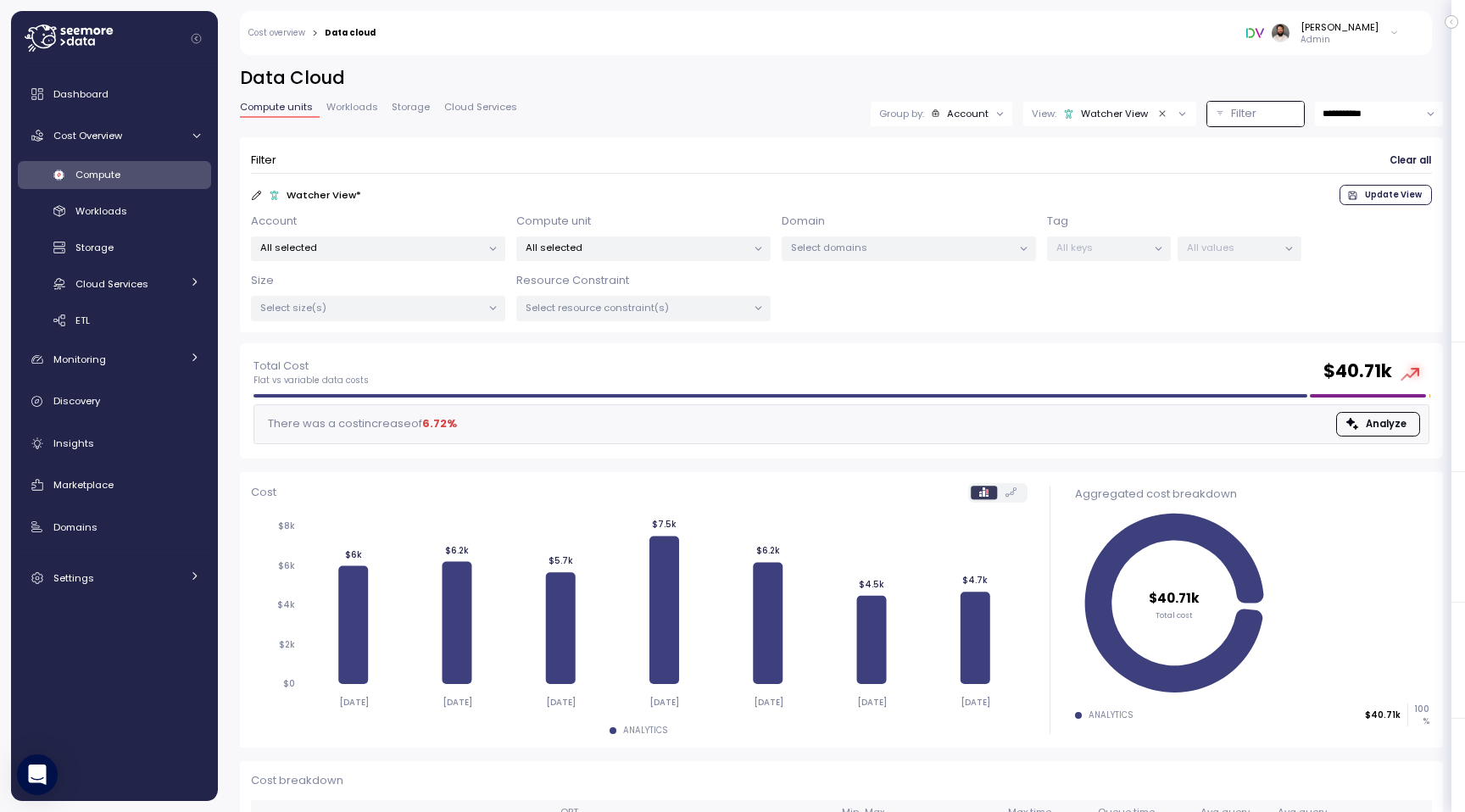
click at [1161, 112] on icon "Clear value" at bounding box center [1162, 113] width 6 height 6
click at [634, 247] on p "All selected" at bounding box center [636, 247] width 221 height 14
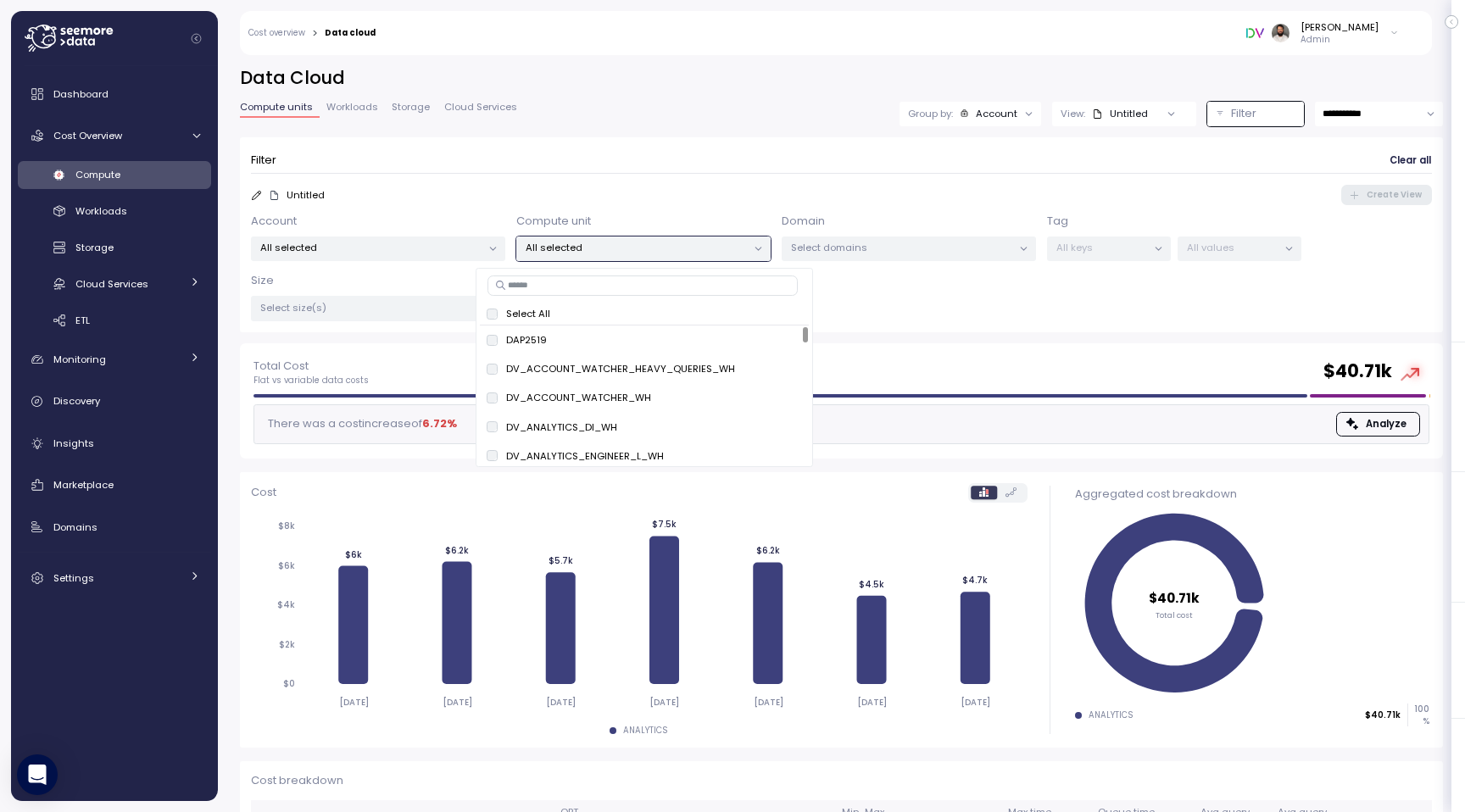
click at [630, 280] on input at bounding box center [643, 286] width 310 height 20
type input "******"
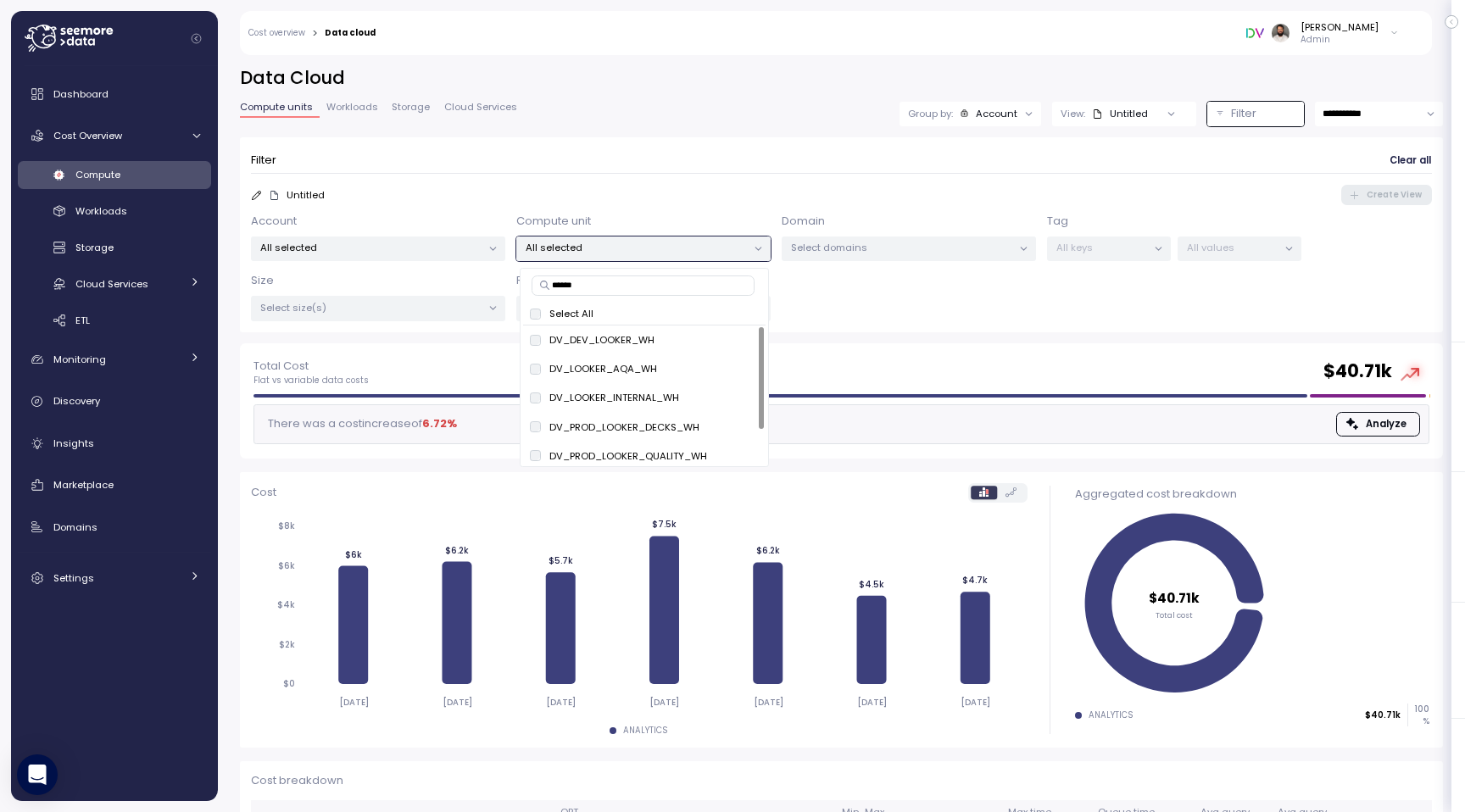
click at [541, 312] on div "Select All" at bounding box center [644, 313] width 229 height 14
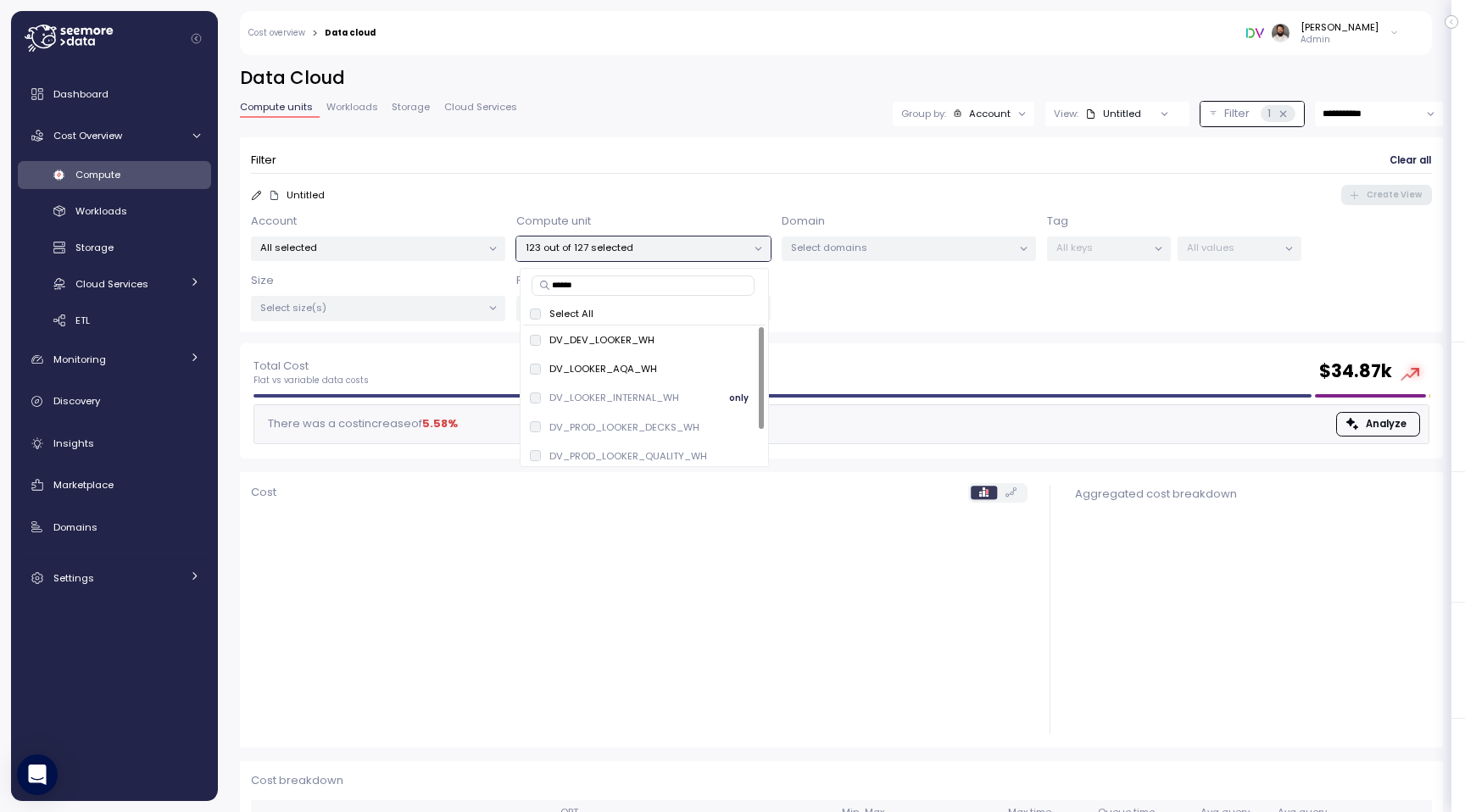
click at [538, 389] on div "DV_LOOKER_INTERNAL_WH only" at bounding box center [644, 398] width 229 height 20
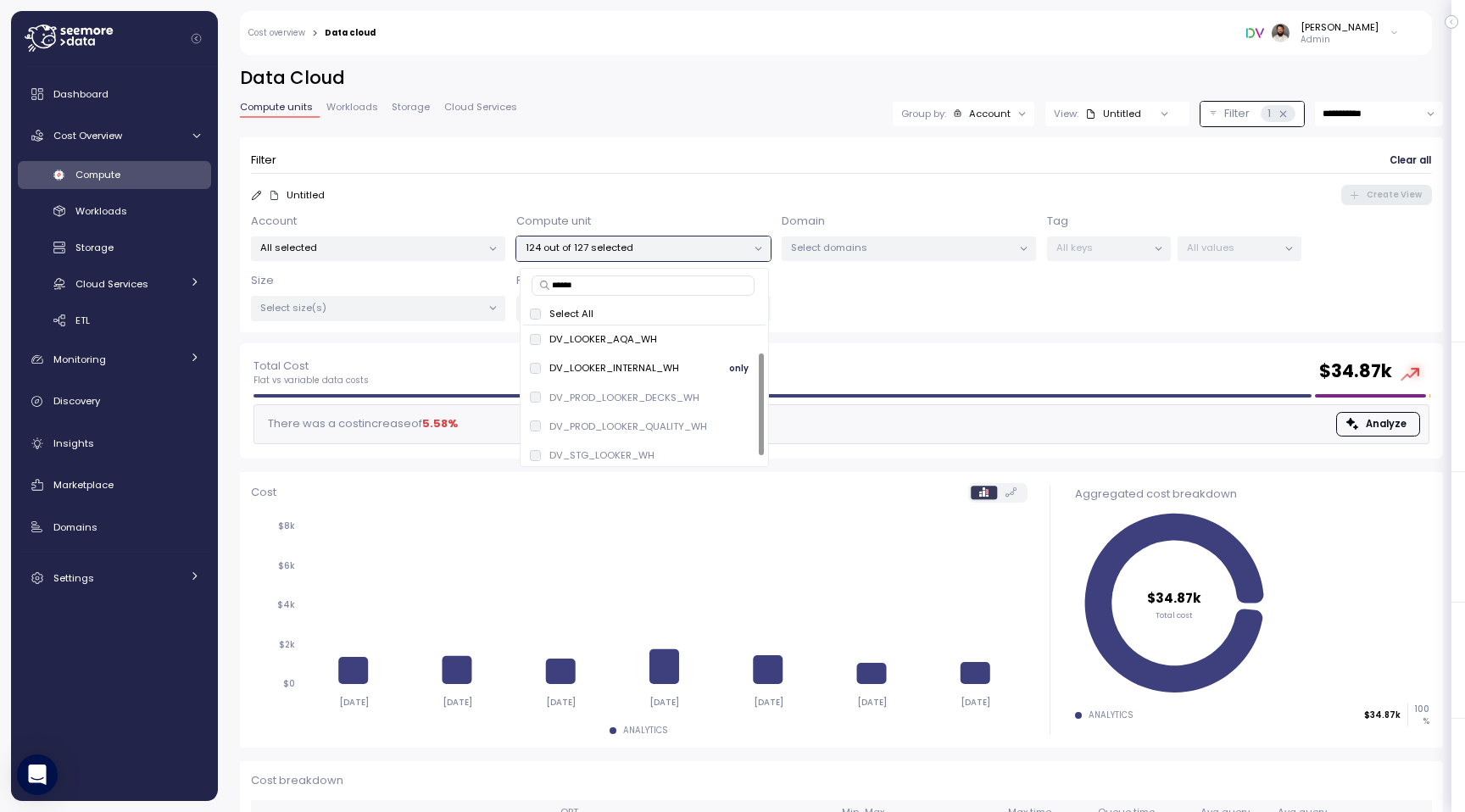
scroll to position [36, 0]
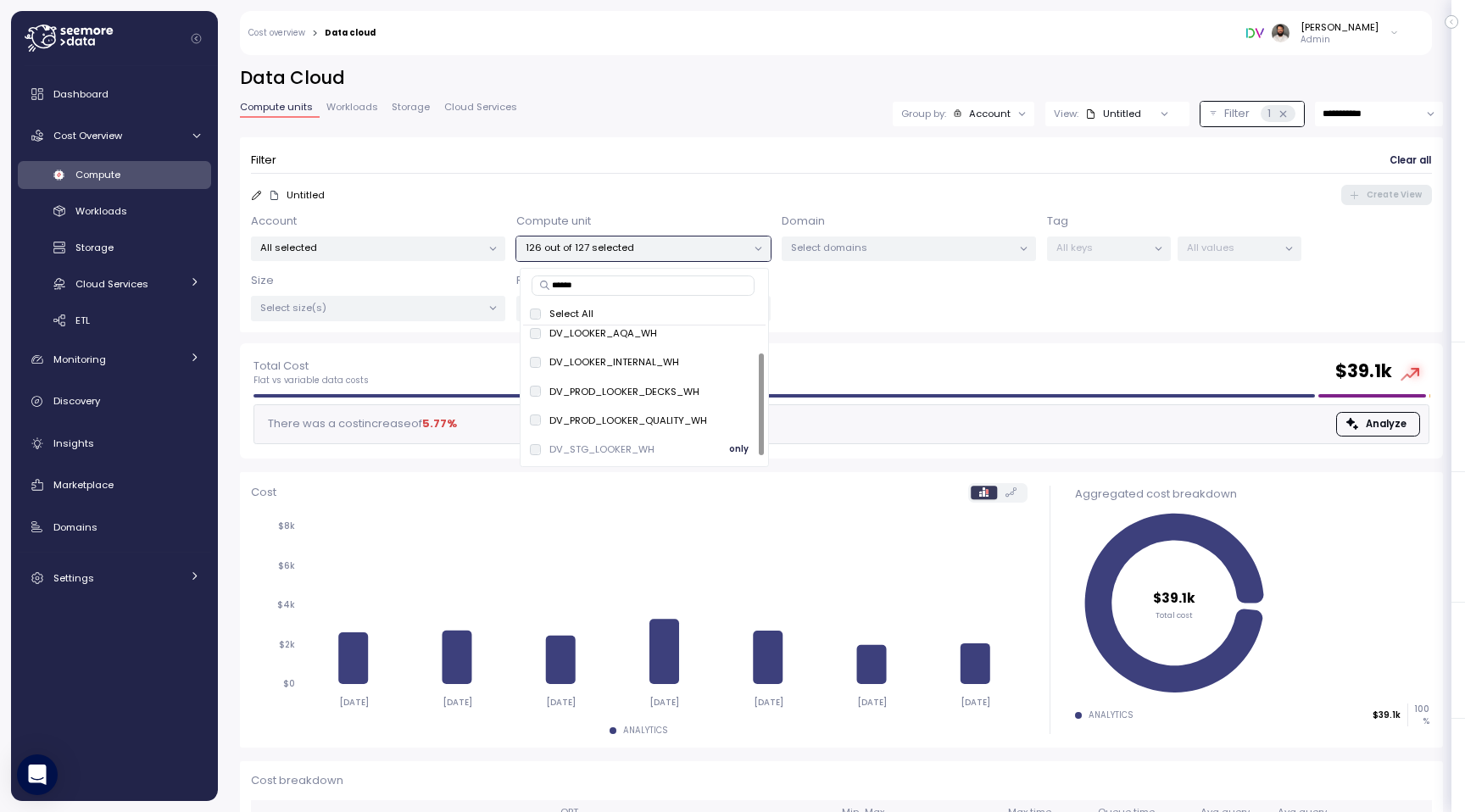
click at [538, 442] on div "DV_STG_LOOKER_WH" at bounding box center [592, 449] width 124 height 14
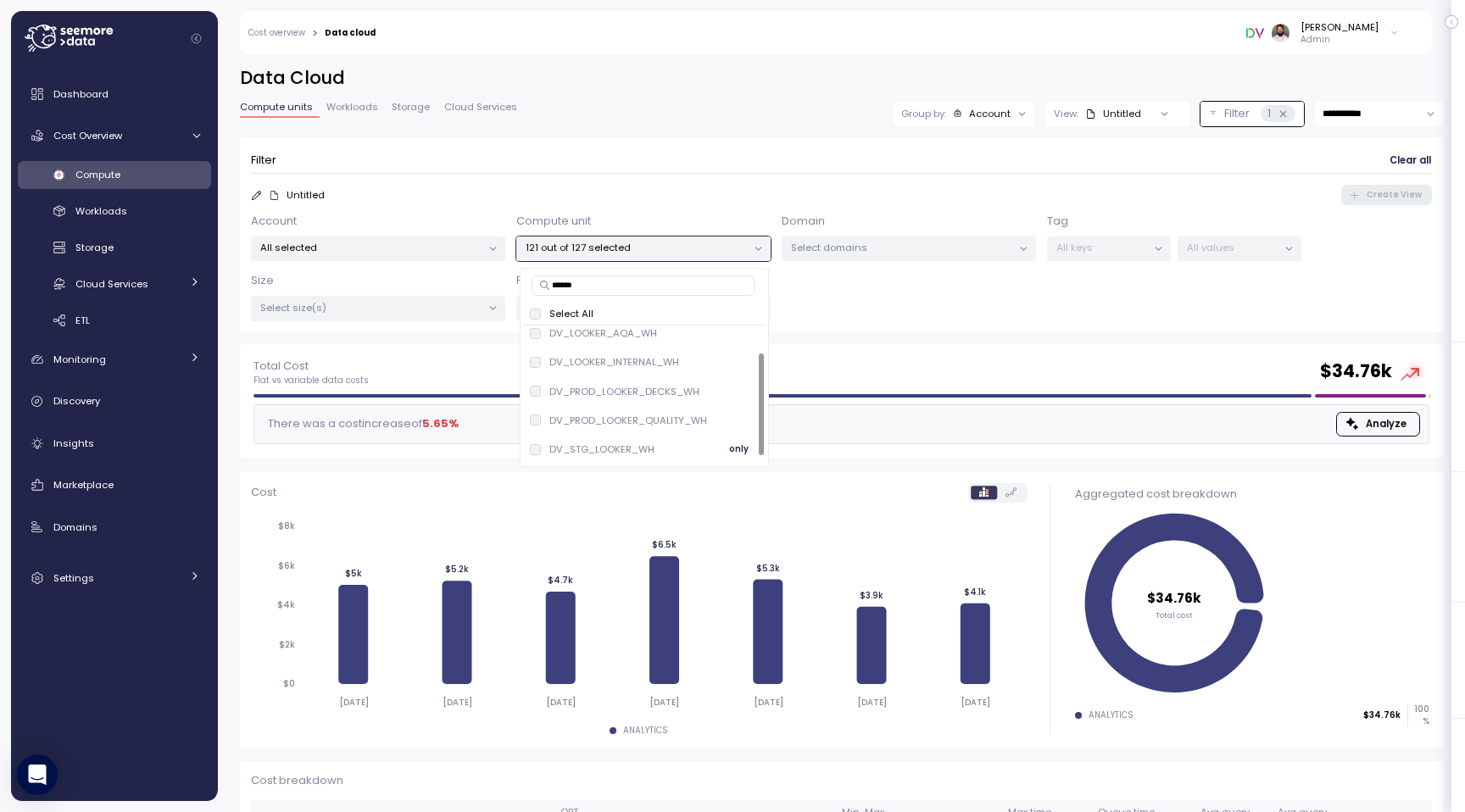
click at [544, 439] on div "DV_STG_LOOKER_WH only" at bounding box center [644, 449] width 229 height 20
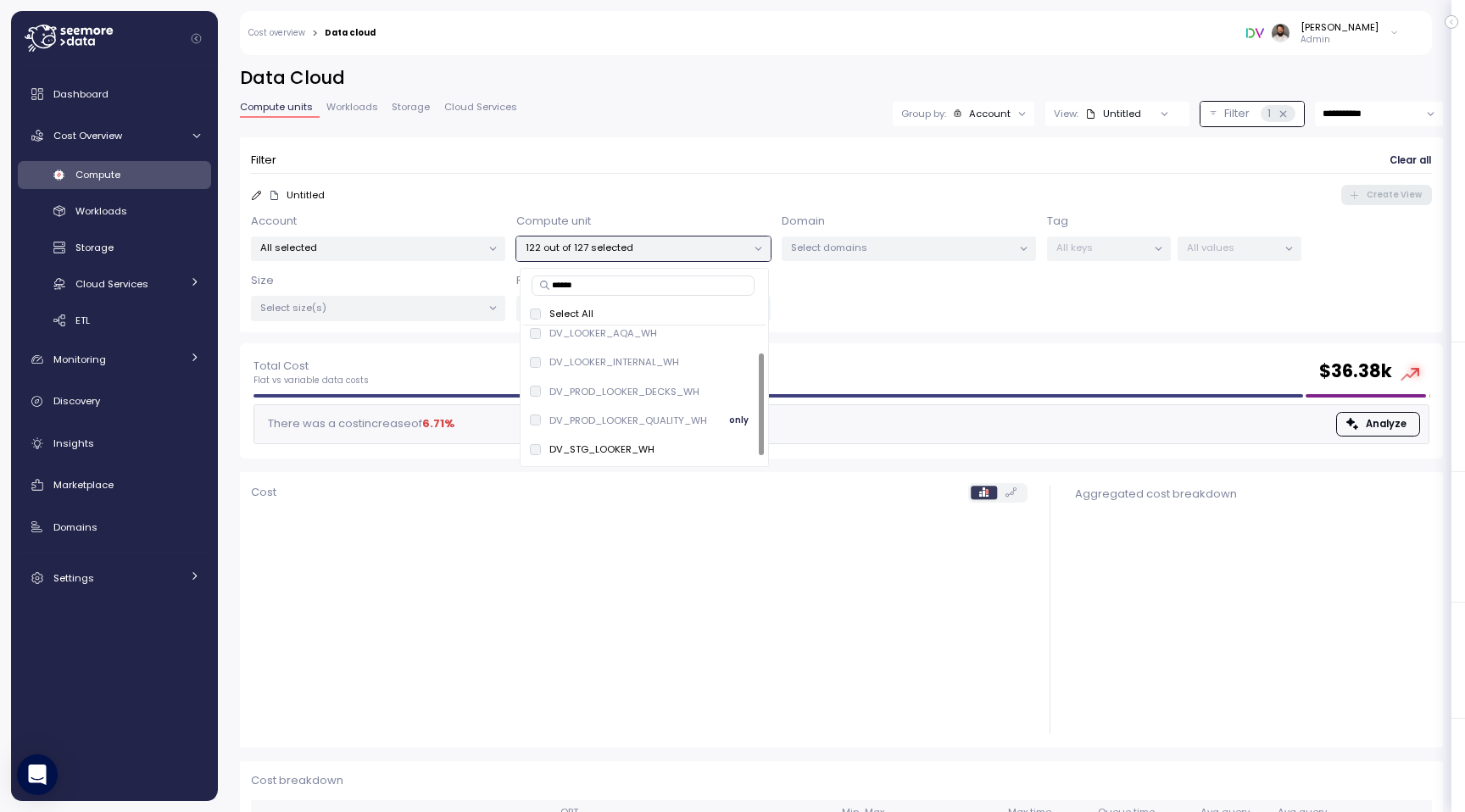
click at [544, 428] on div "DV_PROD_LOOKER_QUALITY_WH only" at bounding box center [644, 420] width 229 height 20
click at [544, 394] on div "DV_PROD_LOOKER_DECKS_WH" at bounding box center [615, 391] width 170 height 14
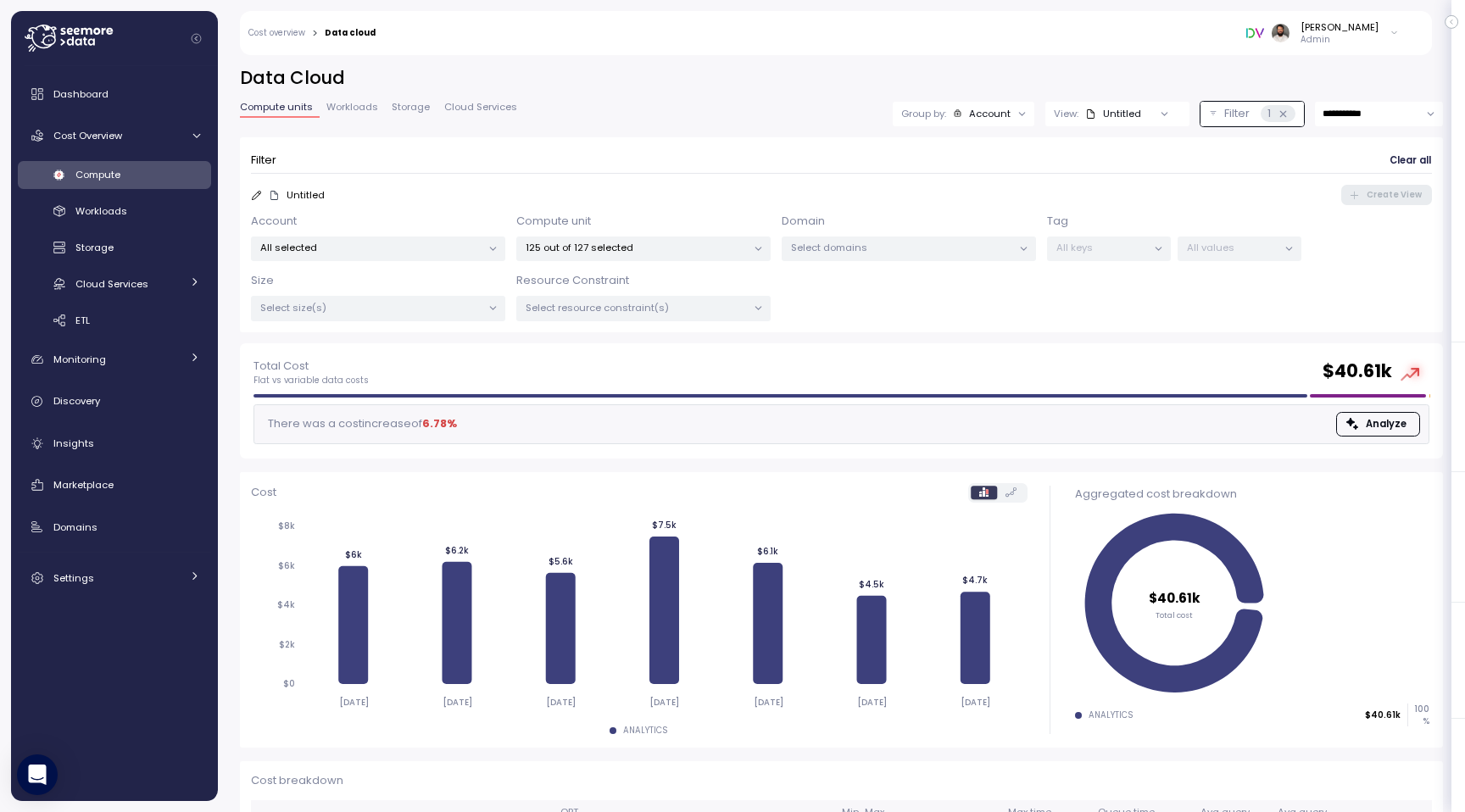
click at [824, 338] on div "Filter Clear all Untitled Create View Account All selected Compute unit 125 out…" at bounding box center [841, 240] width 1203 height 206
click at [281, 188] on div "Untitled" at bounding box center [288, 194] width 74 height 14
click at [263, 193] on div "Untitled" at bounding box center [288, 194] width 74 height 14
click at [251, 196] on icon at bounding box center [256, 195] width 11 height 11
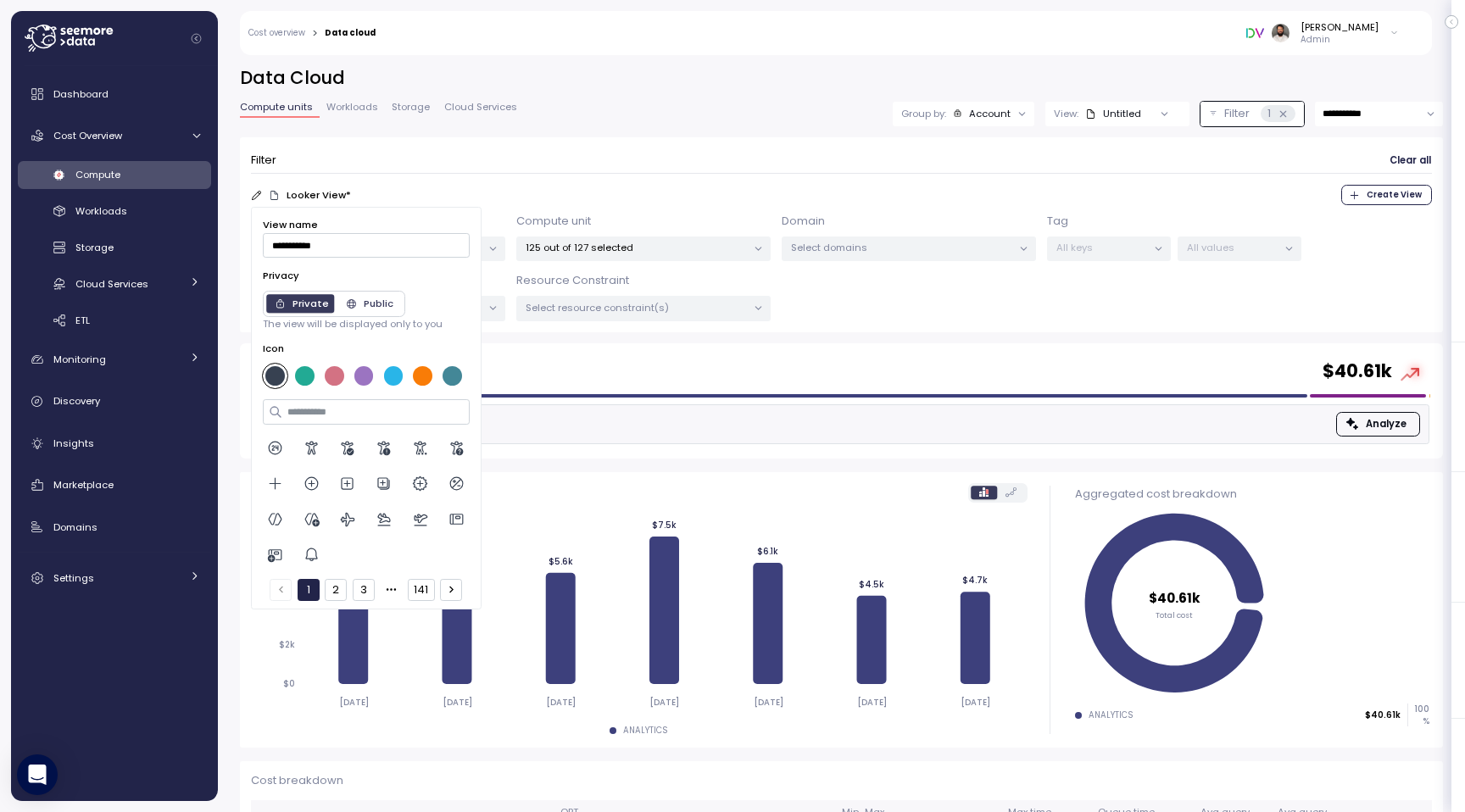
type input "**********"
click at [333, 385] on div at bounding box center [333, 375] width 25 height 25
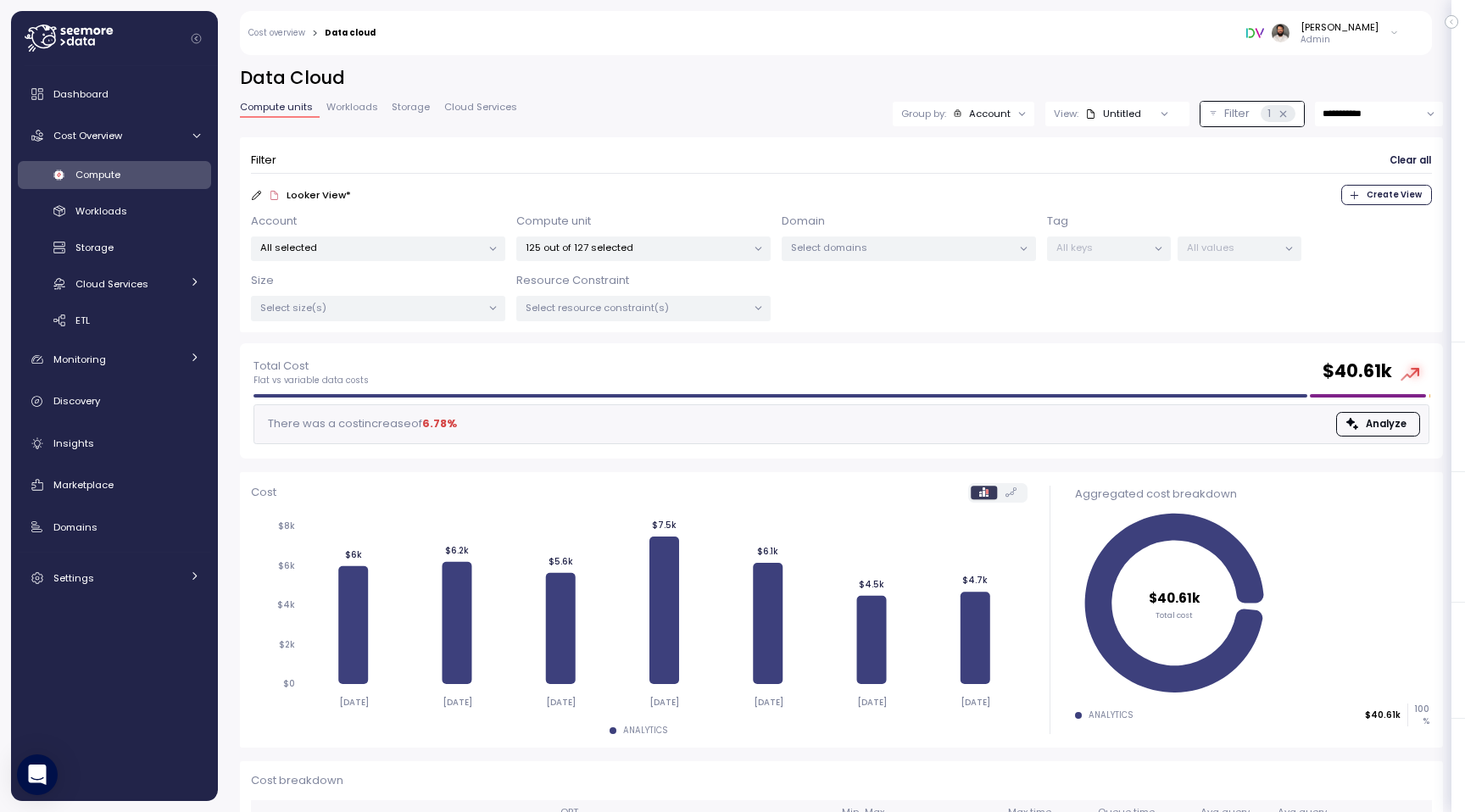
click at [549, 182] on form "Filter Clear all Looker View * Create View Account All selected Compute unit 12…" at bounding box center [841, 235] width 1181 height 173
click at [1360, 196] on icon "button" at bounding box center [1354, 195] width 11 height 11
click at [680, 248] on p "125 out of 127 selected" at bounding box center [636, 247] width 221 height 14
click at [664, 167] on div "Filter Clear all" at bounding box center [841, 160] width 1181 height 25
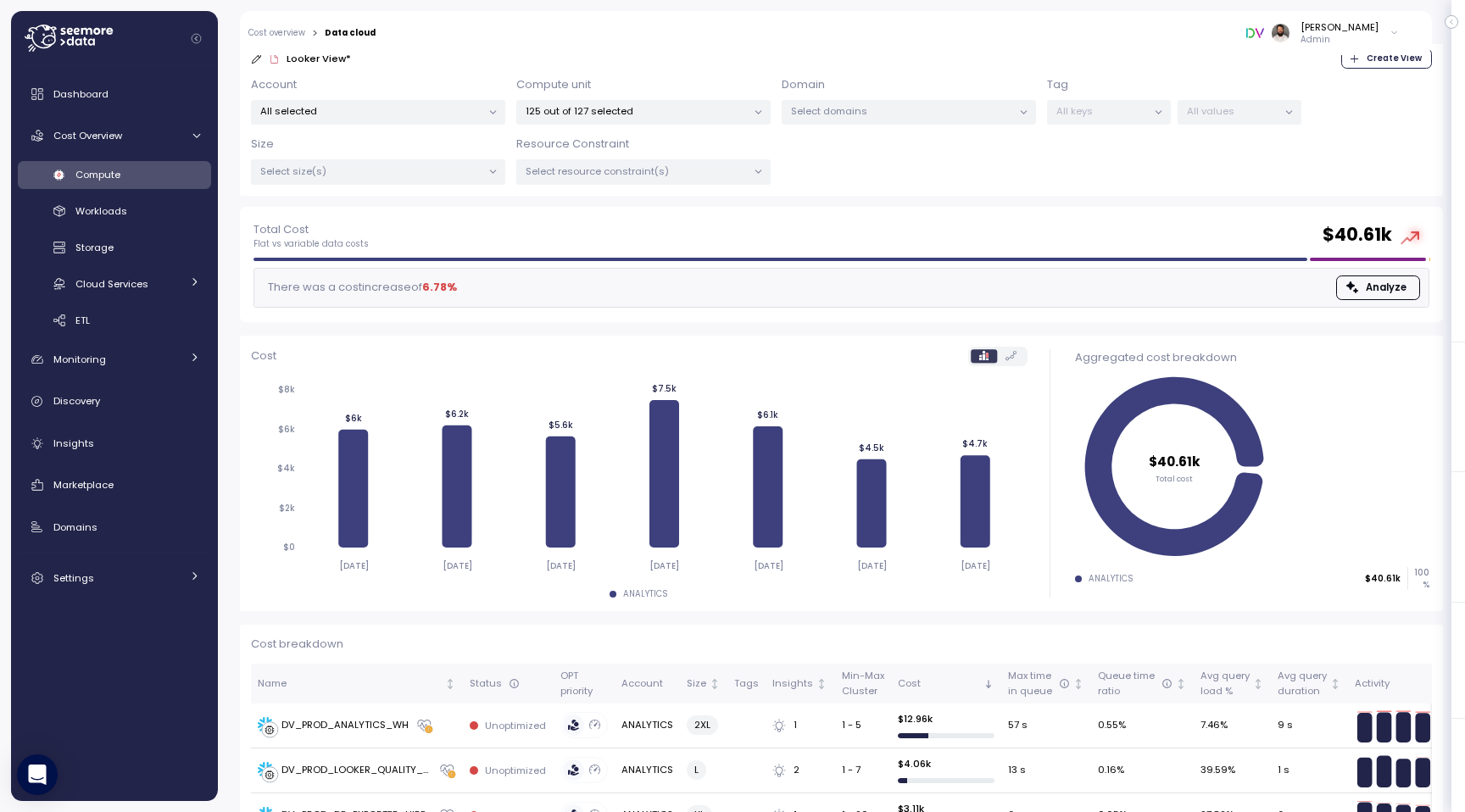
scroll to position [94, 0]
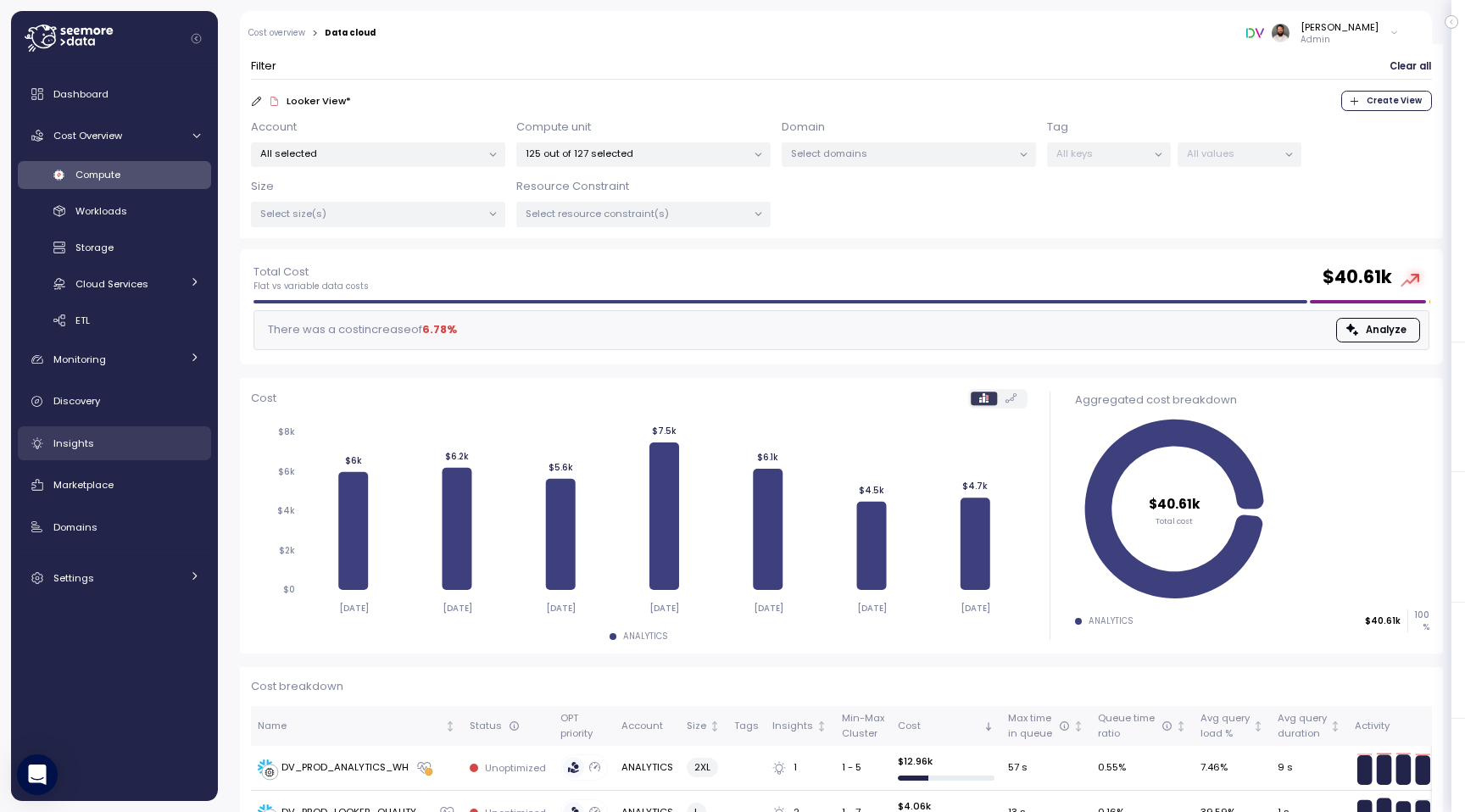
click at [110, 435] on div "Insights" at bounding box center [126, 443] width 147 height 17
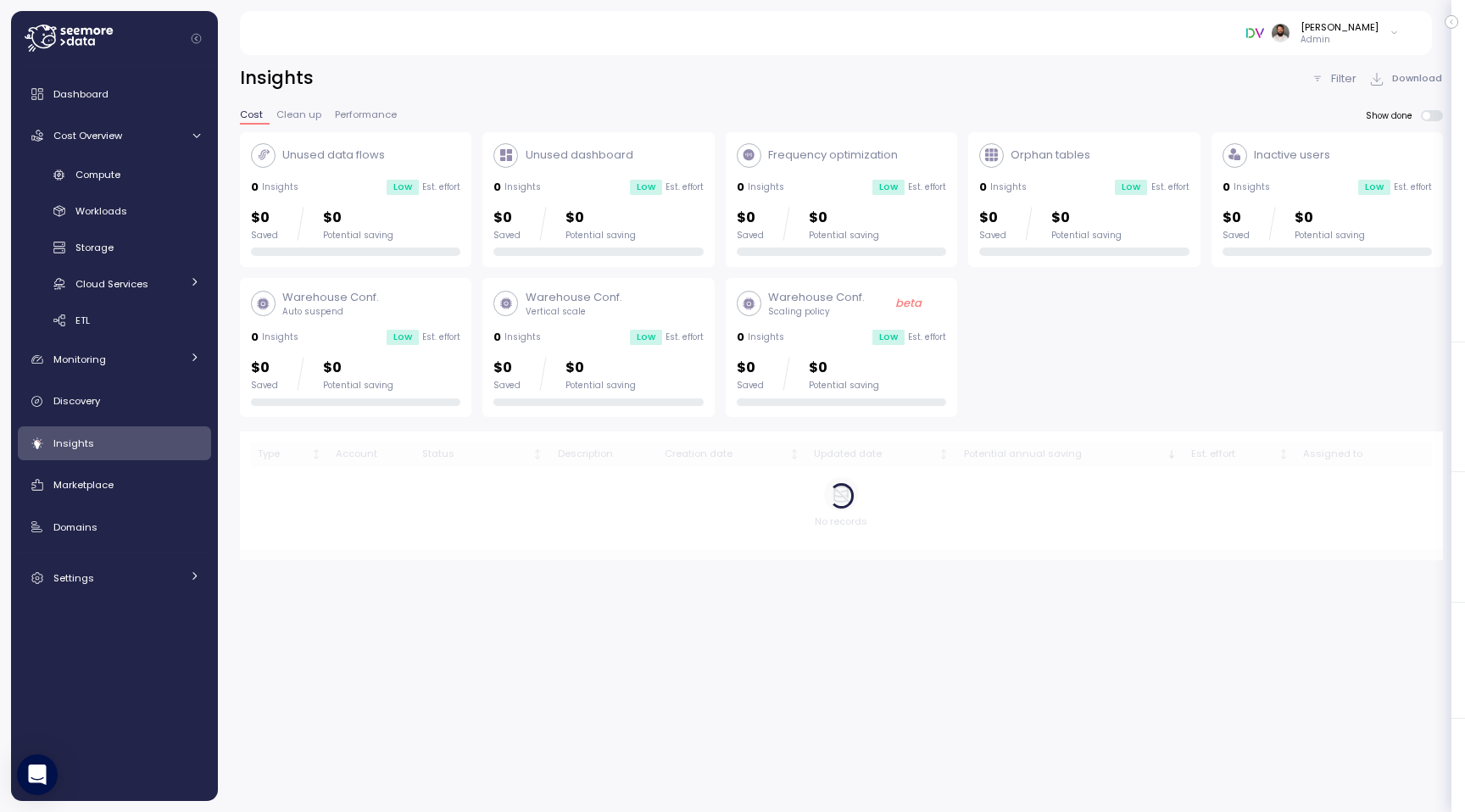
scroll to position [19, 0]
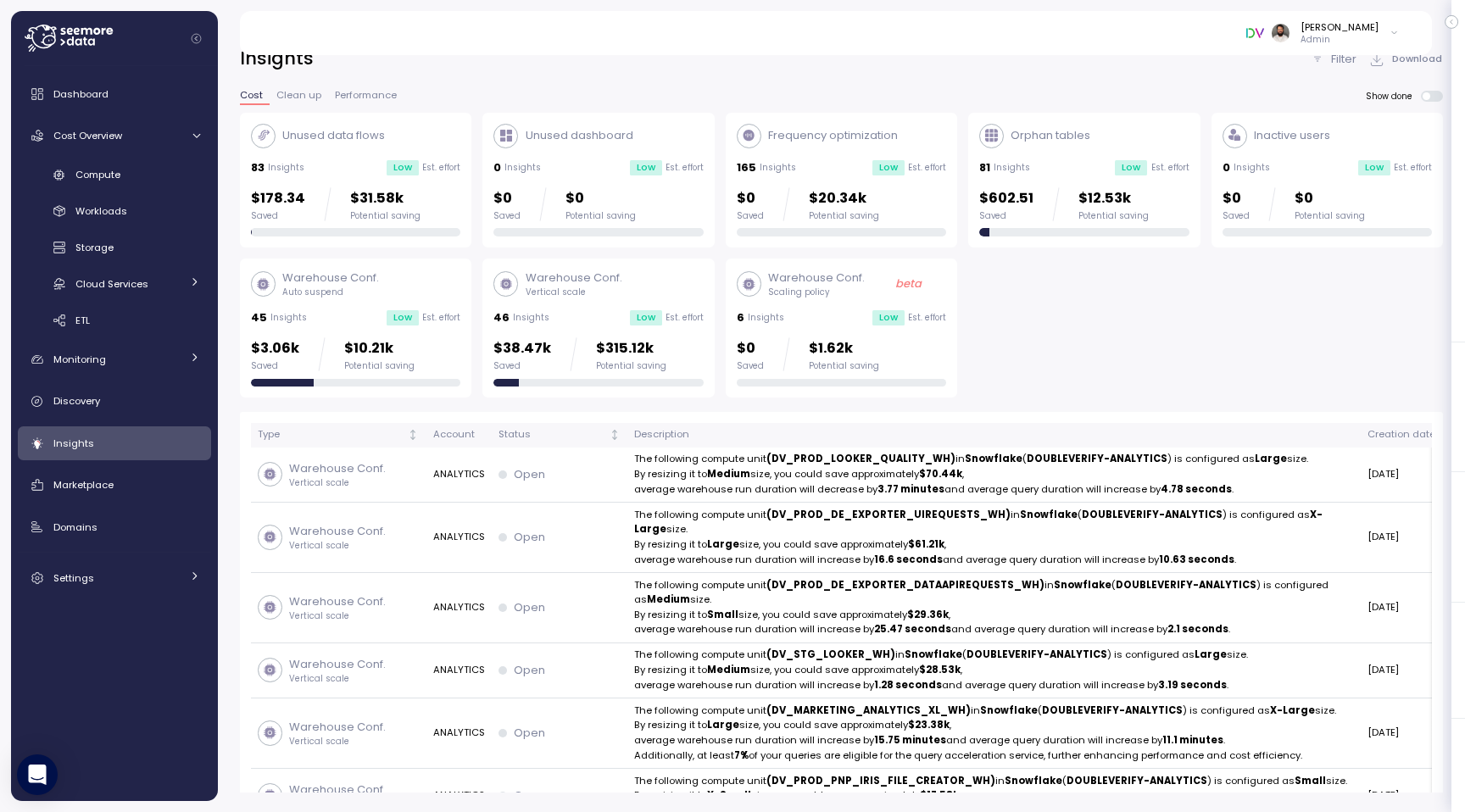
click at [608, 321] on div "46 Insights Low Est. effort" at bounding box center [597, 318] width 209 height 17
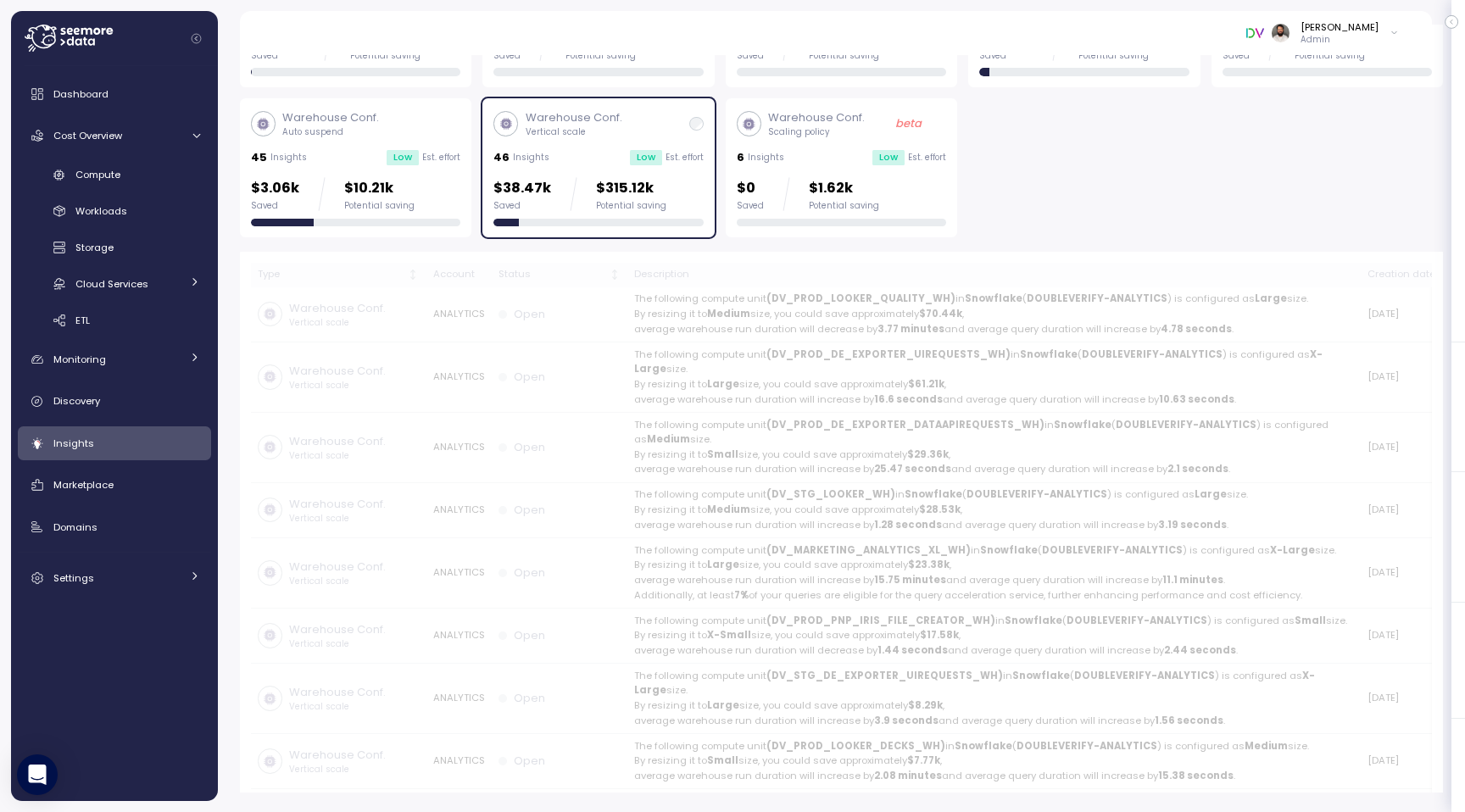
scroll to position [162, 0]
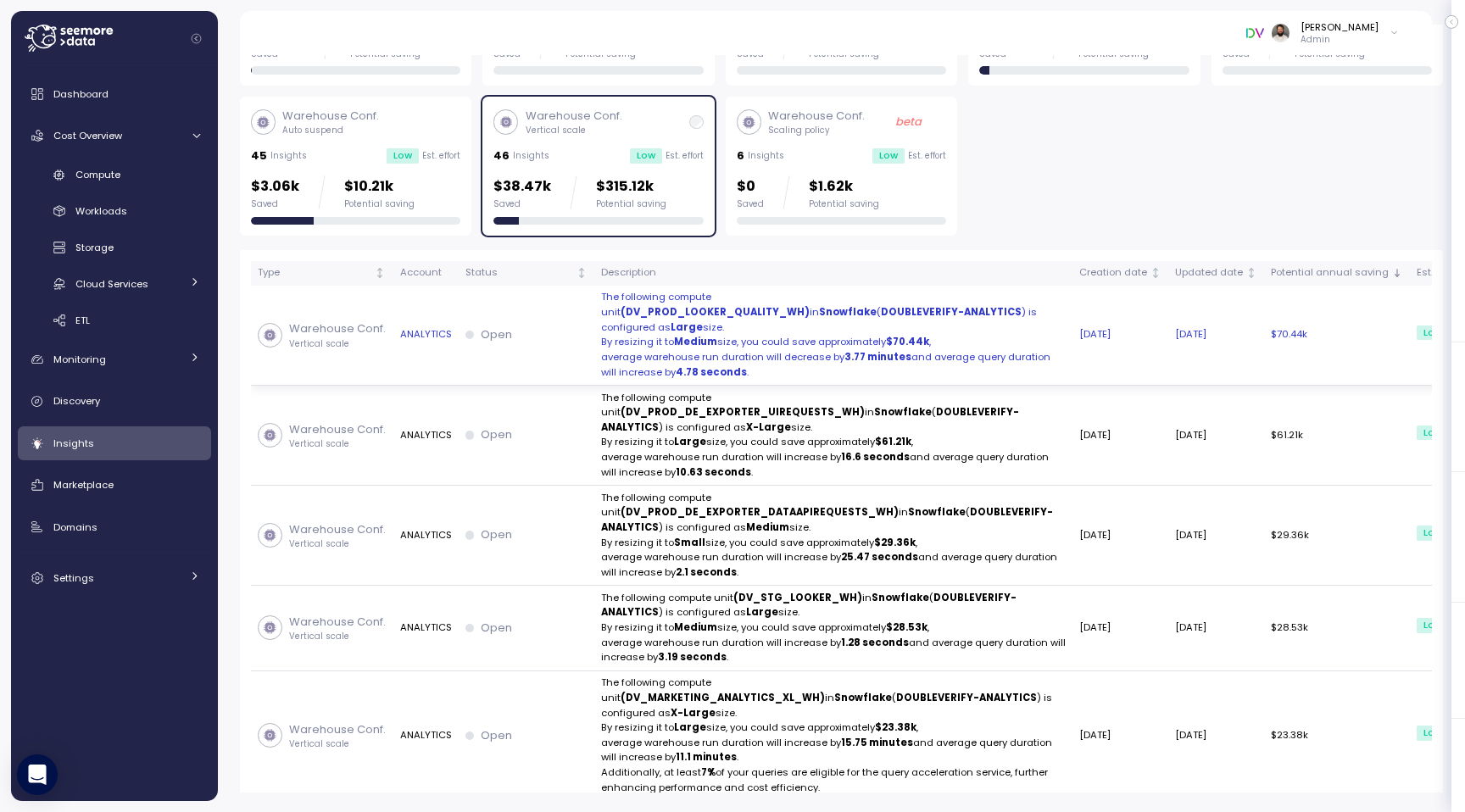
click at [756, 324] on p "The following compute unit (DV_PROD_LOOKER_QUALITY_WH) in Snowflake ( DOUBLEVER…" at bounding box center [833, 312] width 465 height 45
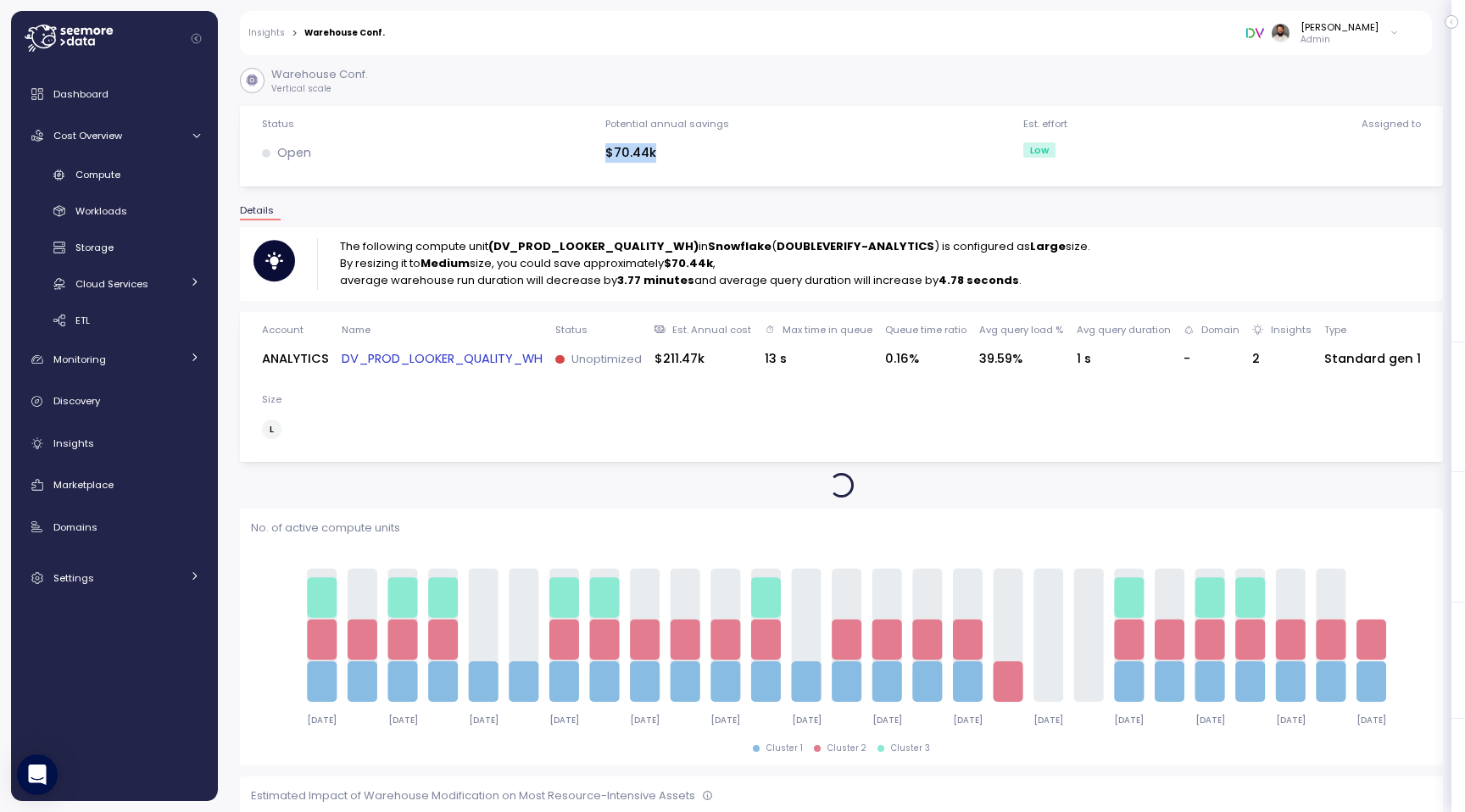
drag, startPoint x: 604, startPoint y: 160, endPoint x: 687, endPoint y: 160, distance: 83.0
click at [687, 160] on div "Status Open Potential annual savings $70.44k Est. effort Low Assigned to" at bounding box center [841, 146] width 1181 height 58
click at [1043, 248] on strong "Large" at bounding box center [1047, 245] width 36 height 16
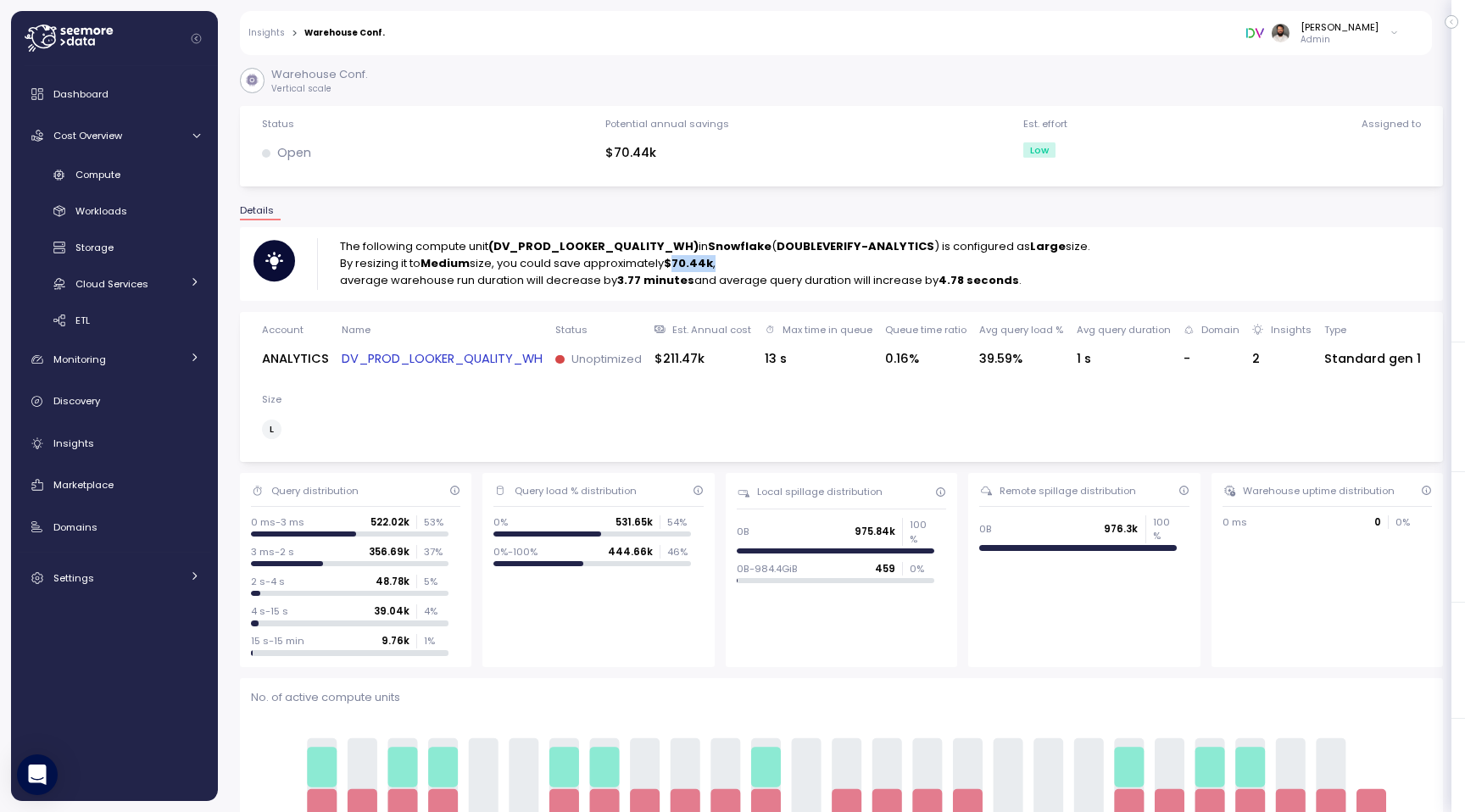
drag, startPoint x: 671, startPoint y: 264, endPoint x: 747, endPoint y: 264, distance: 76.0
click at [747, 264] on p "By resizing it to Medium size, you could save approximately $70.44k ," at bounding box center [715, 264] width 750 height 17
drag, startPoint x: 653, startPoint y: 360, endPoint x: 686, endPoint y: 360, distance: 33.0
click at [685, 360] on div "$211.47k" at bounding box center [703, 359] width 97 height 19
drag, startPoint x: 672, startPoint y: 269, endPoint x: 729, endPoint y: 268, distance: 57.0
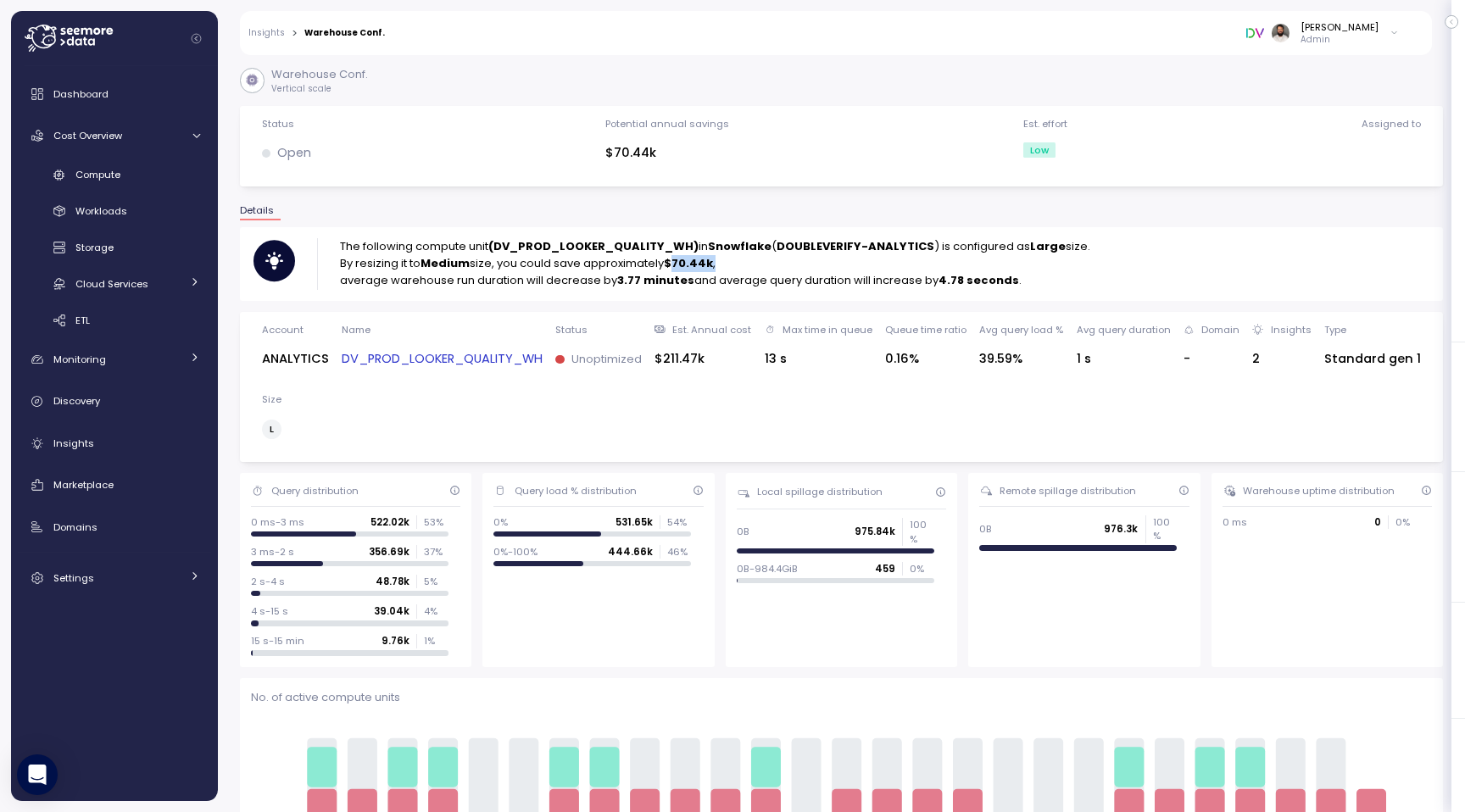
click at [729, 268] on p "By resizing it to Medium size, you could save approximately $70.44k ," at bounding box center [715, 264] width 750 height 17
click at [489, 366] on link "DV_PROD_LOOKER_QUALITY_WH" at bounding box center [442, 359] width 201 height 19
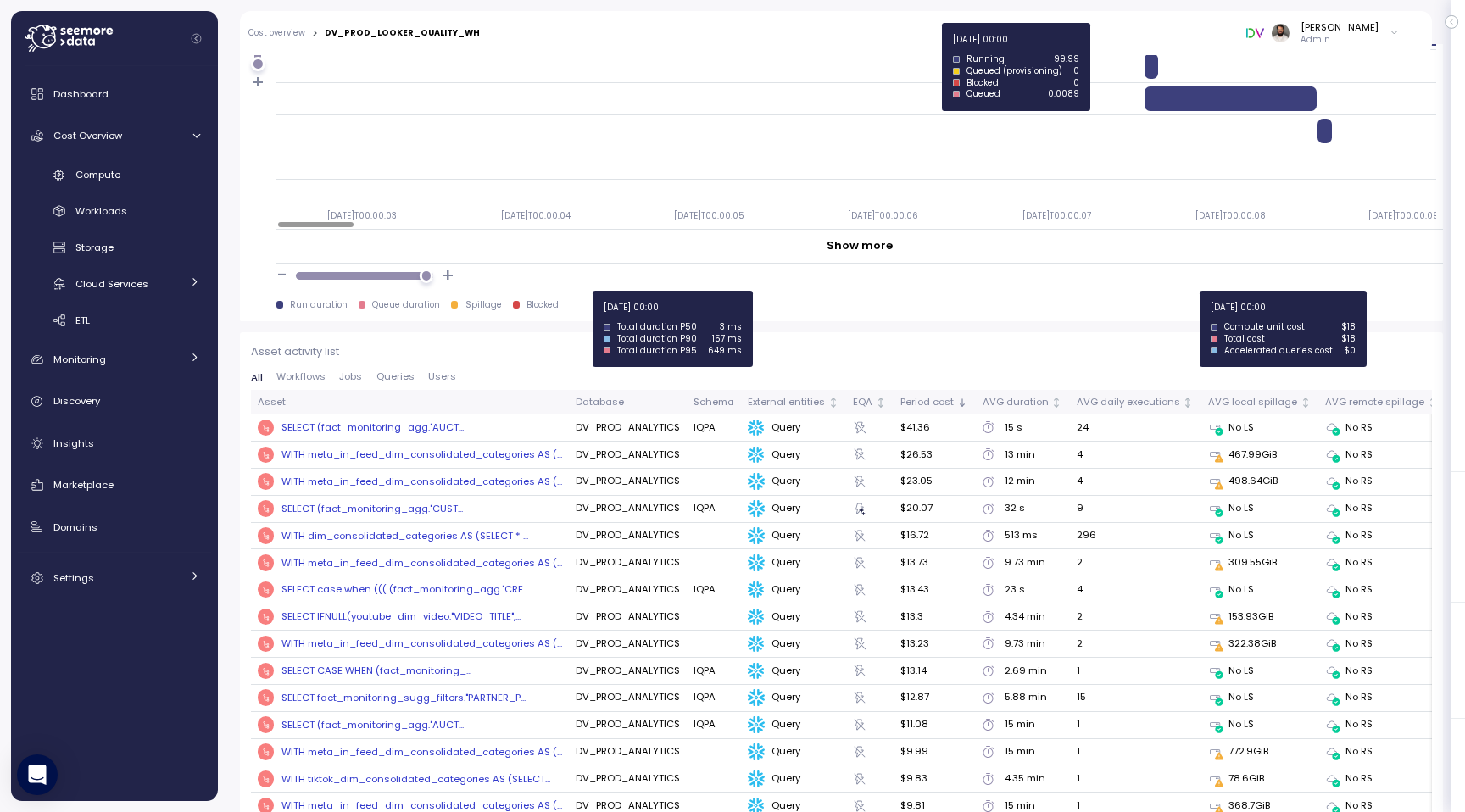
scroll to position [1725, 0]
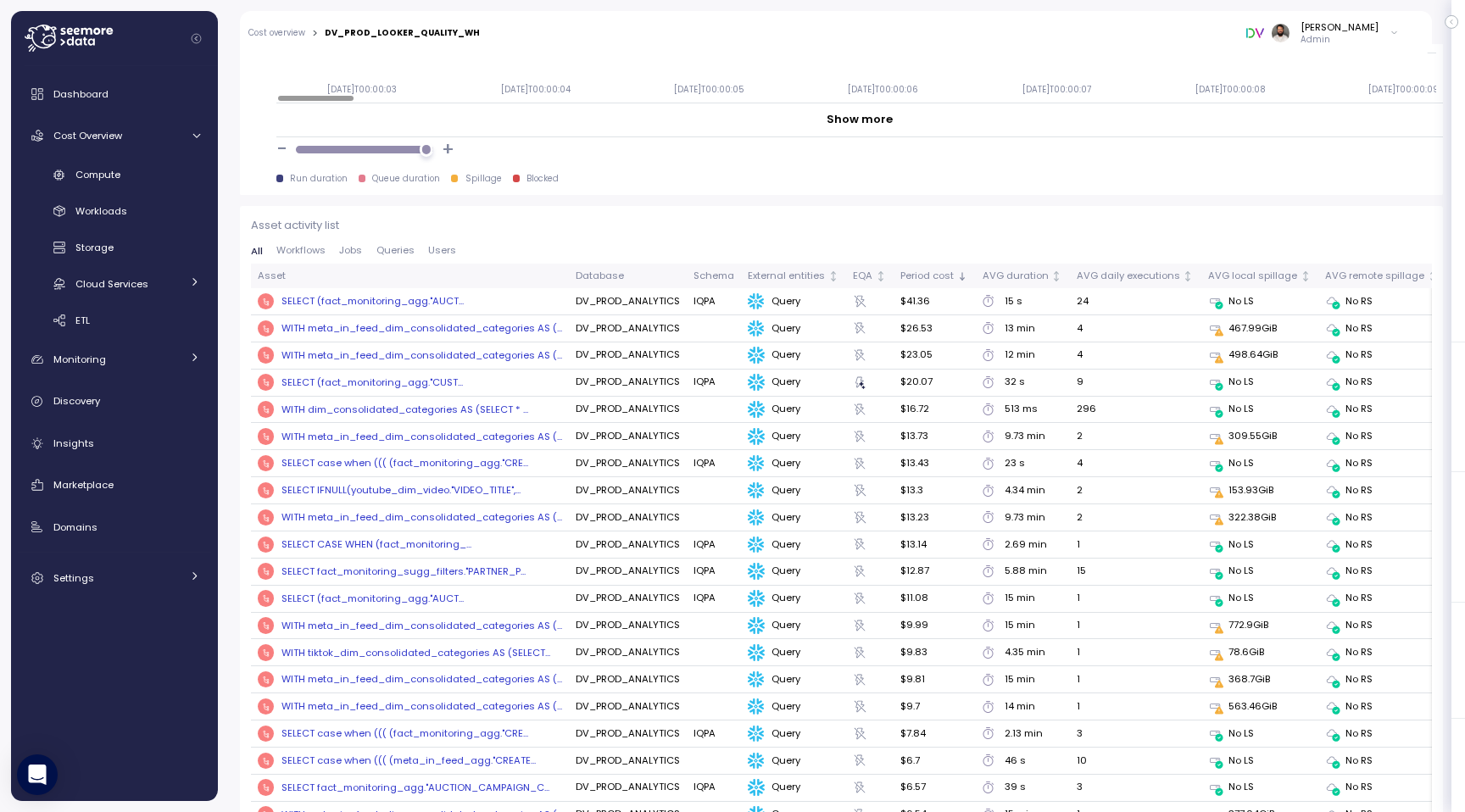
click at [401, 298] on div "SELECT (fact_monitoring_agg."AUCT..." at bounding box center [372, 300] width 183 height 14
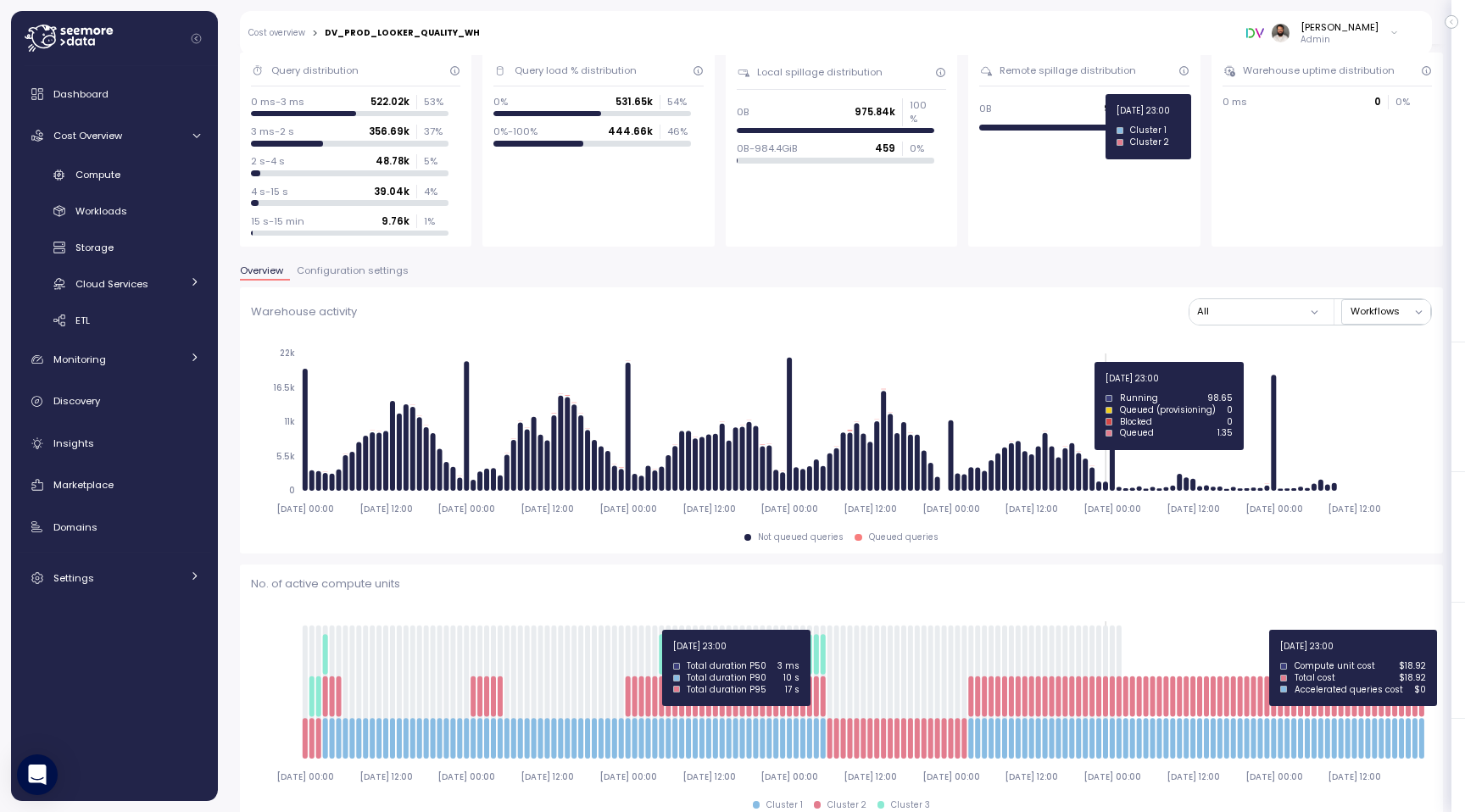
scroll to position [0, 0]
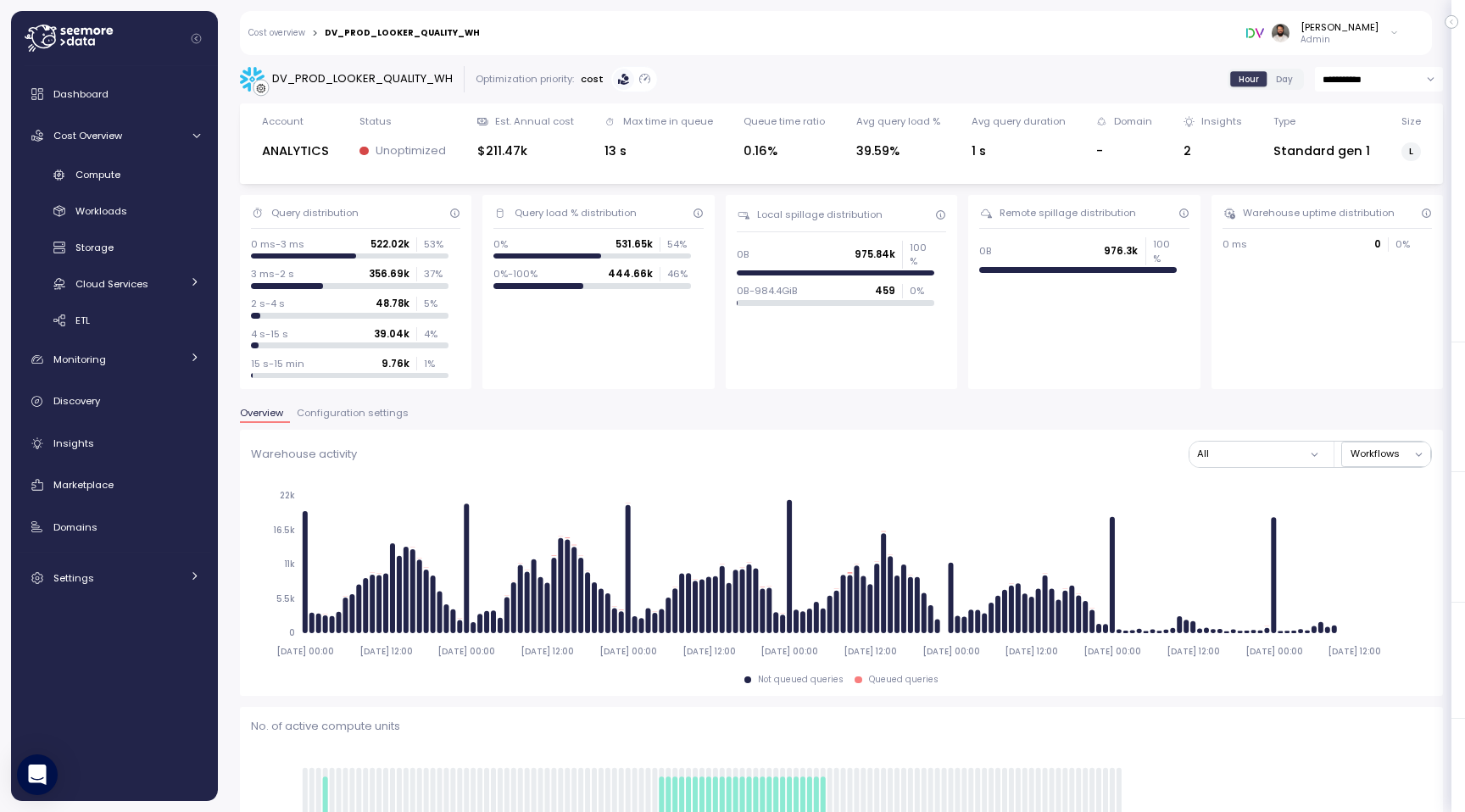
click at [349, 413] on span "Configuration settings" at bounding box center [352, 413] width 112 height 9
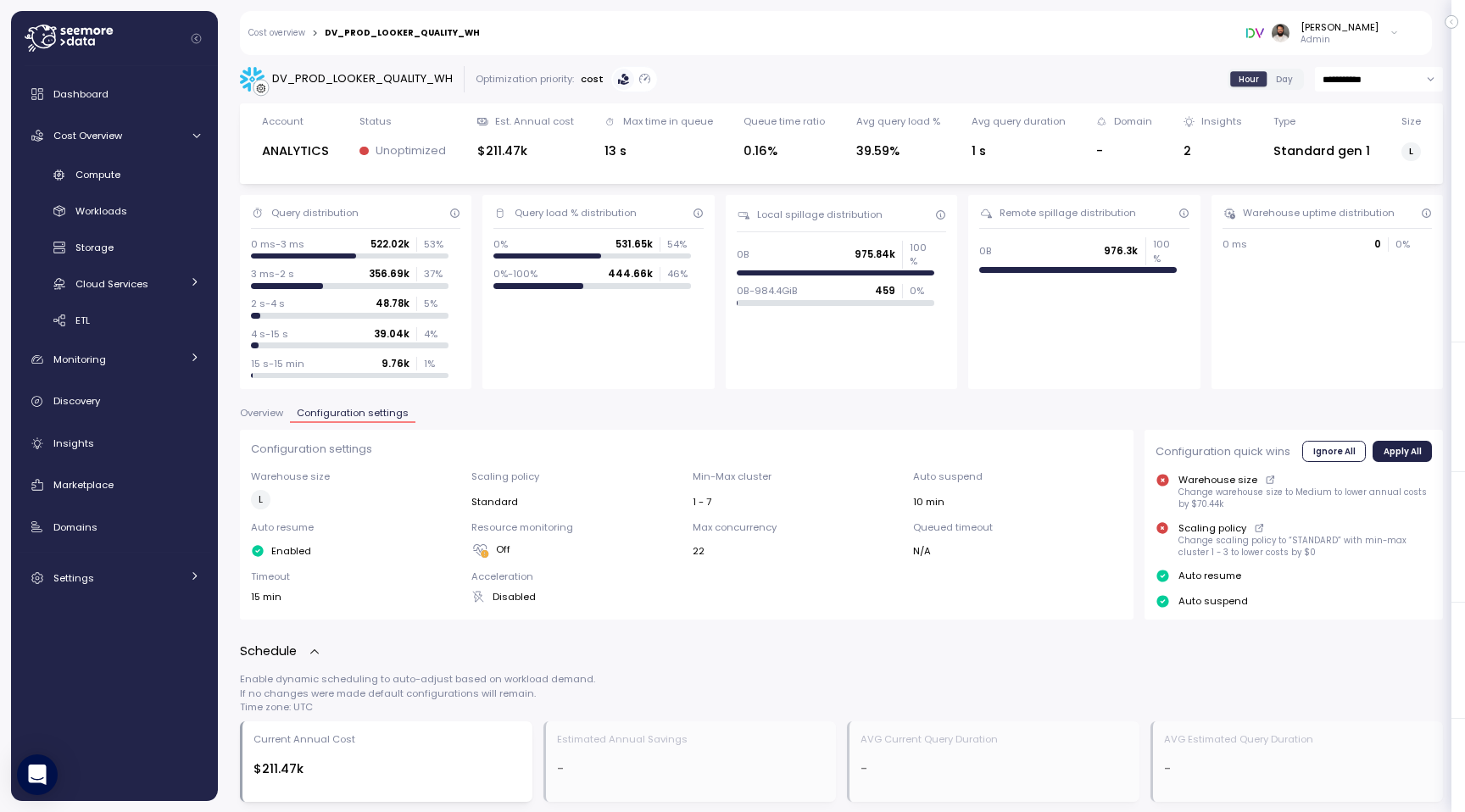
click at [263, 415] on span "Overview" at bounding box center [261, 413] width 43 height 9
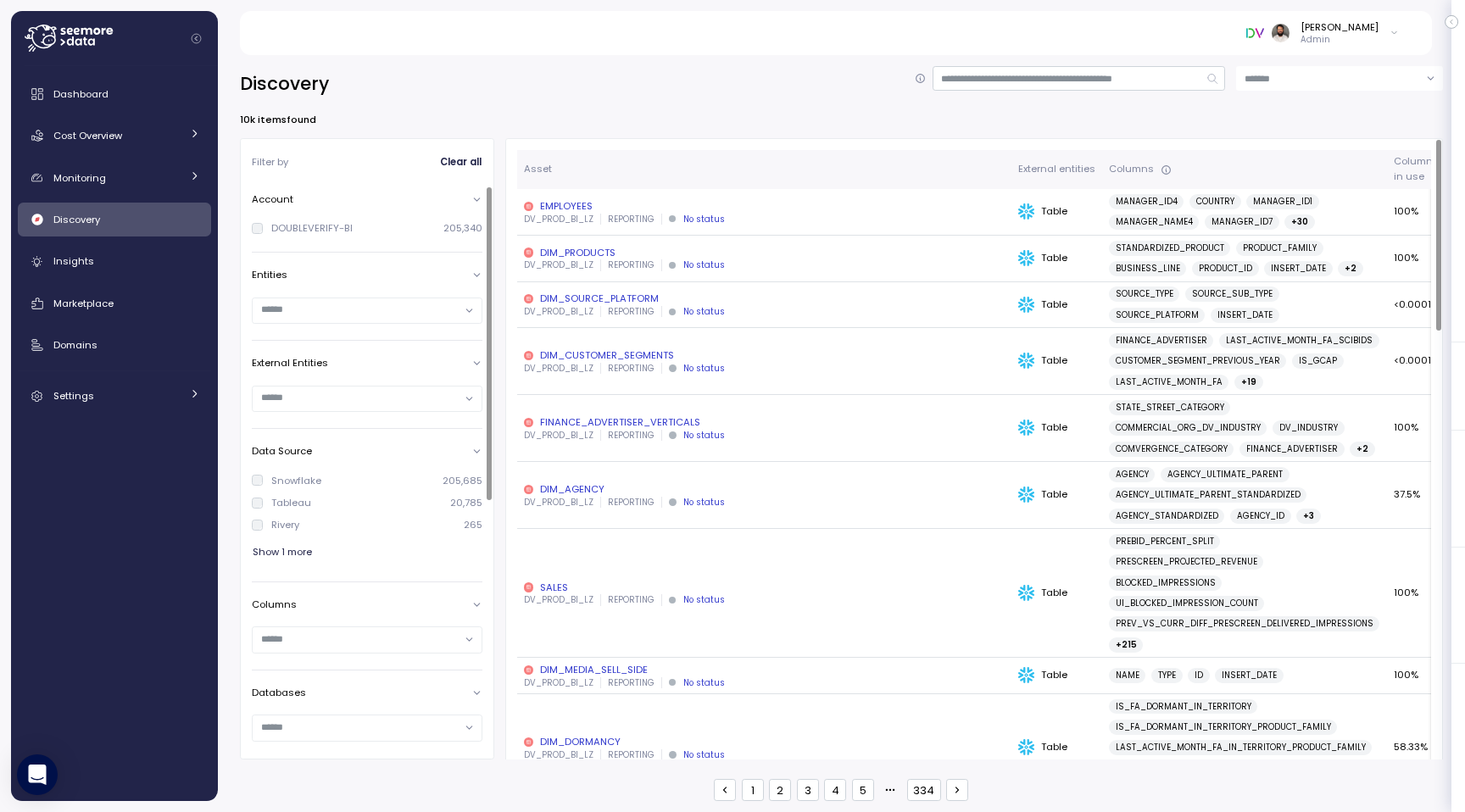
click at [390, 307] on input "text" at bounding box center [360, 309] width 197 height 16
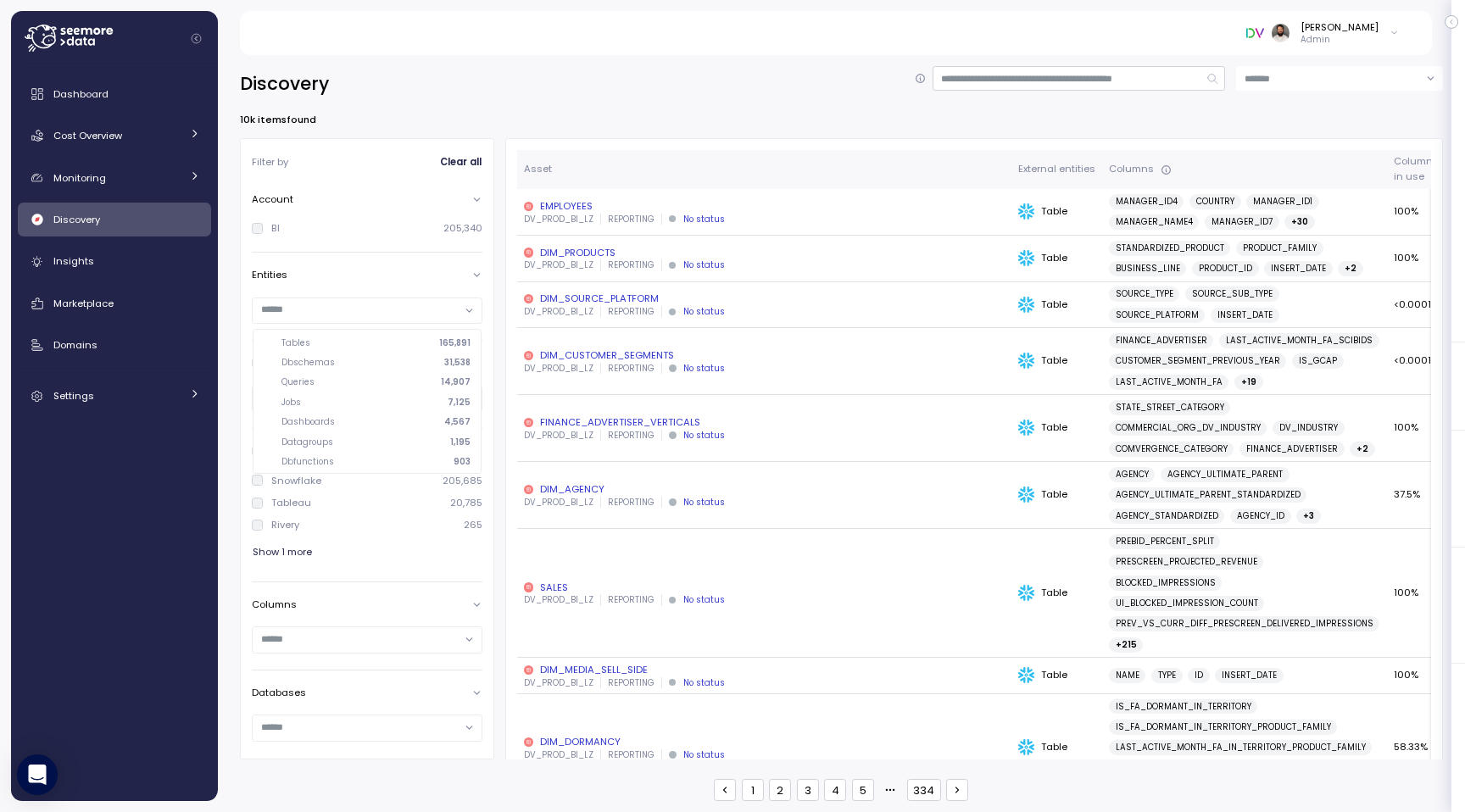
click at [392, 428] on div "Dashboards 4,567" at bounding box center [367, 421] width 222 height 19
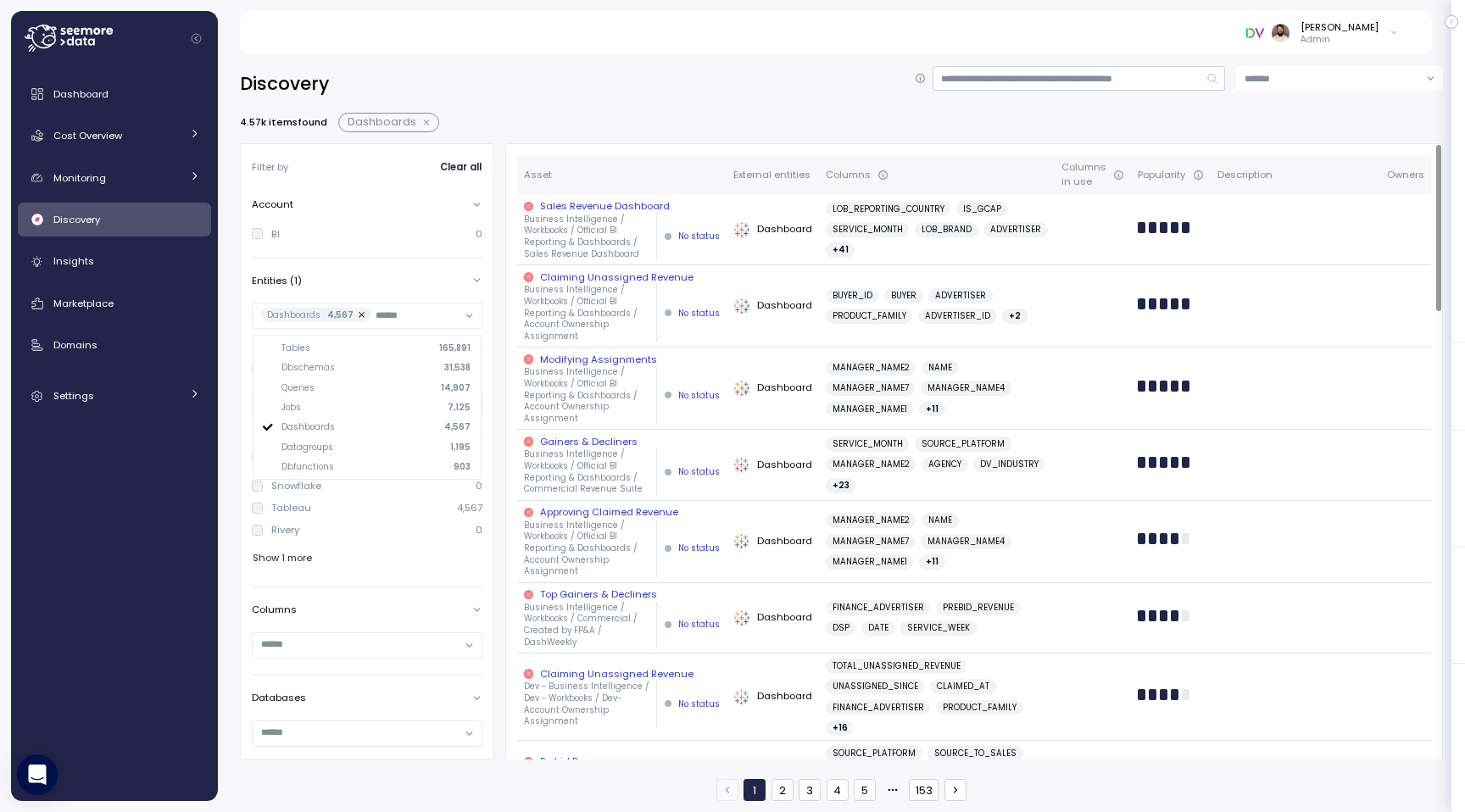
click at [630, 236] on p "Business Intelligence / Workbooks / Official BI Reporting & Dashboards / Sales …" at bounding box center [586, 237] width 125 height 47
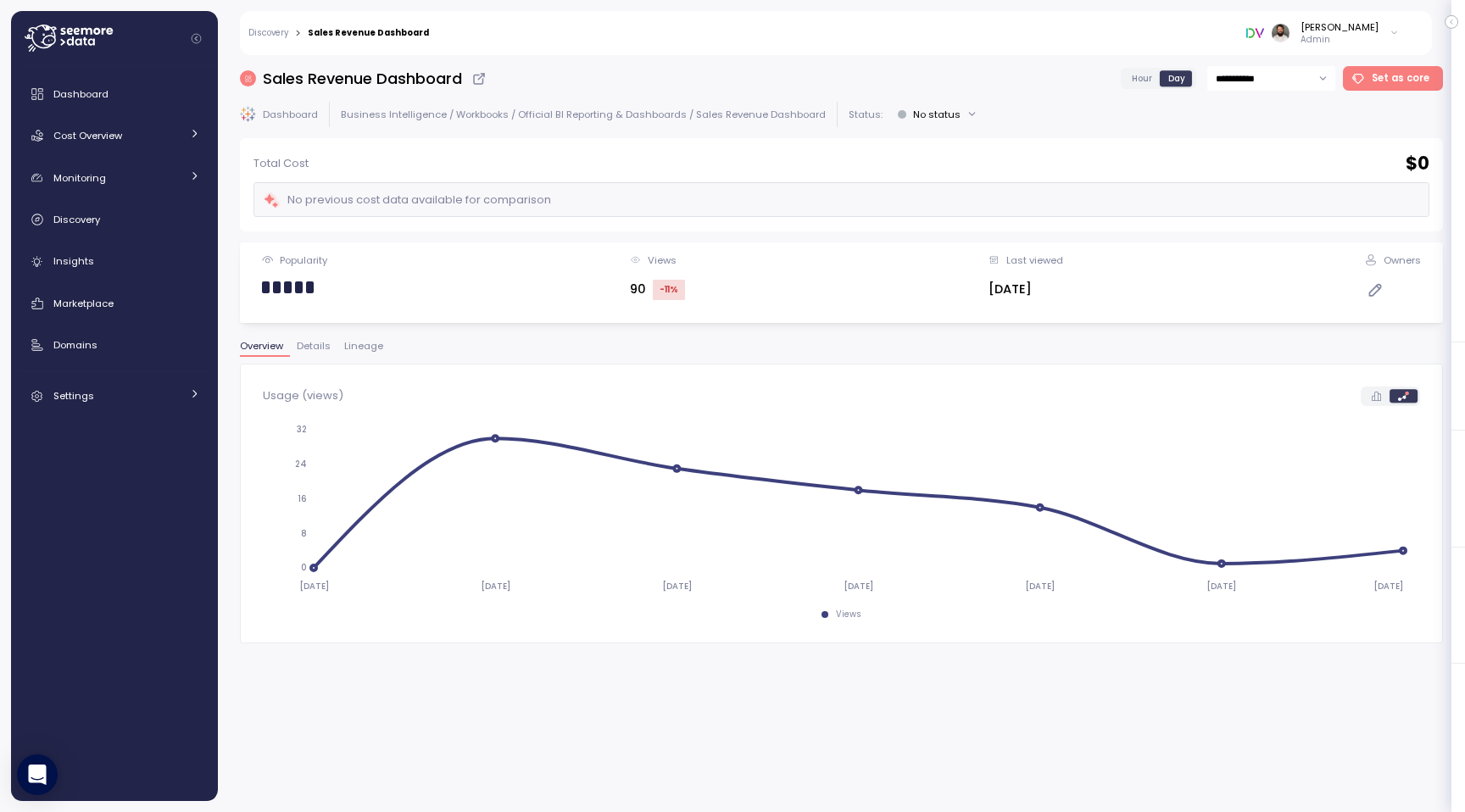
click at [374, 353] on button "Lineage" at bounding box center [363, 348] width 53 height 15
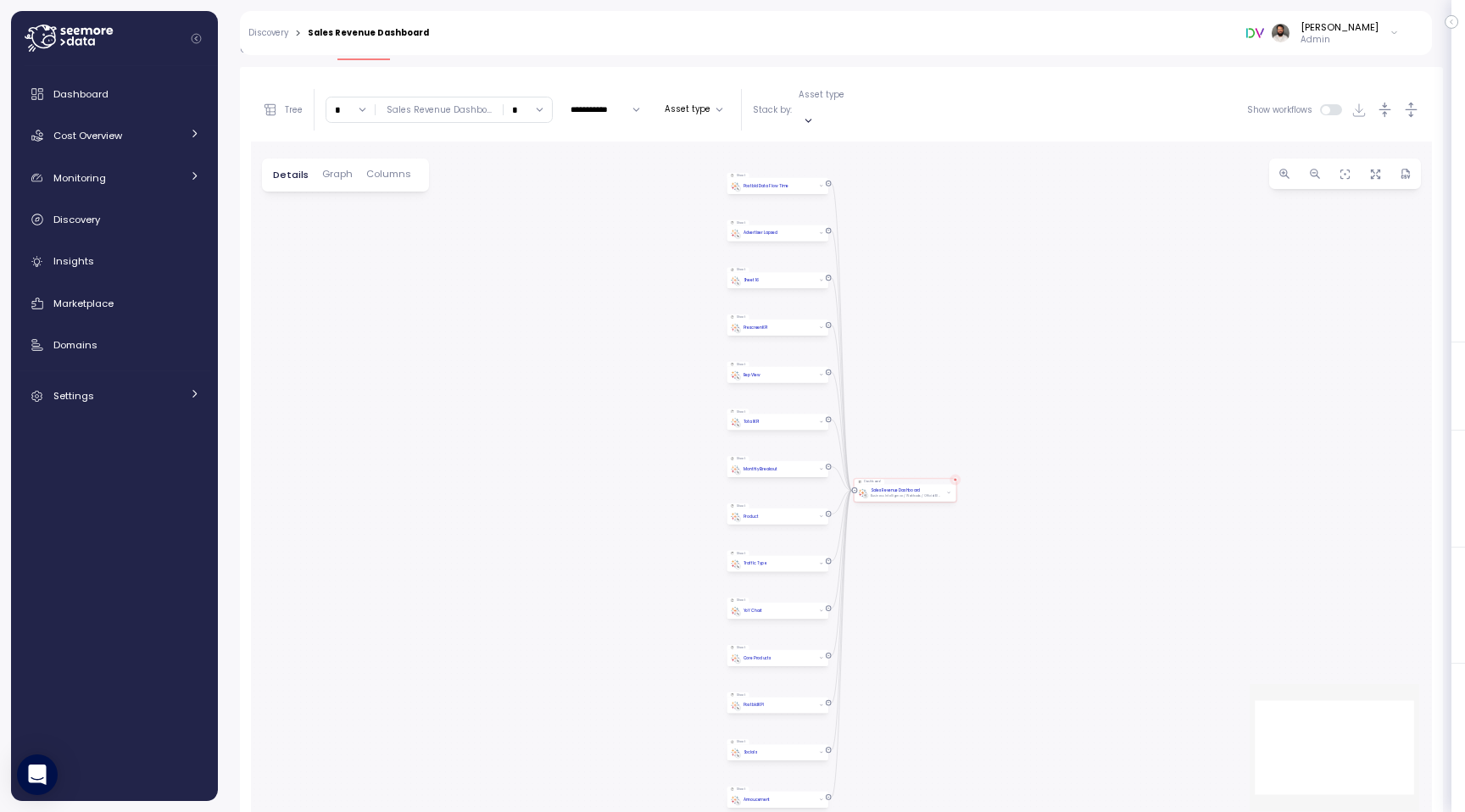
scroll to position [320, 0]
click at [799, 78] on p "Asset type" at bounding box center [821, 72] width 46 height 12
click at [816, 131] on p "Sheet" at bounding box center [827, 128] width 26 height 12
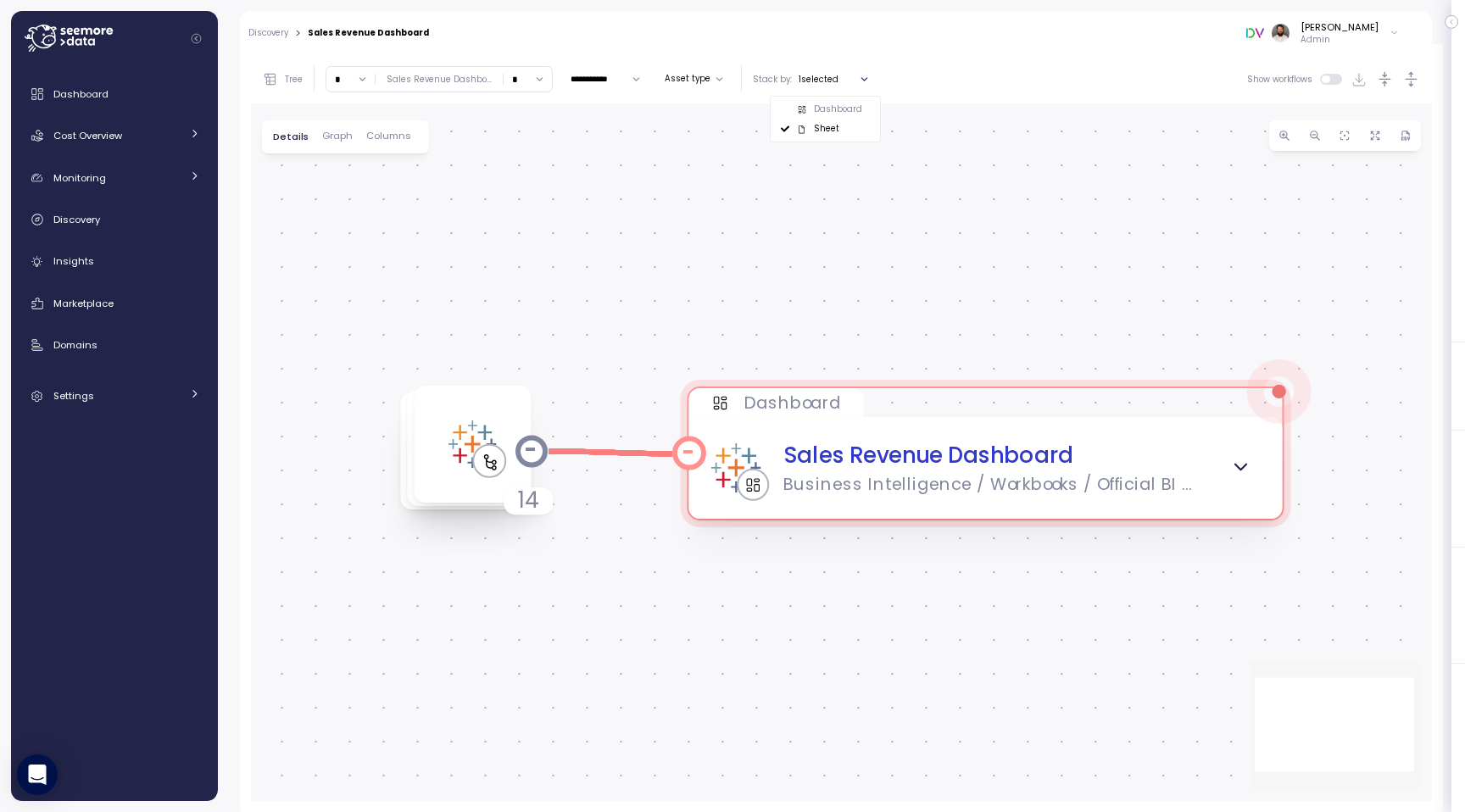
click at [1244, 473] on icon "button" at bounding box center [1241, 468] width 22 height 22
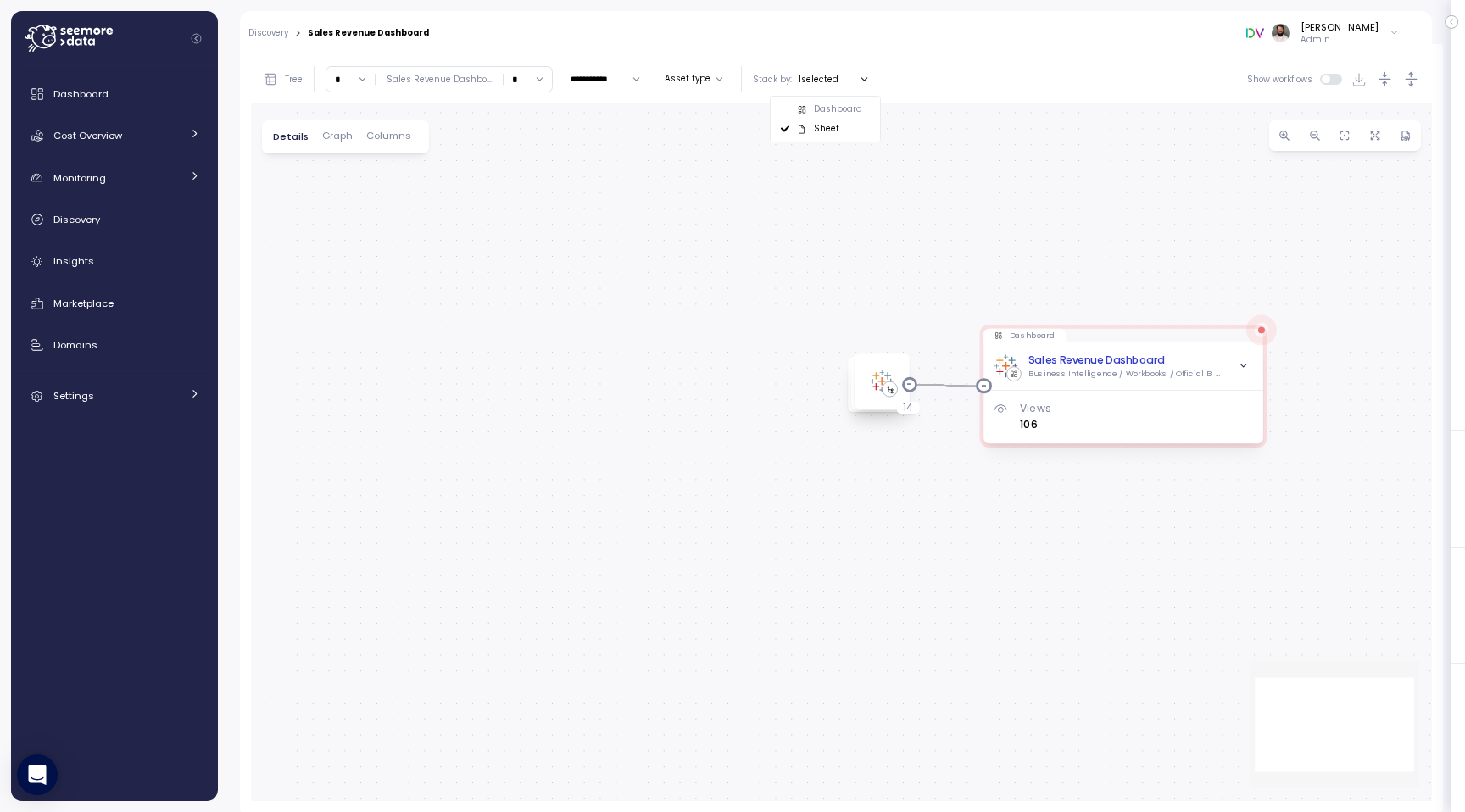
drag, startPoint x: 857, startPoint y: 284, endPoint x: 911, endPoint y: 284, distance: 54.0
click at [911, 284] on div "0 0 0 0 0 0 0 0 0 0 0 0 0 0 Dashboard Sales Revenue Dashboard Business Intellig…" at bounding box center [841, 452] width 1181 height 698
click at [339, 86] on input "*" at bounding box center [350, 79] width 48 height 25
click at [341, 239] on div "4" at bounding box center [350, 229] width 41 height 23
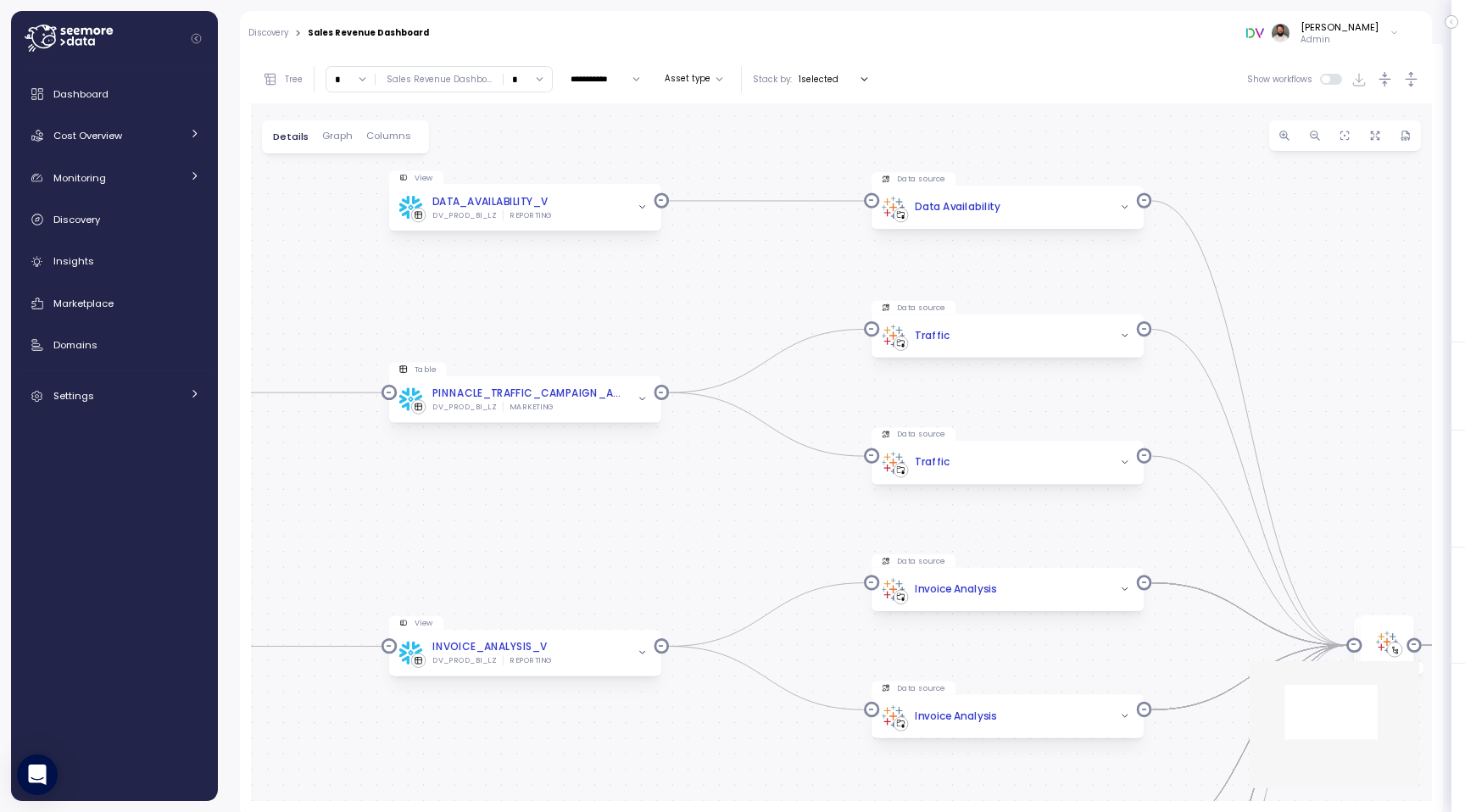
drag, startPoint x: 635, startPoint y: 296, endPoint x: 849, endPoint y: 289, distance: 214.1
click at [849, 289] on div "0 0 0 0 0 0 0 0 0 0 0 0 0 0 0 0 0 0 0 0 0 0 0 0 0 0 0 0 0 0 0 0 0 0 0 0 0 0 0 0…" at bounding box center [841, 452] width 1181 height 698
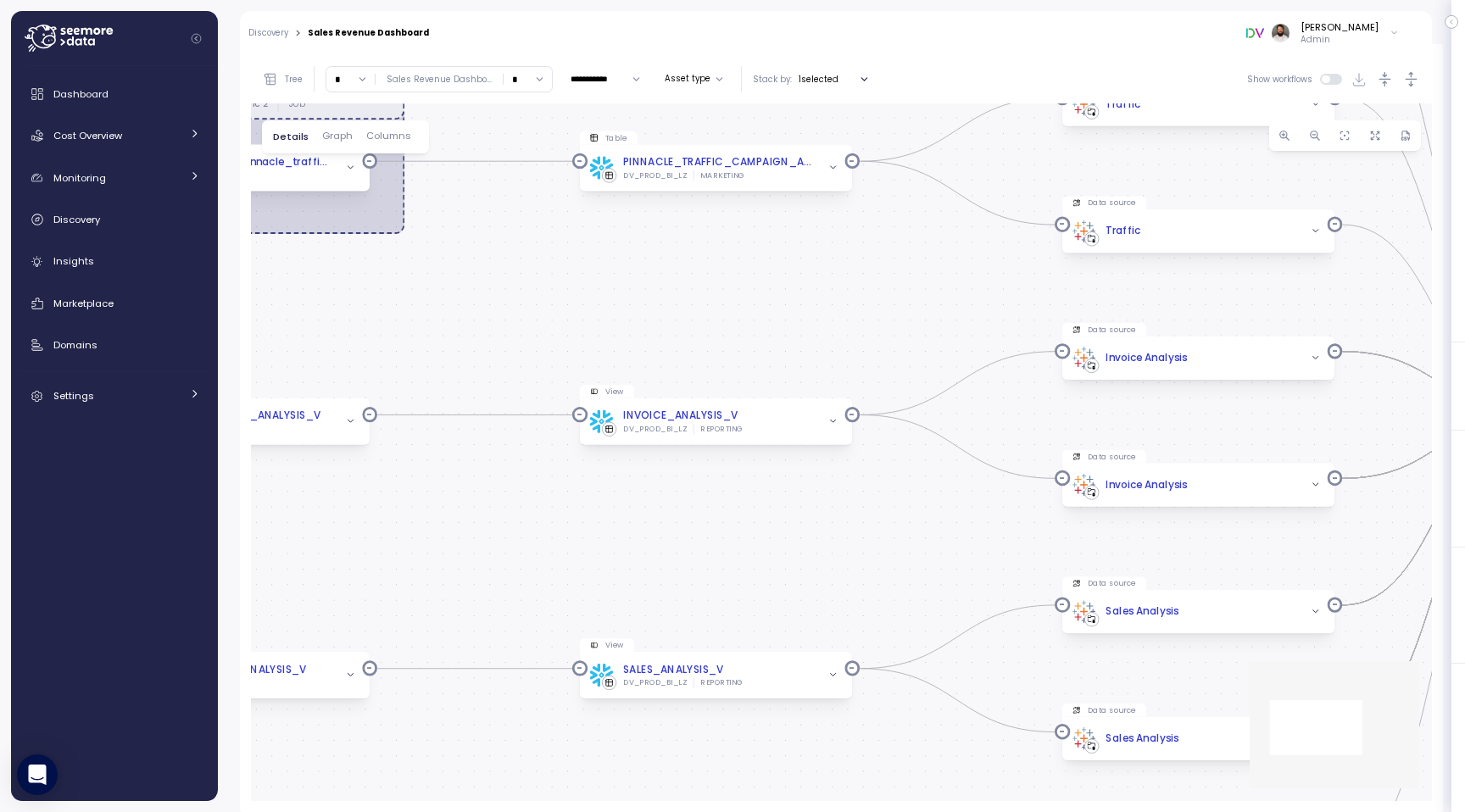
drag, startPoint x: 760, startPoint y: 543, endPoint x: 762, endPoint y: 80, distance: 463.0
click at [762, 80] on div "**********" at bounding box center [841, 428] width 1181 height 746
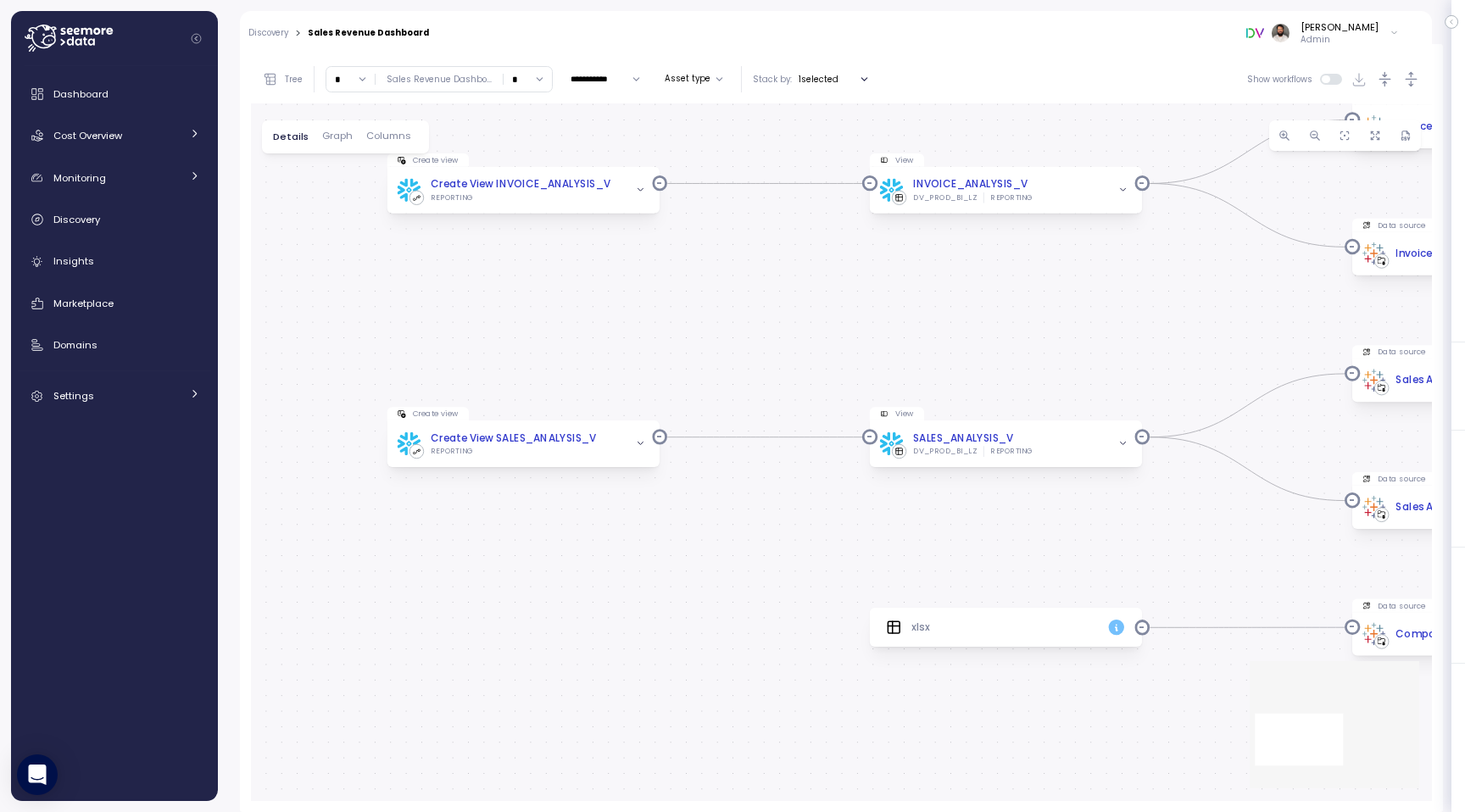
drag, startPoint x: 751, startPoint y: 278, endPoint x: 929, endPoint y: 284, distance: 178.1
click at [929, 284] on div "0 0 0 0 0 0 0 0 0 0 0 0 0 0 0 0 0 0 0 0 0 0 0 0 0 0 0 0 0 0 0 0 0 0 0 0 0 0 0 0…" at bounding box center [841, 452] width 1181 height 698
click at [919, 362] on div "0 0 0 0 0 0 0 0 0 0 0 0 0 0 0 0 0 0 0 0 0 0 0 0 0 0 0 0 0 0 0 0 0 0 0 0 0 0 0 0…" at bounding box center [841, 452] width 1181 height 698
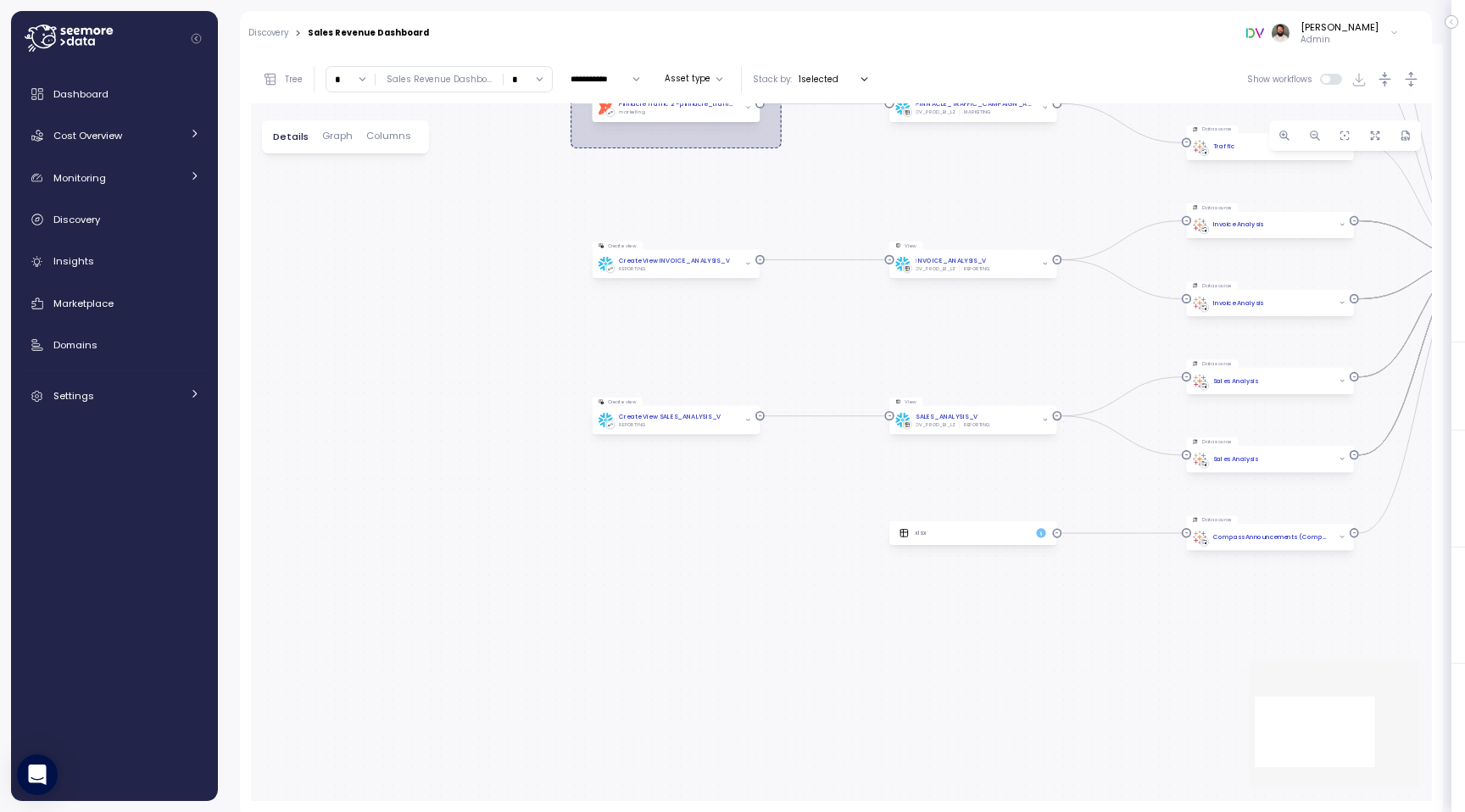
drag, startPoint x: 353, startPoint y: 75, endPoint x: 353, endPoint y: 96, distance: 21.0
click at [353, 76] on input "*" at bounding box center [350, 79] width 48 height 25
click at [352, 247] on div "5" at bounding box center [350, 253] width 41 height 23
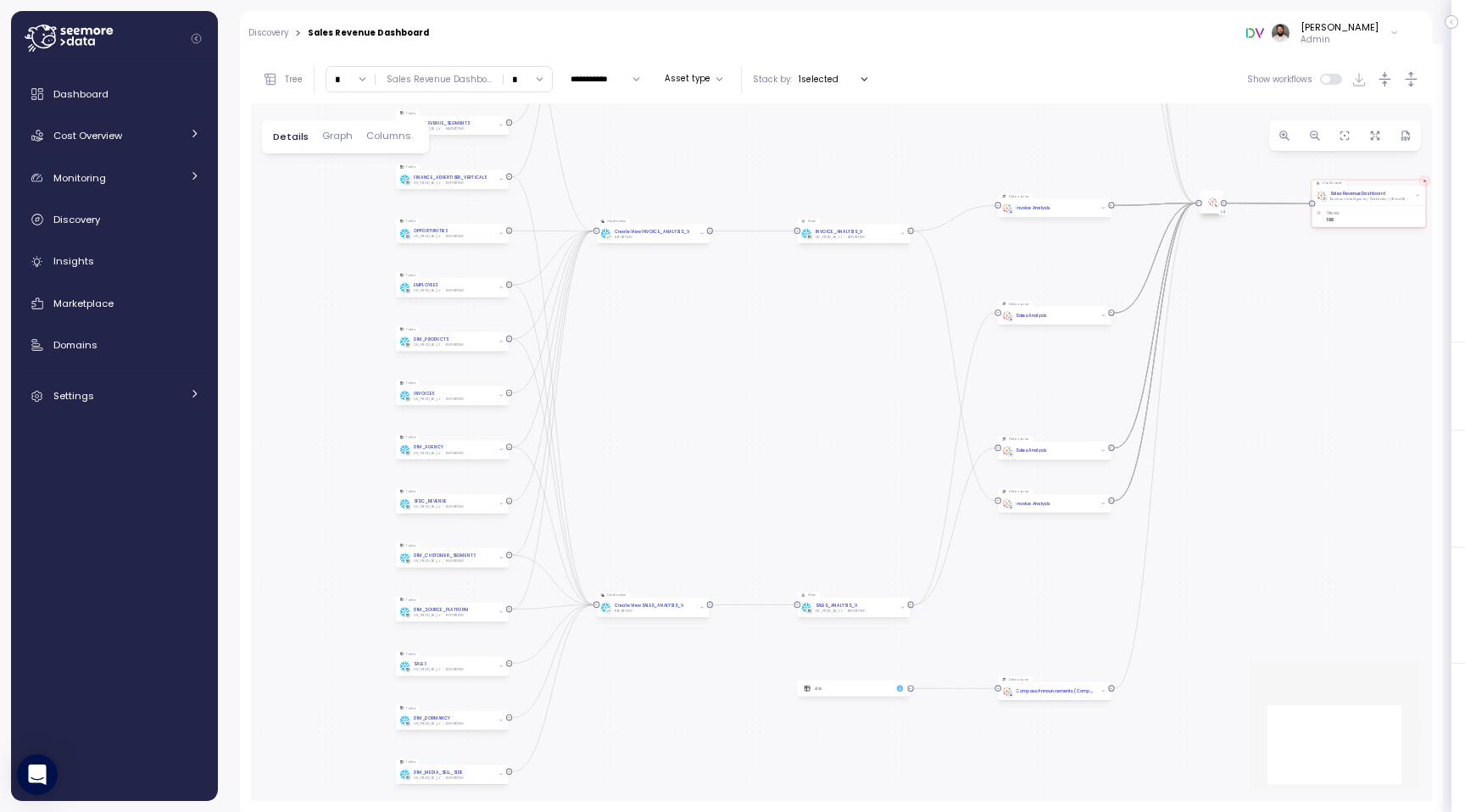
click at [355, 82] on input "*" at bounding box center [350, 79] width 48 height 25
click at [366, 189] on div "12" at bounding box center [350, 192] width 41 height 23
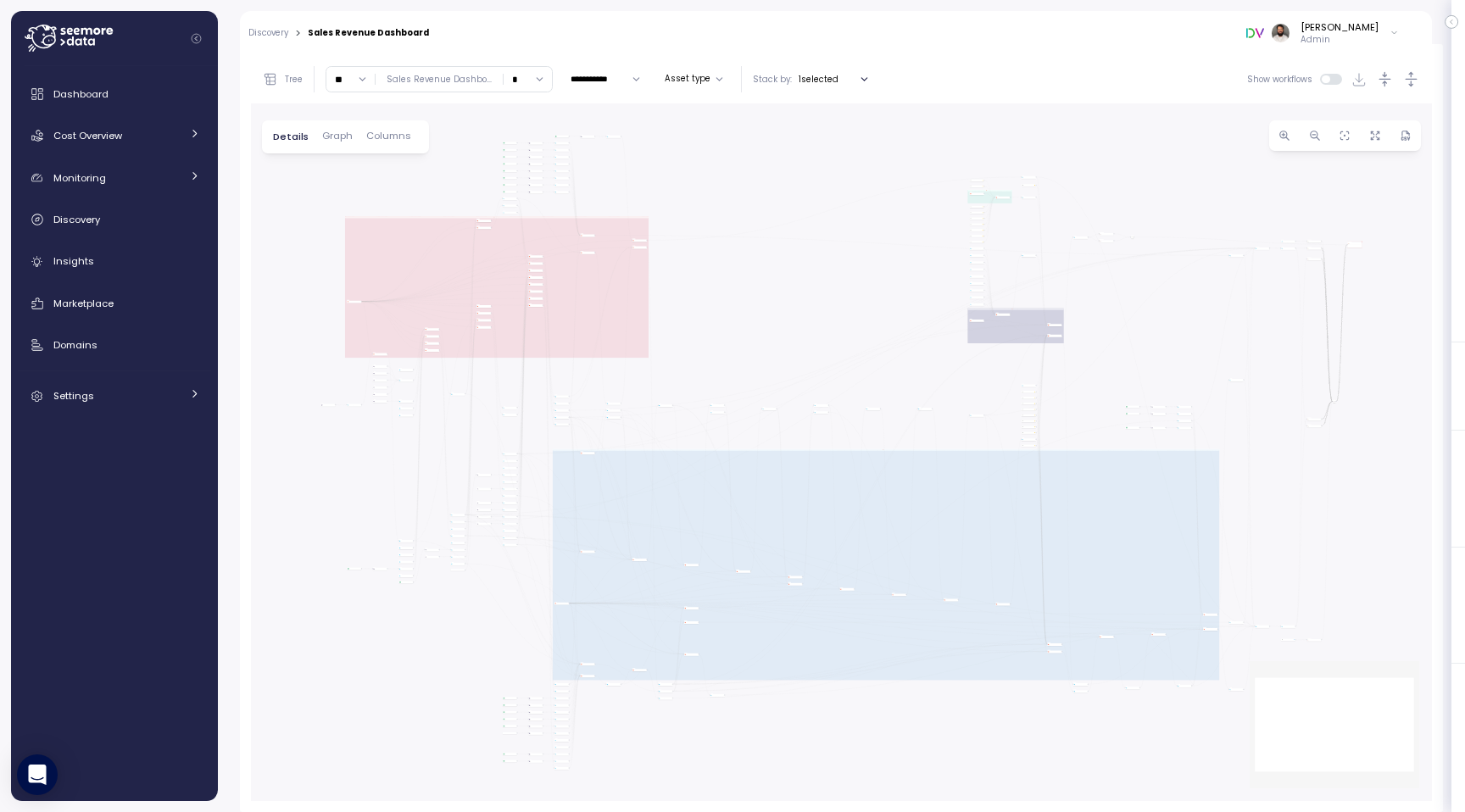
click at [351, 79] on input "**" at bounding box center [350, 79] width 48 height 25
click at [847, 377] on div "0 0 0 0 0 0 0 0 0 0 0 0 0 0 0 0 0 0 0 0 0 0 0 0 0 0 0 0 0 0 0 0 0 0 0 0 0 0 0 0…" at bounding box center [841, 452] width 1181 height 698
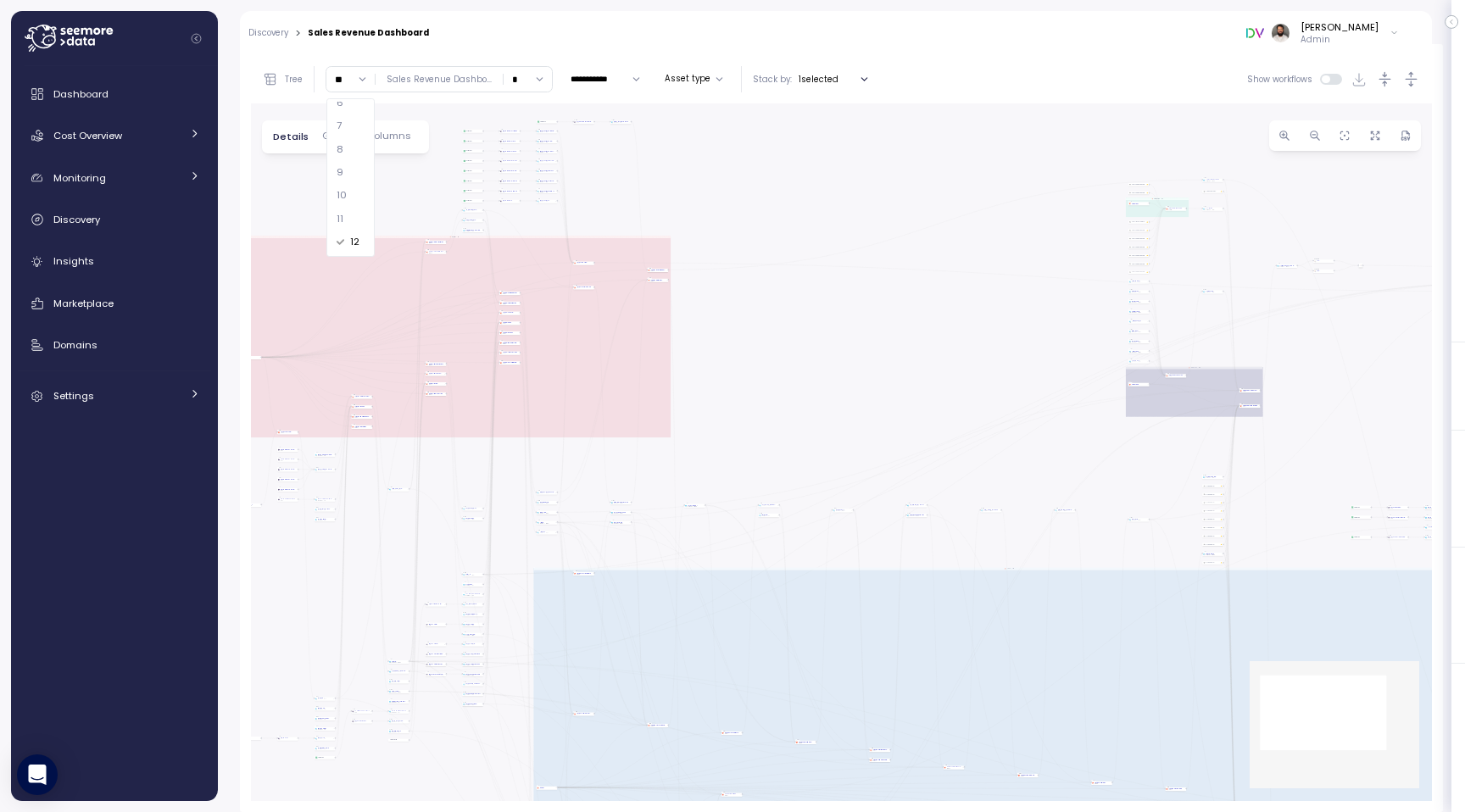
click at [714, 436] on div "0 0 0 0 0 0 0 0 0 0 0 0 0 0 0 0 0 0 0 0 0 0 0 0 0 0 0 0 0 0 0 0 0 0 0 0 0 0 0 0…" at bounding box center [841, 452] width 1181 height 698
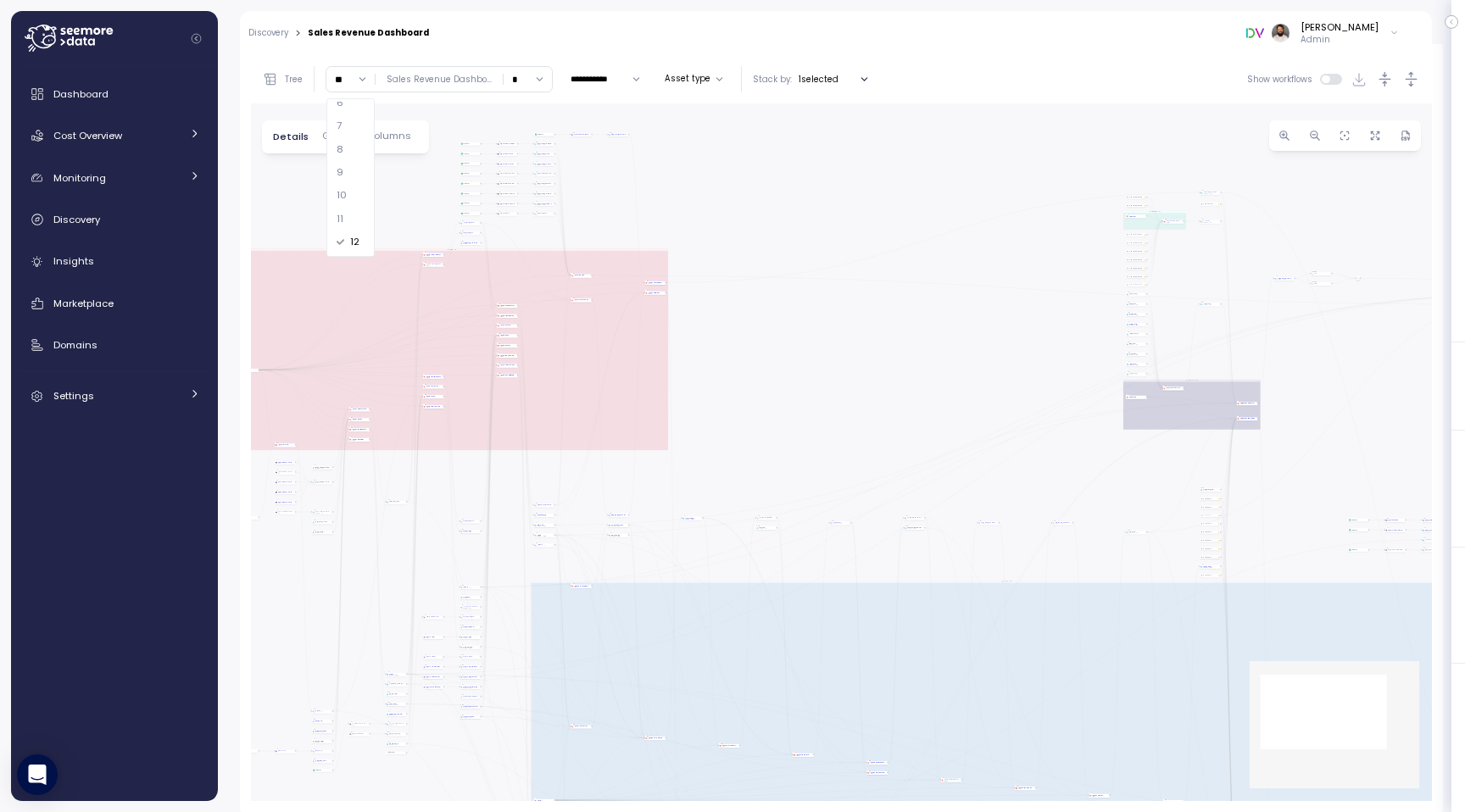
drag, startPoint x: 635, startPoint y: 223, endPoint x: 549, endPoint y: 216, distance: 86.3
click at [741, 435] on div "0 0 0 0 0 0 0 0 0 0 0 0 0 0 0 0 0 0 0 0 0 0 0 0 0 0 0 0 0 0 0 0 0 0 0 0 0 0 0 0…" at bounding box center [841, 452] width 1181 height 698
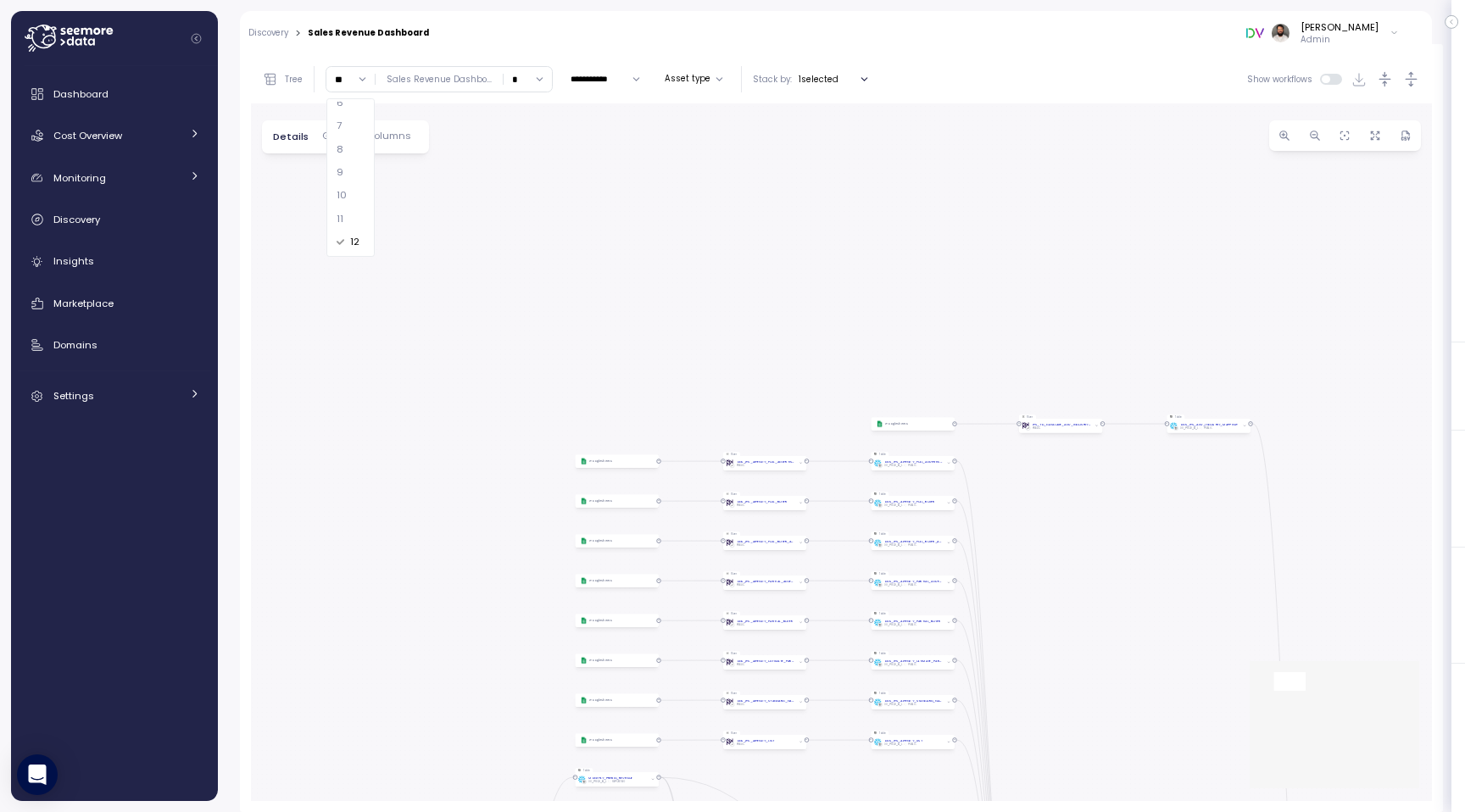
scroll to position [0, 0]
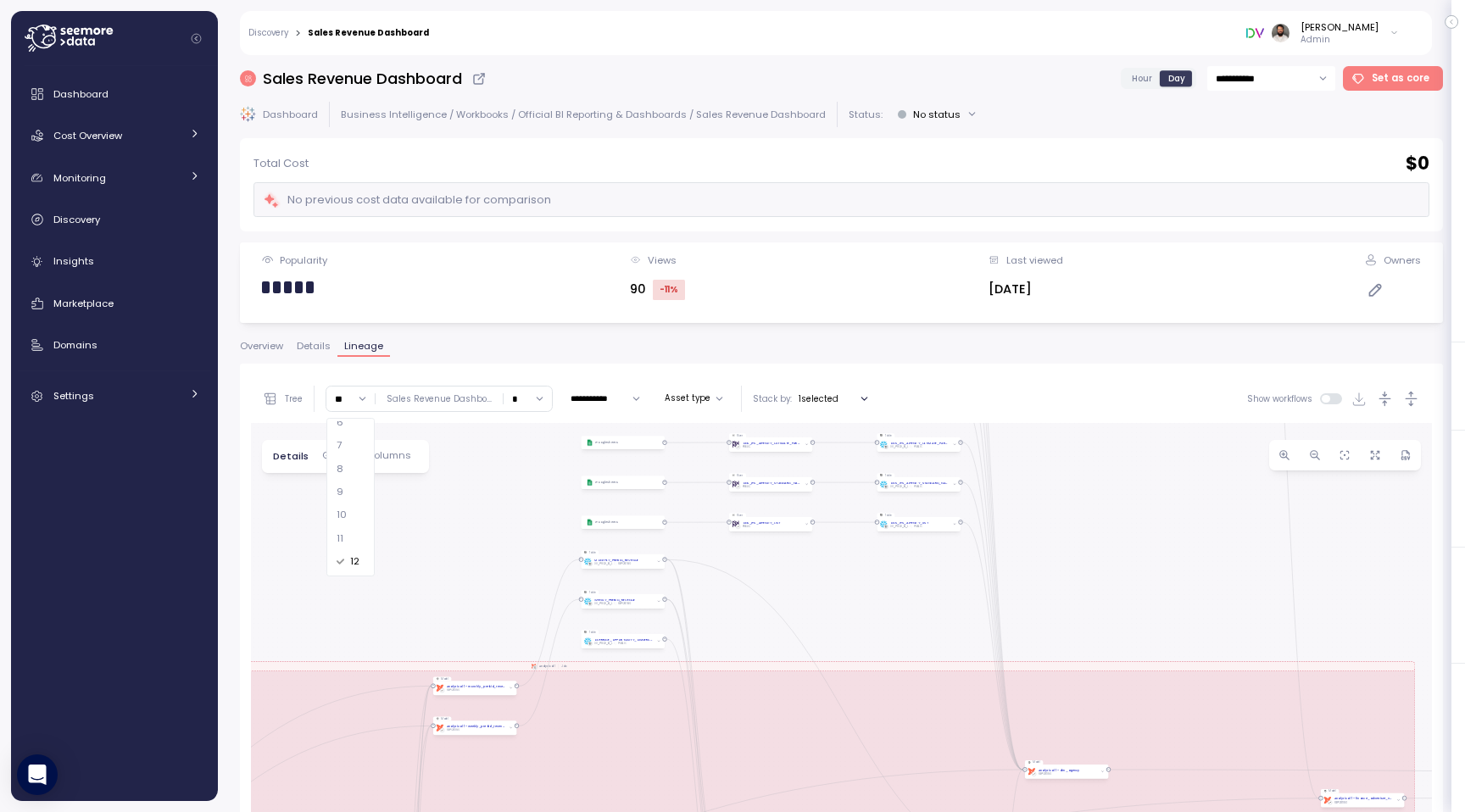
drag, startPoint x: 569, startPoint y: 206, endPoint x: 574, endPoint y: -12, distance: 218.1
click at [574, 0] on html "Action board Let's save 6.3k $ Annually $ 0 Saved We have 5 low effort insights…" at bounding box center [732, 406] width 1465 height 812
click at [1376, 457] on icon "button" at bounding box center [1376, 455] width 13 height 13
click at [1376, 457] on icon "button" at bounding box center [1378, 458] width 4 height 4
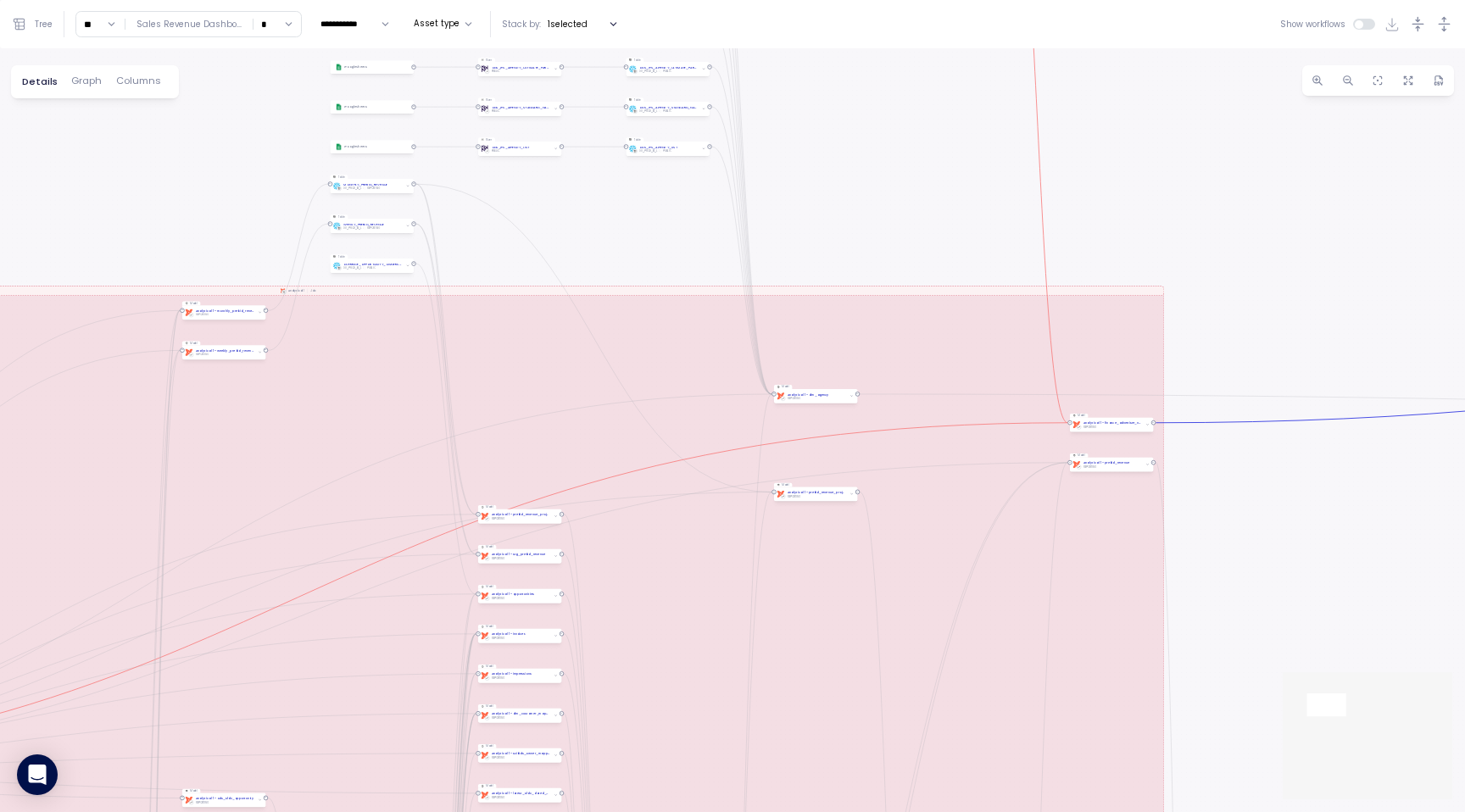
click at [986, 571] on div "0 0 0 0 0 0 0 0 0 0 0 0 0 0 0 0 0 0 0 0 0 0 0 0 0 0 0 0 0 0 0 0 0 0 0 0 0 0 0 0…" at bounding box center [732, 430] width 1465 height 763
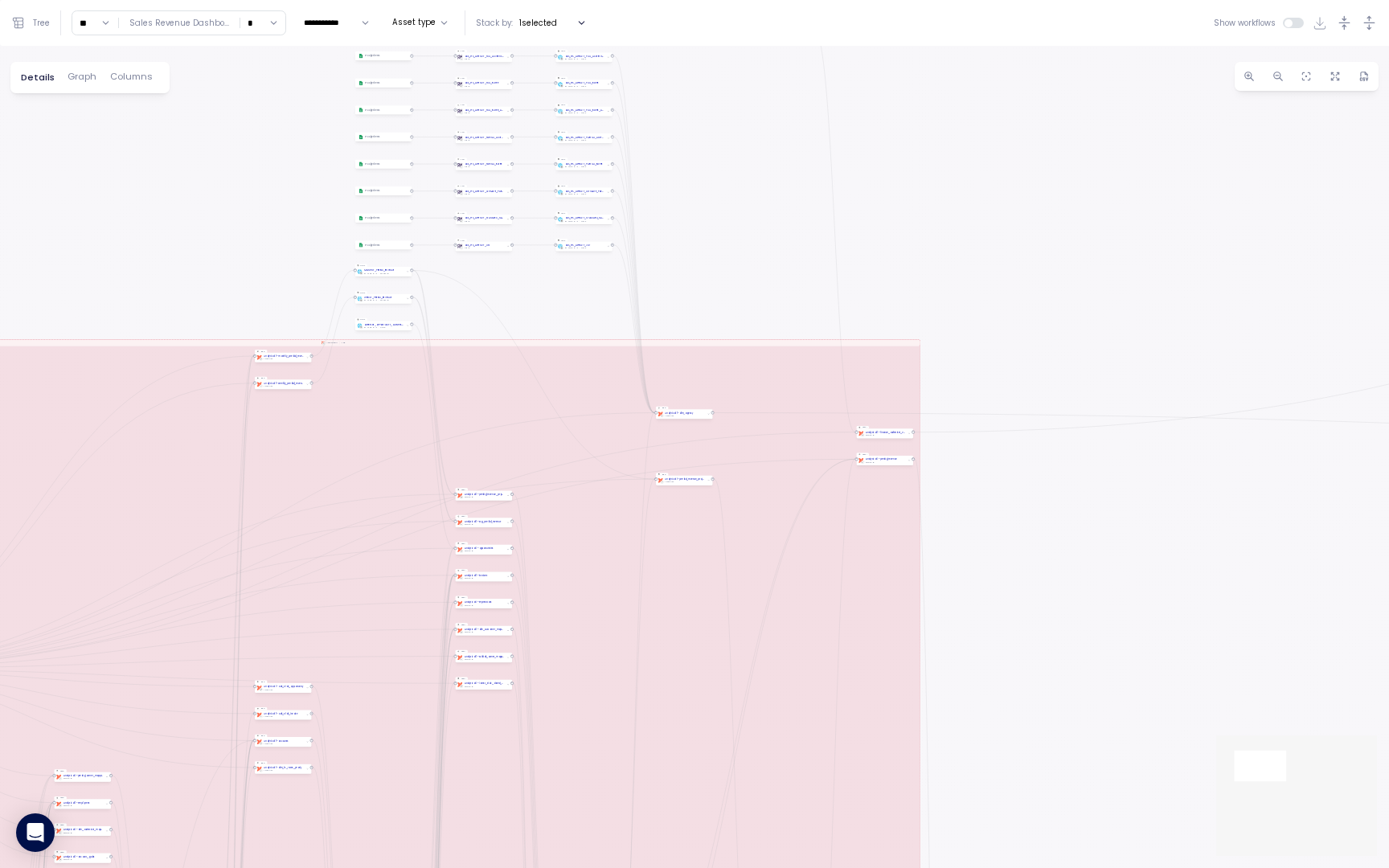
drag, startPoint x: 867, startPoint y: 237, endPoint x: 710, endPoint y: 151, distance: 179.0
click at [711, 156] on div "0 0 0 0 0 0 0 0 0 0 0 0 0 0 0 0 0 0 0 0 0 0 0 0 0 0 0 0 0 0 0 0 0 0 0 0 0 0 0 0…" at bounding box center [694, 456] width 1389 height 822
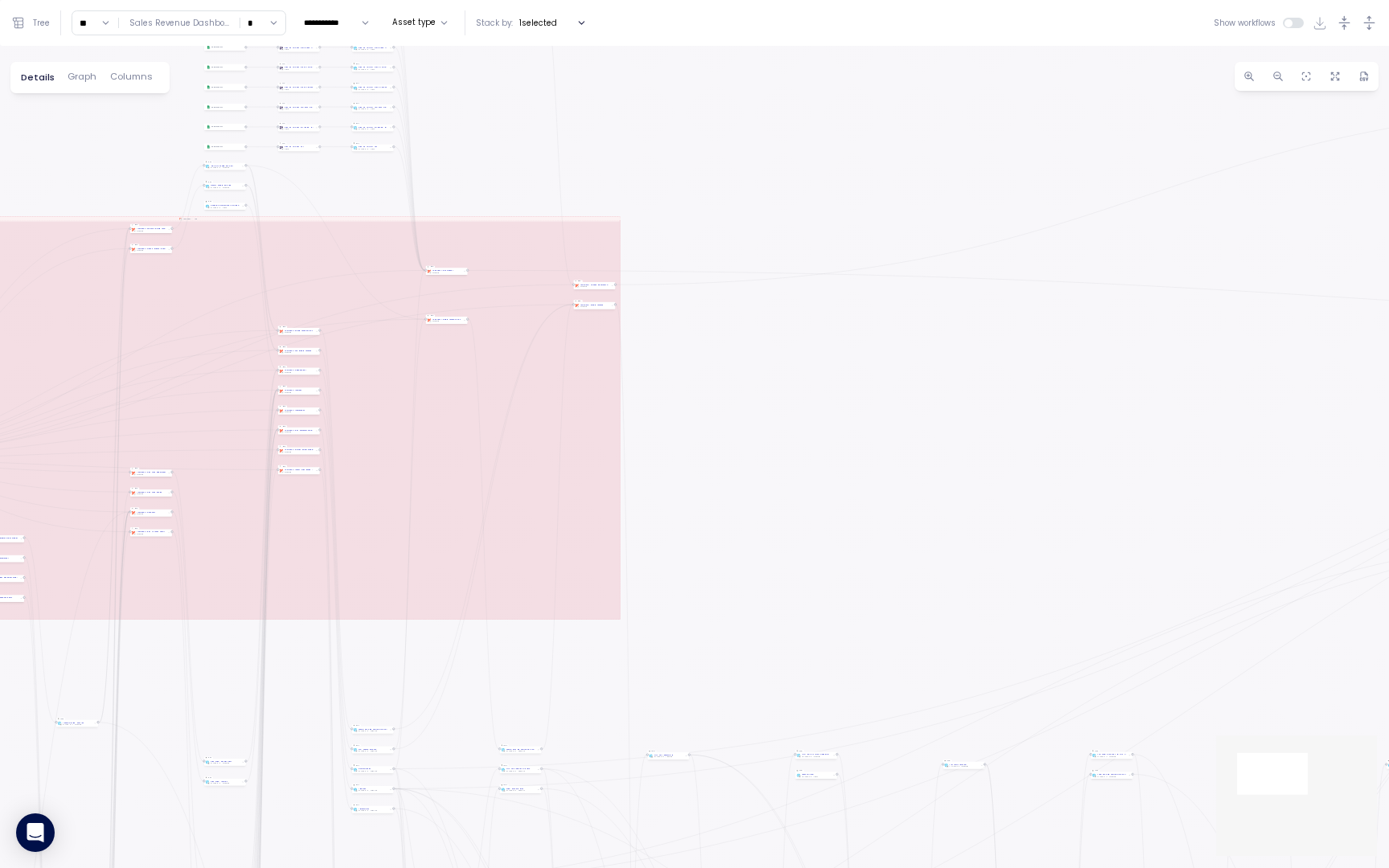
drag, startPoint x: 910, startPoint y: 472, endPoint x: 631, endPoint y: 237, distance: 364.8
click at [630, 242] on div "0 0 0 0 0 0 0 0 0 0 0 0 0 0 0 0 0 0 0 0 0 0 0 0 0 0 0 0 0 0 0 0 0 0 0 0 0 0 0 0…" at bounding box center [694, 456] width 1389 height 822
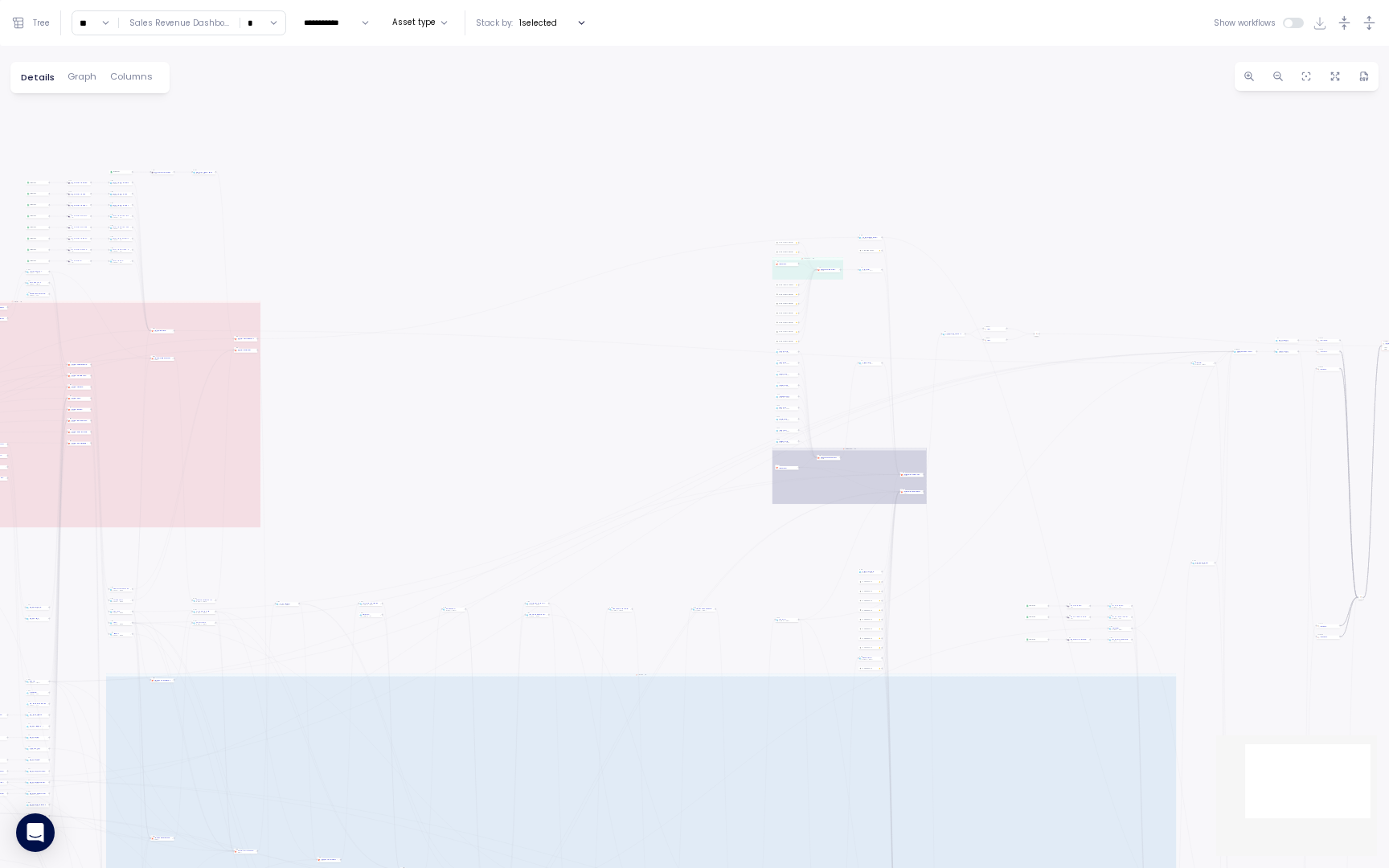
drag, startPoint x: 787, startPoint y: 334, endPoint x: 476, endPoint y: 482, distance: 344.4
click at [476, 482] on div "0 0 0 0 0 0 0 0 0 0 0 0 0 0 0 0 0 0 0 0 0 0 0 0 0 0 0 0 0 0 0 0 0 0 0 0 0 0 0 0…" at bounding box center [694, 456] width 1389 height 822
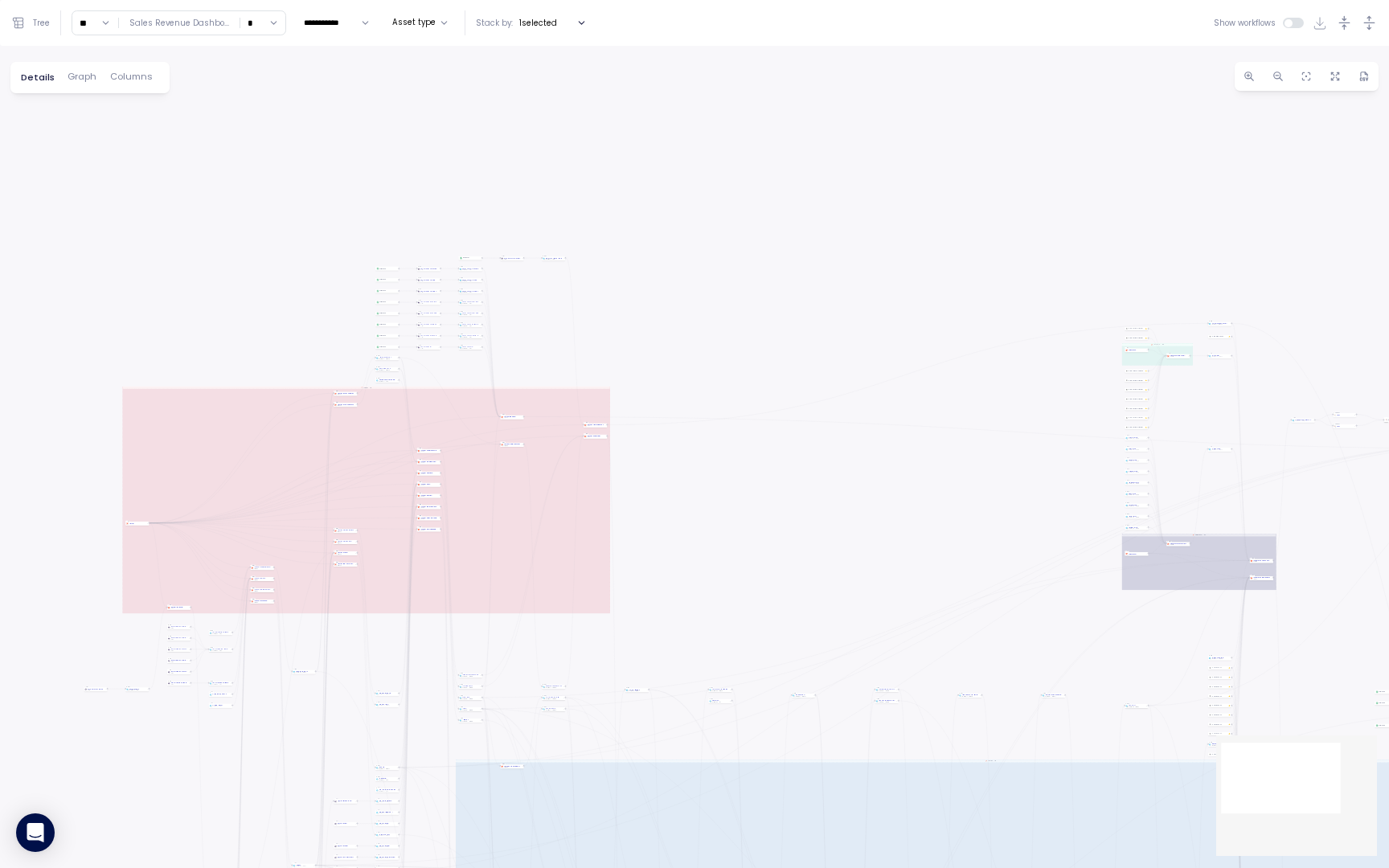
drag, startPoint x: 359, startPoint y: 258, endPoint x: 708, endPoint y: 369, distance: 366.2
click at [709, 369] on div "0 0 0 0 0 0 0 0 0 0 0 0 0 0 0 0 0 0 0 0 0 0 0 0 0 0 0 0 0 0 0 0 0 0 0 0 0 0 0 0…" at bounding box center [694, 456] width 1389 height 822
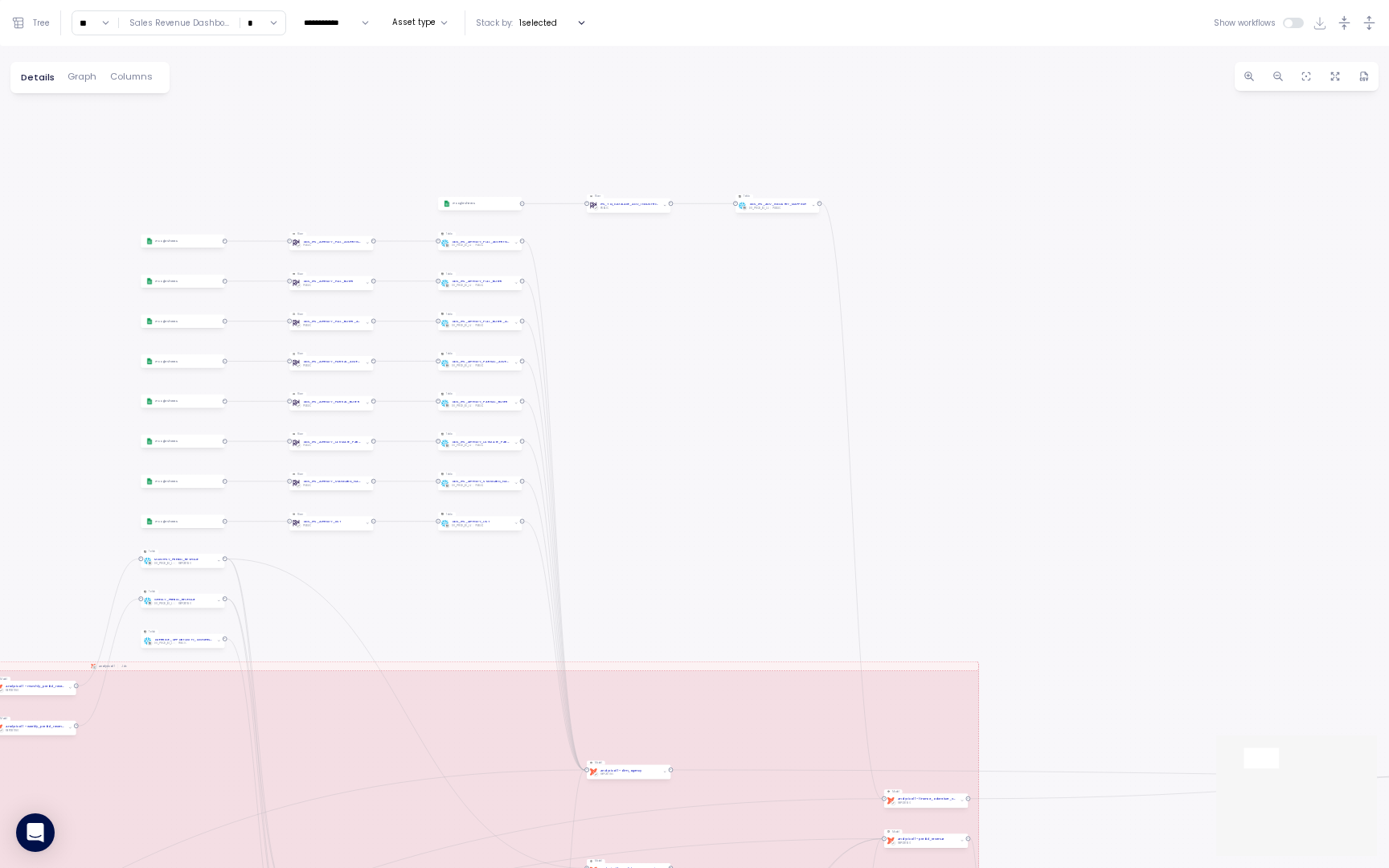
drag, startPoint x: 531, startPoint y: 366, endPoint x: 672, endPoint y: 509, distance: 200.8
click at [670, 503] on div "0 0 0 0 0 0 0 0 0 0 0 0 0 0 0 0 0 0 0 0 0 0 0 0 0 0 0 0 0 0 0 0 0 0 0 0 0 0 0 0…" at bounding box center [694, 456] width 1389 height 822
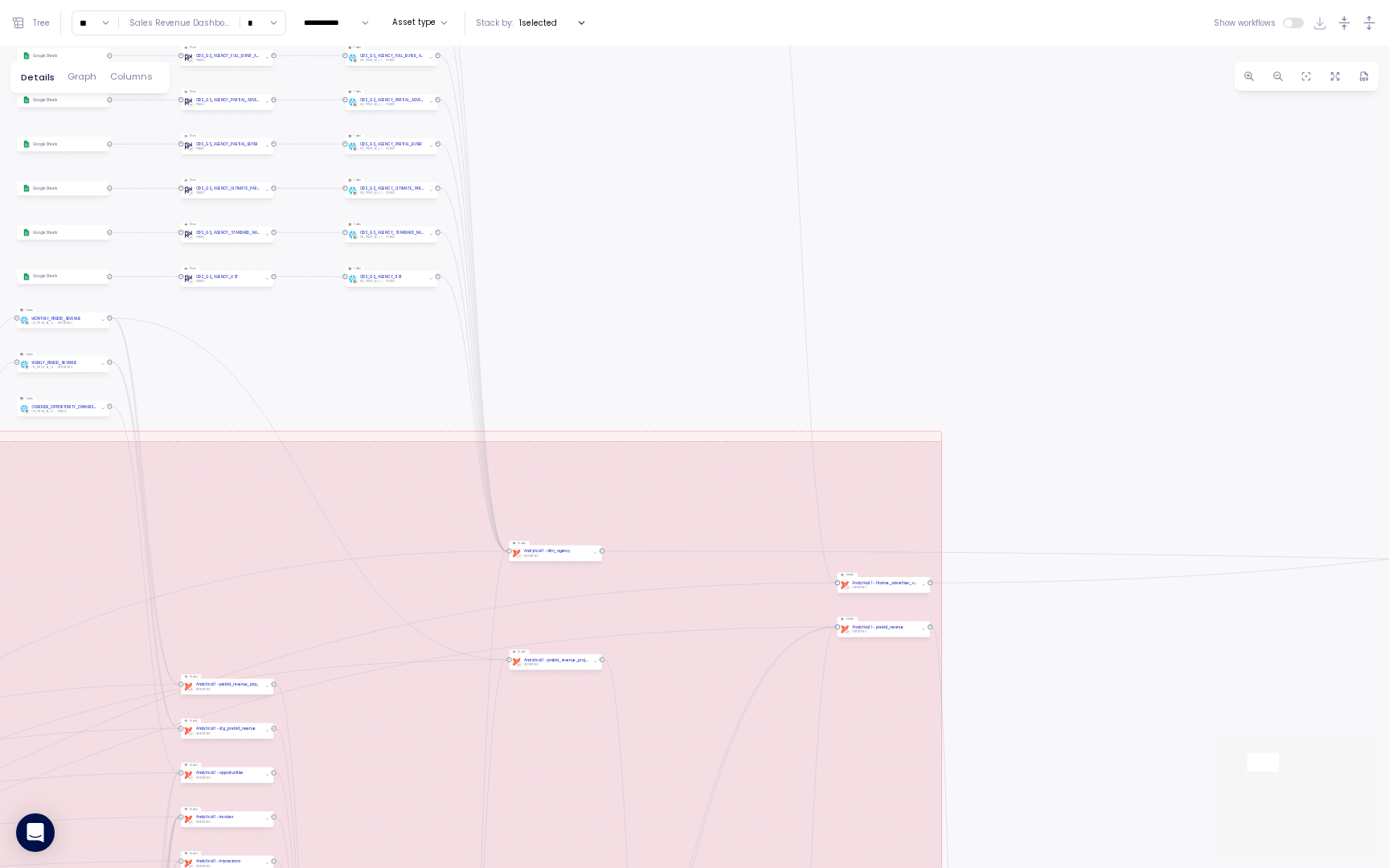
drag, startPoint x: 563, startPoint y: 330, endPoint x: 541, endPoint y: 323, distance: 23.1
click at [541, 323] on div "0 0 0 0 0 0 0 0 0 0 0 0 0 0 0 0 0 0 0 0 0 0 0 0 0 0 0 0 0 0 0 0 0 0 0 0 0 0 0 0…" at bounding box center [694, 456] width 1389 height 822
click at [373, 491] on div "0 0 0 0 0 0 0 0 0 0 0 0 0 0 0 0 0 0 0 0 0 0 0 0 0 0 0 0 0 0 0 0 0 0 0 0 0 0 0 0…" at bounding box center [694, 456] width 1389 height 822
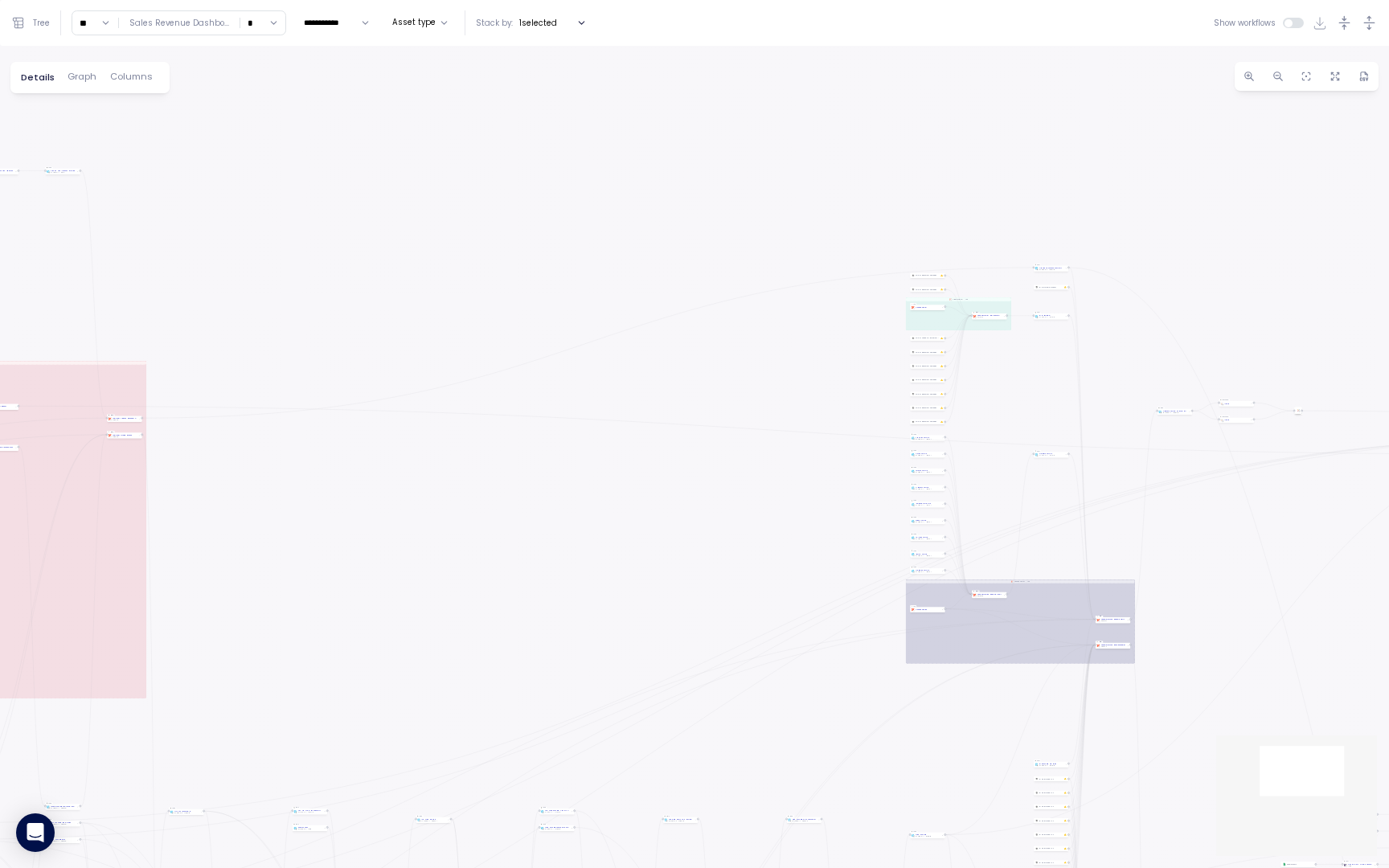
drag, startPoint x: 851, startPoint y: 661, endPoint x: 463, endPoint y: 513, distance: 415.3
click at [465, 513] on div "0 0 0 0 0 0 0 0 0 0 0 0 0 0 0 0 0 0 0 0 0 0 0 0 0 0 0 0 0 0 0 0 0 0 0 0 0 0 0 0…" at bounding box center [694, 456] width 1389 height 822
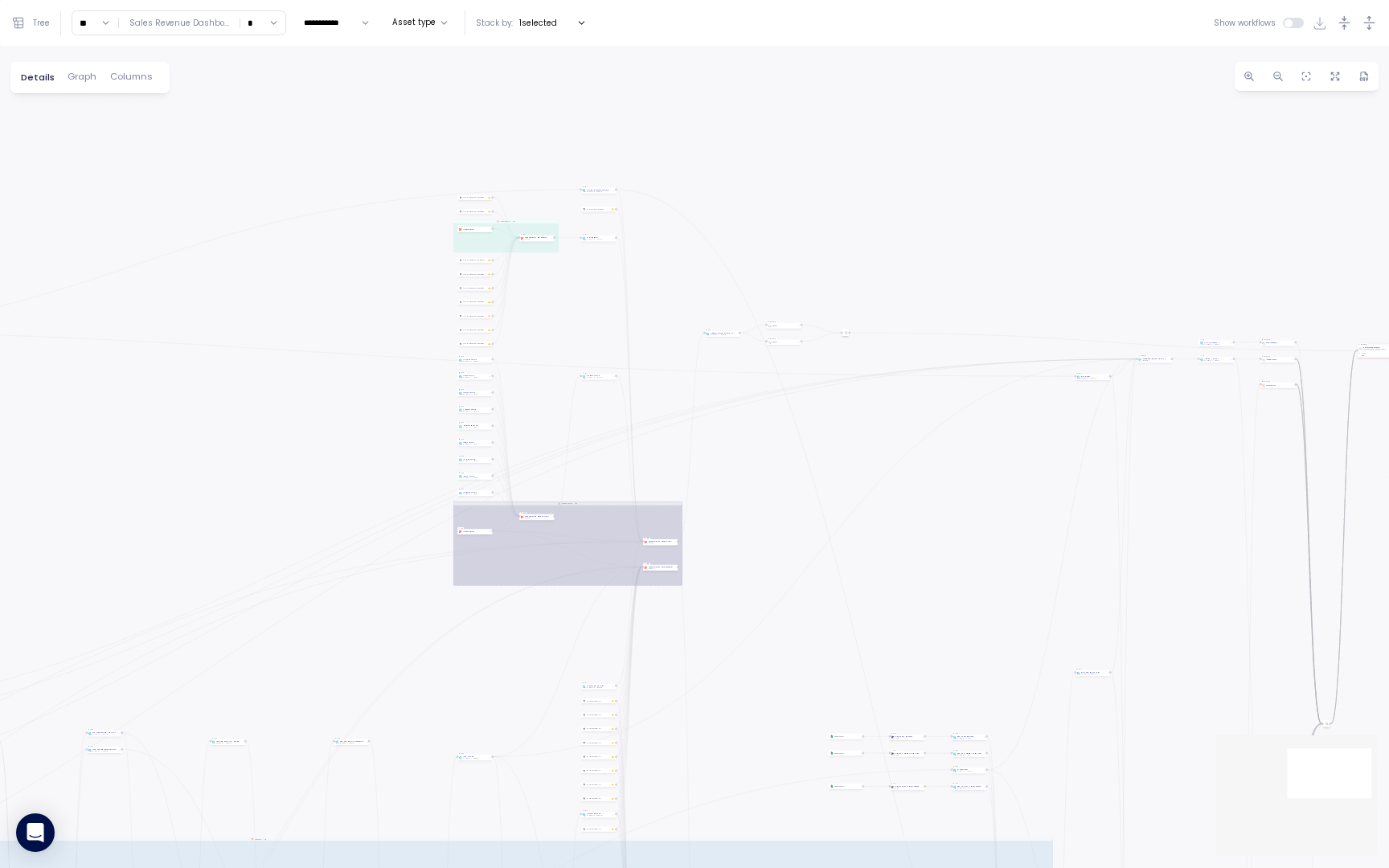
drag, startPoint x: 1236, startPoint y: 508, endPoint x: 692, endPoint y: 461, distance: 546.0
click at [692, 461] on div "0 0 0 0 0 0 0 0 0 0 0 0 0 0 0 0 0 0 0 0 0 0 0 0 0 0 0 0 0 0 0 0 0 0 0 0 0 0 0 0…" at bounding box center [694, 456] width 1389 height 822
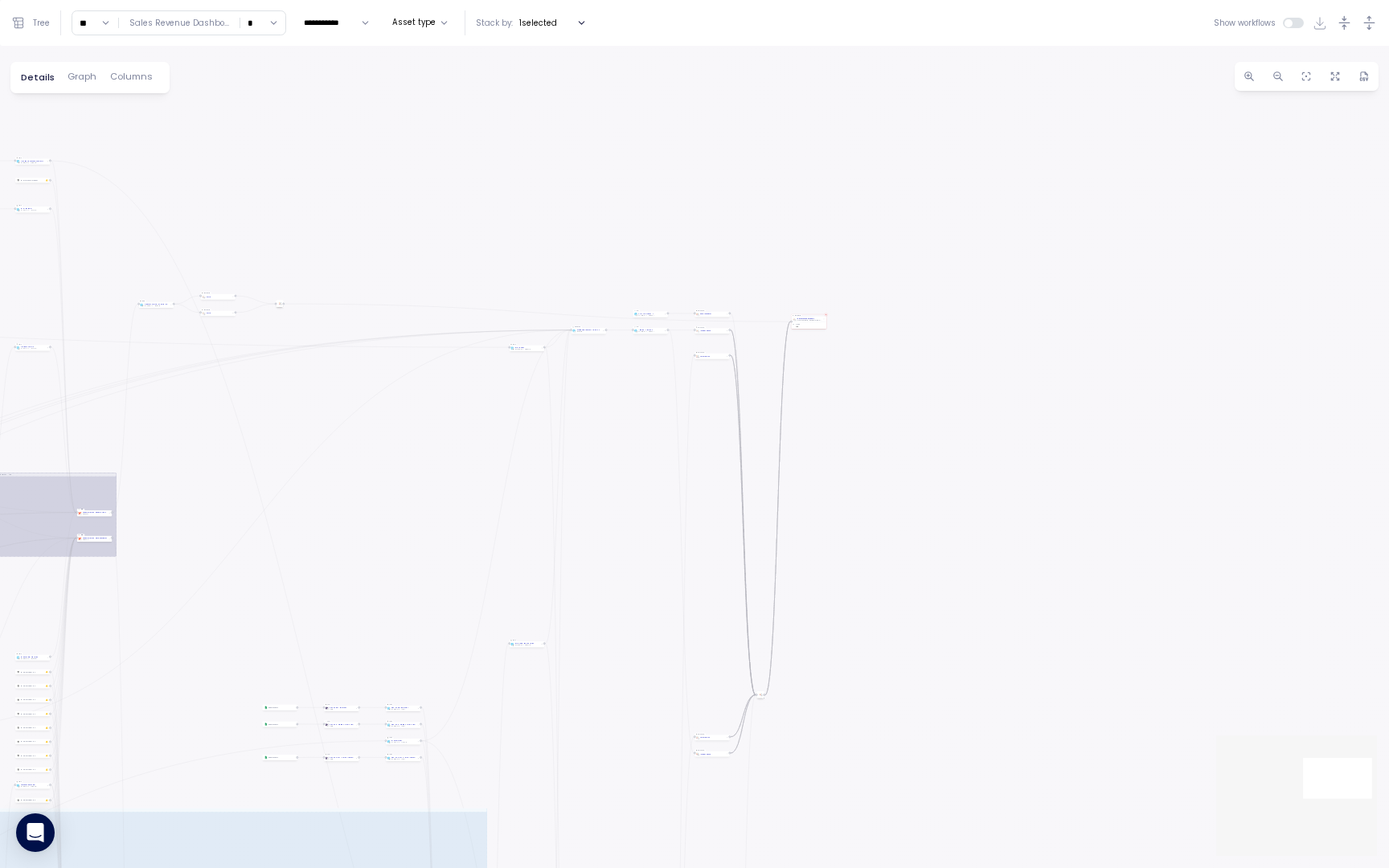
drag, startPoint x: 1261, startPoint y: 581, endPoint x: 622, endPoint y: 571, distance: 639.1
click at [623, 570] on div "0 0 0 0 0 0 0 0 0 0 0 0 0 0 0 0 0 0 0 0 0 0 0 0 0 0 0 0 0 0 0 0 0 0 0 0 0 0 0 0…" at bounding box center [694, 456] width 1389 height 822
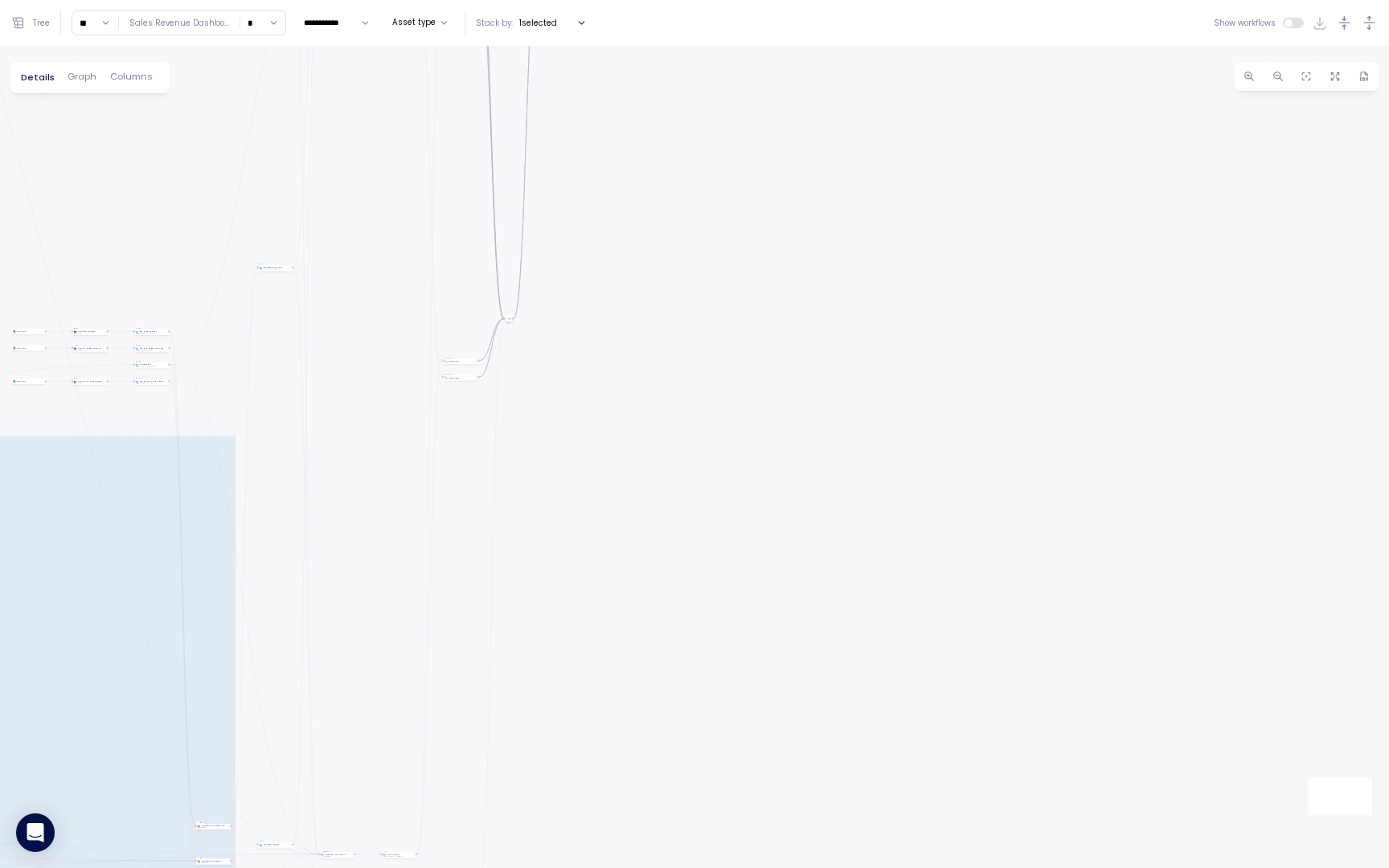
drag, startPoint x: 722, startPoint y: 598, endPoint x: 712, endPoint y: 354, distance: 244.2
click at [712, 354] on div "0 0 0 0 0 0 0 0 0 0 0 0 0 0 0 0 0 0 0 0 0 0 0 0 0 0 0 0 0 0 0 0 0 0 0 0 0 0 0 0…" at bounding box center [694, 456] width 1389 height 822
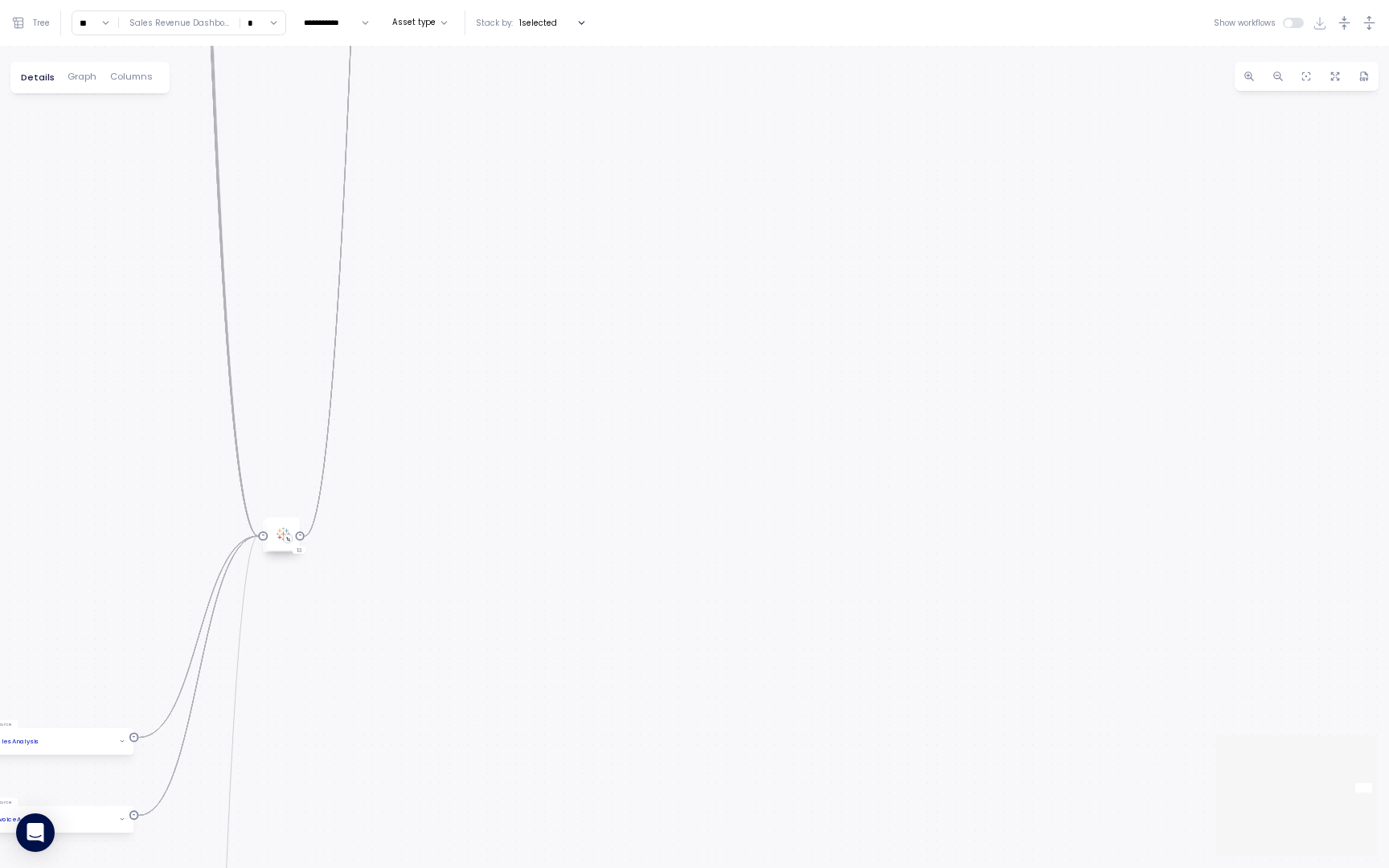
drag, startPoint x: 443, startPoint y: 241, endPoint x: 398, endPoint y: 563, distance: 325.1
click at [398, 563] on div "0 0 0 0 0 0 0 0 0 0 0 0 0 0 0 0 0 0 0 0 0 0 0 0 0 0 0 0 0 0 0 0 0 0 0 0 0 0 0 0…" at bounding box center [694, 456] width 1389 height 822
drag, startPoint x: 446, startPoint y: 205, endPoint x: 423, endPoint y: 432, distance: 228.2
click at [423, 432] on div "0 0 0 0 0 0 0 0 0 0 0 0 0 0 0 0 0 0 0 0 0 0 0 0 0 0 0 0 0 0 0 0 0 0 0 0 0 0 0 0…" at bounding box center [694, 456] width 1389 height 822
drag, startPoint x: 426, startPoint y: 519, endPoint x: 425, endPoint y: 562, distance: 43.0
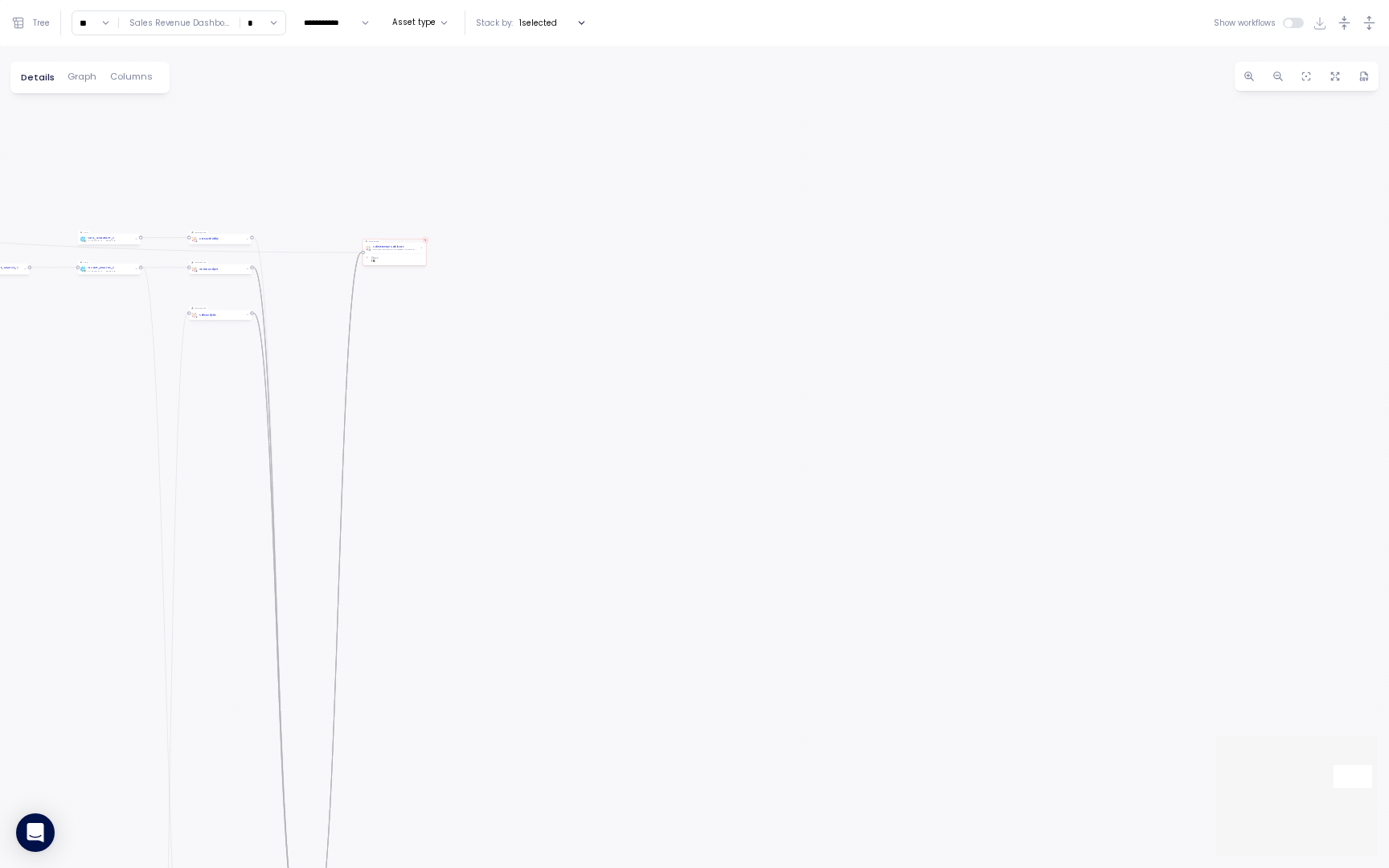
click at [425, 562] on div "0 0 0 0 0 0 0 0 0 0 0 0 0 0 0 0 0 0 0 0 0 0 0 0 0 0 0 0 0 0 0 0 0 0 0 0 0 0 0 0…" at bounding box center [694, 456] width 1389 height 822
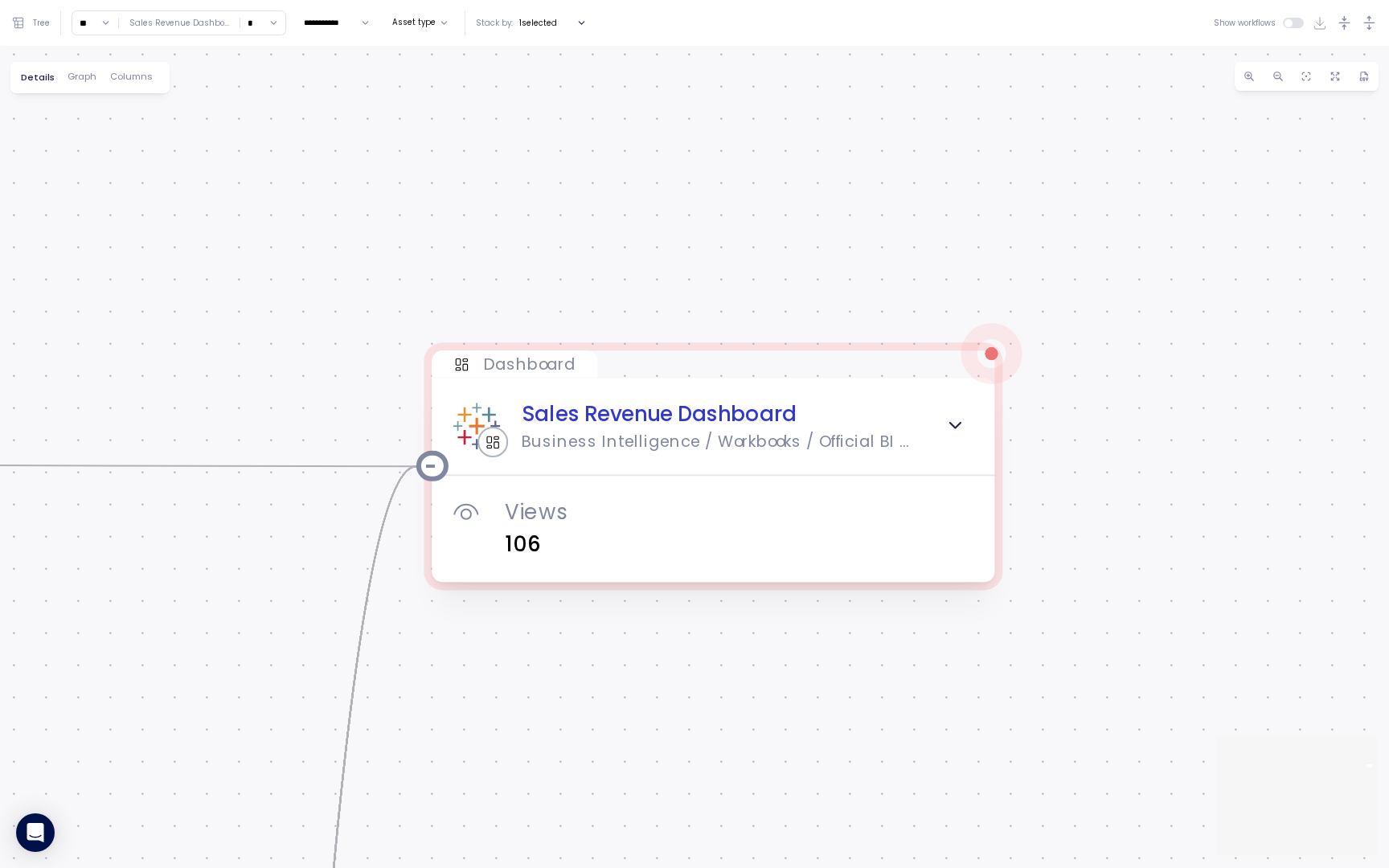
click at [749, 294] on div "0 0 0 0 0 0 0 0 0 0 0 0 0 0 0 0 0 0 0 0 0 0 0 0 0 0 0 0 0 0 0 0 0 0 0 0 0 0 0 0…" at bounding box center [694, 456] width 1389 height 822
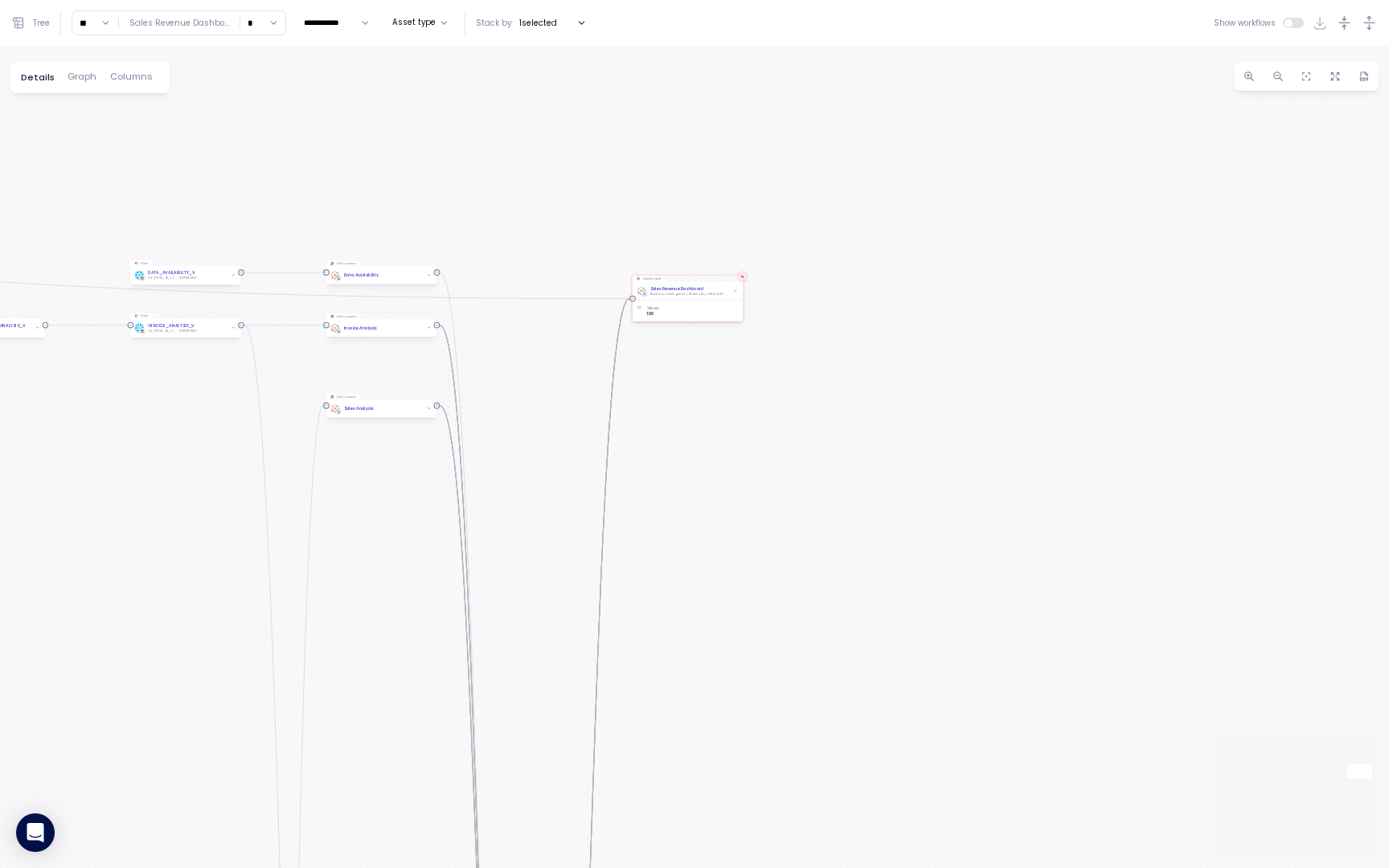
drag, startPoint x: 307, startPoint y: 255, endPoint x: 614, endPoint y: 233, distance: 307.8
click at [613, 233] on div "0 0 0 0 0 0 0 0 0 0 0 0 0 0 0 0 0 0 0 0 0 0 0 0 0 0 0 0 0 0 0 0 0 0 0 0 0 0 0 0…" at bounding box center [694, 456] width 1389 height 822
drag, startPoint x: 212, startPoint y: 600, endPoint x: 788, endPoint y: 464, distance: 591.8
click at [787, 464] on div "0 0 0 0 0 0 0 0 0 0 0 0 0 0 0 0 0 0 0 0 0 0 0 0 0 0 0 0 0 0 0 0 0 0 0 0 0 0 0 0…" at bounding box center [694, 456] width 1389 height 822
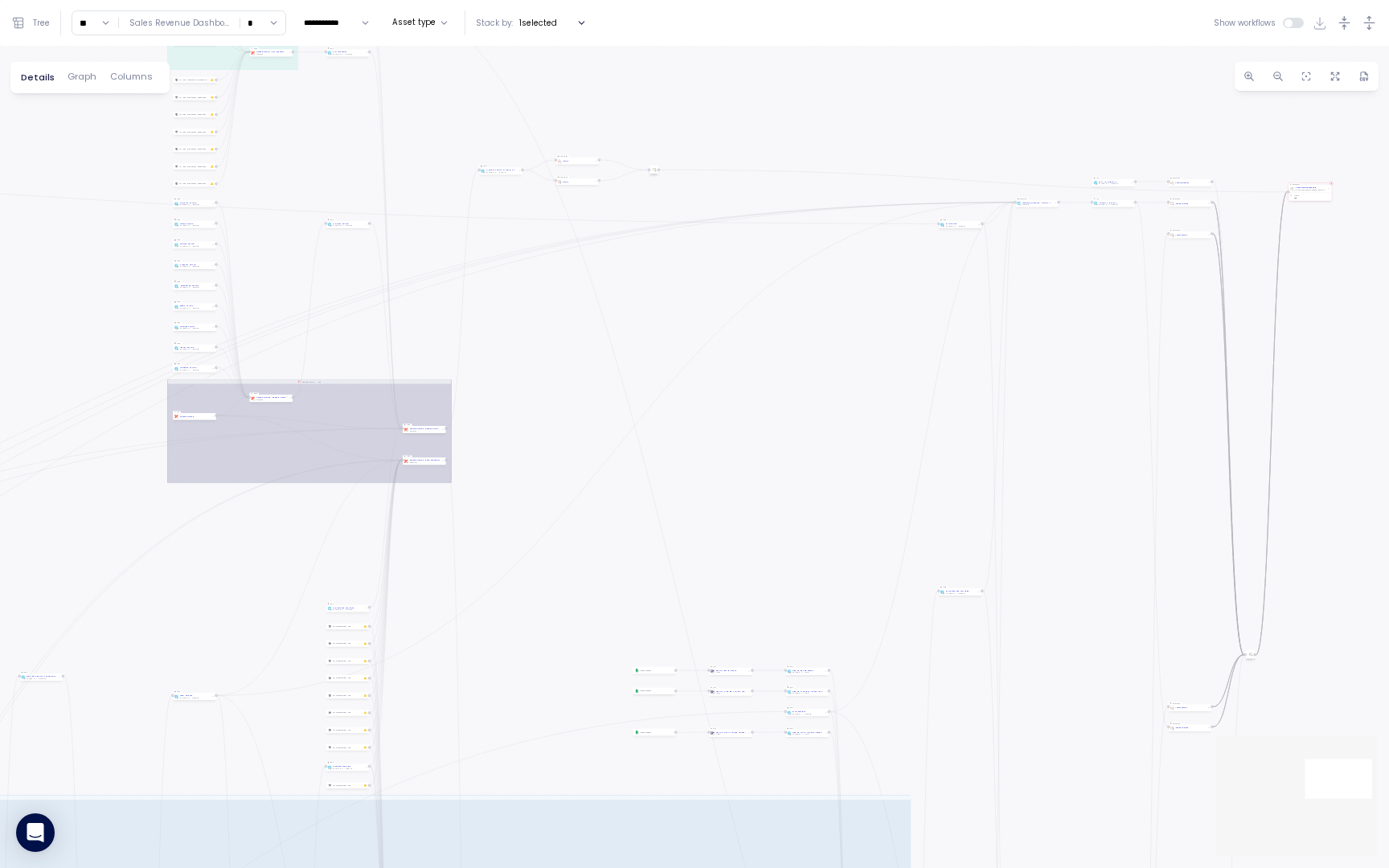
drag, startPoint x: 414, startPoint y: 504, endPoint x: 721, endPoint y: 363, distance: 337.8
click at [721, 364] on div "0 0 0 0 0 0 0 0 0 0 0 0 0 0 0 0 0 0 0 0 0 0 0 0 0 0 0 0 0 0 0 0 0 0 0 0 0 0 0 0…" at bounding box center [694, 456] width 1389 height 822
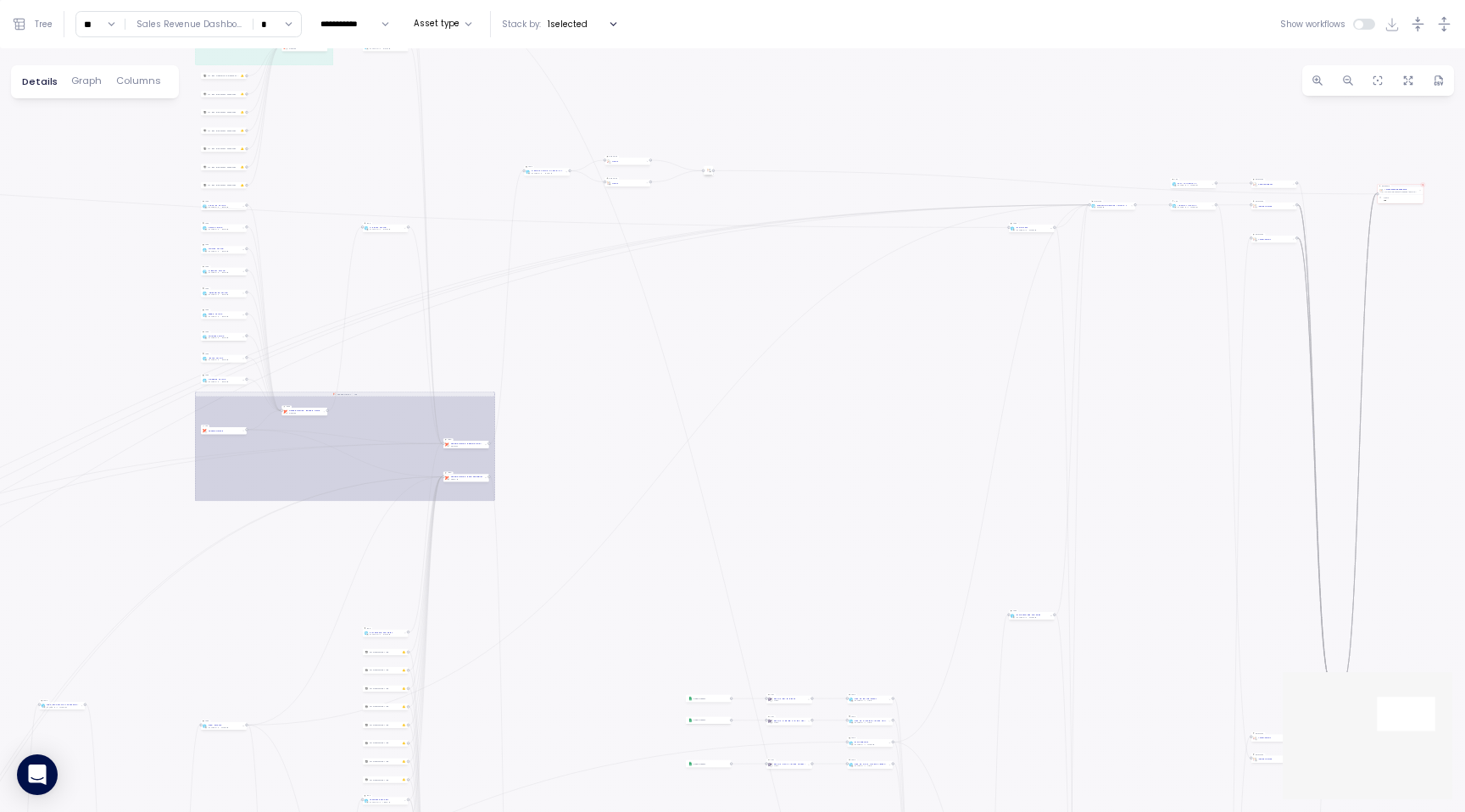
scroll to position [320, 0]
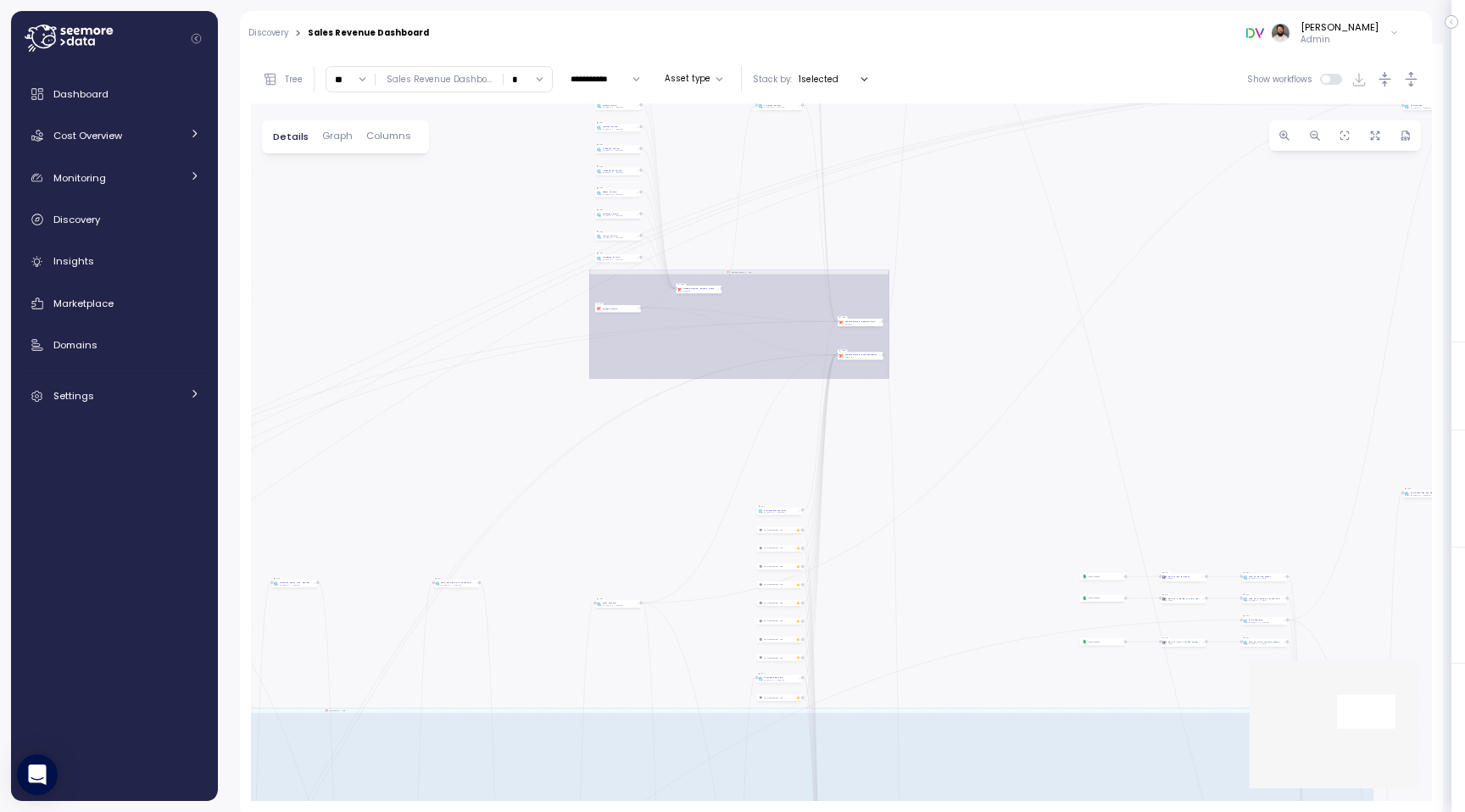
drag, startPoint x: 319, startPoint y: 374, endPoint x: 560, endPoint y: 104, distance: 361.9
click at [559, 104] on div "0 0 0 0 0 0 0 0 0 0 0 0 0 0 0 0 0 0 0 0 0 0 0 0 0 0 0 0 0 0 0 0 0 0 0 0 0 0 0 0…" at bounding box center [841, 452] width 1181 height 698
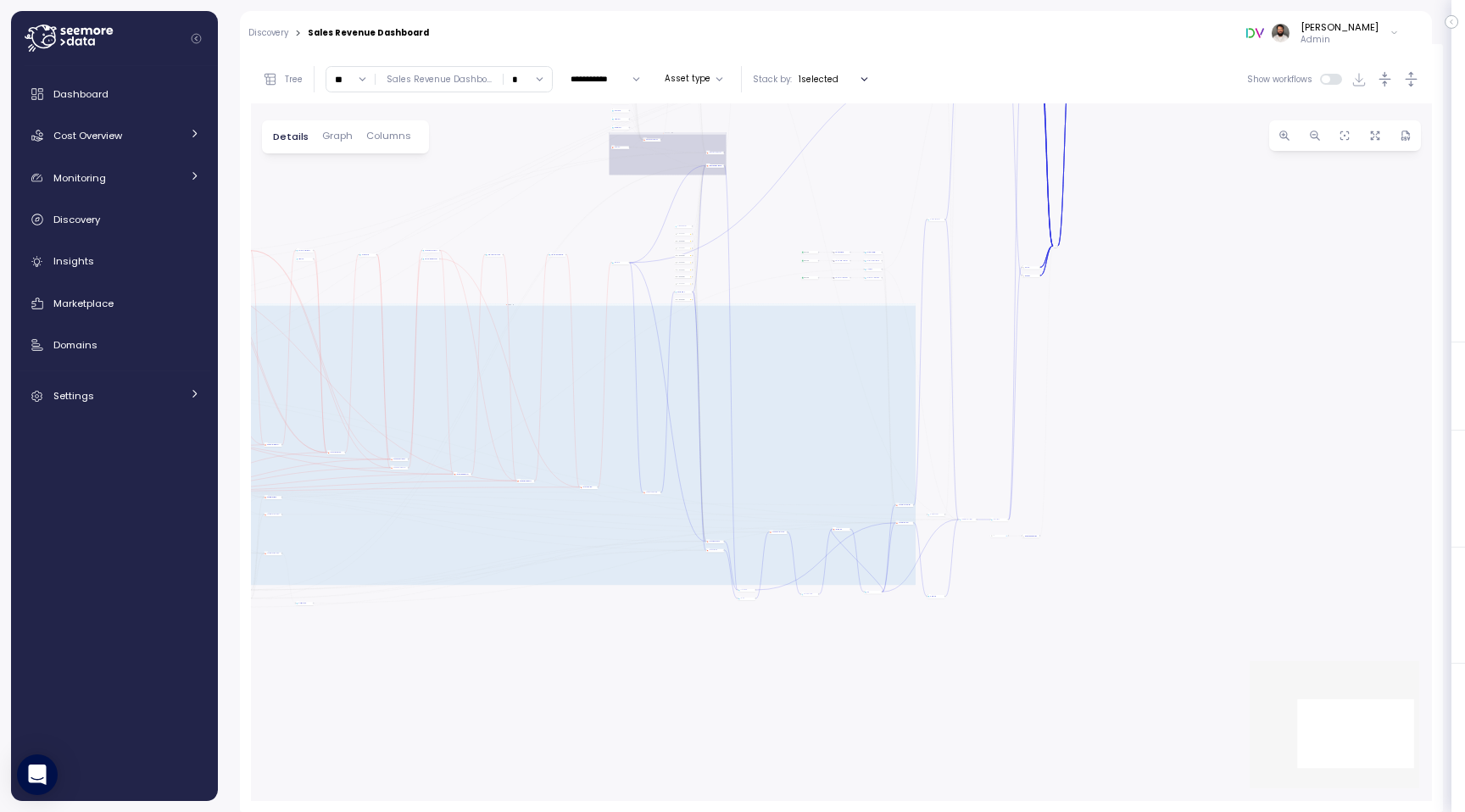
click at [698, 382] on div "0 0 0 0 0 0 0 0 0 0 0 0 0 0 0 0 0 0 0 0 0 0 0 0 0 0 0 0 0 0 0 0 0 0 0 0 0 0 0 0…" at bounding box center [841, 452] width 1181 height 698
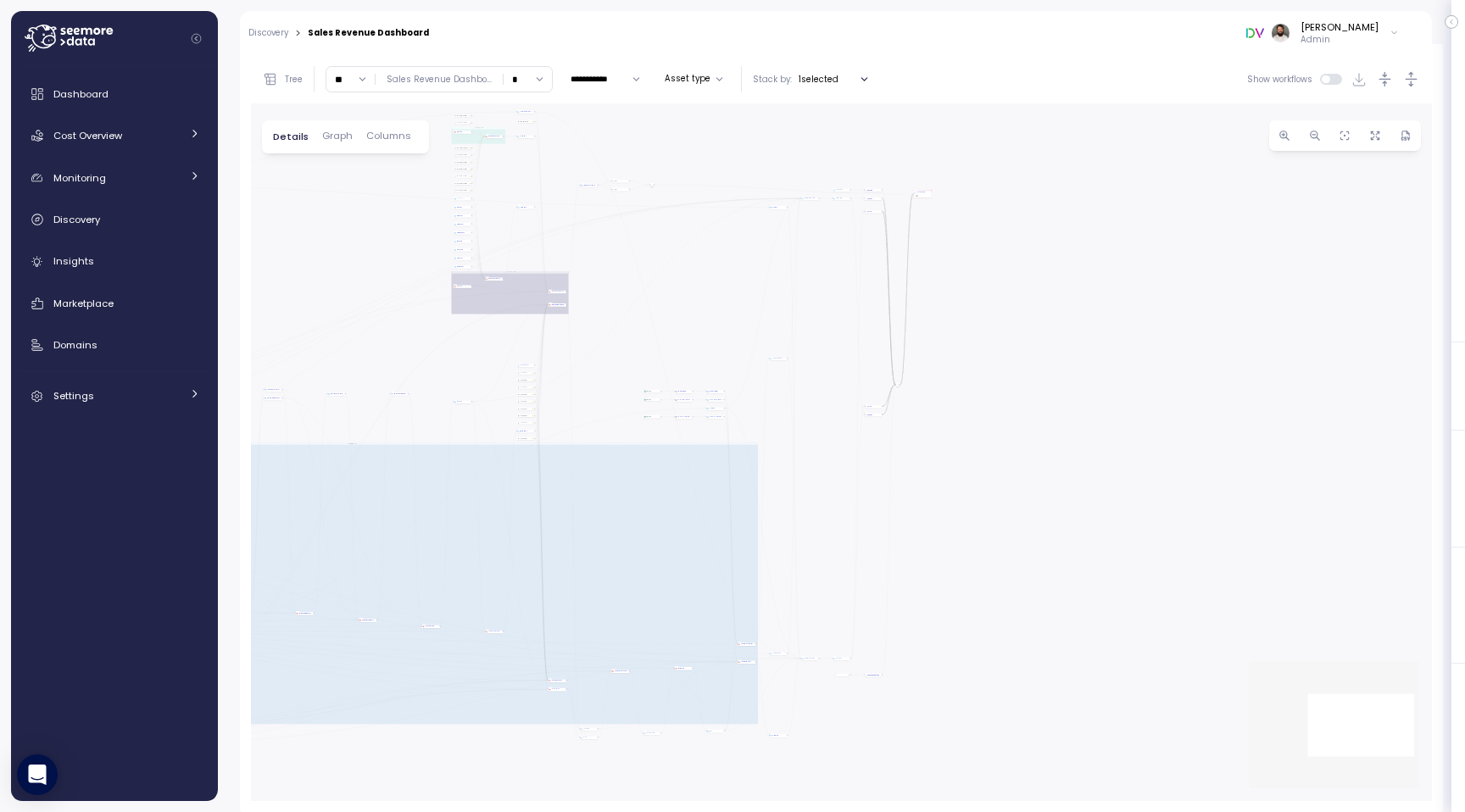
click at [352, 85] on input "**" at bounding box center [350, 79] width 48 height 25
click at [352, 79] on input "**" at bounding box center [350, 79] width 48 height 25
click at [349, 174] on div "9" at bounding box center [350, 172] width 41 height 23
type input "*"
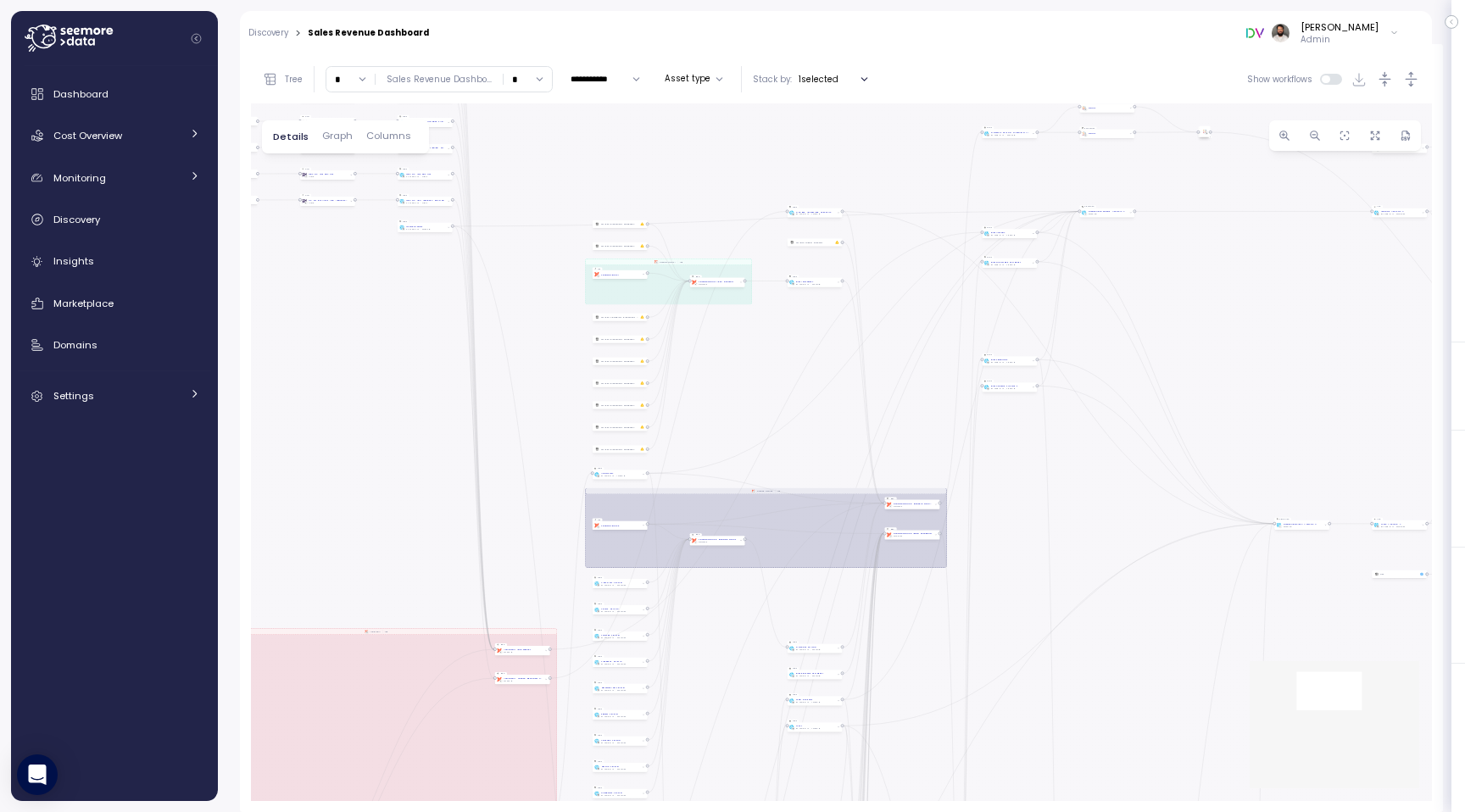
drag, startPoint x: 782, startPoint y: 246, endPoint x: 557, endPoint y: 477, distance: 322.5
click at [557, 477] on div "0 0 0 0 0 0 0 0 0 0 0 0 0 0 0 0 0 0 0 0 0 0 0 0 0 0 0 0 0 0 0 0 0 0 0 0 0 0 0 0…" at bounding box center [841, 452] width 1181 height 698
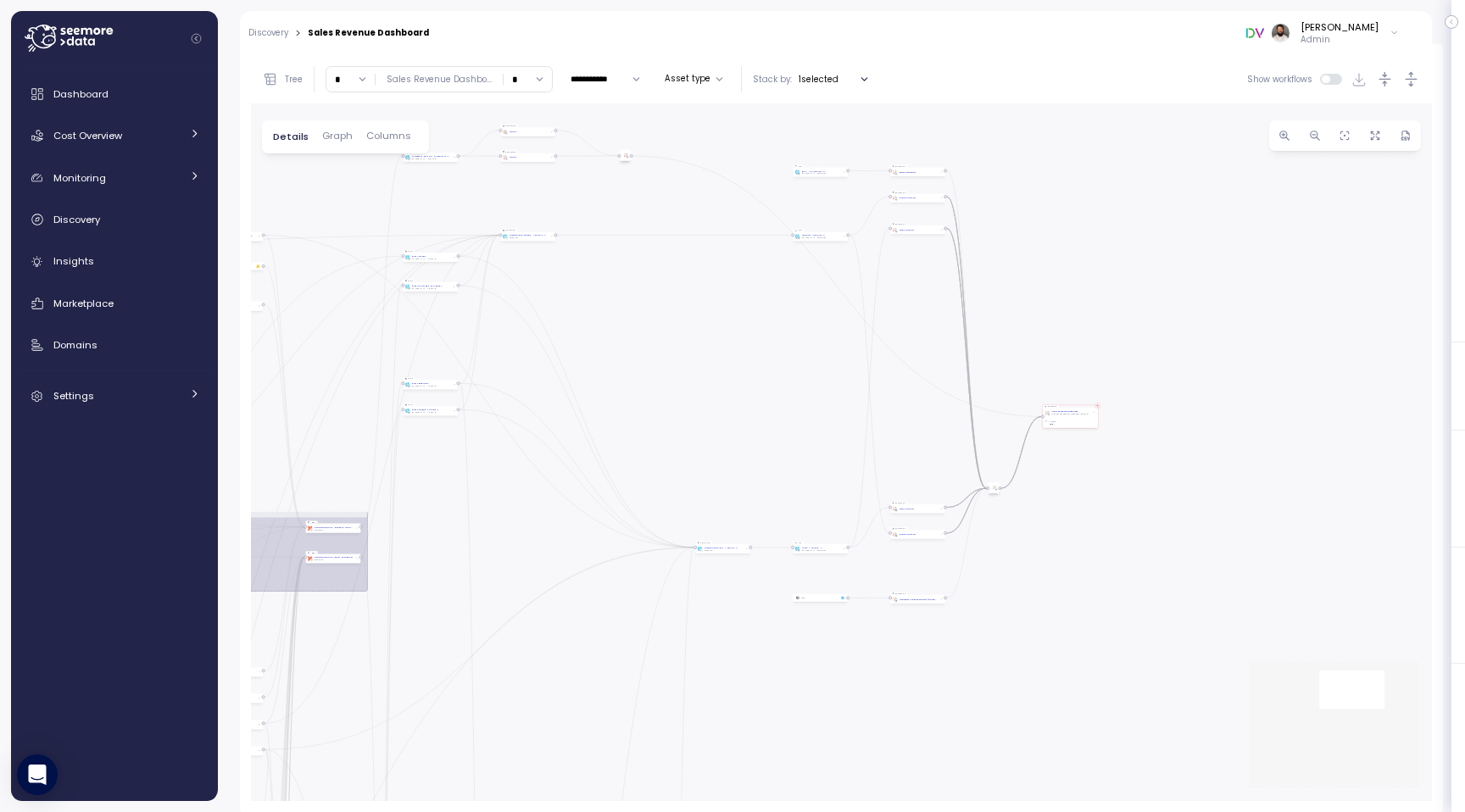
drag, startPoint x: 1212, startPoint y: 334, endPoint x: 573, endPoint y: 367, distance: 639.9
click at [574, 366] on div "0 0 0 0 0 0 0 0 0 0 0 0 0 0 0 0 0 0 0 0 0 0 0 0 0 0 0 0 0 0 0 0 0 0 0 0 0 0 0 0…" at bounding box center [841, 452] width 1181 height 698
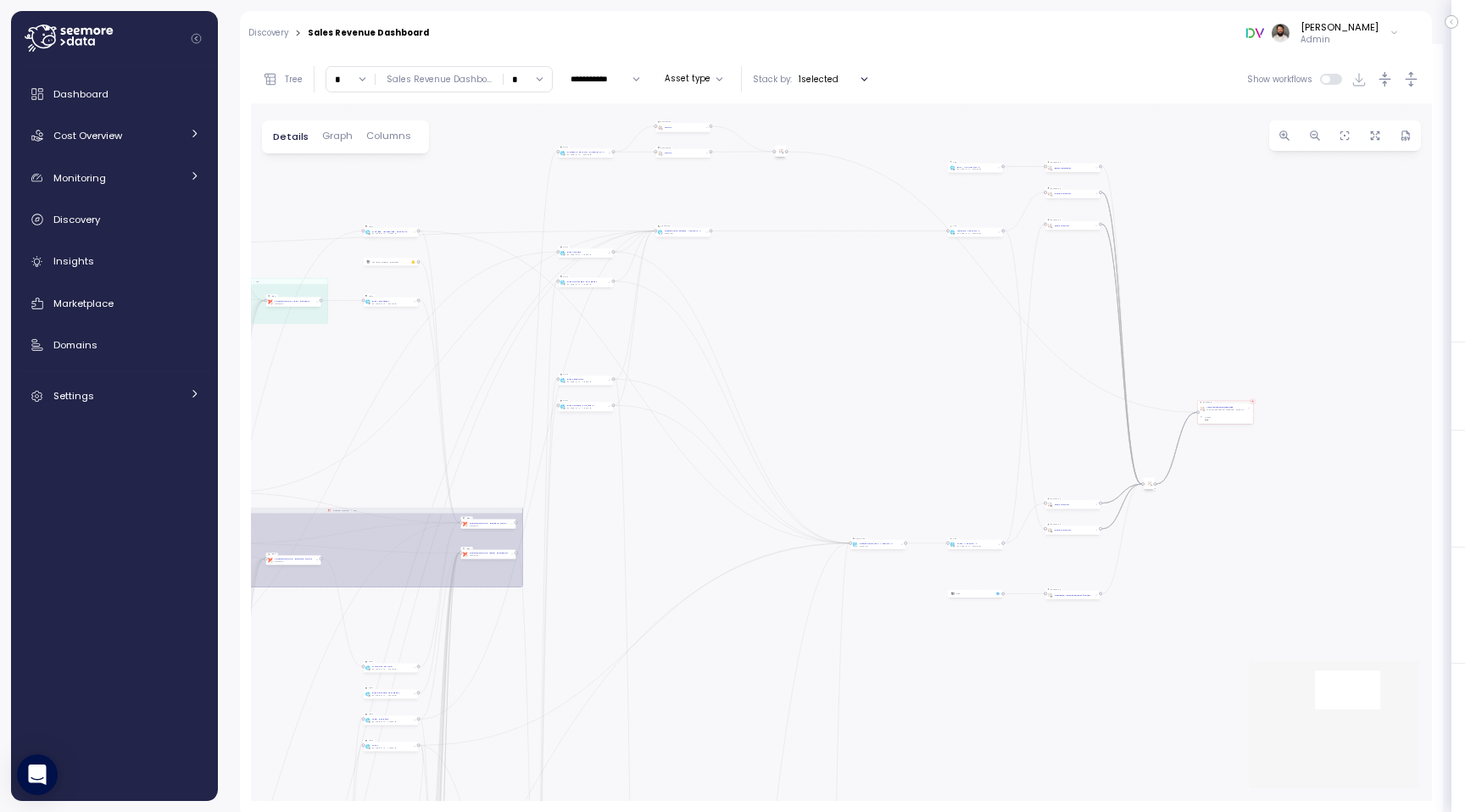
drag, startPoint x: 691, startPoint y: 418, endPoint x: 903, endPoint y: 403, distance: 212.5
click at [903, 403] on div "0 0 0 0 0 0 0 0 0 0 0 0 0 0 0 0 0 0 0 0 0 0 0 0 0 0 0 0 0 0 0 0 0 0 0 0 0 0 0 0…" at bounding box center [841, 452] width 1181 height 698
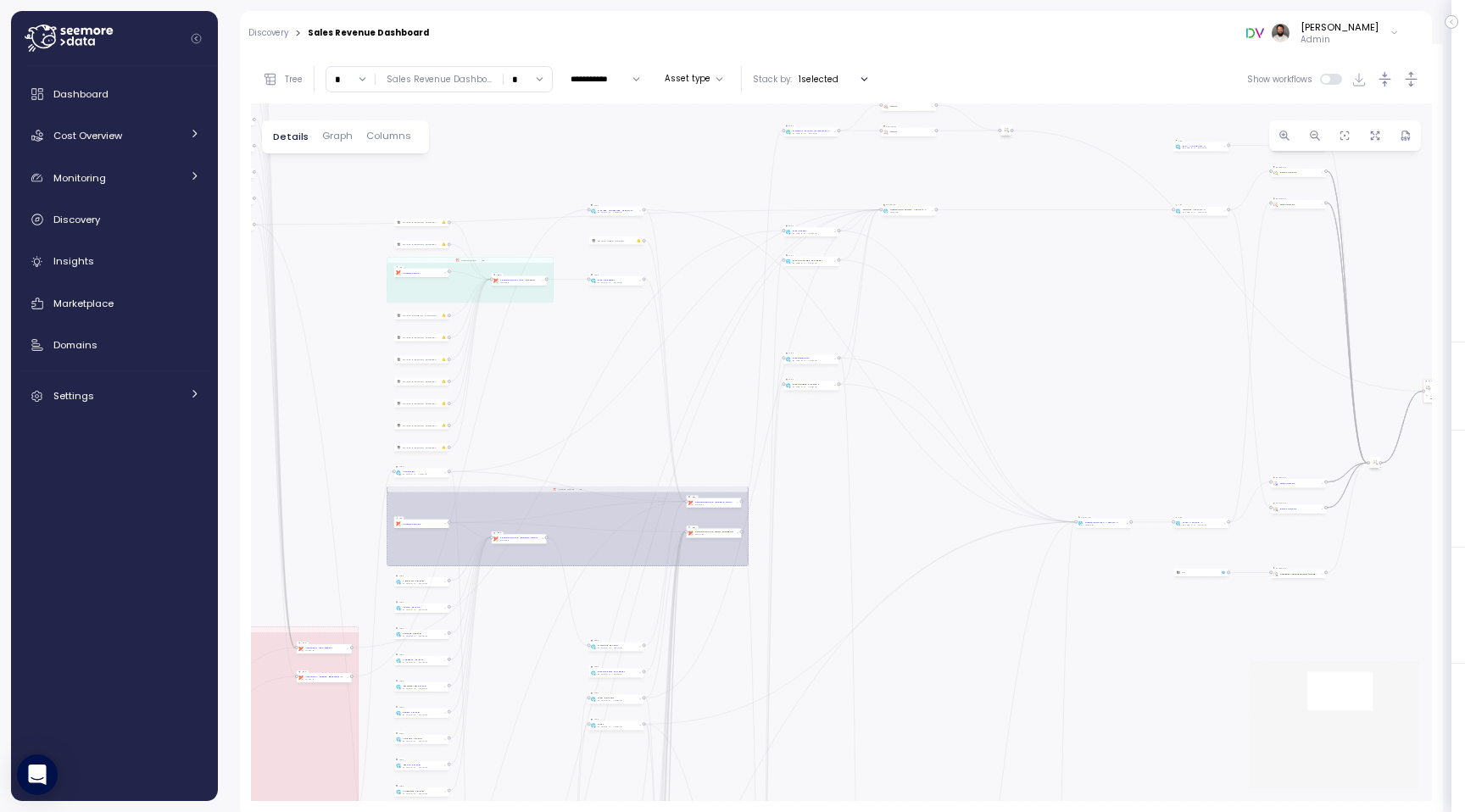
drag, startPoint x: 908, startPoint y: 399, endPoint x: 1096, endPoint y: 382, distance: 188.8
click at [1096, 382] on div "0 0 0 0 0 0 0 0 0 0 0 0 0 0 0 0 0 0 0 0 0 0 0 0 0 0 0 0 0 0 0 0 0 0 0 0 0 0 0 0…" at bounding box center [841, 452] width 1181 height 698
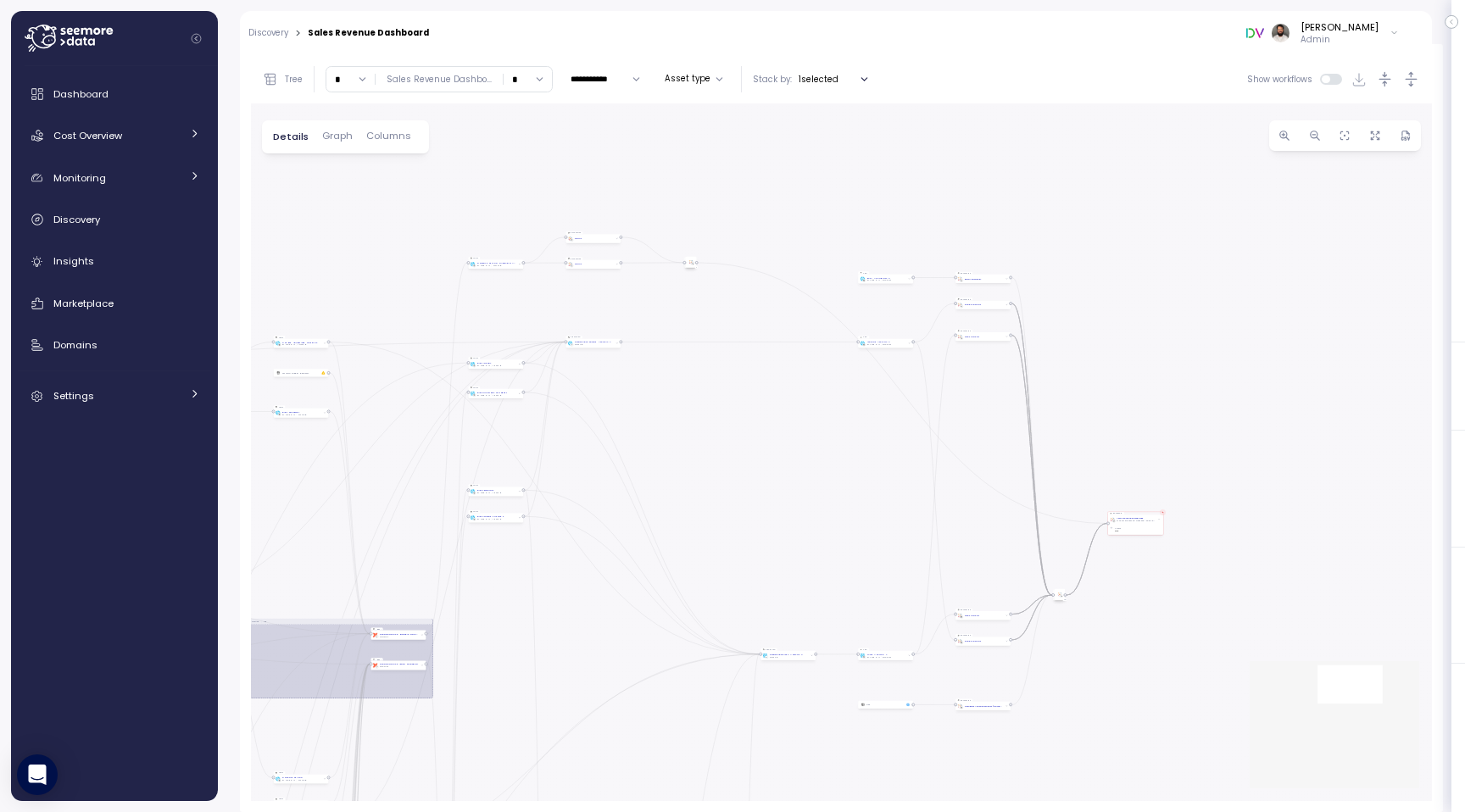
drag, startPoint x: 1108, startPoint y: 368, endPoint x: 793, endPoint y: 501, distance: 341.9
click at [793, 501] on div "0 0 0 0 0 0 0 0 0 0 0 0 0 0 0 0 0 0 0 0 0 0 0 0 0 0 0 0 0 0 0 0 0 0 0 0 0 0 0 0…" at bounding box center [841, 452] width 1181 height 698
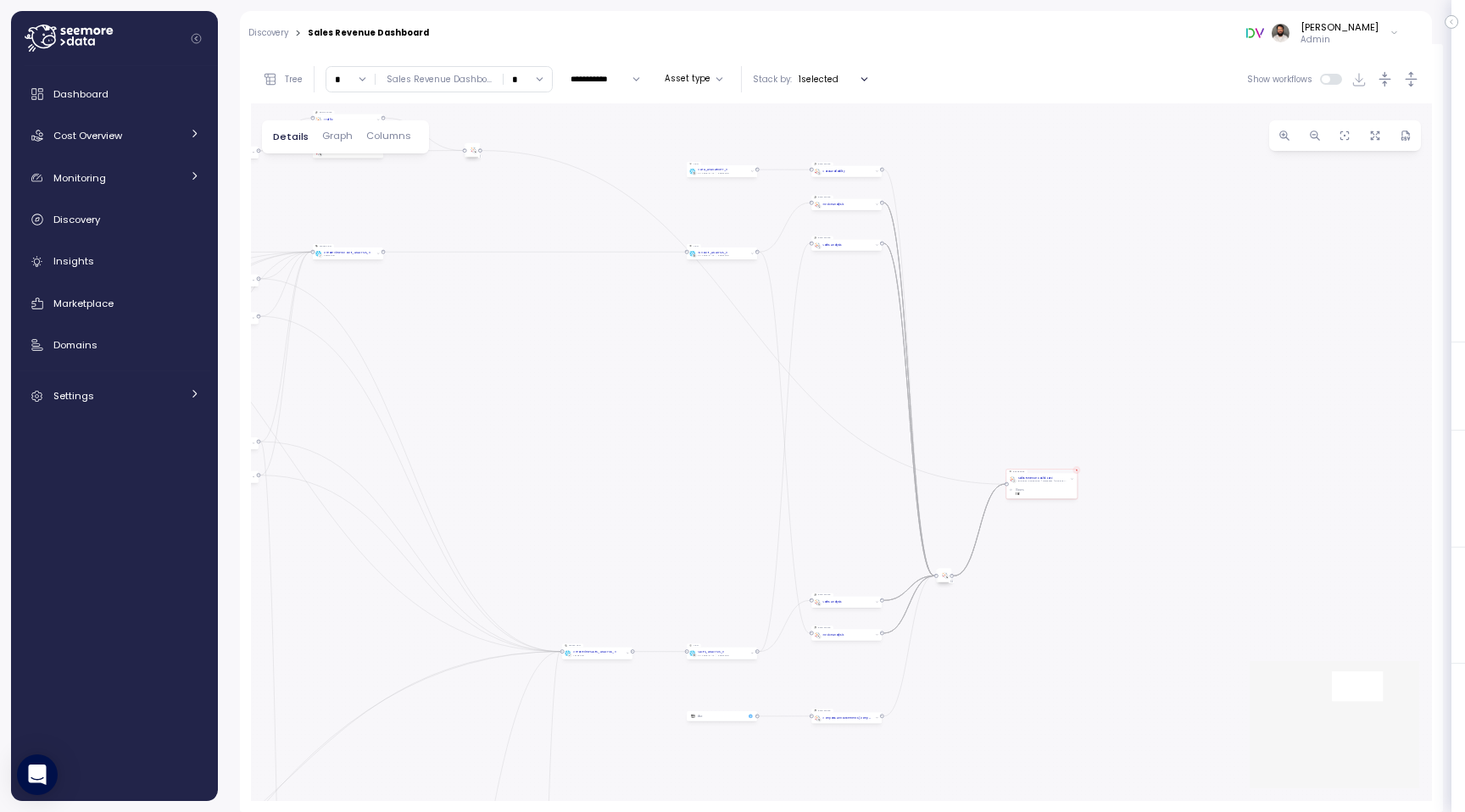
drag, startPoint x: 742, startPoint y: 500, endPoint x: 839, endPoint y: 500, distance: 97.0
click at [839, 500] on div "0 0 0 0 0 0 0 0 0 0 0 0 0 0 0 0 0 0 0 0 0 0 0 0 0 0 0 0 0 0 0 0 0 0 0 0 0 0 0 0…" at bounding box center [841, 452] width 1181 height 698
click at [386, 136] on span "Columns" at bounding box center [388, 135] width 45 height 9
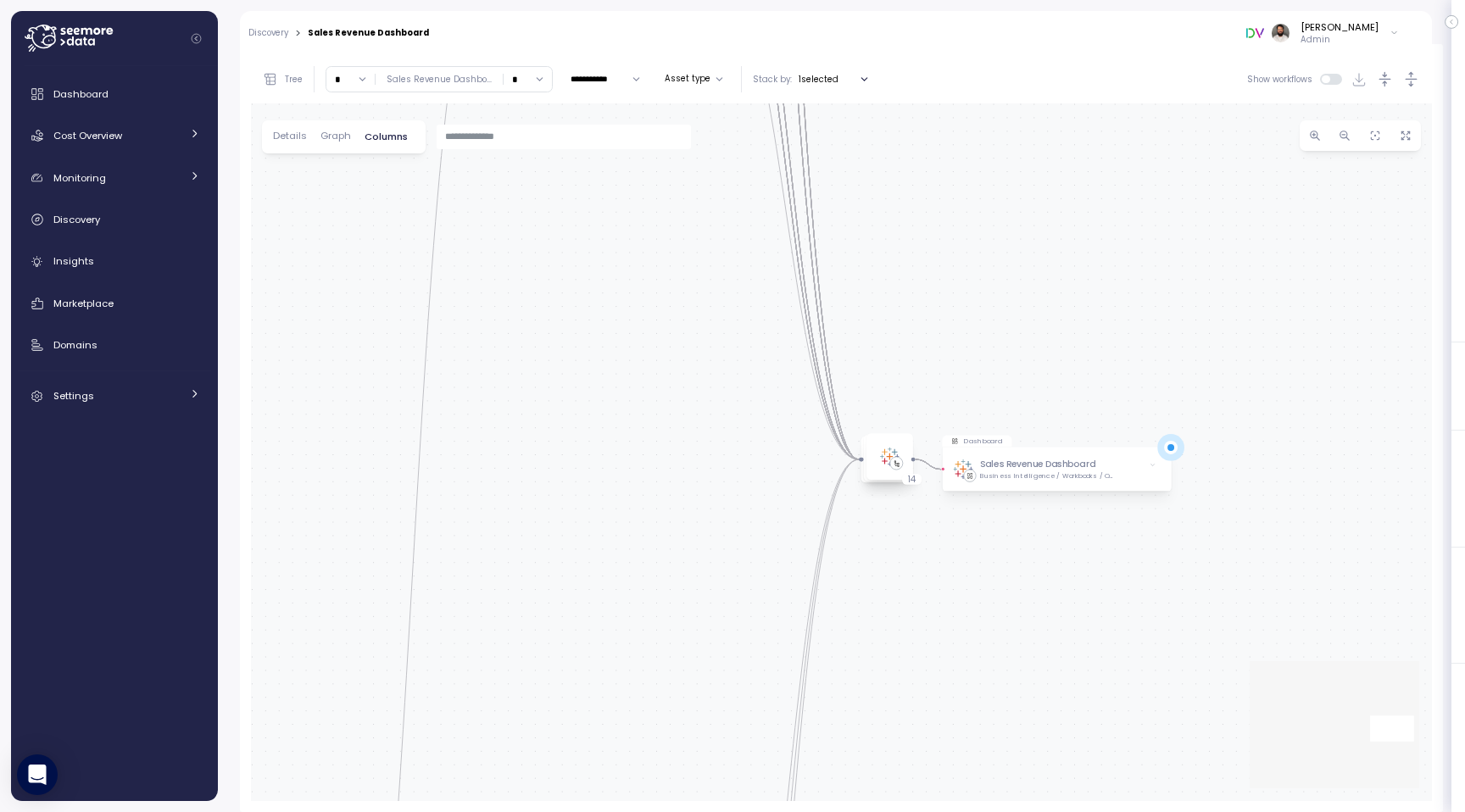
drag, startPoint x: 1175, startPoint y: 486, endPoint x: 668, endPoint y: 498, distance: 507.1
click at [668, 498] on div "Dashboard Sales Revenue Dashboard Business Intelligence / Workbooks / Official …" at bounding box center [841, 452] width 1181 height 698
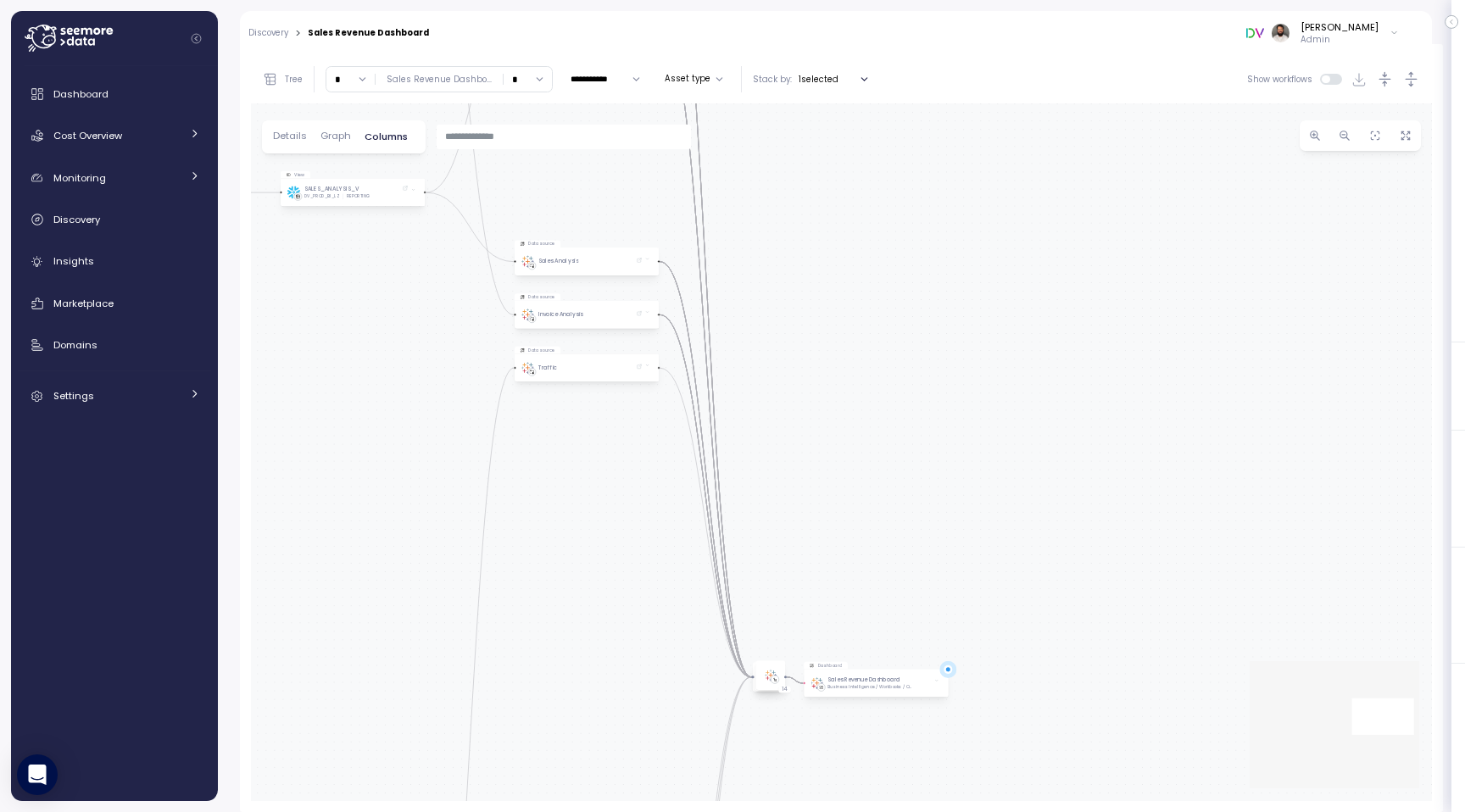
drag, startPoint x: 699, startPoint y: 403, endPoint x: 657, endPoint y: 629, distance: 229.9
click at [657, 630] on div "Dashboard Sales Revenue Dashboard Business Intelligence / Workbooks / Official …" at bounding box center [841, 452] width 1181 height 698
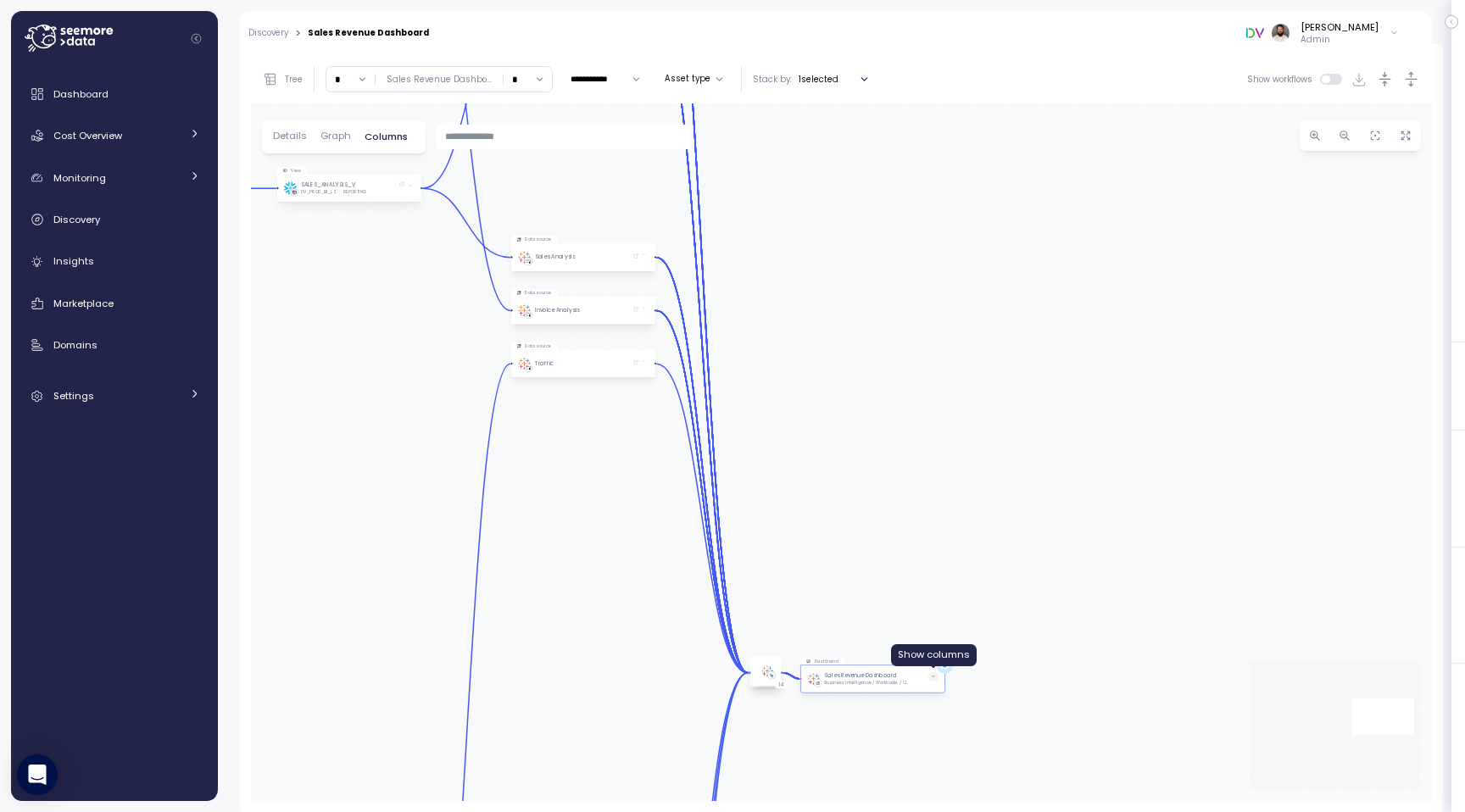
click at [934, 677] on icon at bounding box center [932, 677] width 5 height 5
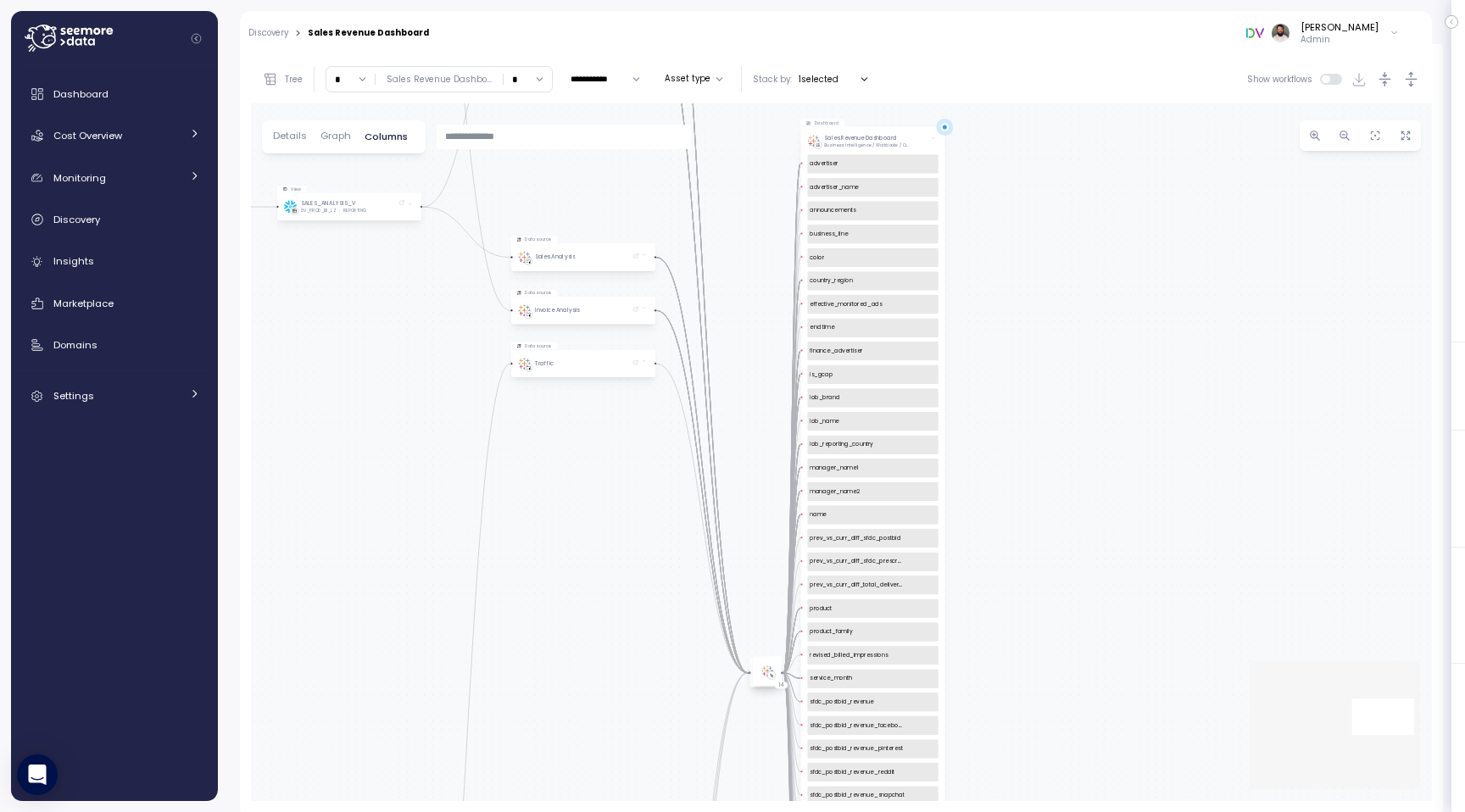
click at [491, 142] on input "text" at bounding box center [564, 136] width 238 height 16
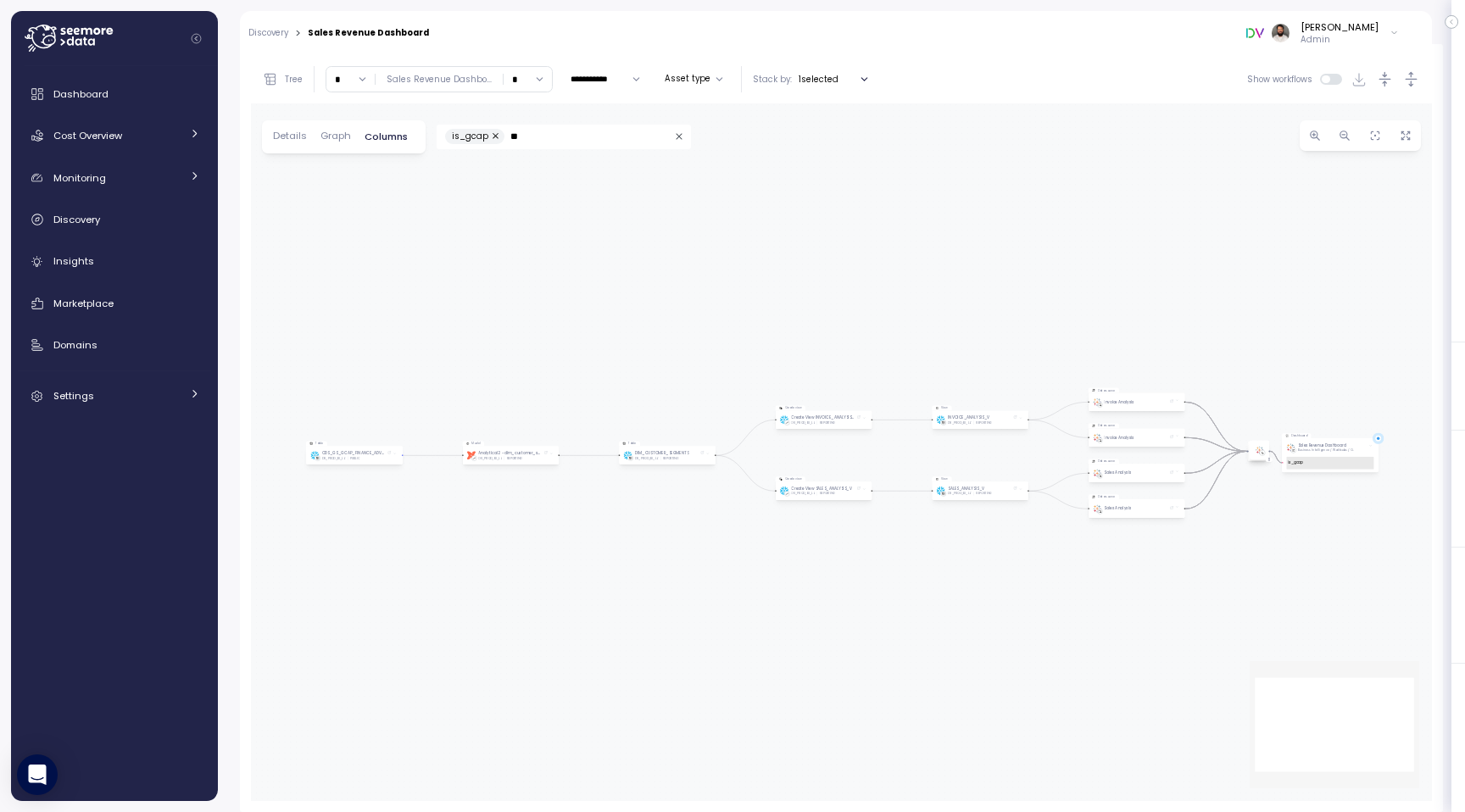
click at [714, 113] on div "Dashboard Sales Revenue Dashboard Business Intelligence / Workbooks / Official …" at bounding box center [841, 452] width 1181 height 698
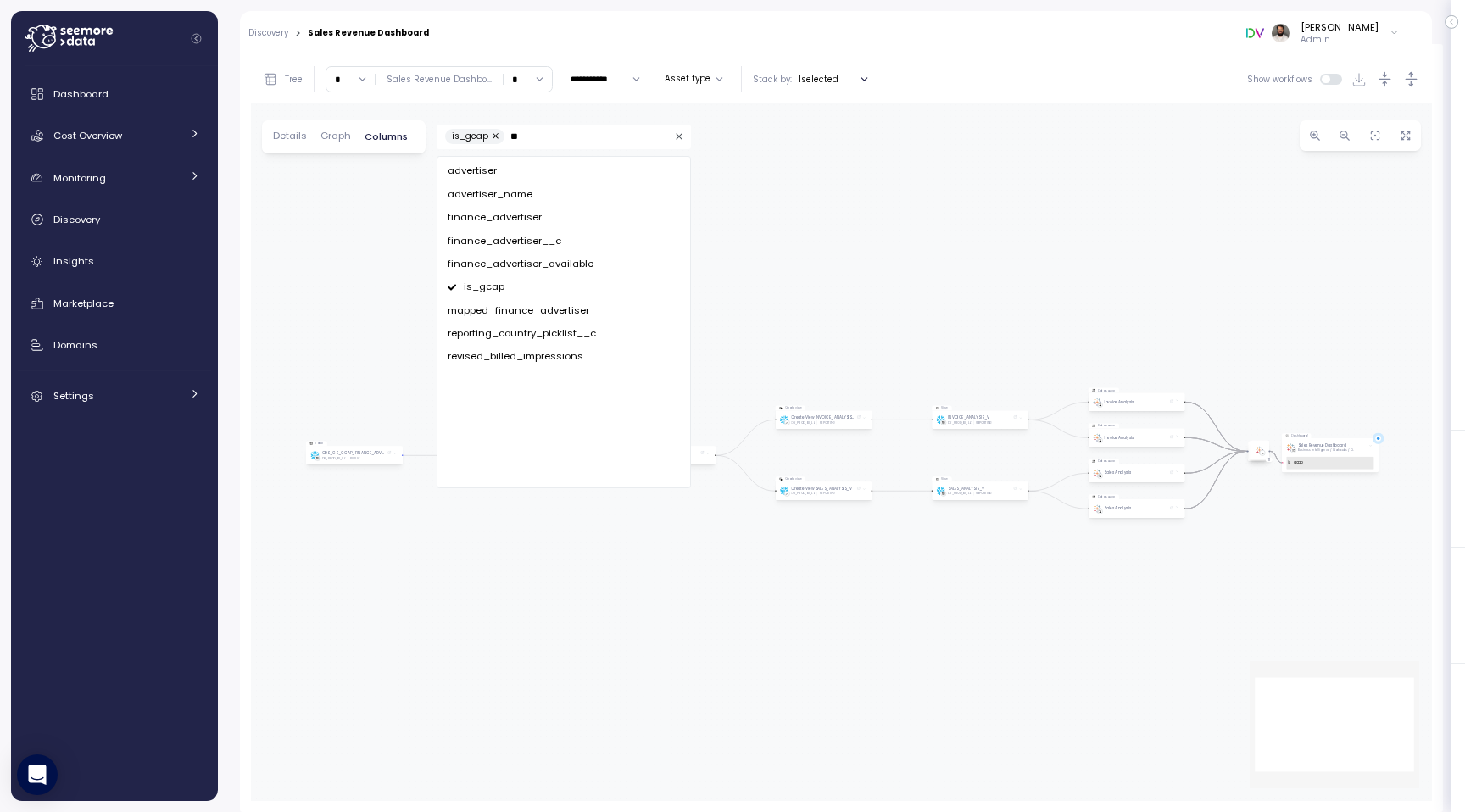
click at [543, 141] on input "**" at bounding box center [588, 136] width 158 height 16
type input "*"
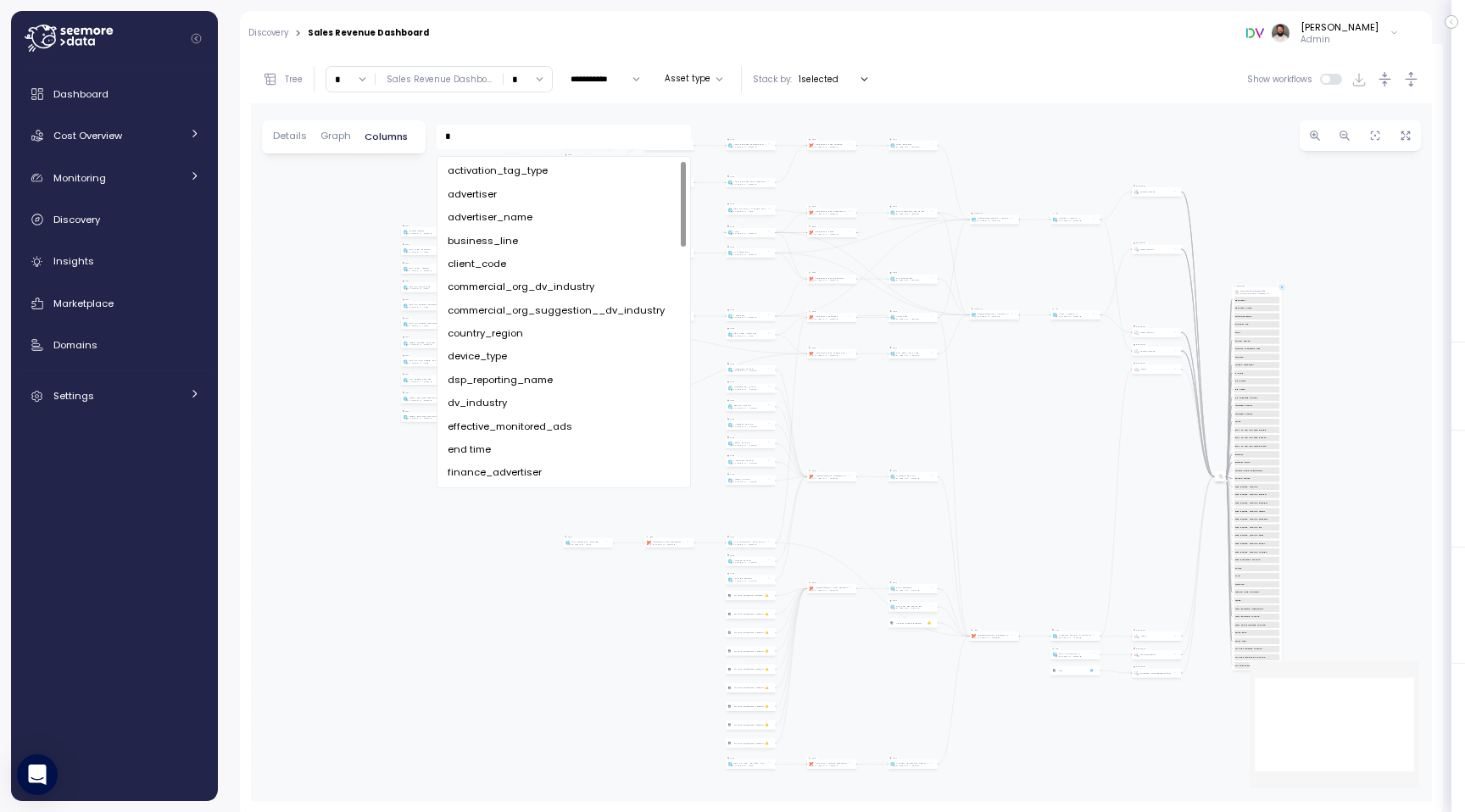
type input "**"
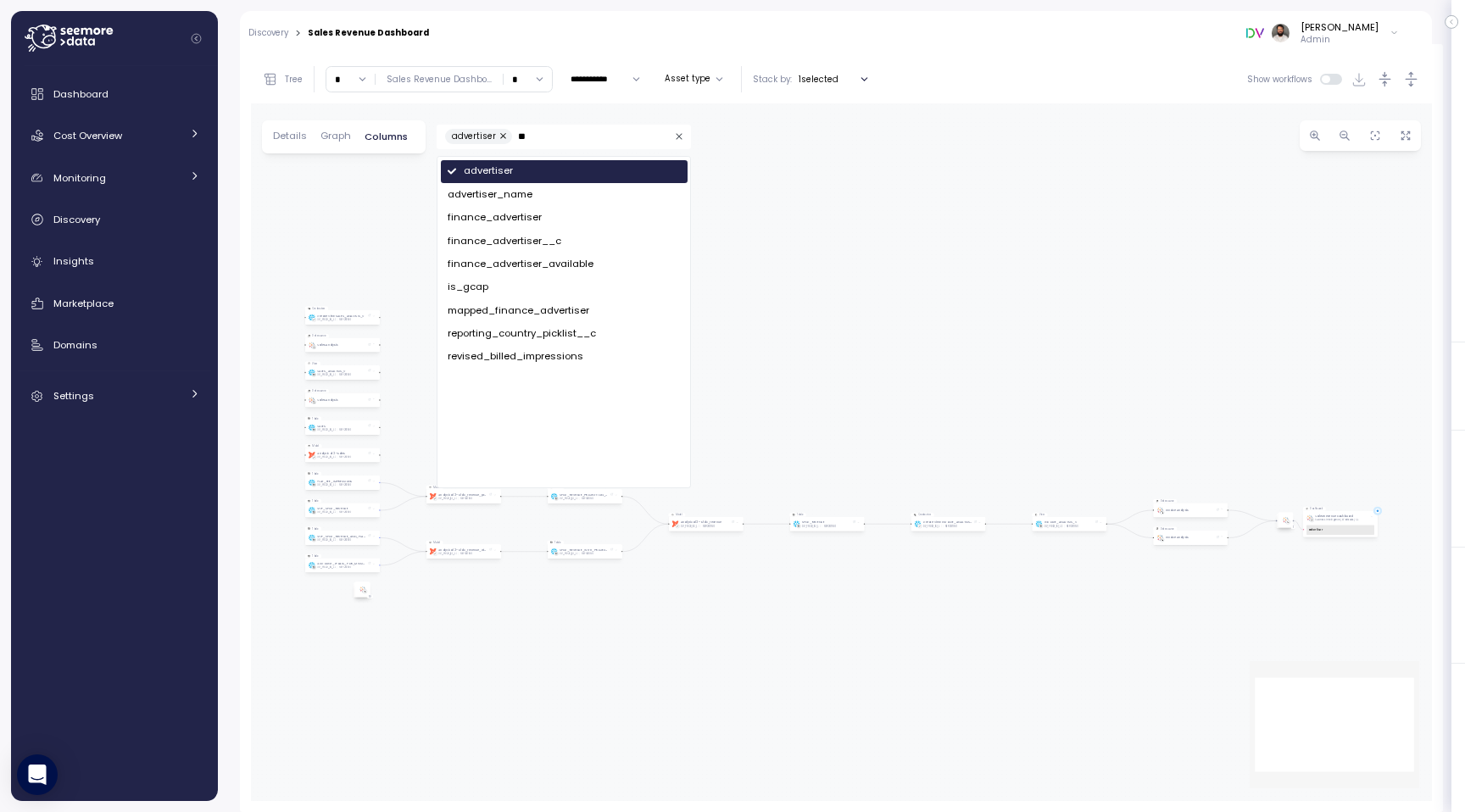
click at [846, 285] on div "Dashboard Sales Revenue Dashboard Business Intelligence / Workbooks / Official …" at bounding box center [841, 452] width 1181 height 698
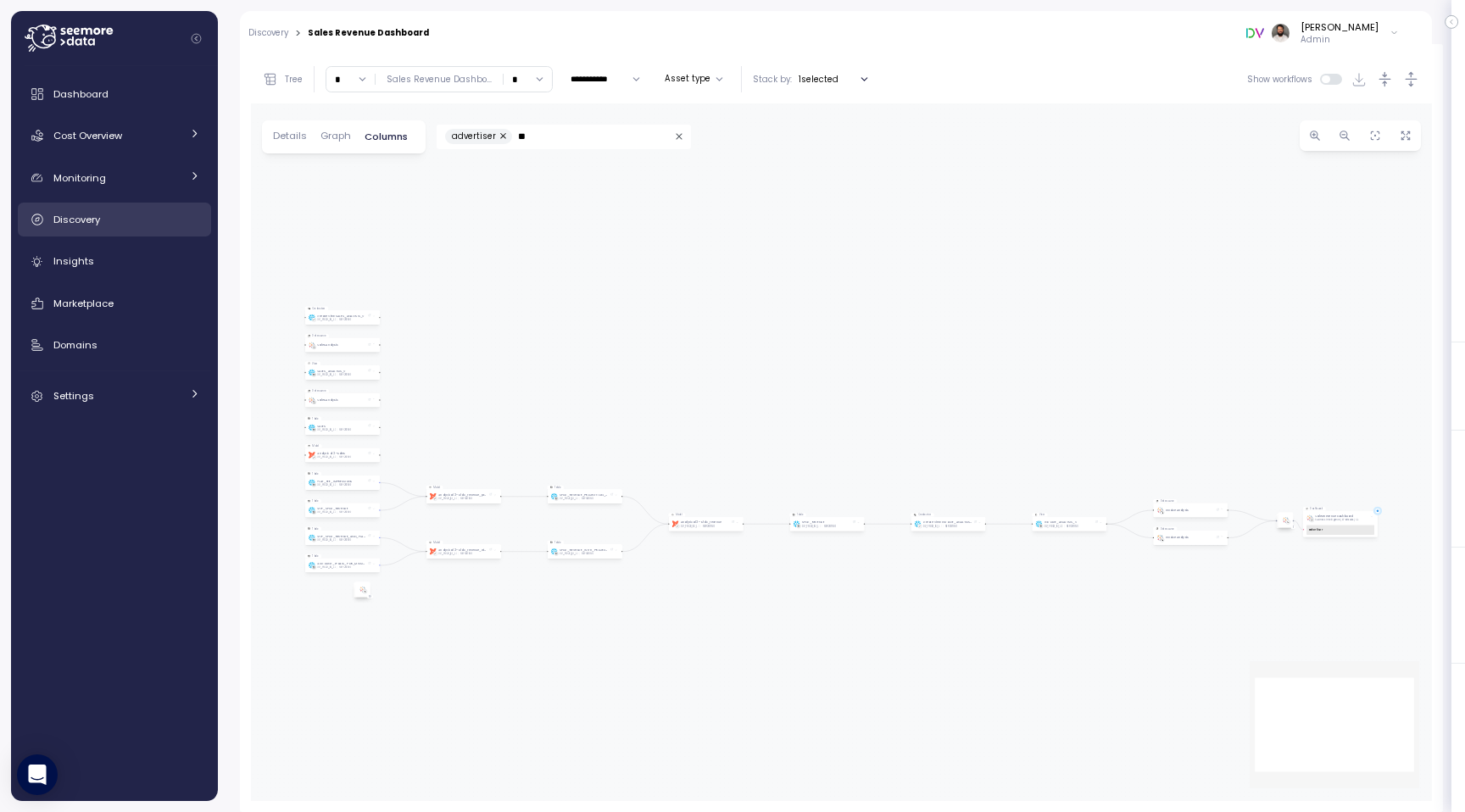
click at [162, 216] on div "Discovery" at bounding box center [126, 219] width 147 height 17
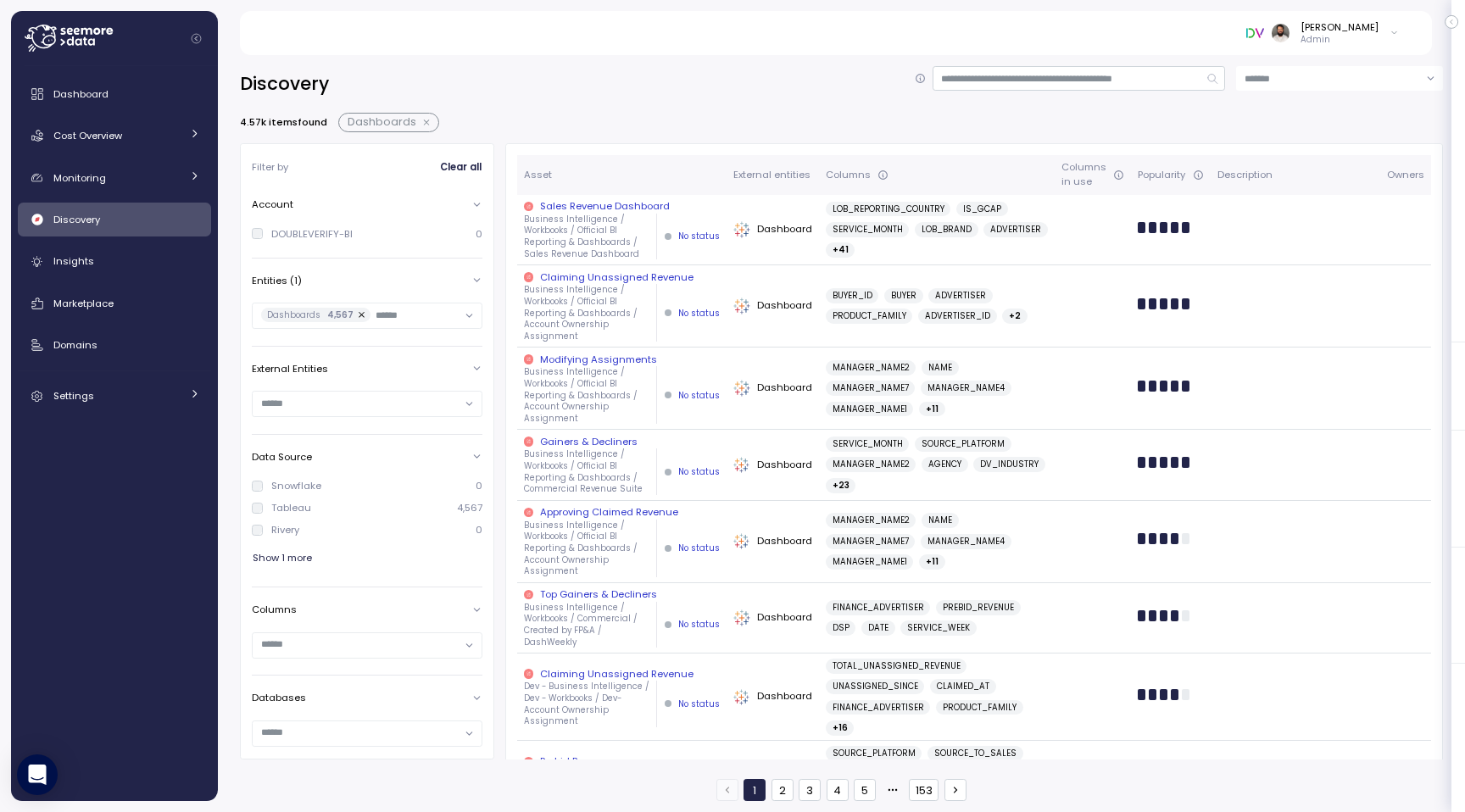
click at [425, 121] on button "button" at bounding box center [427, 123] width 22 height 14
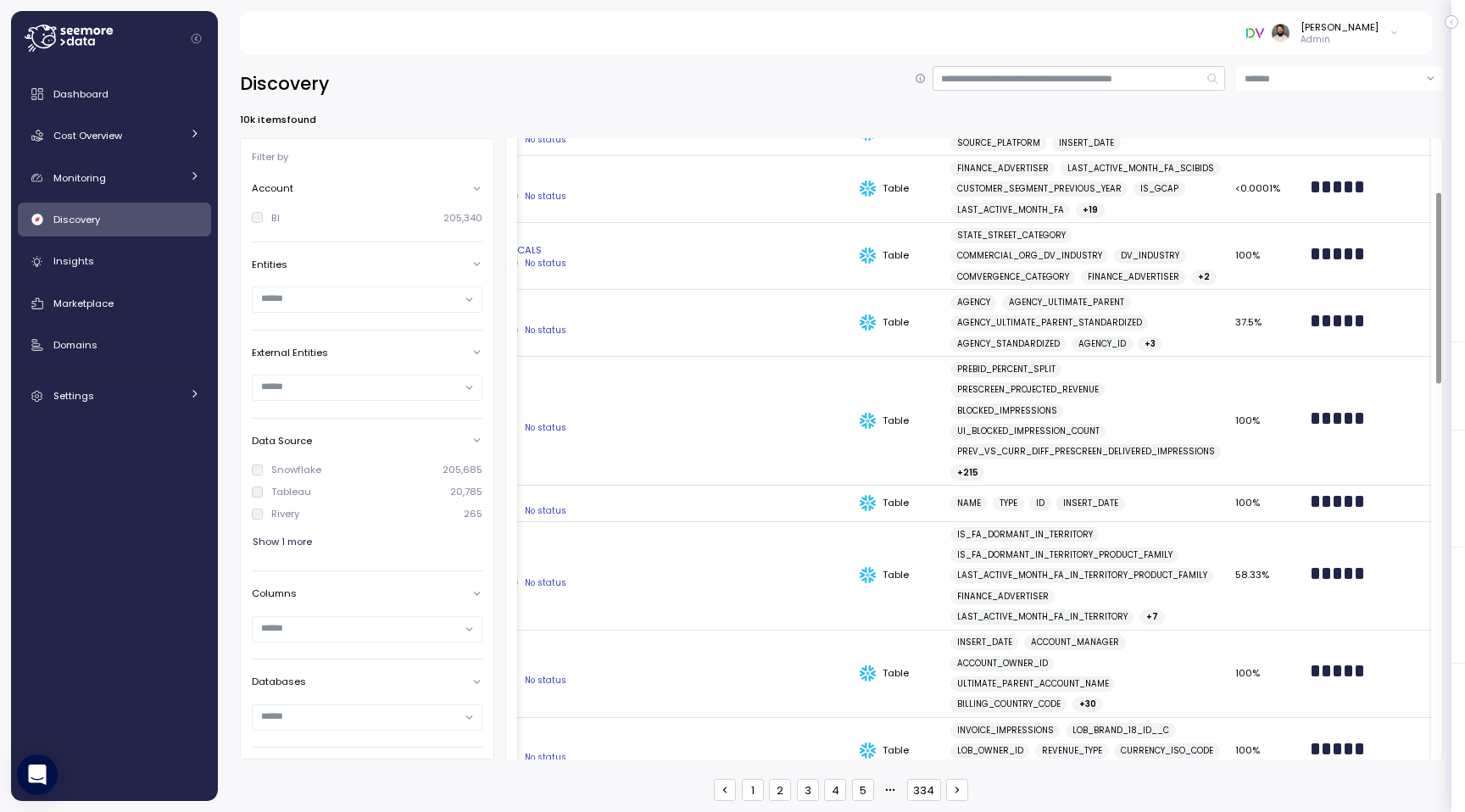
scroll to position [0, 159]
click at [1143, 352] on span "+ 3" at bounding box center [1149, 344] width 11 height 16
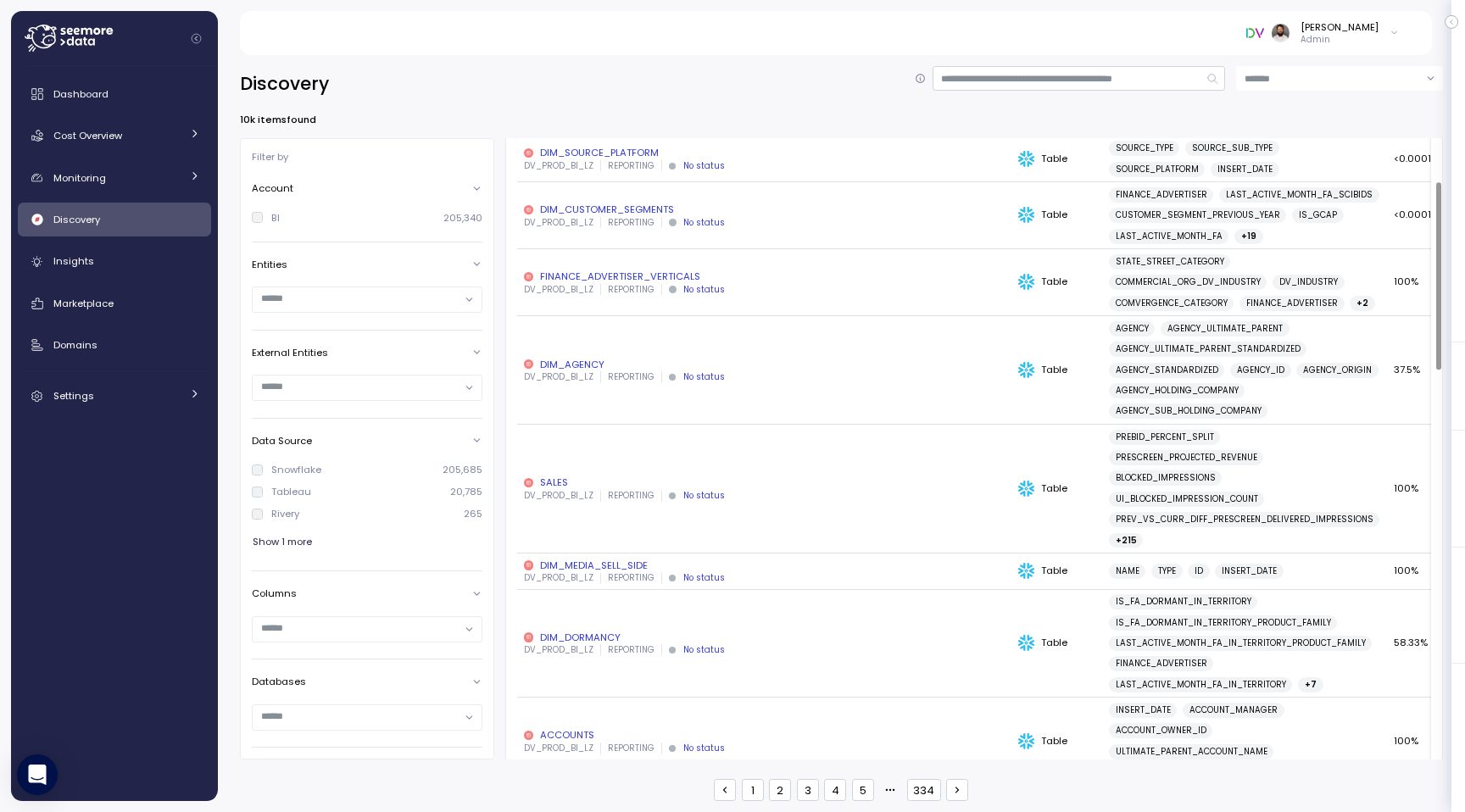
scroll to position [135, 0]
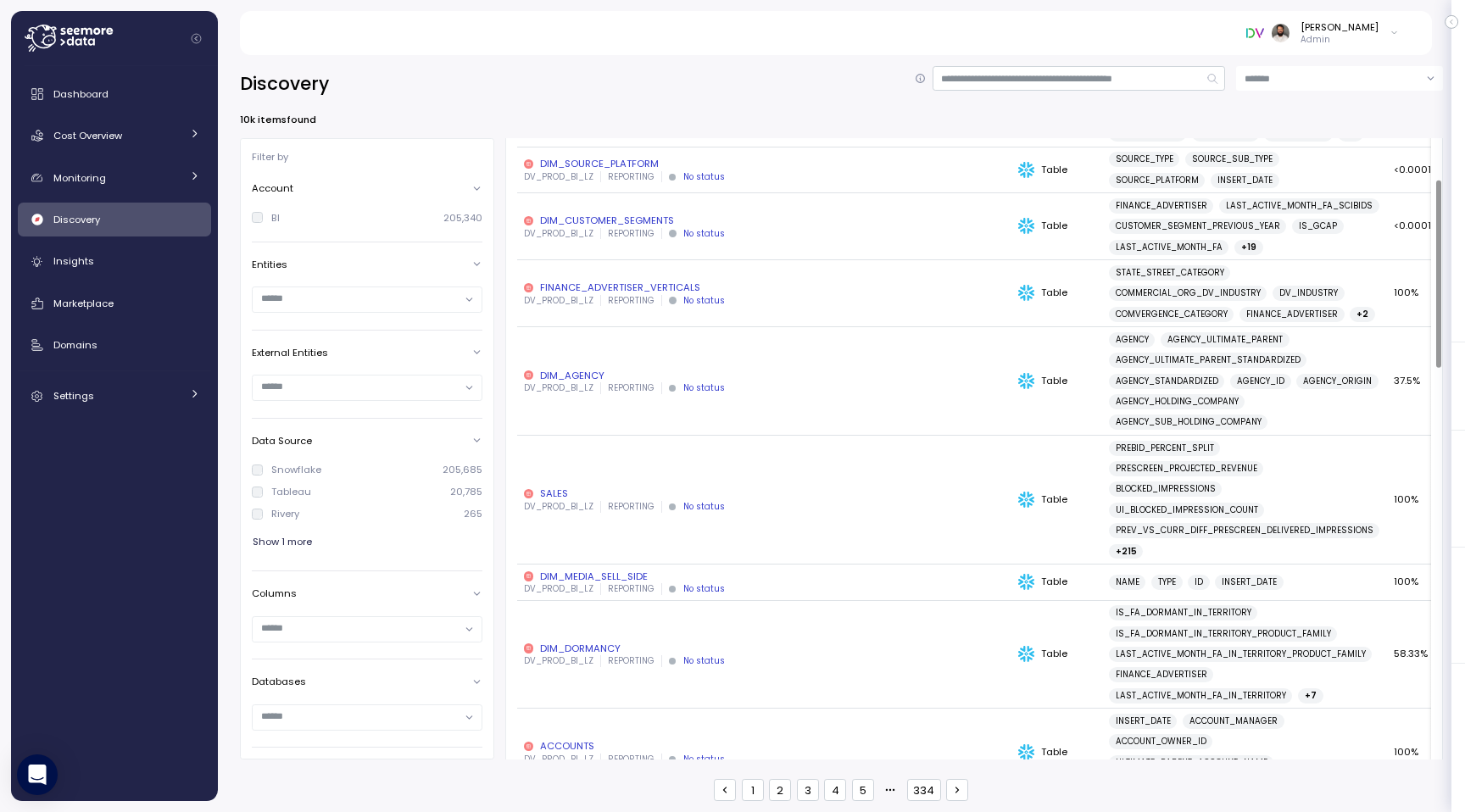
click at [1129, 347] on span "AGENCY" at bounding box center [1132, 339] width 33 height 16
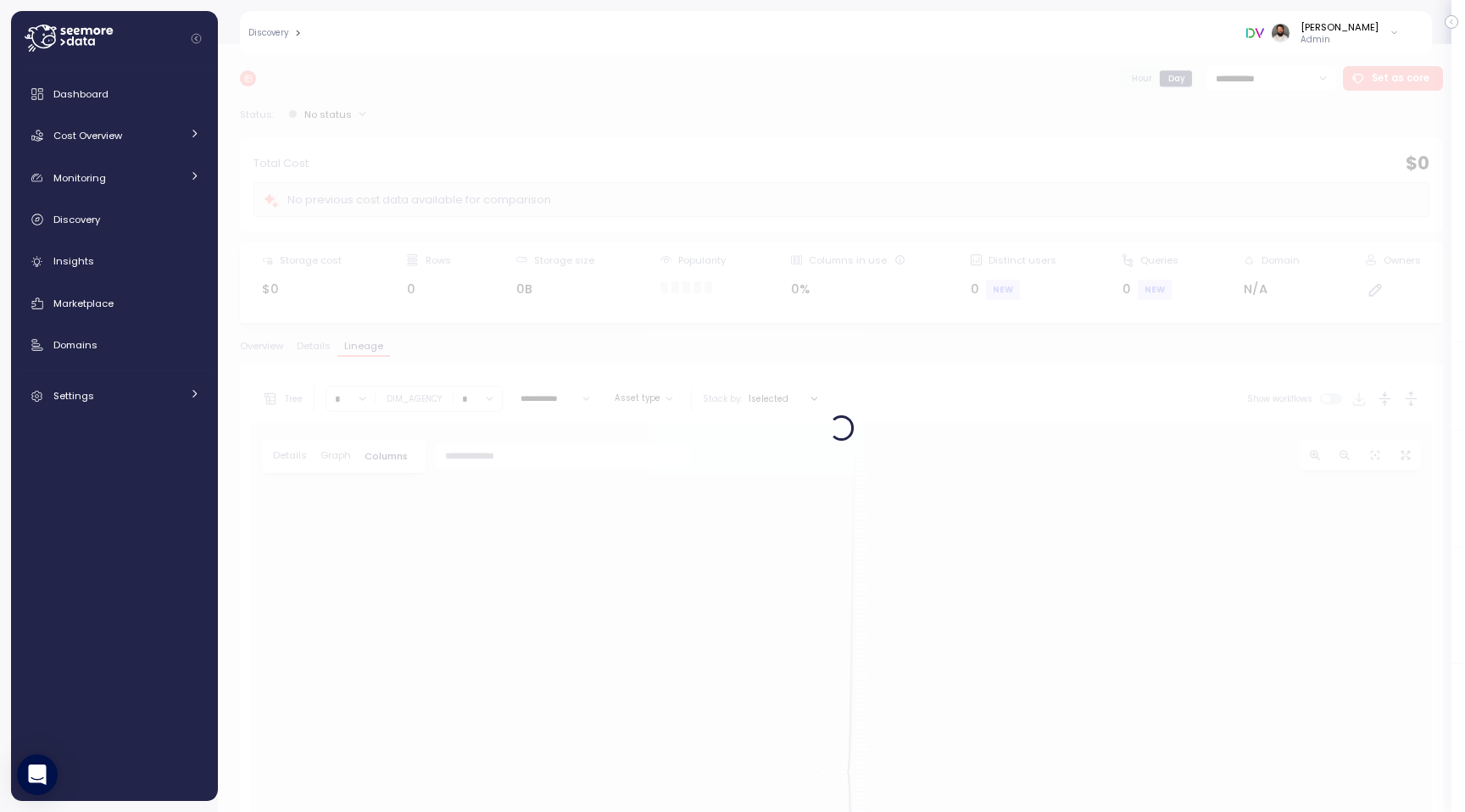
scroll to position [141, 0]
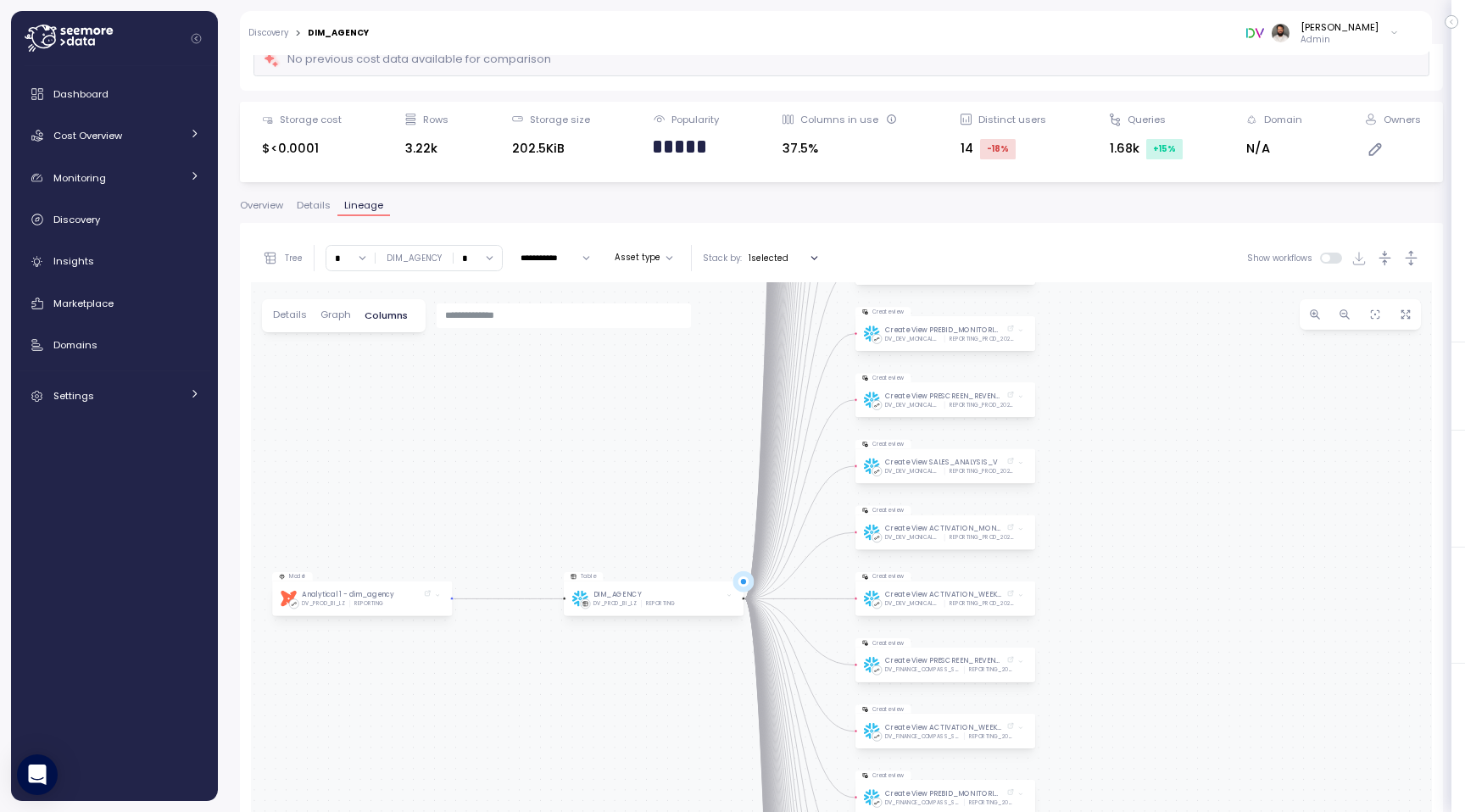
drag, startPoint x: 950, startPoint y: 546, endPoint x: 697, endPoint y: 484, distance: 260.5
click at [697, 484] on div "Model dbt Analytical 1 - dim_agency DV_PROD_BI_LZ REPORTING Table DIM_AGENCY DV…" at bounding box center [841, 630] width 1181 height 698
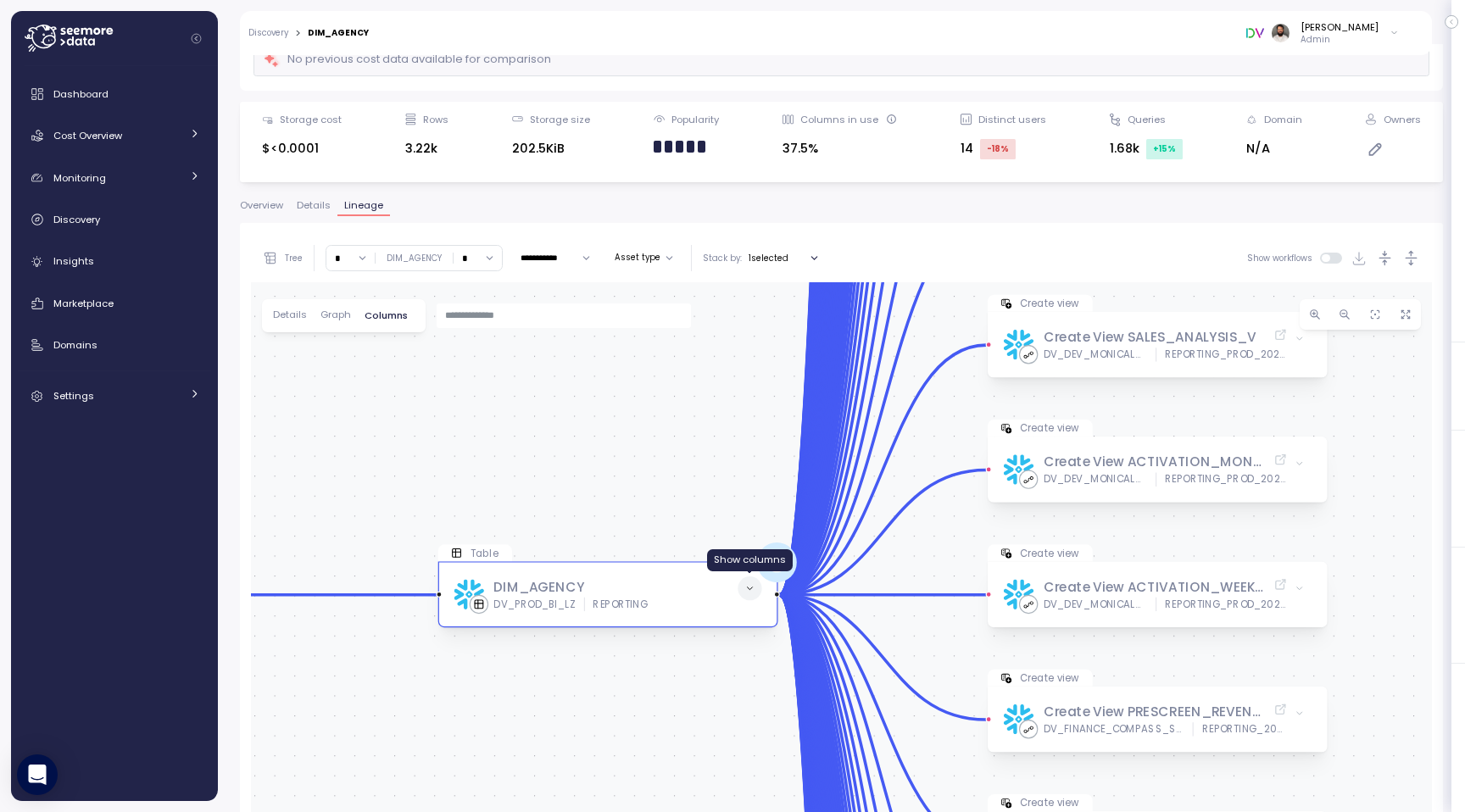
click at [751, 587] on icon at bounding box center [750, 588] width 6 height 3
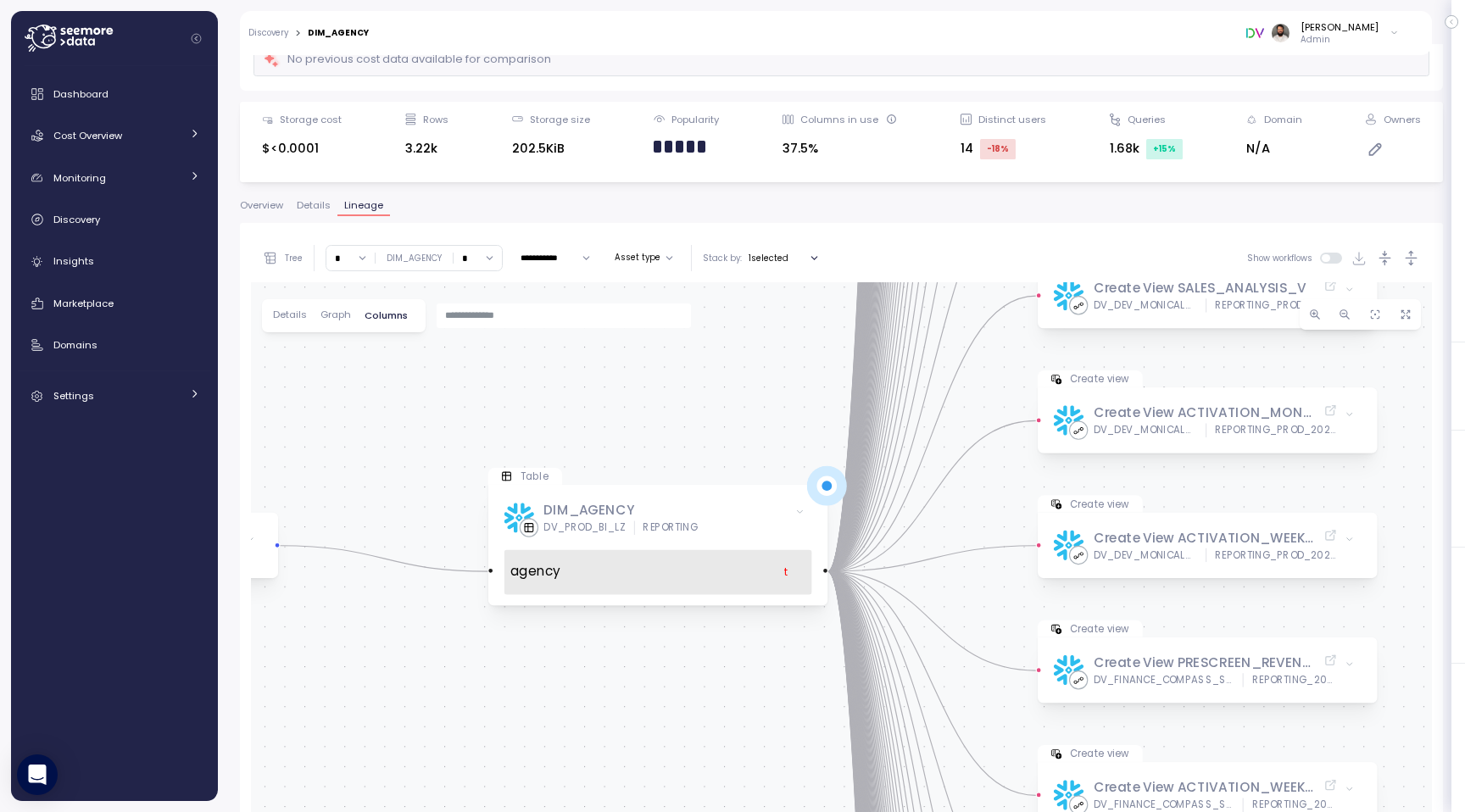
drag, startPoint x: 584, startPoint y: 445, endPoint x: 604, endPoint y: 427, distance: 26.9
click at [604, 427] on div "Model dbt Analytical 1 - dim_agency DV_PROD_BI_LZ REPORTING Table DIM_AGENCY DV…" at bounding box center [841, 630] width 1181 height 698
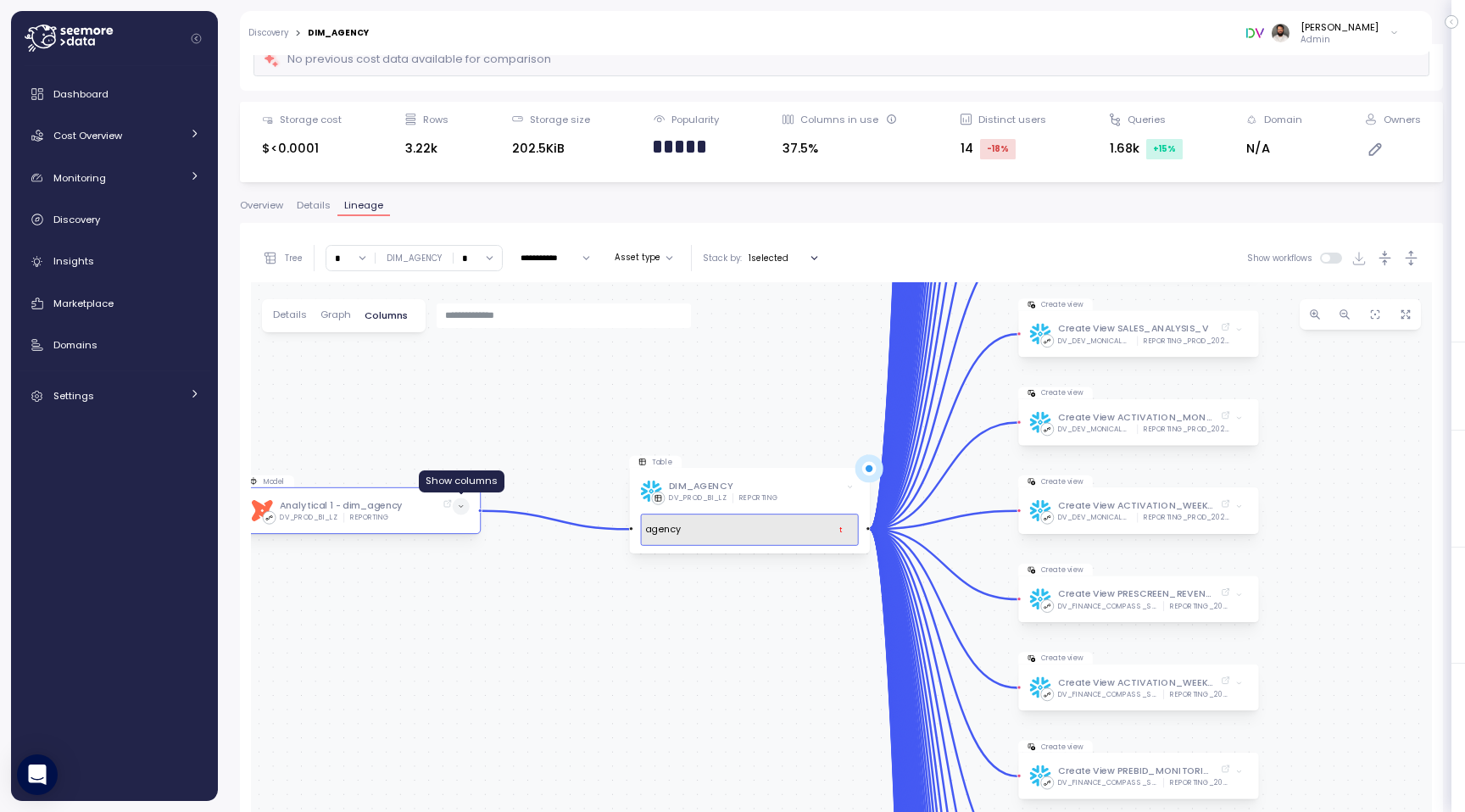
click at [465, 503] on span at bounding box center [461, 507] width 17 height 17
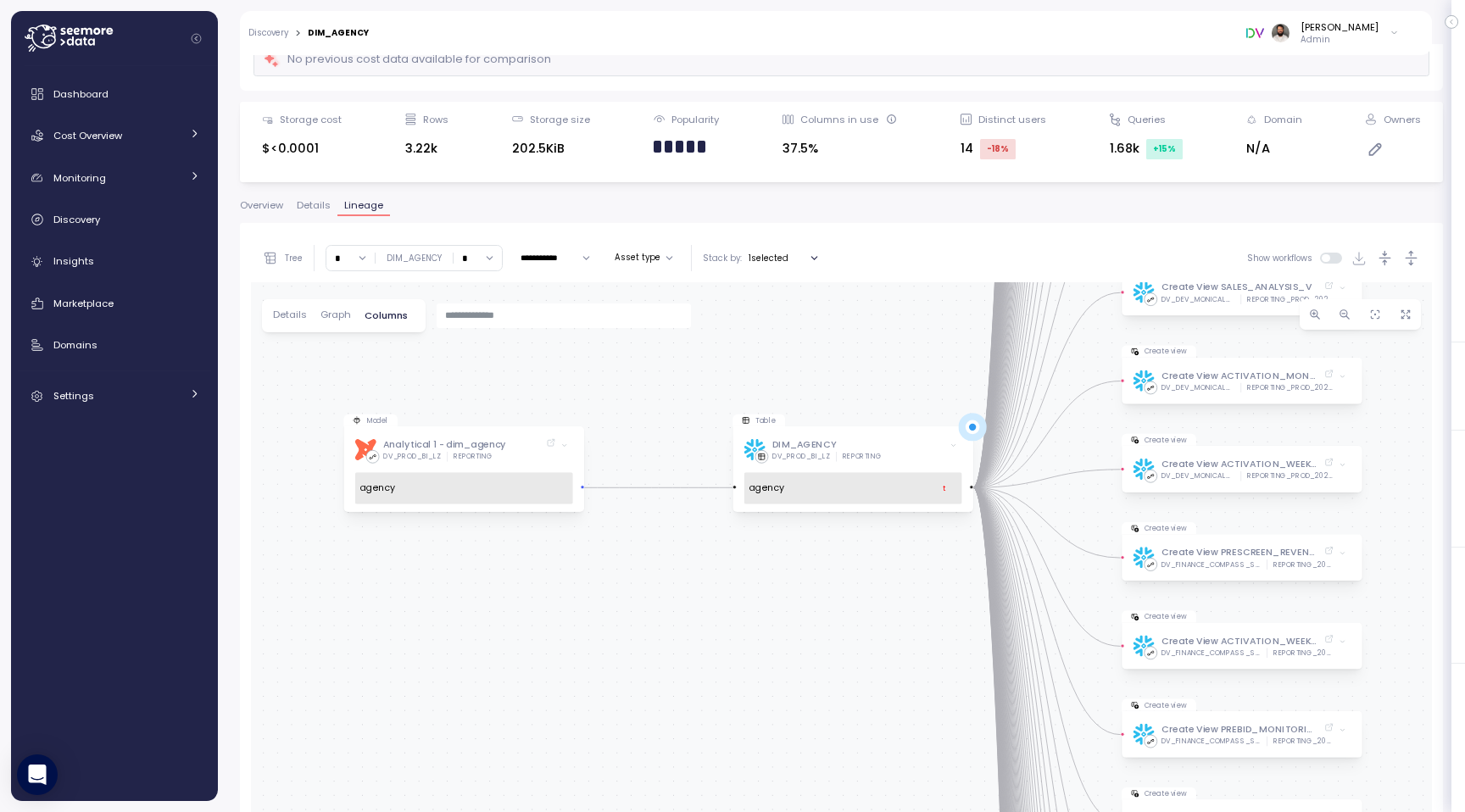
drag, startPoint x: 541, startPoint y: 452, endPoint x: 638, endPoint y: 409, distance: 106.1
click at [641, 409] on div "Model dbt Analytical 1 - dim_agency DV_PROD_BI_LZ REPORTING agency Table DIM_AG…" at bounding box center [841, 630] width 1181 height 698
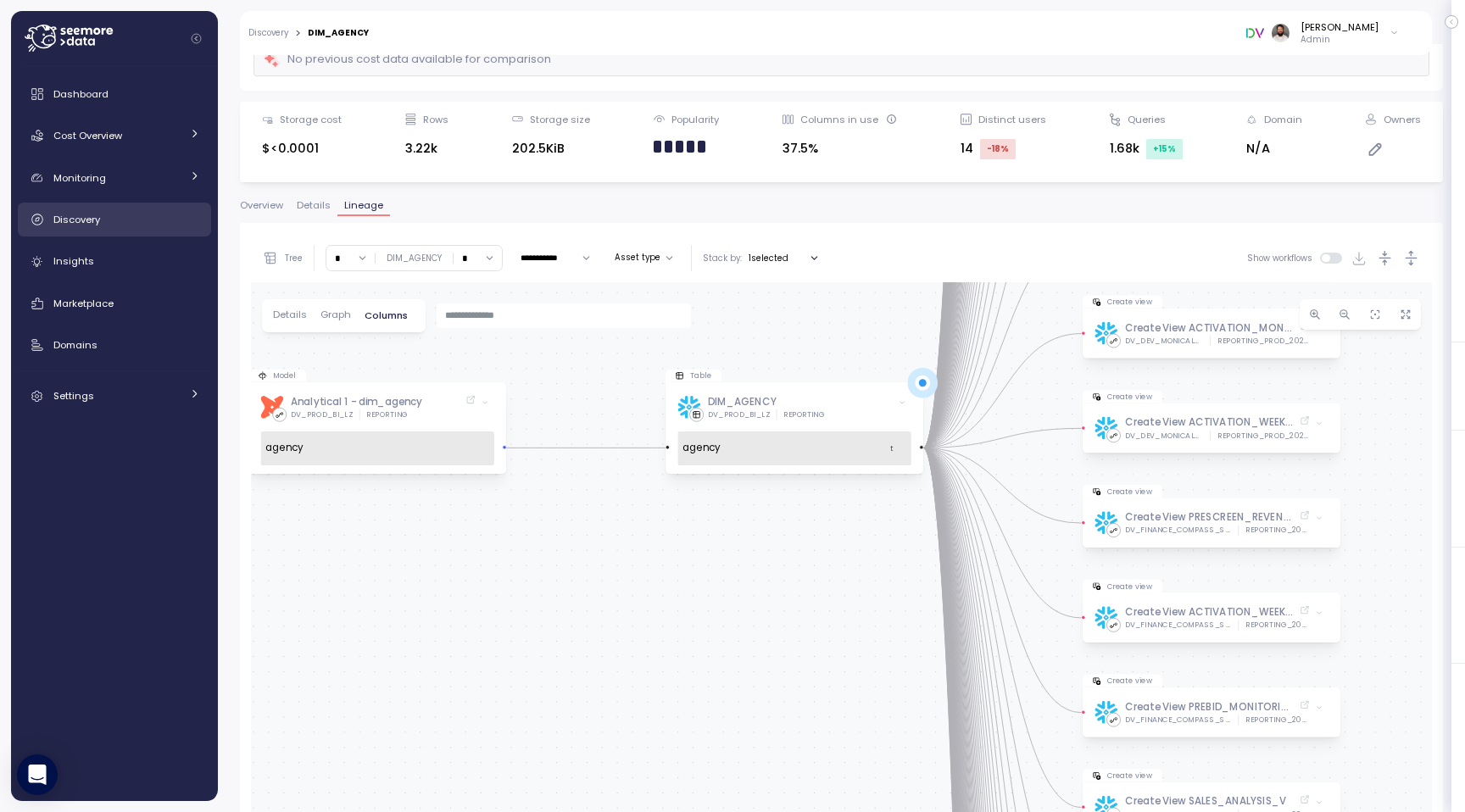
click at [136, 218] on div "Discovery" at bounding box center [126, 219] width 147 height 17
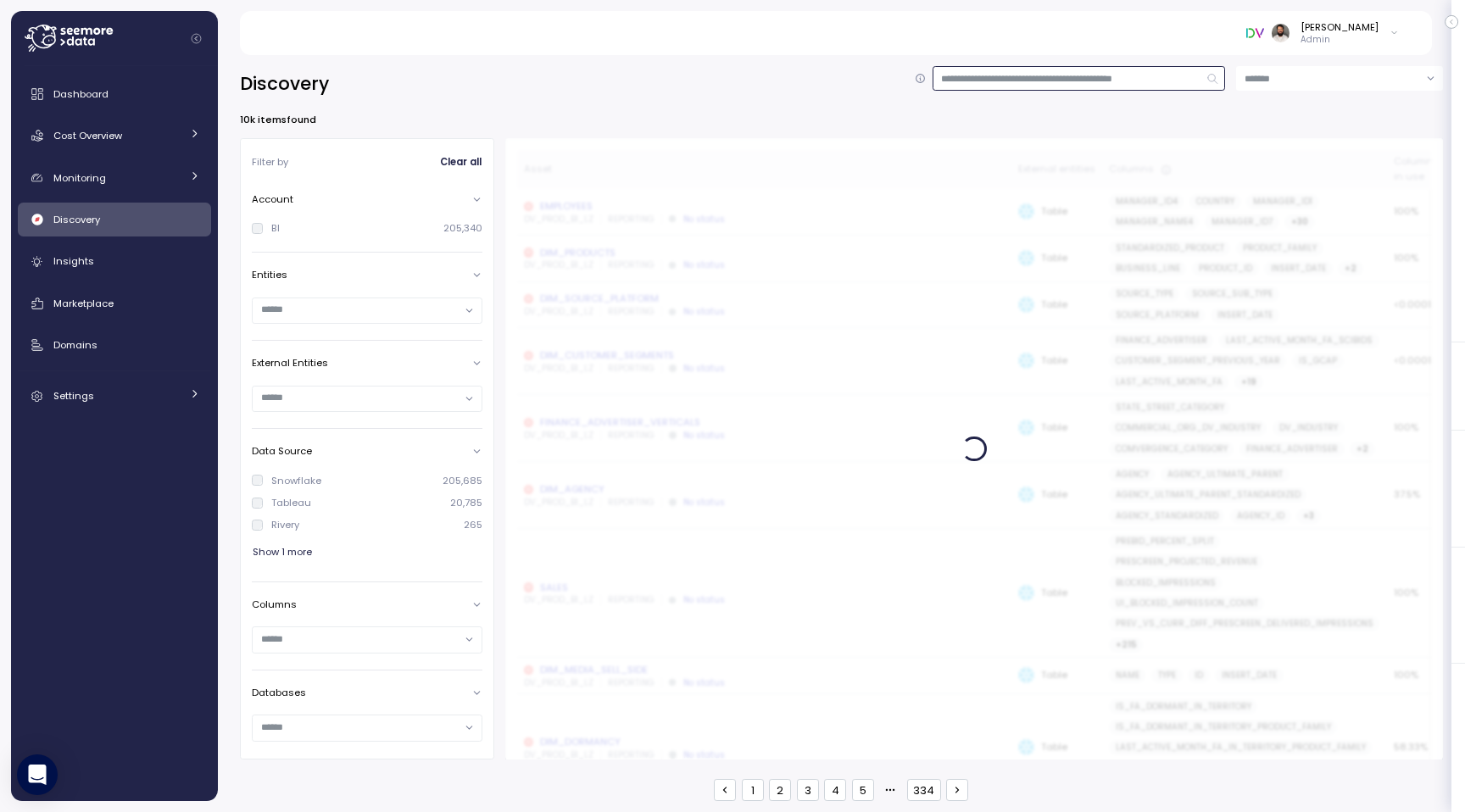
click at [988, 78] on input at bounding box center [1079, 78] width 293 height 25
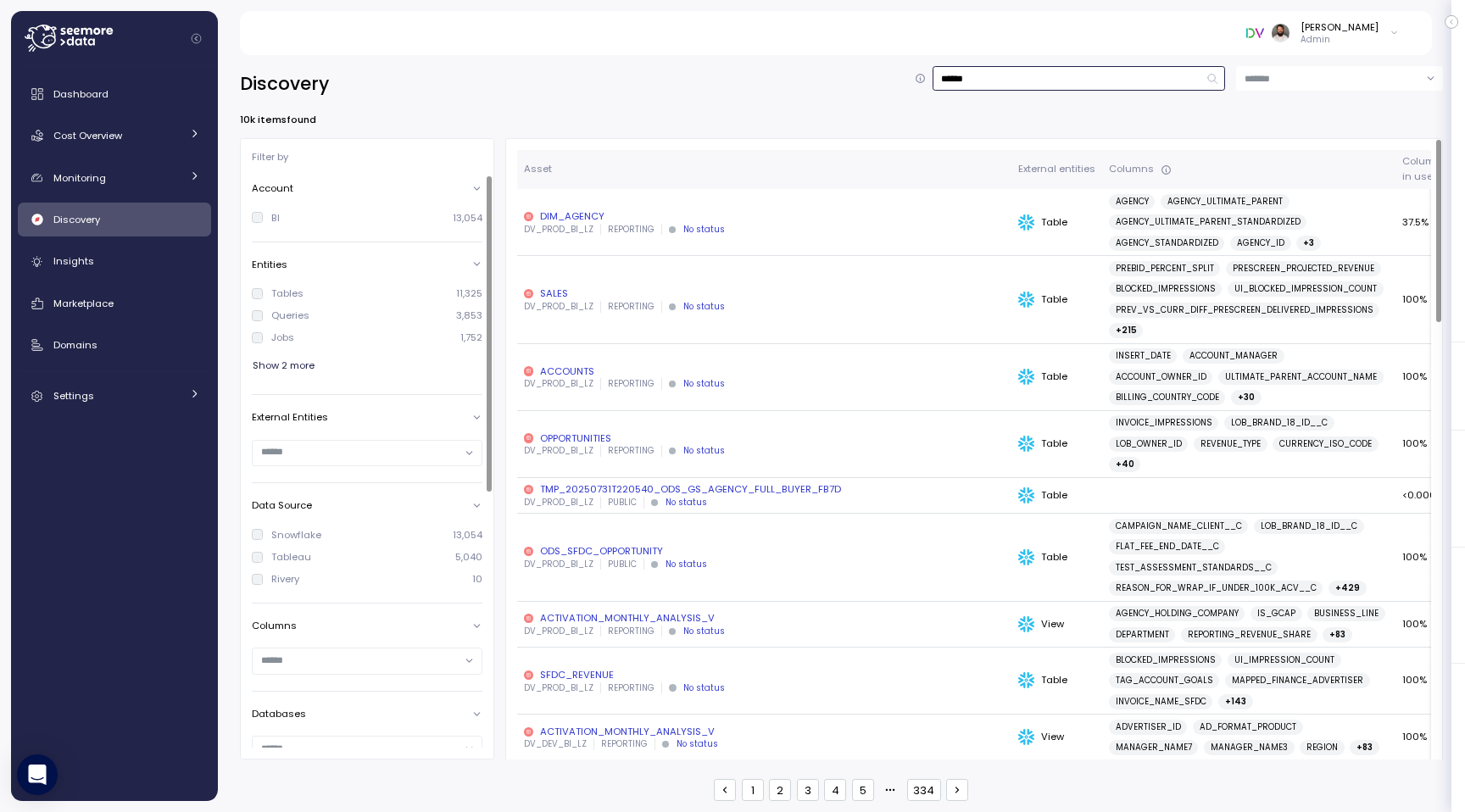
type input "******"
click at [316, 367] on div "Show 2 more" at bounding box center [367, 365] width 230 height 25
click at [304, 364] on span "Show 2 more" at bounding box center [283, 365] width 62 height 23
click at [299, 359] on div "Dashboards" at bounding box center [301, 359] width 61 height 14
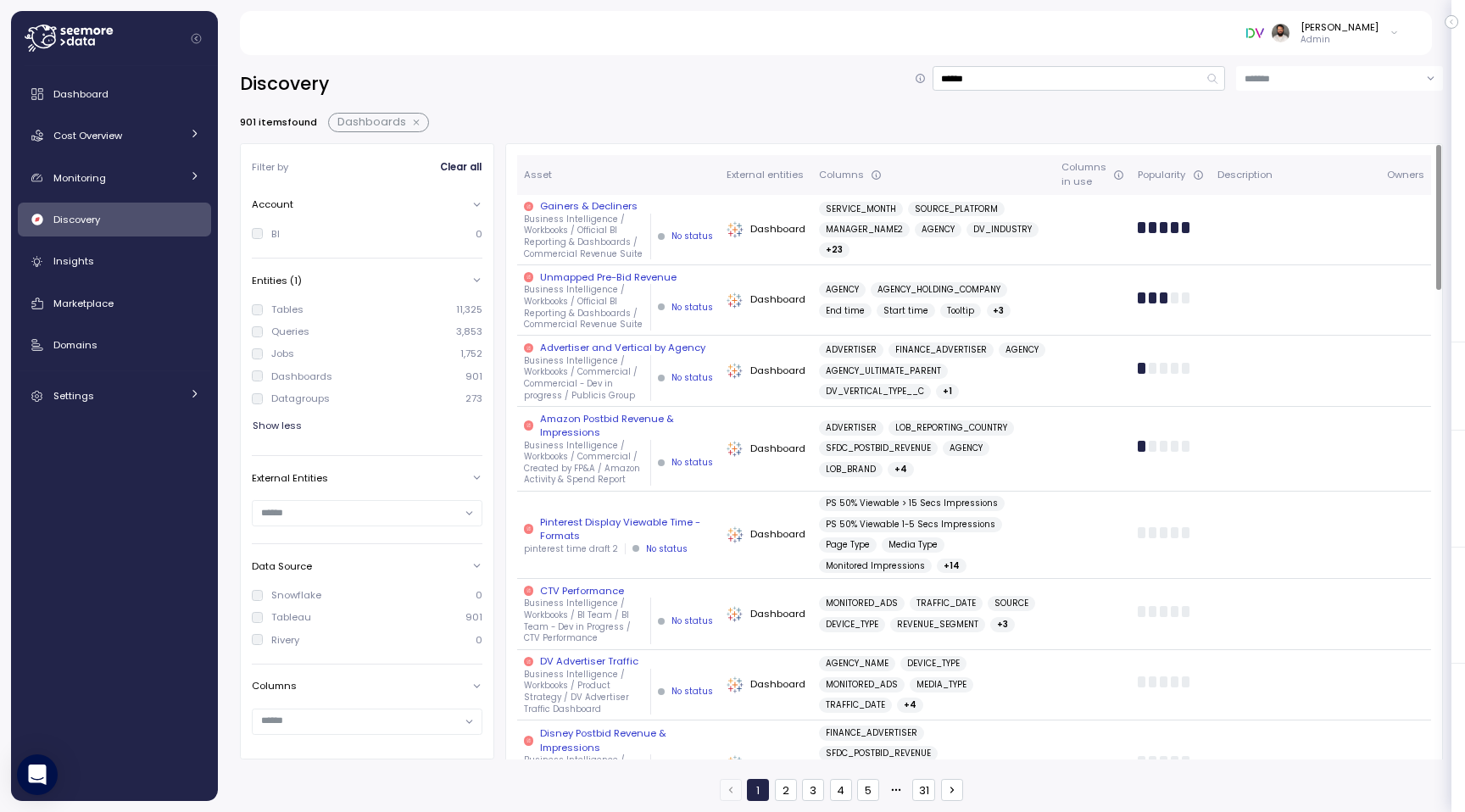
click at [842, 251] on span "+ 23" at bounding box center [833, 250] width 17 height 16
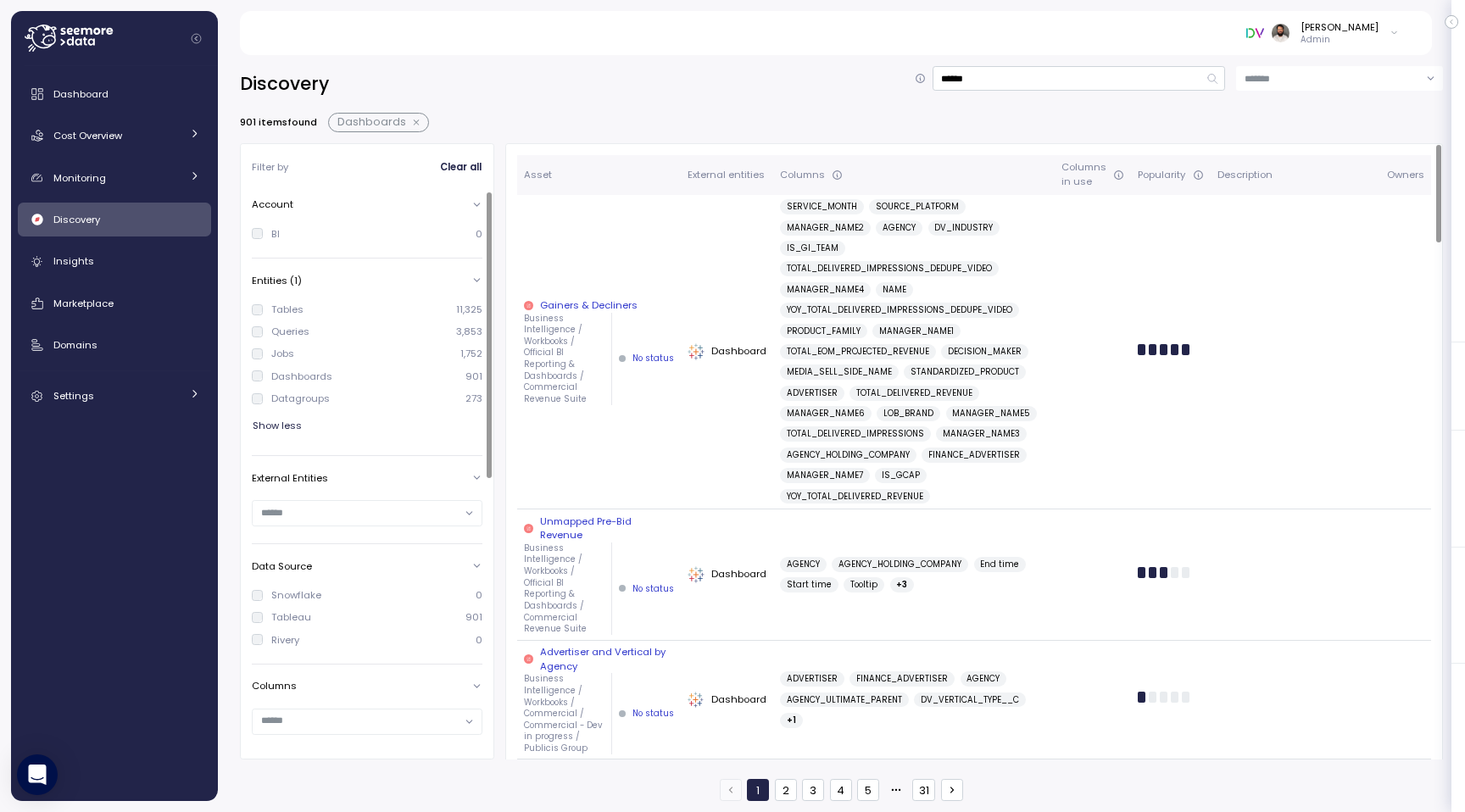
click at [300, 379] on div "Dashboards" at bounding box center [301, 376] width 61 height 14
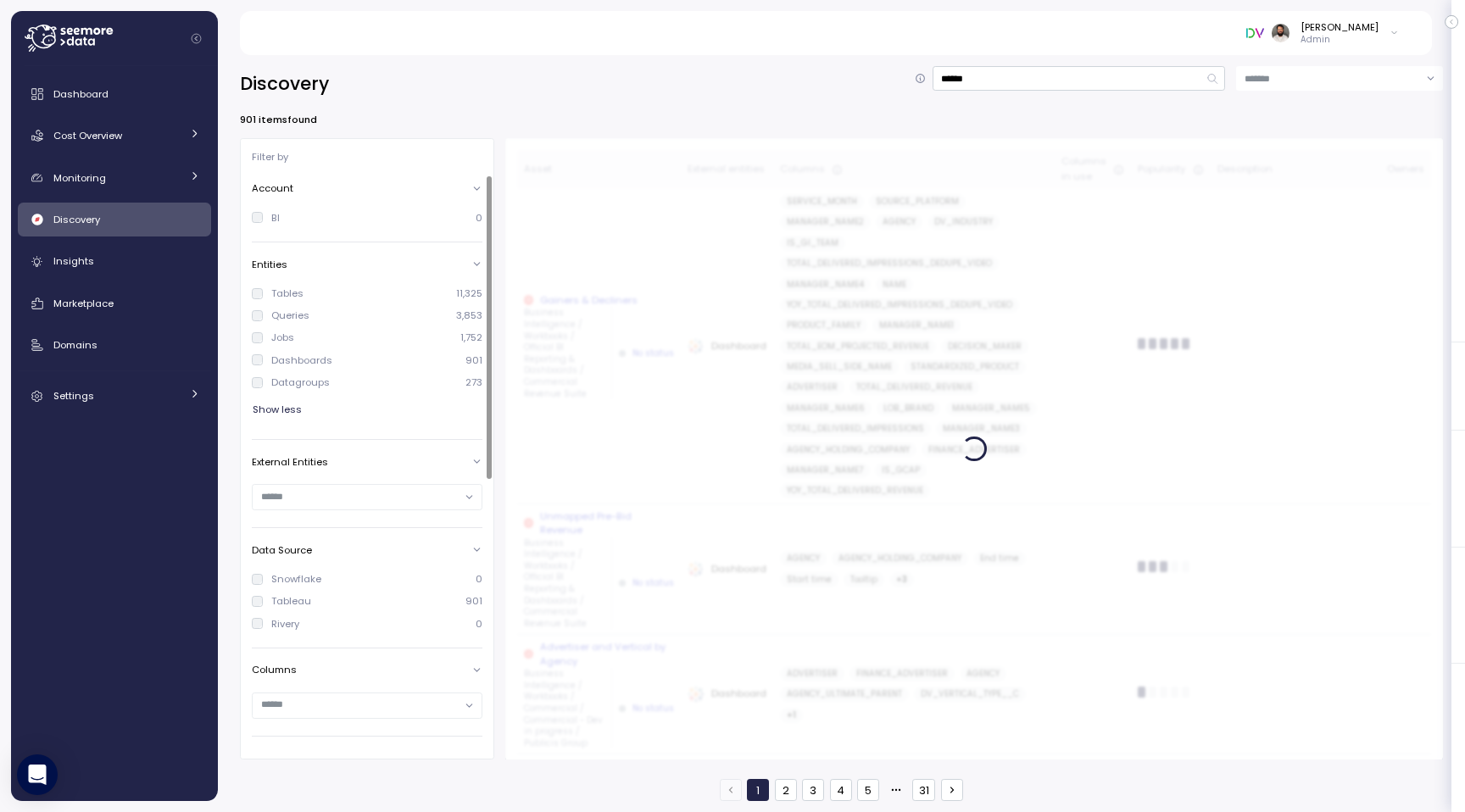
click at [288, 296] on div "Tables" at bounding box center [287, 293] width 32 height 14
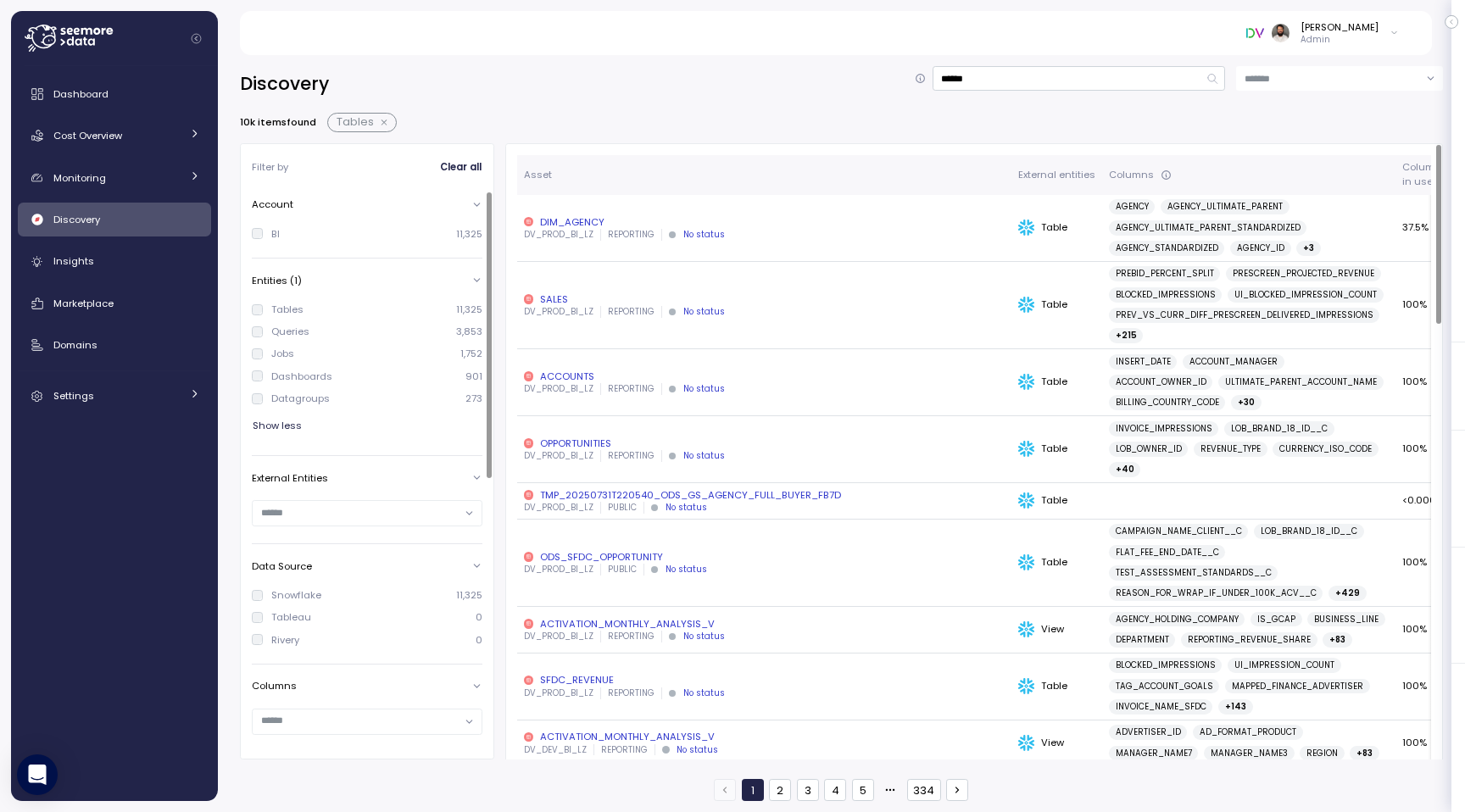
click at [301, 382] on div "Dashboards" at bounding box center [301, 376] width 61 height 14
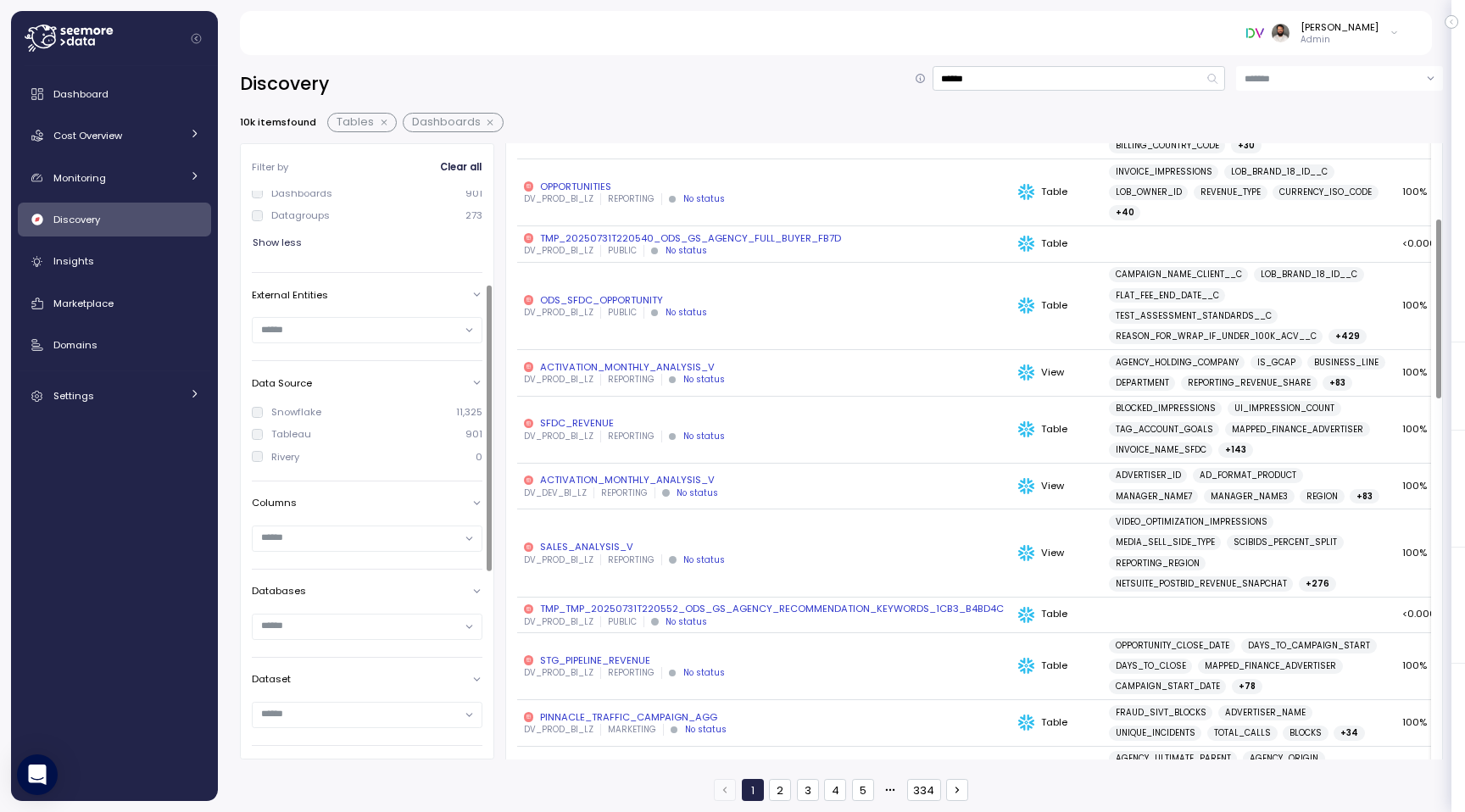
scroll to position [194, 0]
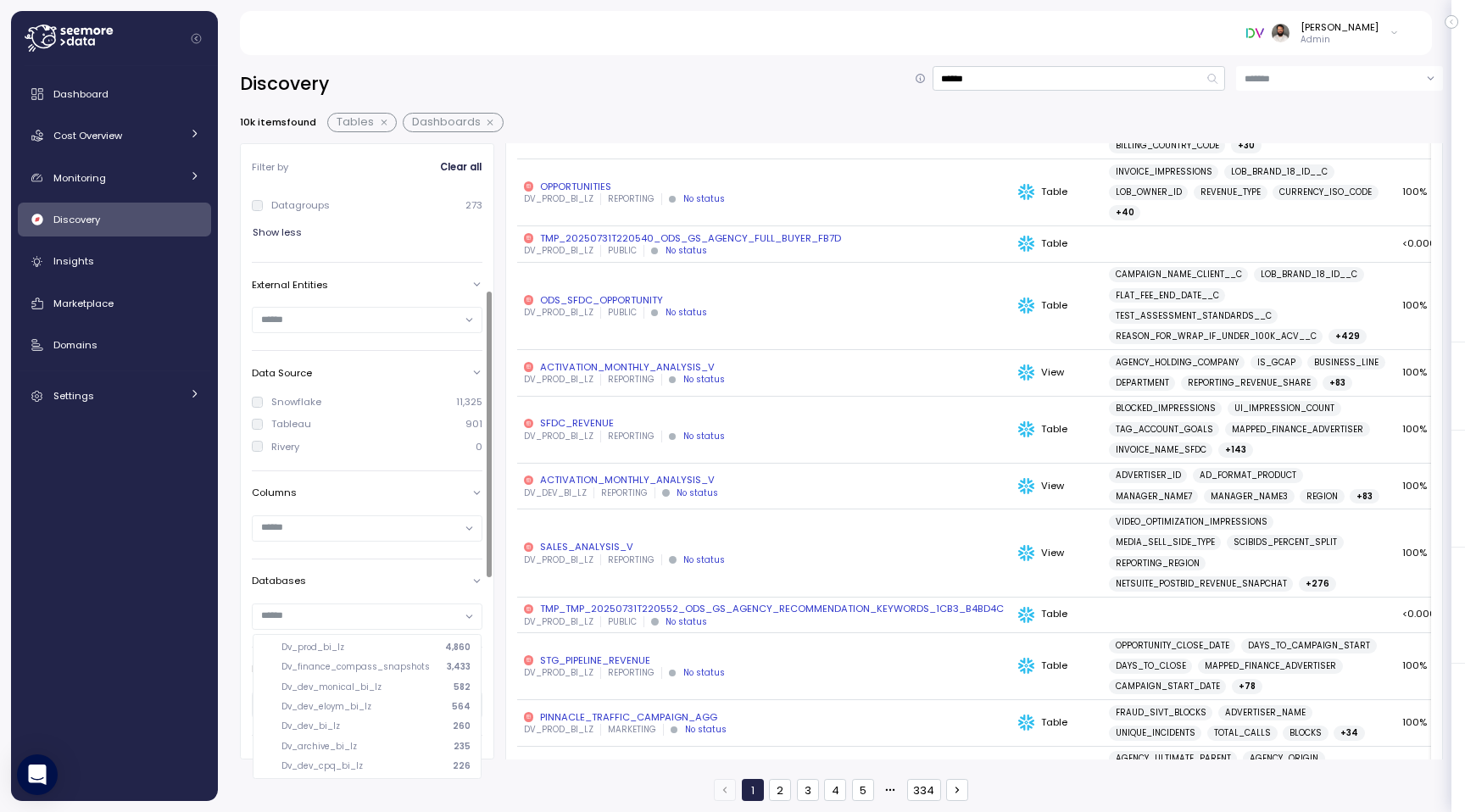
click at [415, 604] on div at bounding box center [367, 616] width 229 height 25
click at [414, 604] on div at bounding box center [367, 616] width 229 height 25
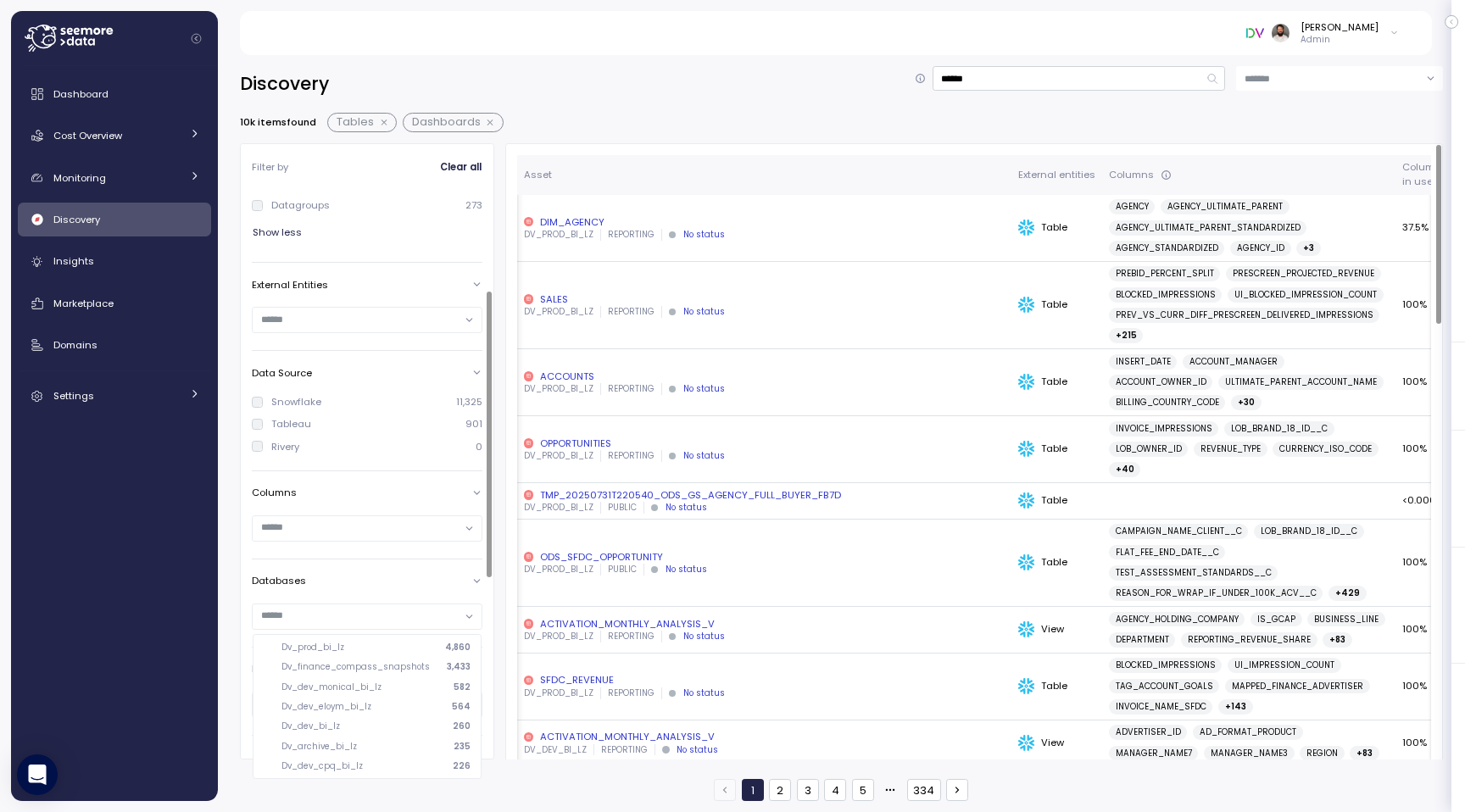
scroll to position [0, 18]
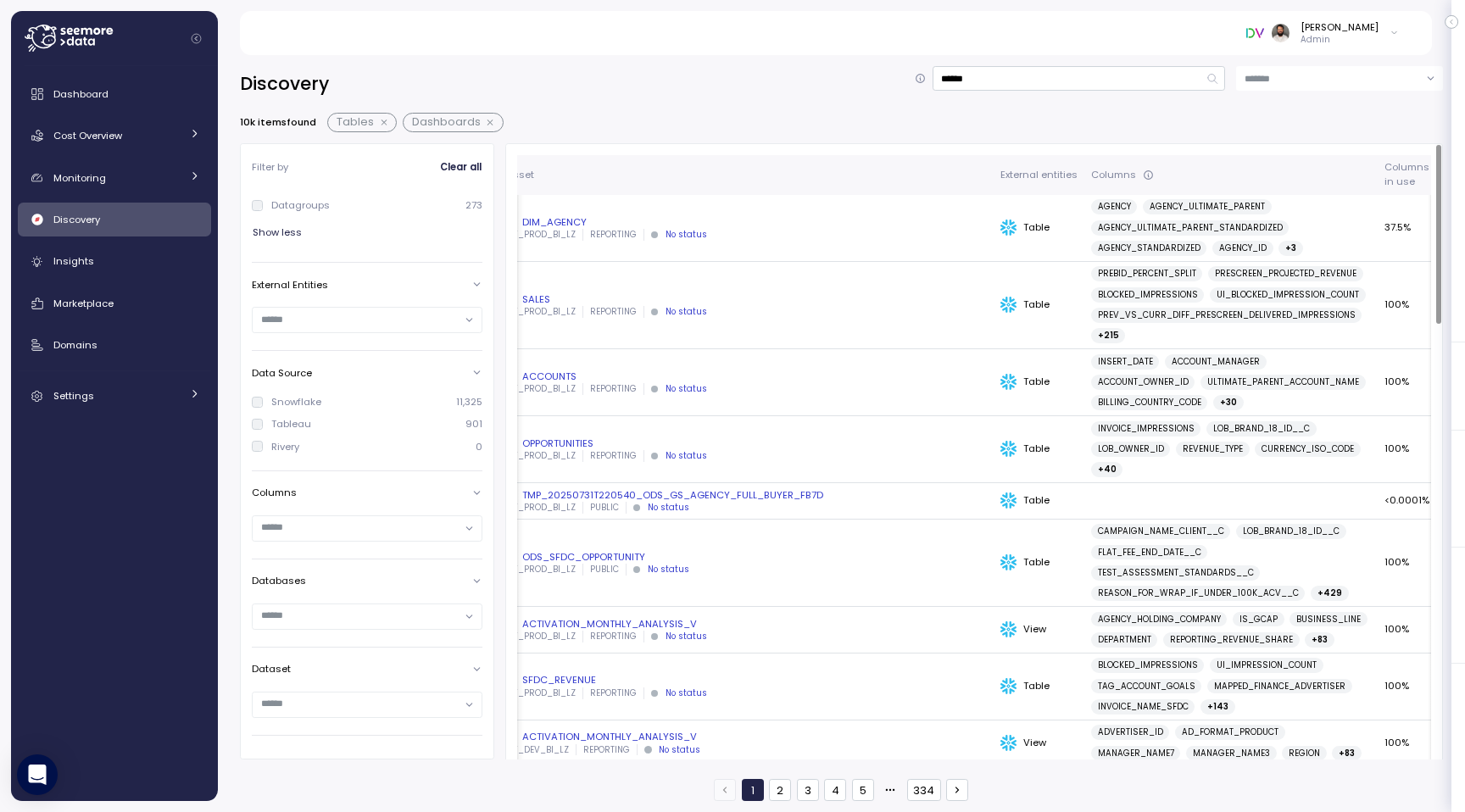
click at [1009, 58] on div "Discovery ****** 10k items found Tables Dashboards Filter by Clear all Account …" at bounding box center [841, 428] width 1246 height 768
click at [1009, 79] on input "******" at bounding box center [1079, 78] width 293 height 25
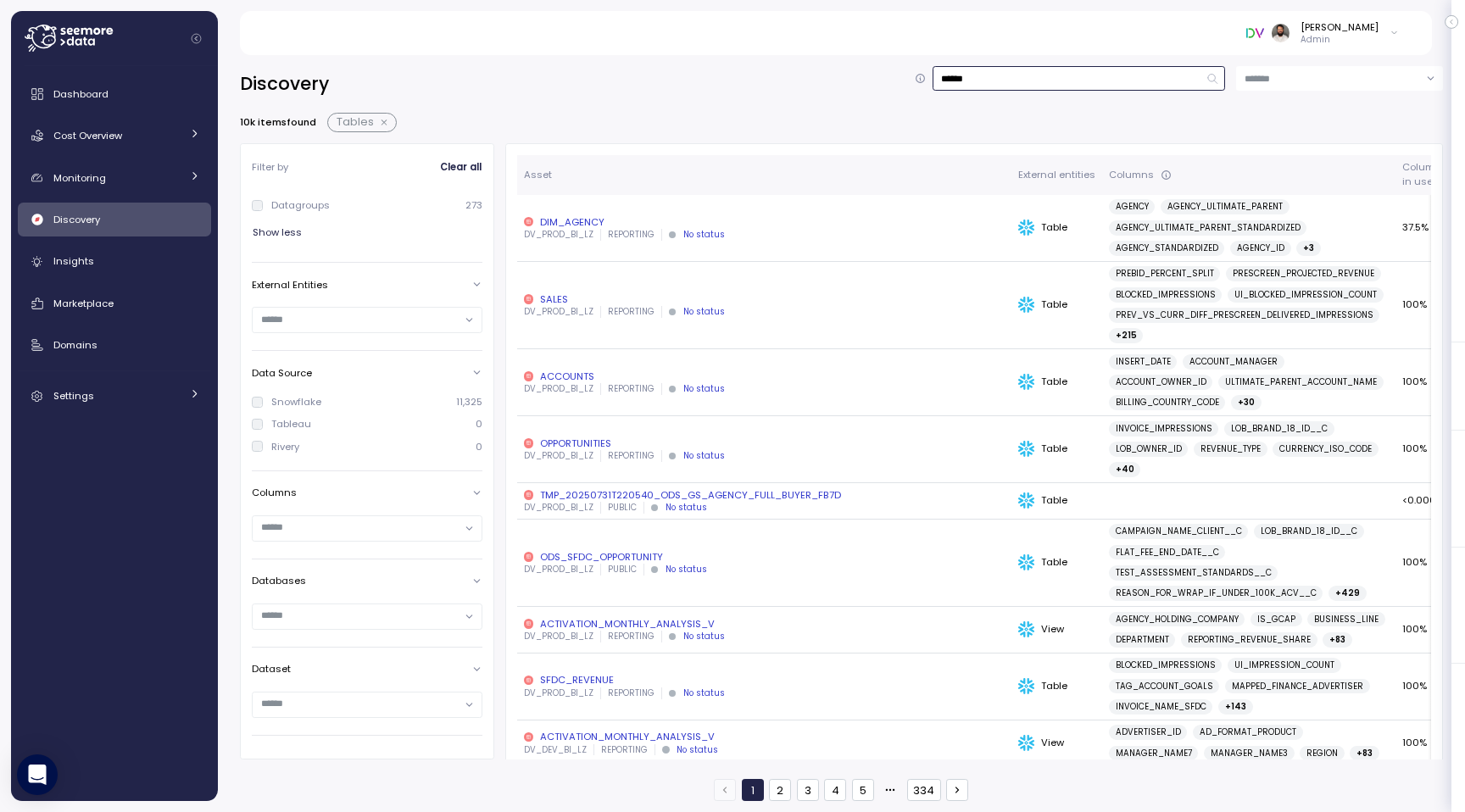
click at [383, 124] on button "button" at bounding box center [384, 123] width 22 height 14
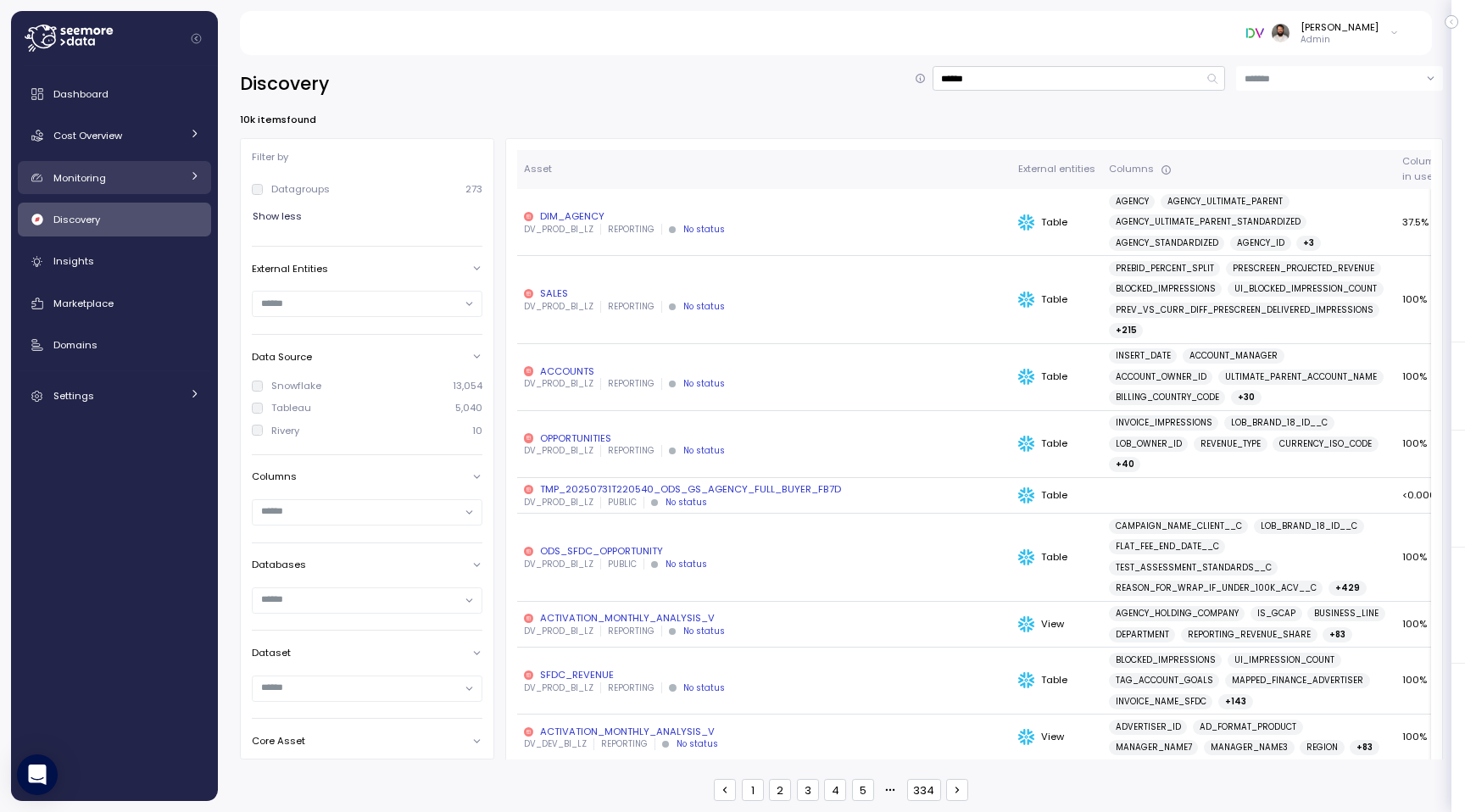
click at [169, 182] on div "Monitoring" at bounding box center [117, 178] width 127 height 17
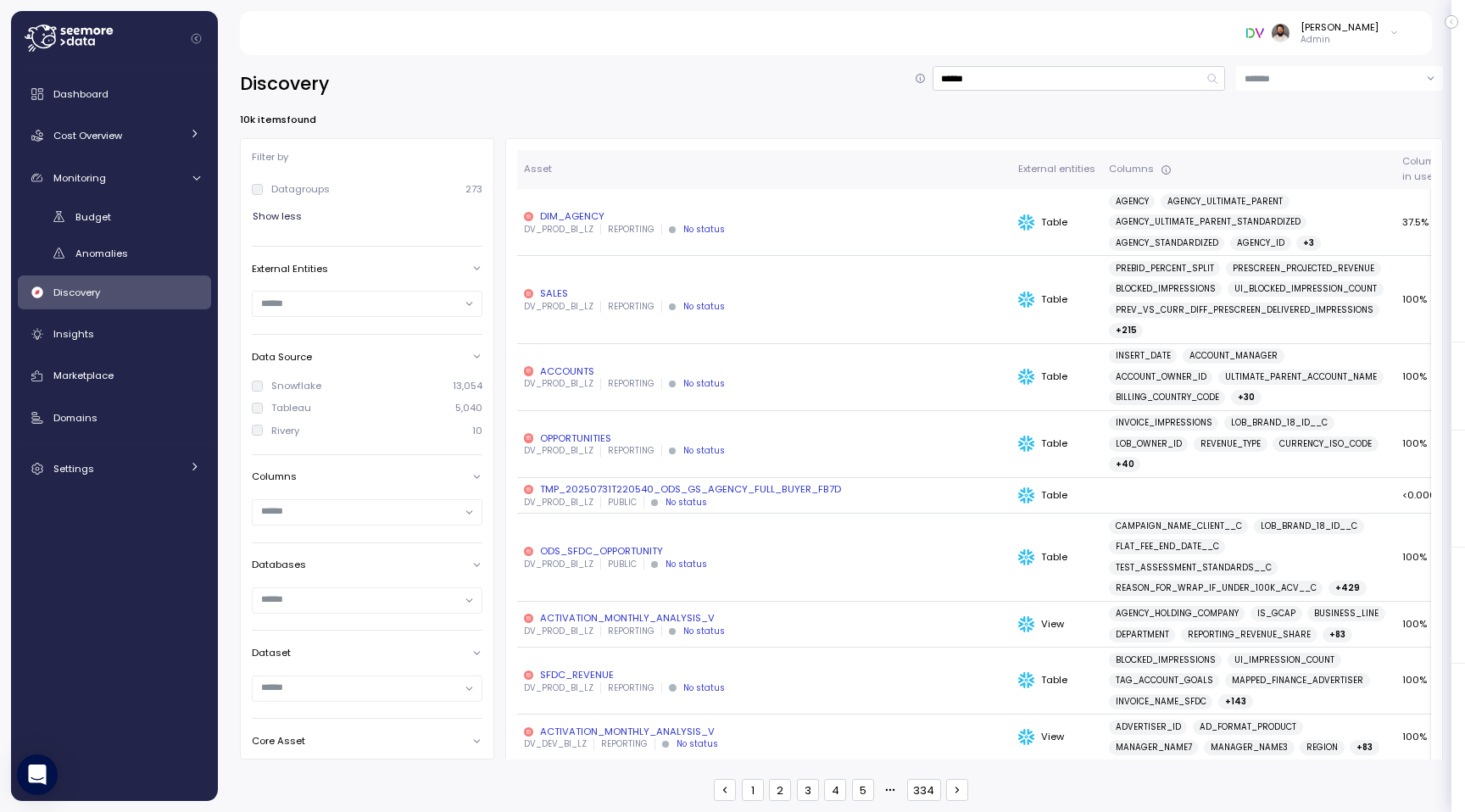
click at [144, 290] on div "Discovery" at bounding box center [126, 292] width 147 height 17
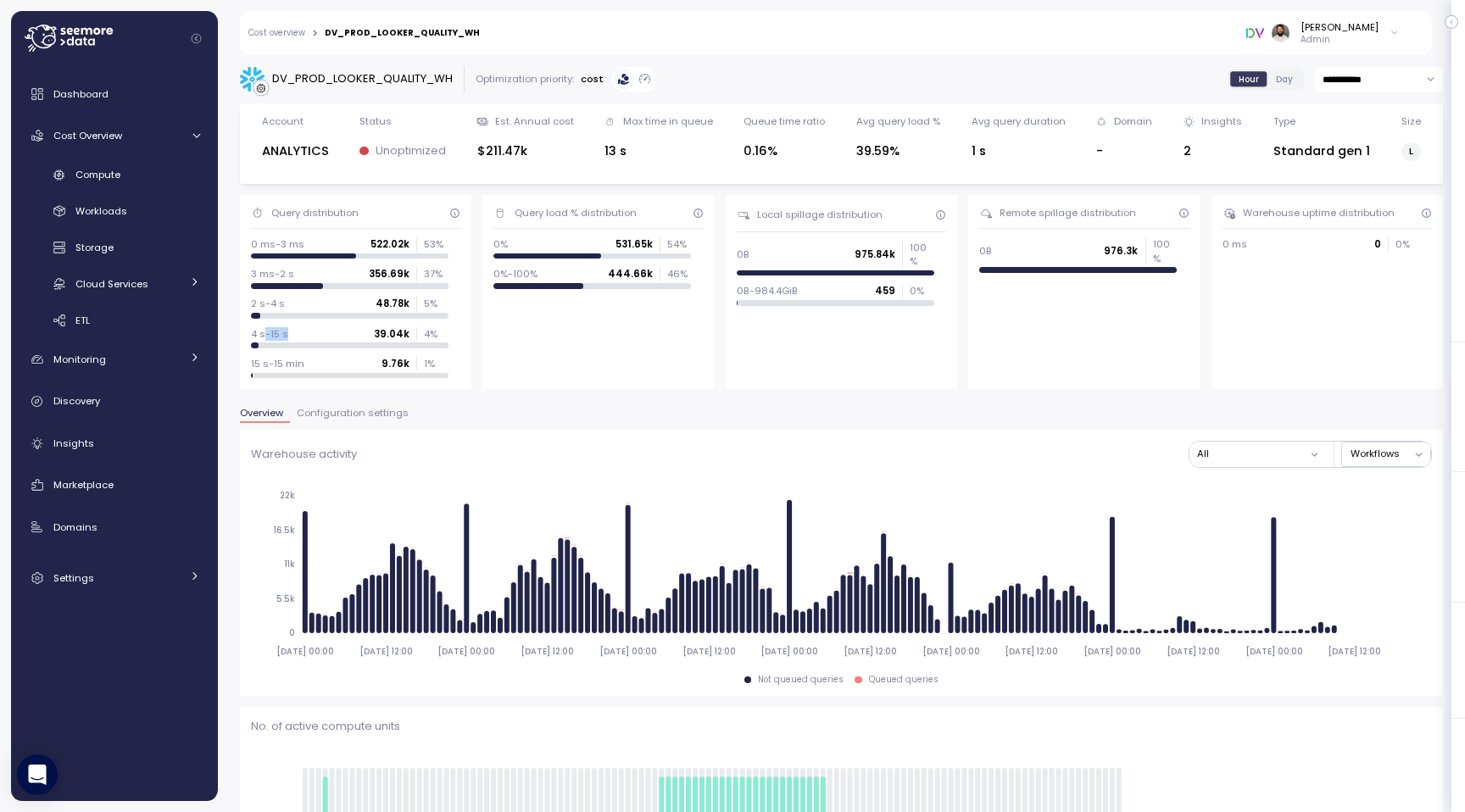
scroll to position [72, 0]
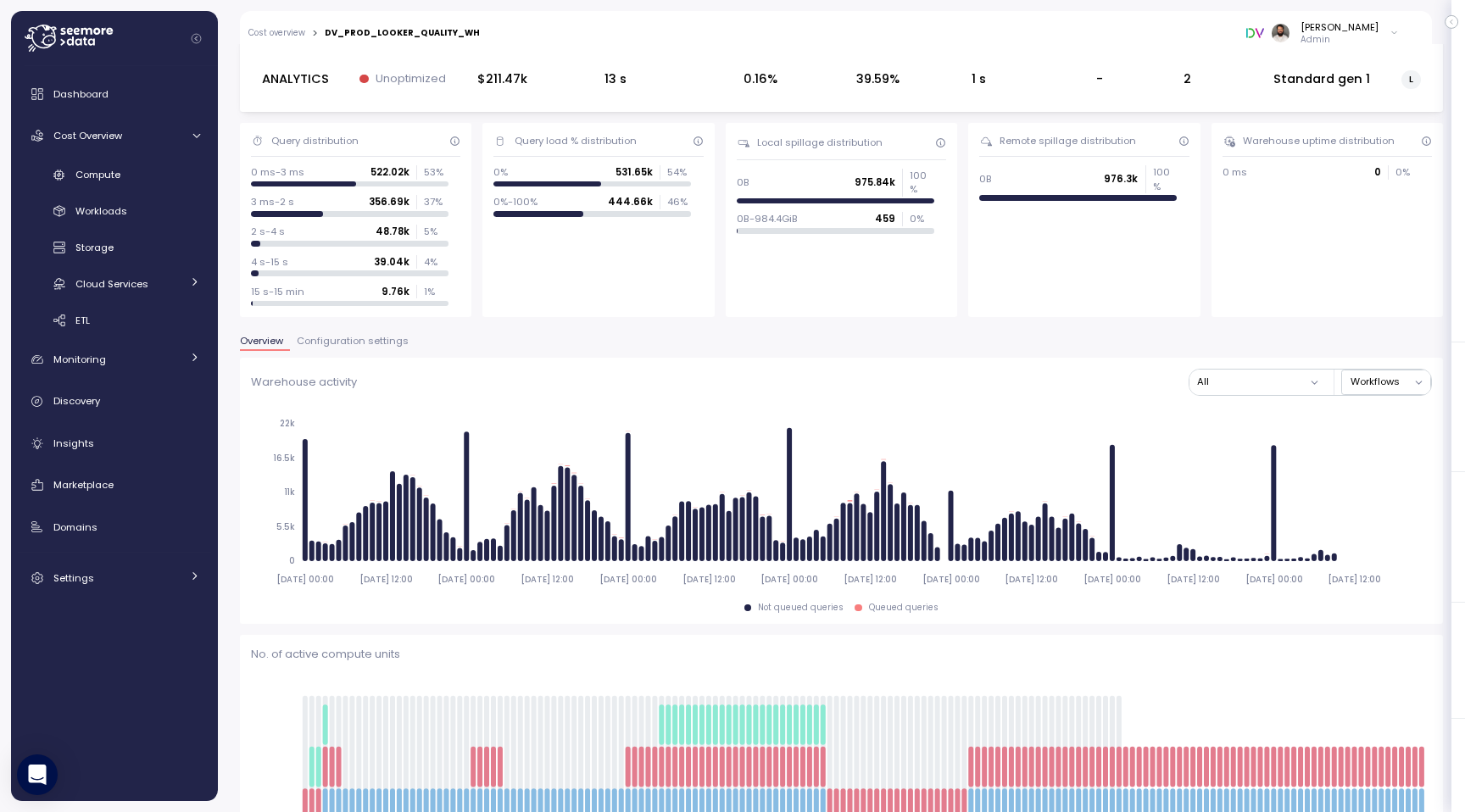
click at [314, 294] on div "15 s-15 min 9.76k 1 %" at bounding box center [349, 291] width 197 height 14
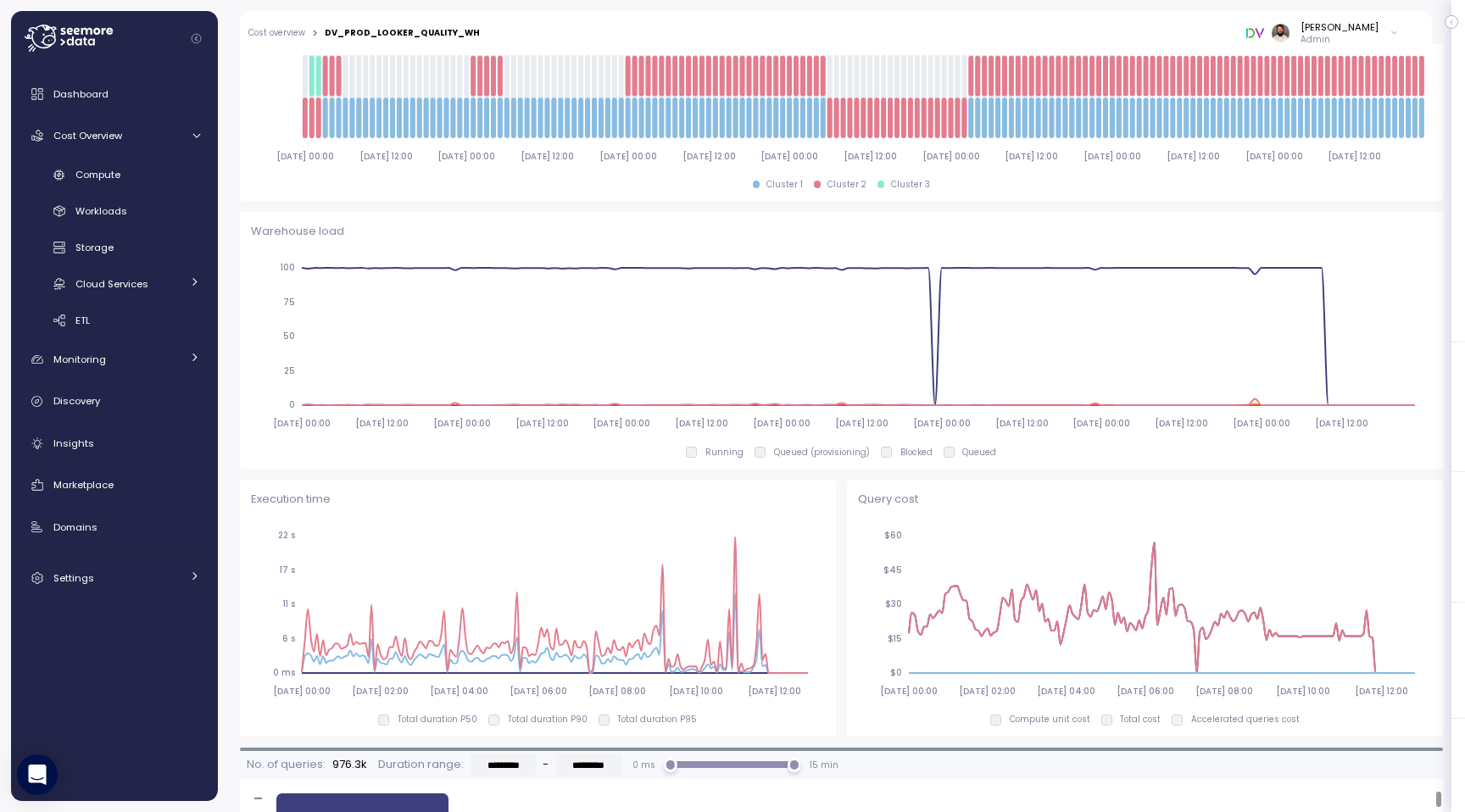
scroll to position [451, 0]
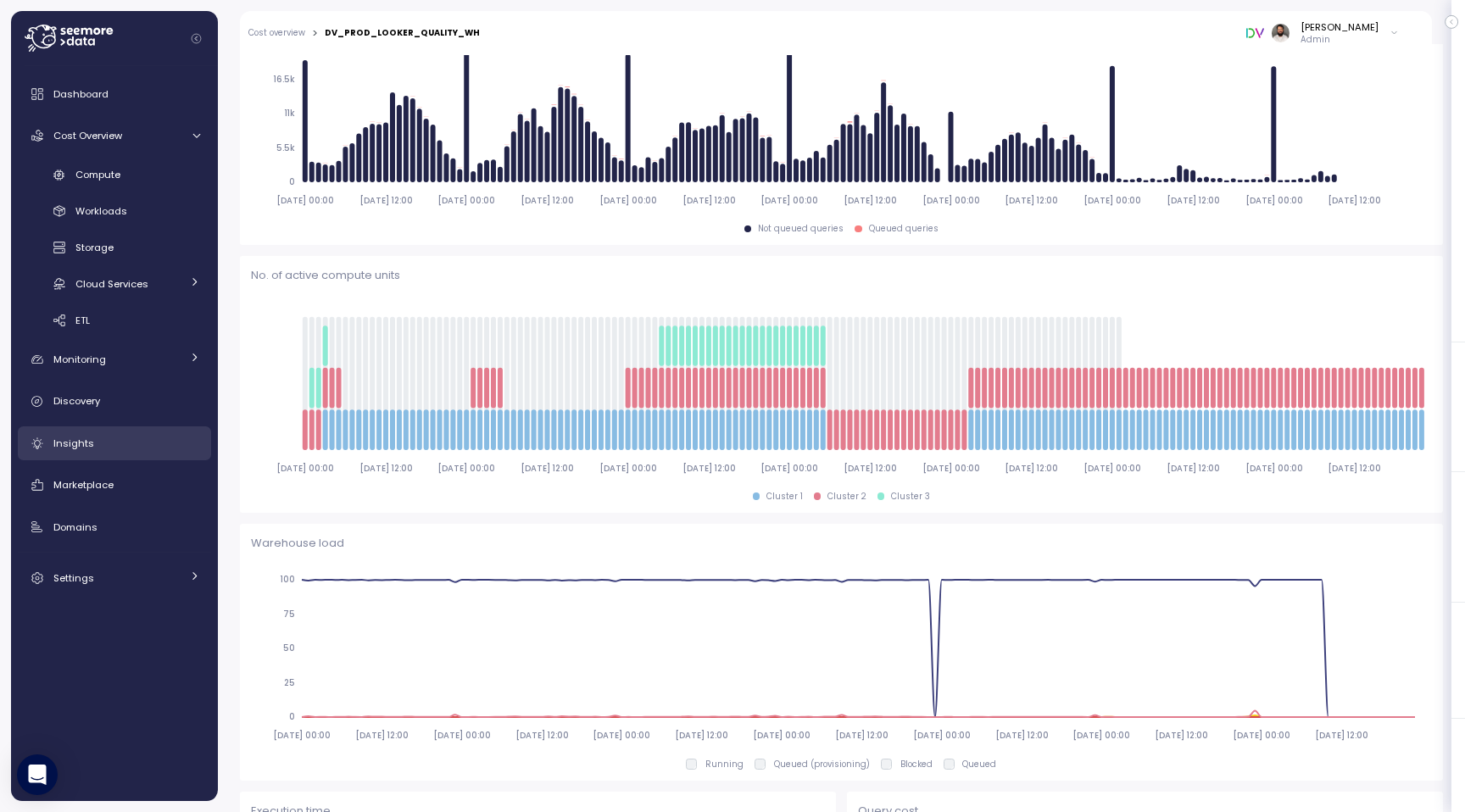
click at [142, 453] on link "Insights" at bounding box center [114, 442] width 194 height 34
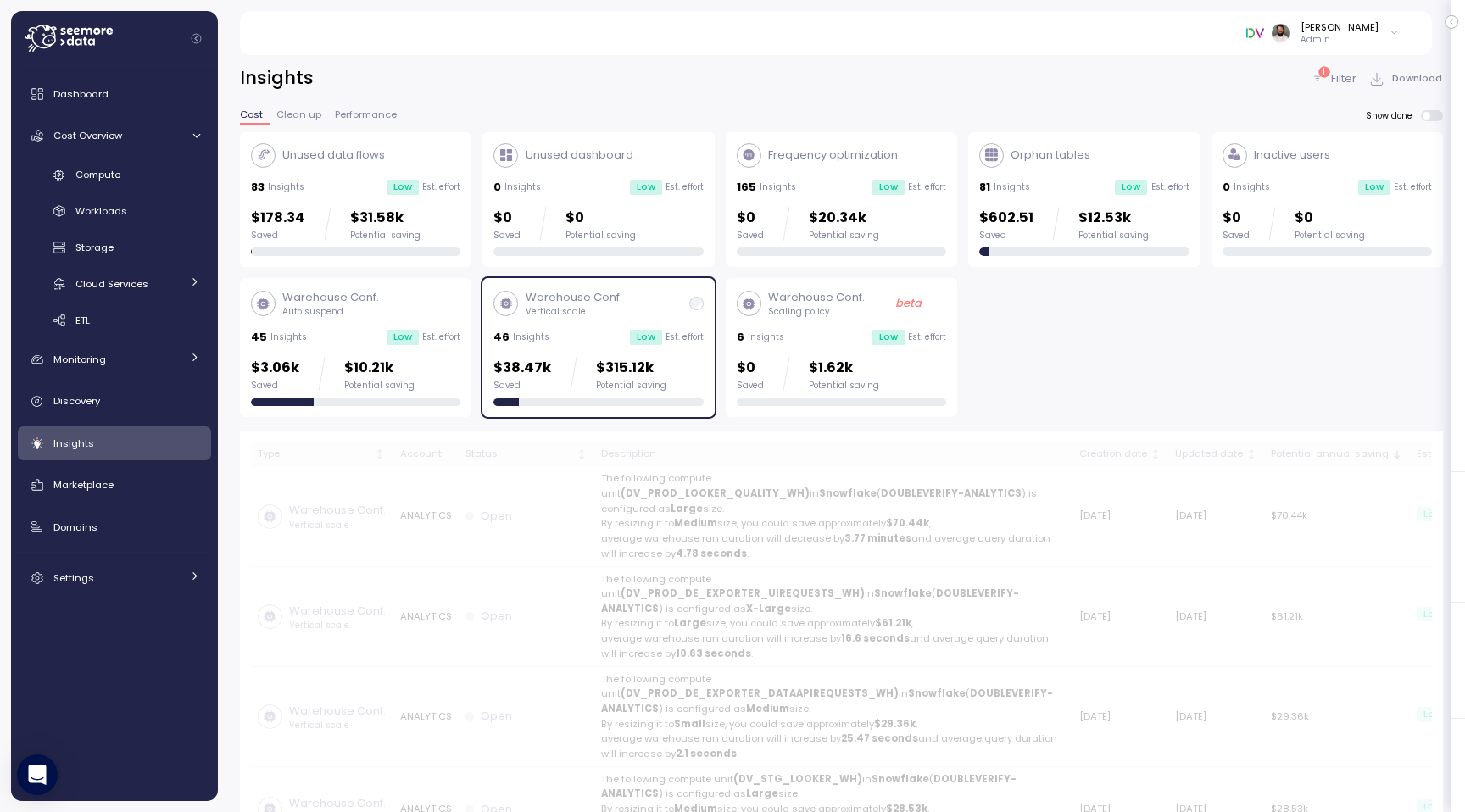
scroll to position [1, 0]
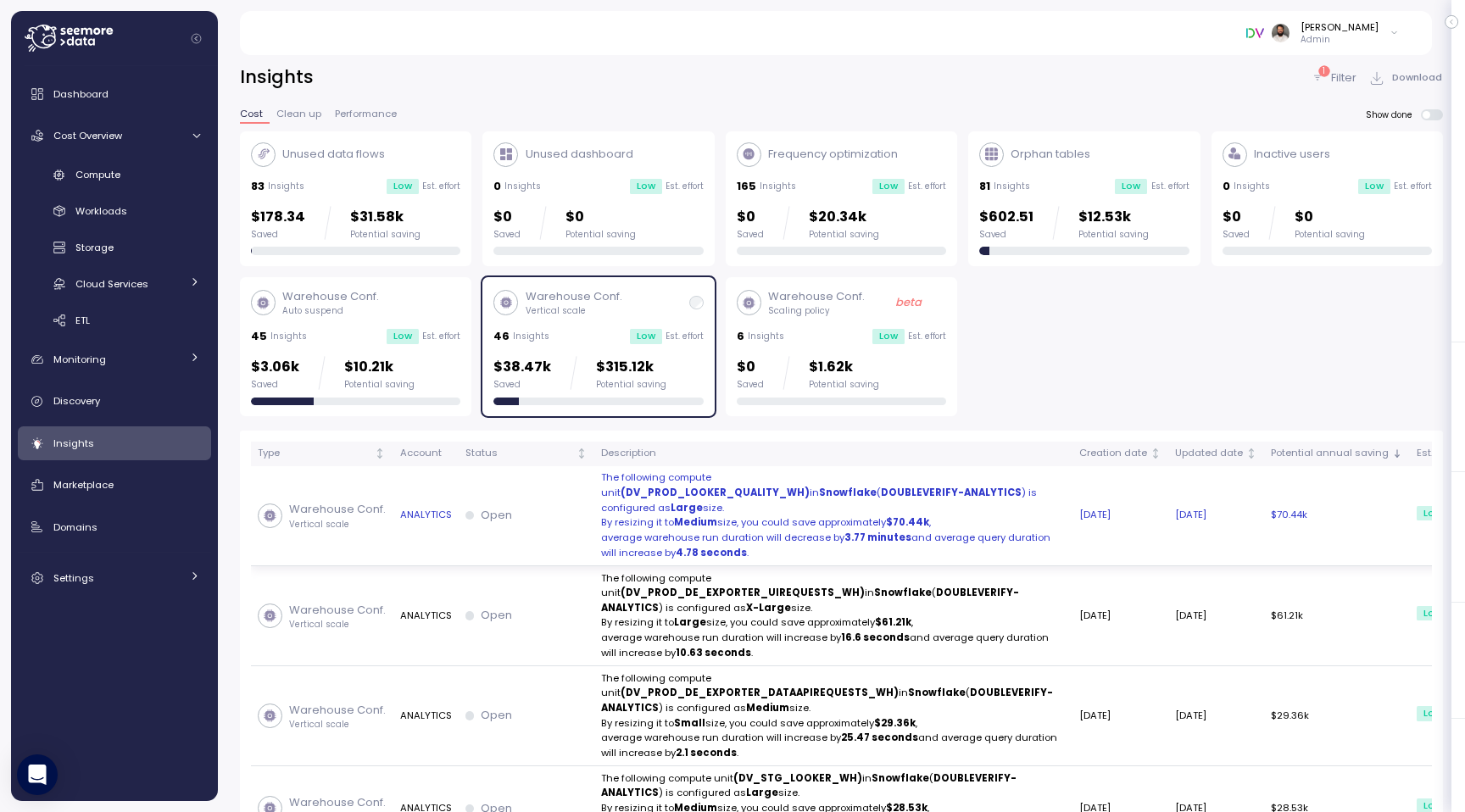
click at [513, 524] on div "Open" at bounding box center [526, 515] width 122 height 17
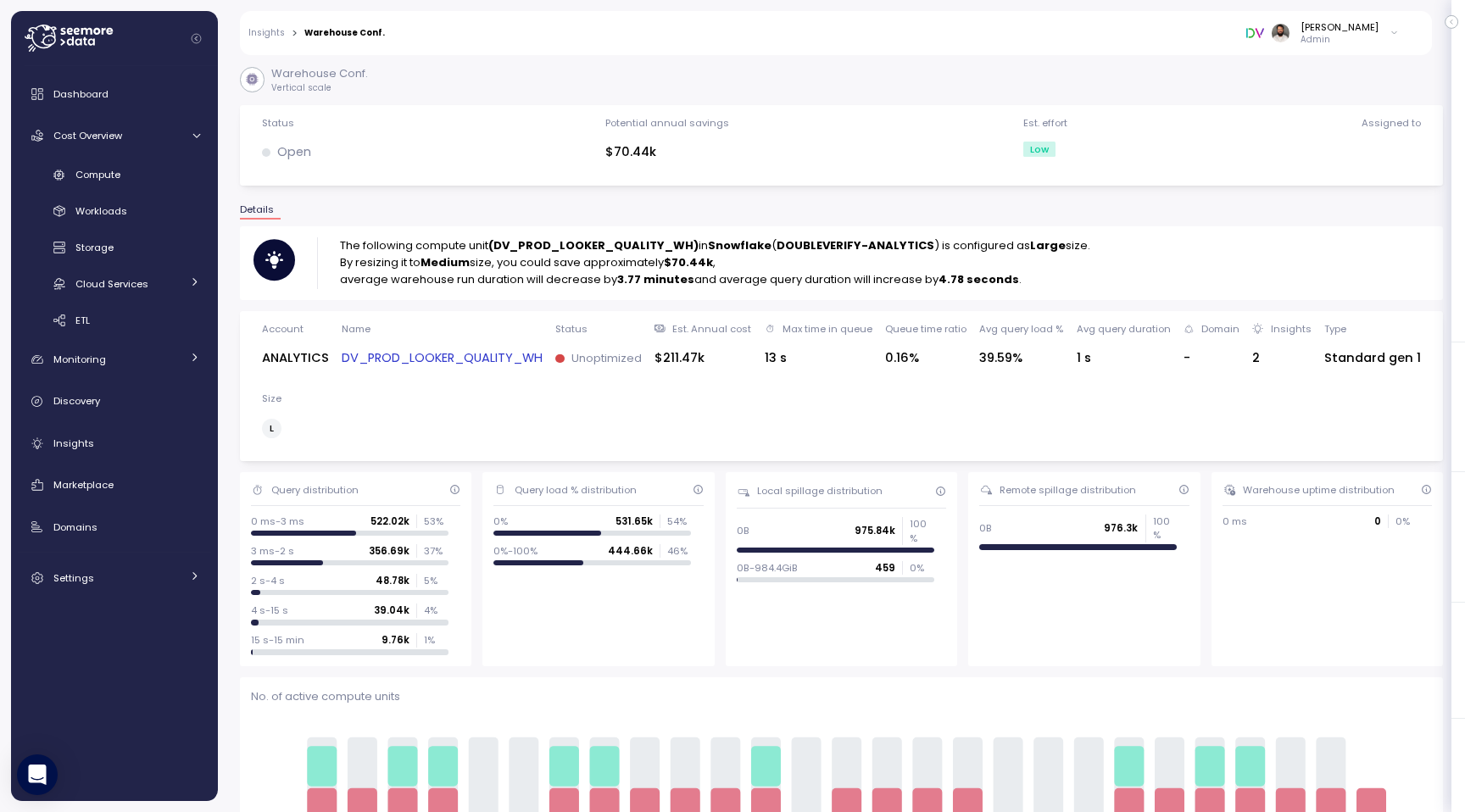
drag, startPoint x: 604, startPoint y: 277, endPoint x: 742, endPoint y: 277, distance: 138.0
click at [742, 277] on p "average warehouse run duration will decrease by 3.77 minutes and average query …" at bounding box center [715, 279] width 750 height 17
click at [563, 241] on strong "(DV_PROD_LOOKER_QUALITY_WH)" at bounding box center [594, 245] width 210 height 16
copy strong "DV_PROD_LOOKER_QUALITY_WH"
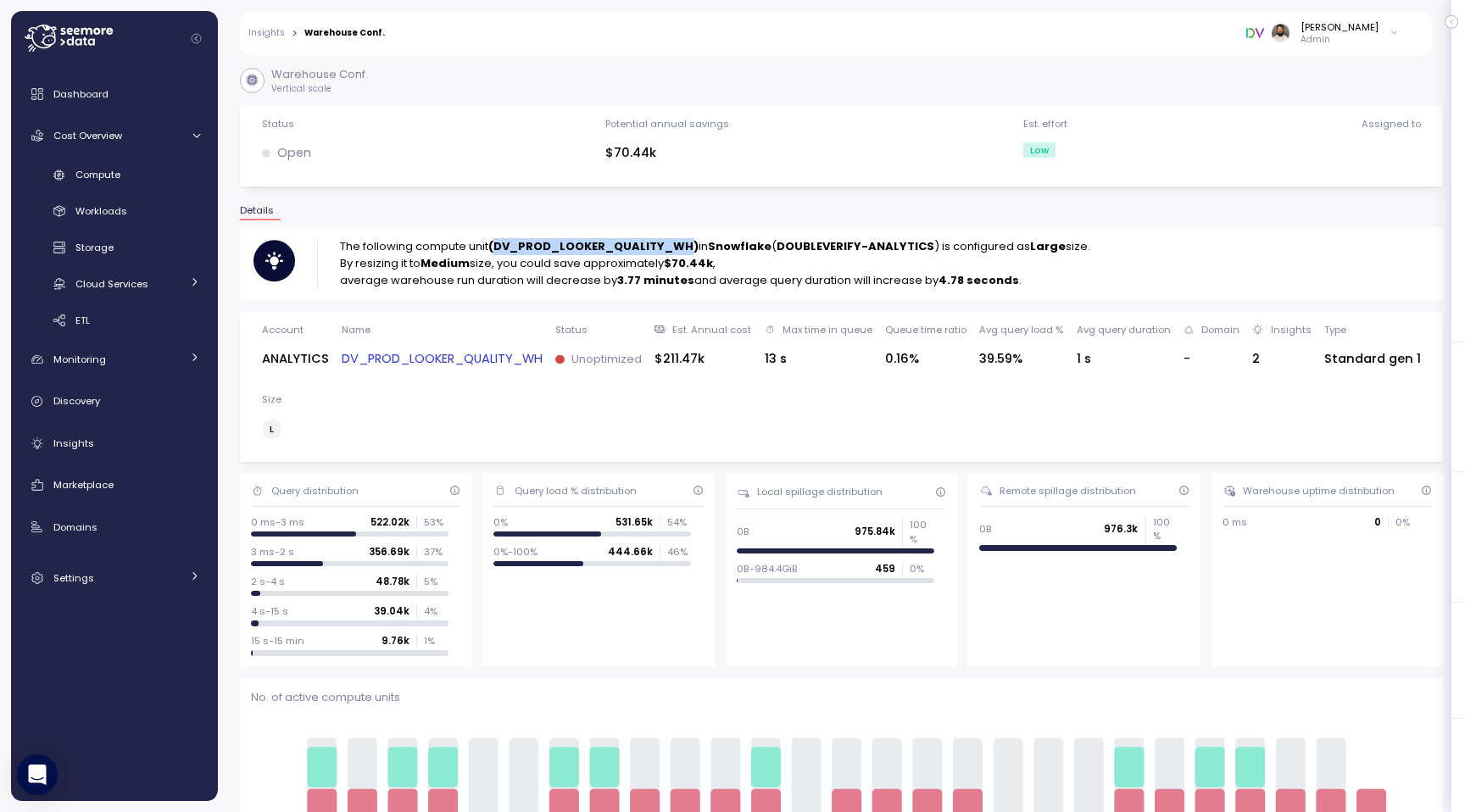
copy strong "DV_PROD_LOOKER_QUALITY_WH"
click at [393, 355] on link "DV_PROD_LOOKER_QUALITY_WH" at bounding box center [442, 359] width 201 height 19
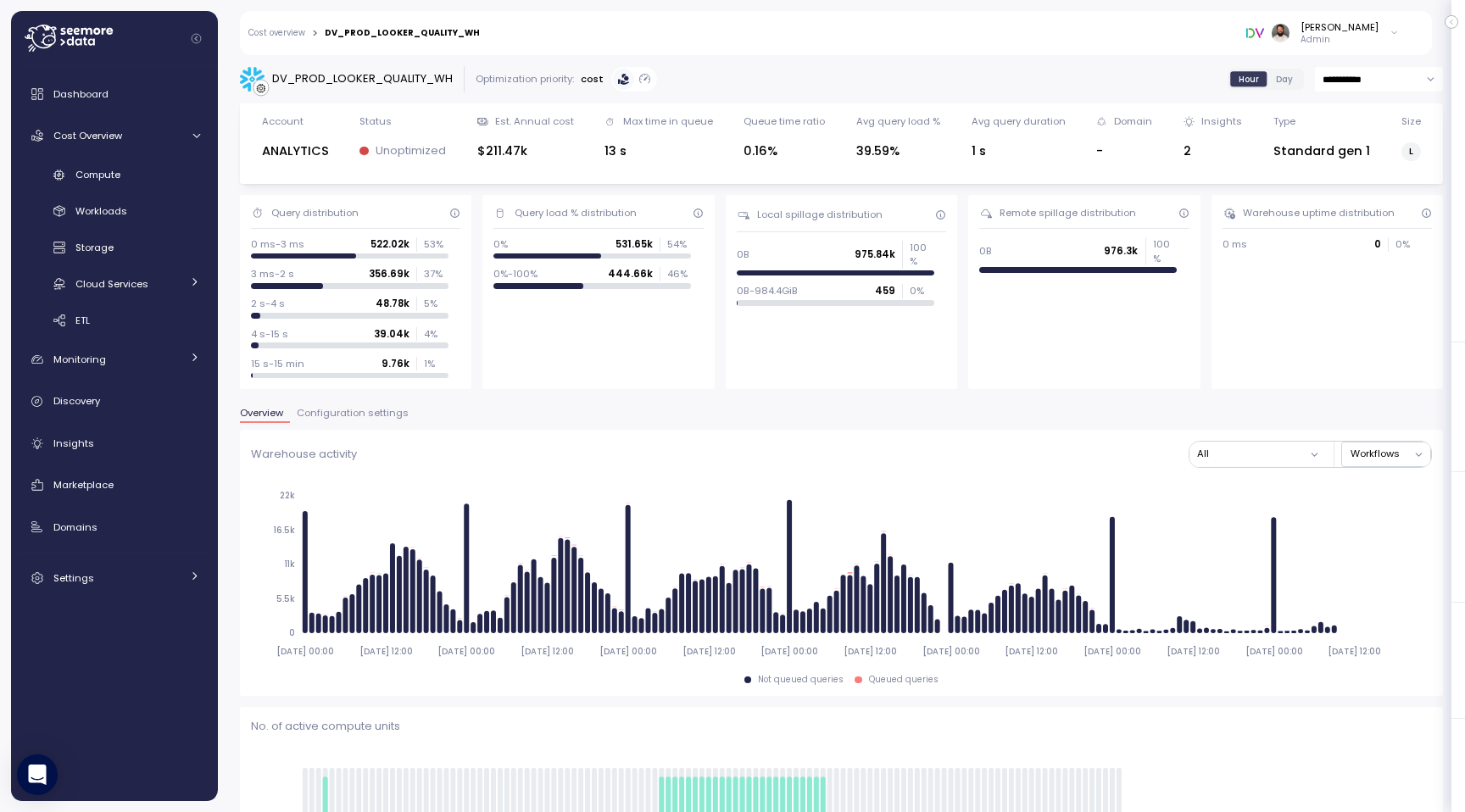
click at [352, 417] on span "Configuration settings" at bounding box center [352, 413] width 112 height 9
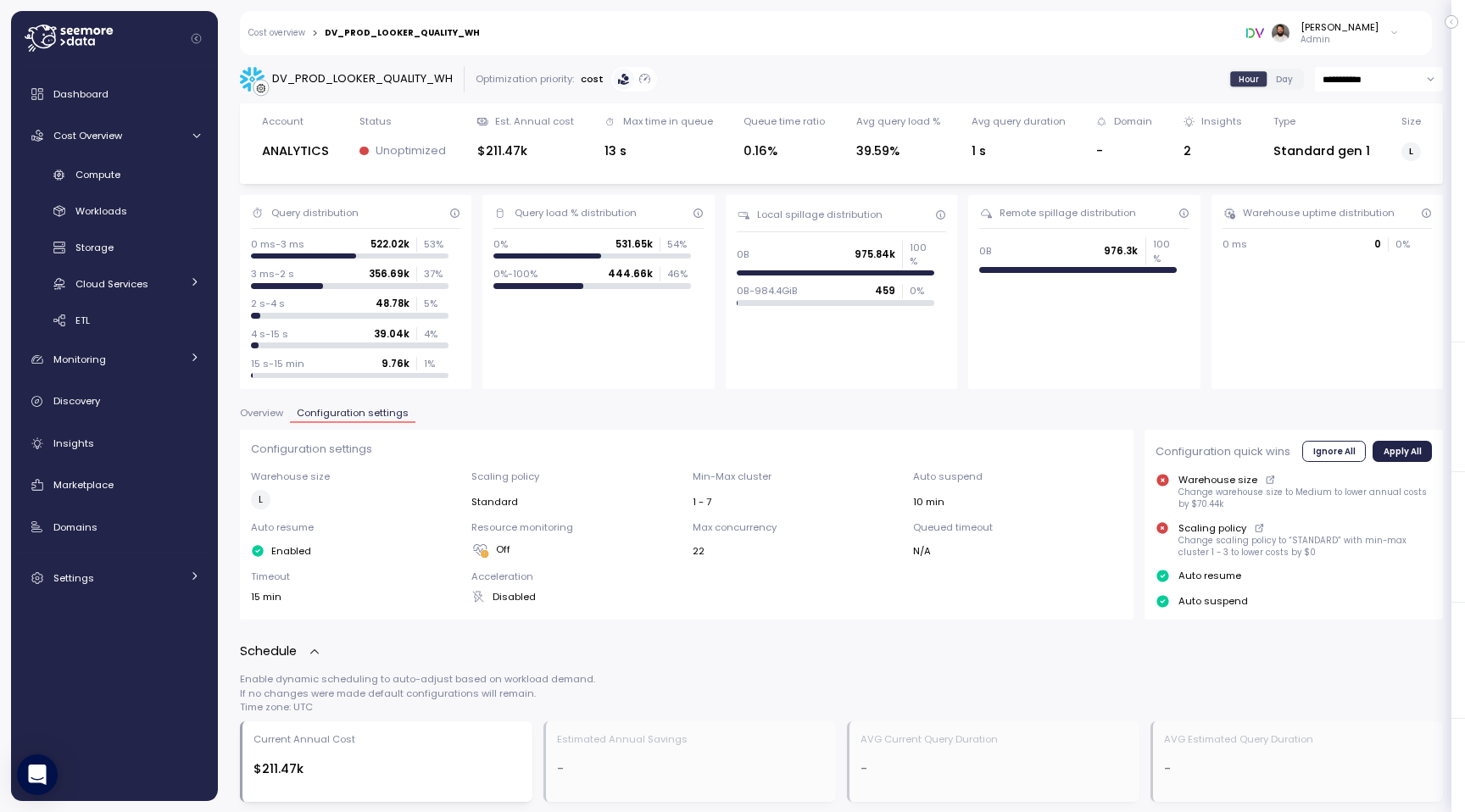
click at [266, 419] on button "Overview" at bounding box center [265, 416] width 50 height 15
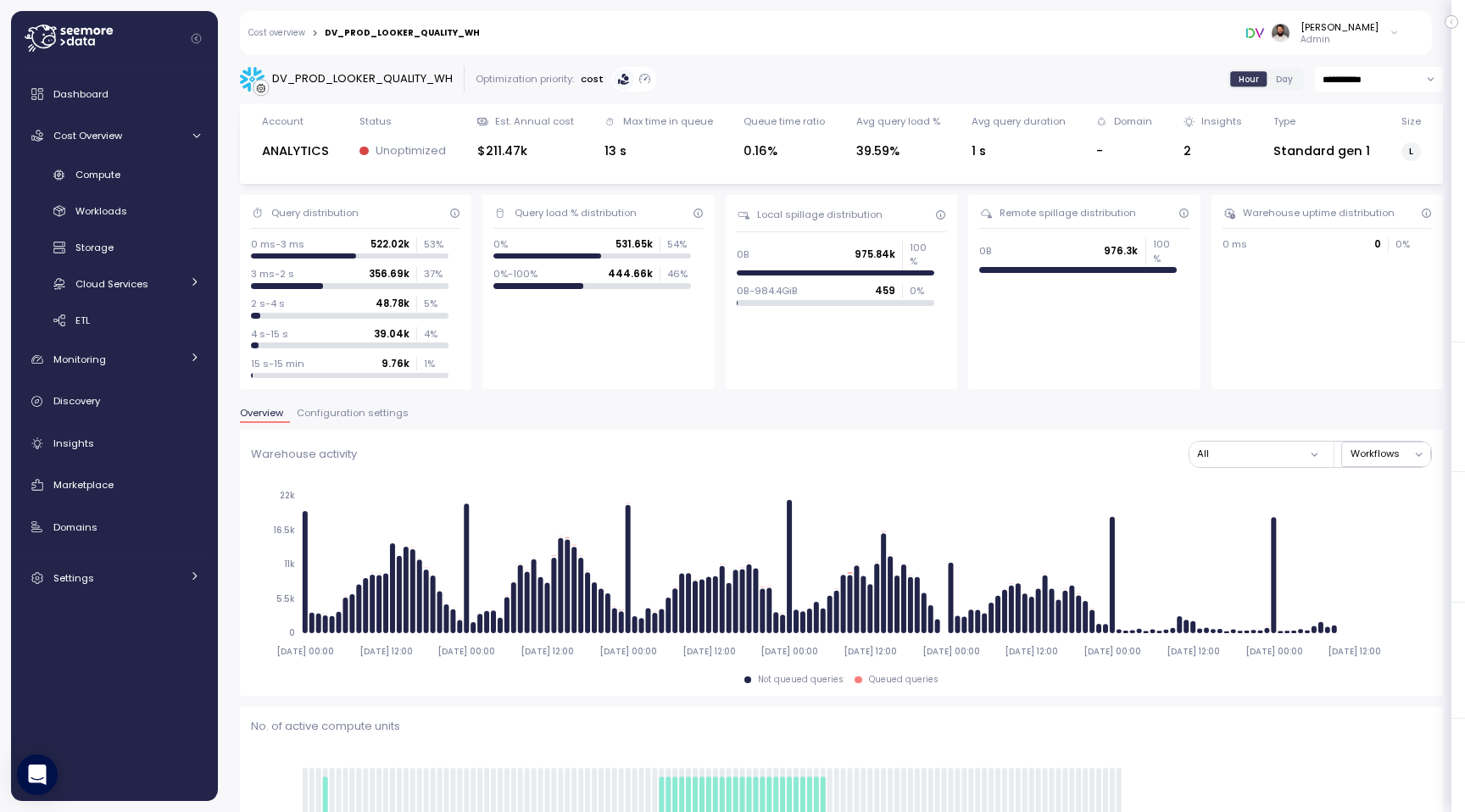
click at [1339, 86] on input "**********" at bounding box center [1378, 79] width 128 height 25
click at [1348, 179] on span "Last 14 days" at bounding box center [1352, 182] width 59 height 16
type input "**********"
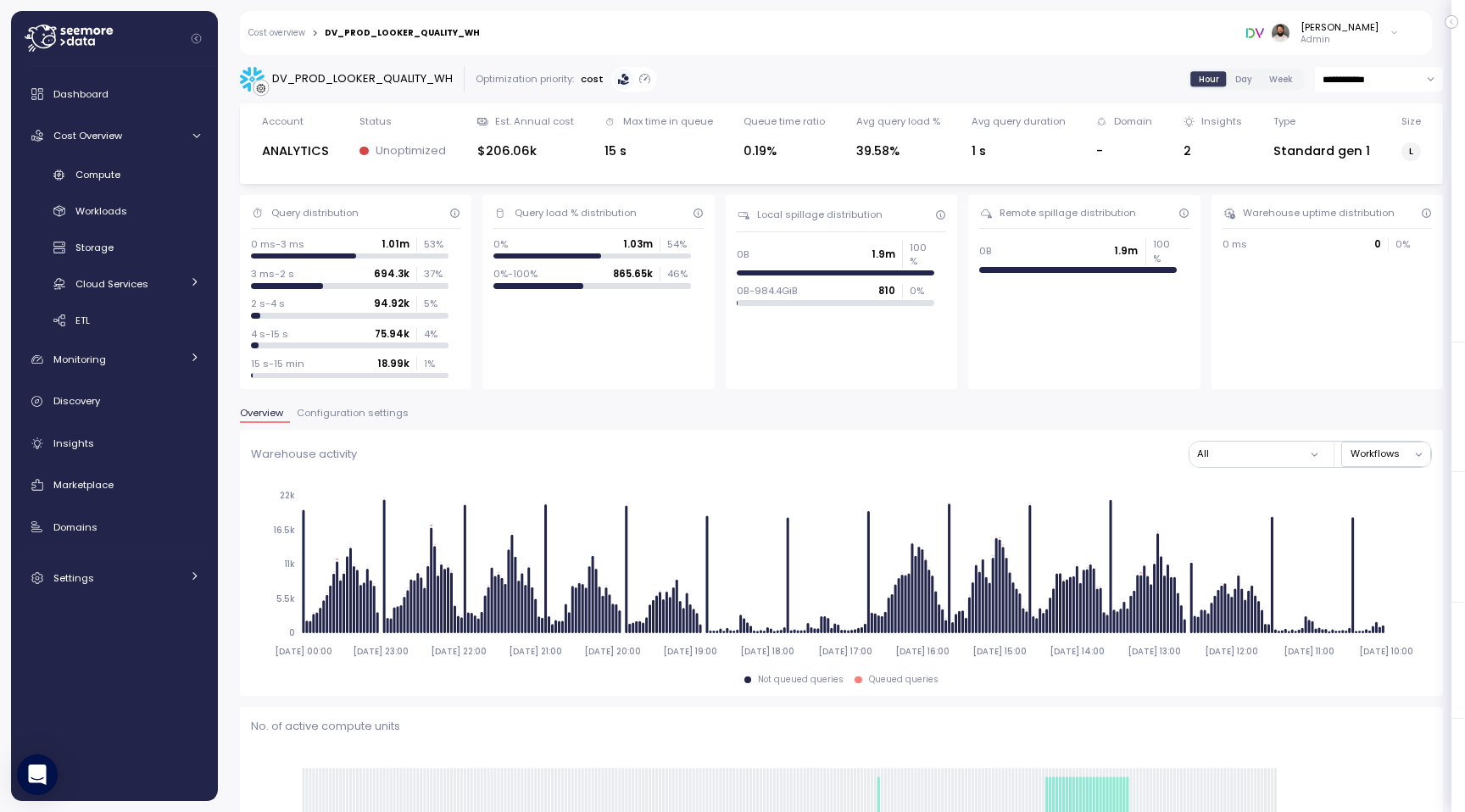
click at [366, 408] on span "Configuration settings" at bounding box center [352, 413] width 112 height 9
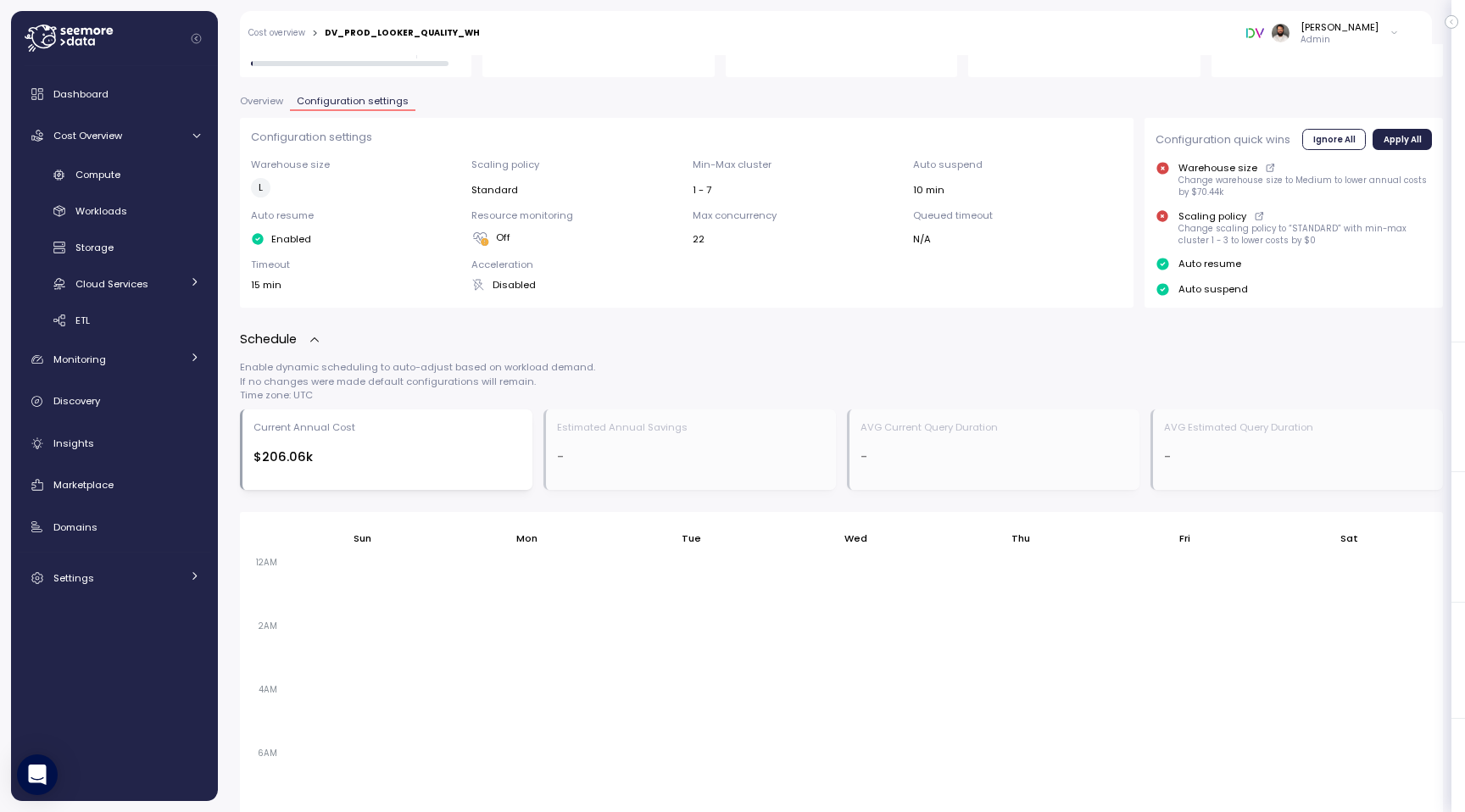
scroll to position [316, 0]
drag, startPoint x: 594, startPoint y: 452, endPoint x: 645, endPoint y: 486, distance: 61.3
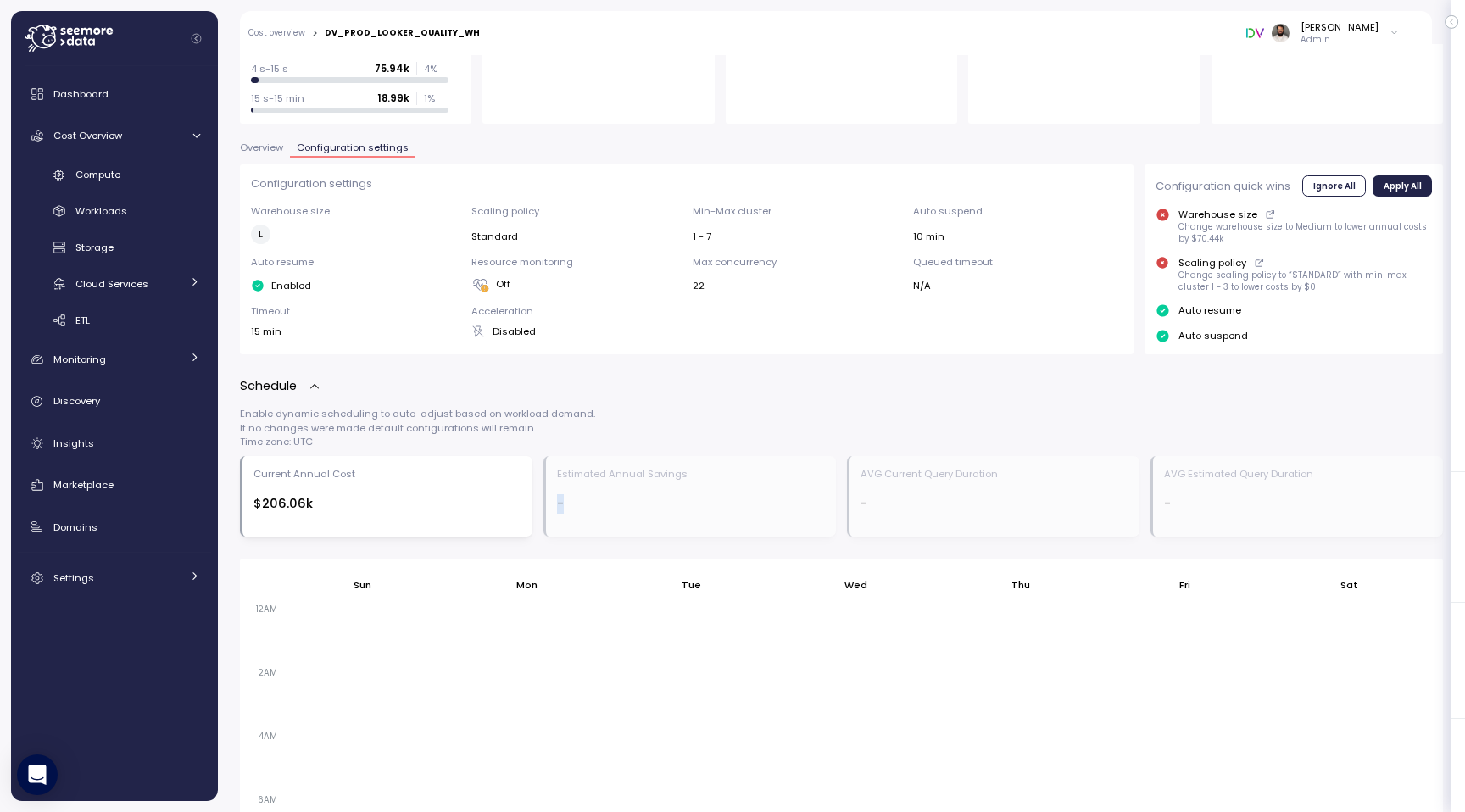
scroll to position [253, 0]
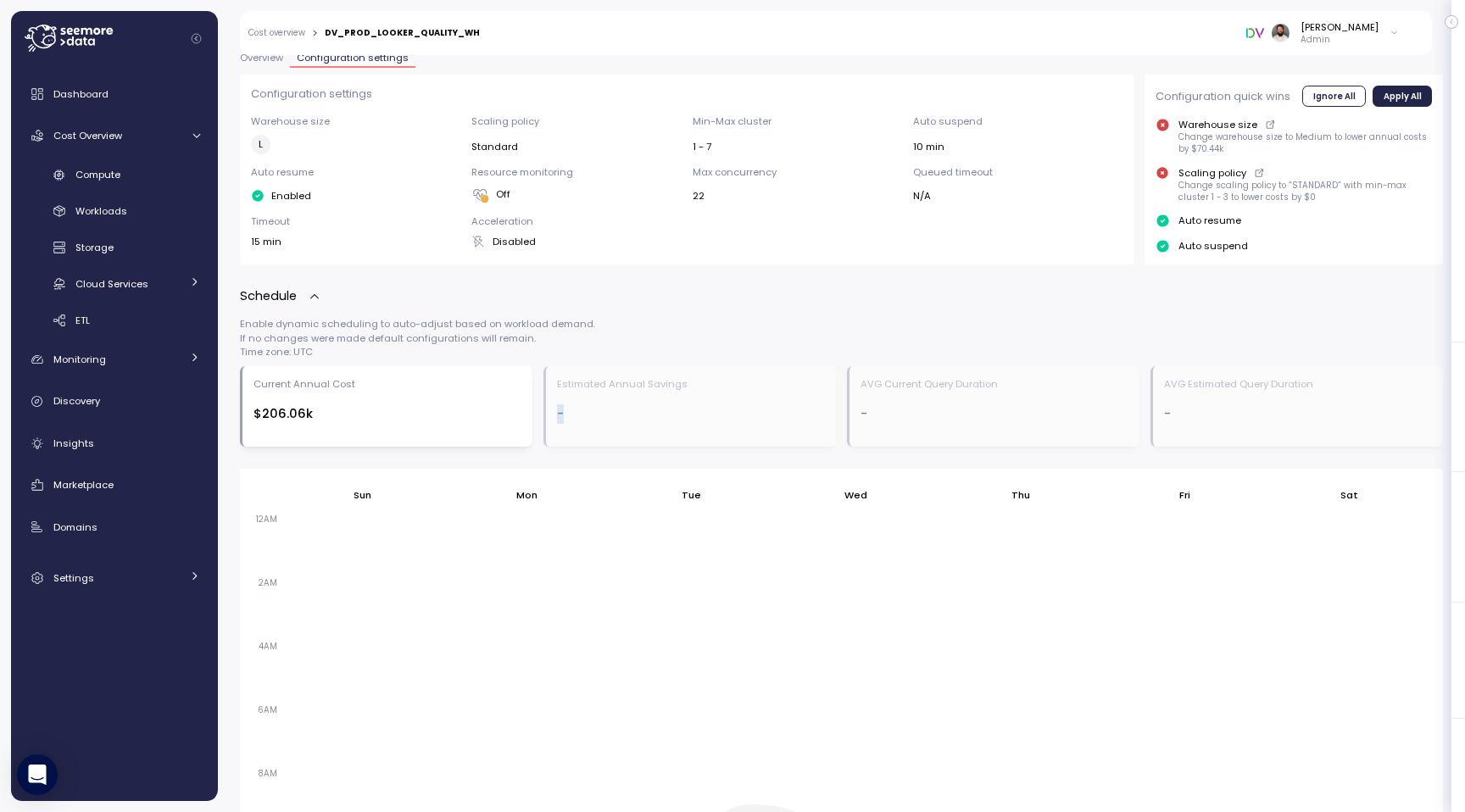
click at [668, 431] on div "Estimated Annual Savings -" at bounding box center [691, 406] width 268 height 58
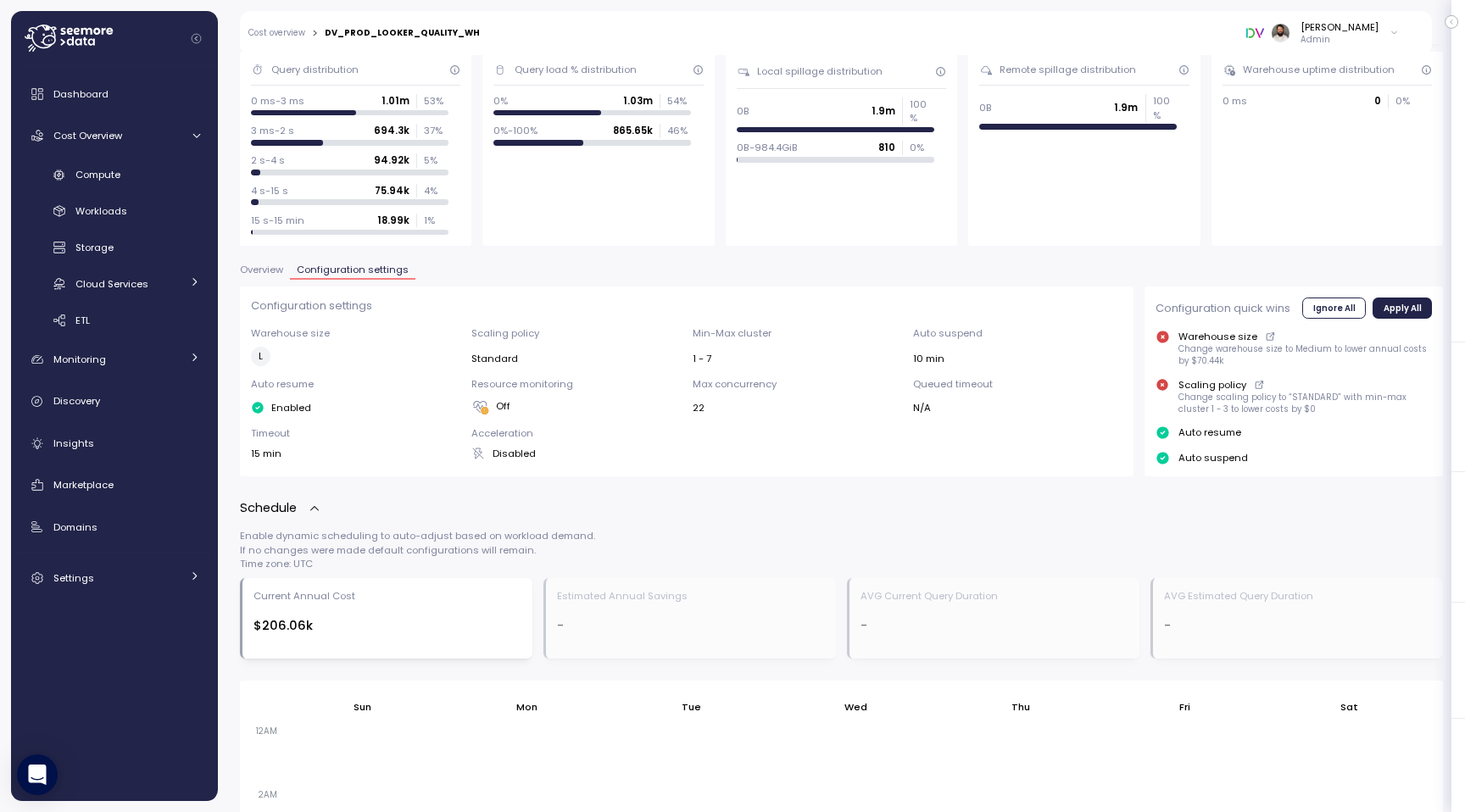
scroll to position [142, 0]
click at [278, 277] on button "Overview" at bounding box center [265, 274] width 50 height 15
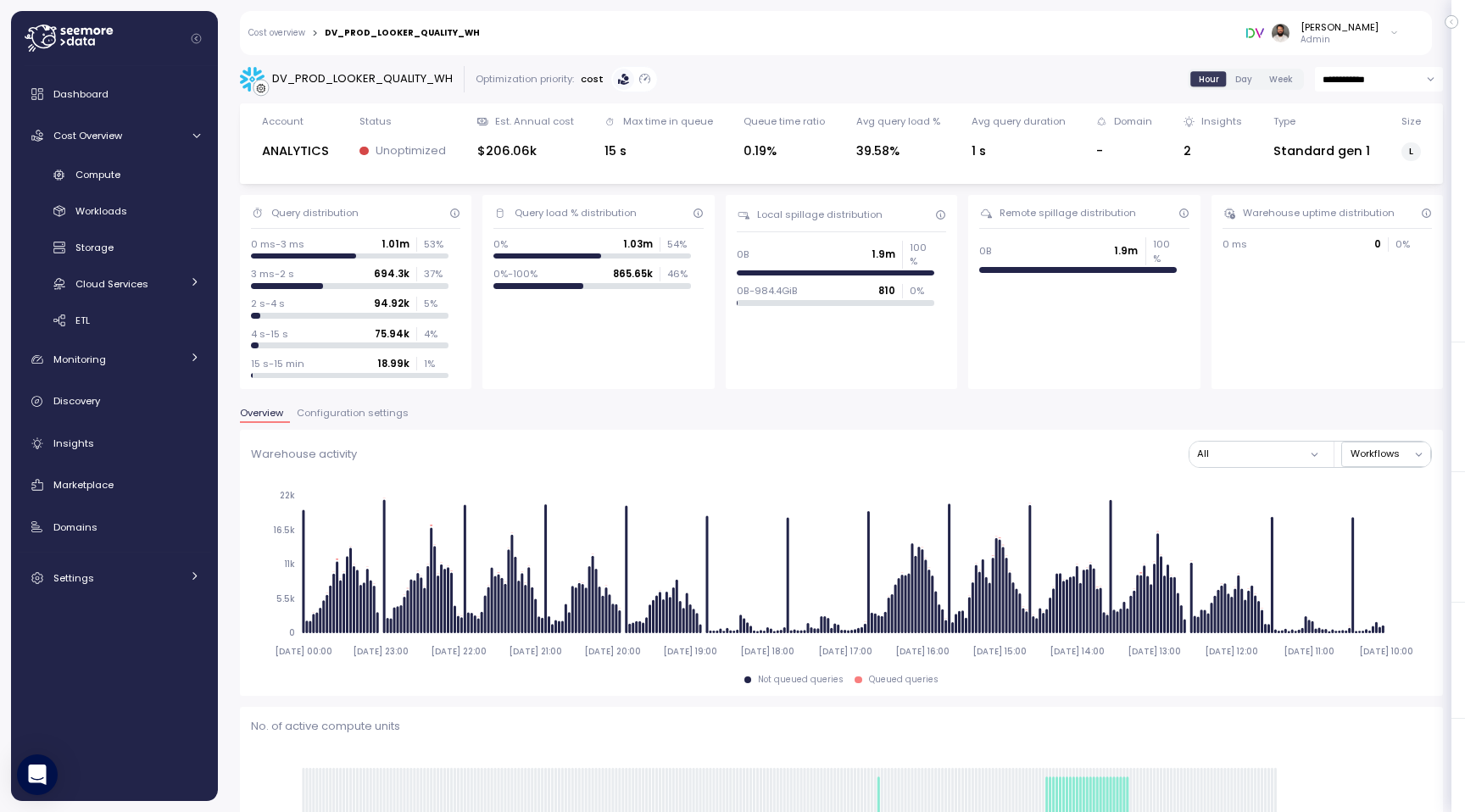
click at [292, 34] on link "Cost overview" at bounding box center [277, 32] width 57 height 8
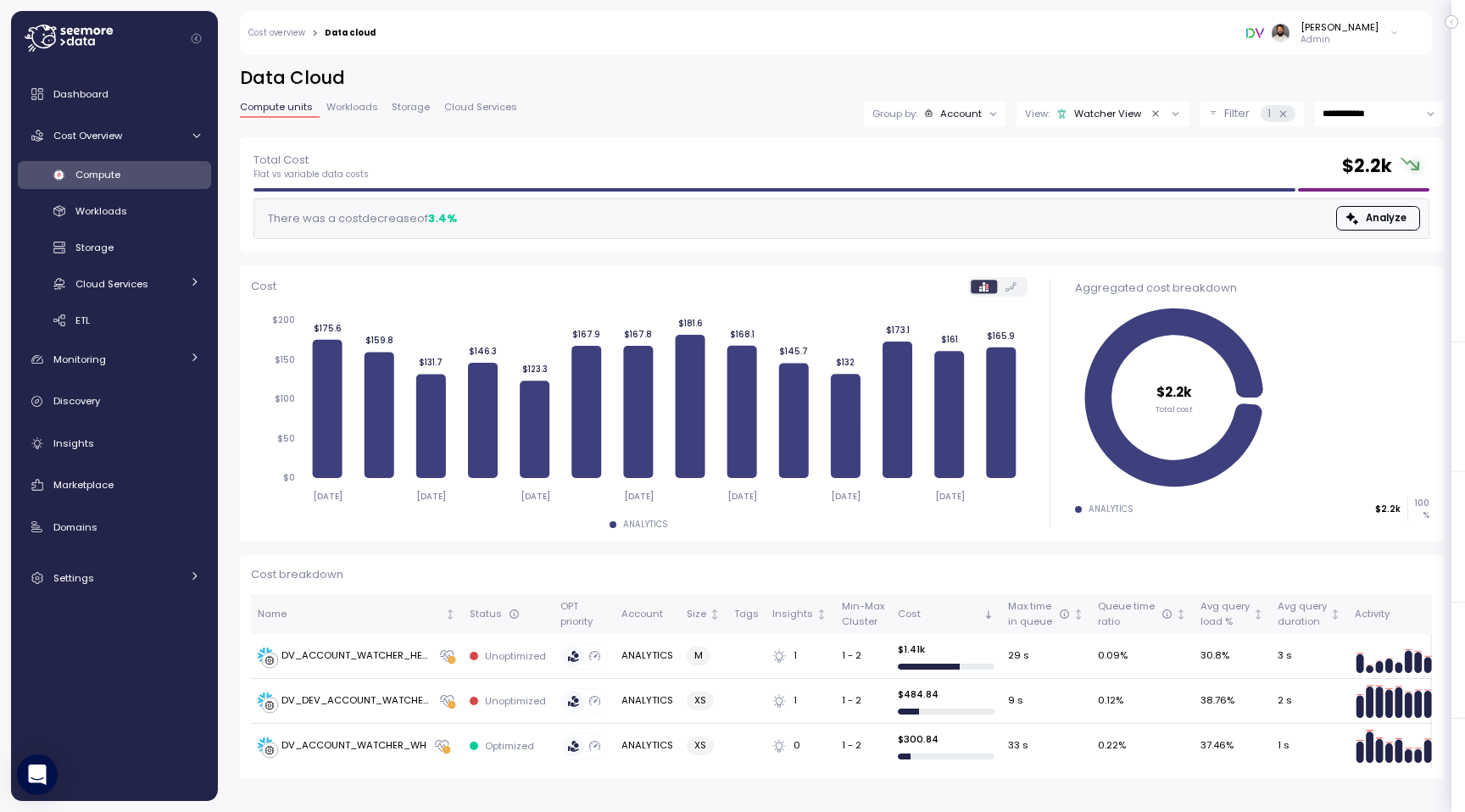
click at [1152, 113] on icon "Clear value" at bounding box center [1154, 113] width 6 height 6
